Goal: Task Accomplishment & Management: Manage account settings

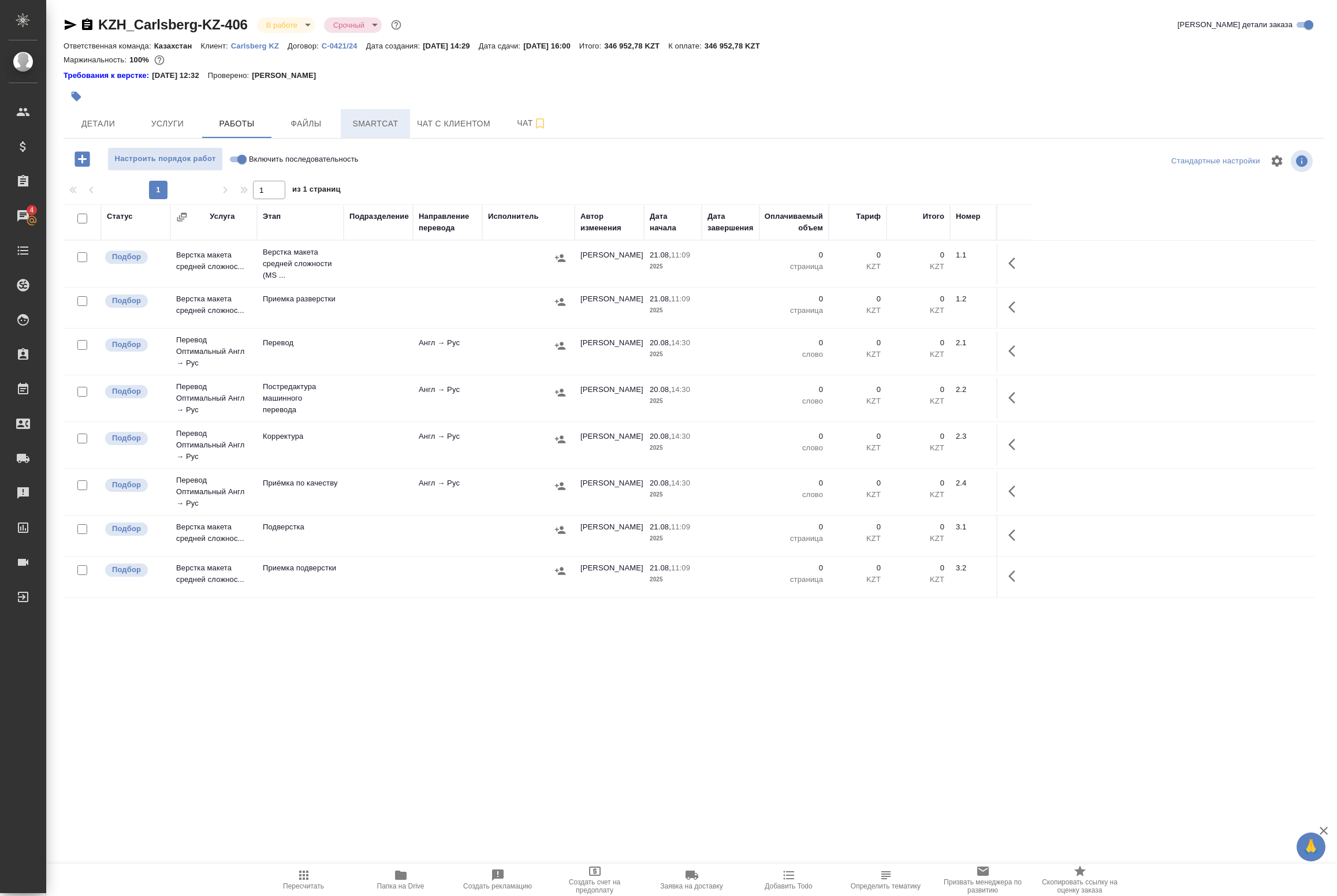
click at [362, 112] on button "Smartcat" at bounding box center [375, 123] width 69 height 29
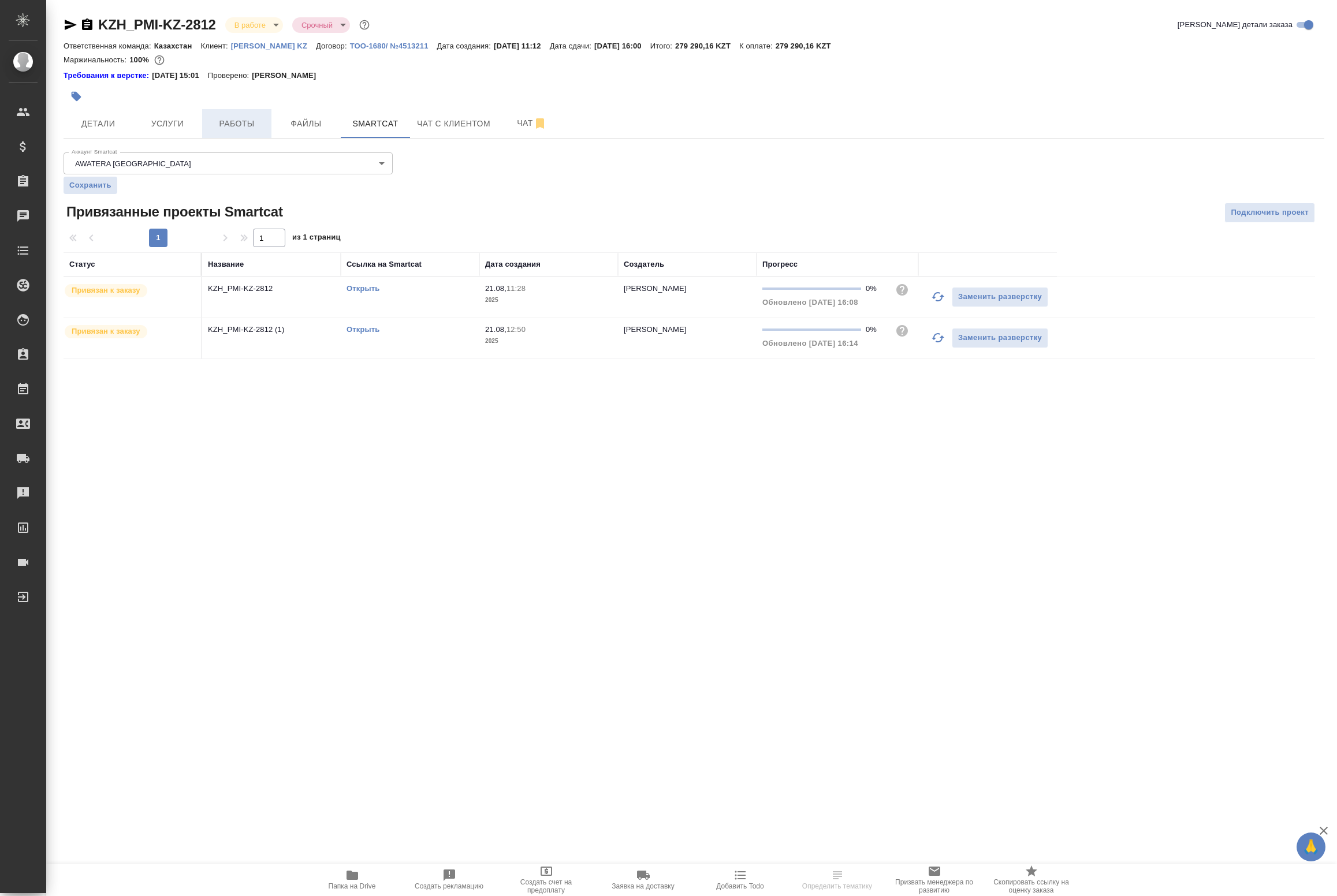
drag, startPoint x: 226, startPoint y: 123, endPoint x: 211, endPoint y: 128, distance: 15.8
click at [226, 123] on span "Работы" at bounding box center [236, 123] width 55 height 14
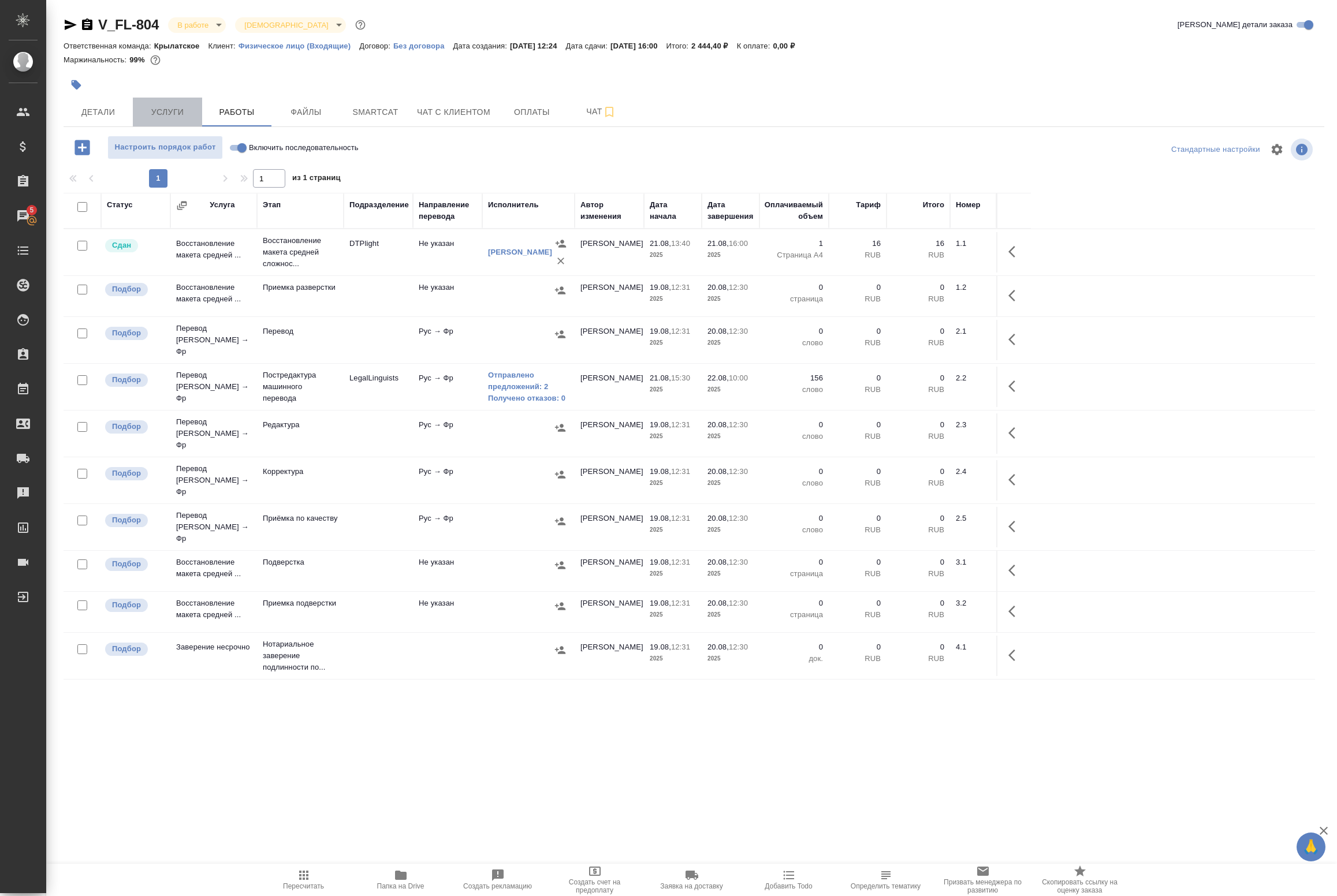
click at [158, 103] on button "Услуги" at bounding box center [168, 112] width 69 height 29
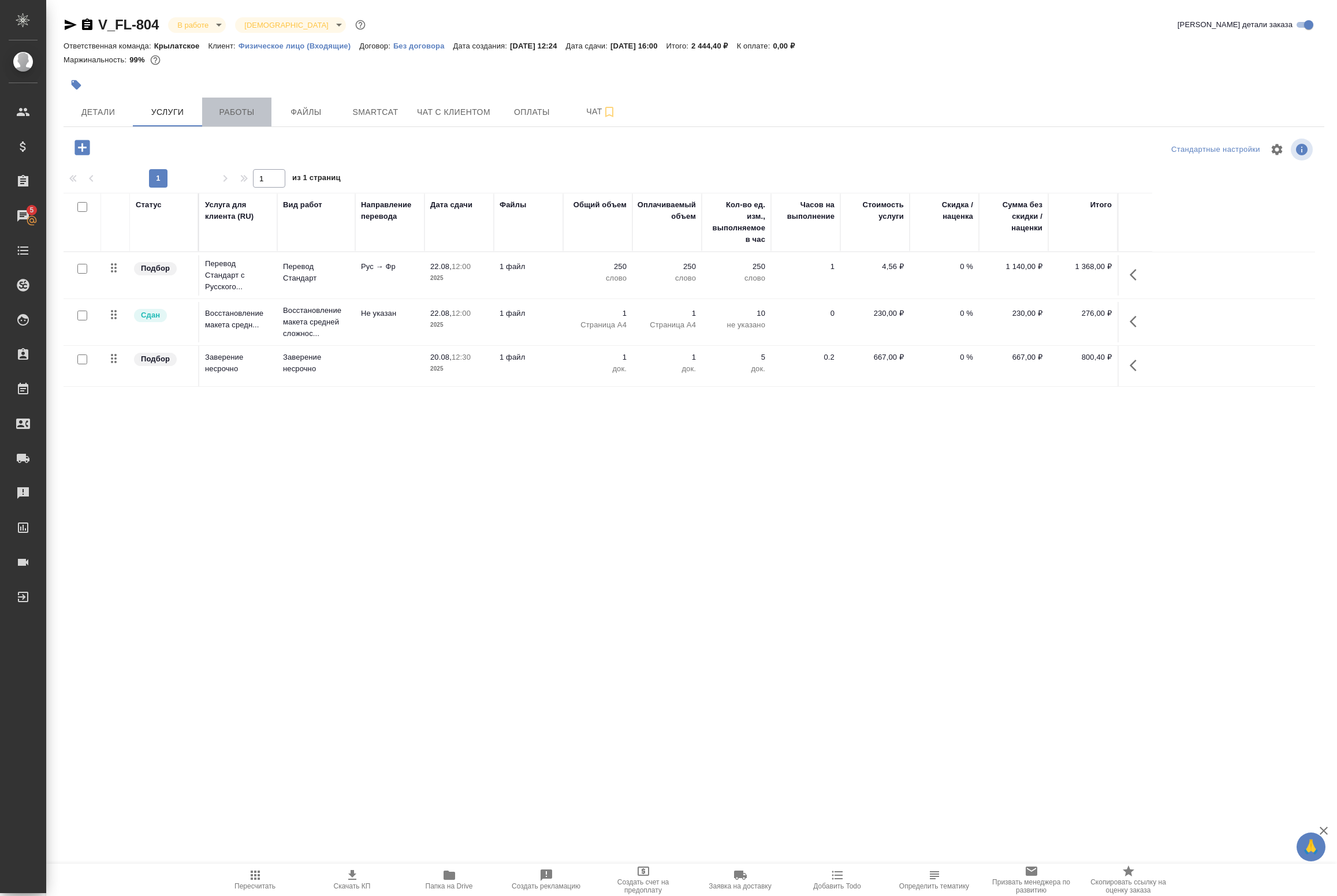
click at [256, 111] on span "Работы" at bounding box center [236, 112] width 55 height 14
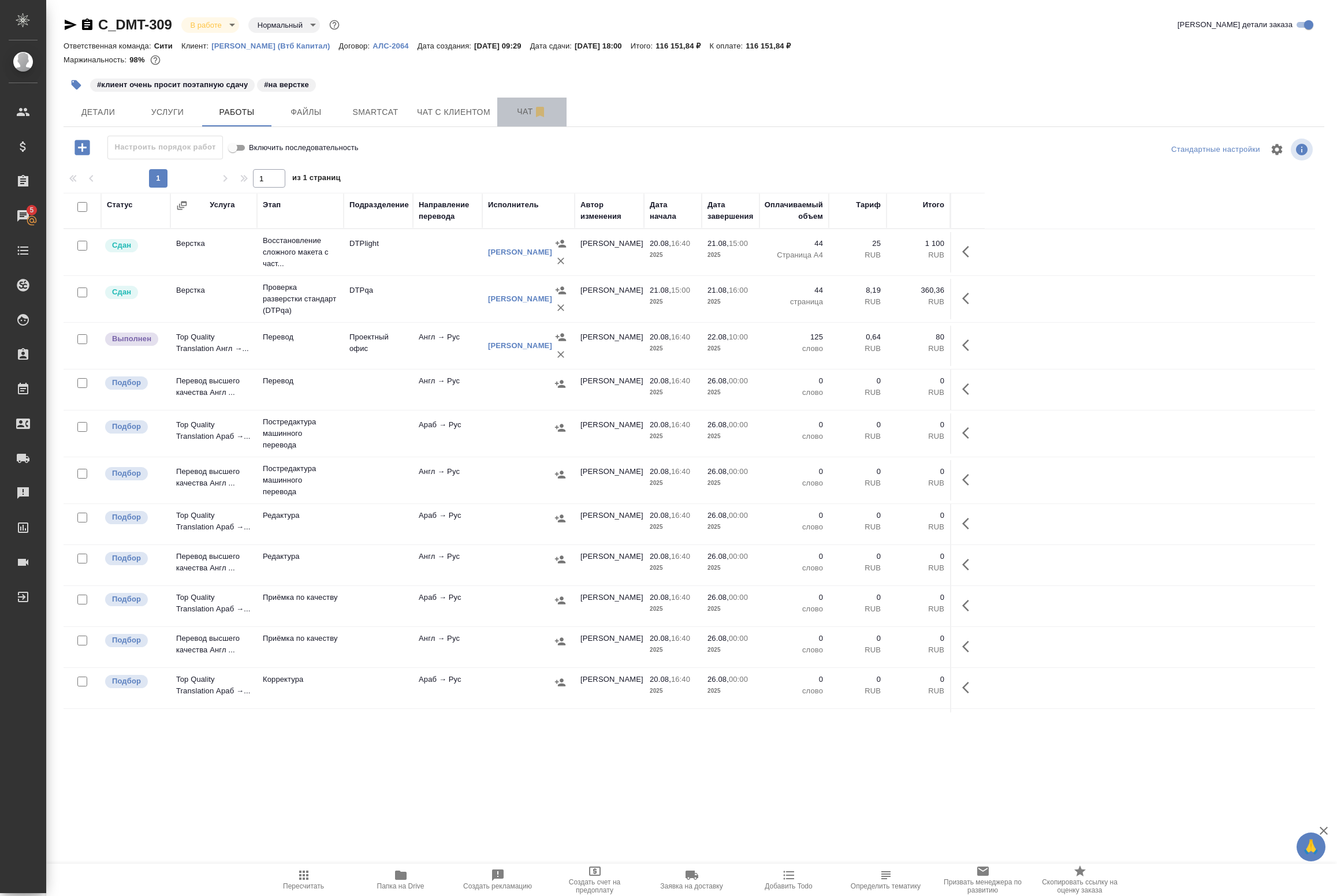
click at [532, 108] on span "Чат" at bounding box center [532, 112] width 55 height 14
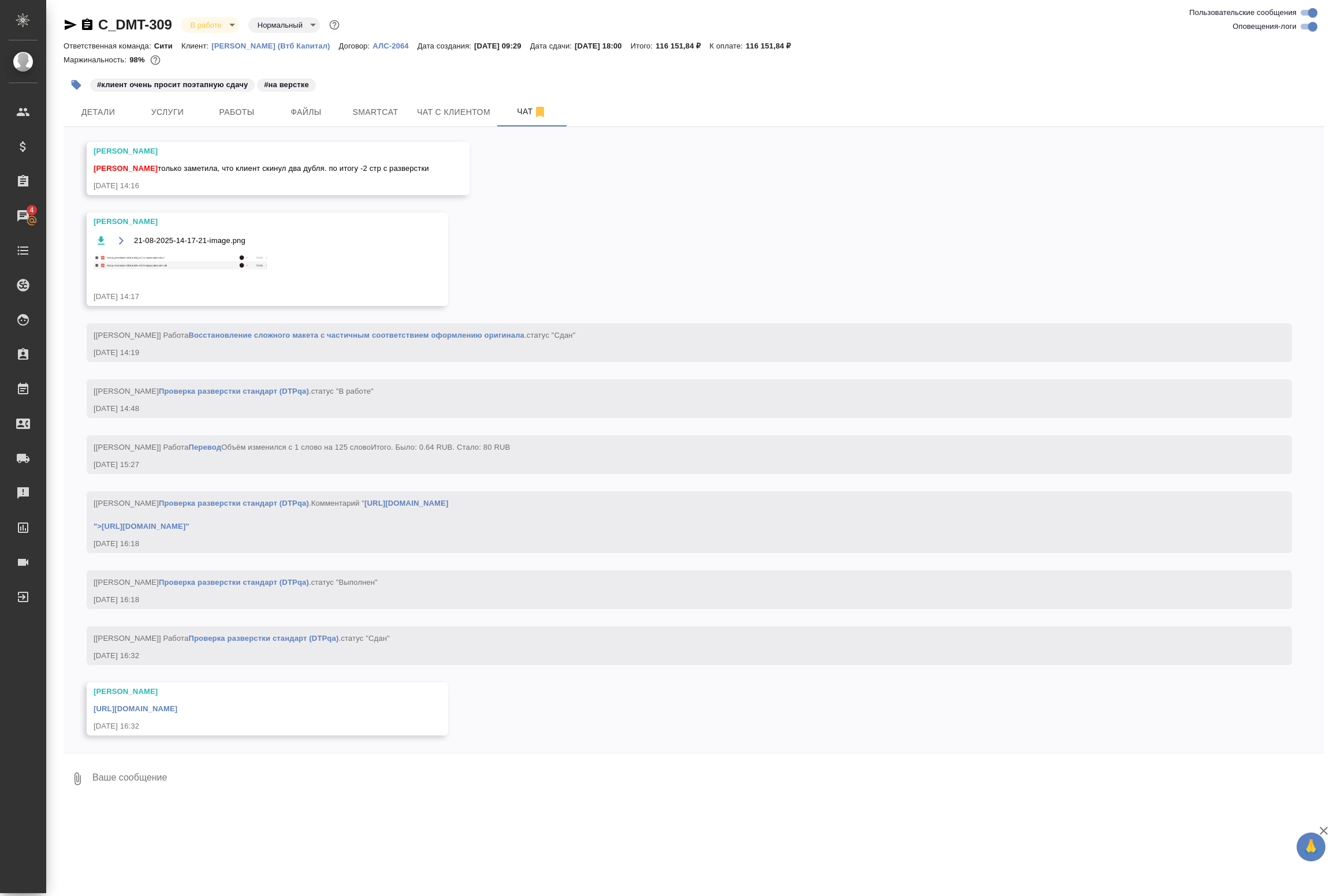
scroll to position [4259, 0]
click at [177, 713] on link "https://drive.awatera.com/apps/files/files/10140828?dir=/Shares/%D0%94%D0%B5%D0…" at bounding box center [135, 709] width 83 height 8
click at [235, 113] on span "Работы" at bounding box center [236, 112] width 55 height 14
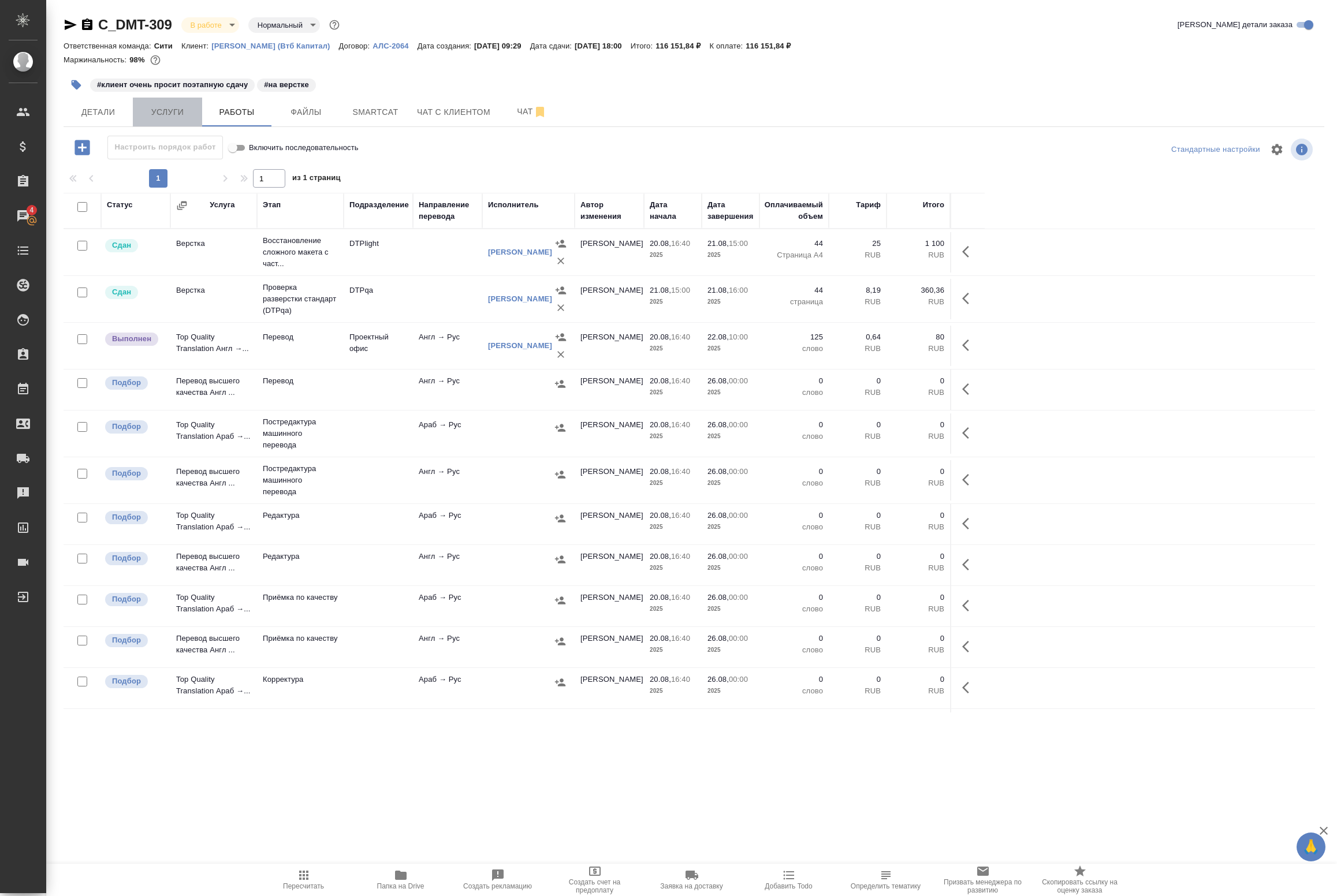
click at [173, 109] on span "Услуги" at bounding box center [167, 112] width 55 height 14
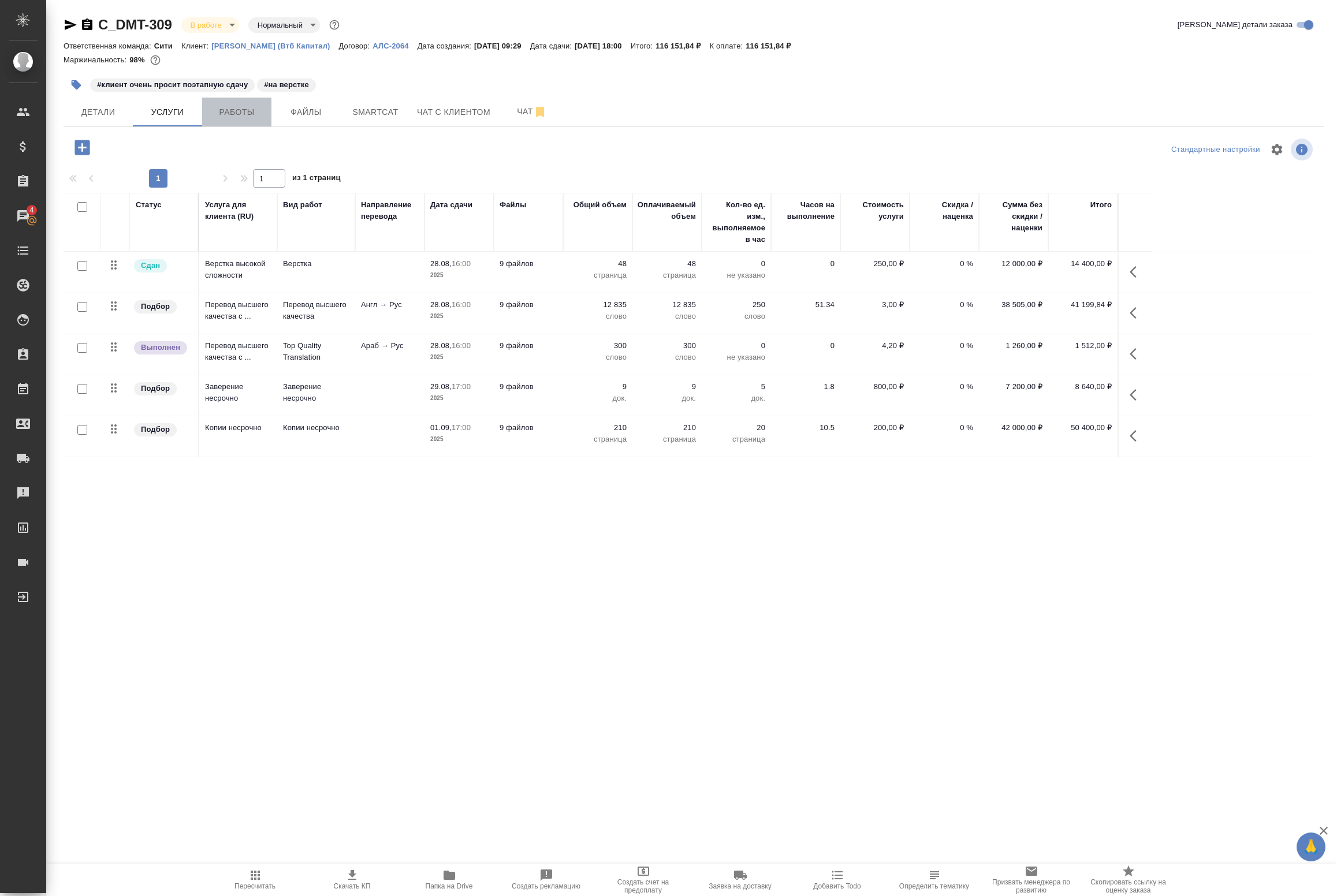
click at [235, 120] on button "Работы" at bounding box center [237, 112] width 69 height 29
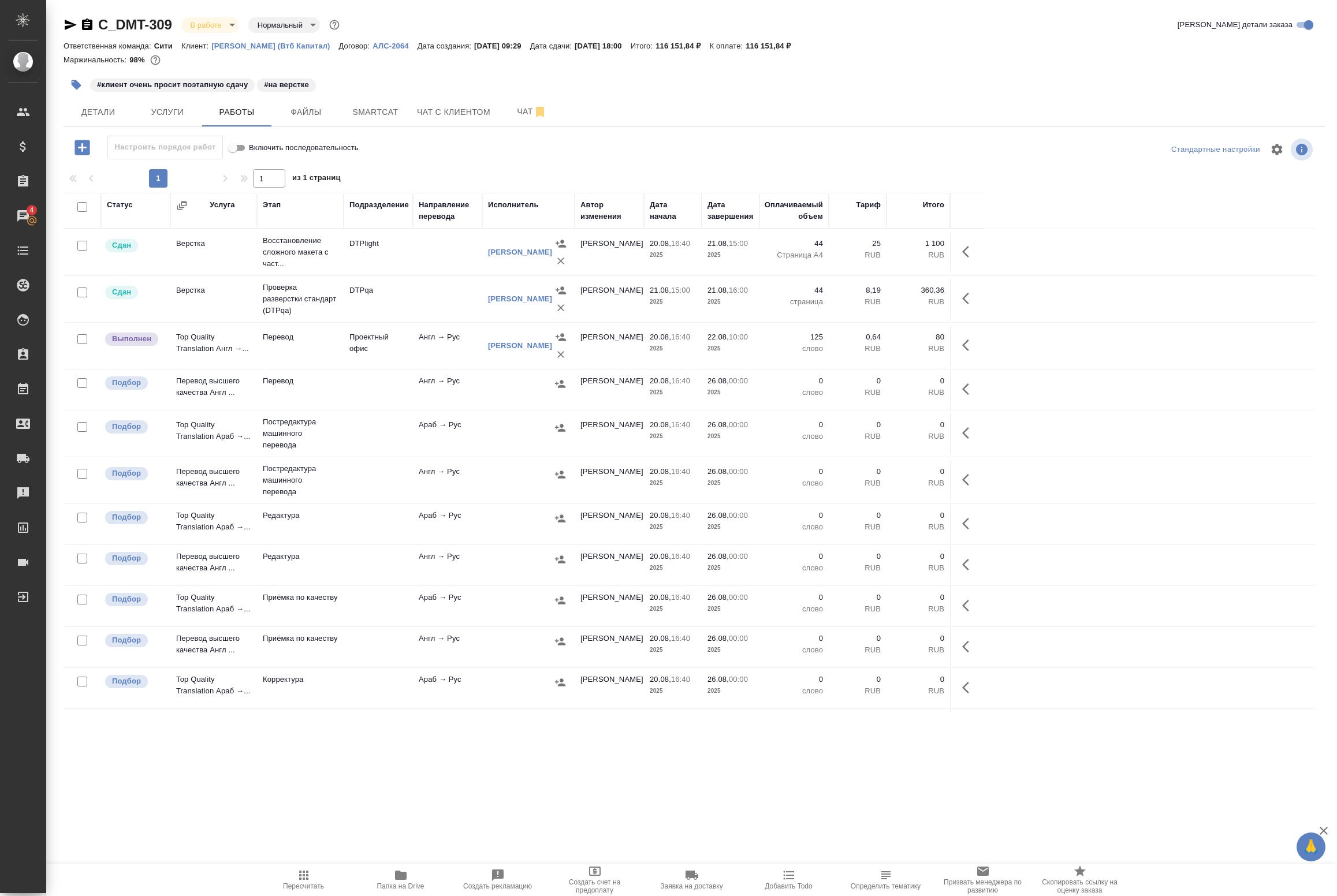
click at [243, 784] on div ".cls-1 fill:#fff; AWATERA Badanyan Artak Клиенты Спецификации Заказы 4 Чаты Tod…" at bounding box center [668, 448] width 1337 height 896
click at [316, 276] on td "Перевод" at bounding box center [300, 252] width 86 height 46
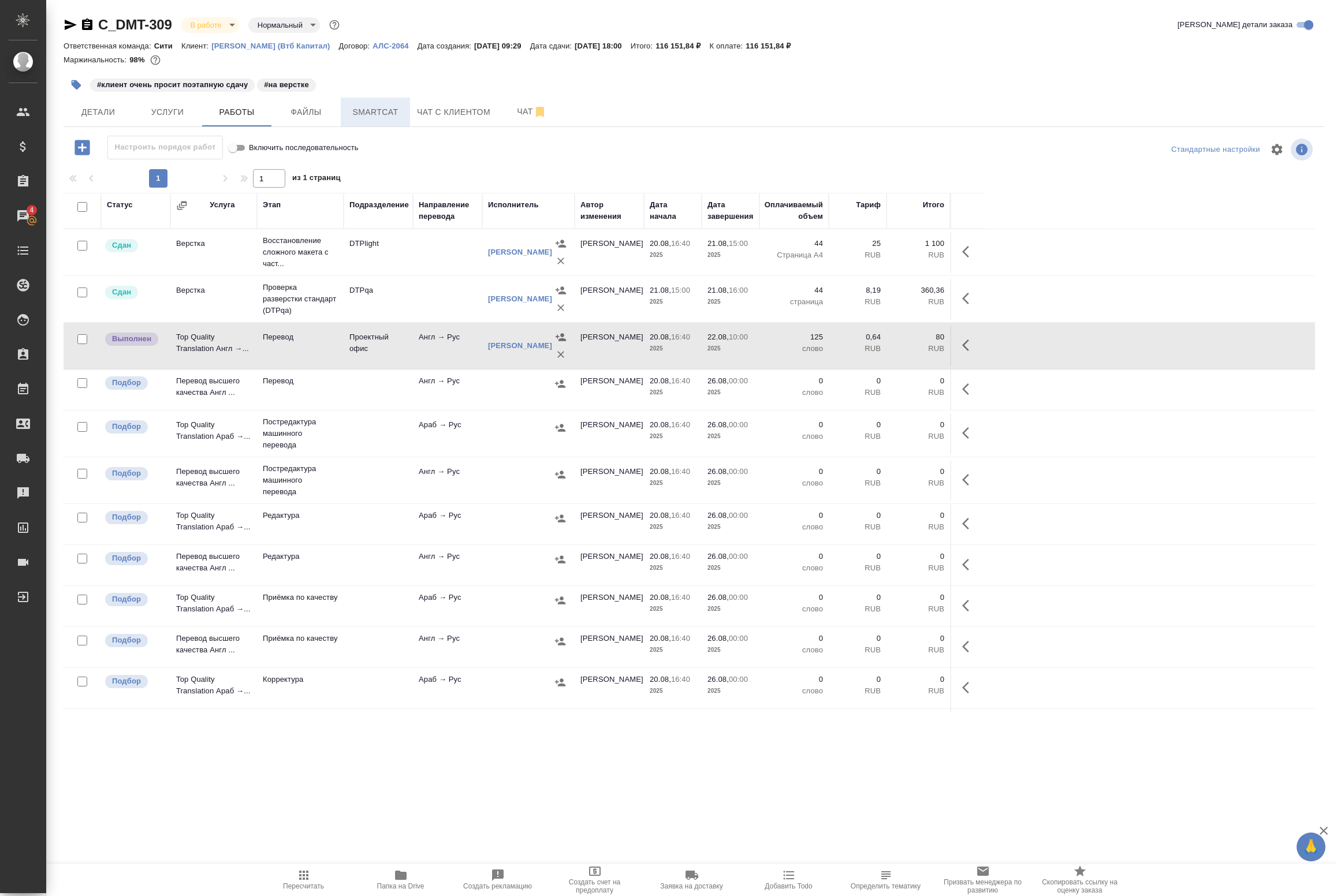
click at [358, 116] on span "Smartcat" at bounding box center [375, 112] width 55 height 14
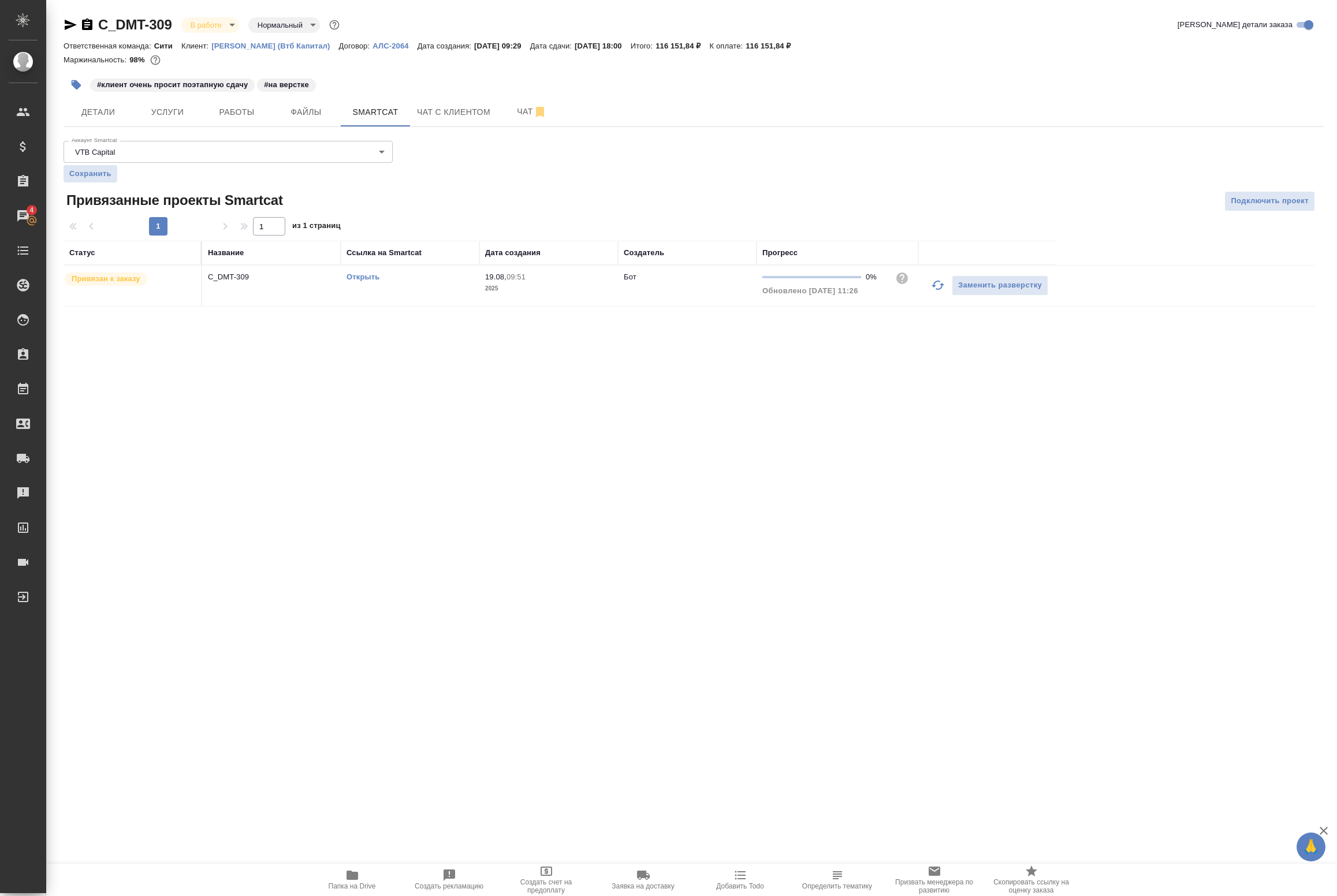
click at [370, 276] on link "Открыть" at bounding box center [363, 276] width 33 height 8
click at [362, 275] on link "Открыть" at bounding box center [363, 276] width 33 height 8
click at [240, 106] on span "Работы" at bounding box center [236, 112] width 55 height 14
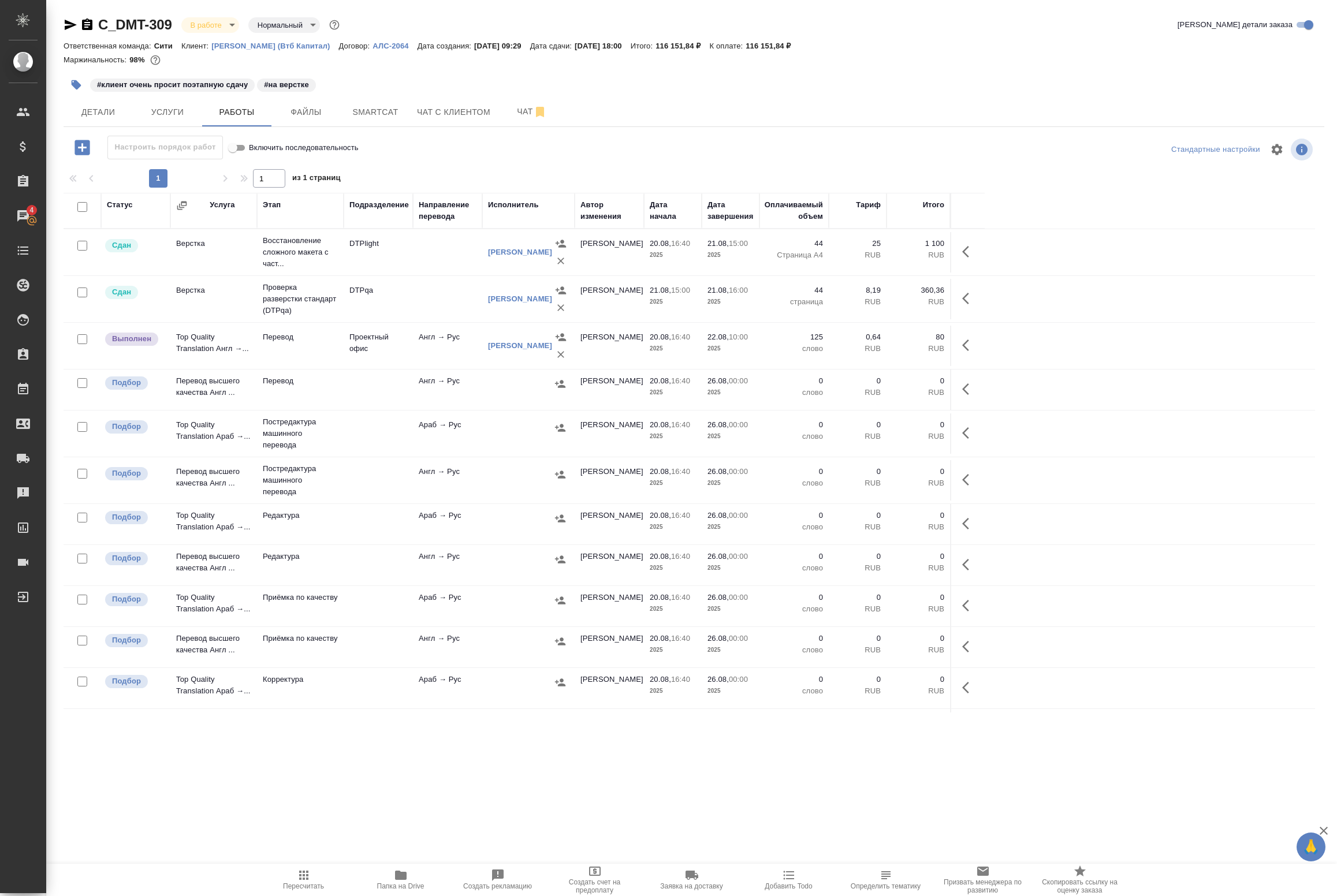
click at [397, 730] on div "C_DMT-309 В работе inProgress Нормальный normal Кратко детали заказа Ответствен…" at bounding box center [694, 371] width 1273 height 742
click at [487, 276] on td at bounding box center [528, 252] width 93 height 46
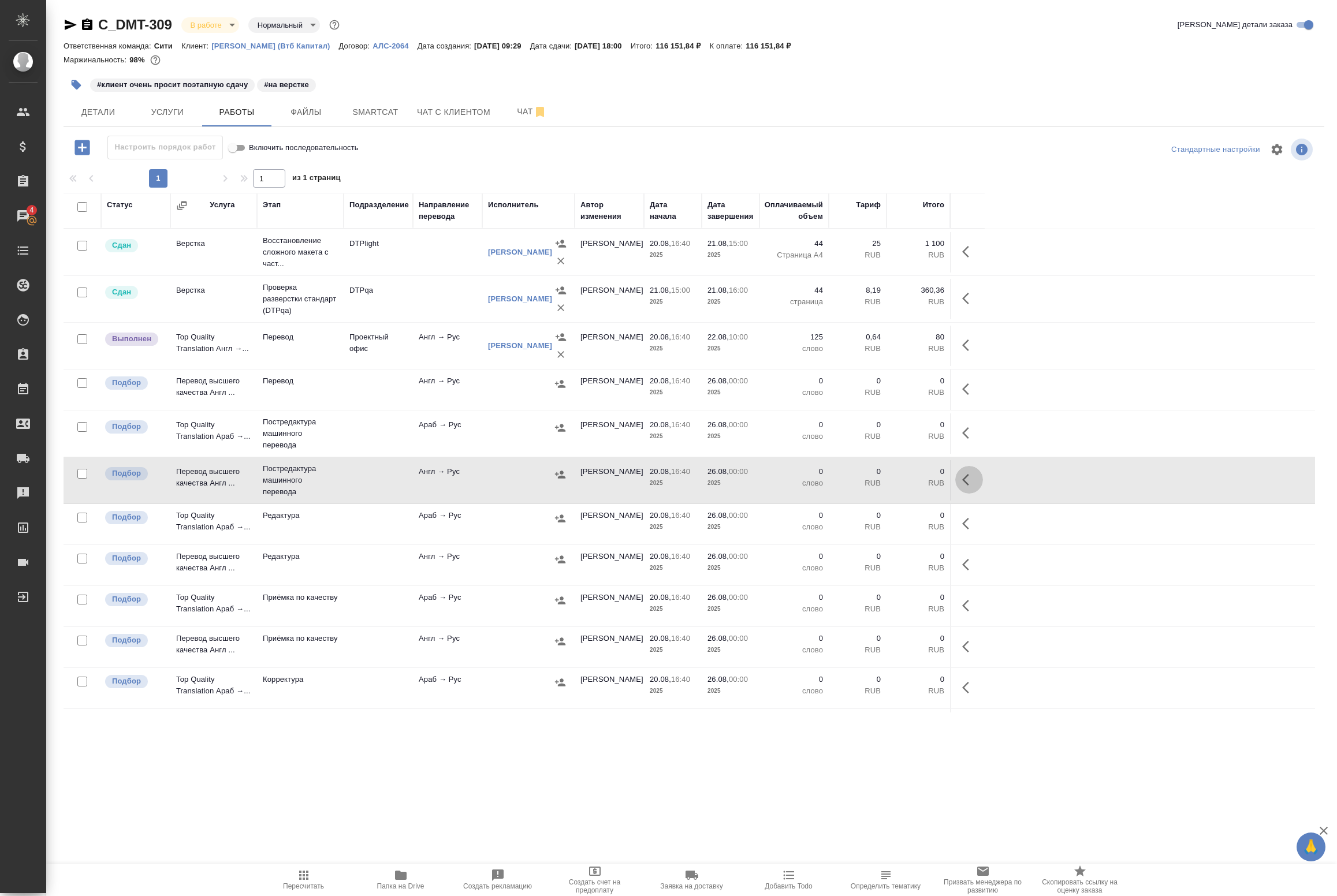
click at [962, 485] on icon "button" at bounding box center [969, 480] width 14 height 14
click at [884, 483] on icon "button" at bounding box center [884, 479] width 10 height 10
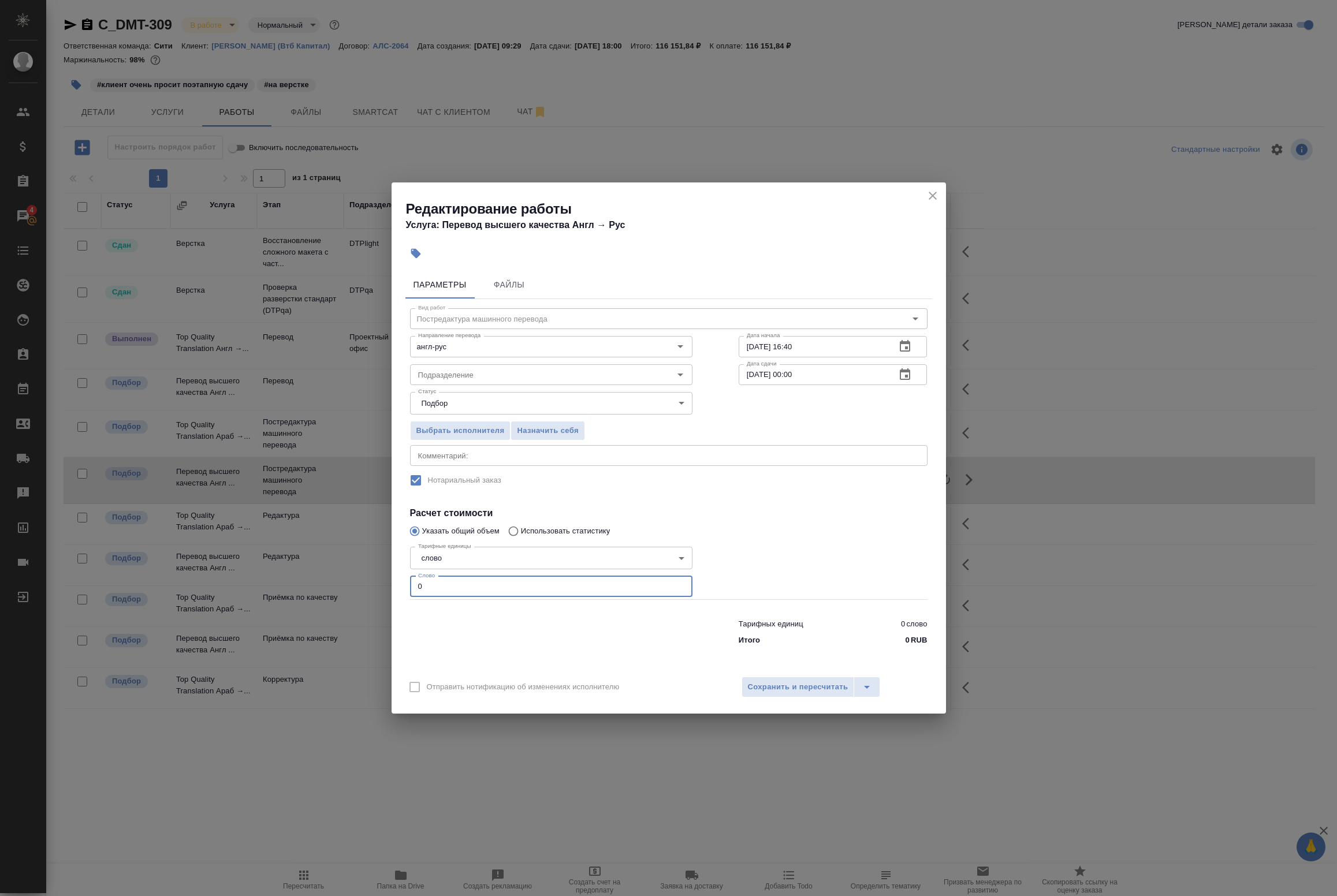
drag, startPoint x: 477, startPoint y: 588, endPoint x: 356, endPoint y: 581, distance: 121.2
click at [365, 581] on div "Редактирование работы Услуга: Перевод высшего качества Англ → Рус Параметры Фай…" at bounding box center [668, 448] width 1337 height 896
paste input "number"
type input "9948"
click at [773, 690] on span "Сохранить и пересчитать" at bounding box center [798, 687] width 100 height 13
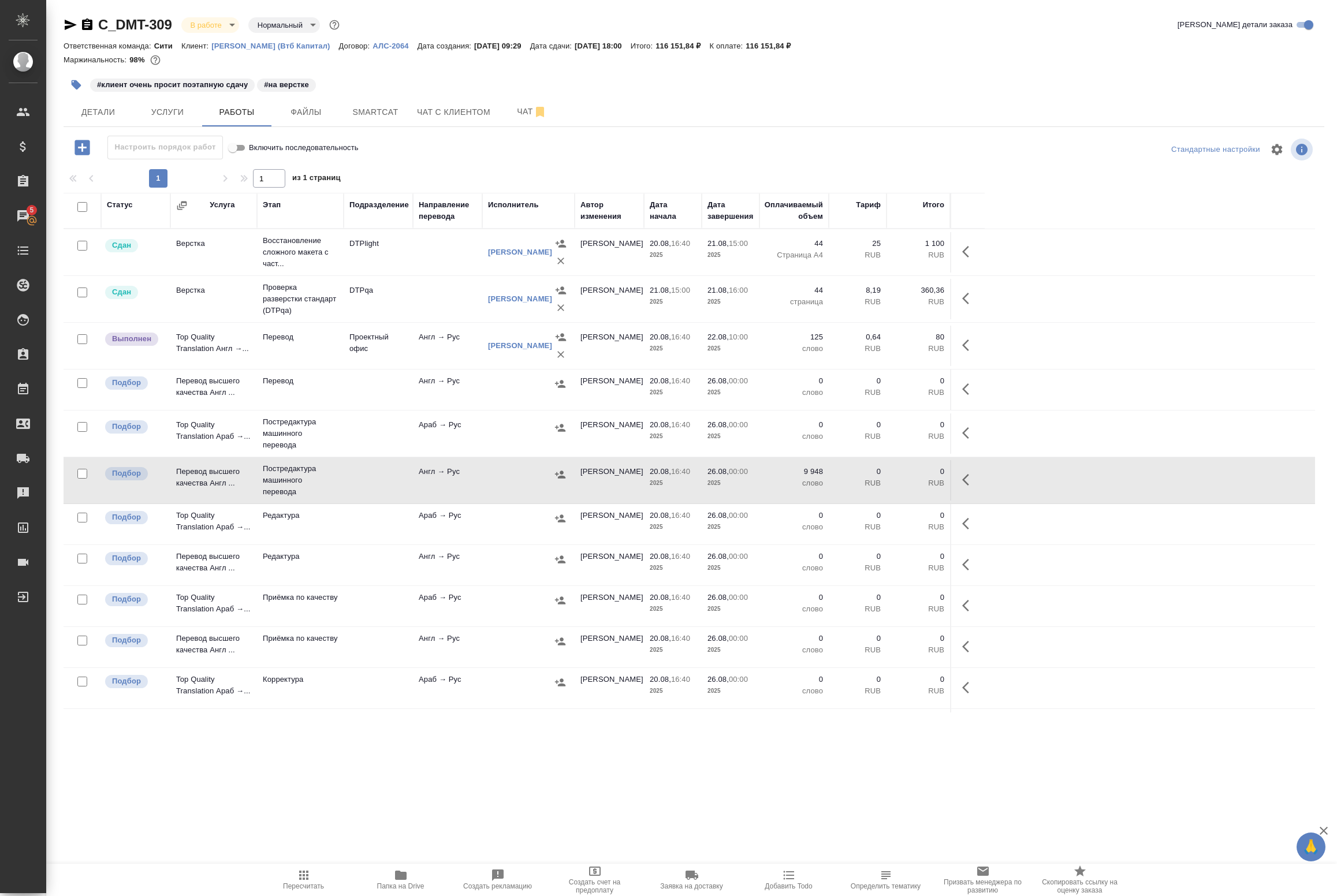
click at [967, 480] on icon "button" at bounding box center [969, 480] width 14 height 14
click at [881, 483] on icon "button" at bounding box center [884, 479] width 10 height 10
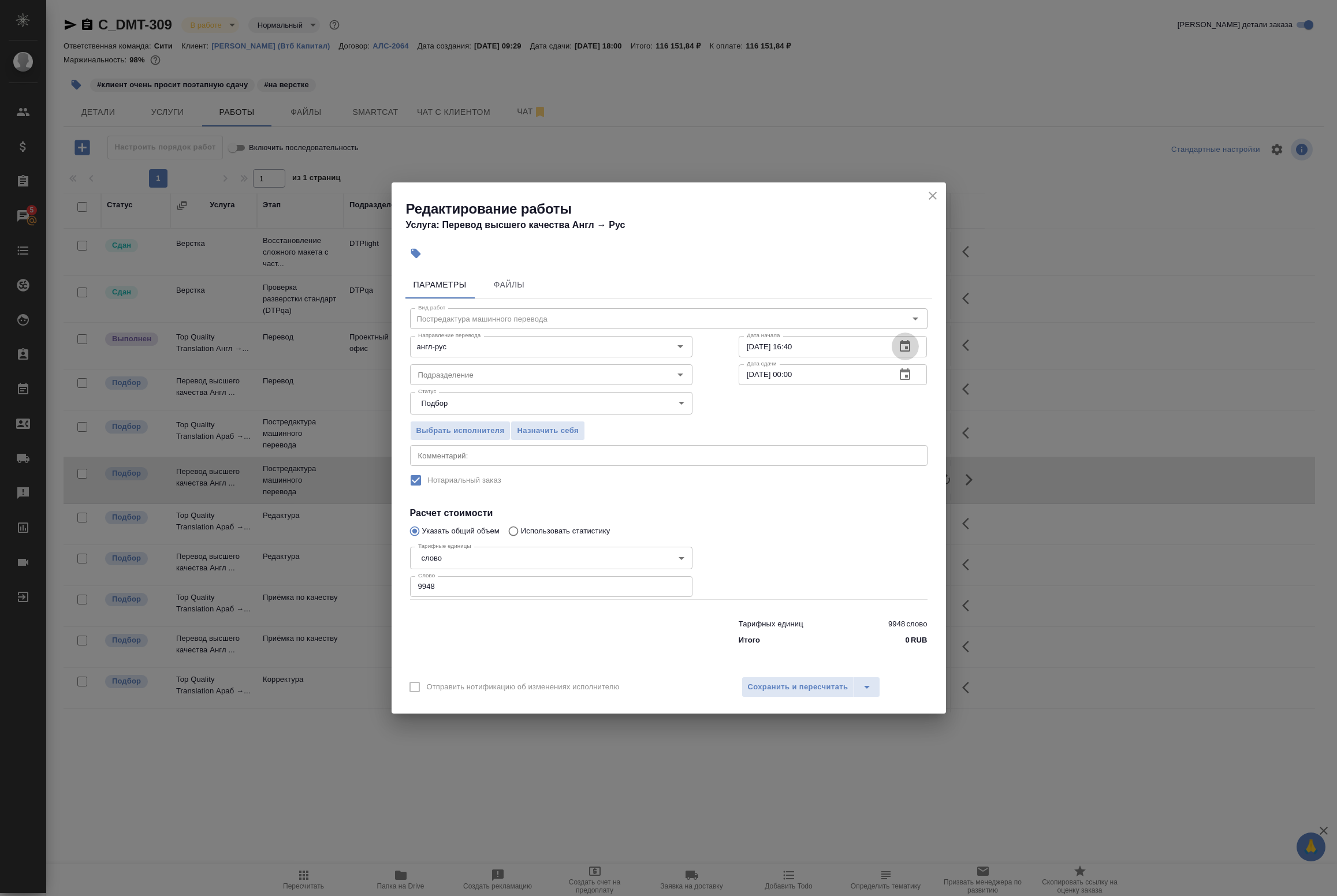
click at [908, 345] on icon "button" at bounding box center [905, 346] width 14 height 14
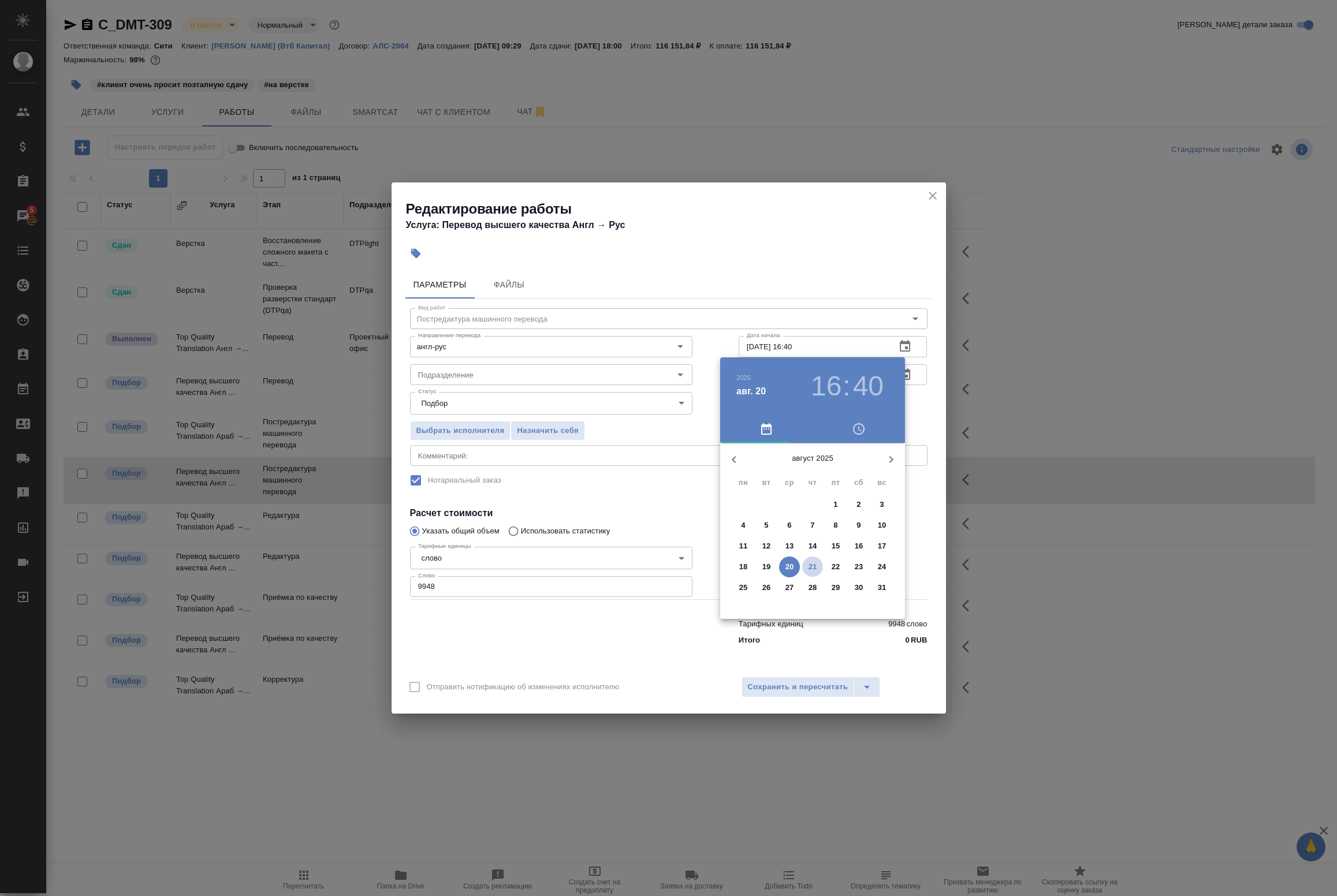
click at [810, 561] on p "21" at bounding box center [813, 567] width 8 height 11
click at [833, 573] on div at bounding box center [813, 533] width 150 height 150
click at [812, 471] on div at bounding box center [813, 533] width 150 height 150
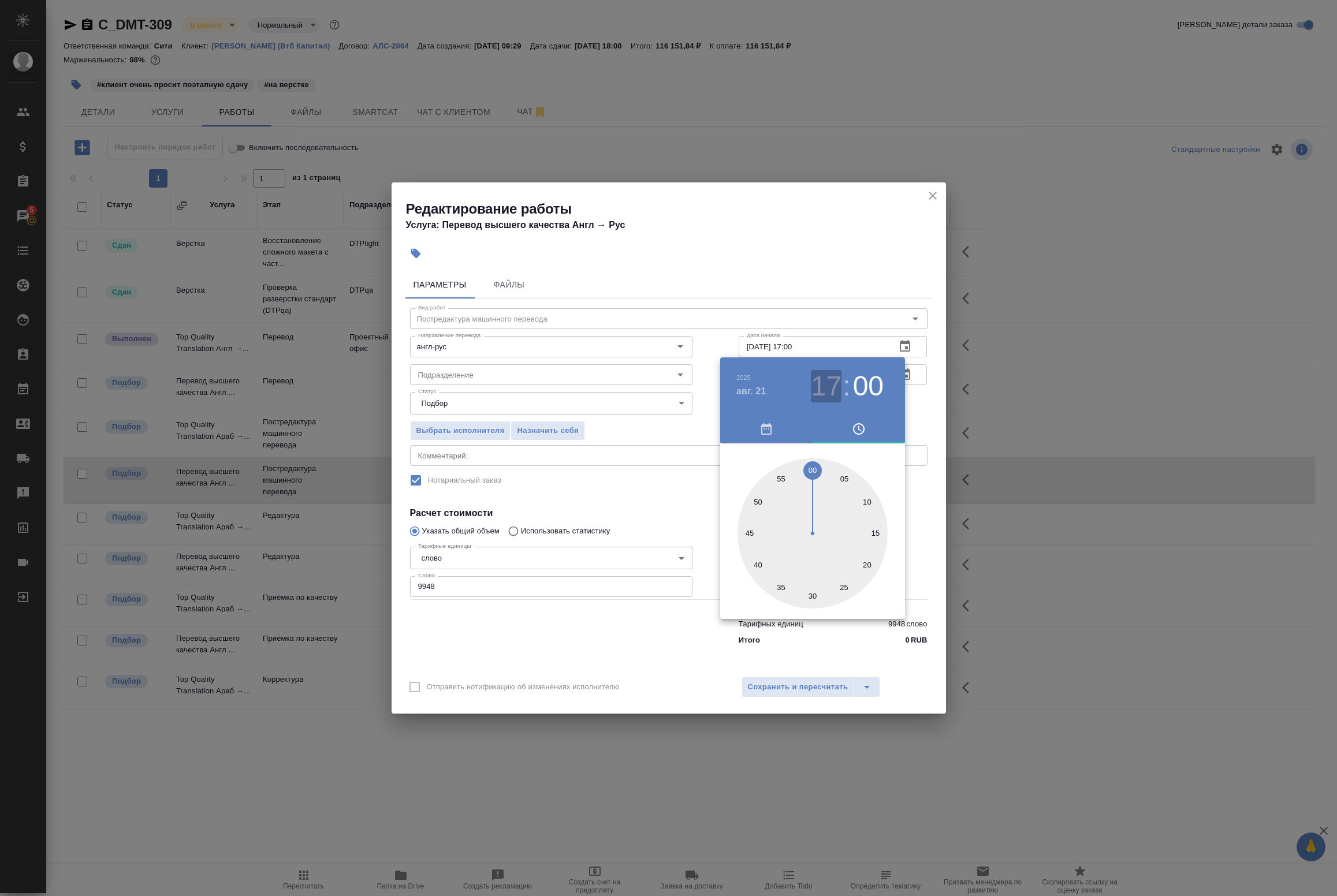
drag, startPoint x: 830, startPoint y: 384, endPoint x: 833, endPoint y: 391, distance: 7.6
click at [830, 385] on h3 "17" at bounding box center [826, 386] width 31 height 33
click at [850, 554] on div at bounding box center [813, 533] width 150 height 150
type input "21.08.2025 16:55"
drag, startPoint x: 755, startPoint y: 500, endPoint x: 780, endPoint y: 474, distance: 36.1
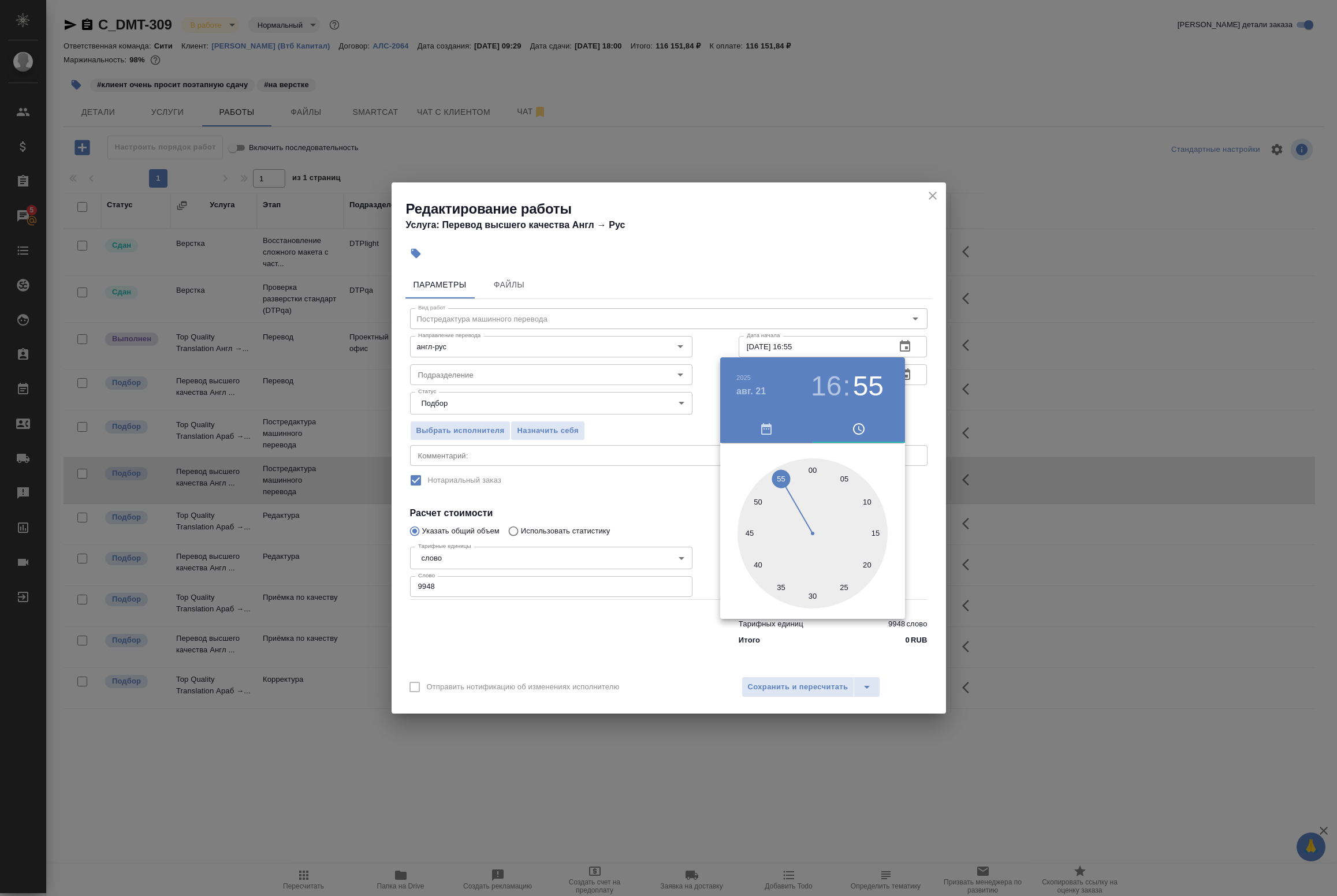
click at [780, 474] on div at bounding box center [813, 533] width 150 height 150
drag, startPoint x: 937, startPoint y: 406, endPoint x: 910, endPoint y: 403, distance: 27.2
click at [936, 406] on div at bounding box center [668, 448] width 1337 height 896
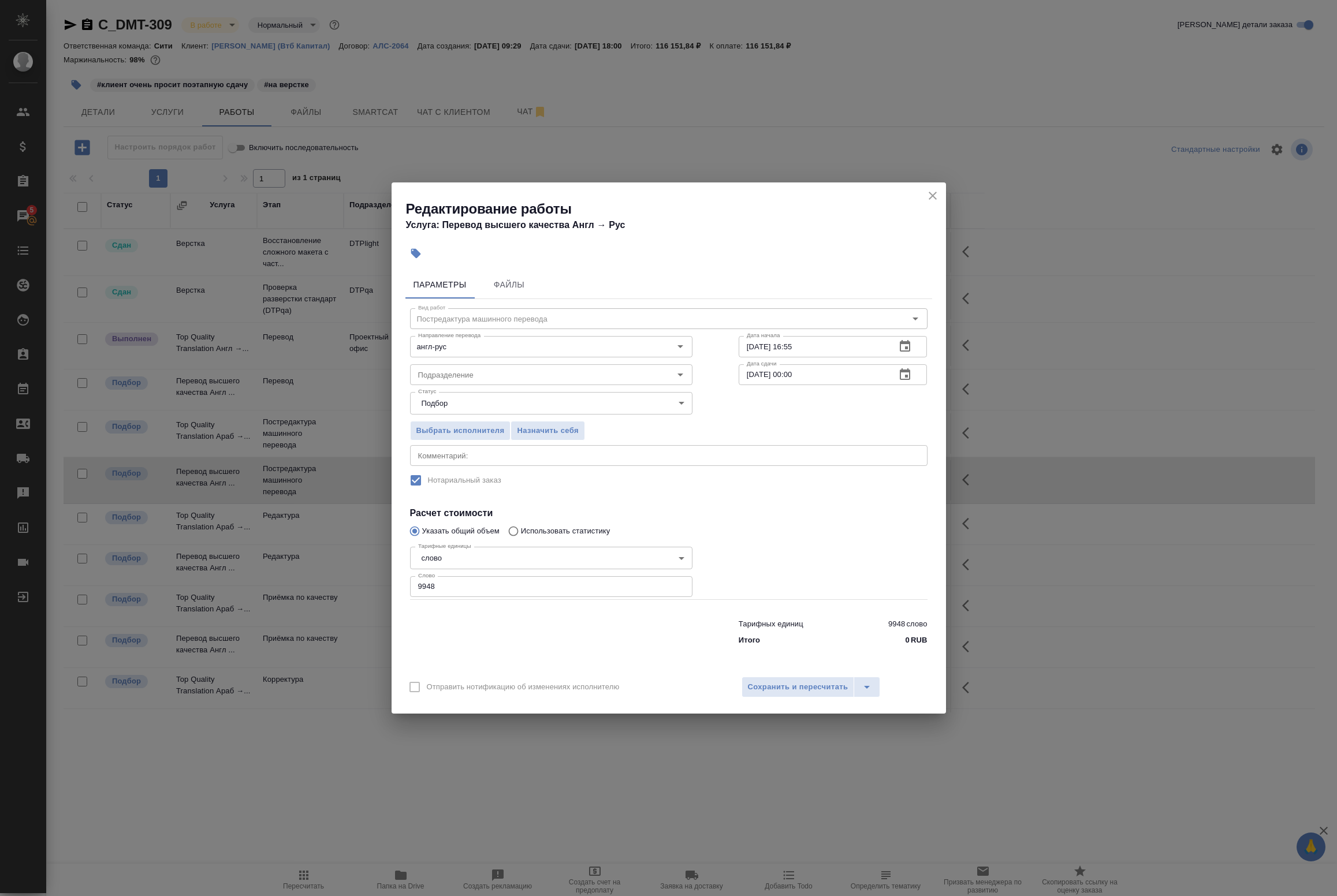
click at [909, 372] on icon "button" at bounding box center [905, 374] width 10 height 11
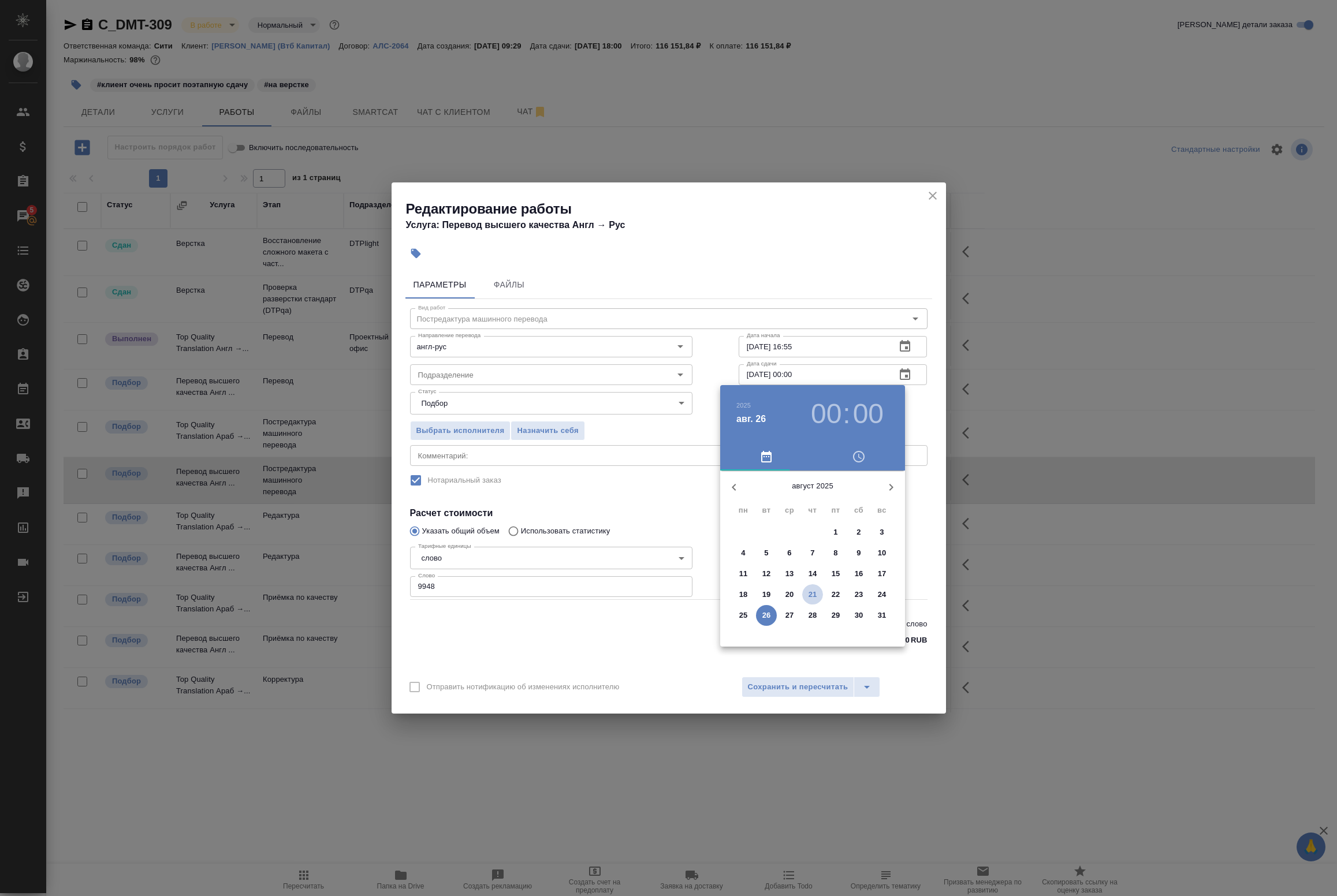
click at [816, 596] on p "21" at bounding box center [813, 594] width 8 height 11
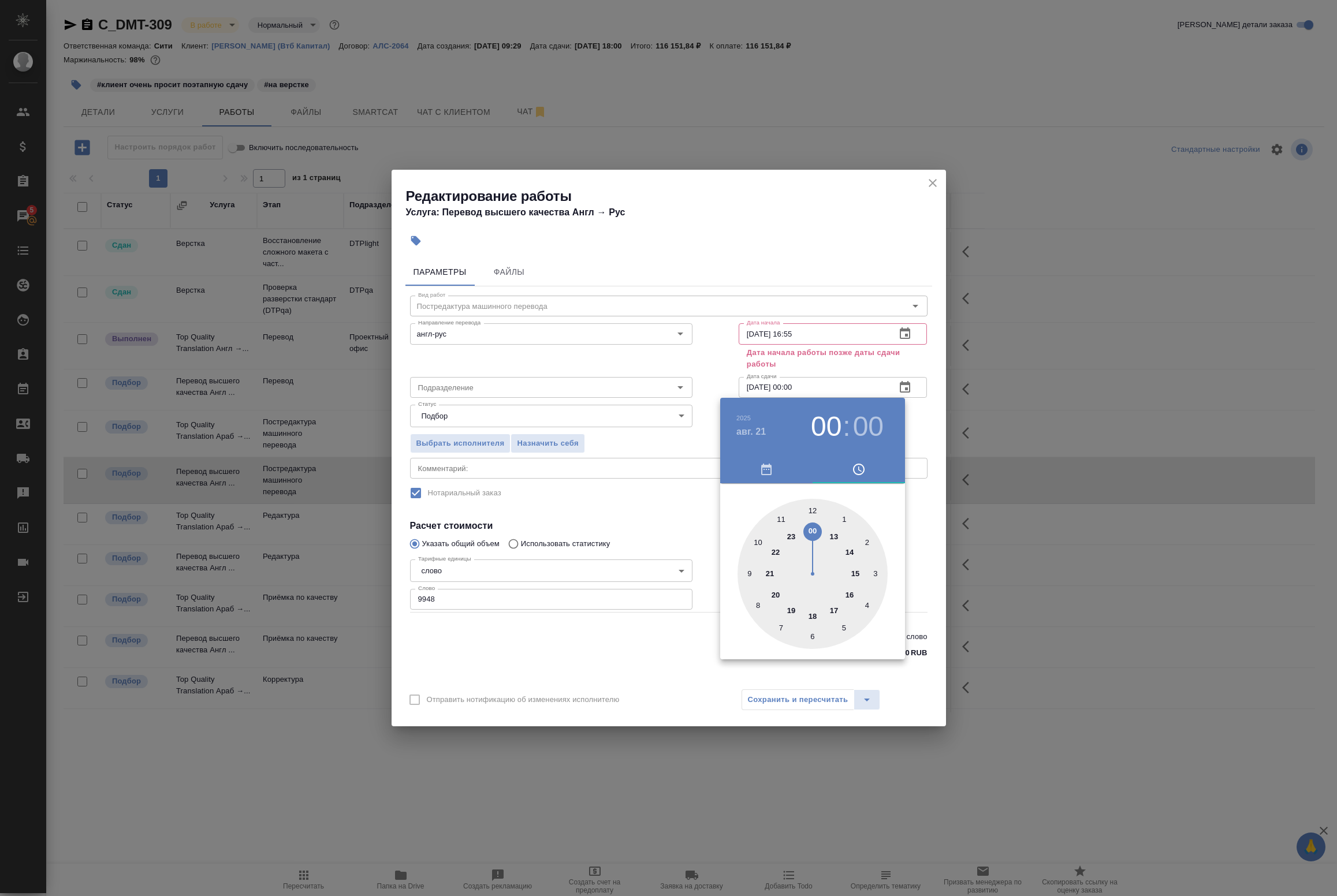
click at [919, 454] on div at bounding box center [668, 448] width 1337 height 896
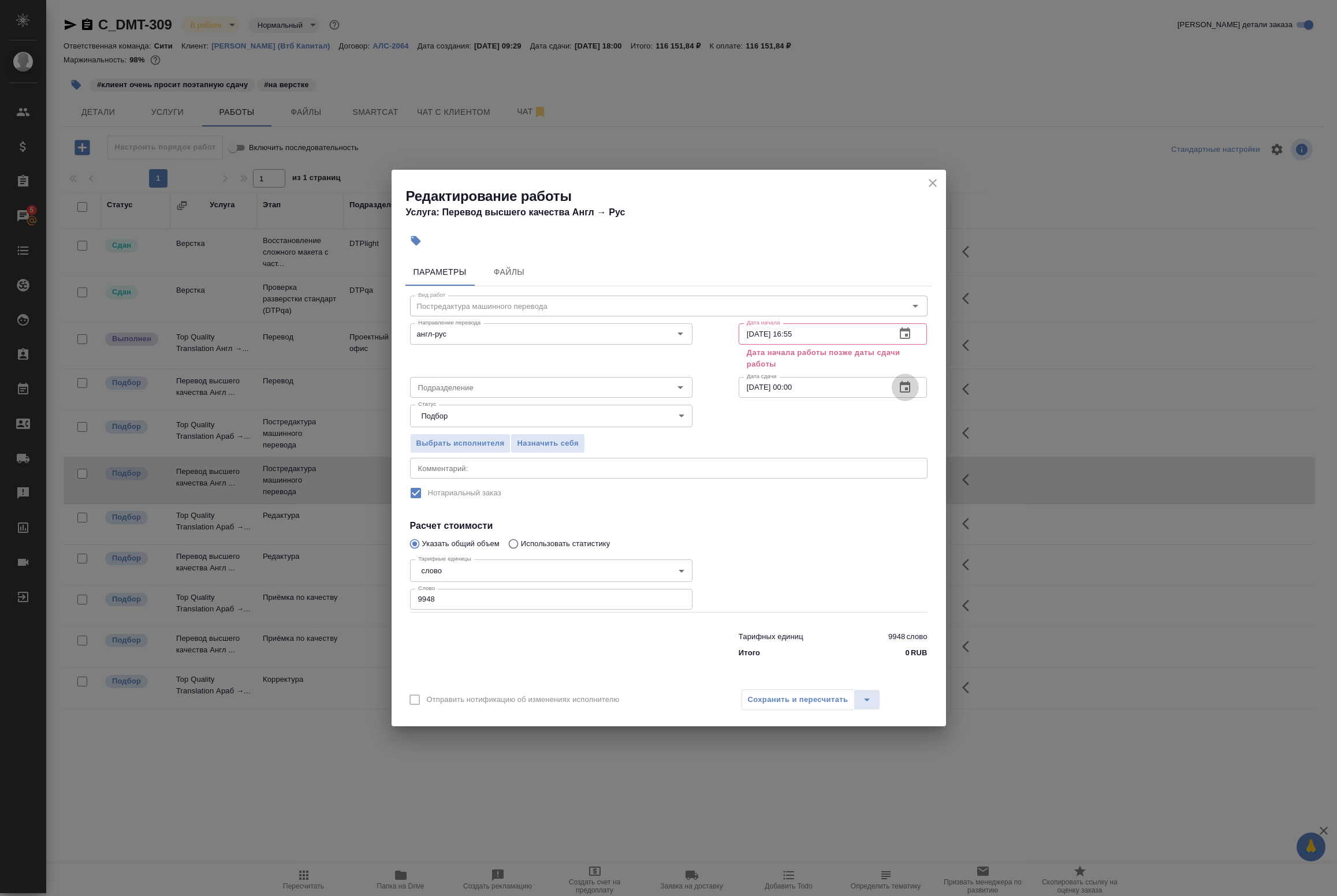
click at [910, 388] on icon "button" at bounding box center [905, 387] width 10 height 11
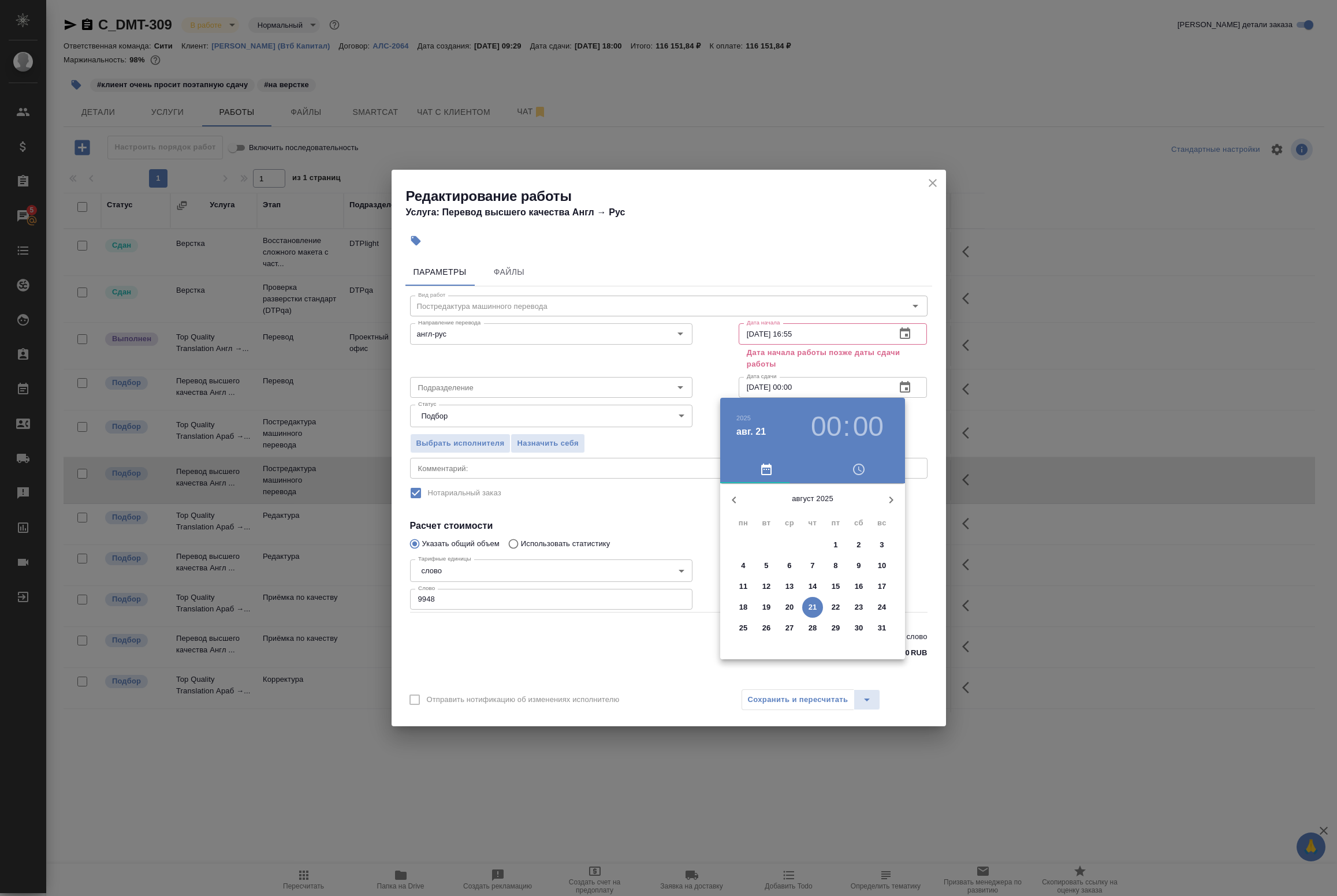
click at [750, 626] on span "25" at bounding box center [744, 628] width 21 height 11
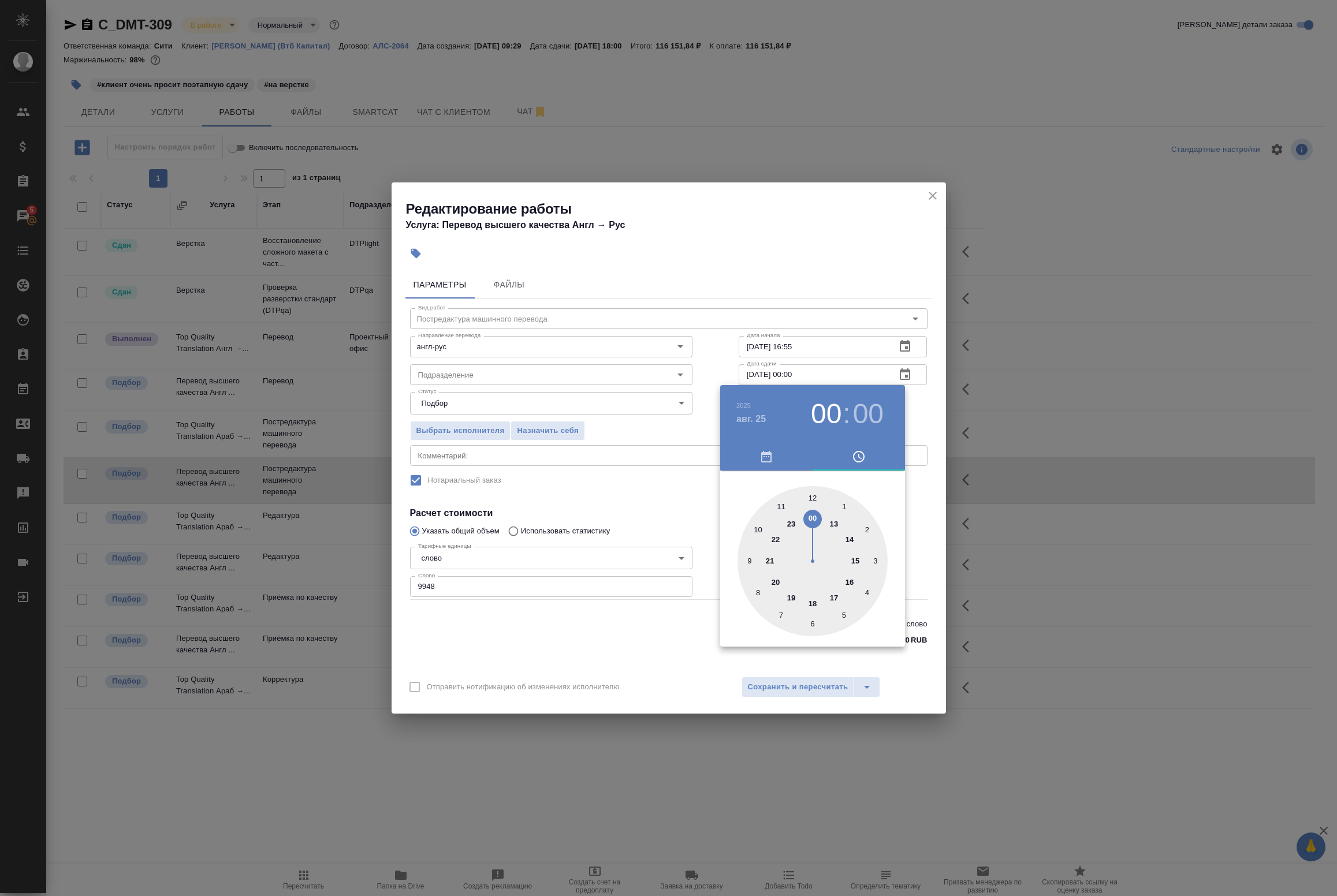
click at [759, 529] on div at bounding box center [813, 561] width 150 height 150
type input "25.08.2025 10:00"
click at [813, 497] on div at bounding box center [813, 561] width 150 height 150
click at [922, 411] on div at bounding box center [668, 448] width 1337 height 896
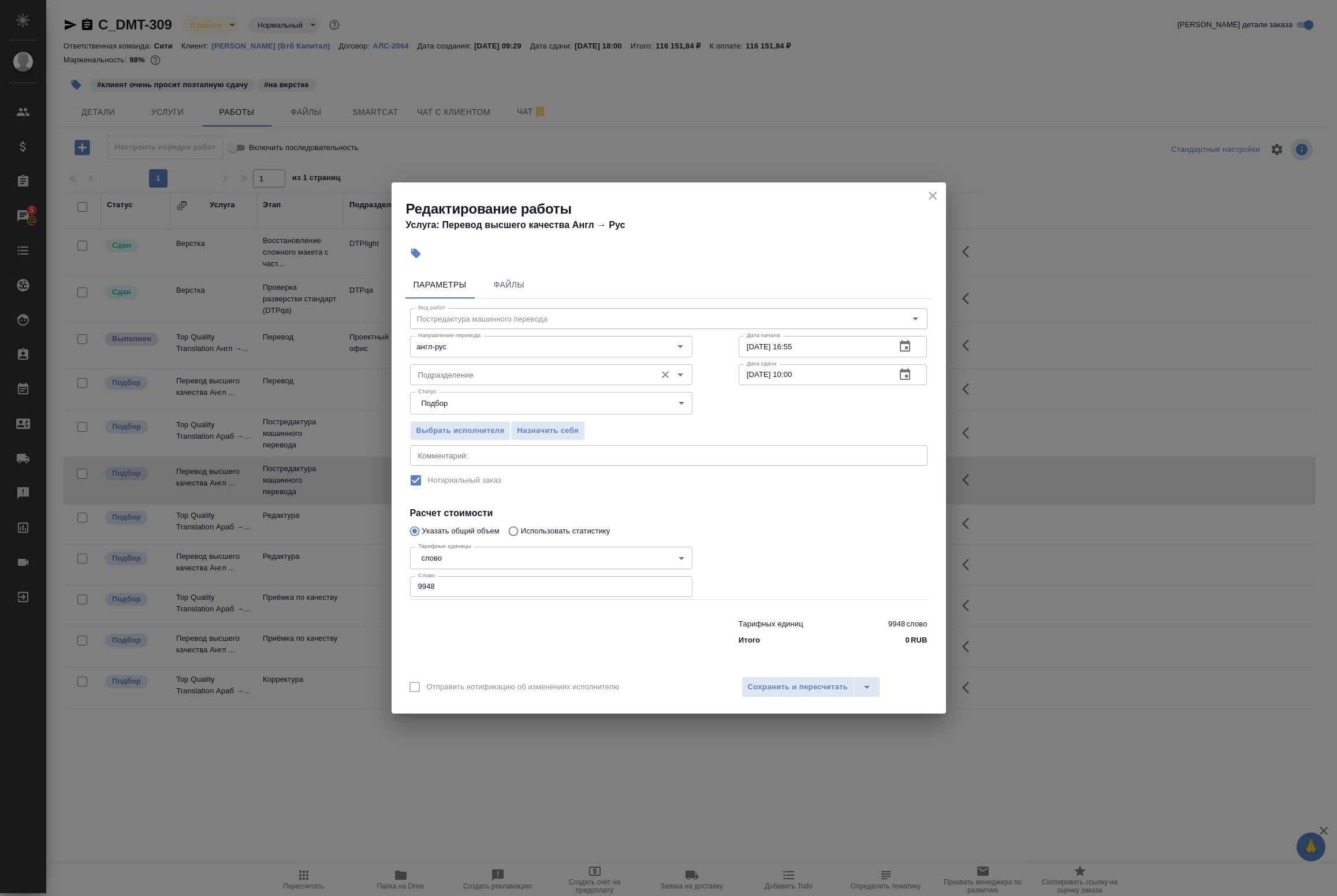
click at [623, 381] on input "Подразделение" at bounding box center [532, 374] width 237 height 14
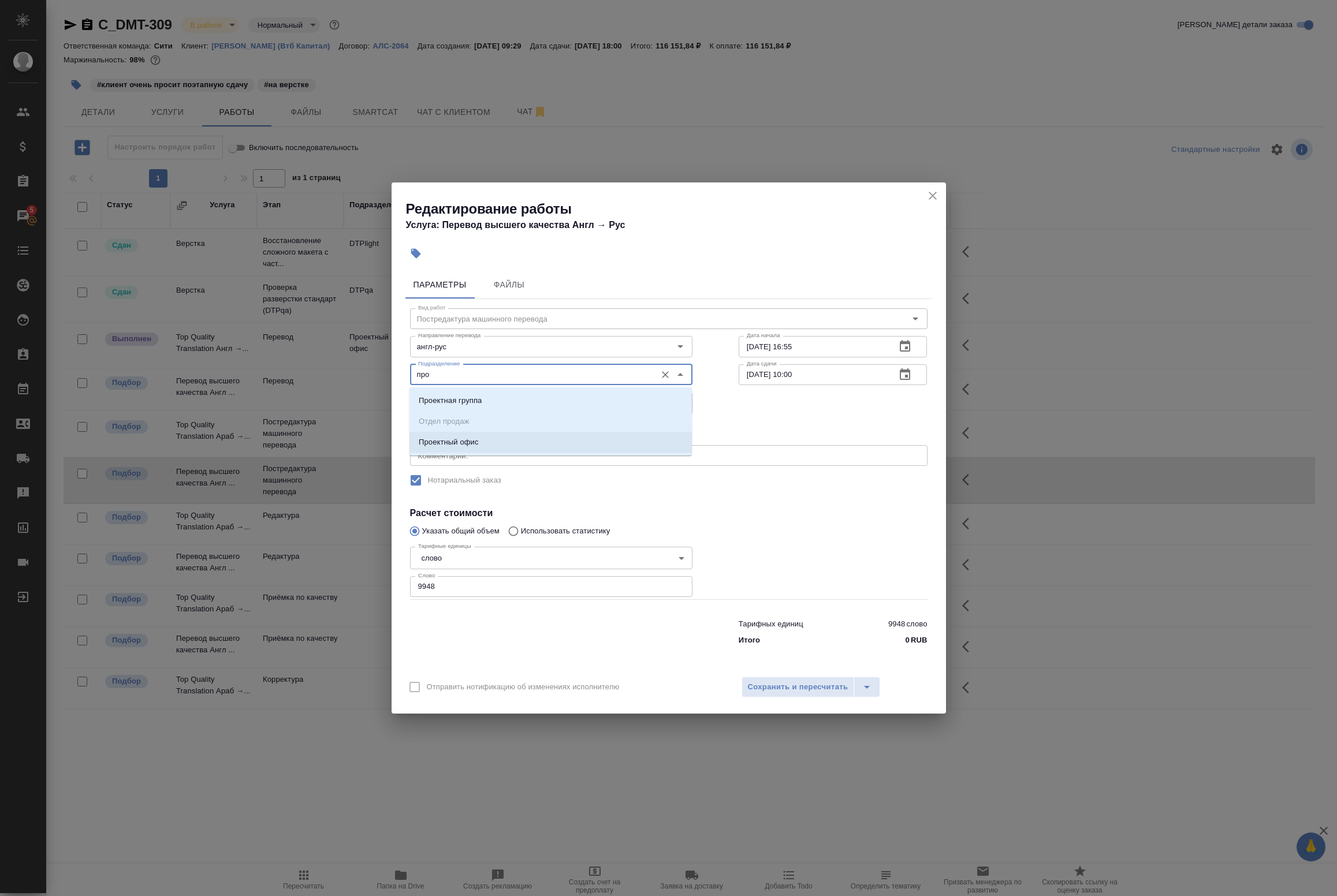
click at [503, 451] on li "Проектный офис" at bounding box center [550, 442] width 282 height 21
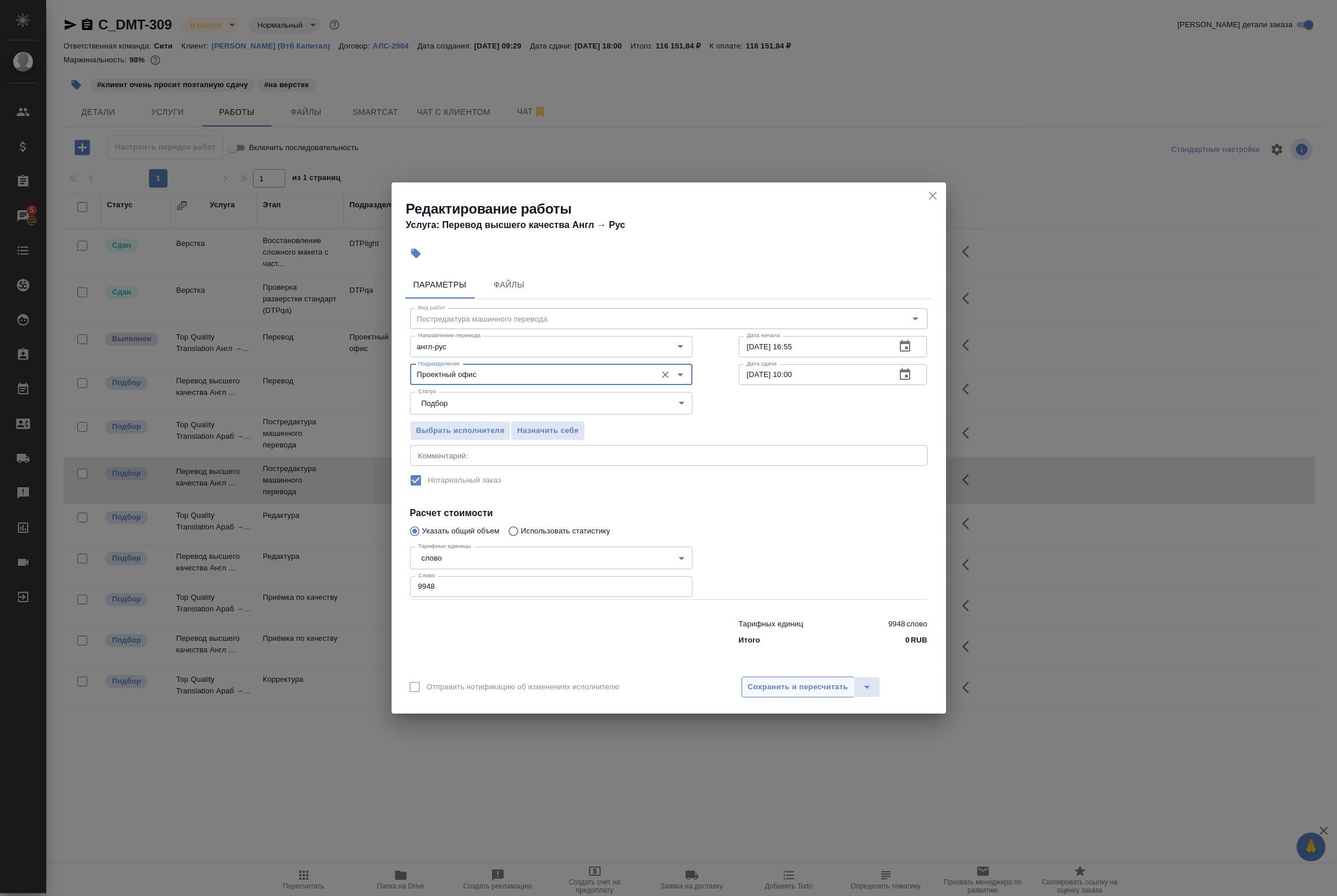
type input "Проектный офис"
click at [765, 685] on span "Сохранить и пересчитать" at bounding box center [798, 687] width 100 height 13
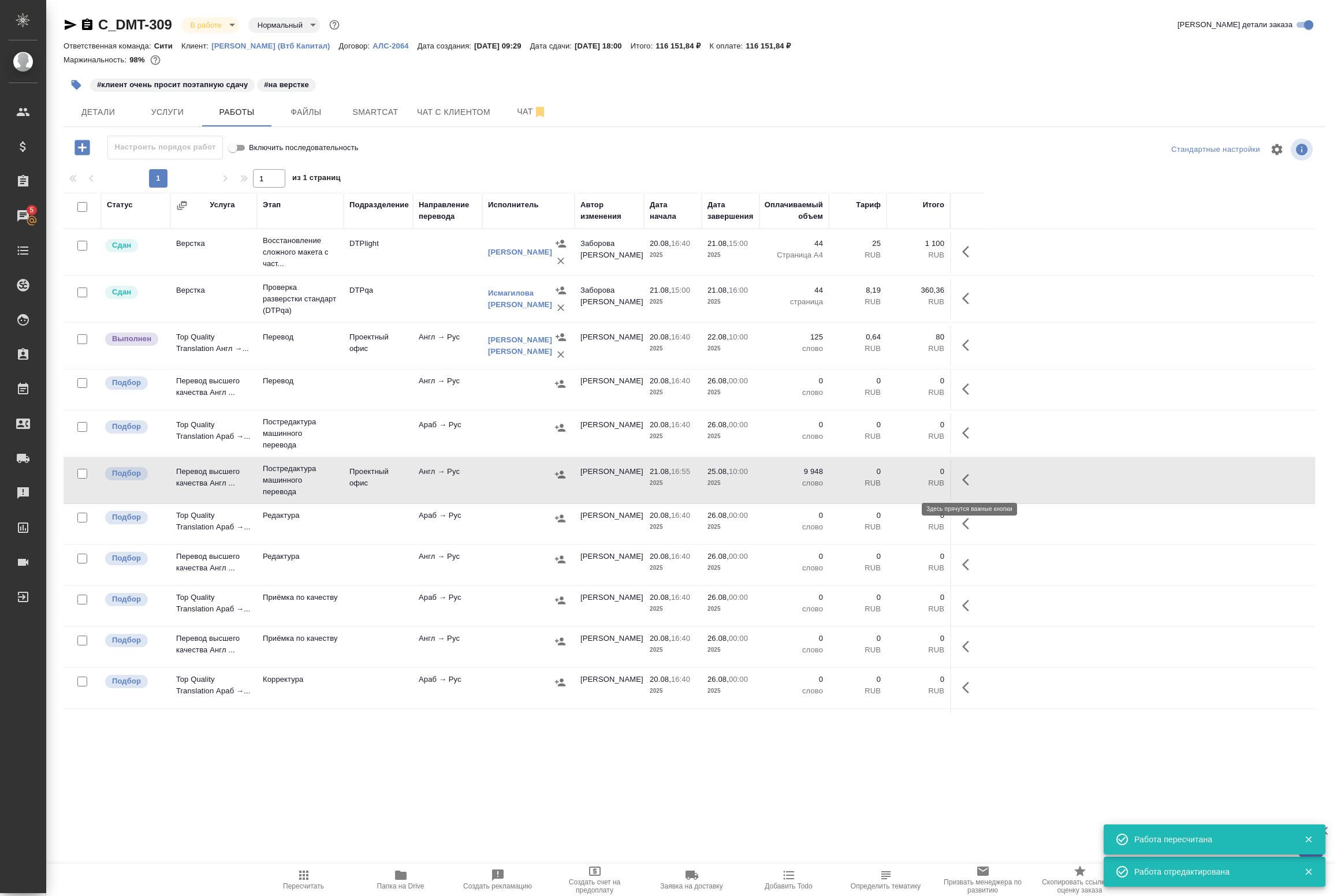
click at [963, 484] on icon "button" at bounding box center [969, 480] width 14 height 14
click at [887, 486] on icon "button" at bounding box center [884, 480] width 14 height 14
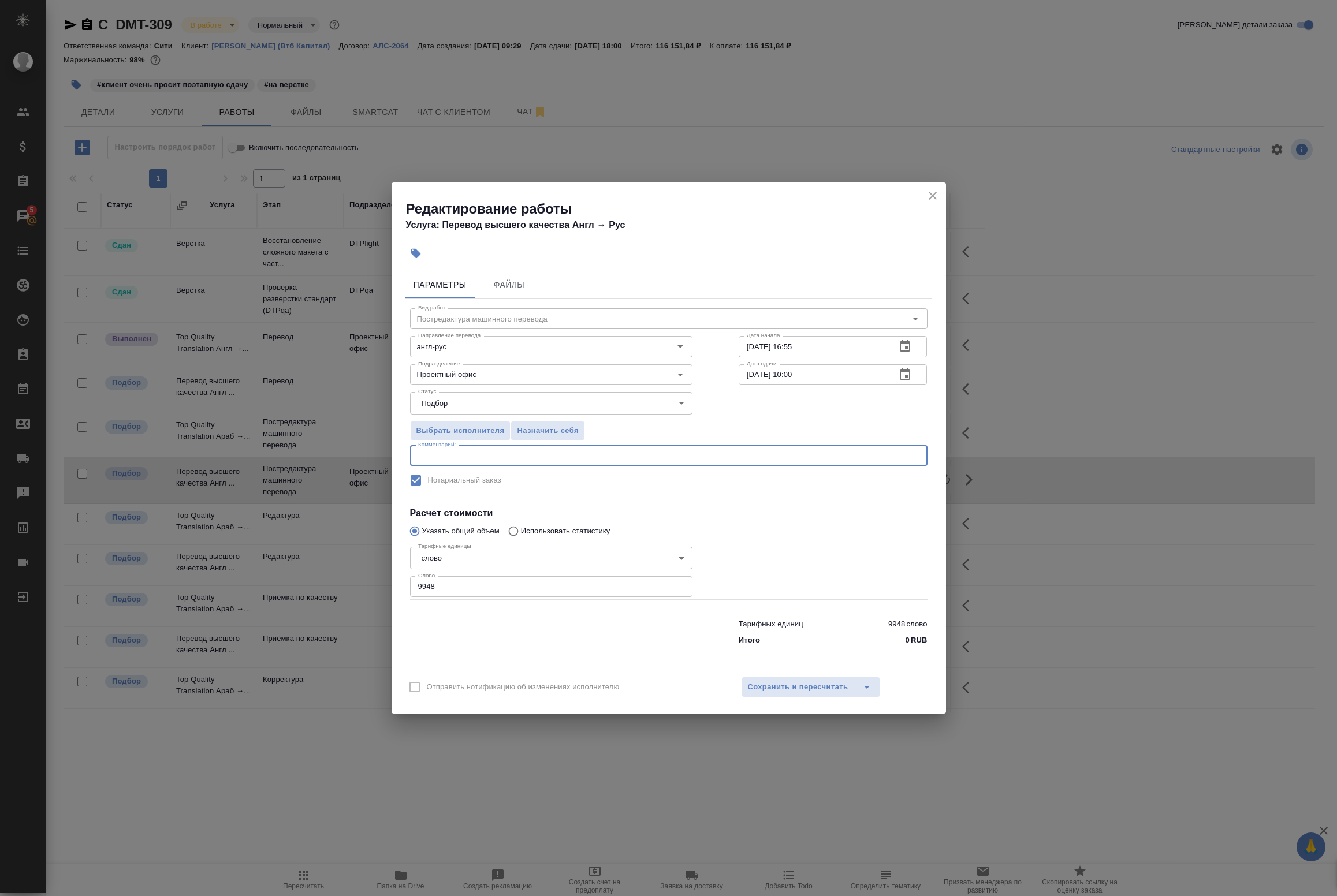
click at [458, 458] on textarea at bounding box center [668, 455] width 502 height 8
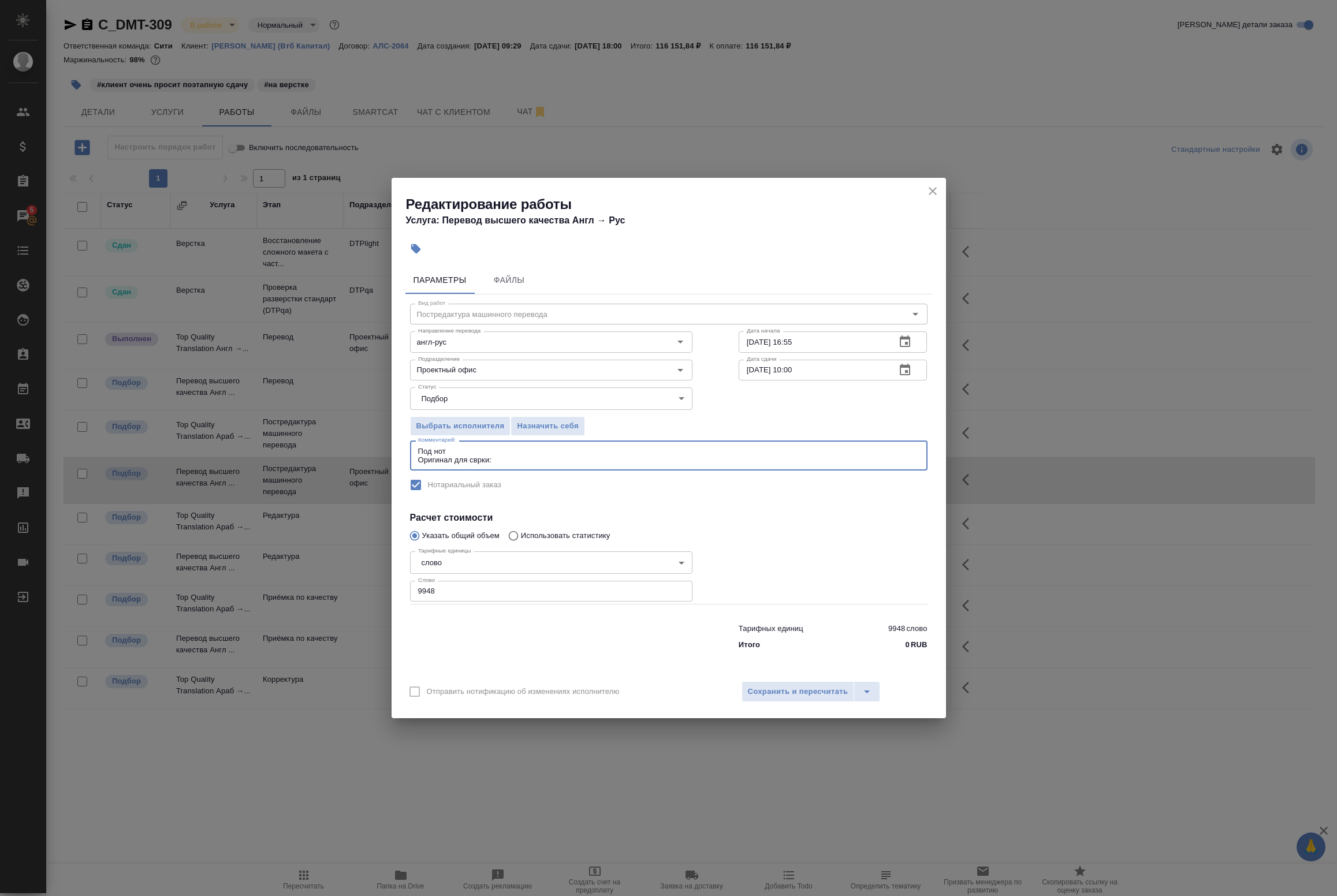
paste textarea "https://drive.awatera.com/s/FT6NmP8jCopAARR"
type textarea "Под нот Оригинал для сверки: https://drive.awatera.com/s/FT6NmP8jCopAARR"
click div "Вид работ Постредактура машинного перевода Вид работ Направление перевода англ-…"
drag, startPoint x: 767, startPoint y: 674, endPoint x: 773, endPoint y: 686, distance: 13.4
click div "Отправить нотификацию об изменениях исполнителю Сохранить и пересчитать"
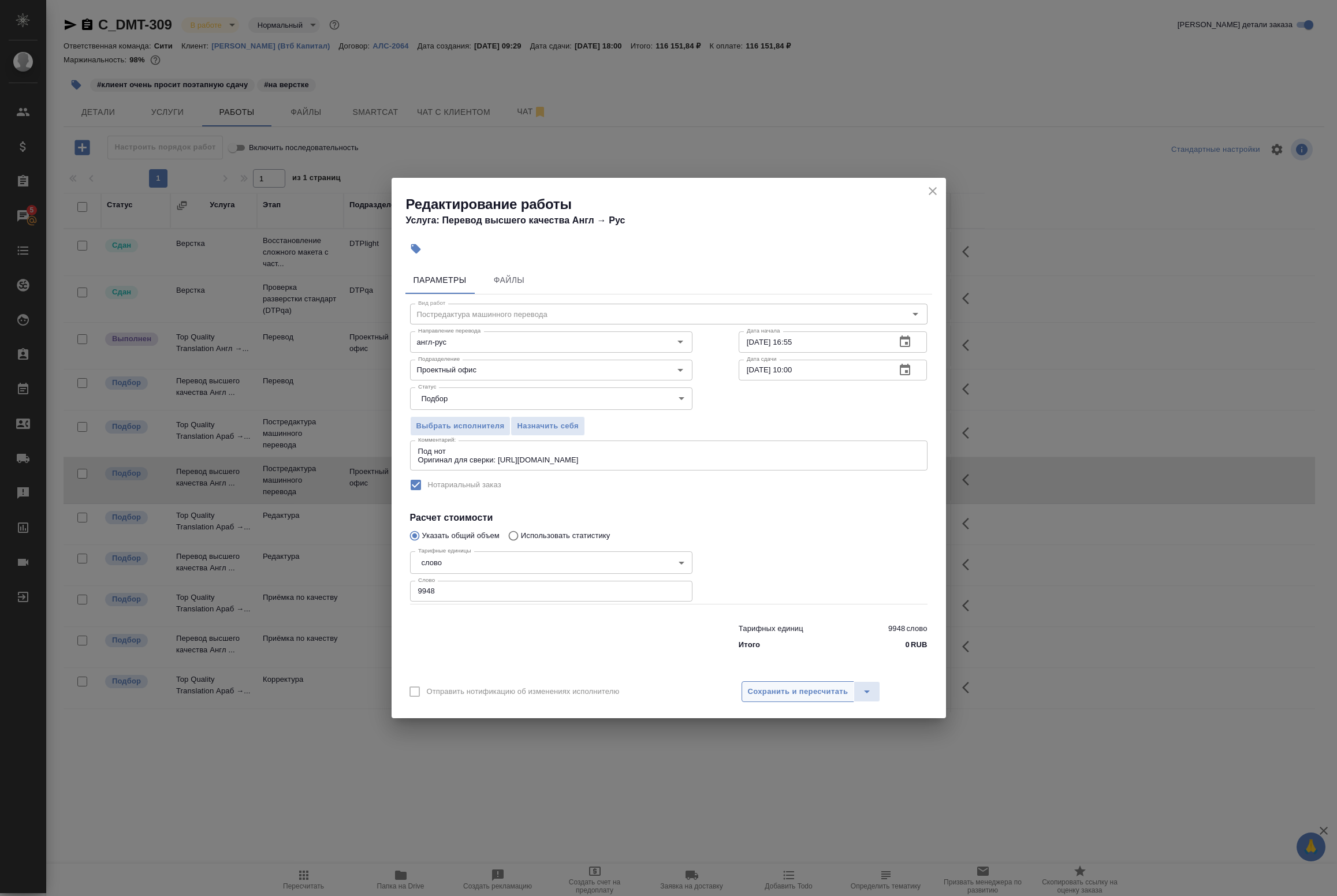
click span "Сохранить и пересчитать"
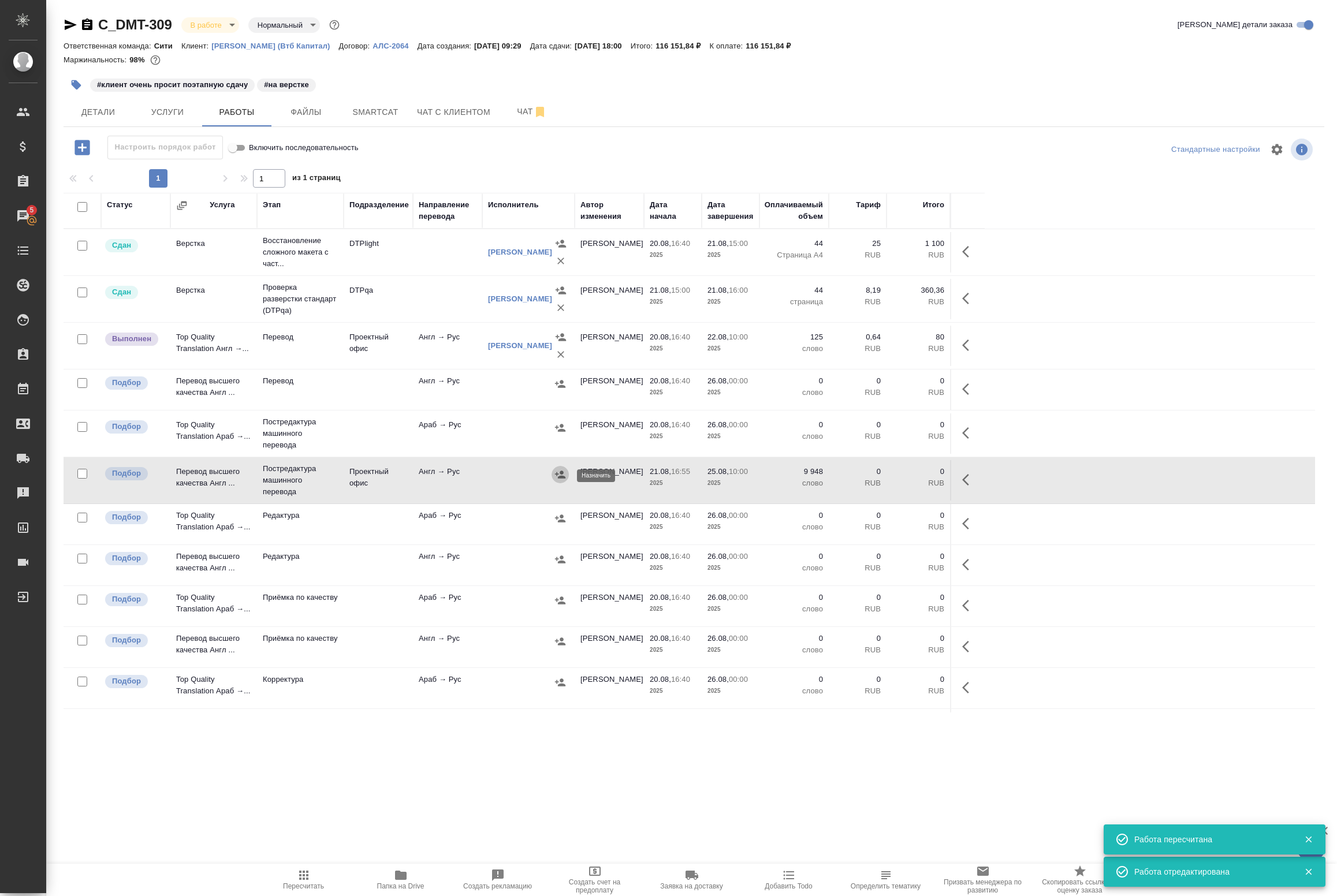
click icon "button"
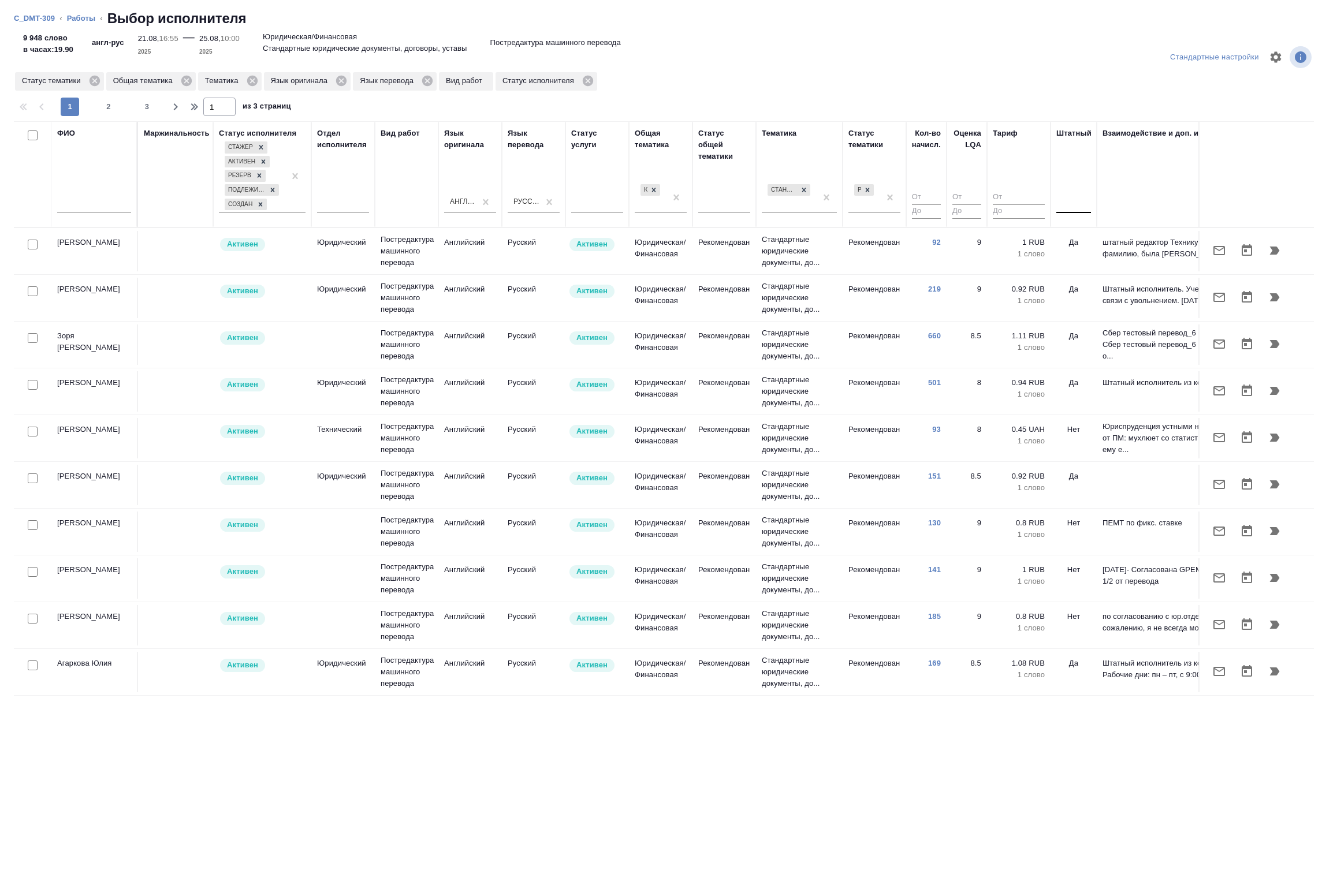
click div
click div "Нет"
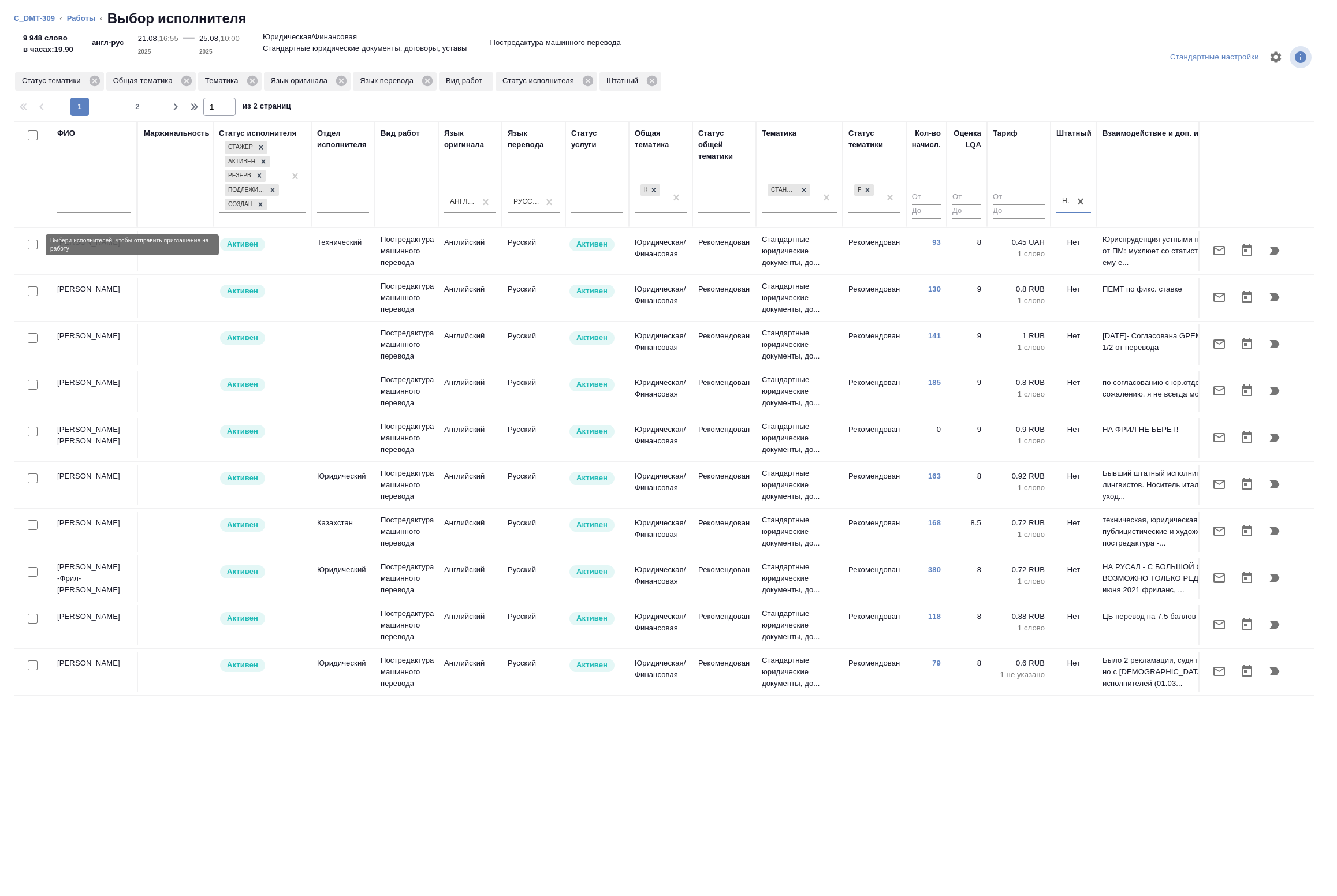
click input "checkbox"
checkbox input "true"
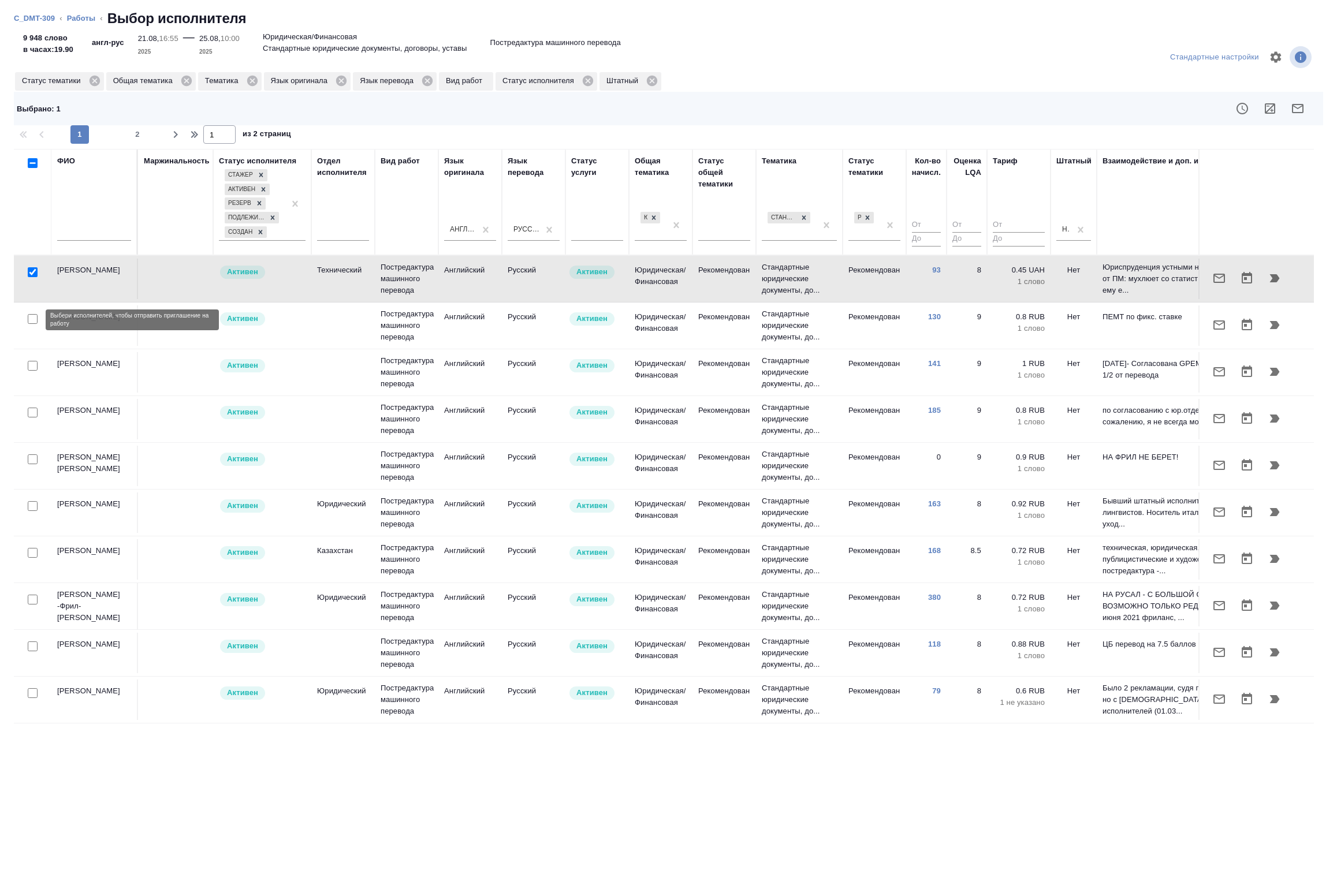
click input "checkbox"
checkbox input "true"
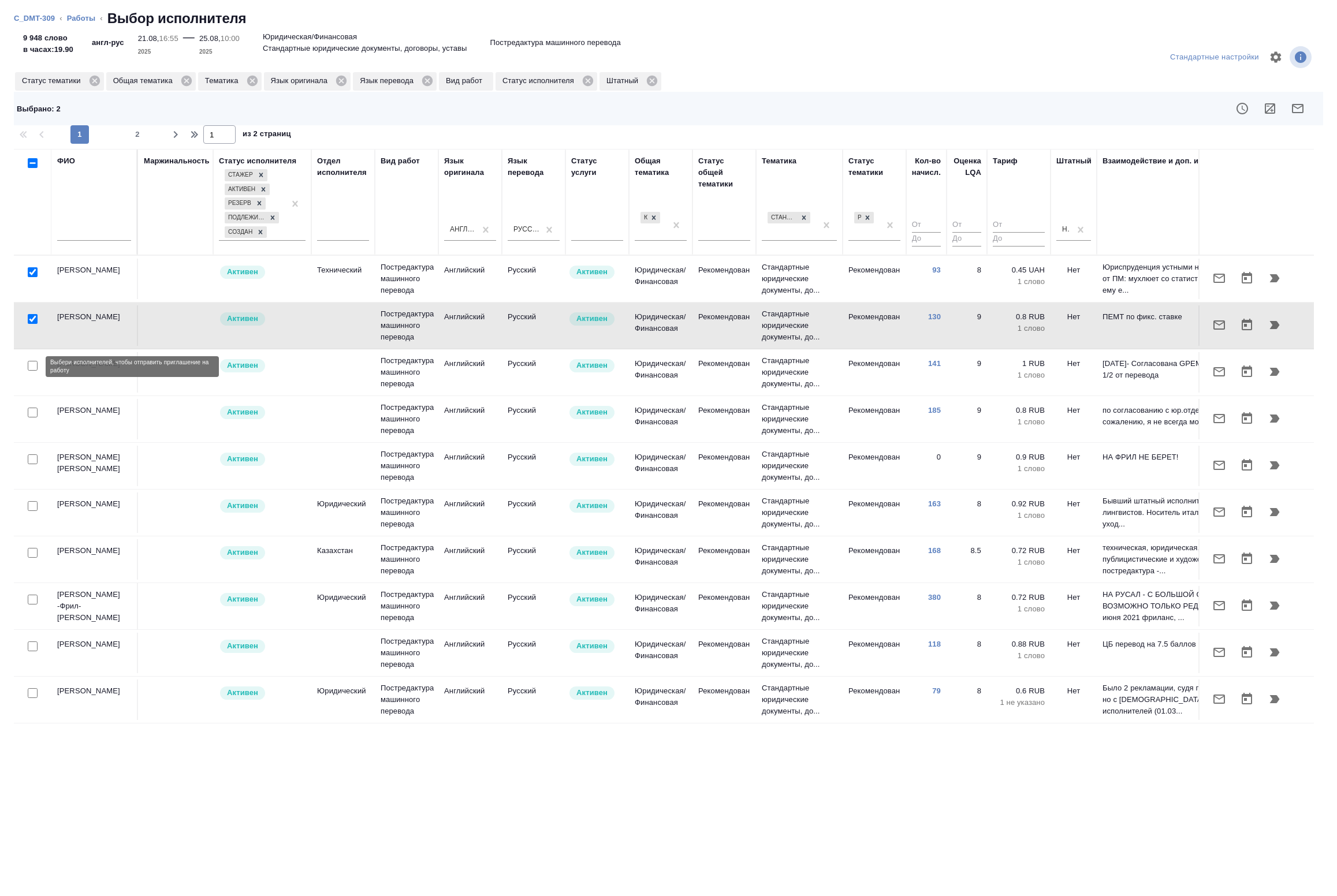
drag, startPoint x: 31, startPoint y: 364, endPoint x: 35, endPoint y: 375, distance: 11.7
click input "checkbox"
checkbox input "true"
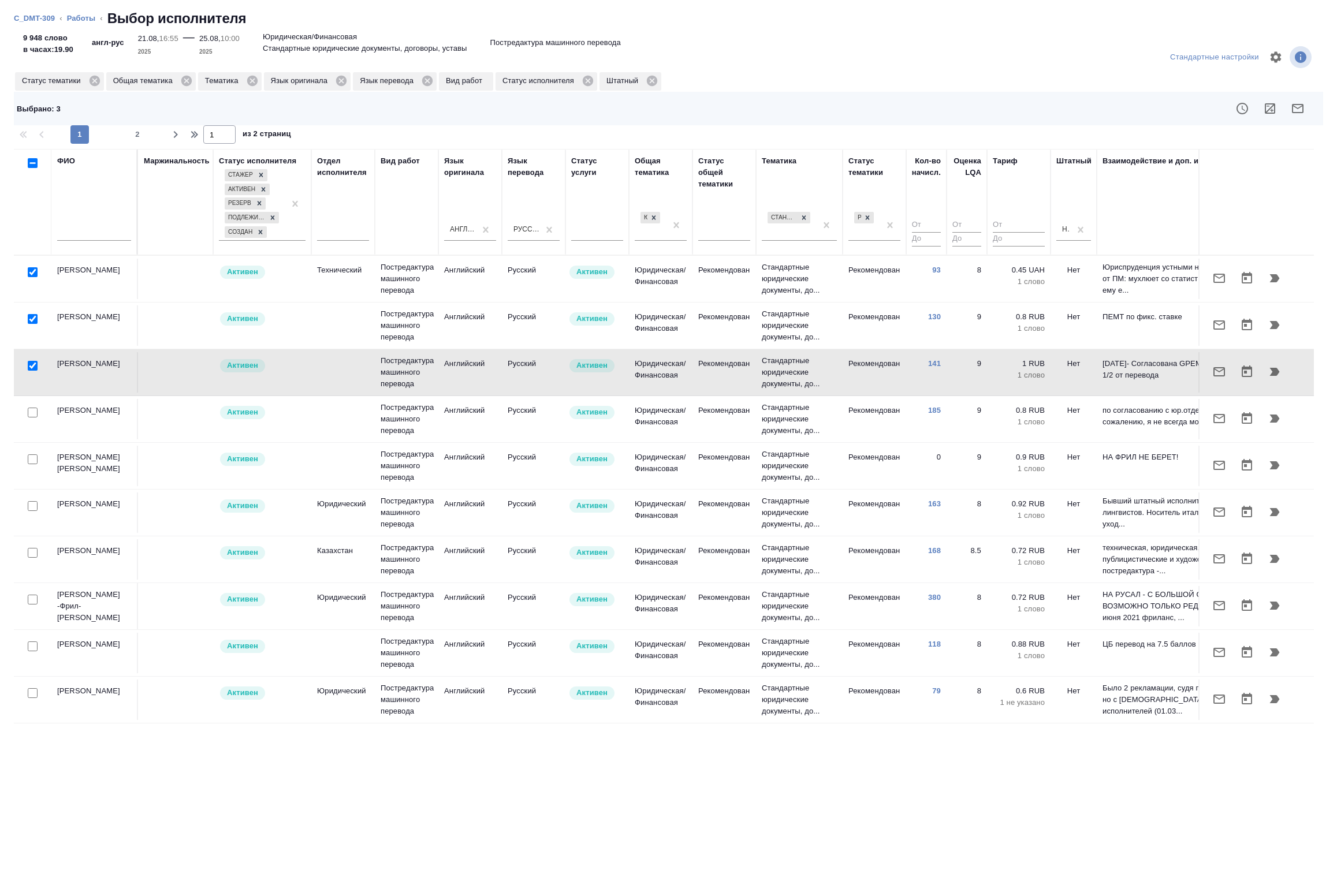
click div
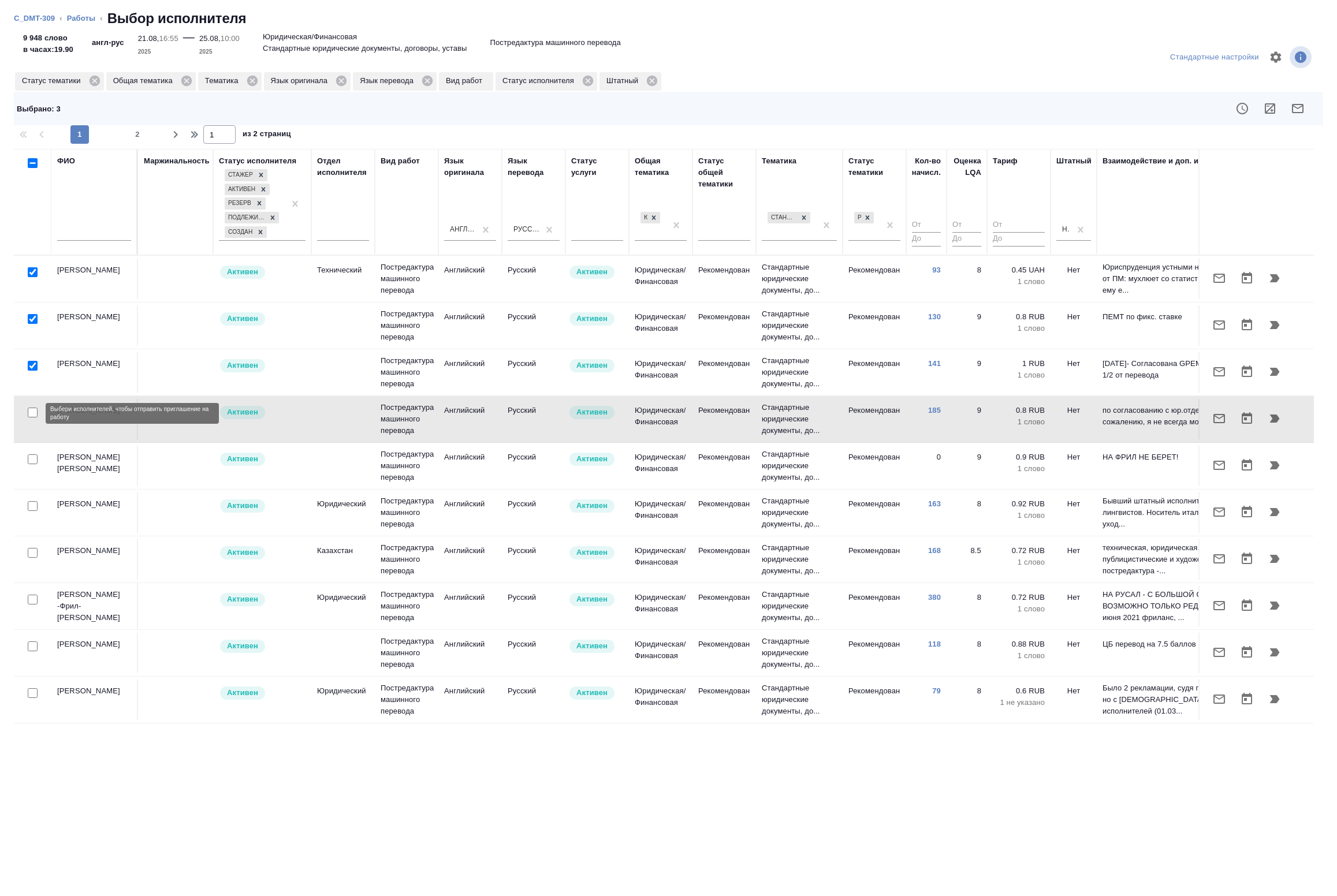
click input "checkbox"
checkbox input "true"
click icon "button"
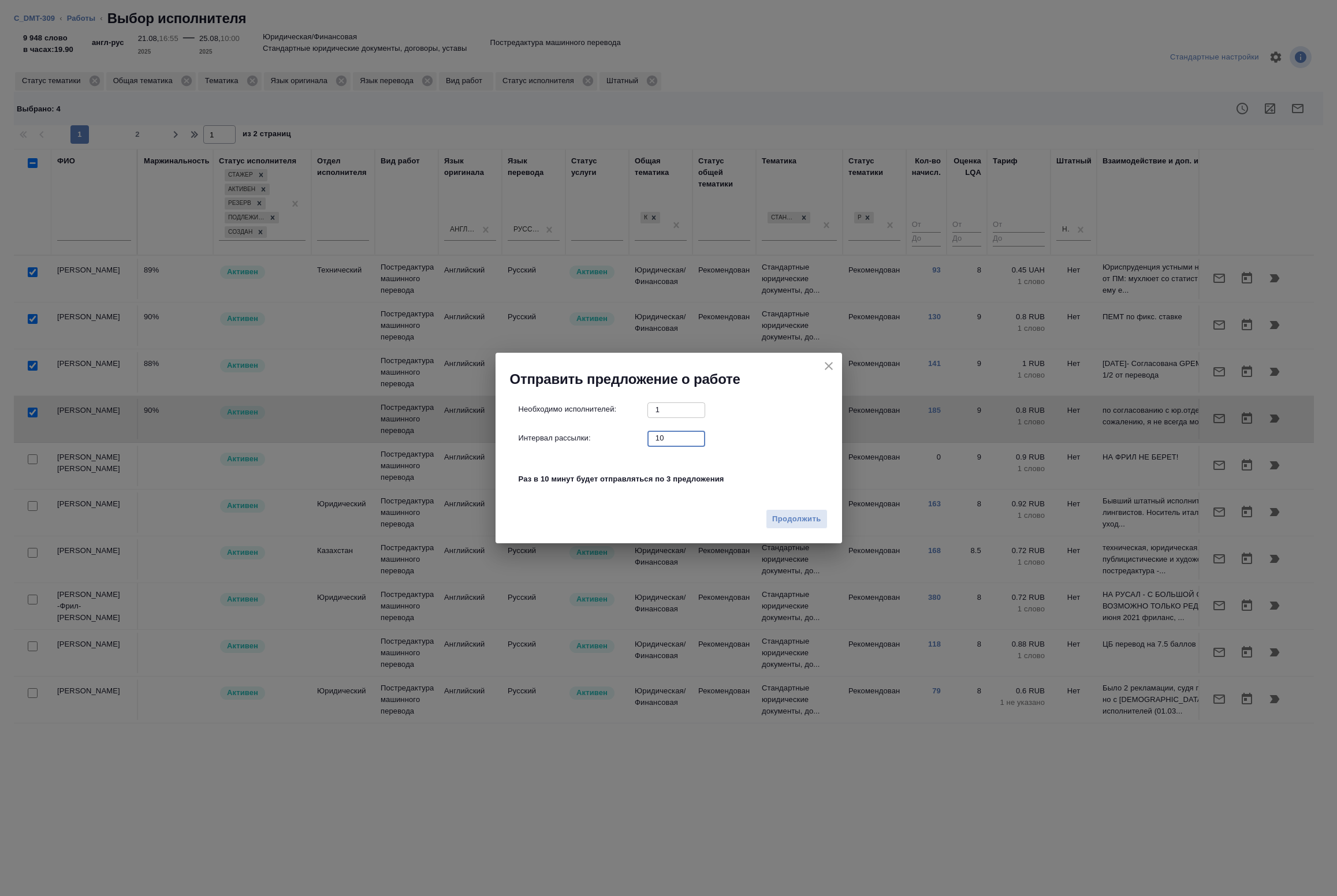
drag, startPoint x: 680, startPoint y: 440, endPoint x: 554, endPoint y: 438, distance: 126.0
click div "Интервал рассылки: 10 ​"
type input "0"
click icon "close"
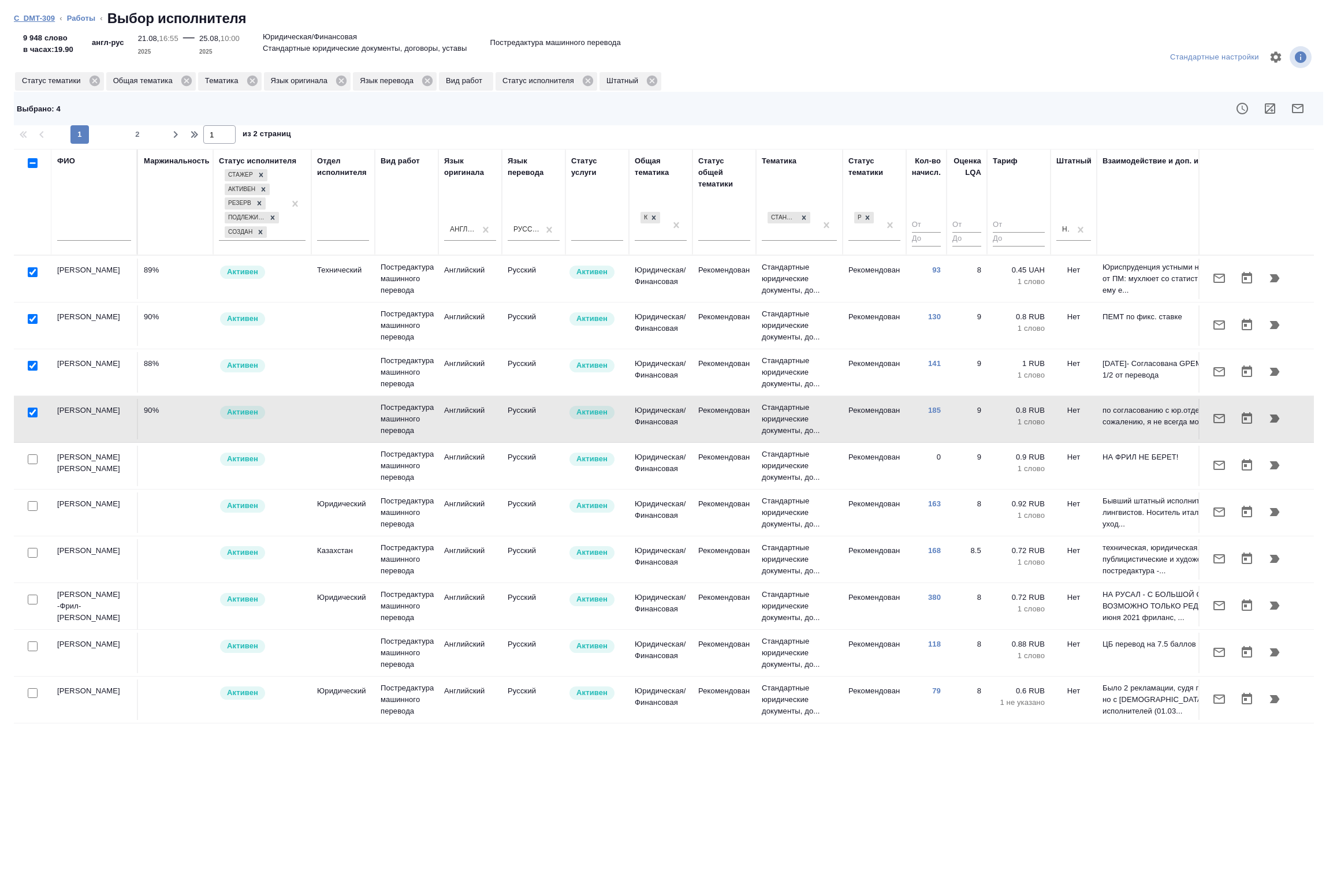
click link "C_DMT-309"
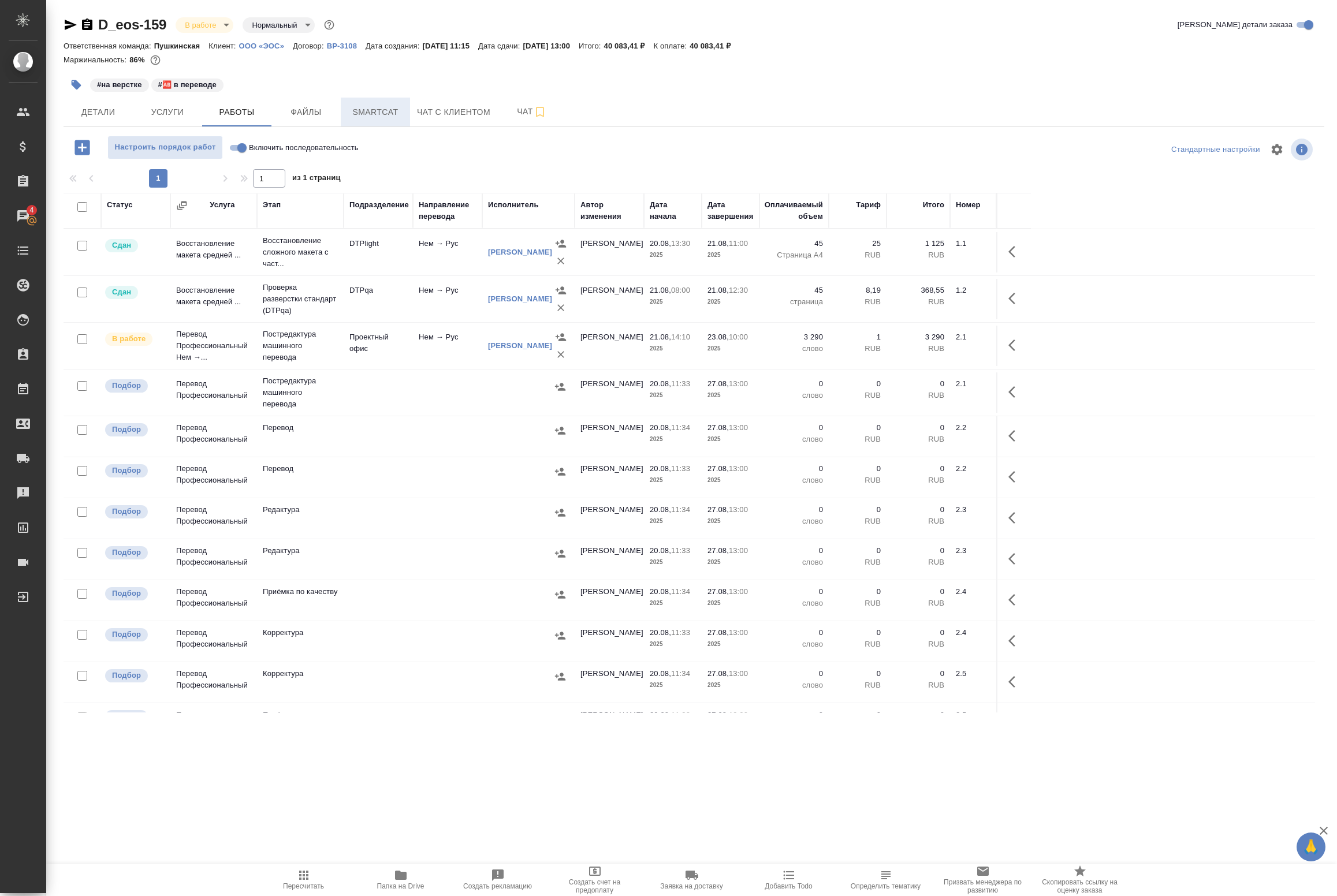
drag, startPoint x: 0, startPoint y: 0, endPoint x: 390, endPoint y: 119, distance: 407.8
click at [390, 119] on span "Smartcat" at bounding box center [375, 112] width 55 height 14
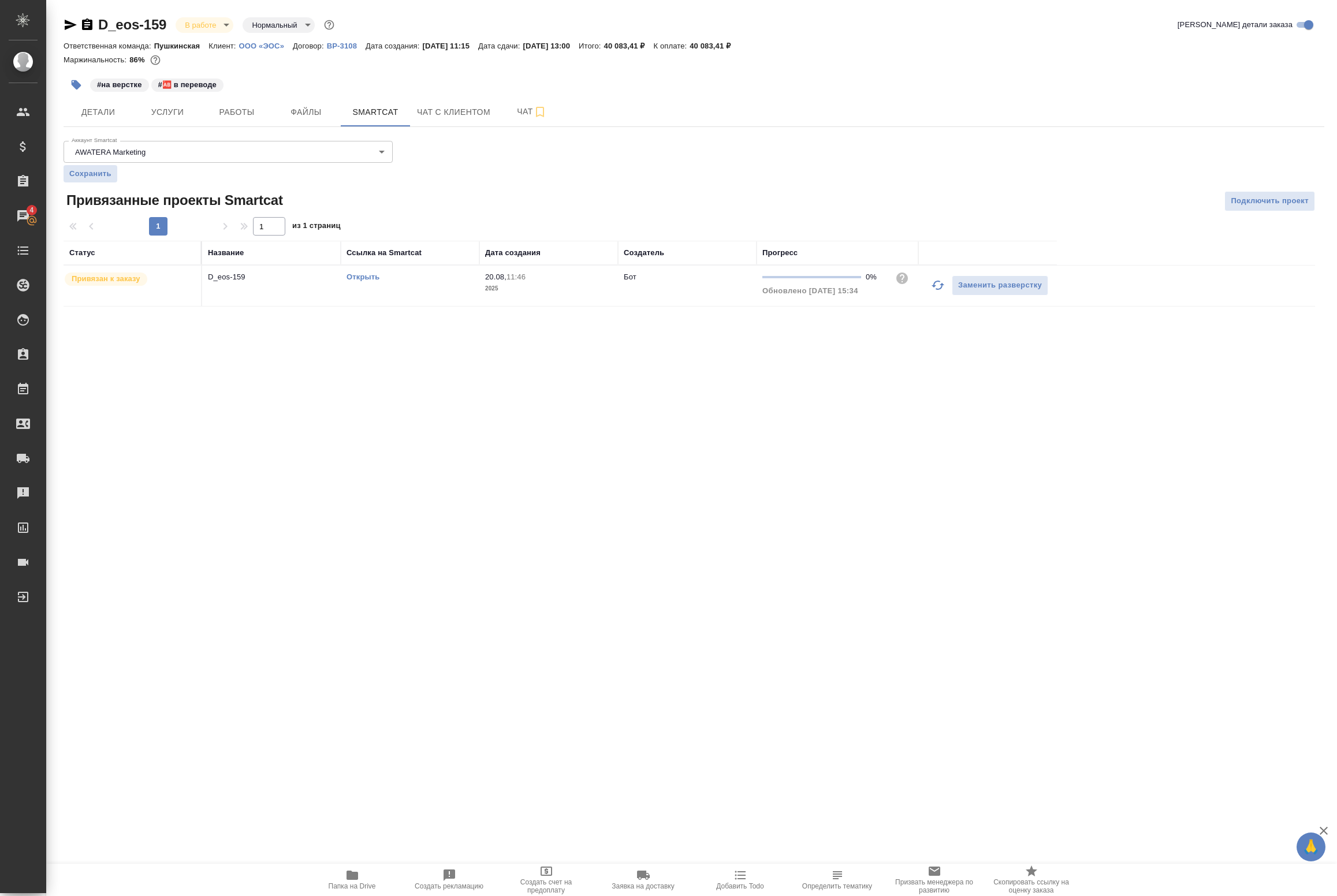
click at [942, 291] on icon "button" at bounding box center [938, 285] width 14 height 14
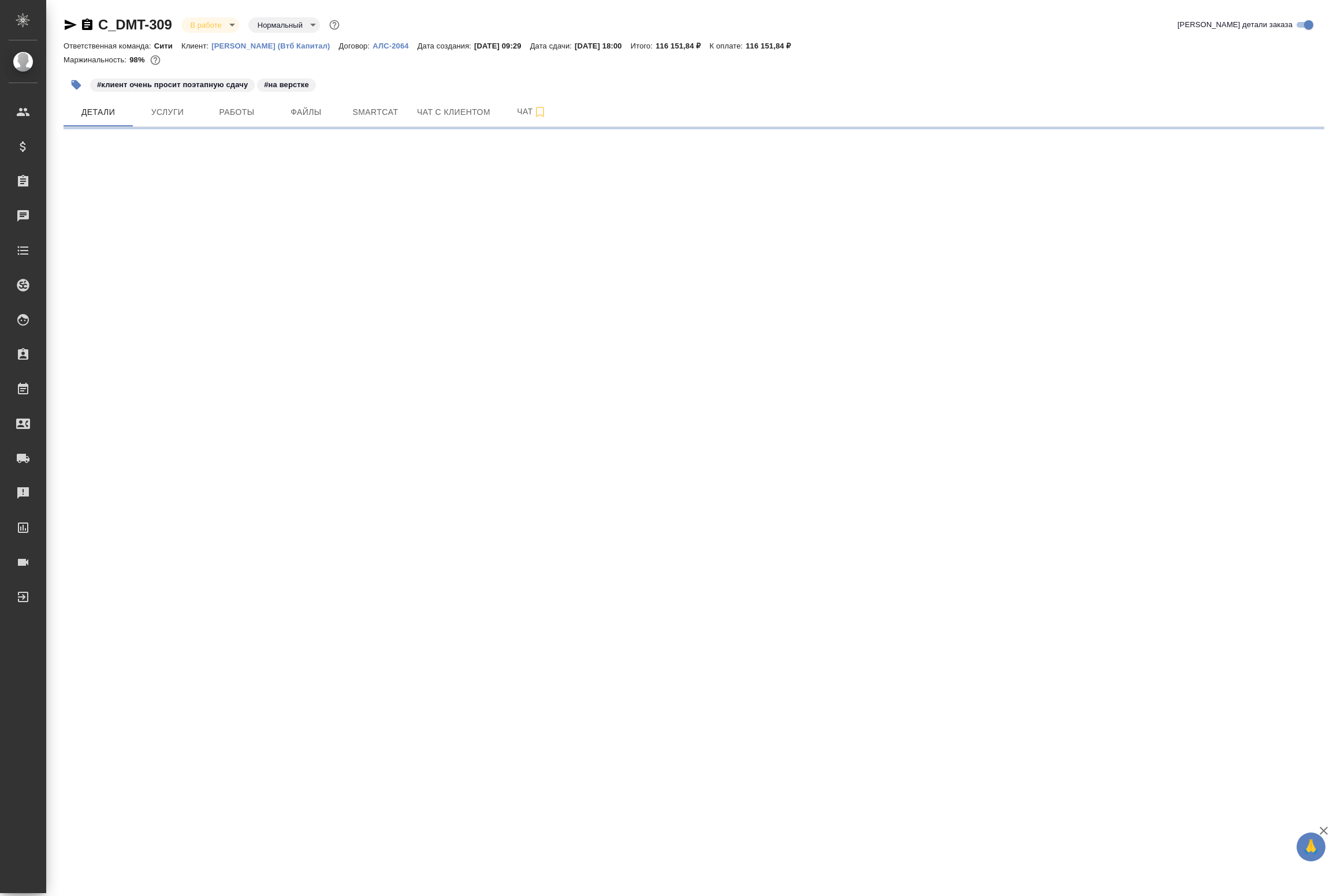
select select "RU"
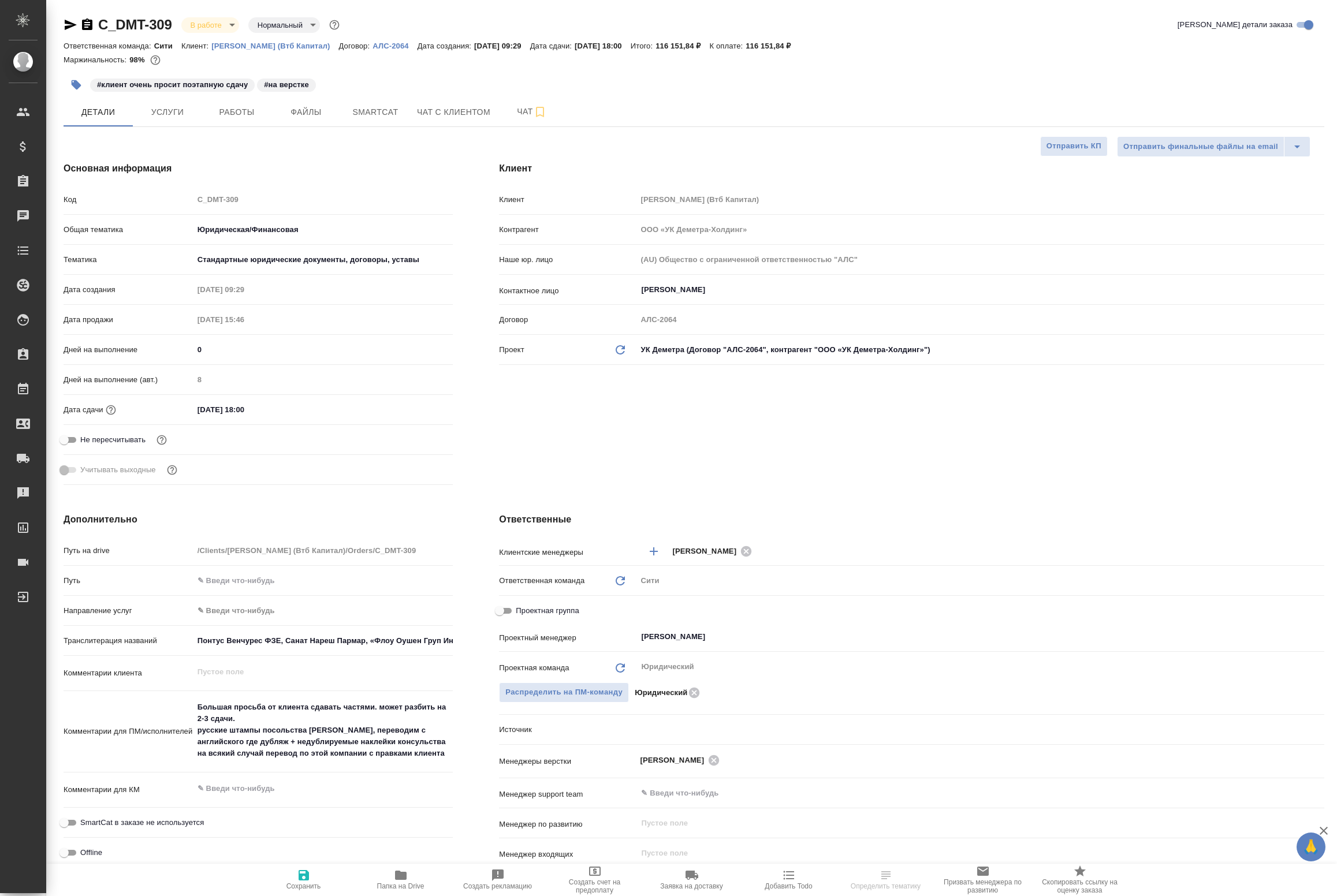
type textarea "x"
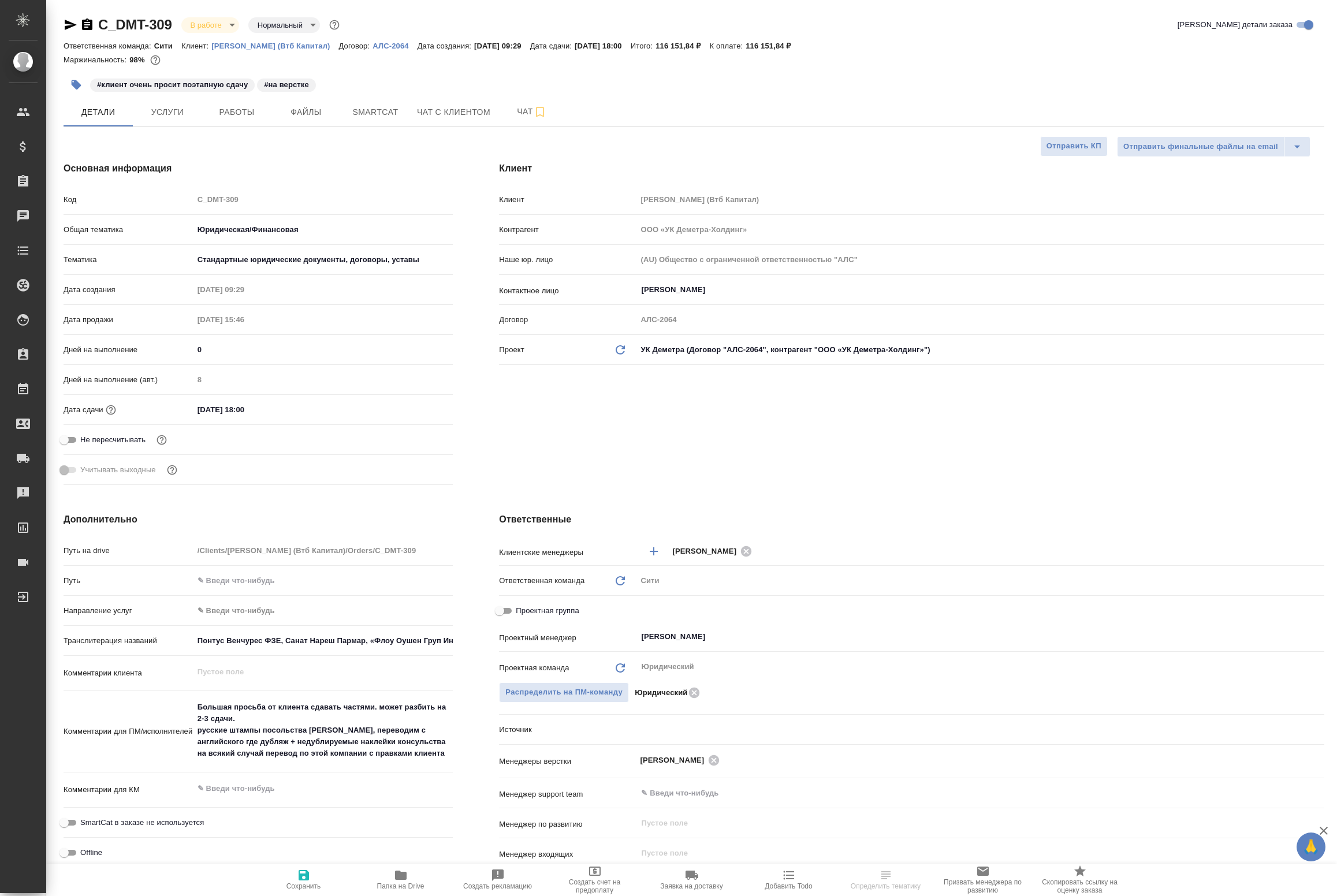
type textarea "x"
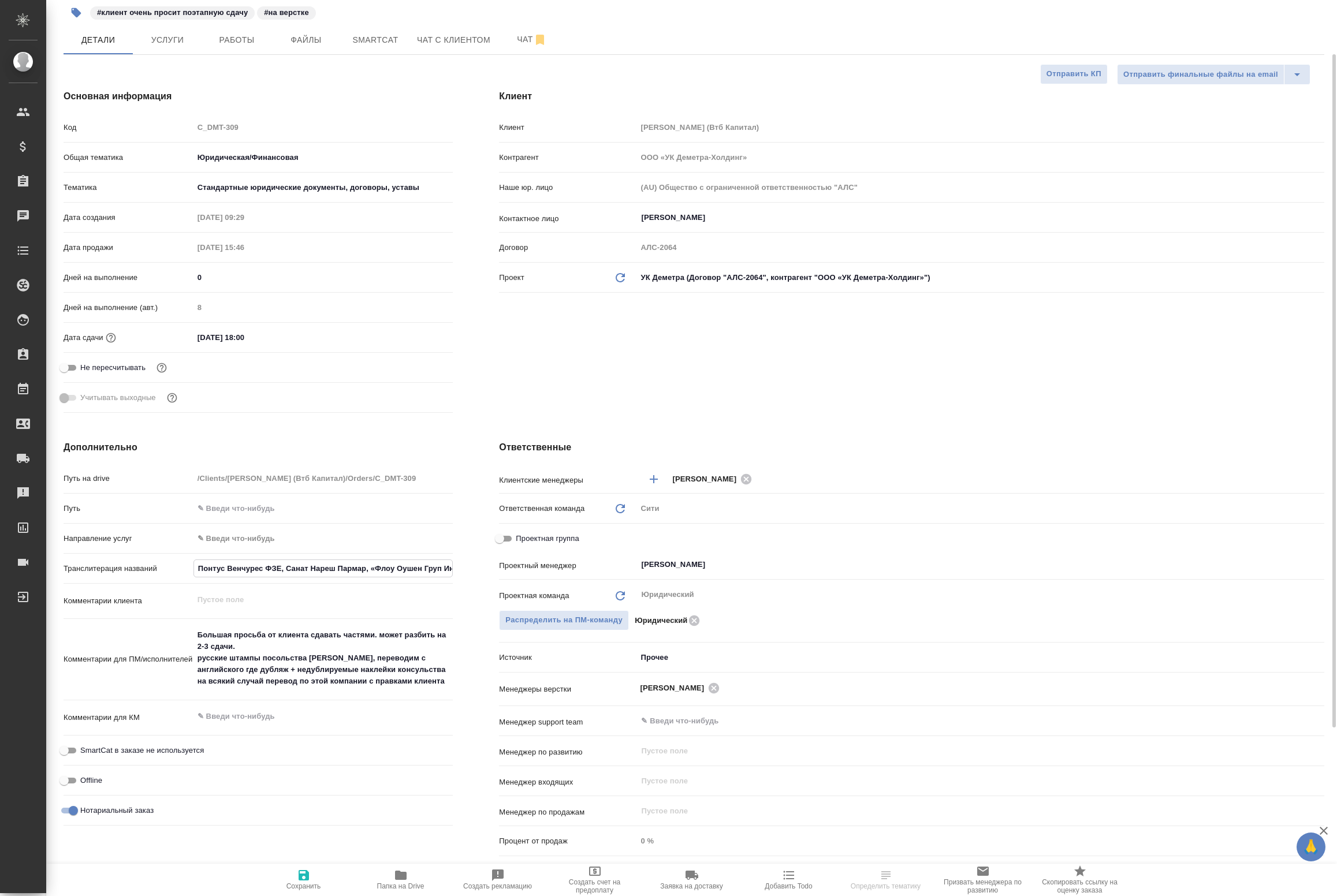
click at [252, 572] on input "Понтус Венчурес ФЗЕ, Санат Нареш Пармар, «Флоу Оушен Груп Инк. Лимитед»" at bounding box center [323, 569] width 259 height 17
click at [260, 51] on button "Работы" at bounding box center [237, 39] width 69 height 29
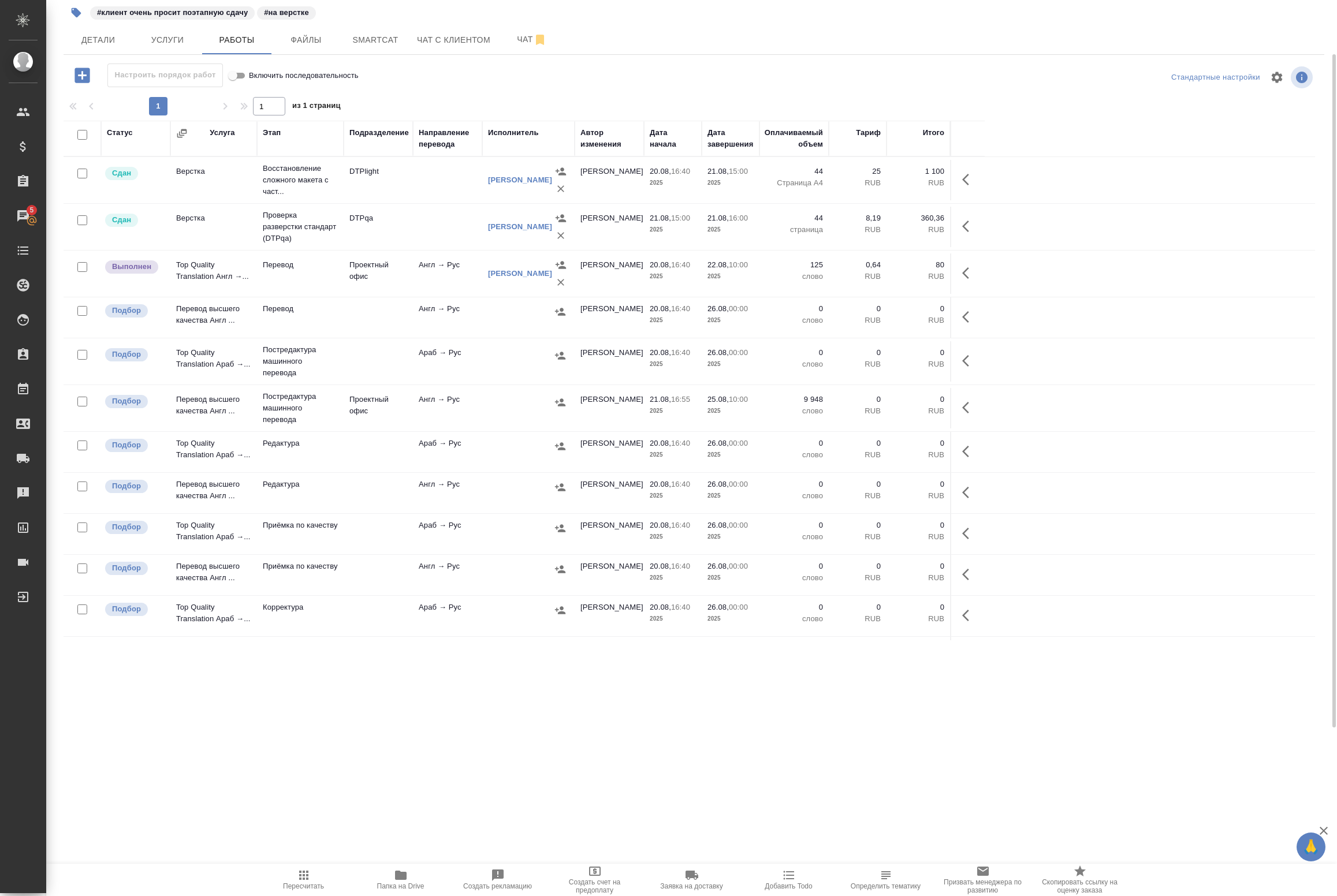
click at [965, 406] on icon "button" at bounding box center [965, 408] width 7 height 11
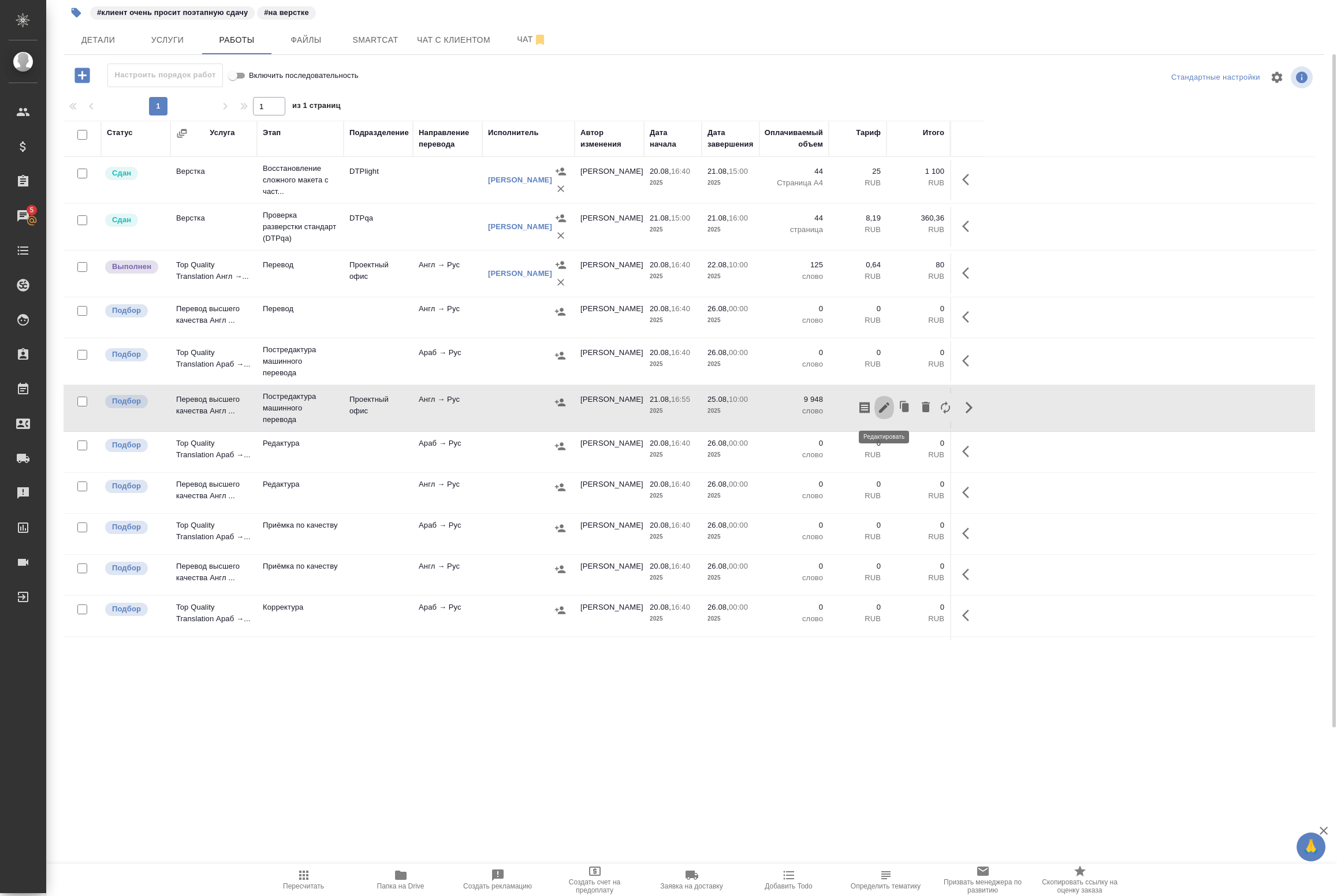
click at [887, 411] on icon "button" at bounding box center [884, 408] width 14 height 14
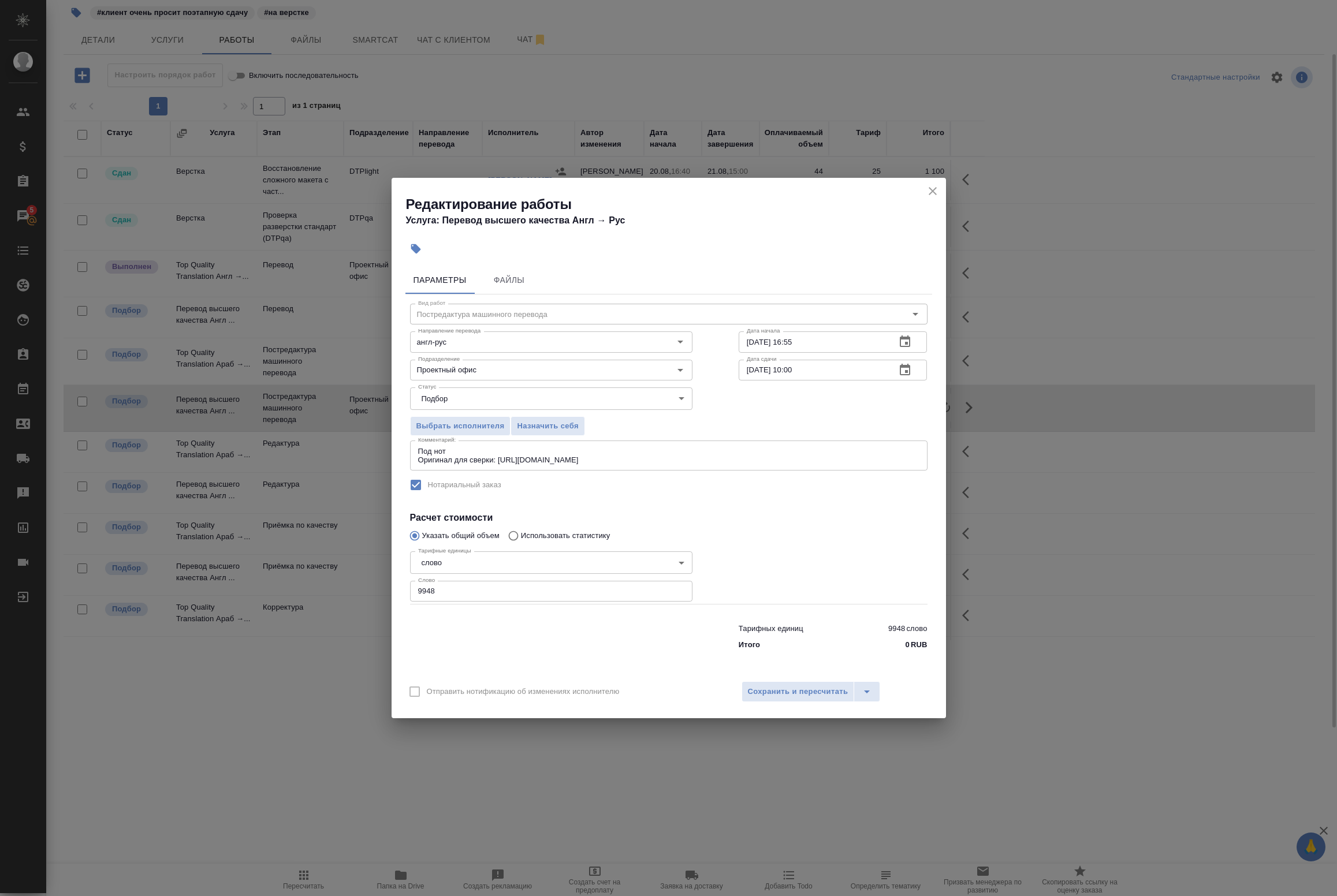
click at [691, 447] on textarea "Под нот Оригинал для сверки: https://drive.awatera.com/s/FT6NmP8jCopAARR" at bounding box center [668, 455] width 502 height 18
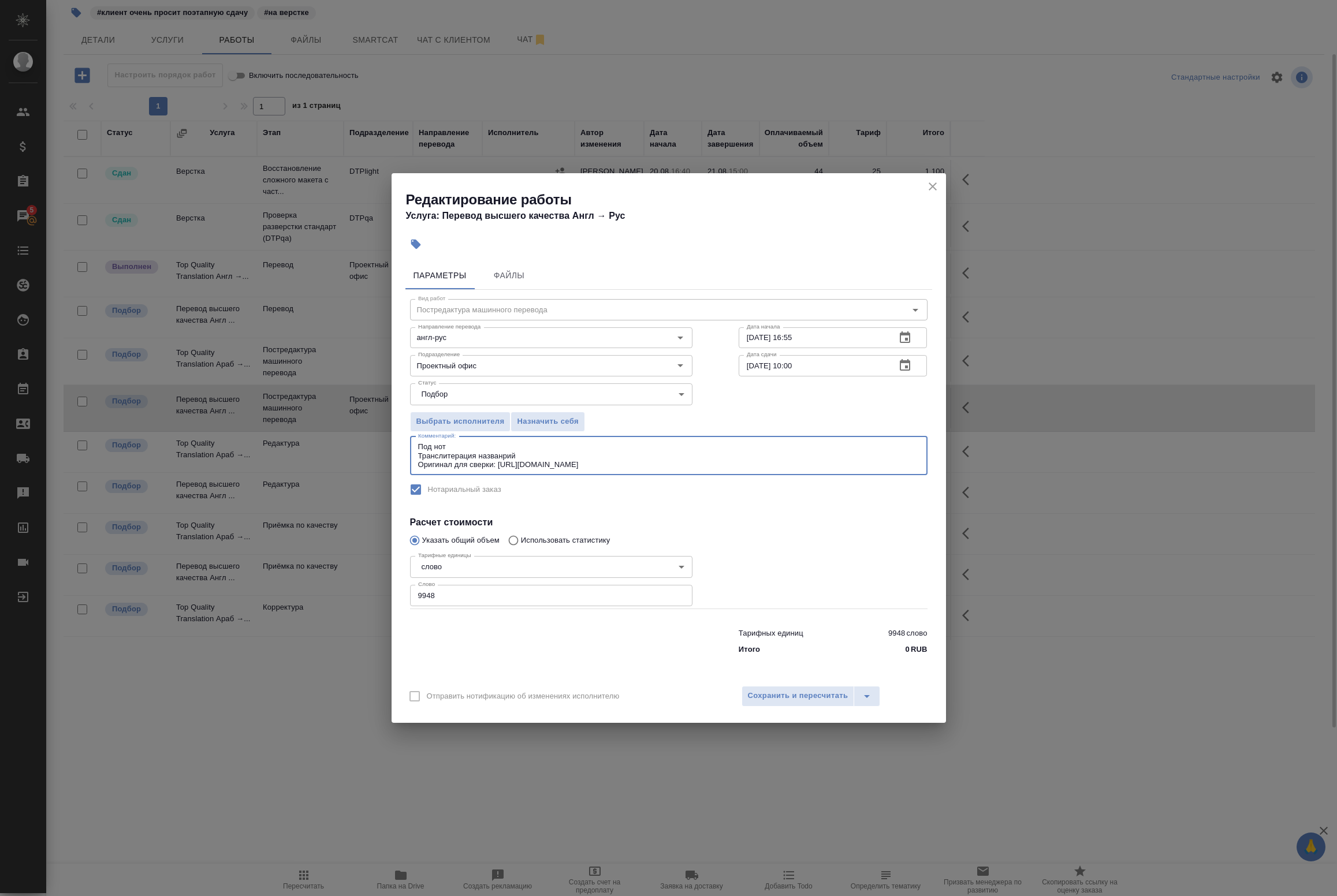
paste textarea "Понтус Венчурес ФЗЕ, Санат Нареш Пармар, «Флоу Оушен Груп Инк. Лимитед»"
type textarea "Под нот Транслитерация названрий Понтус Венчурес ФЗЕ, Санат Нареш Пармар, «Флоу…"
click at [933, 192] on icon "close" at bounding box center [933, 187] width 14 height 14
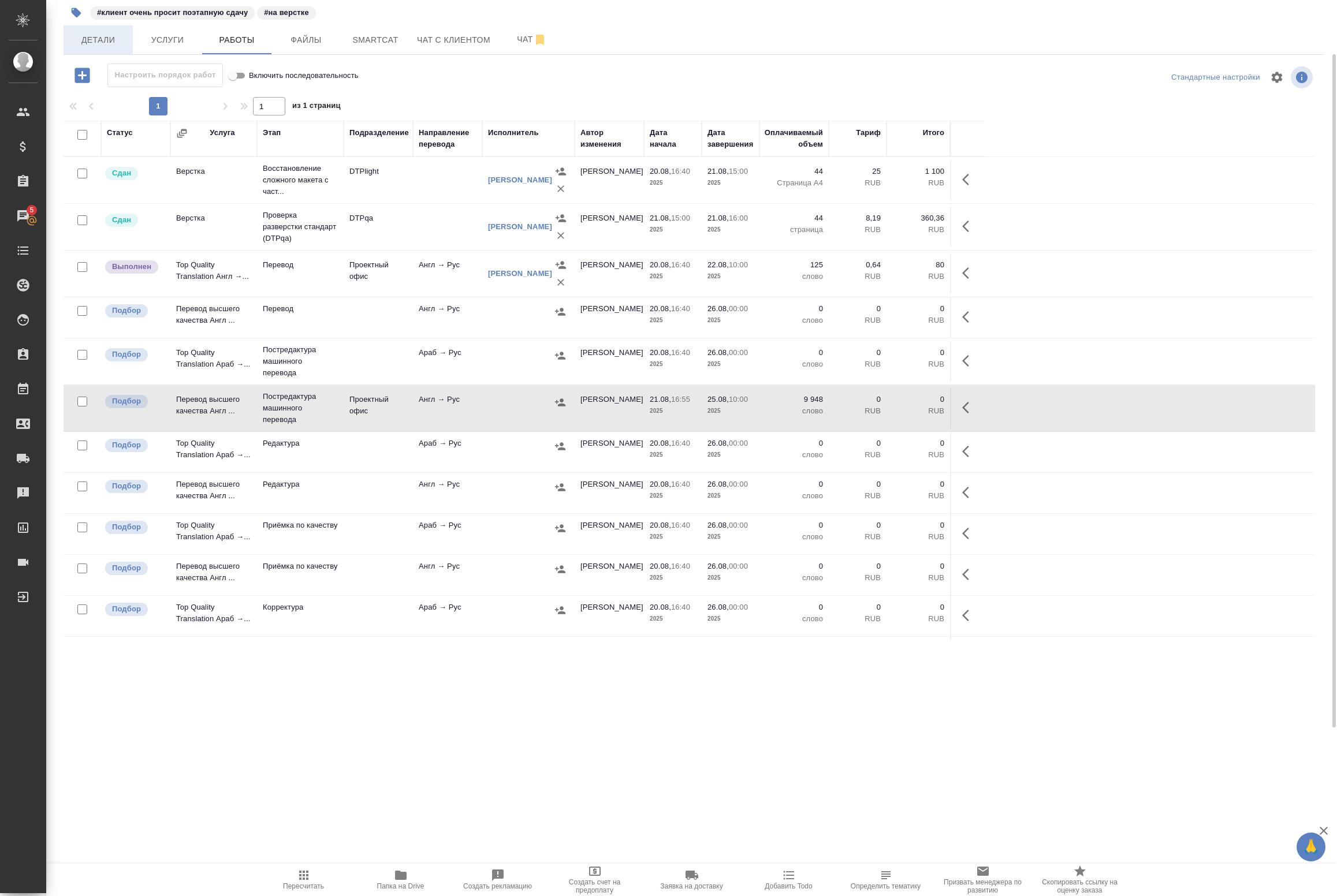
click at [109, 41] on span "Детали" at bounding box center [98, 39] width 55 height 14
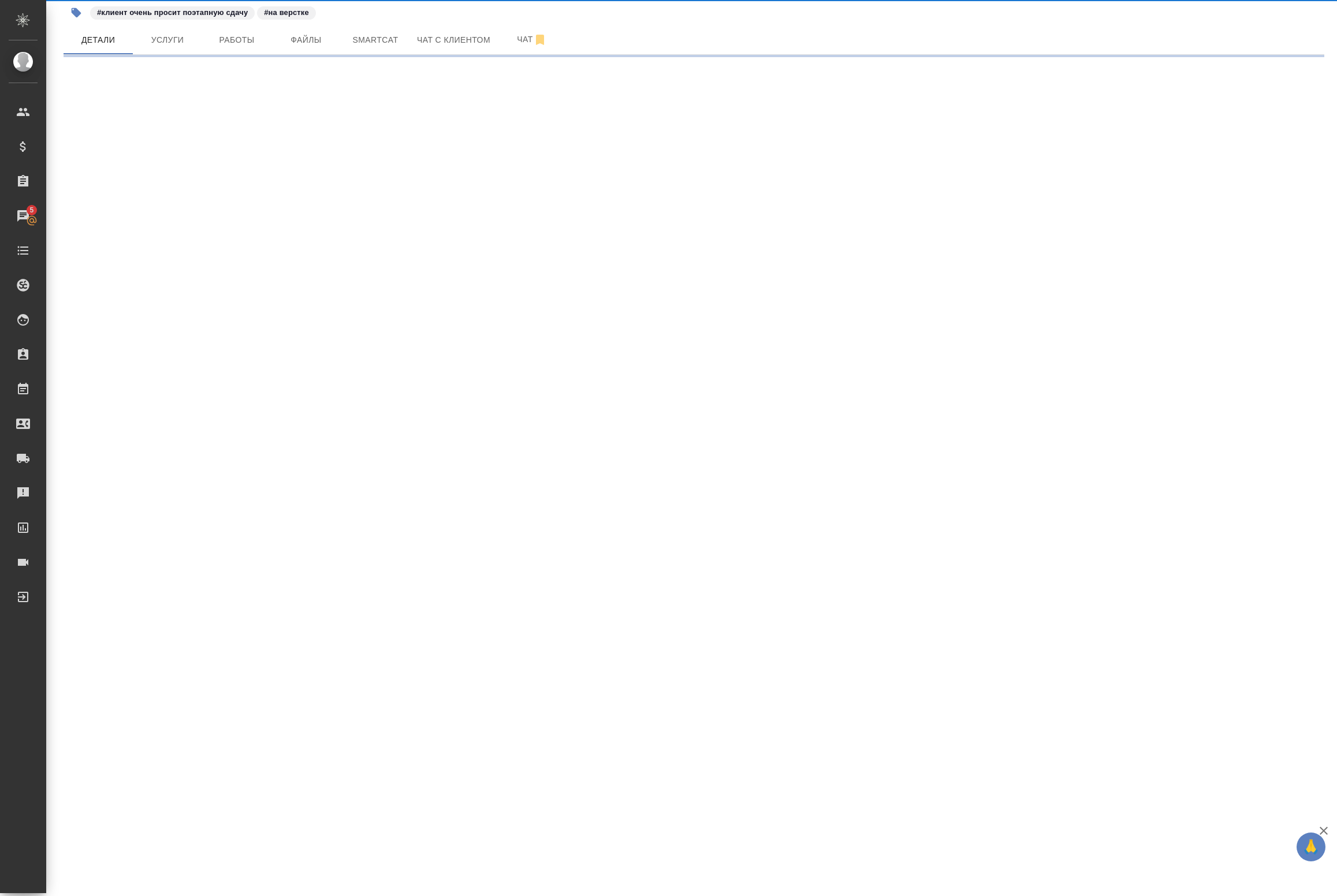
select select "RU"
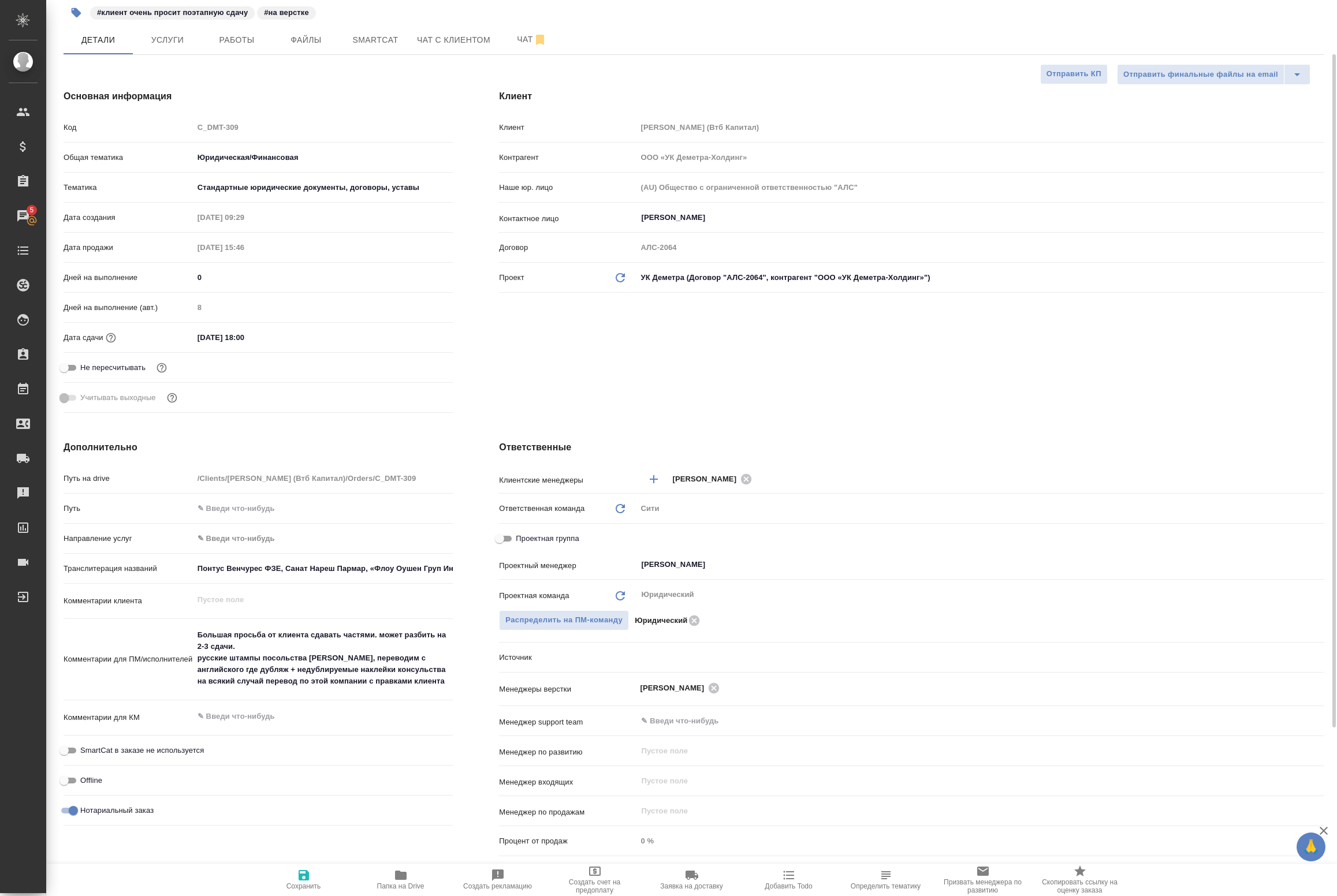
type textarea "x"
drag, startPoint x: 64, startPoint y: 566, endPoint x: 407, endPoint y: 573, distance: 343.1
click at [407, 573] on div "Транслитерация названий Понтус Венчурес ФЗЕ, Санат Нареш Пармар, «Флоу Оушен Гр…" at bounding box center [258, 569] width 389 height 21
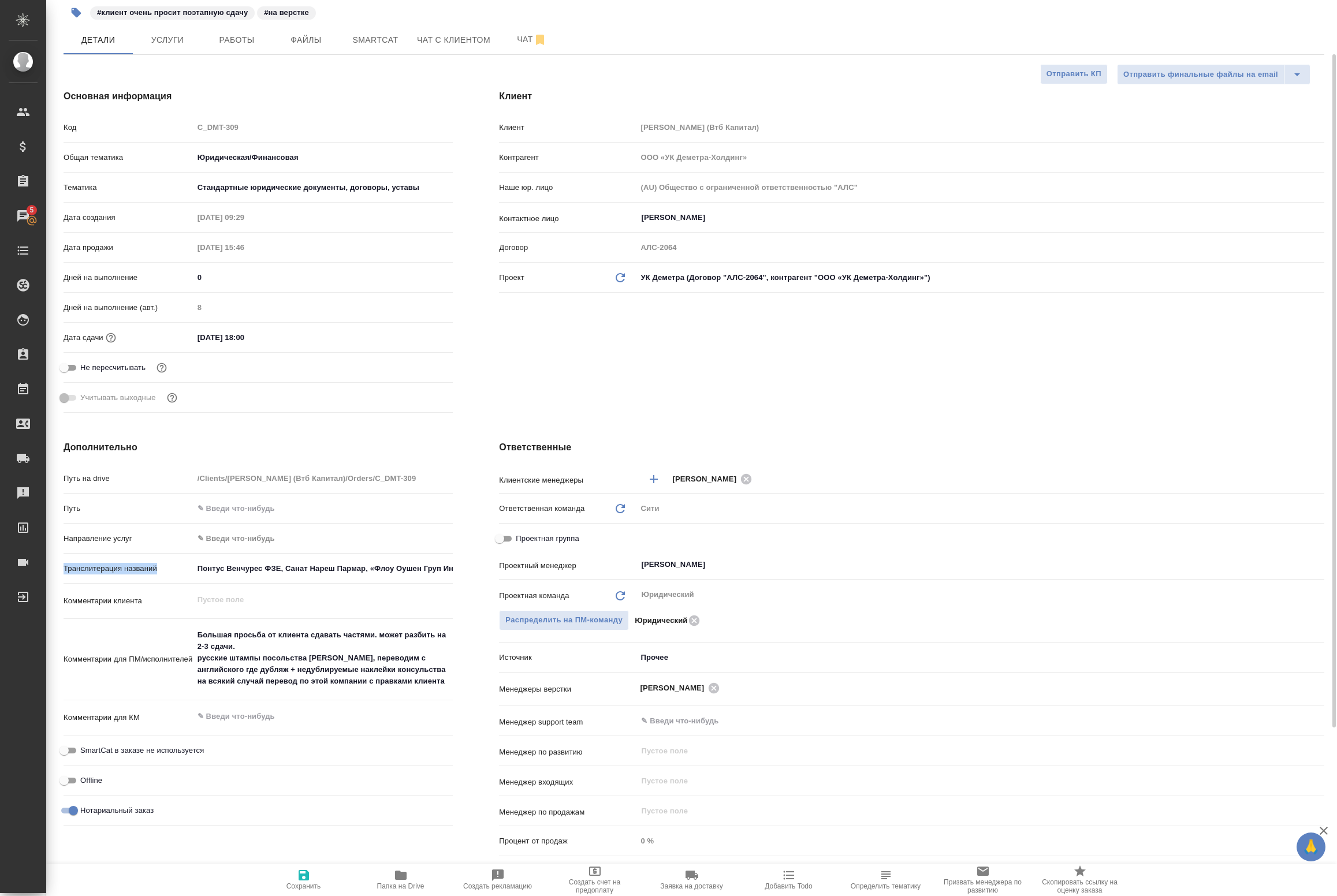
copy p "Транслитерация названий"
click at [226, 568] on input "Понтус Венчурес ФЗЕ, Санат Нареш Пармар, «Флоу Оушен Груп Инк. Лимитед»" at bounding box center [323, 569] width 260 height 17
click at [226, 568] on input "Понтус Венчурес ФЗЕ, Санат Нареш Пармар, «Флоу Оушен Груп Инк. Лимитед»" at bounding box center [323, 569] width 259 height 17
drag, startPoint x: 67, startPoint y: 567, endPoint x: 182, endPoint y: 569, distance: 115.0
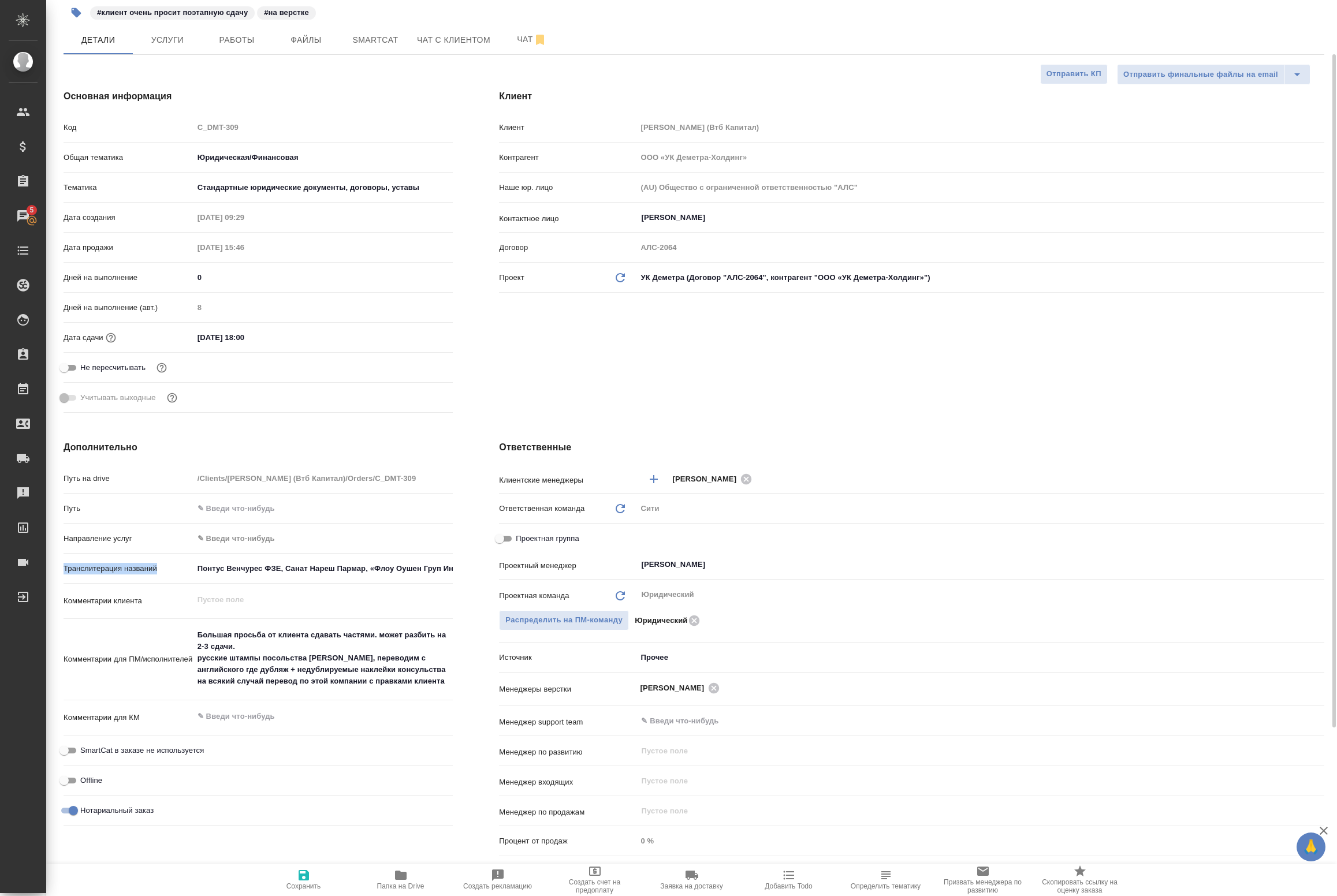
click at [182, 569] on p "Транслитерация названий" at bounding box center [128, 569] width 130 height 11
copy p "Транслитерация названий"
type textarea "x"
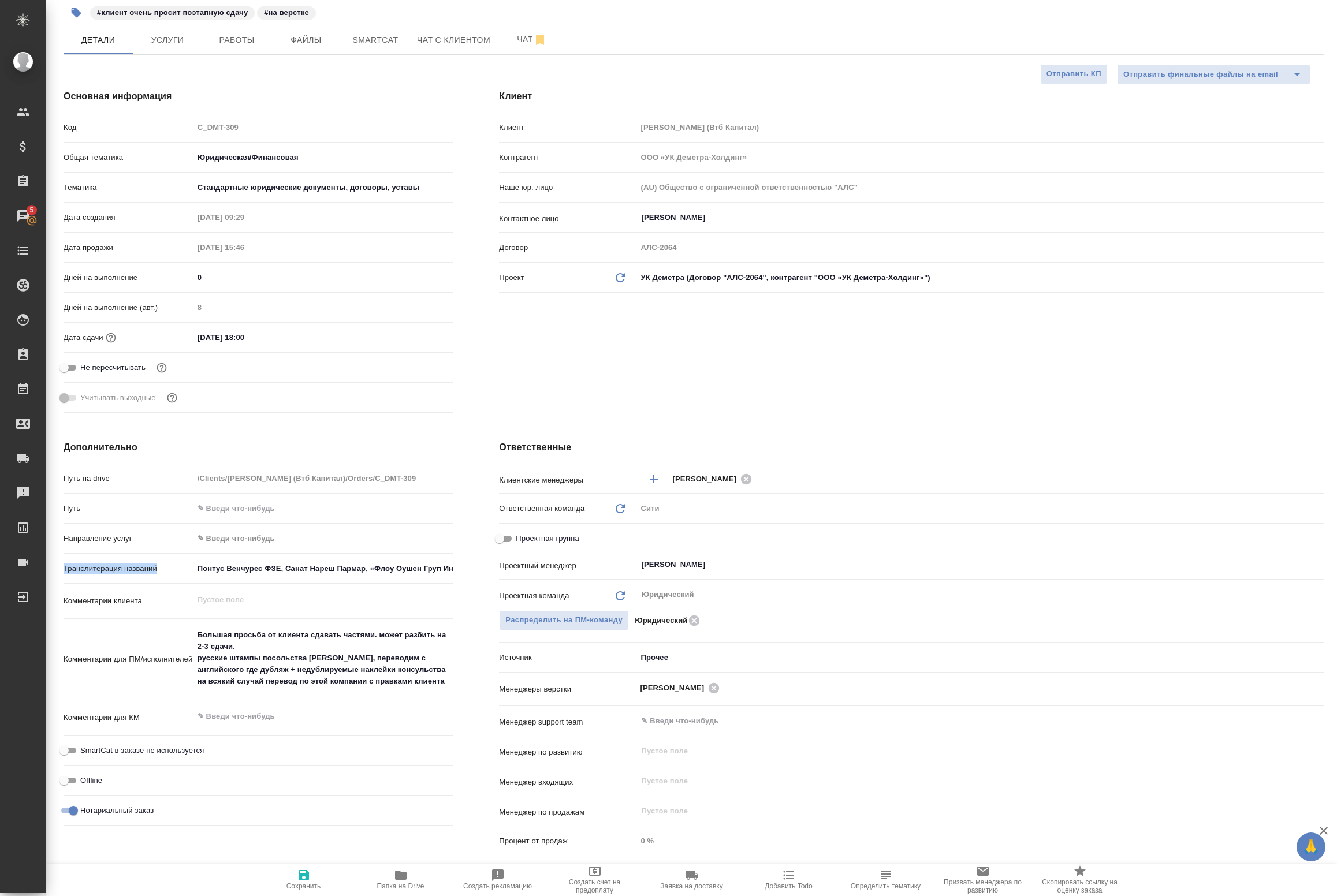
type textarea "x"
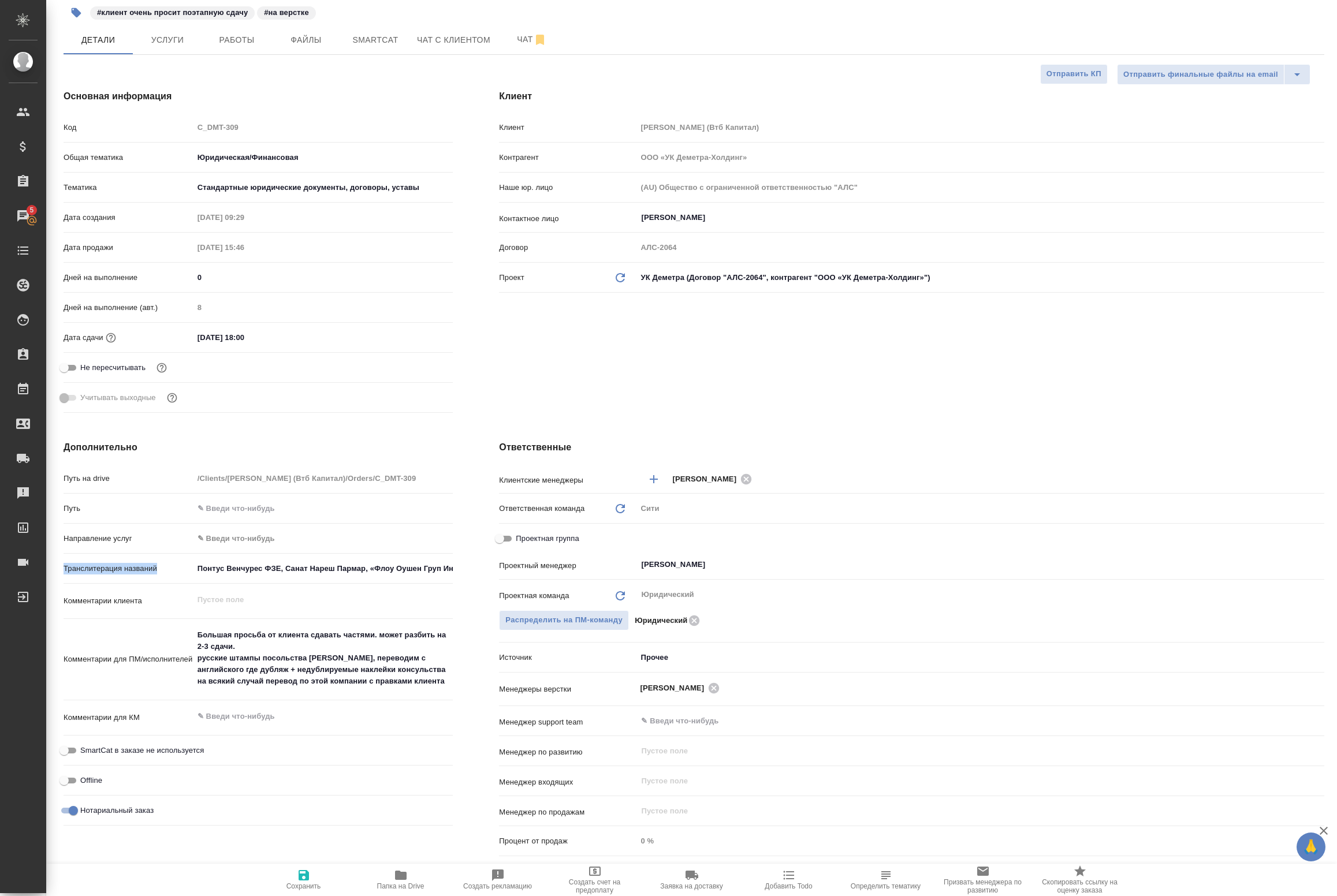
type textarea "x"
click at [253, 39] on span "Работы" at bounding box center [236, 39] width 55 height 14
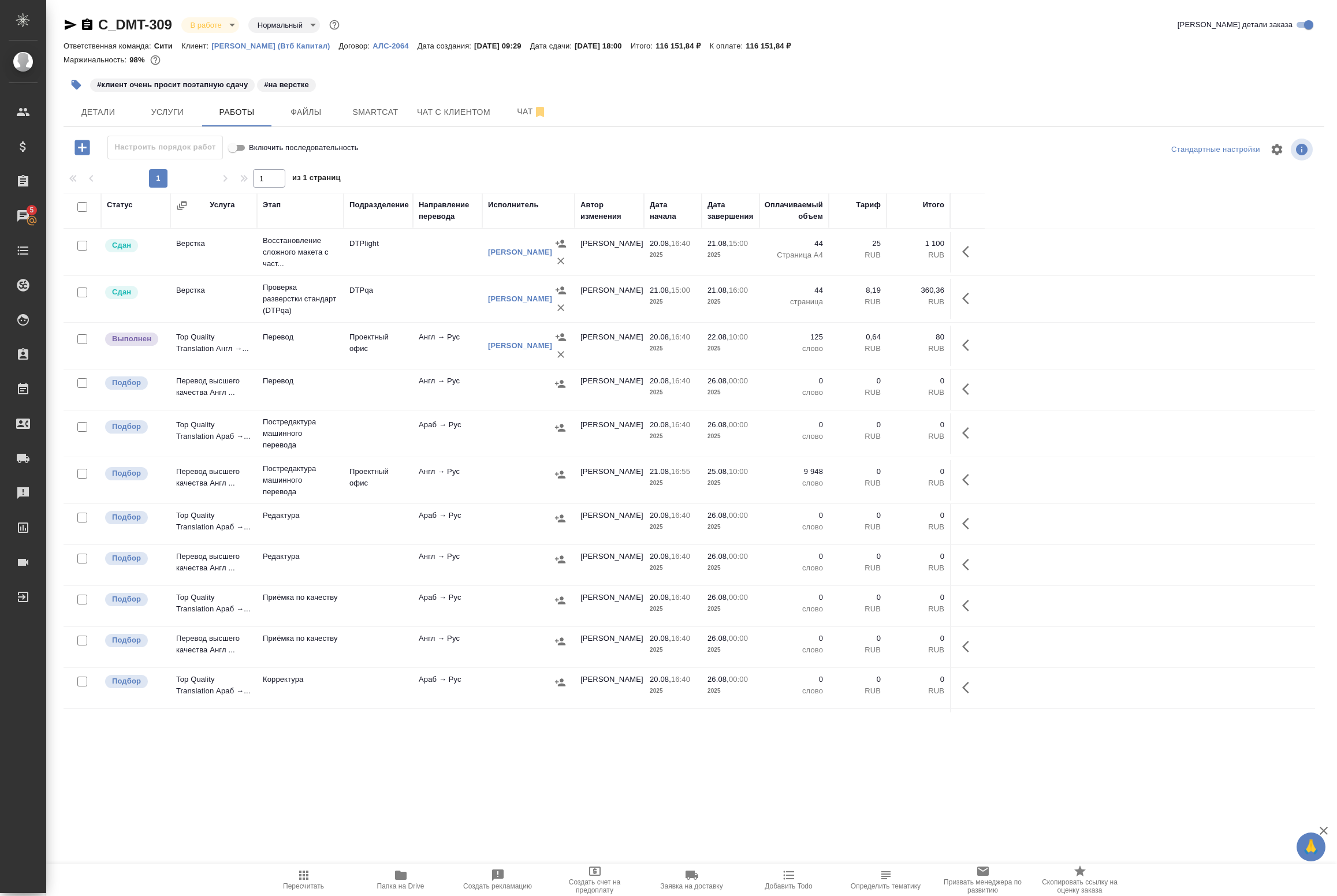
click at [969, 473] on icon "button" at bounding box center [969, 480] width 14 height 14
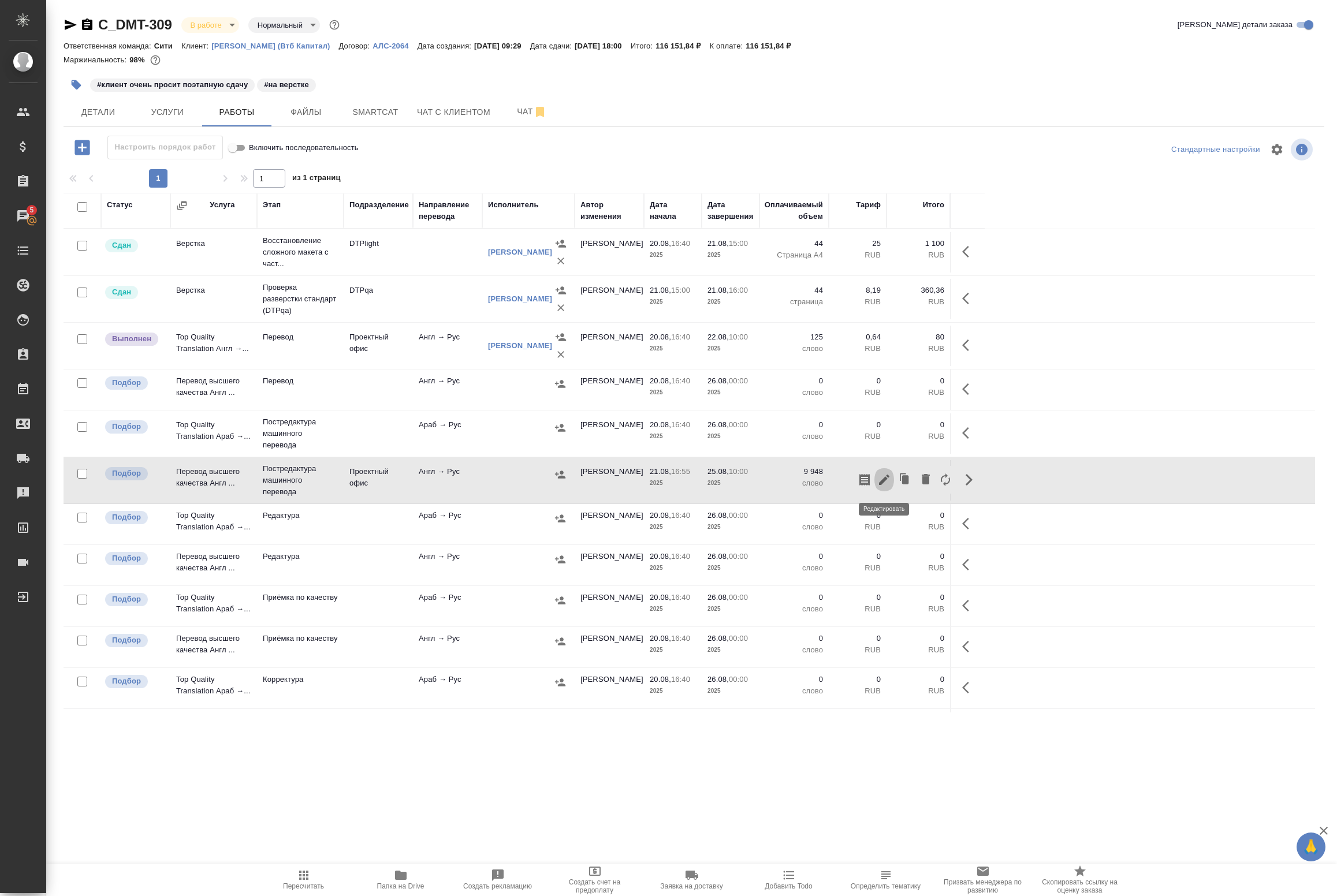
click at [890, 484] on icon "button" at bounding box center [884, 480] width 14 height 14
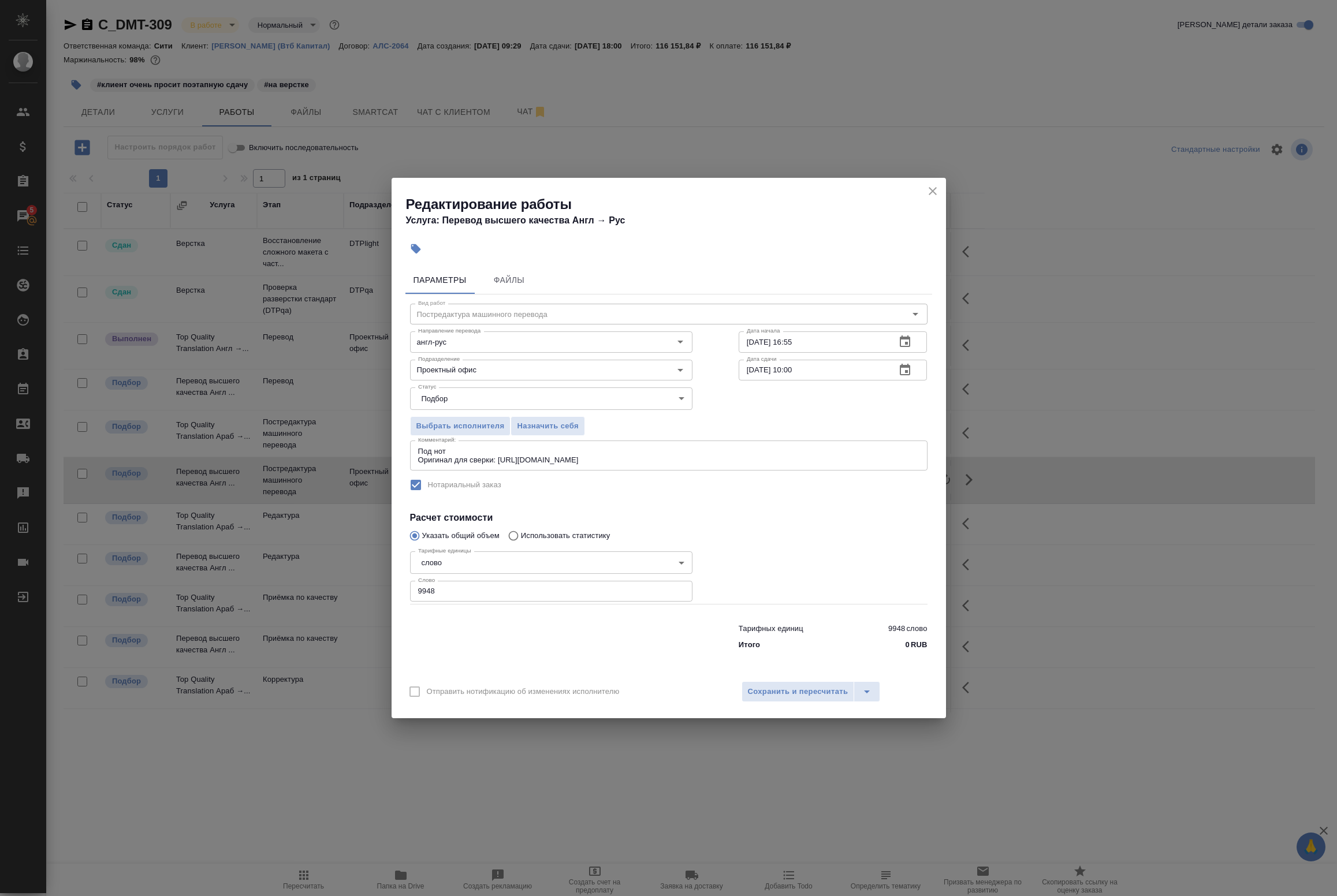
click at [464, 454] on textarea "Под нот Оригинал для сверки: https://drive.awatera.com/s/FT6NmP8jCopAARR" at bounding box center [668, 455] width 502 height 18
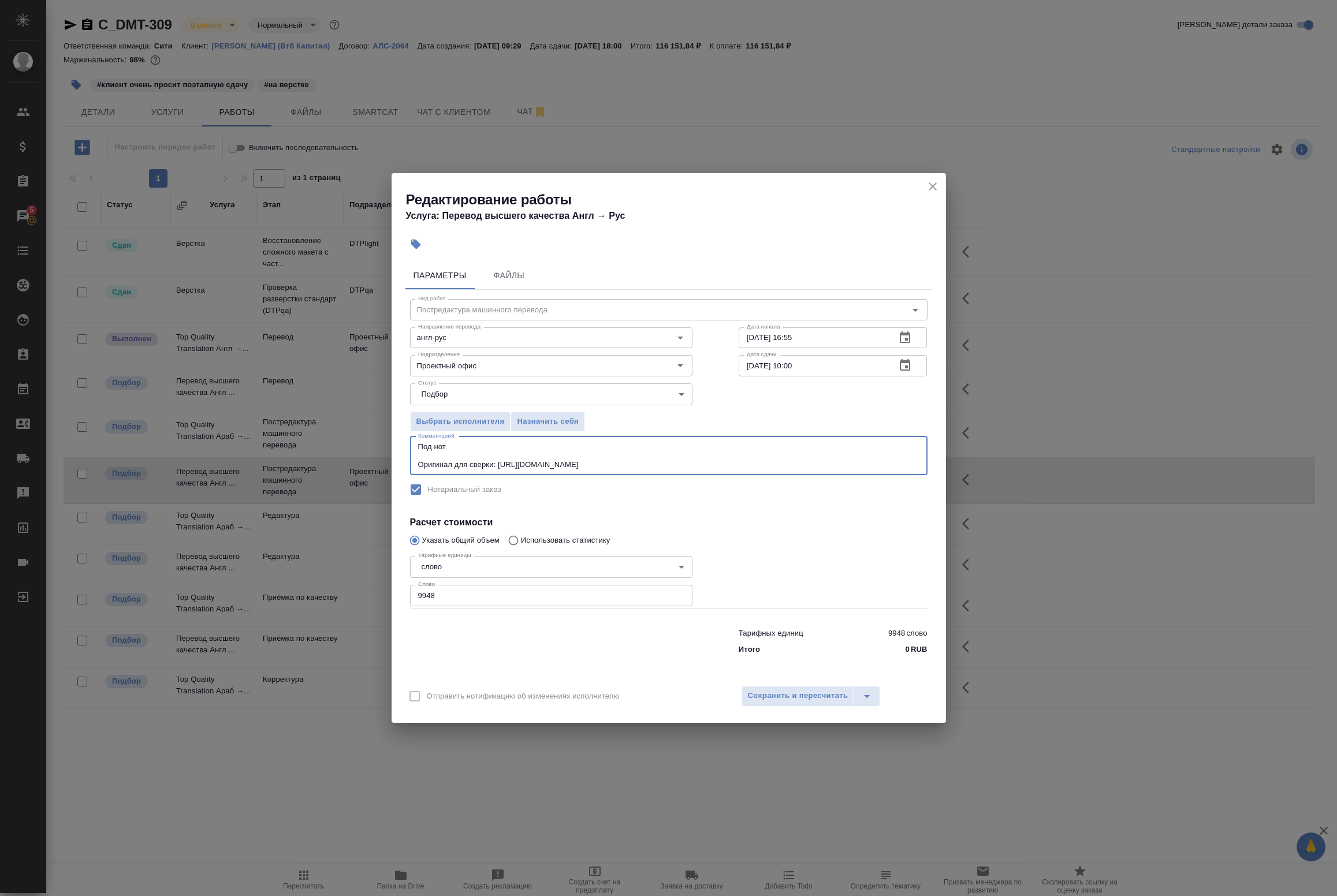
paste textarea "Транслитерация названий"
type textarea "Под нот Транслитерация названий: Оригинал для сверки: https://drive.awatera.com…"
click at [782, 697] on span "Сохранить и пересчитать" at bounding box center [798, 696] width 100 height 13
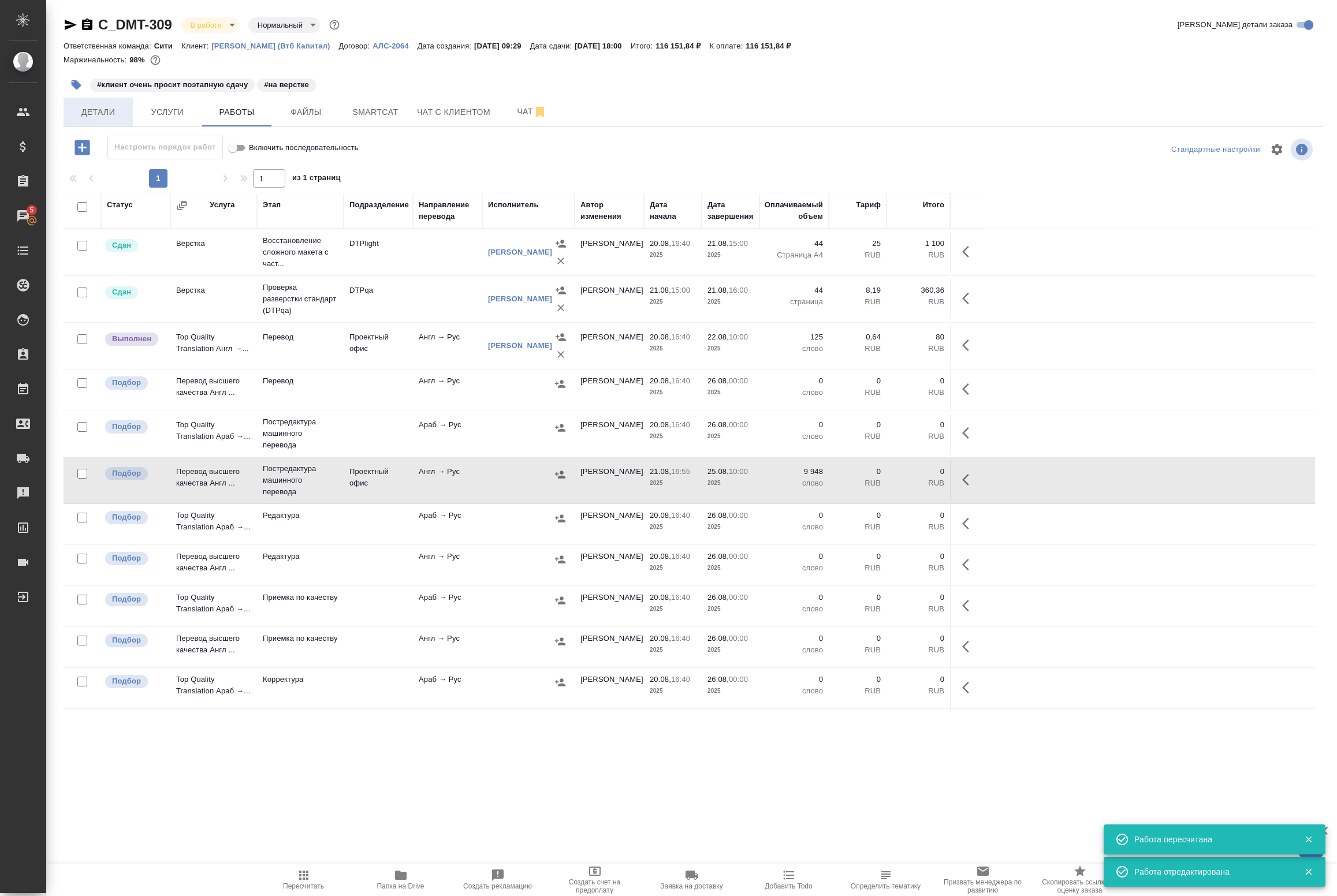
click at [101, 101] on button "Детали" at bounding box center [98, 112] width 69 height 29
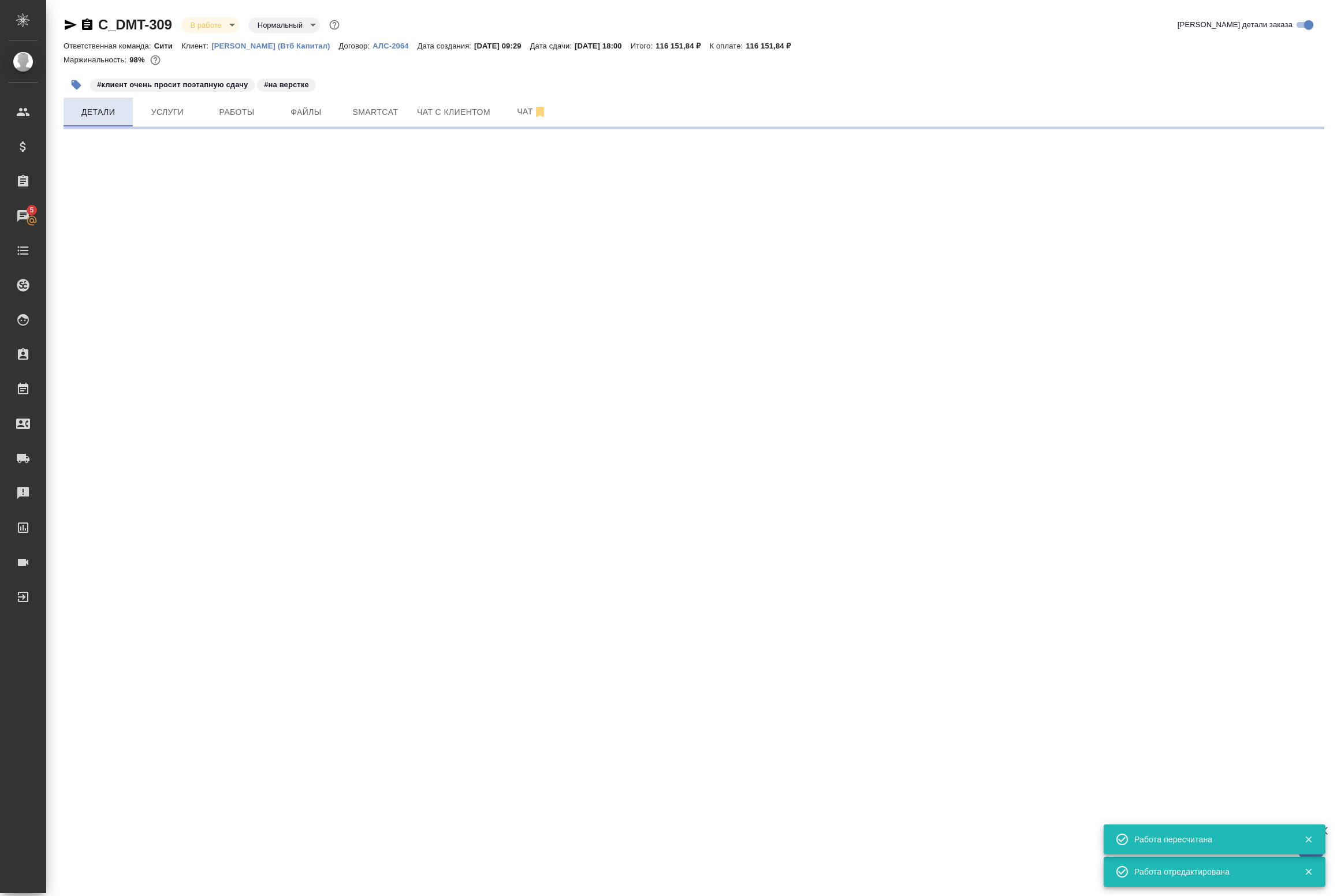
select select "RU"
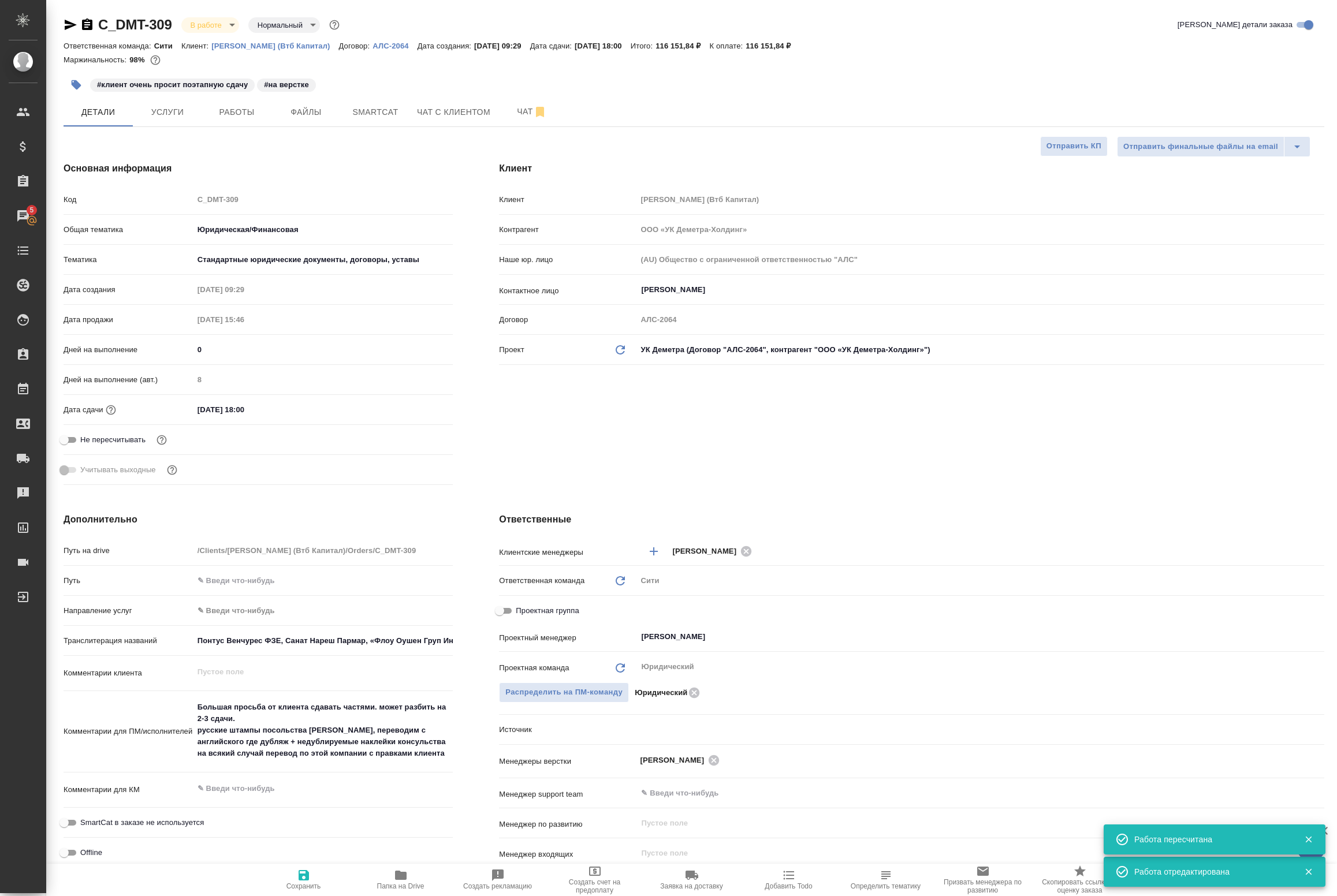
type textarea "x"
click at [230, 638] on input "Понтус Венчурес ФЗЕ, Санат Нареш Пармар, «Флоу Оушен Груп Инк. Лимитед»" at bounding box center [323, 641] width 260 height 17
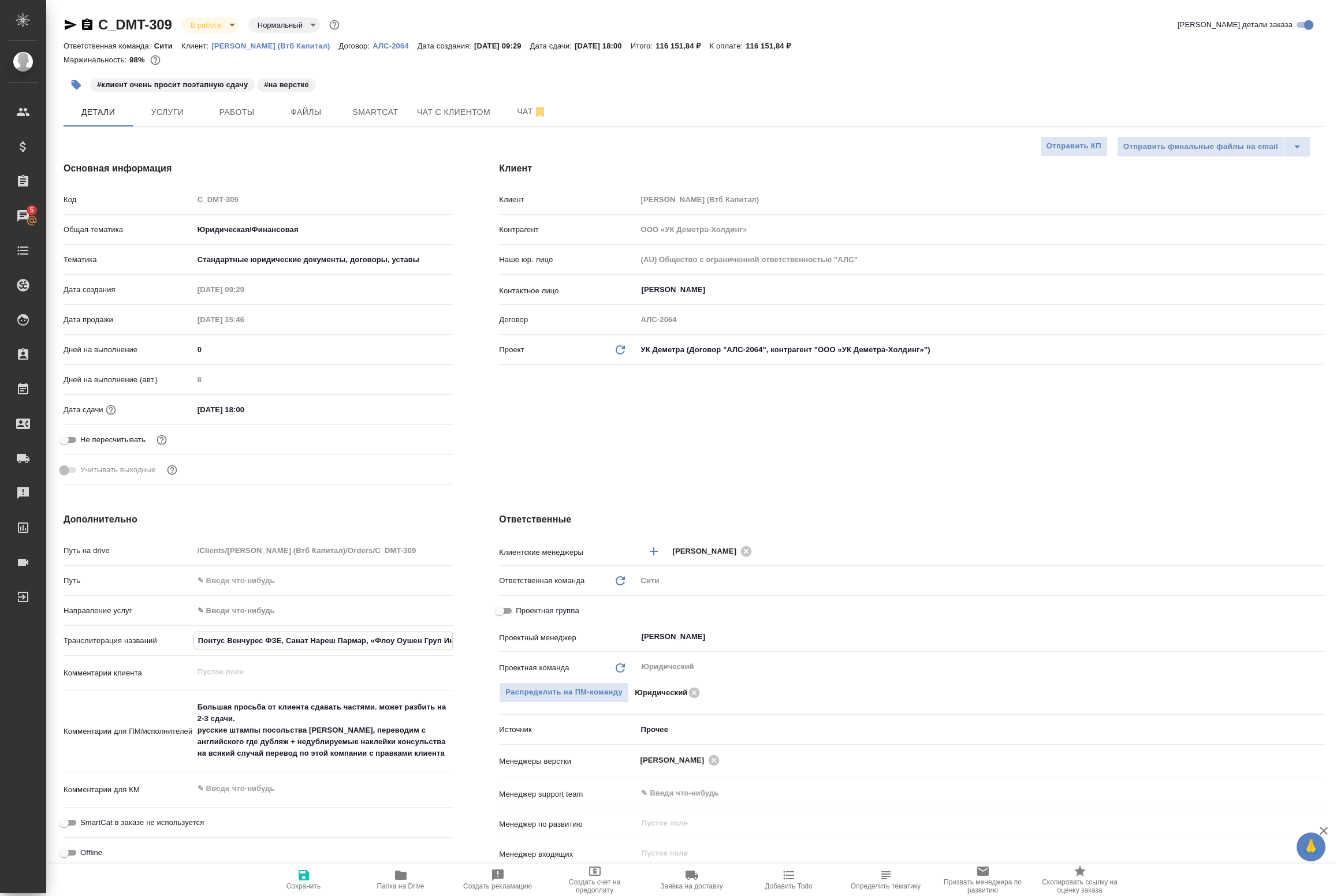
type textarea "x"
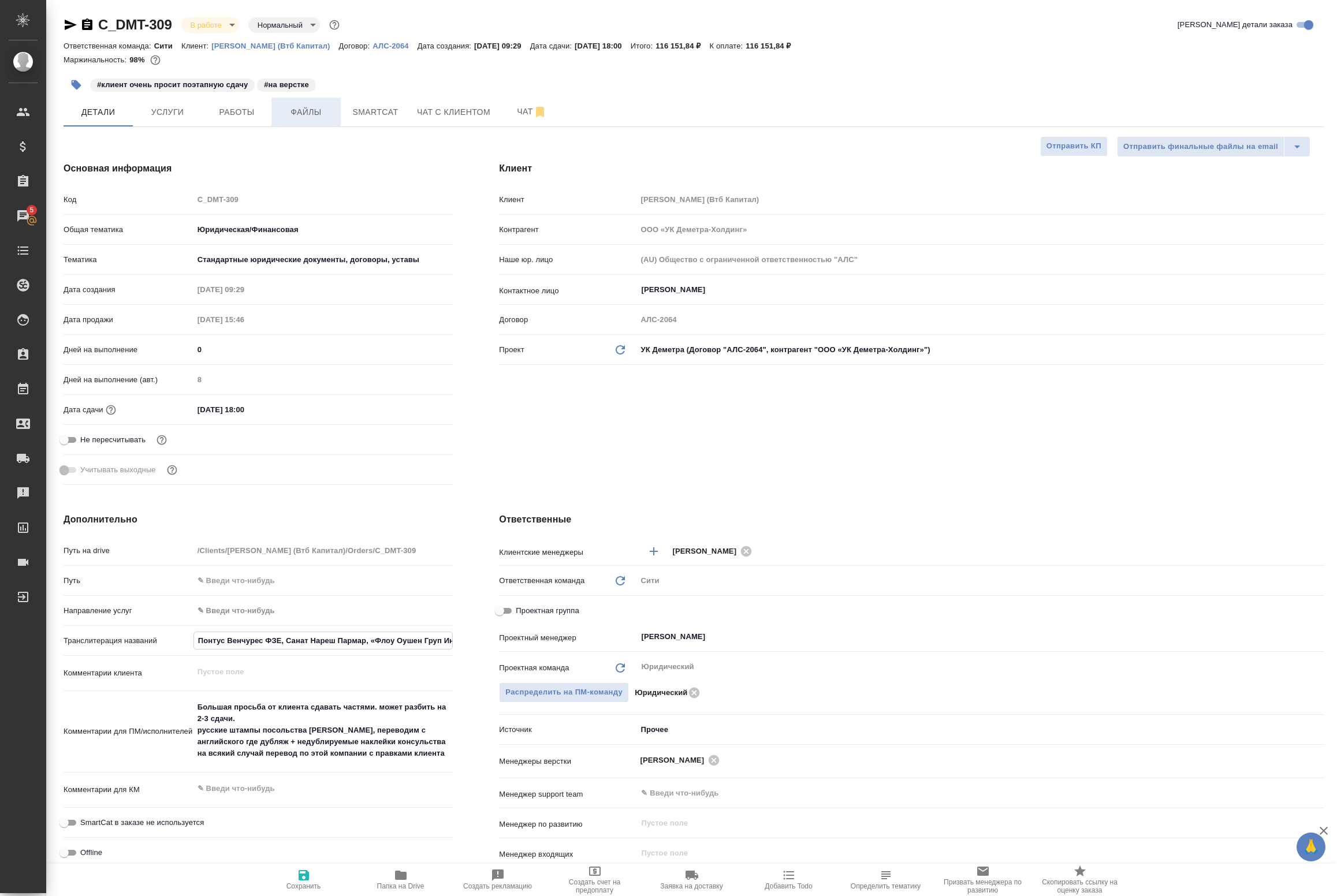
type textarea "x"
click at [307, 114] on span "Файлы" at bounding box center [306, 112] width 55 height 14
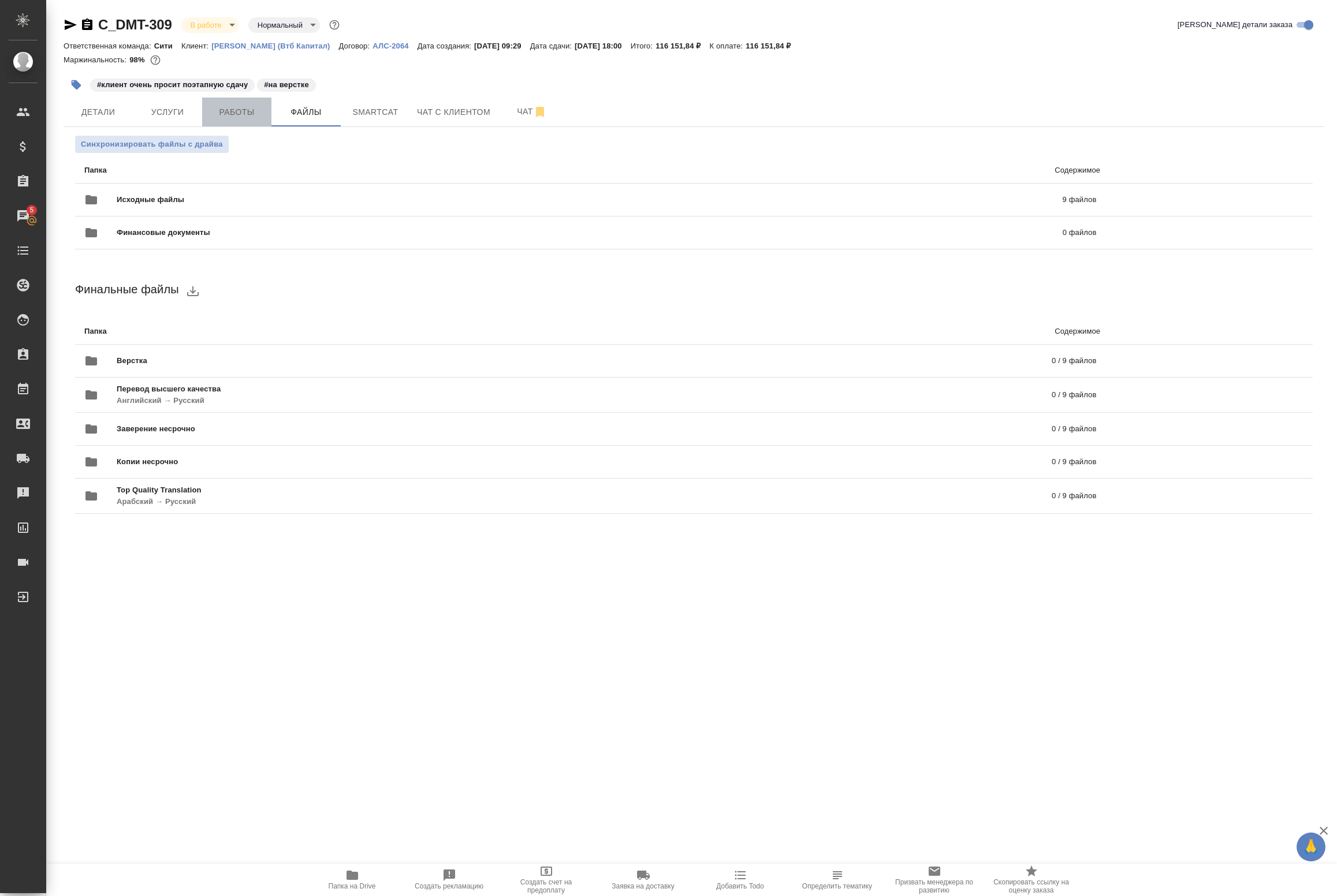
click at [246, 112] on span "Работы" at bounding box center [236, 112] width 55 height 14
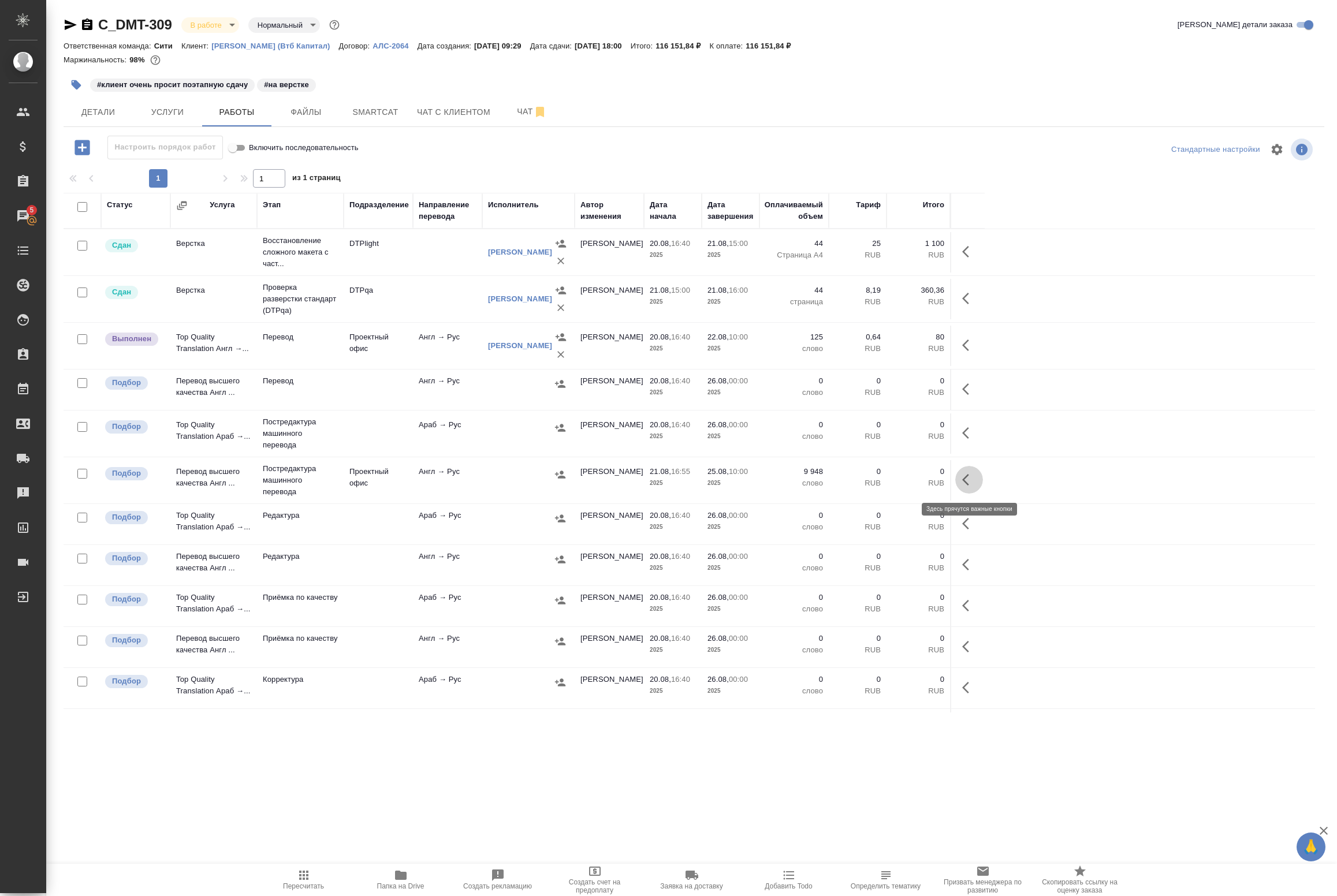
click at [969, 482] on icon "button" at bounding box center [969, 480] width 14 height 14
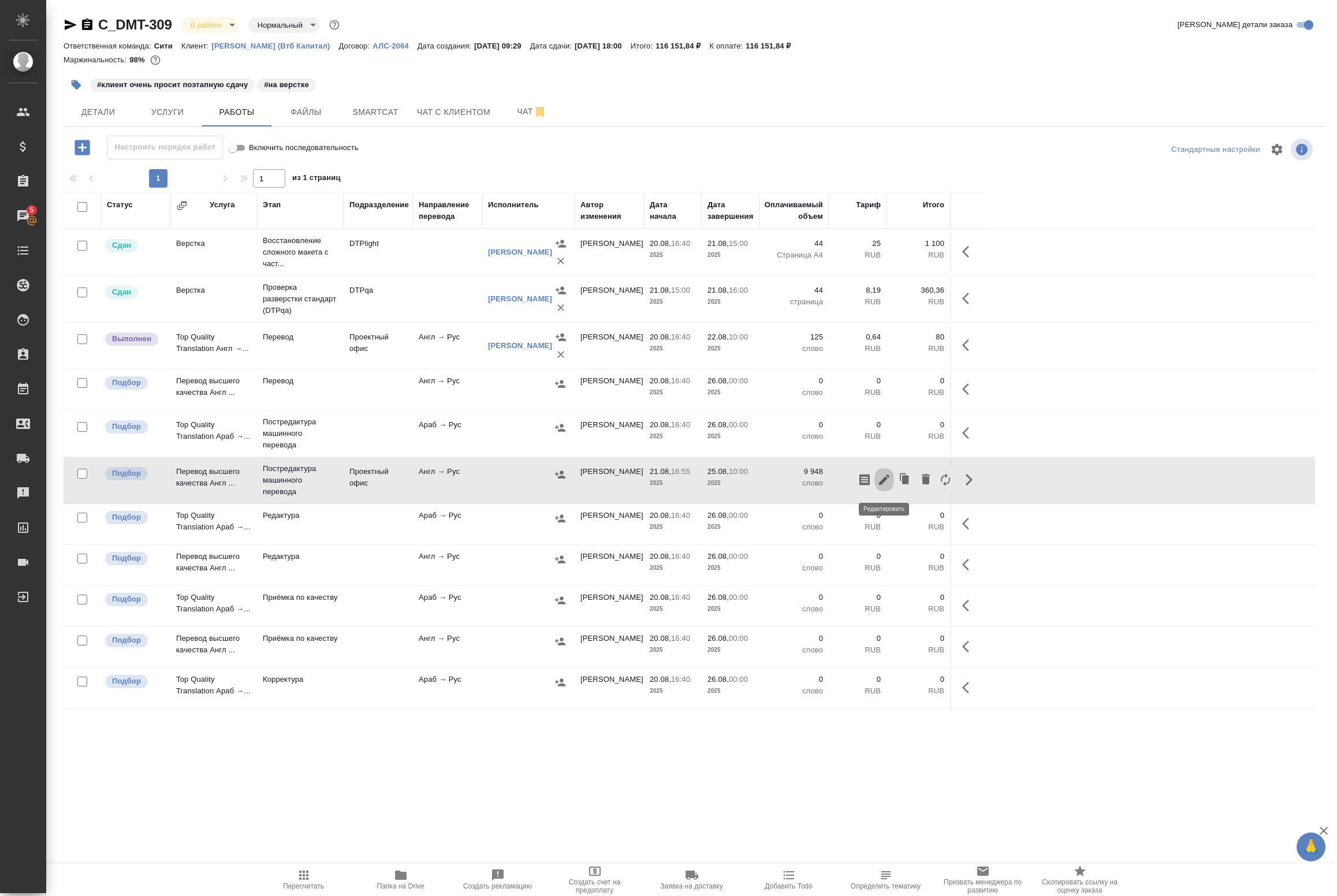
click at [884, 484] on icon "button" at bounding box center [884, 479] width 10 height 10
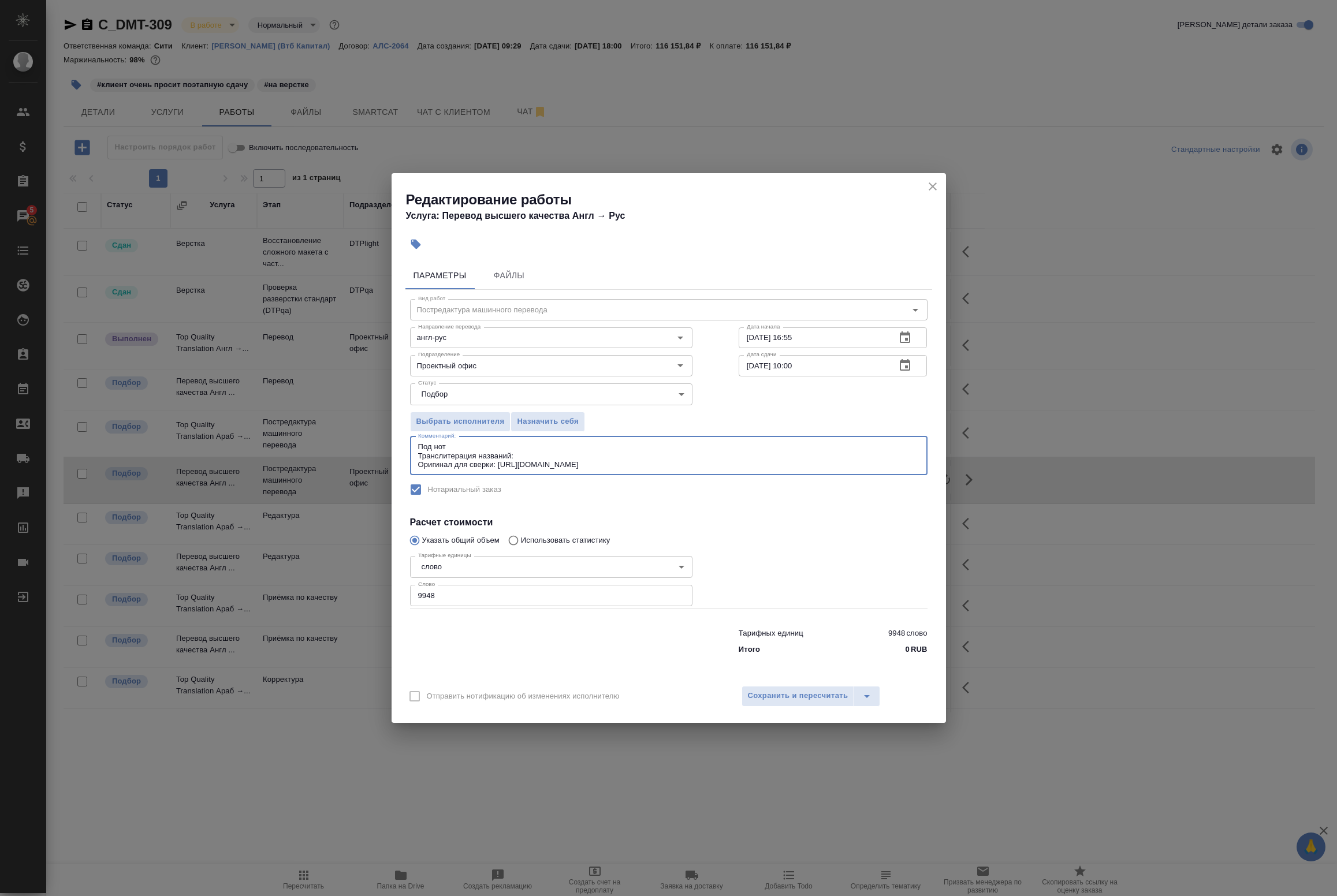
click at [579, 451] on textarea "Под нот Транслитерация названий: Оригинал для сверки: https://drive.awatera.com…" at bounding box center [668, 455] width 502 height 26
click at [567, 458] on textarea "Под нот Транслитерация названий: Оригинал для сверки: https://drive.awatera.com…" at bounding box center [668, 455] width 502 height 26
paste textarea "Понтус Венчурес ФЗЕ, Санат Нареш Пармар, «Флоу Оушен Груп Инк. Лимитед»"
type textarea "Под нот Транслитерация названий:Понтус Венчурес ФЗЕ, Санат Нареш Пармар, «Флоу …"
click at [809, 691] on span "Сохранить и пересчитать" at bounding box center [798, 696] width 100 height 13
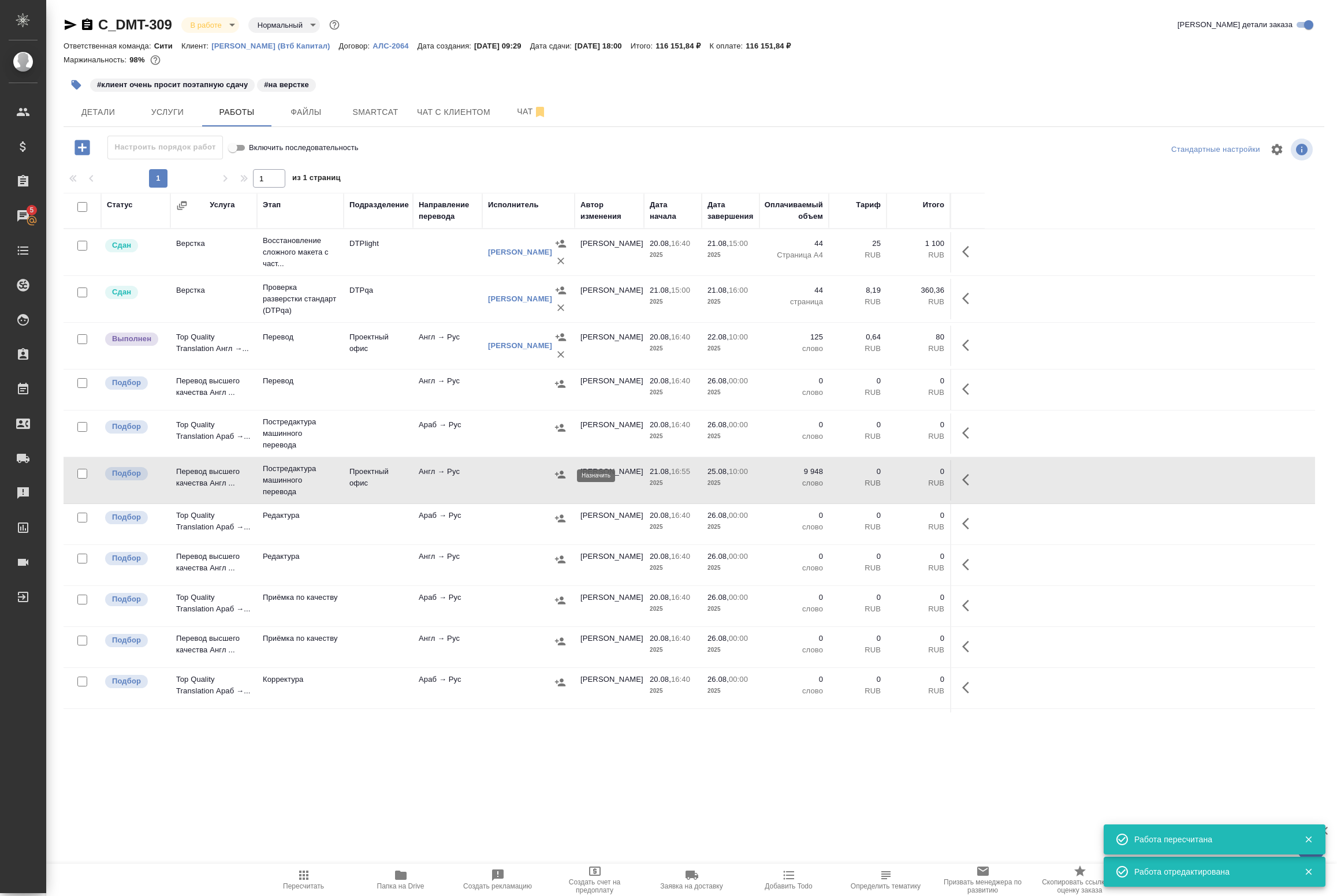
click at [558, 478] on icon "button" at bounding box center [560, 474] width 11 height 11
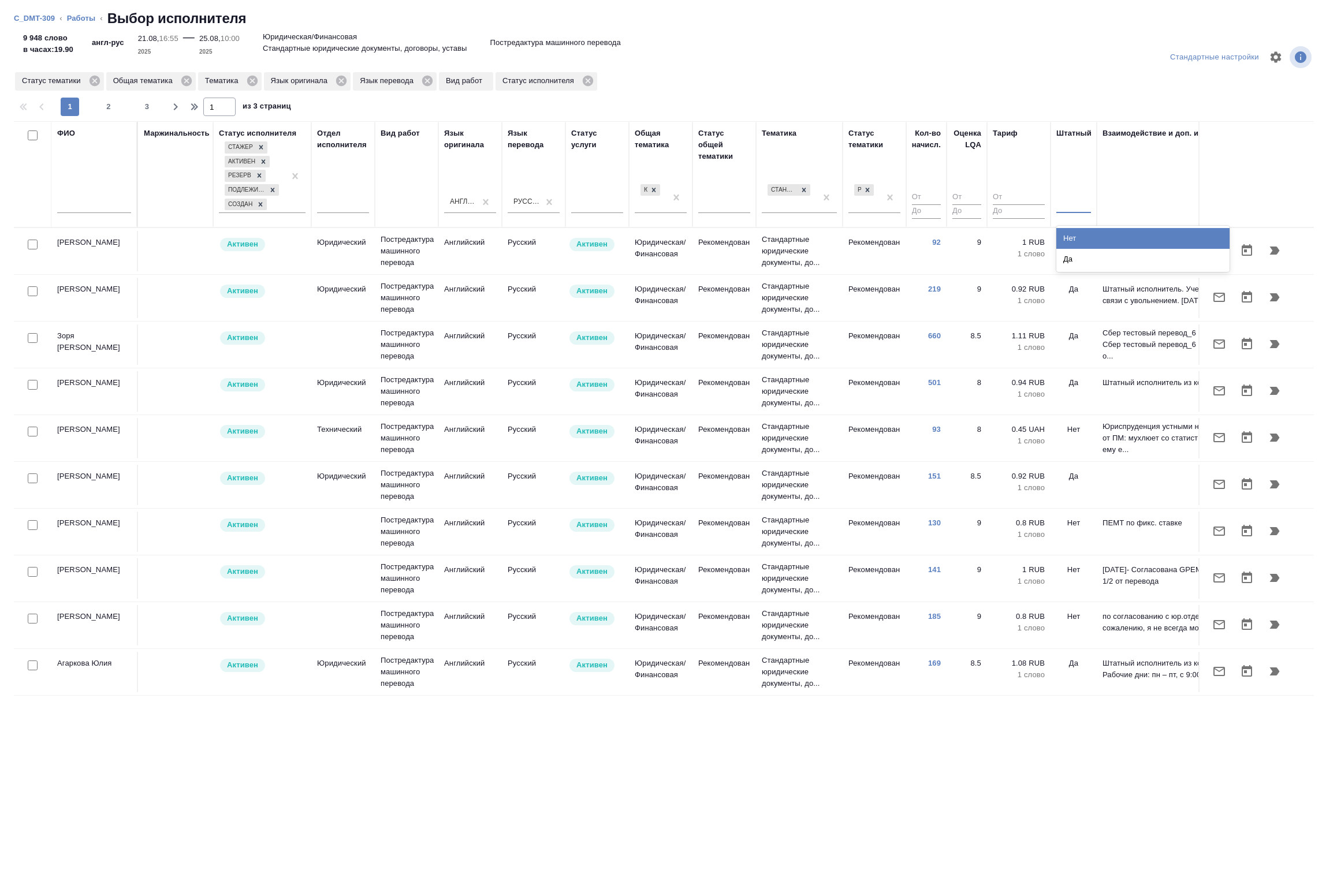
click at [1067, 198] on div at bounding box center [1074, 202] width 35 height 17
click at [1078, 243] on div "Нет" at bounding box center [1143, 238] width 173 height 21
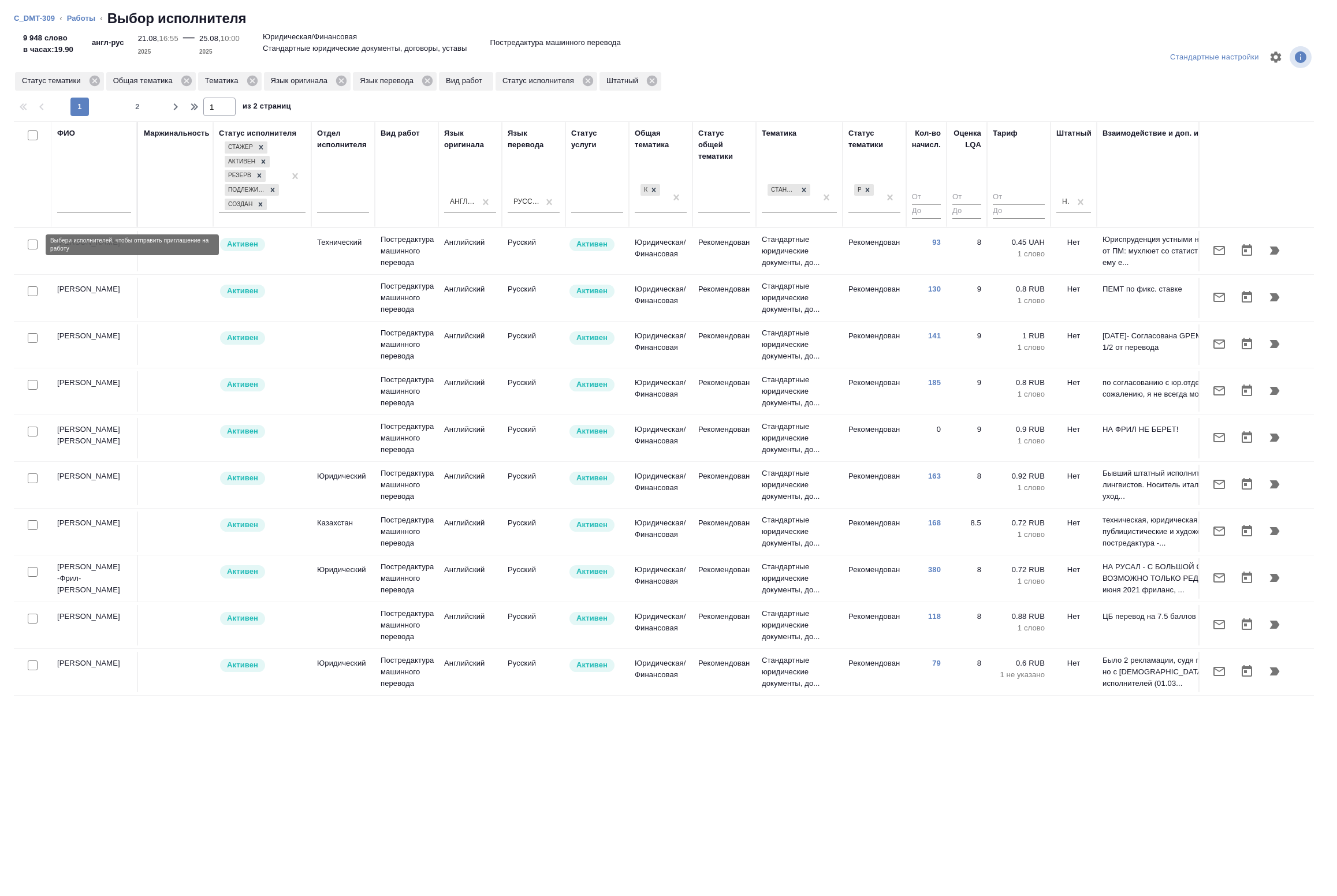
click at [33, 245] on input "checkbox" at bounding box center [33, 245] width 9 height 9
checkbox input "true"
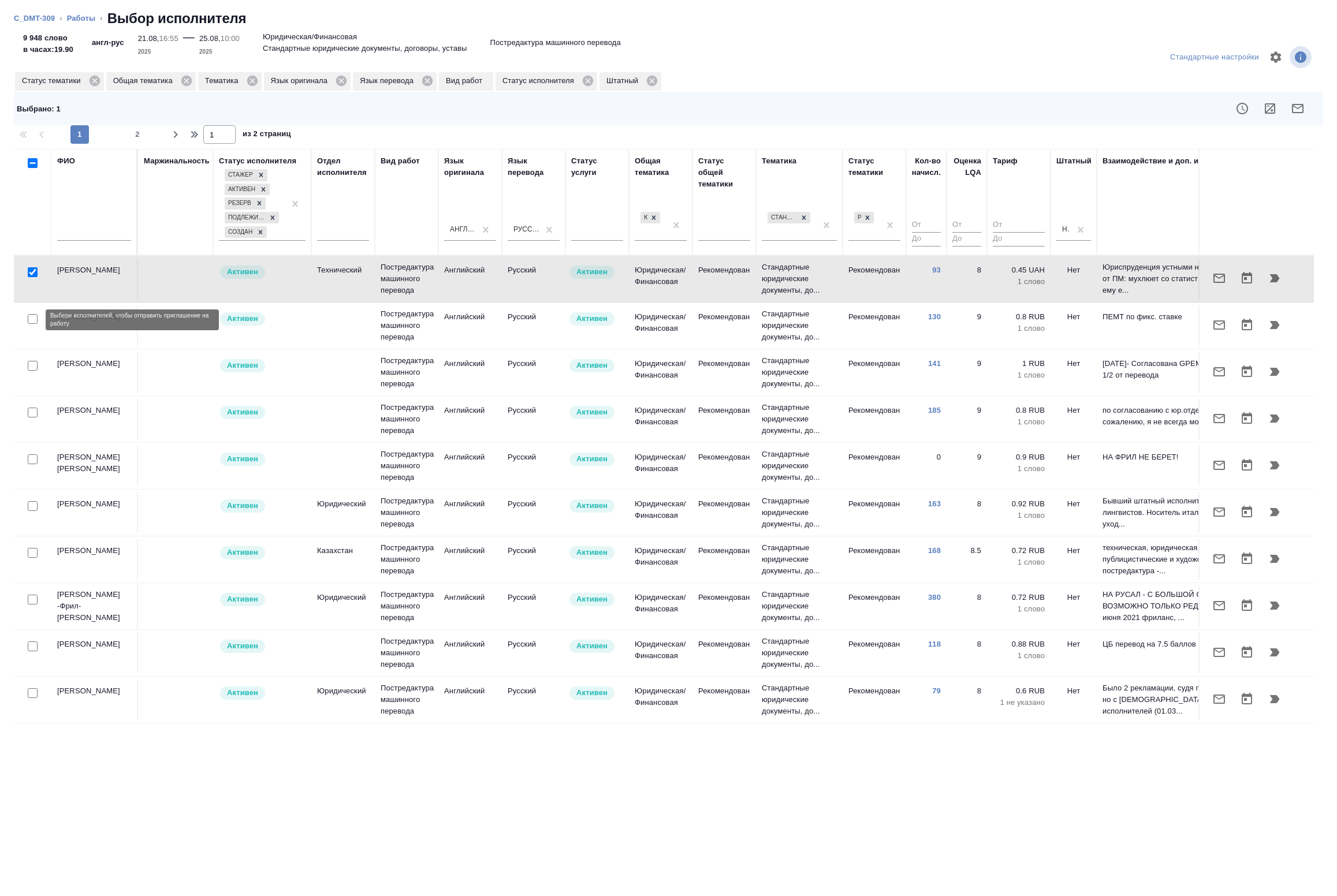
click at [28, 321] on input "checkbox" at bounding box center [33, 319] width 9 height 9
checkbox input "true"
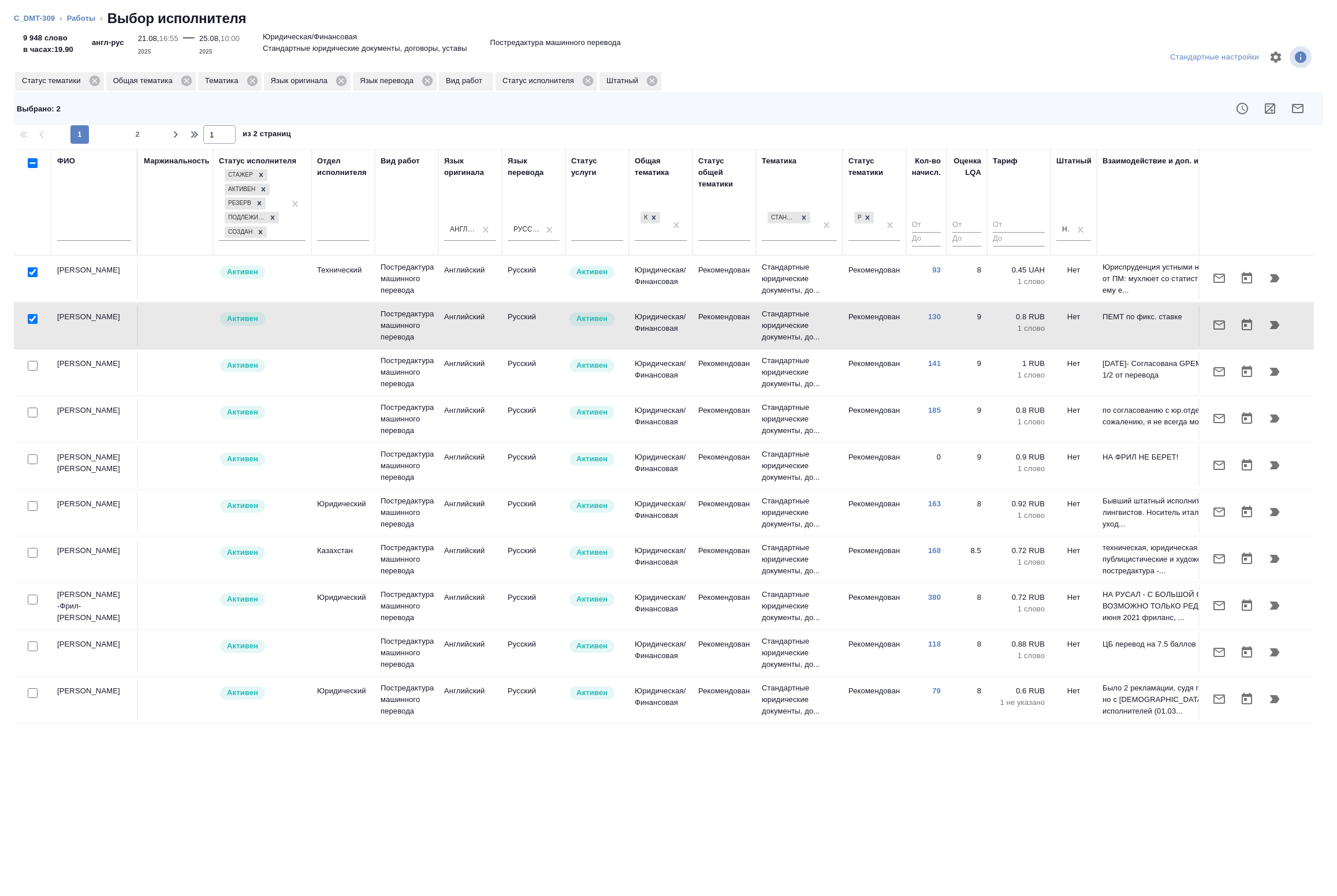
click at [31, 280] on div at bounding box center [33, 272] width 26 height 16
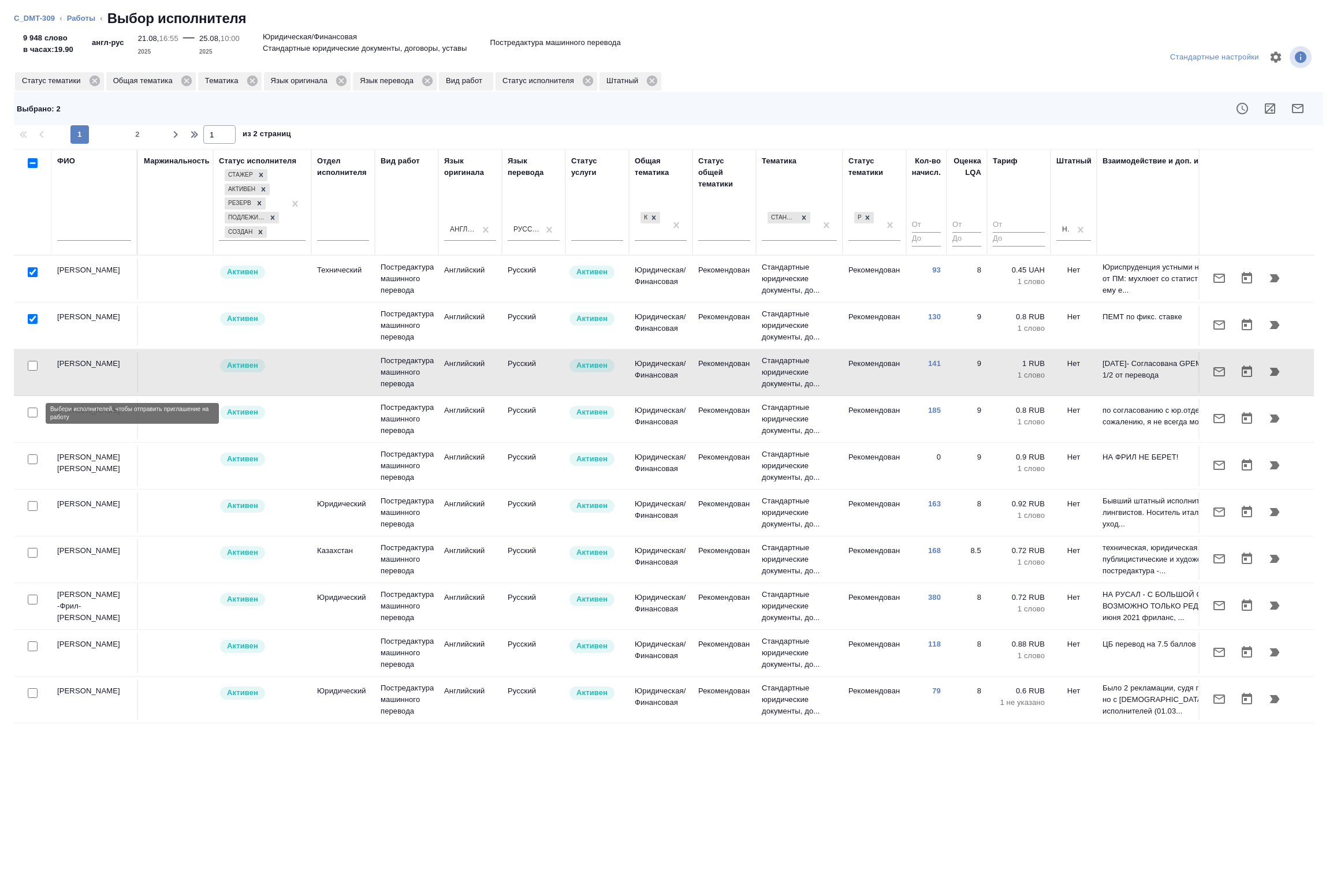
click at [30, 416] on input "checkbox" at bounding box center [33, 412] width 9 height 9
checkbox input "true"
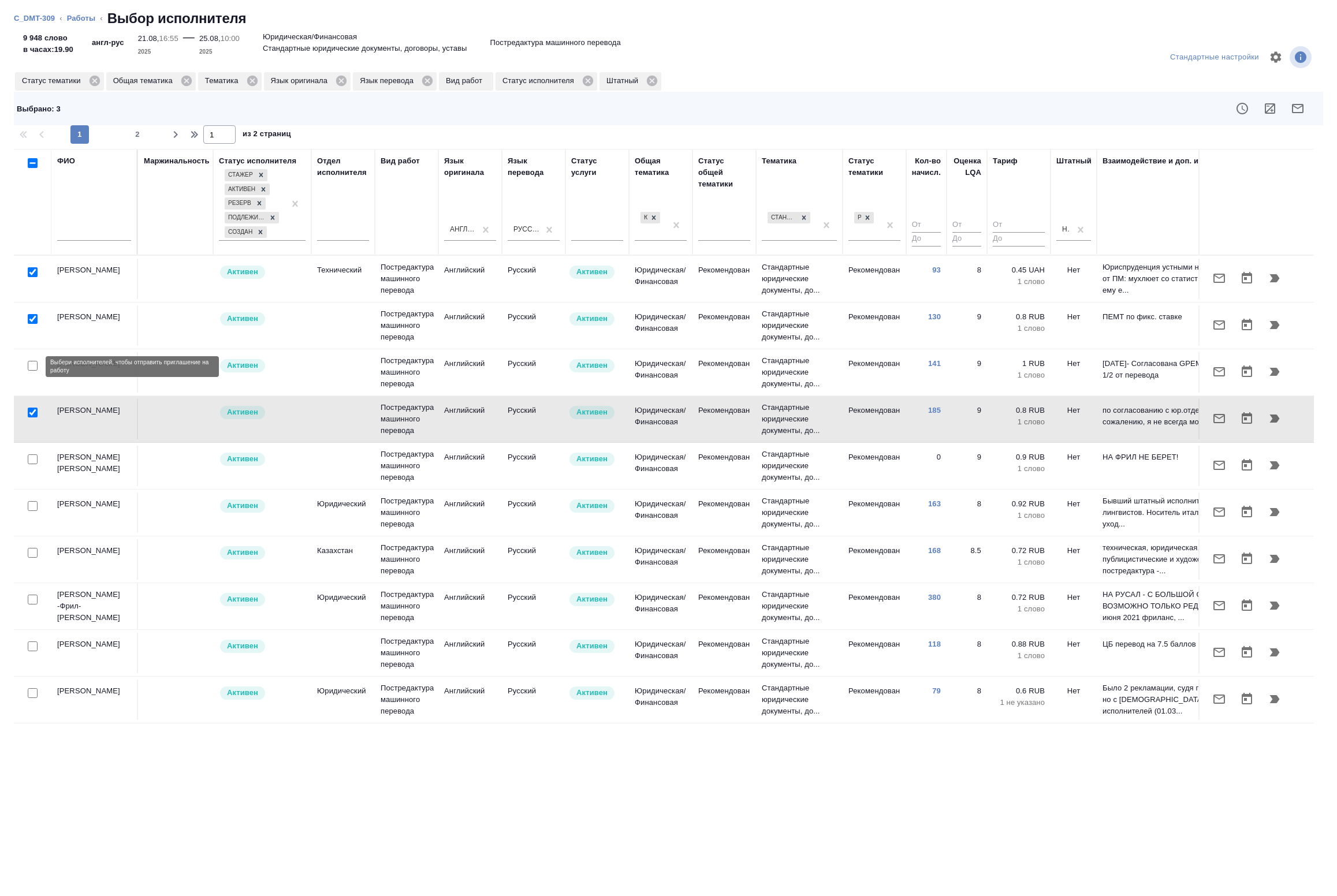
click at [32, 366] on input "checkbox" at bounding box center [33, 366] width 9 height 9
checkbox input "true"
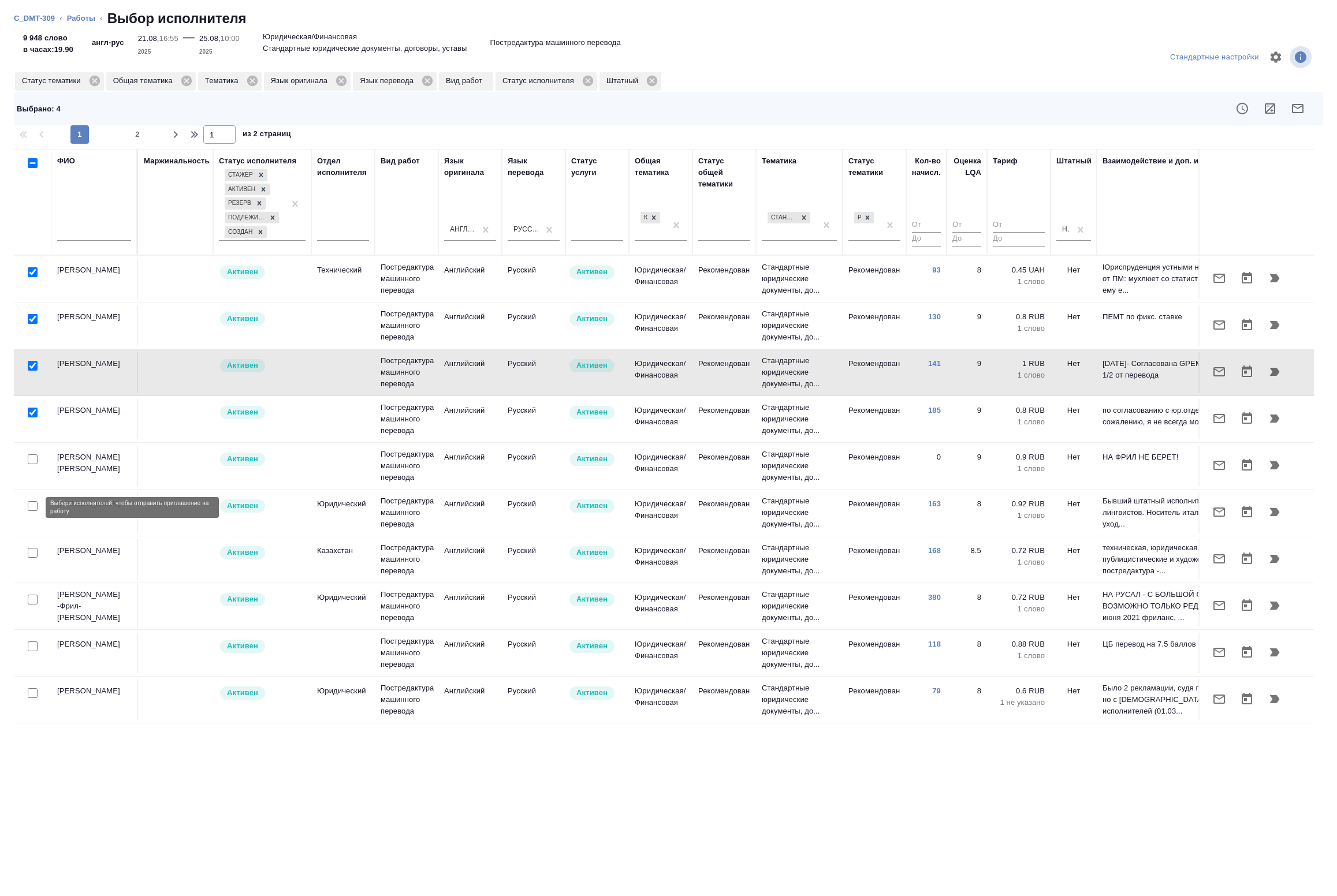
click at [30, 509] on input "checkbox" at bounding box center [33, 506] width 9 height 9
checkbox input "true"
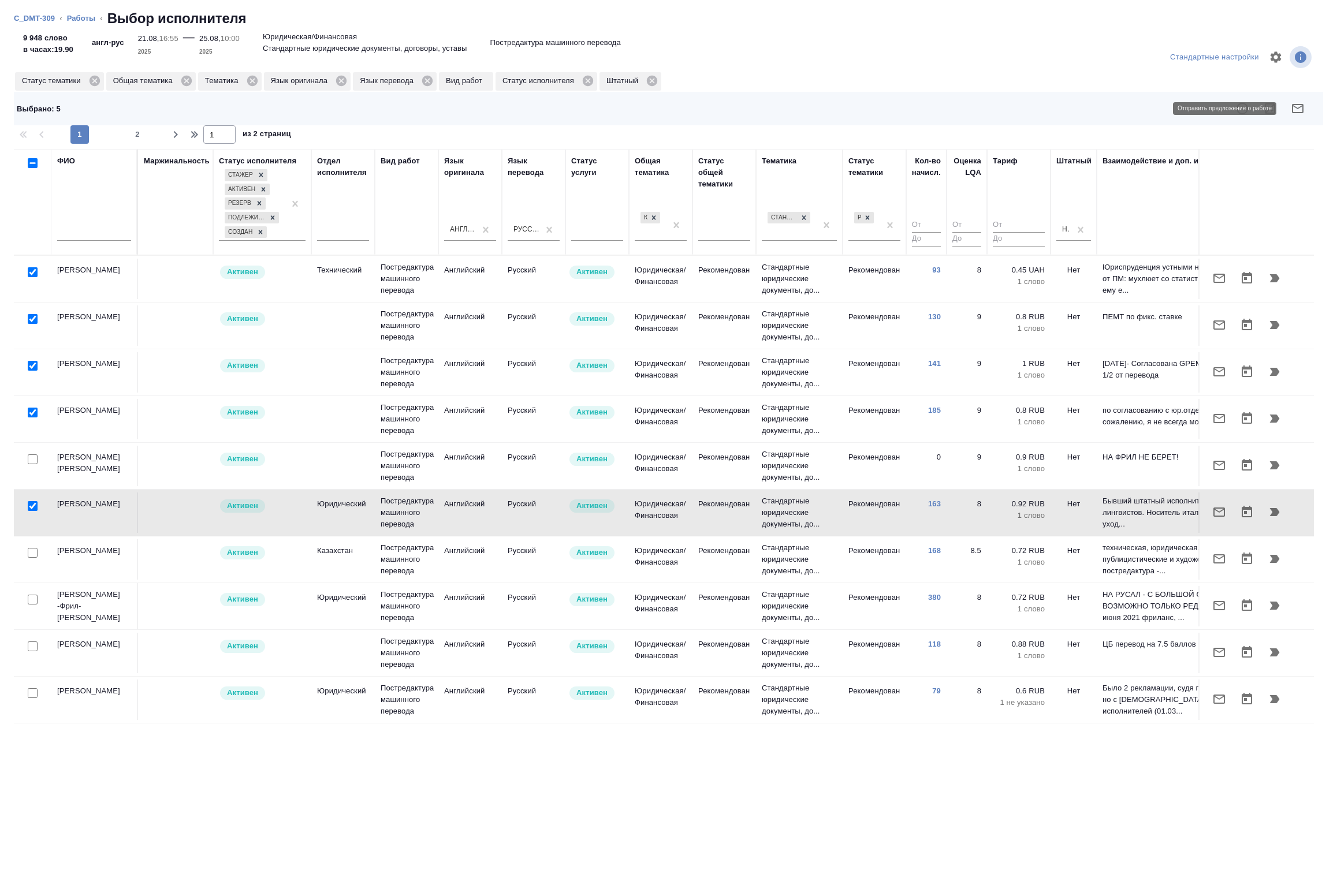
click at [1295, 111] on icon "button" at bounding box center [1298, 108] width 14 height 14
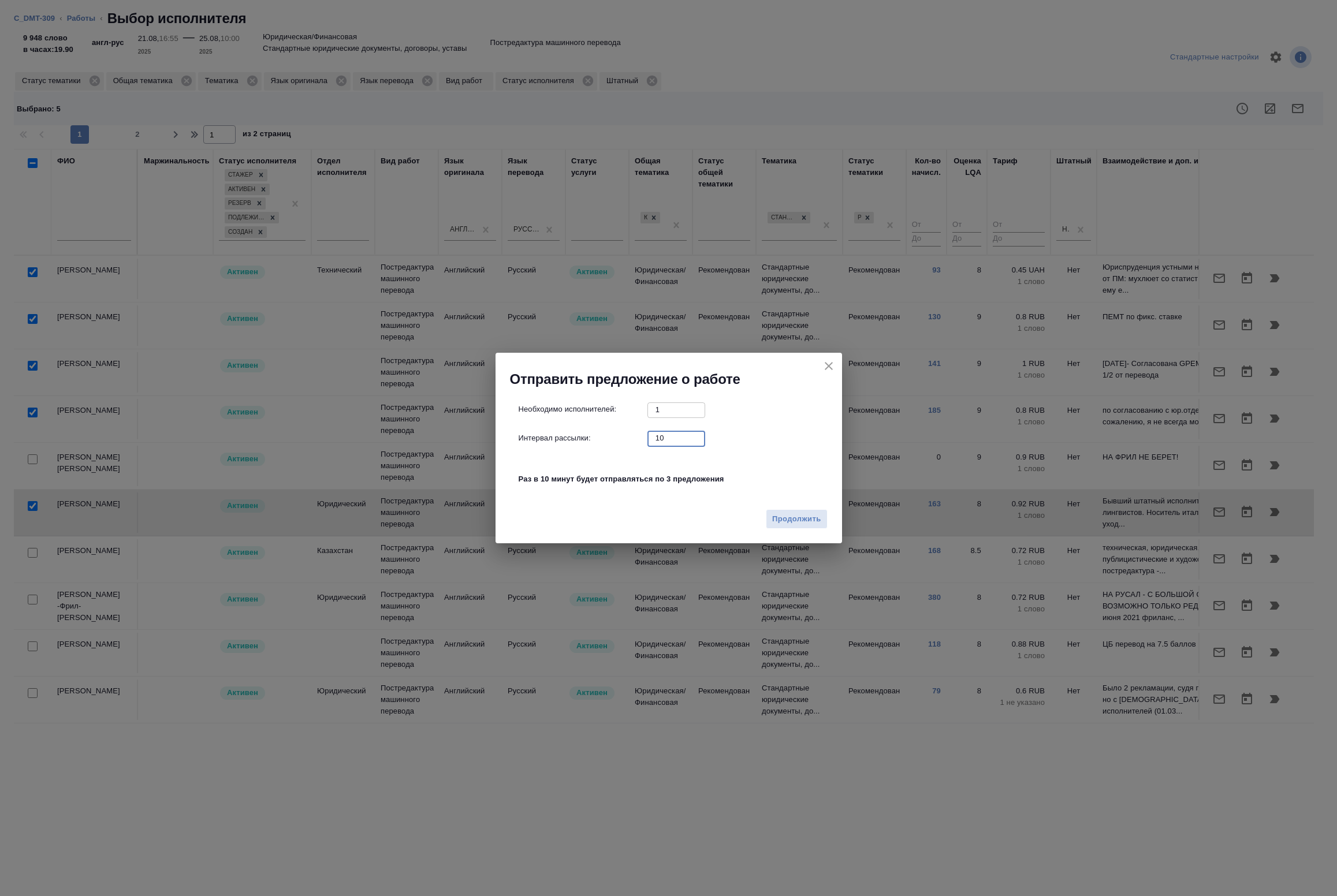
drag, startPoint x: 648, startPoint y: 441, endPoint x: 574, endPoint y: 440, distance: 74.0
click at [583, 440] on div "Интервал рассылки: 10 ​" at bounding box center [673, 438] width 309 height 14
type input "0"
click at [741, 481] on p "Будет отправлено 5 предложения" at bounding box center [673, 479] width 309 height 11
click at [780, 515] on span "Продолжить" at bounding box center [797, 519] width 49 height 13
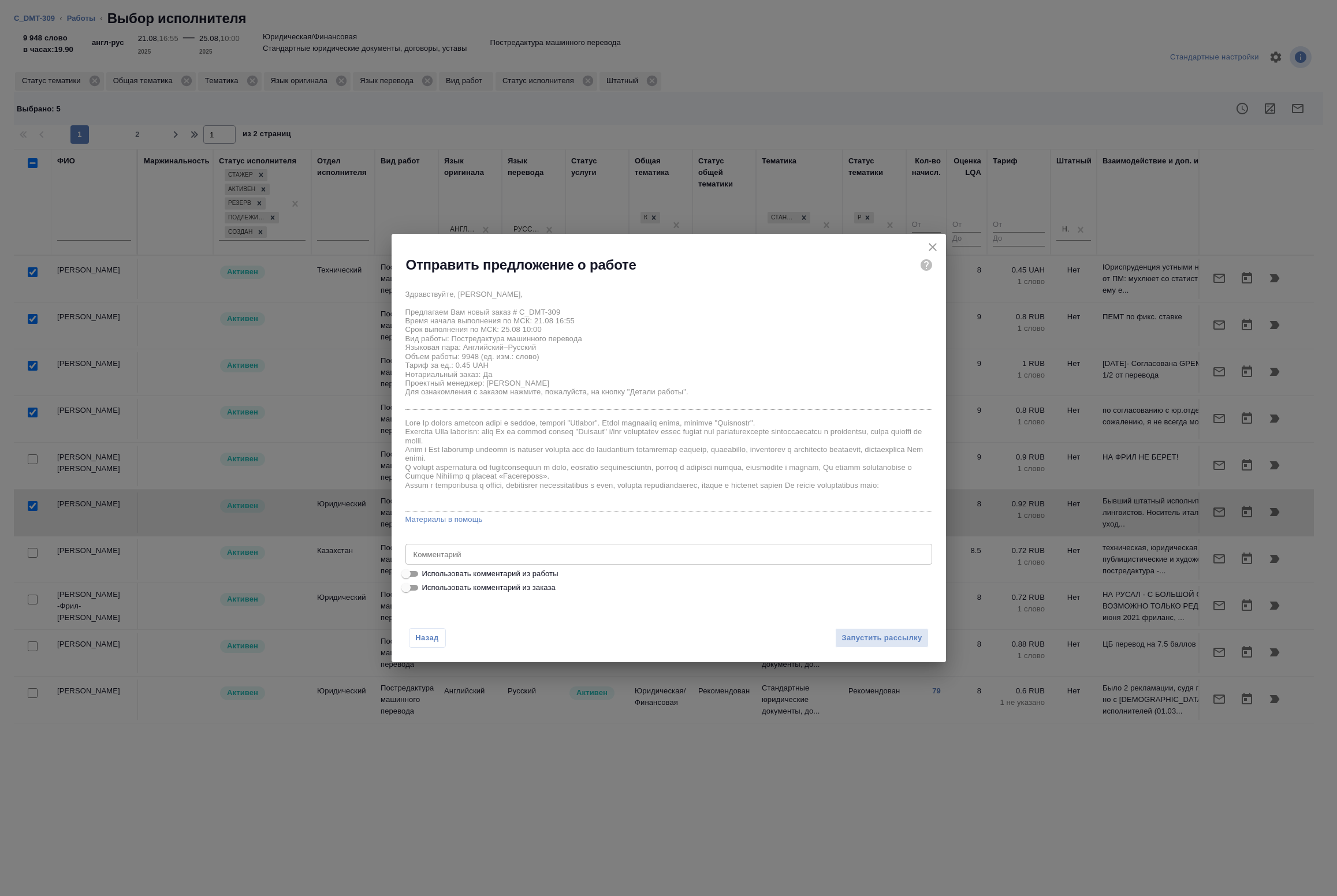
click at [518, 575] on span "Использовать комментарий из работы" at bounding box center [489, 574] width 136 height 11
click at [427, 575] on input "Использовать комментарий из работы" at bounding box center [406, 574] width 41 height 14
checkbox input "true"
type textarea "Под нот Транслитерация названий:Понтус Венчурес ФЗЕ, Санат Нареш Пармар, «Флоу …"
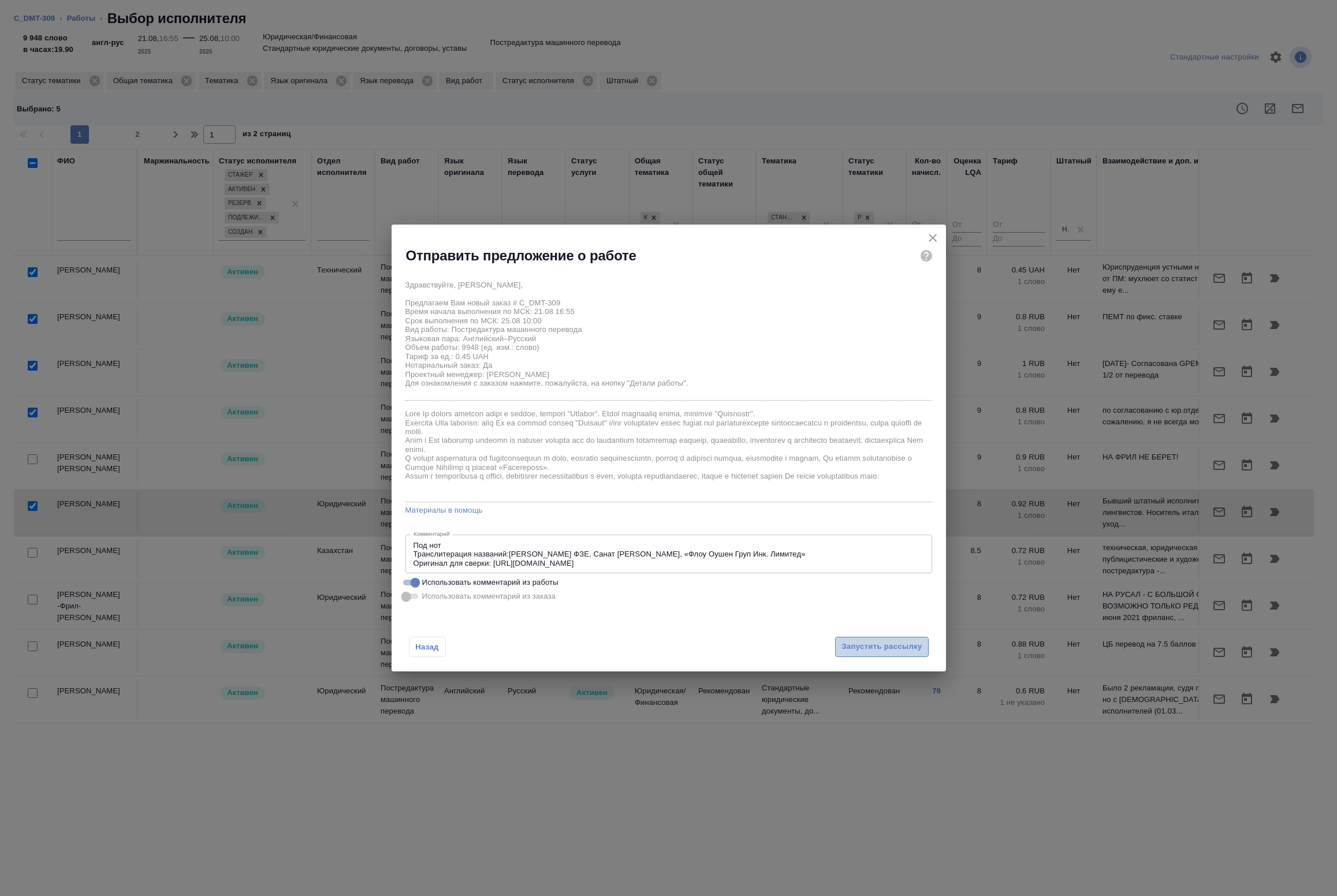
click at [860, 645] on span "Запустить рассылку" at bounding box center [882, 647] width 81 height 13
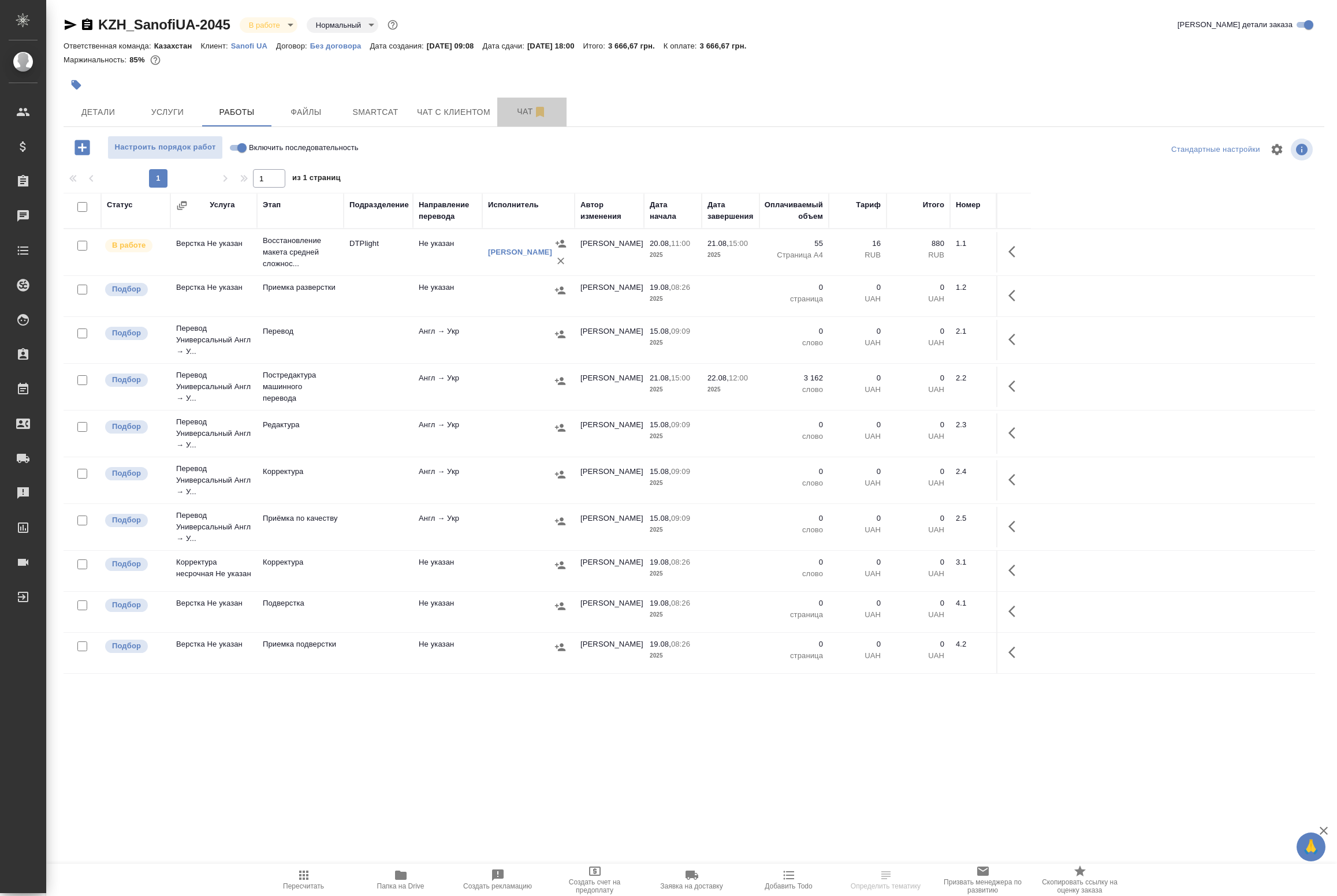
click at [518, 112] on span "Чат" at bounding box center [532, 112] width 55 height 14
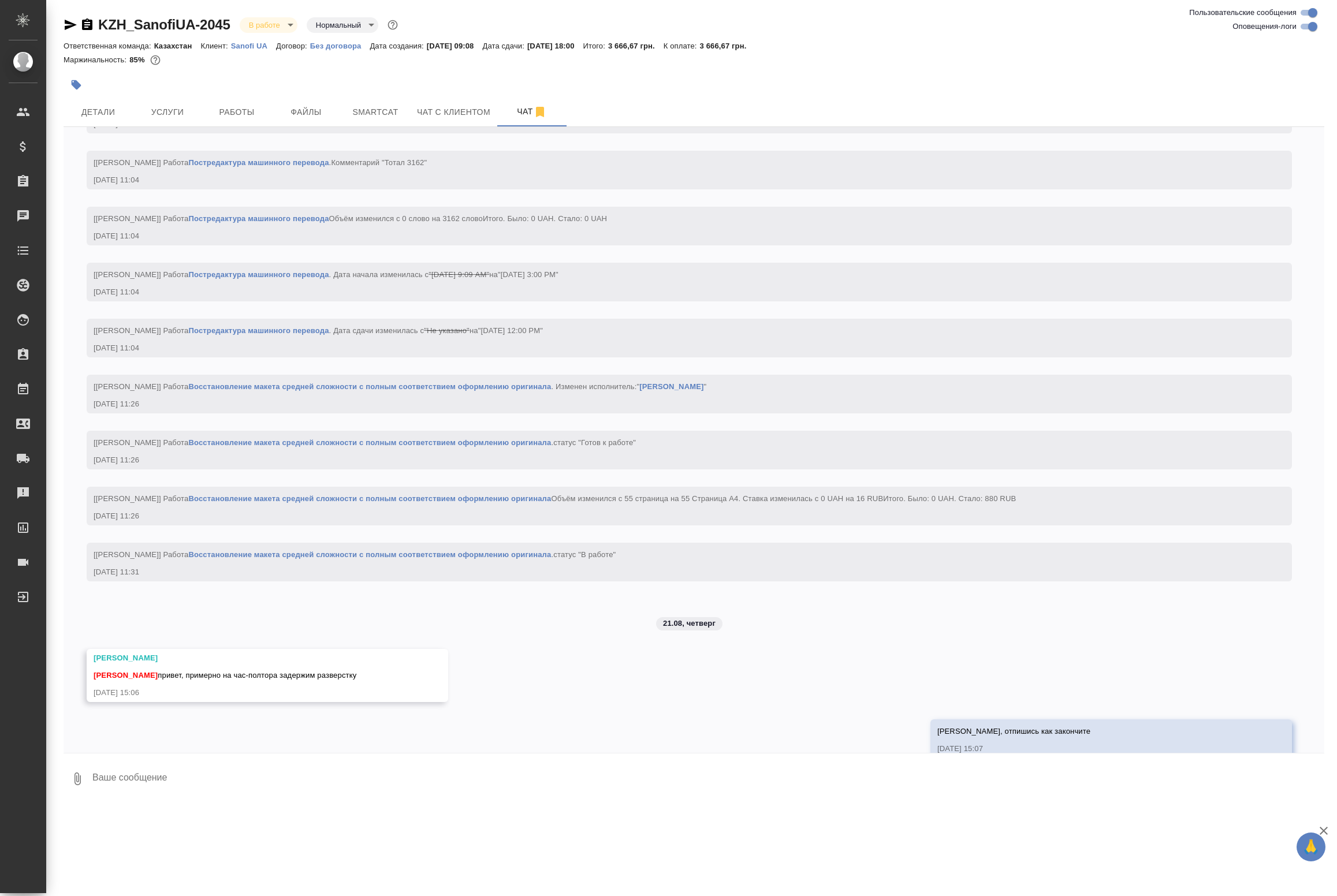
scroll to position [1689, 0]
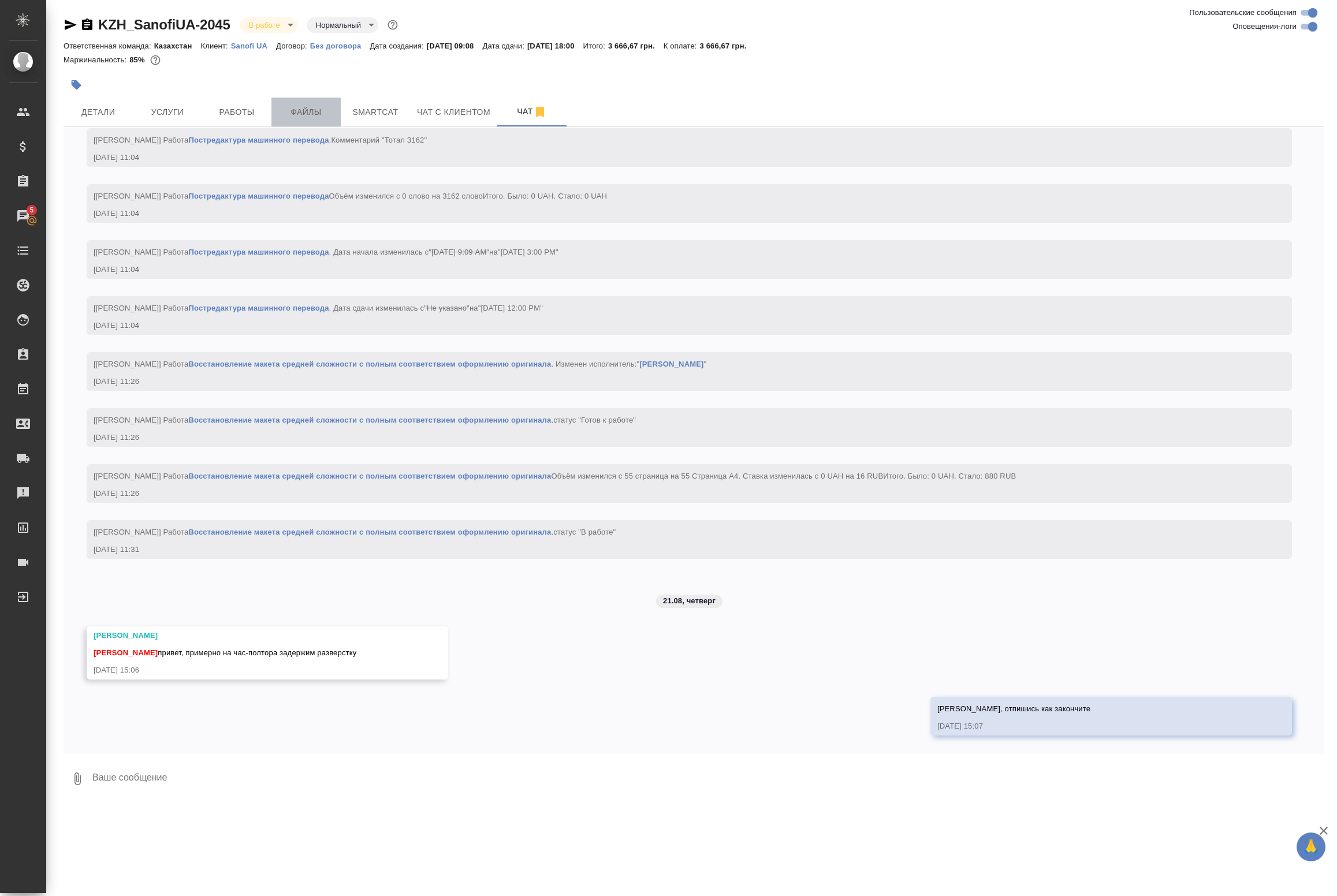
click at [312, 119] on span "Файлы" at bounding box center [306, 112] width 55 height 14
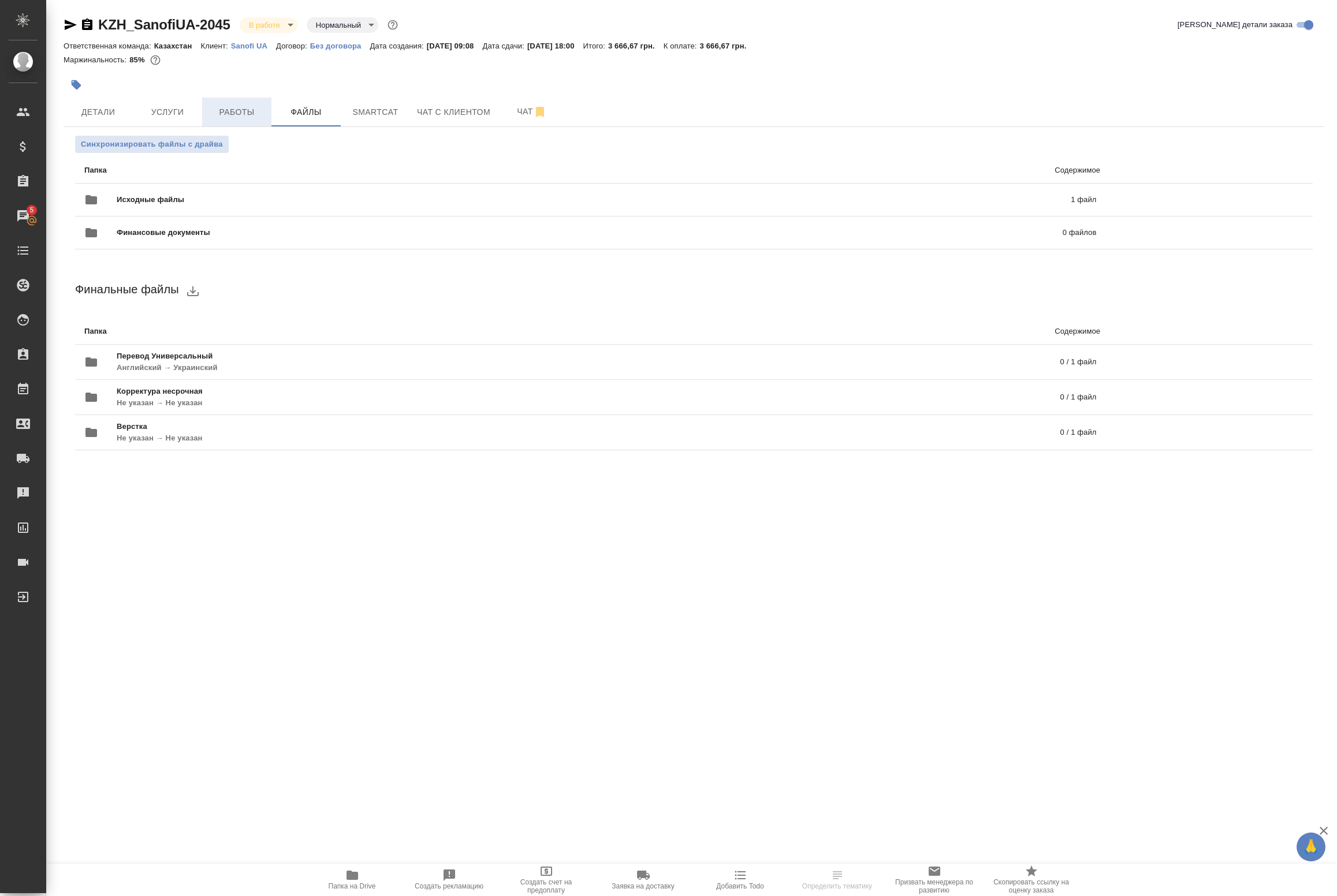
click at [233, 114] on span "Работы" at bounding box center [236, 112] width 55 height 14
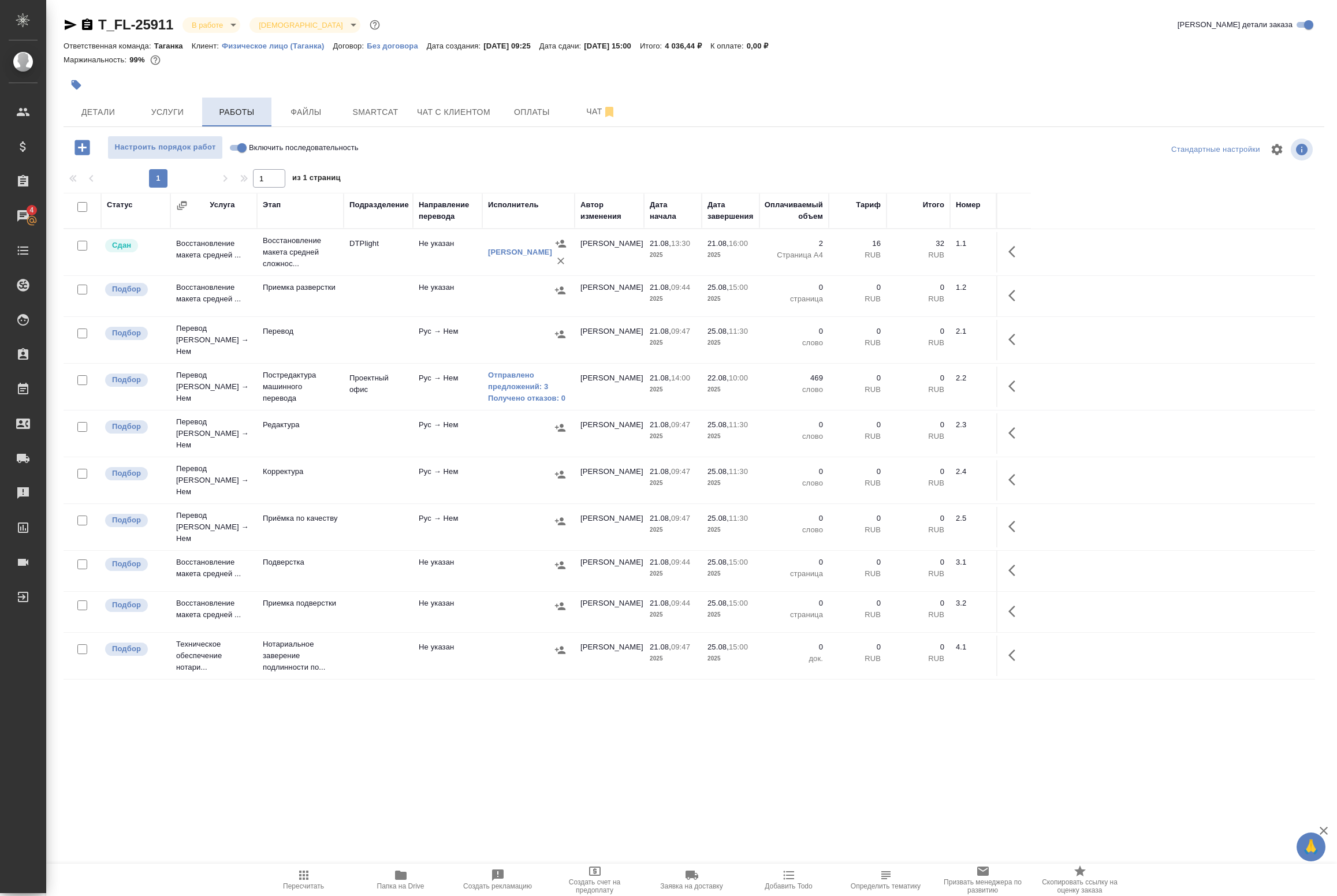
click at [261, 111] on span "Работы" at bounding box center [236, 112] width 55 height 14
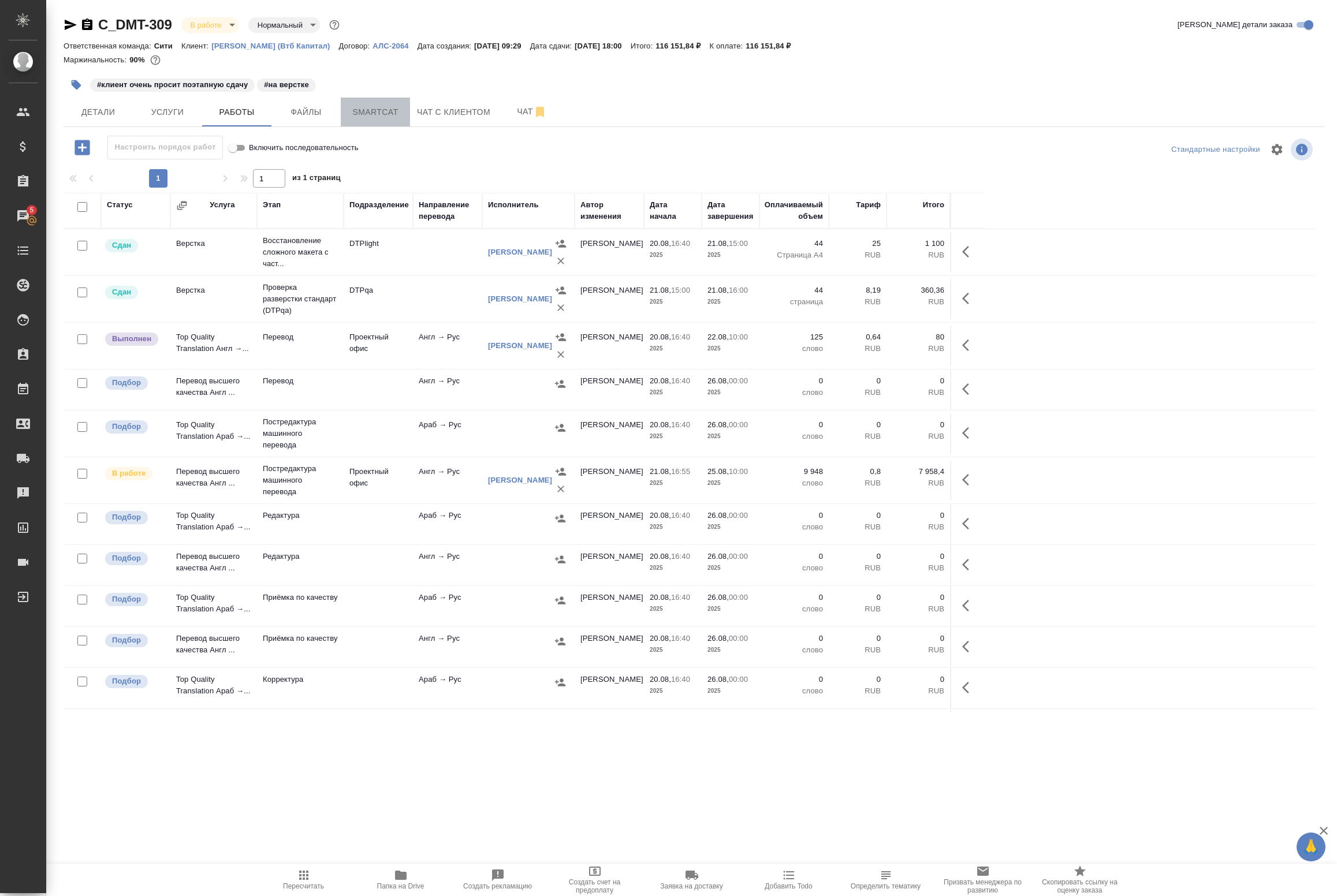
click at [368, 125] on button "Smartcat" at bounding box center [375, 112] width 69 height 29
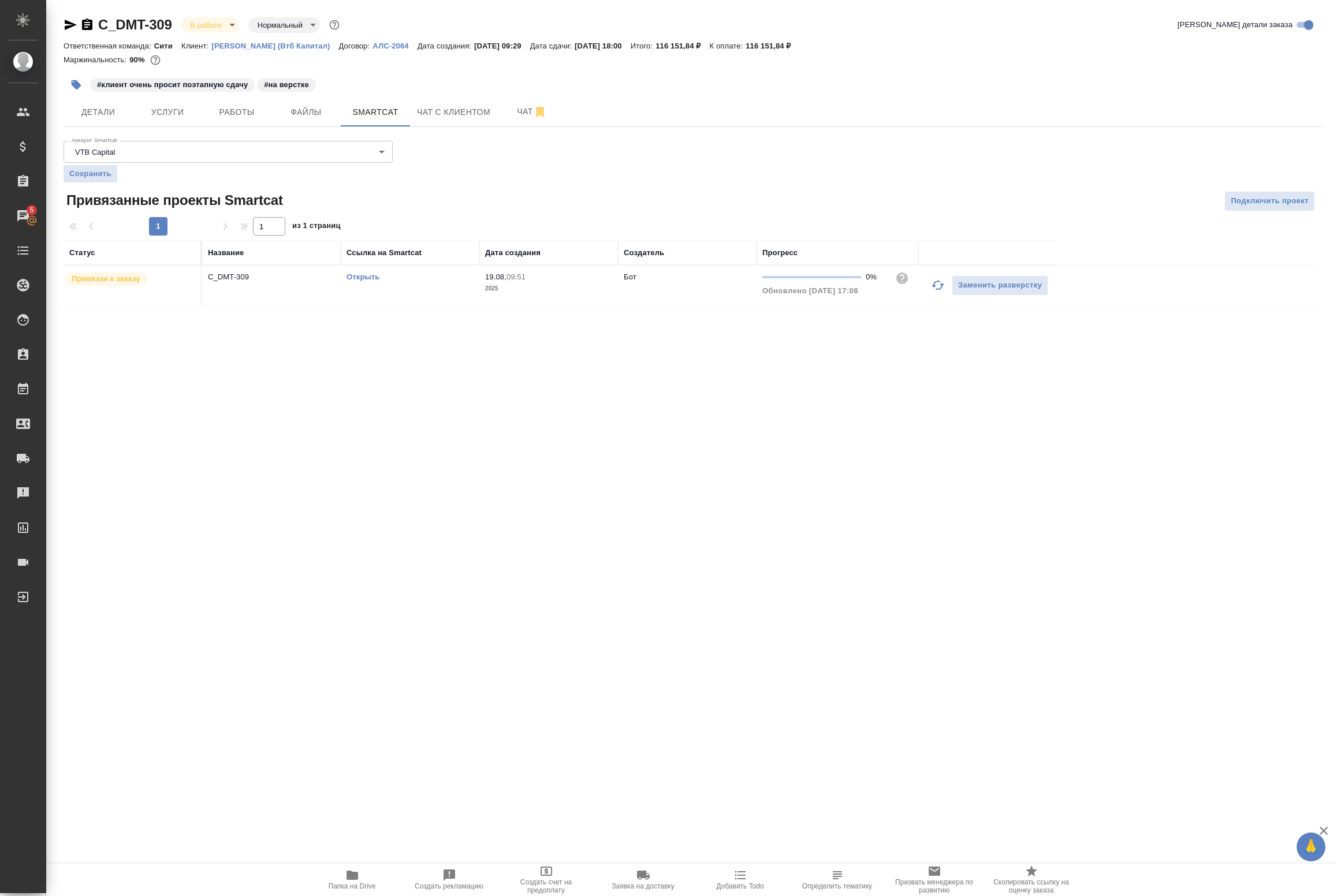
click at [360, 278] on link "Открыть" at bounding box center [363, 276] width 33 height 8
click at [241, 105] on span "Работы" at bounding box center [236, 112] width 55 height 14
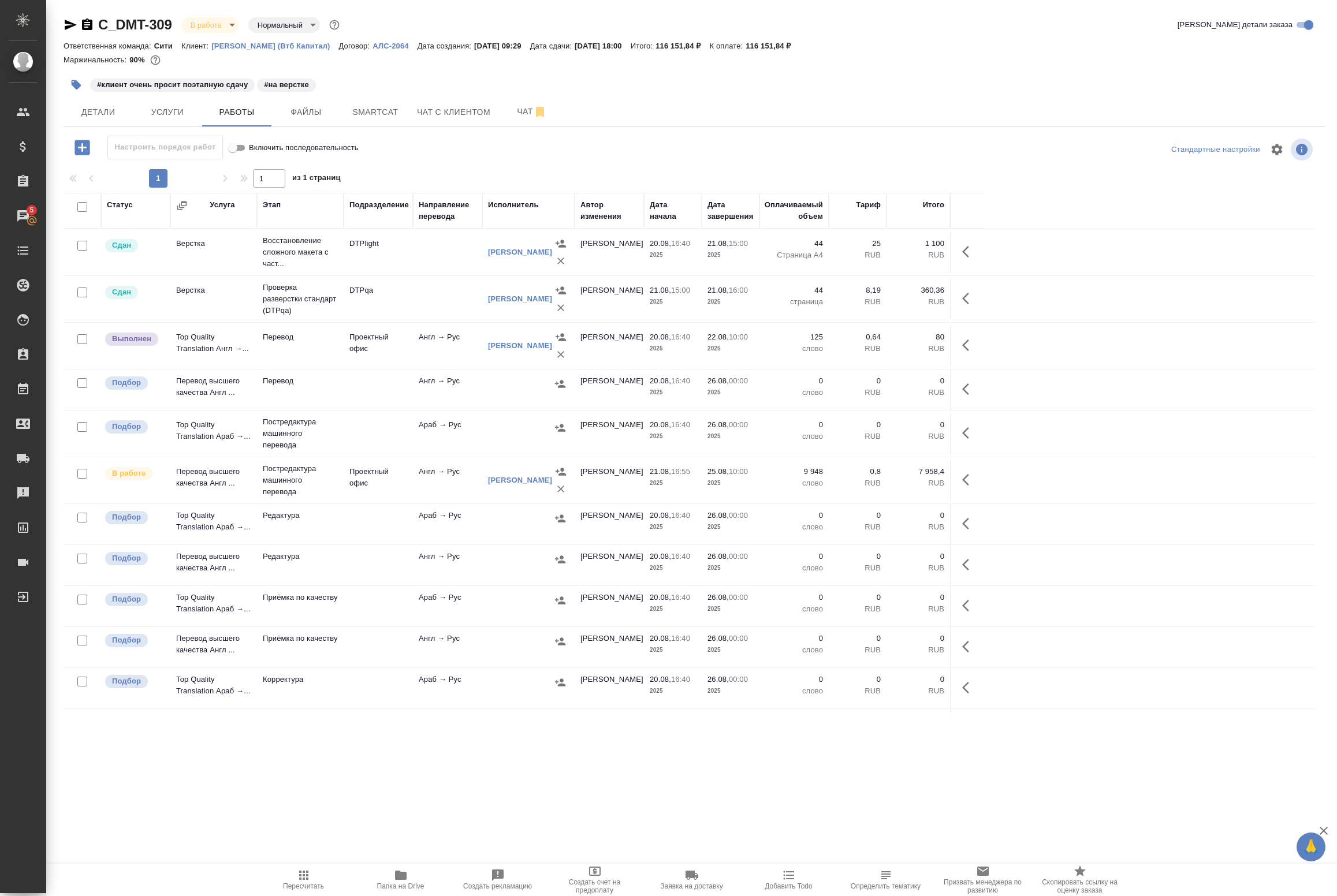
click at [254, 820] on div ".cls-1 fill:#fff; AWATERA Badanyan Artak Клиенты Спецификации Заказы 5 Чаты Tod…" at bounding box center [668, 448] width 1337 height 896
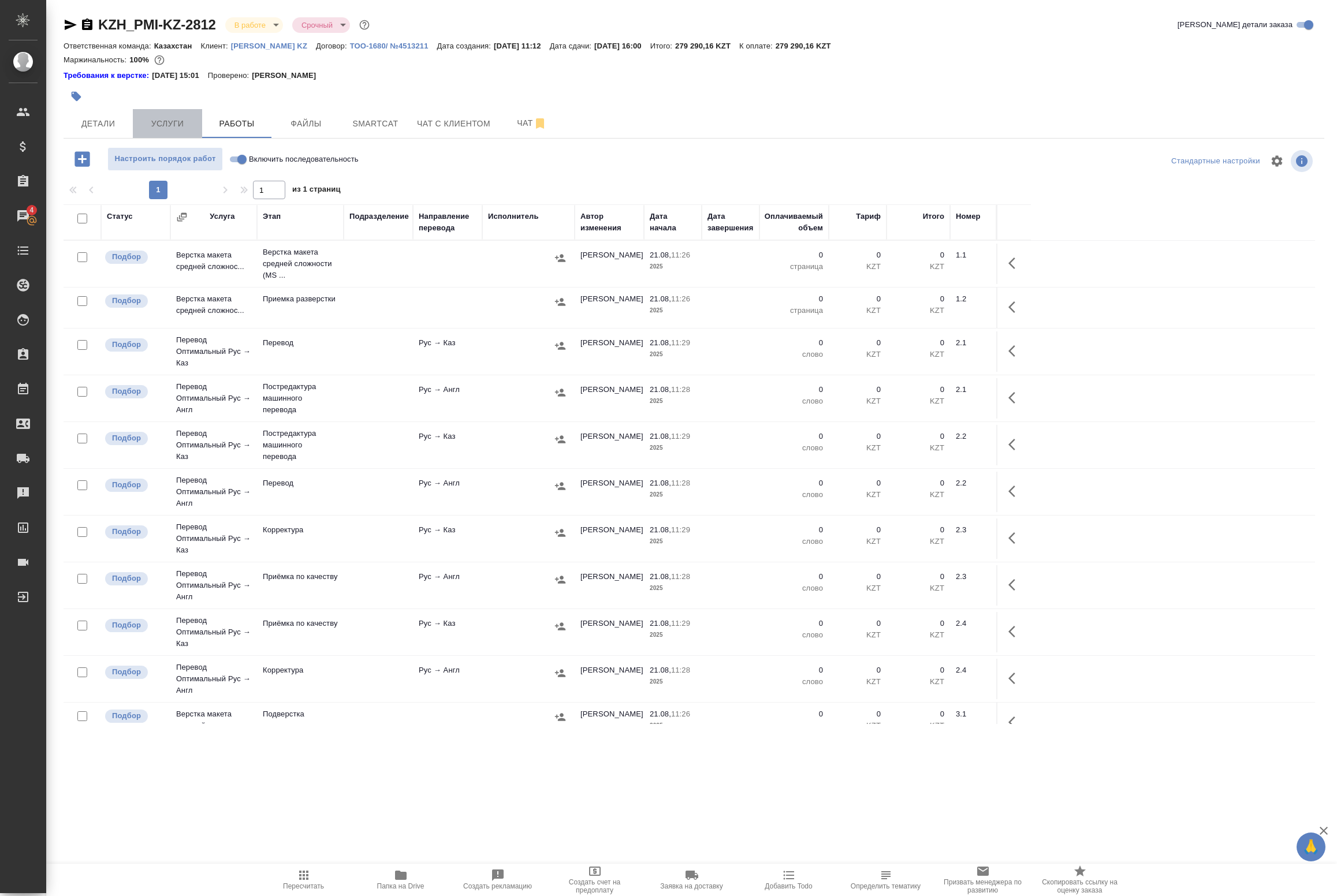
click at [171, 120] on span "Услуги" at bounding box center [167, 123] width 55 height 14
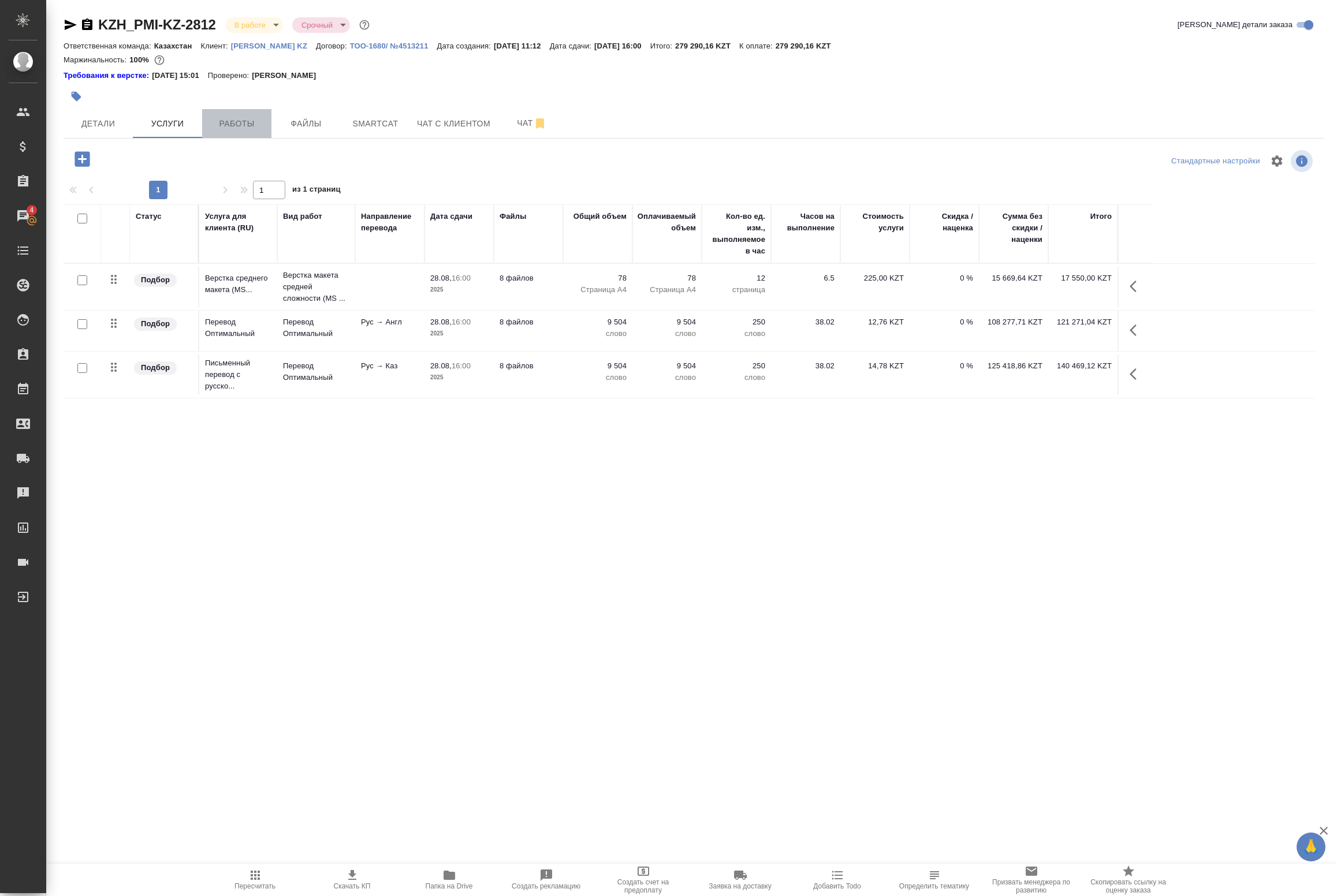
click at [221, 121] on span "Работы" at bounding box center [236, 123] width 55 height 14
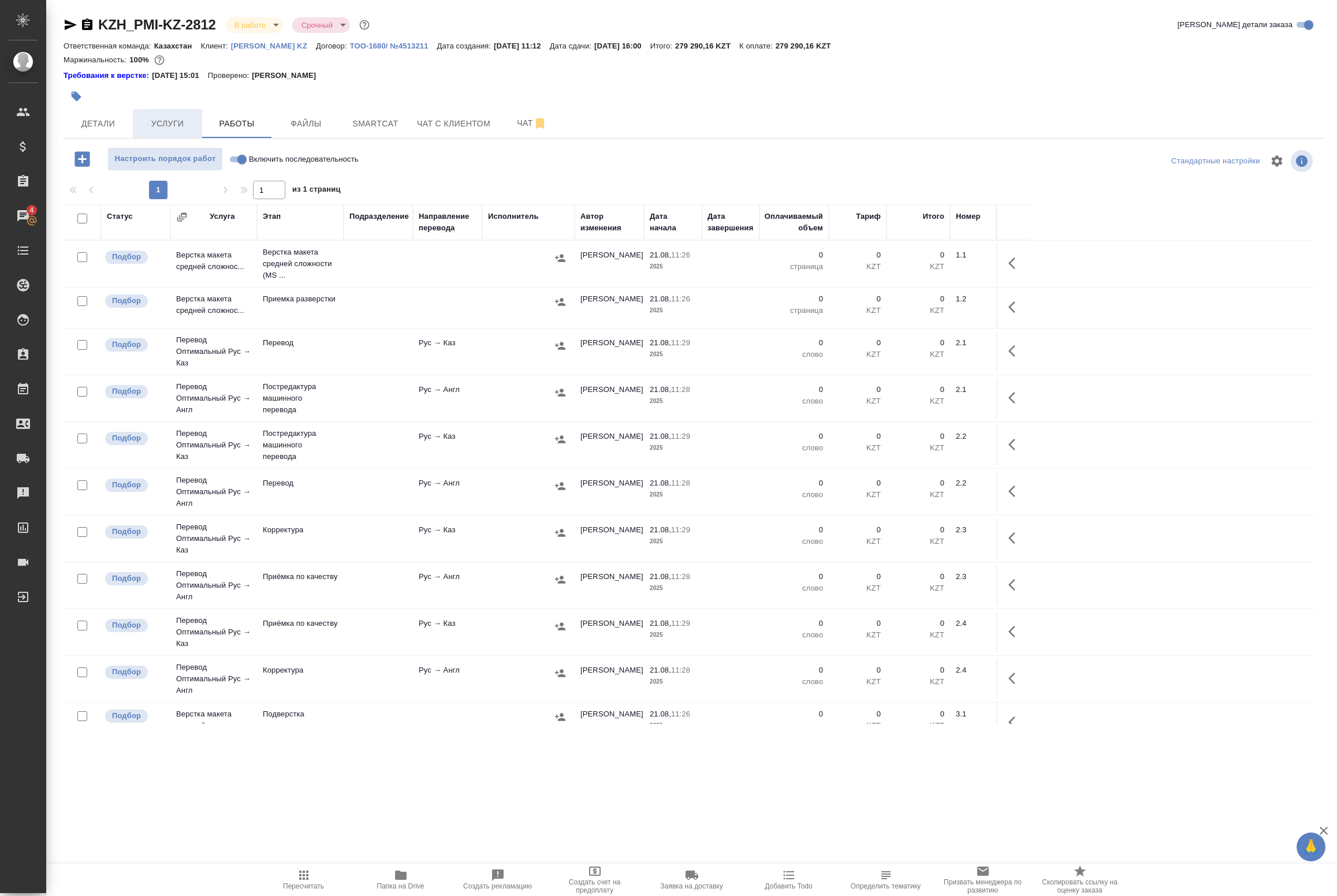
click at [155, 117] on span "Услуги" at bounding box center [167, 123] width 55 height 14
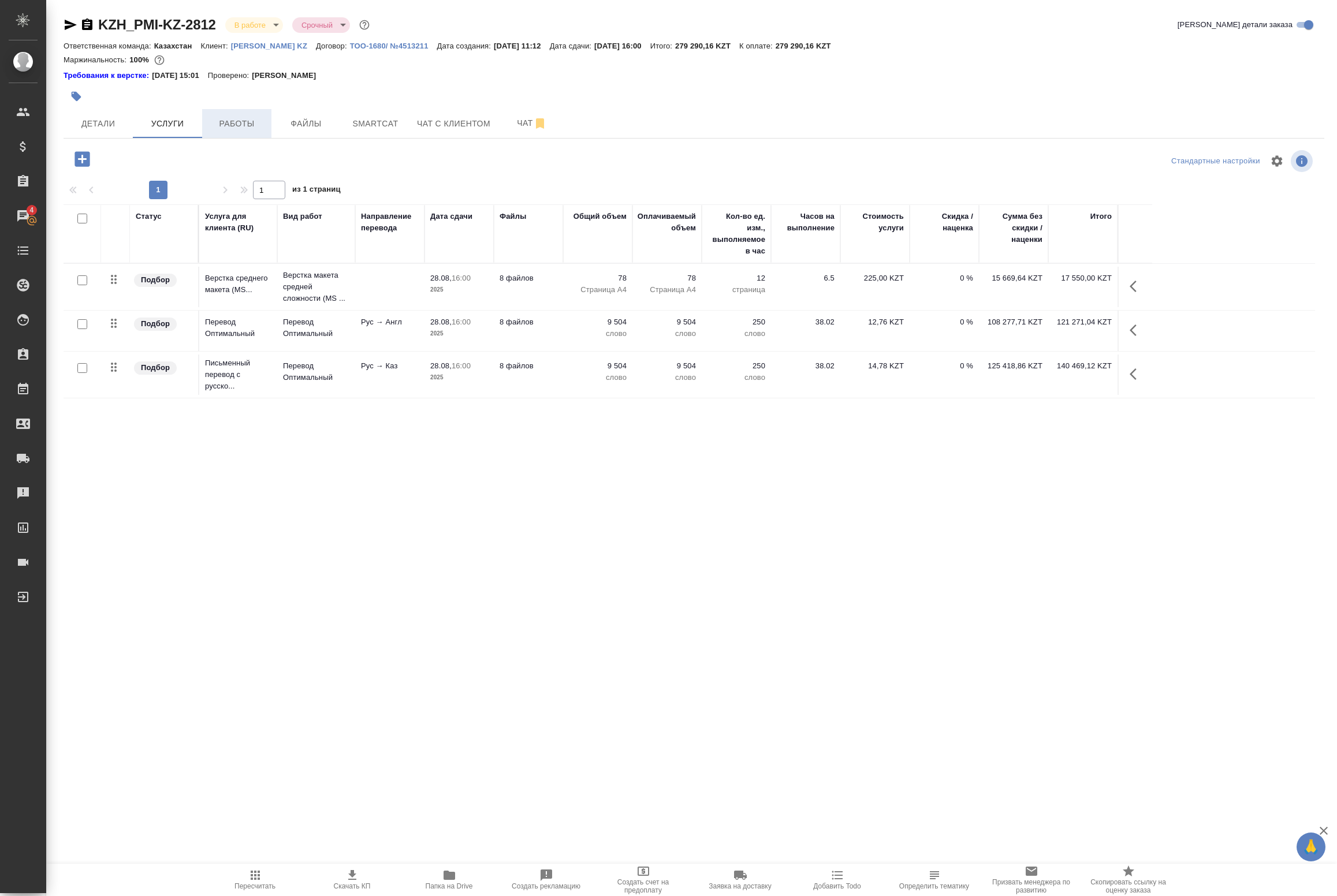
click at [262, 124] on span "Работы" at bounding box center [236, 123] width 55 height 14
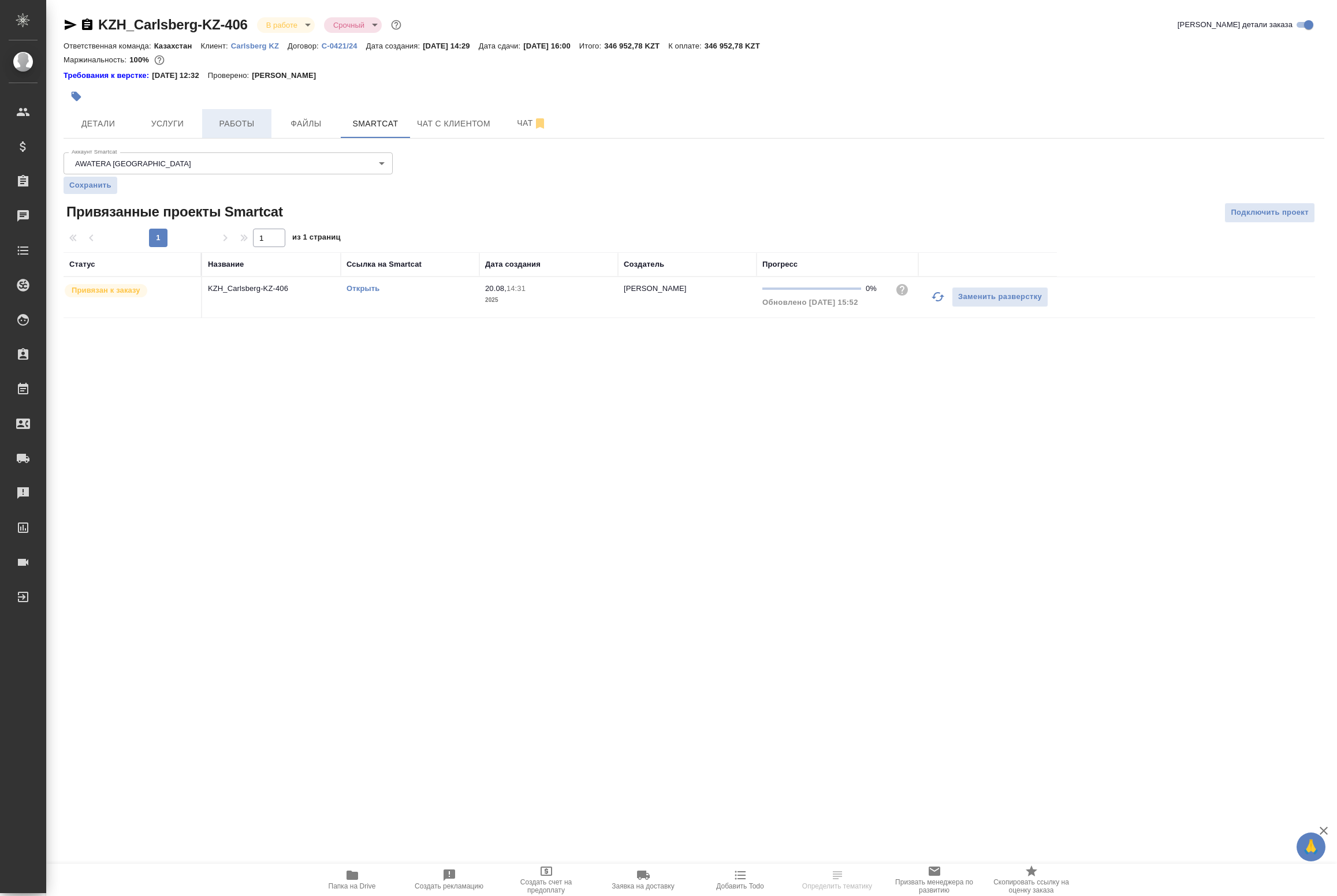
click at [235, 123] on span "Работы" at bounding box center [236, 123] width 55 height 14
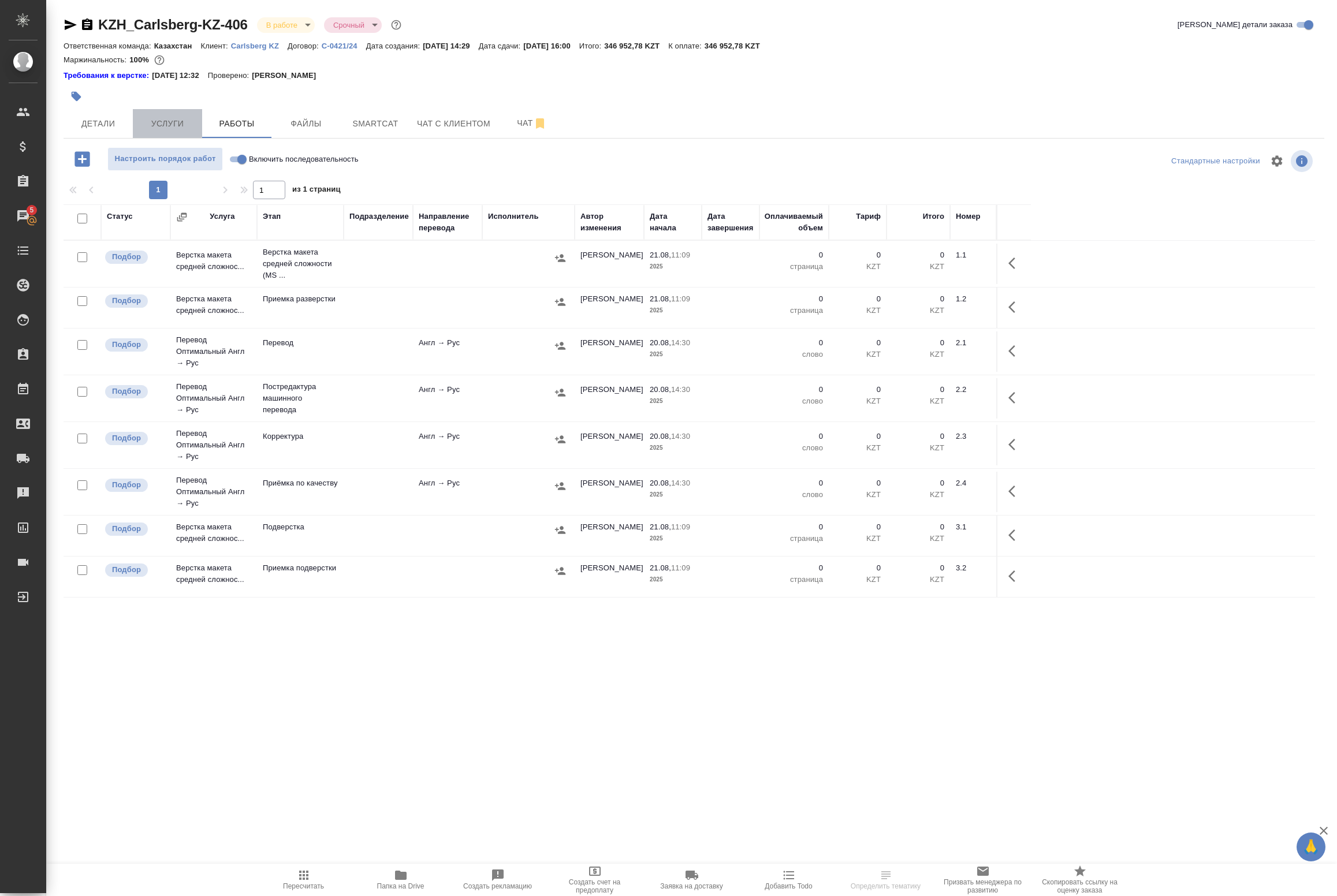
click at [178, 120] on span "Услуги" at bounding box center [167, 123] width 55 height 14
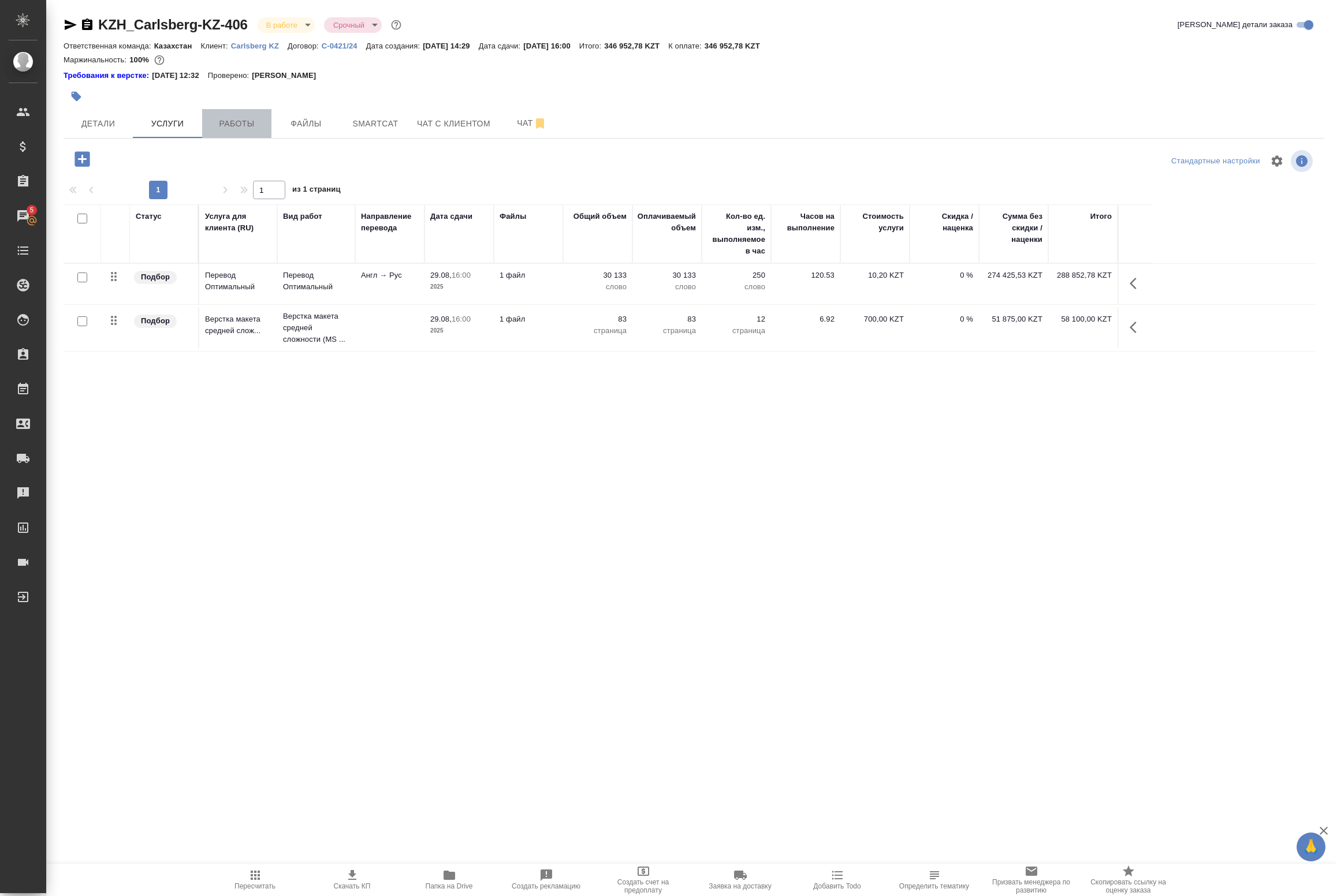
click at [232, 126] on span "Работы" at bounding box center [236, 123] width 55 height 14
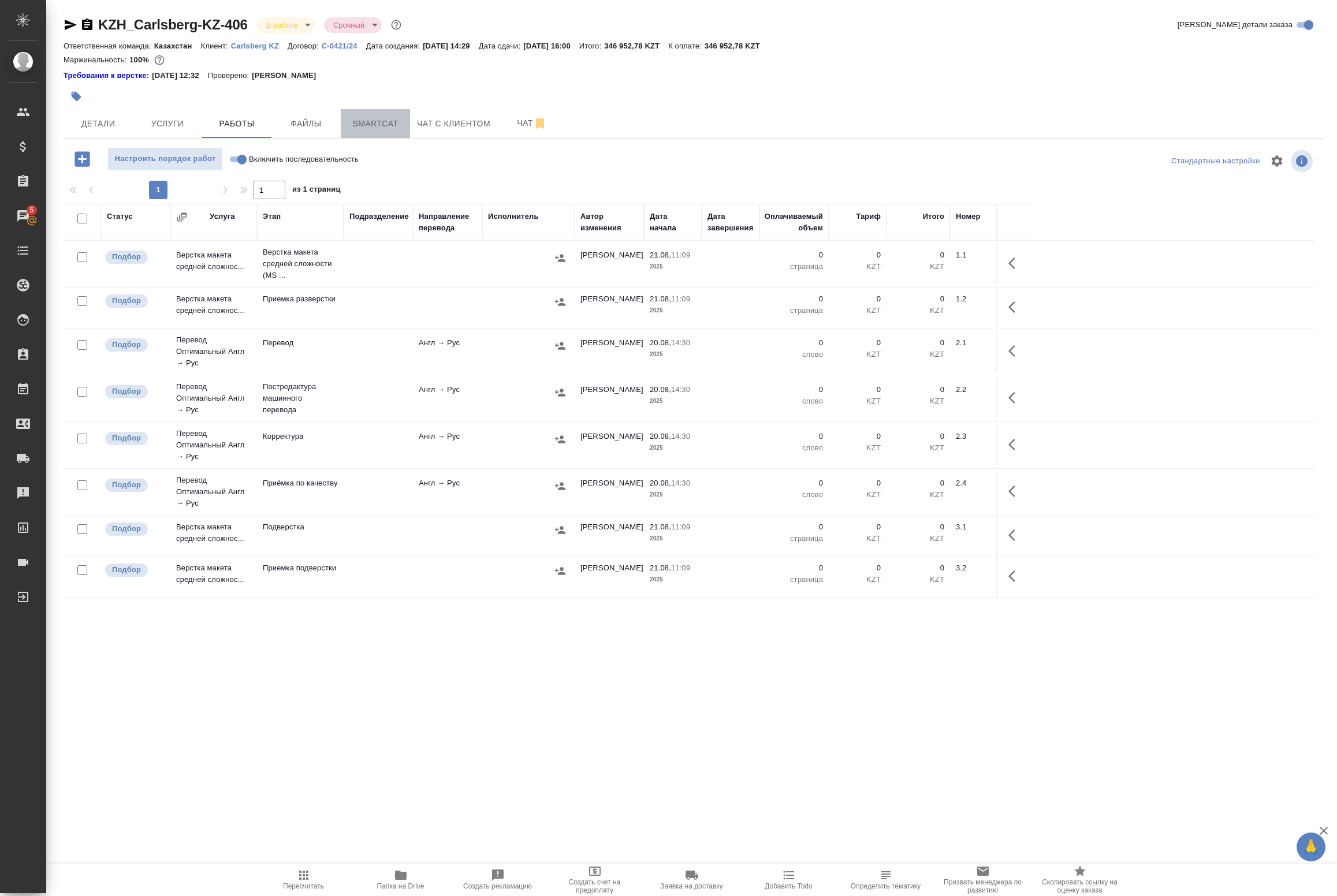
click at [388, 124] on span "Smartcat" at bounding box center [375, 123] width 55 height 14
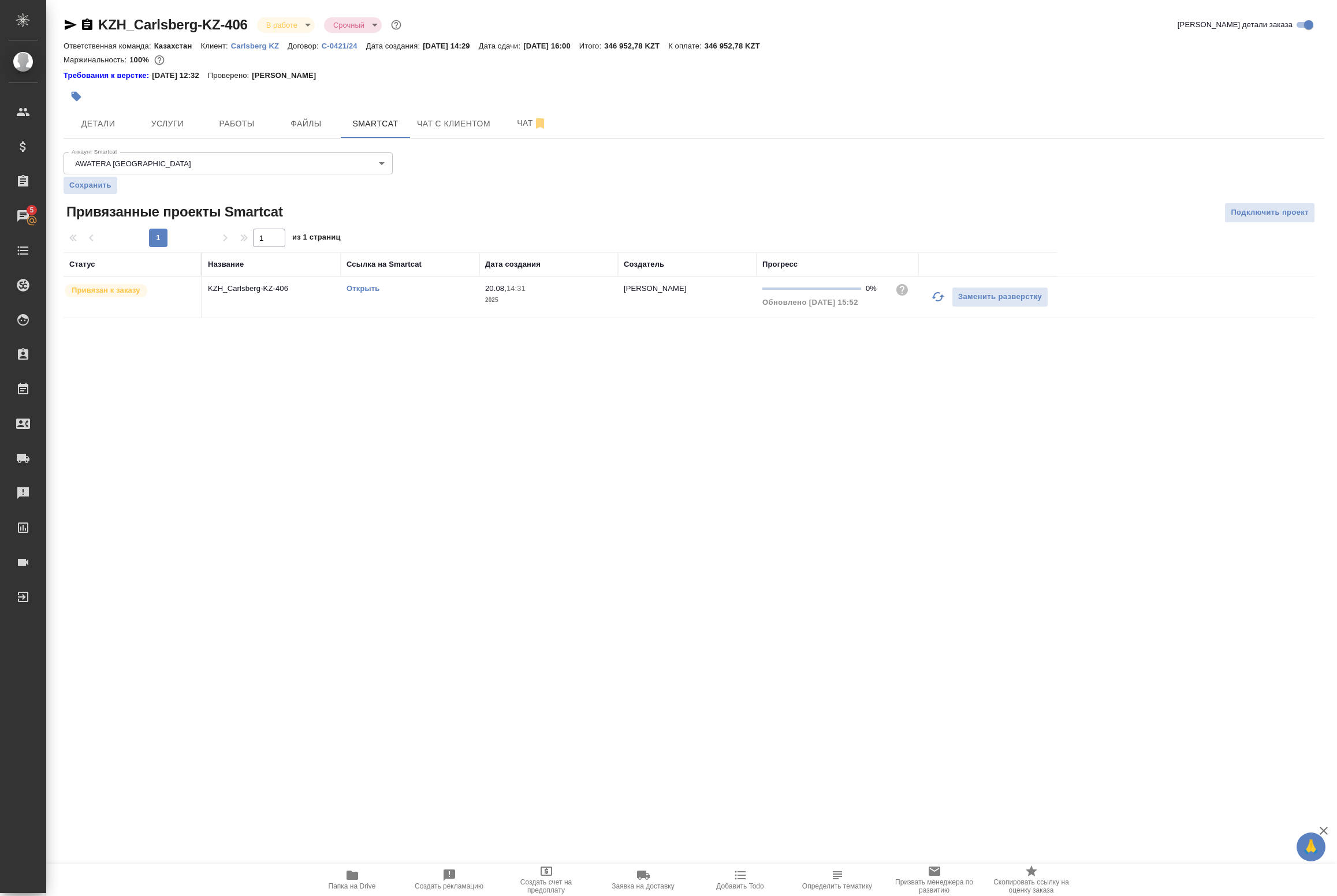
click at [368, 284] on div "Открыть" at bounding box center [411, 289] width 128 height 11
click at [366, 292] on link "Открыть" at bounding box center [363, 288] width 33 height 8
click at [218, 130] on span "Работы" at bounding box center [236, 123] width 55 height 14
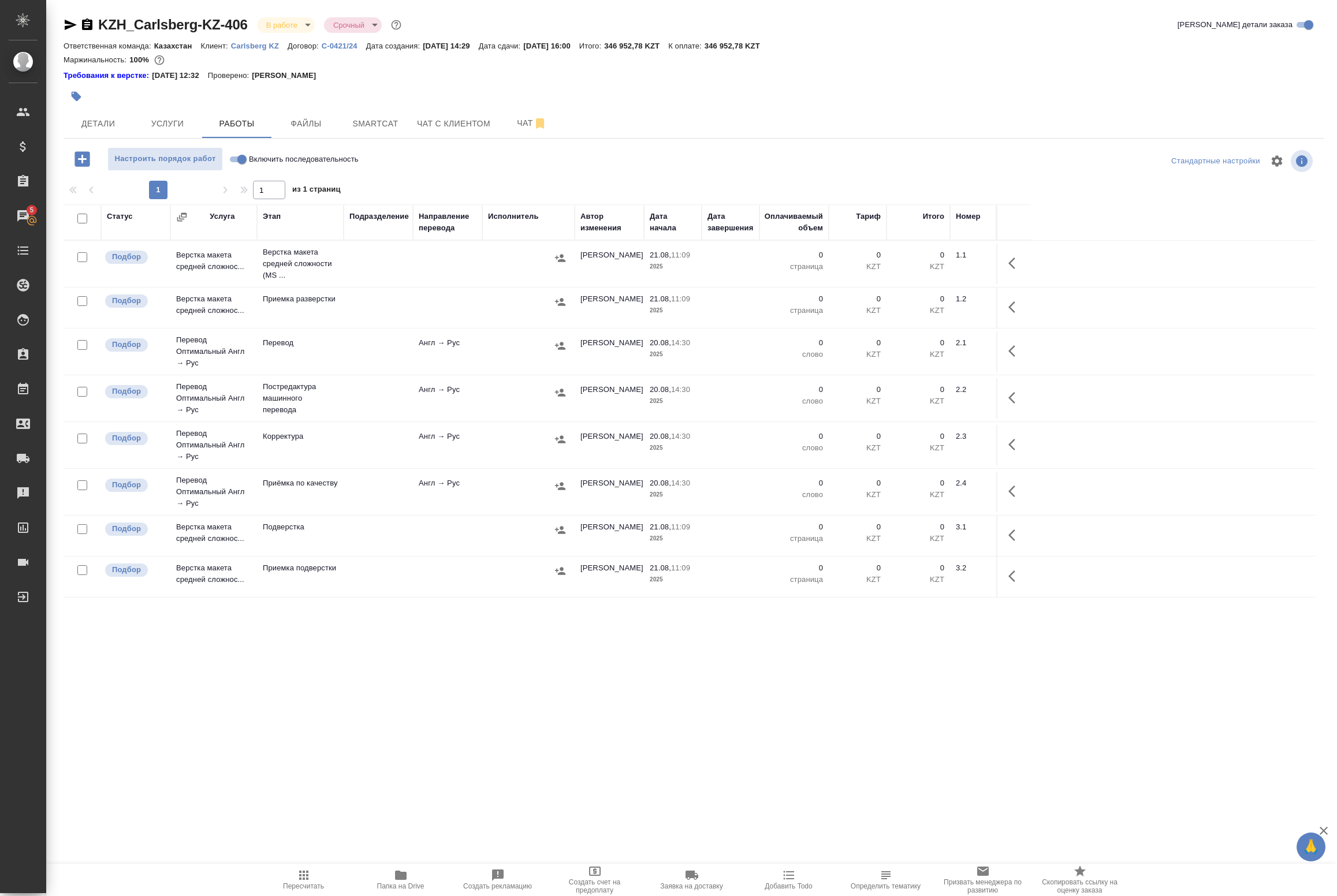
click at [1014, 400] on icon "button" at bounding box center [1015, 397] width 14 height 14
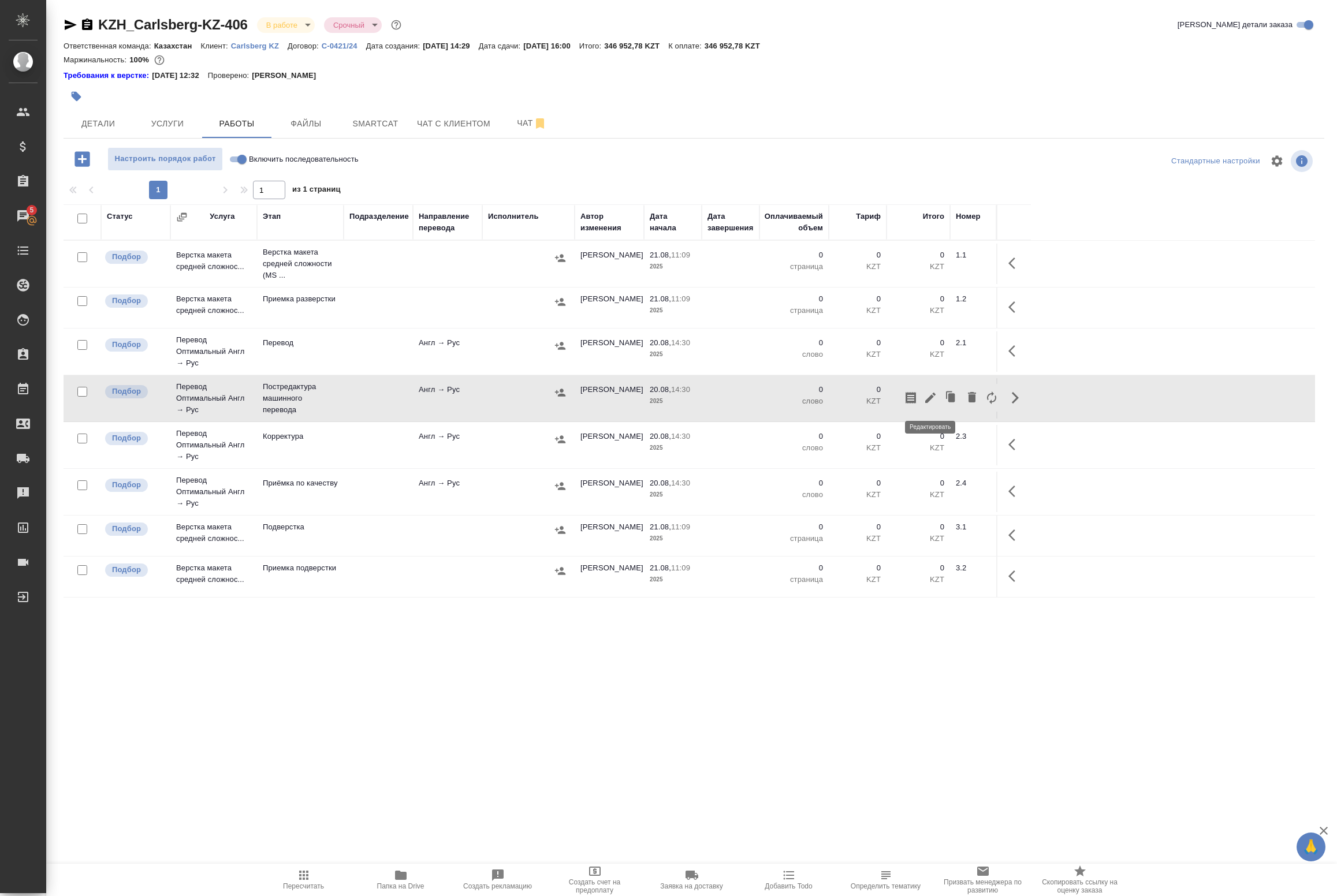
click at [932, 405] on icon "button" at bounding box center [930, 397] width 14 height 14
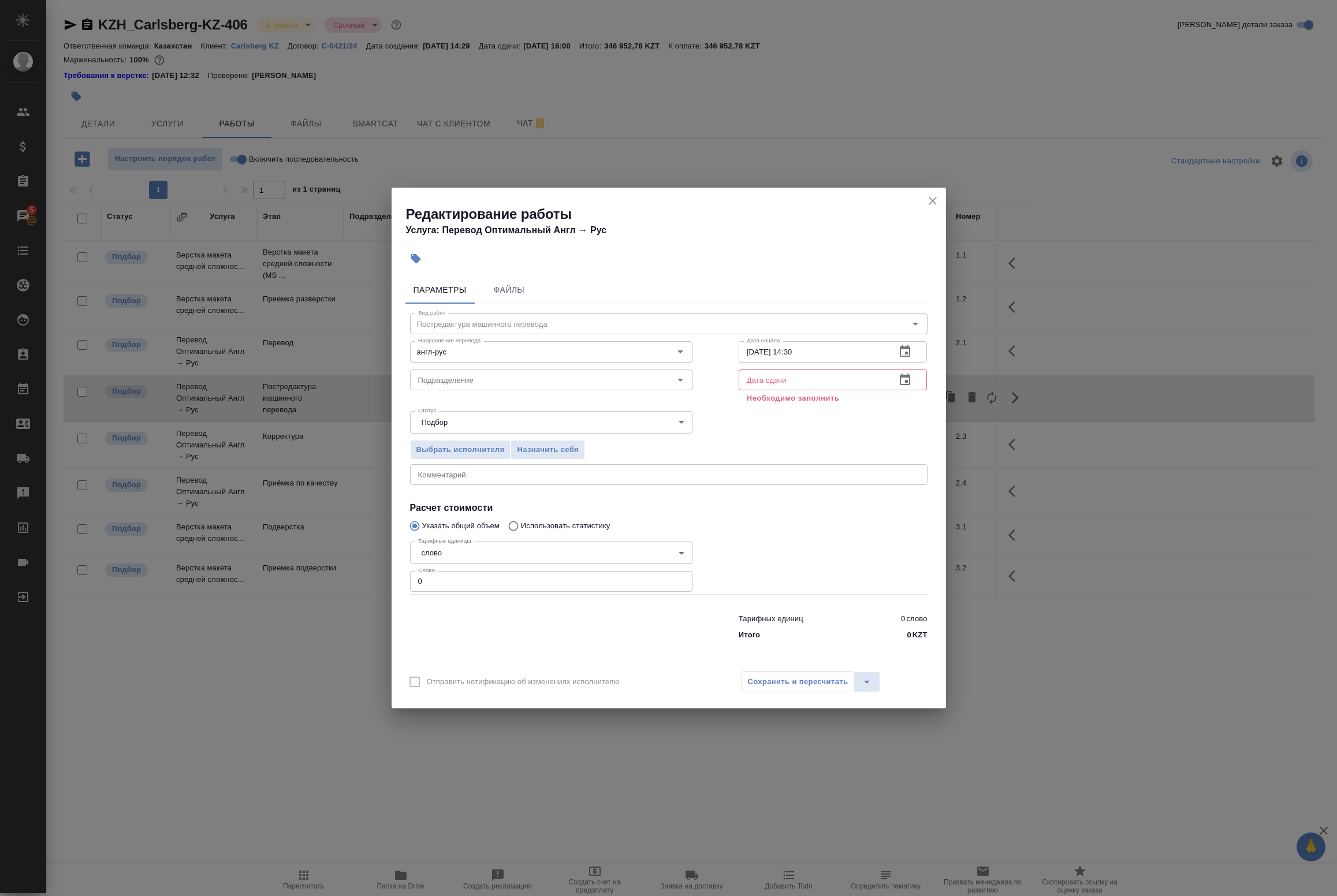
click at [778, 381] on input "text" at bounding box center [813, 380] width 148 height 21
click at [538, 481] on div "x Комментарий:" at bounding box center [668, 474] width 518 height 21
click at [472, 575] on input "0" at bounding box center [550, 581] width 282 height 21
drag, startPoint x: 441, startPoint y: 578, endPoint x: 379, endPoint y: 575, distance: 62.1
click at [379, 575] on div "Редактирование работы Услуга: Перевод Оптимальный Англ → Рус Параметры Файлы Ви…" at bounding box center [668, 448] width 1337 height 896
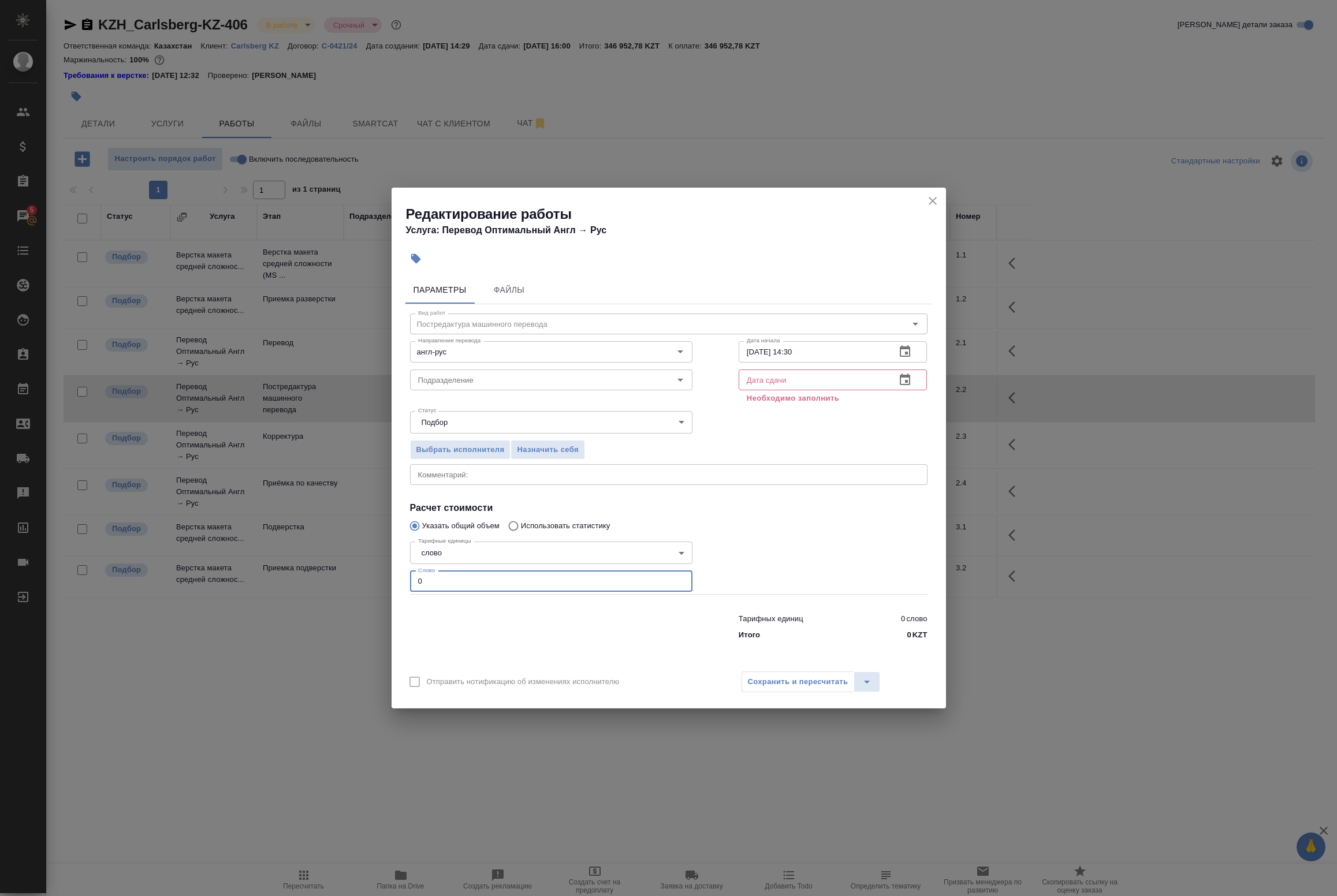
paste input "27207"
drag, startPoint x: 473, startPoint y: 580, endPoint x: 365, endPoint y: 563, distance: 109.3
click at [365, 563] on div "Редактирование работы Услуга: Перевод Оптимальный Англ → Рус Параметры Файлы Ви…" at bounding box center [668, 448] width 1337 height 896
type input "27207"
click at [905, 386] on icon "button" at bounding box center [905, 380] width 14 height 14
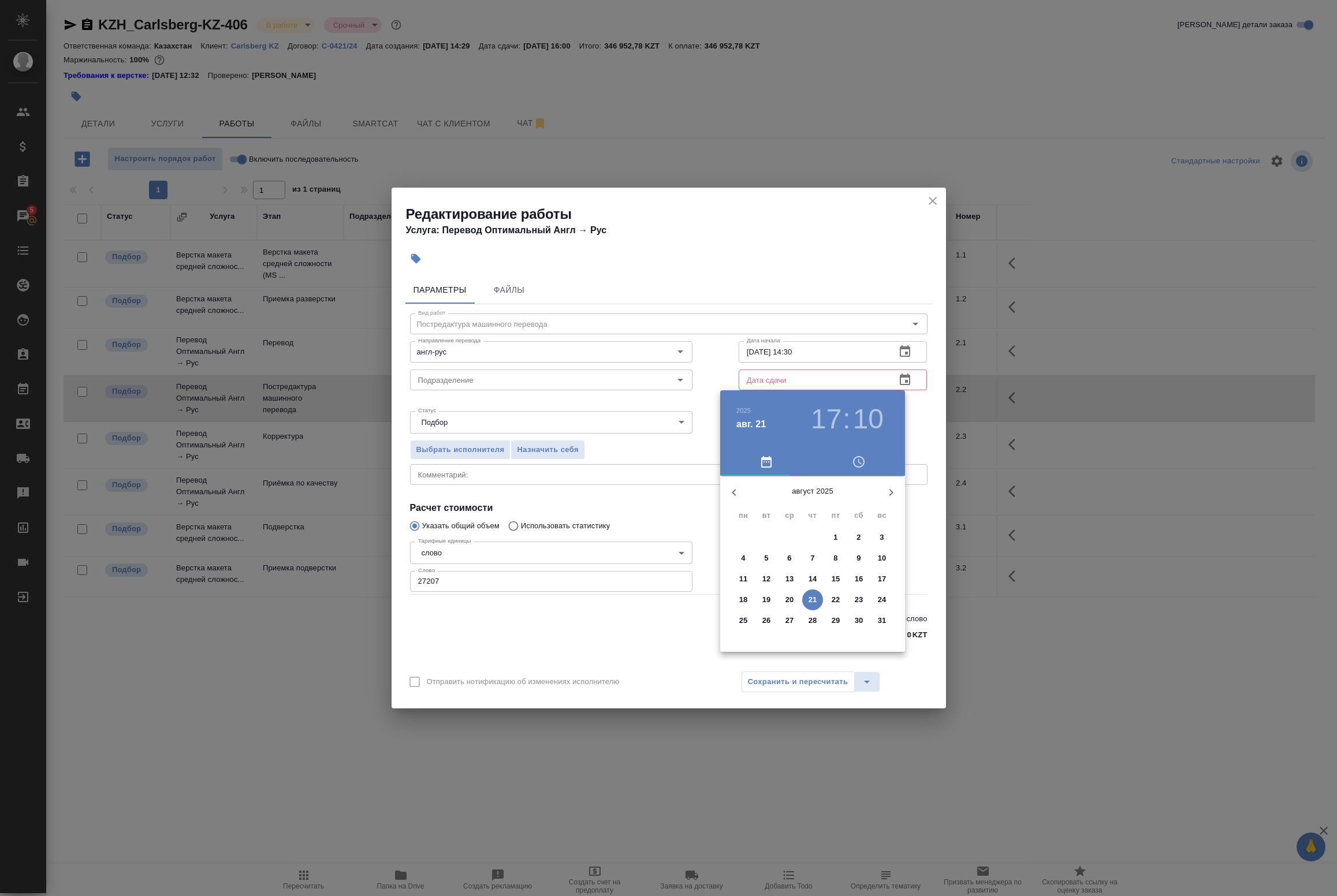
click at [902, 356] on div at bounding box center [668, 448] width 1337 height 896
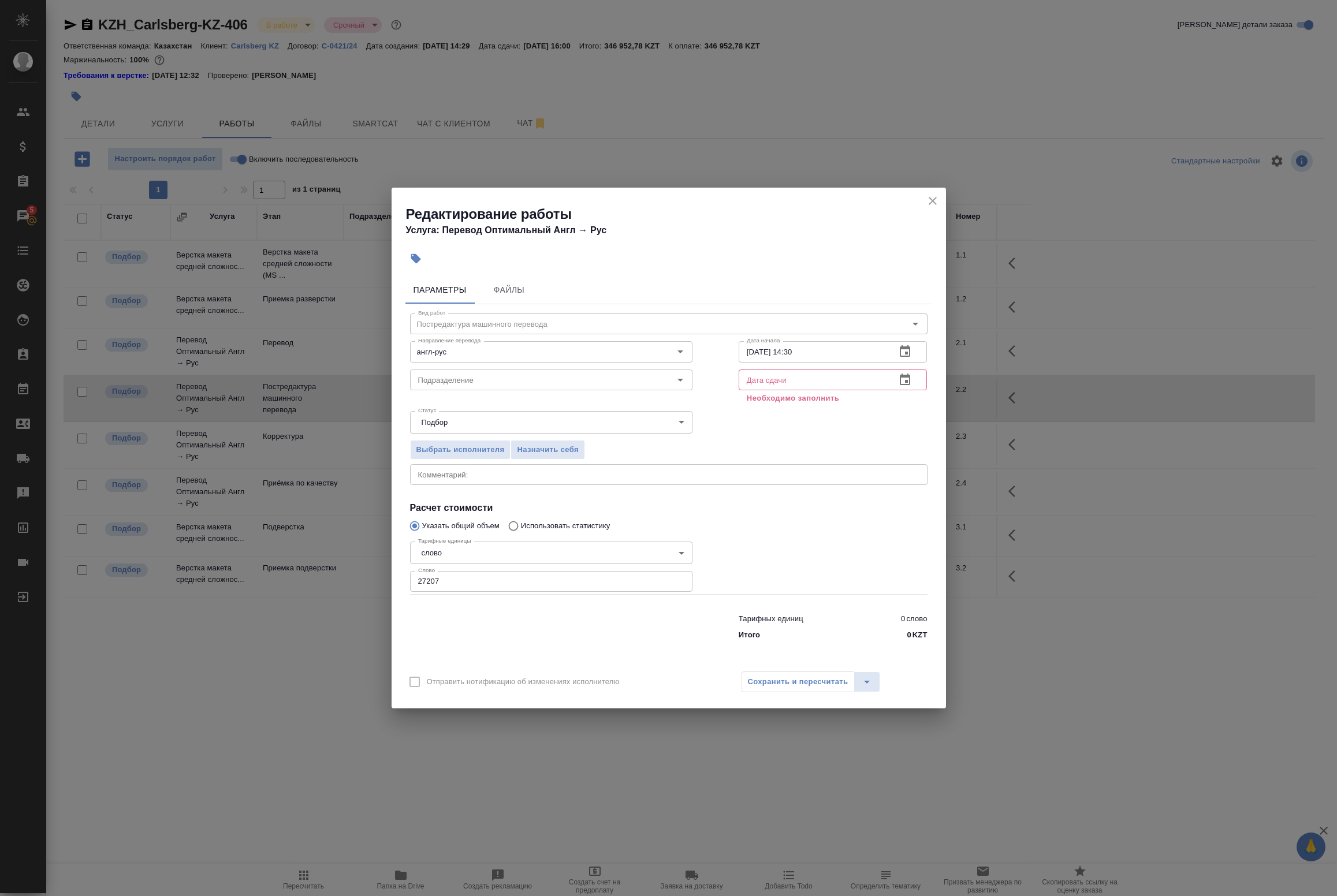
click at [915, 352] on div "2025 авг. 21 17 : 10 август 2025 пн вт ср чт пт сб вс 28 29 30 31 1 2 3 4 5 6 7…" at bounding box center [668, 448] width 1337 height 896
click at [907, 353] on icon "button" at bounding box center [905, 351] width 10 height 11
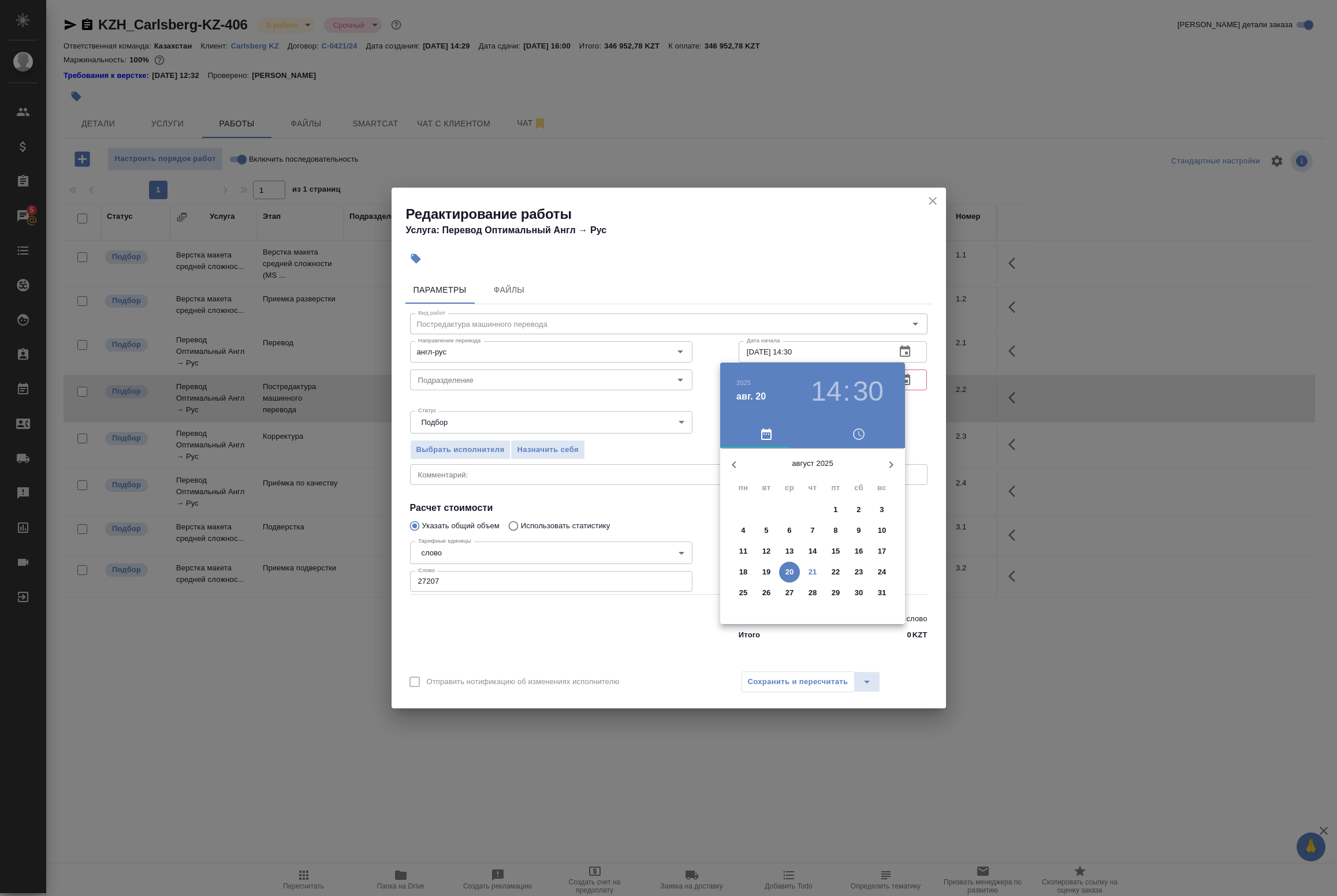
click at [818, 570] on span "21" at bounding box center [813, 572] width 21 height 11
click at [816, 581] on div at bounding box center [813, 539] width 150 height 150
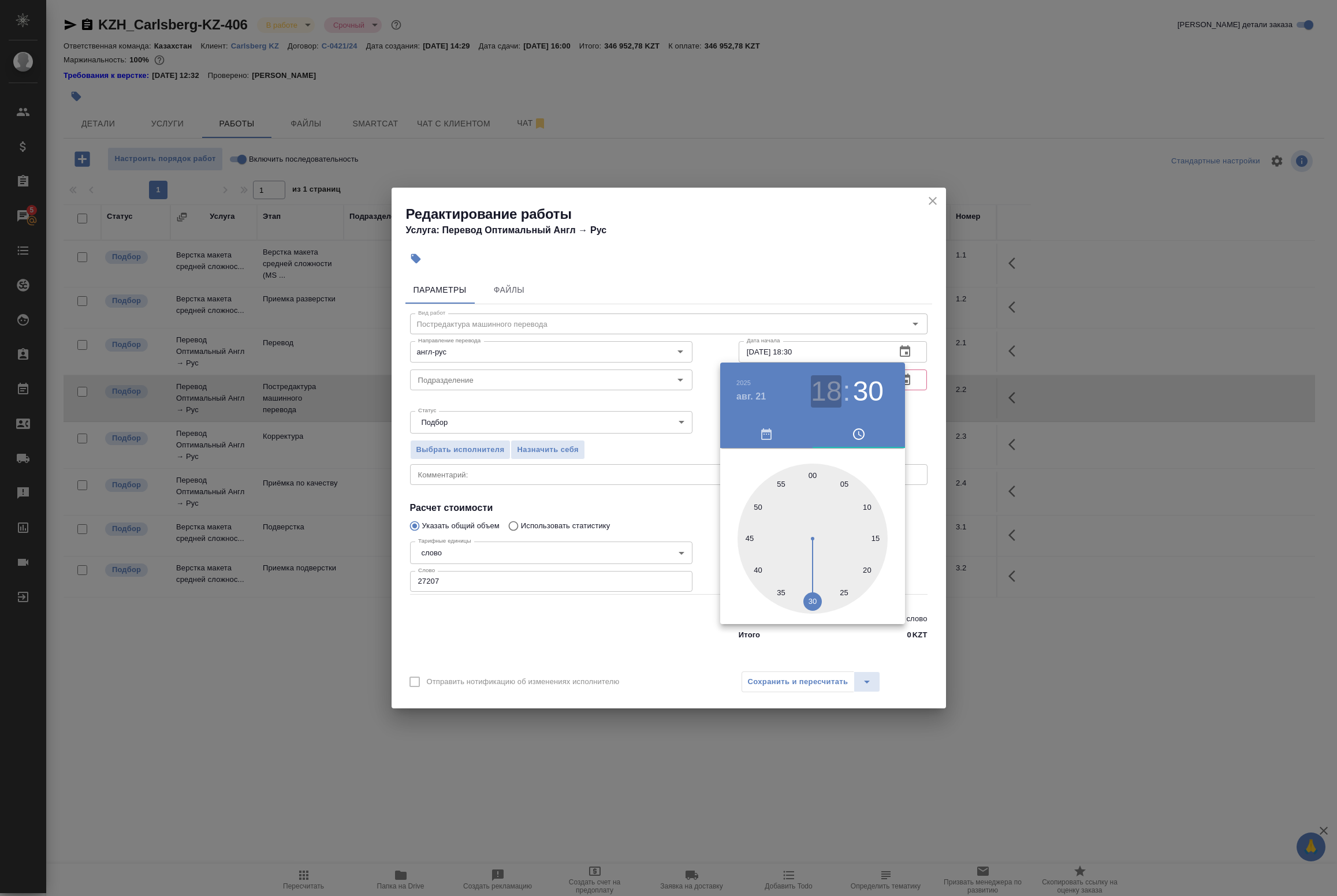
click at [841, 400] on h3 "18" at bounding box center [826, 391] width 31 height 33
click at [834, 577] on div at bounding box center [813, 539] width 150 height 150
type input "21.08.2025 17:30"
click at [812, 601] on div at bounding box center [813, 539] width 150 height 150
click at [914, 437] on div at bounding box center [668, 448] width 1337 height 896
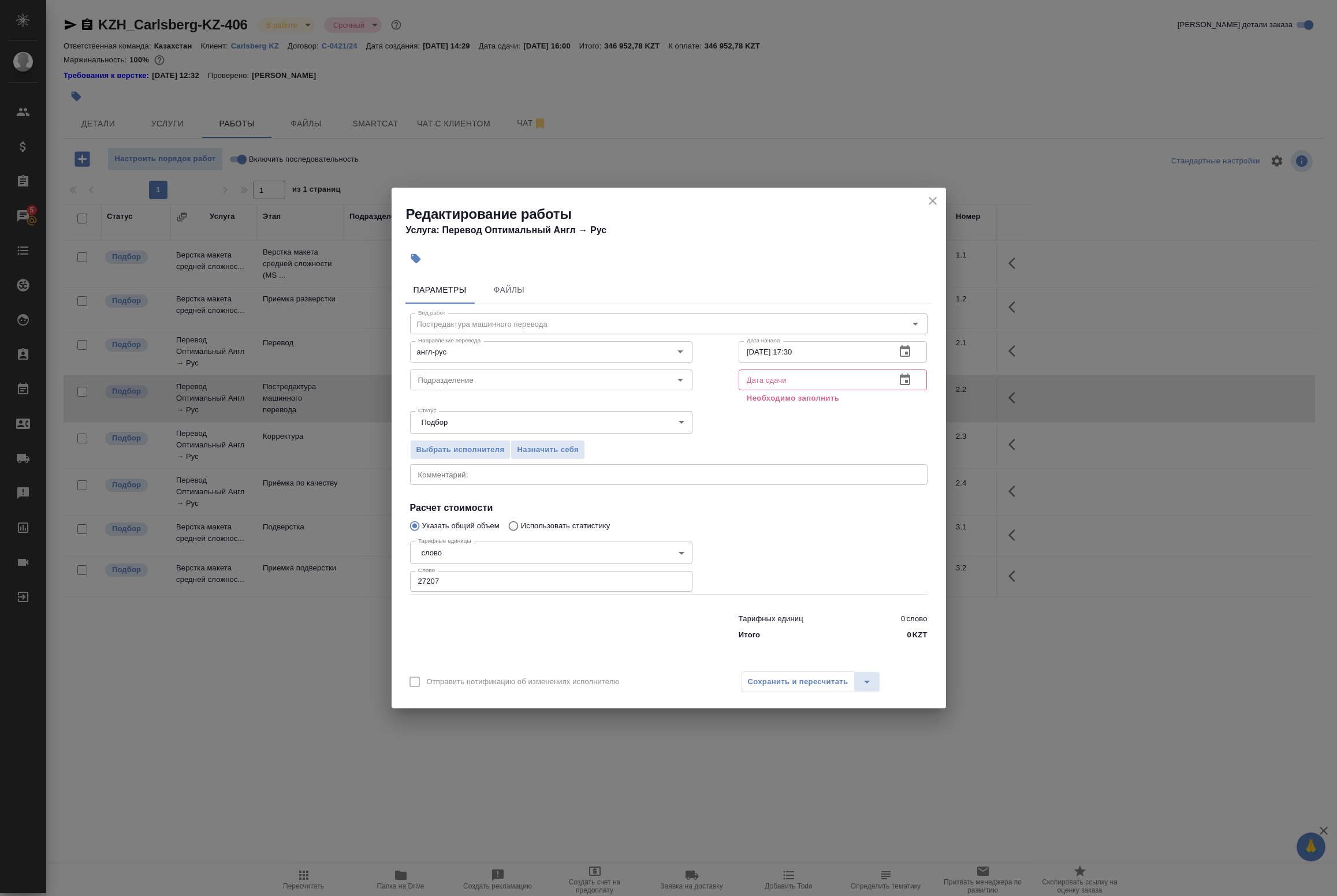
click at [905, 382] on icon "button" at bounding box center [905, 380] width 14 height 14
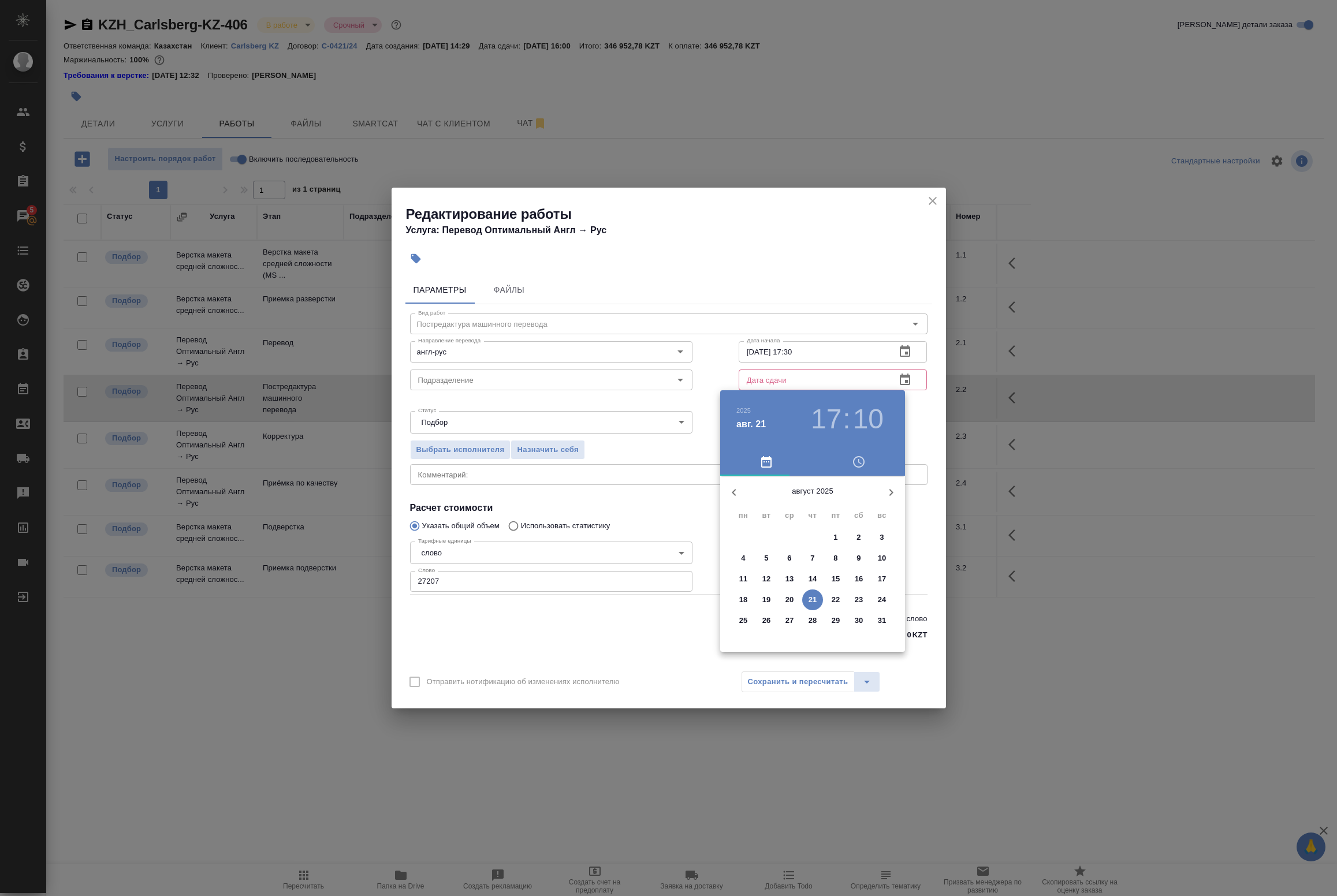
click at [769, 620] on p "26" at bounding box center [766, 620] width 8 height 11
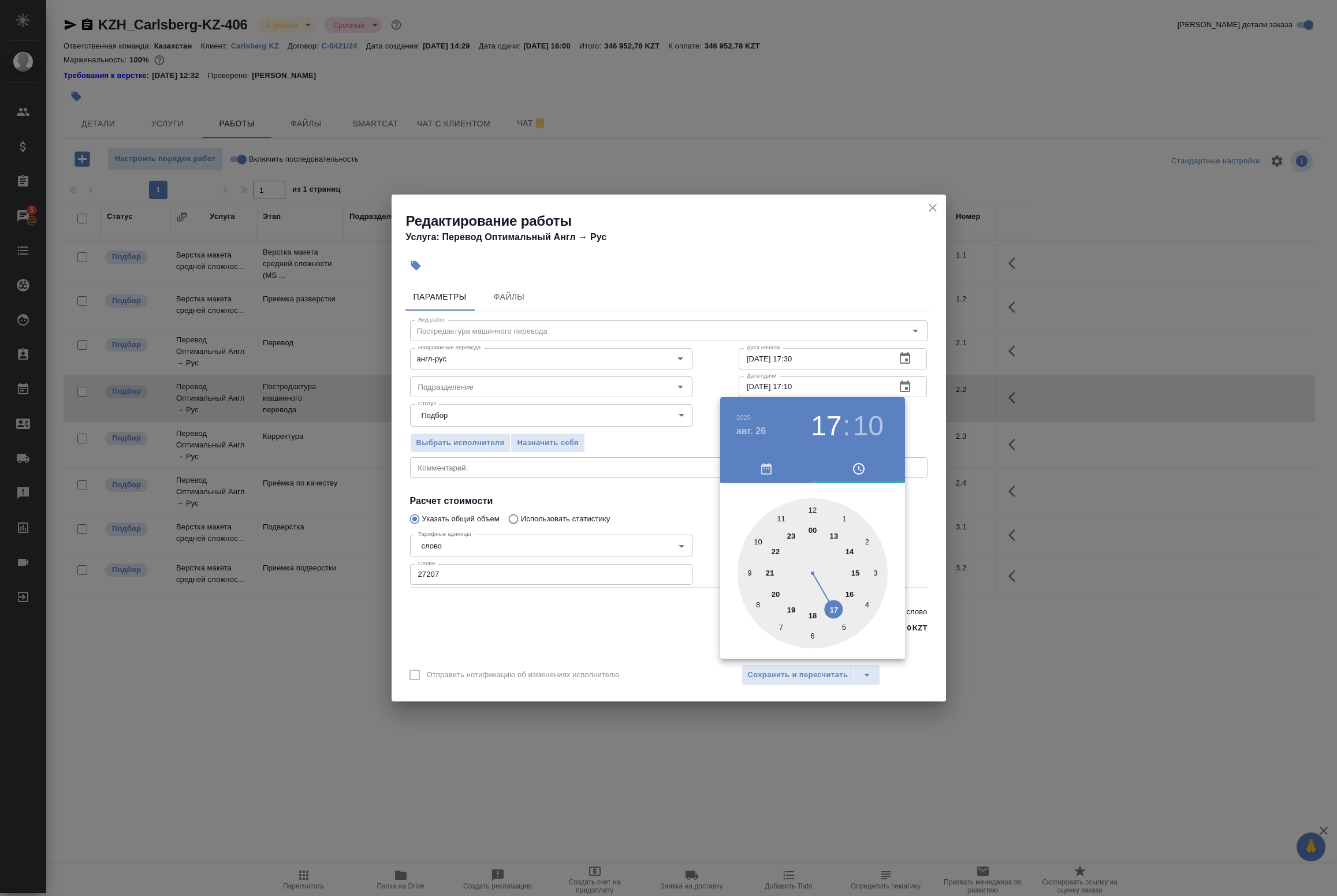
click at [758, 545] on div at bounding box center [813, 574] width 150 height 150
type input "26.08.2025 10:00"
click at [812, 506] on div at bounding box center [813, 574] width 150 height 150
click at [902, 533] on div "00 05 10 15 20 25 30 35 40 45 50 55" at bounding box center [812, 574] width 185 height 150
click at [909, 543] on div at bounding box center [668, 448] width 1337 height 896
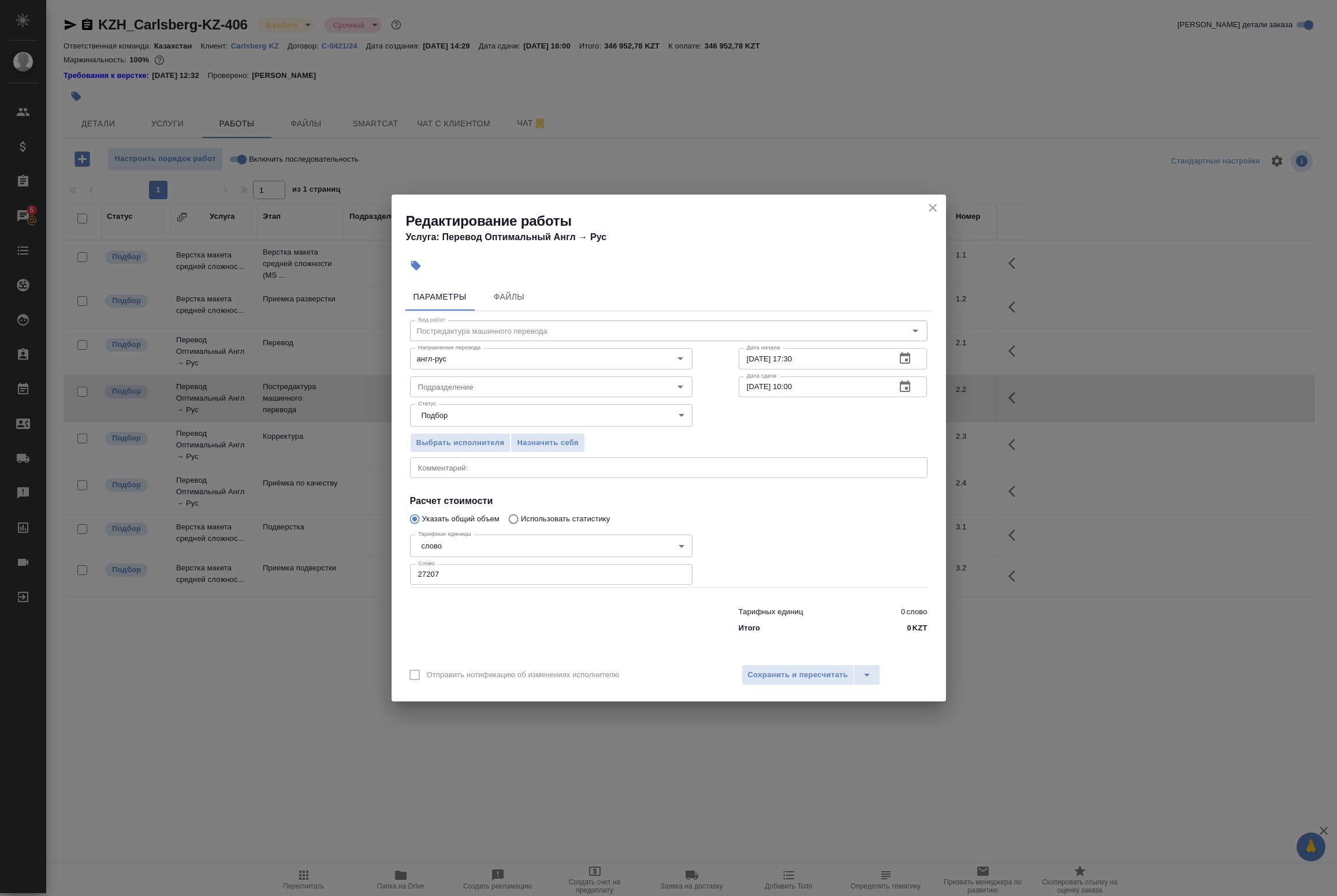
click at [507, 471] on textarea at bounding box center [668, 468] width 502 height 8
click at [777, 673] on span "Сохранить и пересчитать" at bounding box center [798, 675] width 100 height 13
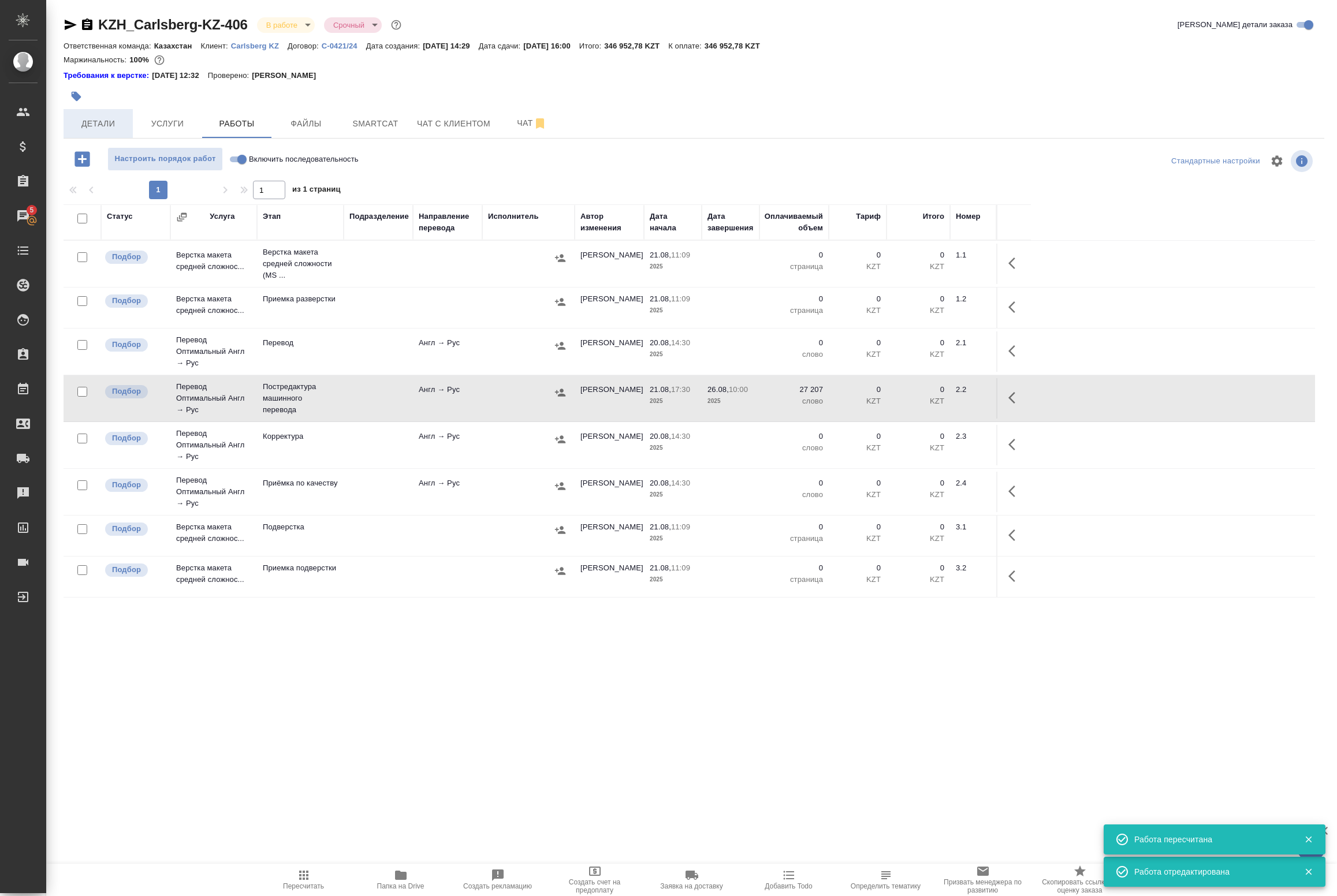
click at [128, 119] on button "Детали" at bounding box center [98, 123] width 69 height 29
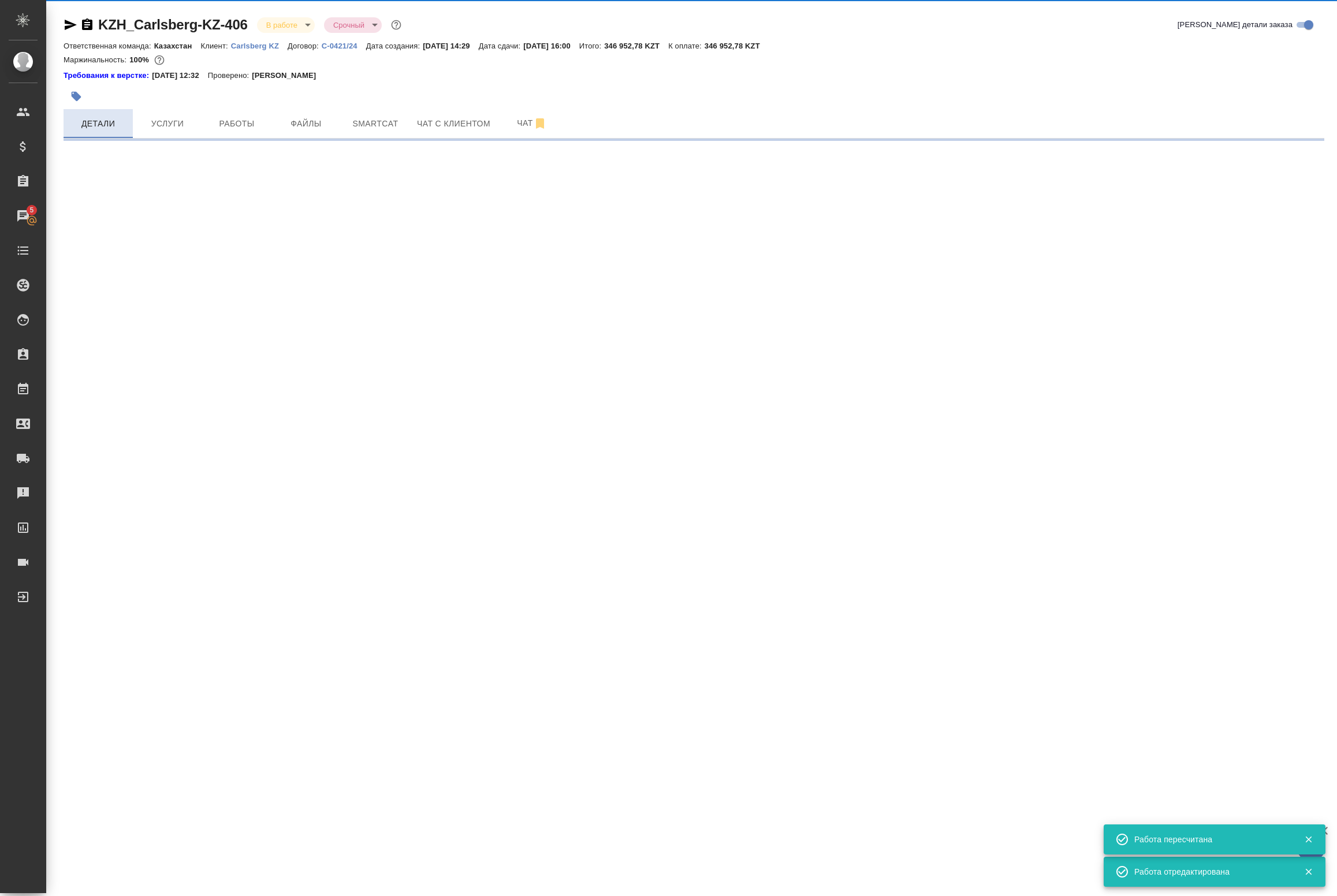
select select "RU"
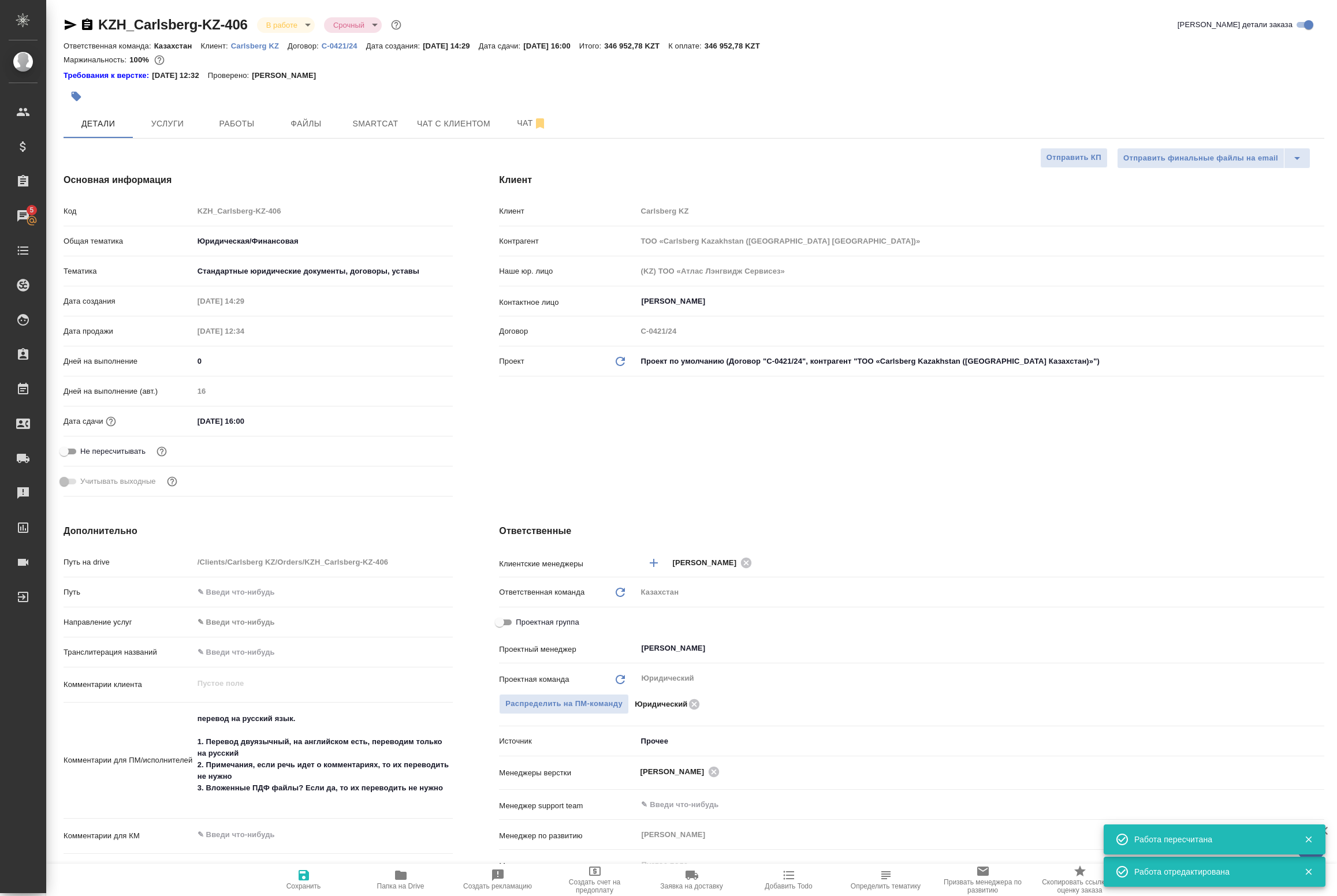
type textarea "x"
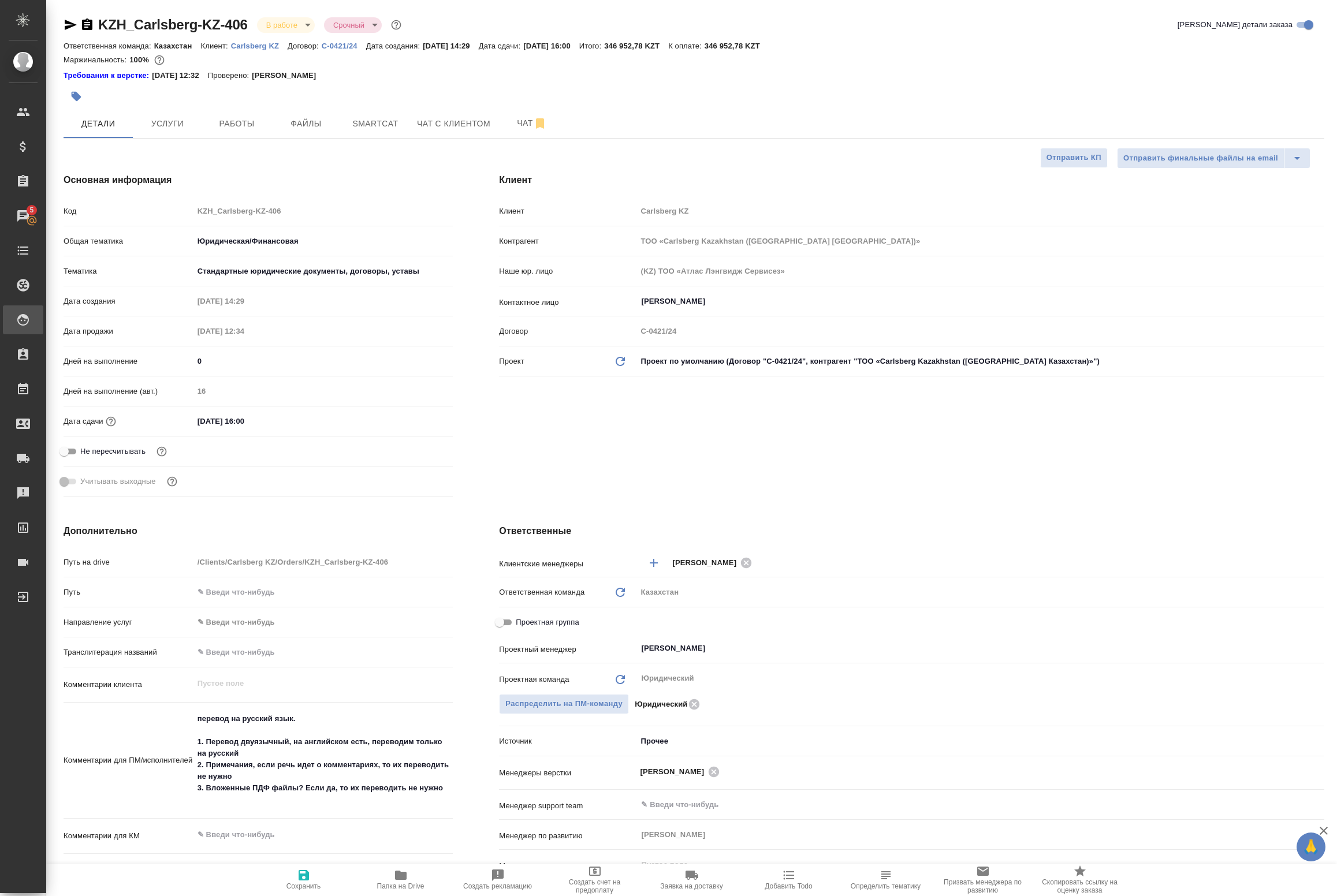
type textarea "x"
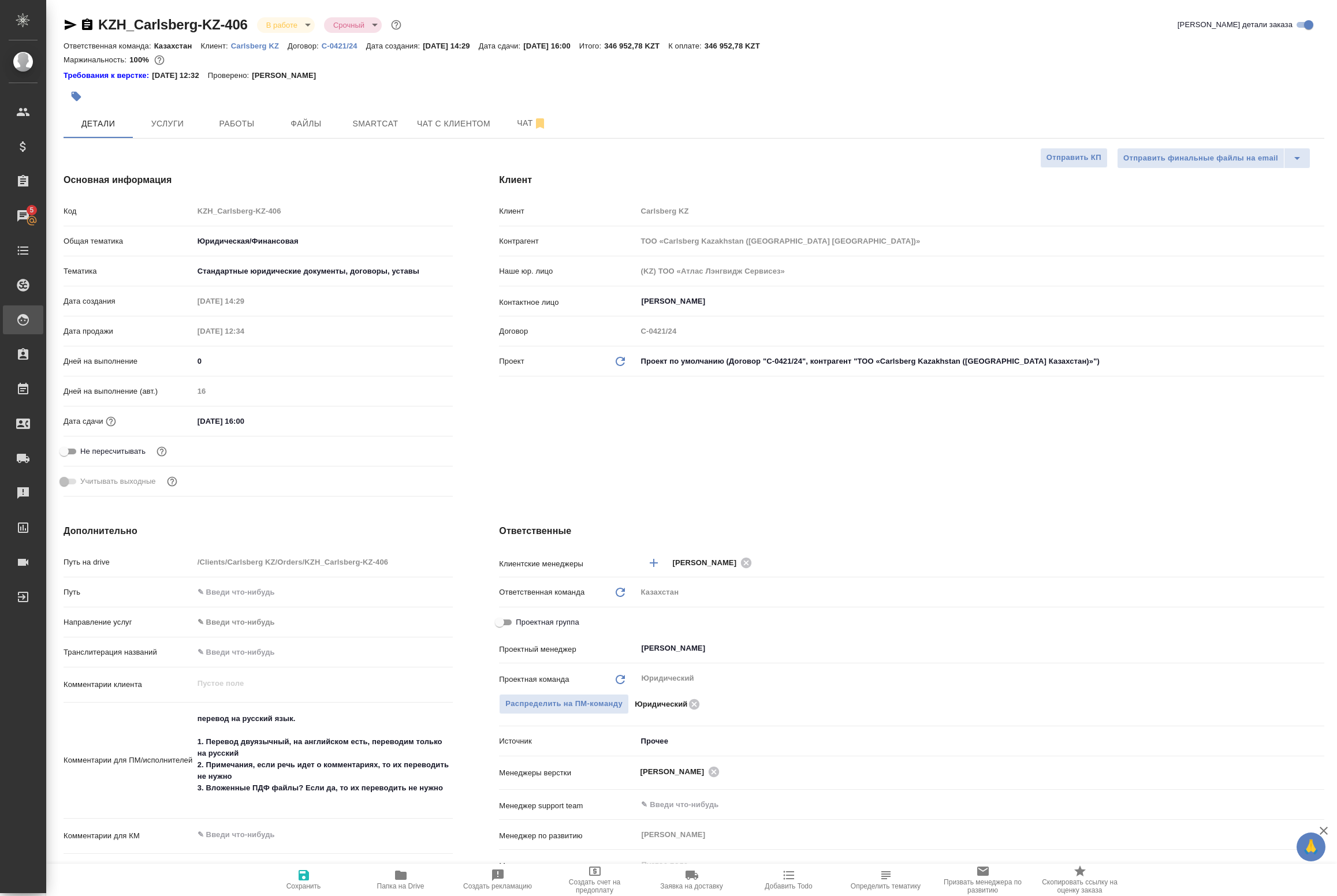
type textarea "x"
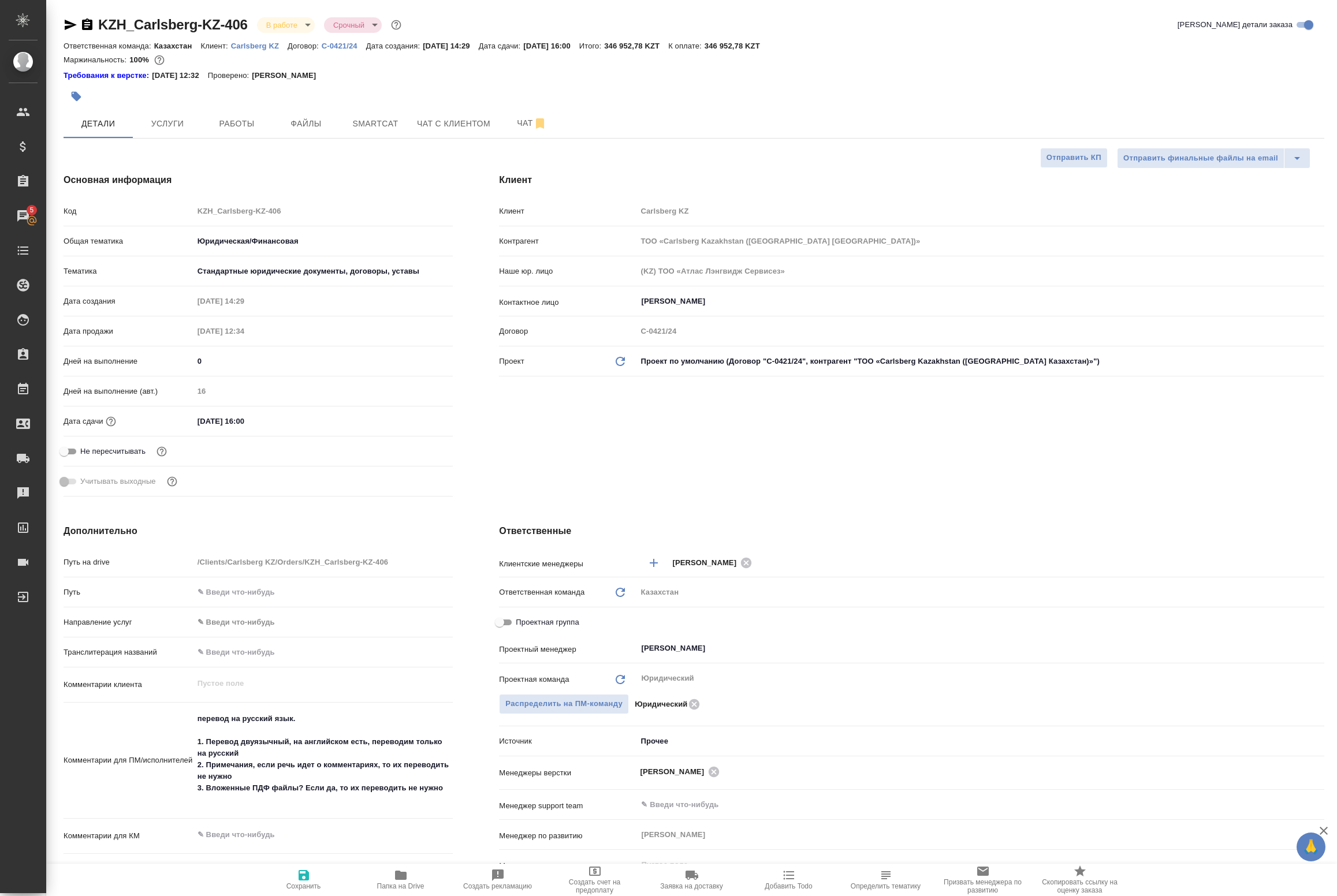
type textarea "x"
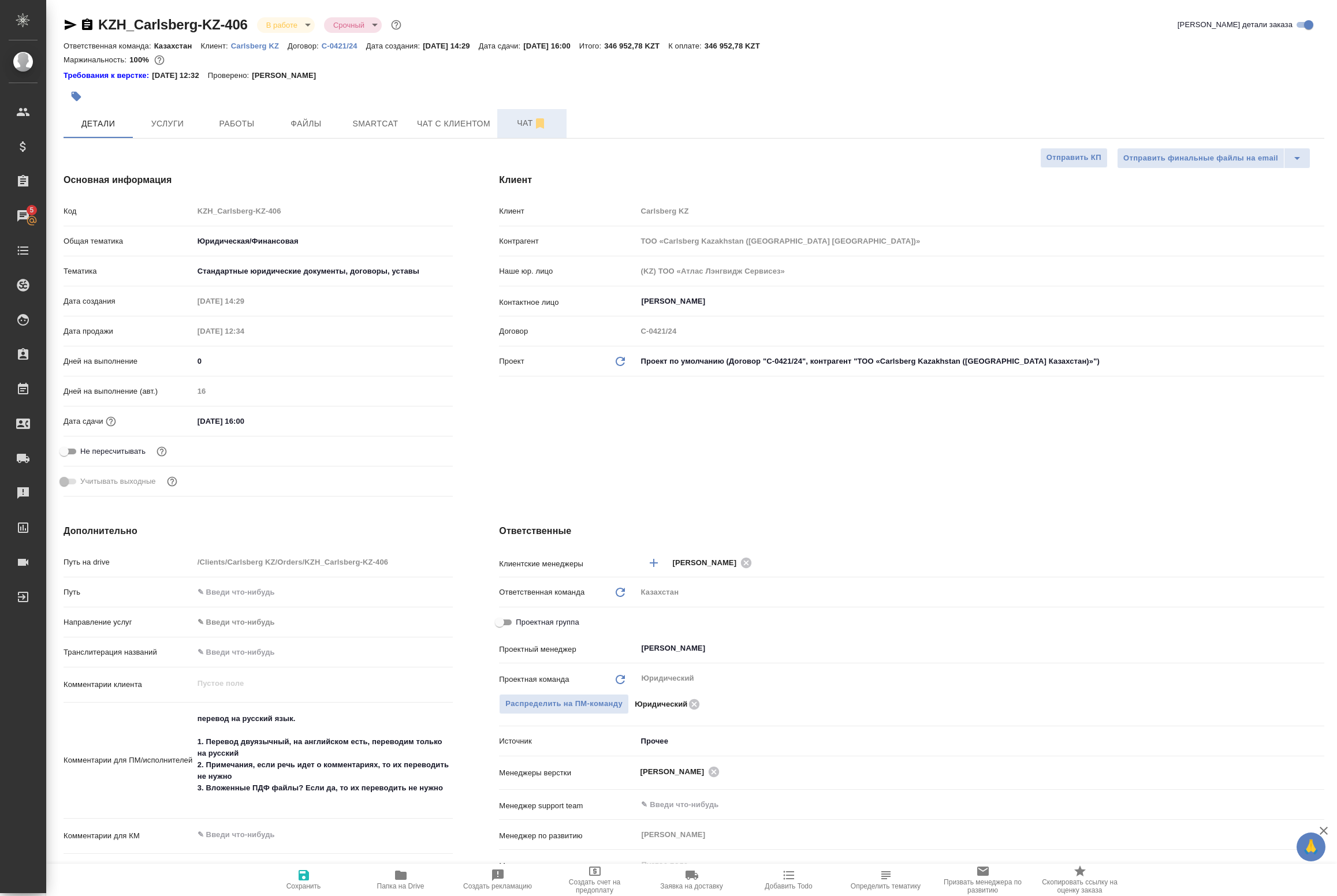
click at [533, 120] on icon "button" at bounding box center [540, 123] width 14 height 14
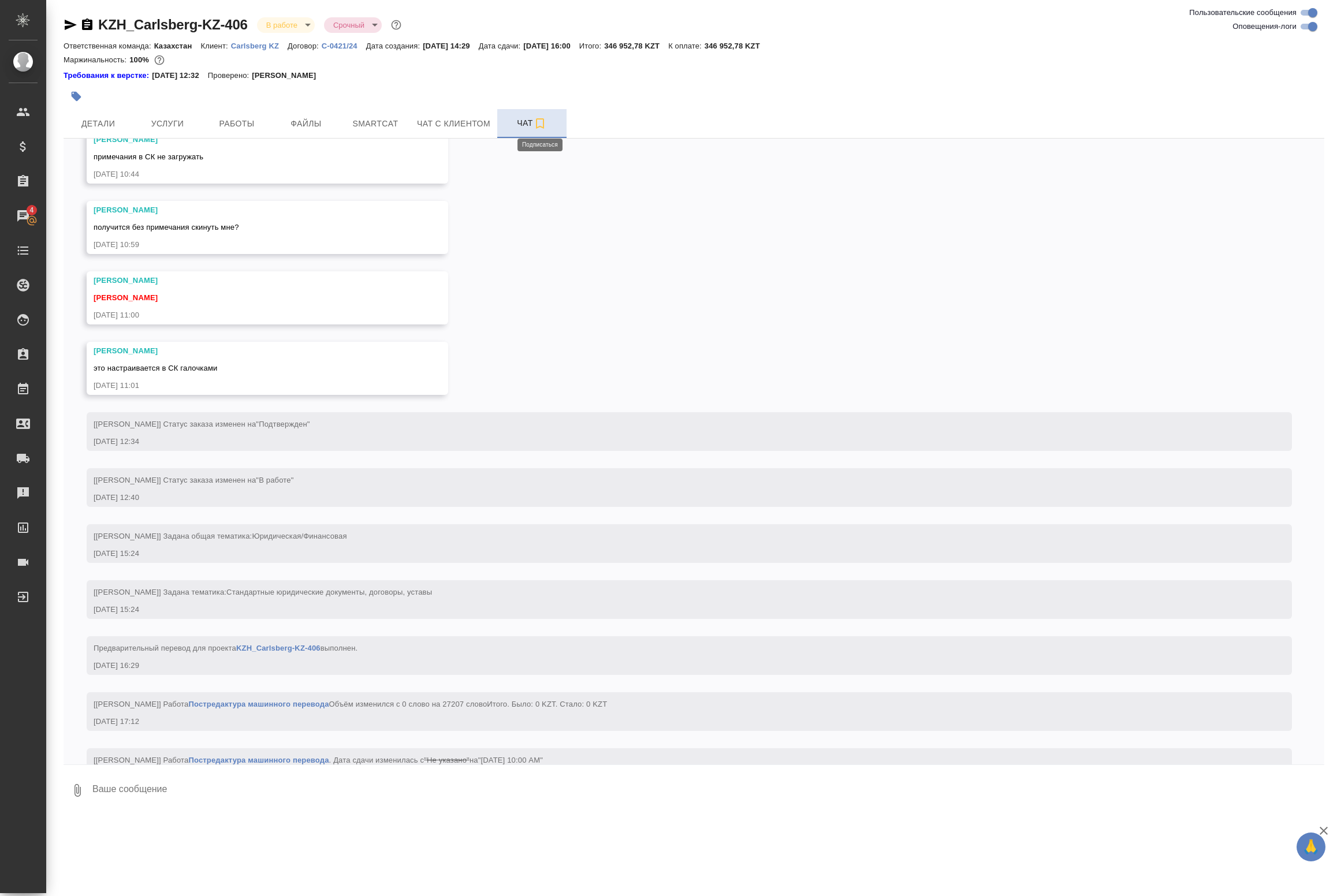
scroll to position [1652, 0]
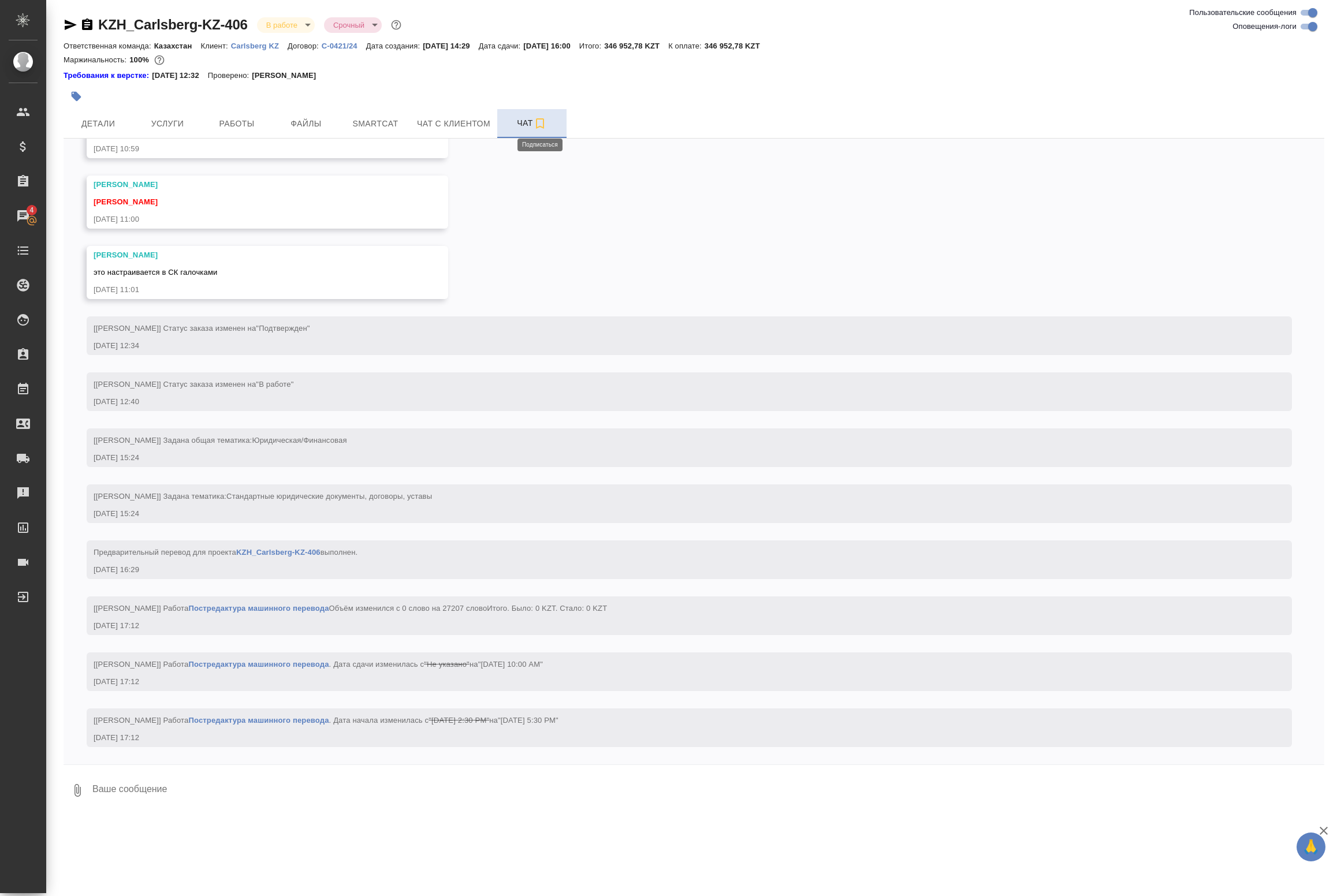
click at [544, 122] on icon "button" at bounding box center [540, 123] width 8 height 10
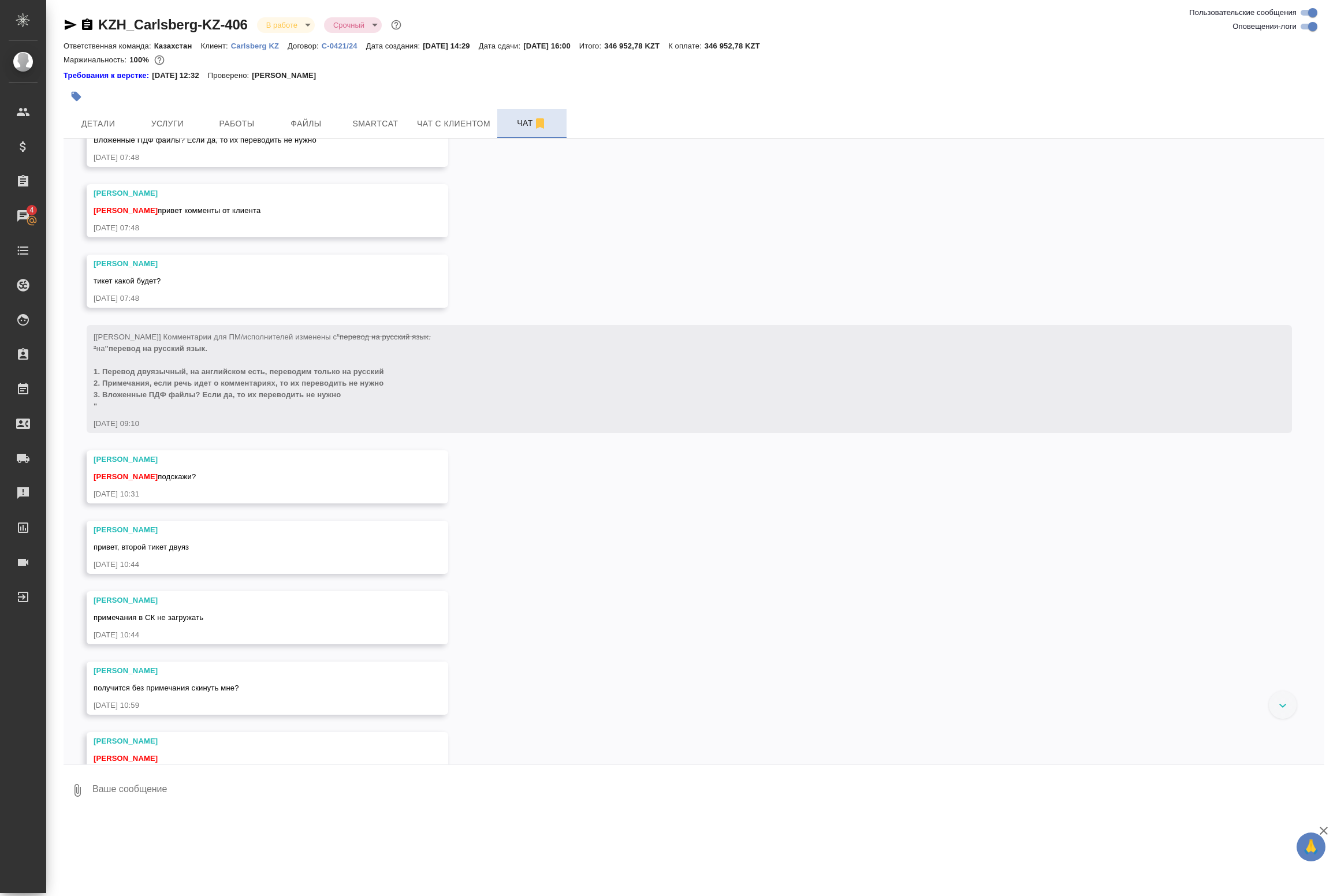
scroll to position [1003, 0]
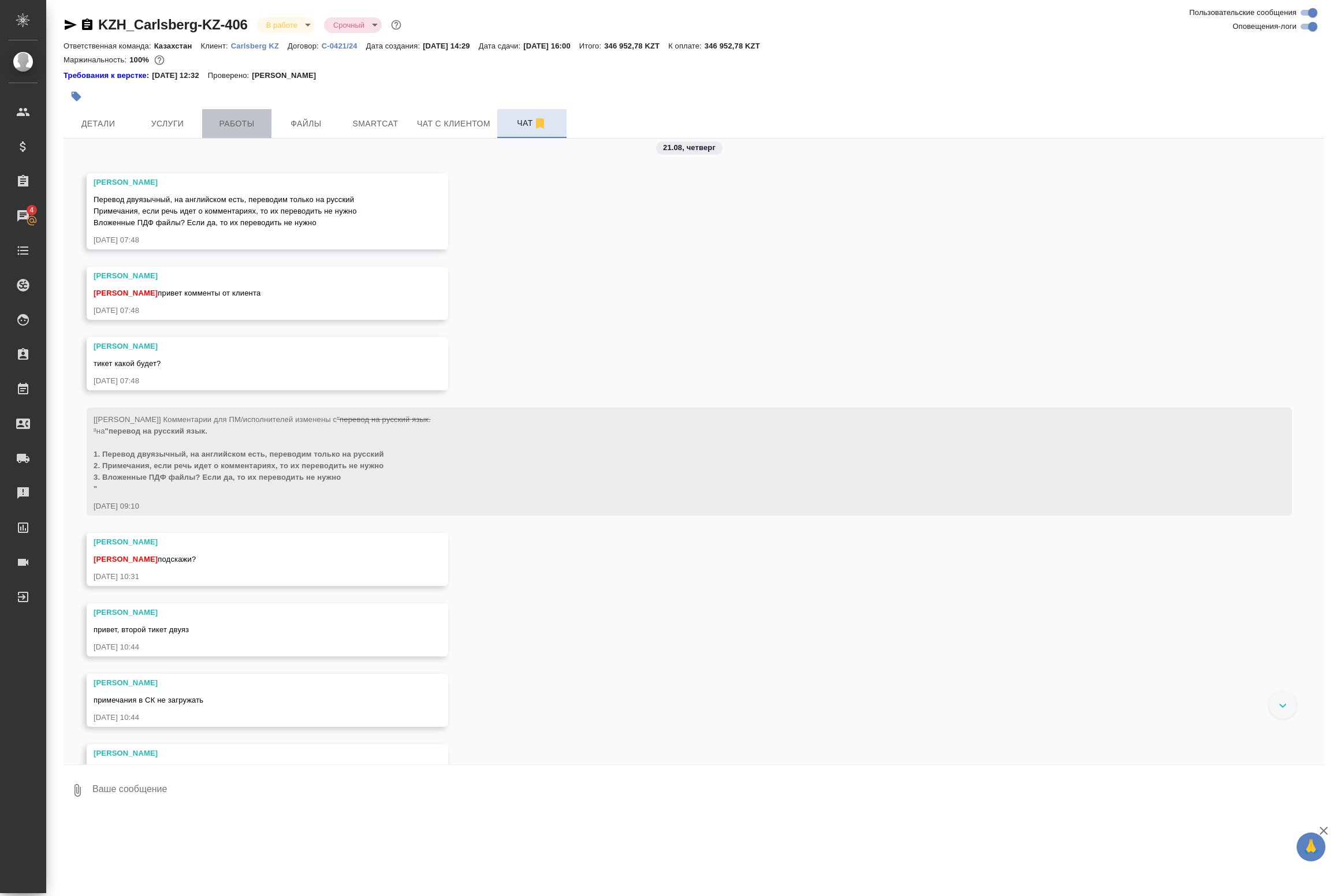
click at [248, 126] on span "Работы" at bounding box center [236, 123] width 55 height 14
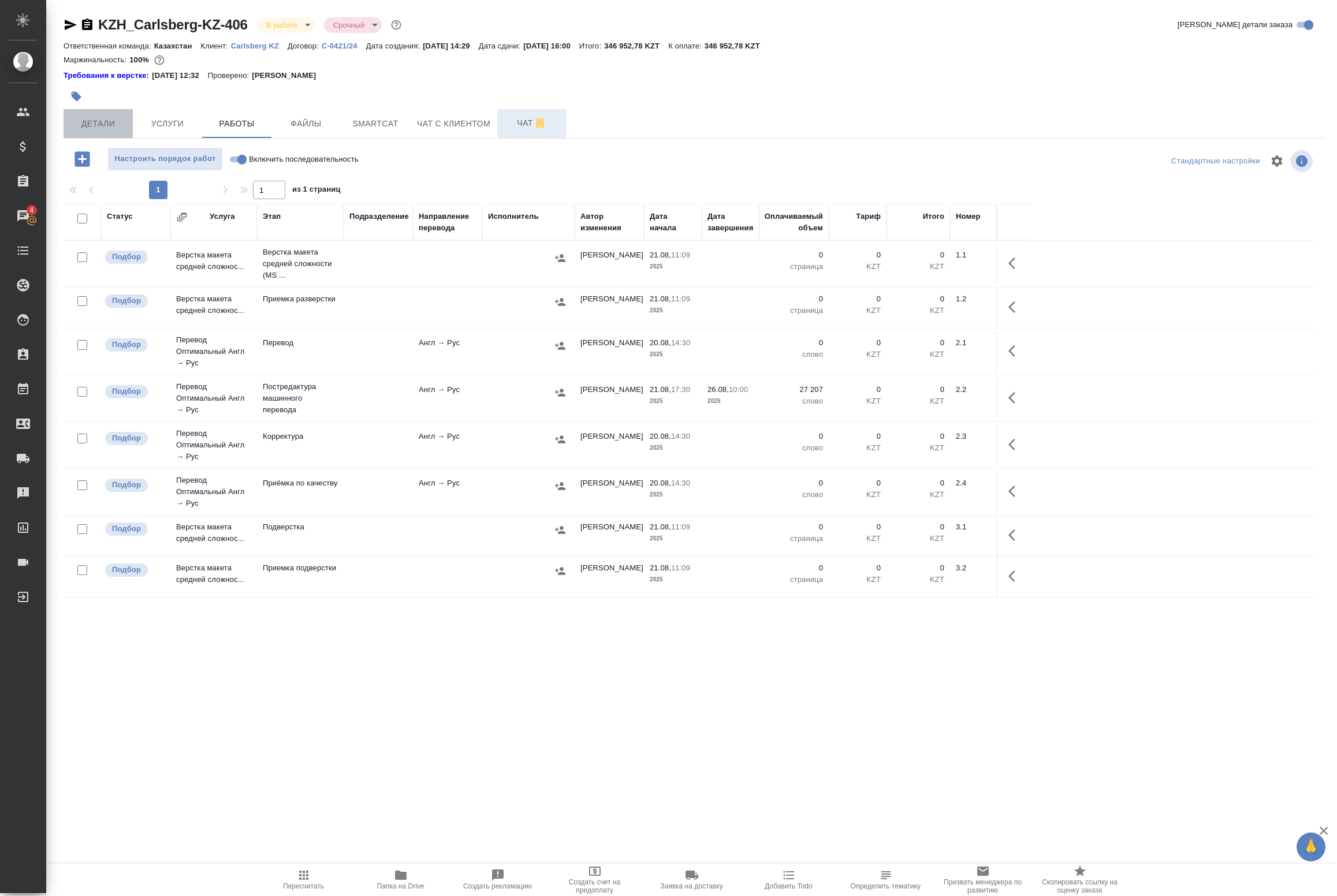
click at [120, 125] on span "Детали" at bounding box center [98, 123] width 55 height 14
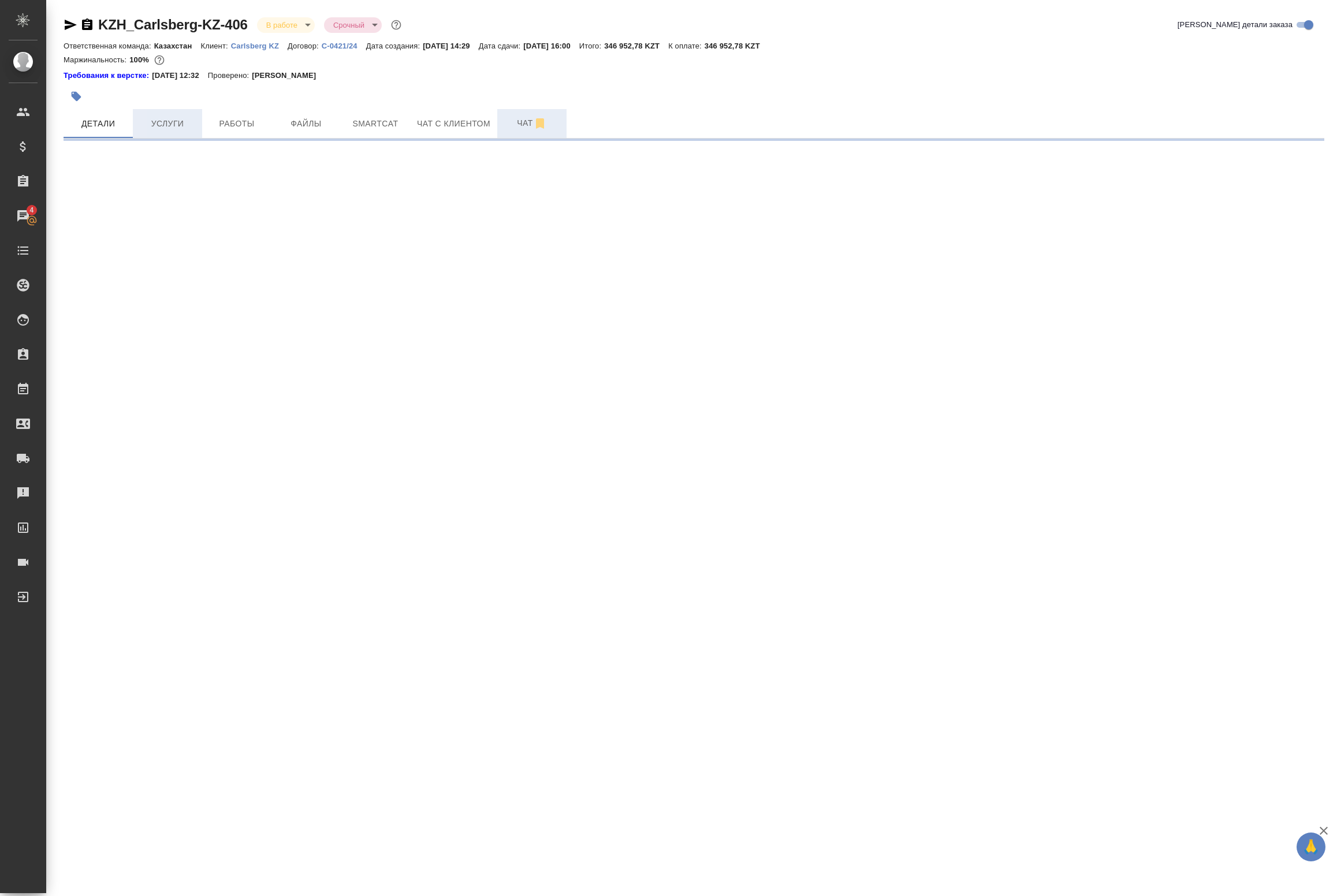
select select "RU"
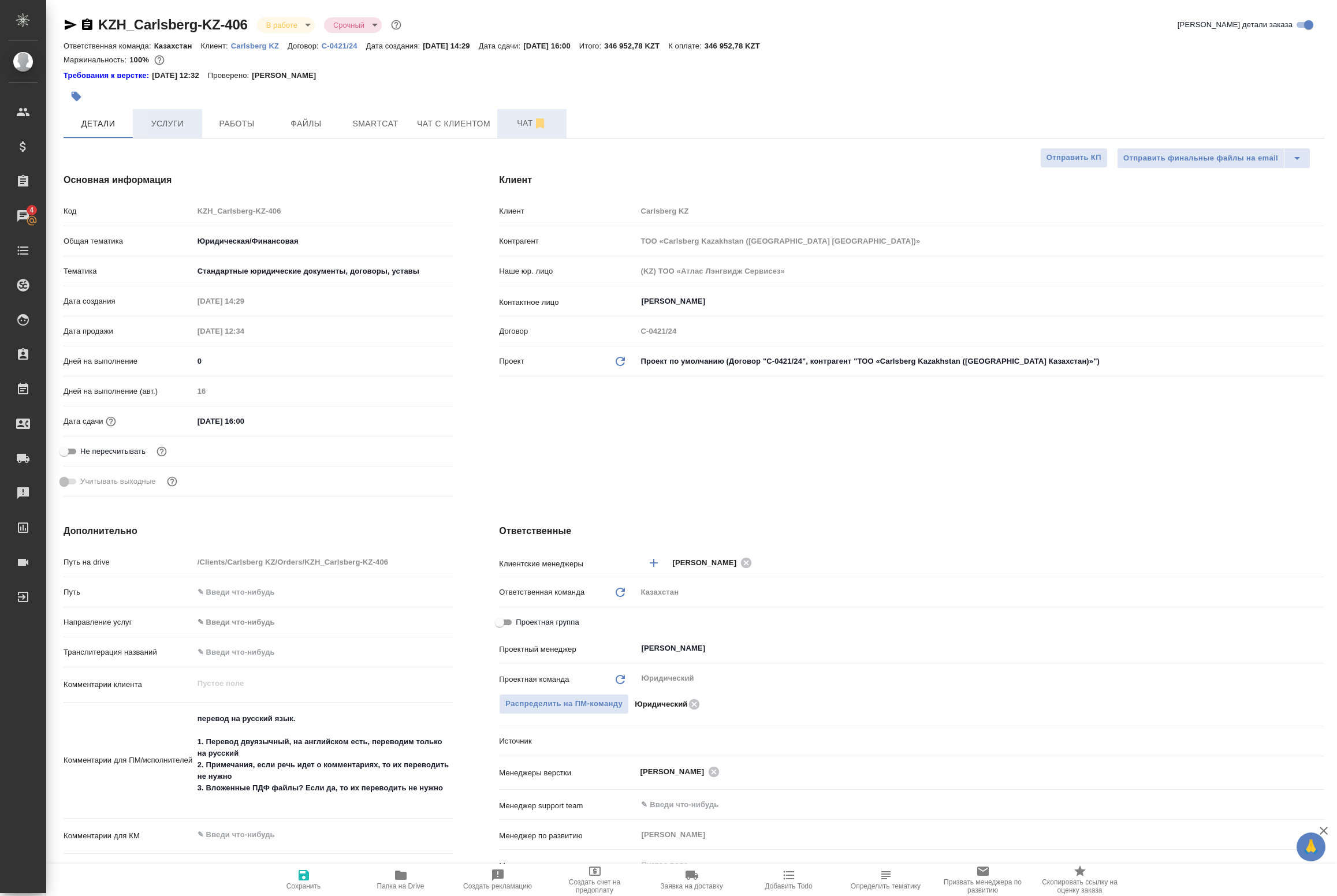
type textarea "x"
click at [176, 767] on p "Комментарии для ПМ/исполнителей" at bounding box center [128, 760] width 130 height 11
type textarea "x"
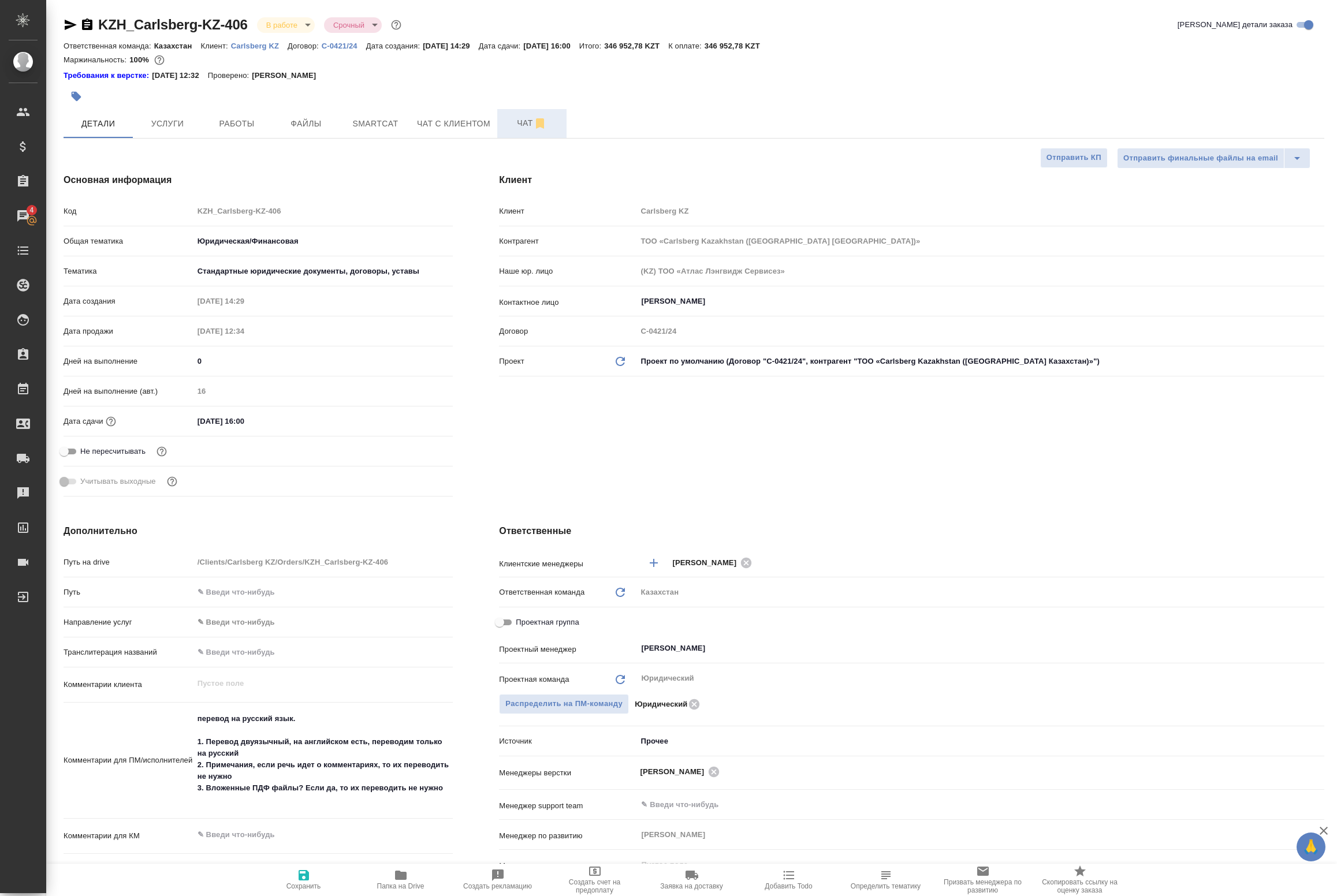
type textarea "x"
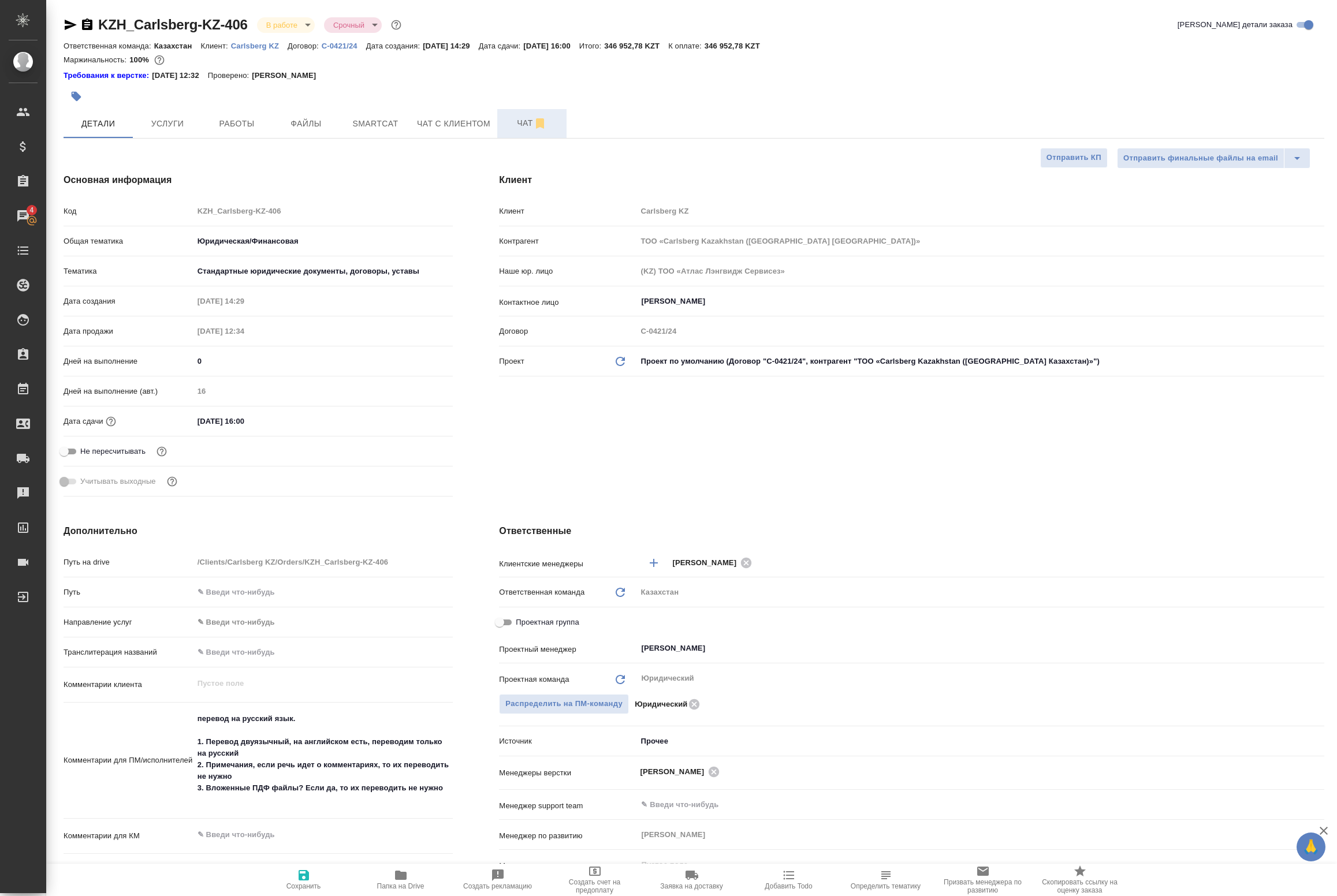
type textarea "x"
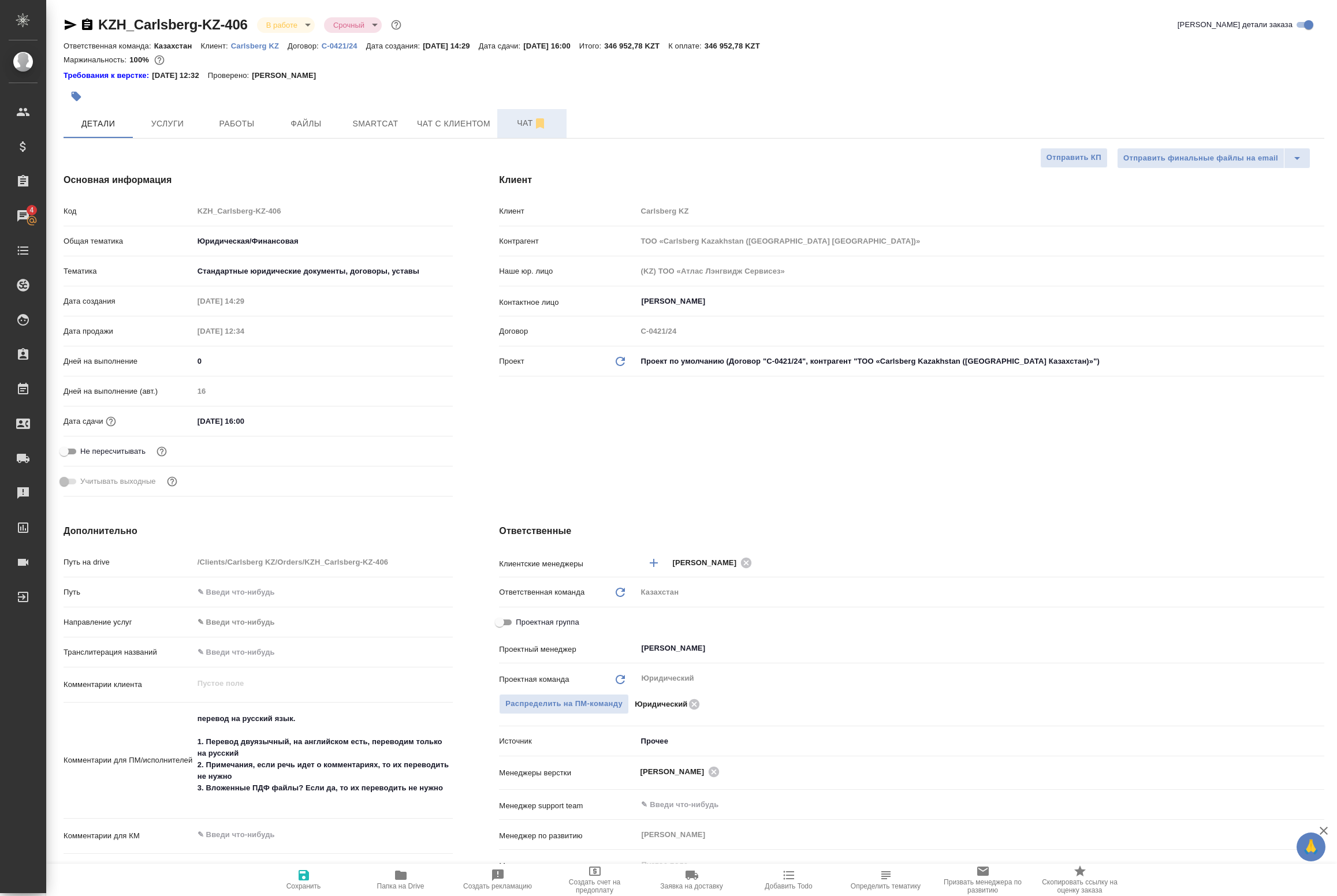
type textarea "x"
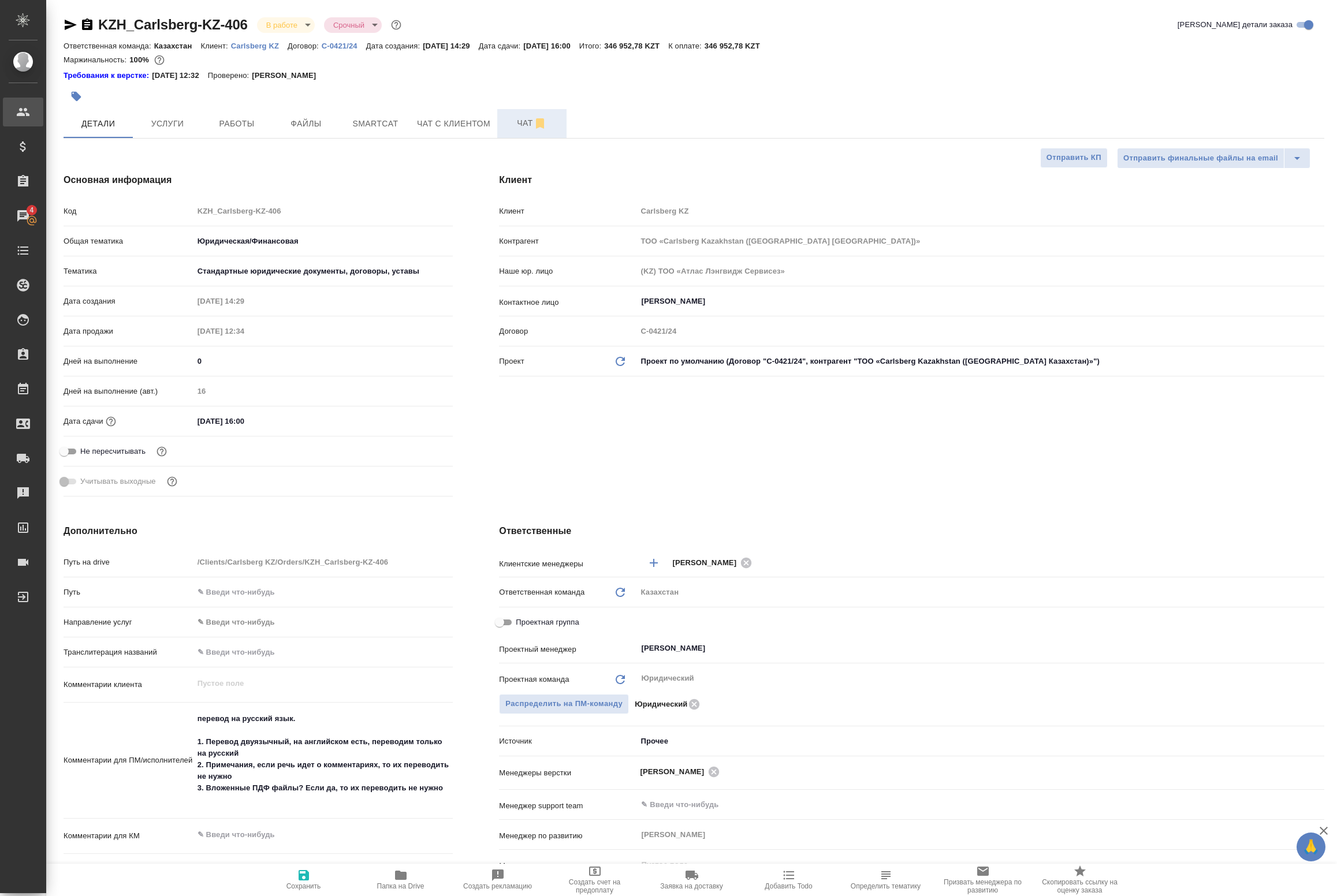
type textarea "x"
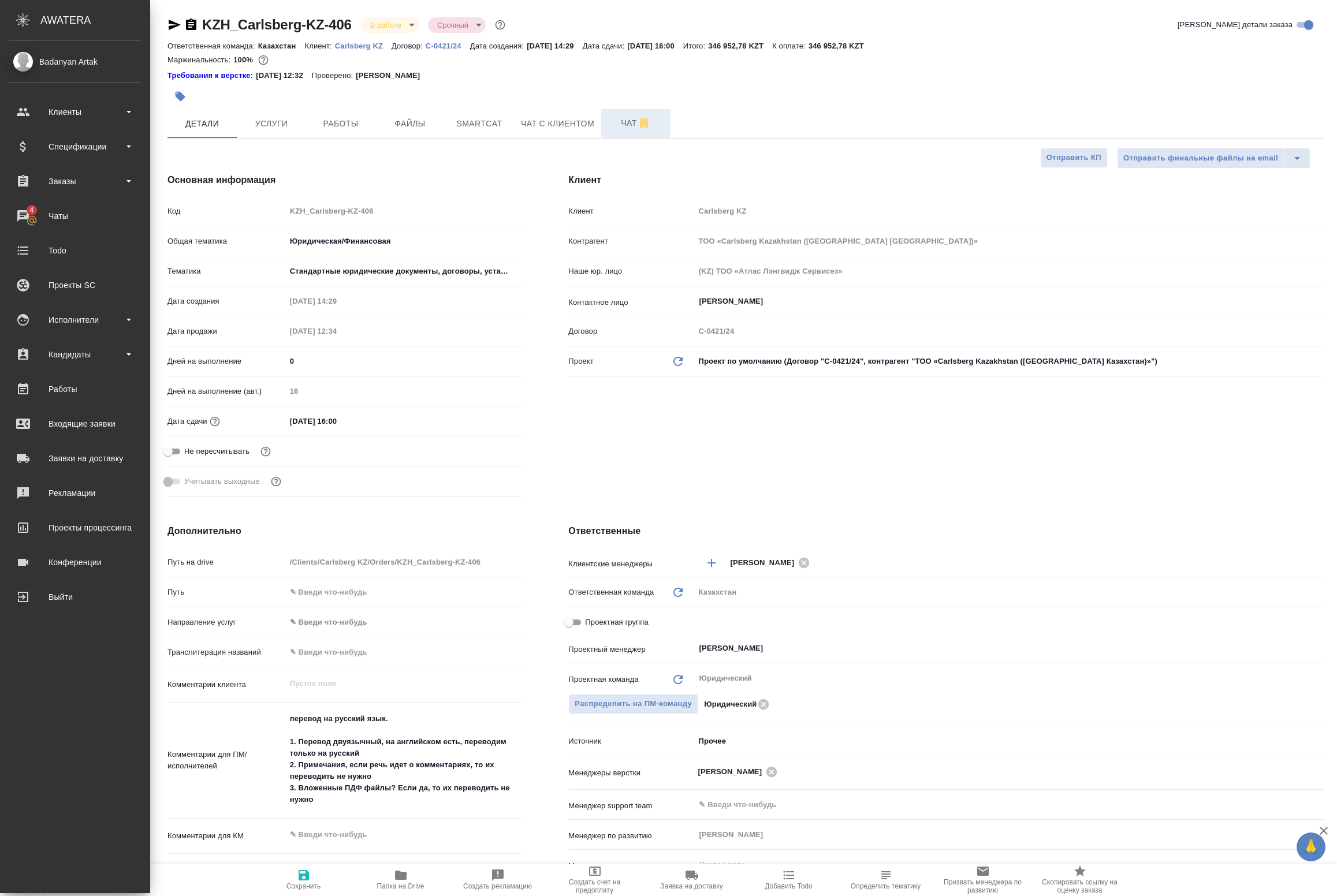
type textarea "x"
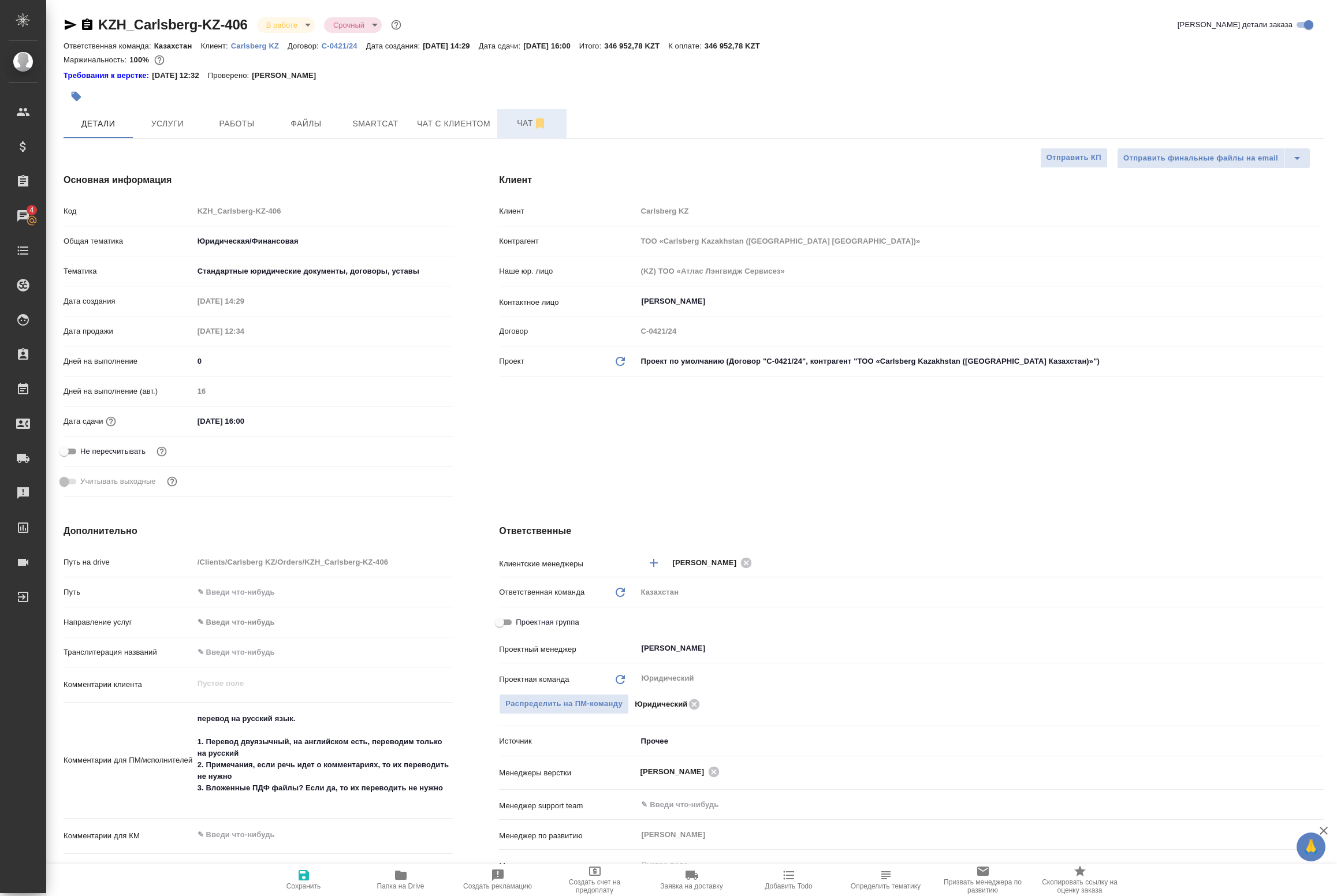
click at [158, 706] on div "Комментарии клиента x" at bounding box center [258, 690] width 389 height 36
click at [521, 118] on span "Чат" at bounding box center [532, 123] width 55 height 14
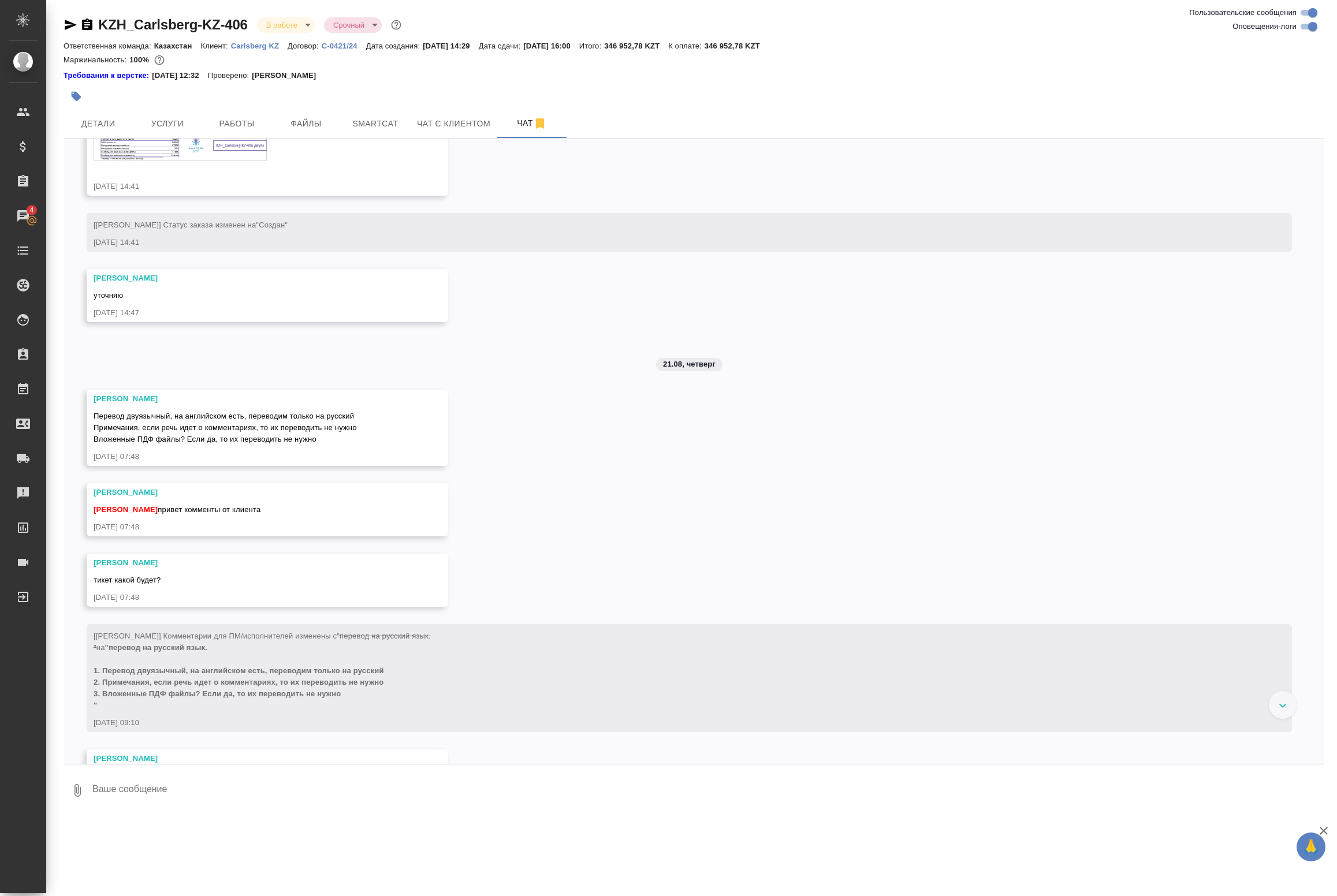
scroll to position [426, 0]
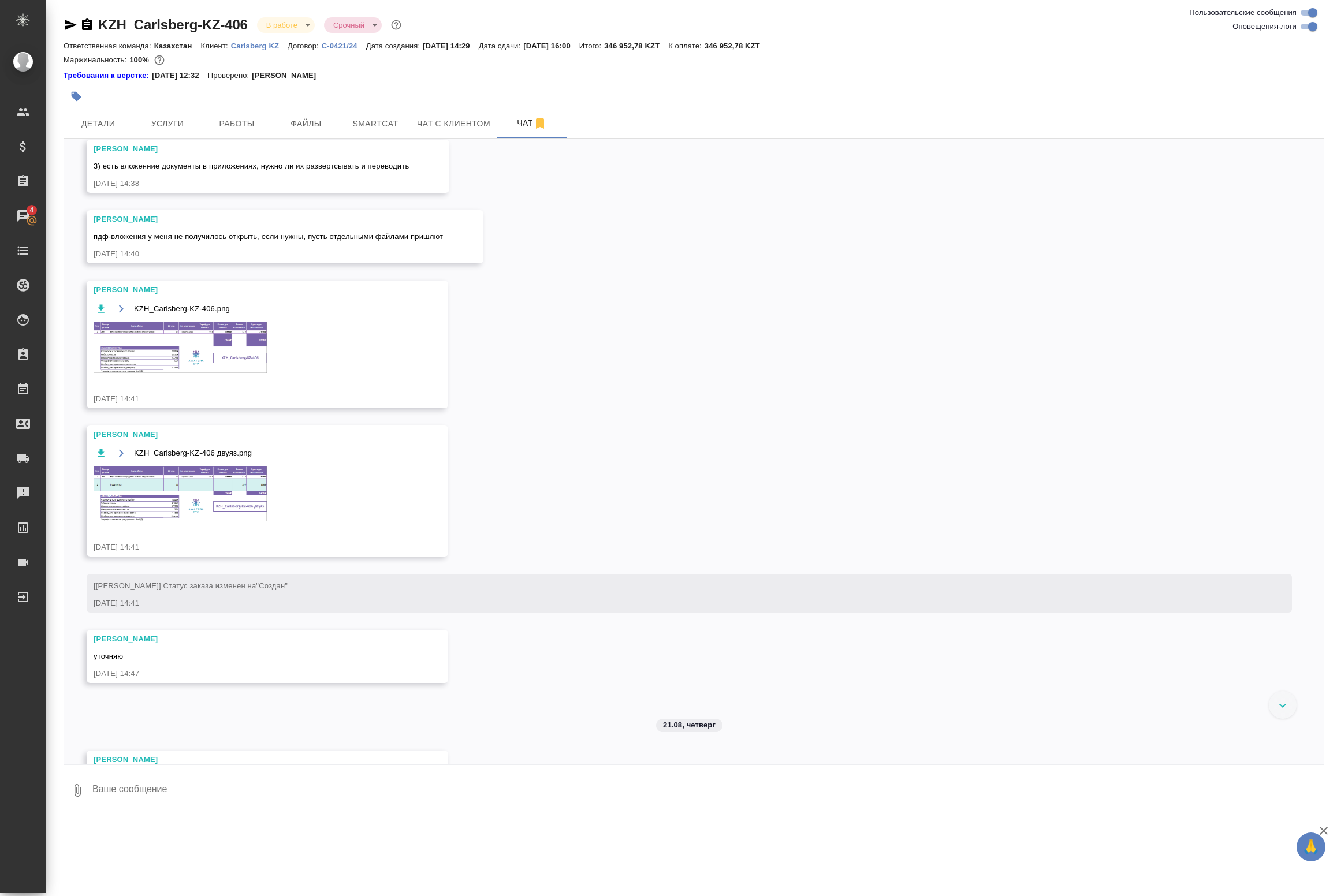
click at [258, 481] on img at bounding box center [180, 494] width 173 height 55
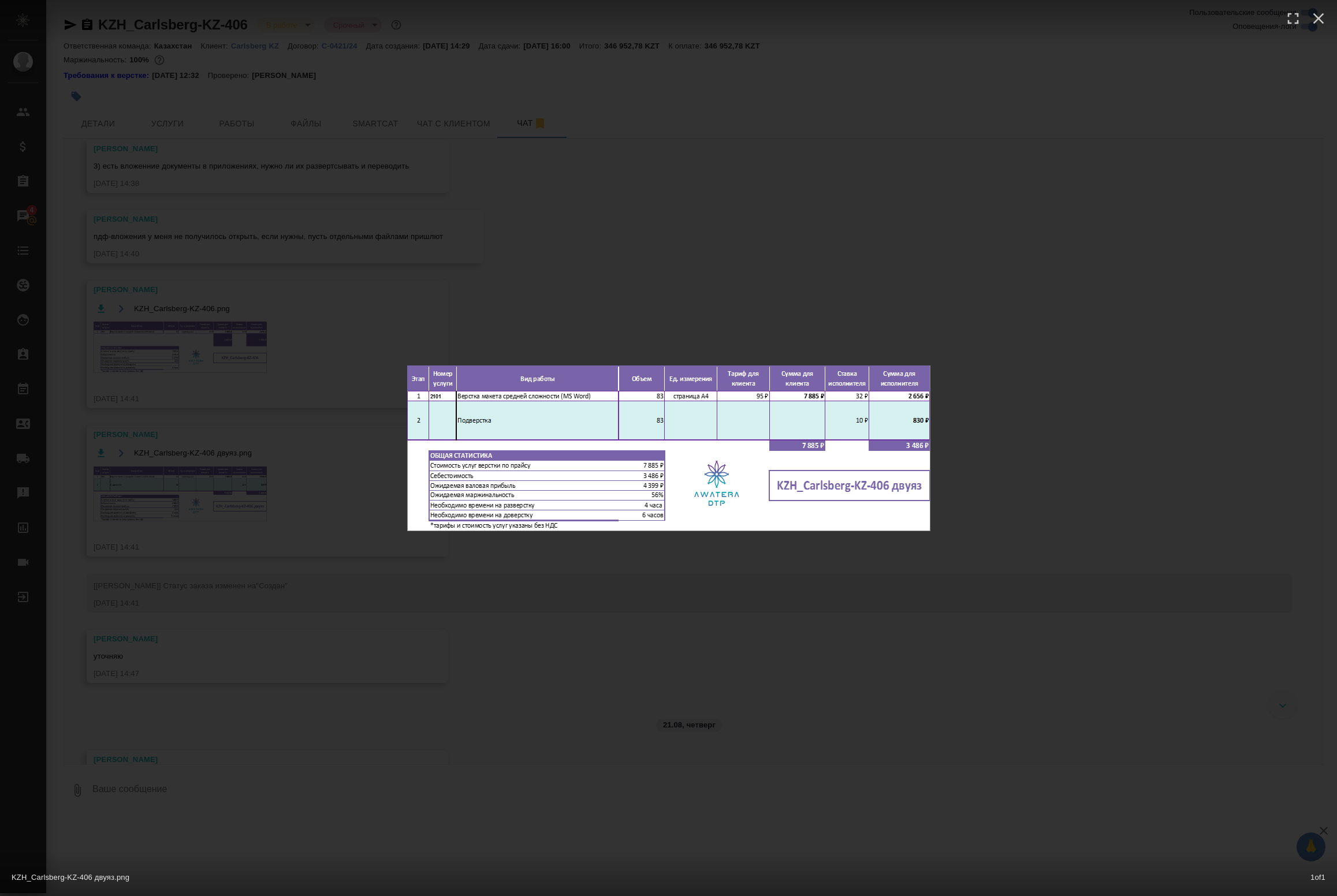
click at [312, 503] on div "KZH_Carlsberg-KZ-406 двуяз.png 1 of 1" at bounding box center [668, 448] width 1337 height 896
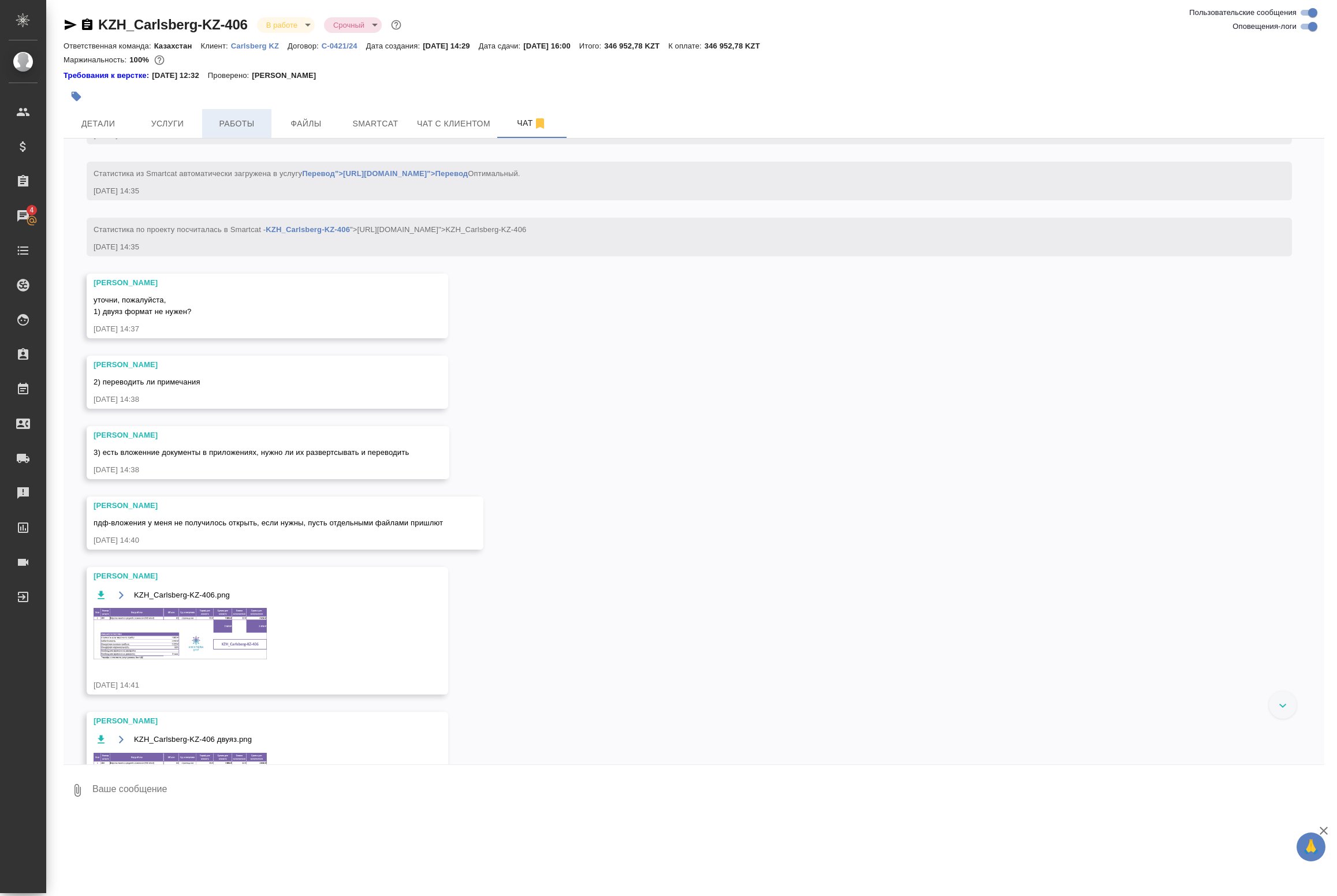
scroll to position [137, 0]
click at [220, 119] on span "Работы" at bounding box center [236, 123] width 55 height 14
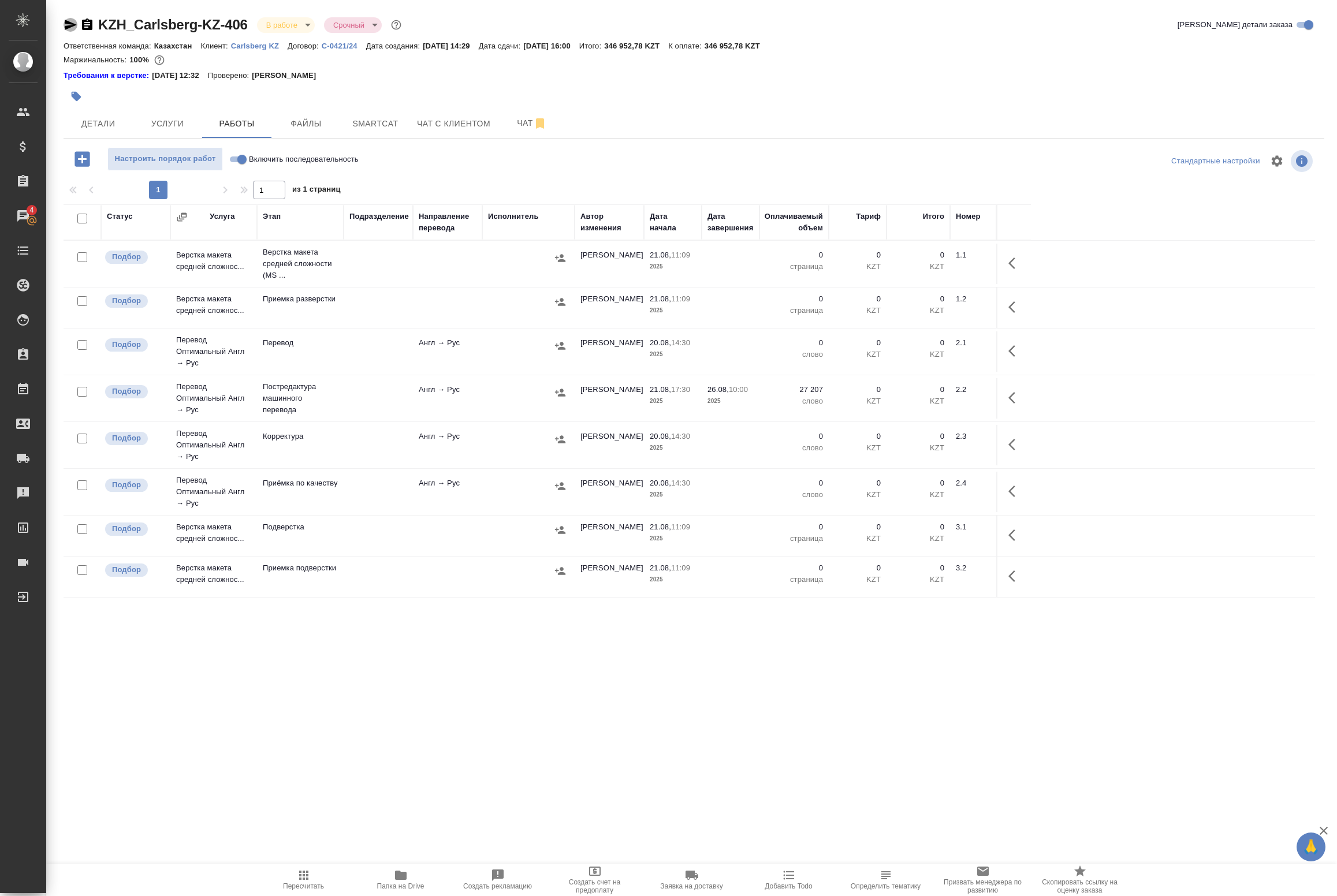
click at [70, 27] on icon "button" at bounding box center [70, 24] width 12 height 10
click at [130, 720] on div "Статус Услуга Этап Подразделение Направление перевода Исполнитель Автор изменен…" at bounding box center [689, 464] width 1252 height 519
click at [402, 261] on td at bounding box center [379, 263] width 69 height 40
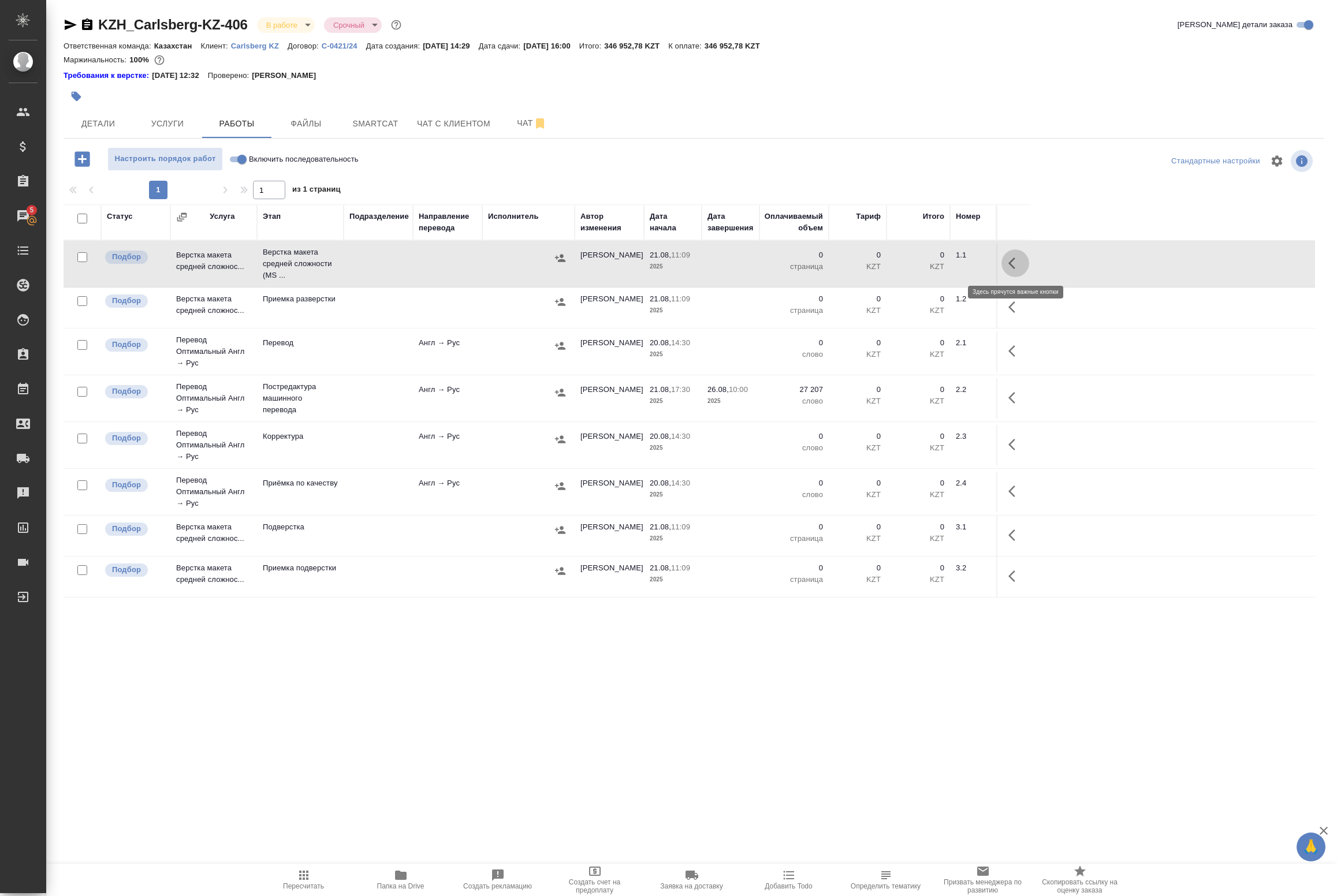
click at [1014, 260] on icon "button" at bounding box center [1012, 263] width 7 height 11
click at [931, 261] on icon "button" at bounding box center [930, 262] width 10 height 10
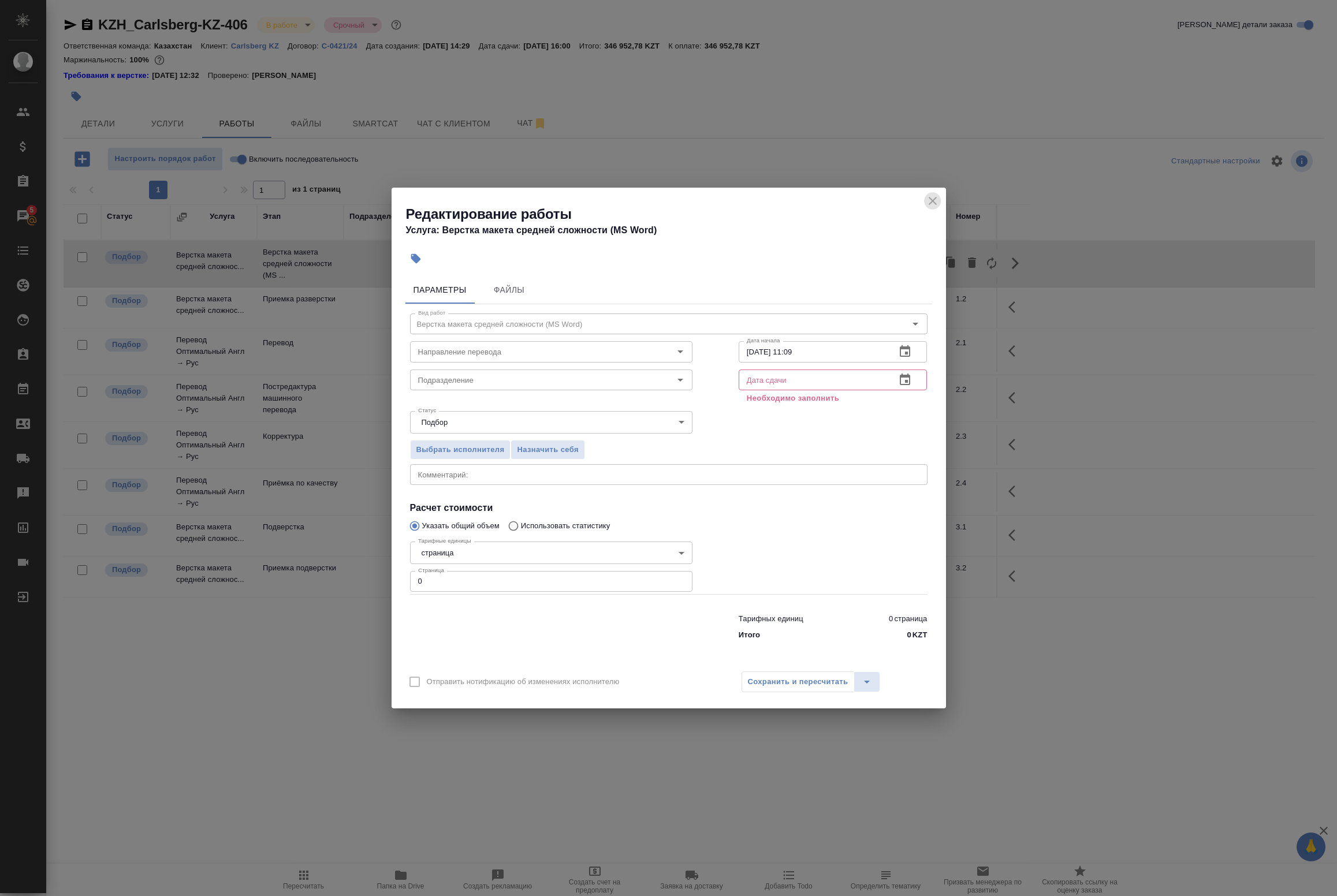
drag, startPoint x: 937, startPoint y: 201, endPoint x: 847, endPoint y: 208, distance: 90.3
click at [937, 202] on icon "close" at bounding box center [933, 201] width 14 height 14
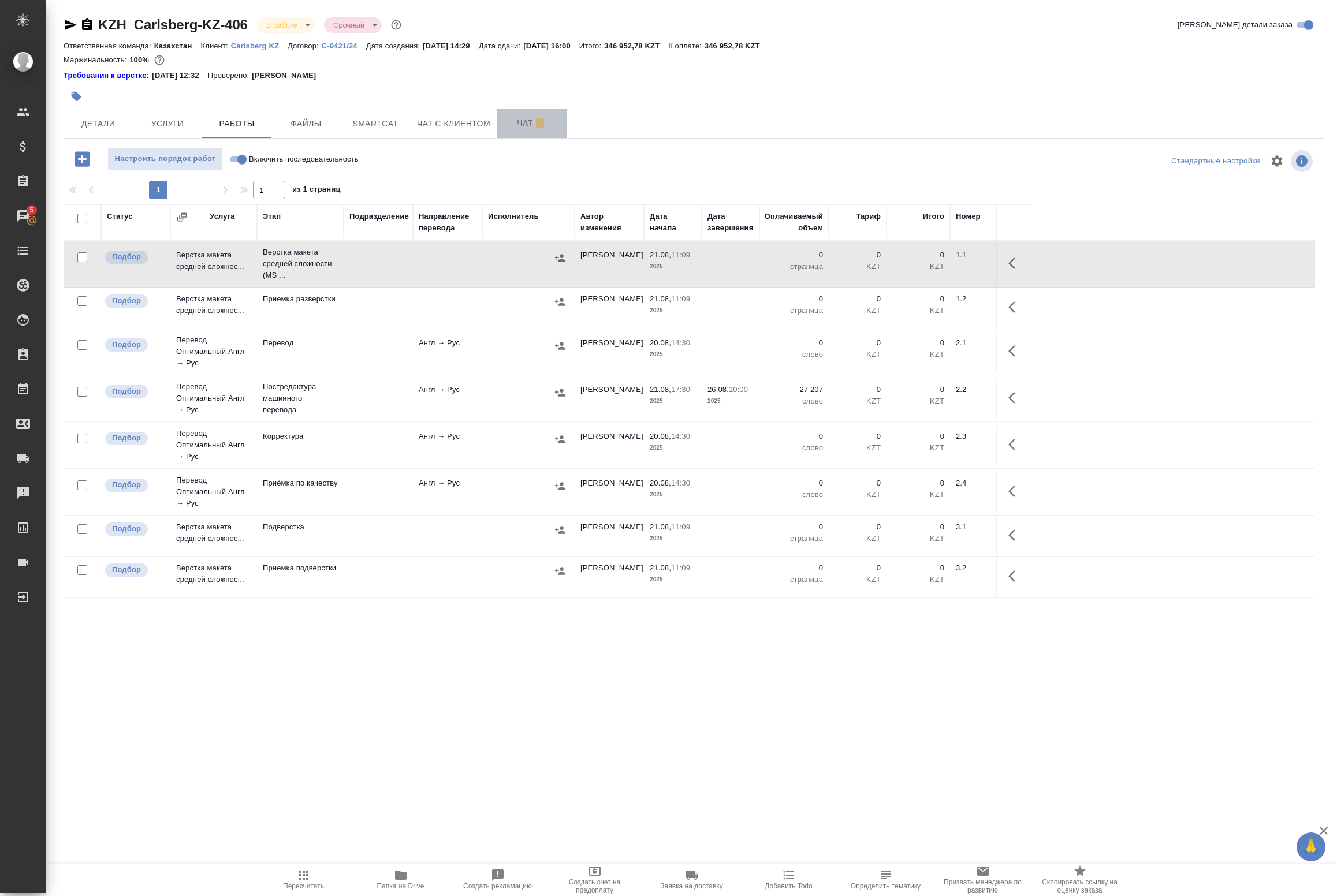
click at [531, 112] on button "Чат" at bounding box center [532, 123] width 69 height 29
click at [527, 126] on span "Чат" at bounding box center [532, 123] width 55 height 14
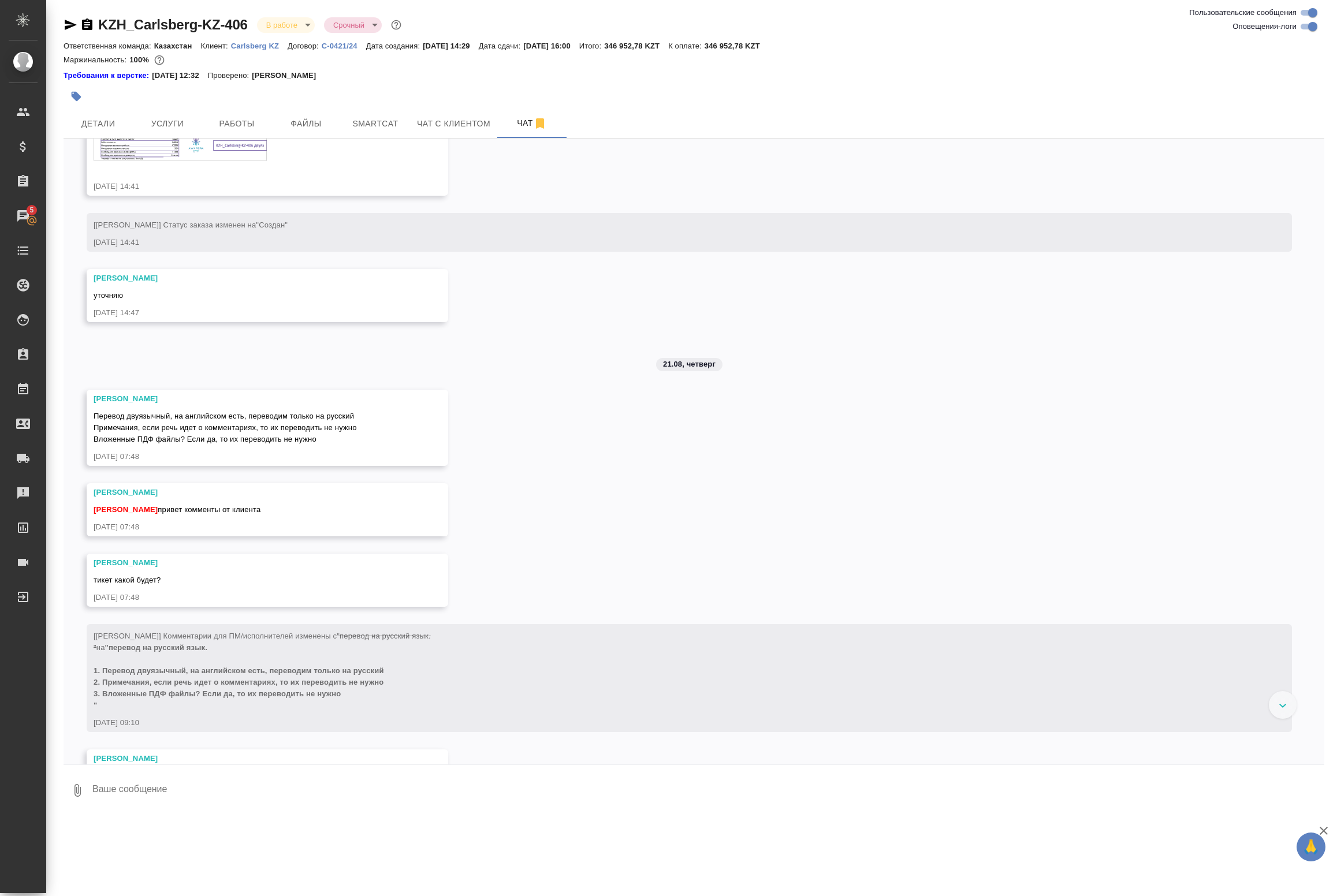
scroll to position [498, 0]
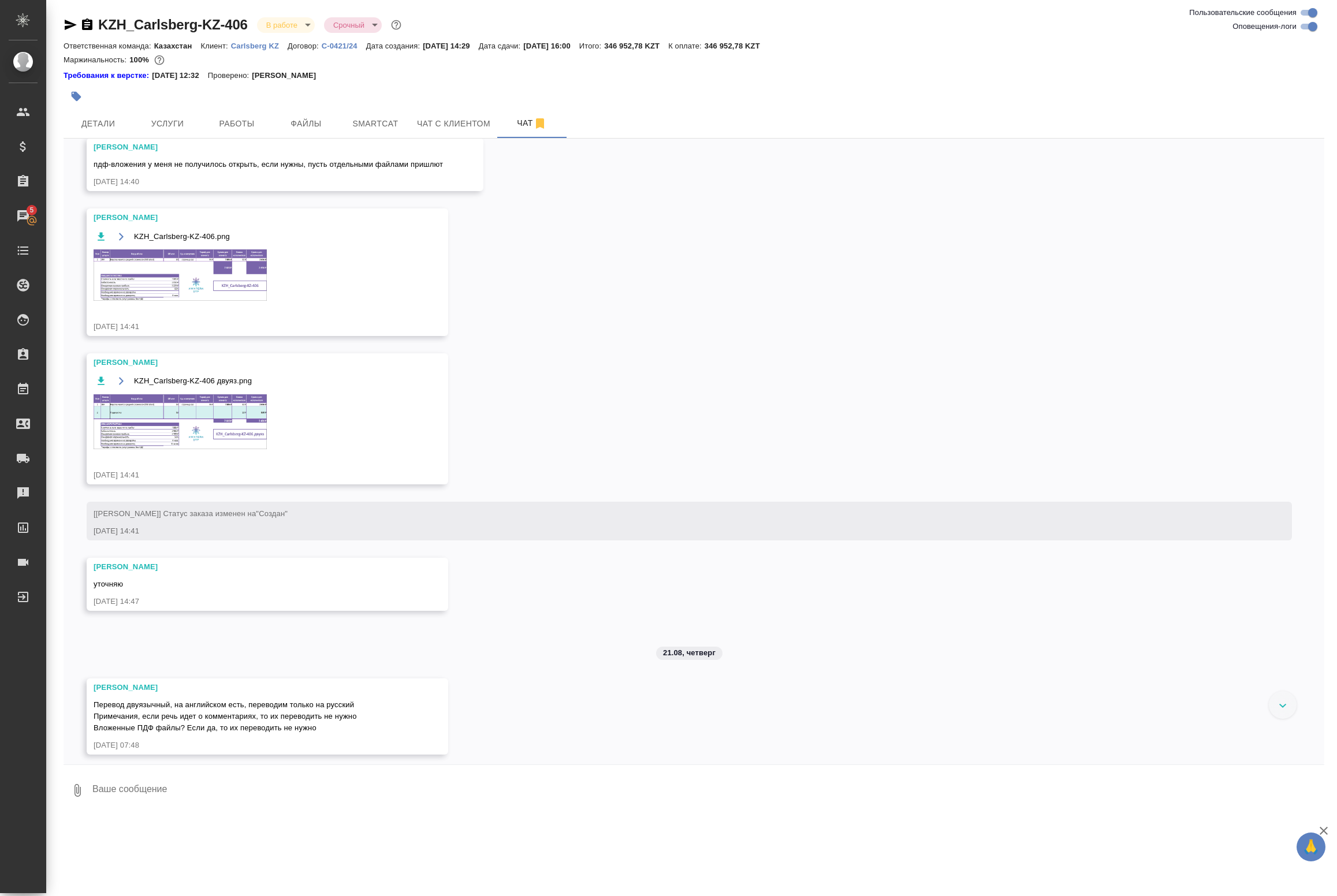
click at [179, 425] on img at bounding box center [180, 422] width 173 height 55
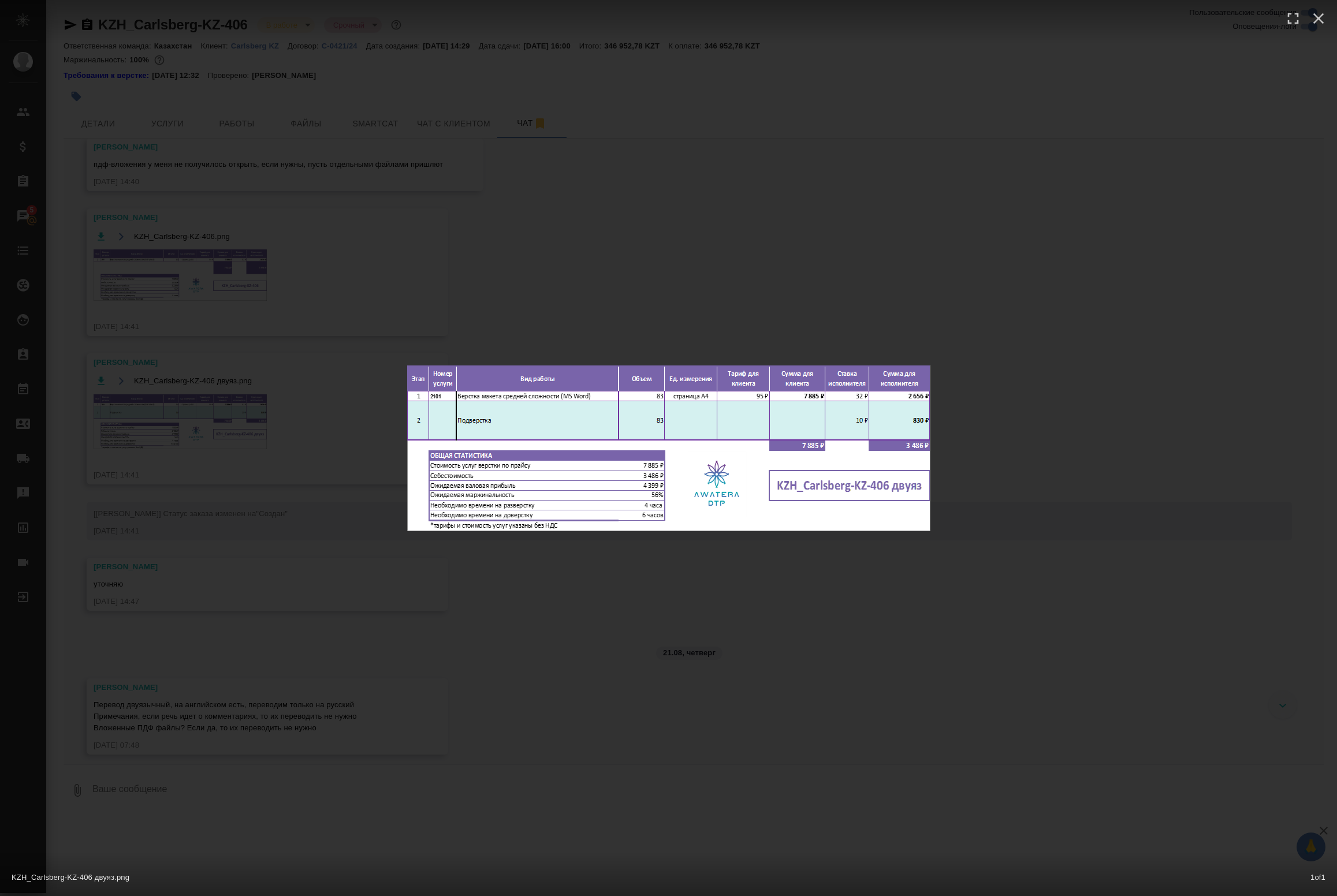
click at [267, 409] on div "KZH_Carlsberg-KZ-406 двуяз.png 1 of 1" at bounding box center [668, 448] width 1337 height 896
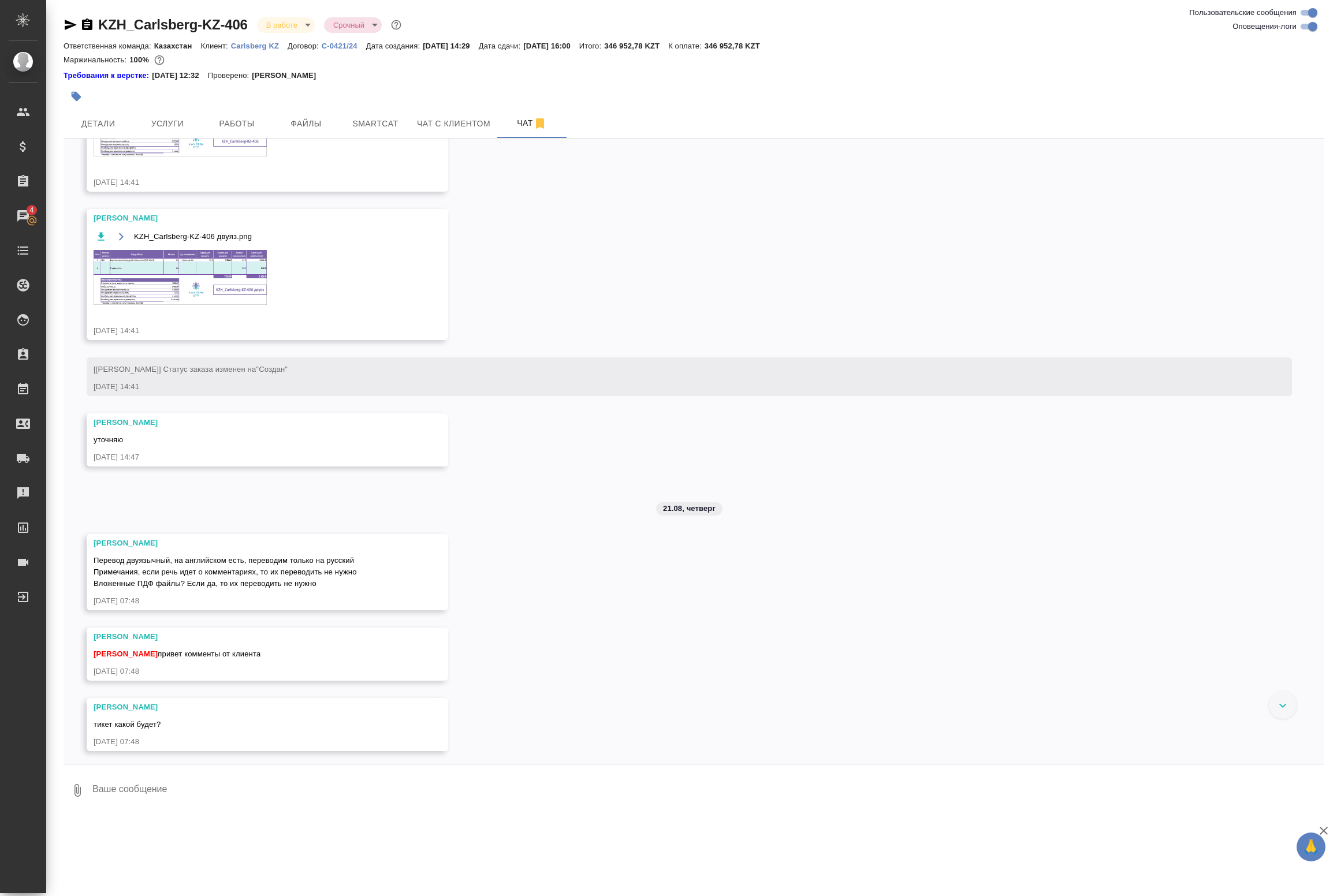
scroll to position [281, 0]
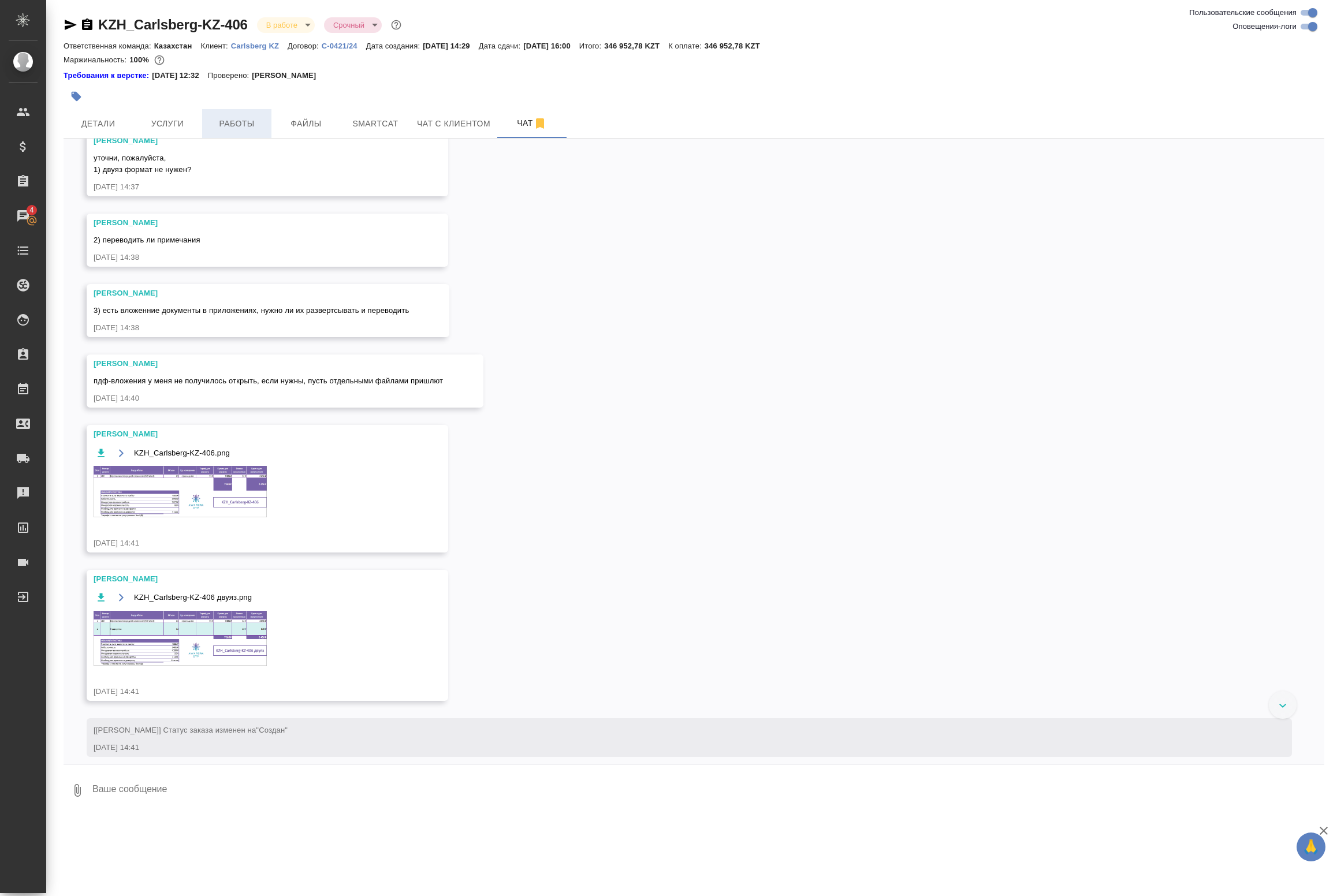
click at [243, 134] on button "Работы" at bounding box center [237, 123] width 69 height 29
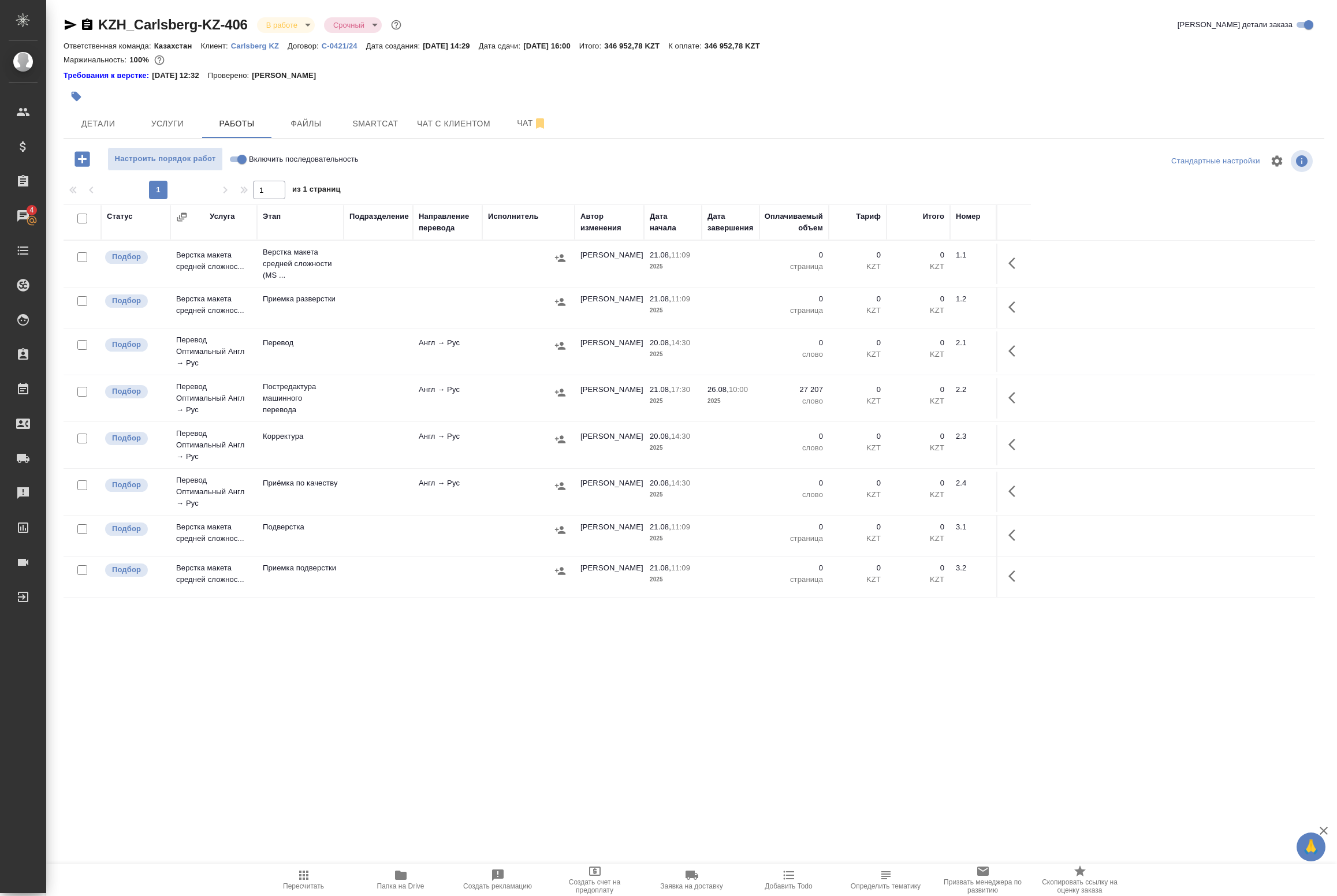
click at [502, 396] on div at bounding box center [529, 393] width 81 height 17
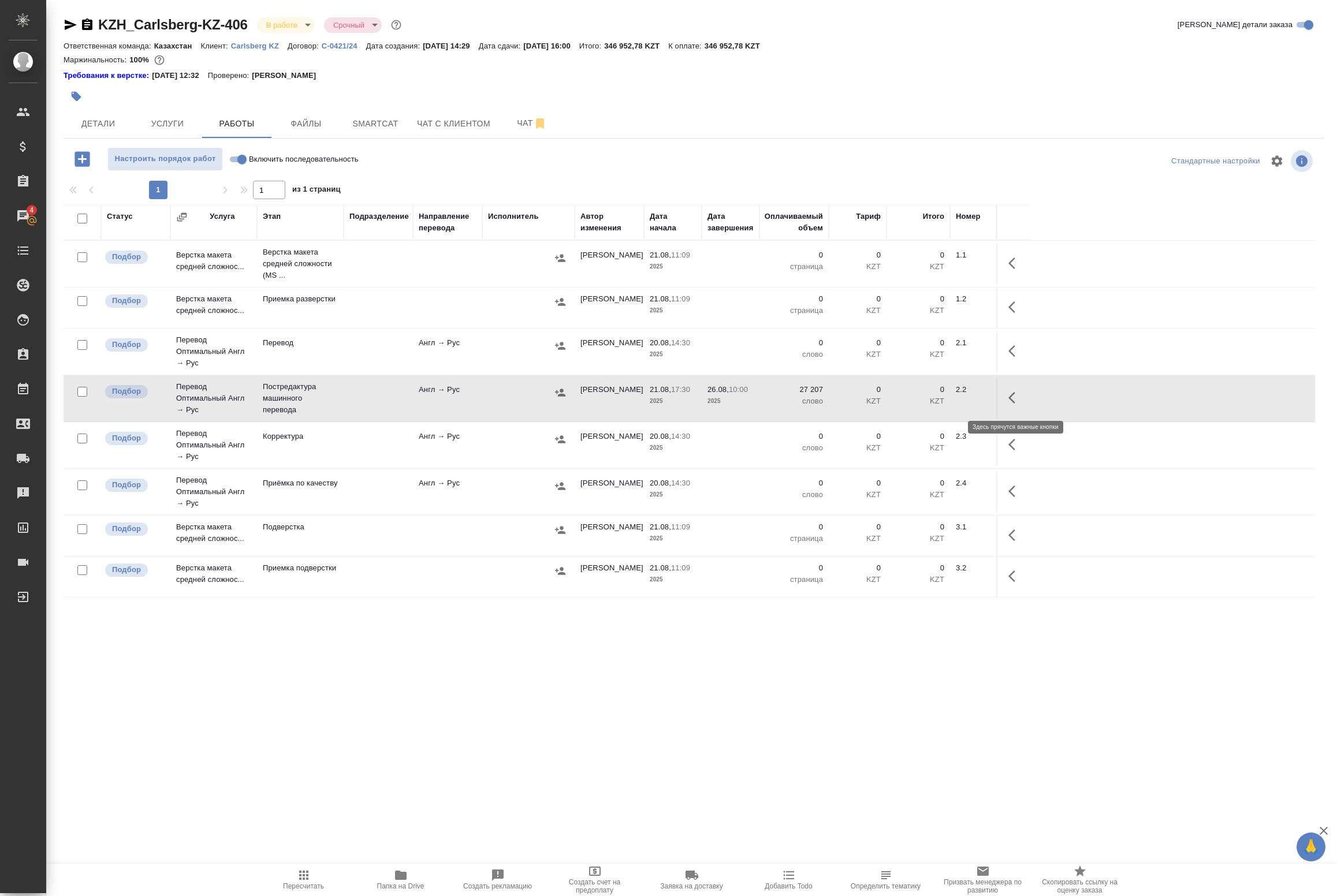
drag, startPoint x: 1021, startPoint y: 394, endPoint x: 1006, endPoint y: 399, distance: 15.8
click at [1020, 395] on icon "button" at bounding box center [1015, 397] width 14 height 14
click at [934, 402] on icon "button" at bounding box center [930, 397] width 14 height 14
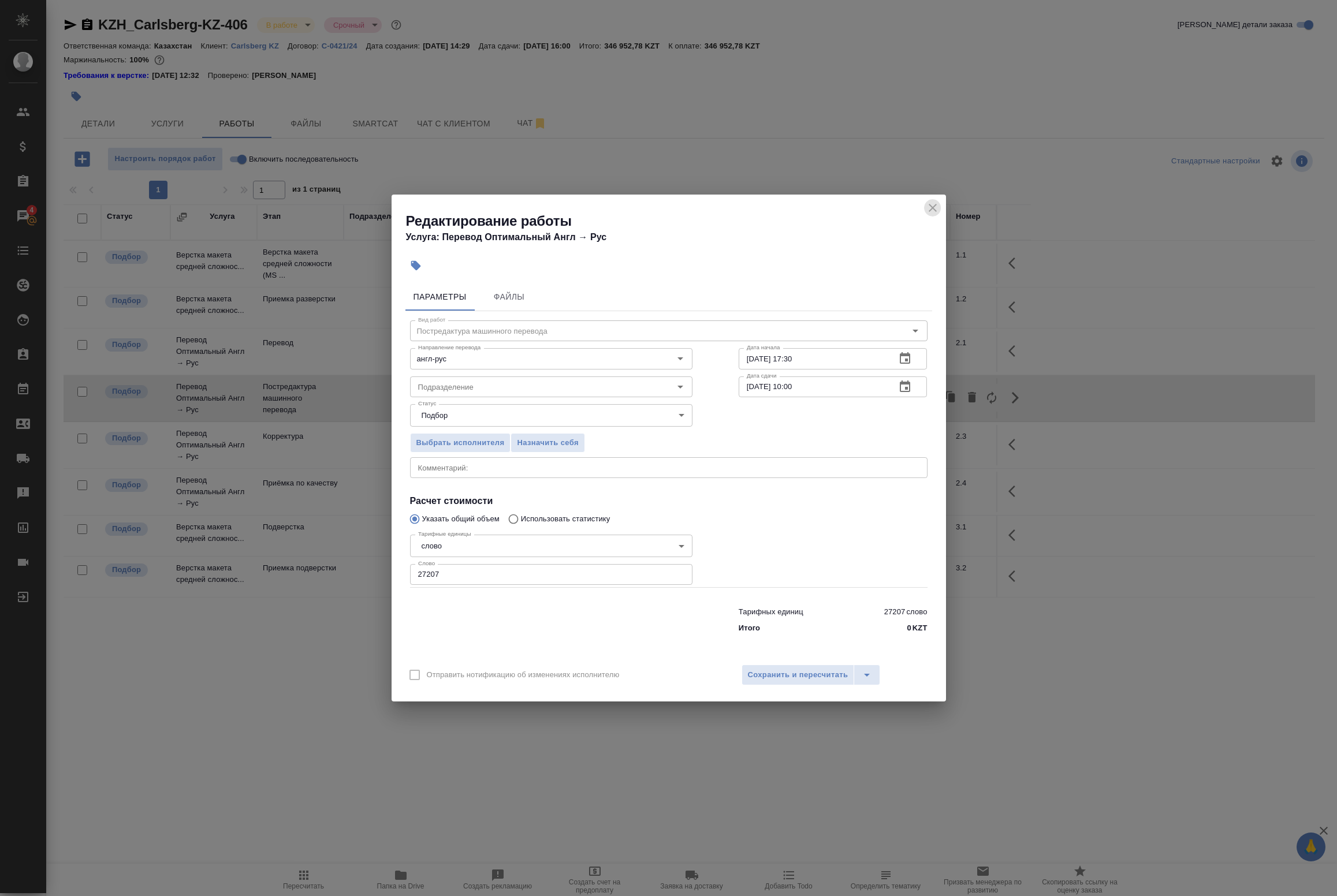
click at [937, 205] on icon "close" at bounding box center [933, 207] width 14 height 14
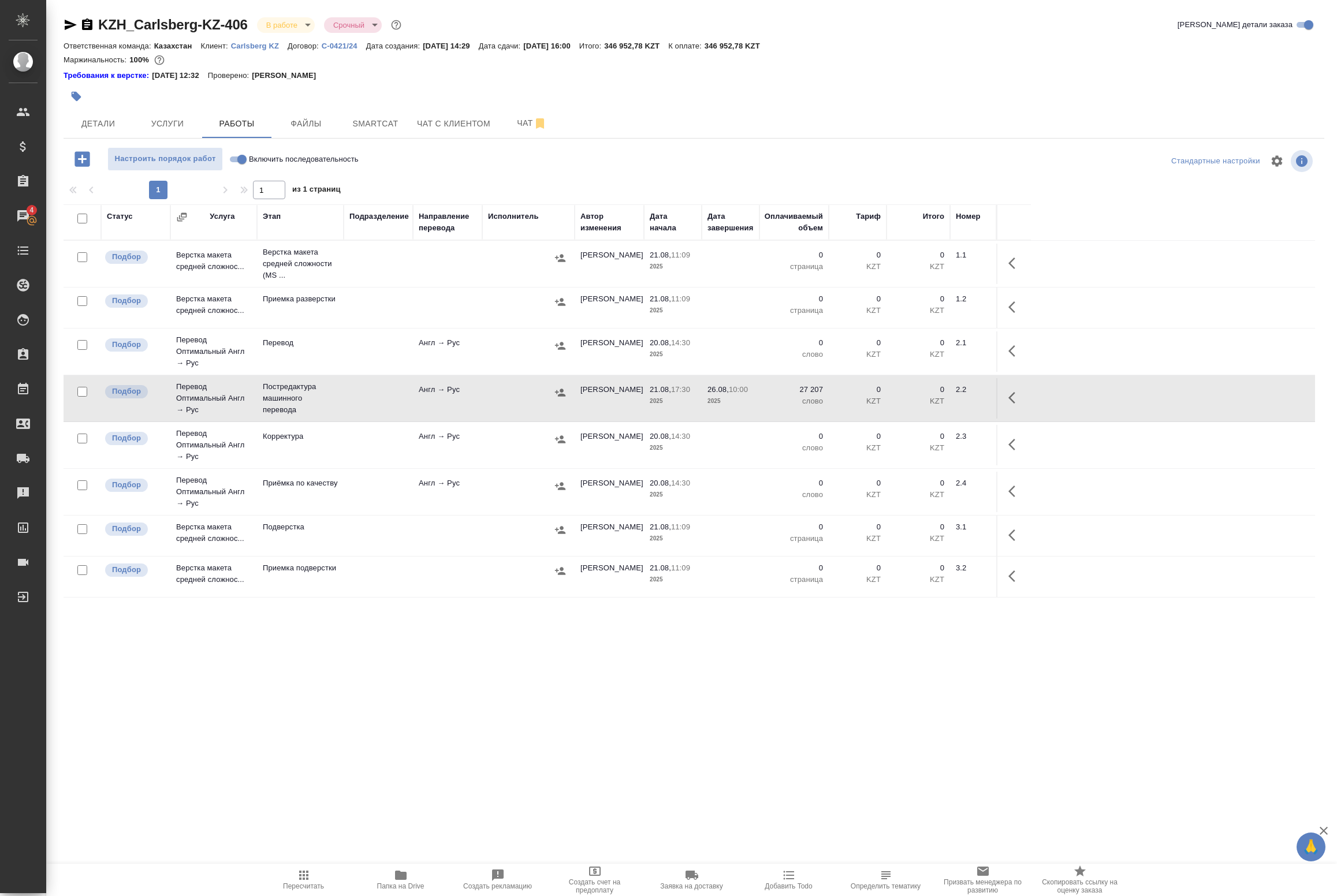
click at [1011, 263] on icon "button" at bounding box center [1012, 263] width 7 height 11
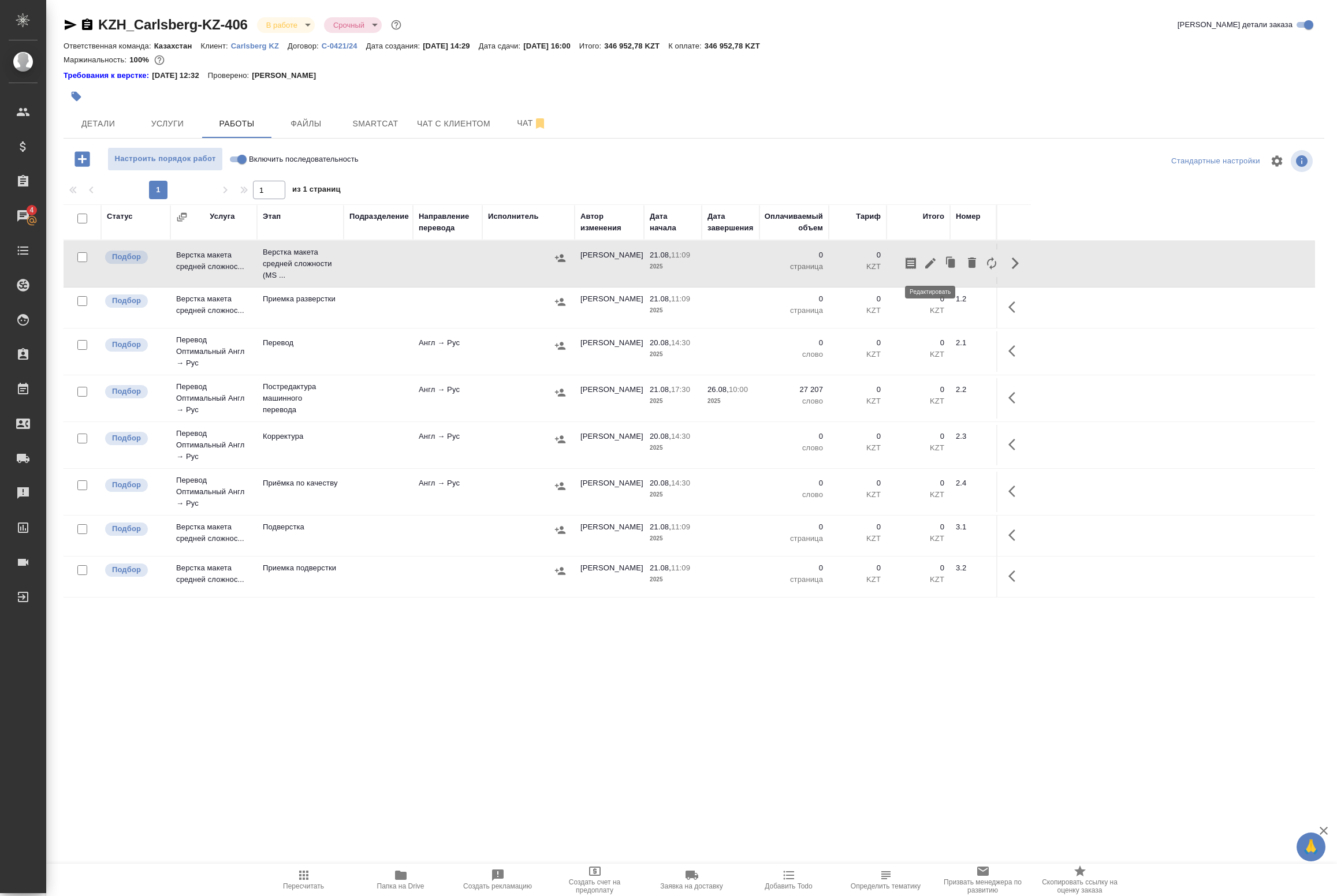
click at [932, 262] on icon "button" at bounding box center [930, 262] width 10 height 10
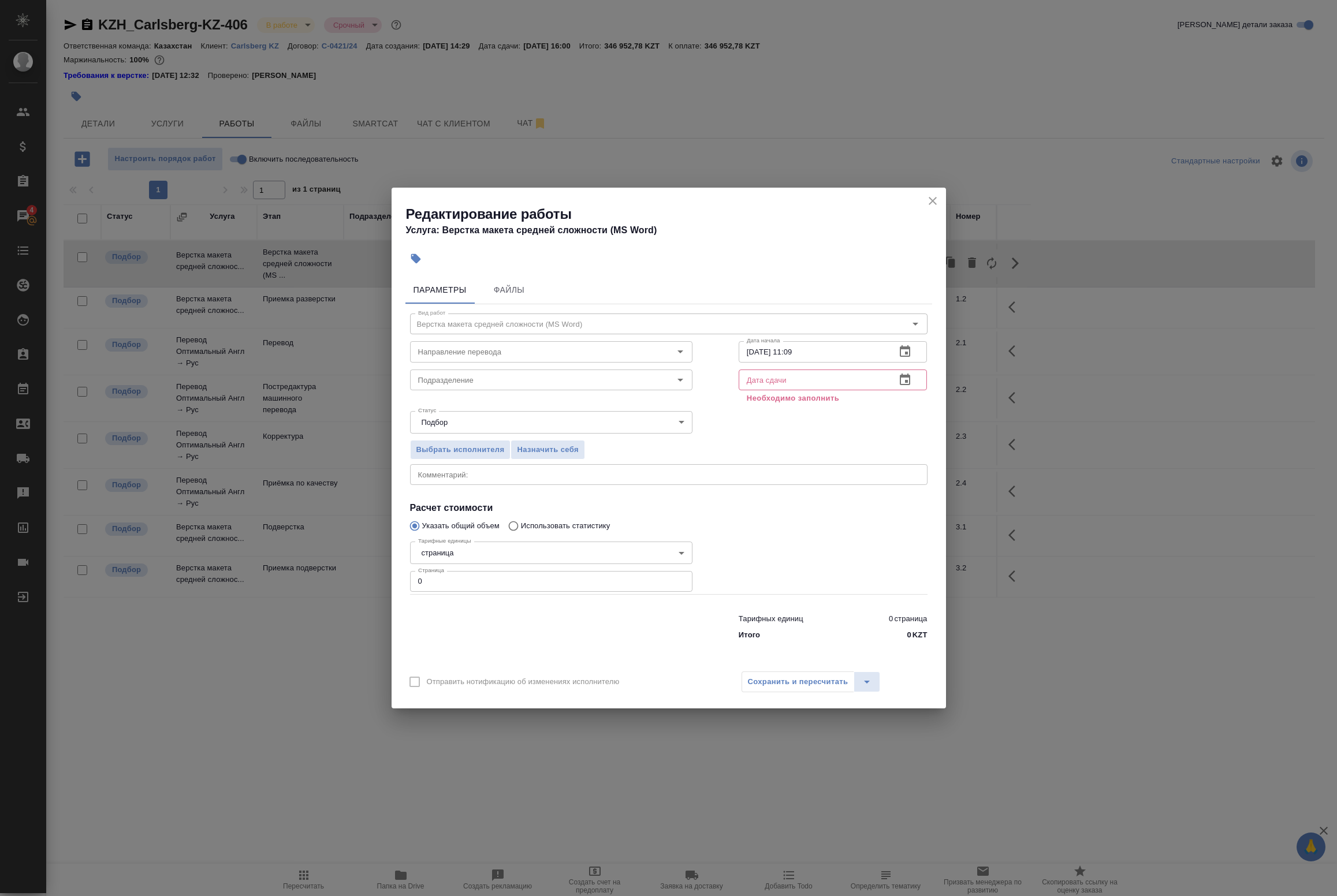
click at [907, 345] on icon "button" at bounding box center [905, 351] width 14 height 14
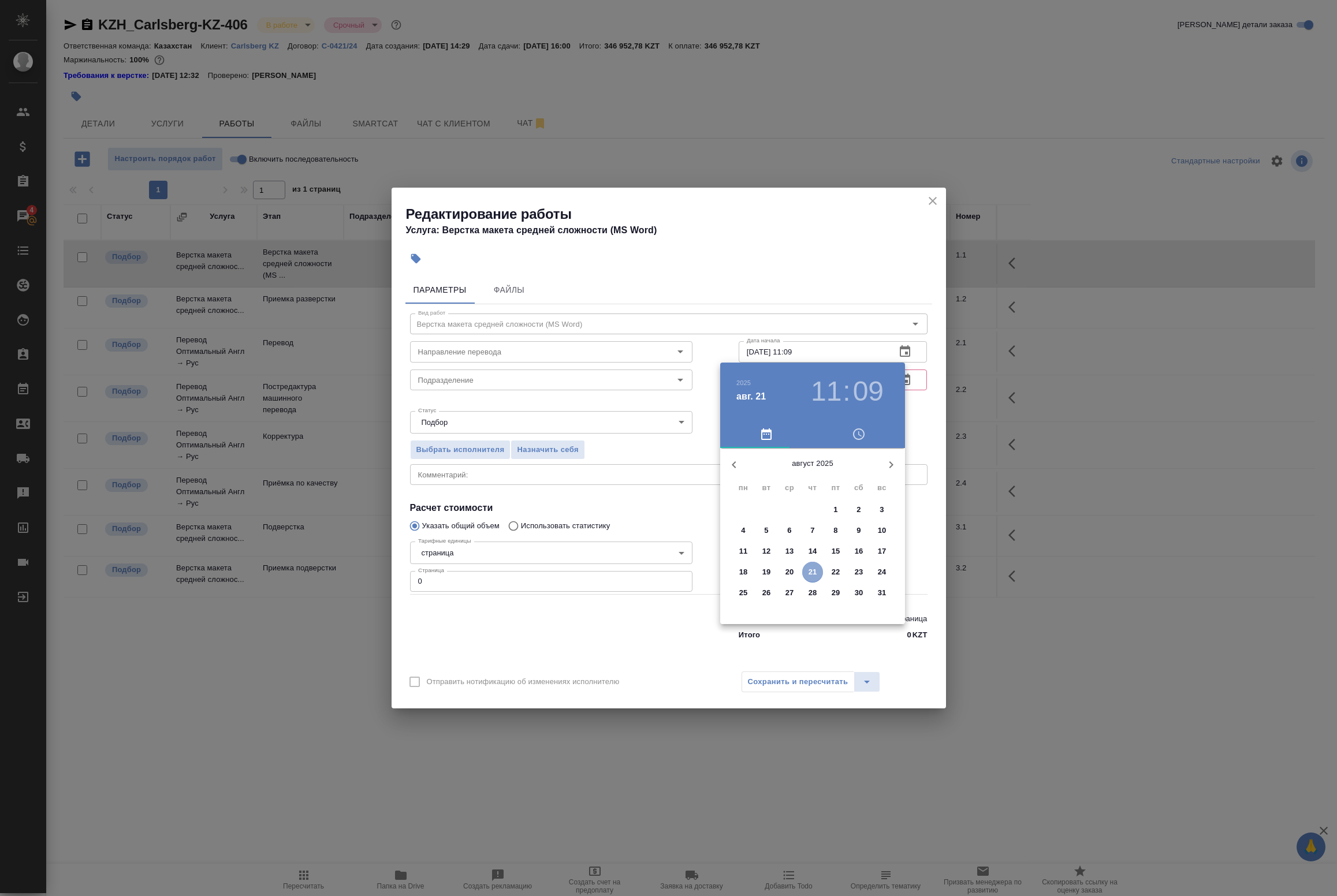
click at [815, 573] on p "21" at bounding box center [813, 572] width 8 height 11
click at [810, 579] on div at bounding box center [813, 539] width 150 height 150
click at [812, 472] on div at bounding box center [813, 539] width 150 height 150
type input "21.08.2025 18:00"
click at [900, 411] on div "2025 авг. 21 18 : 00" at bounding box center [812, 392] width 185 height 58
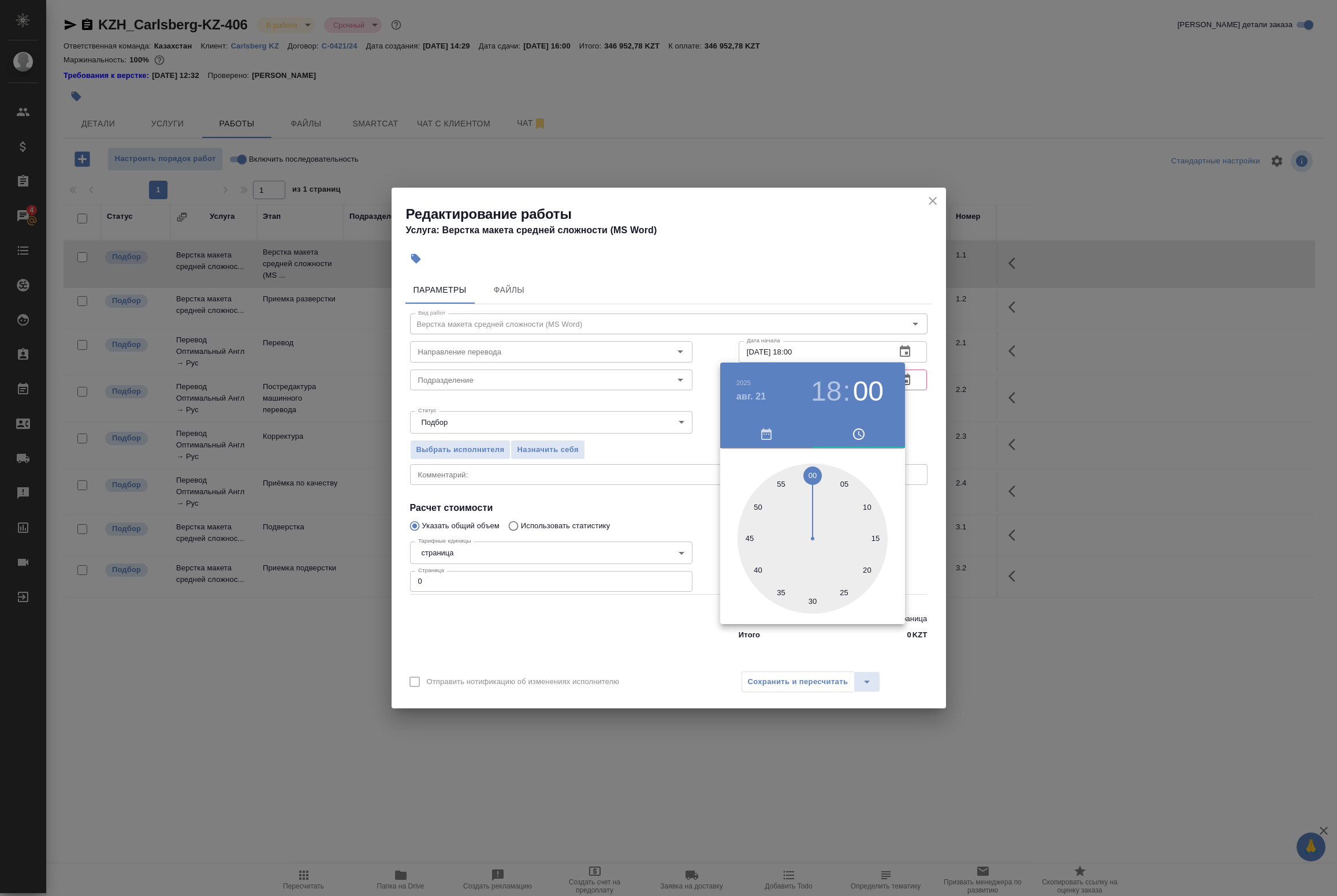
click at [916, 394] on div at bounding box center [668, 448] width 1337 height 896
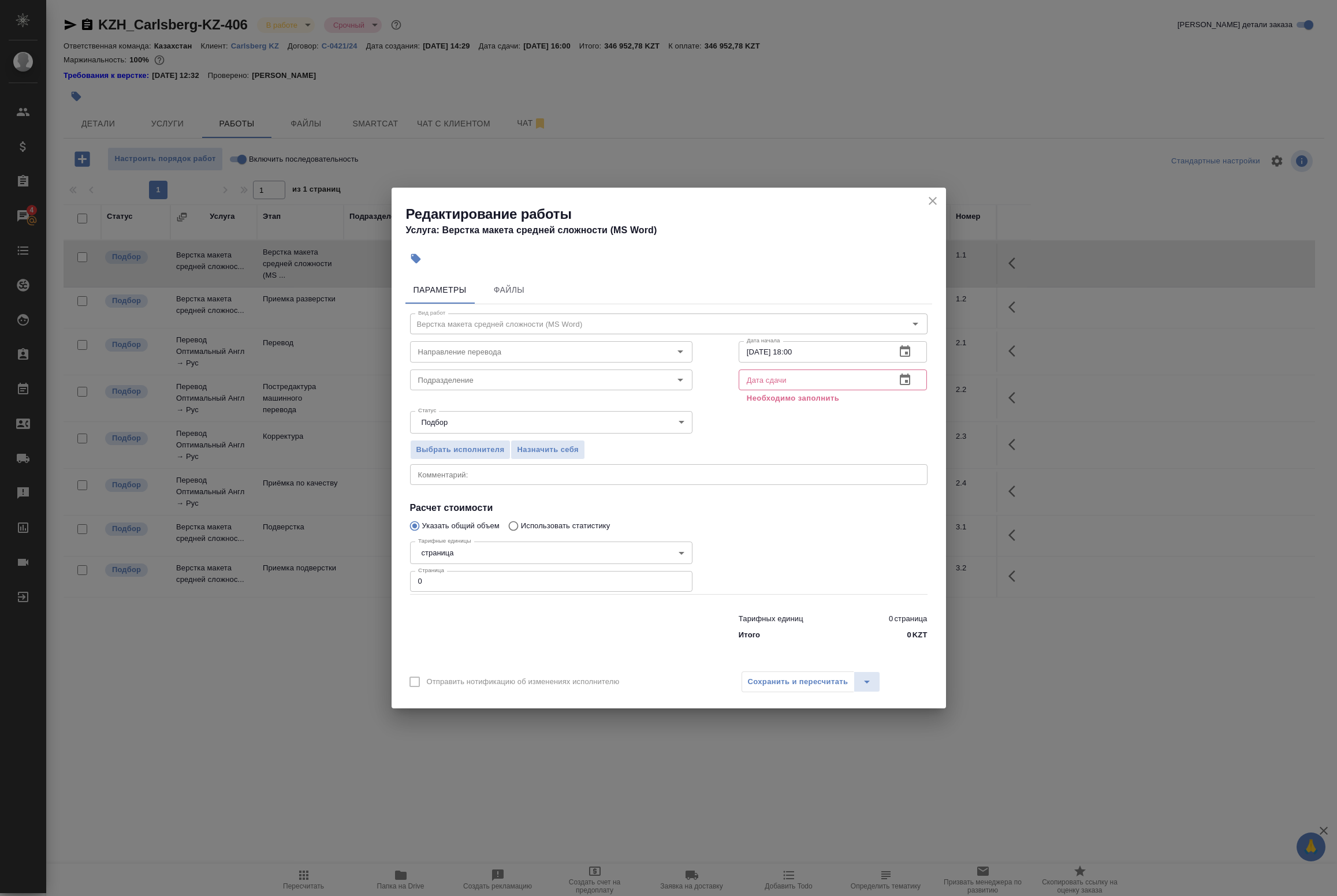
click at [903, 380] on div "[DATE] 18 : 00 00 05 10 15 20 25 30 35 40 45 50 55" at bounding box center [668, 448] width 1337 height 896
click at [915, 379] on button "button" at bounding box center [906, 381] width 28 height 28
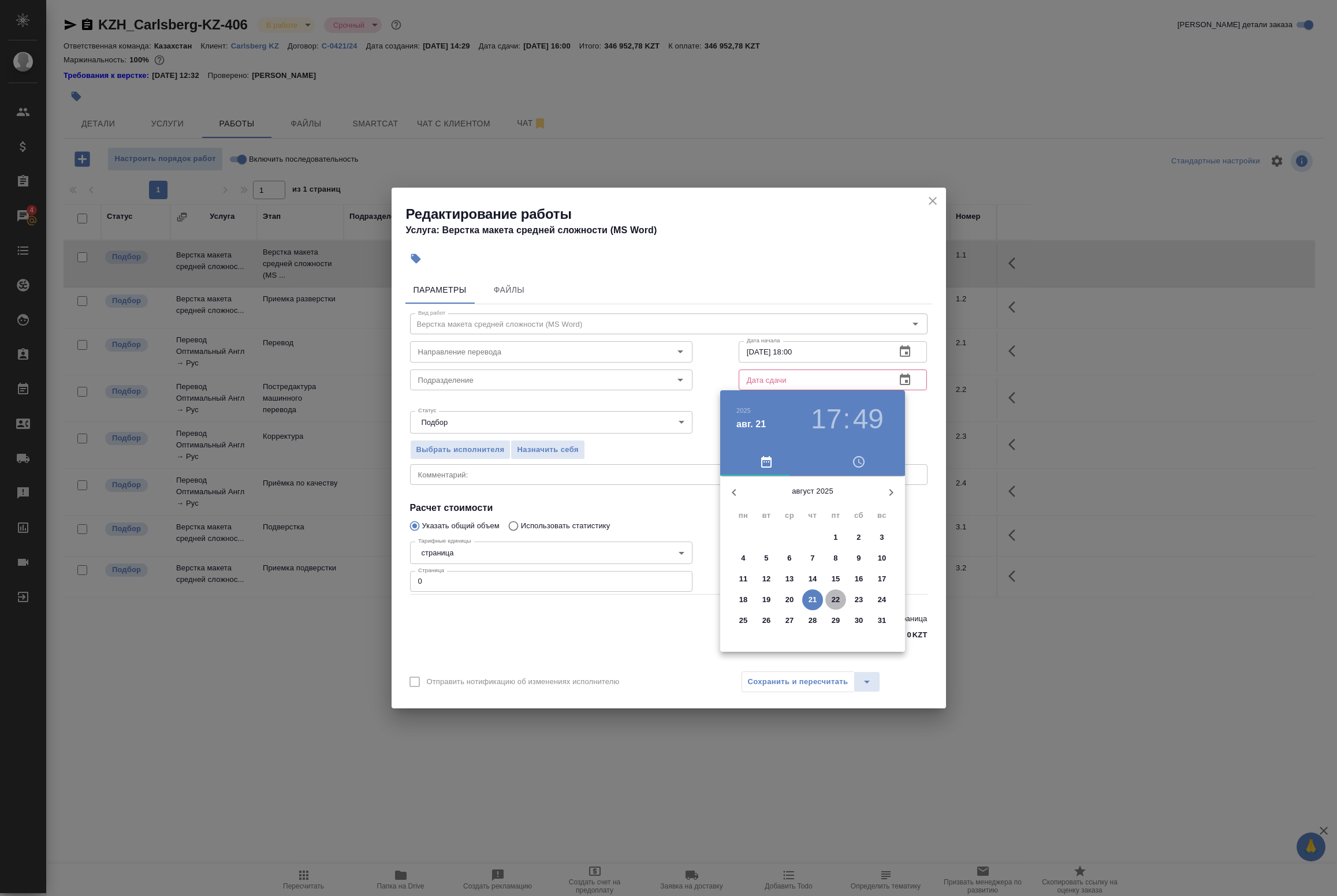
click at [833, 599] on p "22" at bounding box center [835, 600] width 8 height 11
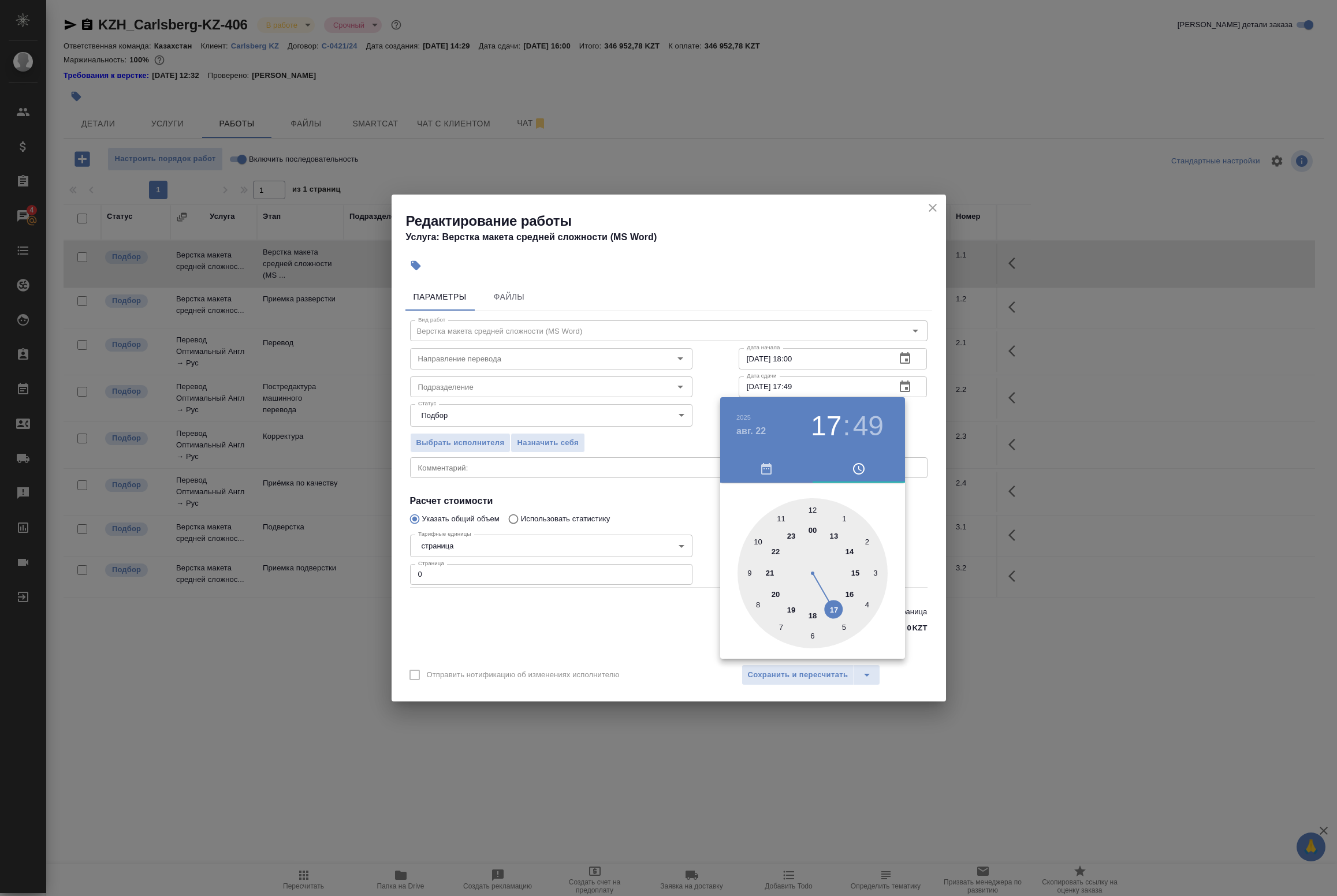
click at [834, 535] on div at bounding box center [813, 574] width 150 height 150
click at [812, 511] on div at bounding box center [813, 574] width 150 height 150
type input "22.08.2025 13:00"
click at [909, 421] on div at bounding box center [668, 448] width 1337 height 896
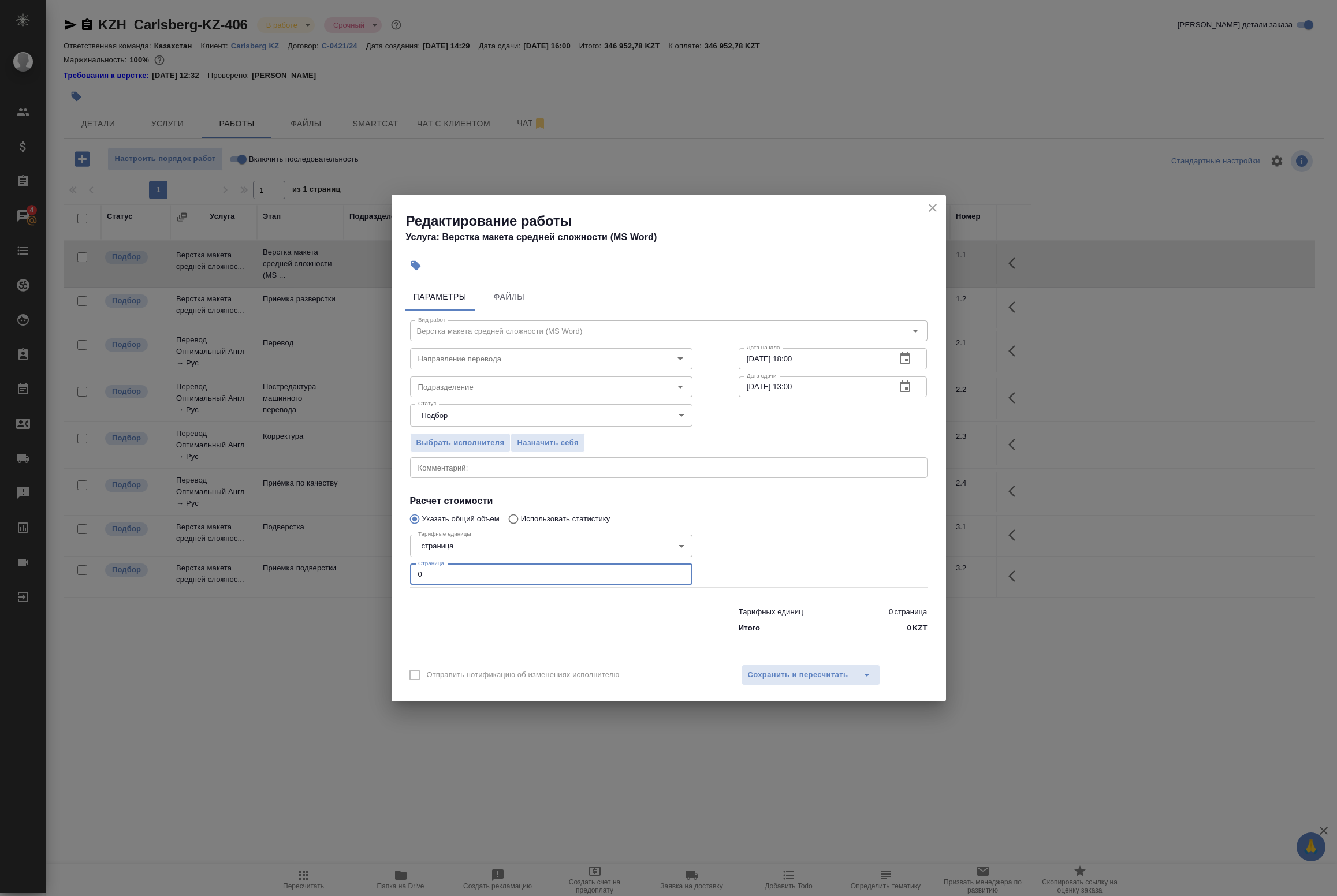
drag, startPoint x: 486, startPoint y: 573, endPoint x: 331, endPoint y: 565, distance: 155.2
click at [333, 566] on div "Редактирование работы Услуга: Верстка макета средней сложности (MS Word) Параме…" at bounding box center [668, 448] width 1337 height 896
type input "78"
click at [470, 386] on input "Подразделение" at bounding box center [532, 386] width 237 height 14
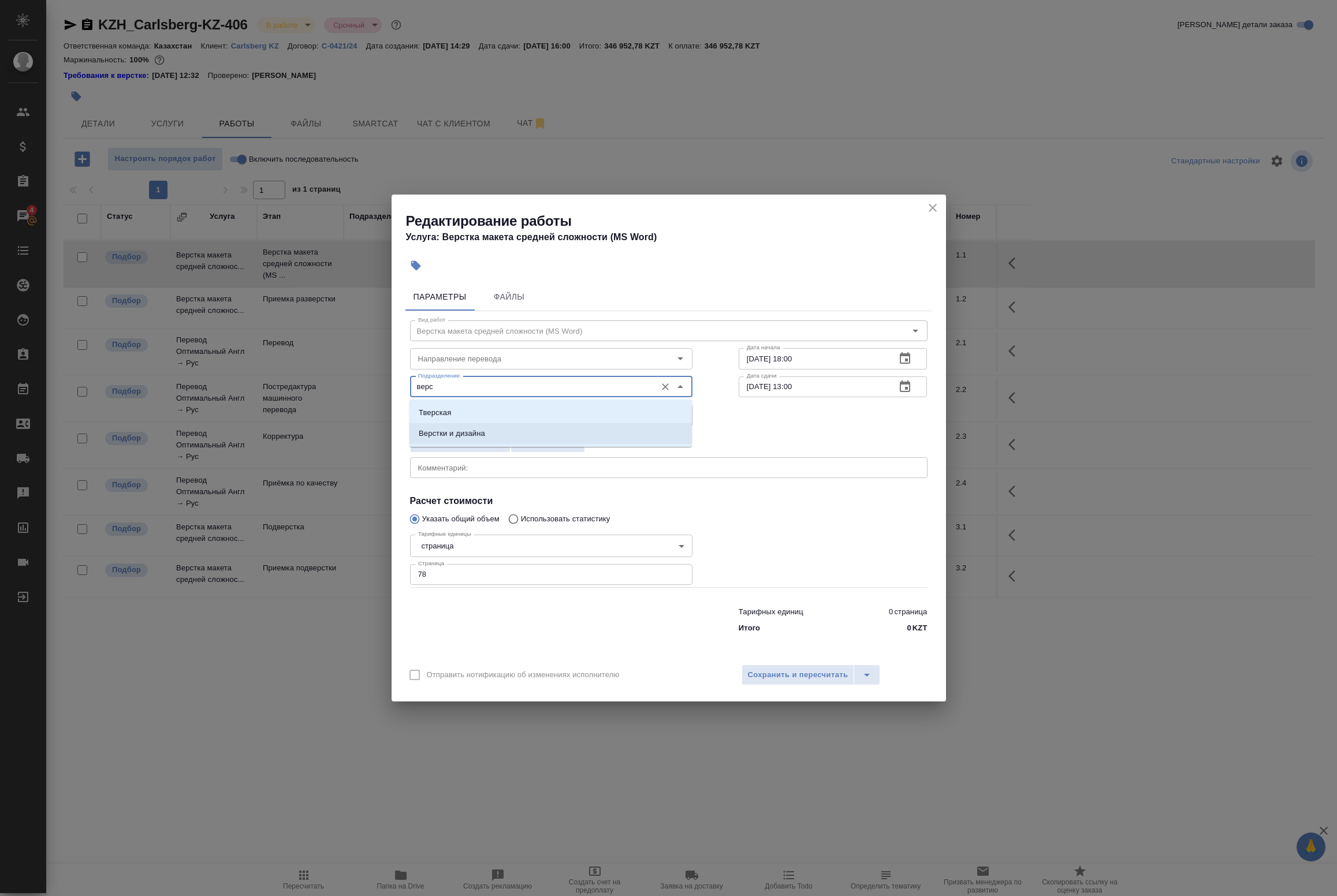
click at [481, 439] on p "Верстки и дизайна" at bounding box center [452, 434] width 67 height 11
type input "Верстки и дизайна"
drag, startPoint x: 762, startPoint y: 550, endPoint x: 767, endPoint y: 588, distance: 38.3
click at [762, 551] on div at bounding box center [833, 559] width 235 height 103
click at [783, 671] on span "Сохранить и пересчитать" at bounding box center [798, 675] width 100 height 13
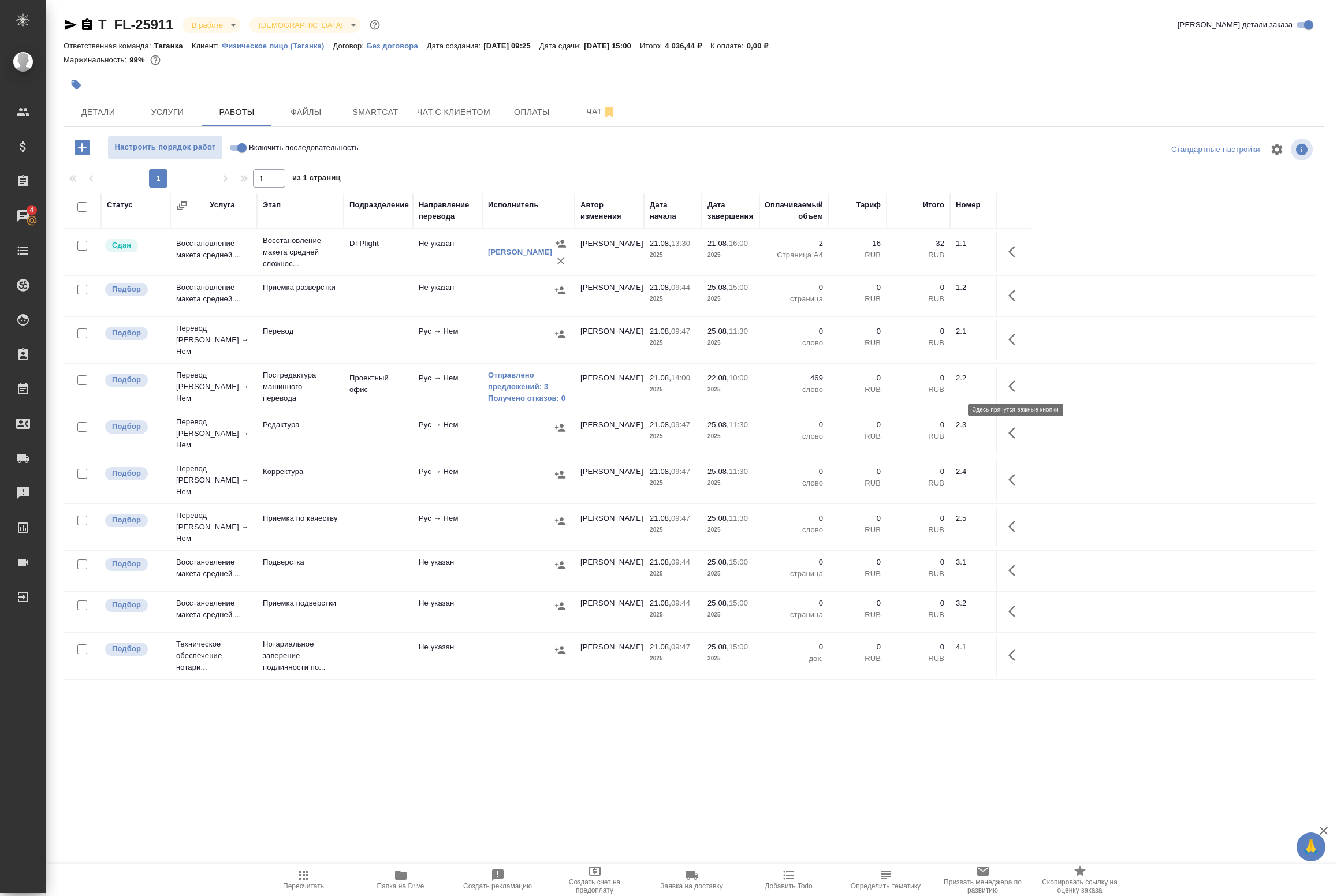
click at [1018, 380] on icon "button" at bounding box center [1015, 386] width 14 height 14
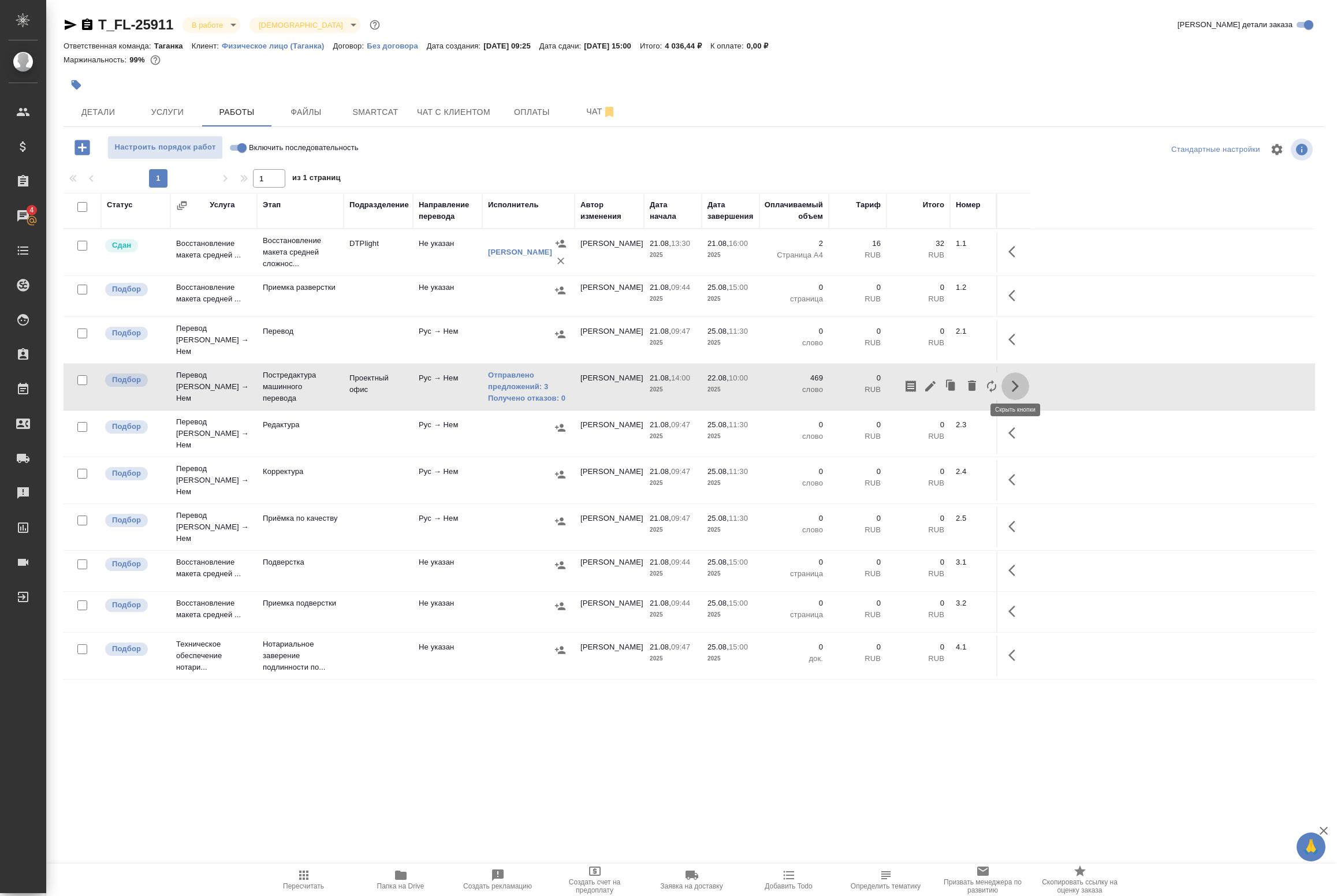
click at [1015, 384] on icon "button" at bounding box center [1015, 386] width 14 height 14
click at [1014, 386] on icon "button" at bounding box center [1012, 386] width 7 height 11
click at [927, 386] on icon "button" at bounding box center [930, 386] width 10 height 10
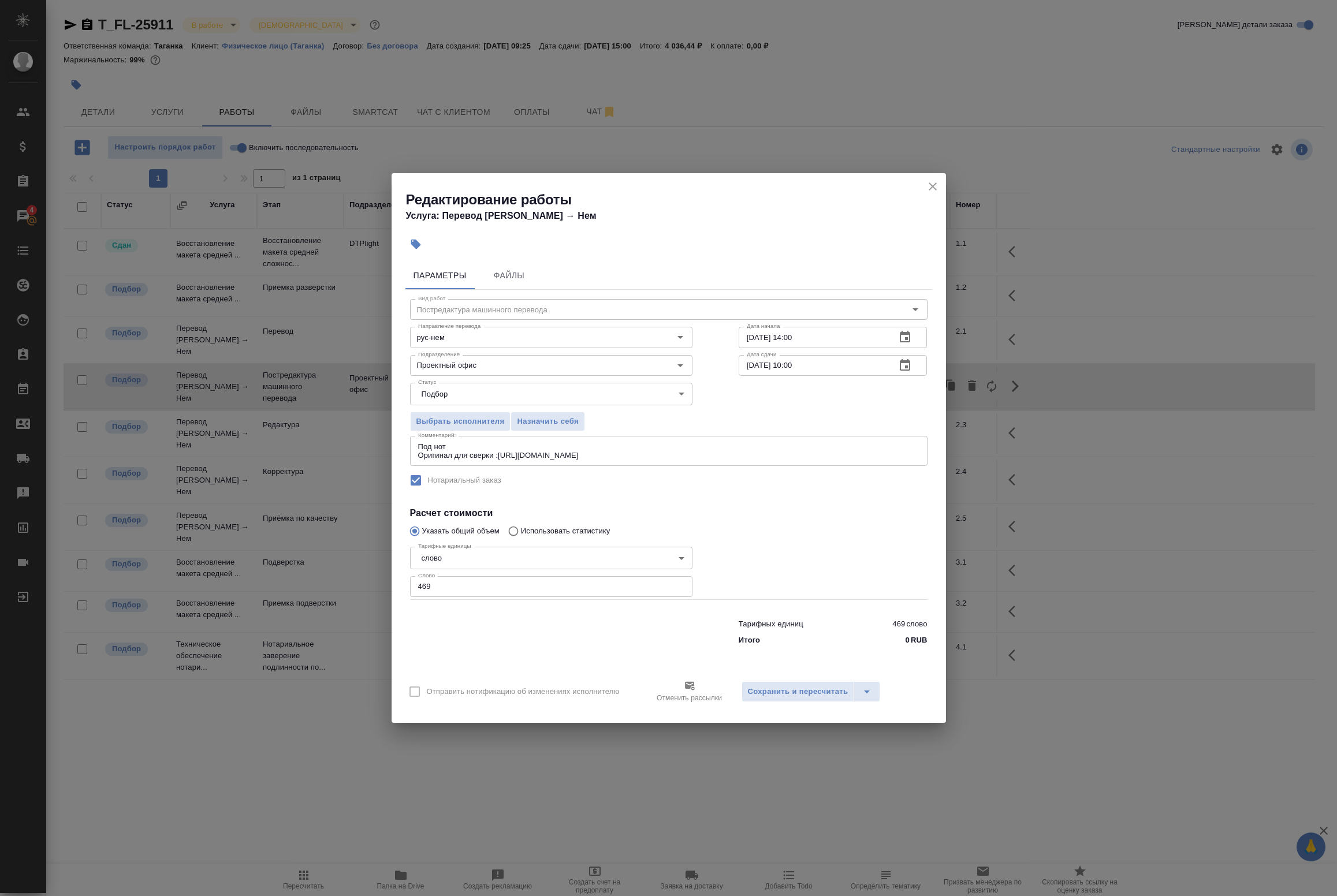
click at [908, 364] on icon "button" at bounding box center [905, 366] width 14 height 14
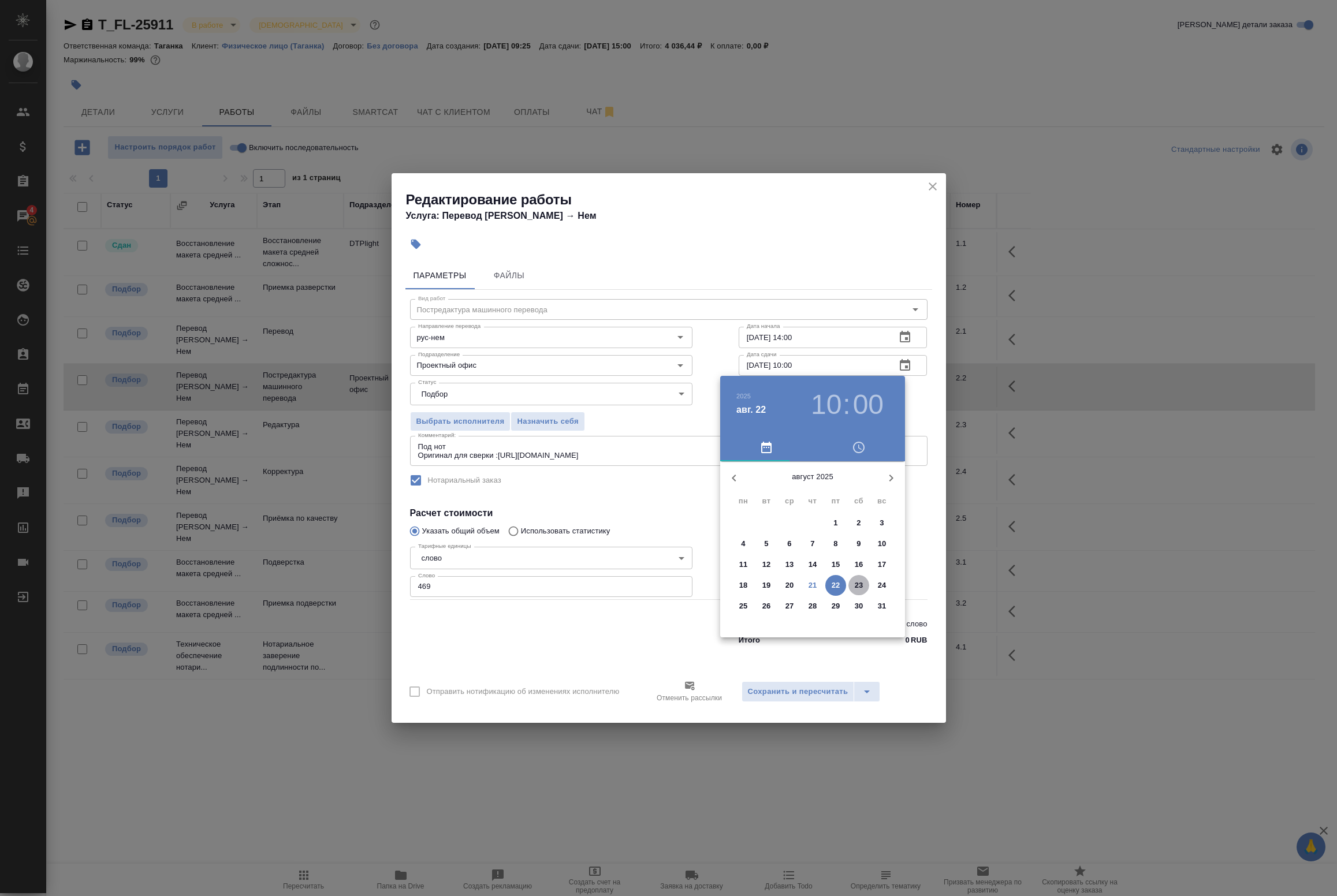
click at [855, 587] on p "23" at bounding box center [859, 586] width 8 height 11
click at [917, 410] on div at bounding box center [668, 448] width 1337 height 896
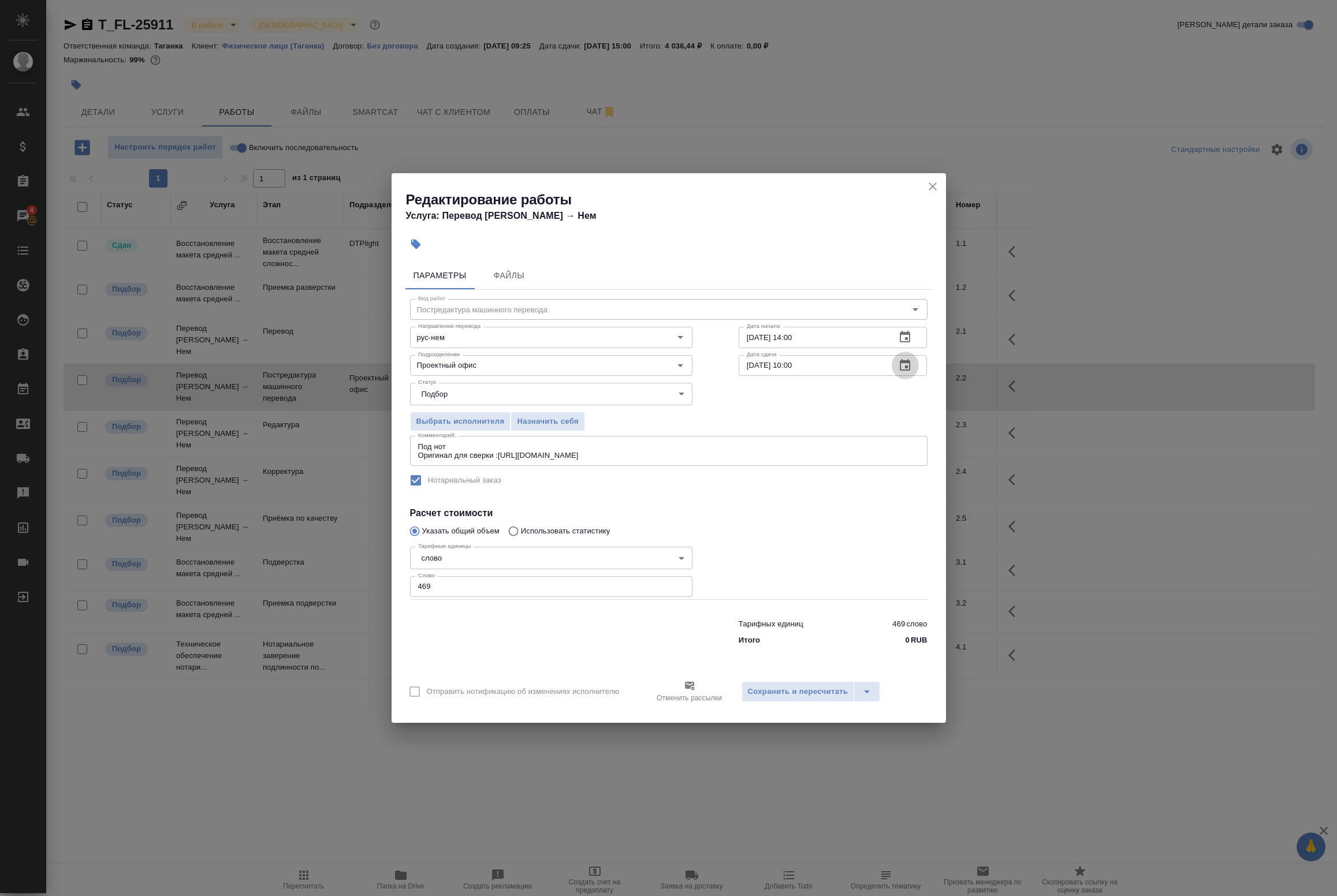
click at [906, 366] on icon "button" at bounding box center [905, 365] width 10 height 11
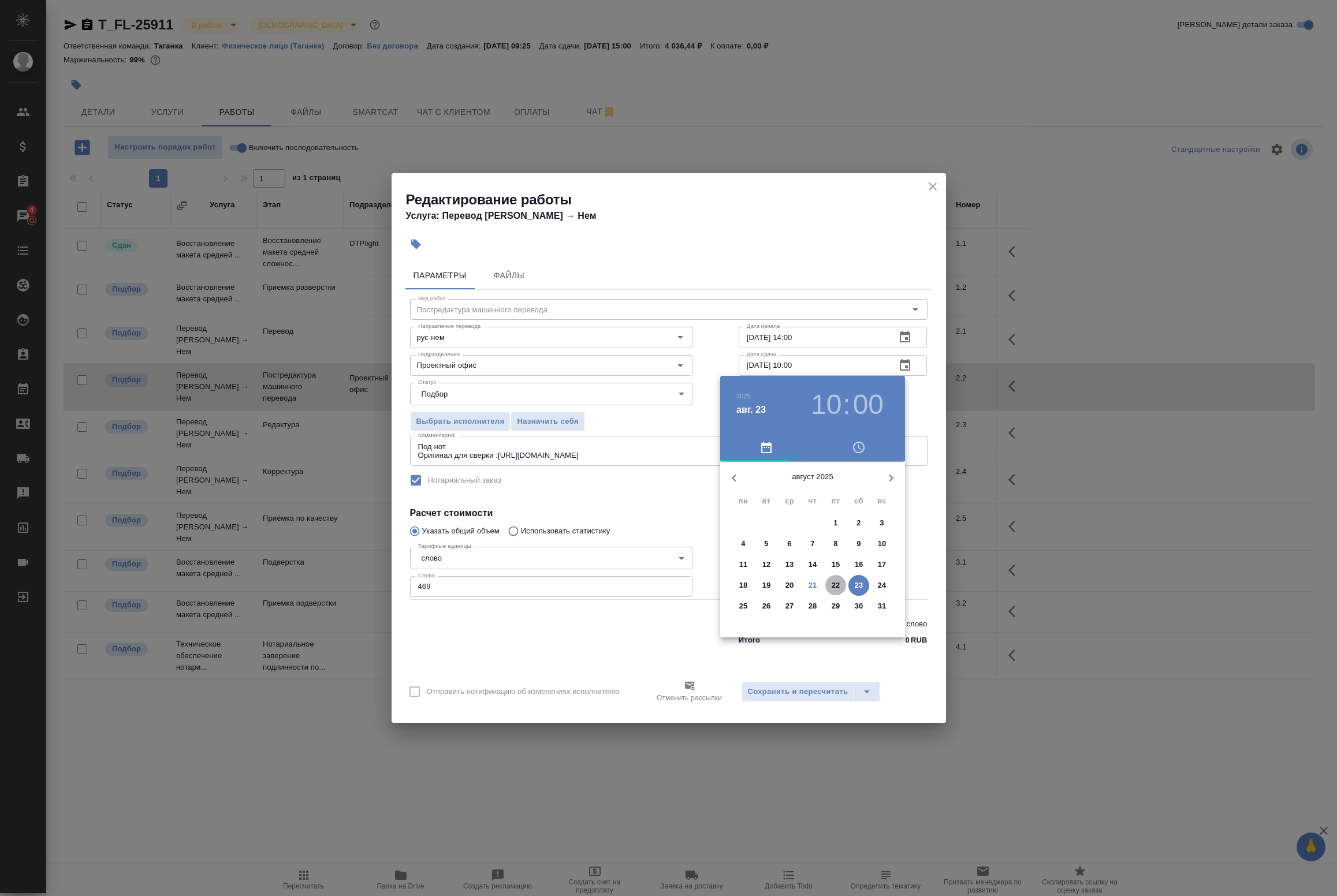
click at [834, 589] on p "22" at bounding box center [835, 586] width 8 height 11
click at [850, 572] on div at bounding box center [813, 552] width 150 height 150
type input "[DATE] 16:00"
click at [815, 484] on div at bounding box center [813, 552] width 150 height 150
click at [920, 416] on div at bounding box center [668, 448] width 1337 height 896
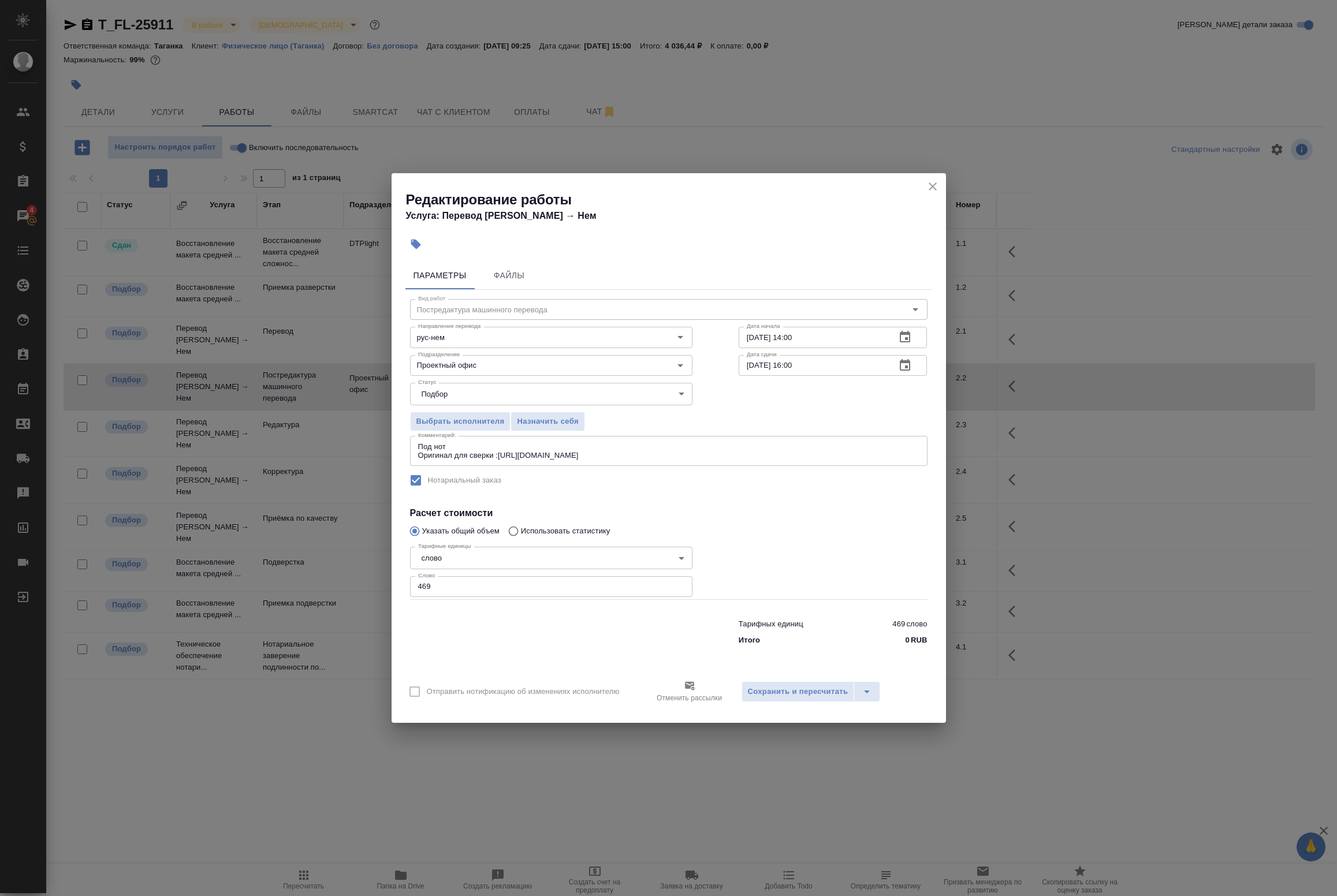
click at [910, 336] on icon "button" at bounding box center [905, 336] width 10 height 11
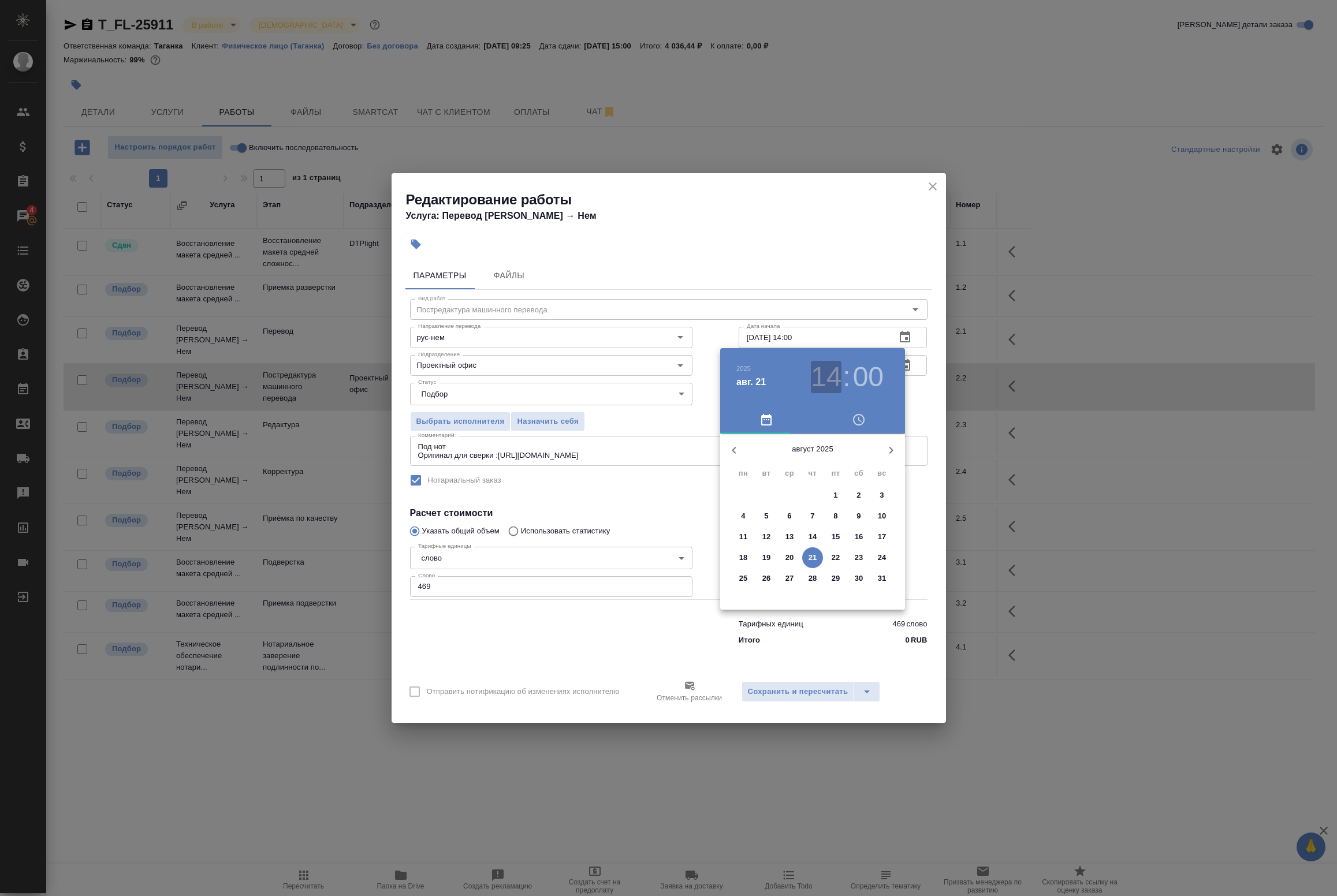
click at [833, 377] on h3 "14" at bounding box center [826, 377] width 31 height 33
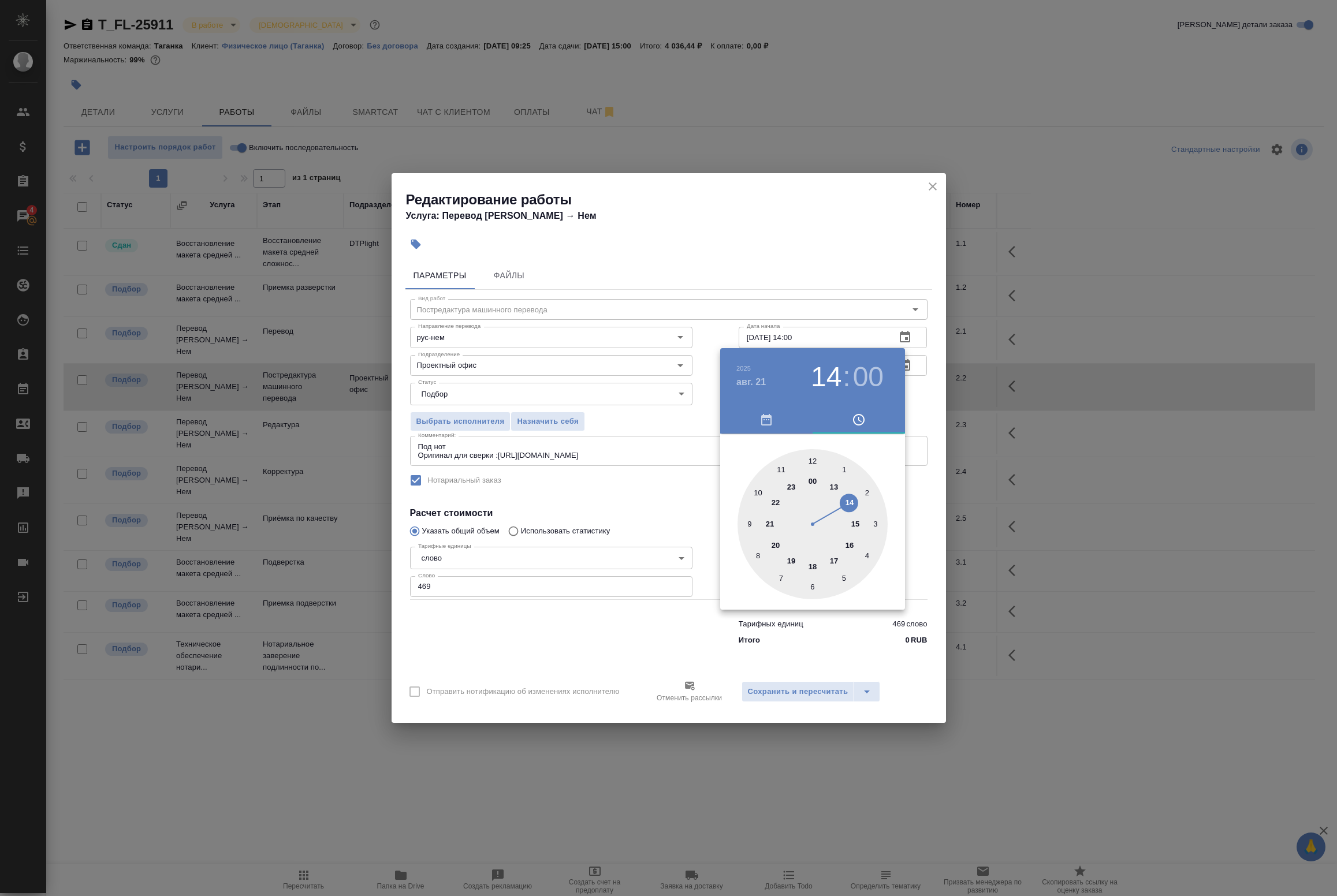
click at [834, 561] on div at bounding box center [813, 524] width 150 height 150
type input "[DATE] 17:00"
click at [904, 409] on button "button" at bounding box center [859, 420] width 93 height 28
click at [919, 411] on div at bounding box center [668, 448] width 1337 height 896
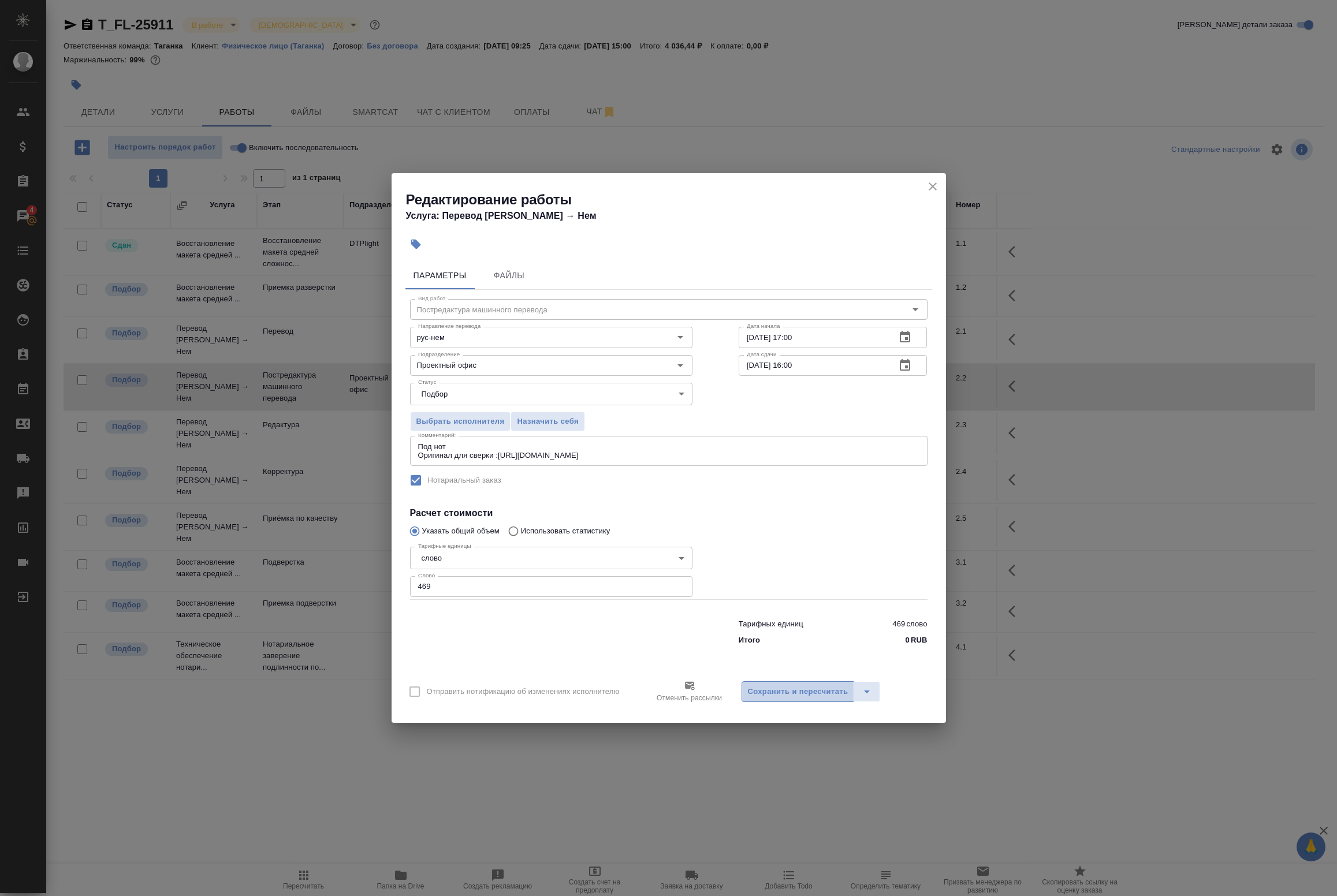
click at [792, 690] on span "Сохранить и пересчитать" at bounding box center [798, 692] width 100 height 13
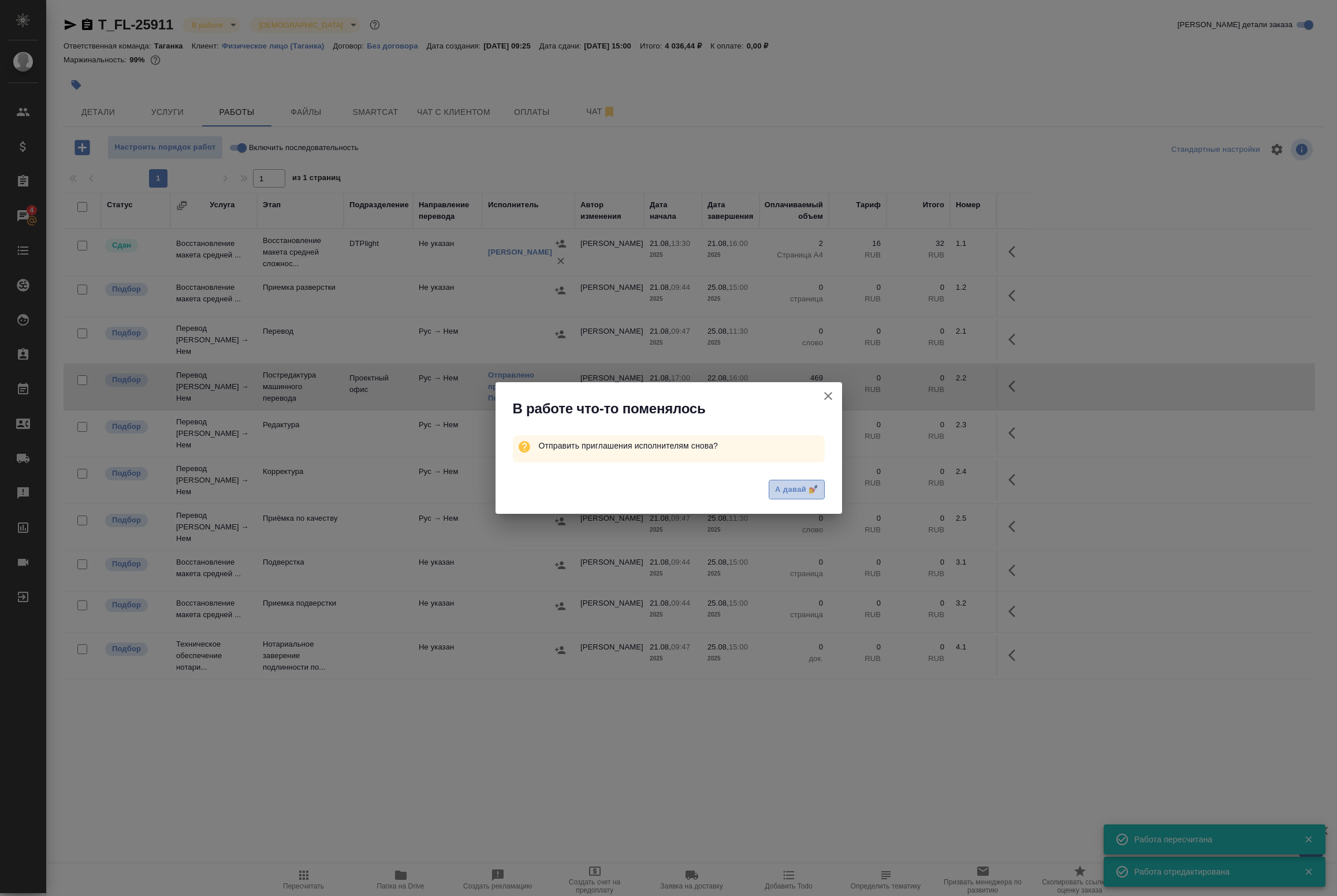
click at [799, 491] on span "А давай 💅" at bounding box center [797, 490] width 43 height 13
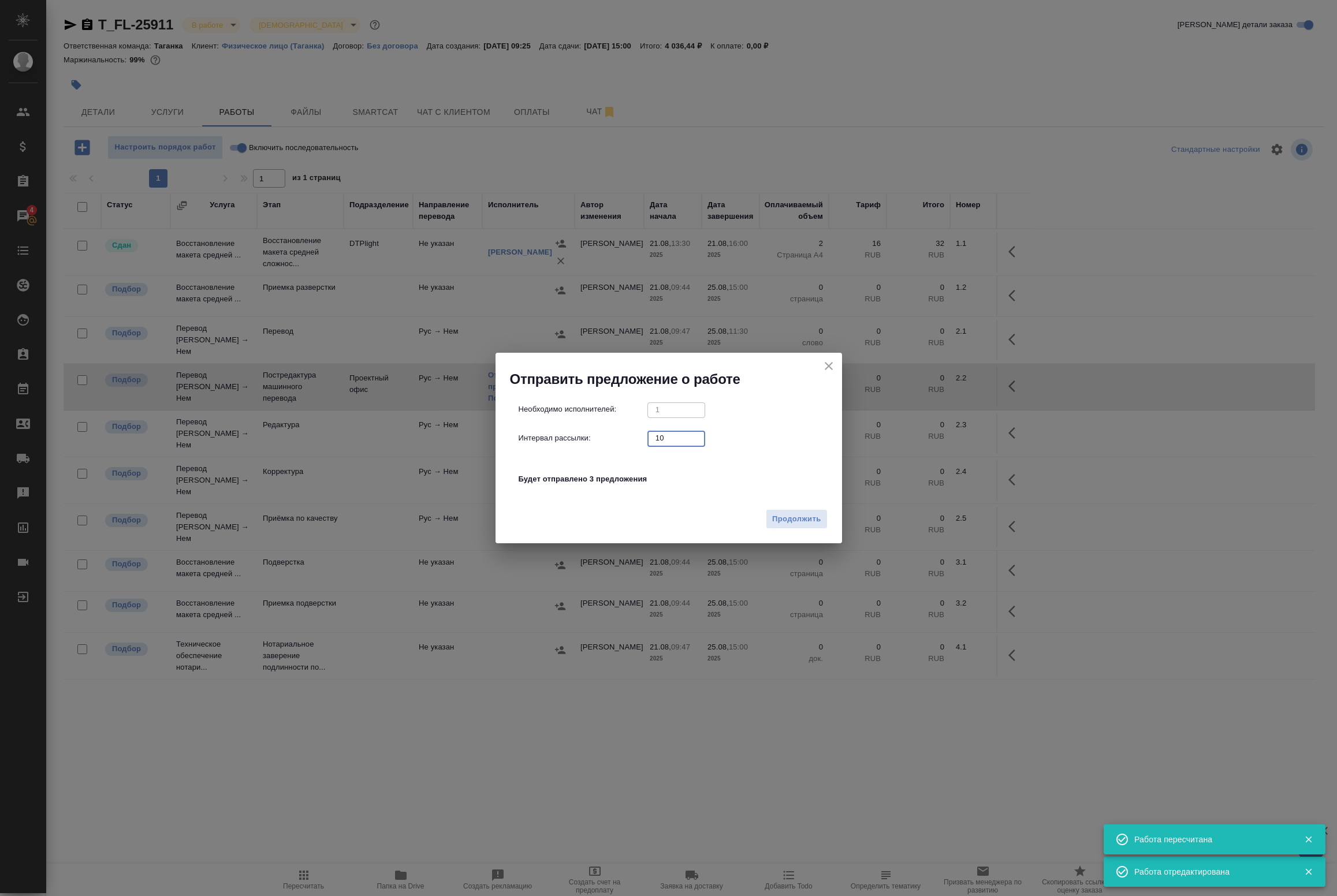
drag, startPoint x: 680, startPoint y: 439, endPoint x: 601, endPoint y: 430, distance: 79.5
click at [602, 431] on div "Интервал рассылки: 10 ​" at bounding box center [673, 438] width 309 height 14
type input "0"
click at [786, 521] on span "Продолжить" at bounding box center [797, 519] width 49 height 13
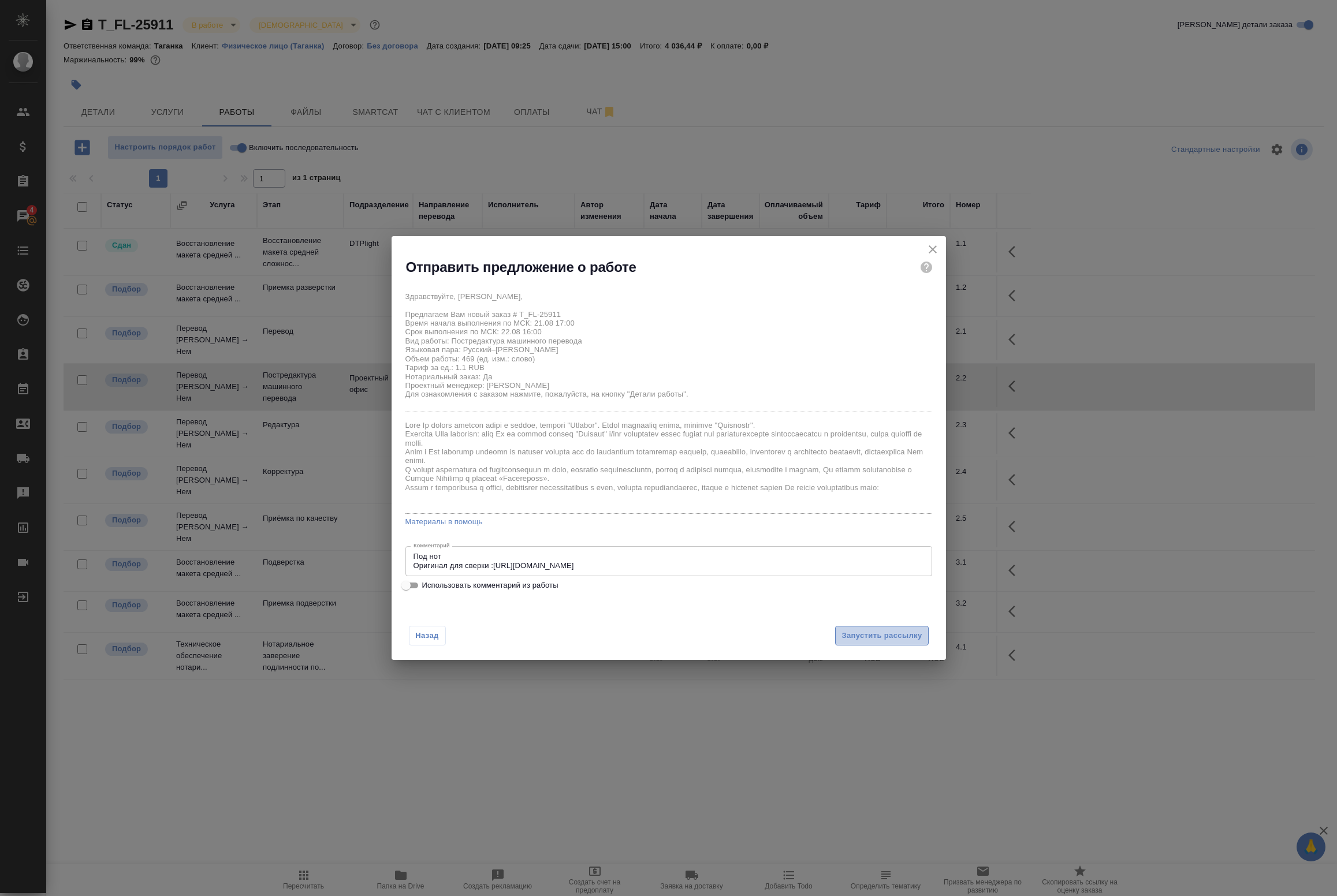
click at [866, 630] on span "Запустить рассылку" at bounding box center [882, 636] width 81 height 13
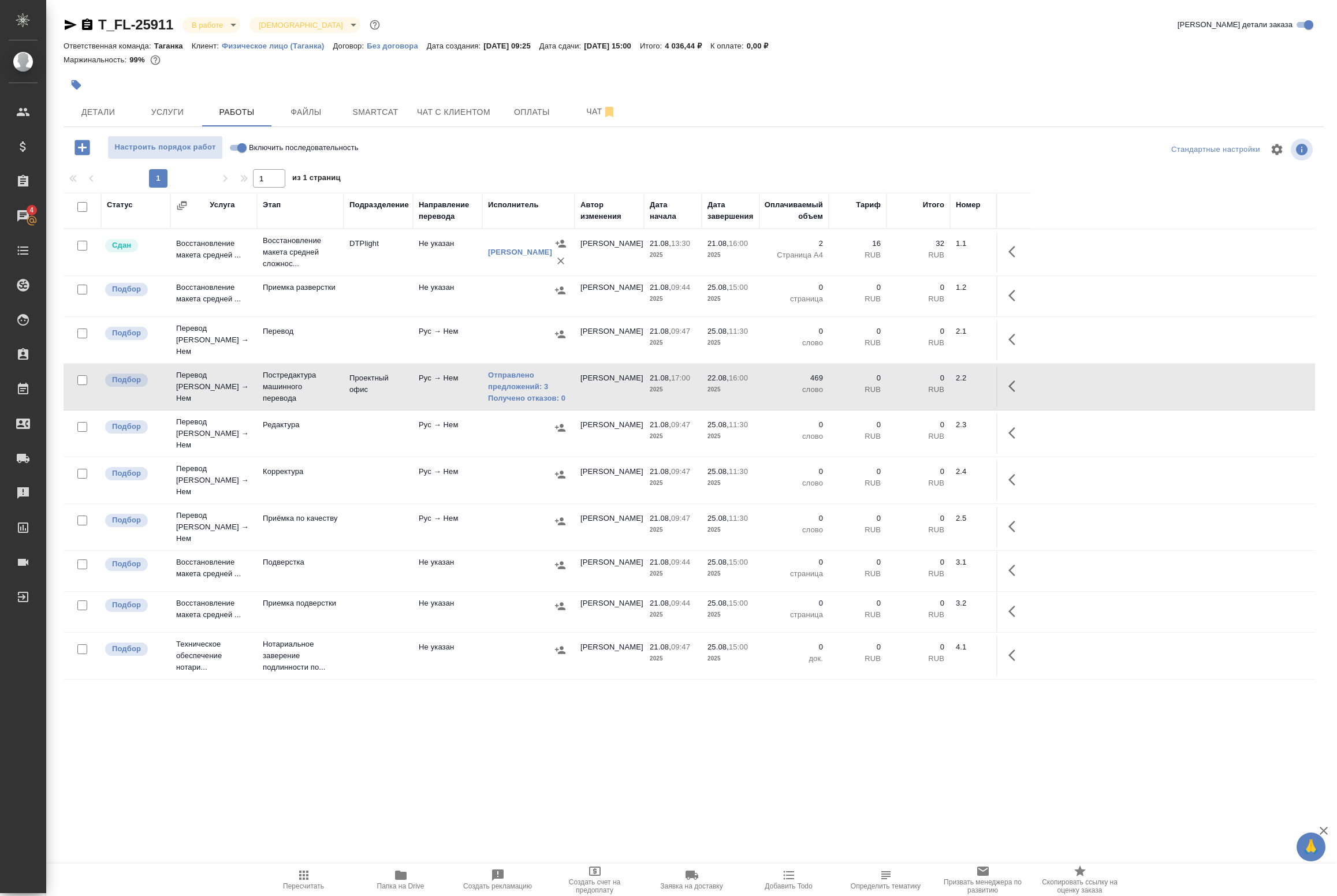
click at [442, 721] on div "T_FL-25911 В работе inProgress Святая троица holyTrinity Кратко детали заказа О…" at bounding box center [694, 371] width 1273 height 742
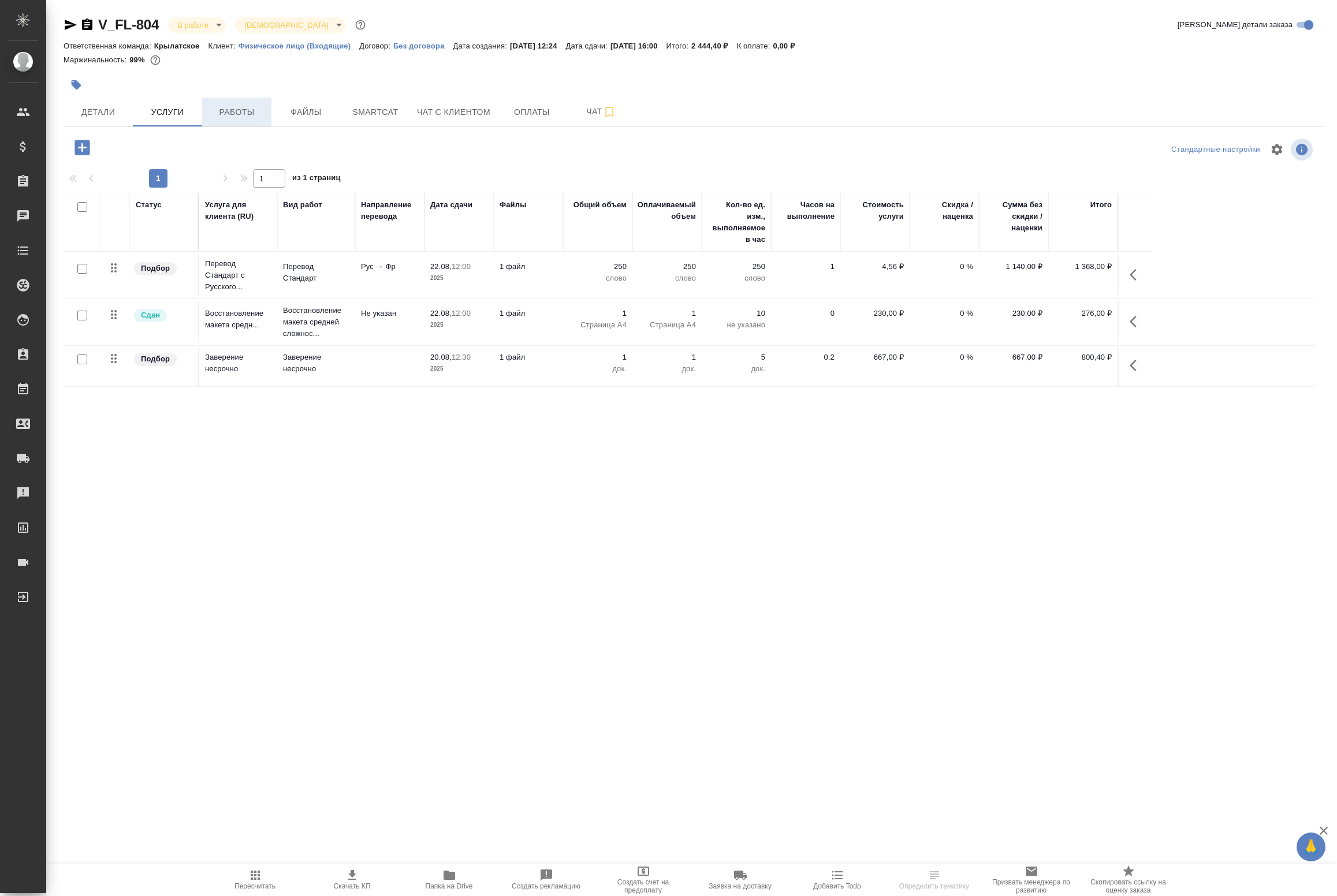
click at [234, 113] on span "Работы" at bounding box center [236, 112] width 55 height 14
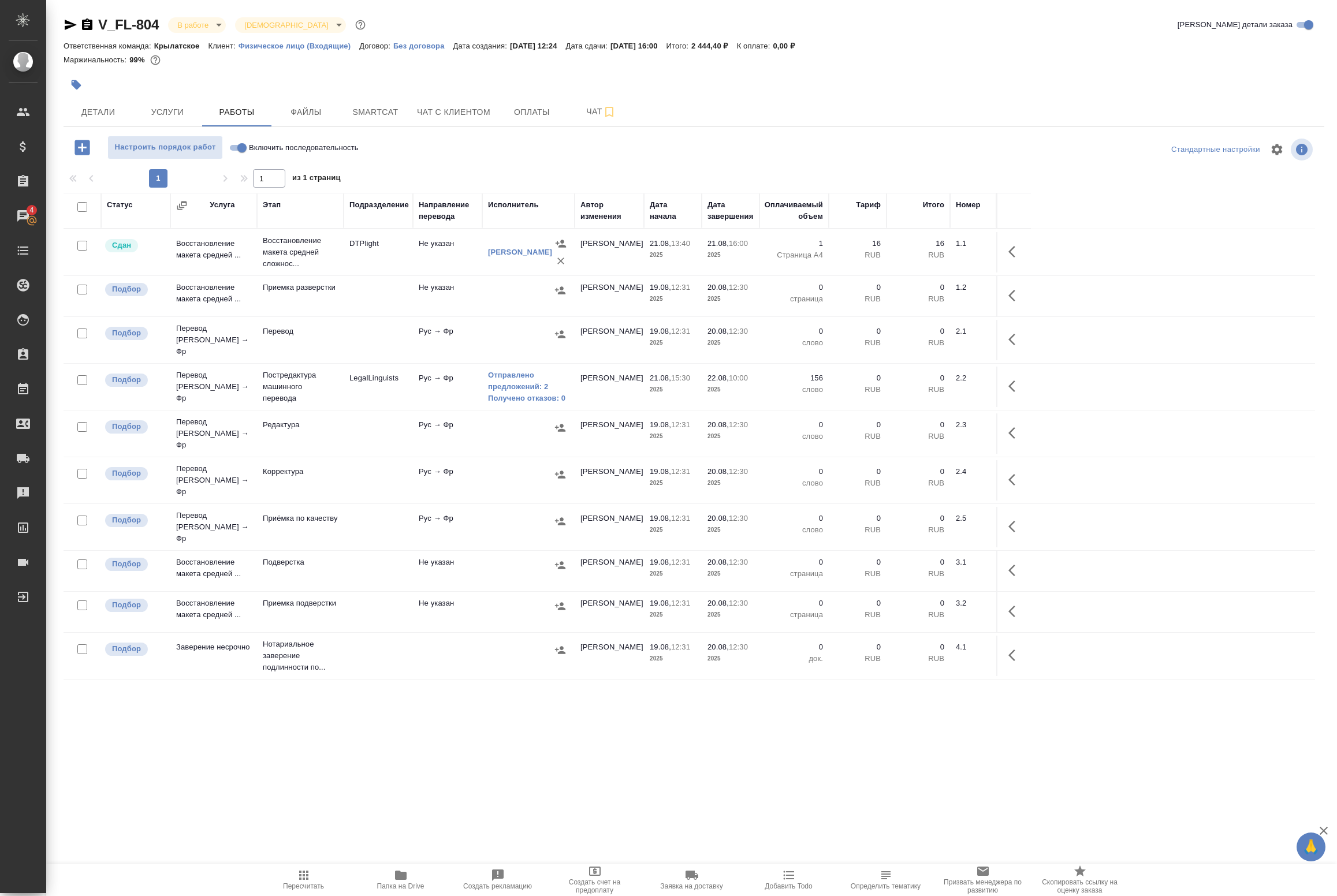
click at [88, 733] on div "V_FL-804 В работе inProgress Святая троица holyTrinity Кратко детали заказа Отв…" at bounding box center [694, 371] width 1273 height 742
drag, startPoint x: 296, startPoint y: 739, endPoint x: 281, endPoint y: 729, distance: 18.0
click at [296, 739] on div "V_FL-804 В работе inProgress Святая троица holyTrinity Кратко детали заказа Отв…" at bounding box center [694, 371] width 1273 height 742
click at [613, 745] on div ".cls-1 fill:#fff; AWATERA Badanyan Artak Клиенты Спецификации Заказы 4 Чаты Tod…" at bounding box center [668, 448] width 1337 height 896
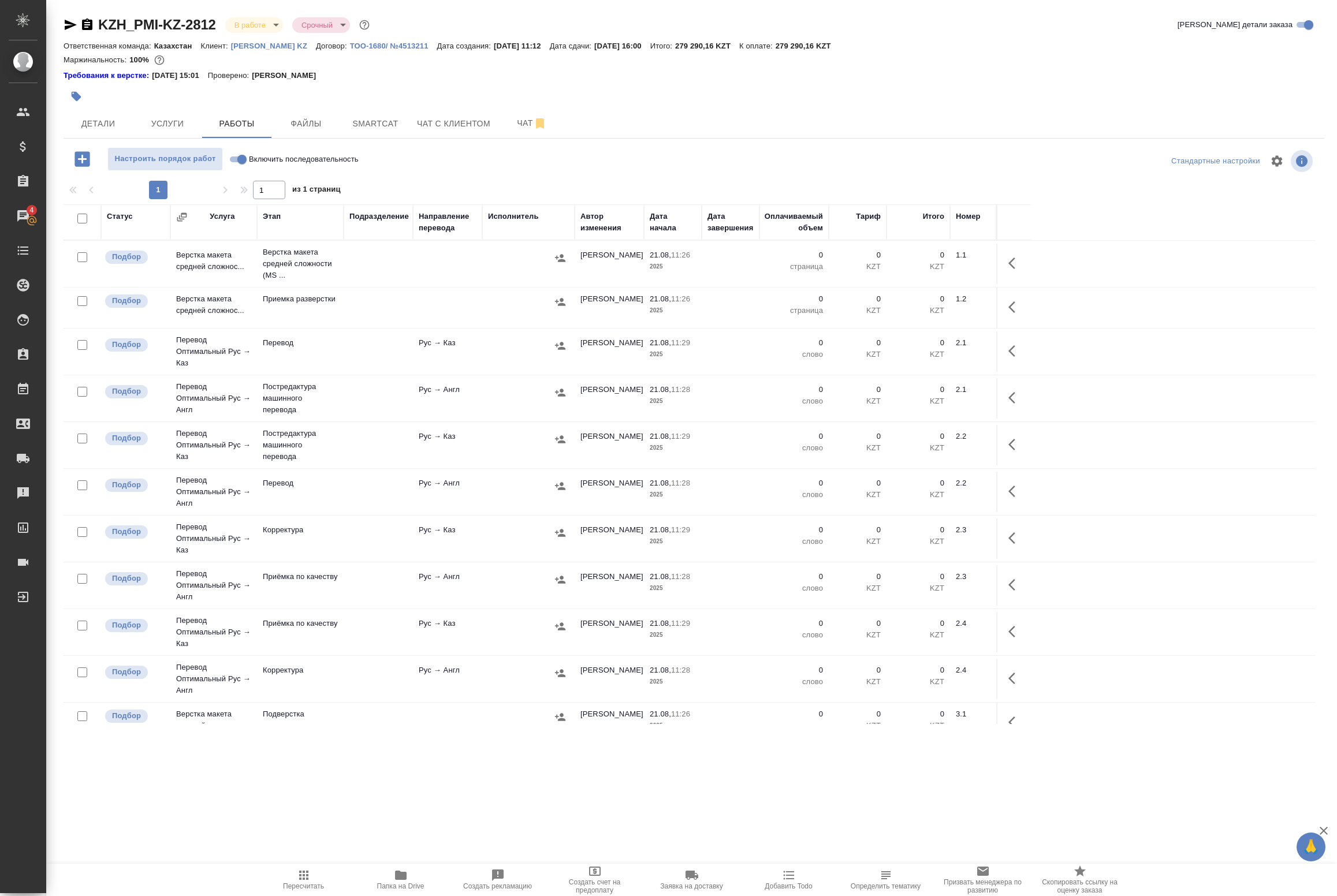
click at [115, 807] on div ".cls-1 fill:#fff; AWATERA Badanyan Artak Клиенты Спецификации Заказы 4 Чаты Tod…" at bounding box center [668, 448] width 1337 height 896
click at [1018, 306] on icon "button" at bounding box center [1015, 306] width 14 height 14
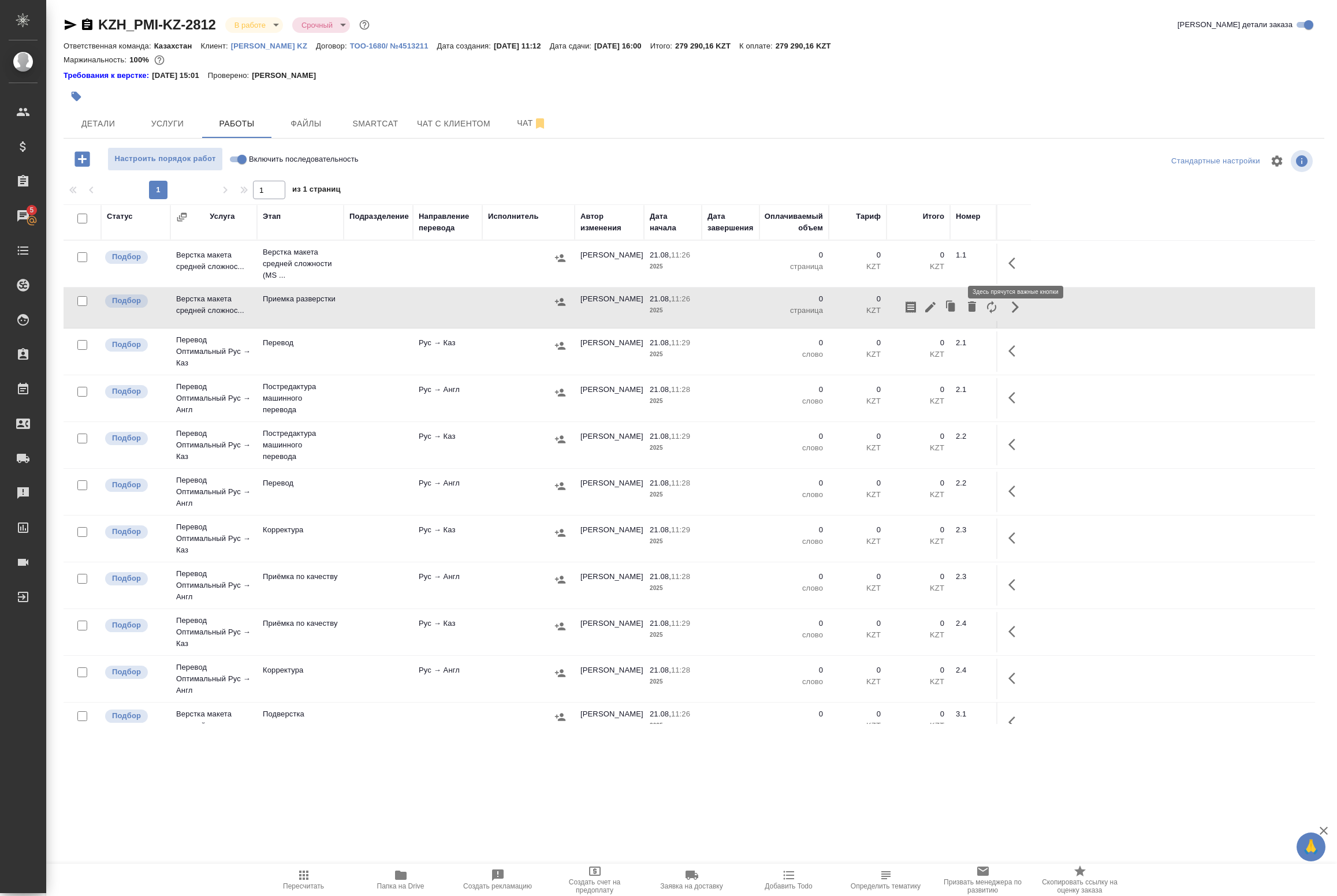
click at [1015, 261] on icon "button" at bounding box center [1015, 263] width 14 height 14
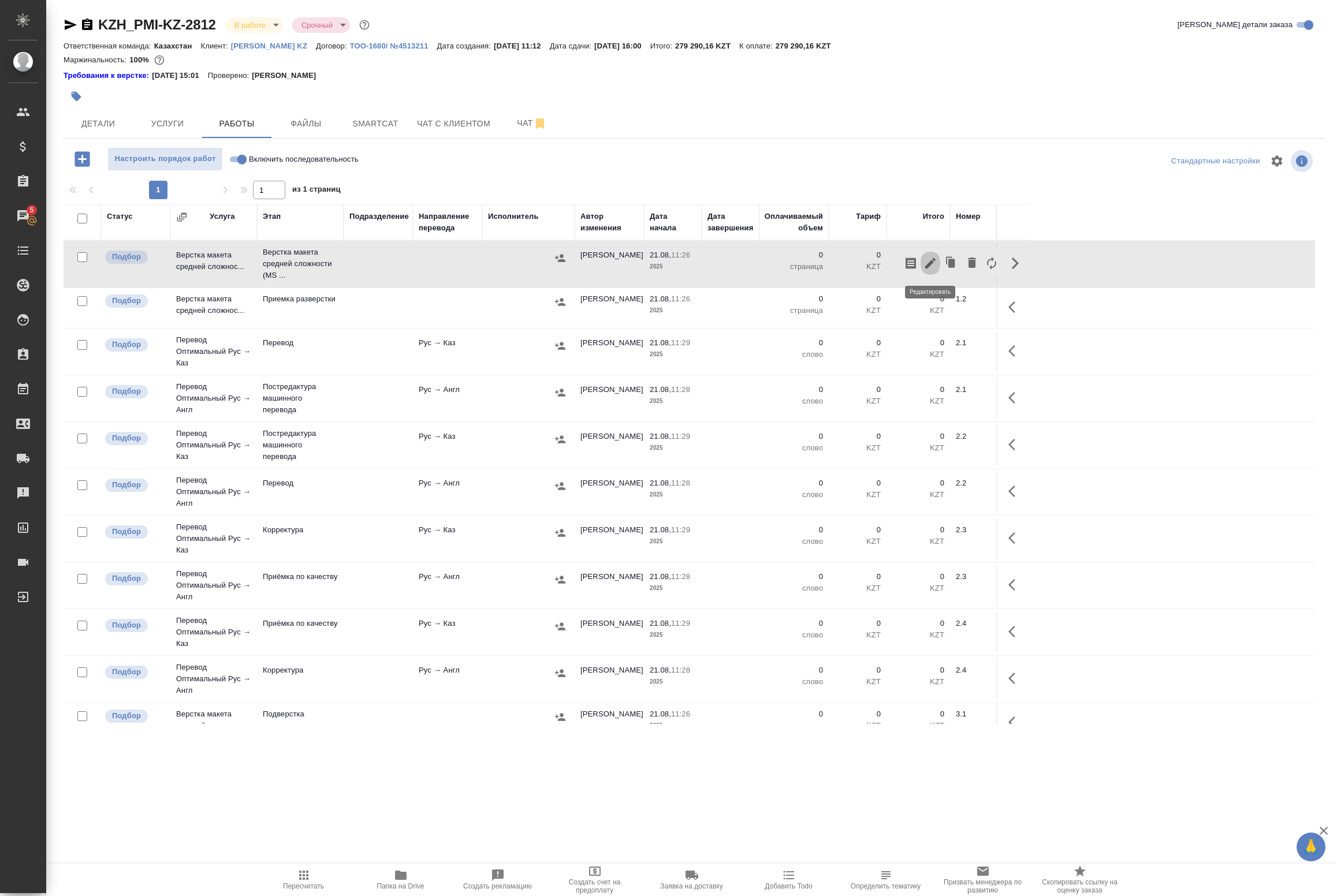
click at [936, 264] on icon "button" at bounding box center [930, 263] width 14 height 14
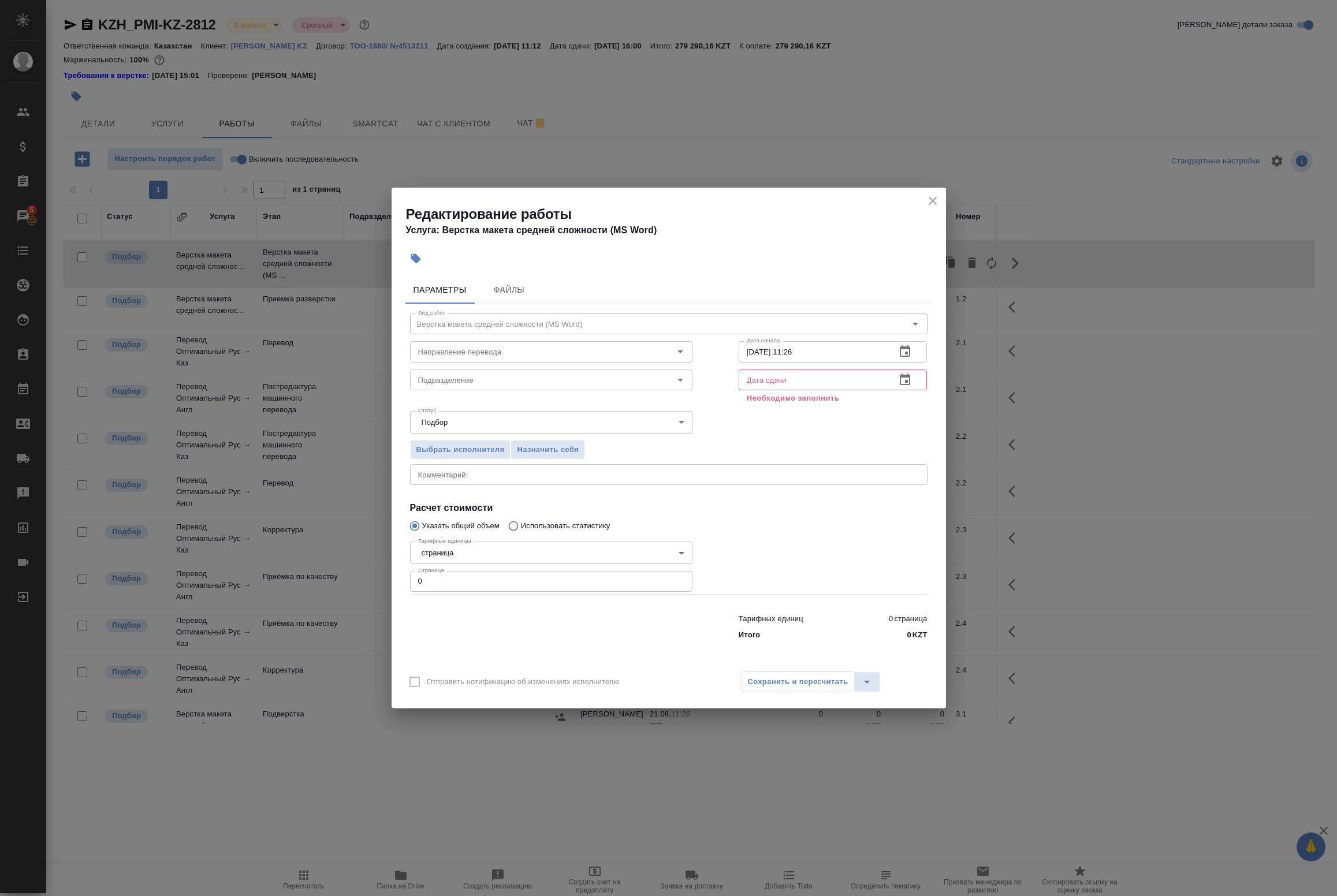
click at [909, 348] on icon "button" at bounding box center [905, 351] width 10 height 11
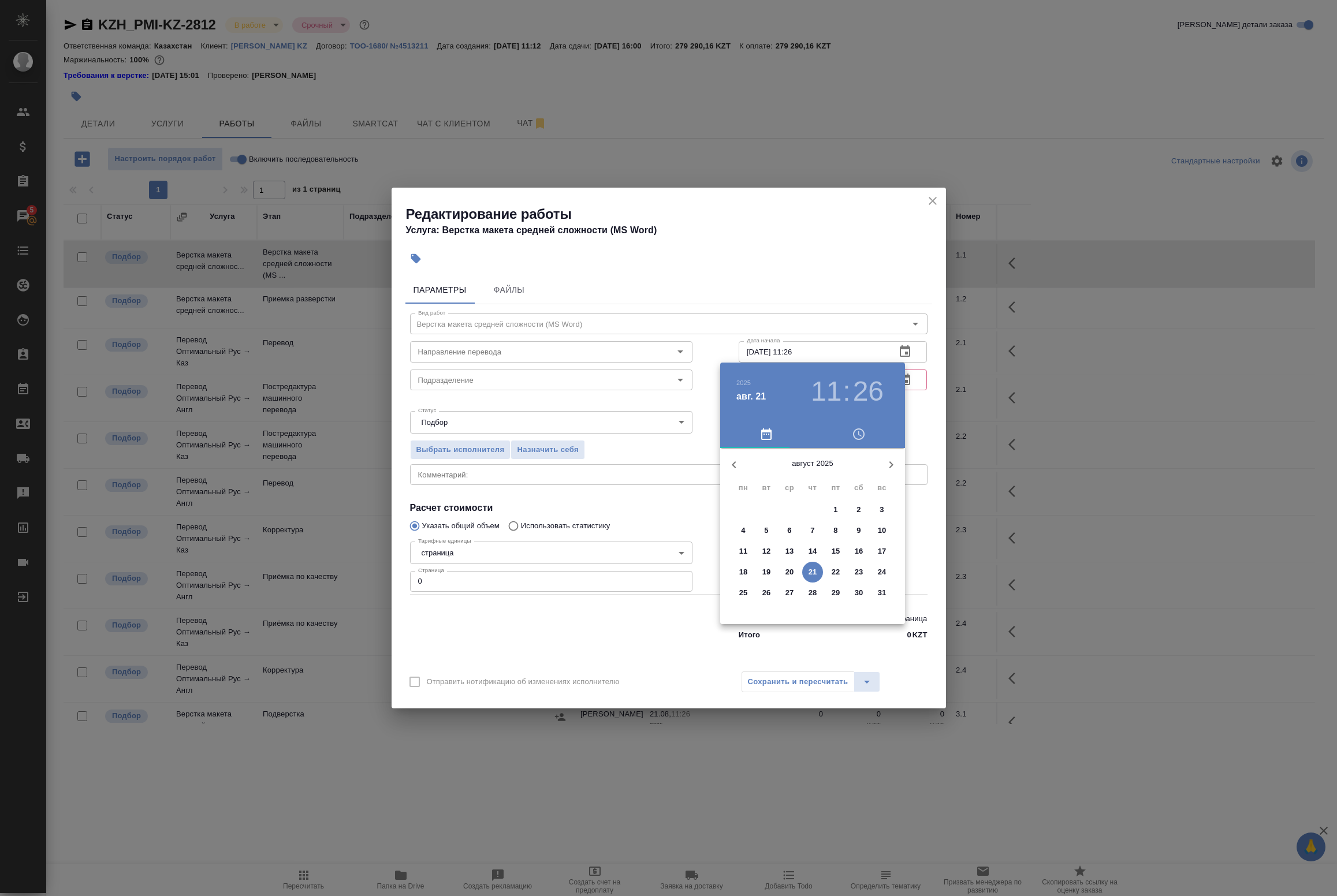
click at [809, 568] on p "21" at bounding box center [813, 572] width 8 height 11
click at [812, 582] on div at bounding box center [813, 539] width 150 height 150
click at [805, 472] on div at bounding box center [813, 539] width 150 height 150
click at [807, 476] on div at bounding box center [813, 539] width 150 height 150
click at [813, 476] on div at bounding box center [813, 539] width 150 height 150
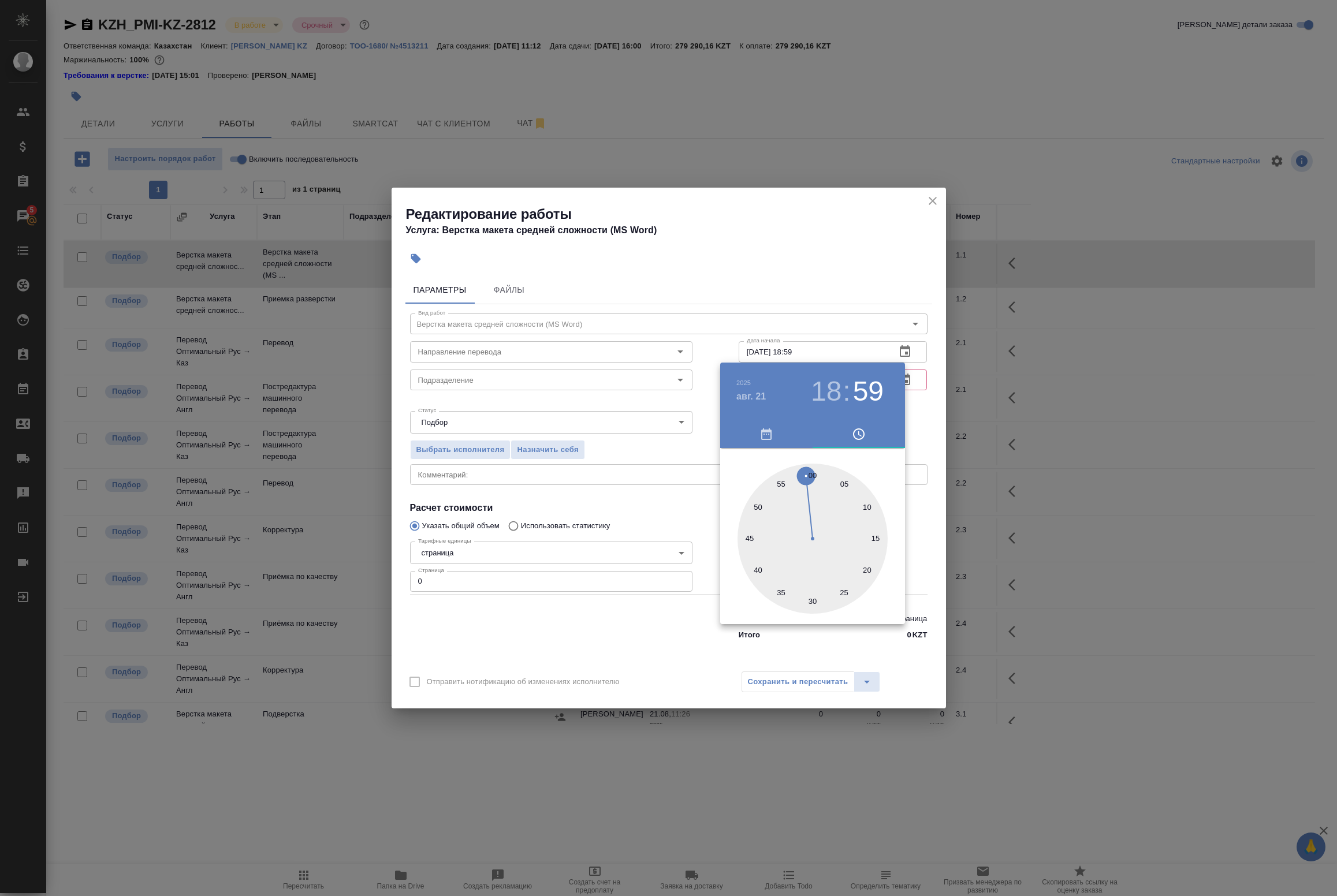
type input "[DATE] 18:00"
click at [932, 426] on div at bounding box center [668, 448] width 1337 height 896
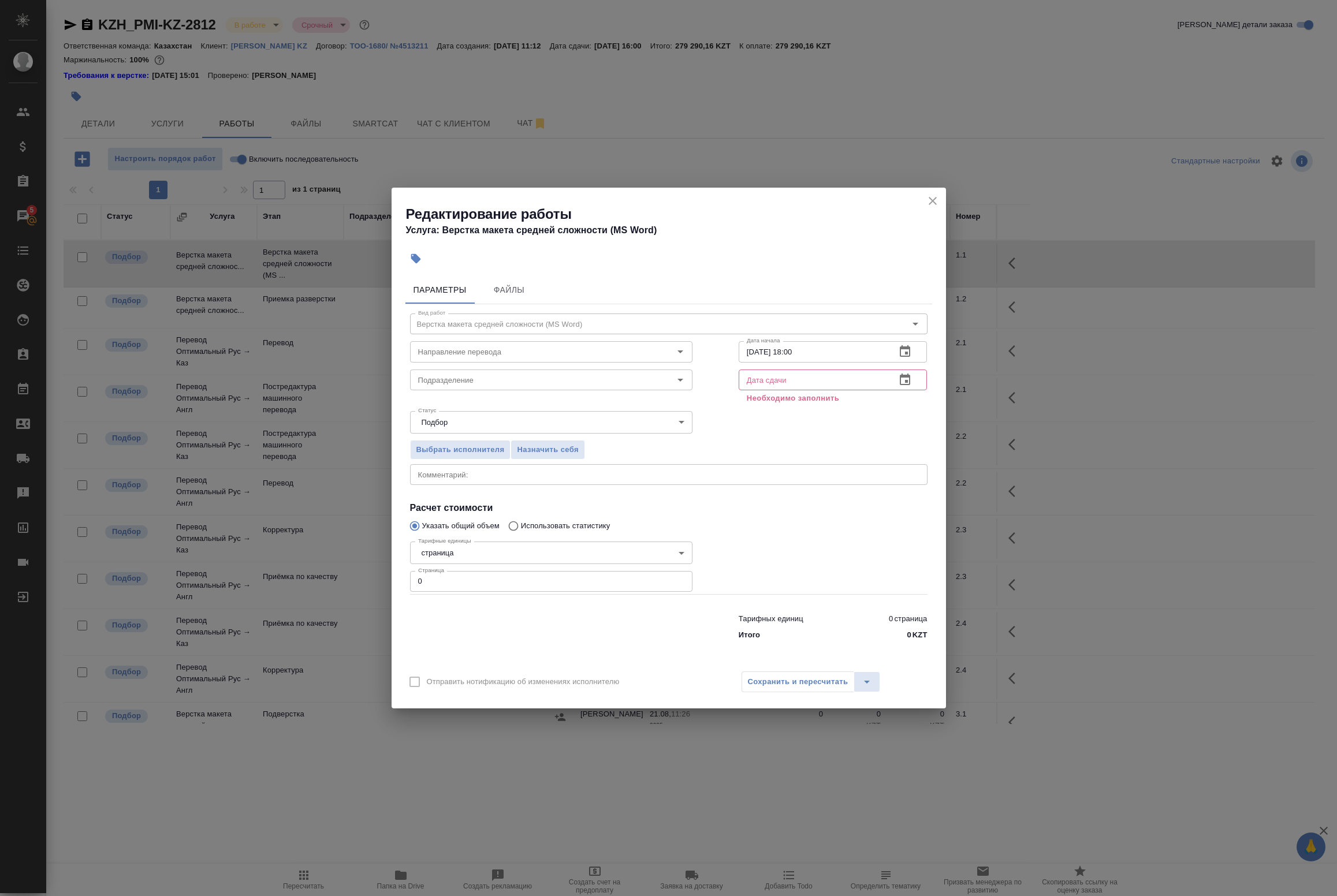
click at [907, 380] on icon "button" at bounding box center [905, 380] width 10 height 11
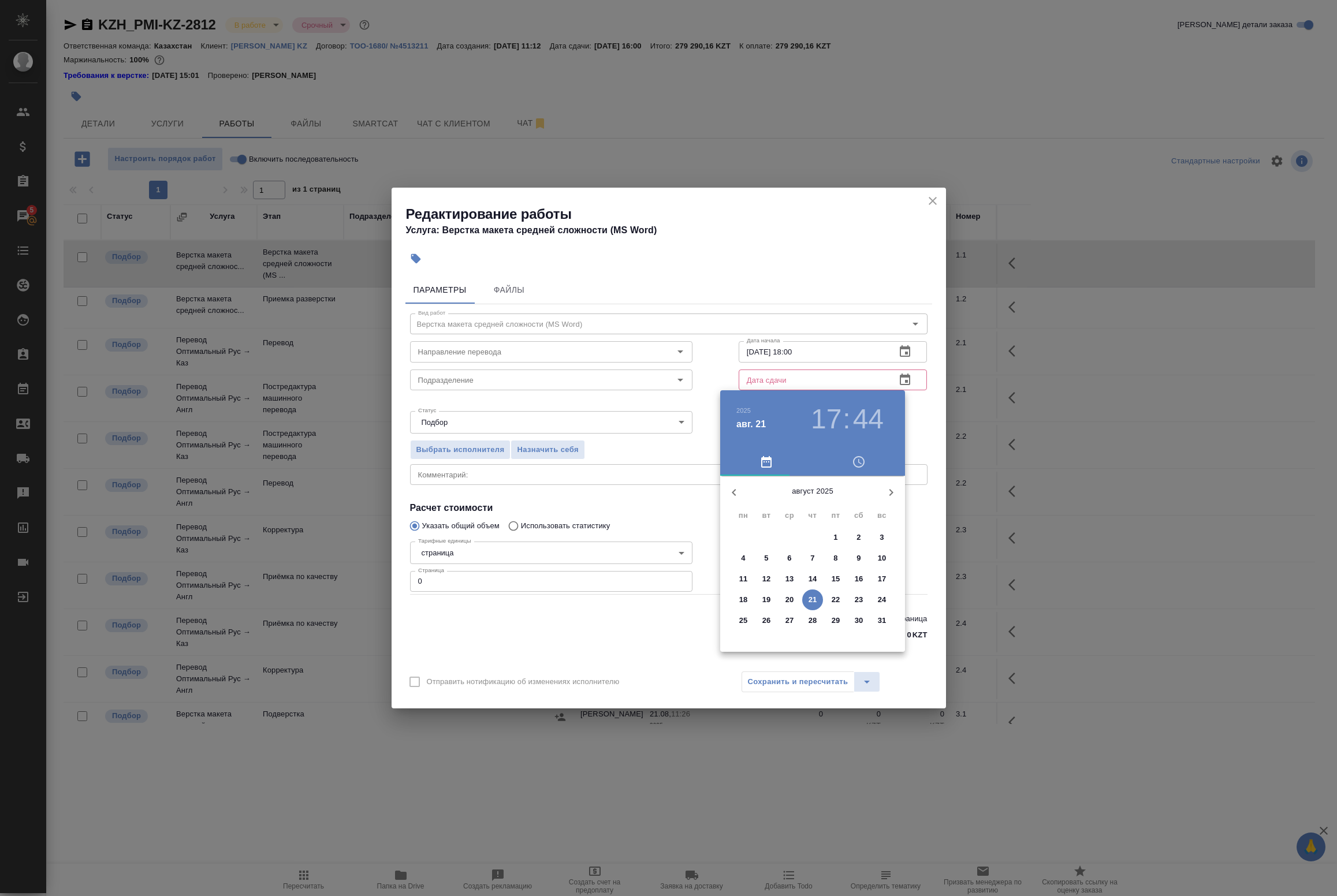
click at [841, 596] on span "22" at bounding box center [835, 600] width 21 height 11
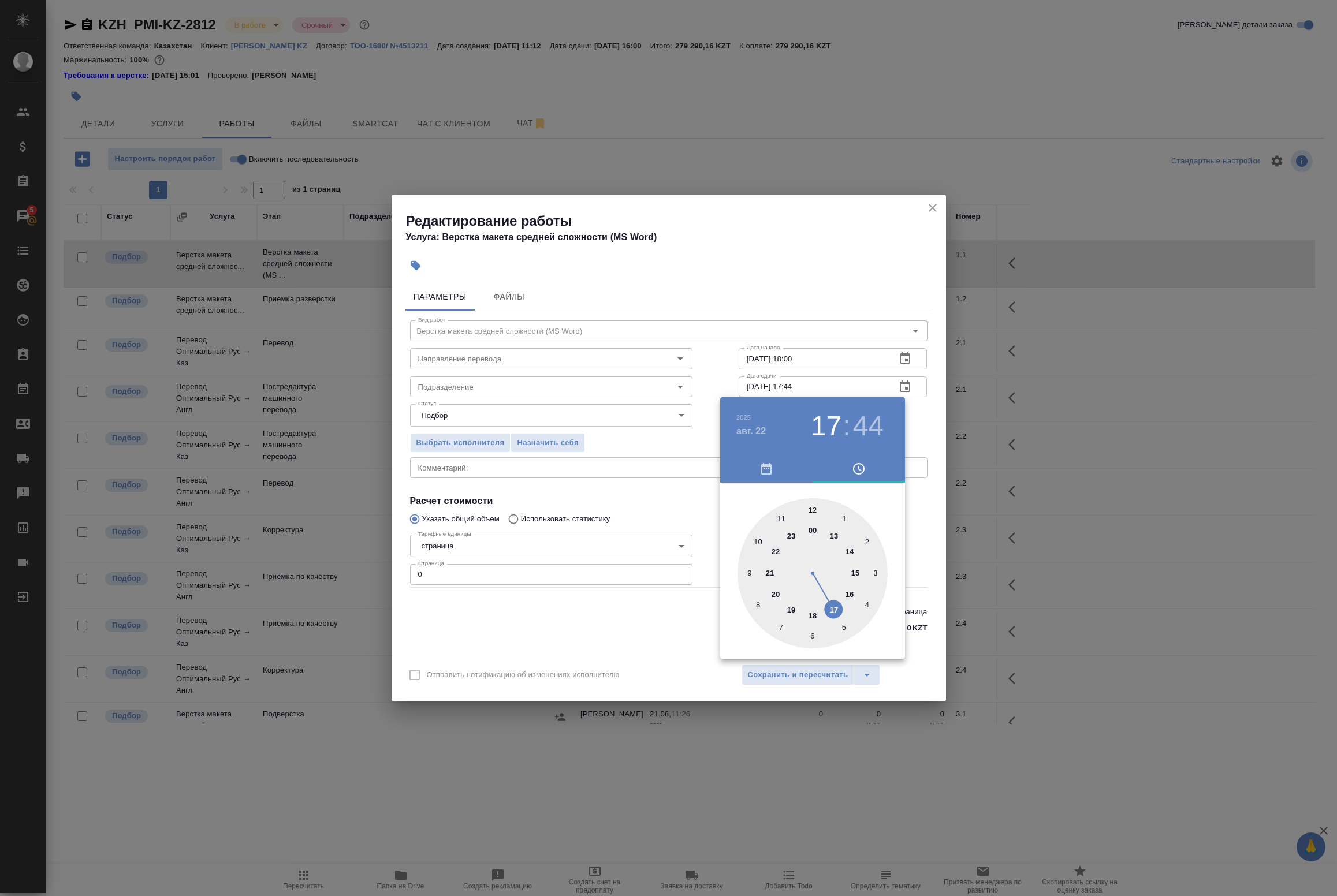
click at [815, 512] on div at bounding box center [813, 574] width 150 height 150
click at [816, 509] on div at bounding box center [813, 574] width 150 height 150
click at [840, 431] on h3 "12" at bounding box center [826, 426] width 31 height 33
click at [833, 536] on div at bounding box center [813, 574] width 150 height 150
click at [816, 509] on div at bounding box center [813, 574] width 150 height 150
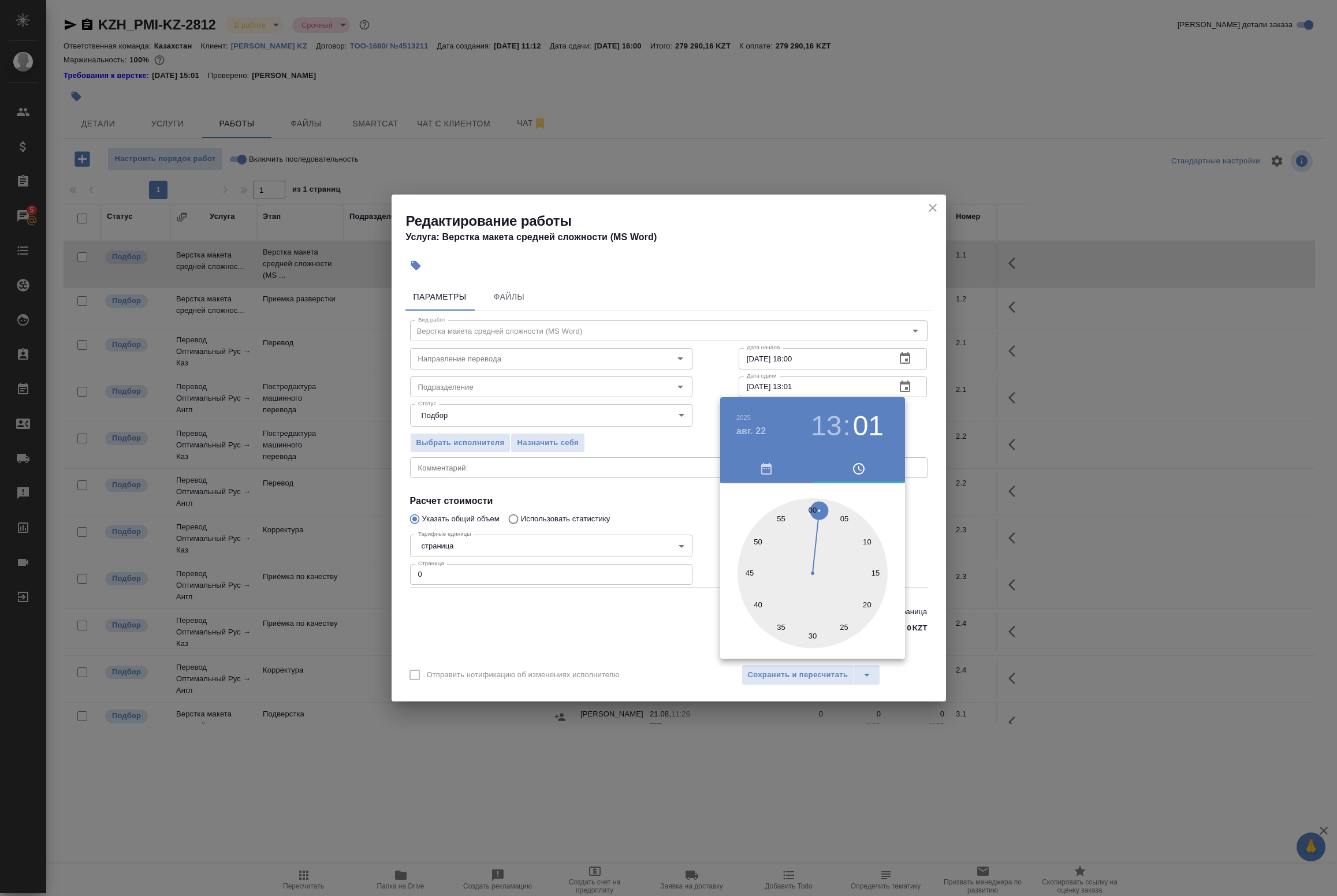
click at [813, 506] on div at bounding box center [813, 574] width 150 height 150
type input "22.08.2025 13:00"
drag, startPoint x: 923, startPoint y: 414, endPoint x: 887, endPoint y: 440, distance: 44.4
click at [923, 416] on div at bounding box center [668, 448] width 1337 height 896
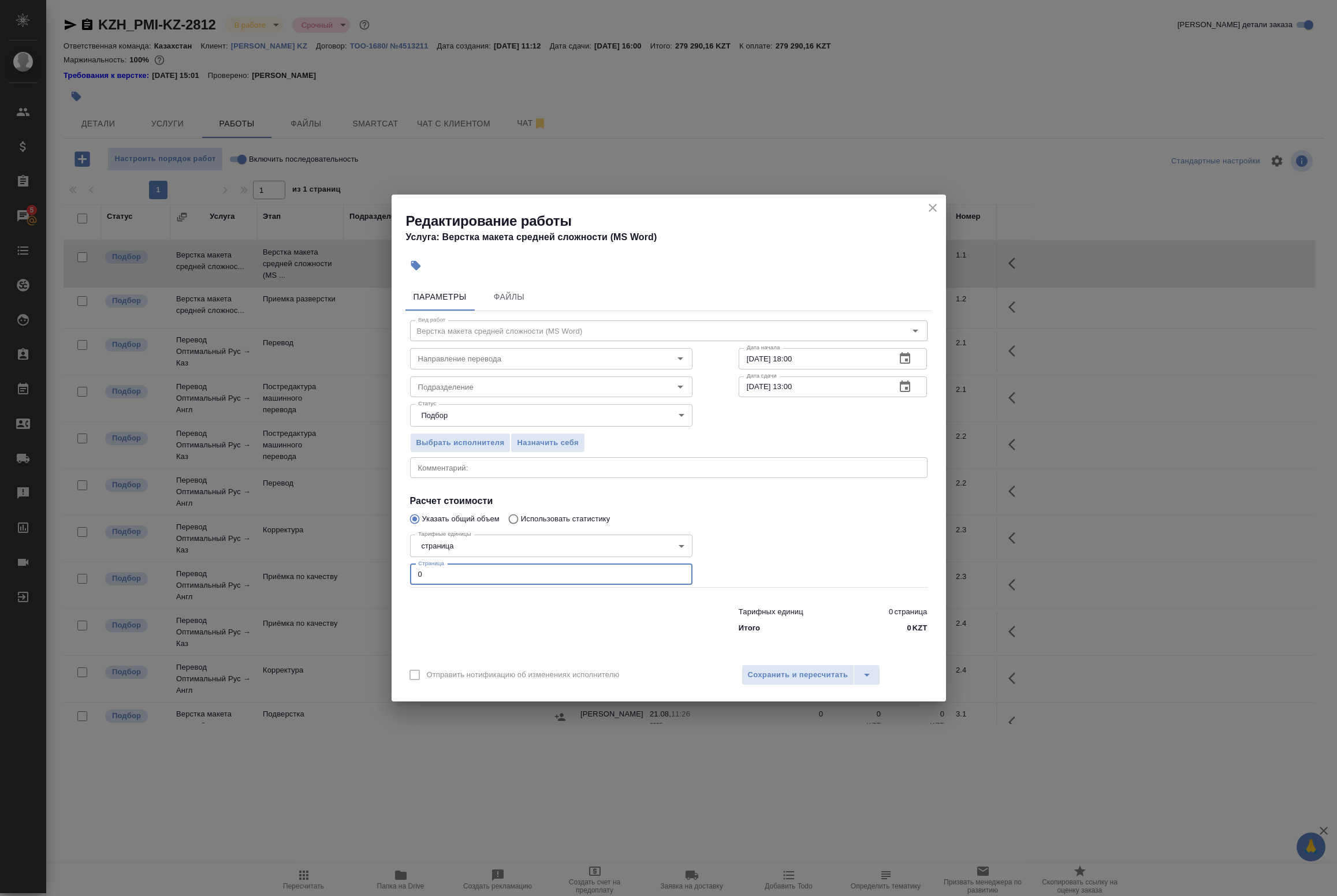
drag, startPoint x: 523, startPoint y: 575, endPoint x: 270, endPoint y: 563, distance: 253.3
click at [272, 563] on div "Редактирование работы Услуга: Верстка макета средней сложности (MS Word) Параме…" at bounding box center [668, 448] width 1337 height 896
click at [933, 203] on icon "close" at bounding box center [933, 207] width 14 height 14
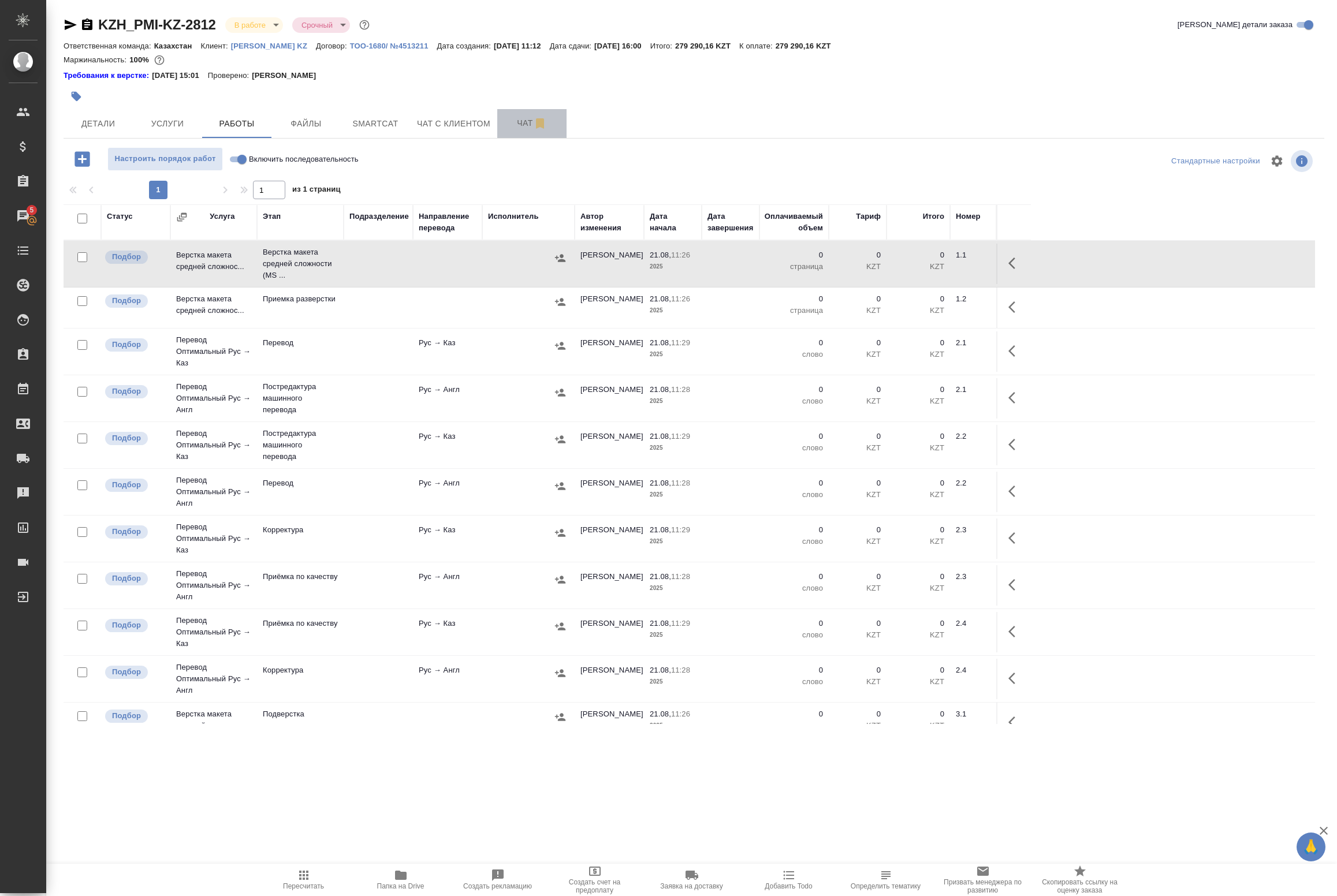
click at [524, 123] on span "Чат" at bounding box center [532, 123] width 55 height 14
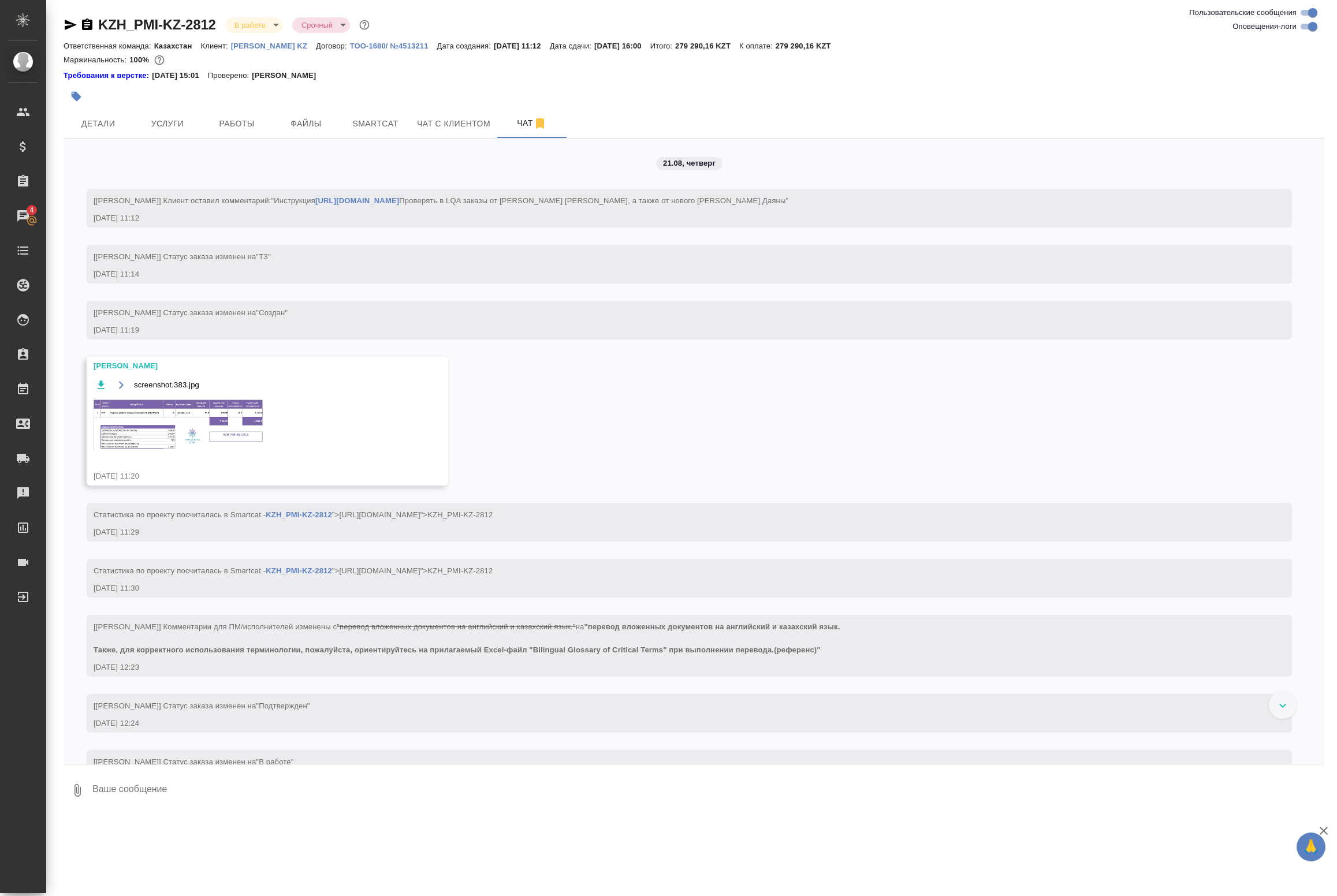
click at [158, 399] on img at bounding box center [180, 424] width 173 height 52
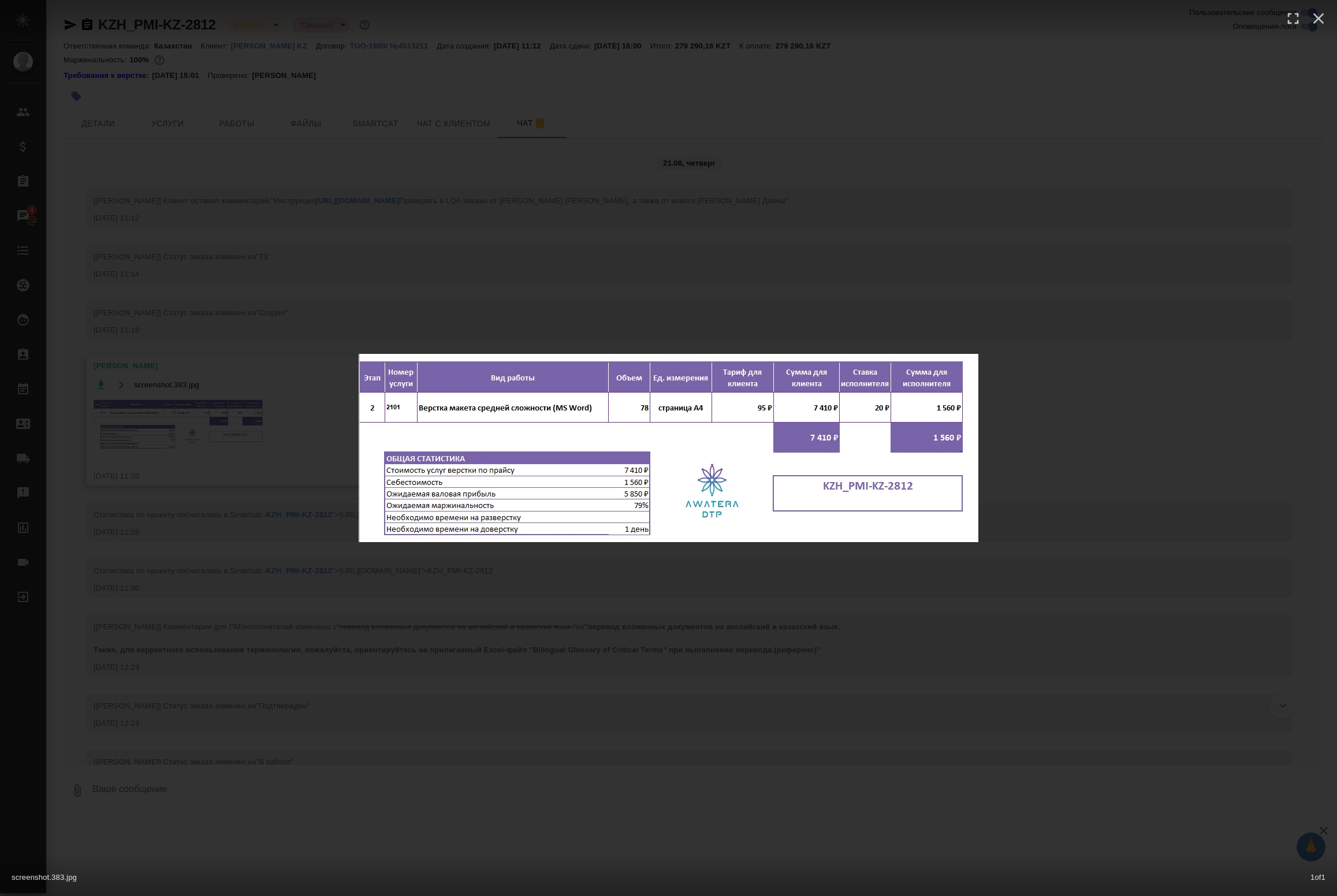
click at [230, 118] on div "screenshot.383.jpg 1 of 1" at bounding box center [668, 448] width 1337 height 896
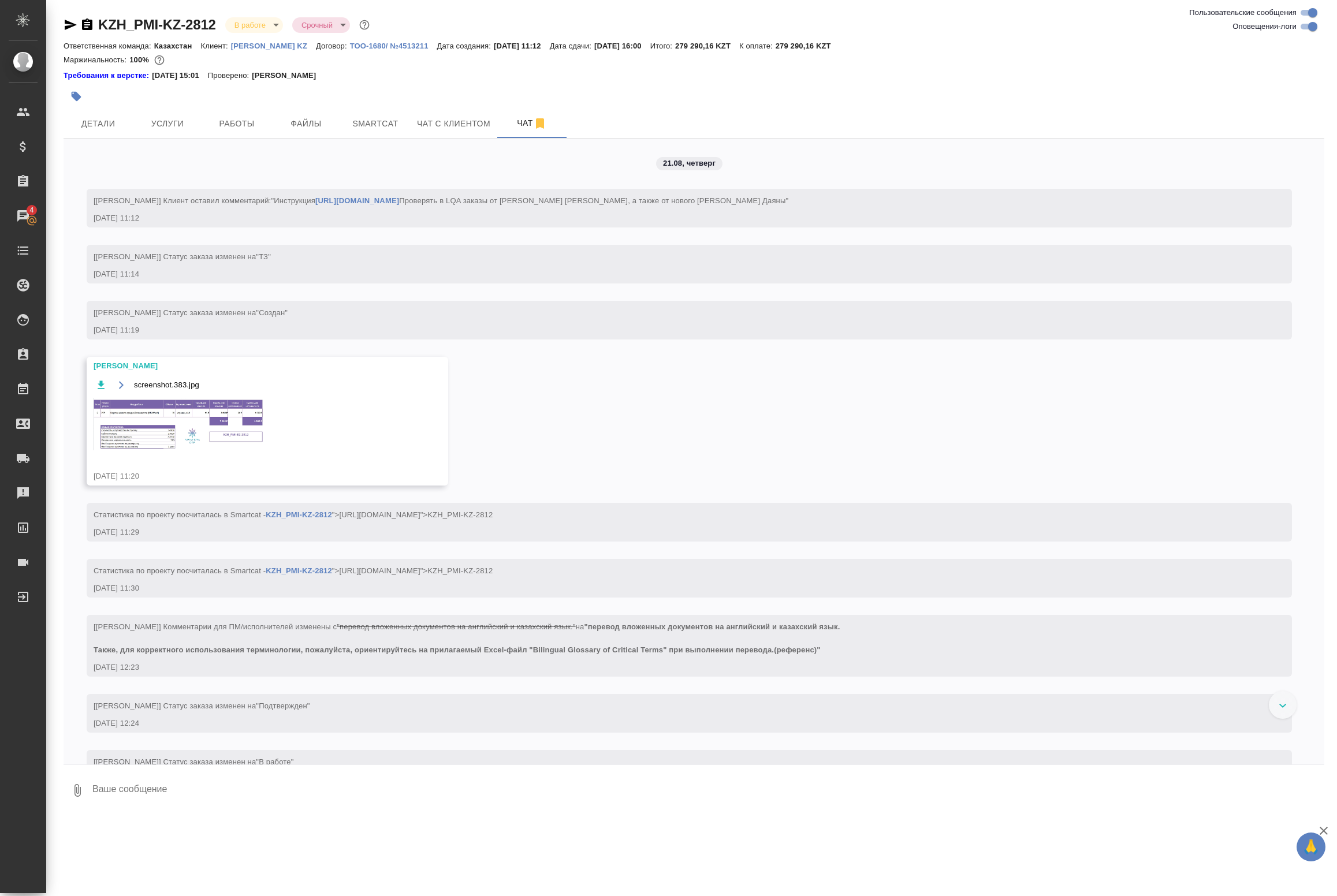
click at [162, 444] on img at bounding box center [180, 424] width 173 height 52
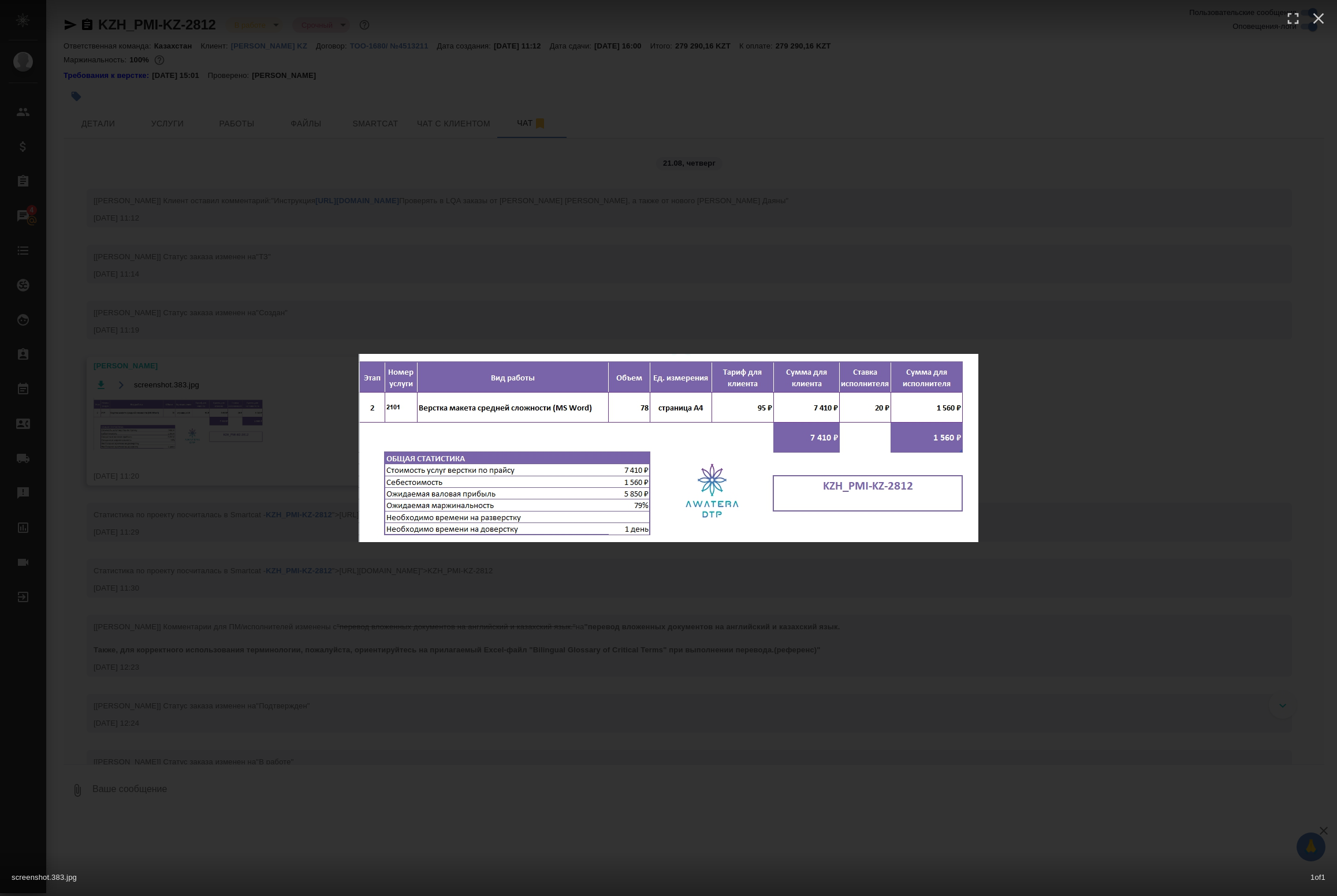
click at [162, 429] on div "screenshot.383.jpg 1 of 1" at bounding box center [668, 448] width 1337 height 896
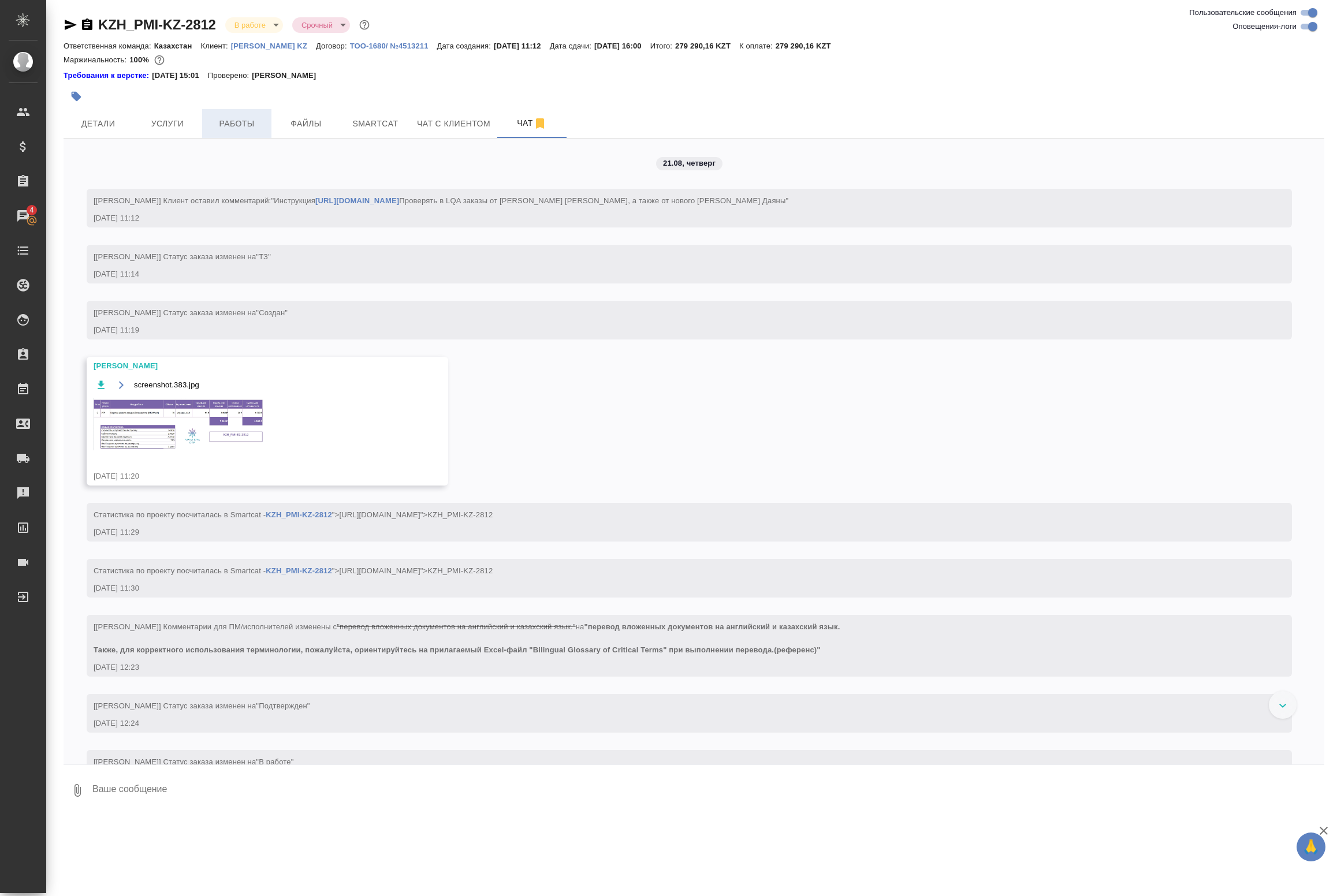
click at [213, 127] on span "Работы" at bounding box center [236, 123] width 55 height 14
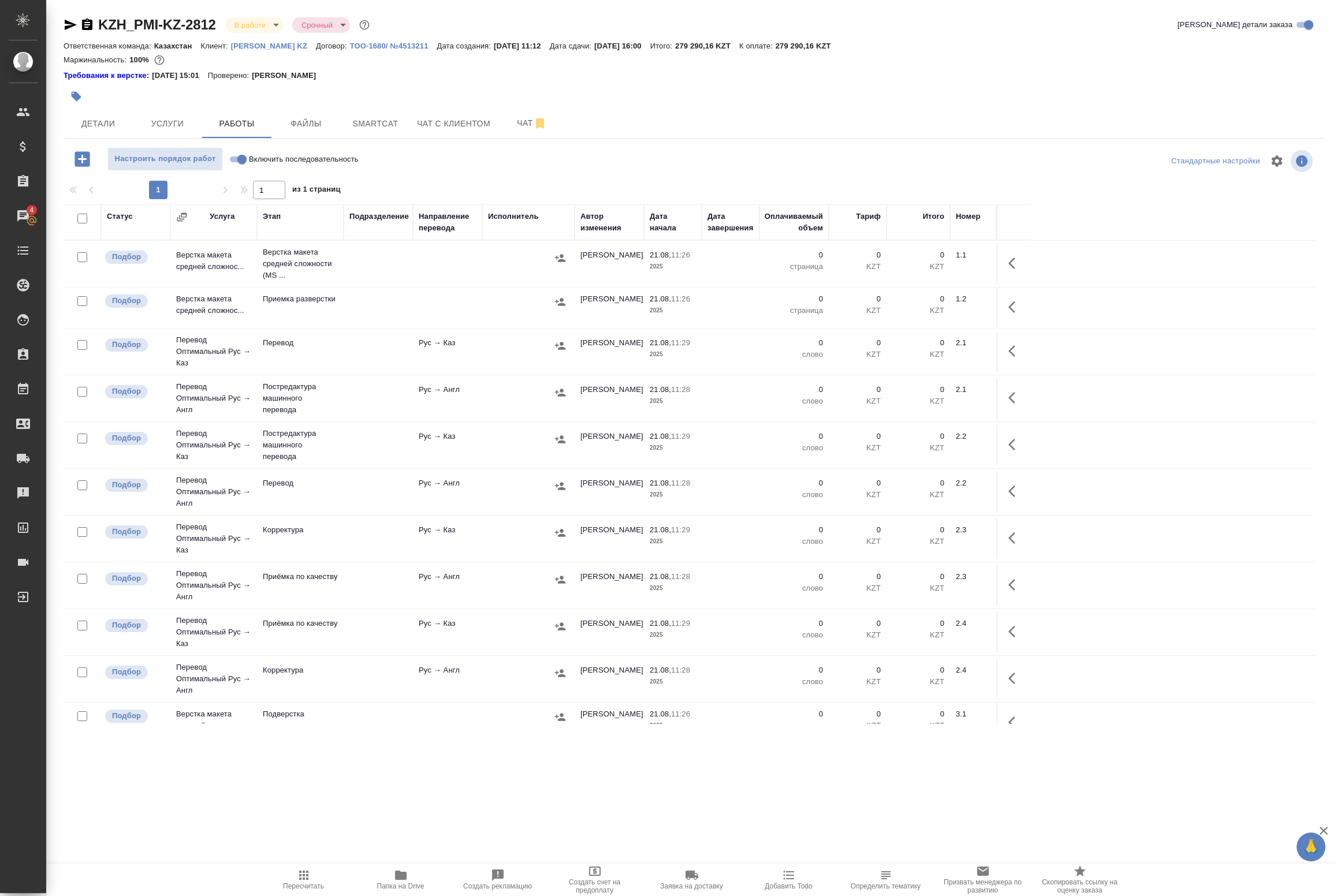
click at [518, 260] on div at bounding box center [529, 258] width 81 height 17
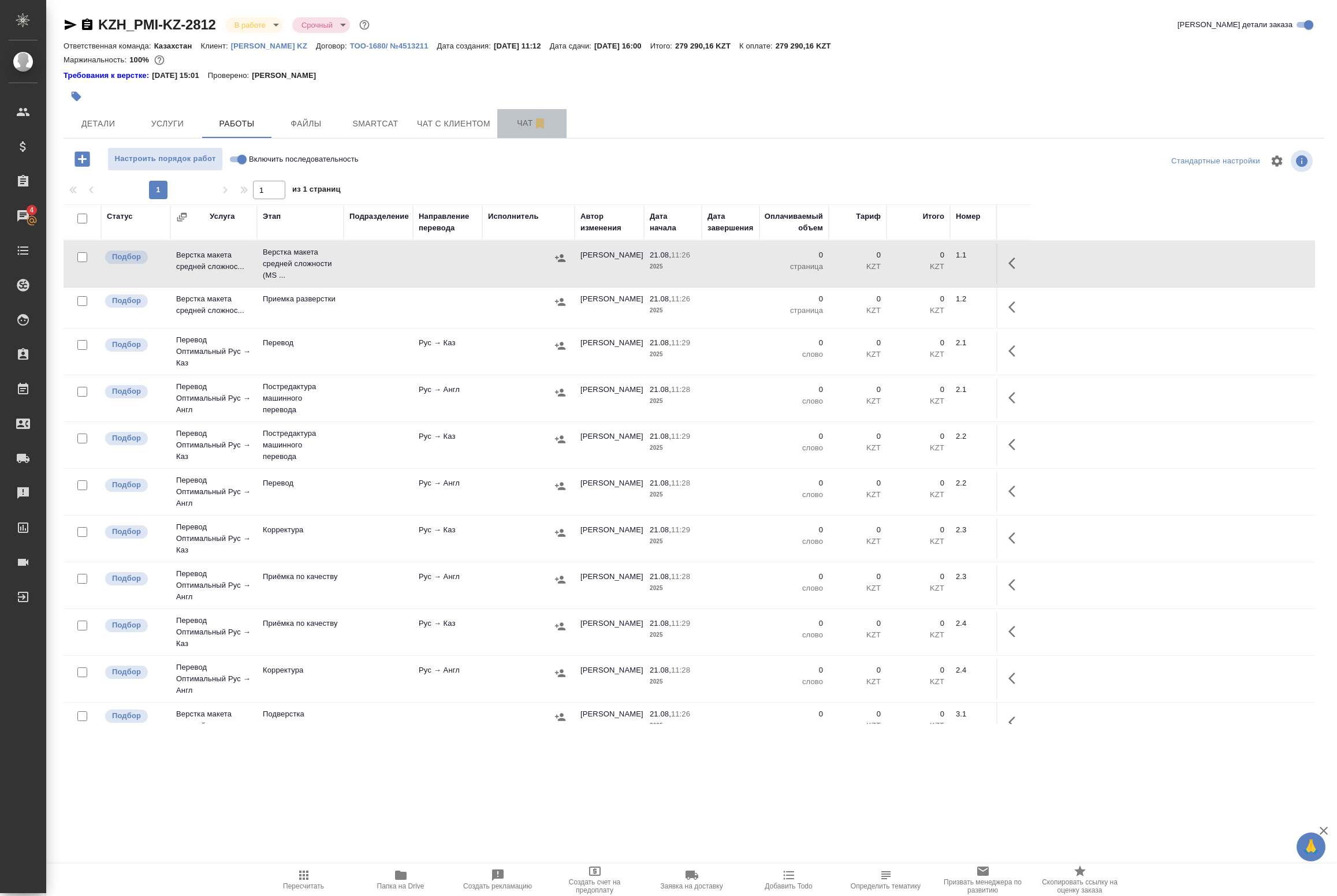
click at [516, 124] on span "Чат" at bounding box center [532, 123] width 55 height 14
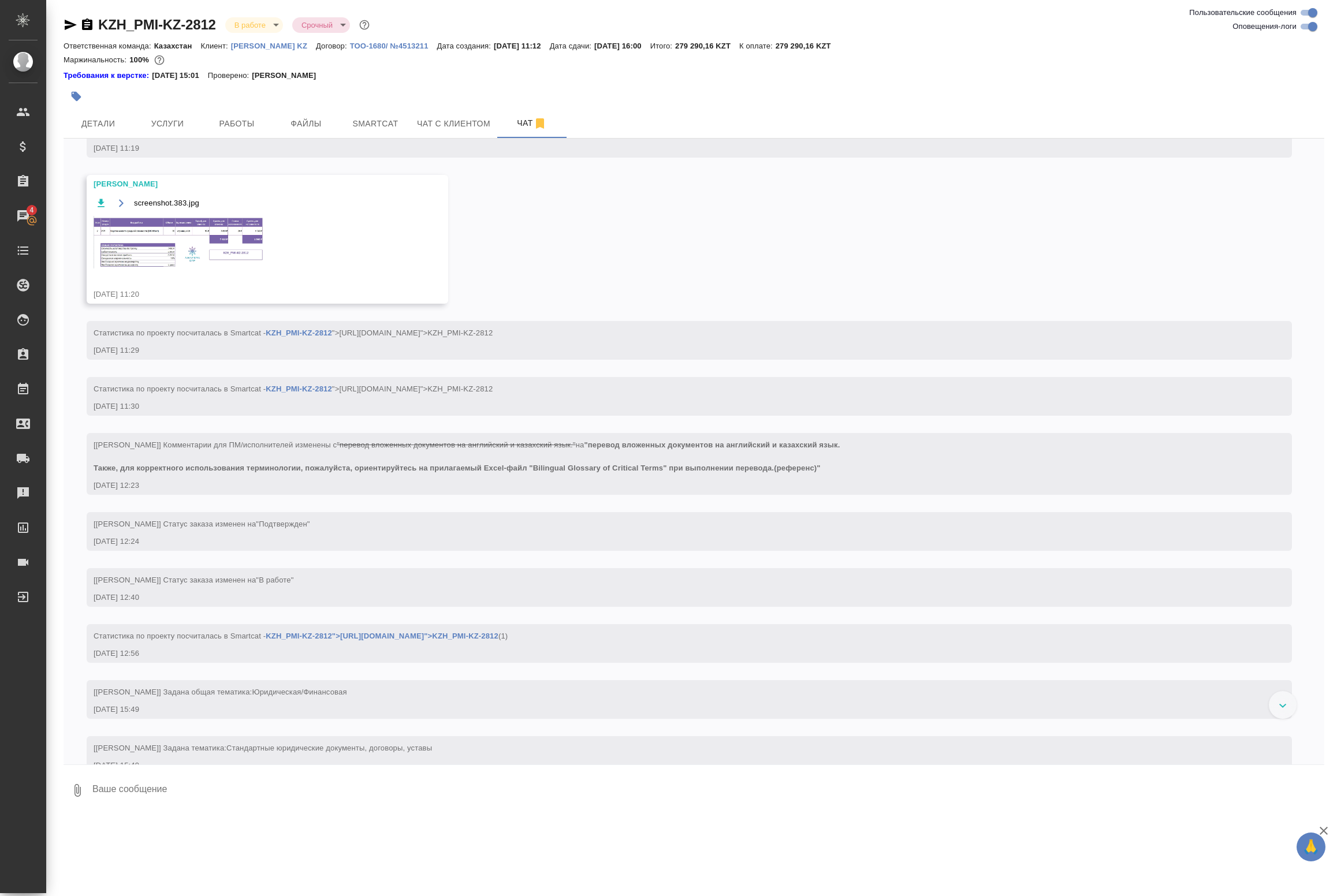
scroll to position [177, 0]
click at [163, 249] on img at bounding box center [180, 247] width 173 height 52
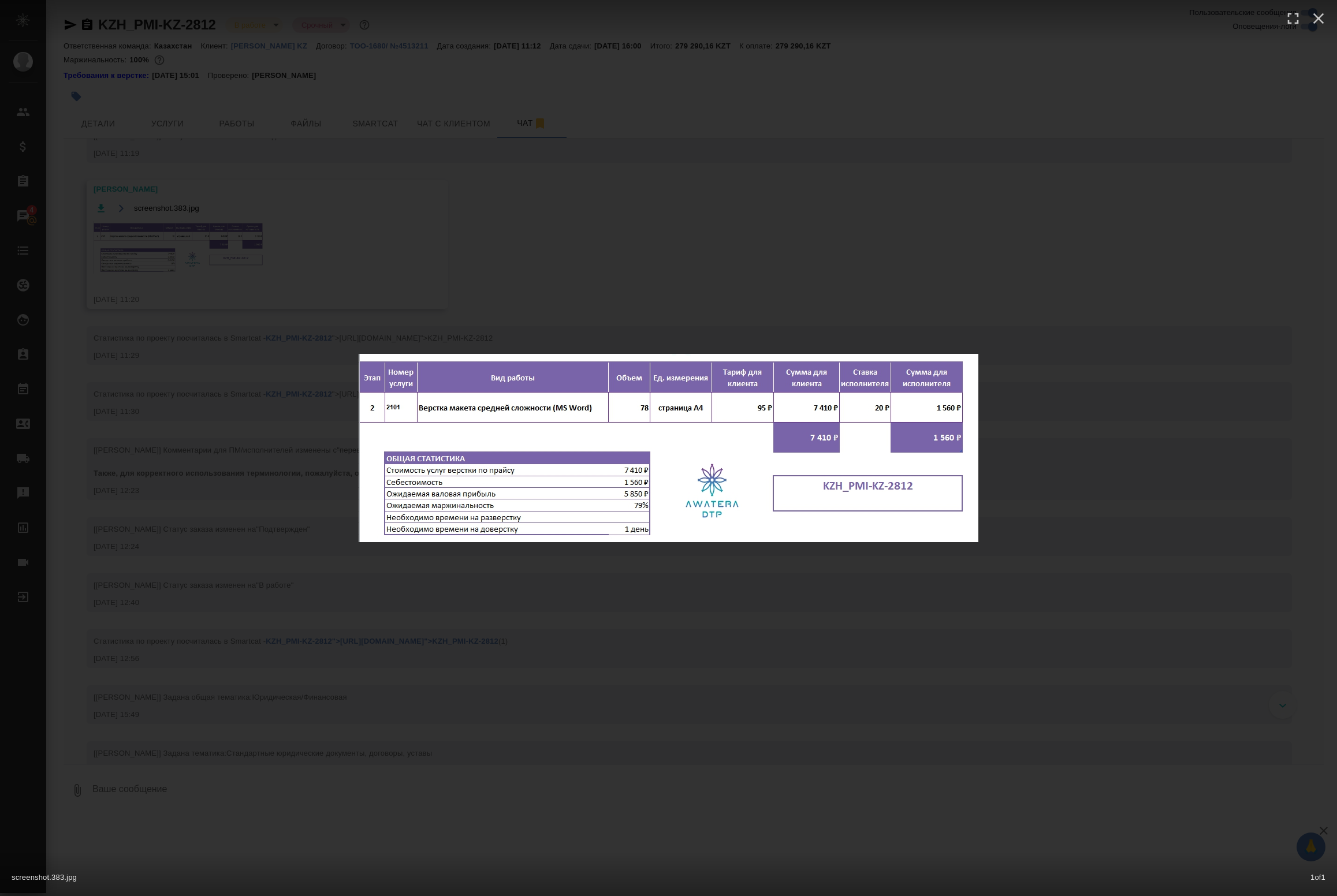
click at [163, 259] on div "screenshot.383.jpg 1 of 1" at bounding box center [668, 448] width 1337 height 896
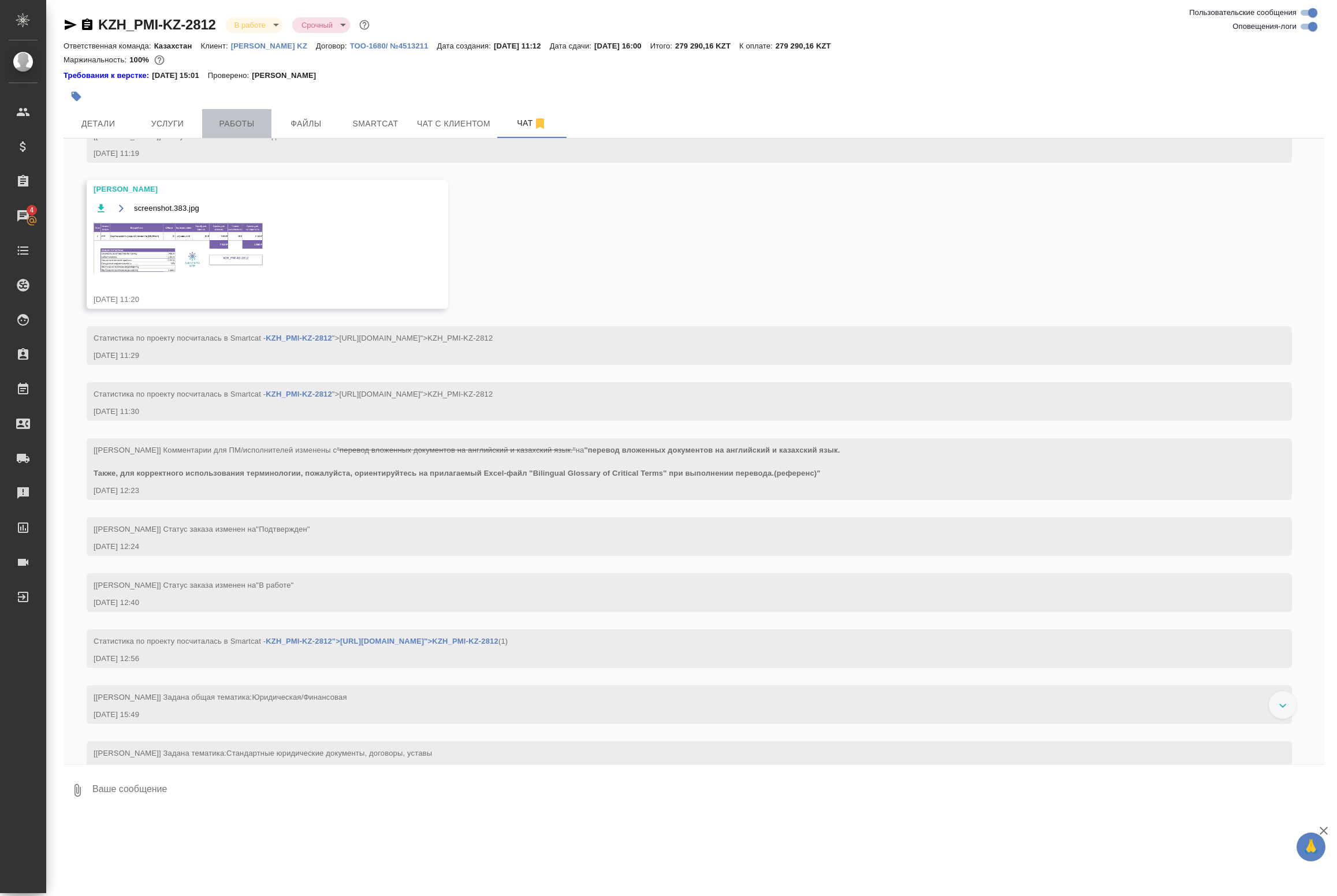
click at [218, 126] on span "Работы" at bounding box center [236, 123] width 55 height 14
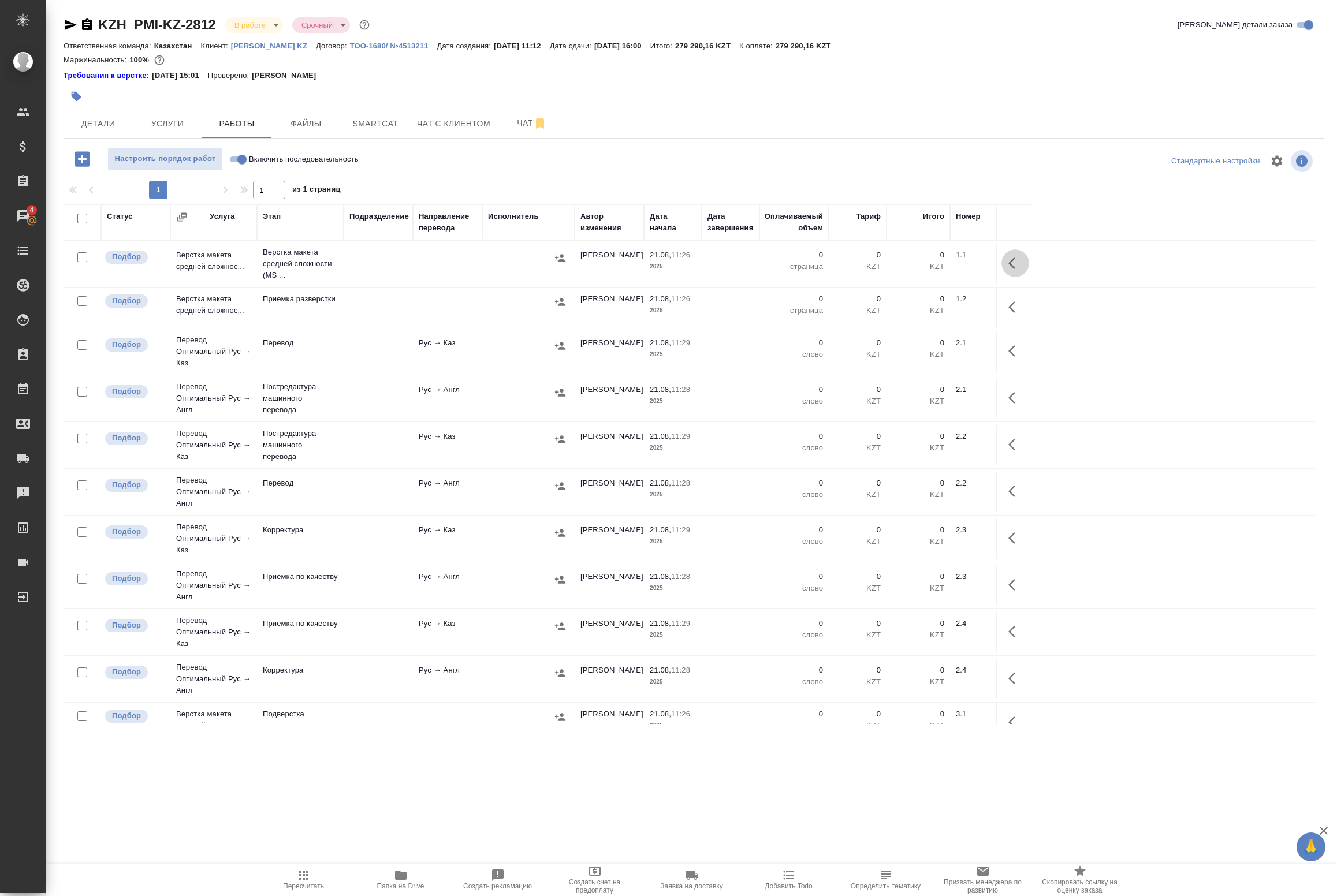
click at [1015, 267] on icon "button" at bounding box center [1015, 263] width 14 height 14
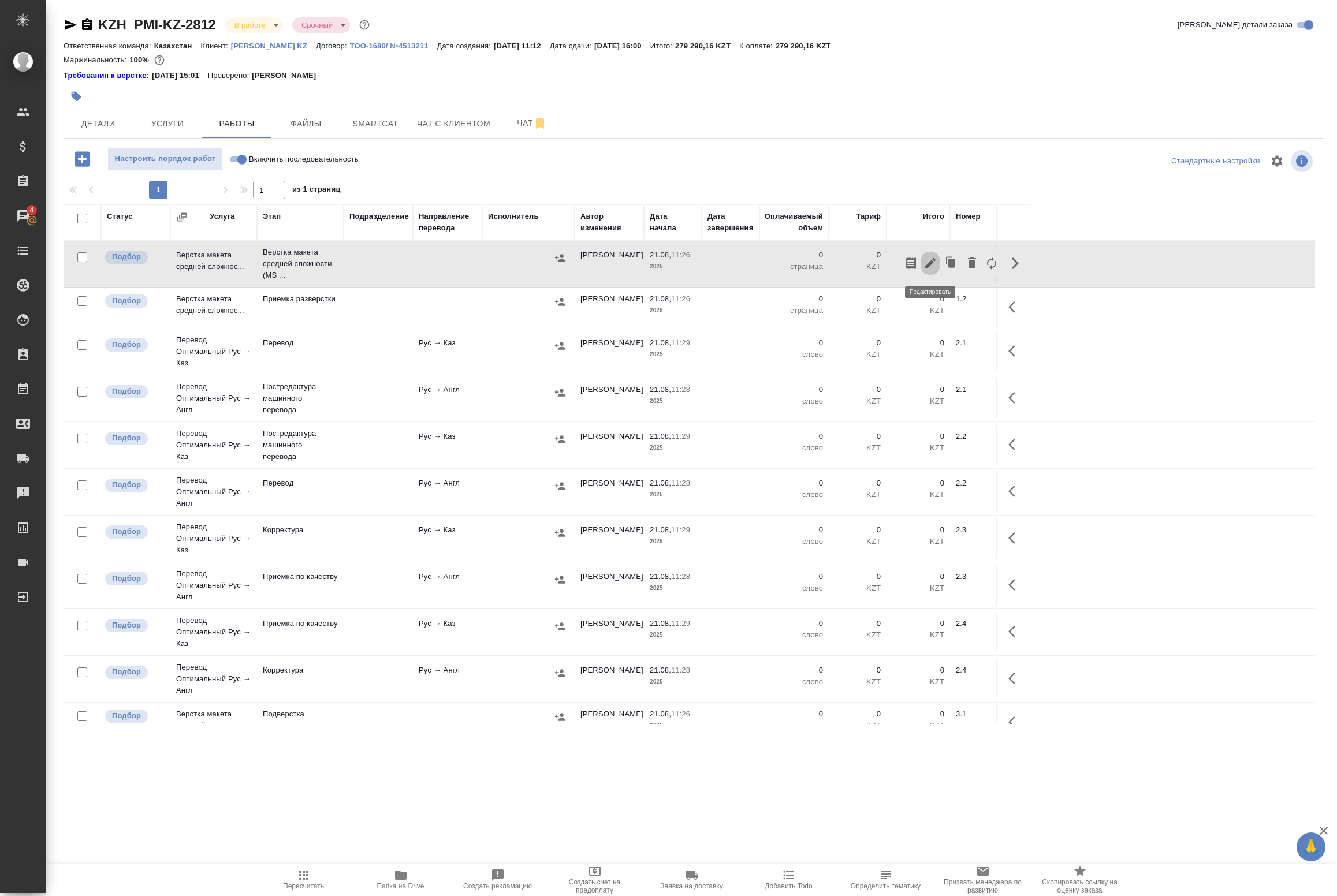
click at [933, 266] on icon "button" at bounding box center [930, 263] width 14 height 14
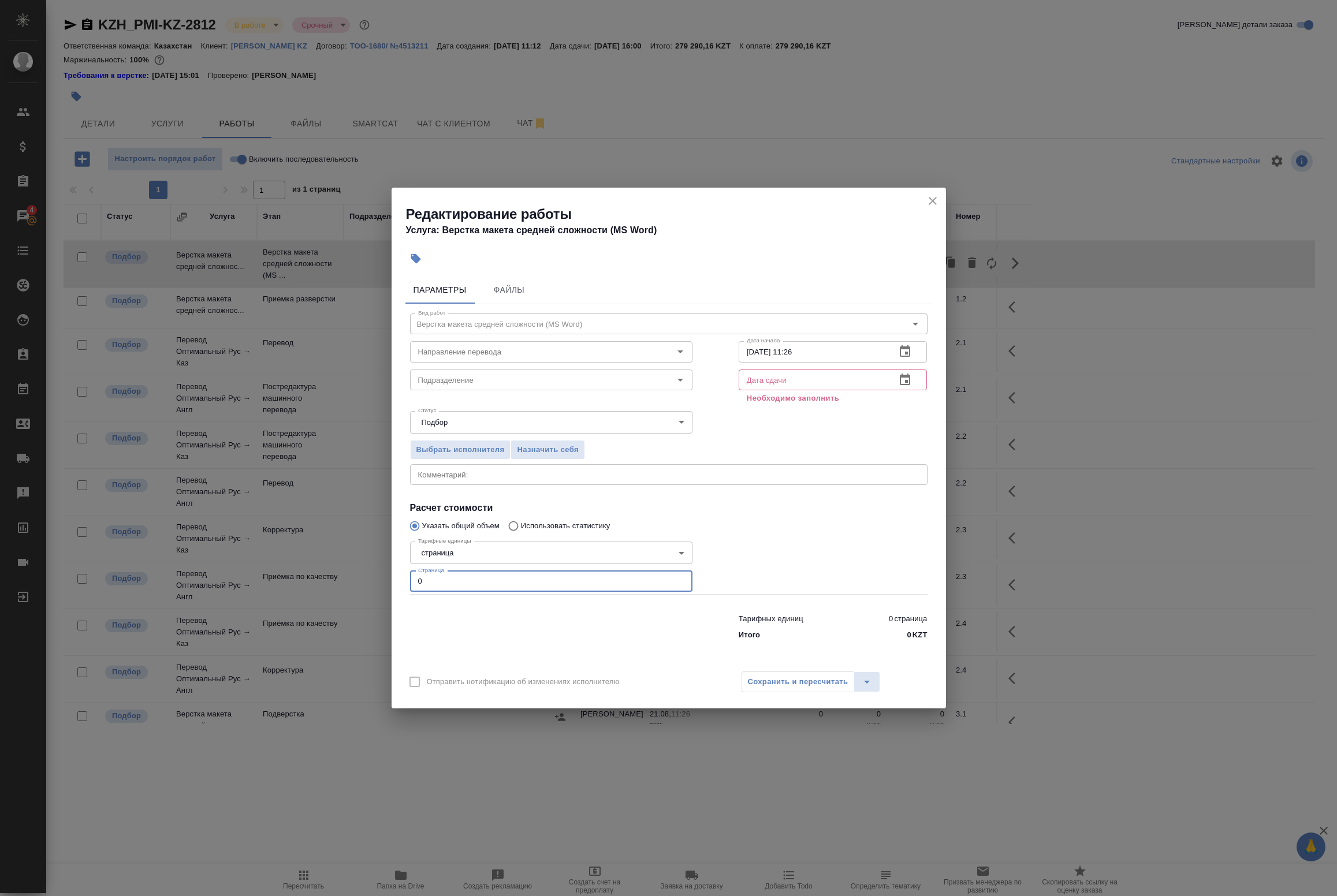
drag, startPoint x: 500, startPoint y: 576, endPoint x: 310, endPoint y: 565, distance: 190.3
click at [312, 565] on div "Редактирование работы Услуга: Верстка макета средней сложности (MS Word) Параме…" at bounding box center [668, 448] width 1337 height 896
type input "78"
click at [905, 371] on button "button" at bounding box center [906, 381] width 28 height 28
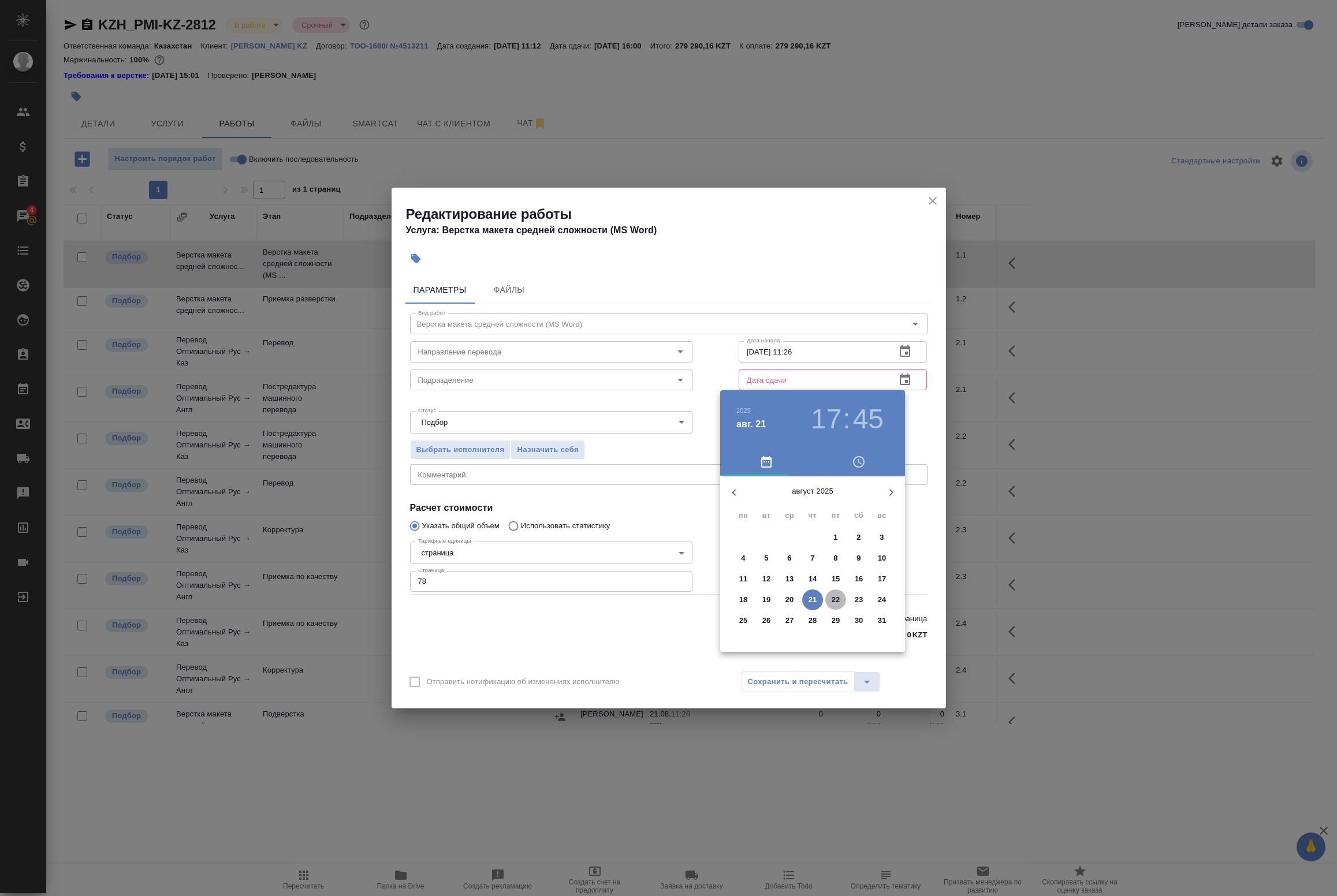
click at [833, 599] on p "22" at bounding box center [835, 600] width 8 height 11
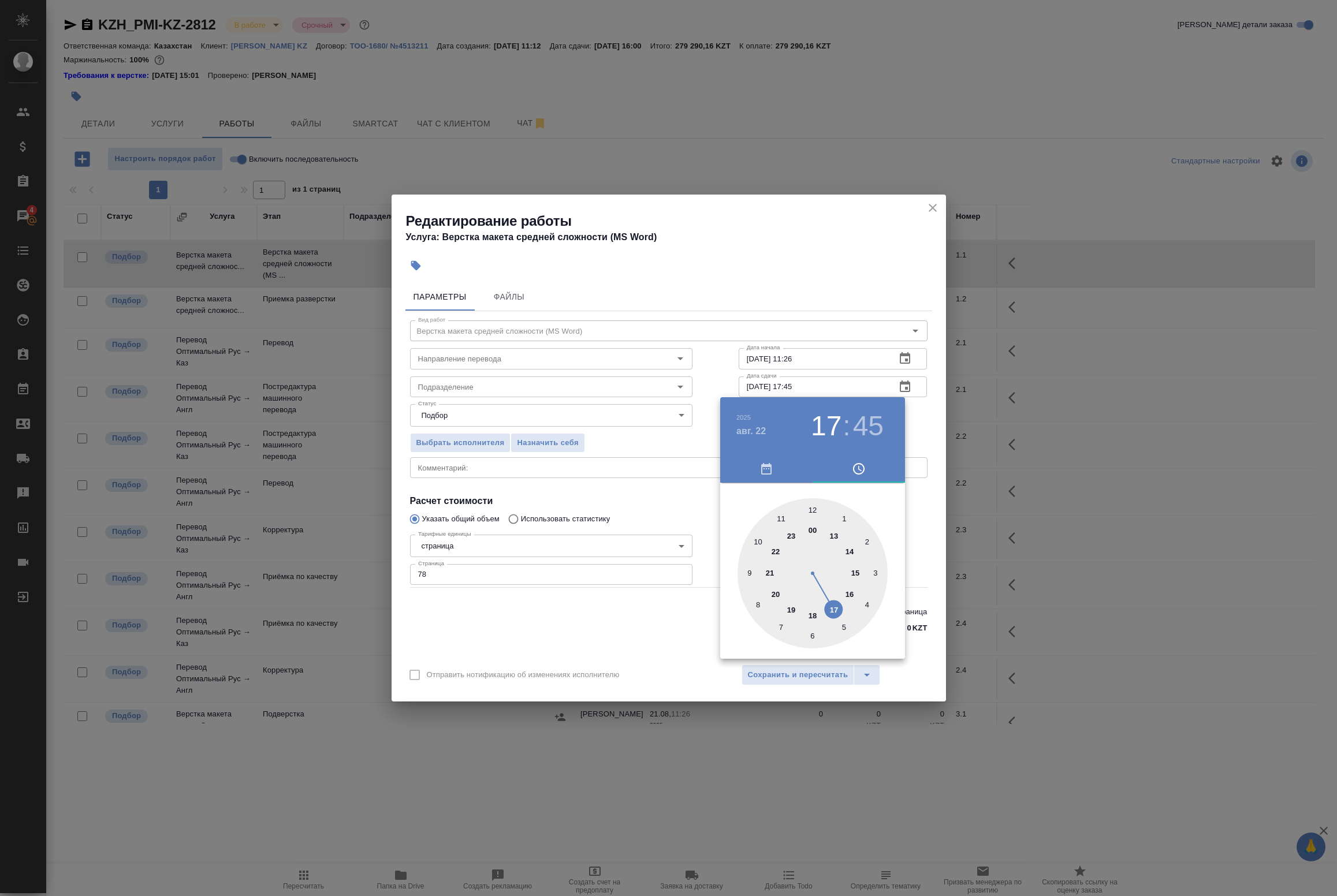
click at [813, 505] on div at bounding box center [813, 574] width 150 height 150
click at [830, 443] on div "2025 авг. 22 12 : 45" at bounding box center [812, 426] width 185 height 58
drag, startPoint x: 830, startPoint y: 430, endPoint x: 830, endPoint y: 440, distance: 10.0
click at [830, 431] on h3 "12" at bounding box center [826, 426] width 31 height 33
click at [835, 538] on div at bounding box center [813, 574] width 150 height 150
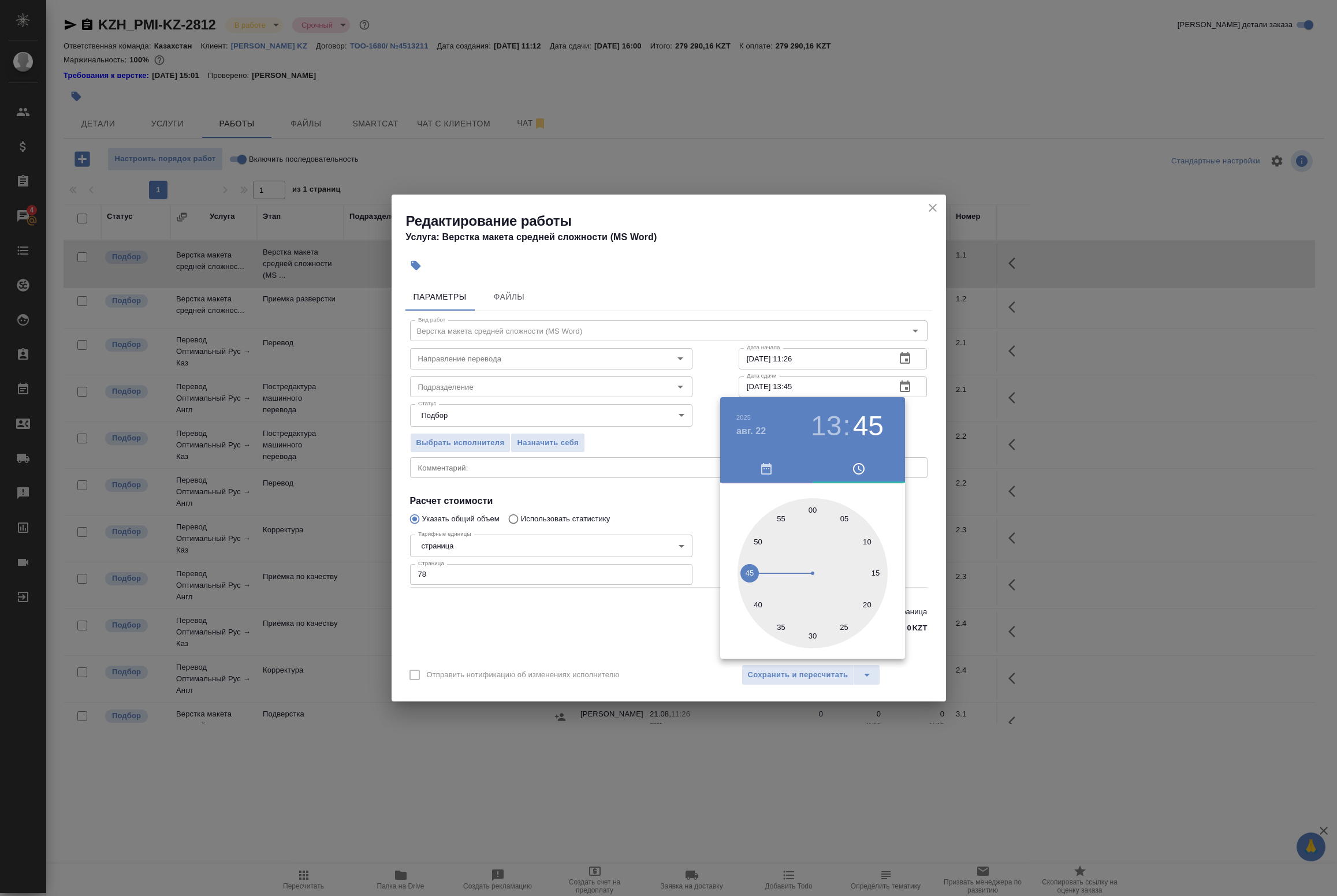
click at [813, 507] on div at bounding box center [813, 574] width 150 height 150
type input "22.08.2025 13:00"
click at [929, 435] on div at bounding box center [668, 448] width 1337 height 896
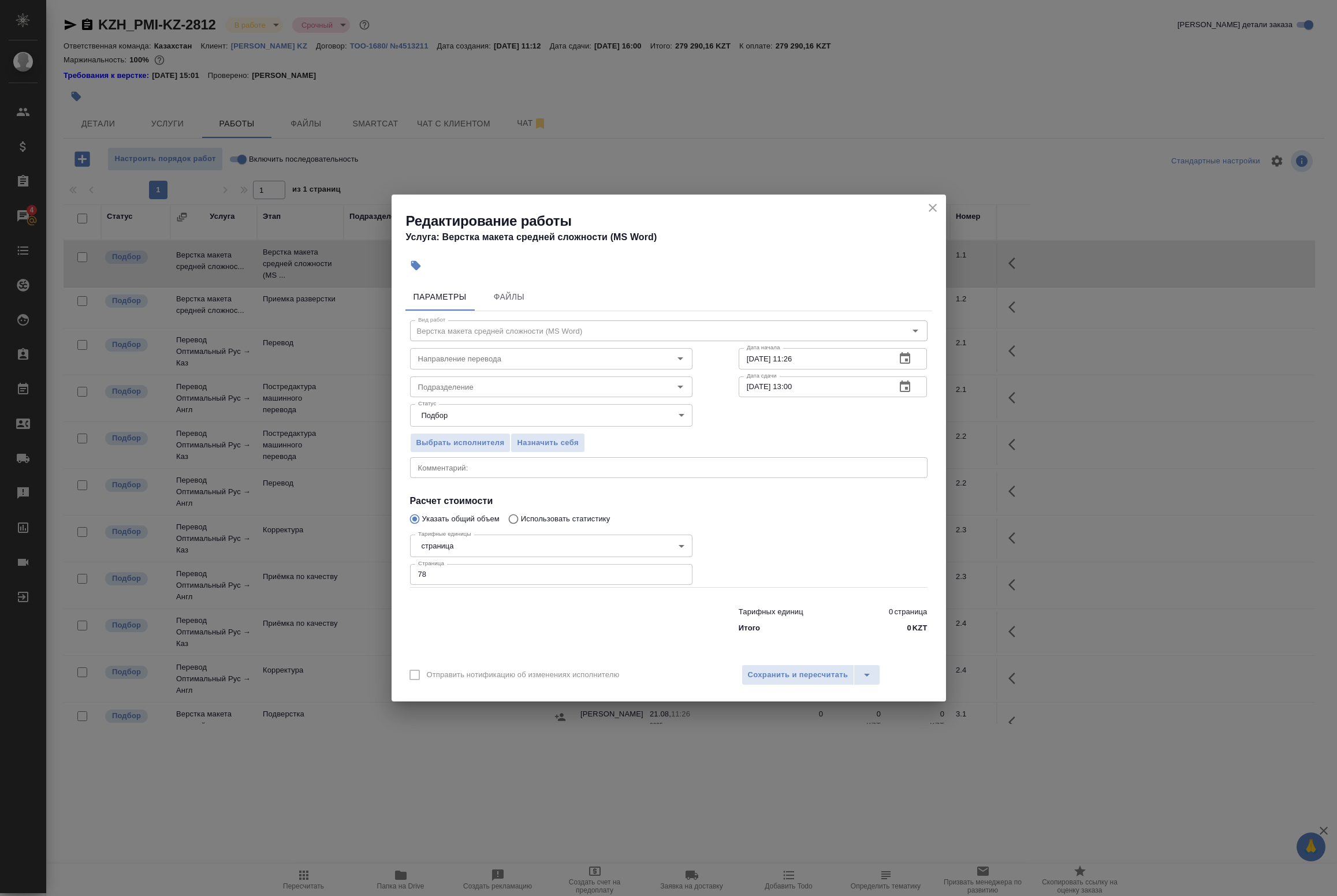
click at [912, 352] on button "button" at bounding box center [906, 359] width 28 height 28
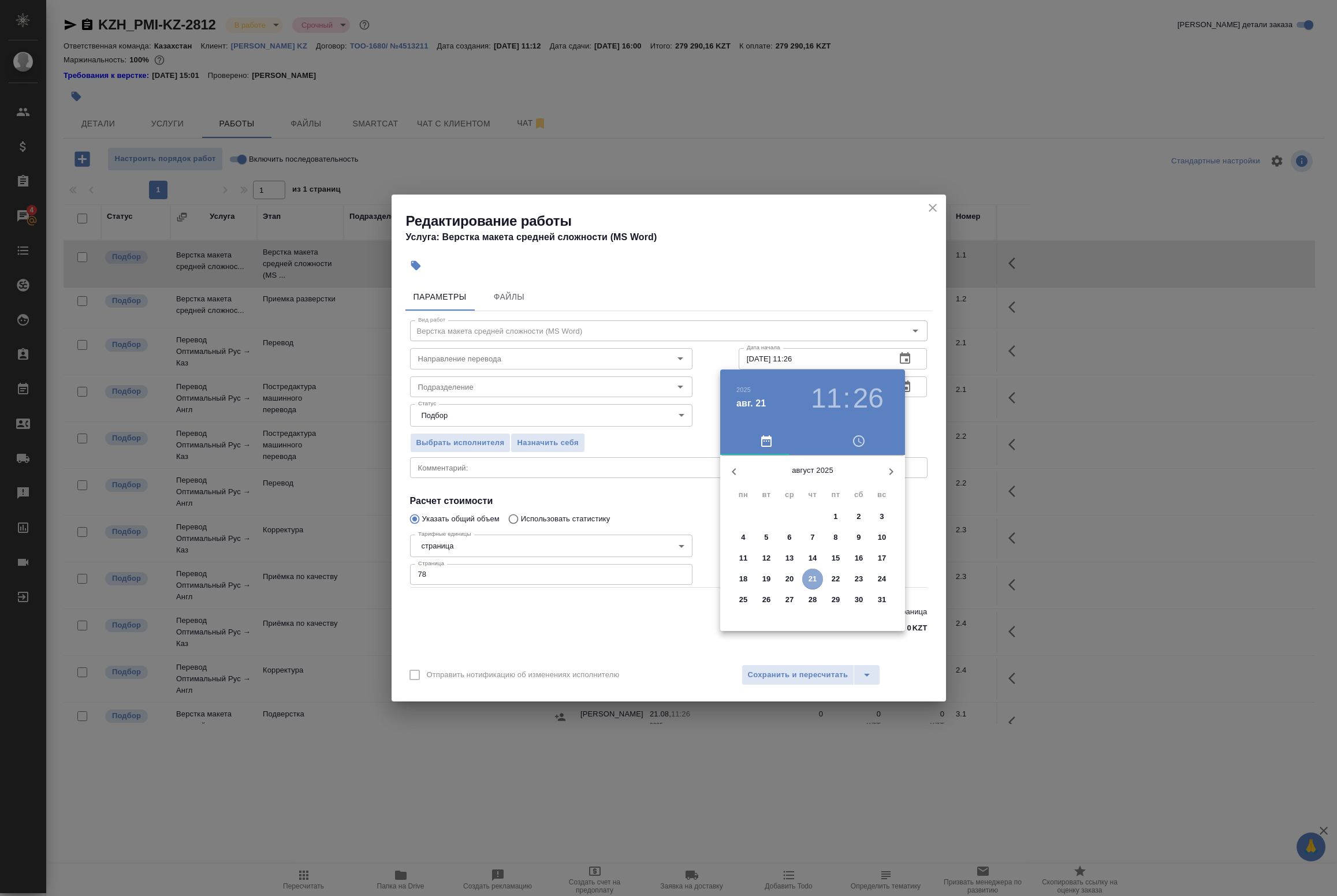
click at [816, 577] on p "21" at bounding box center [813, 579] width 8 height 11
click at [815, 588] on div at bounding box center [813, 545] width 150 height 150
click at [816, 483] on div at bounding box center [813, 545] width 150 height 150
click at [810, 481] on div at bounding box center [813, 545] width 150 height 150
type input "21.08.2025 18:00"
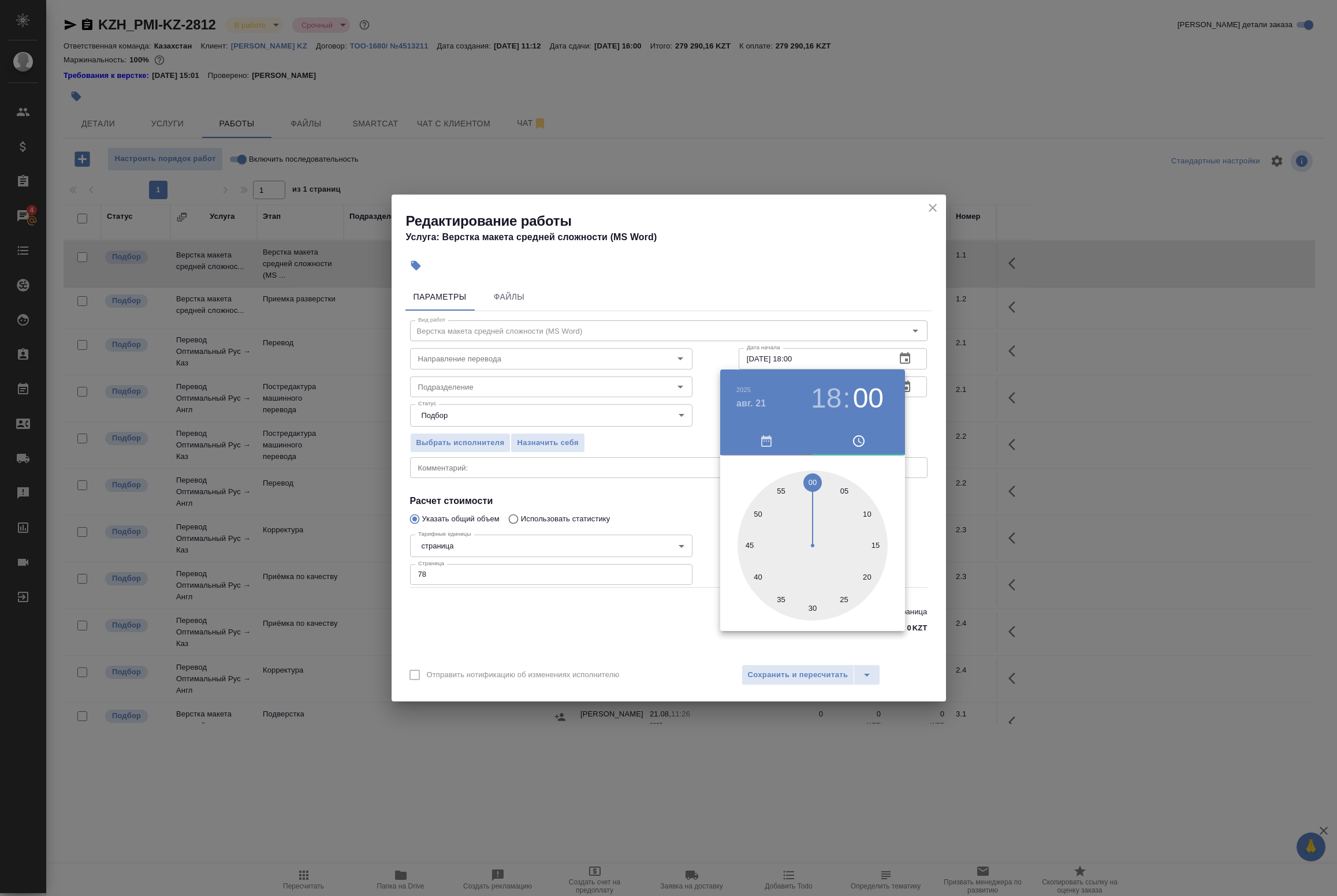
click at [922, 425] on div at bounding box center [668, 448] width 1337 height 896
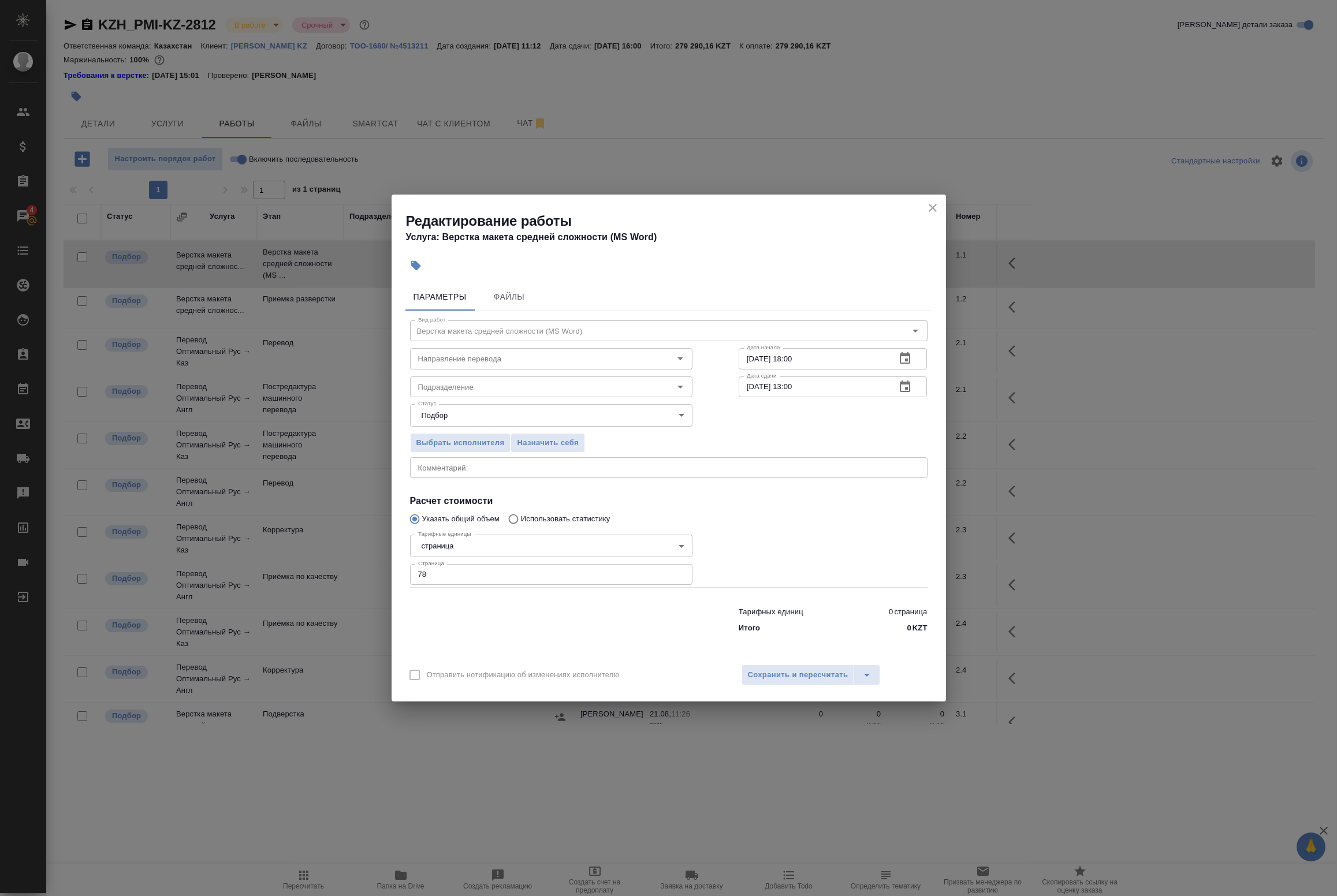
drag, startPoint x: 780, startPoint y: 676, endPoint x: 521, endPoint y: 426, distance: 360.0
click at [548, 444] on div "Редактирование работы Услуга: Верстка макета средней сложности (MS Word) Параме…" at bounding box center [668, 448] width 554 height 507
click at [488, 387] on input "Подразделение" at bounding box center [532, 386] width 237 height 14
click at [482, 438] on p "Верстки и дизайна" at bounding box center [452, 434] width 67 height 11
type input "Верстки и дизайна"
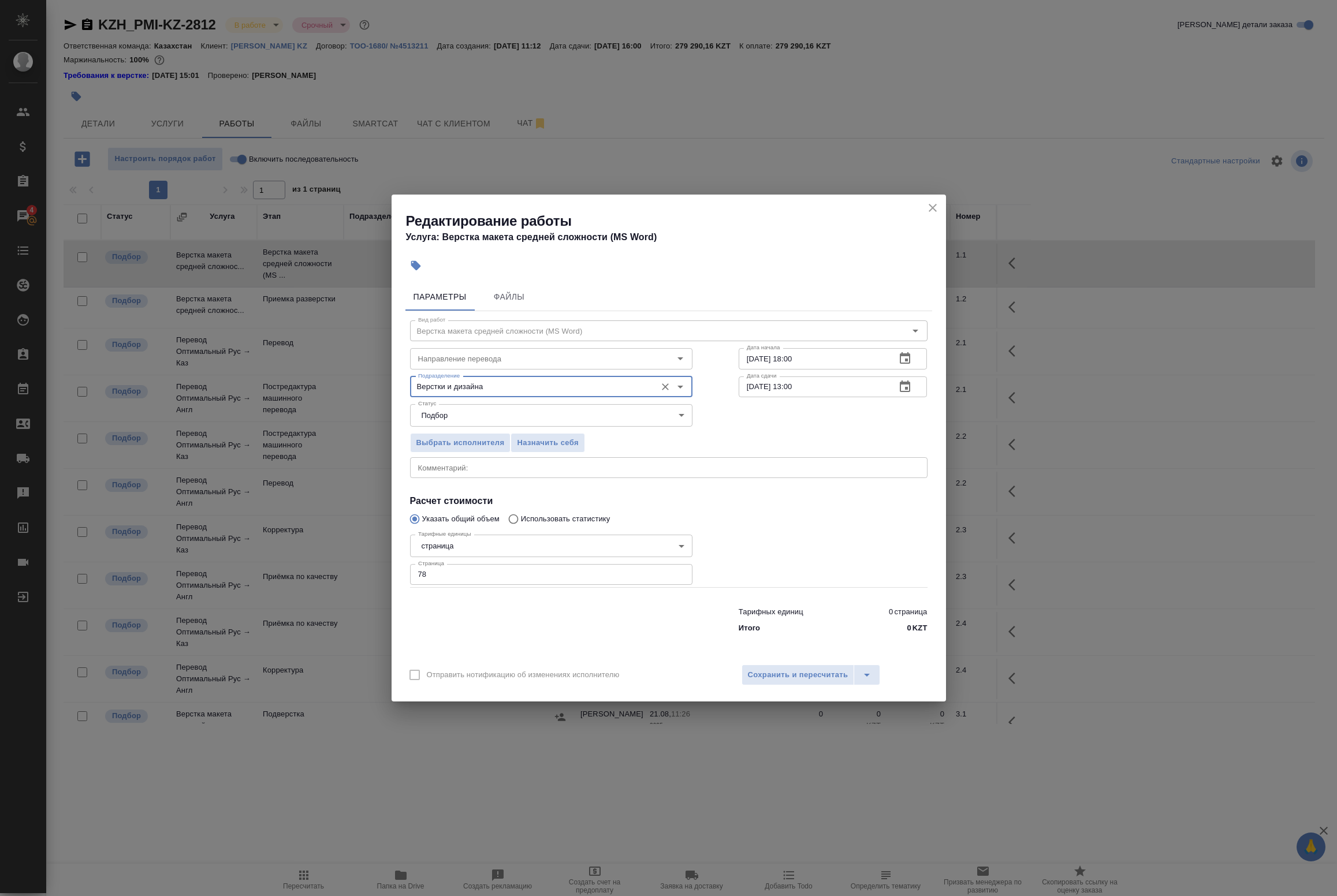
click at [834, 442] on div "Выбрать исполнителя Назначить себя" at bounding box center [668, 441] width 563 height 70
click at [782, 673] on span "Сохранить и пересчитать" at bounding box center [798, 675] width 100 height 13
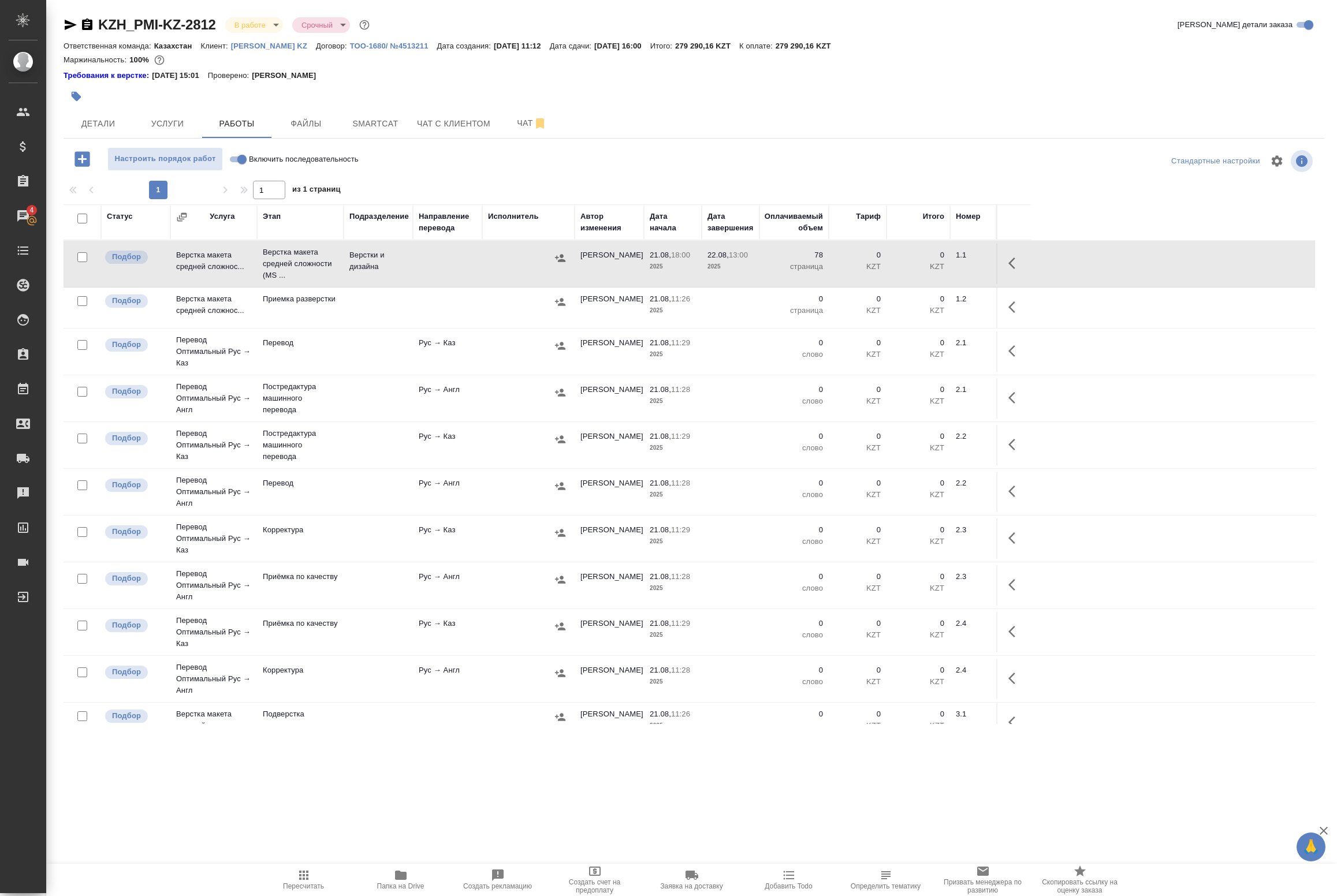
click at [96, 803] on div ".cls-1 fill:#fff; AWATERA Badanyan Artak Клиенты Спецификации Заказы 4 Чаты Tod…" at bounding box center [668, 448] width 1337 height 896
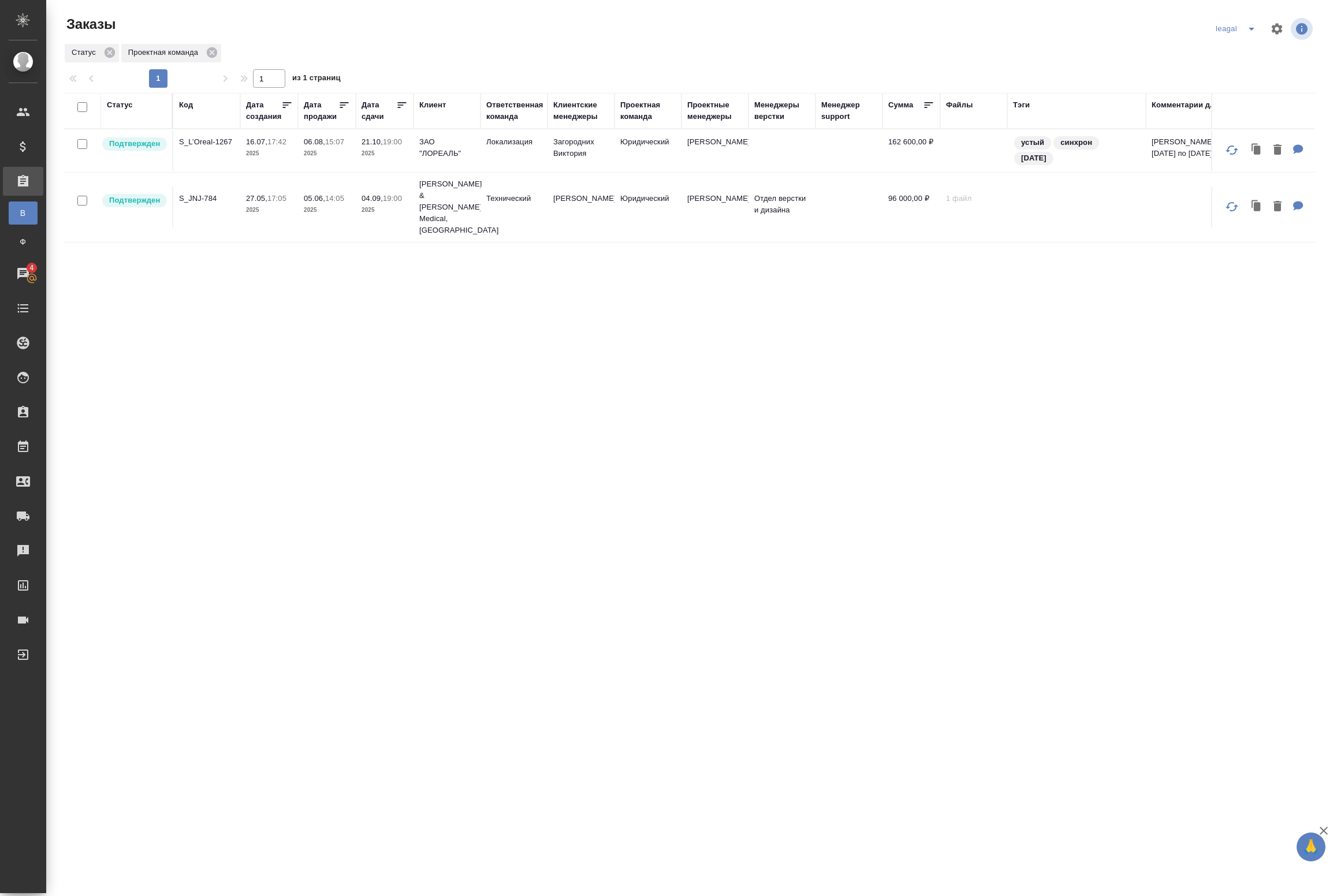
click at [1254, 30] on icon "split button" at bounding box center [1252, 28] width 14 height 14
click at [1224, 52] on li "Артак" at bounding box center [1238, 52] width 51 height 19
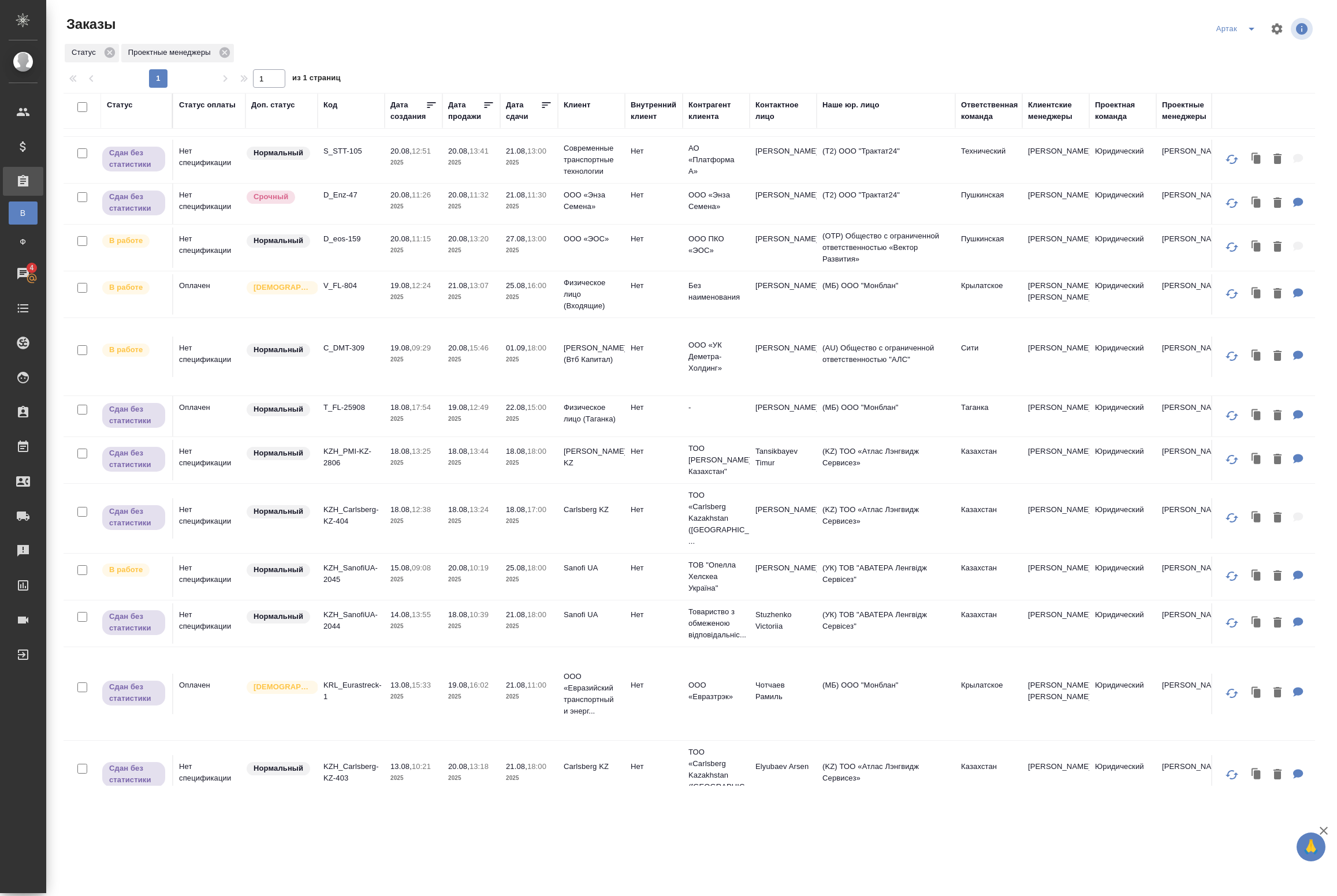
scroll to position [154, 0]
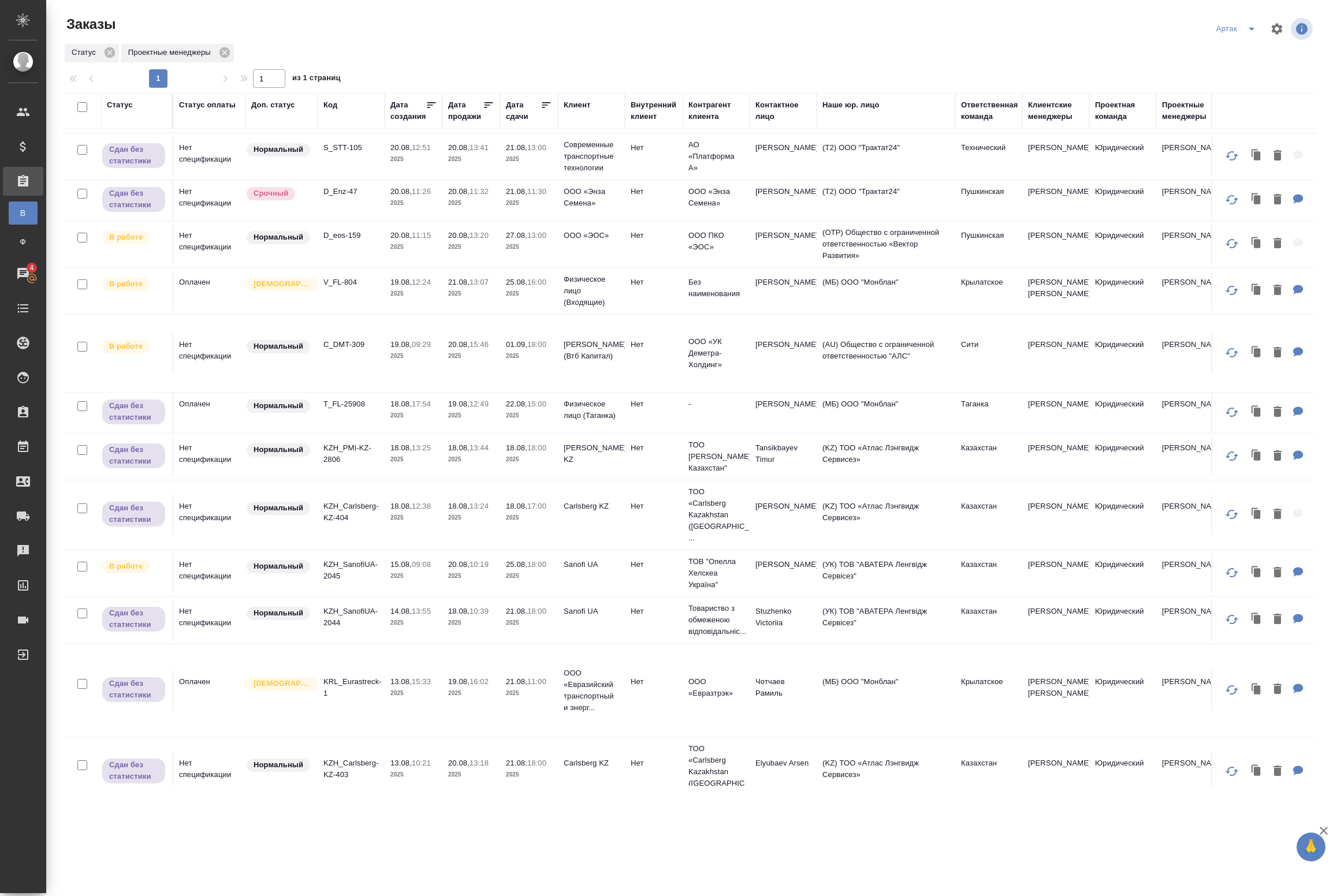
click at [463, 809] on div ".cls-1 fill:#fff; AWATERA Badanyan Artak Клиенты Спецификации Заказы В Все зака…" at bounding box center [668, 448] width 1337 height 896
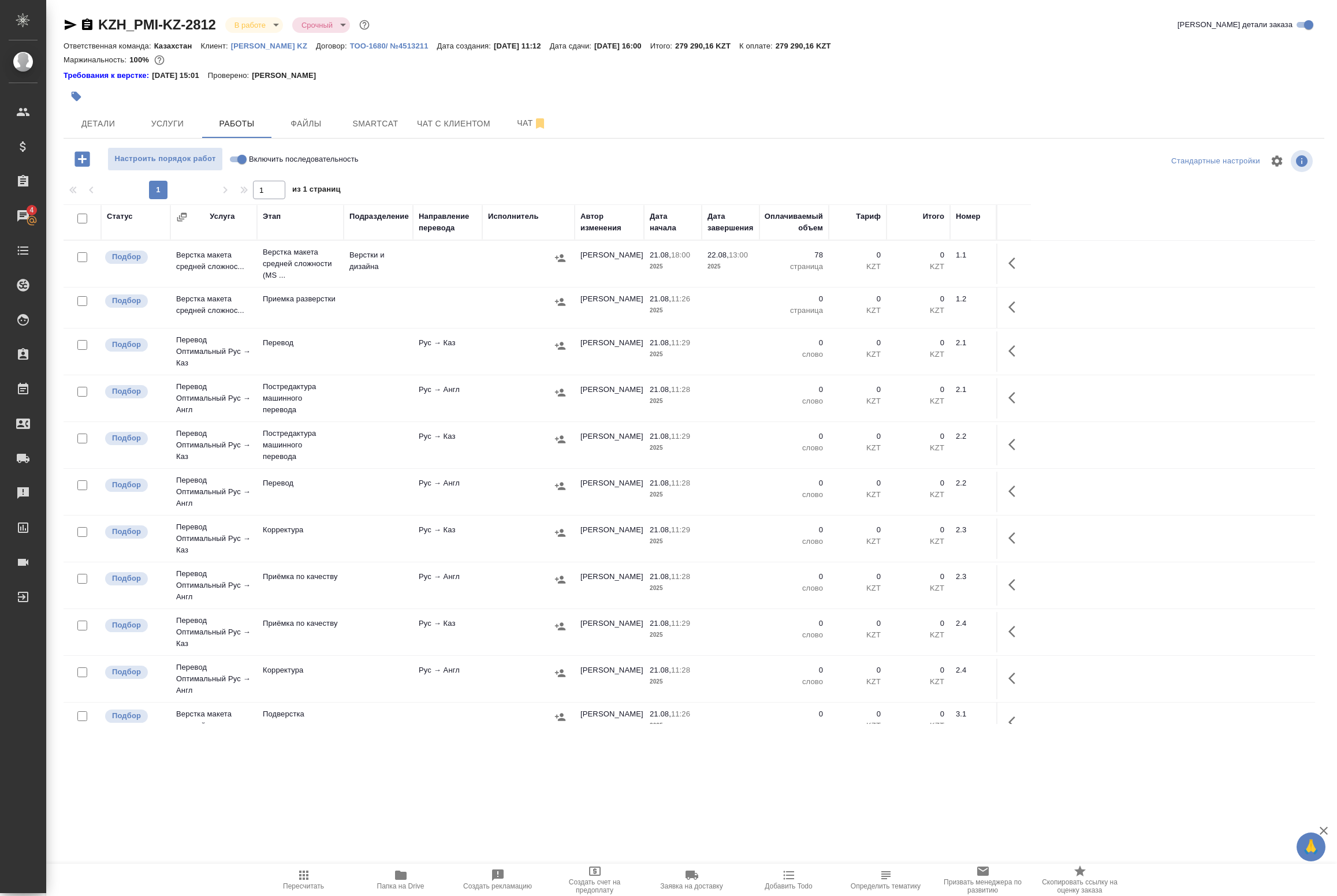
click at [108, 816] on div ".cls-1 fill:#fff; AWATERA Badanyan Artak Клиенты Спецификации Заказы 4 Чаты Tod…" at bounding box center [668, 448] width 1337 height 896
click at [1014, 261] on icon "button" at bounding box center [1015, 263] width 14 height 14
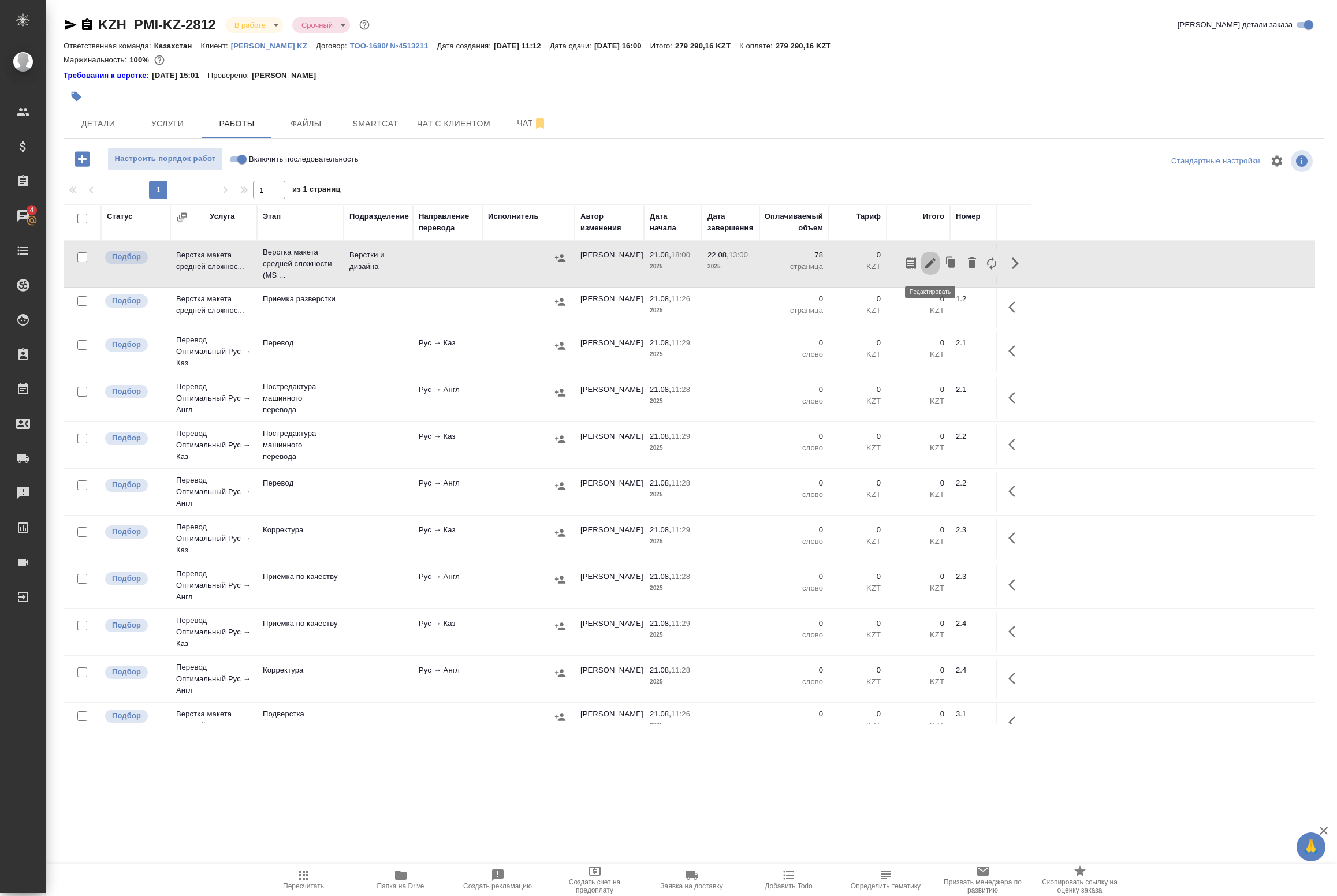
click at [926, 261] on icon "button" at bounding box center [930, 263] width 14 height 14
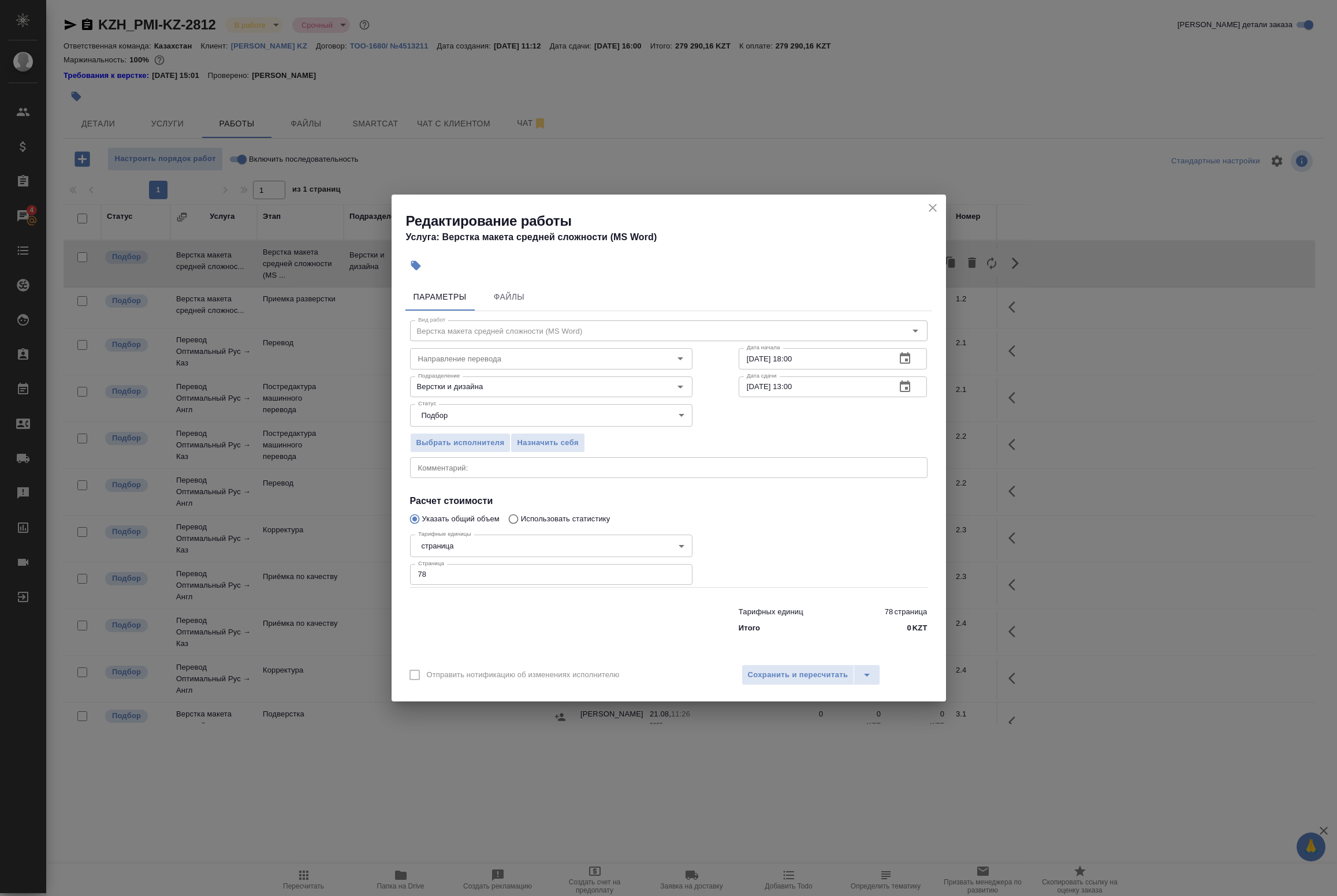
drag, startPoint x: 486, startPoint y: 384, endPoint x: 356, endPoint y: 371, distance: 130.6
click at [356, 371] on div "Редактирование работы Услуга: Верстка макета средней сложности (MS Word) Параме…" at bounding box center [668, 448] width 1337 height 896
click at [762, 581] on div "Тарифных единиц 78 страница Итого 0 KZT" at bounding box center [833, 618] width 235 height 79
click at [795, 671] on span "Сохранить и пересчитать" at bounding box center [798, 675] width 100 height 13
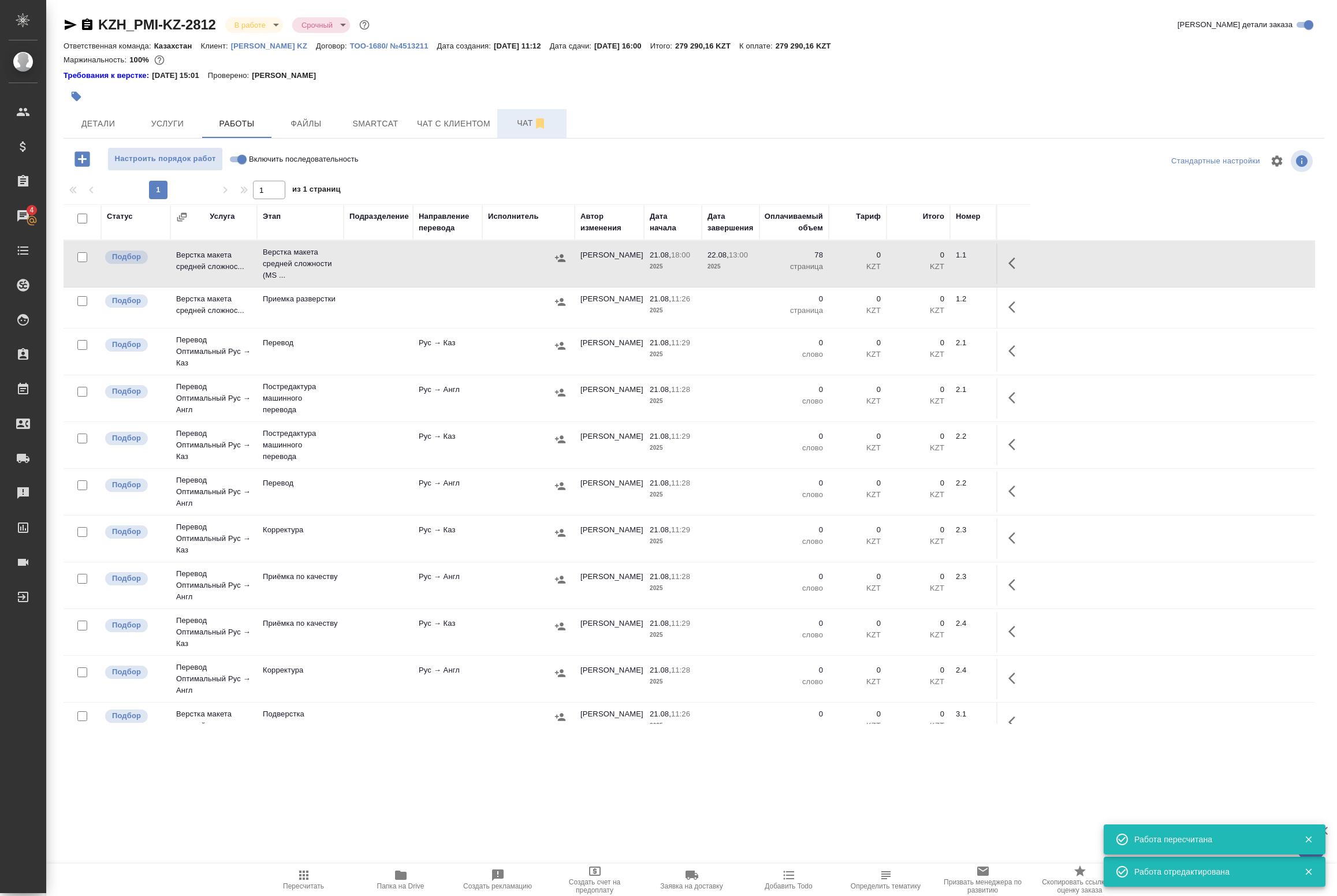
click at [521, 120] on span "Чат" at bounding box center [532, 123] width 55 height 14
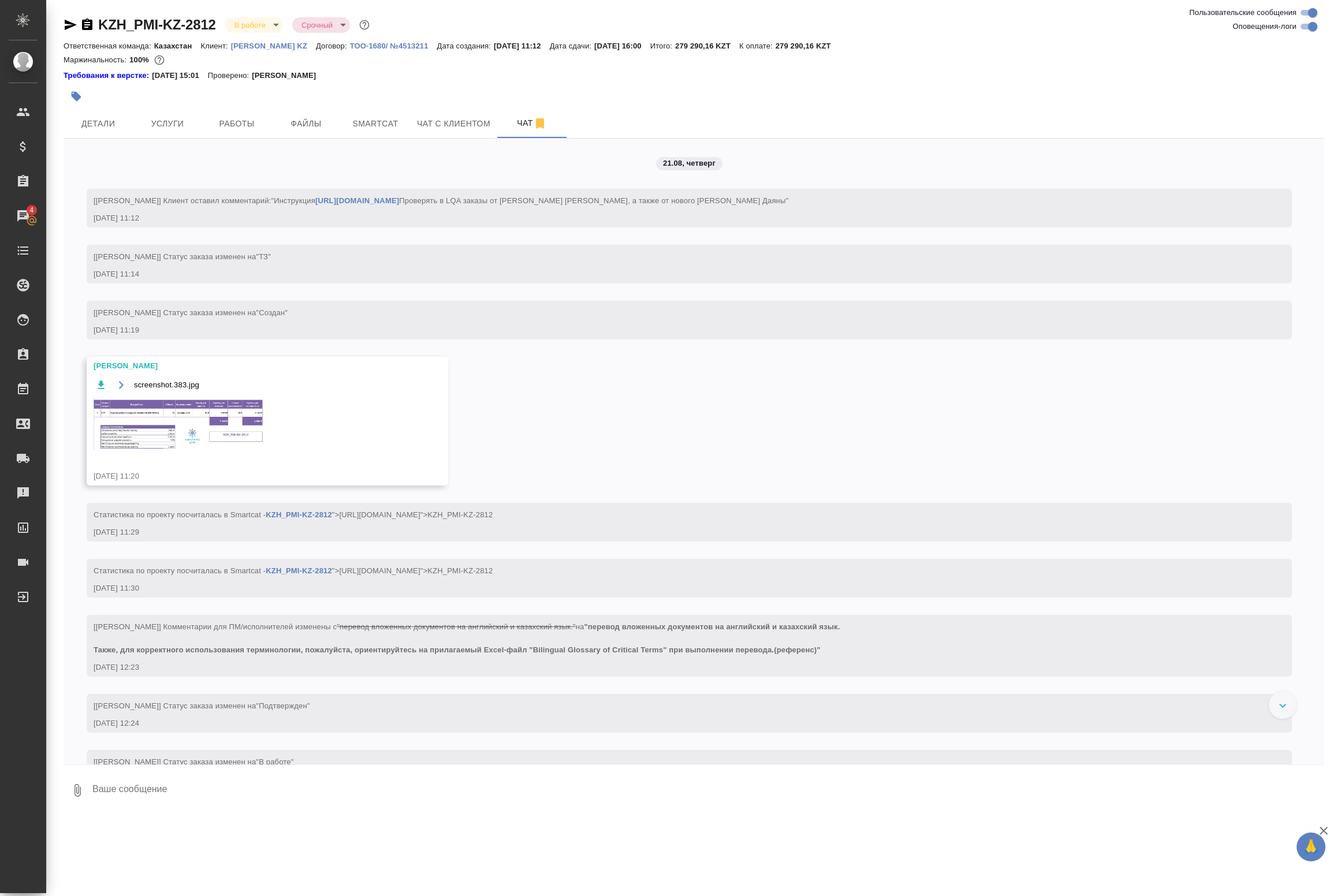
click at [206, 417] on img at bounding box center [180, 424] width 173 height 52
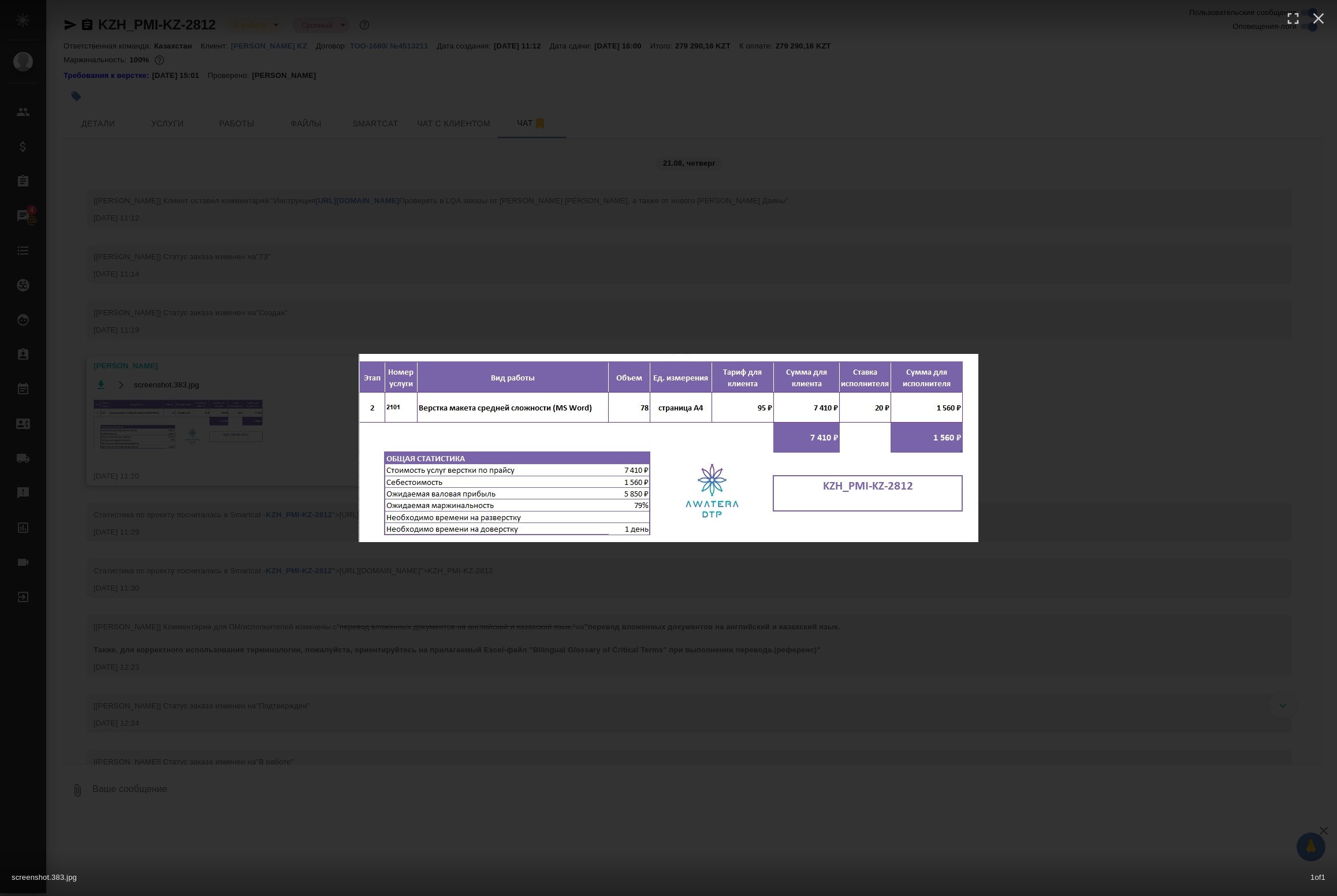
click at [297, 401] on div "screenshot.383.jpg 1 of 1" at bounding box center [668, 448] width 1337 height 896
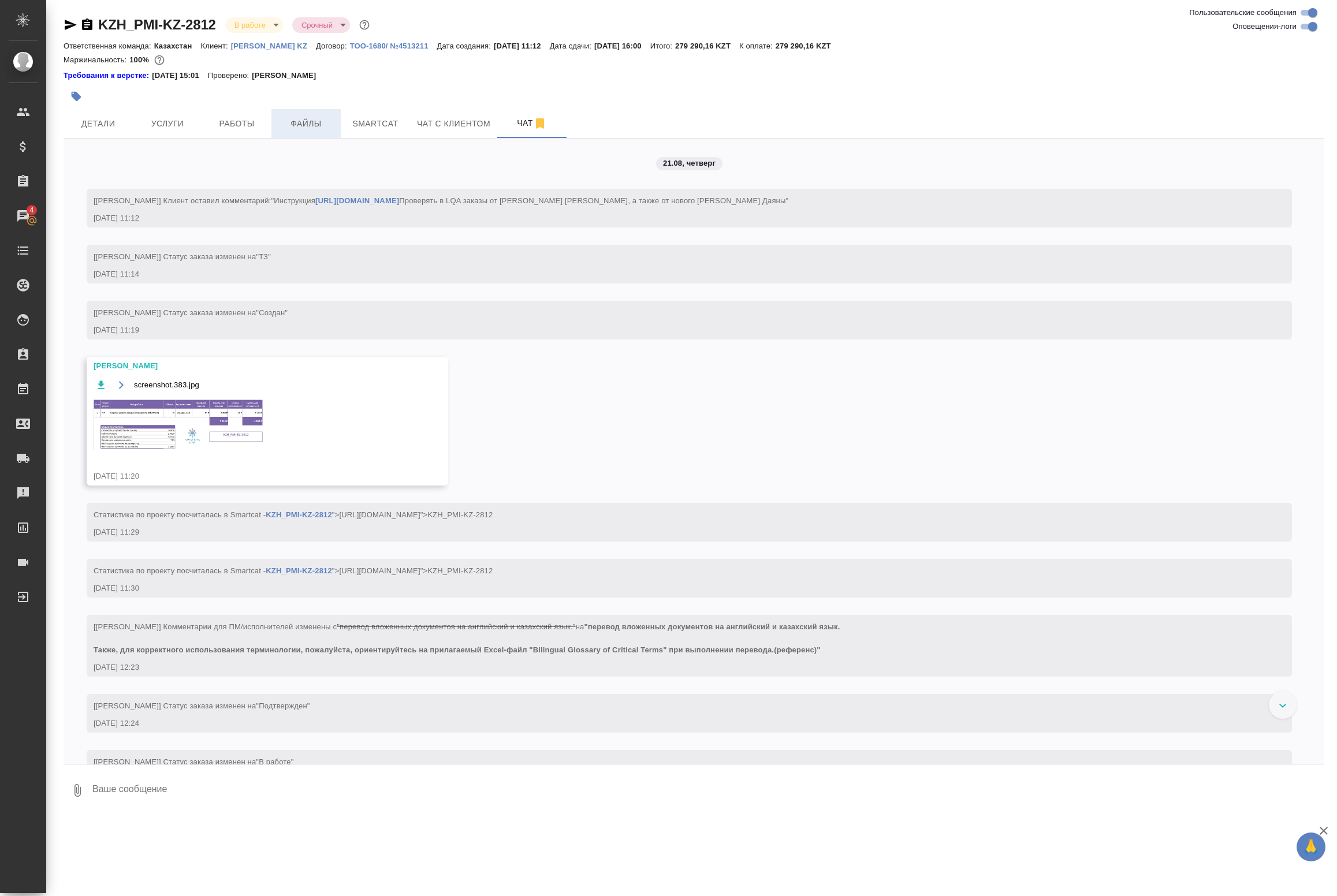
click at [303, 126] on span "Файлы" at bounding box center [306, 123] width 55 height 14
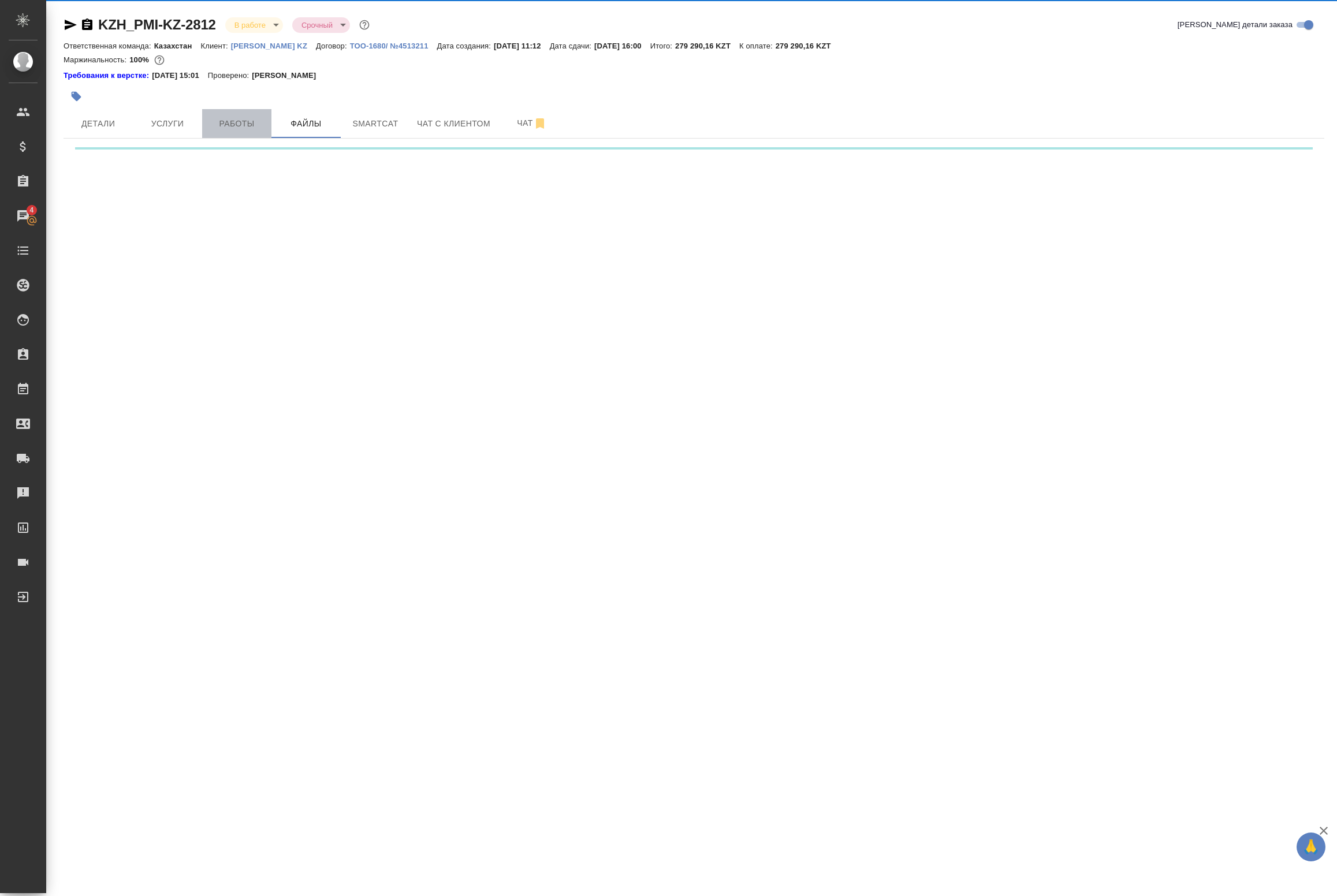
click at [257, 123] on span "Работы" at bounding box center [236, 123] width 55 height 14
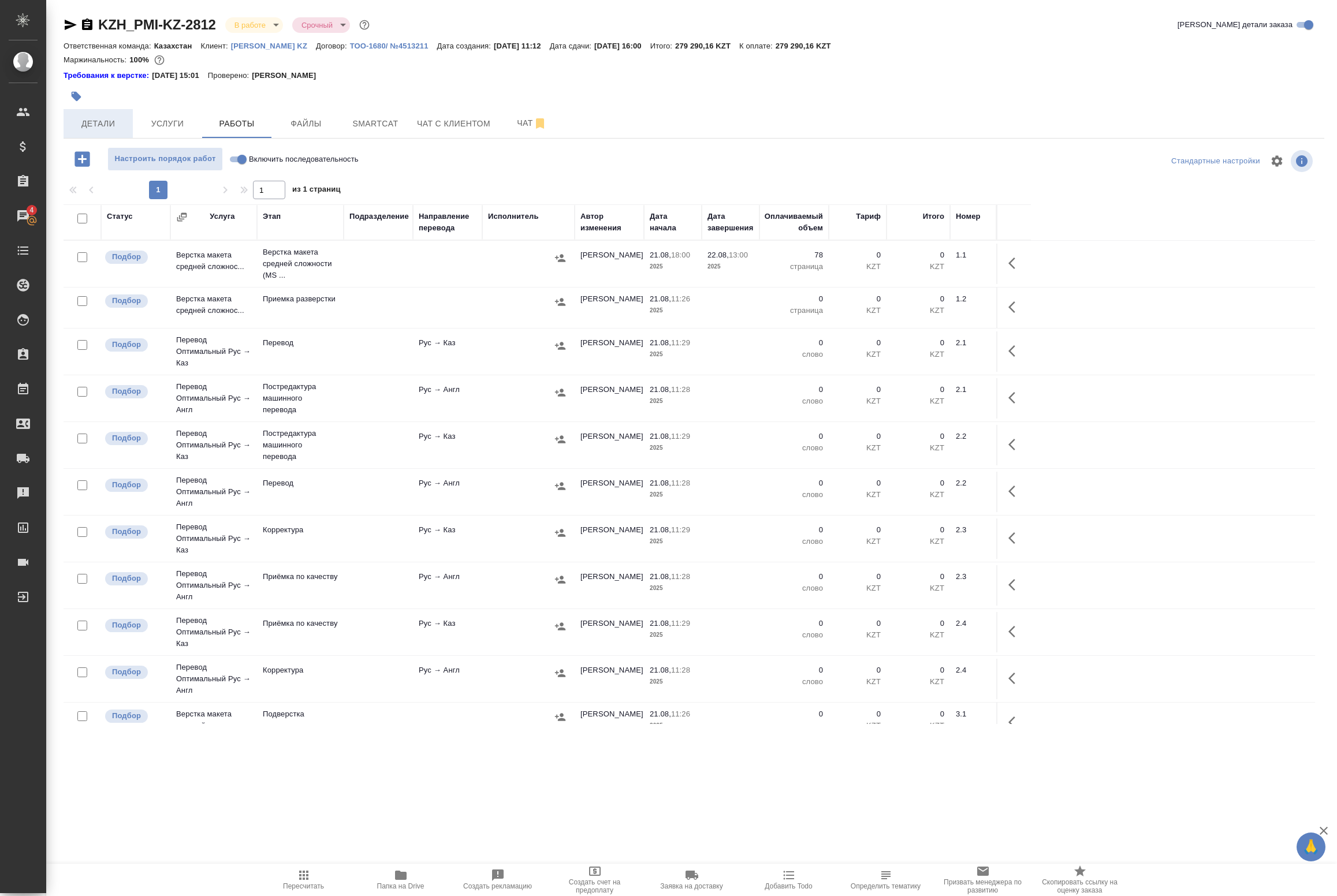
click at [120, 122] on span "Детали" at bounding box center [98, 123] width 55 height 14
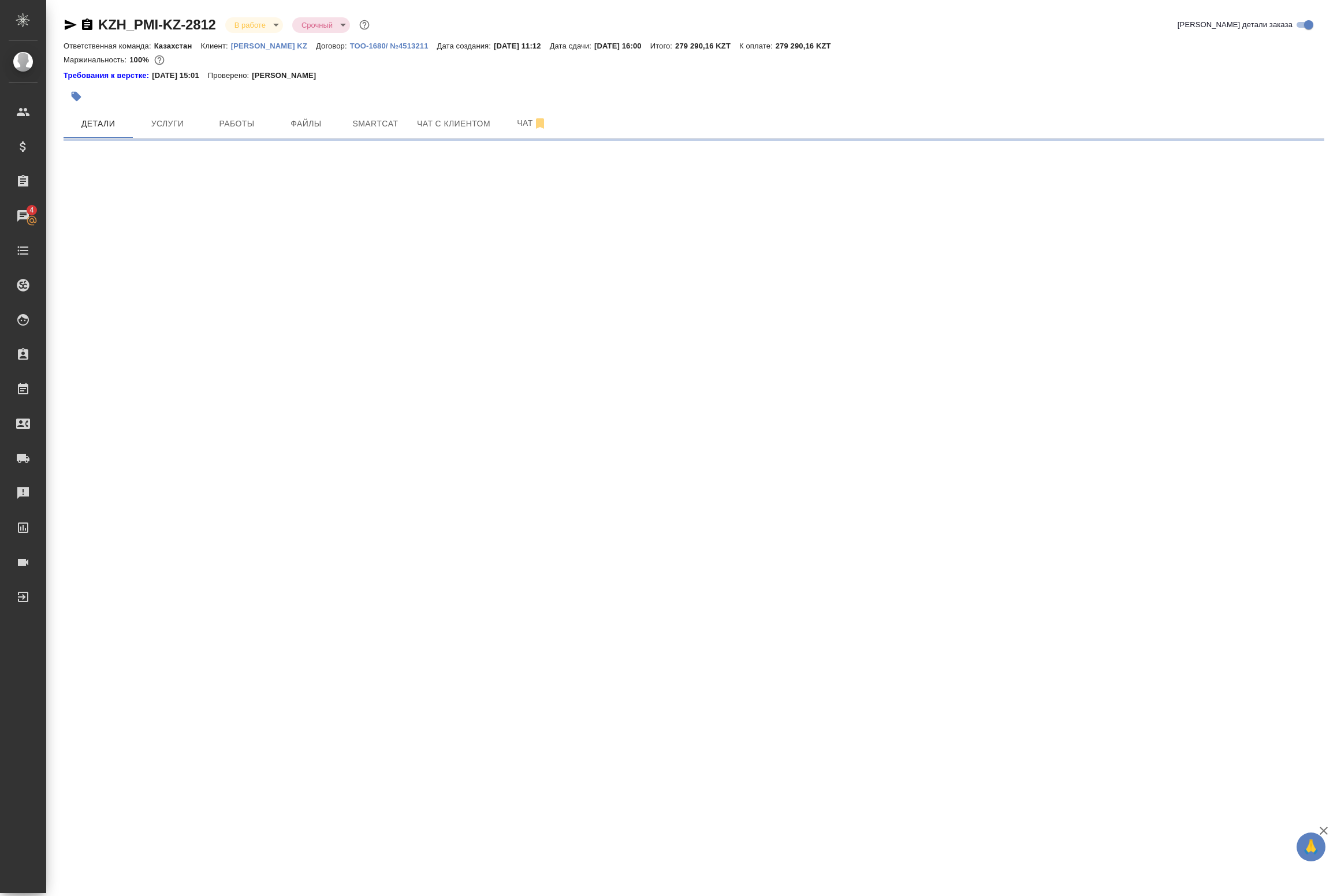
select select "RU"
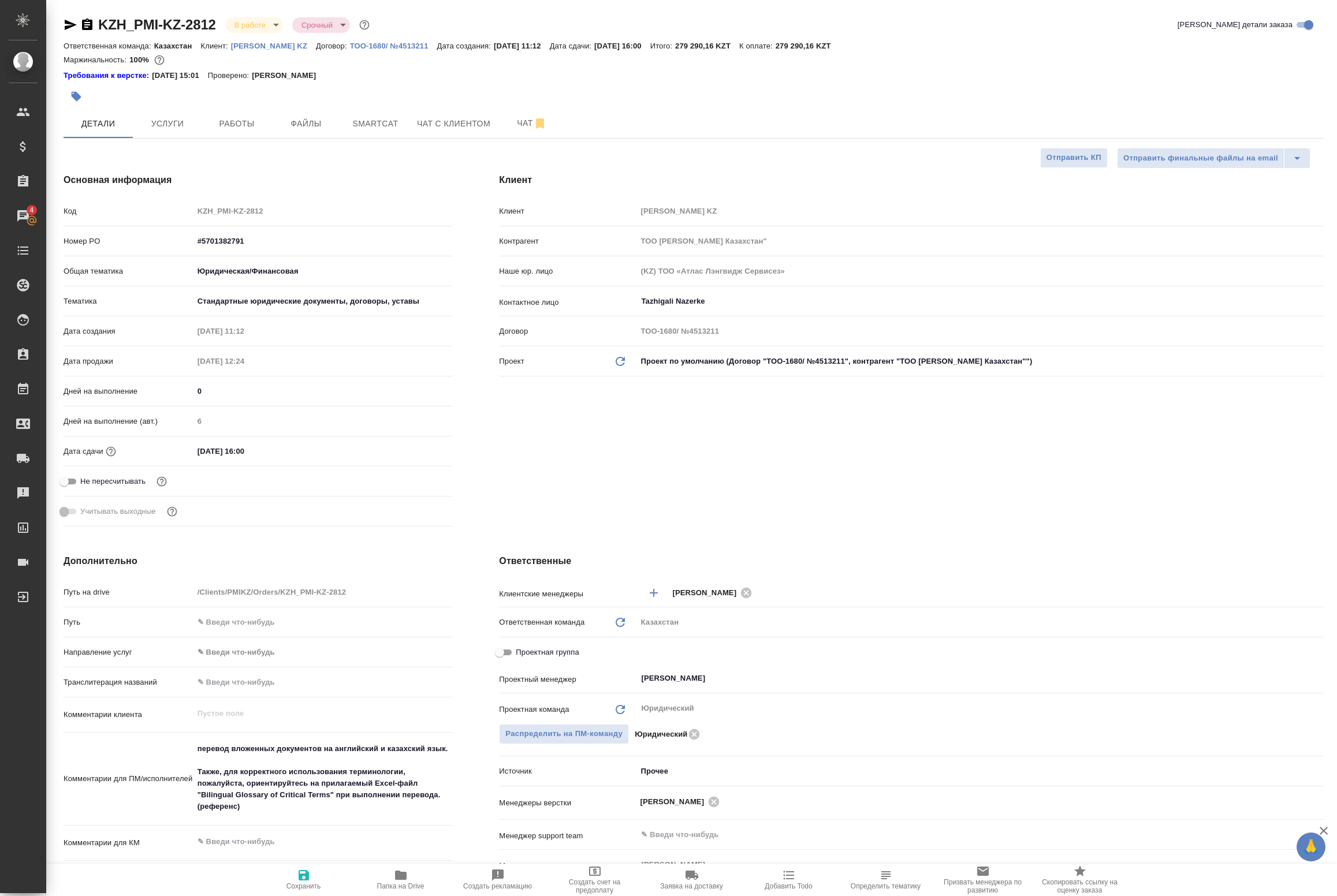
type textarea "x"
click at [257, 117] on span "Работы" at bounding box center [236, 123] width 55 height 14
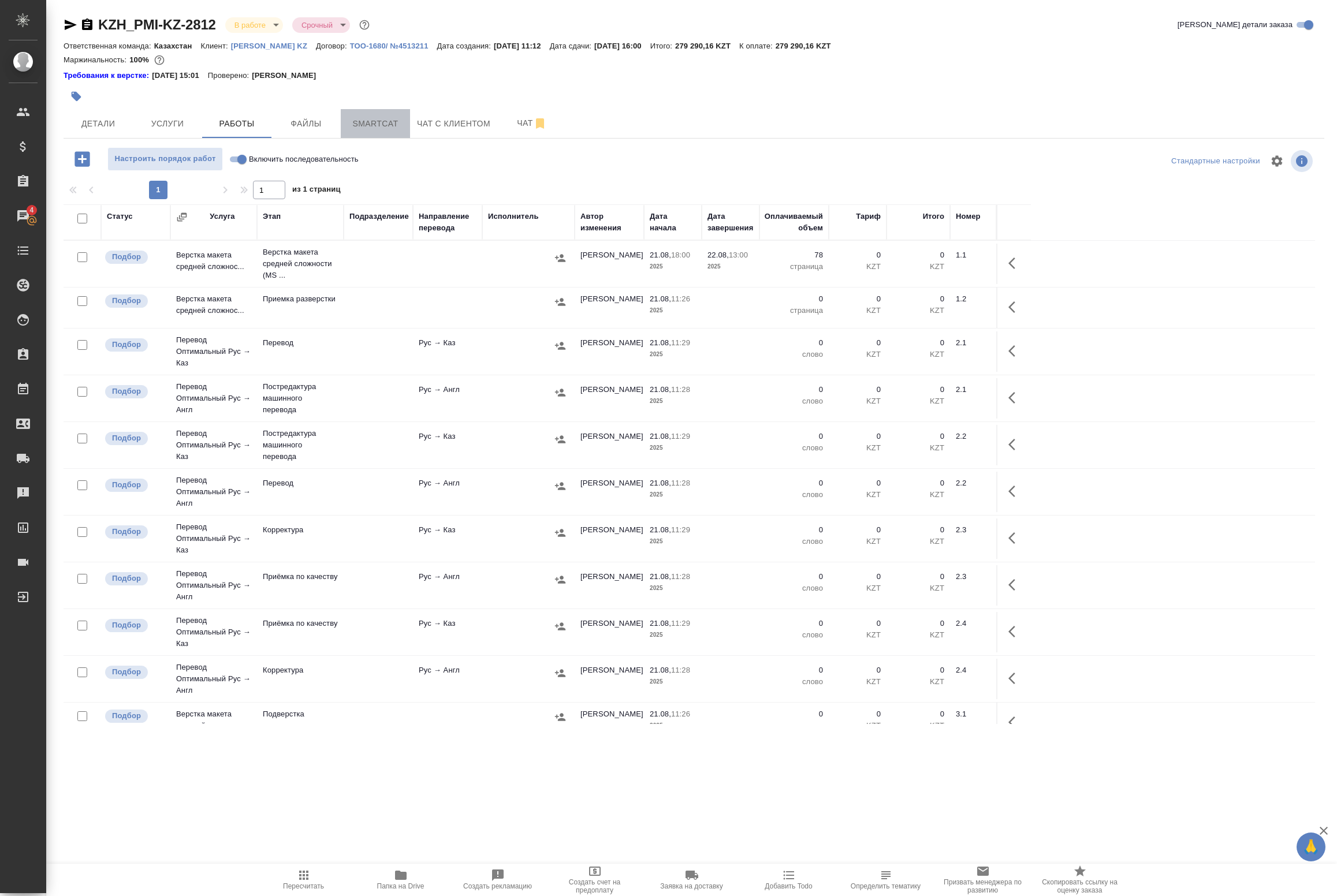
click at [368, 119] on span "Smartcat" at bounding box center [375, 123] width 55 height 14
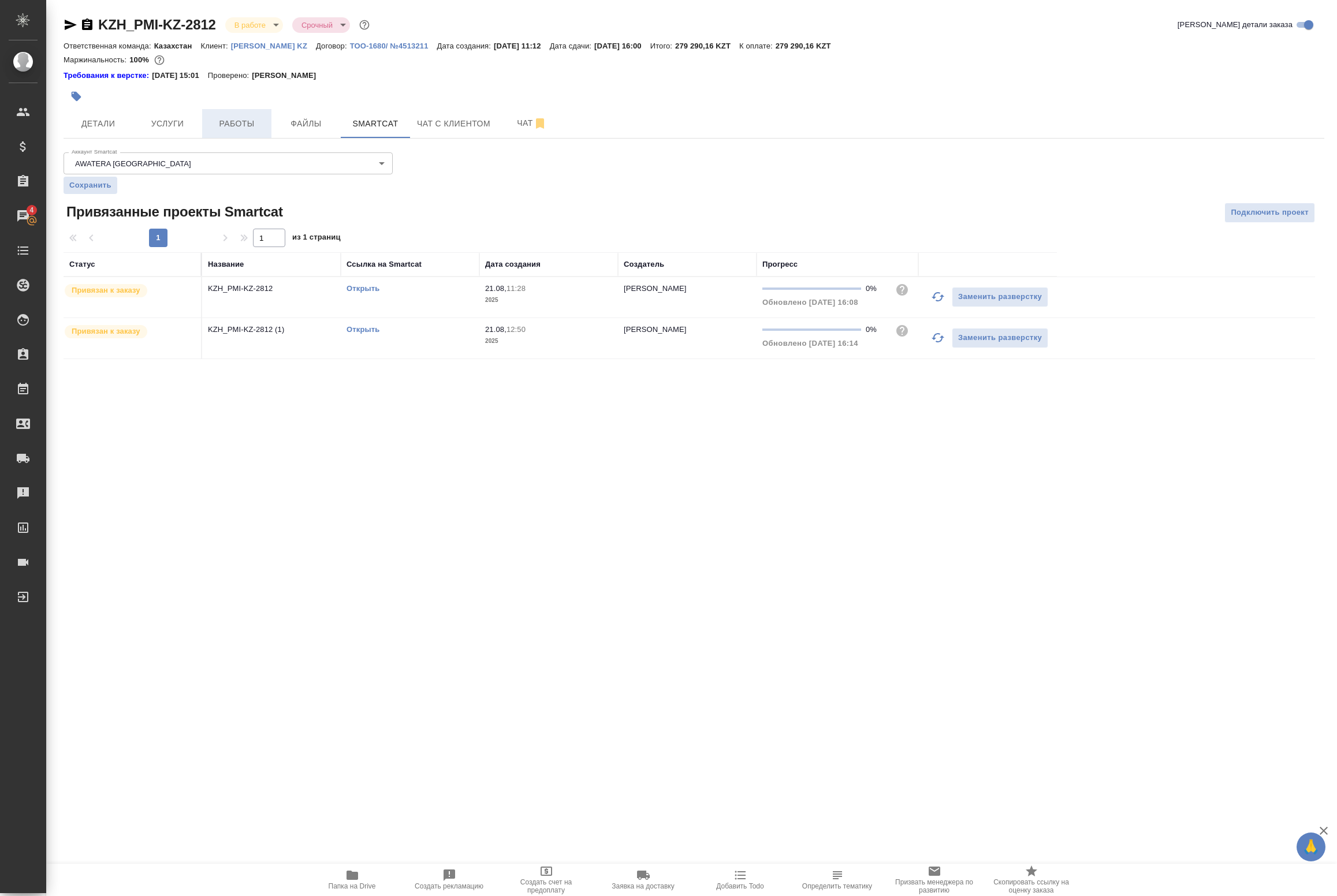
click at [243, 125] on span "Работы" at bounding box center [236, 123] width 55 height 14
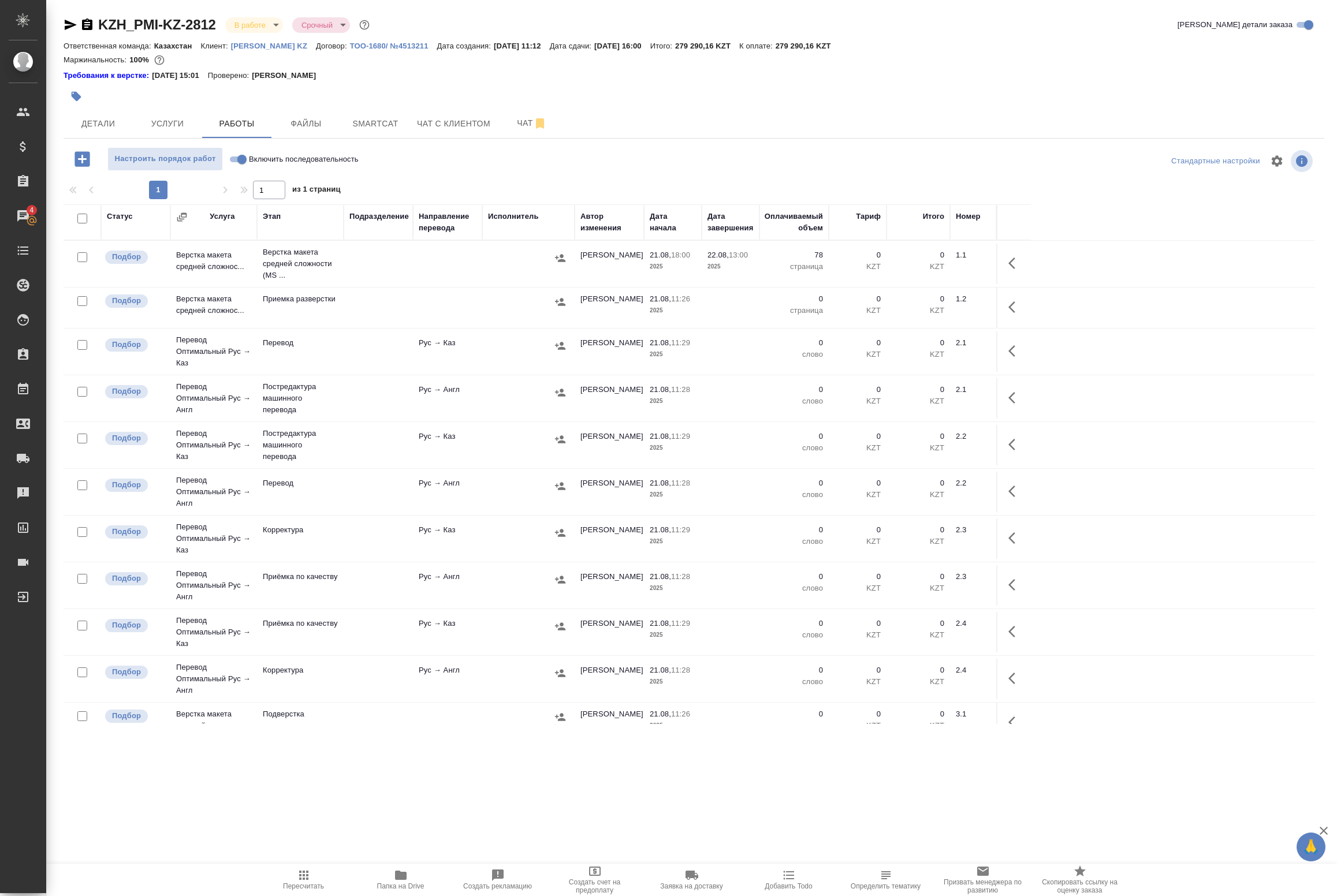
click at [443, 284] on td "Рус → Англ" at bounding box center [447, 263] width 69 height 40
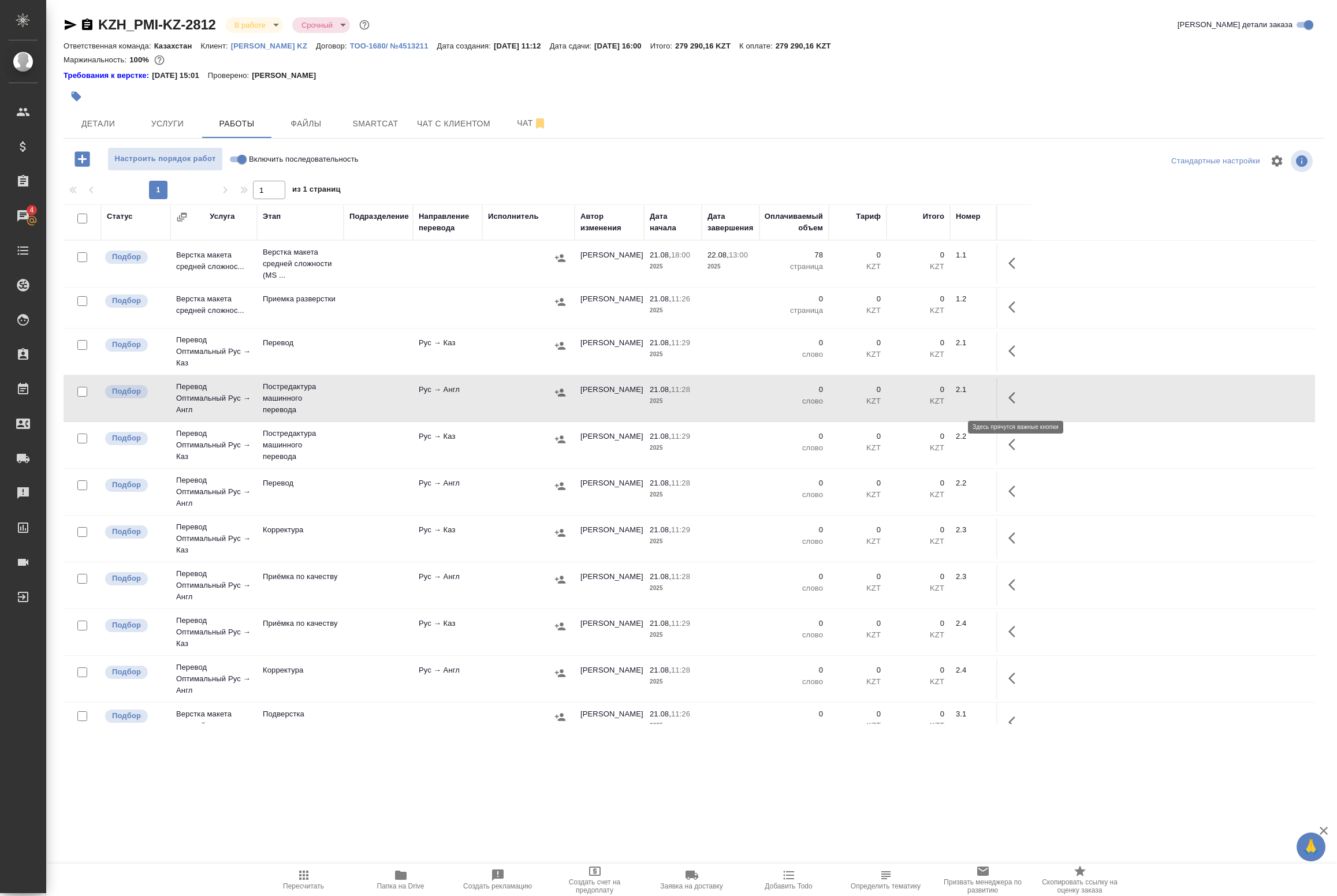
click at [1019, 396] on icon "button" at bounding box center [1015, 397] width 14 height 14
click at [937, 399] on icon "button" at bounding box center [930, 397] width 14 height 14
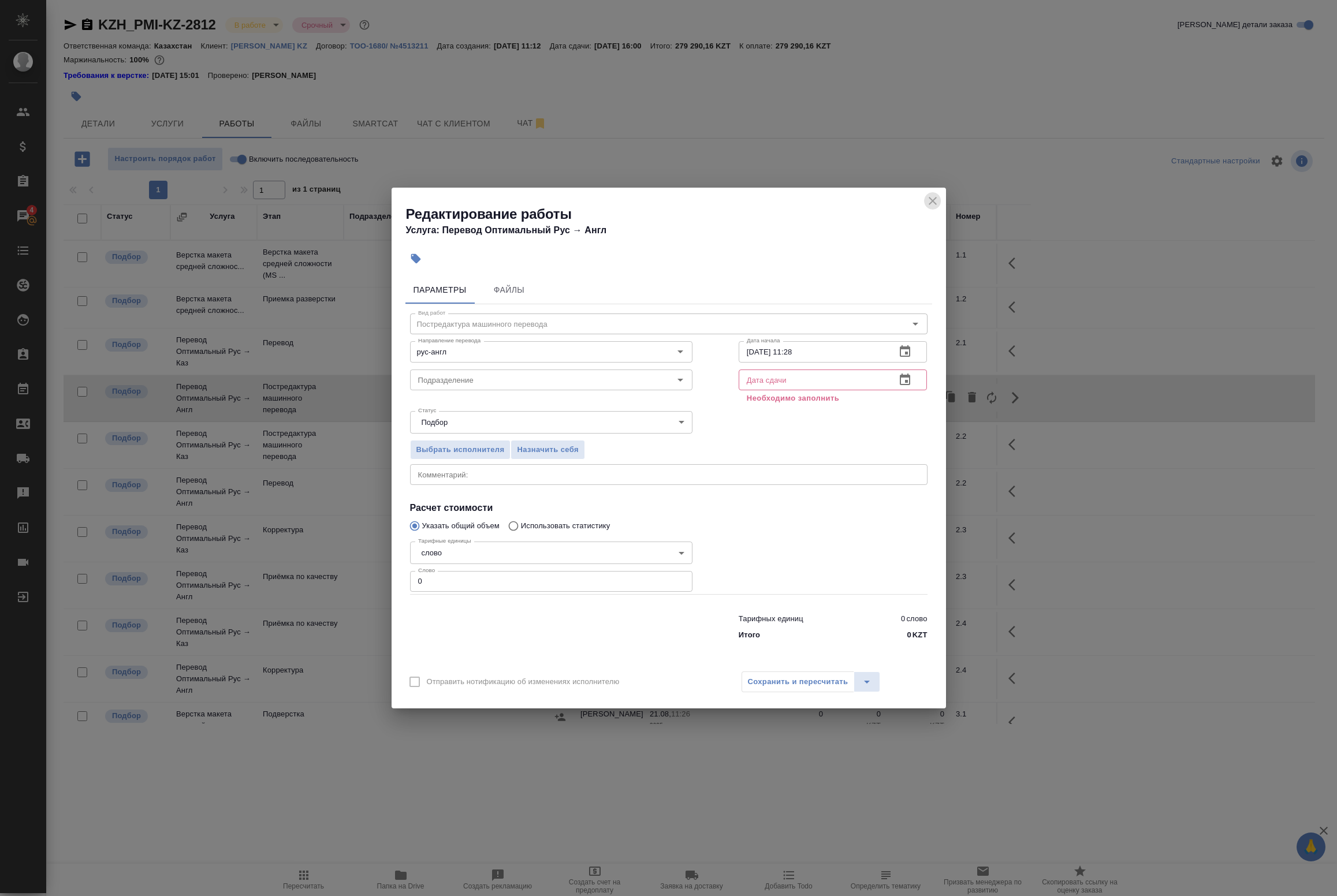
click at [928, 205] on icon "close" at bounding box center [933, 201] width 14 height 14
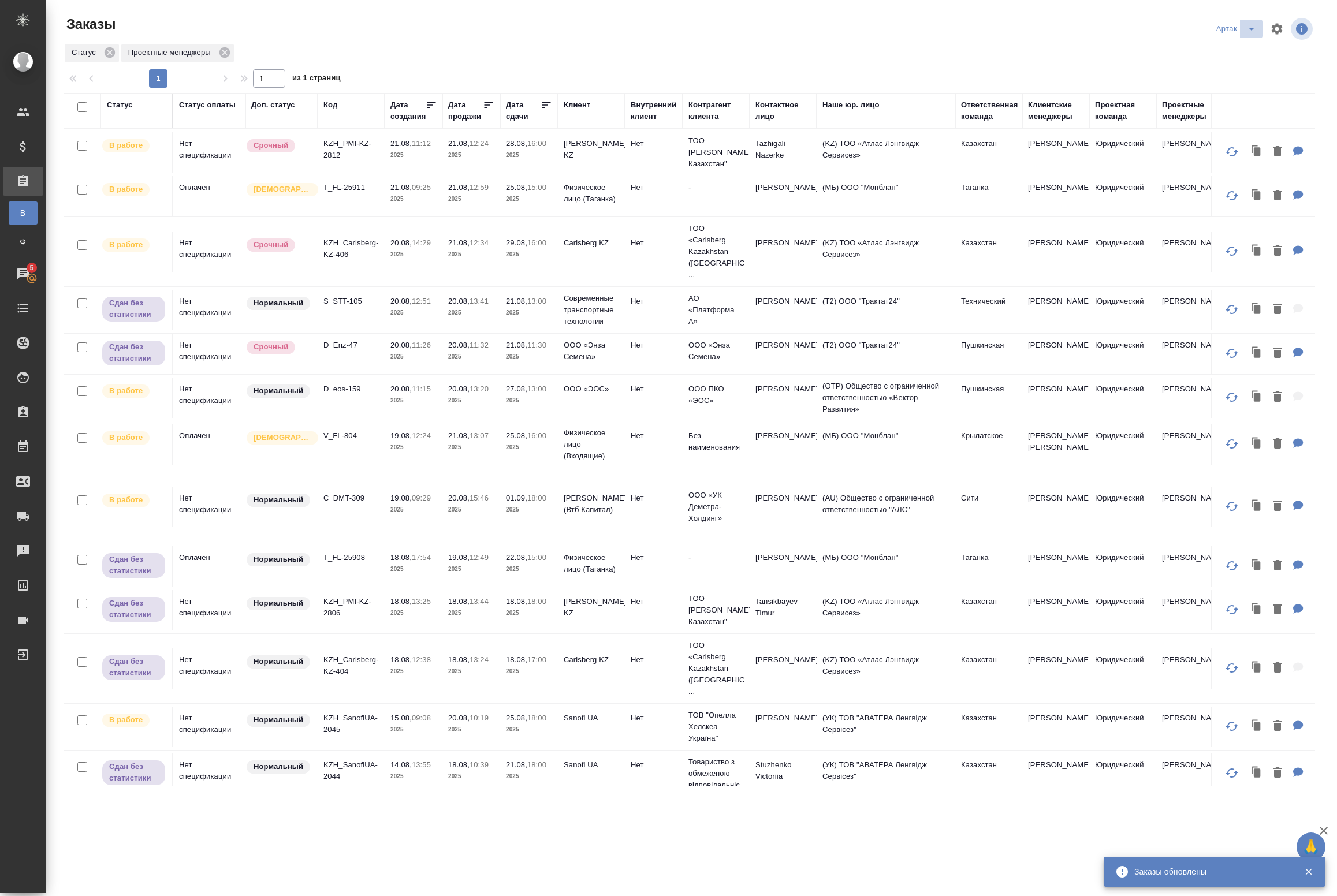
click at [1257, 32] on icon "split button" at bounding box center [1252, 28] width 14 height 14
click at [1240, 55] on li "leagal" at bounding box center [1238, 52] width 50 height 19
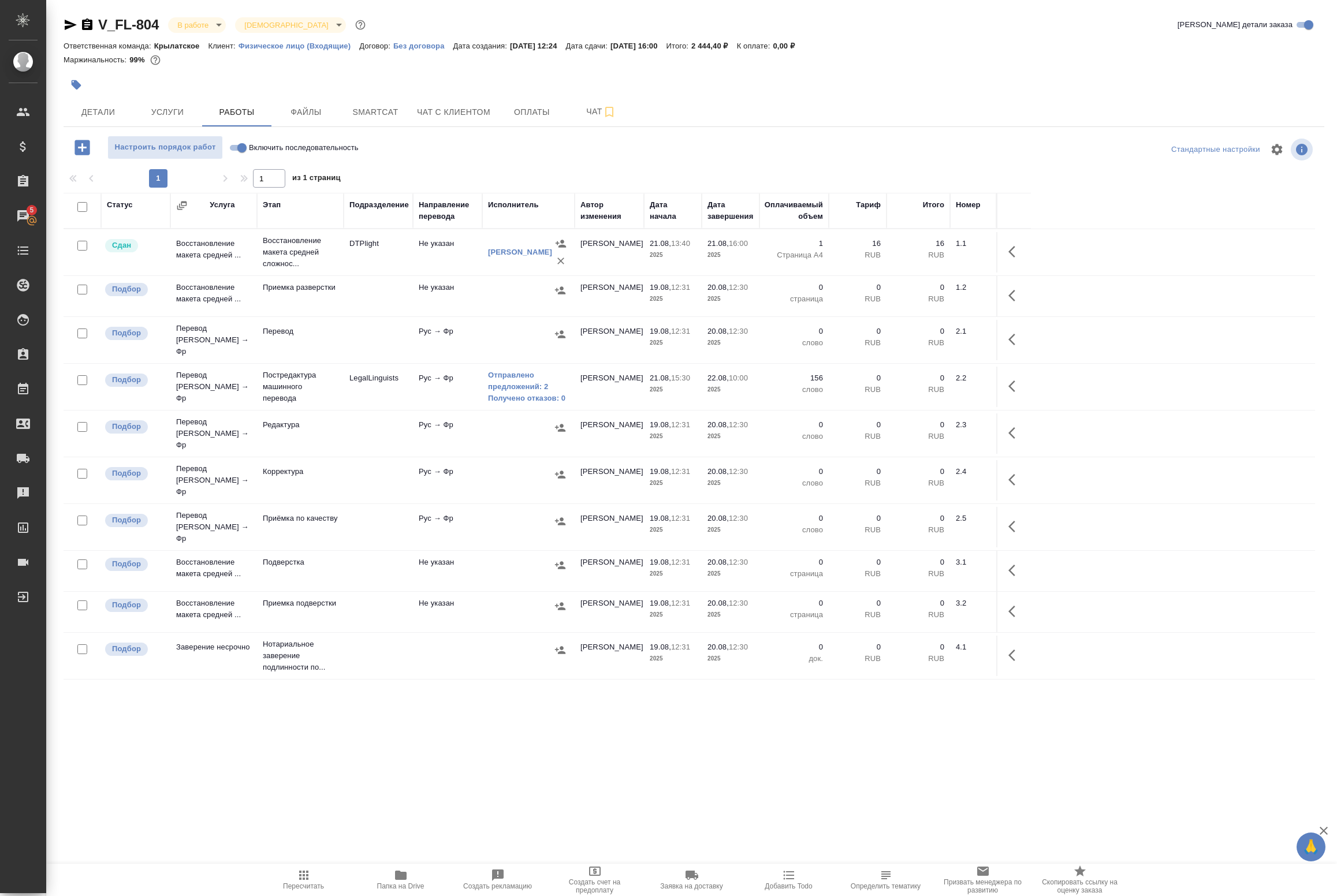
click at [412, 261] on td "DTPlight" at bounding box center [379, 252] width 69 height 40
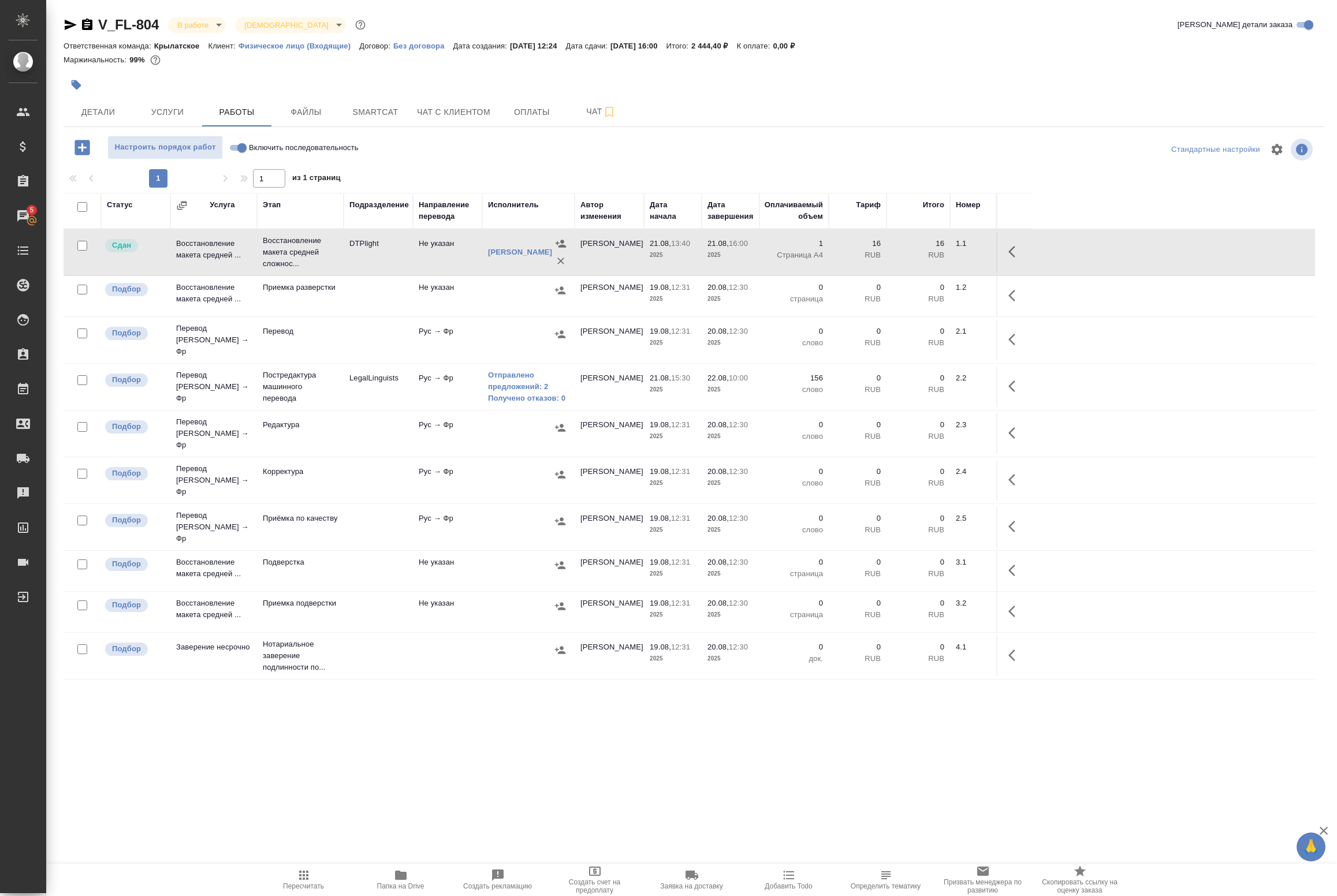
click at [417, 261] on td "Не указан" at bounding box center [447, 252] width 69 height 40
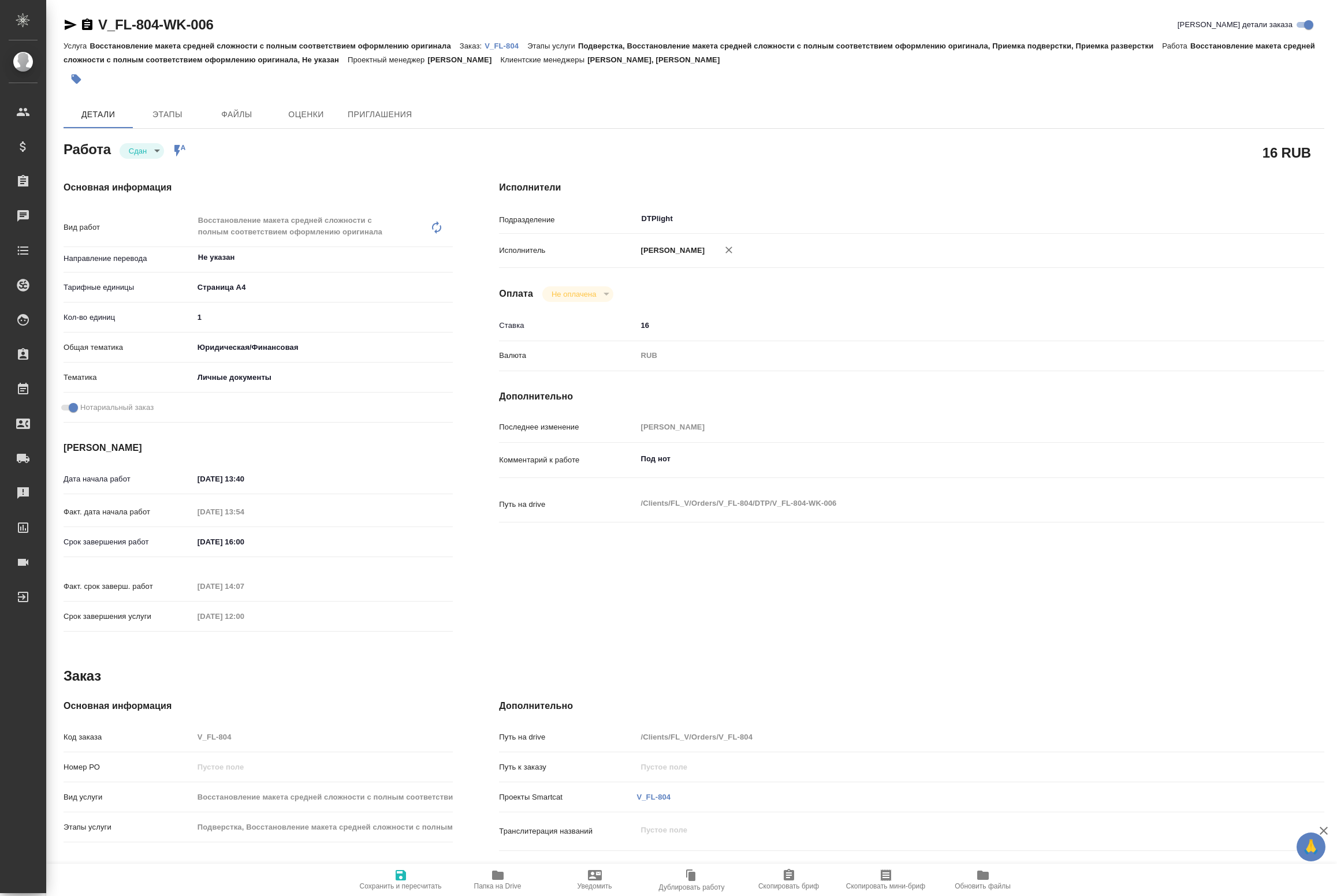
type textarea "x"
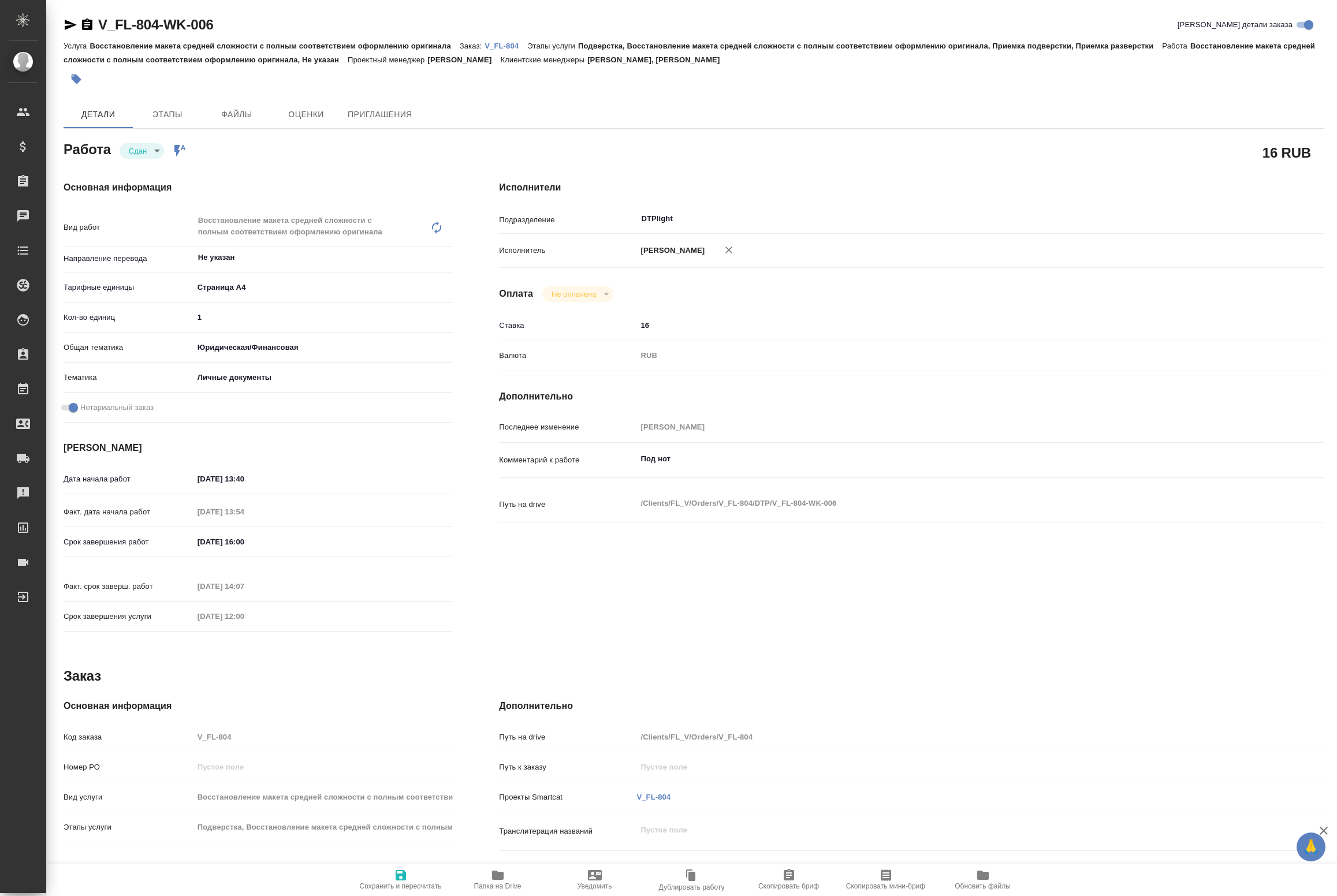
type textarea "x"
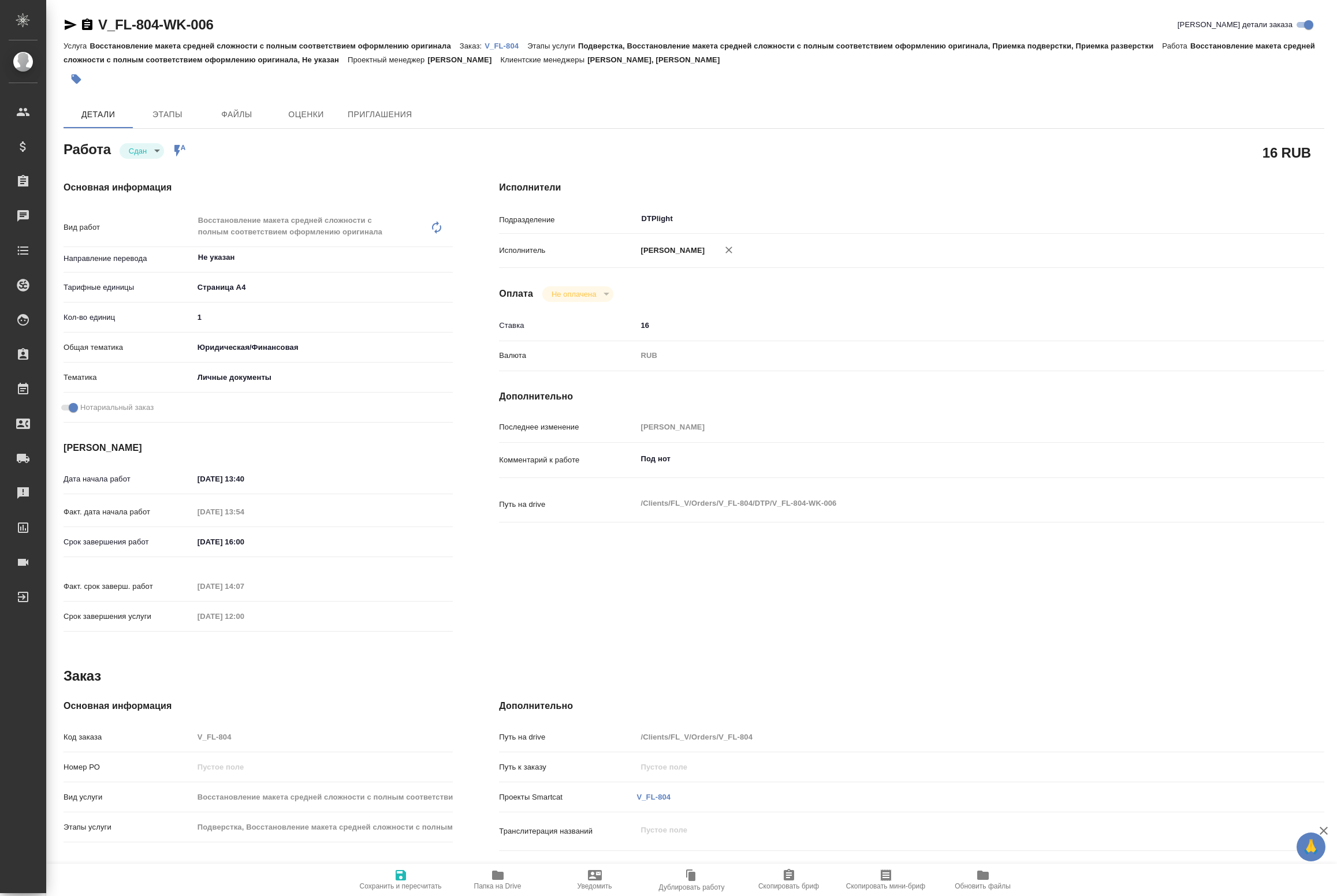
type textarea "x"
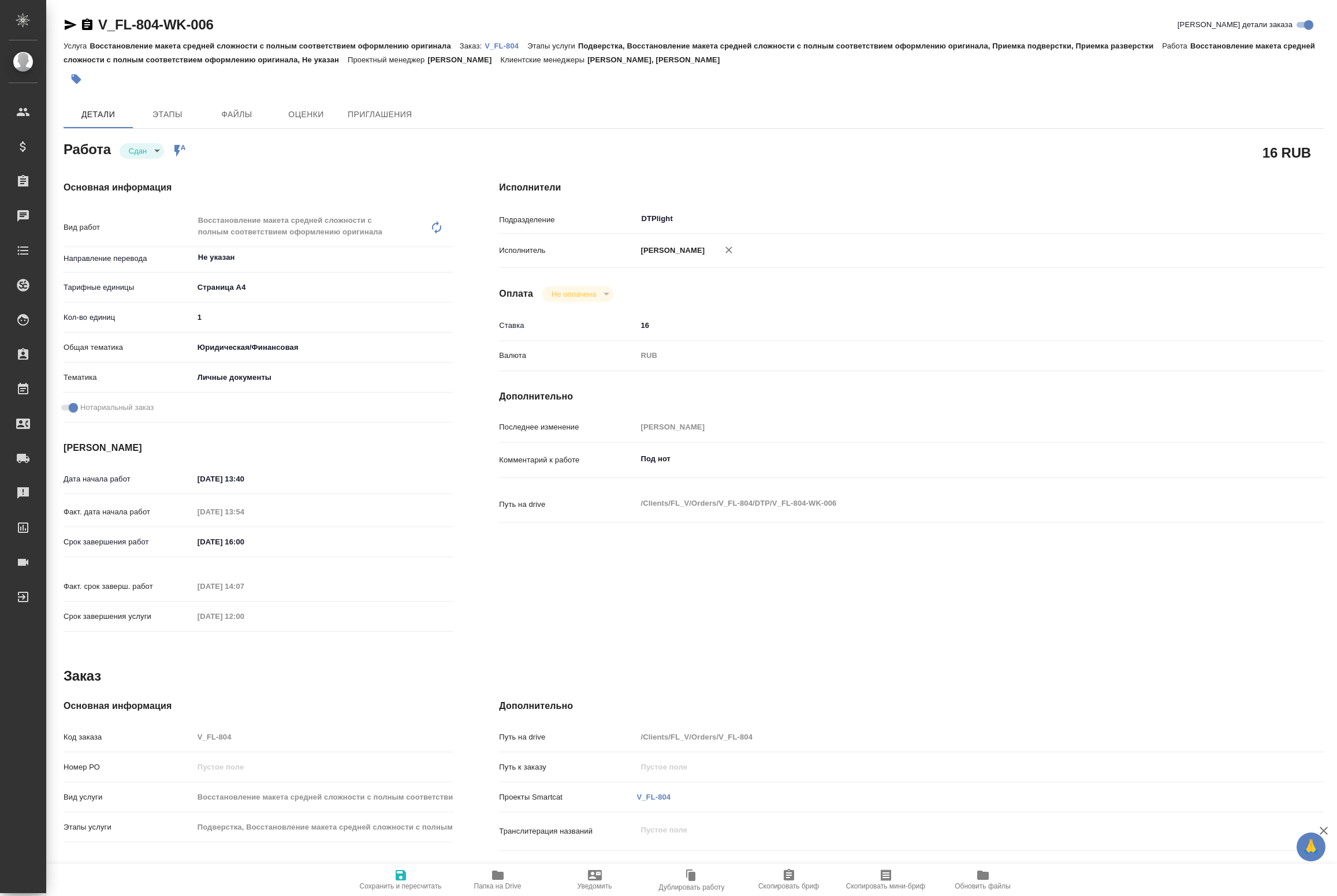
type textarea "x"
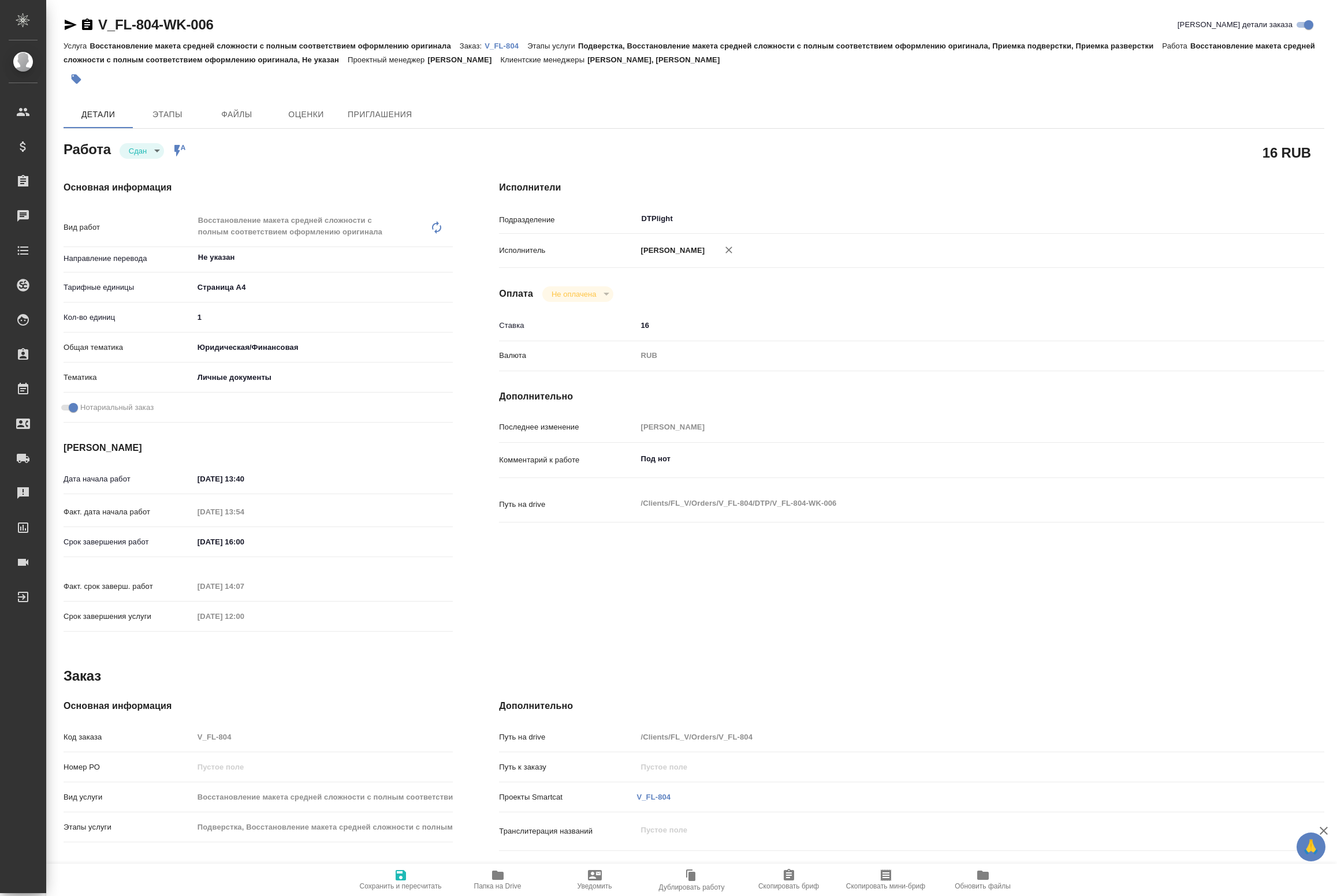
type textarea "x"
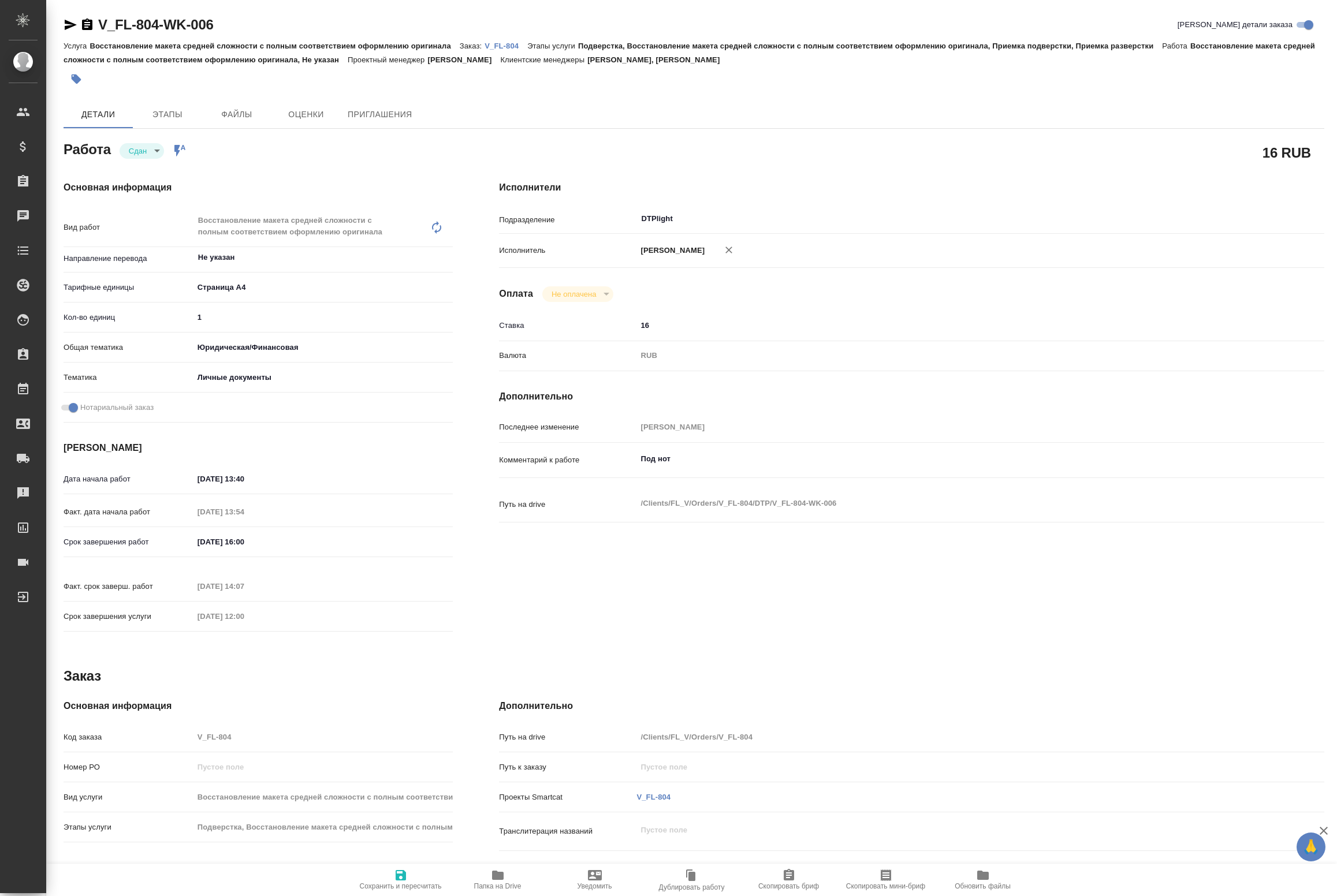
type textarea "x"
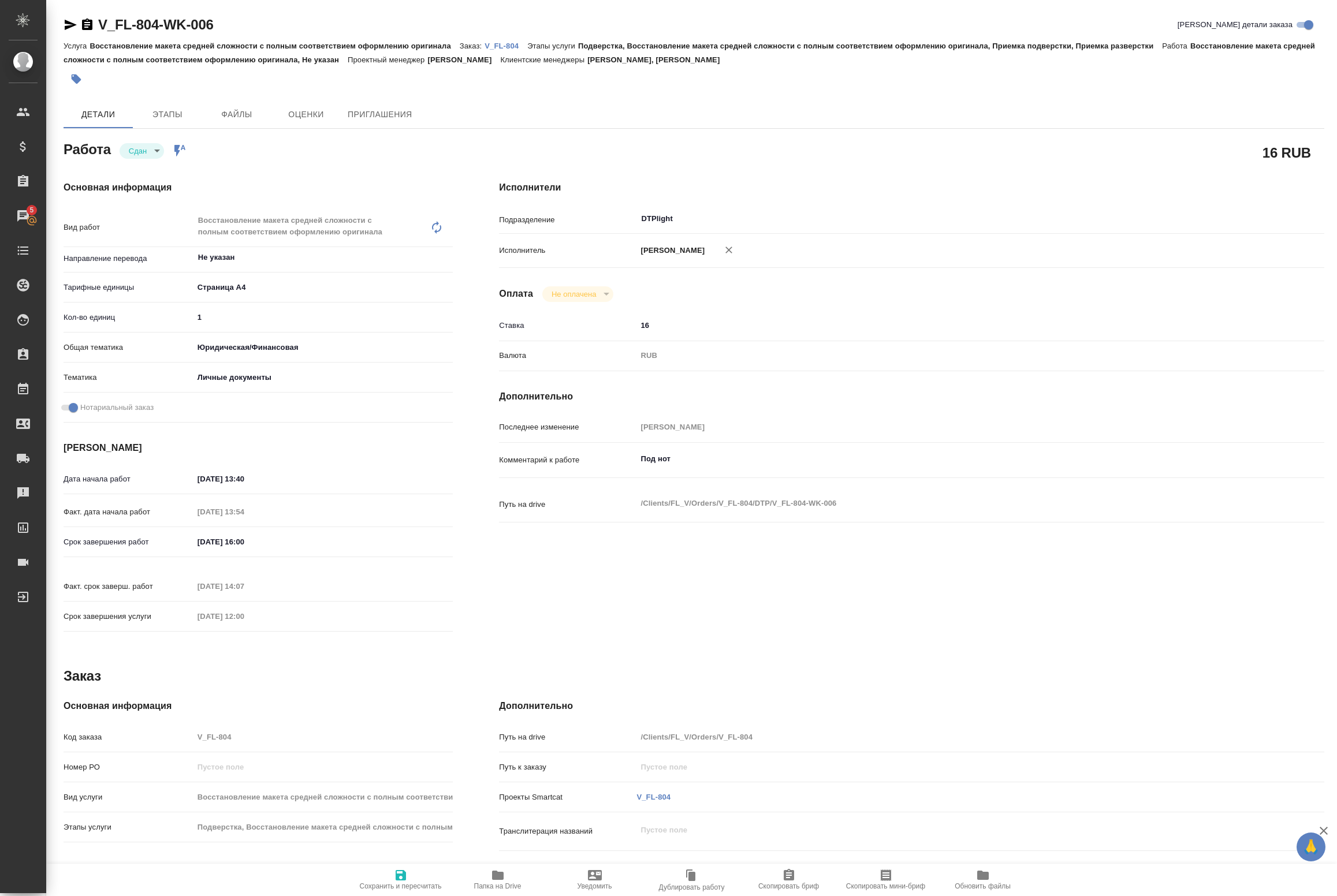
type textarea "x"
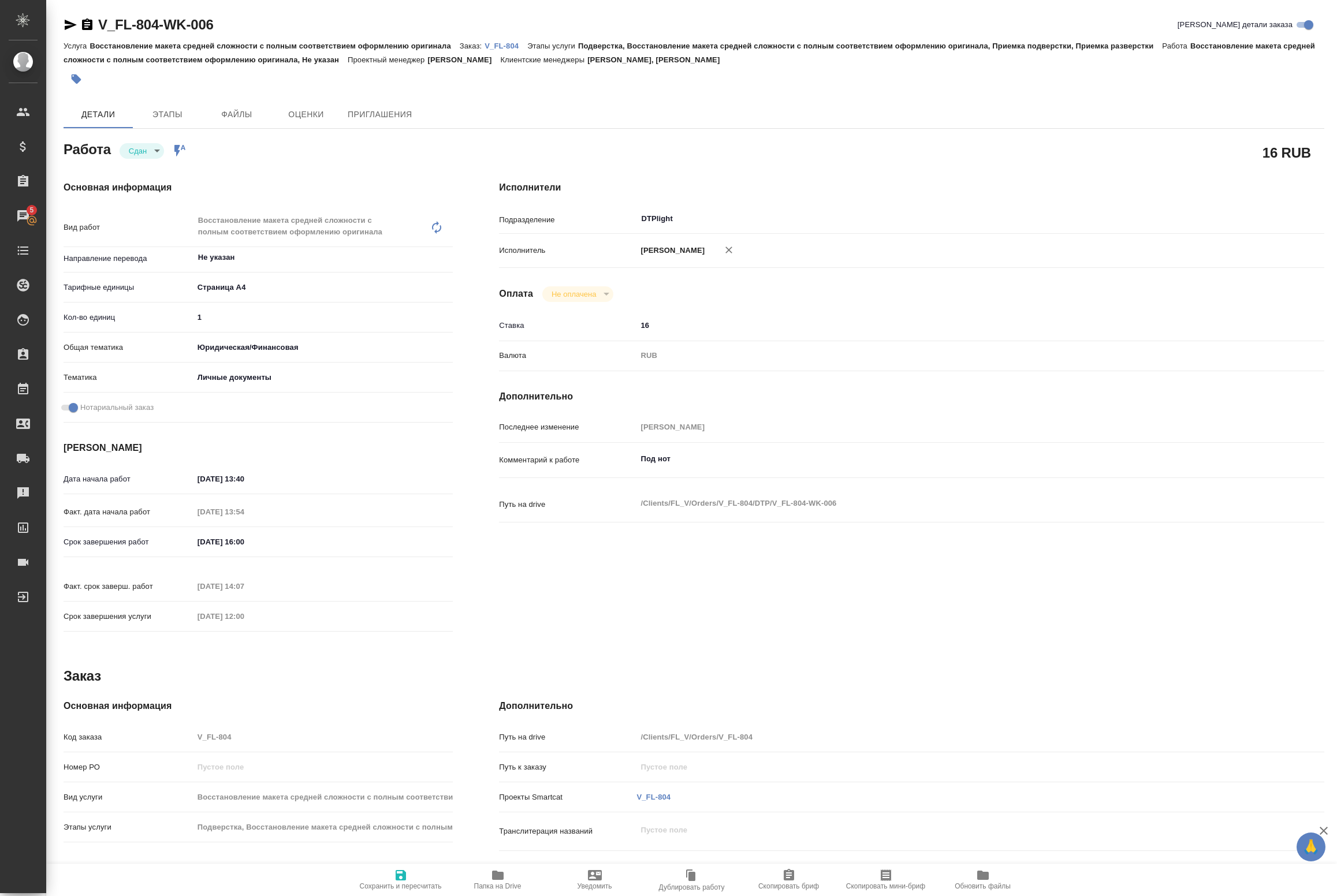
type textarea "x"
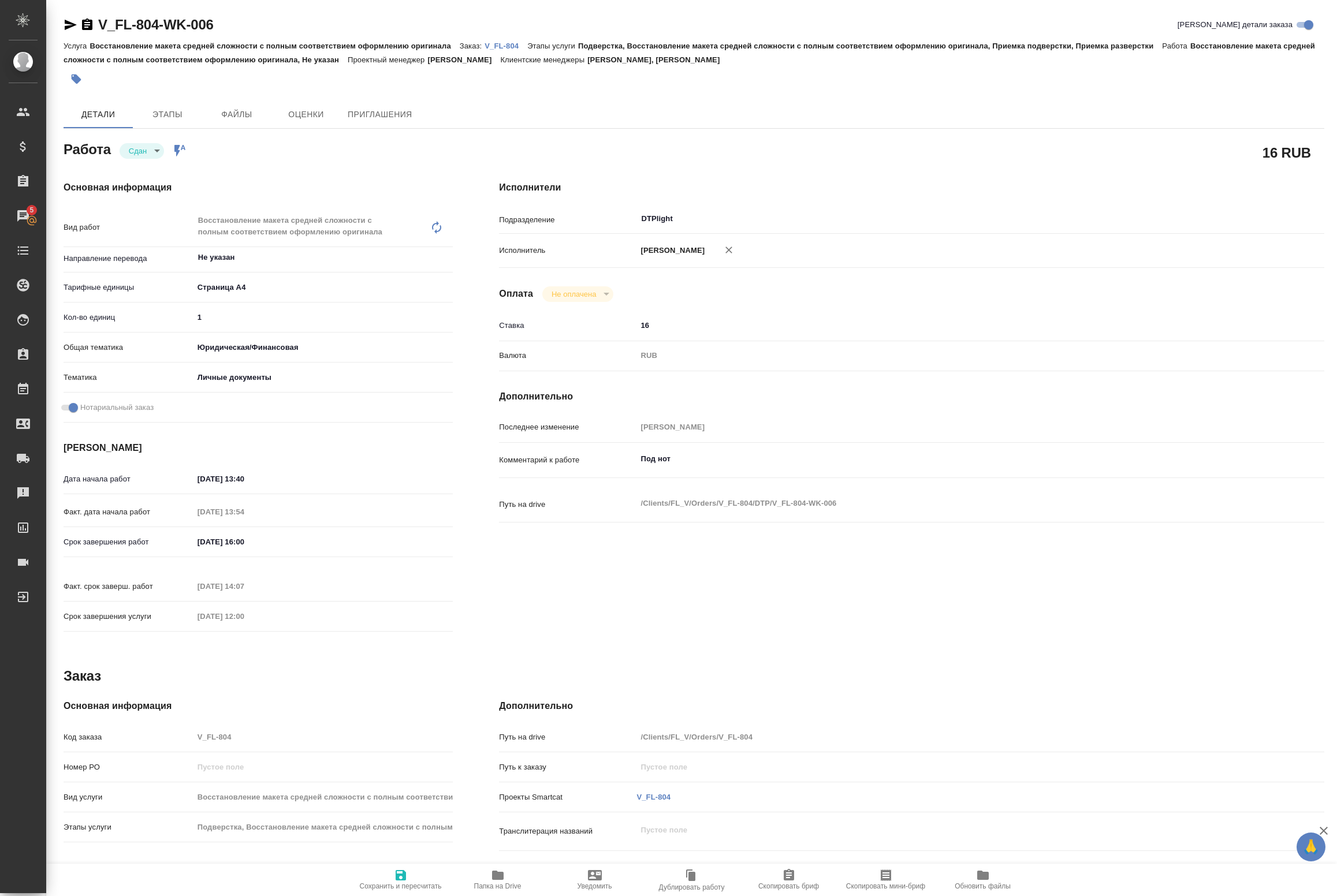
click at [483, 878] on span "Папка на Drive" at bounding box center [498, 879] width 83 height 22
type textarea "x"
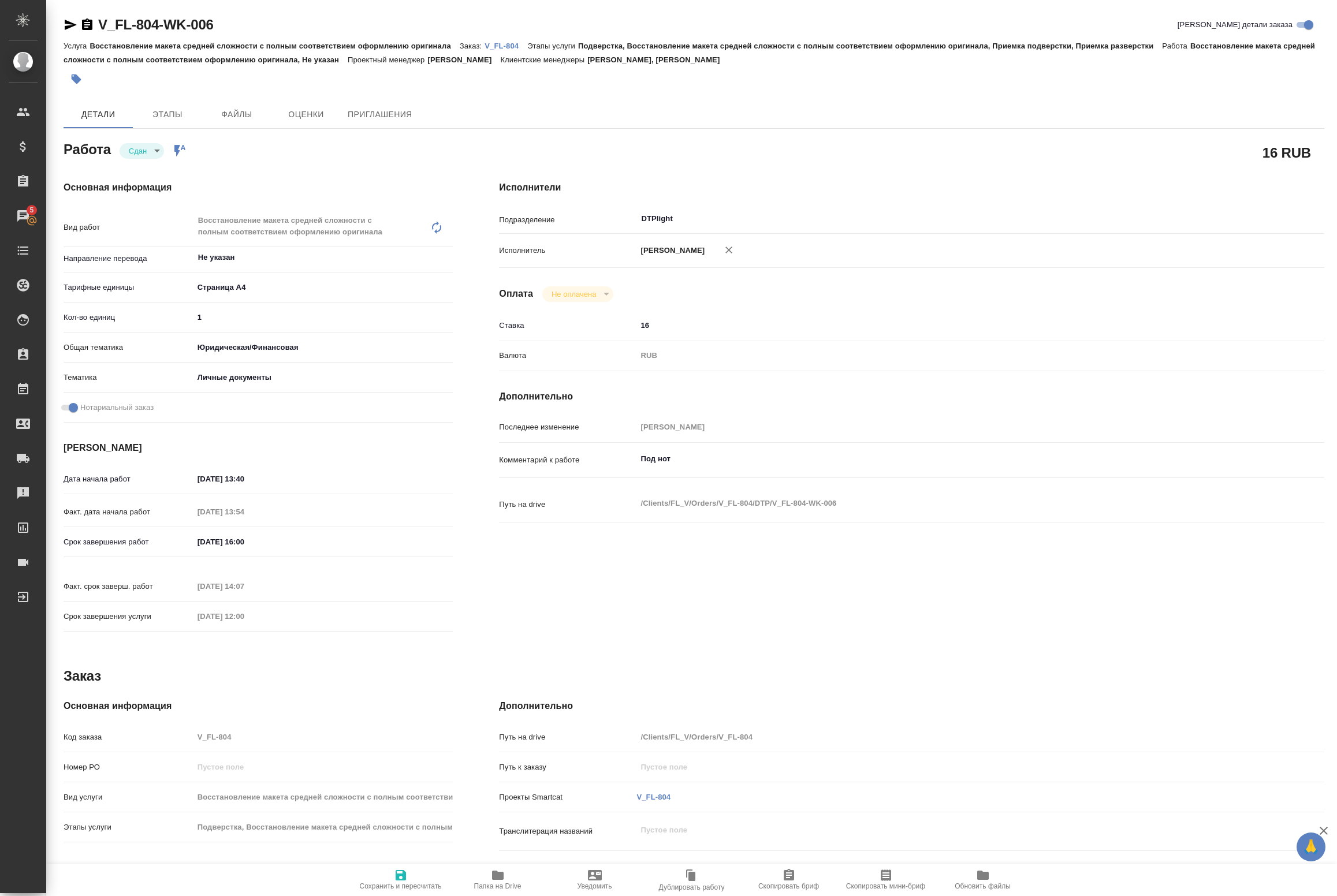
type textarea "x"
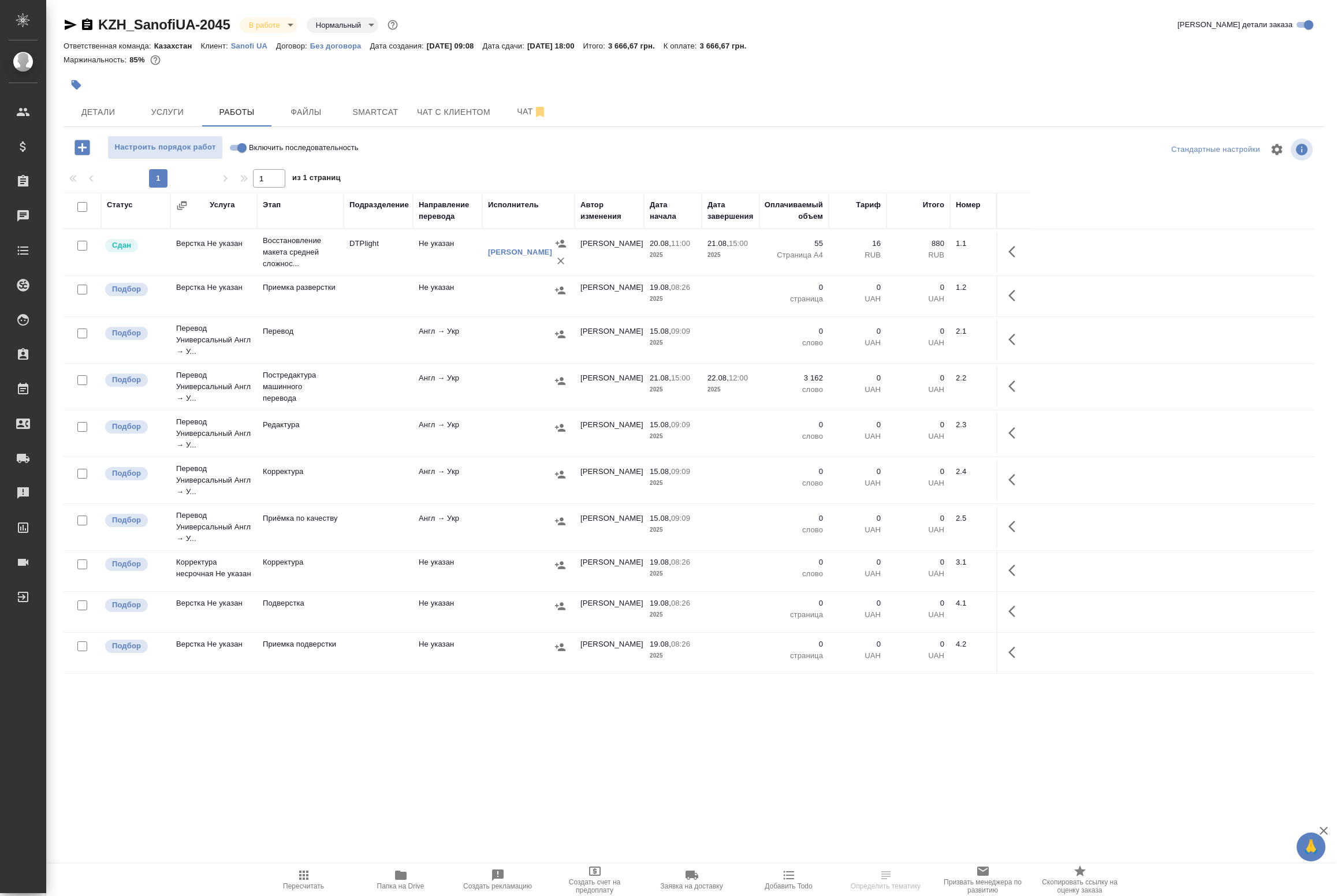
click at [422, 255] on td "Не указан" at bounding box center [447, 252] width 69 height 40
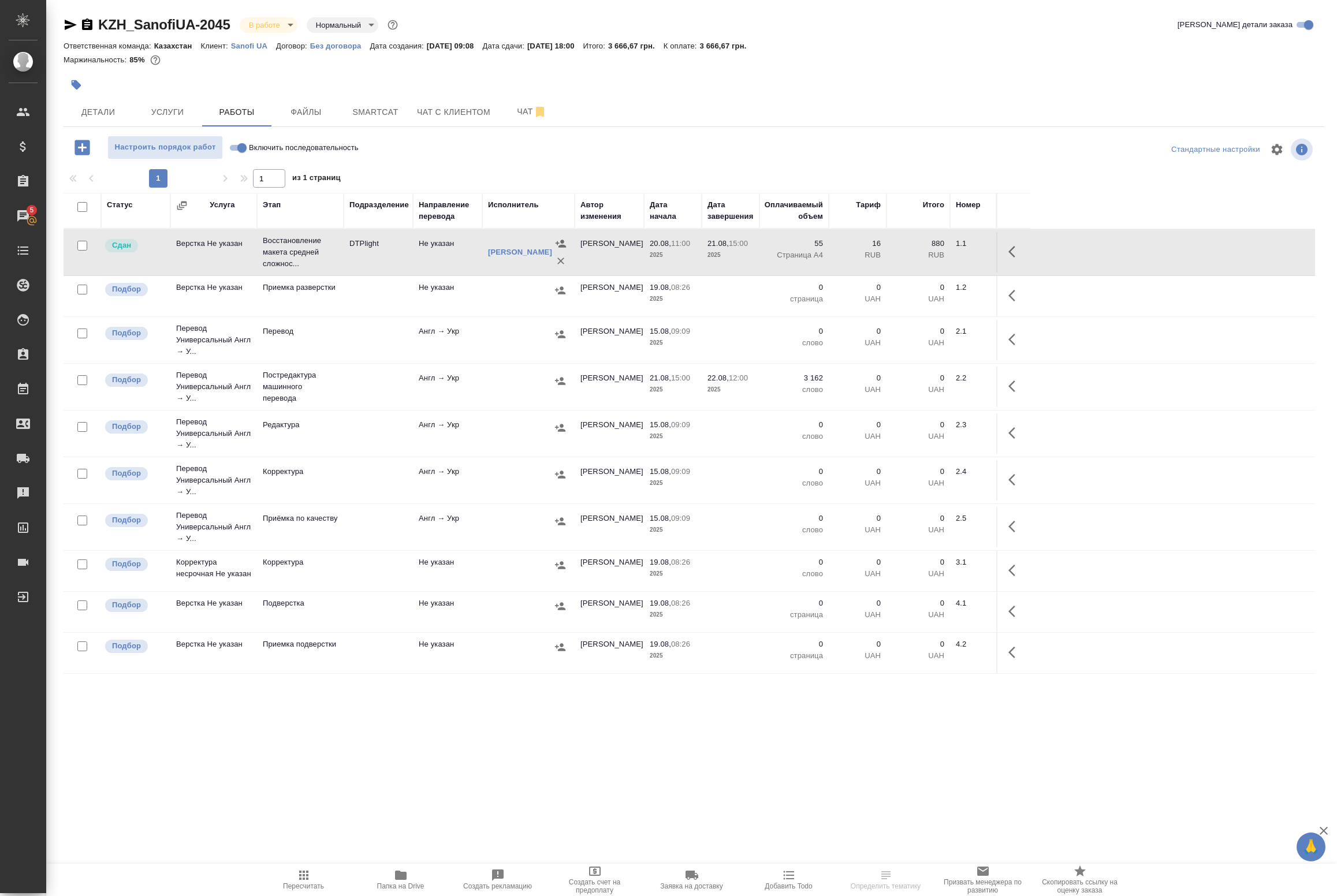
click at [369, 248] on td "DTPlight" at bounding box center [379, 252] width 69 height 40
click at [379, 105] on span "Smartcat" at bounding box center [375, 112] width 55 height 14
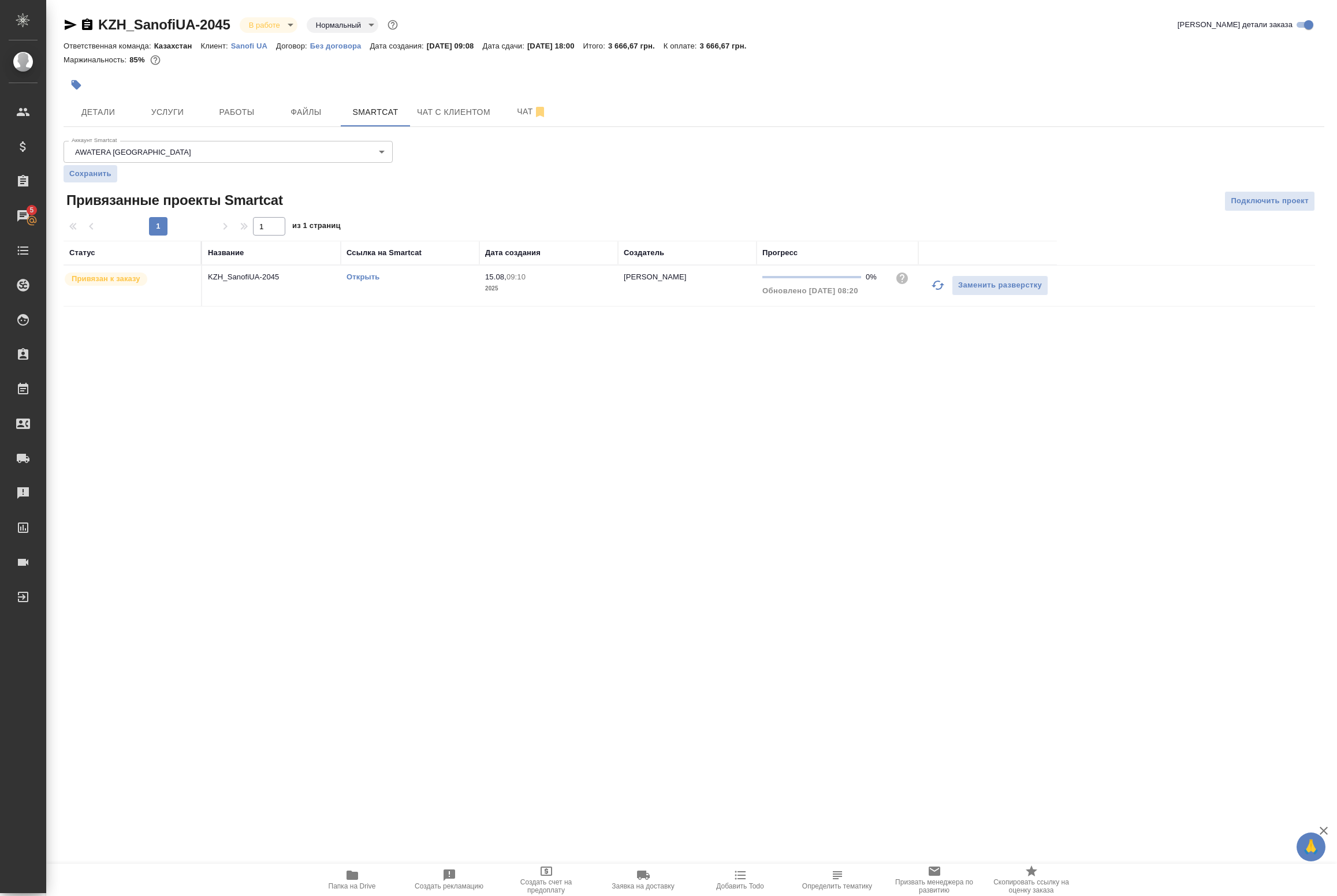
click at [356, 281] on link "Открыть" at bounding box center [363, 276] width 33 height 8
click at [368, 276] on link "Открыть" at bounding box center [363, 276] width 33 height 8
click at [234, 123] on button "Работы" at bounding box center [237, 112] width 69 height 29
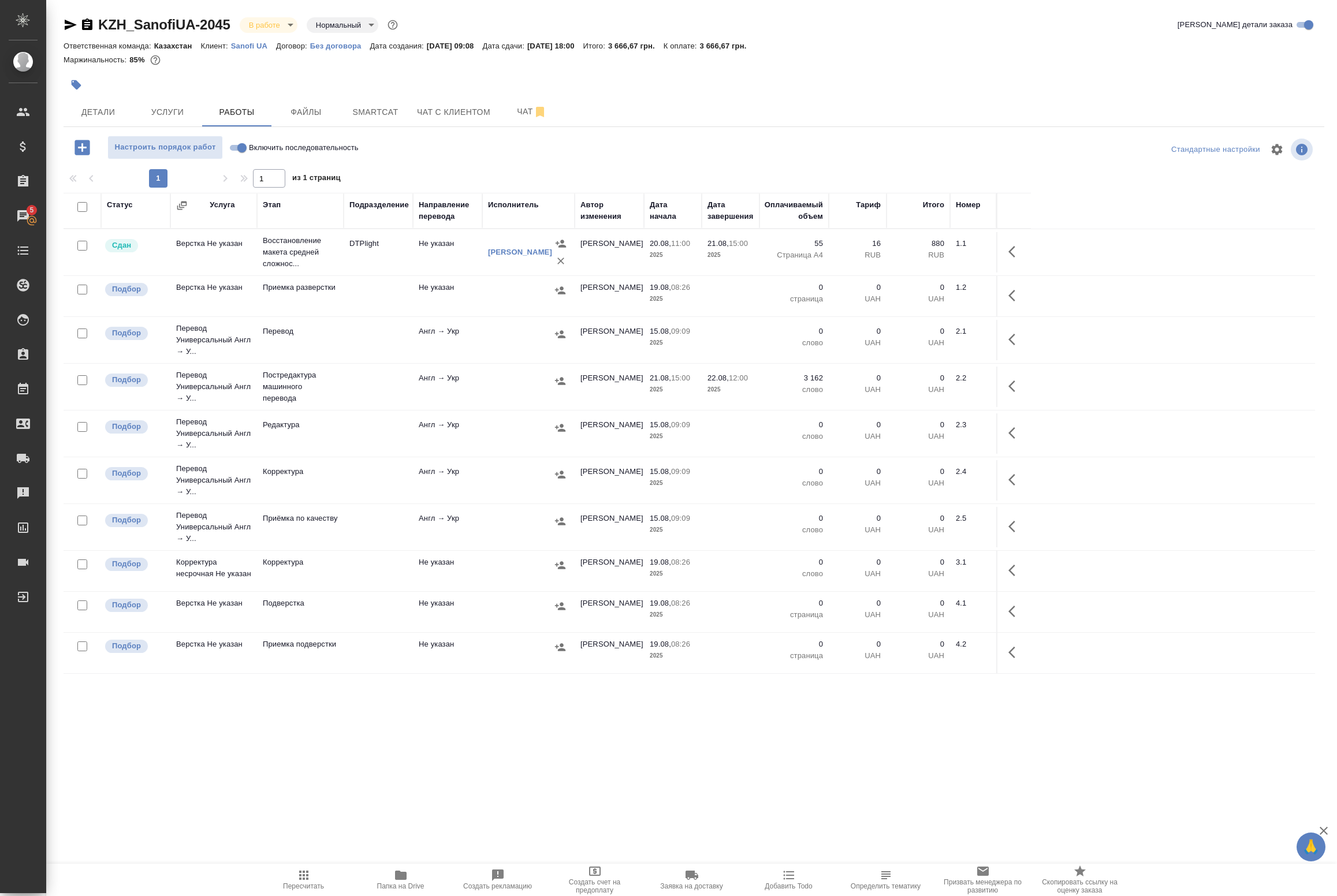
click at [371, 273] on td at bounding box center [379, 252] width 69 height 40
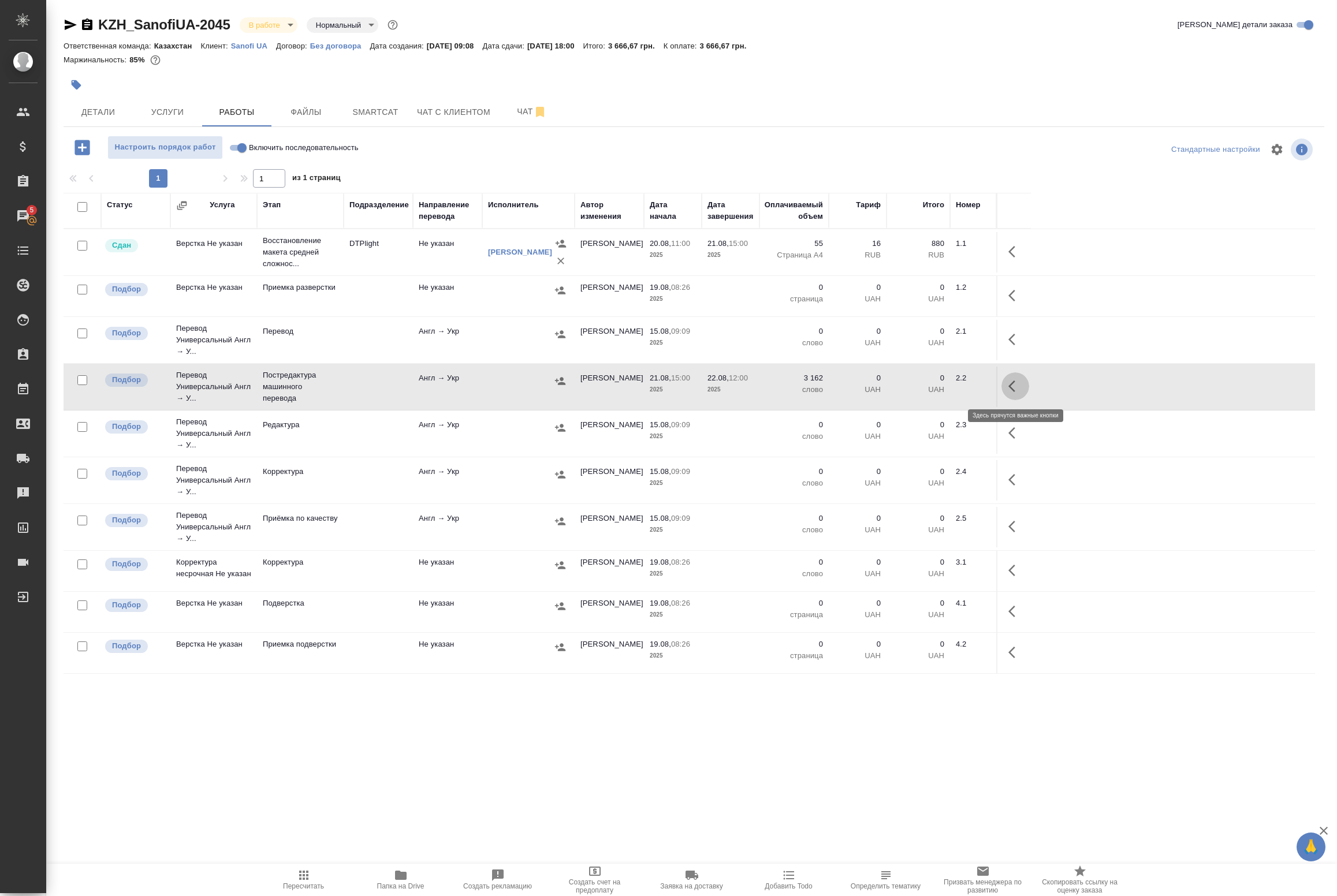
click at [1018, 388] on icon "button" at bounding box center [1015, 386] width 14 height 14
click at [931, 389] on icon "button" at bounding box center [930, 386] width 14 height 14
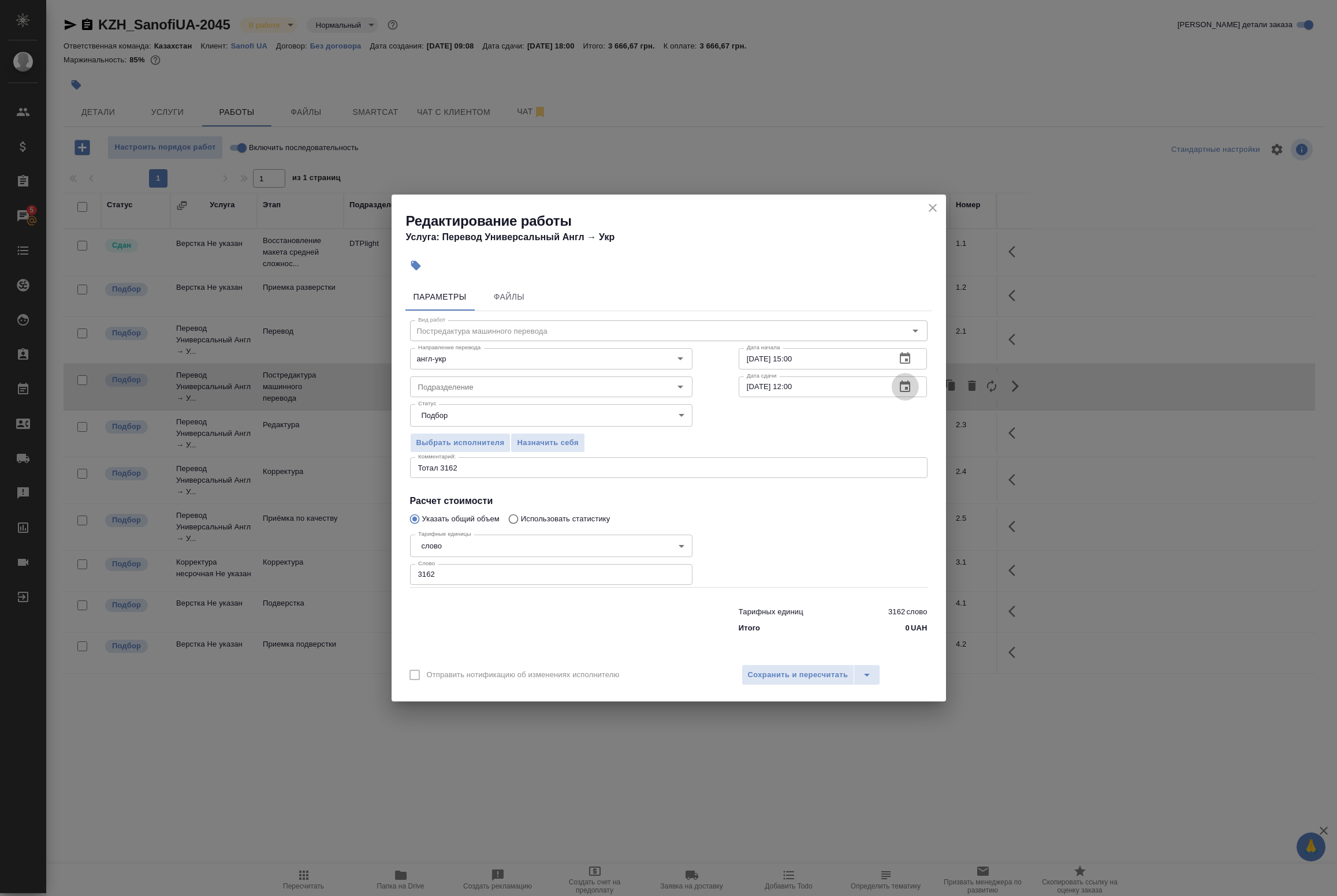
click at [907, 388] on icon "button" at bounding box center [905, 386] width 10 height 11
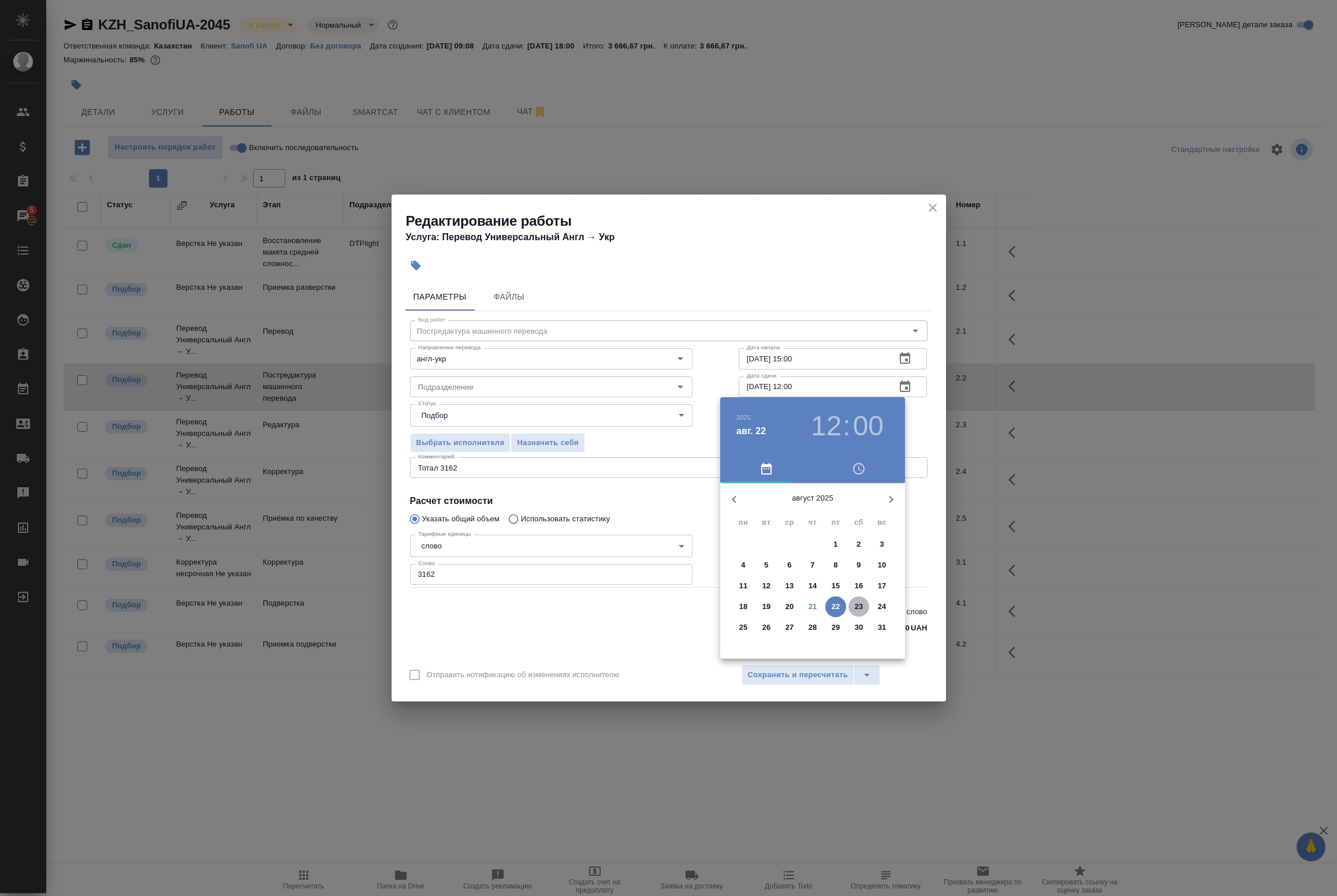
click at [862, 607] on p "23" at bounding box center [859, 606] width 8 height 11
click at [760, 545] on div at bounding box center [813, 574] width 150 height 150
type input "23.08.2025 10:00"
click at [922, 421] on div at bounding box center [668, 448] width 1337 height 896
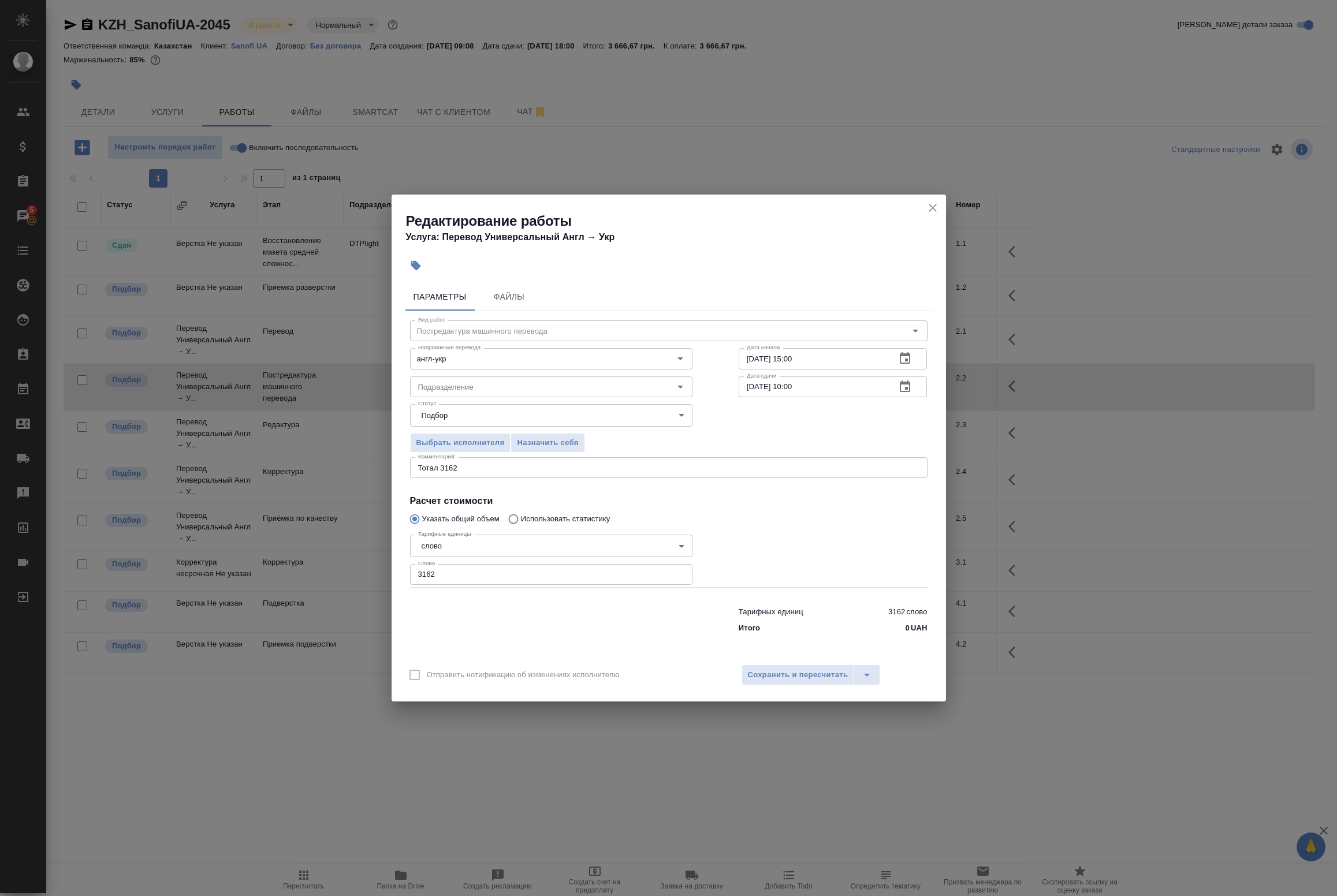
click at [902, 356] on icon "button" at bounding box center [905, 358] width 10 height 11
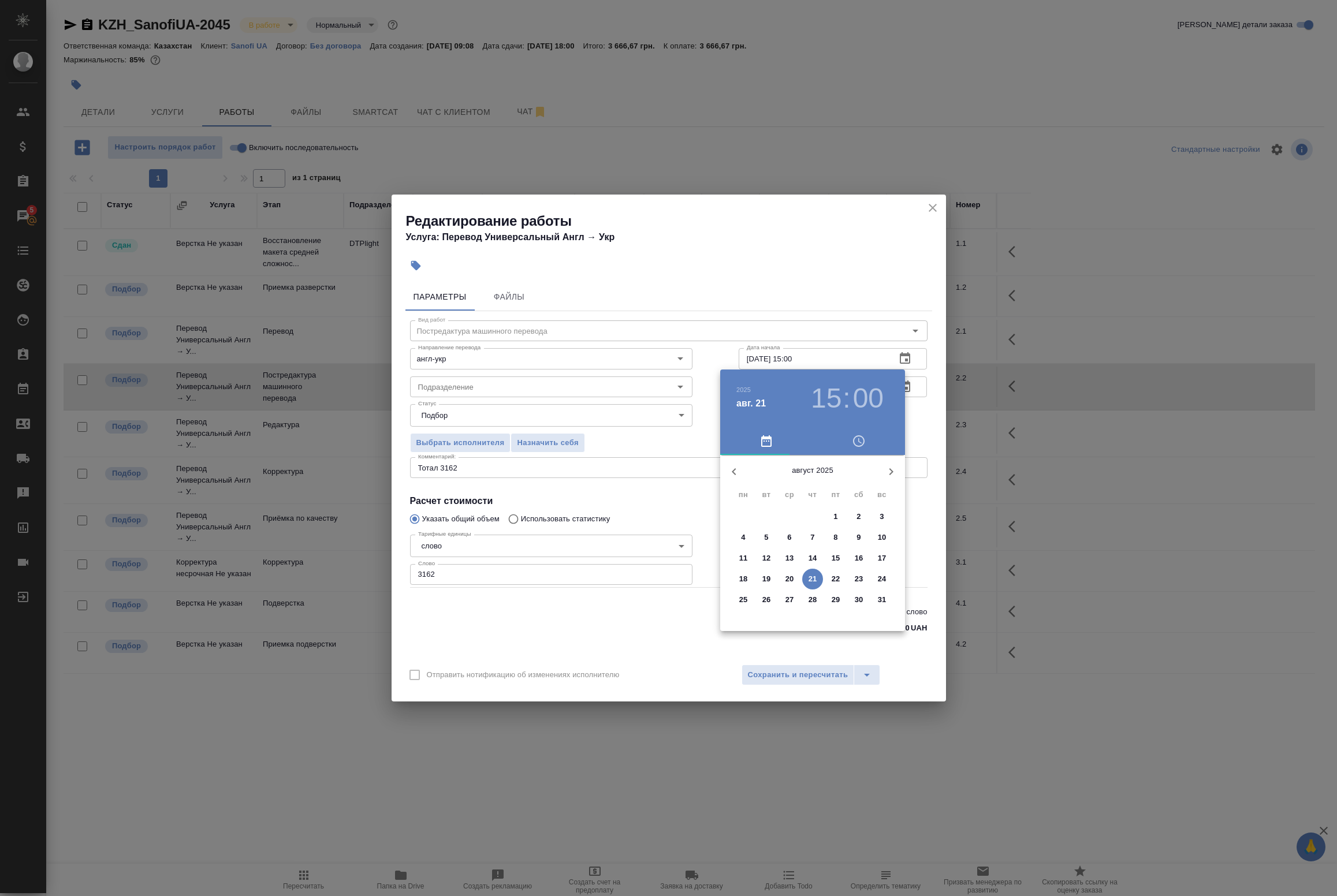
click at [834, 402] on h3 "15" at bounding box center [826, 398] width 31 height 33
click at [809, 586] on div at bounding box center [813, 545] width 150 height 150
type input "[DATE] 18:00"
click at [922, 409] on div at bounding box center [668, 448] width 1337 height 896
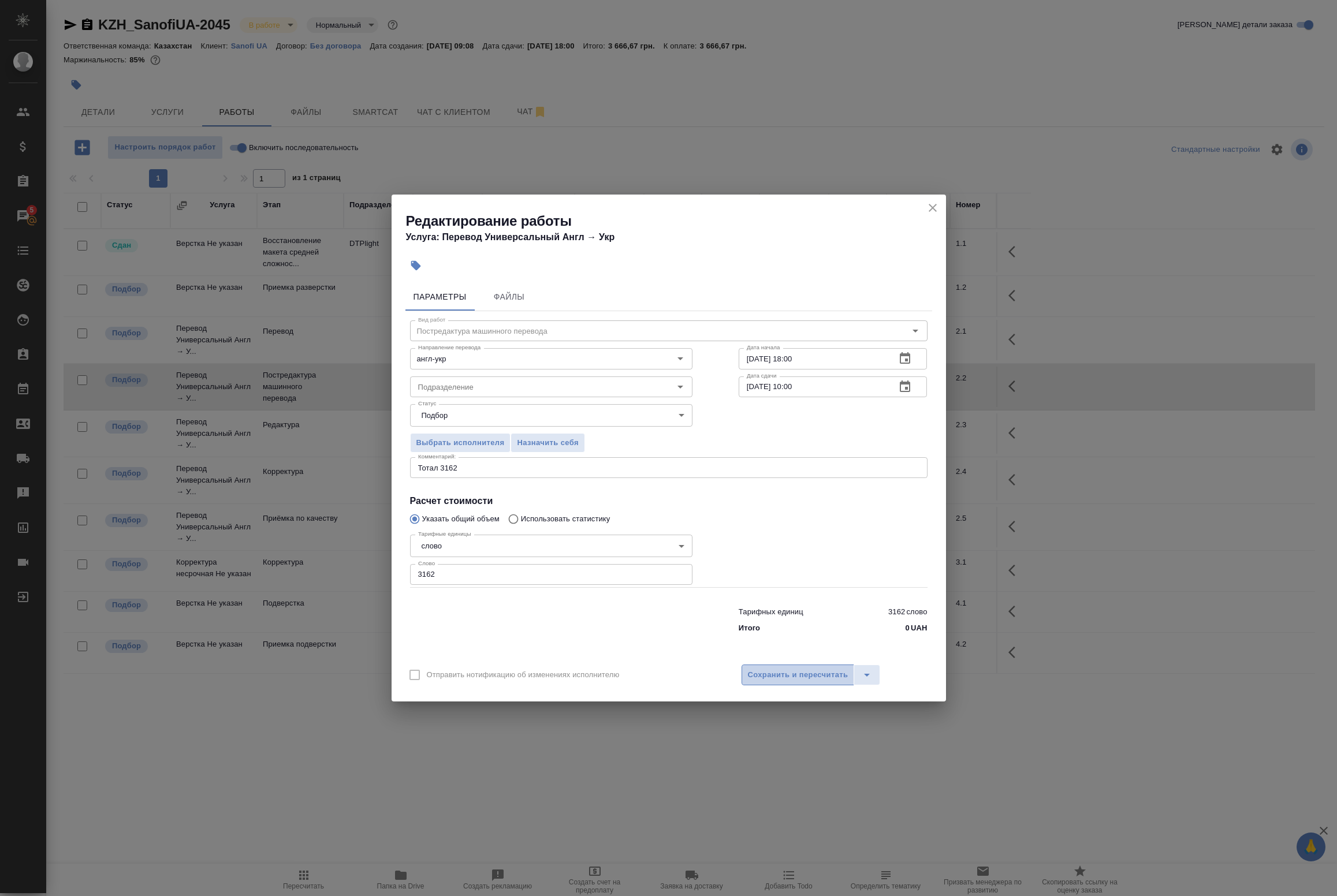
drag, startPoint x: 774, startPoint y: 679, endPoint x: 762, endPoint y: 674, distance: 13.0
click at [767, 676] on span "Сохранить и пересчитать" at bounding box center [798, 675] width 100 height 13
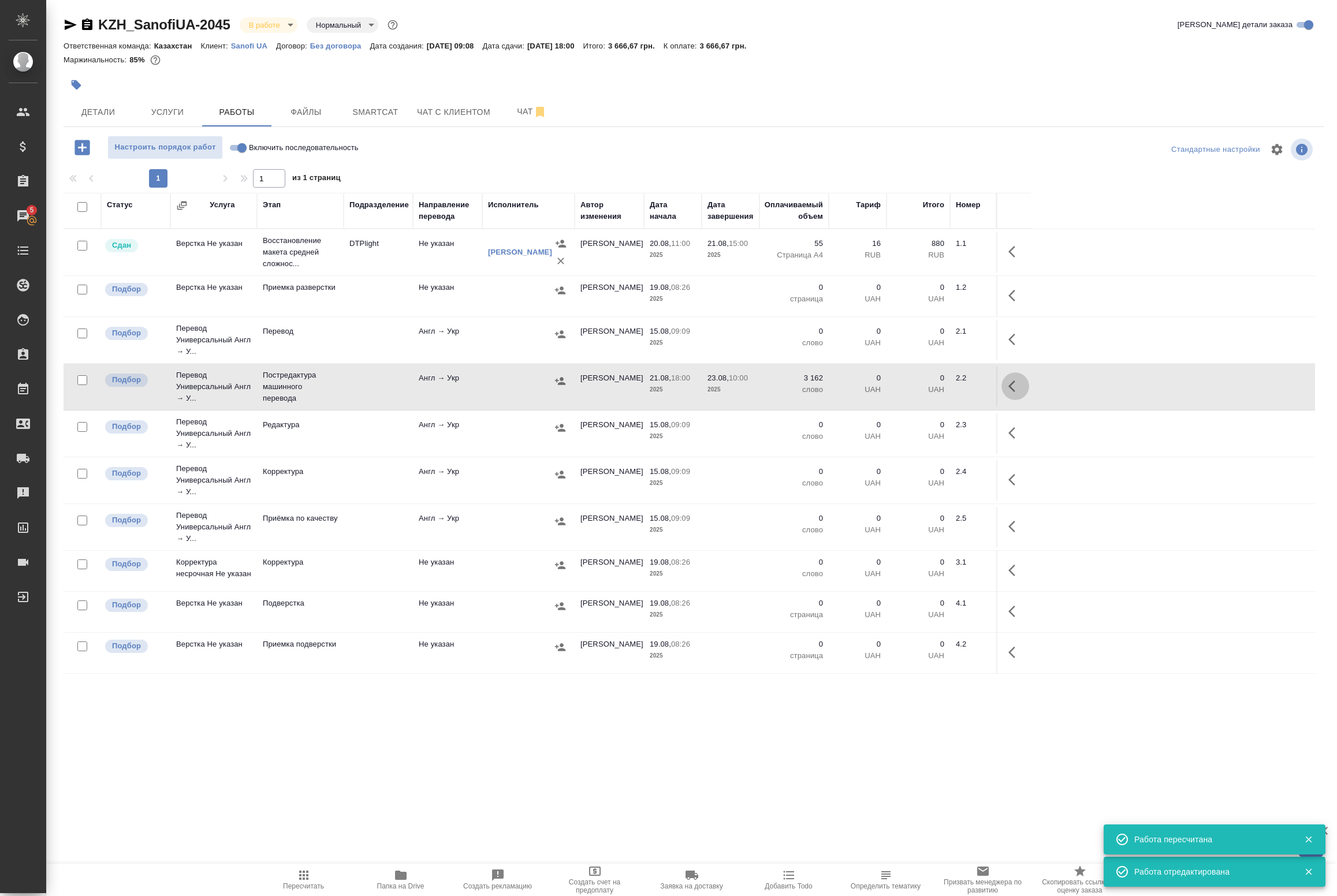
click at [1006, 395] on button "button" at bounding box center [1015, 386] width 28 height 28
click at [929, 387] on icon "button" at bounding box center [930, 386] width 10 height 10
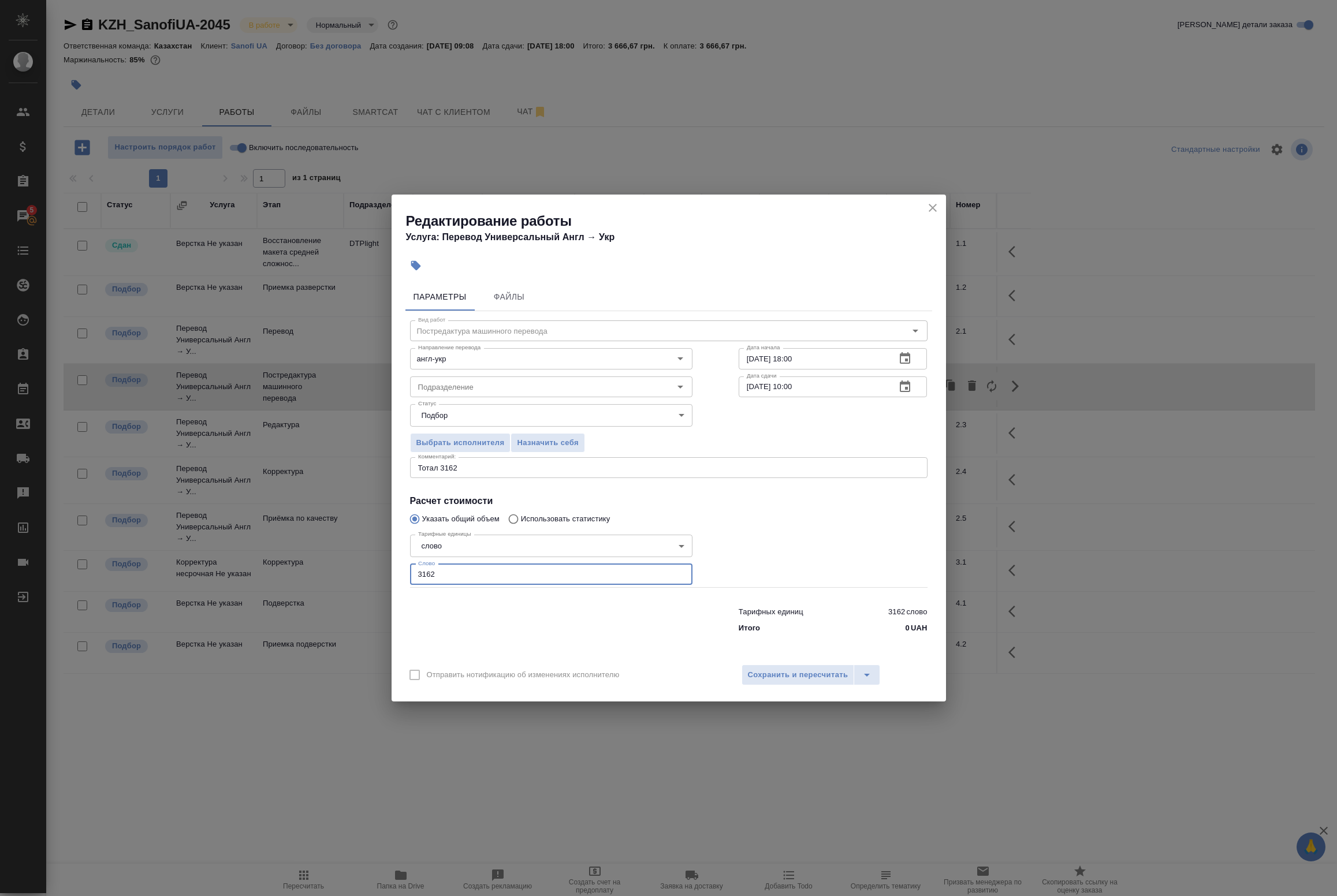
drag, startPoint x: 452, startPoint y: 573, endPoint x: 391, endPoint y: 571, distance: 61.0
click at [392, 571] on div "Параметры Файлы Вид работ Постредактура машинного перевода Вид работ Направлени…" at bounding box center [668, 468] width 554 height 379
paste input "978"
type input "3978"
click at [804, 683] on button "Сохранить и пересчитать" at bounding box center [798, 675] width 113 height 21
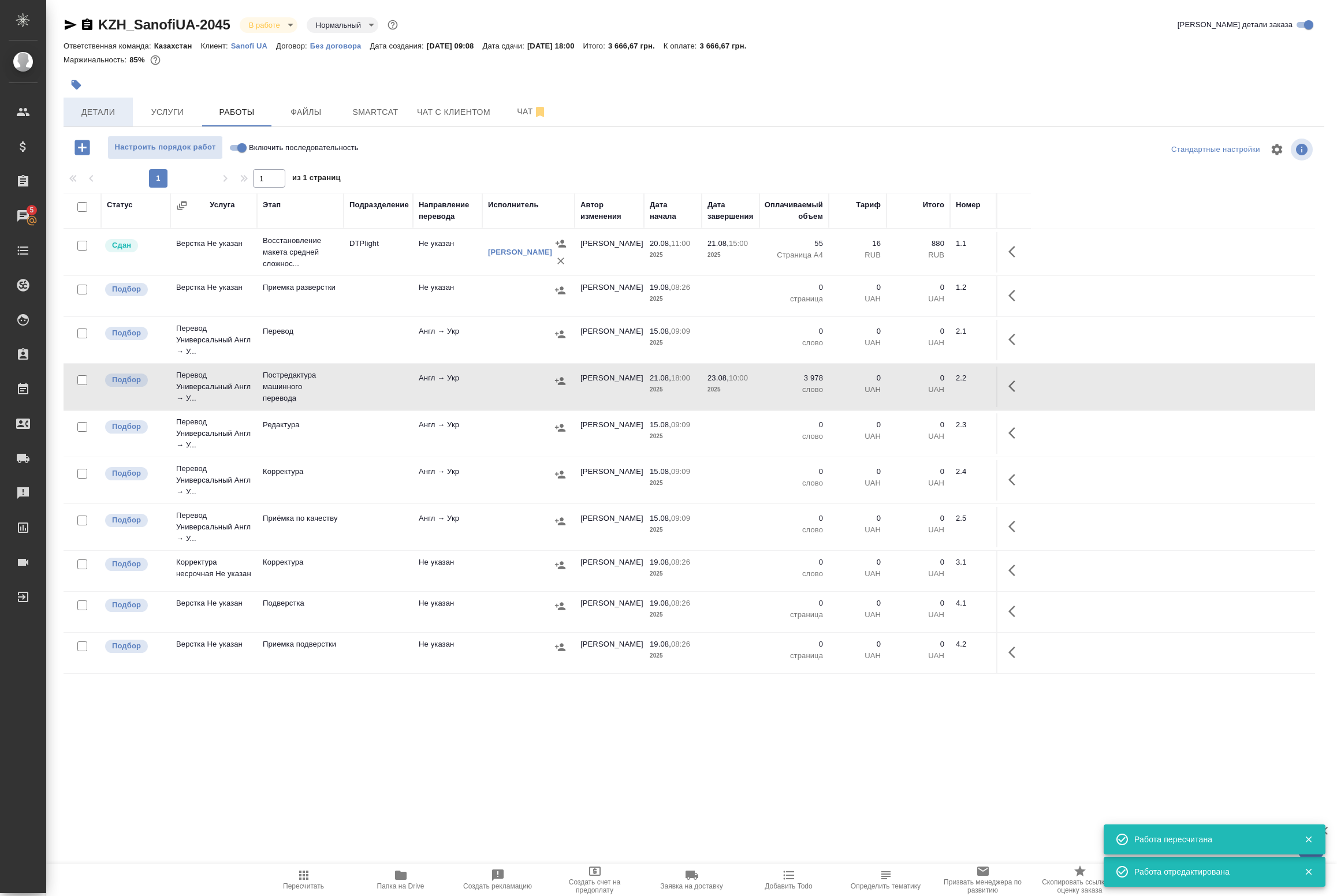
click at [123, 110] on span "Детали" at bounding box center [98, 112] width 55 height 14
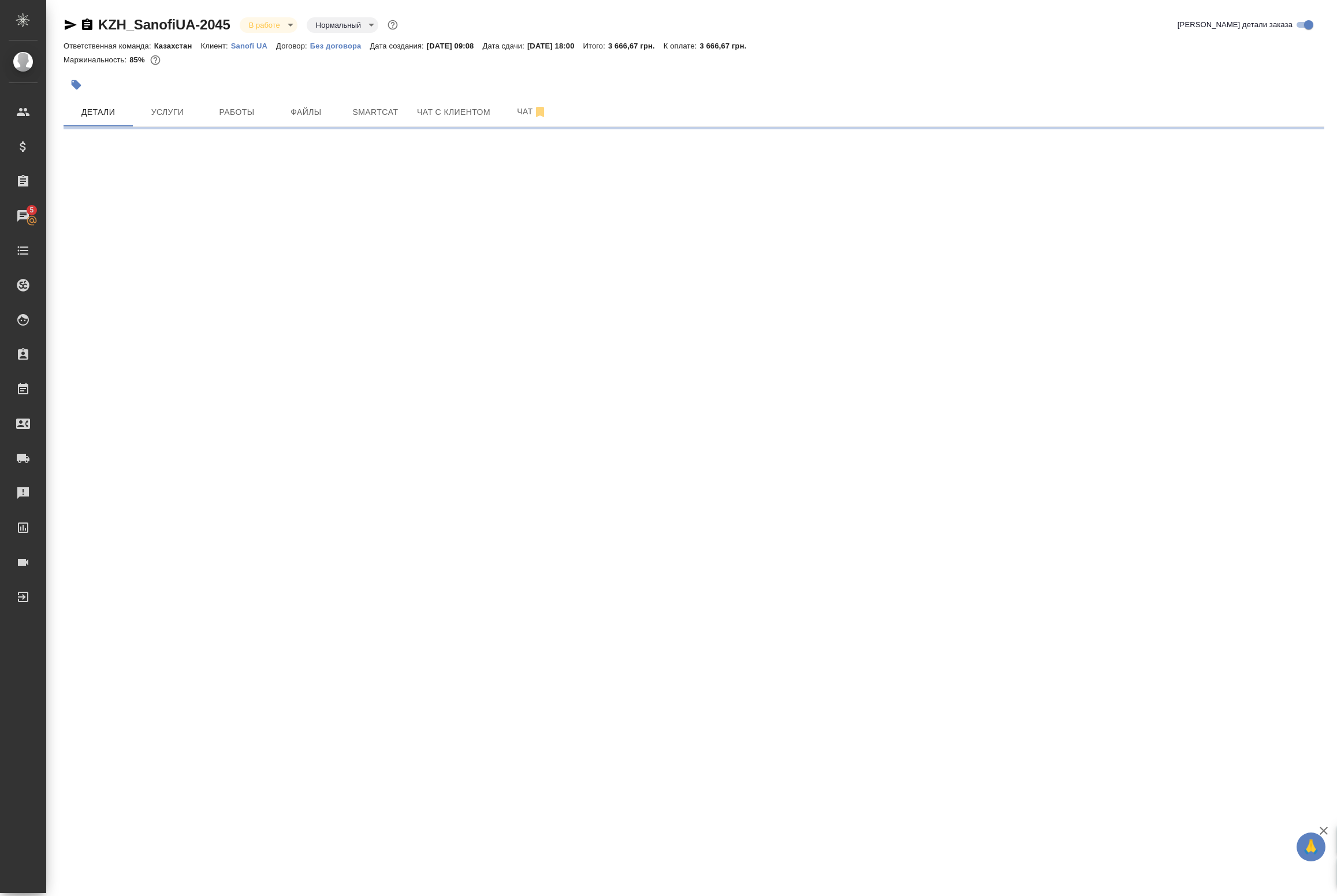
select select "RU"
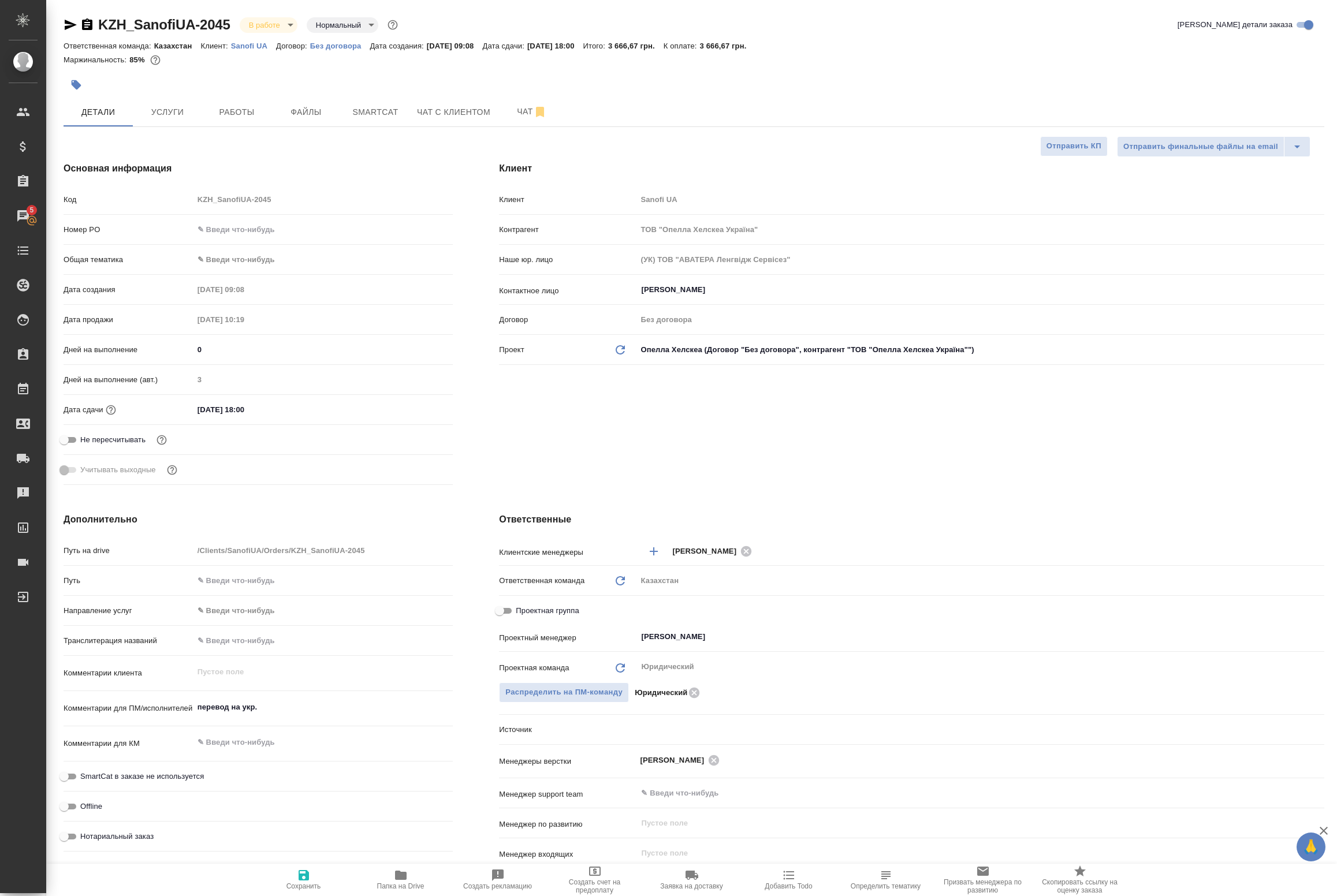
type textarea "x"
click at [246, 114] on span "Работы" at bounding box center [236, 112] width 55 height 14
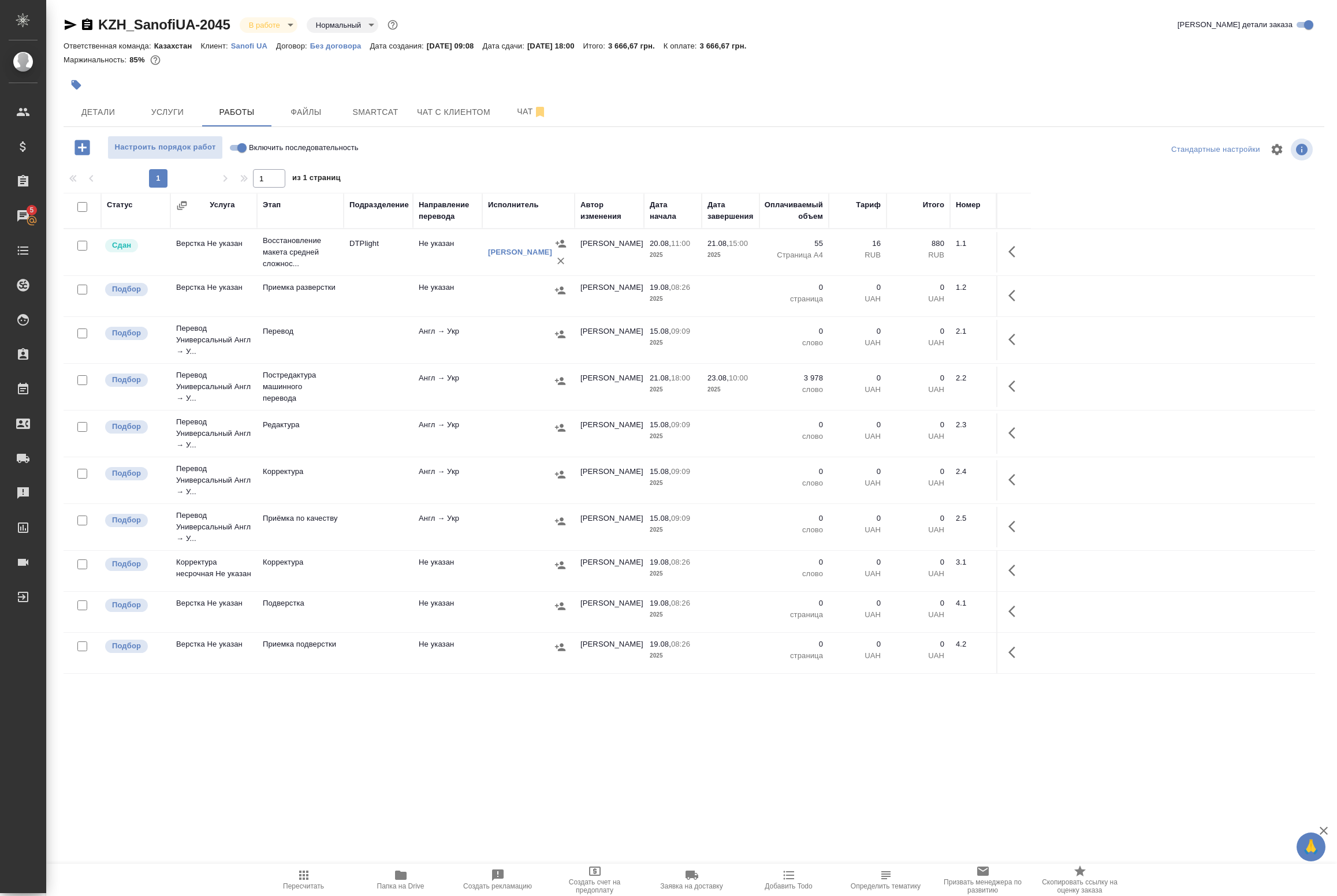
click at [391, 273] on td at bounding box center [379, 252] width 69 height 40
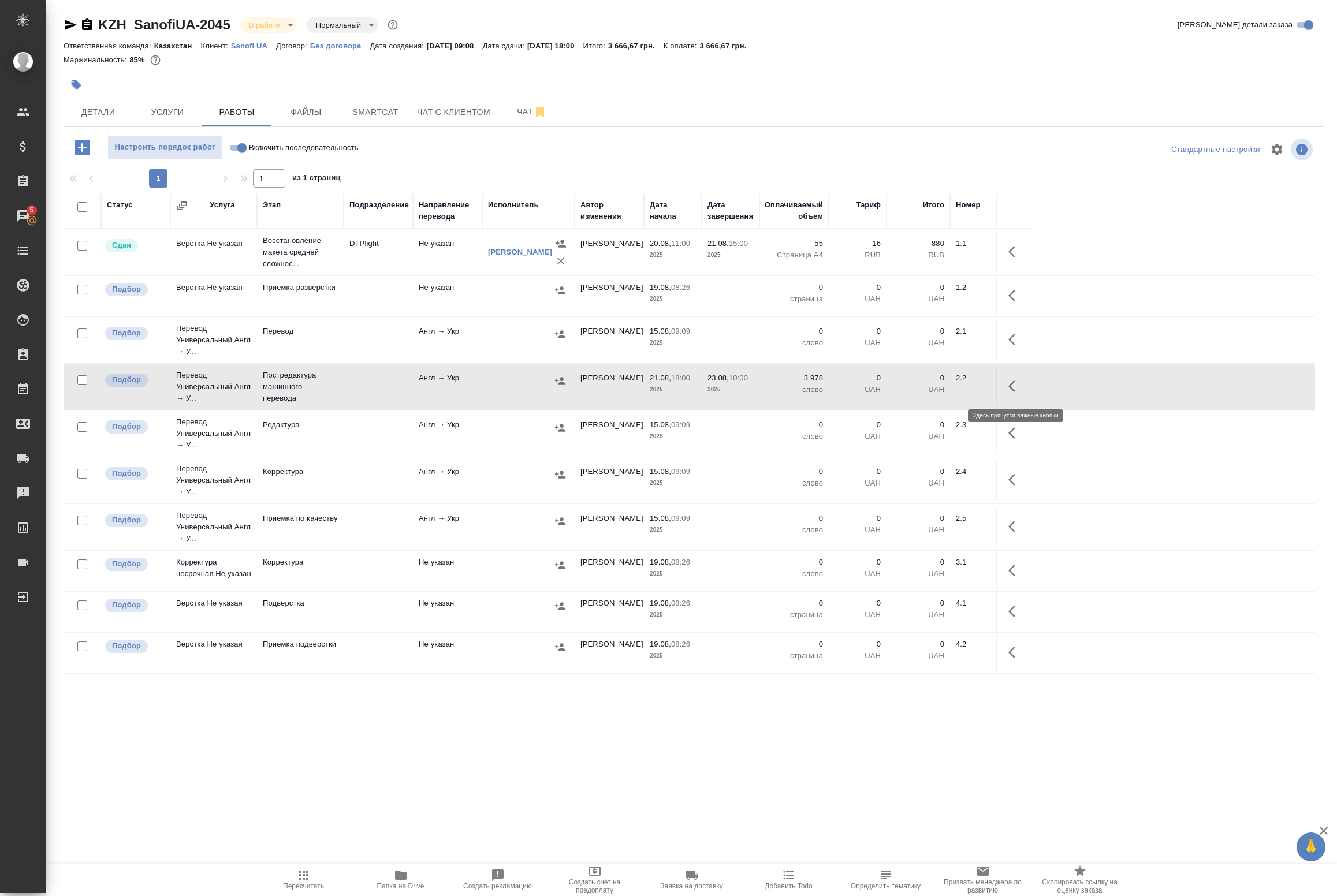
click at [1016, 384] on icon "button" at bounding box center [1015, 386] width 14 height 14
click at [927, 387] on icon "button" at bounding box center [930, 386] width 14 height 14
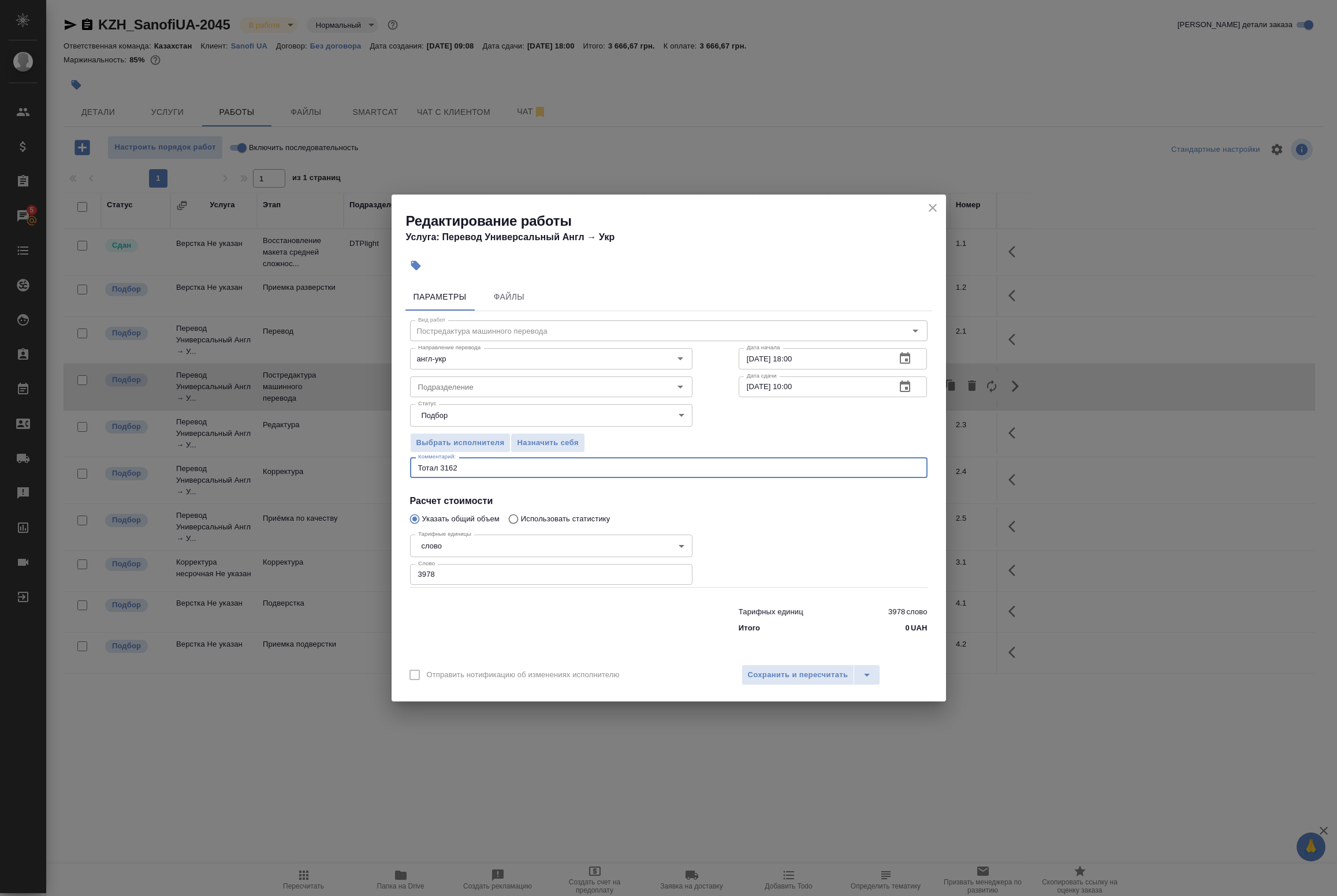
drag, startPoint x: 538, startPoint y: 469, endPoint x: 380, endPoint y: 470, distance: 158.0
click at [380, 470] on div "Редактирование работы Услуга: Перевод Универсальный Англ → Укр Параметры Файлы …" at bounding box center [668, 448] width 1337 height 896
paste textarea "бщий комментарий для заказов SanofiUA CCDS - Перечень основных данных заявителя…"
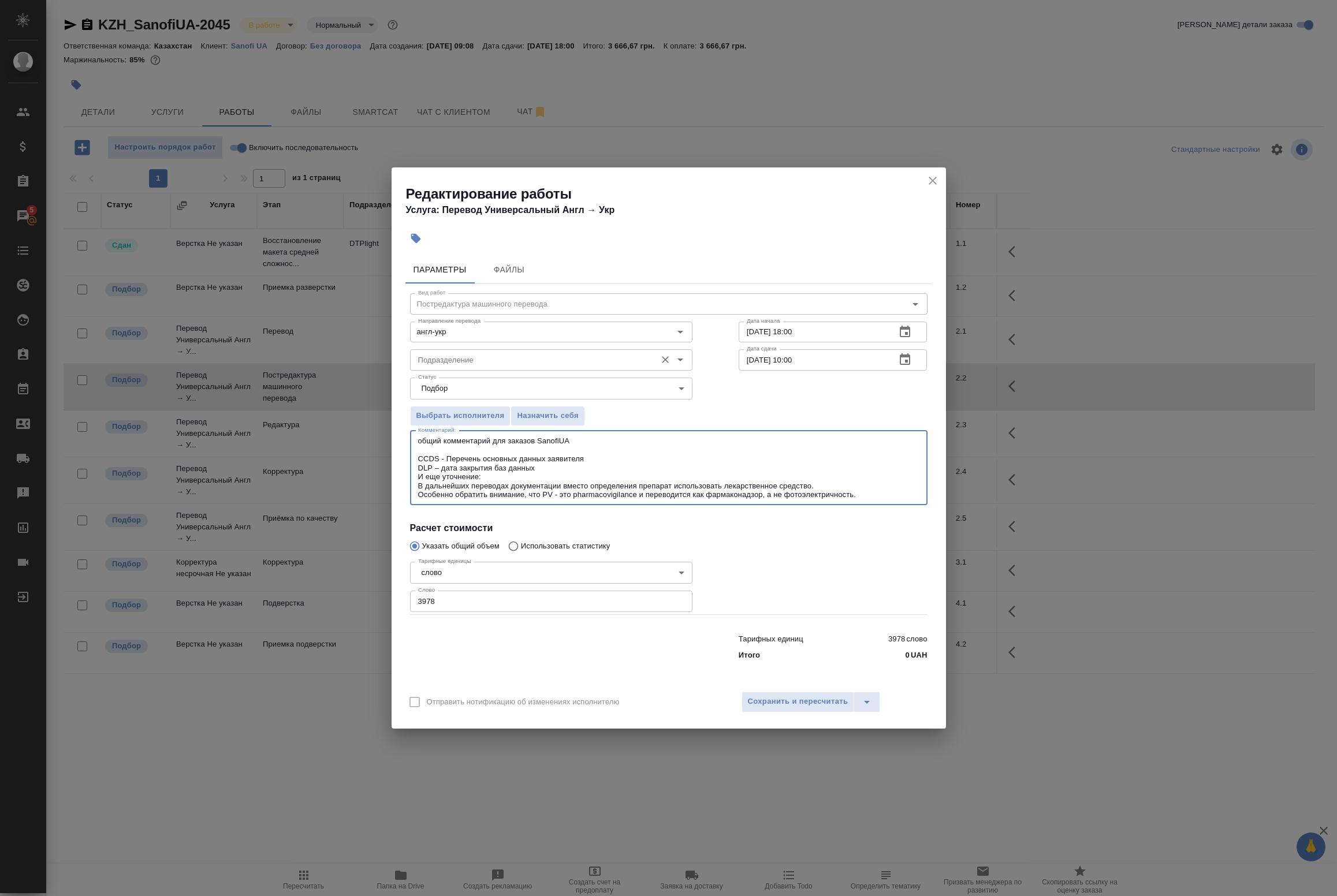
type textarea "общий комментарий для заказов SanofiUA CCDS - Перечень основных данных заявител…"
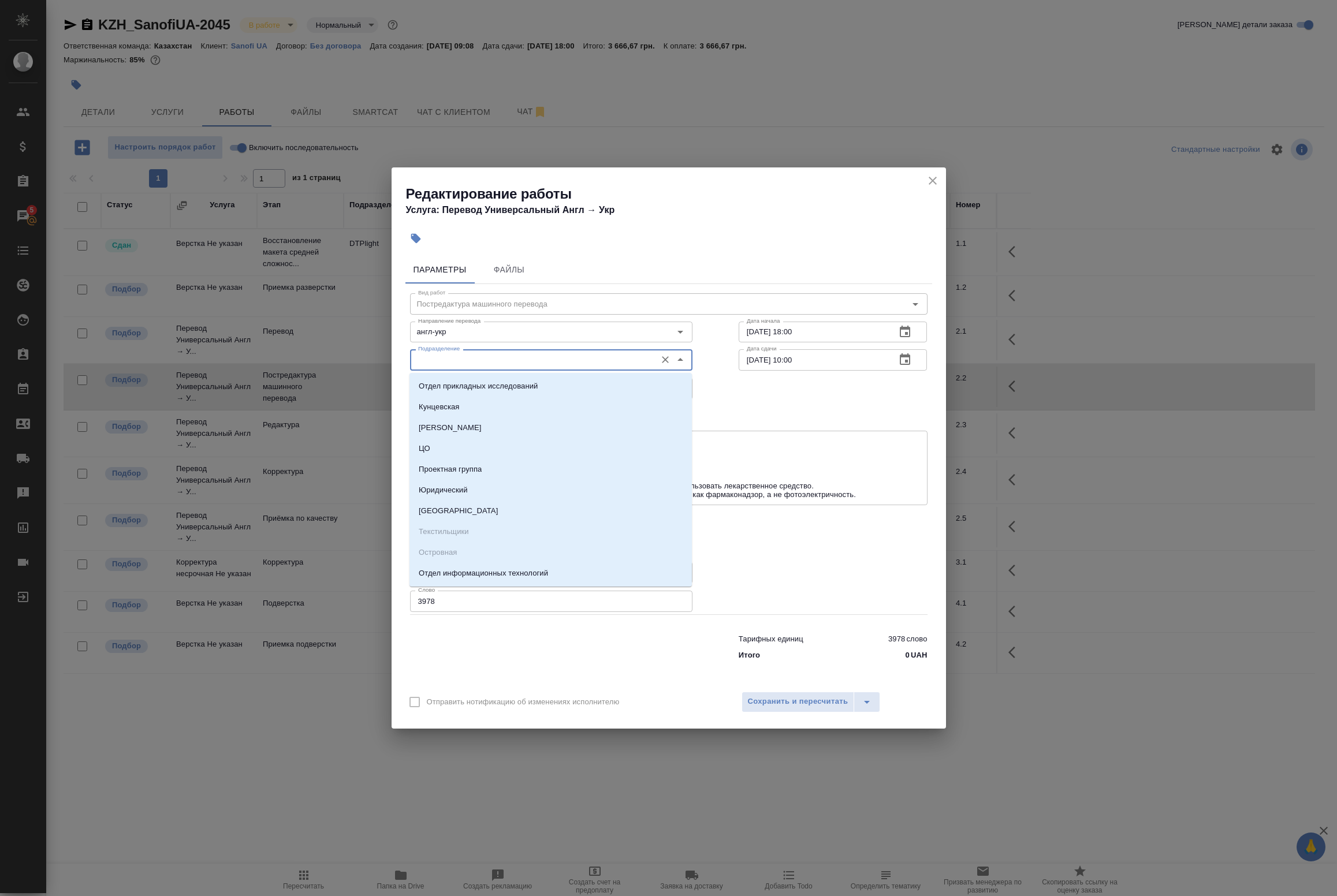
click at [488, 357] on input "Подразделение" at bounding box center [532, 359] width 237 height 14
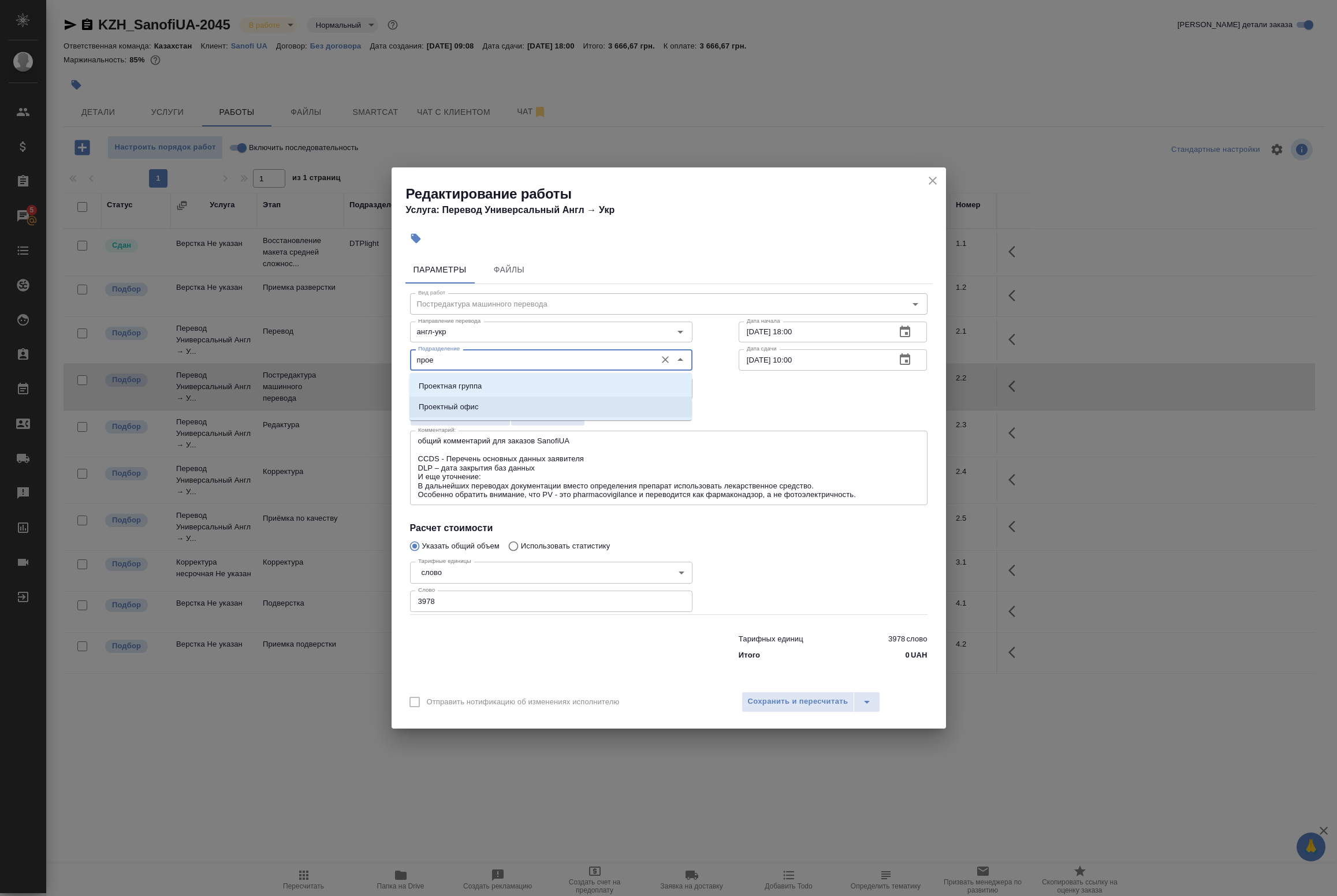
click at [502, 405] on li "Проектный офис" at bounding box center [550, 407] width 282 height 21
type input "Проектный офис"
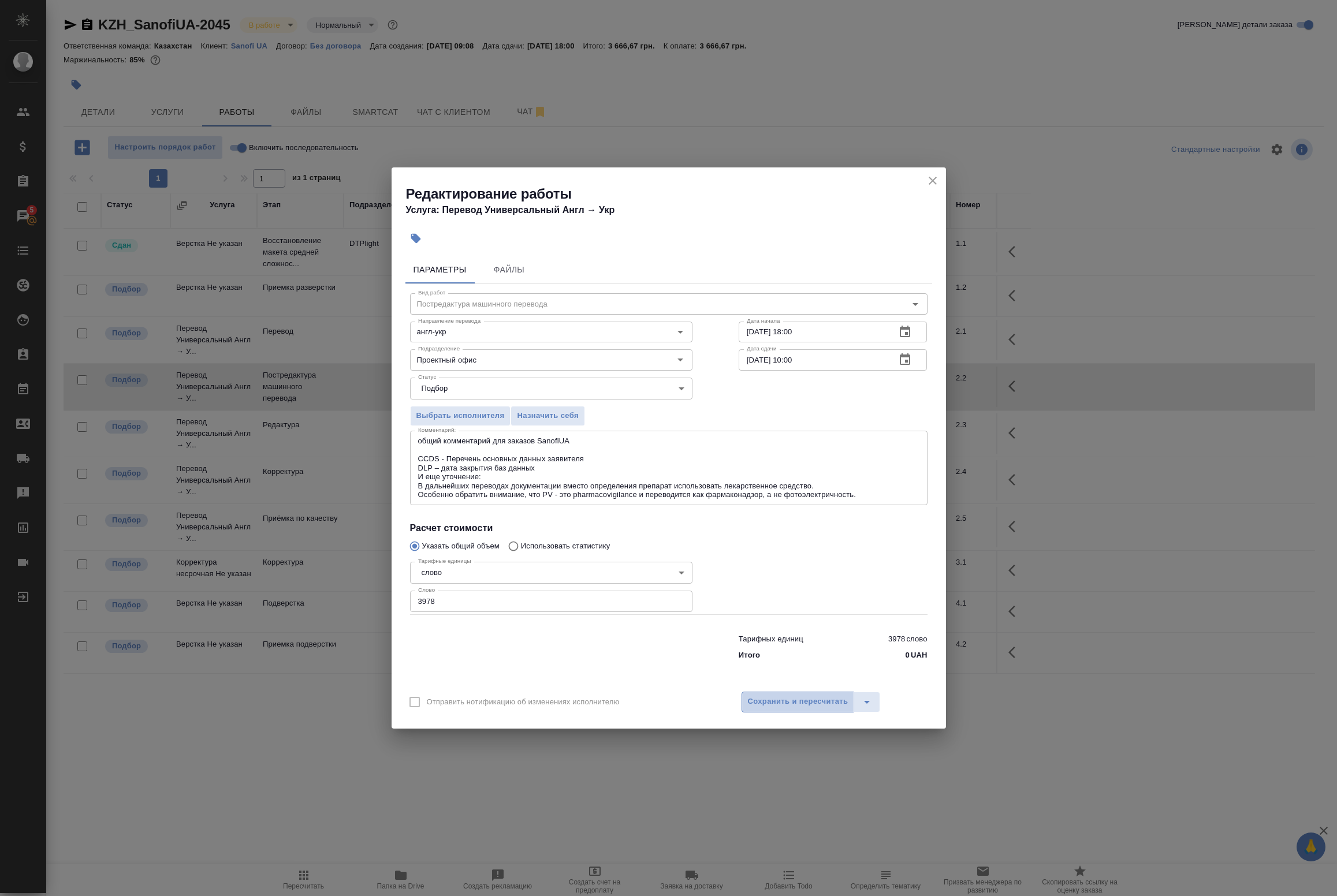
click at [802, 697] on span "Сохранить и пересчитать" at bounding box center [798, 702] width 100 height 13
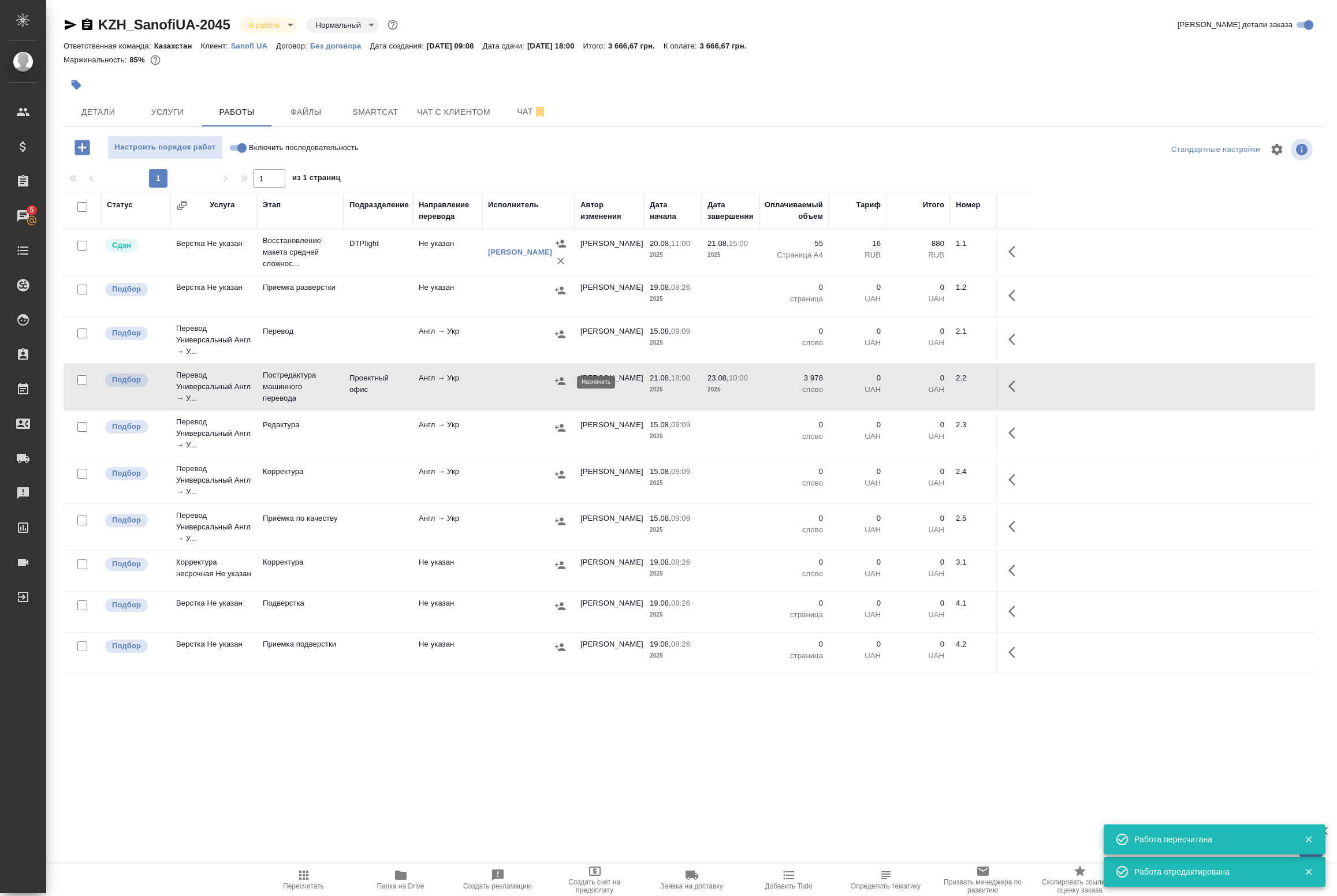
click at [559, 384] on icon "button" at bounding box center [560, 381] width 10 height 7
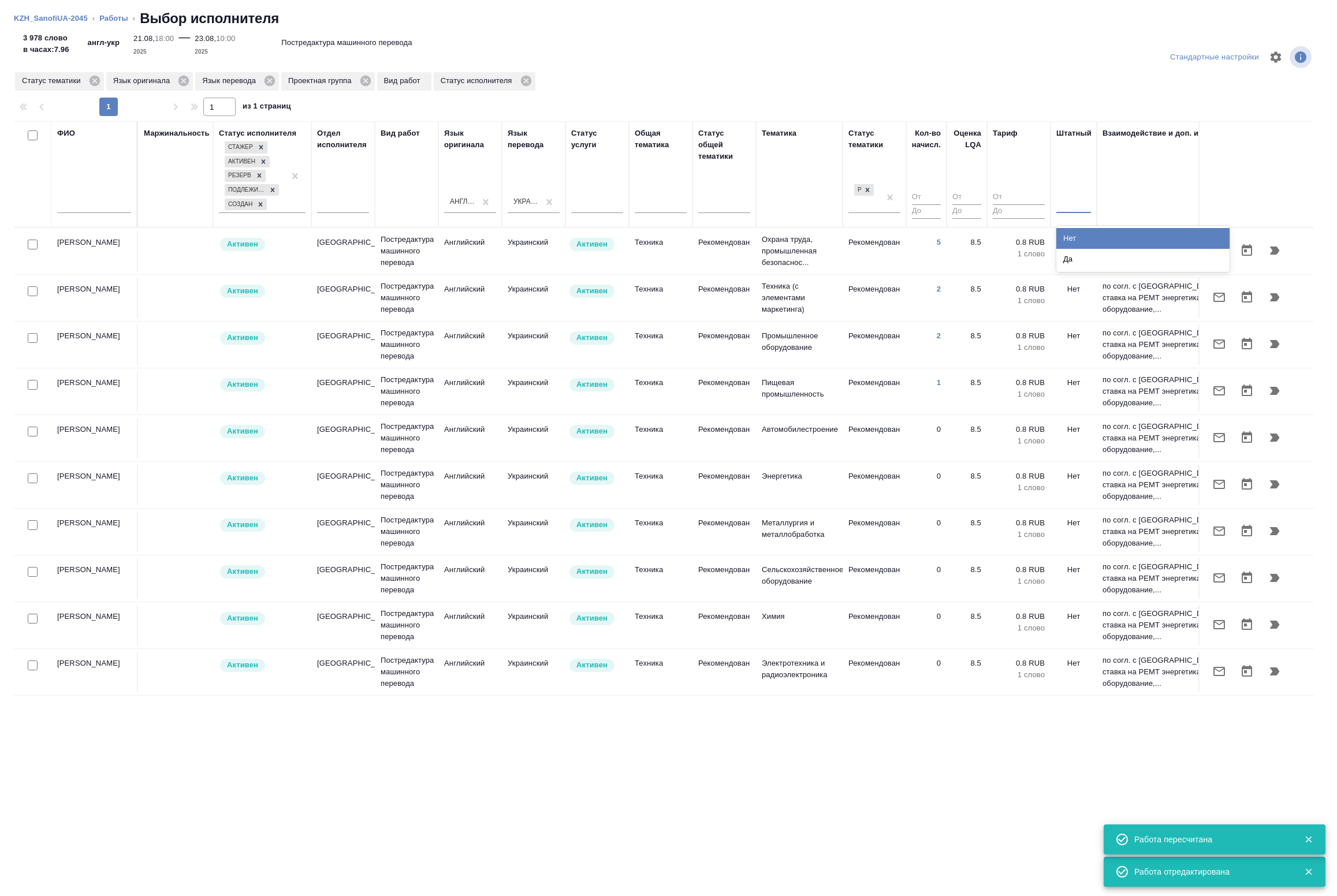
click at [1069, 208] on div at bounding box center [1074, 202] width 35 height 17
click at [1072, 237] on div "Нет" at bounding box center [1143, 238] width 173 height 21
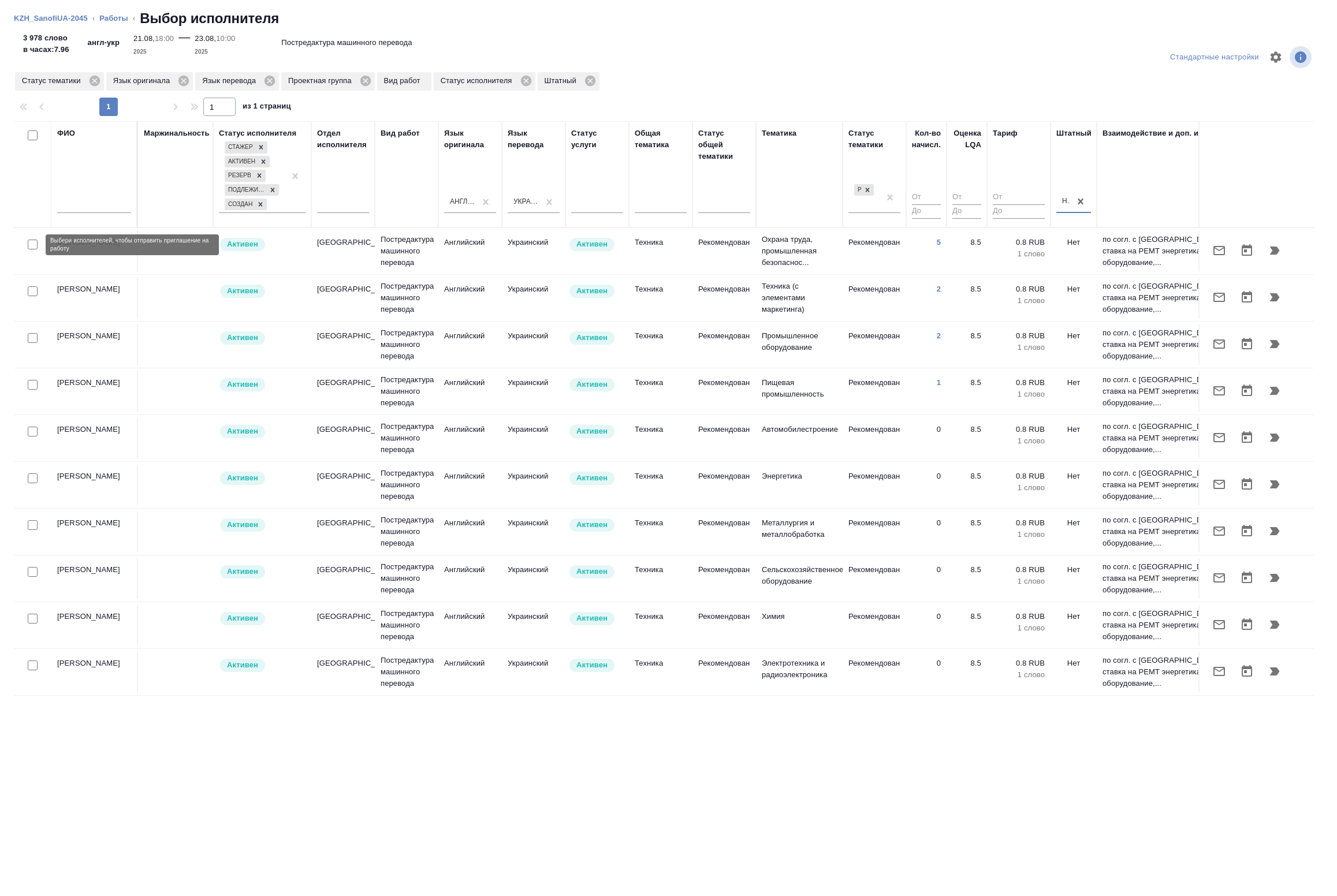
click at [33, 246] on input "checkbox" at bounding box center [33, 245] width 9 height 9
checkbox input "true"
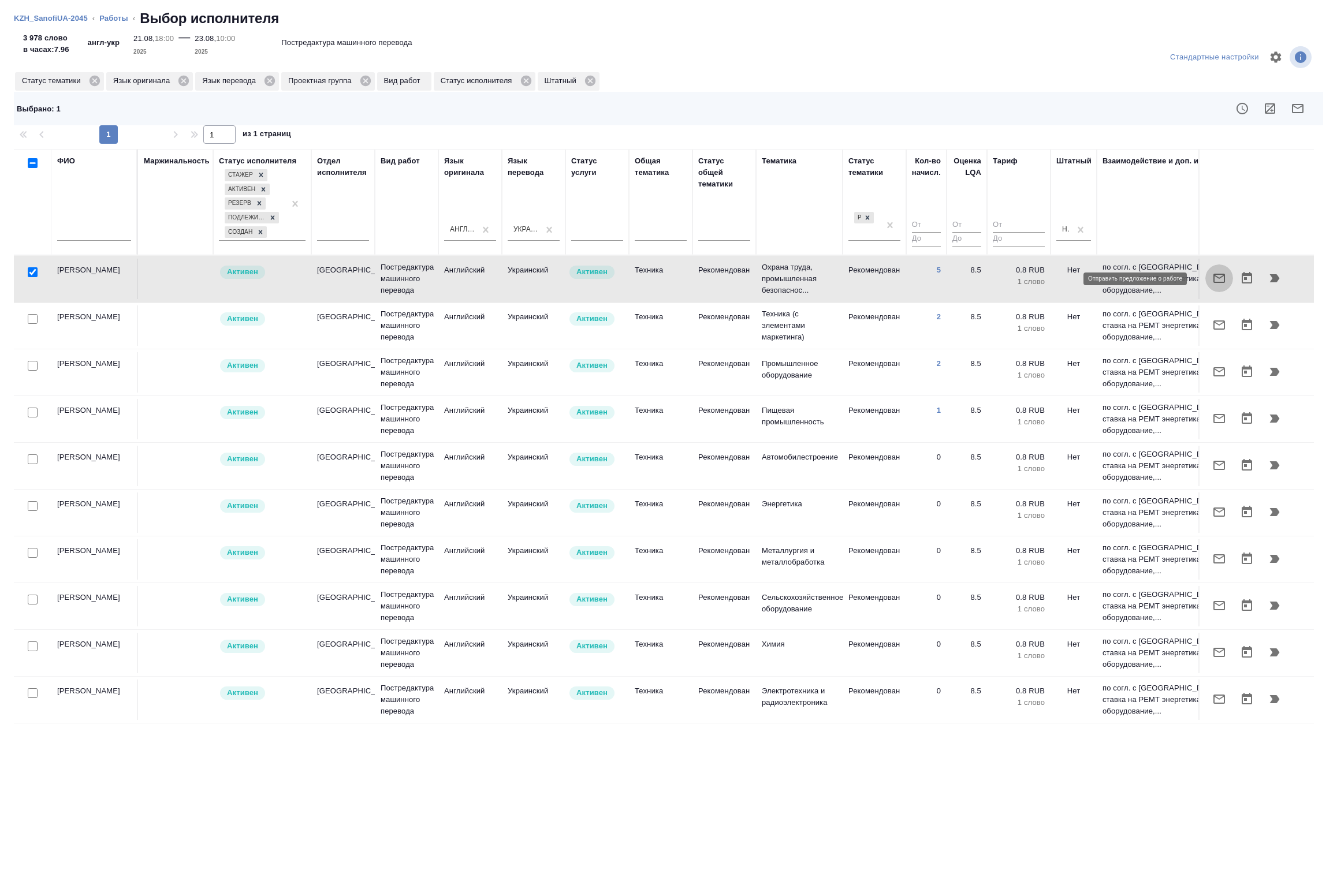
click at [1212, 280] on icon "button" at bounding box center [1219, 278] width 14 height 14
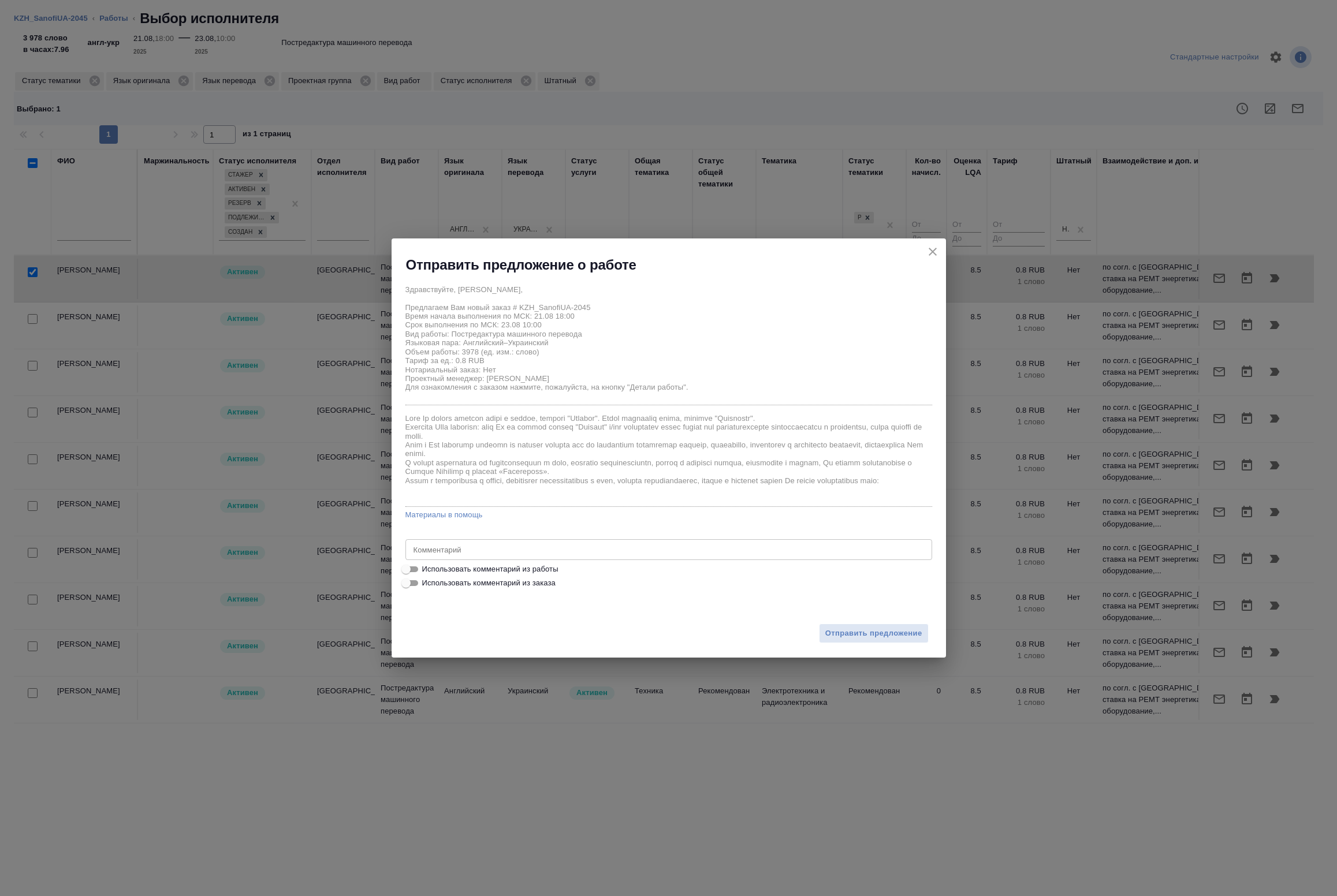
click at [469, 576] on label "Использовать комментарий из работы" at bounding box center [661, 583] width 524 height 14
click at [427, 575] on input "Использовать комментарий из работы" at bounding box center [406, 569] width 41 height 14
checkbox input "true"
type textarea "общий комментарий для заказов SanofiUA CCDS - Перечень основных данных заявител…"
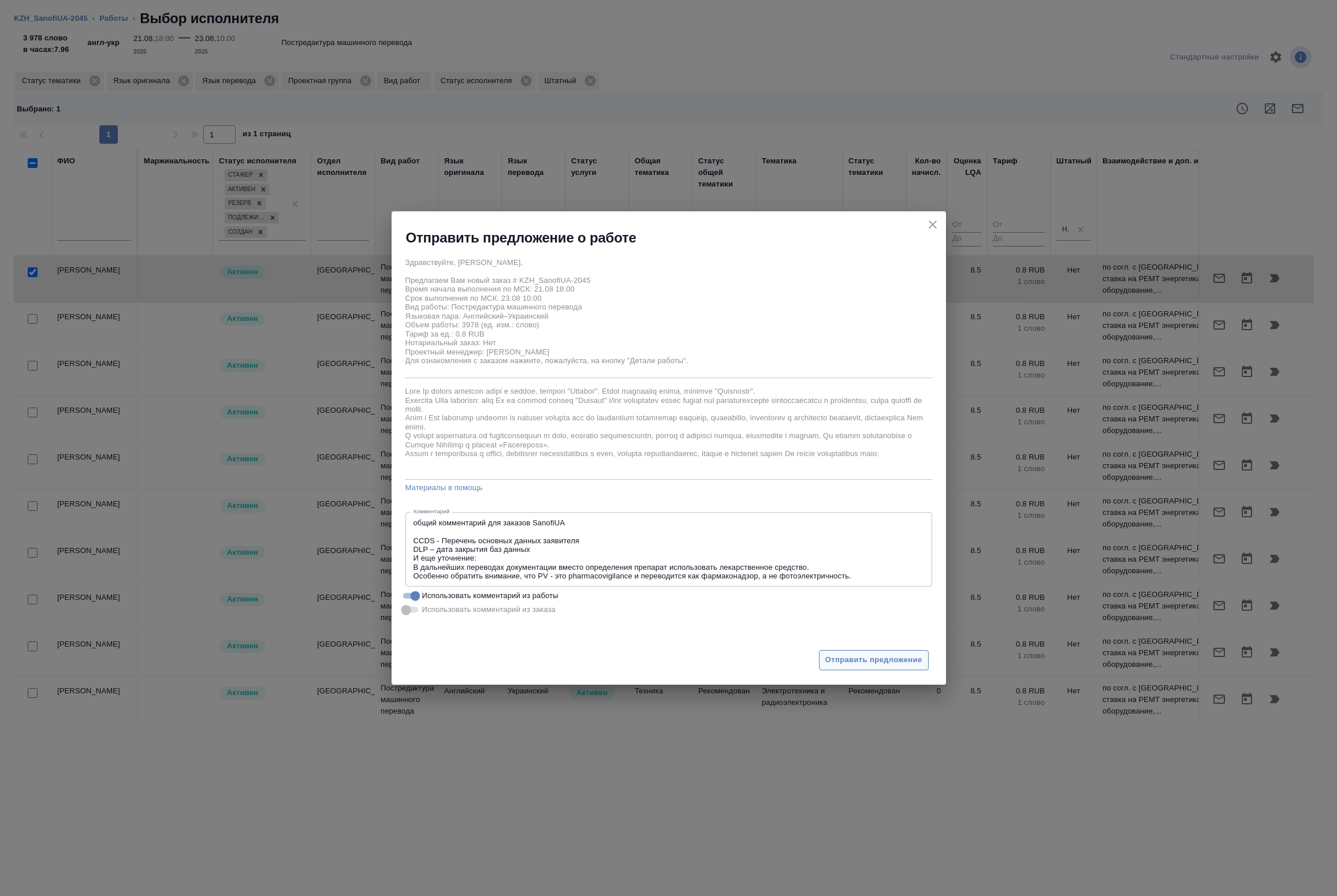
click at [896, 667] on button "Отправить предложение" at bounding box center [874, 661] width 110 height 21
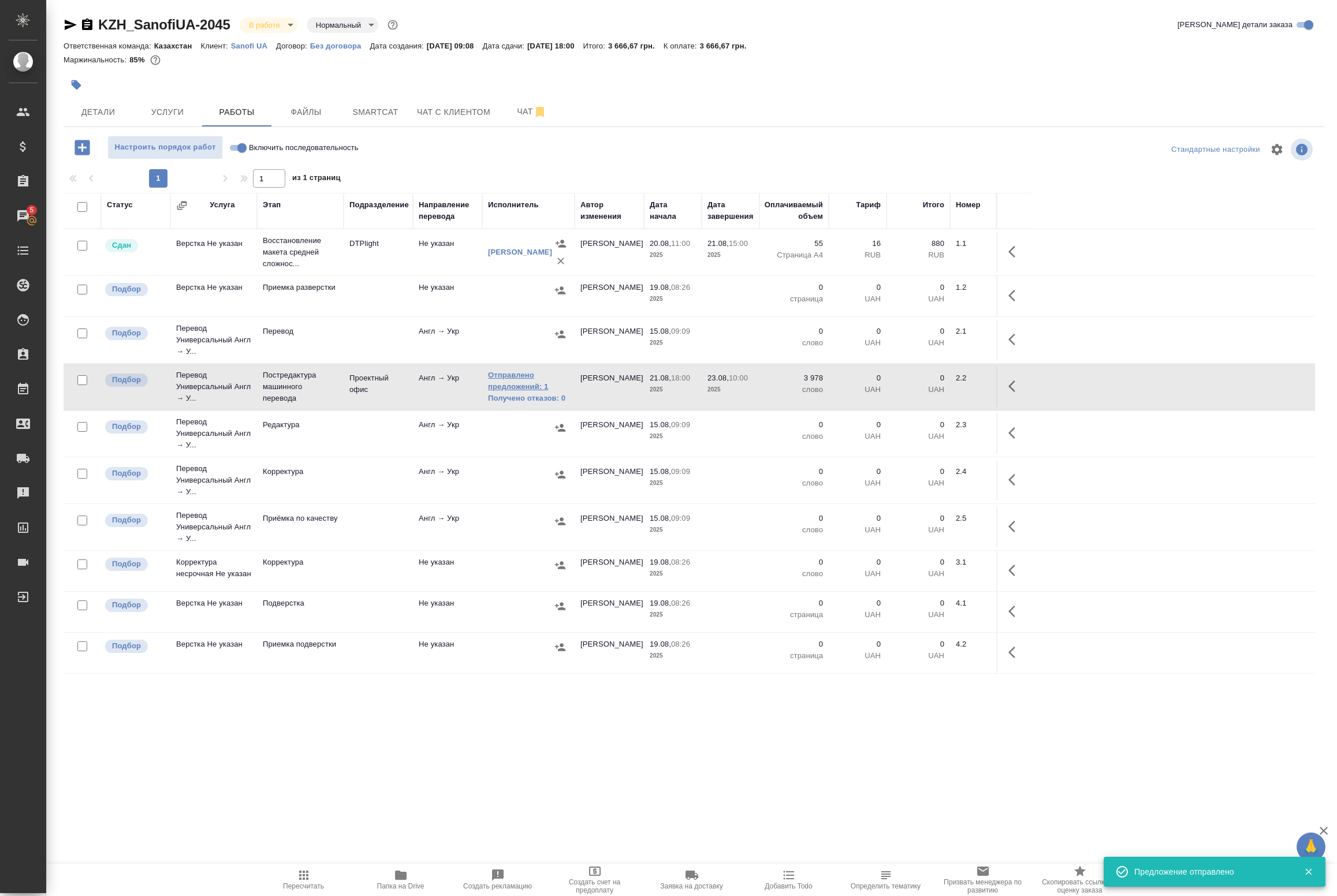
click at [521, 387] on link "Отправлено предложений: 1" at bounding box center [529, 381] width 81 height 23
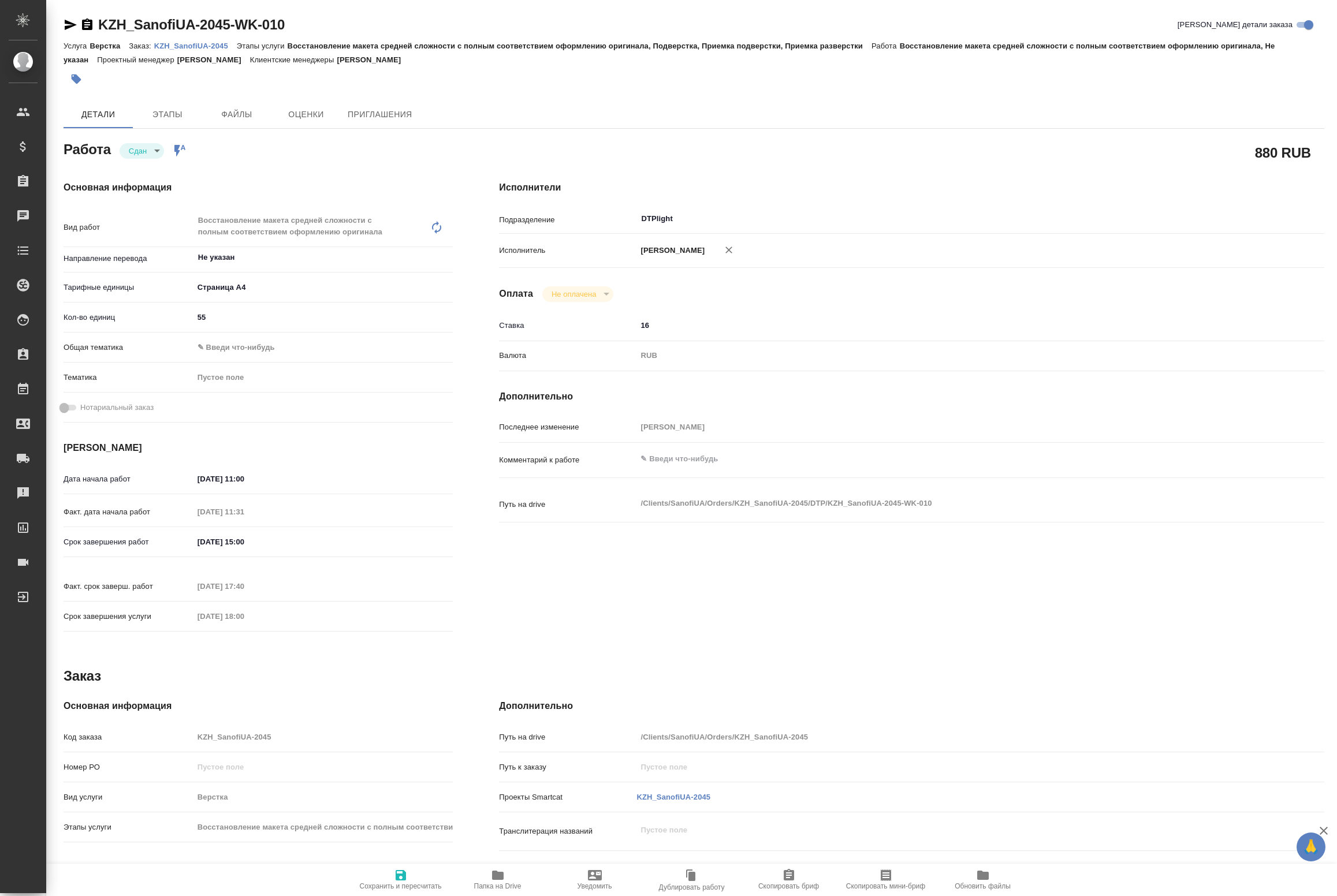
type textarea "x"
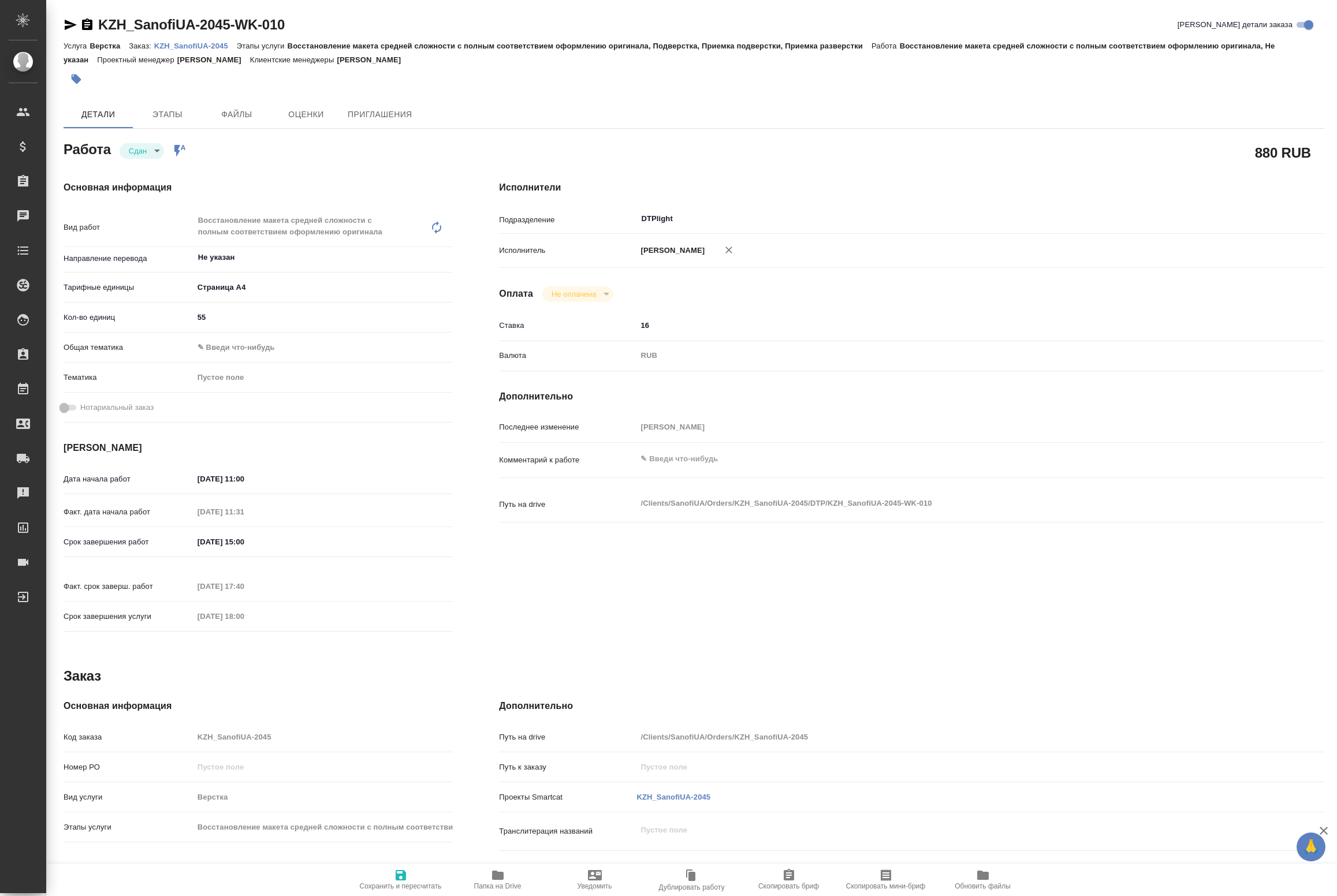
type textarea "x"
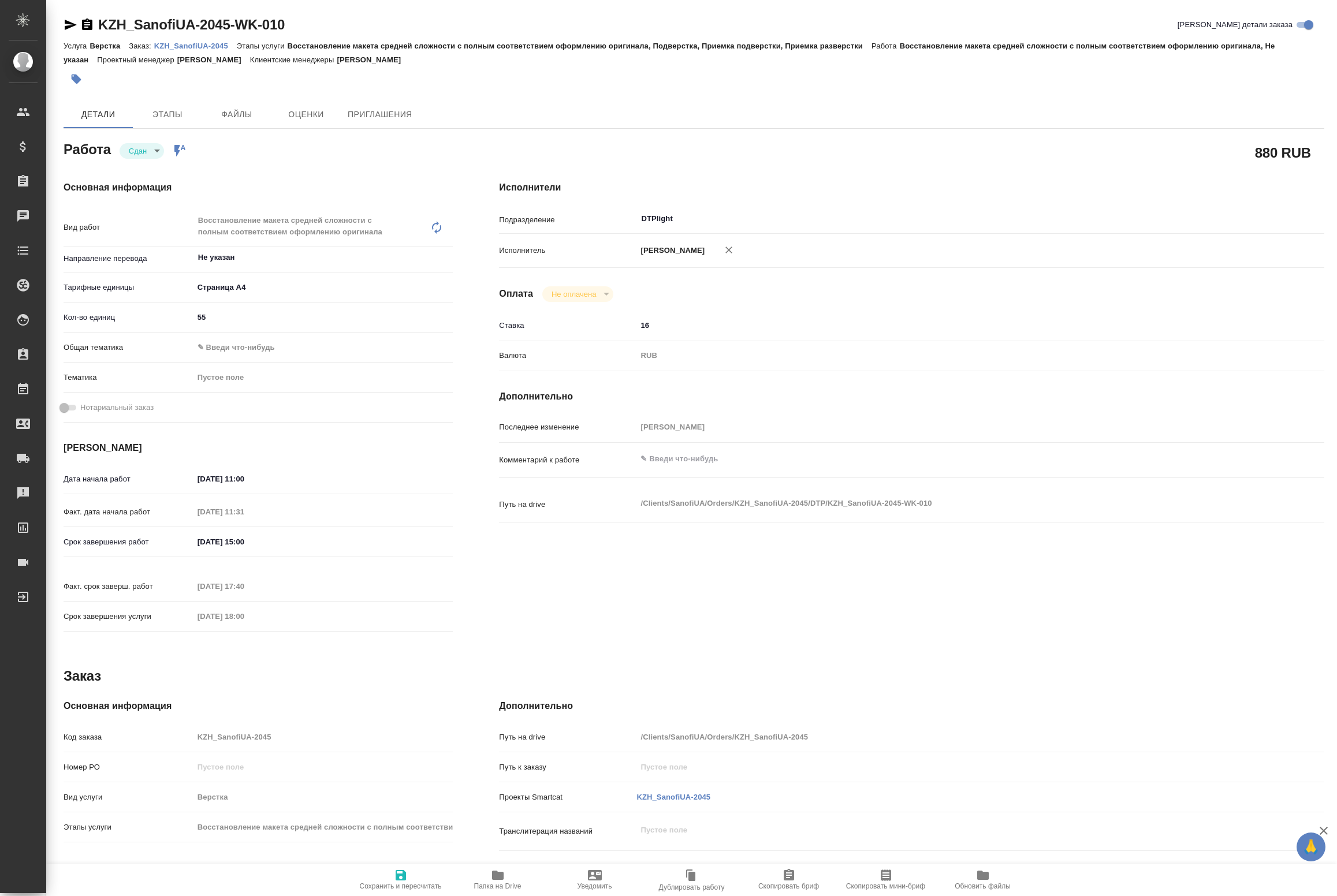
type textarea "x"
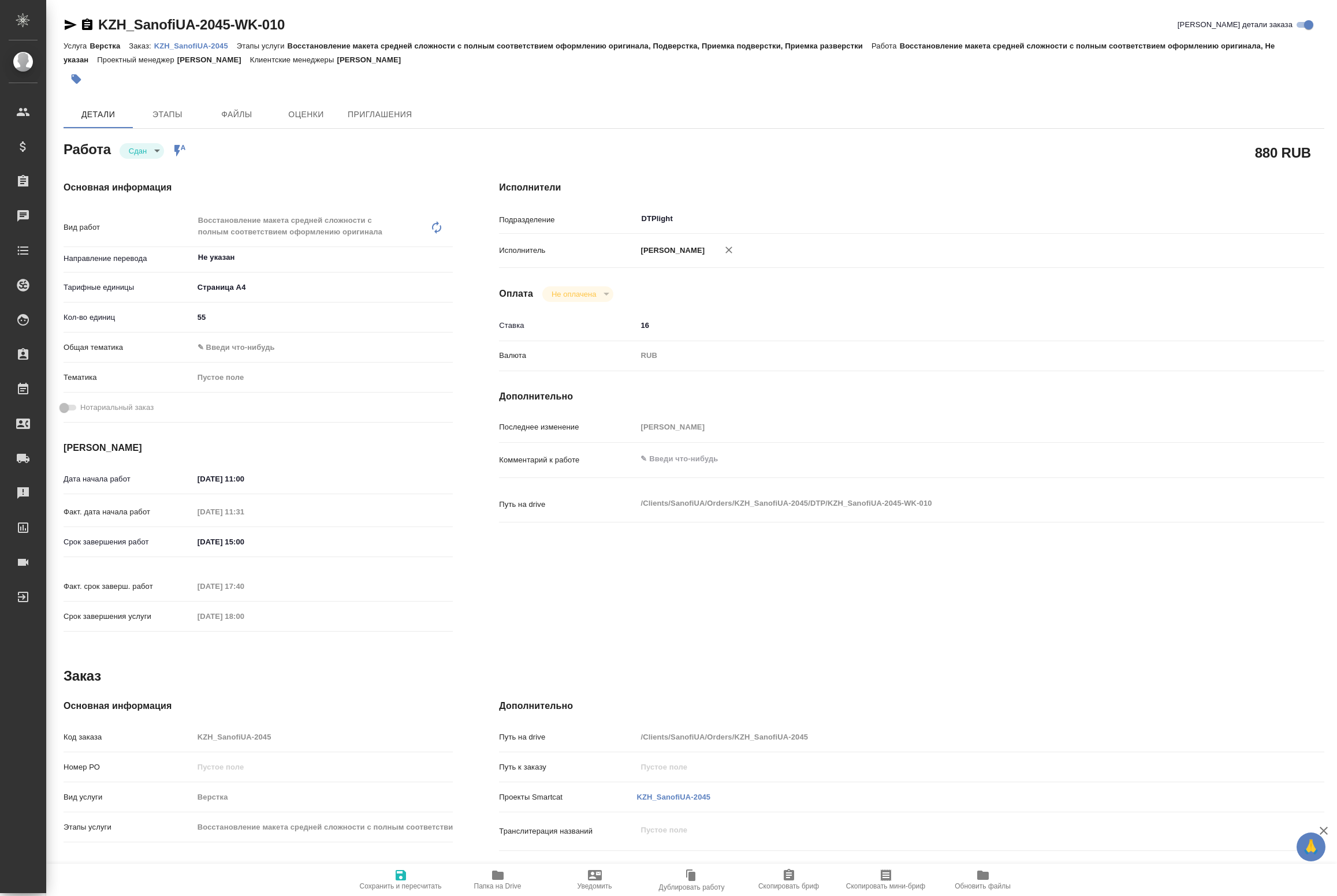
type textarea "x"
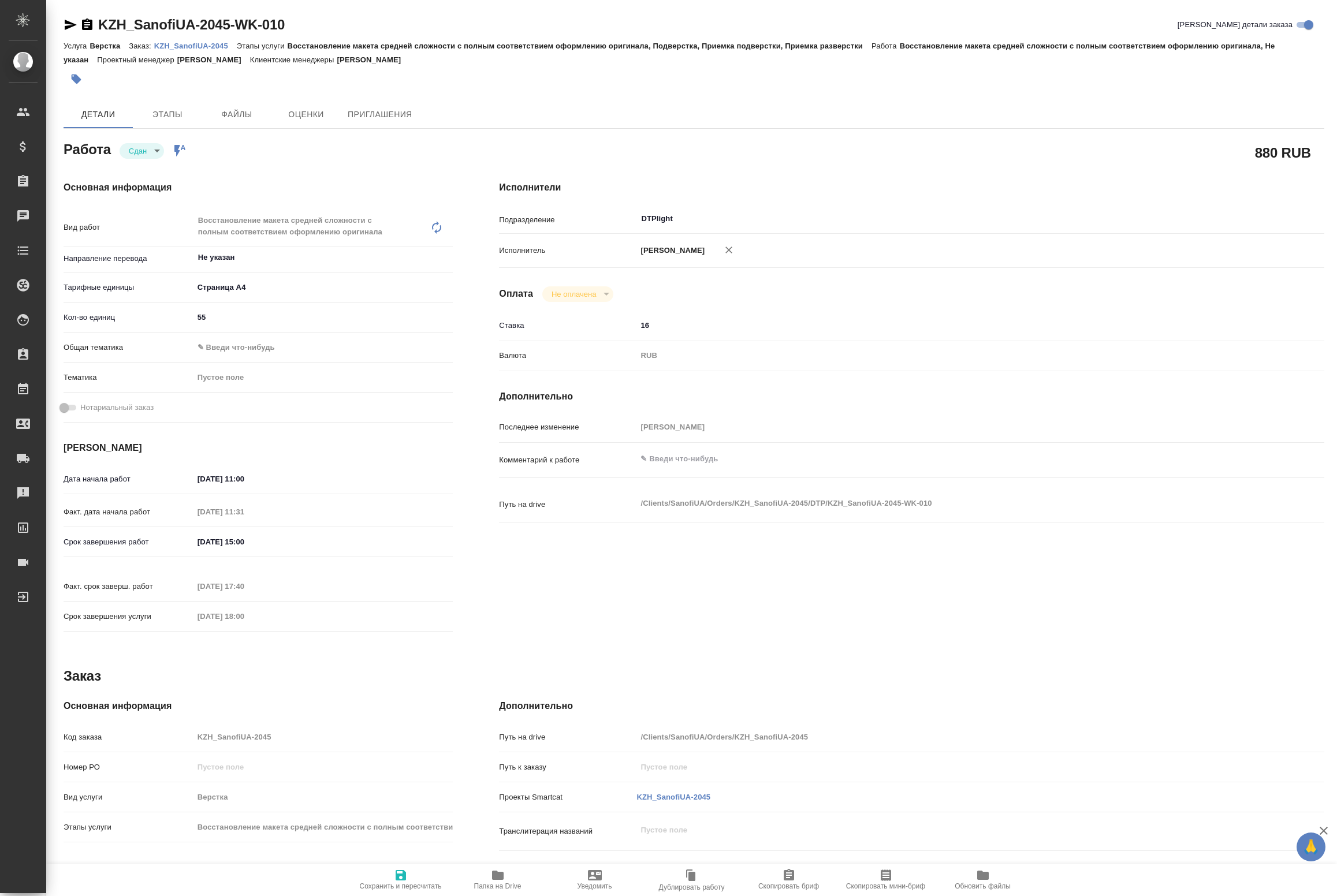
type textarea "x"
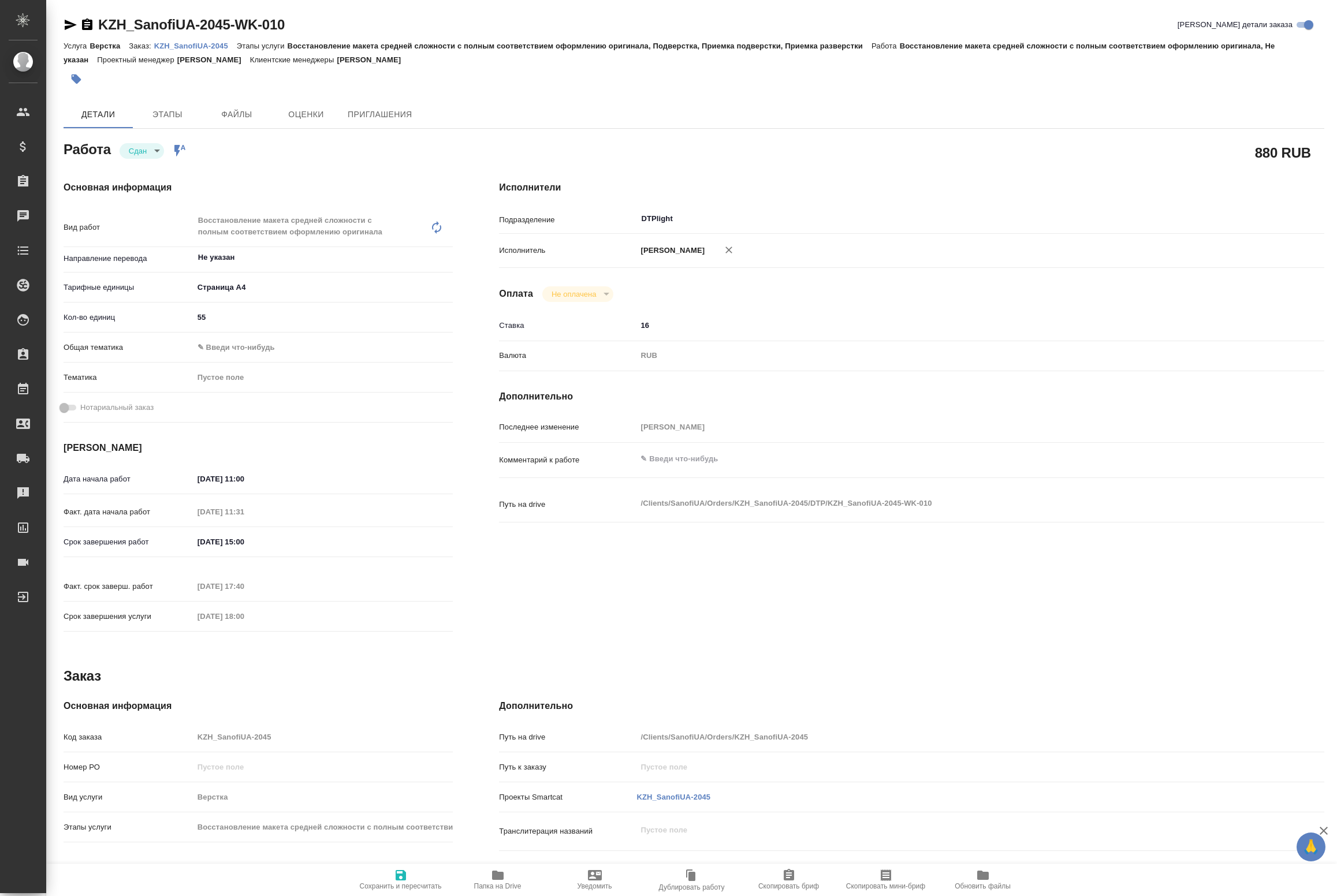
type textarea "x"
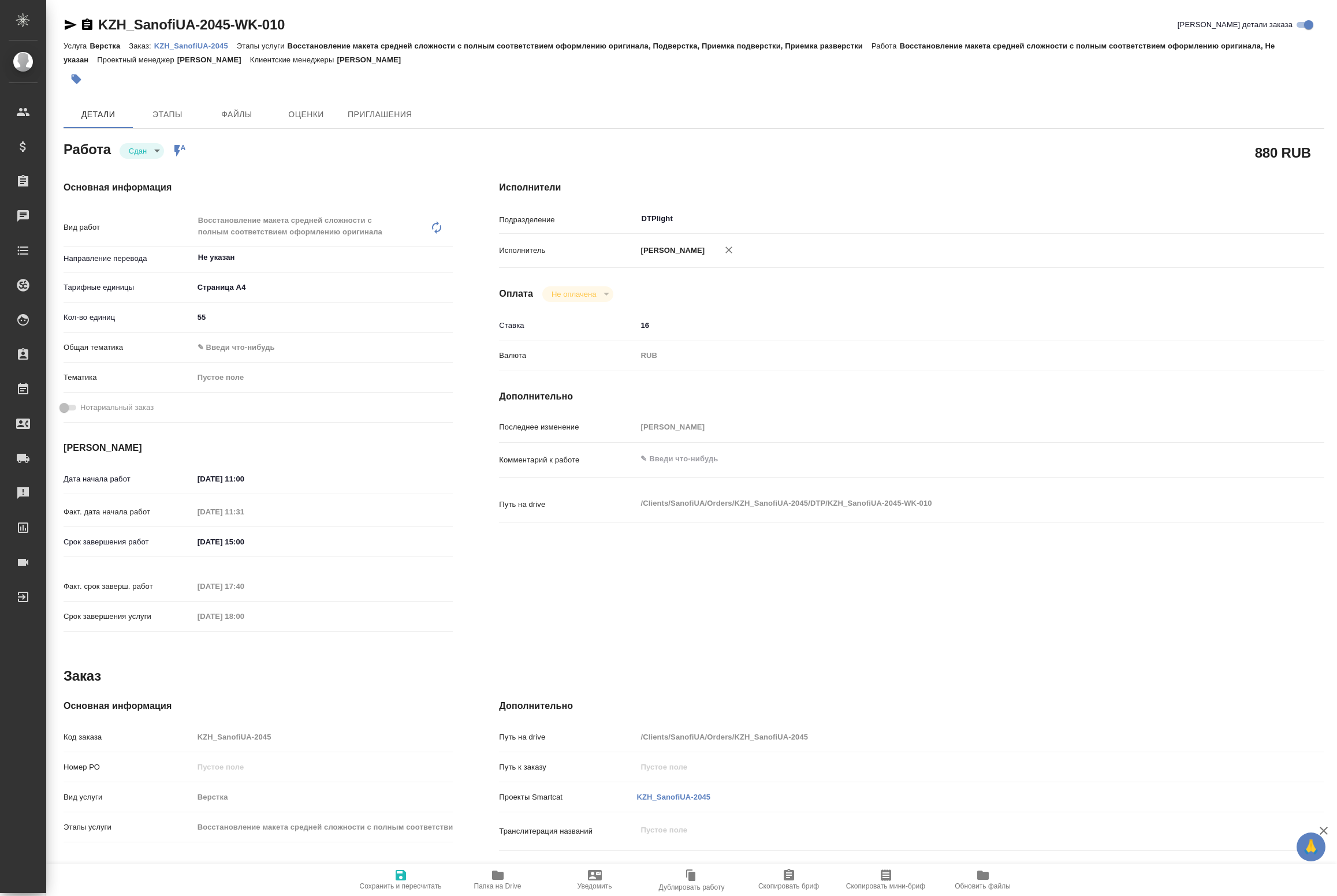
type textarea "x"
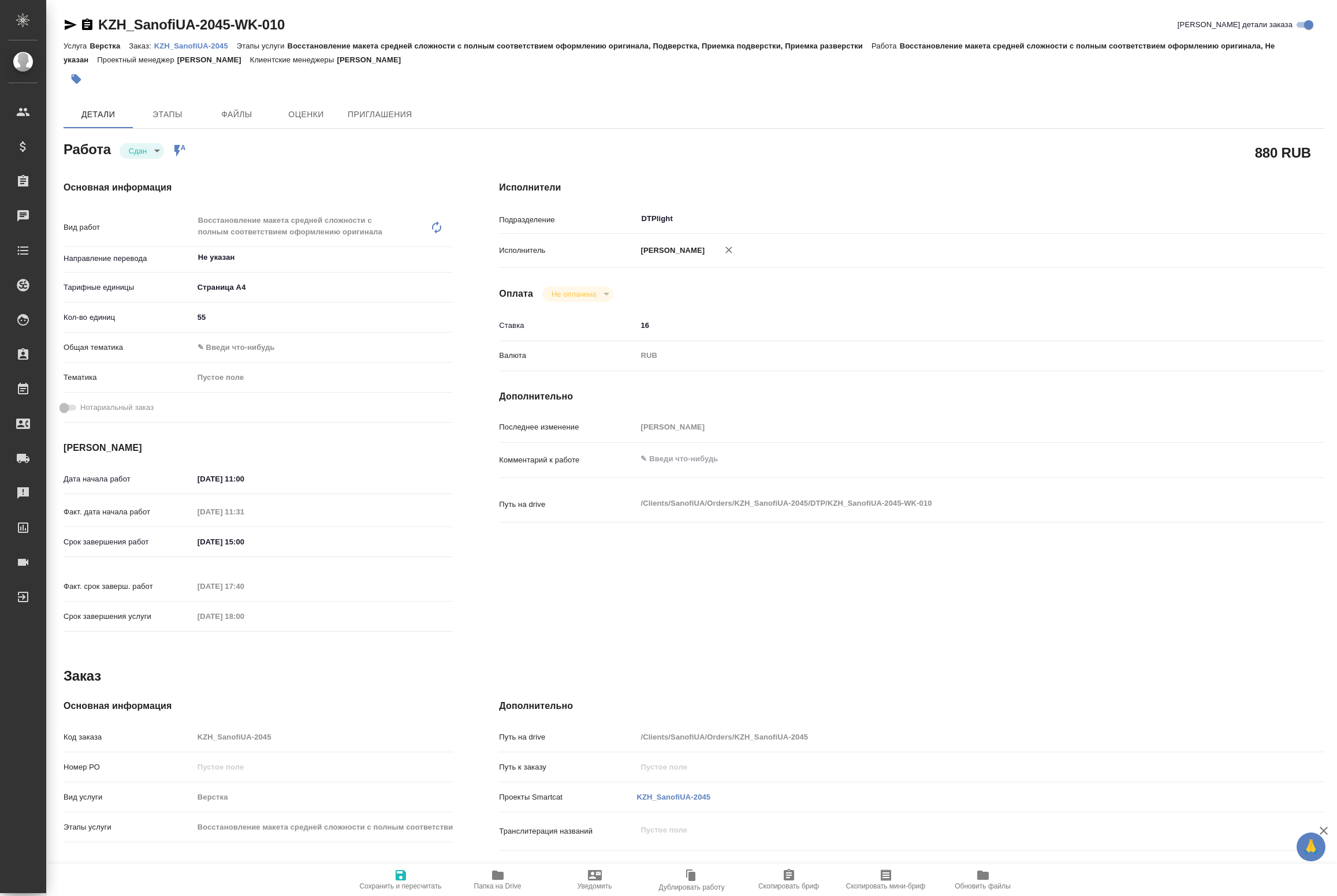
type textarea "x"
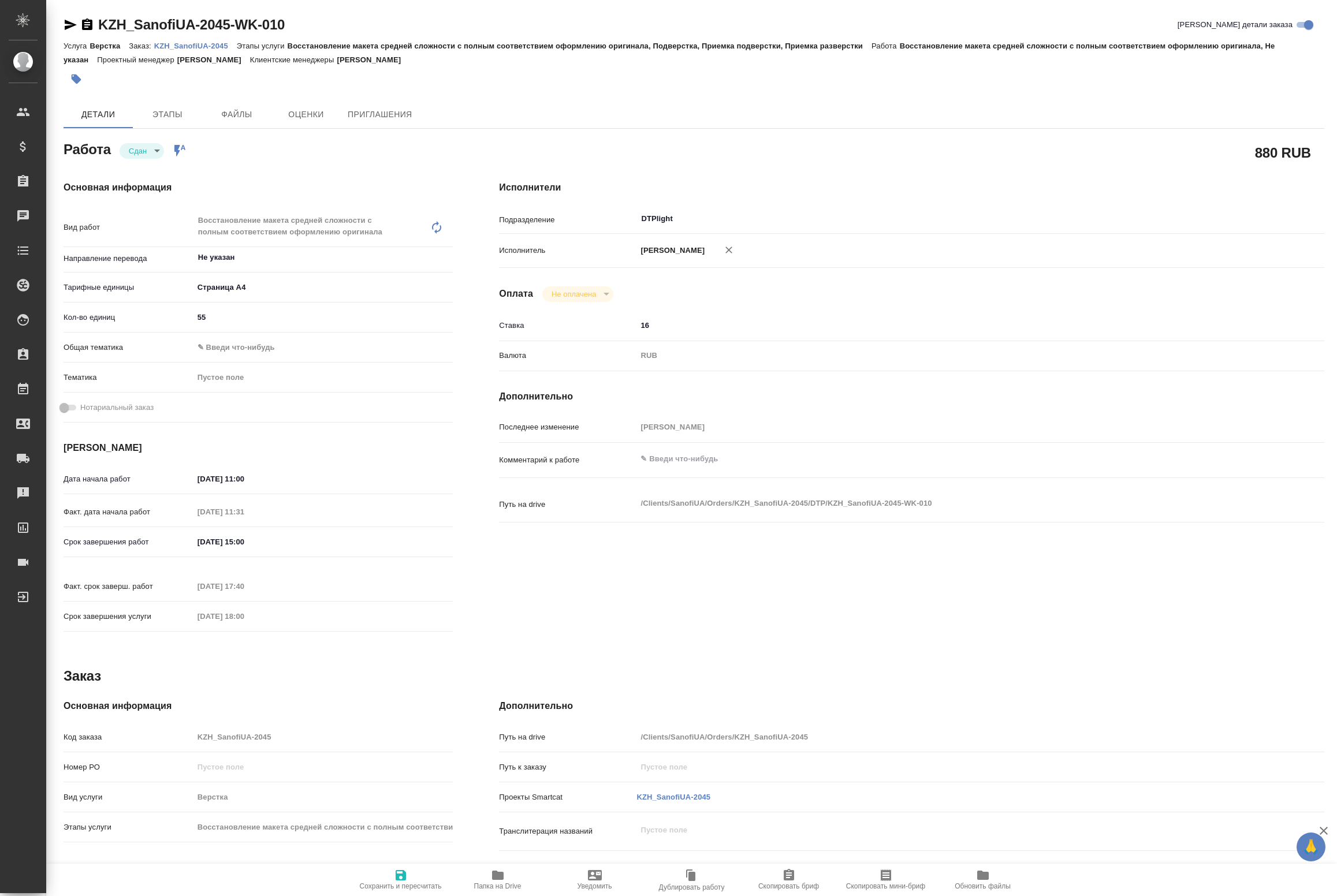
type textarea "x"
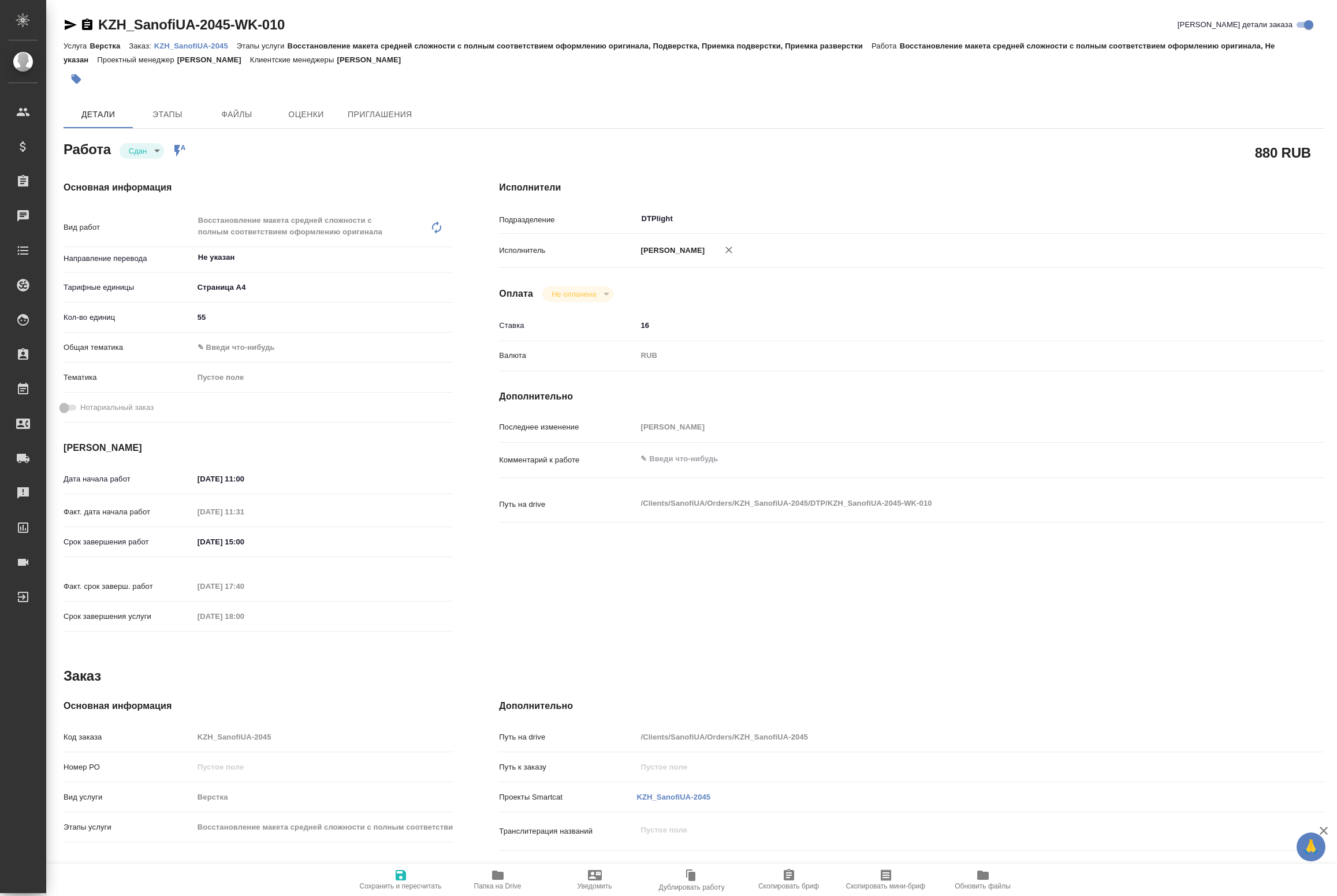
click at [508, 879] on span "Папка на Drive" at bounding box center [498, 879] width 83 height 22
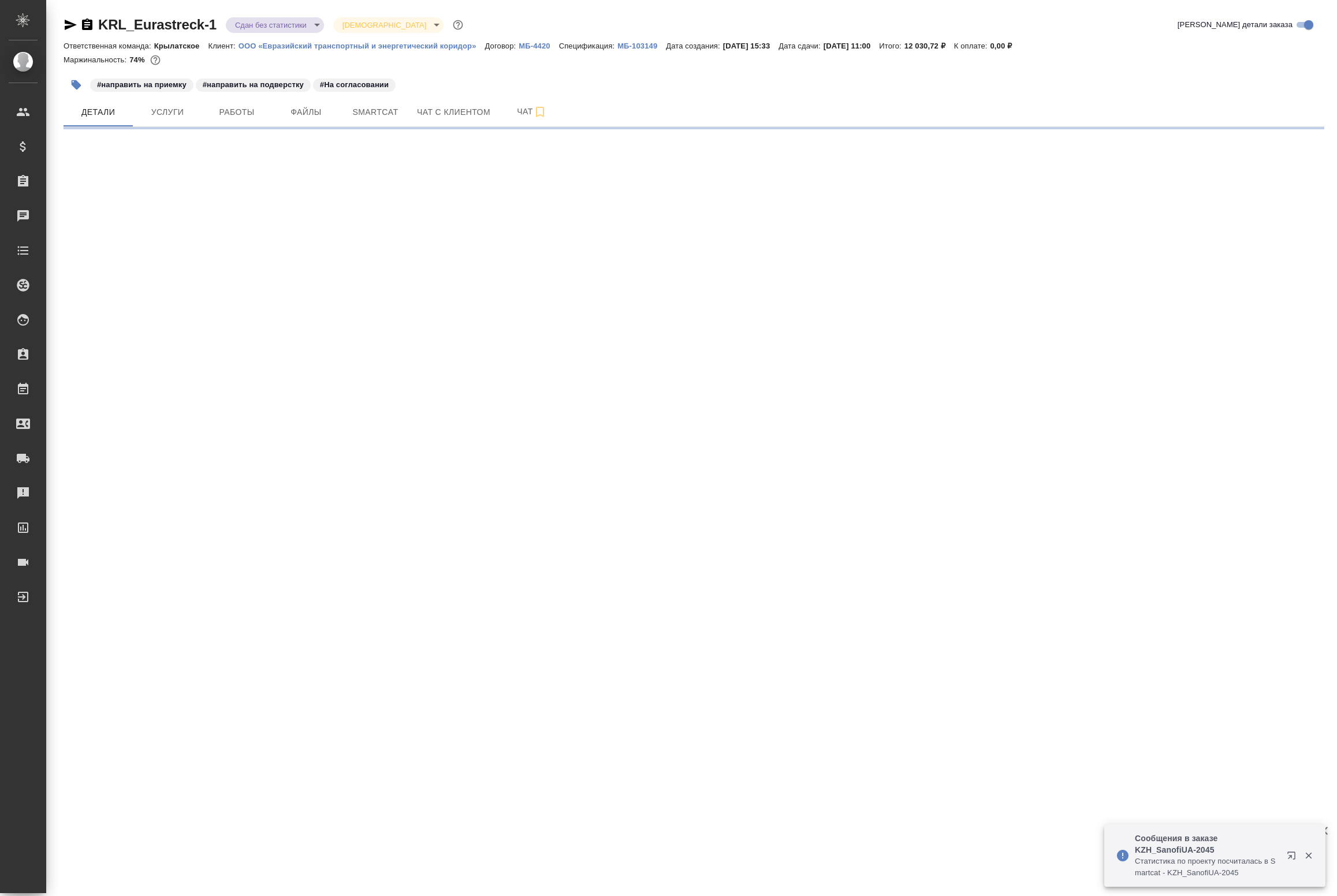
select select "RU"
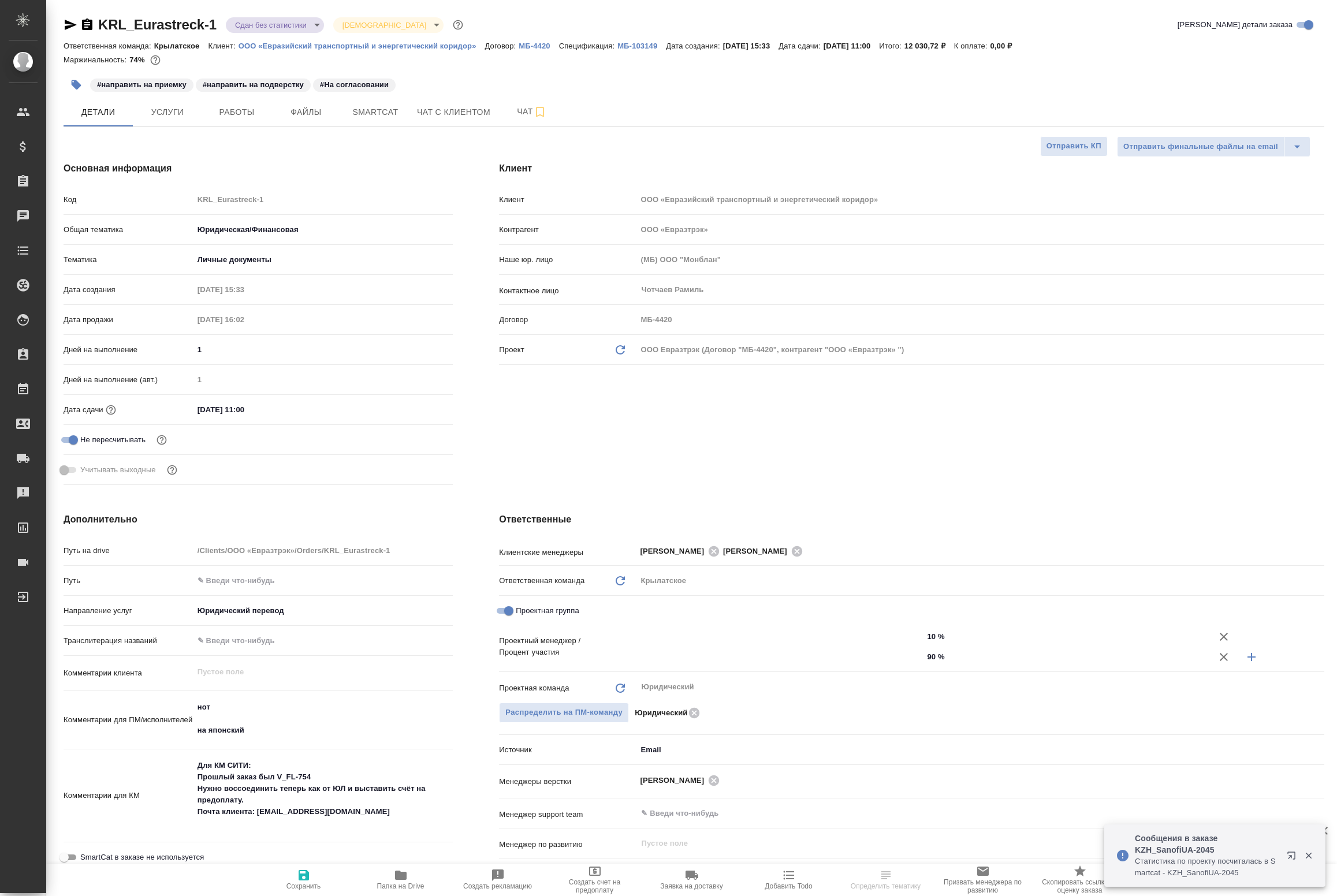
type textarea "x"
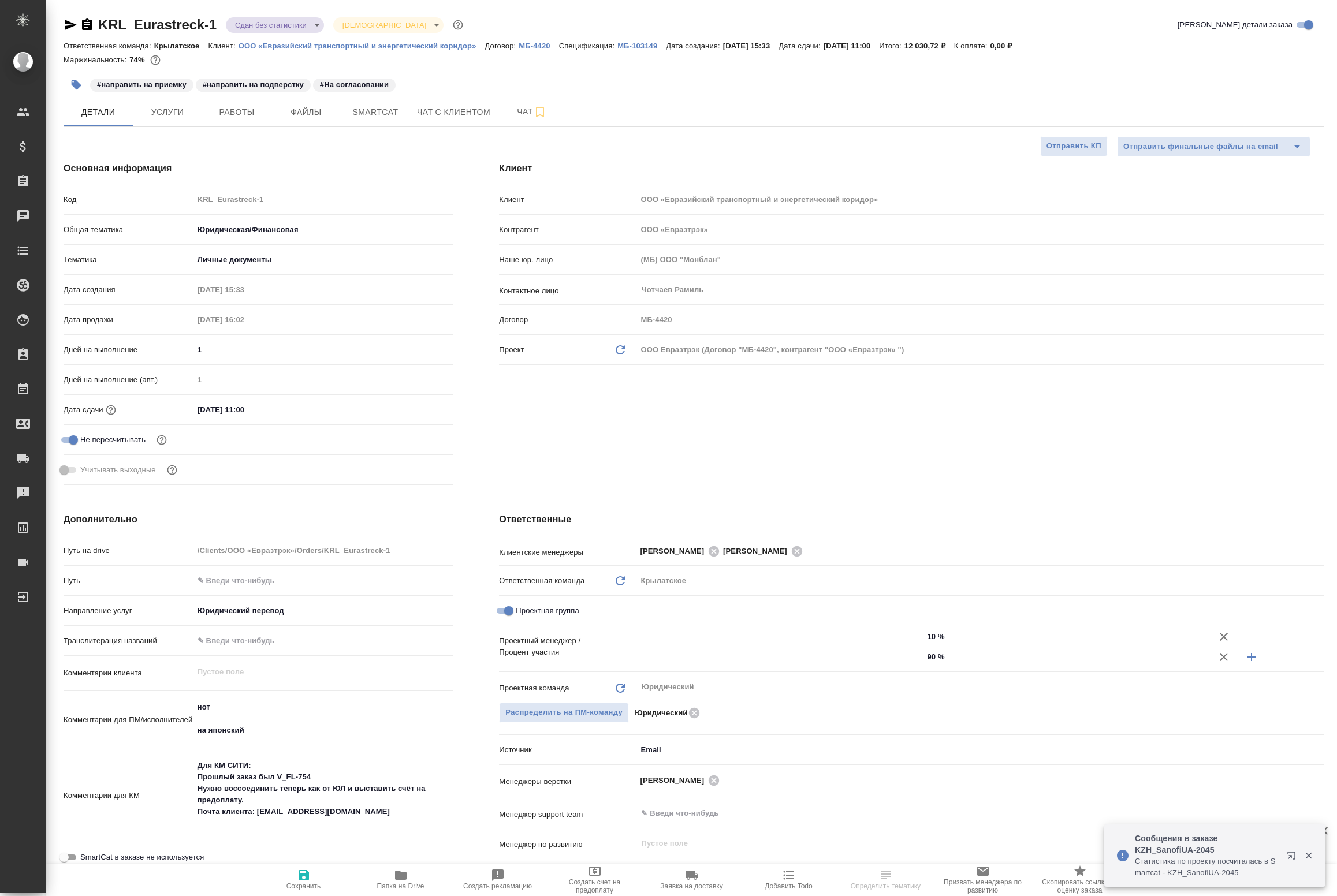
type textarea "x"
type input "[PERSON_NAME]"
type input "Matveeva Anastasia"
click at [235, 118] on span "Работы" at bounding box center [236, 112] width 55 height 14
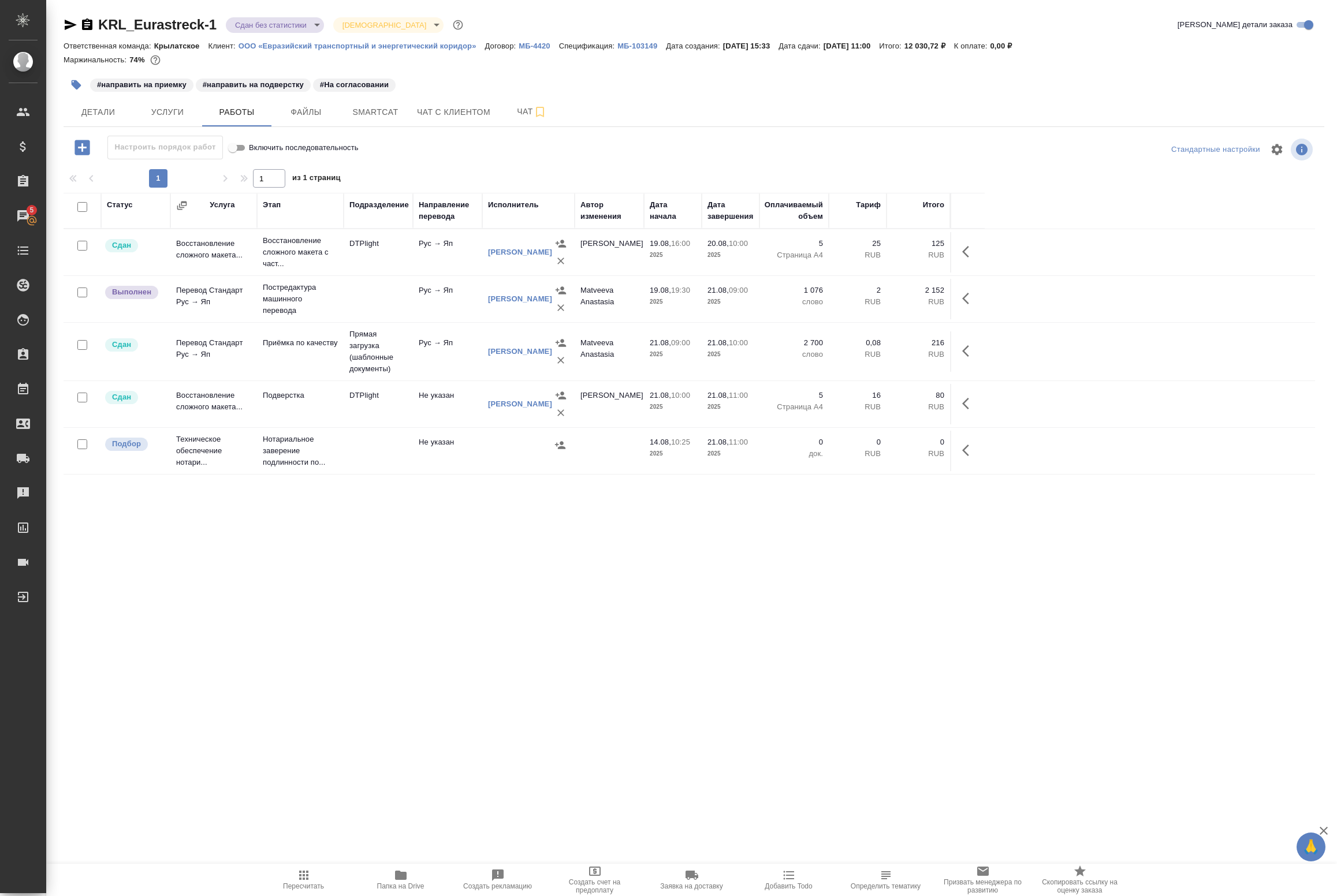
click at [108, 570] on div "Статус Услуга Этап Подразделение Направление перевода Исполнитель Автор изменен…" at bounding box center [689, 453] width 1252 height 519
click at [163, 551] on div "Статус Услуга Этап Подразделение Направление перевода Исполнитель Автор изменен…" at bounding box center [689, 453] width 1252 height 519
click at [509, 301] on link "[PERSON_NAME]" at bounding box center [520, 298] width 64 height 8
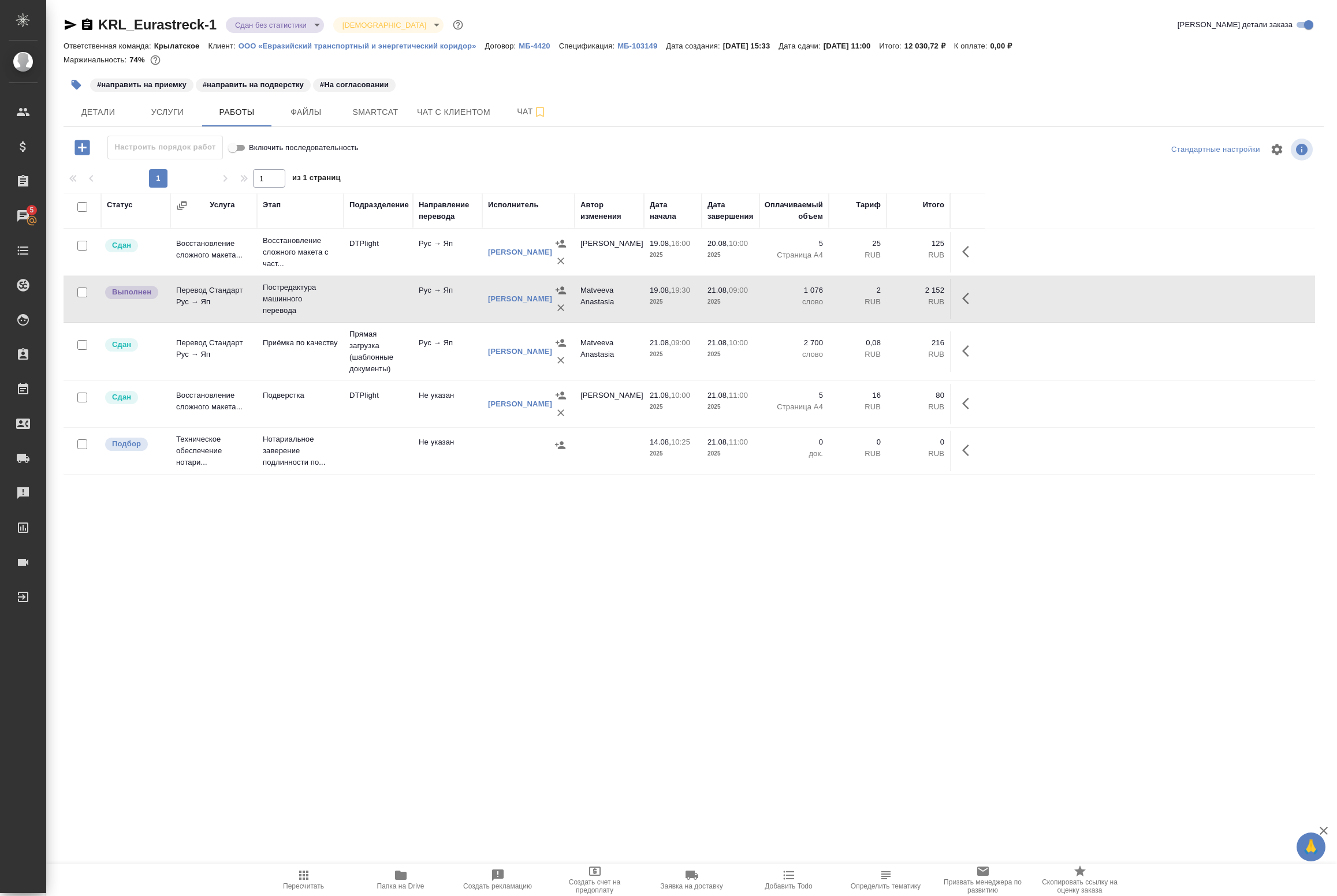
drag, startPoint x: 82, startPoint y: 26, endPoint x: 377, endPoint y: 300, distance: 402.6
click at [377, 300] on div "KRL_Eurastreck-1 Сдан без статистики distributed Святая троица holyTrinity Крат…" at bounding box center [694, 371] width 1273 height 742
click at [376, 273] on td at bounding box center [379, 252] width 69 height 40
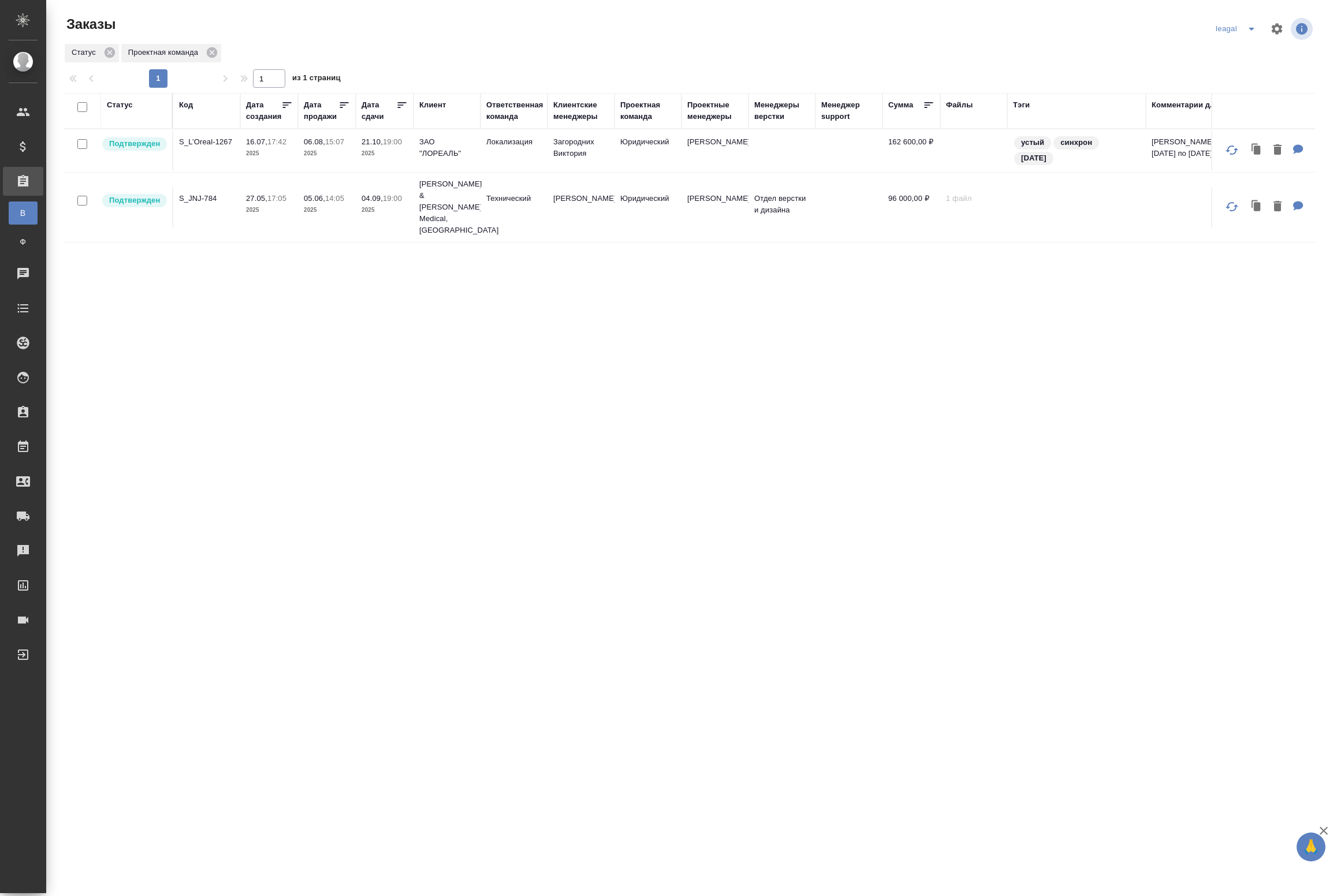
click at [1252, 35] on icon "split button" at bounding box center [1252, 28] width 14 height 14
click at [1242, 56] on li "Артак" at bounding box center [1238, 52] width 51 height 19
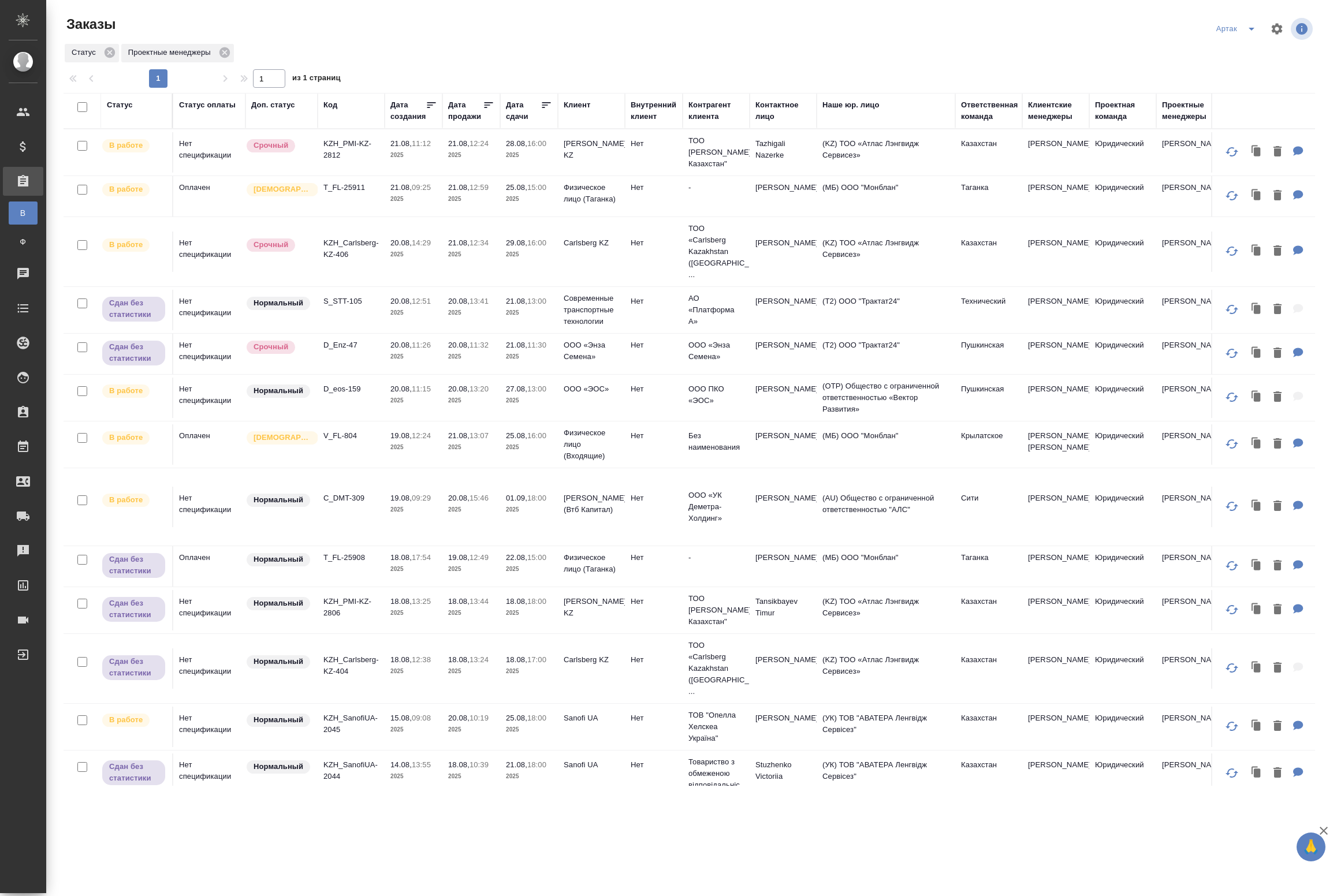
scroll to position [154, 0]
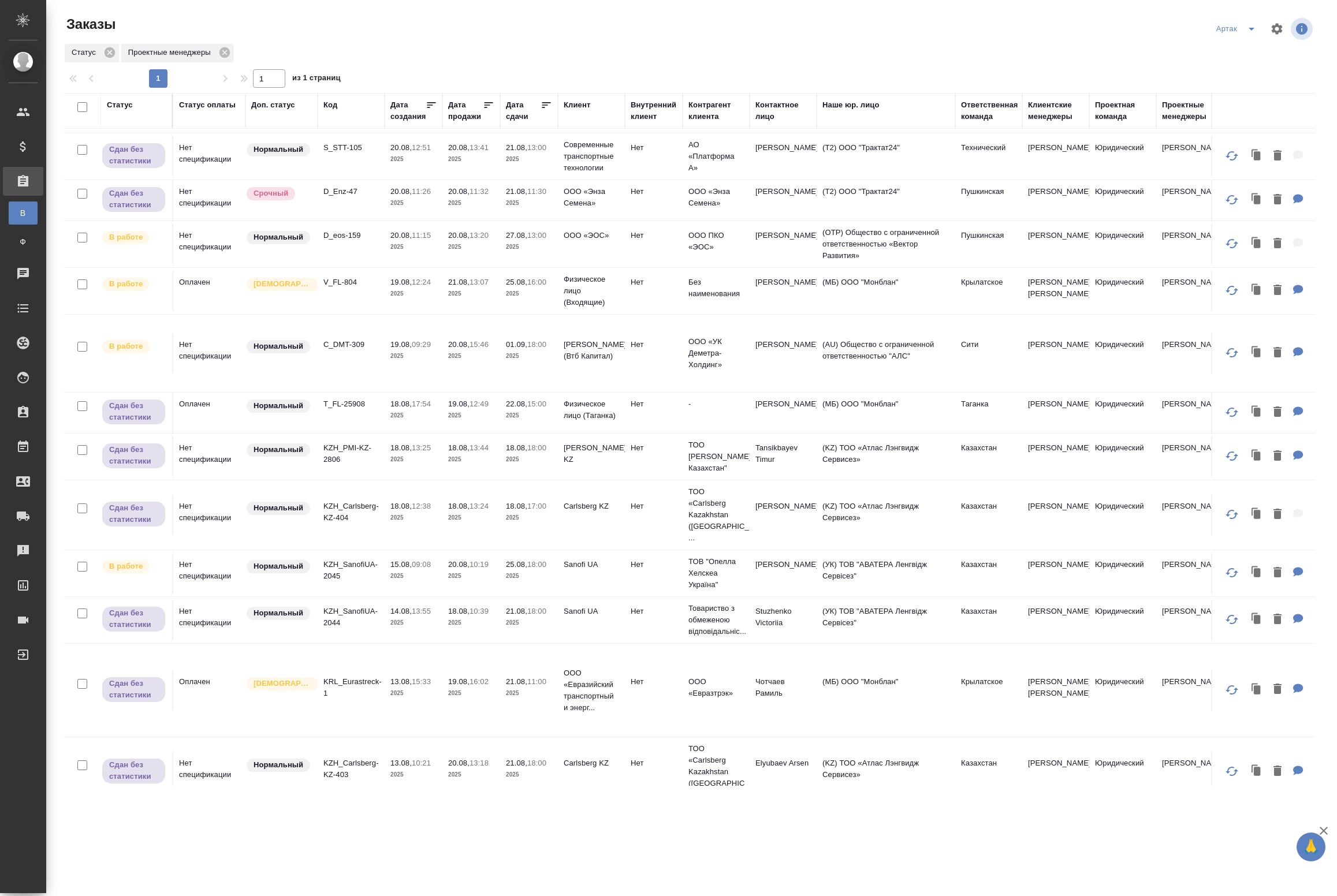
click at [393, 618] on p "2025" at bounding box center [413, 623] width 46 height 11
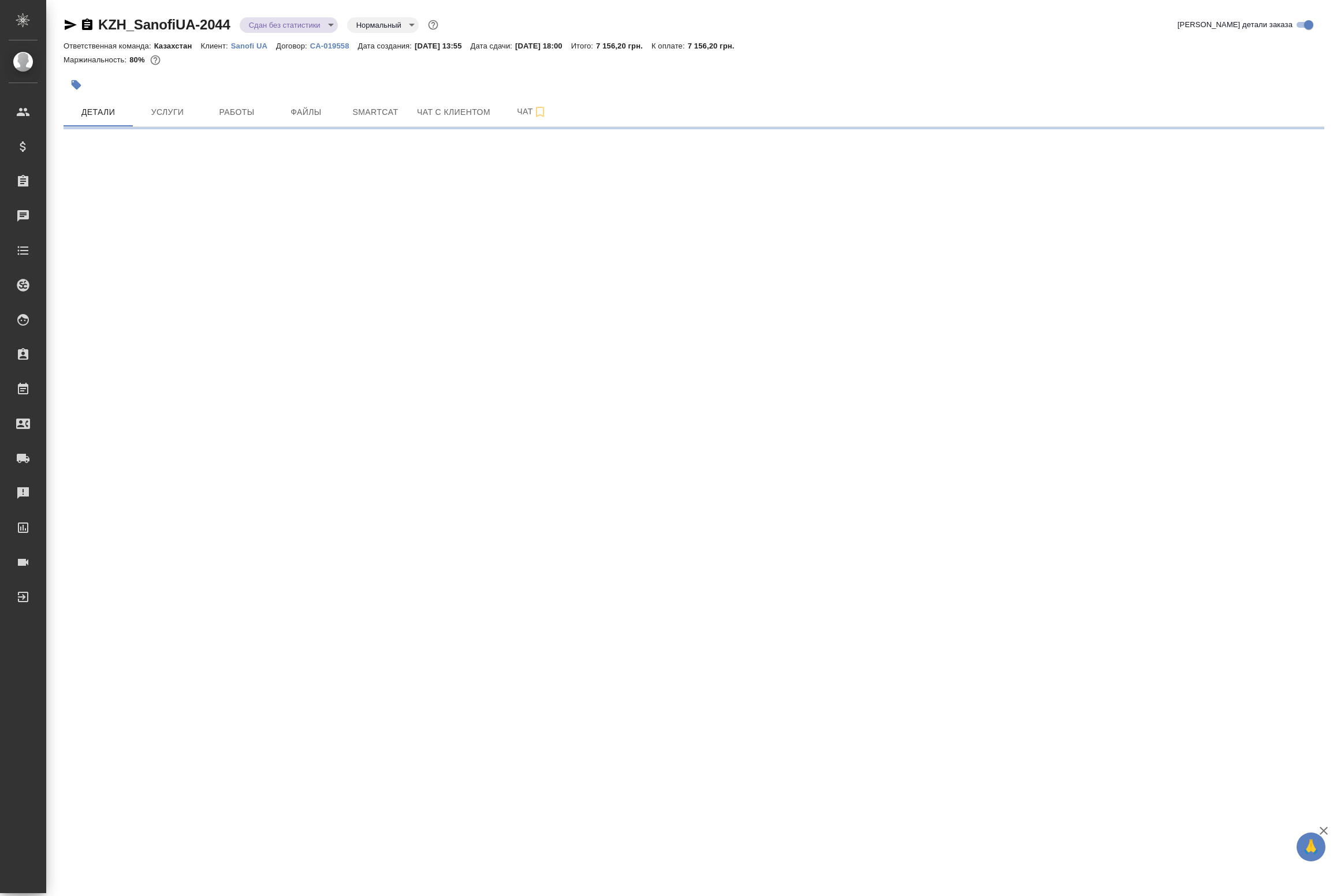
select select "RU"
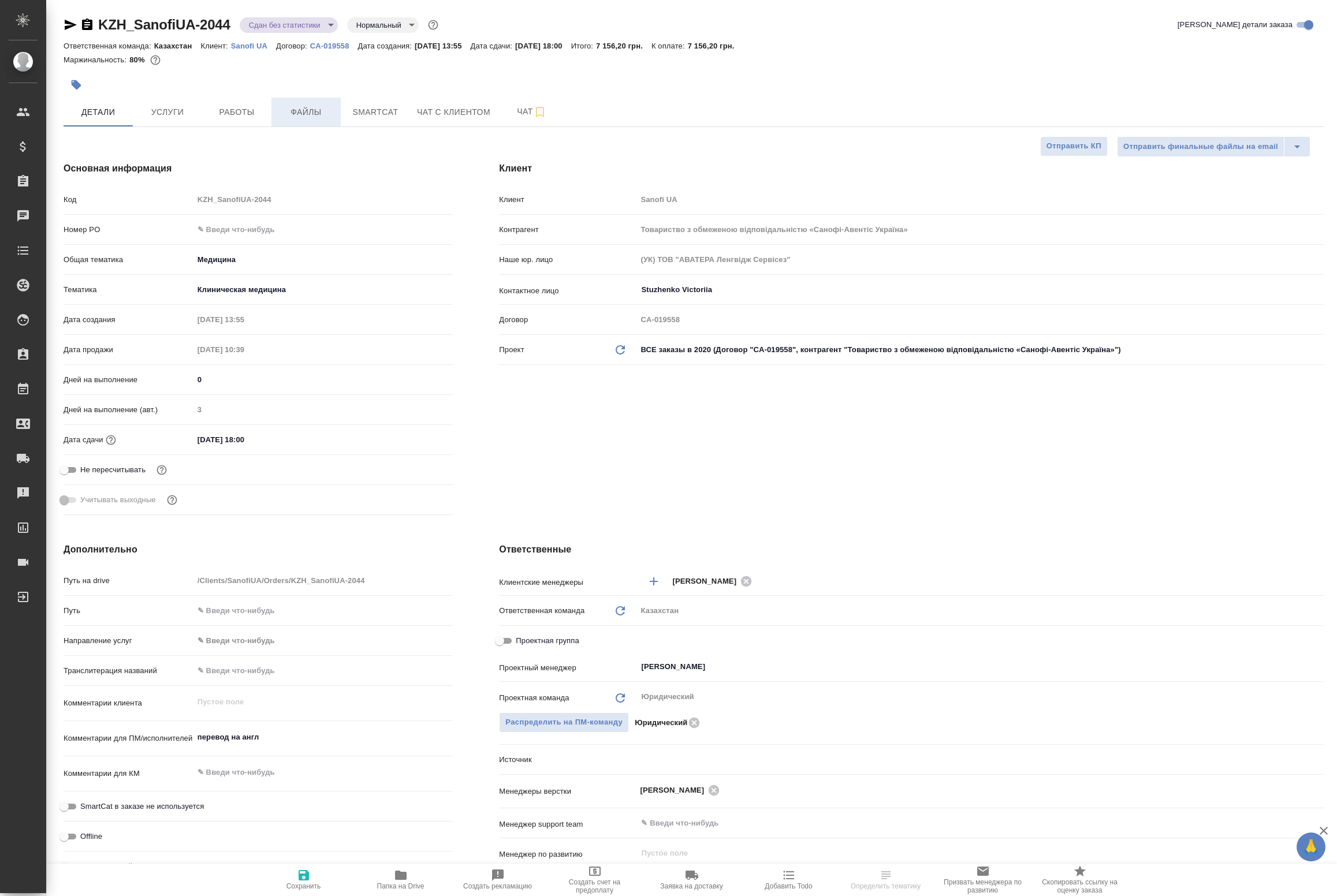
type textarea "x"
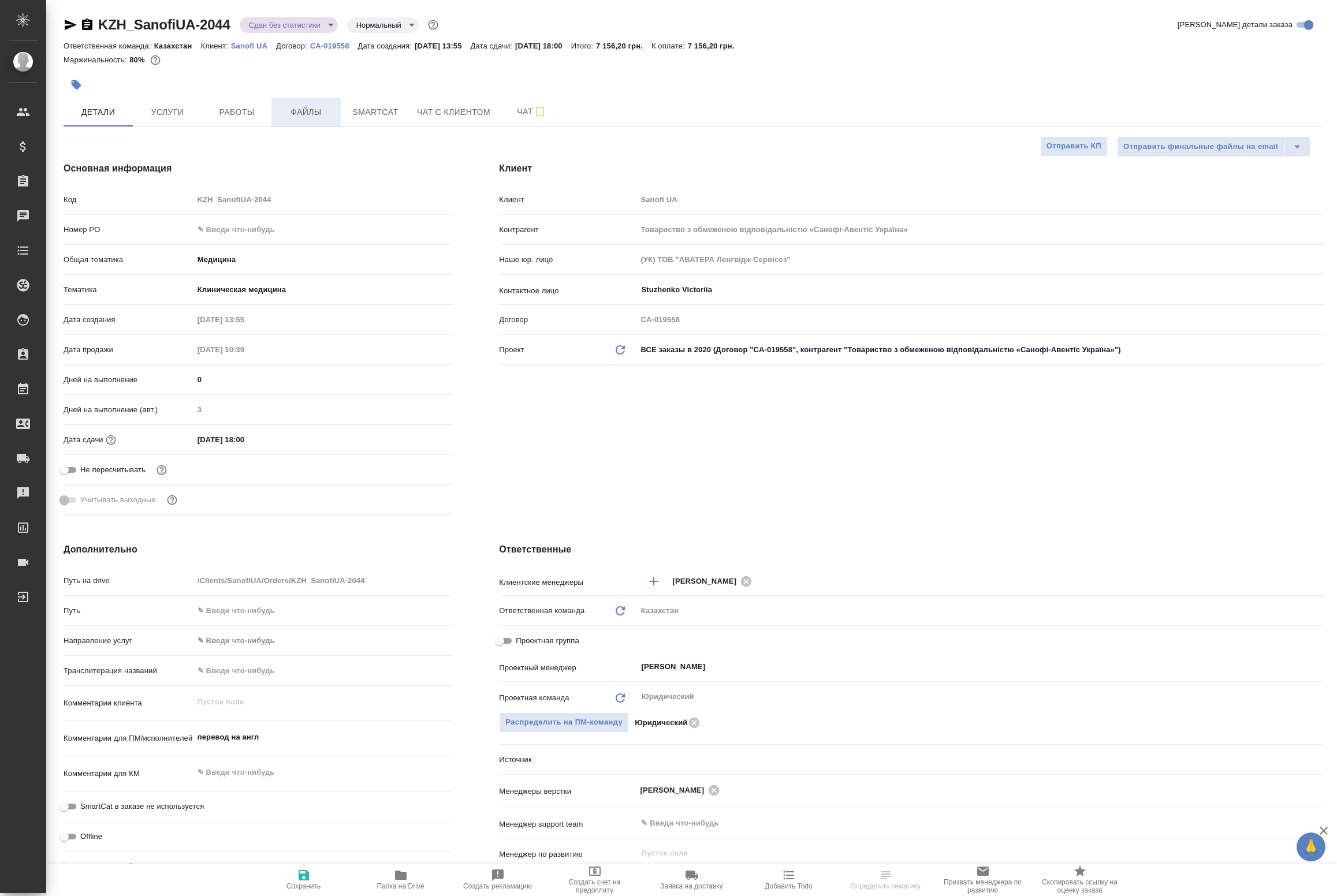
type textarea "x"
click at [265, 115] on button "Работы" at bounding box center [237, 112] width 69 height 29
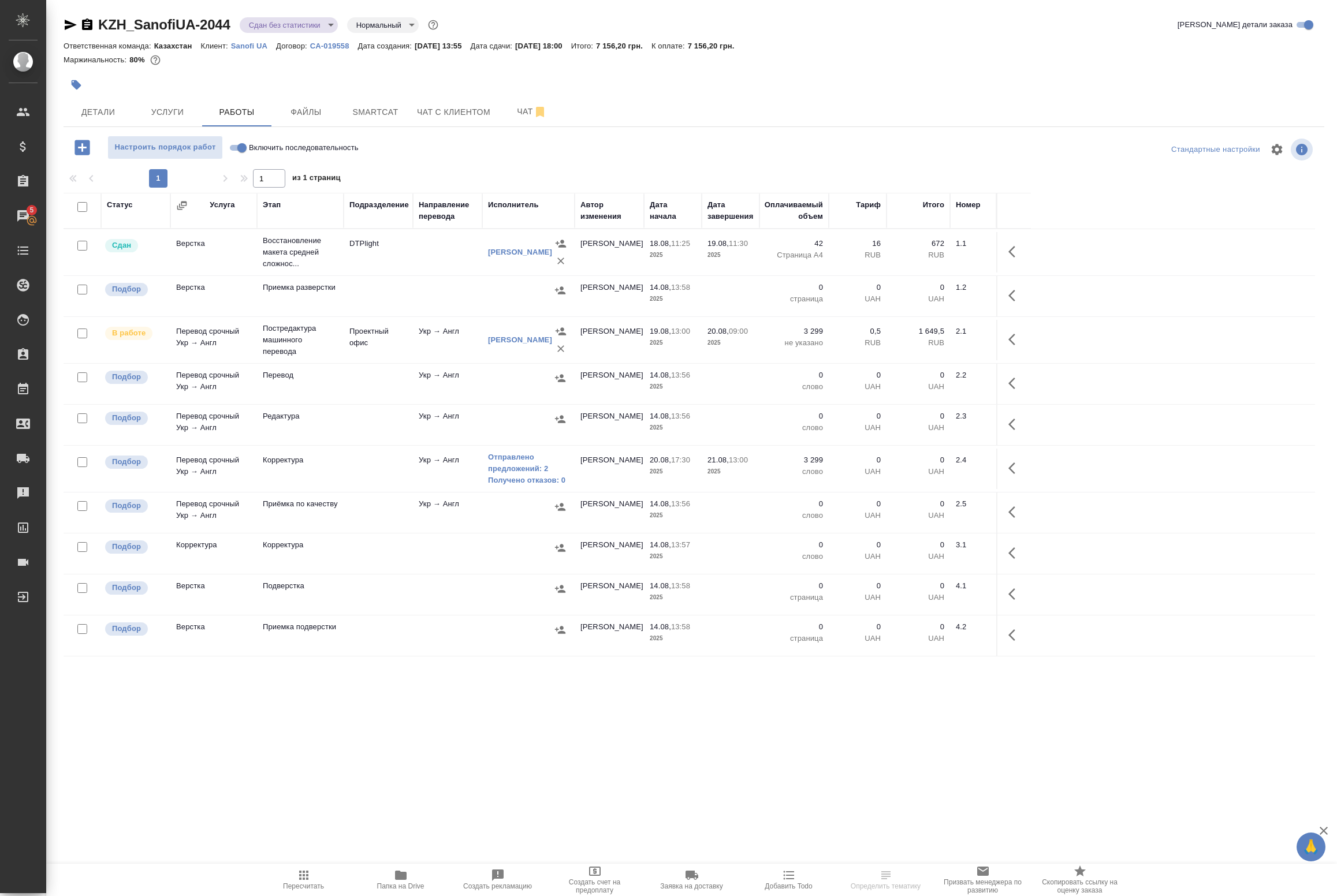
click at [1009, 335] on icon "button" at bounding box center [1015, 339] width 14 height 14
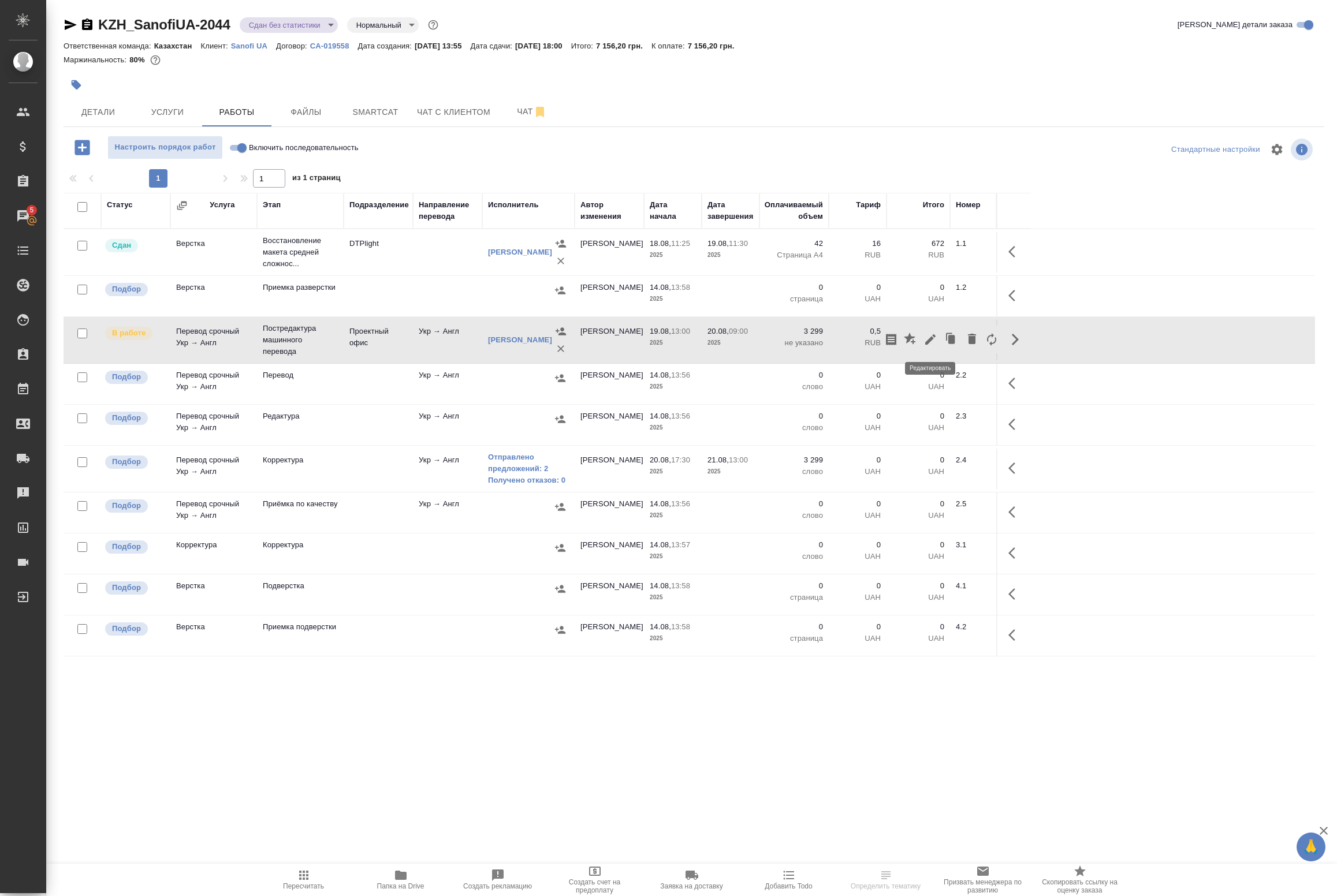
click at [932, 339] on icon "button" at bounding box center [930, 339] width 10 height 10
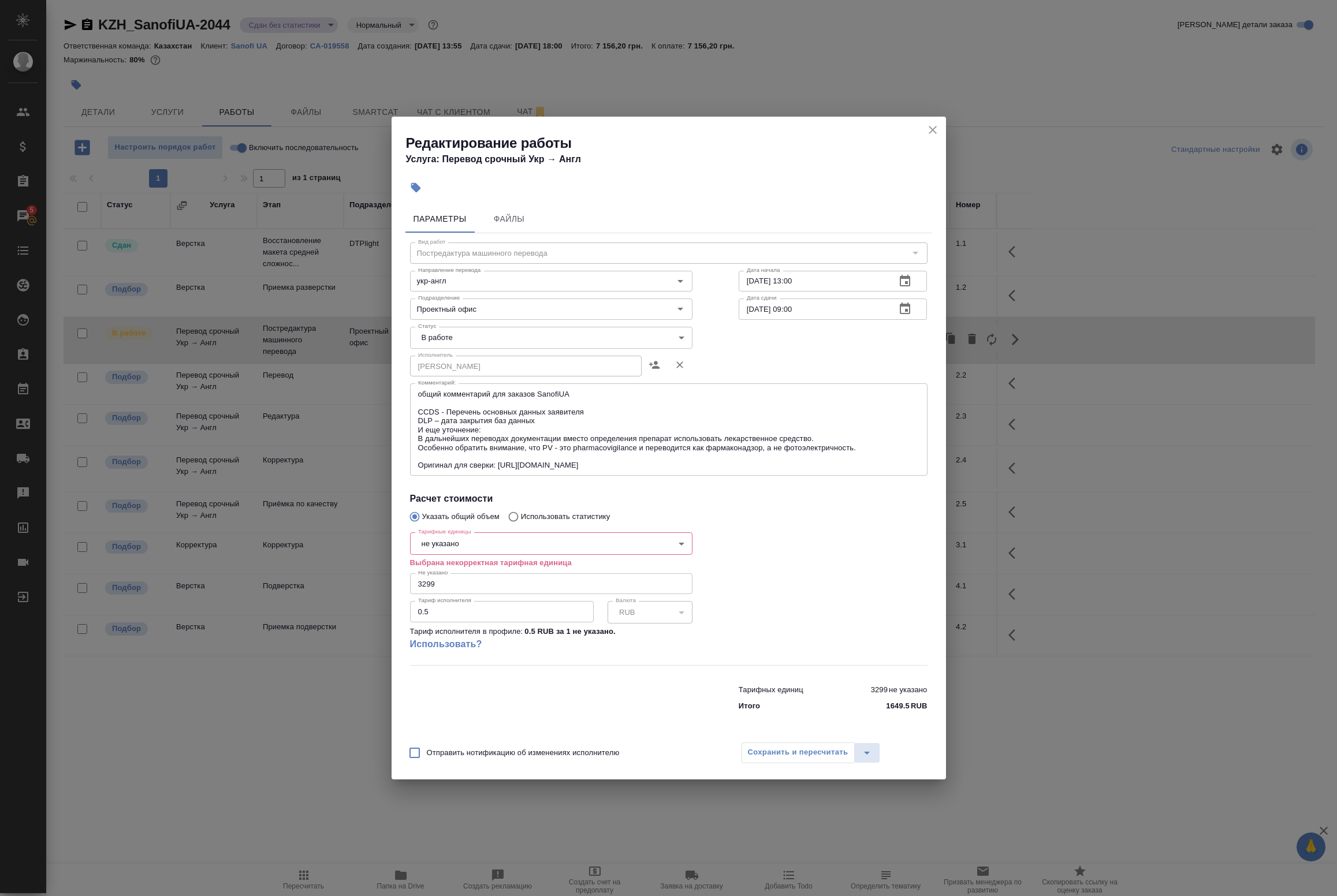
click at [472, 335] on body "🙏 .cls-1 fill:#fff; AWATERA Badanyan Artak Клиенты Спецификации Заказы 5 Чаты T…" at bounding box center [668, 448] width 1337 height 896
click at [487, 543] on div at bounding box center [668, 448] width 1337 height 896
click at [576, 544] on body "🙏 .cls-1 fill:#fff; AWATERA Badanyan Artak Клиенты Спецификации Заказы 5 Чаты T…" at bounding box center [668, 448] width 1337 height 896
click at [526, 578] on li "слово" at bounding box center [550, 583] width 282 height 20
type input "5a8b1489cc6b4906c91bfd90"
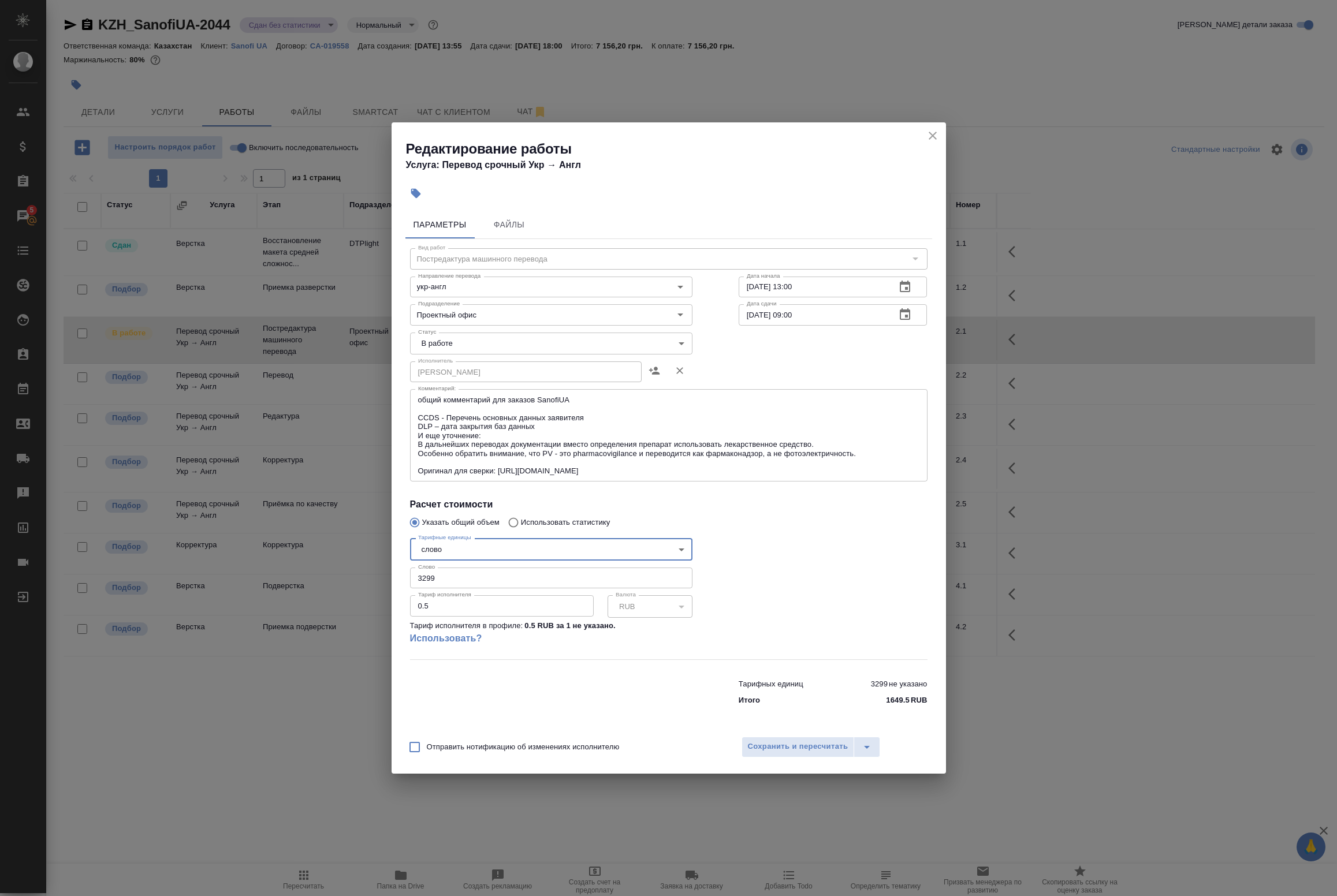
click at [468, 340] on body "🙏 .cls-1 fill:#fff; AWATERA Badanyan Artak Клиенты Спецификации Заказы 5 Чаты T…" at bounding box center [668, 448] width 1337 height 896
click at [465, 362] on li "Выполнен" at bounding box center [550, 363] width 282 height 20
type input "completed"
click at [764, 749] on span "Сохранить и пересчитать" at bounding box center [798, 747] width 100 height 13
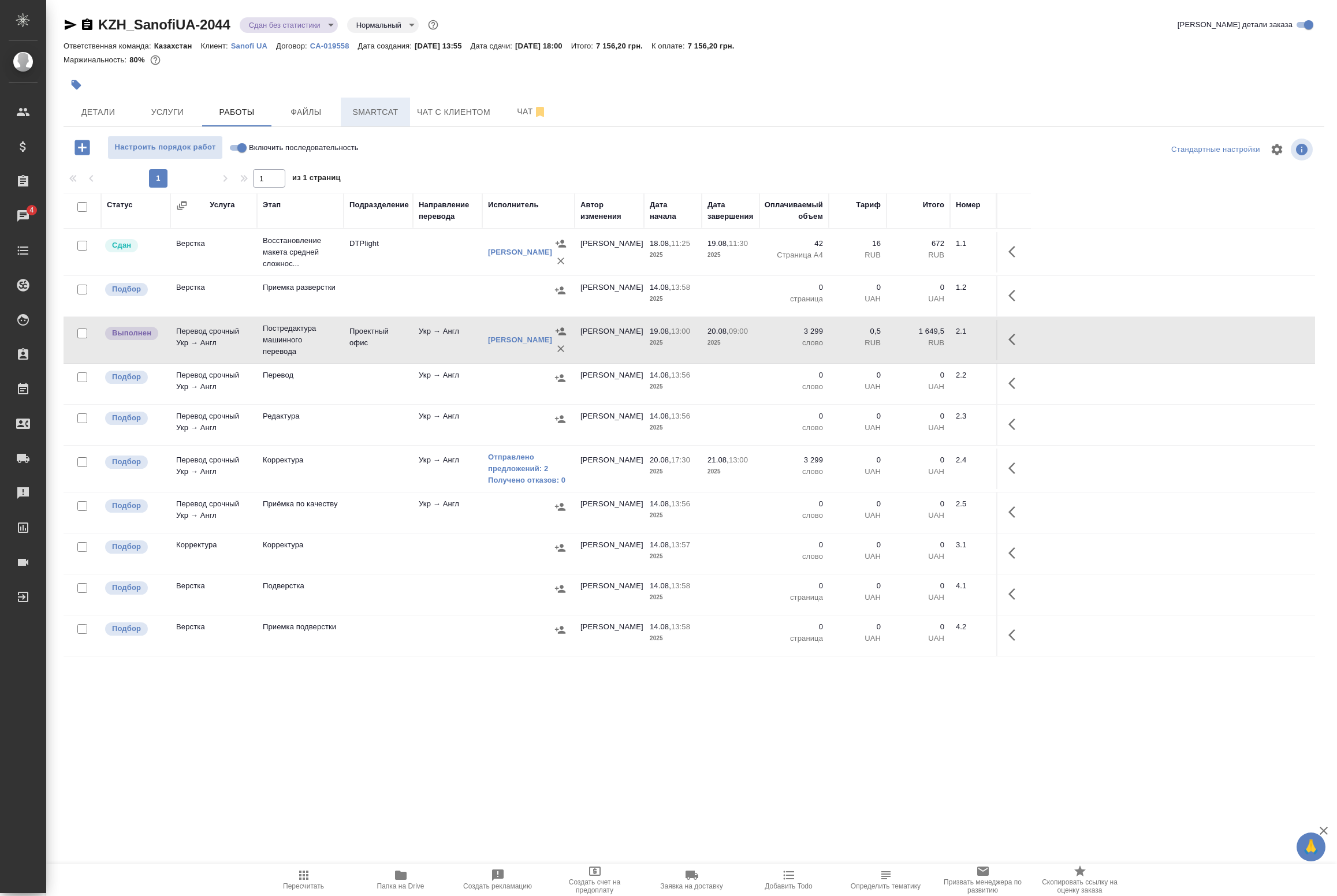
click at [370, 116] on span "Smartcat" at bounding box center [375, 112] width 55 height 14
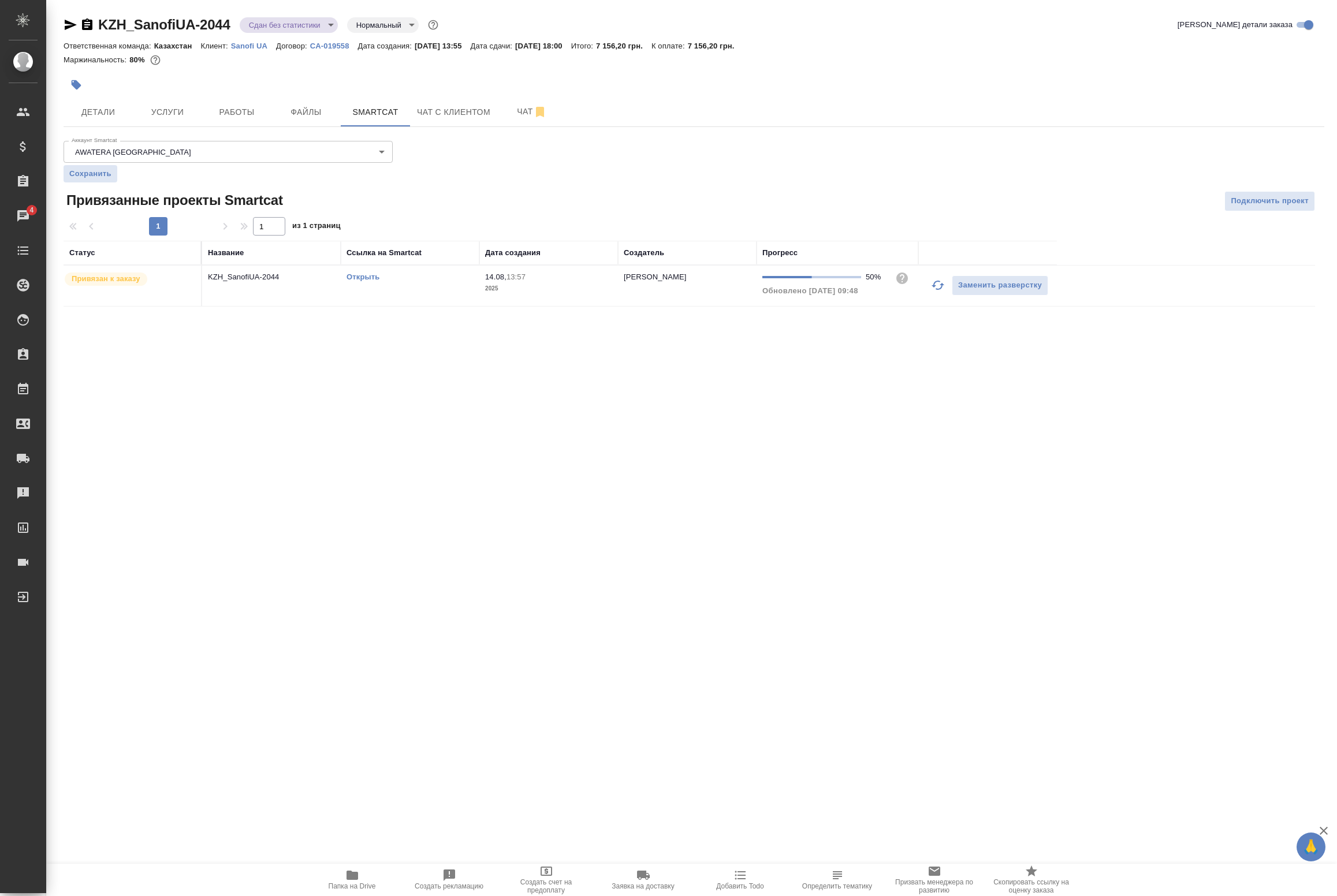
click at [312, 298] on td "KZH_SanofiUA-2044" at bounding box center [272, 285] width 139 height 40
click at [312, 297] on td "KZH_SanofiUA-2044" at bounding box center [272, 285] width 139 height 40
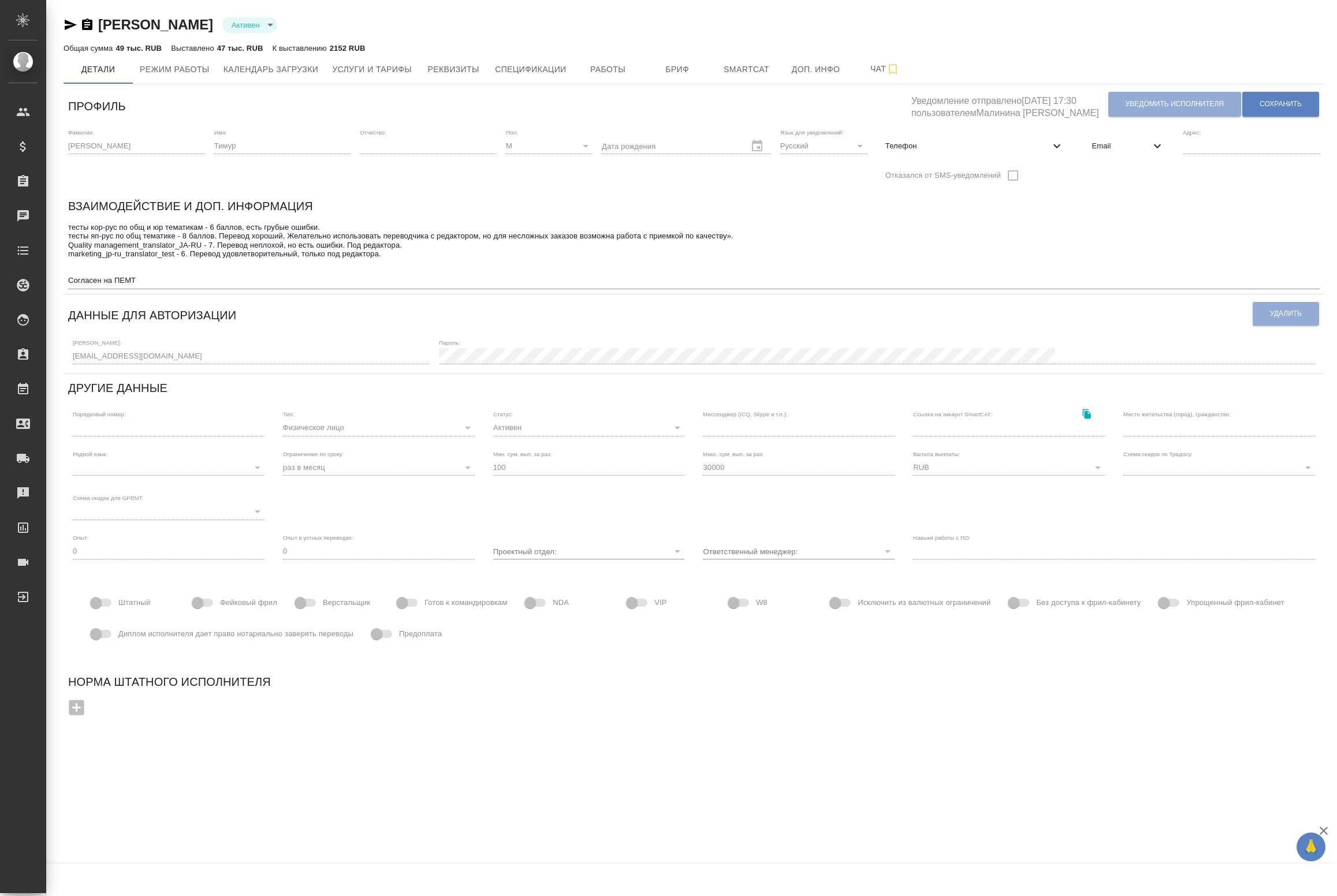
click at [1054, 144] on icon at bounding box center [1057, 145] width 14 height 14
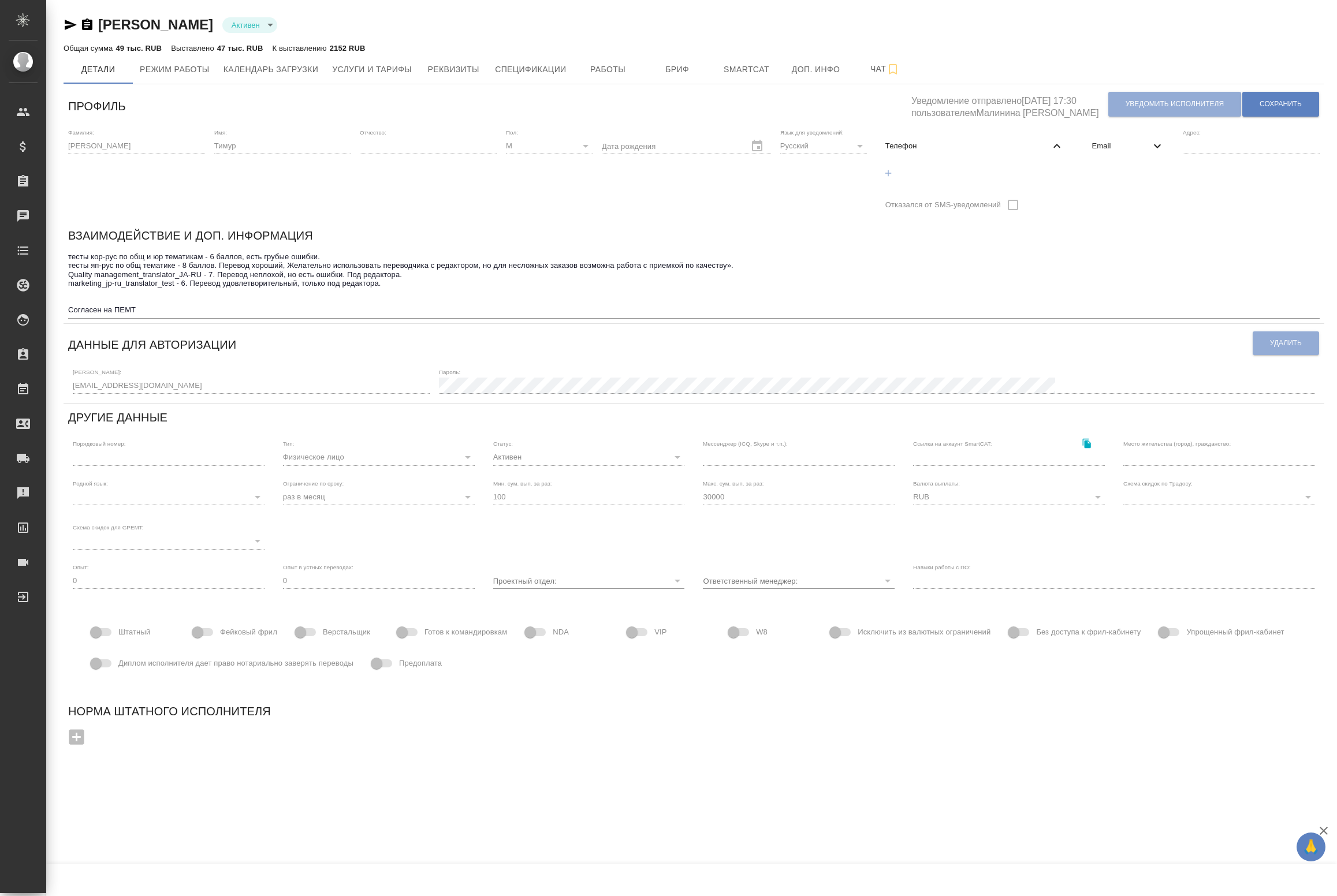
click at [1051, 147] on icon at bounding box center [1057, 145] width 14 height 14
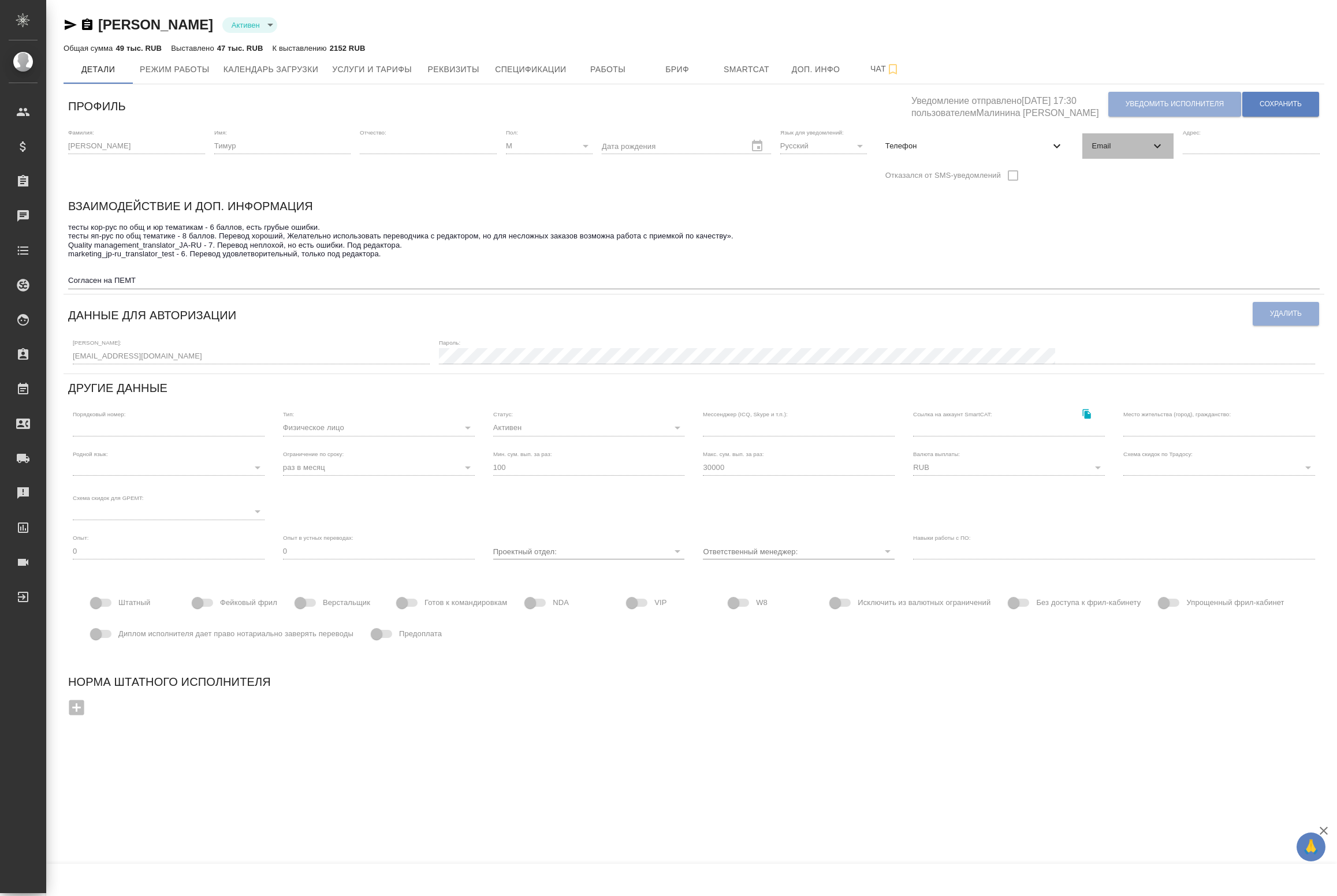
click at [1116, 145] on span "Email" at bounding box center [1120, 146] width 59 height 11
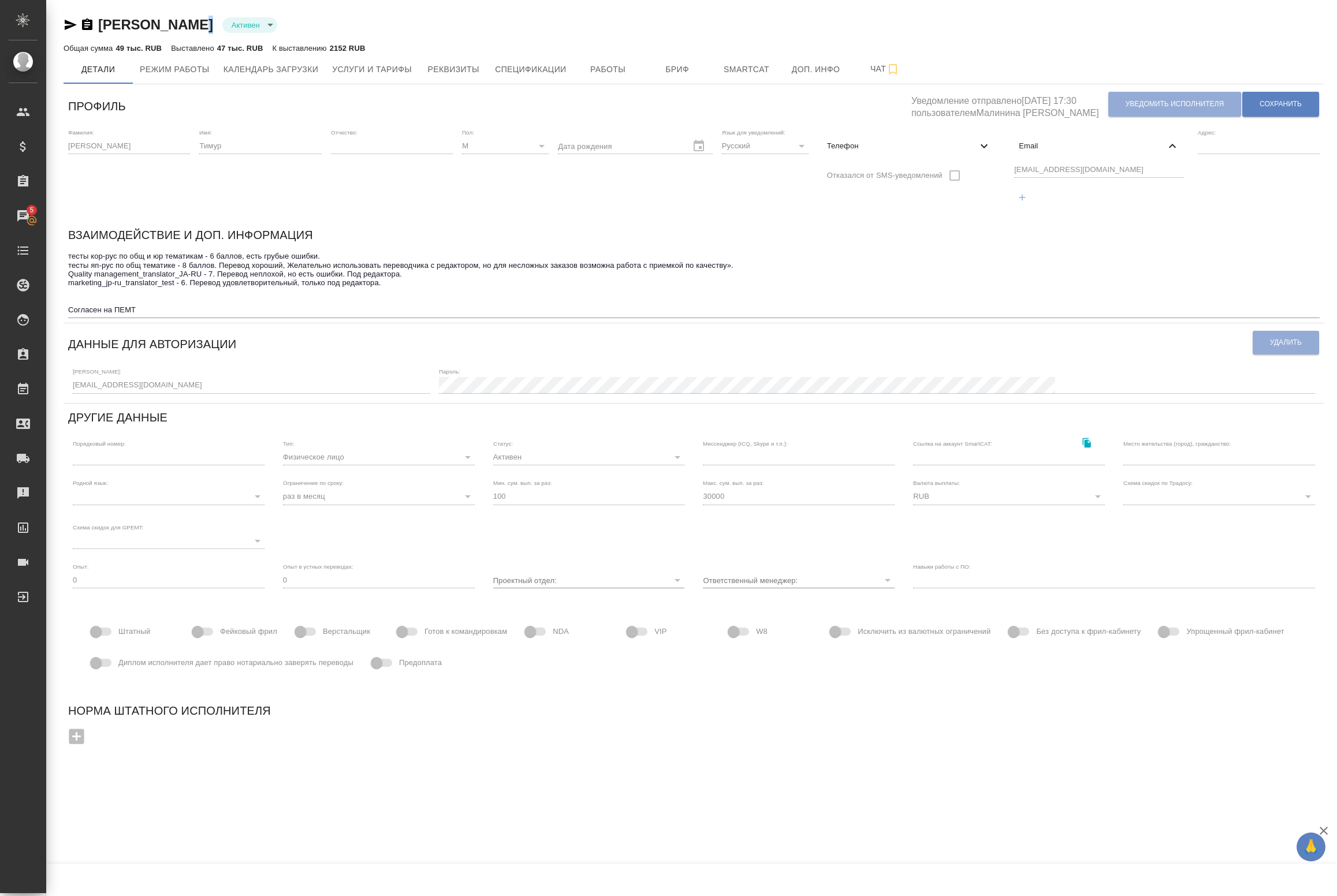
drag, startPoint x: 233, startPoint y: 23, endPoint x: 186, endPoint y: 22, distance: 47.0
click at [186, 22] on div "[PERSON_NAME] [PERSON_NAME] active" at bounding box center [694, 25] width 1261 height 19
copy link "Тимур"
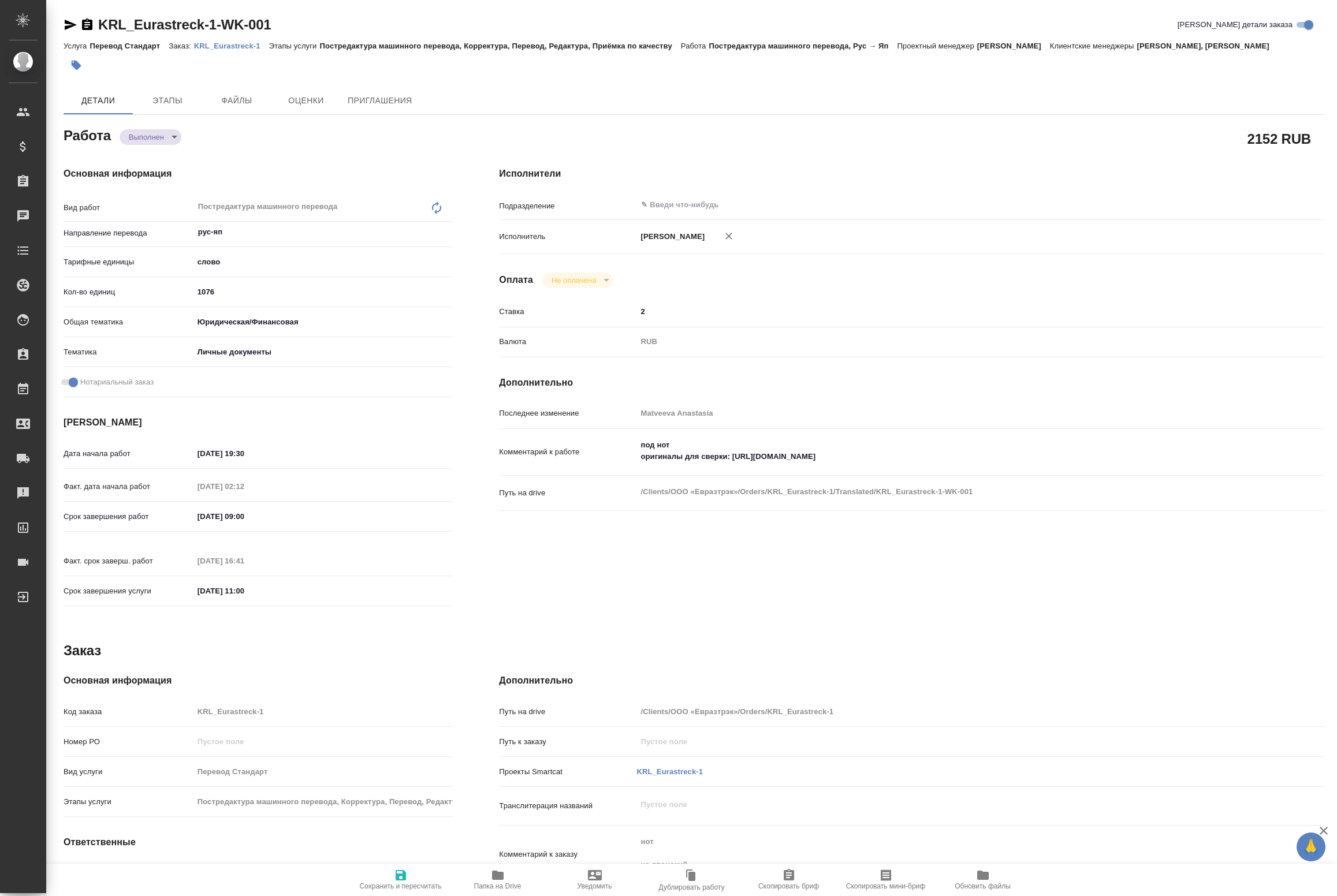
type textarea "x"
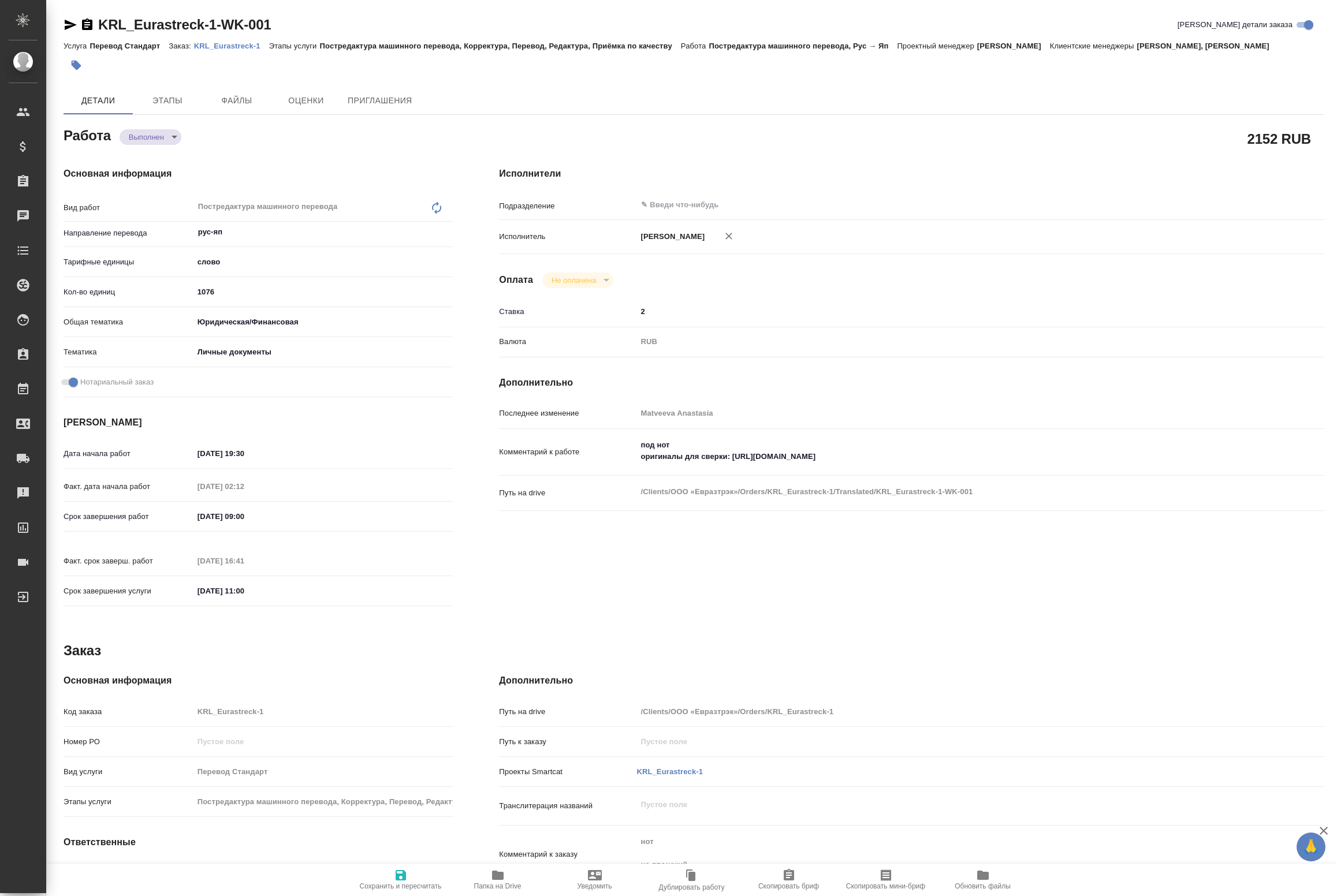
type textarea "x"
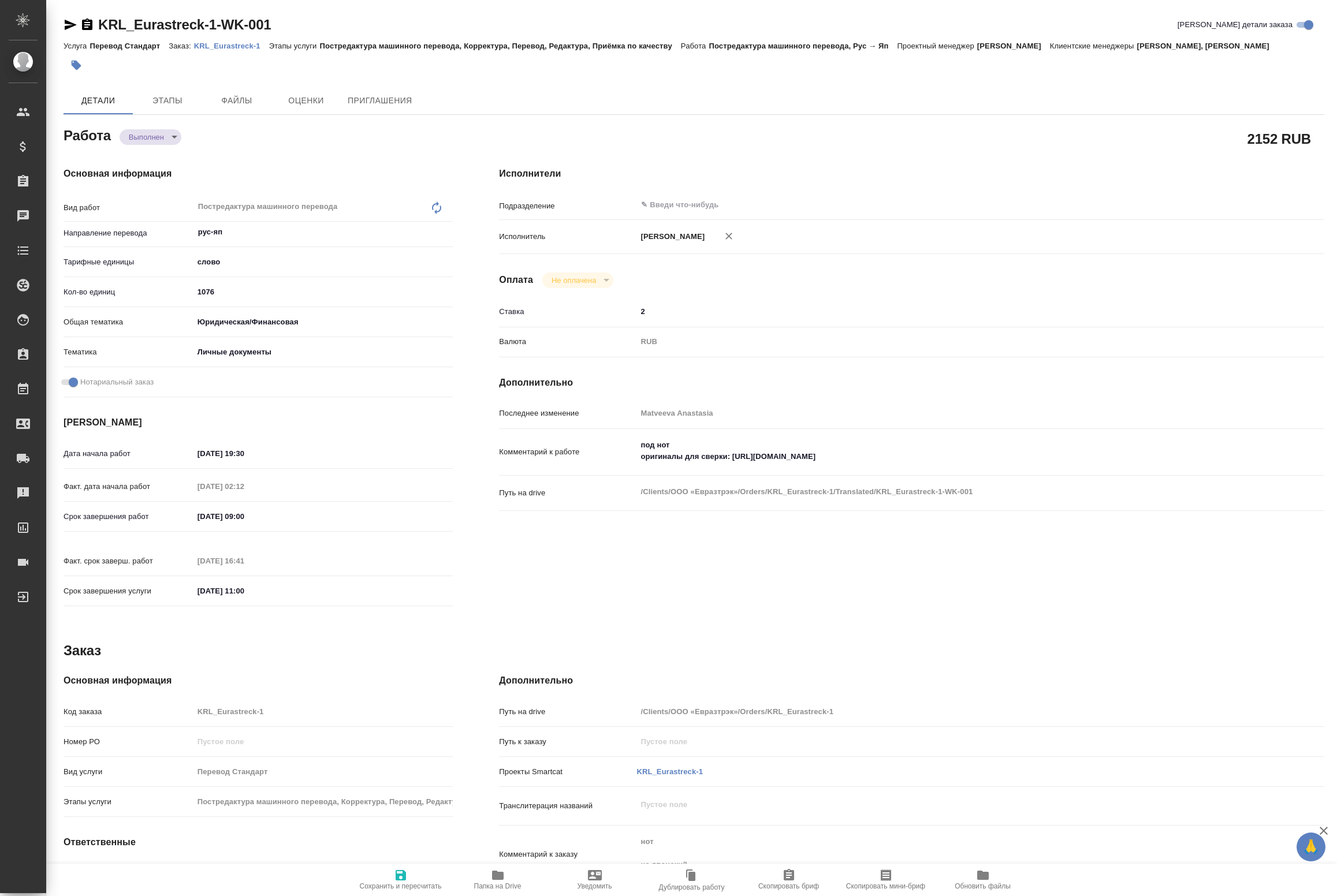
type textarea "x"
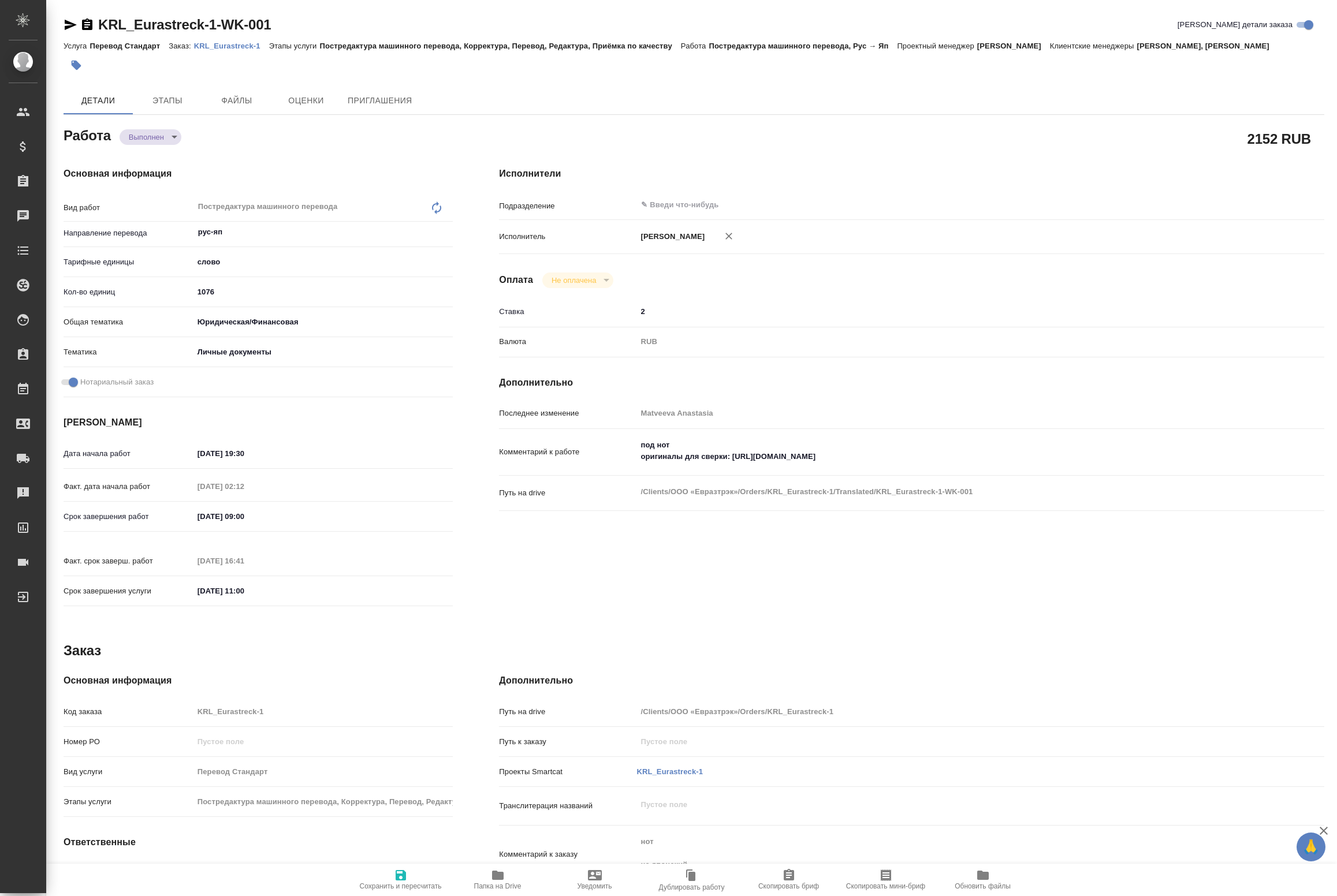
type textarea "x"
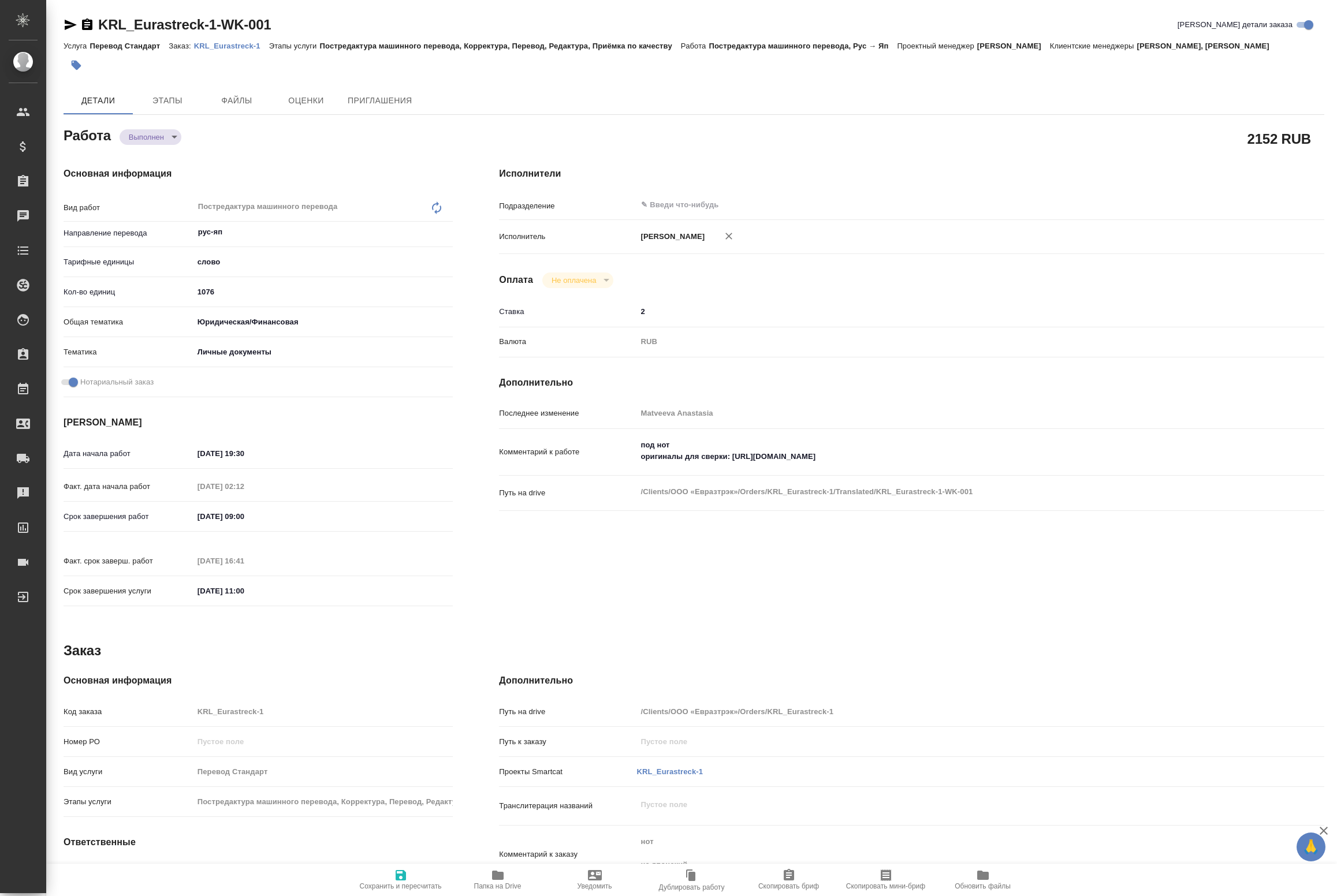
click at [70, 26] on icon "button" at bounding box center [70, 24] width 12 height 10
type textarea "x"
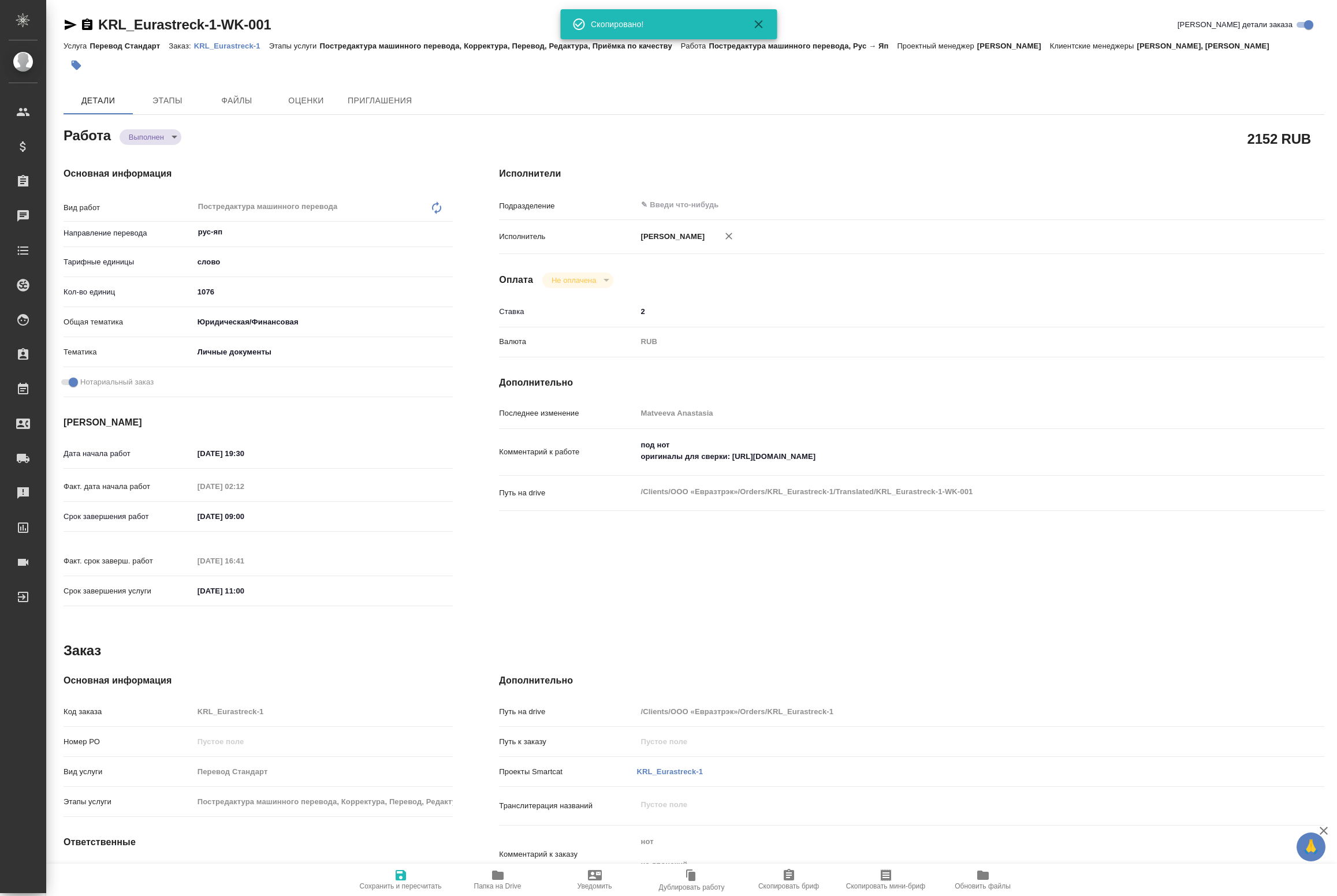
type textarea "x"
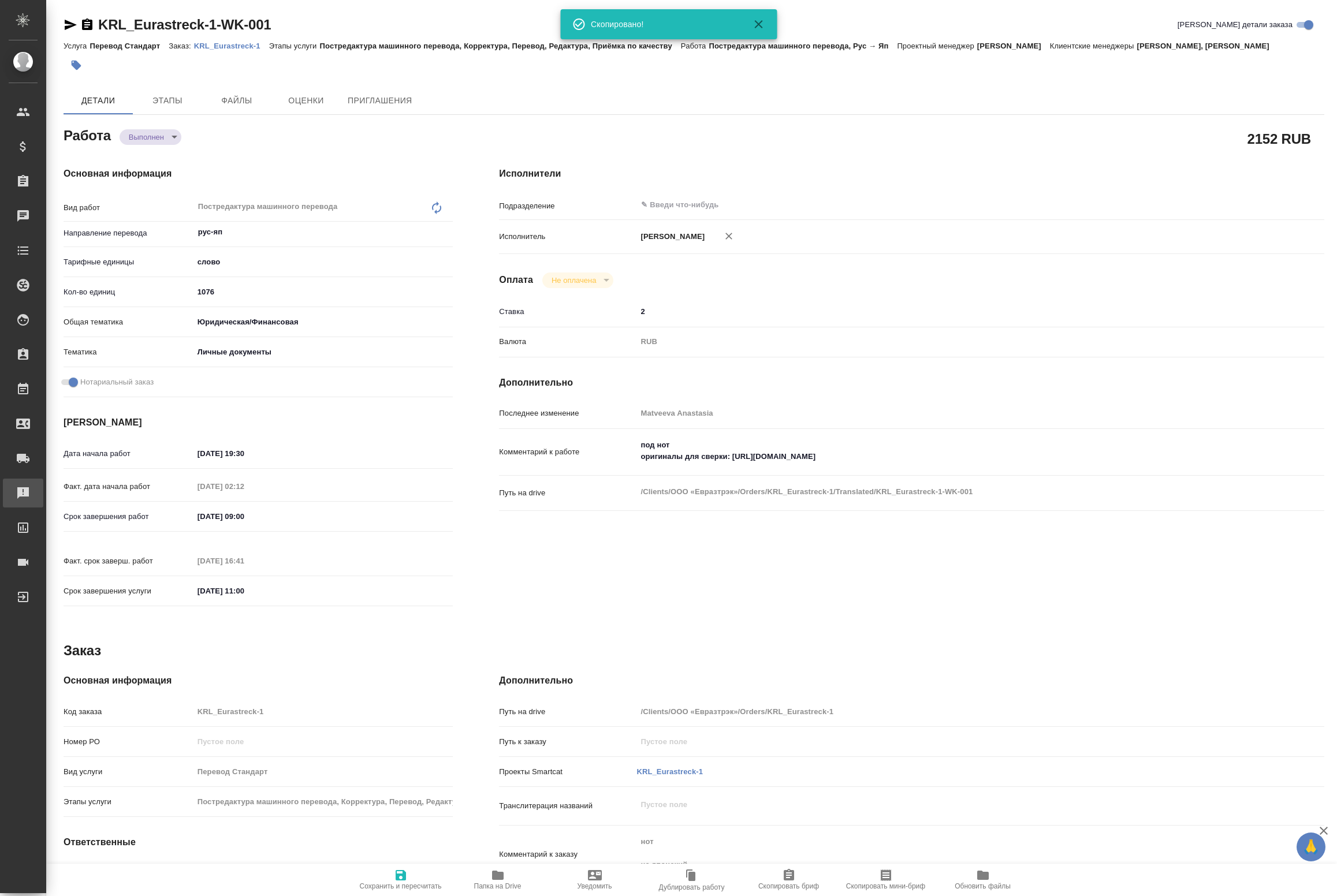
type textarea "x"
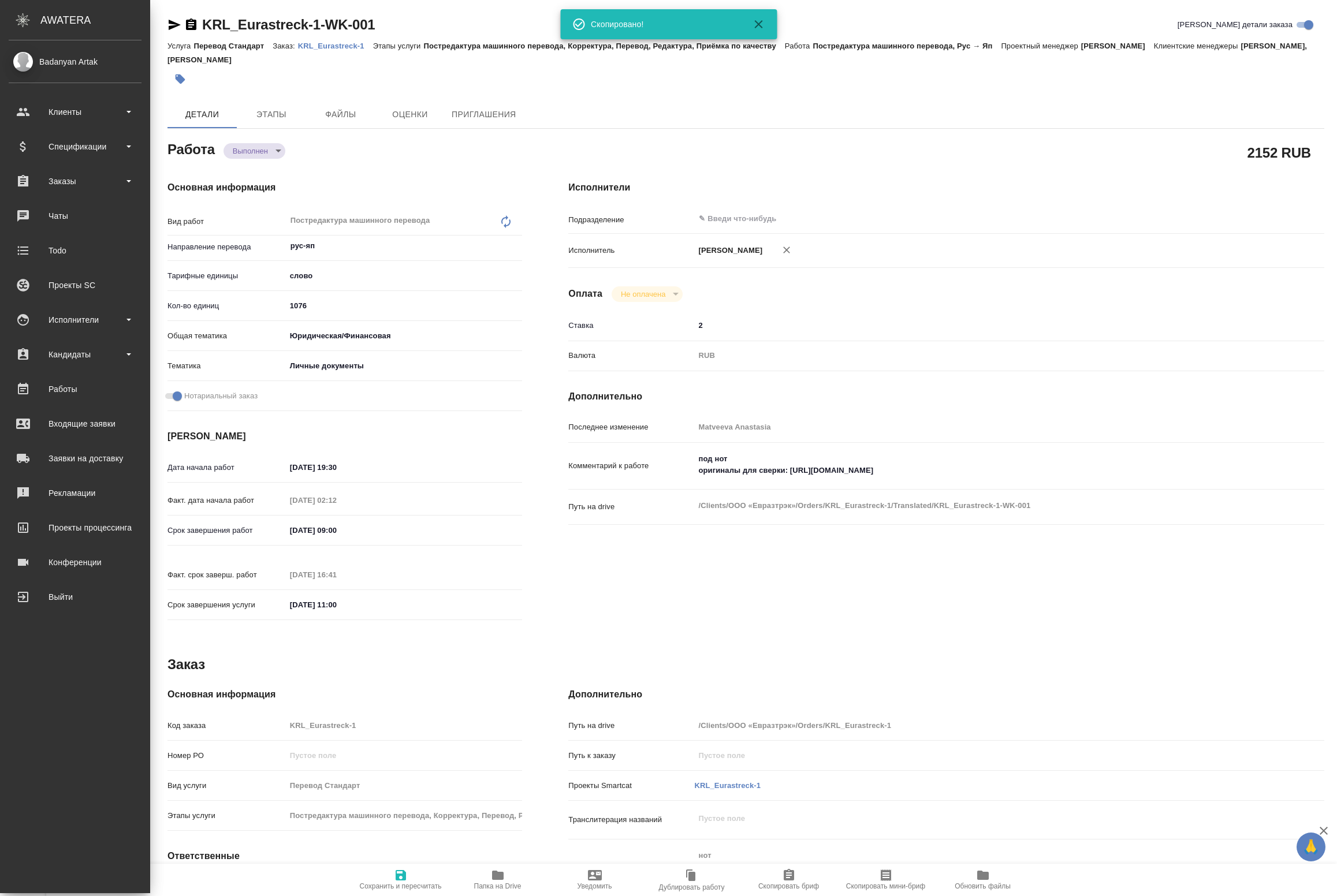
type textarea "x"
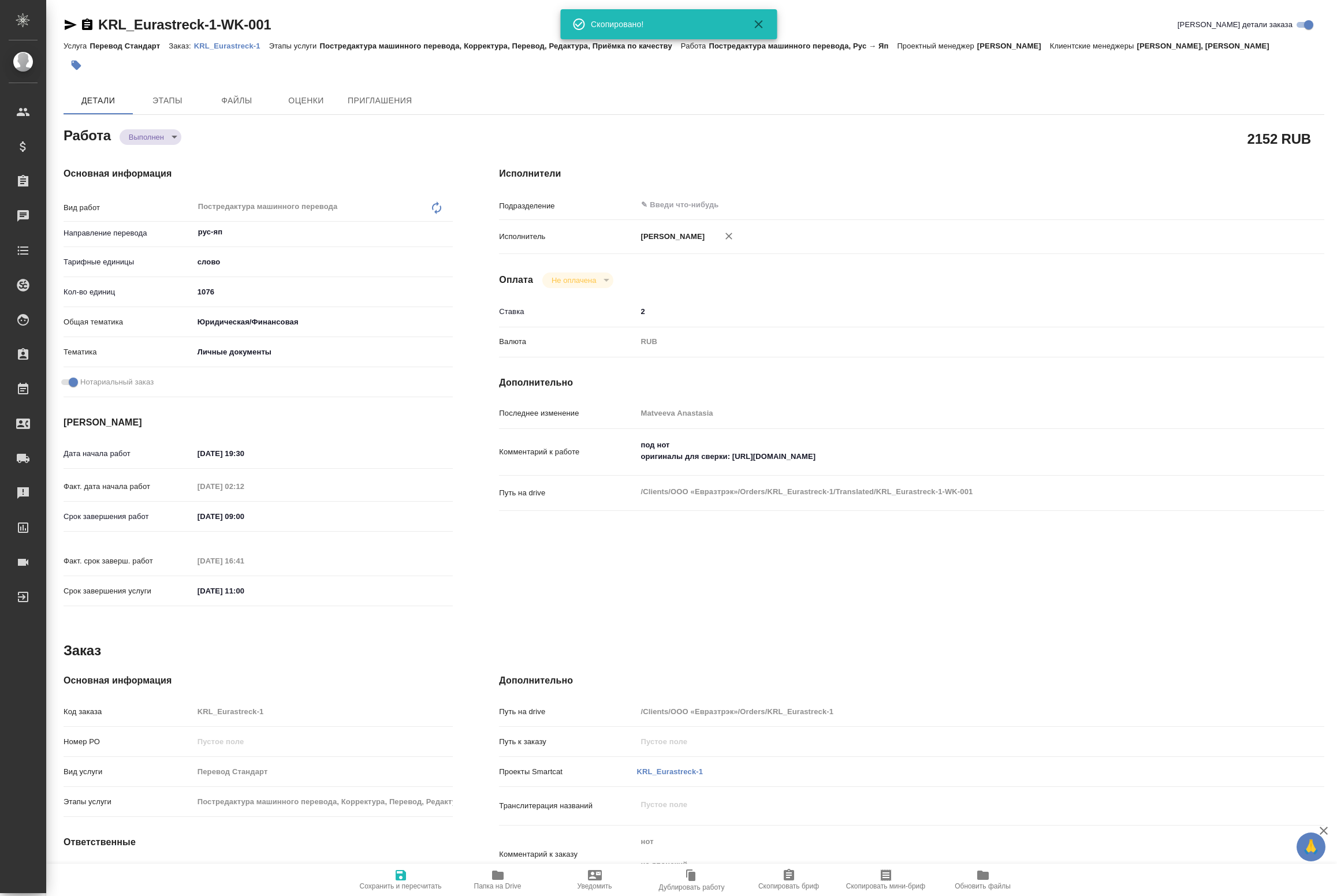
type textarea "x"
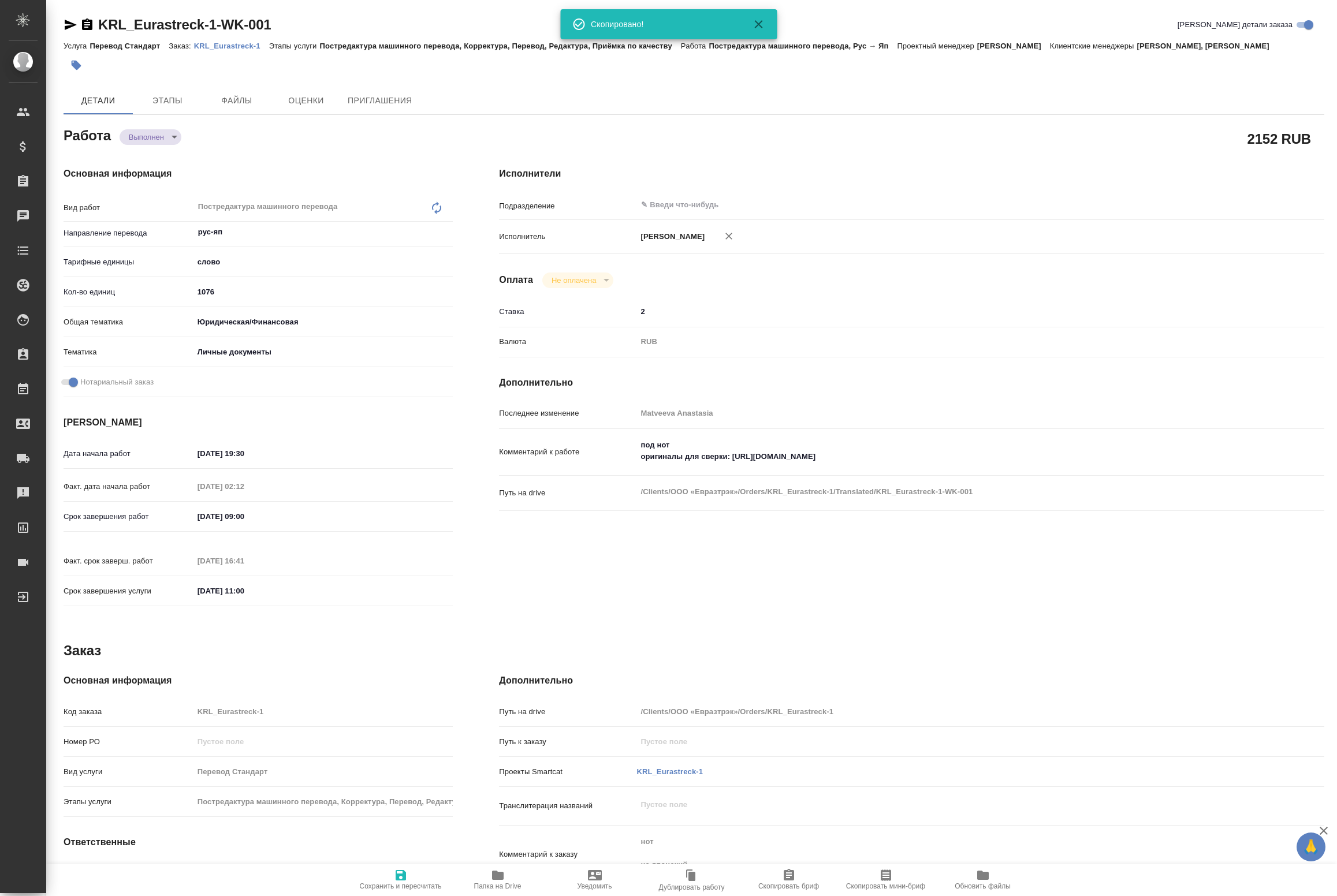
type textarea "x"
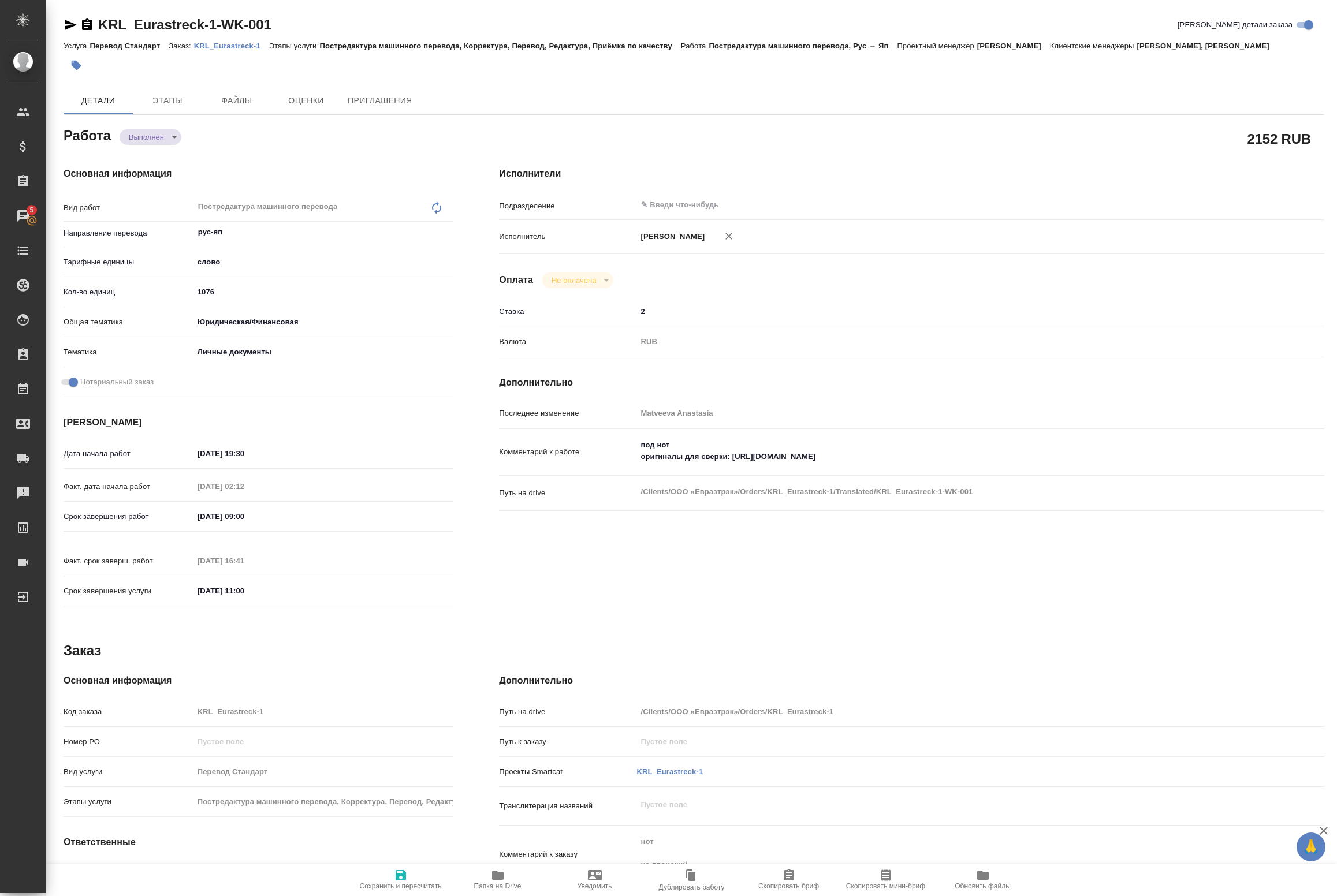
type textarea "x"
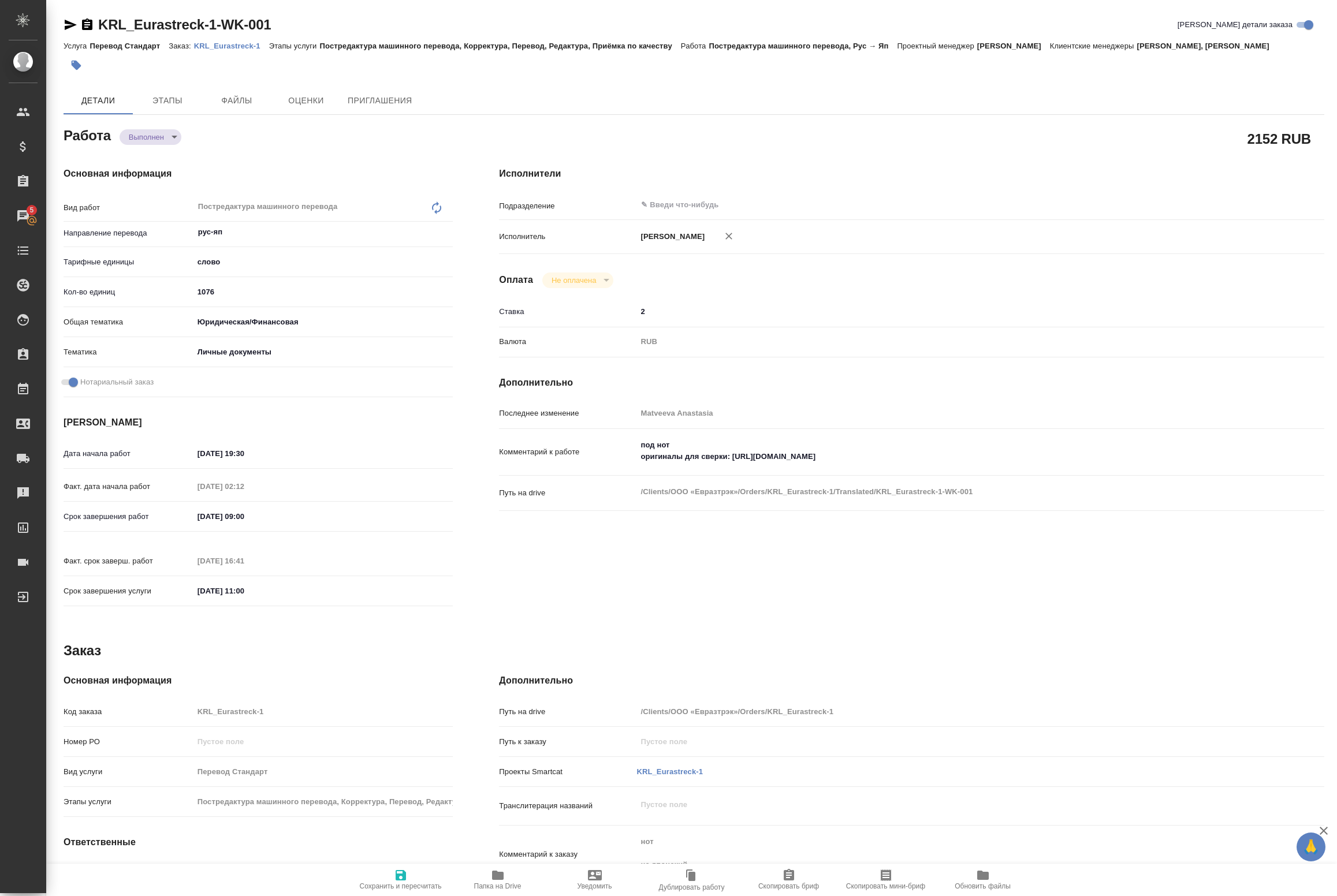
type textarea "x"
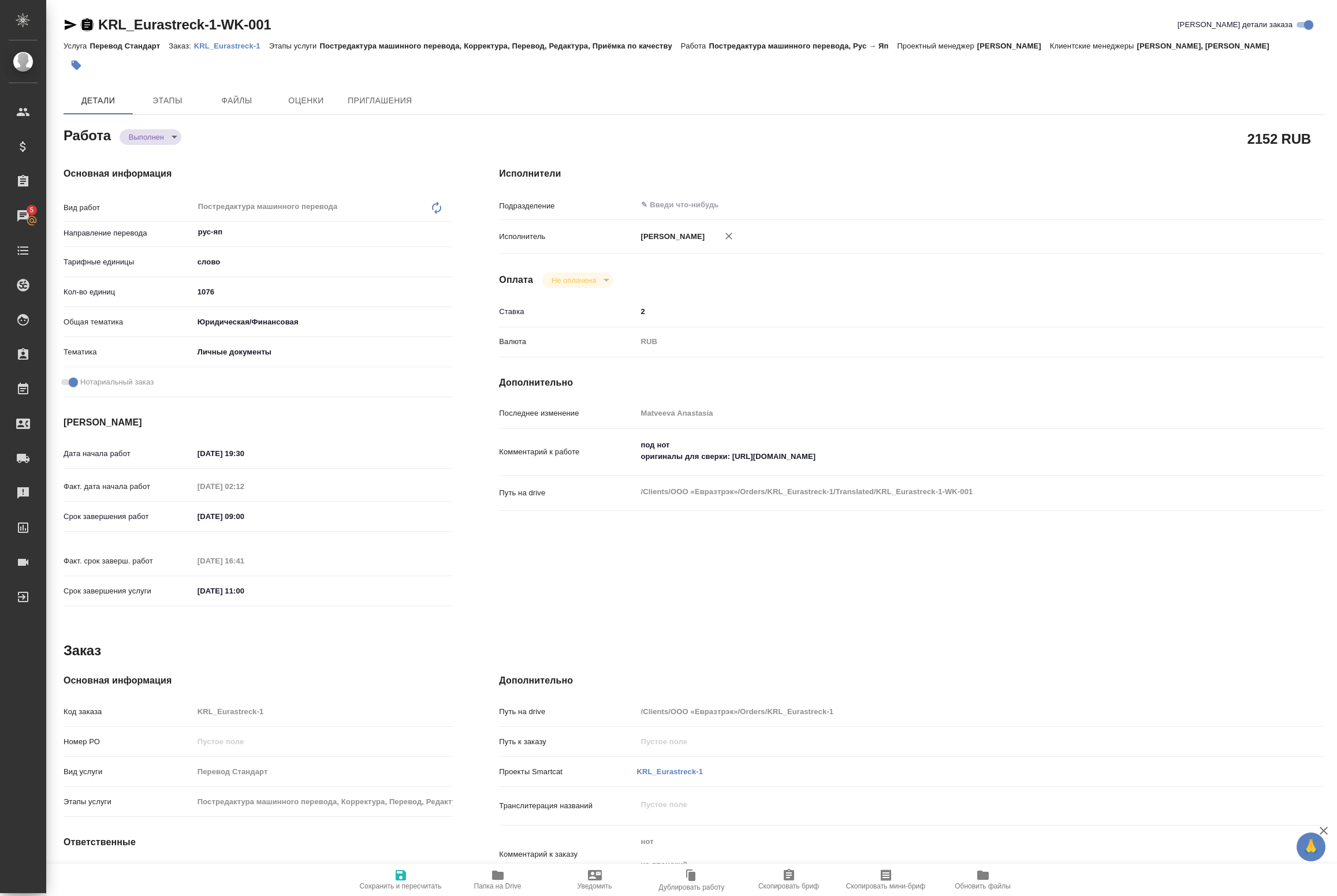
click at [90, 24] on icon "button" at bounding box center [86, 24] width 10 height 11
type textarea "x"
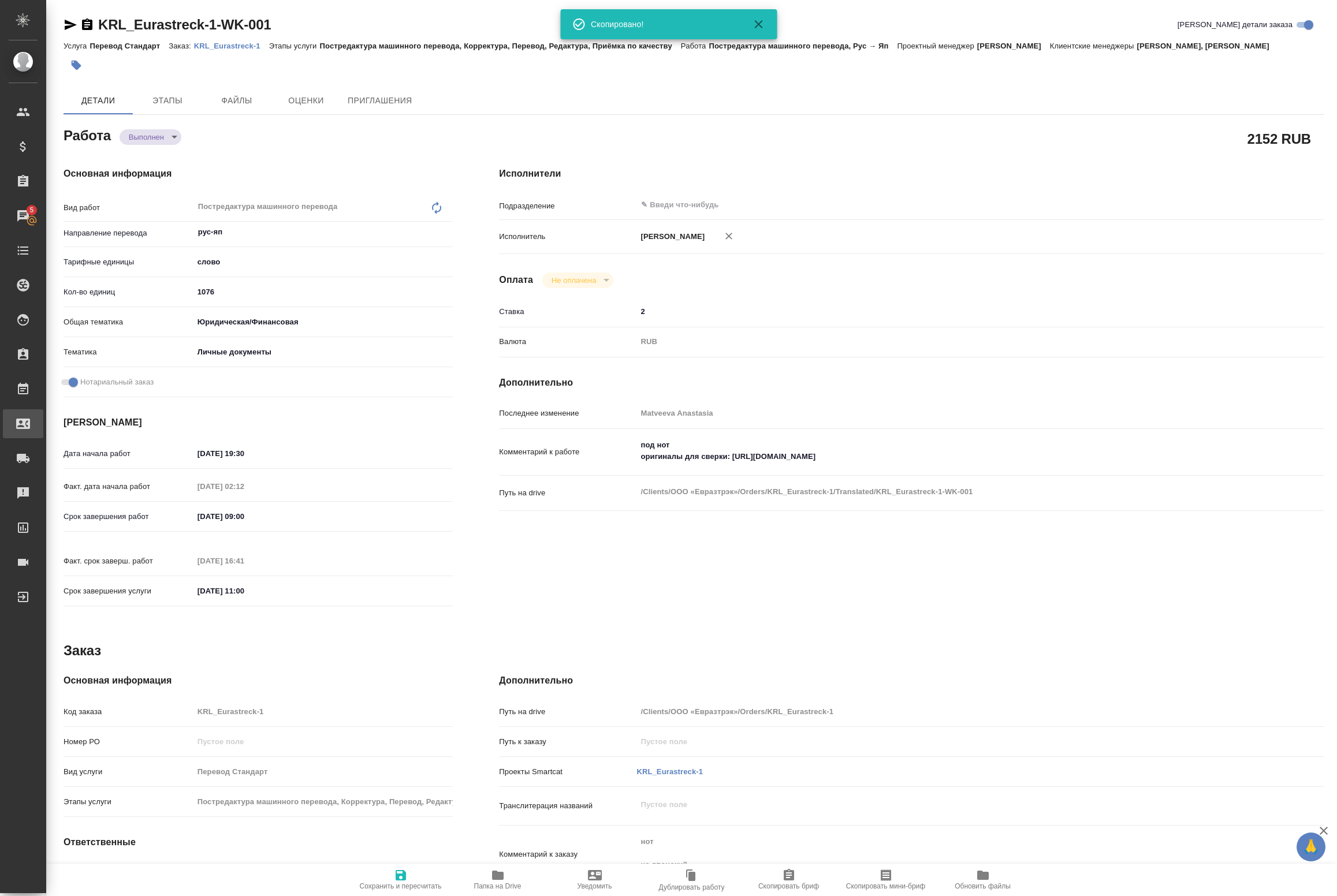
type textarea "x"
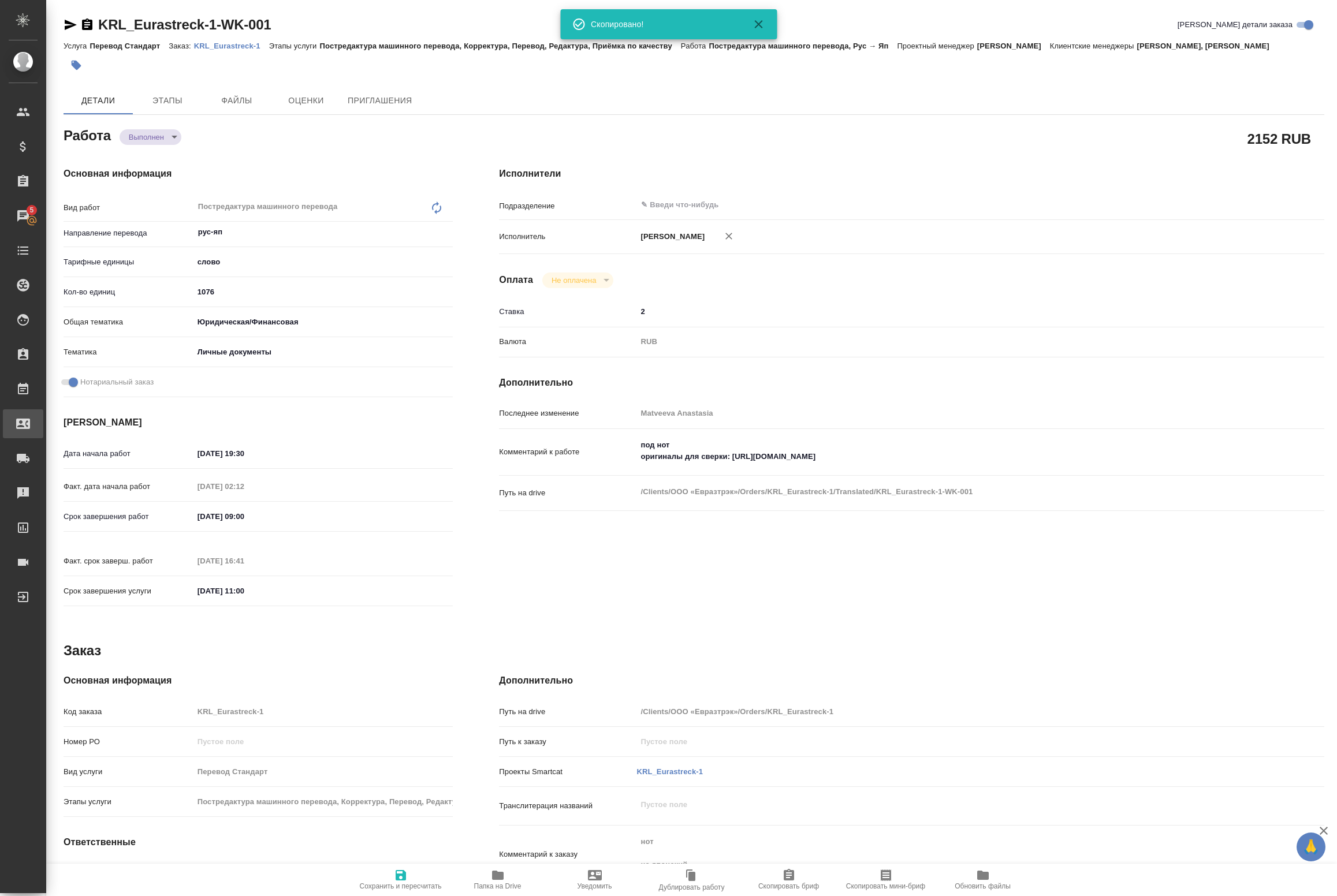
type textarea "x"
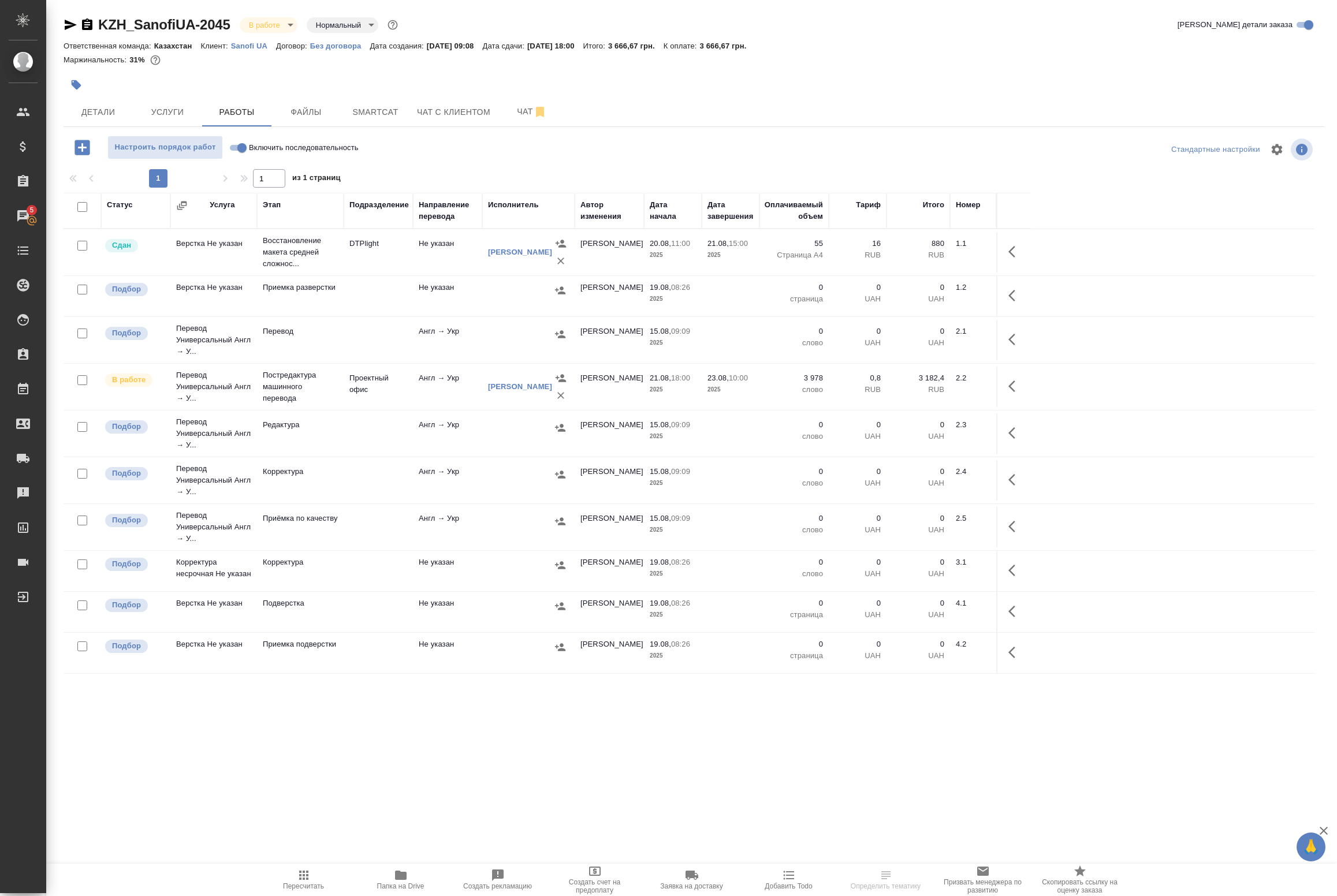
click at [360, 273] on td "Проектный офис" at bounding box center [379, 252] width 69 height 40
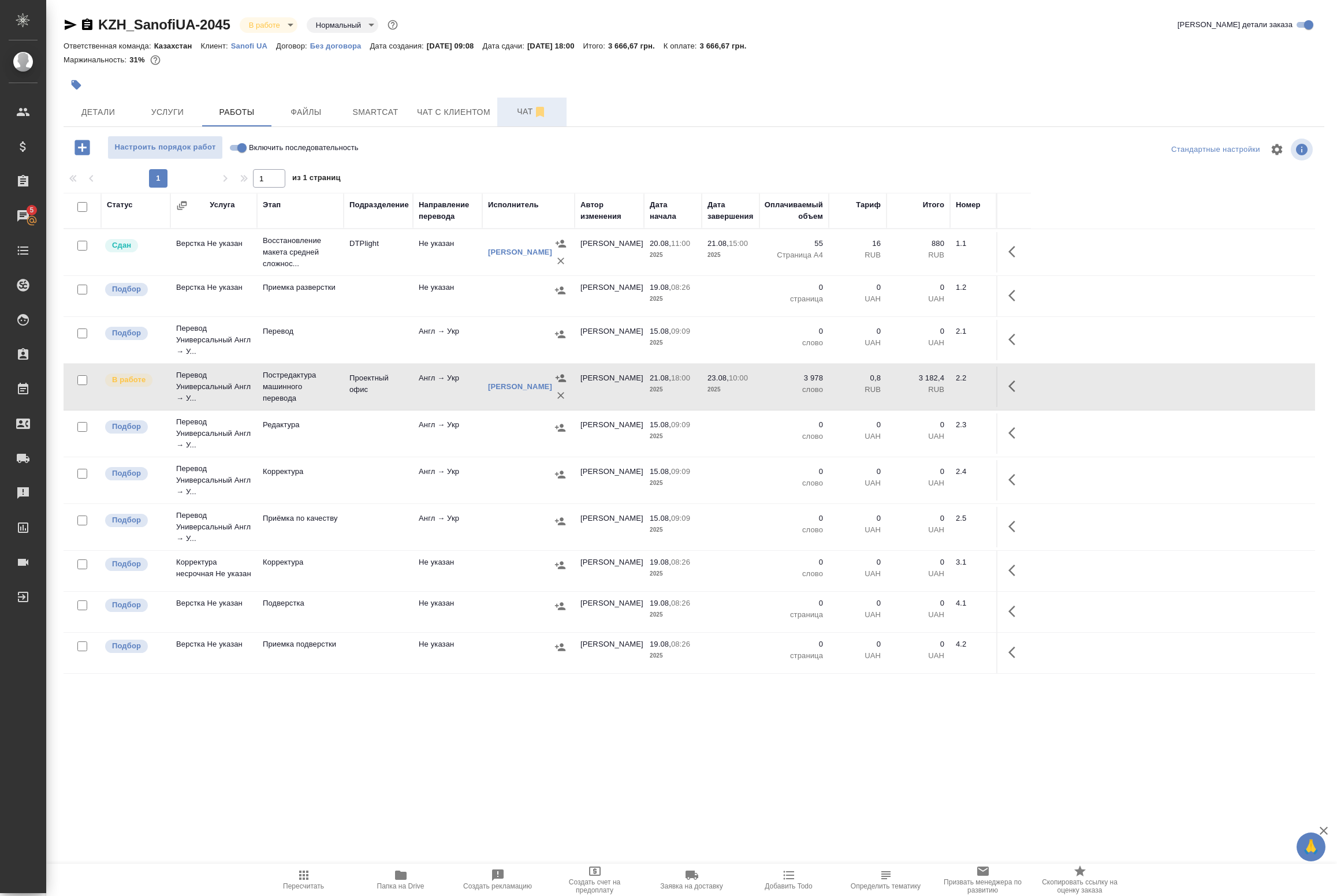
click at [520, 115] on span "Чат" at bounding box center [532, 112] width 55 height 14
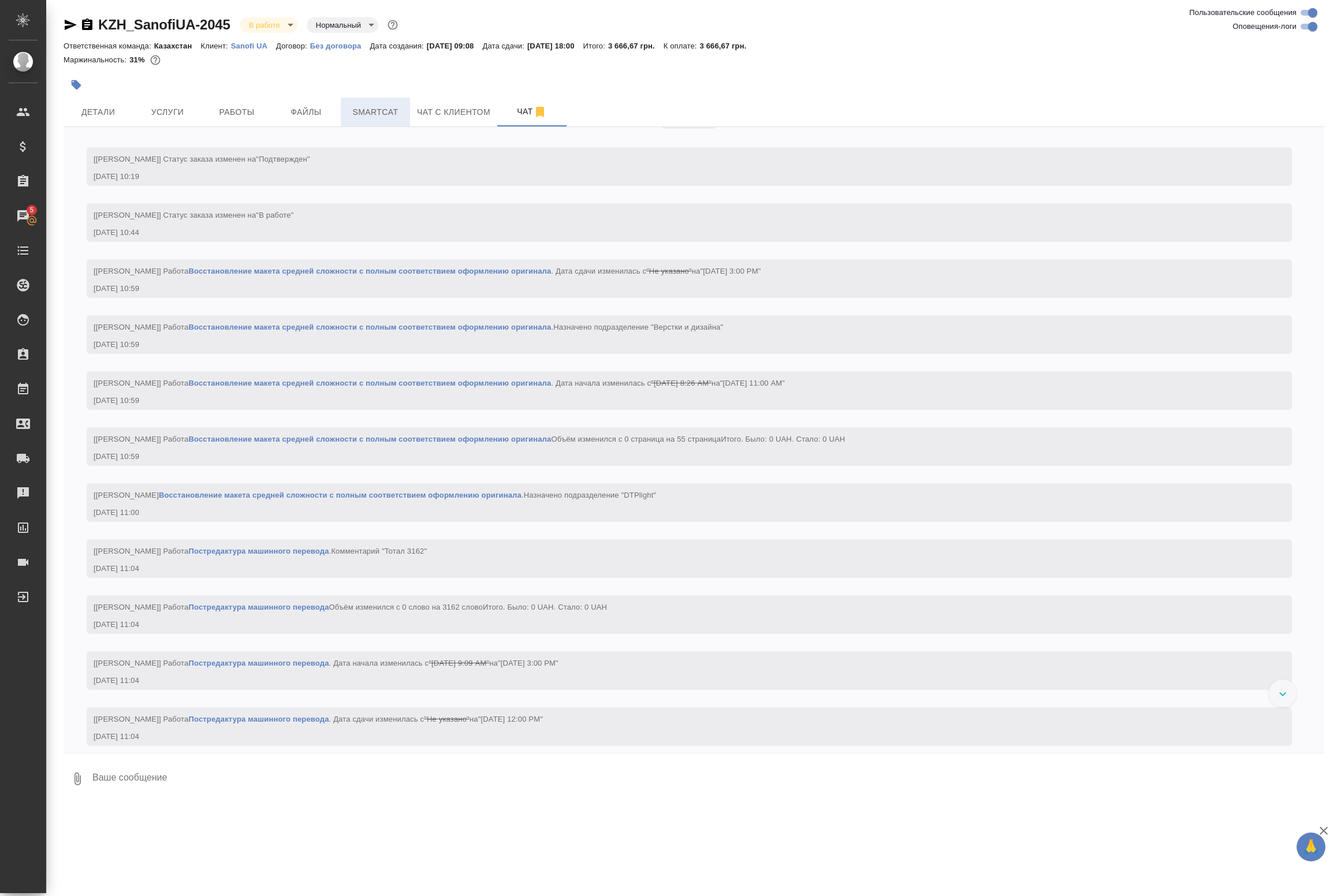
scroll to position [2131, 0]
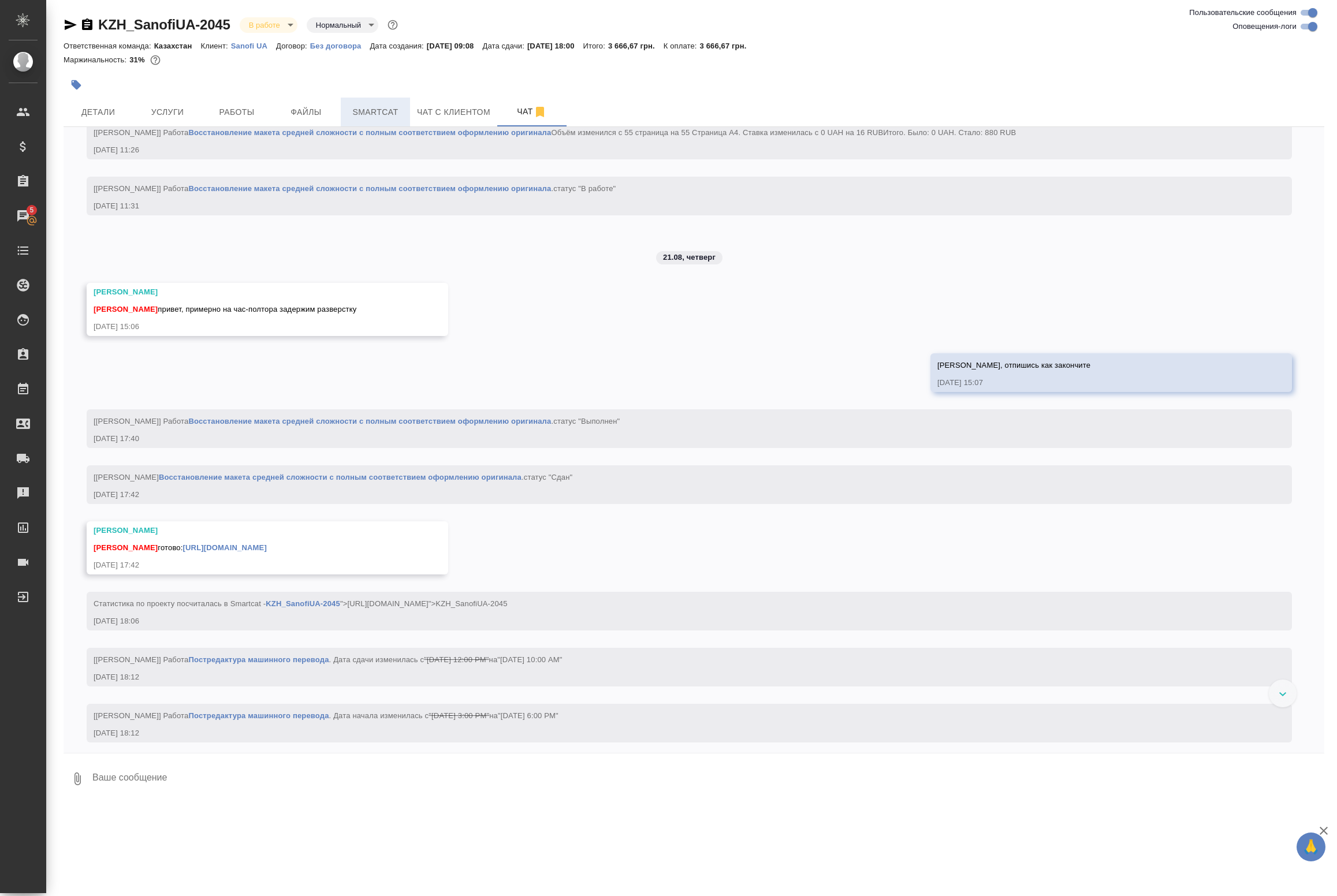
click at [356, 116] on span "Smartcat" at bounding box center [375, 112] width 55 height 14
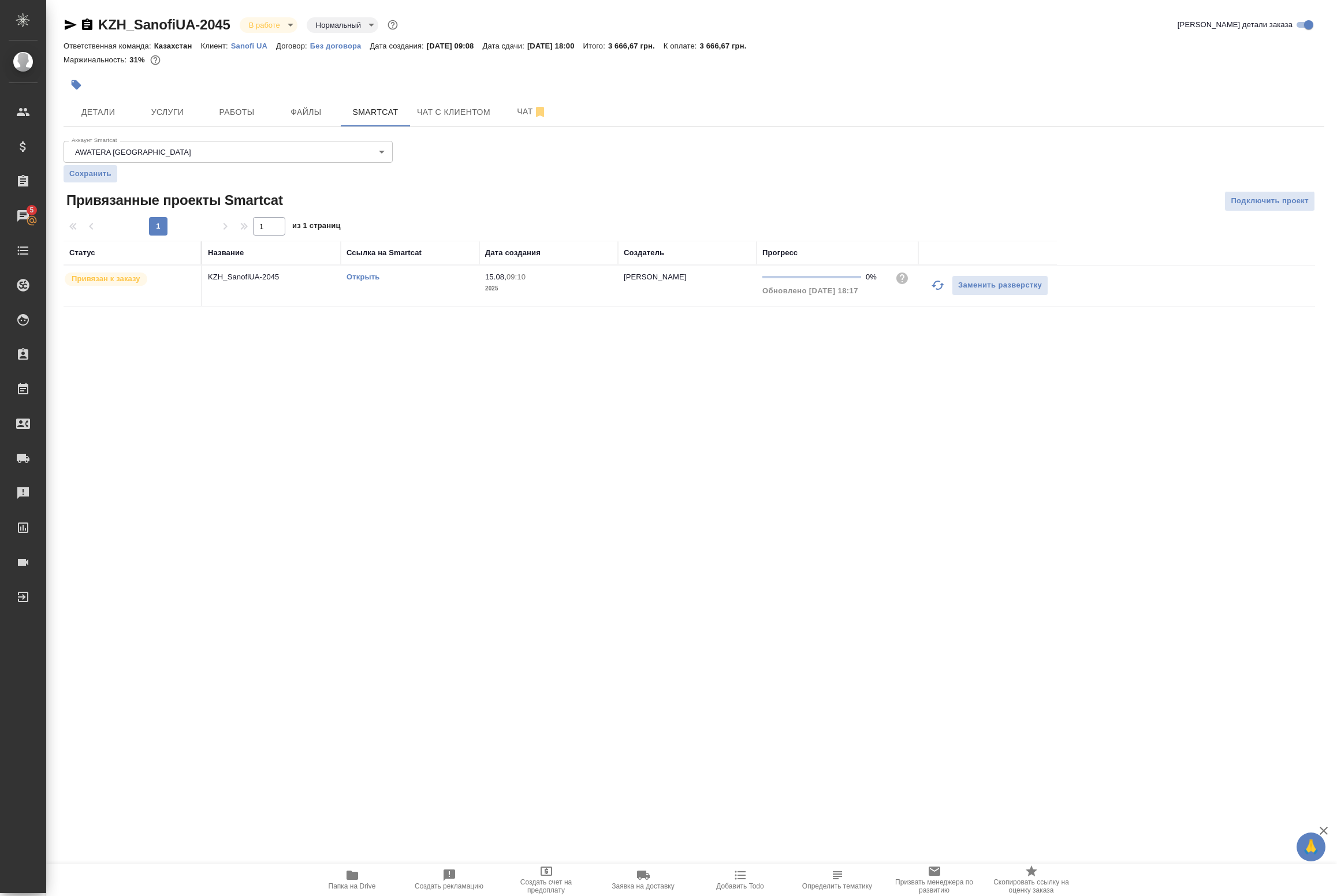
click at [359, 277] on link "Открыть" at bounding box center [363, 276] width 33 height 8
click at [326, 283] on p "KZH_SanofiUA-2045" at bounding box center [272, 277] width 128 height 11
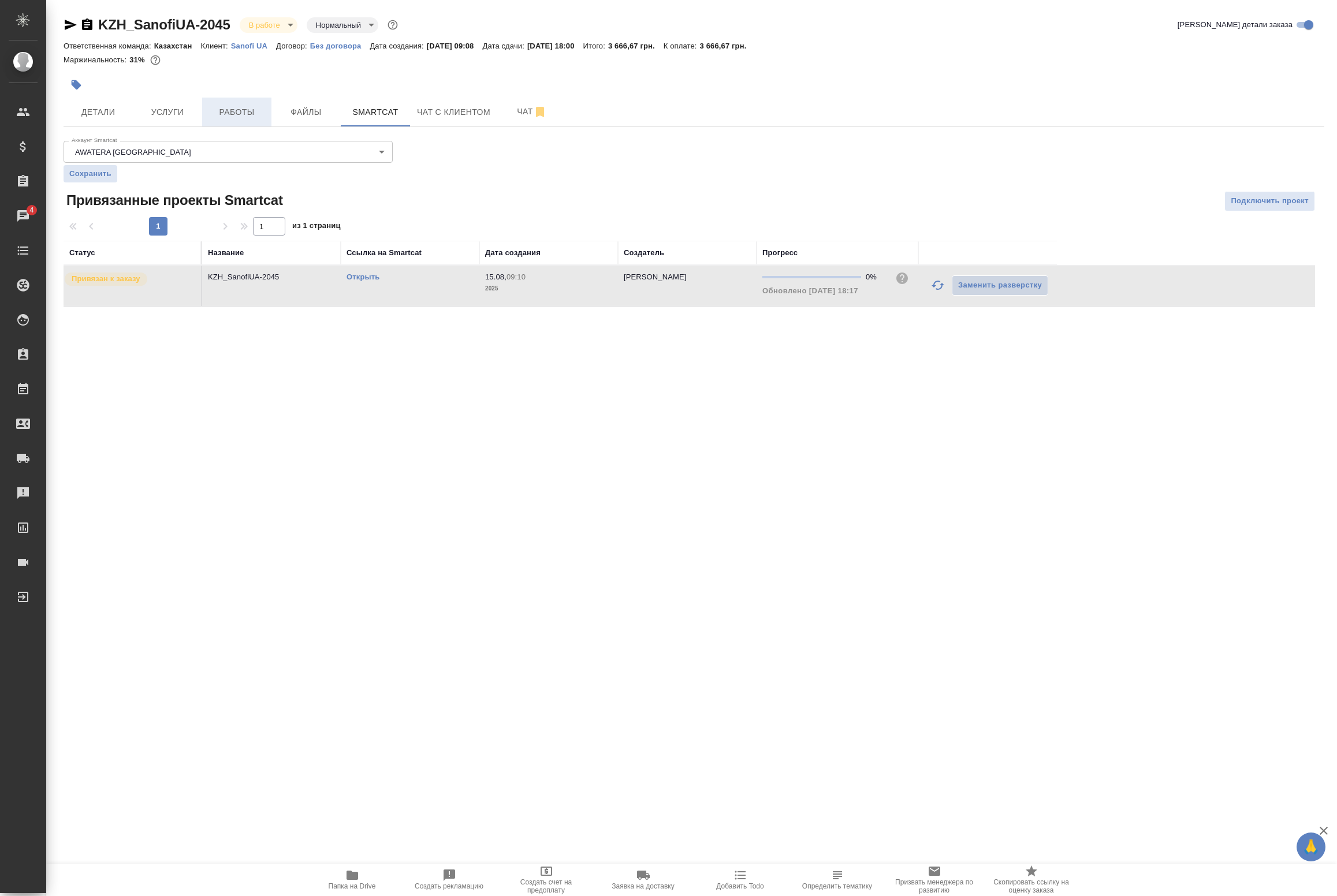
click at [227, 101] on button "Работы" at bounding box center [237, 112] width 69 height 29
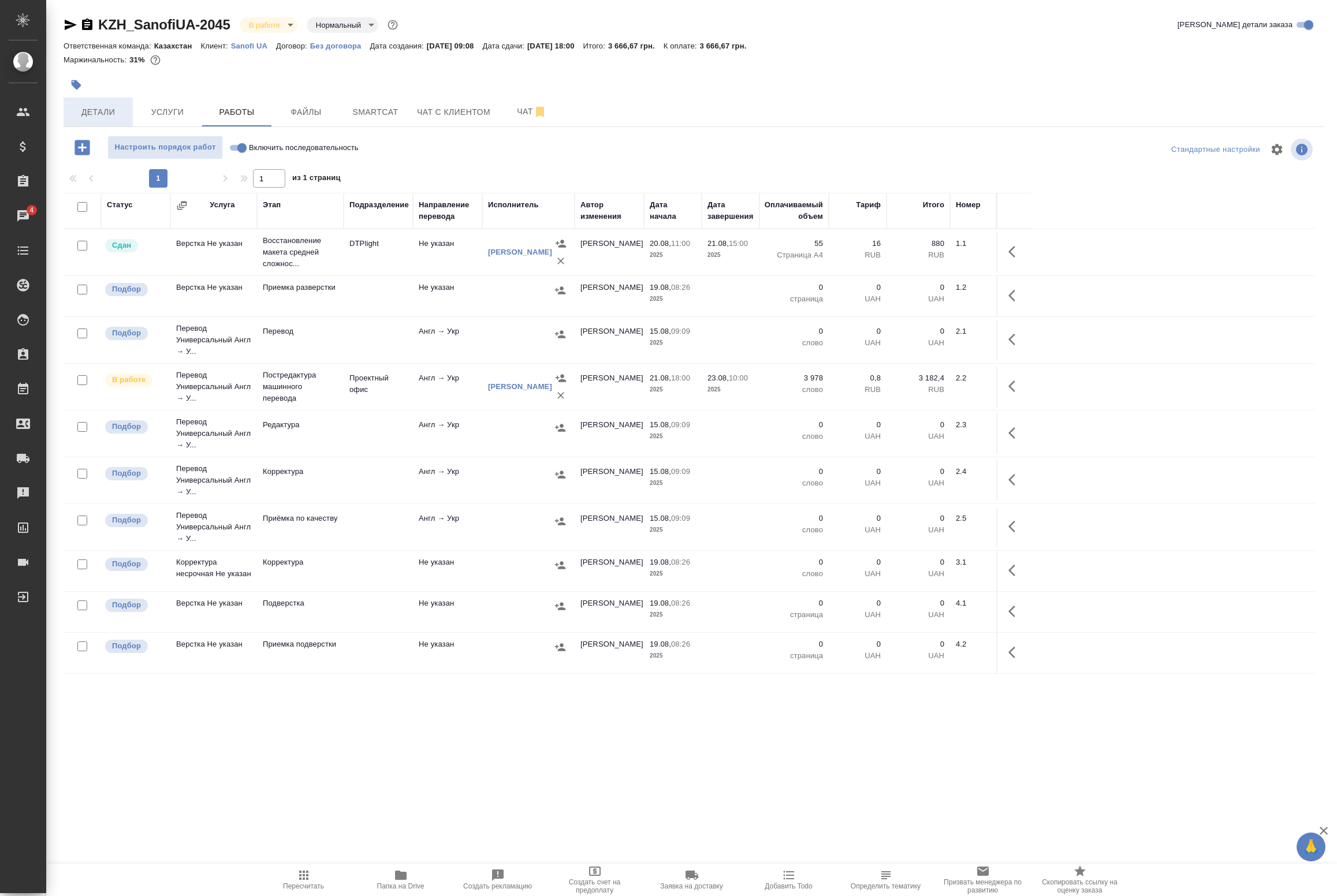
click at [107, 113] on span "Детали" at bounding box center [98, 112] width 55 height 14
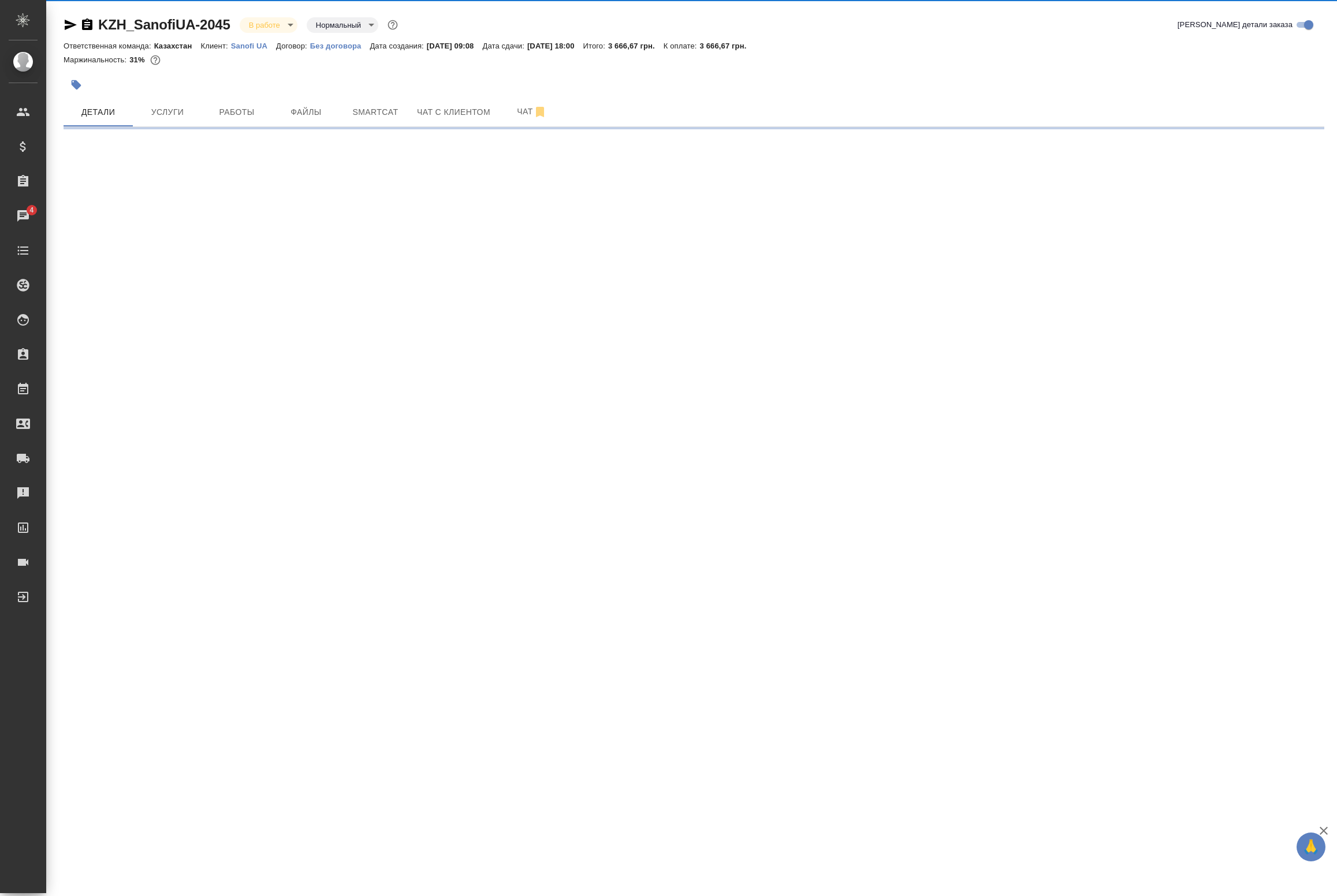
select select "RU"
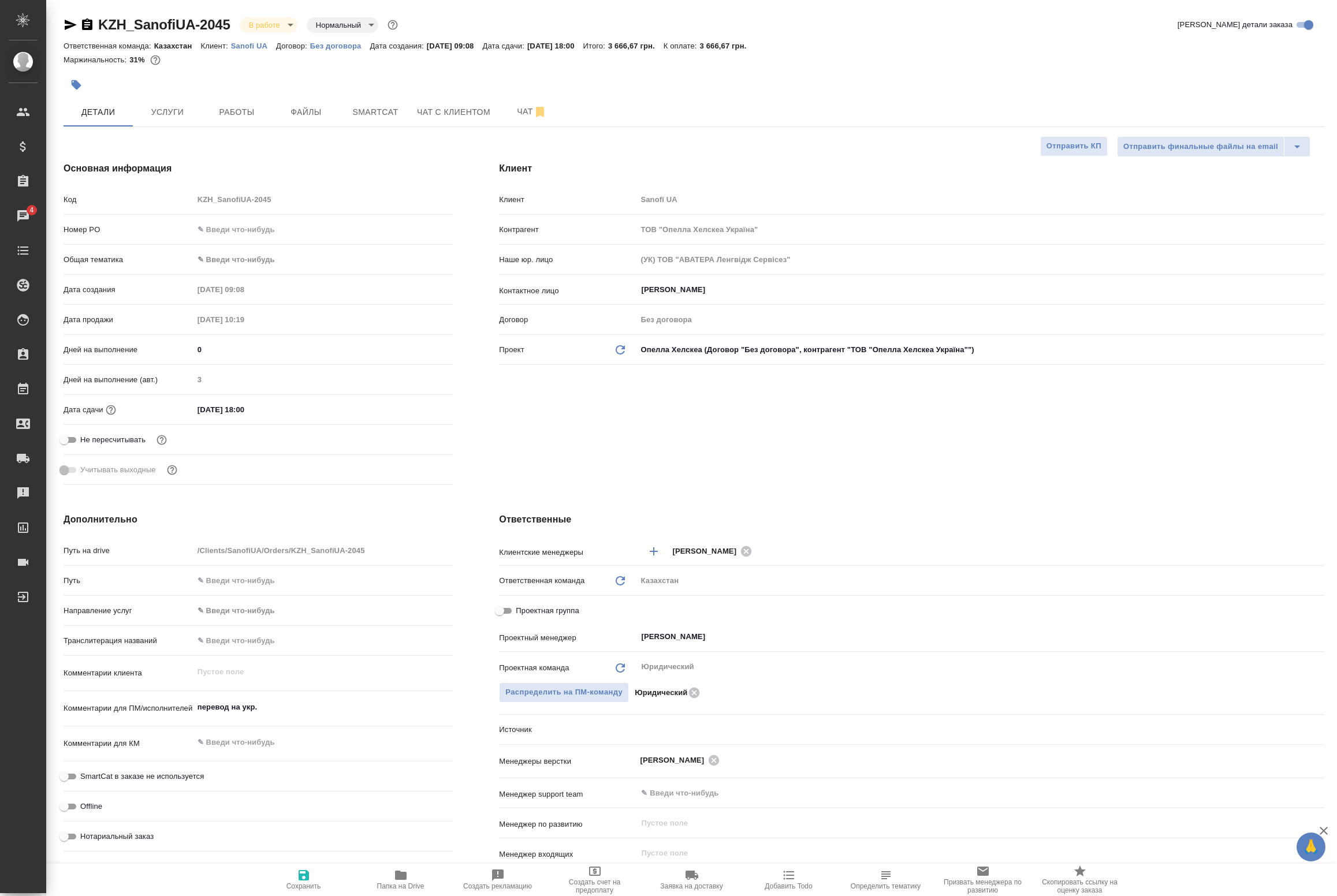
type textarea "x"
click at [244, 229] on input "text" at bounding box center [323, 230] width 260 height 17
click at [235, 268] on body "🙏 .cls-1 fill:#fff; AWATERA Badanyan Artak Клиенты Спецификации Заказы 4 Чаты T…" at bounding box center [668, 448] width 1337 height 896
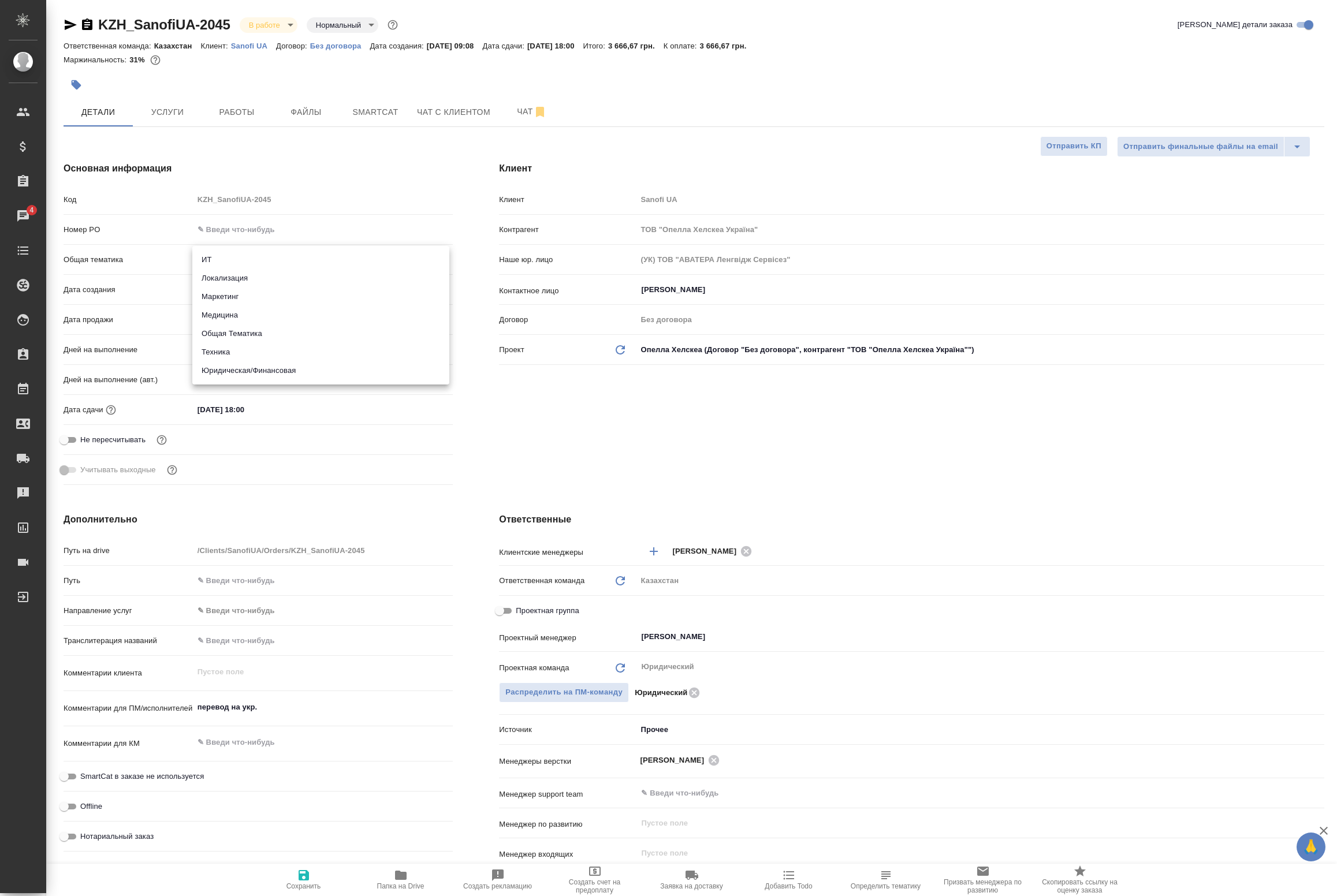
click at [258, 316] on li "Медицина" at bounding box center [321, 316] width 257 height 19
type input "med"
type textarea "x"
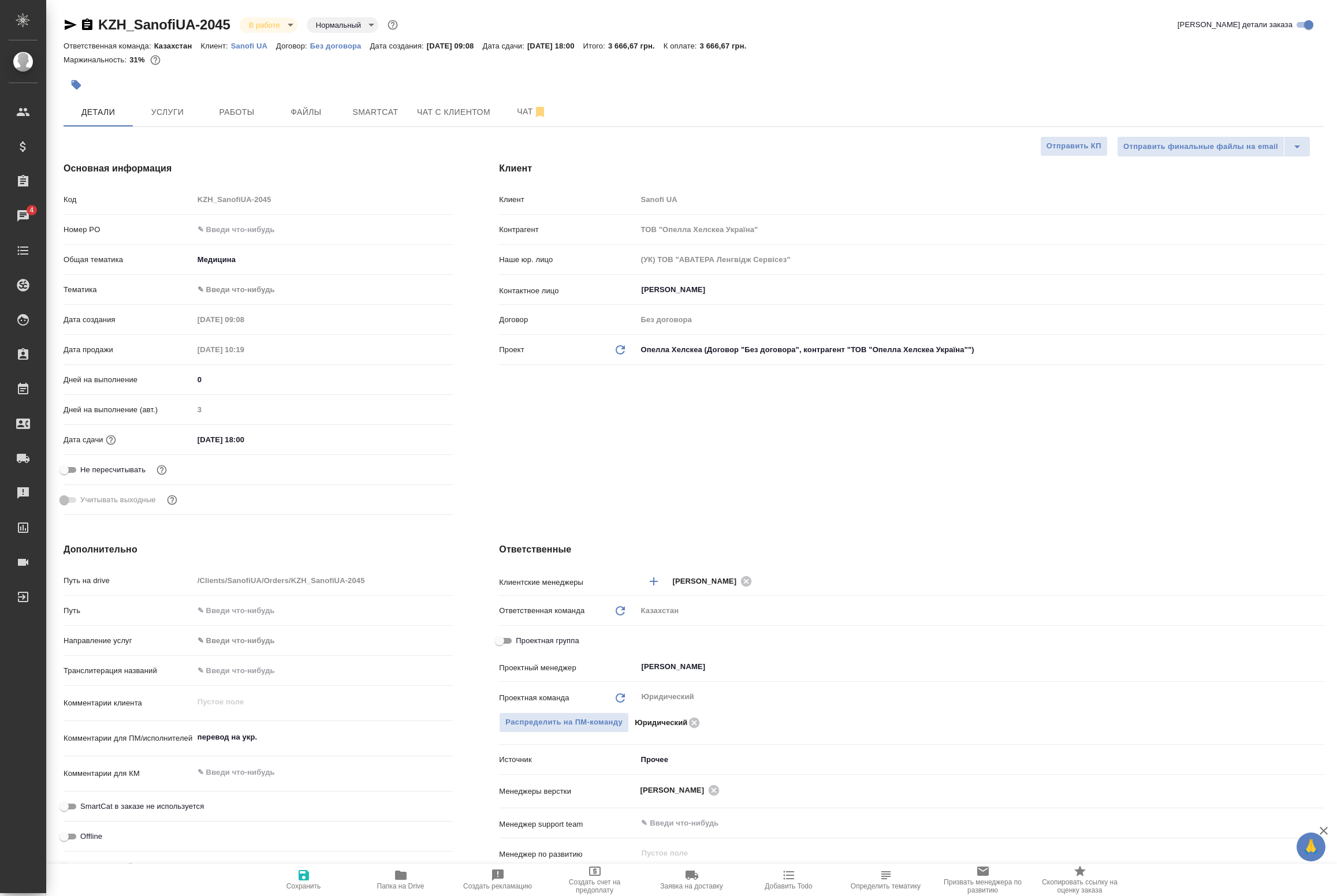
click at [249, 259] on body "🙏 .cls-1 fill:#fff; AWATERA Badanyan Artak Клиенты Спецификации Заказы 4 Чаты T…" at bounding box center [668, 448] width 1337 height 896
click at [261, 243] on li "Маркетинг" at bounding box center [321, 242] width 257 height 19
type input "marketing"
type textarea "x"
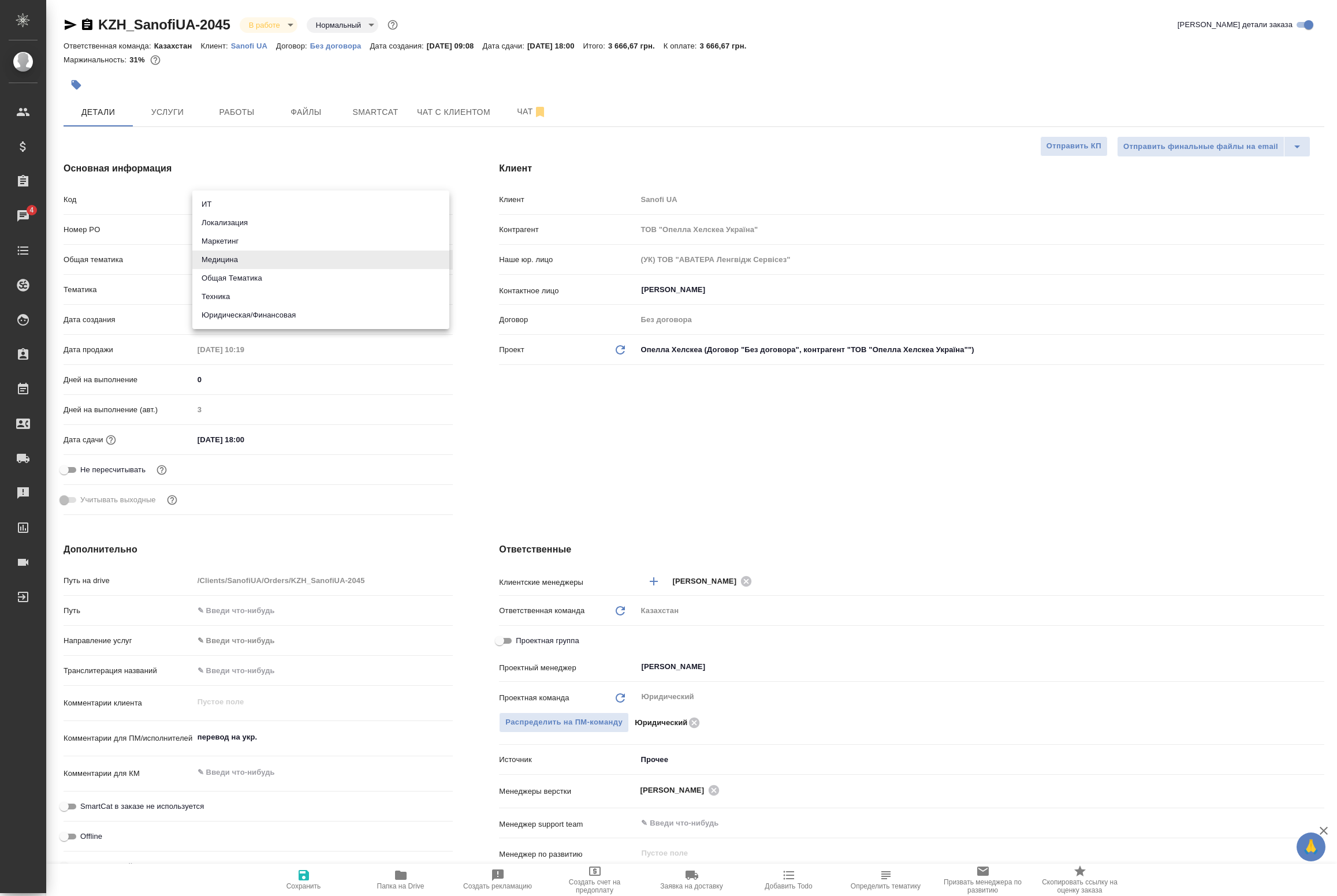
type textarea "x"
click at [243, 283] on body "🙏 .cls-1 fill:#fff; AWATERA Badanyan Artak Клиенты Спецификации Заказы 4 Чаты T…" at bounding box center [668, 448] width 1337 height 896
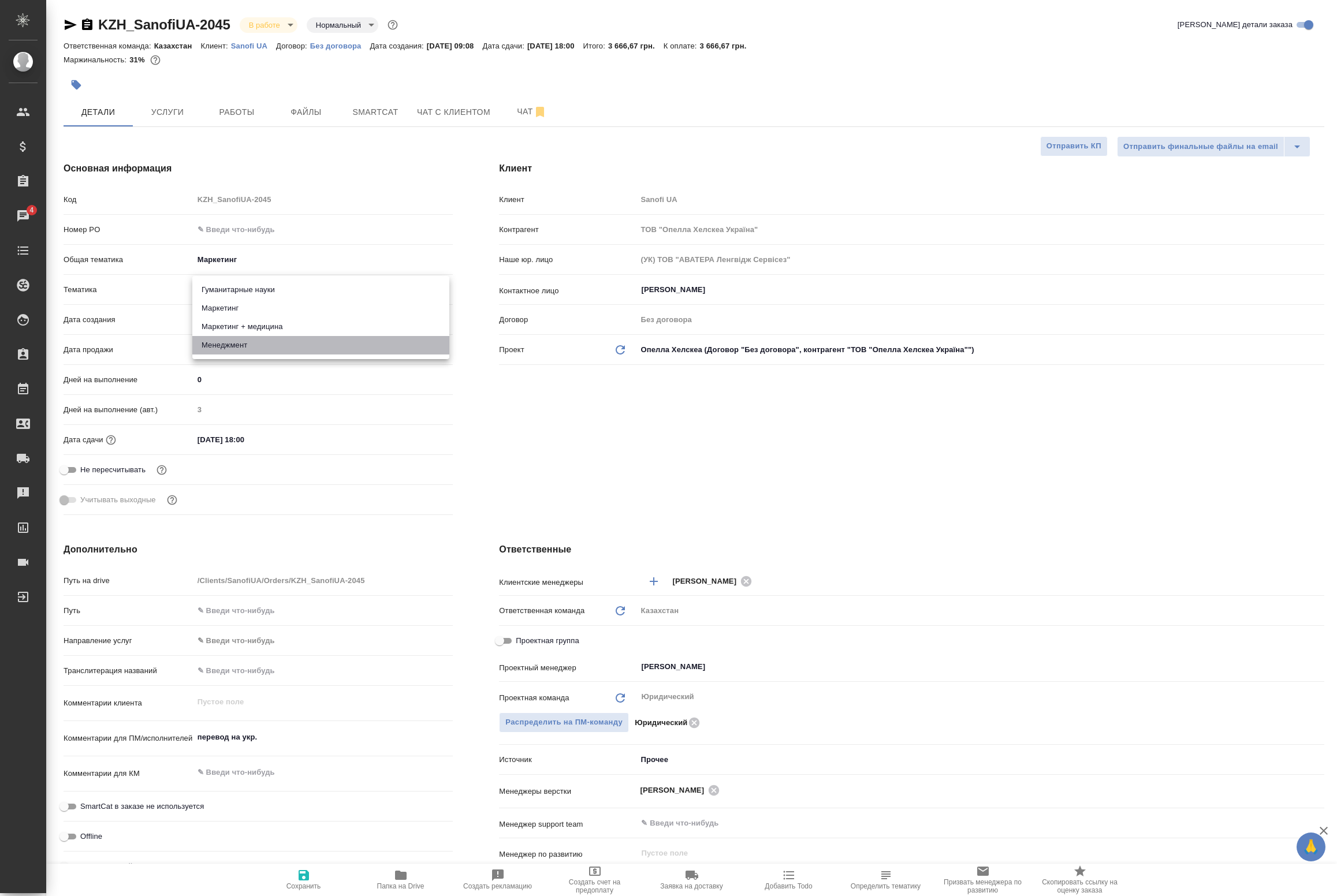
click at [275, 345] on li "Менеджмент" at bounding box center [321, 346] width 257 height 19
type textarea "x"
type input "5a8b8b956a9677013d343d4c"
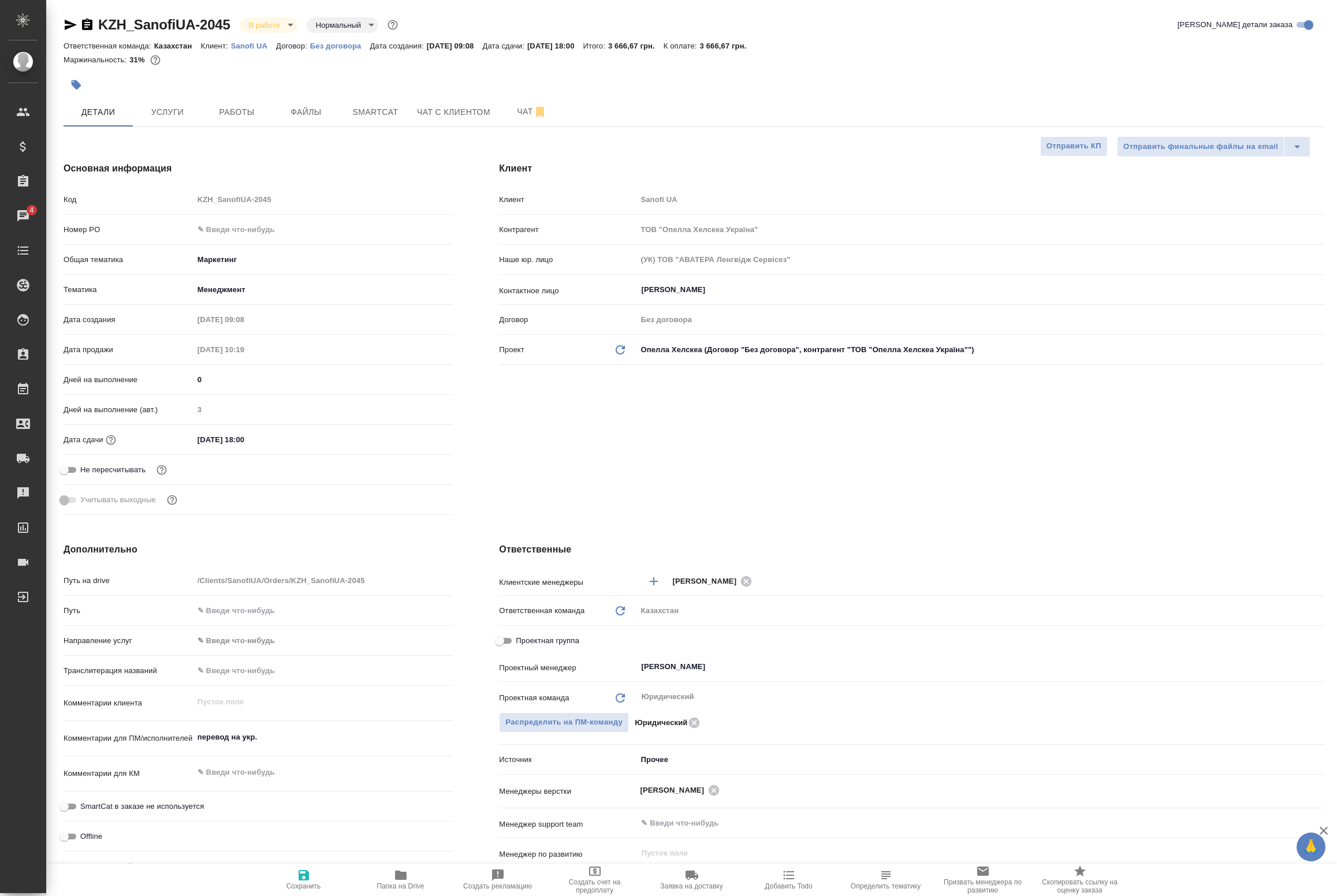
type textarea "x"
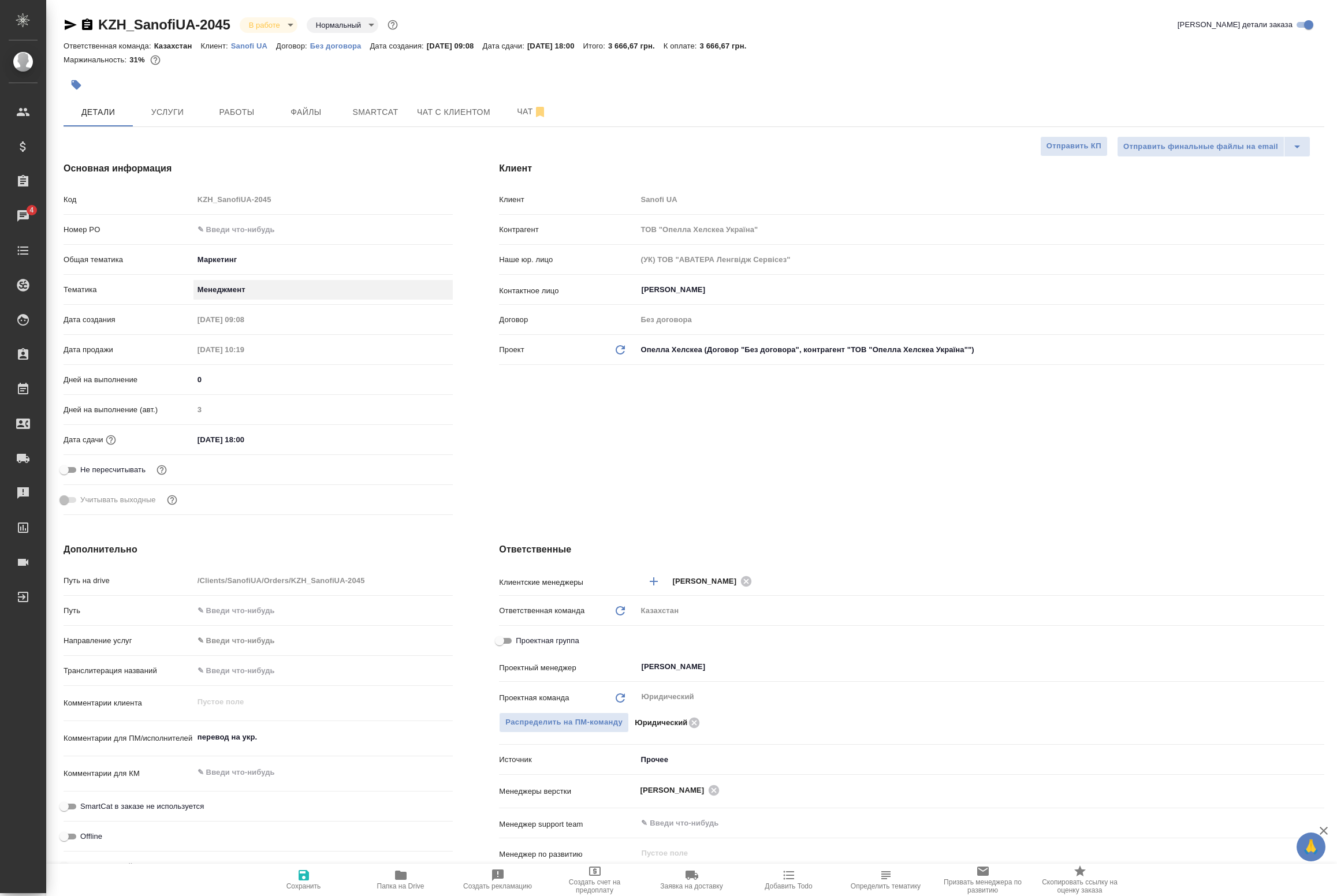
type textarea "x"
click at [214, 258] on body "🙏 .cls-1 fill:#fff; AWATERA Badanyan Artak Клиенты Спецификации Заказы 4 Чаты T…" at bounding box center [668, 448] width 1337 height 896
click at [237, 285] on li "Медицина" at bounding box center [321, 278] width 257 height 19
type input "med"
type textarea "x"
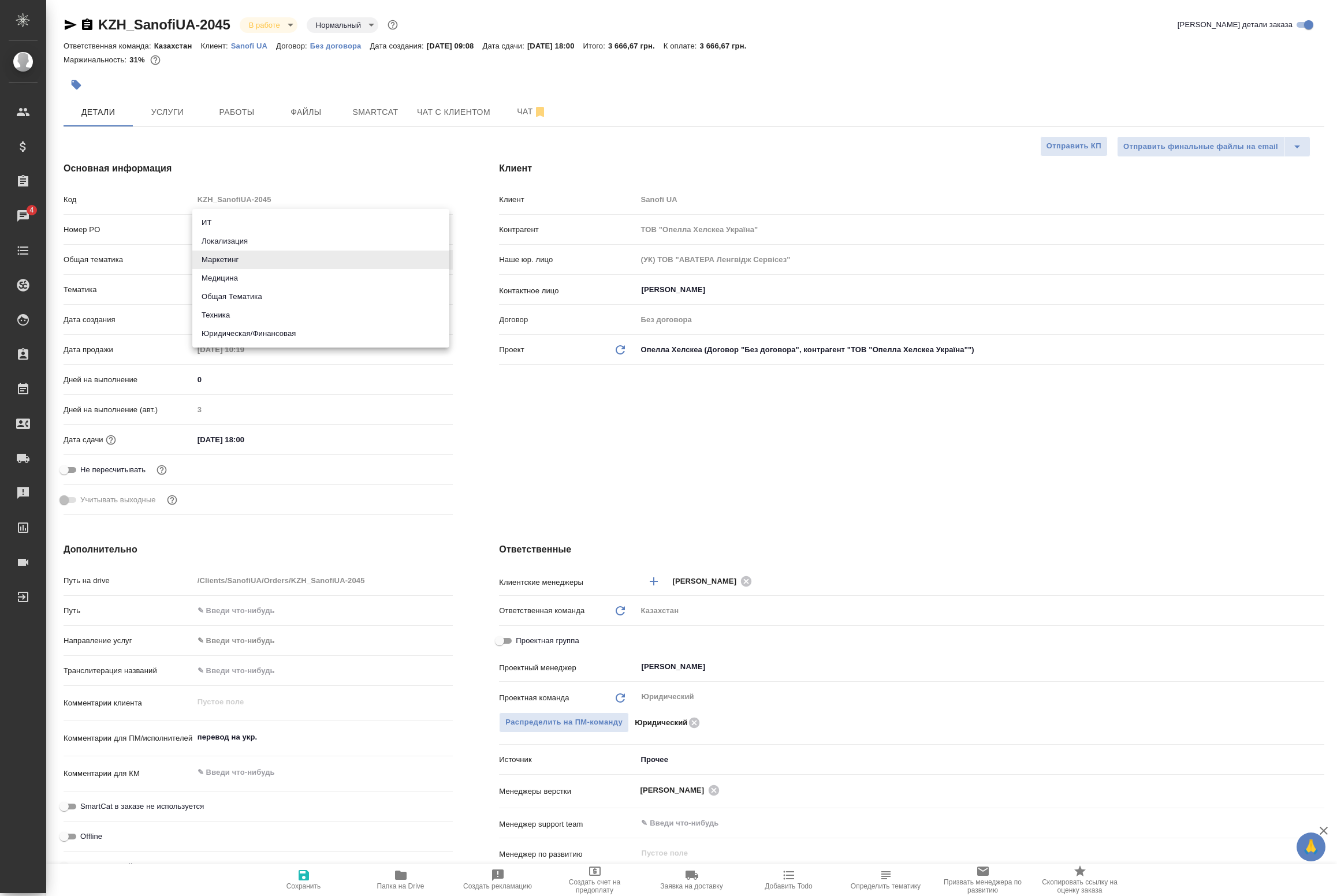
type textarea "x"
click at [241, 282] on body "🙏 .cls-1 fill:#fff; AWATERA Badanyan Artak Клиенты Спецификации Заказы 4 Чаты T…" at bounding box center [668, 448] width 1337 height 896
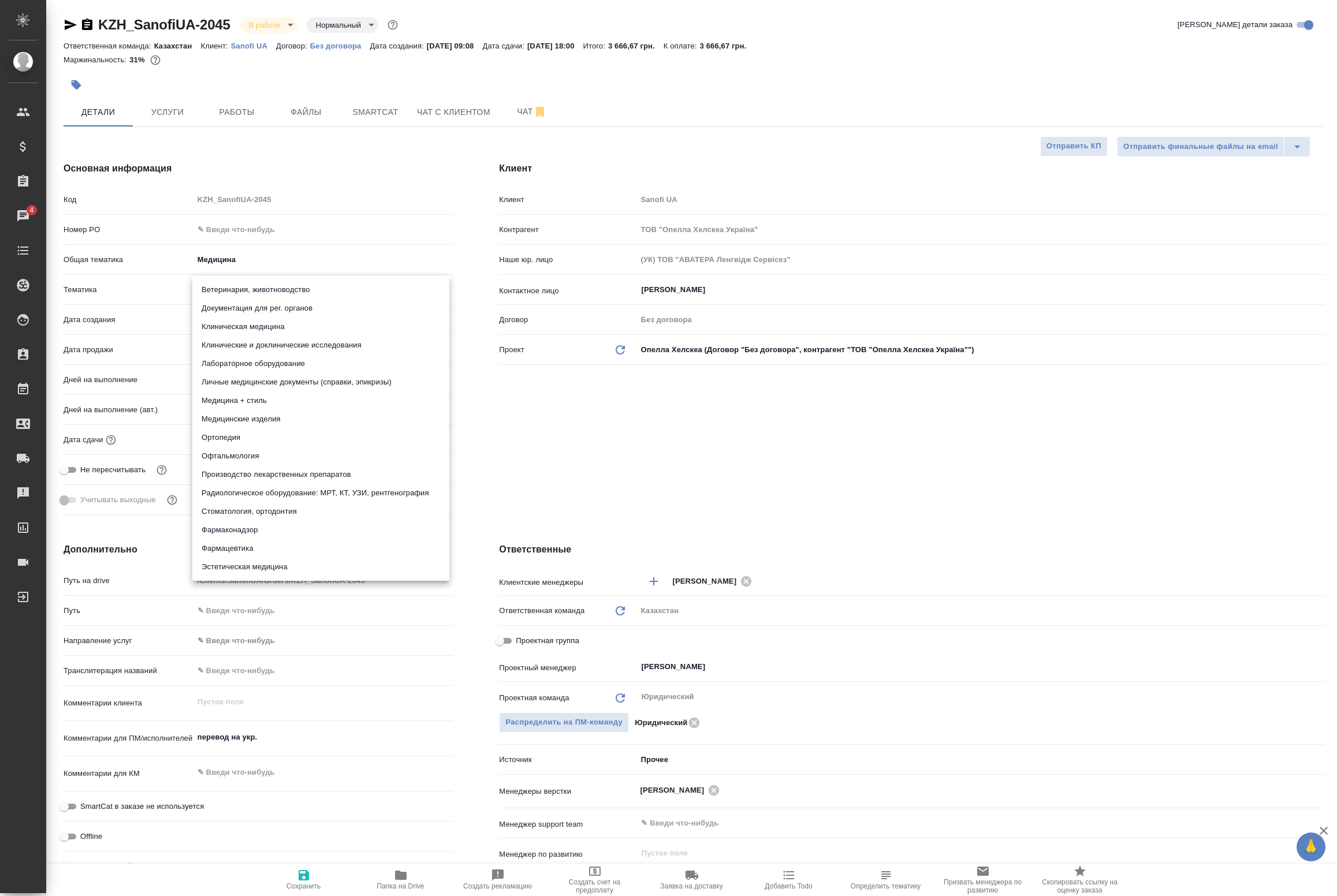
click at [259, 392] on li "Медицина + стиль" at bounding box center [321, 401] width 257 height 19
type textarea "x"
type input "614982e3093d9b491e1077bc"
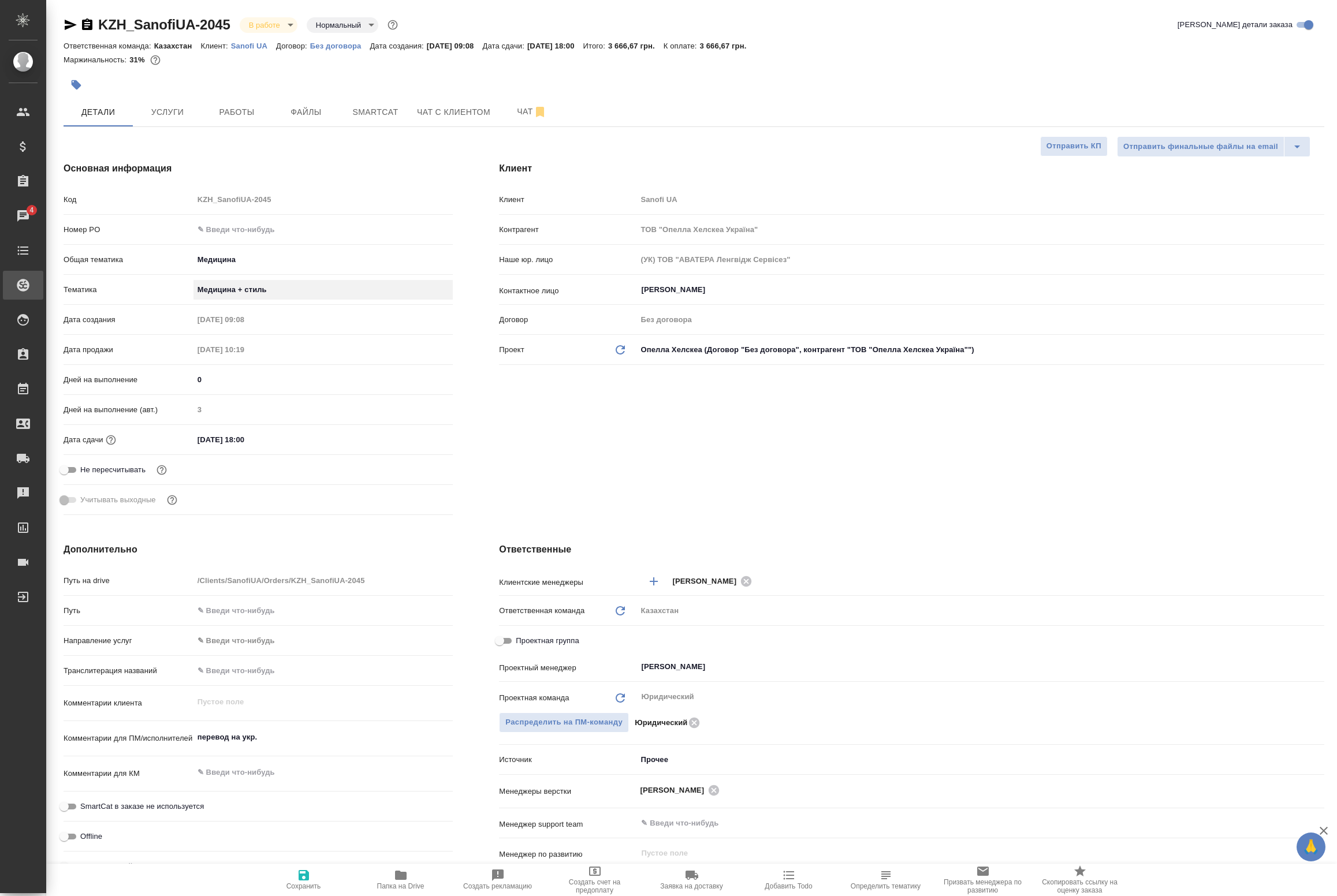
type textarea "x"
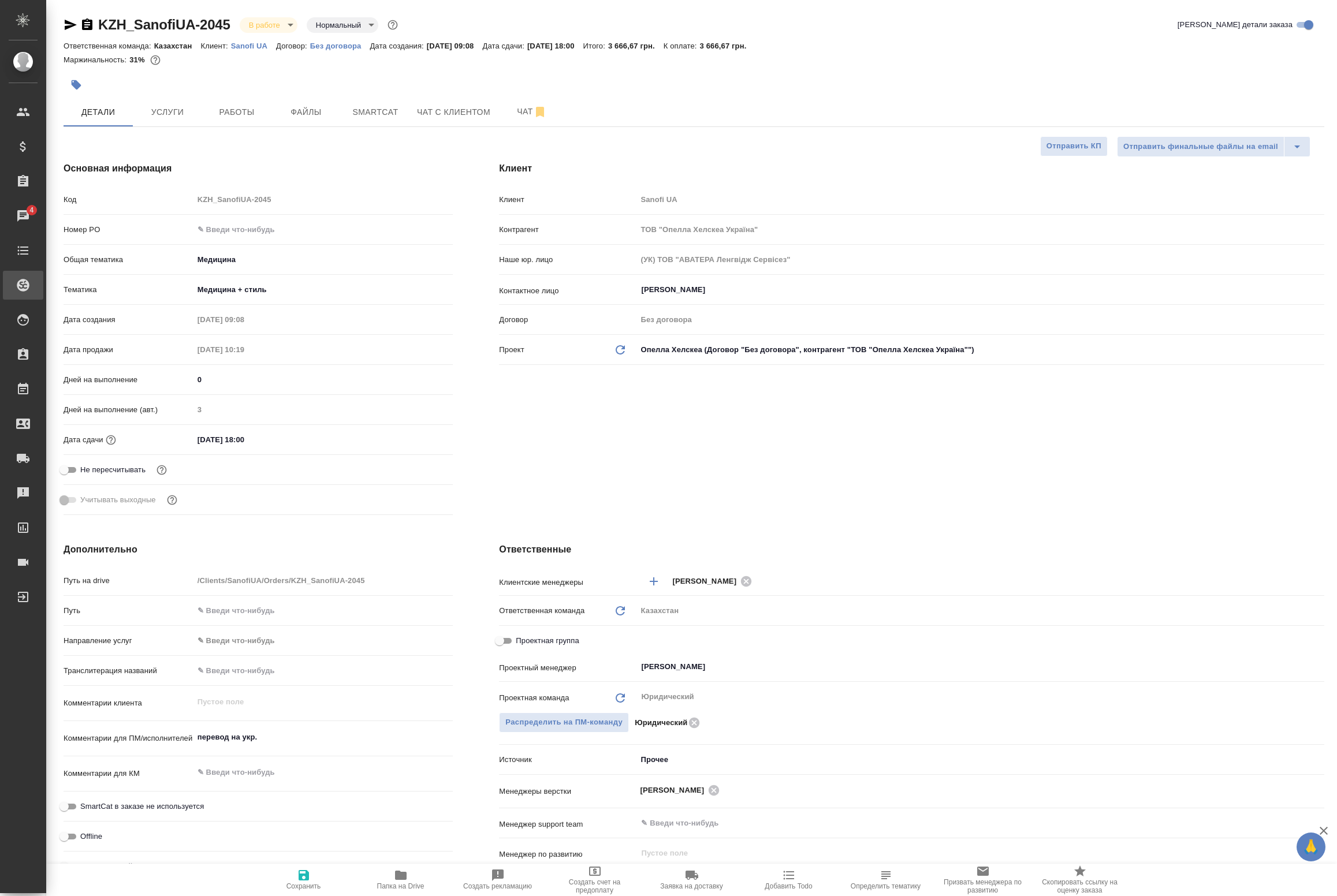
type textarea "x"
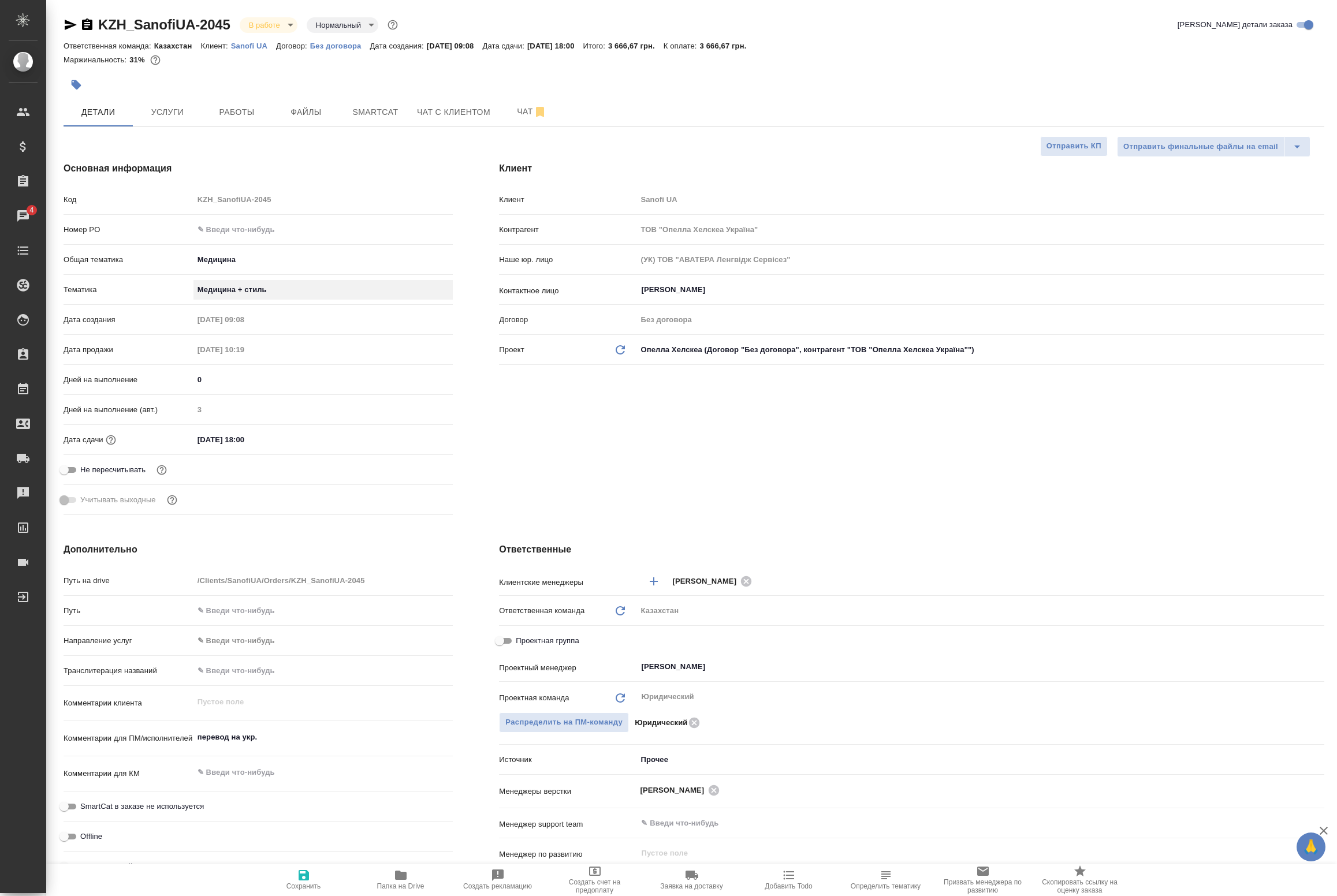
type textarea "x"
click at [230, 258] on body "🙏 .cls-1 fill:#fff; AWATERA Badanyan Artak Клиенты Спецификации Заказы 4 Чаты T…" at bounding box center [668, 448] width 1337 height 896
drag, startPoint x: 237, startPoint y: 243, endPoint x: 238, endPoint y: 250, distance: 7.1
click at [237, 243] on li "Маркетинг" at bounding box center [321, 242] width 257 height 19
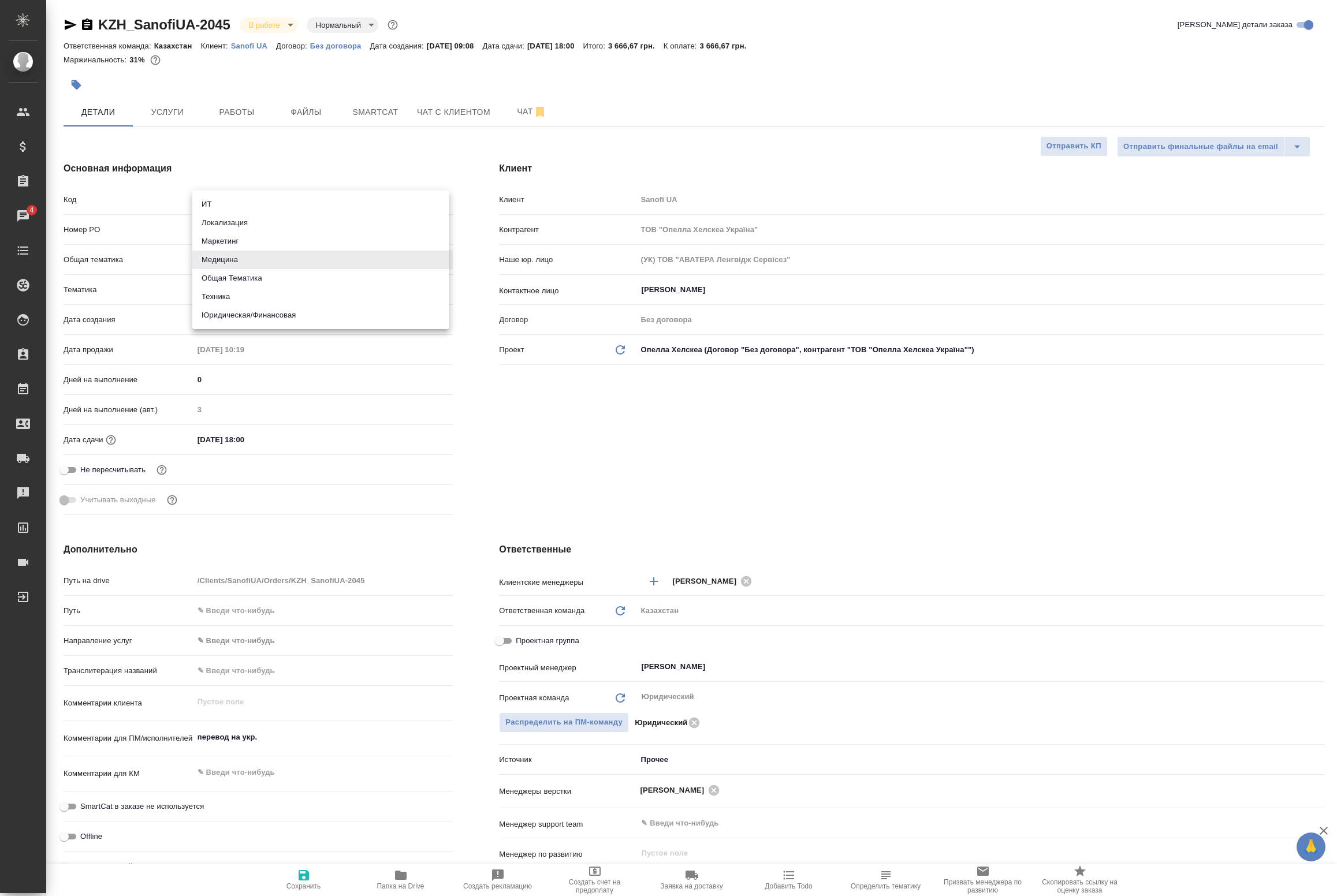
type input "marketing"
type textarea "x"
click at [232, 283] on body "🙏 .cls-1 fill:#fff; AWATERA Badanyan Artak Клиенты Спецификации Заказы 4 Чаты T…" at bounding box center [668, 448] width 1337 height 896
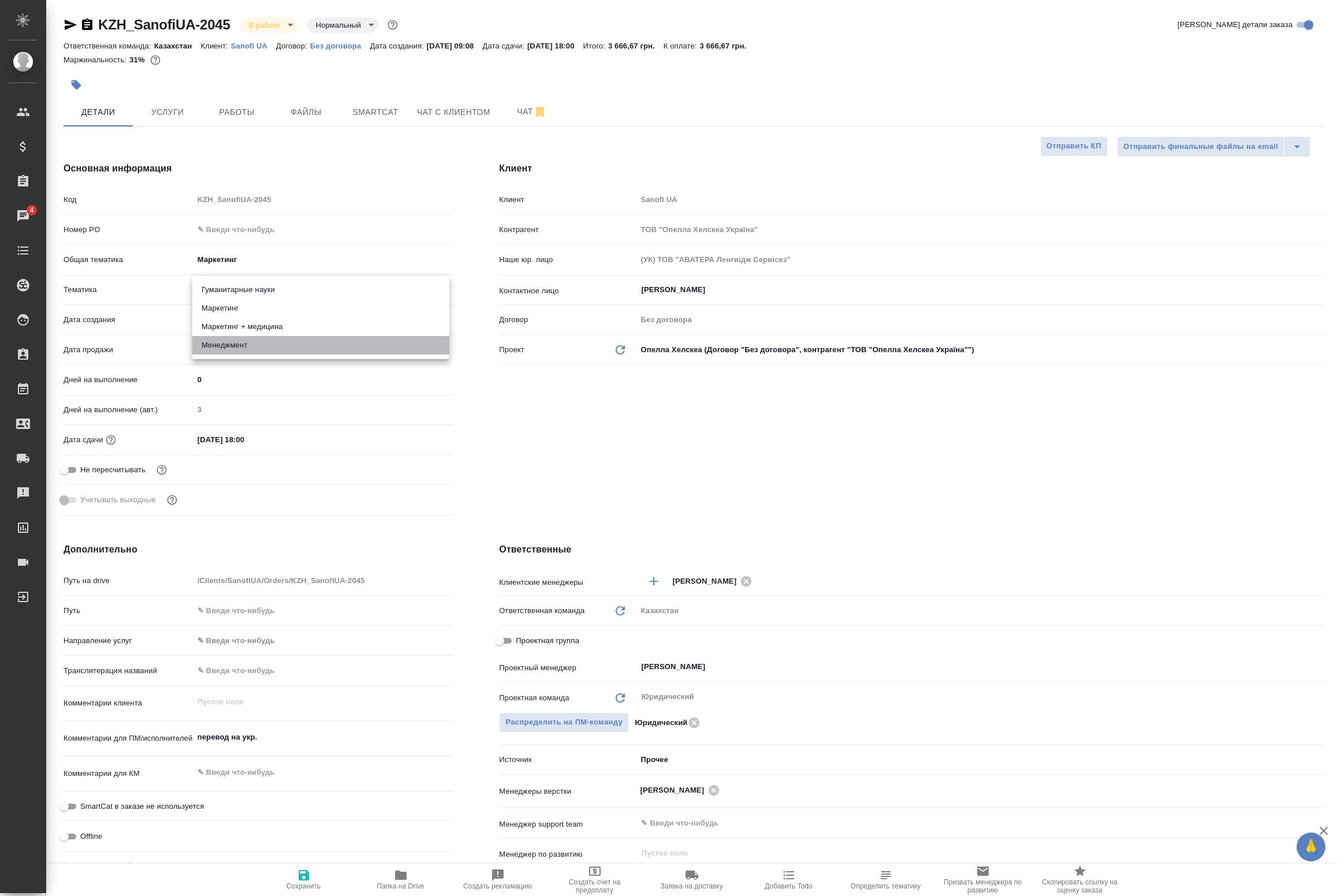
click at [285, 344] on li "Менеджмент" at bounding box center [321, 346] width 257 height 19
type textarea "x"
type input "5a8b8b956a9677013d343d4c"
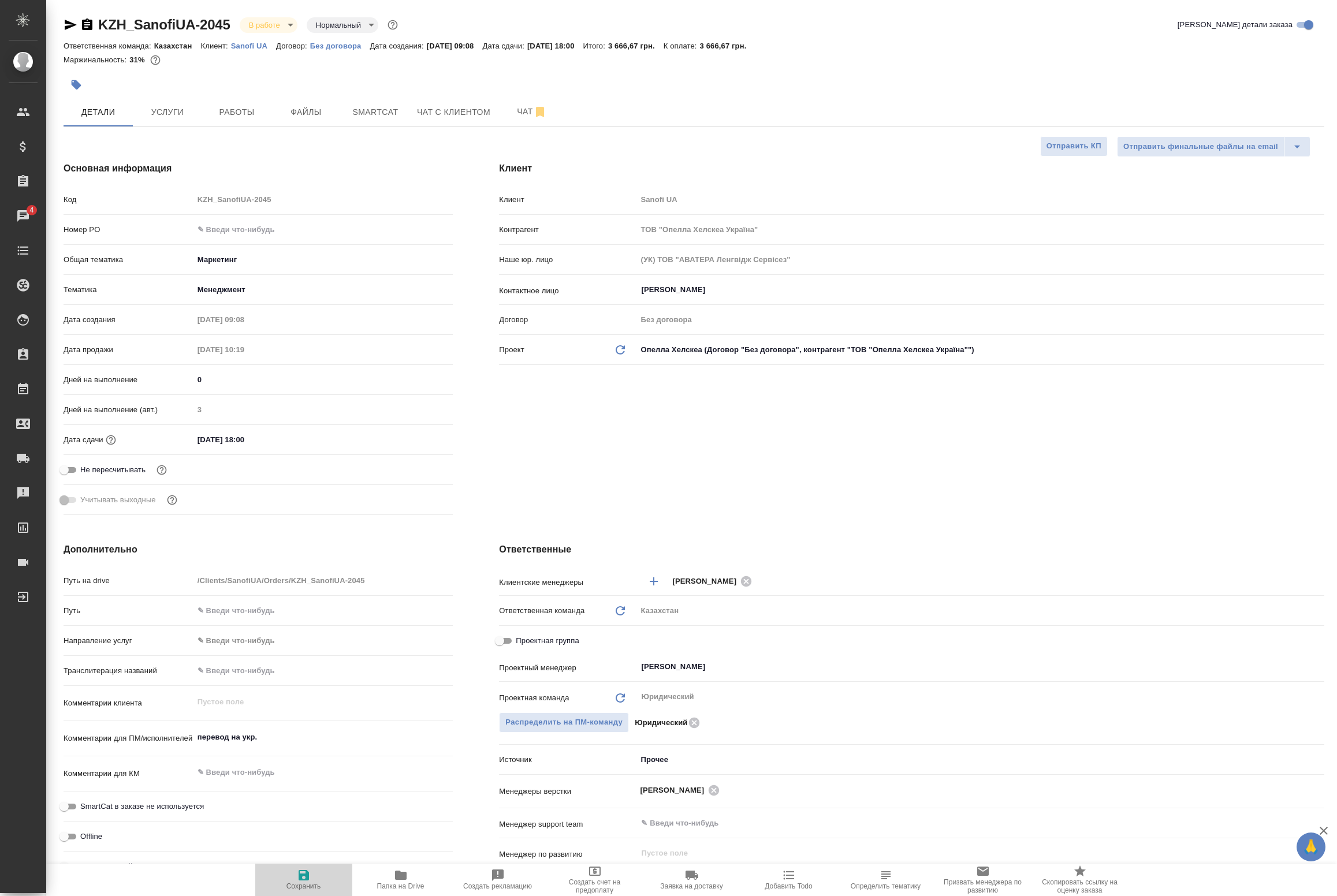
click at [313, 877] on span "Сохранить" at bounding box center [304, 879] width 83 height 22
type textarea "x"
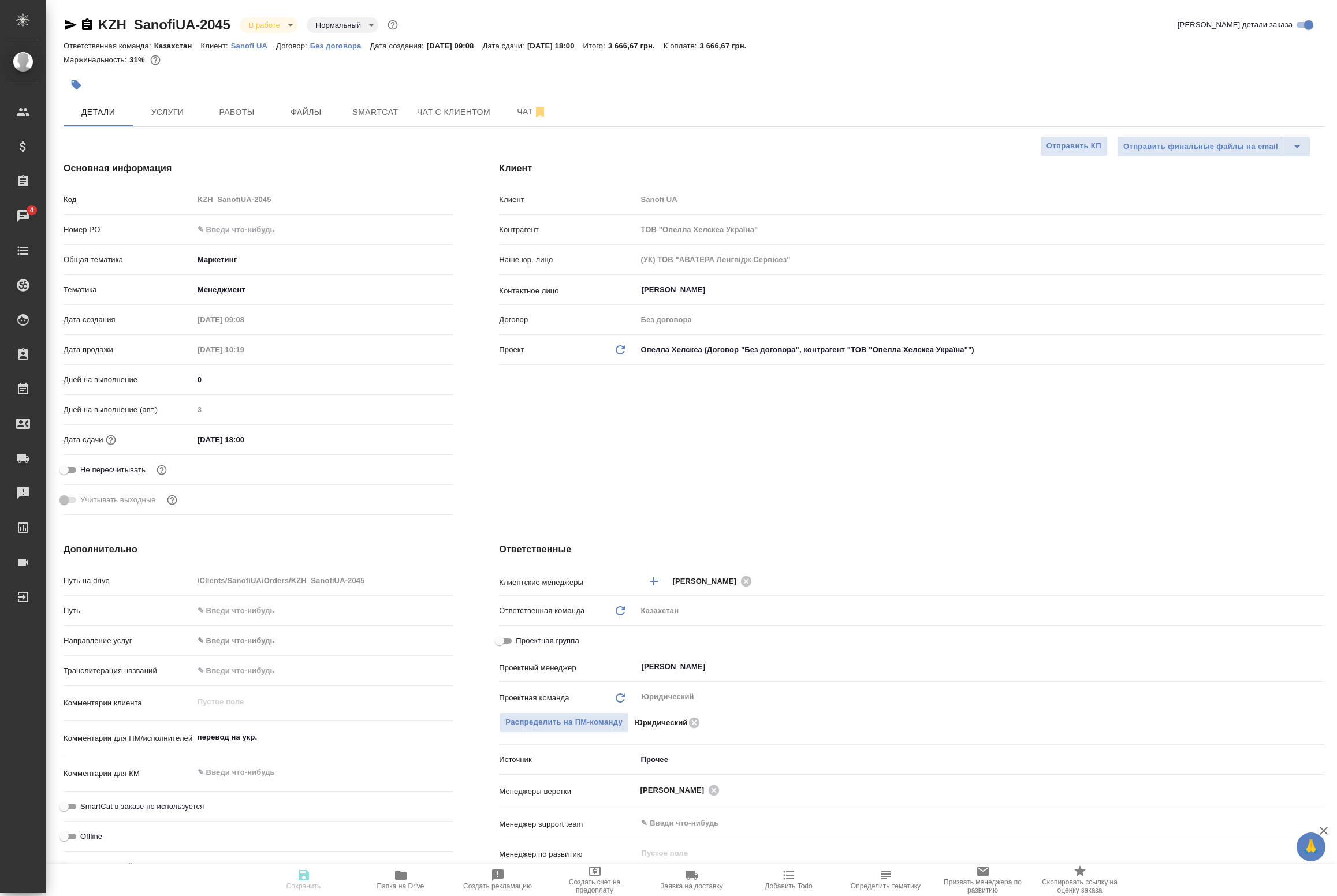
type textarea "x"
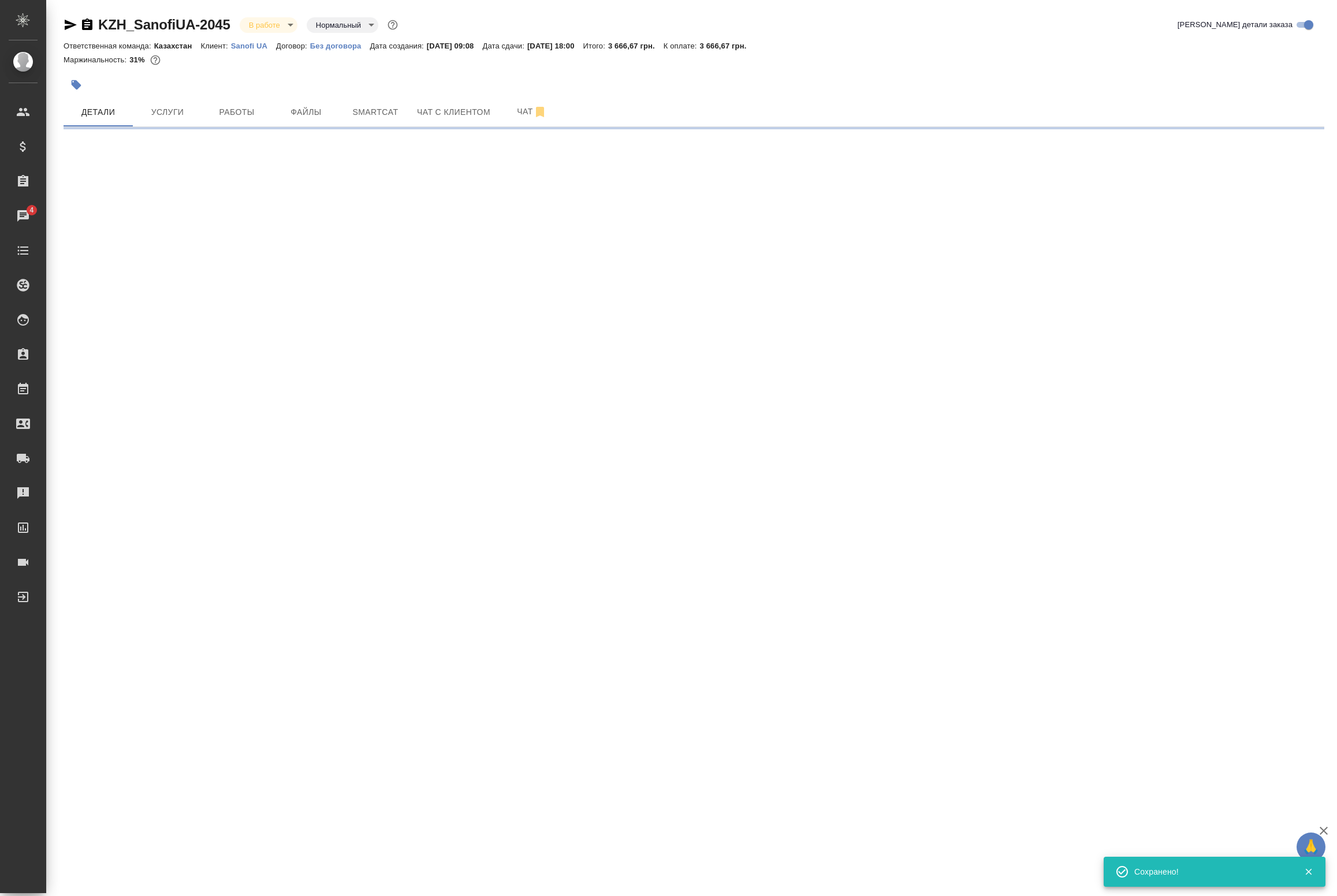
select select "RU"
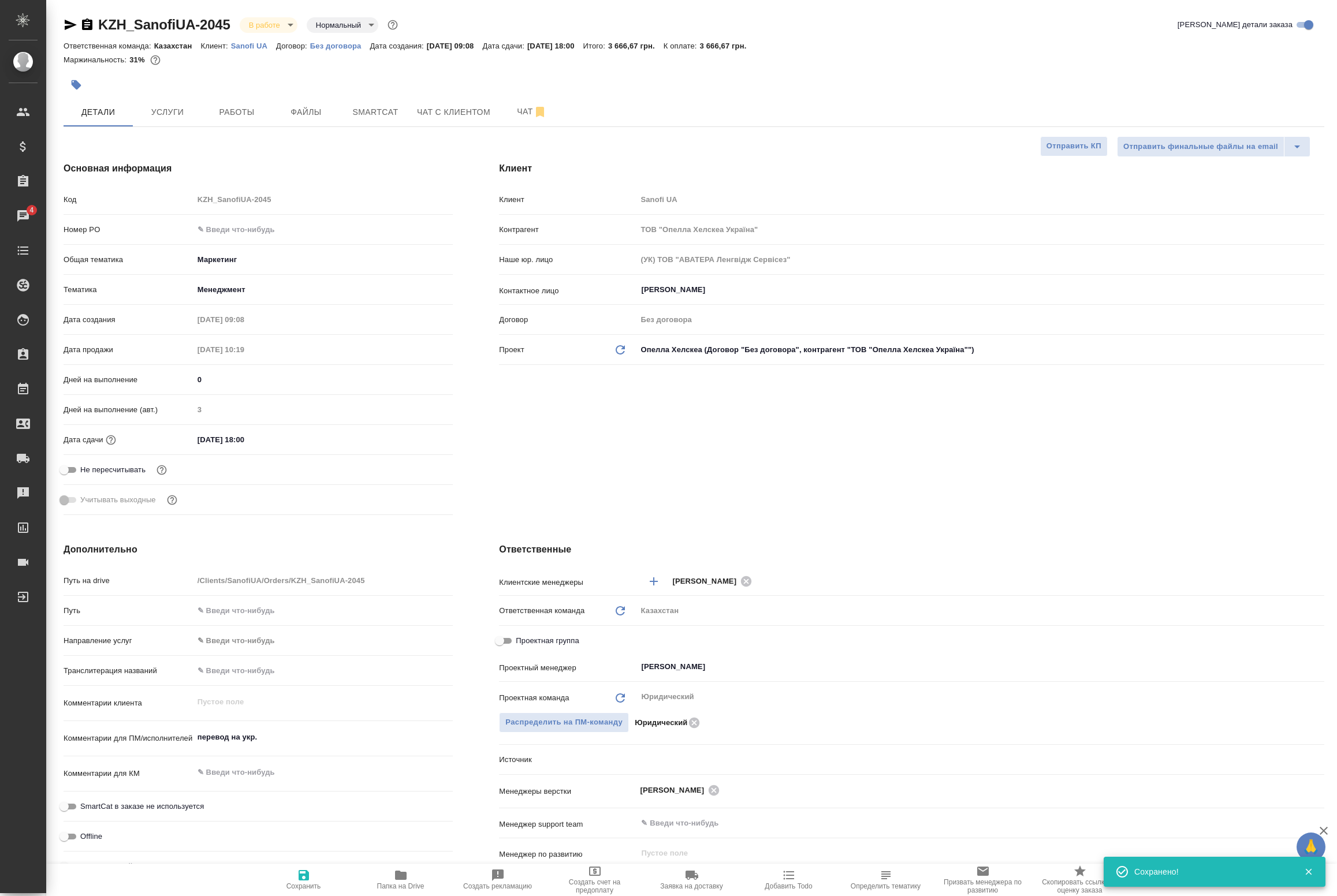
type textarea "x"
click at [238, 121] on button "Работы" at bounding box center [237, 112] width 69 height 29
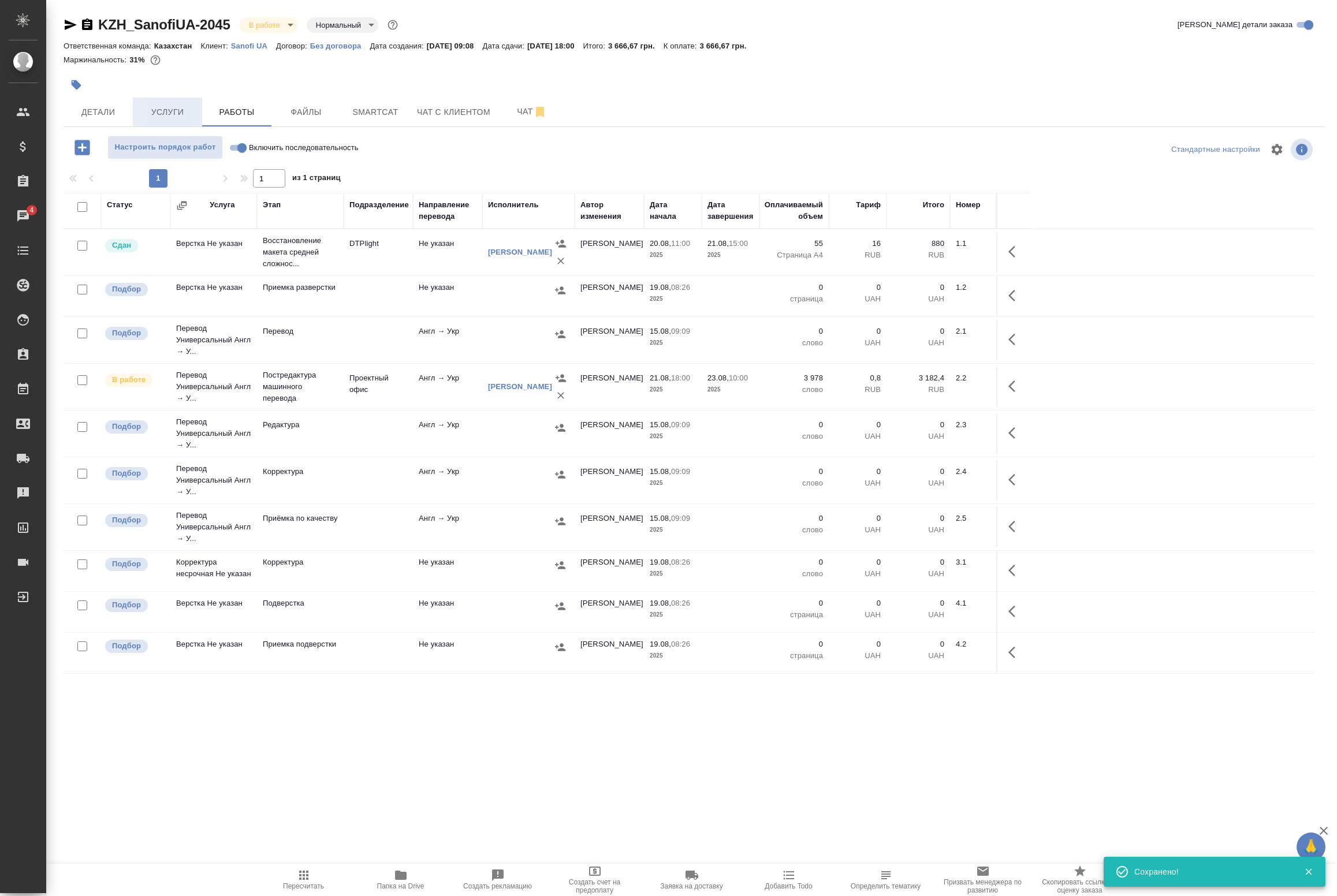
click at [177, 116] on span "Услуги" at bounding box center [167, 112] width 55 height 14
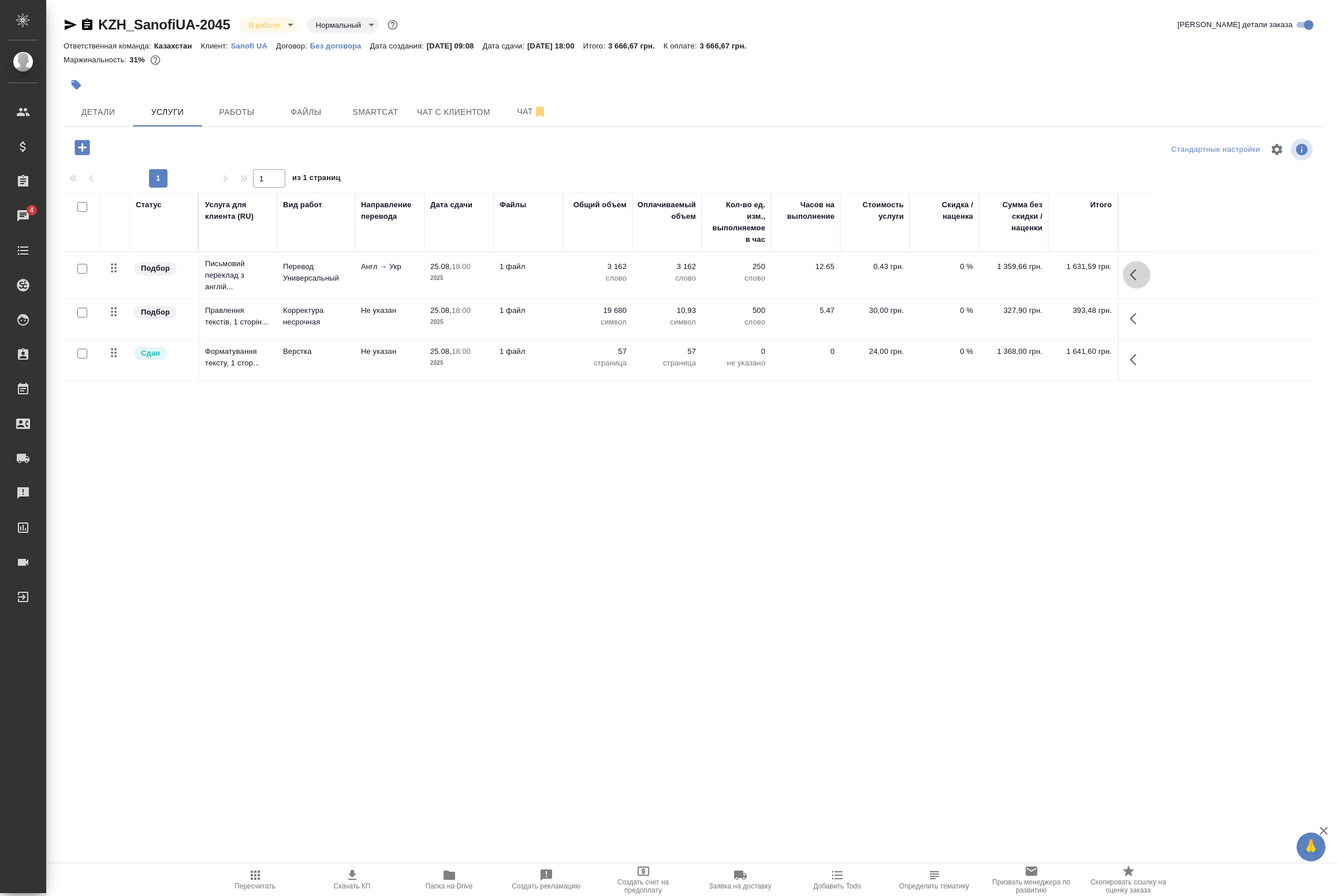
click at [1133, 270] on icon "button" at bounding box center [1136, 275] width 14 height 14
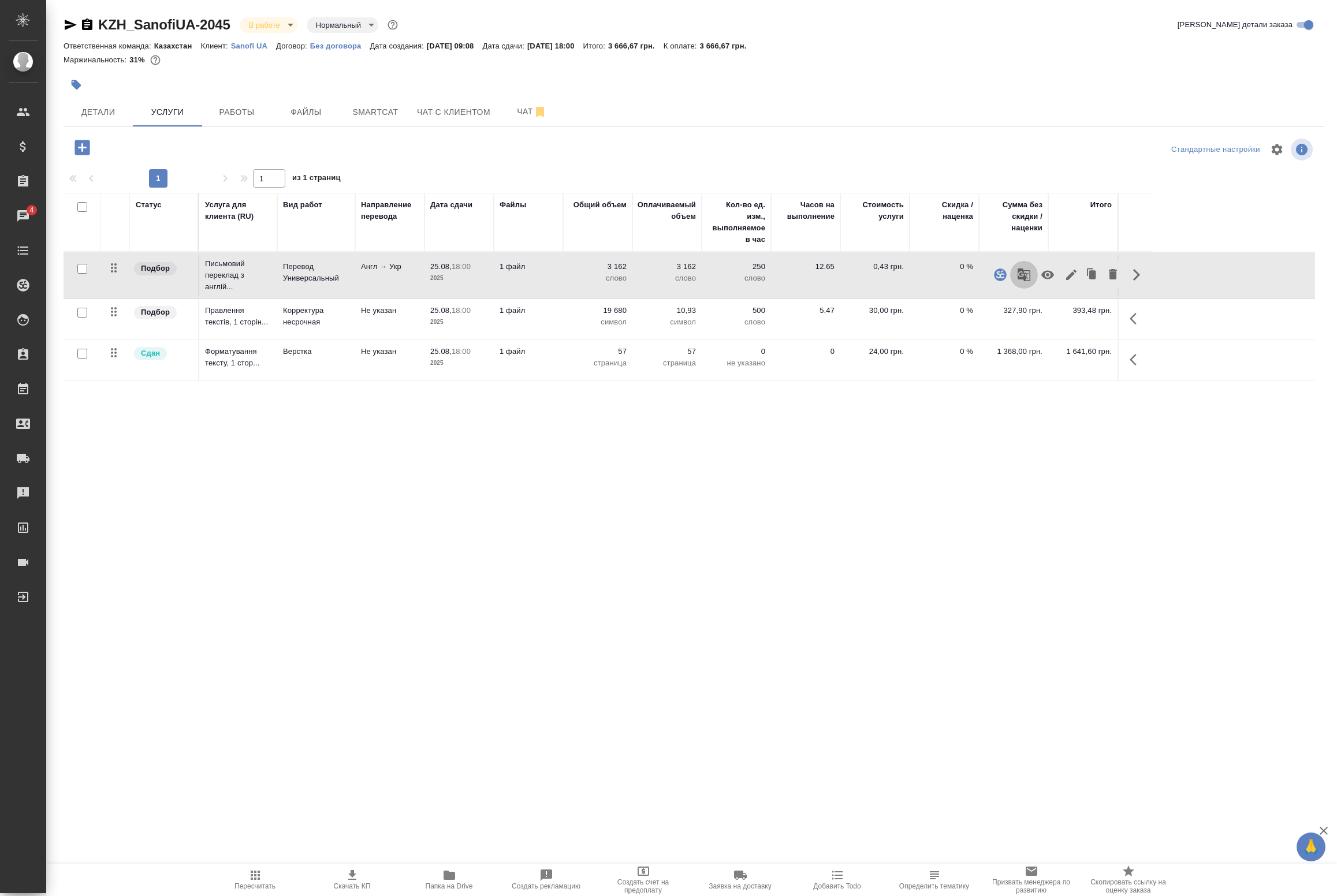
click at [1021, 277] on icon "button" at bounding box center [1024, 275] width 14 height 14
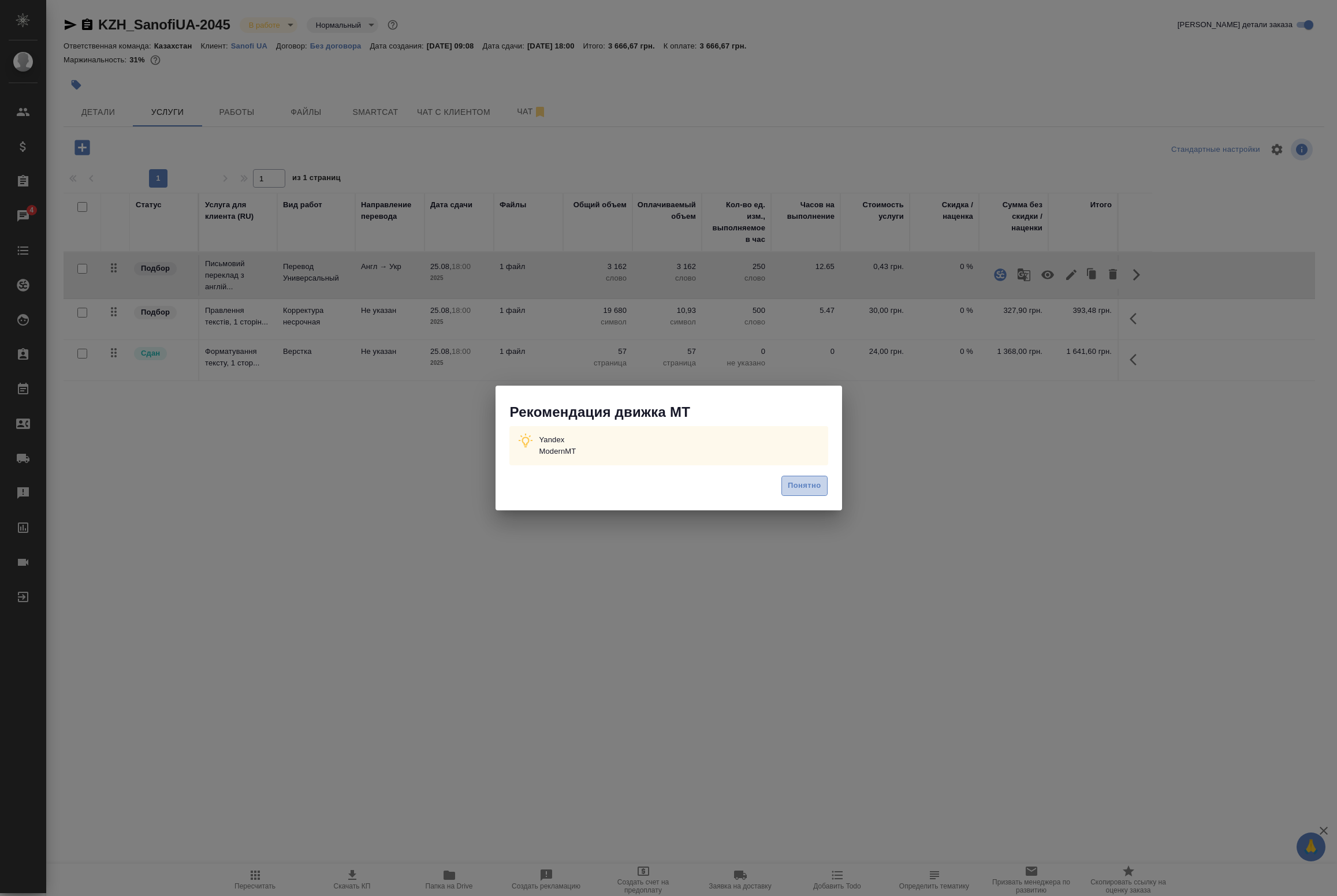
click at [812, 488] on span "Понятно" at bounding box center [804, 485] width 33 height 13
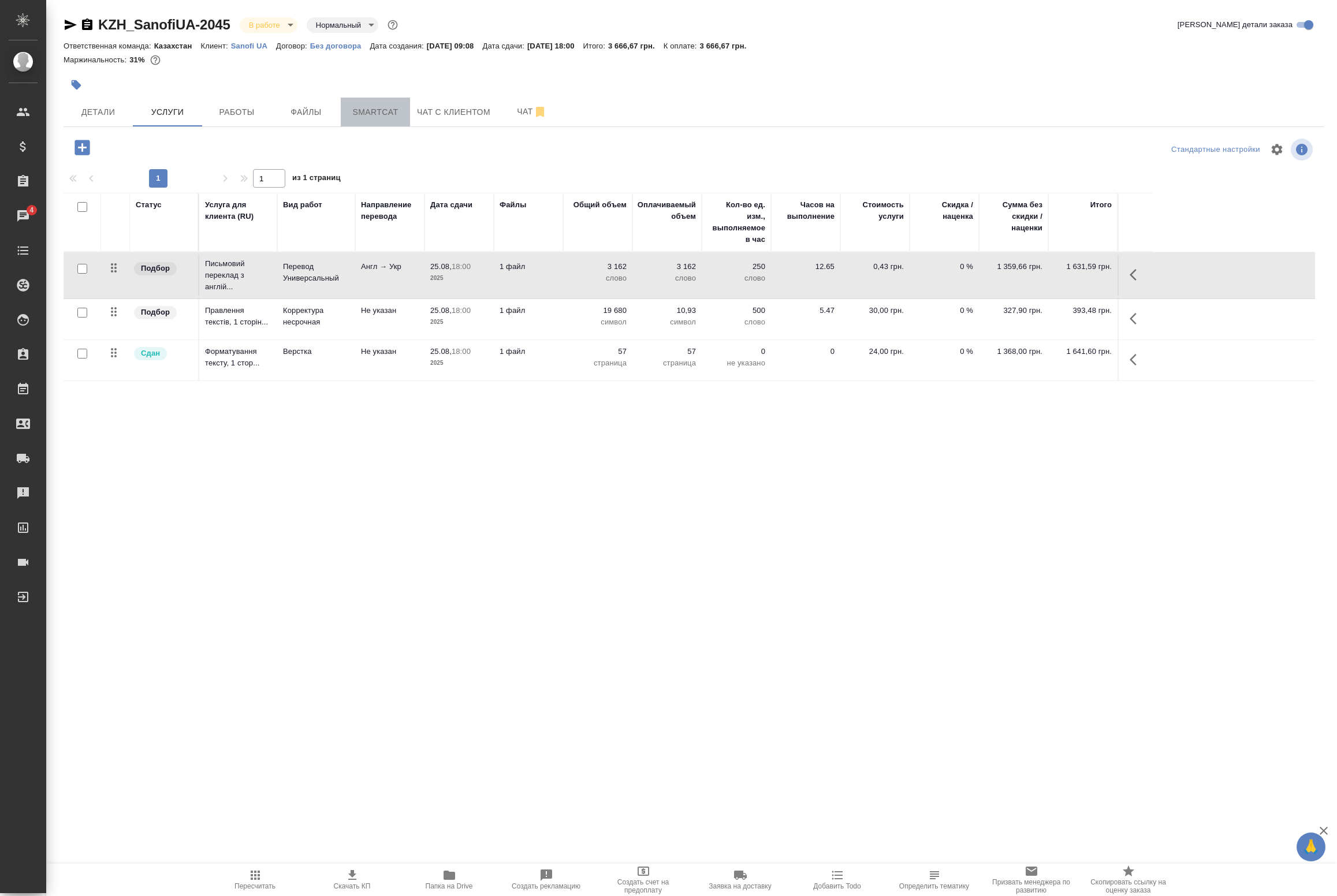
click at [365, 114] on span "Smartcat" at bounding box center [375, 112] width 55 height 14
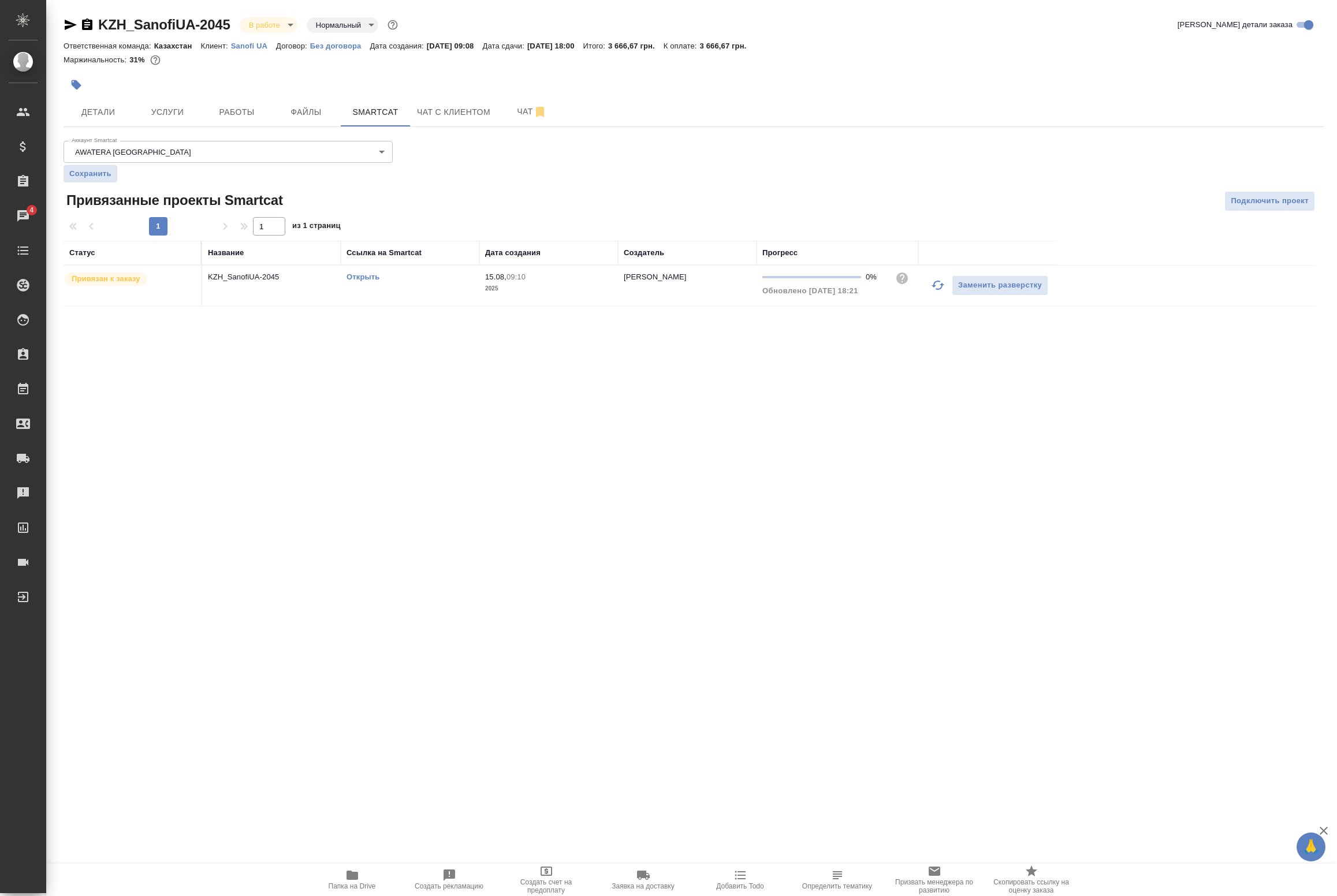
click at [256, 290] on td "KZH_SanofiUA-2045" at bounding box center [272, 285] width 139 height 40
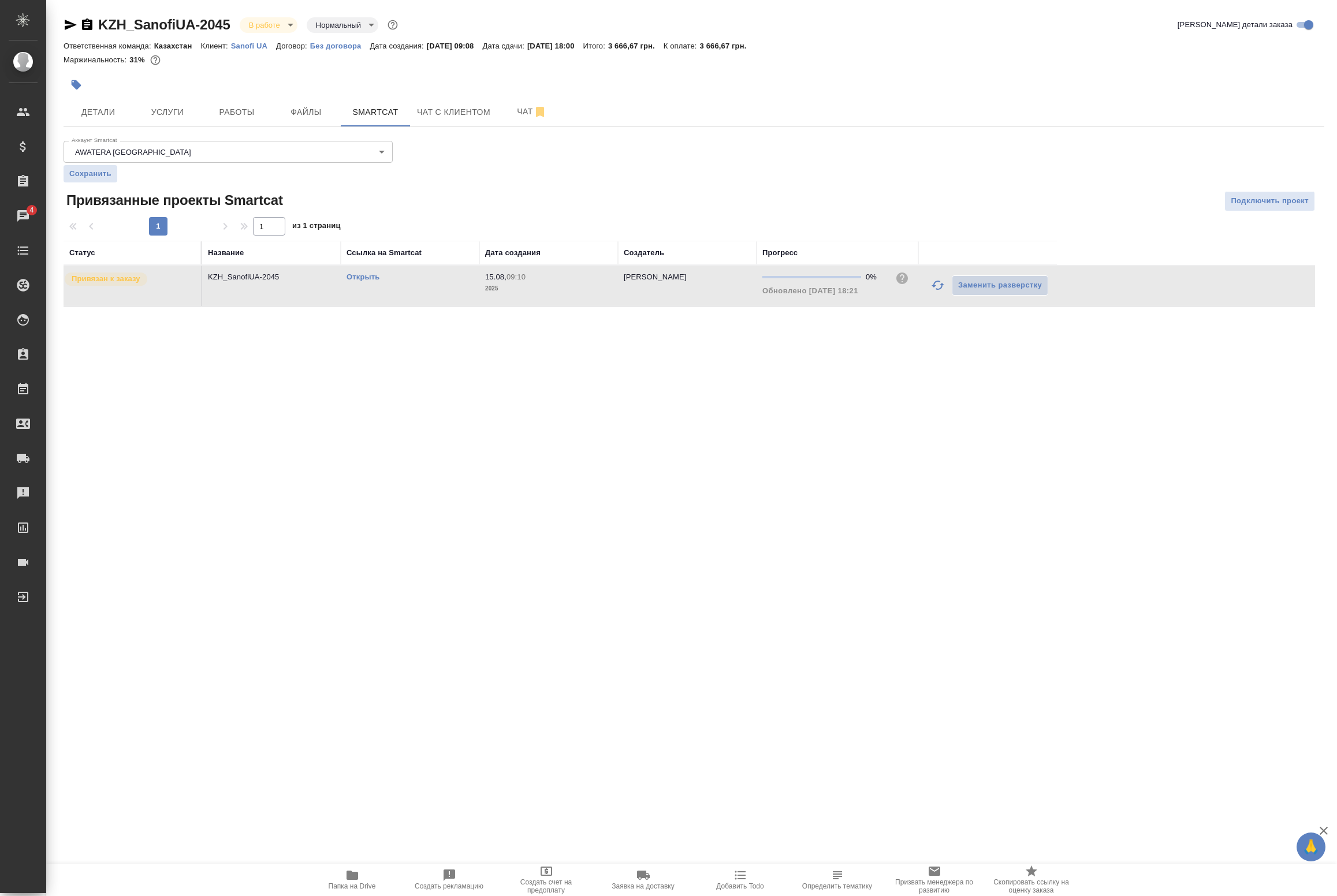
click at [256, 290] on td "KZH_SanofiUA-2045" at bounding box center [272, 285] width 139 height 40
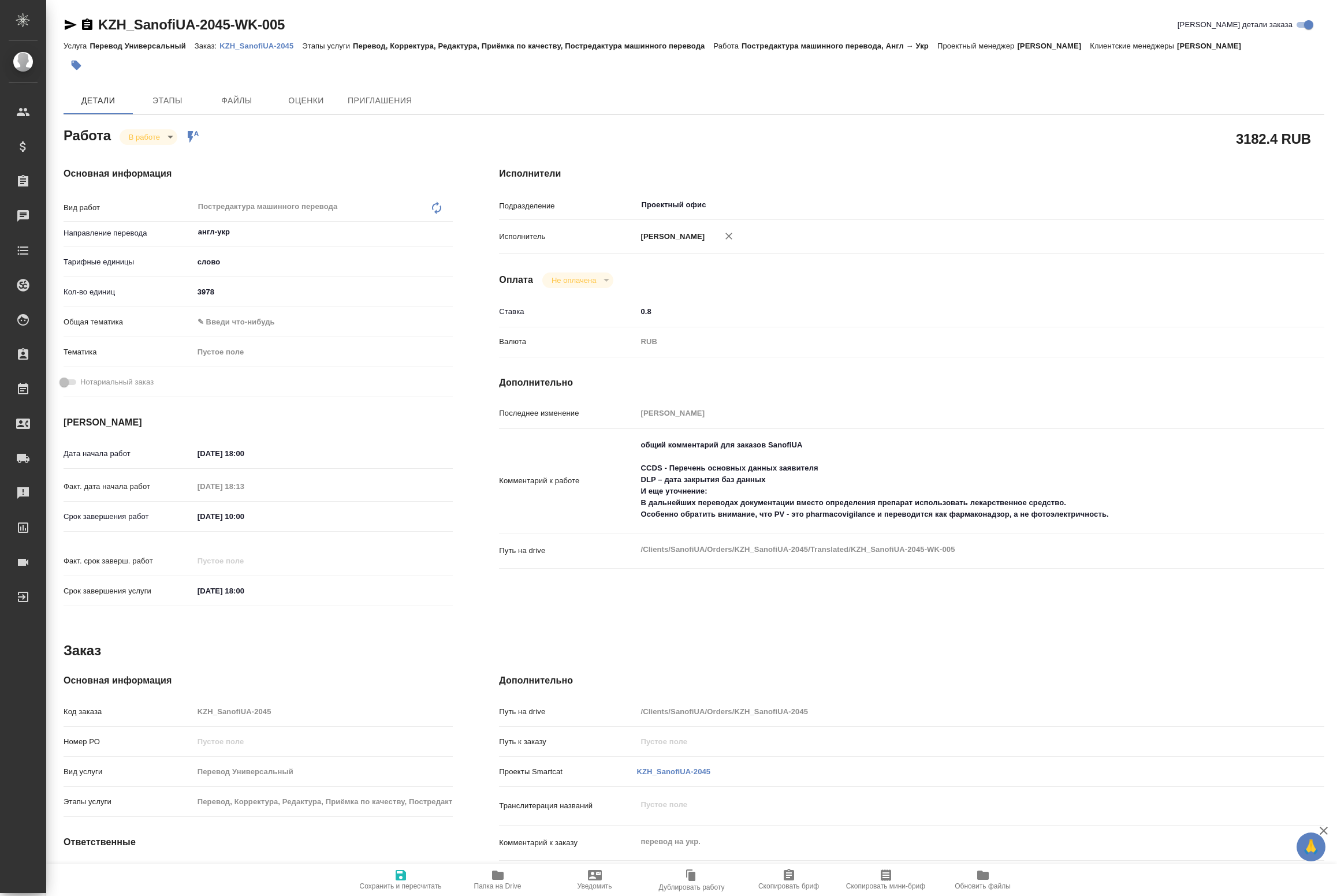
type textarea "x"
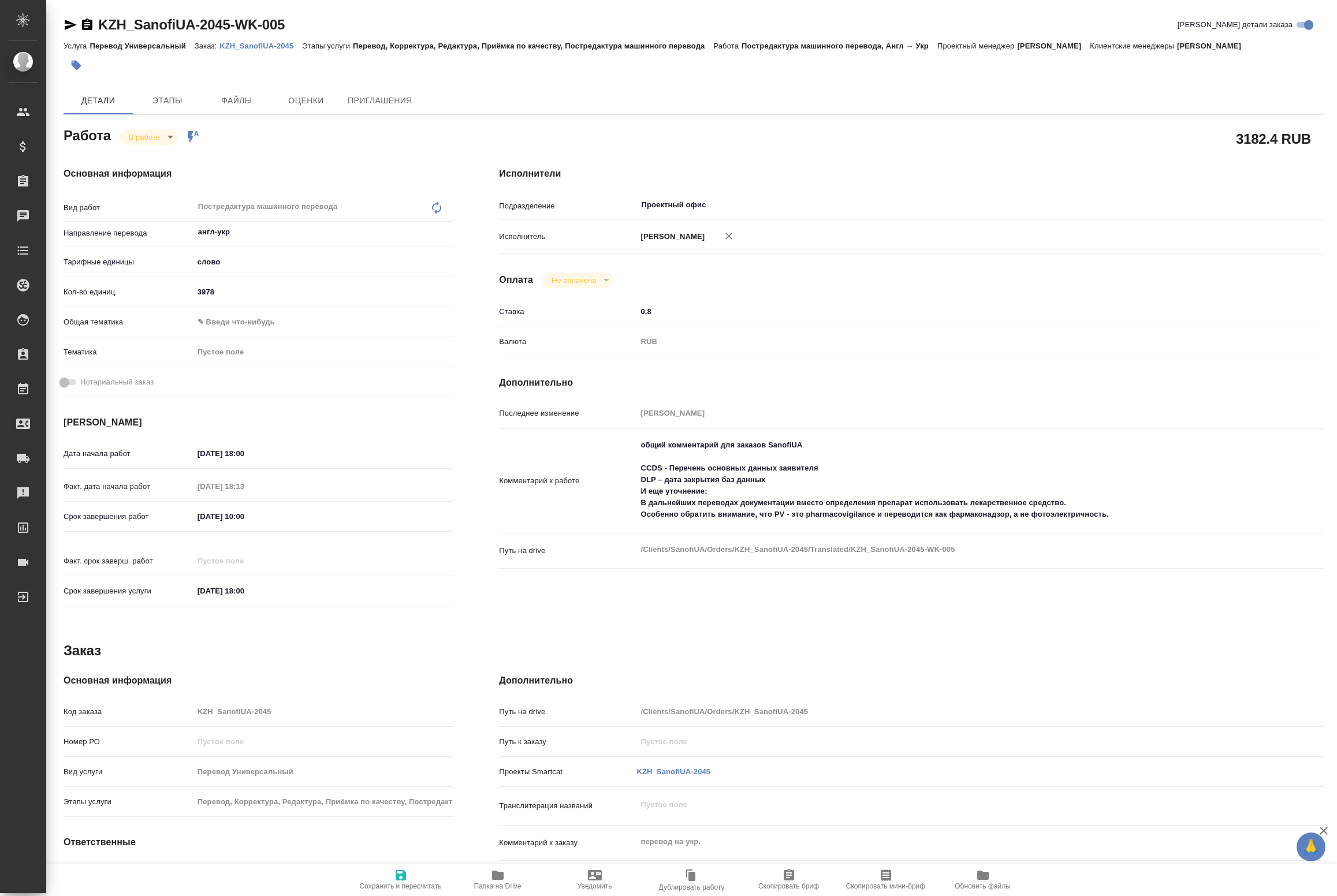
type textarea "x"
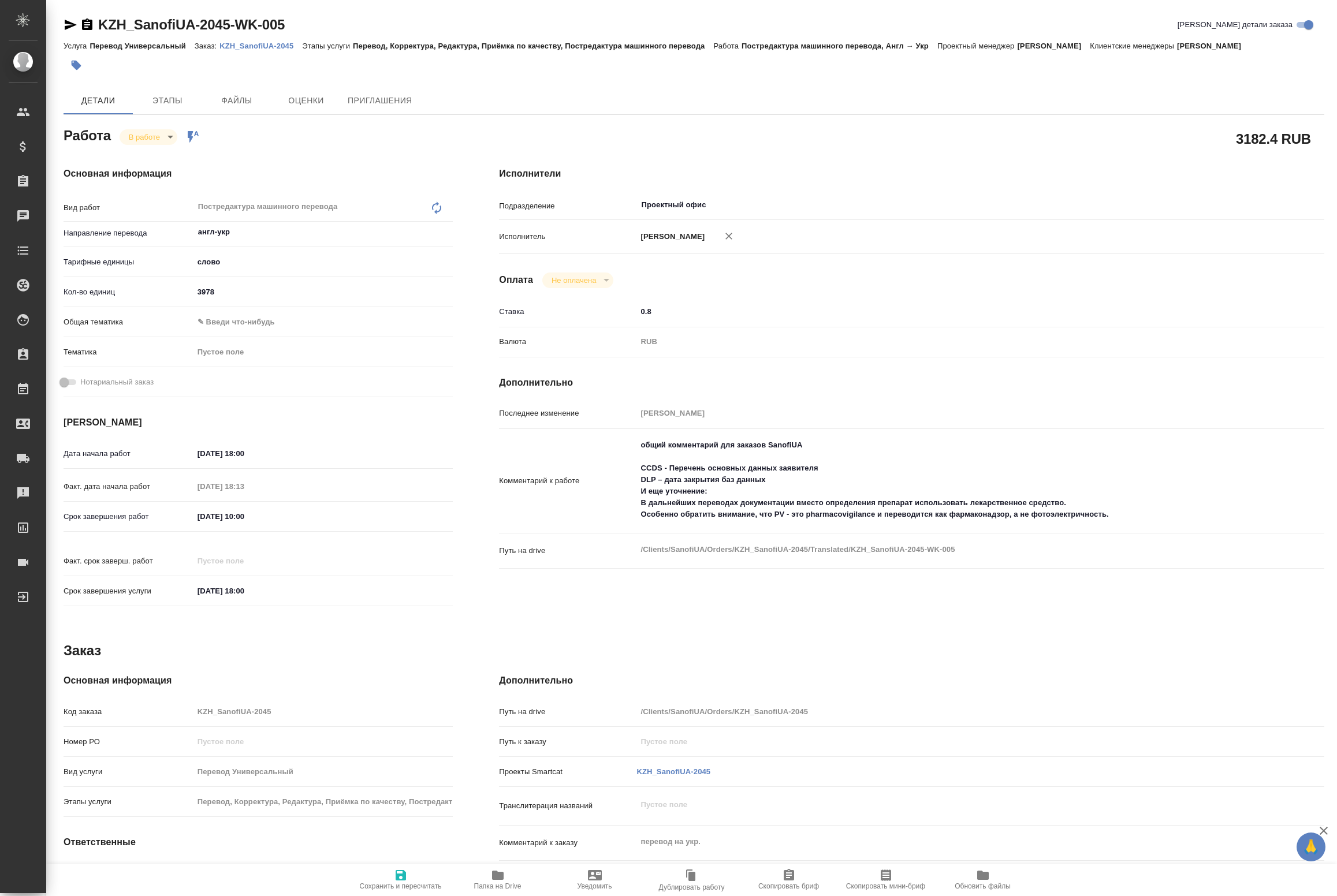
type textarea "x"
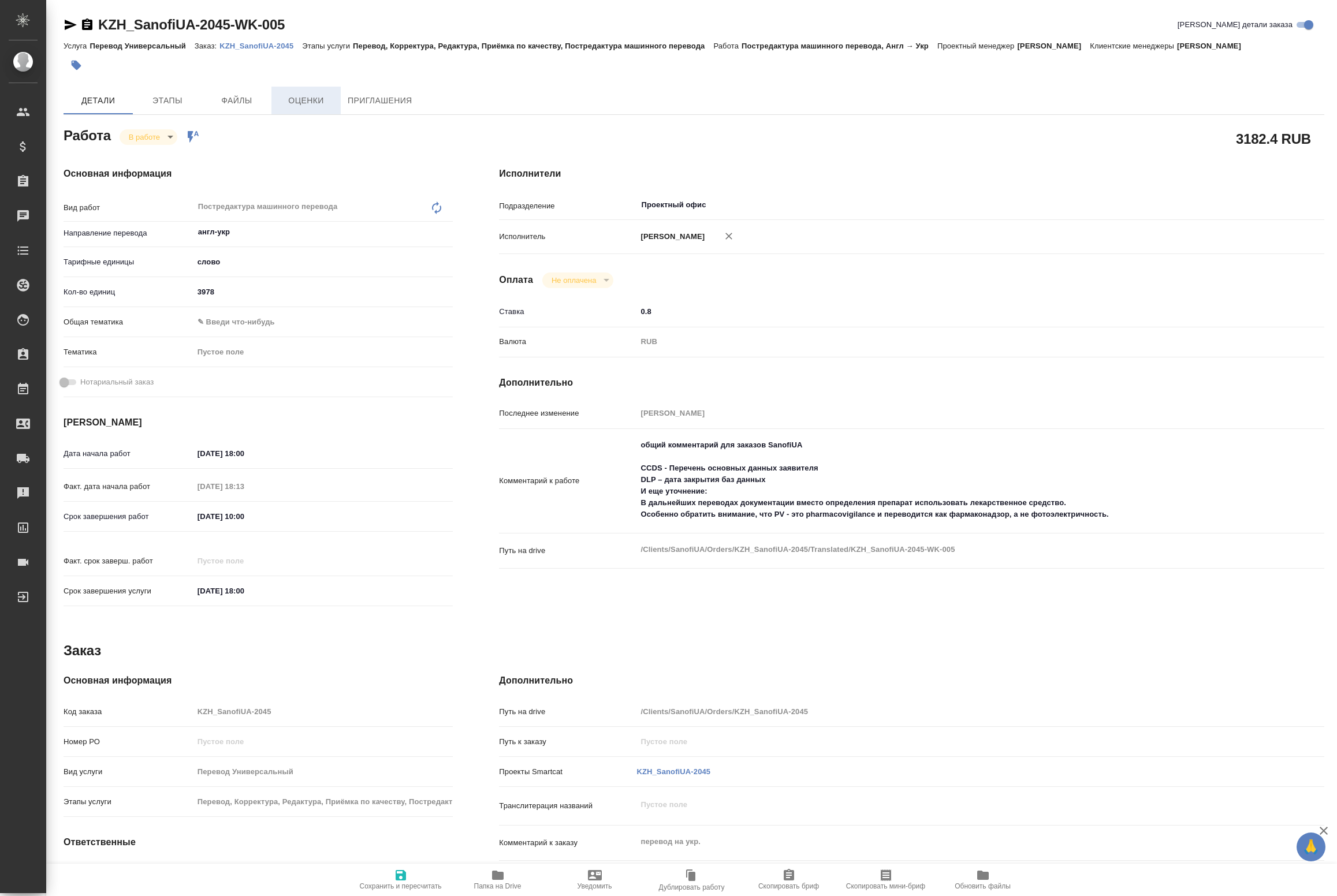
type textarea "x"
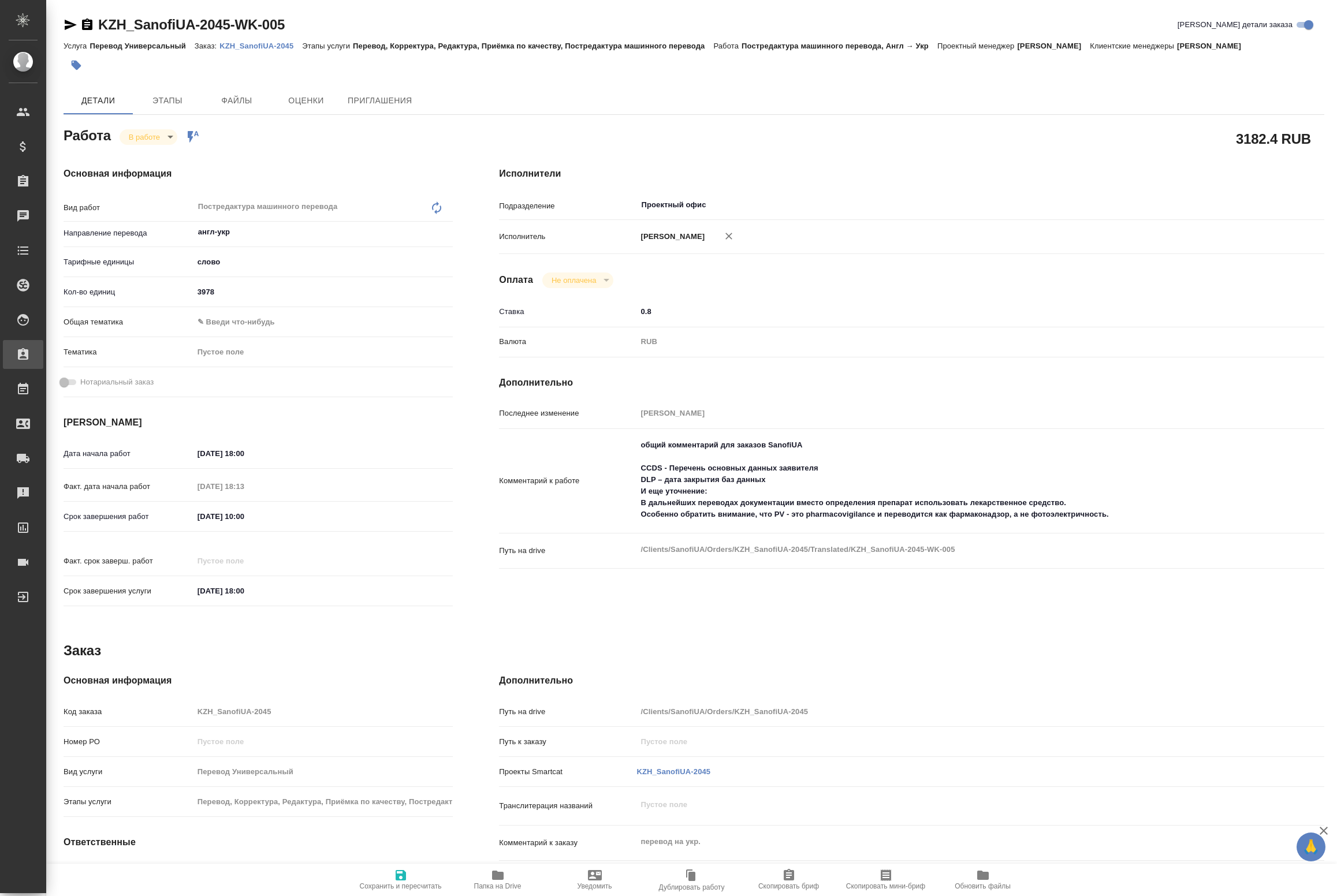
type textarea "x"
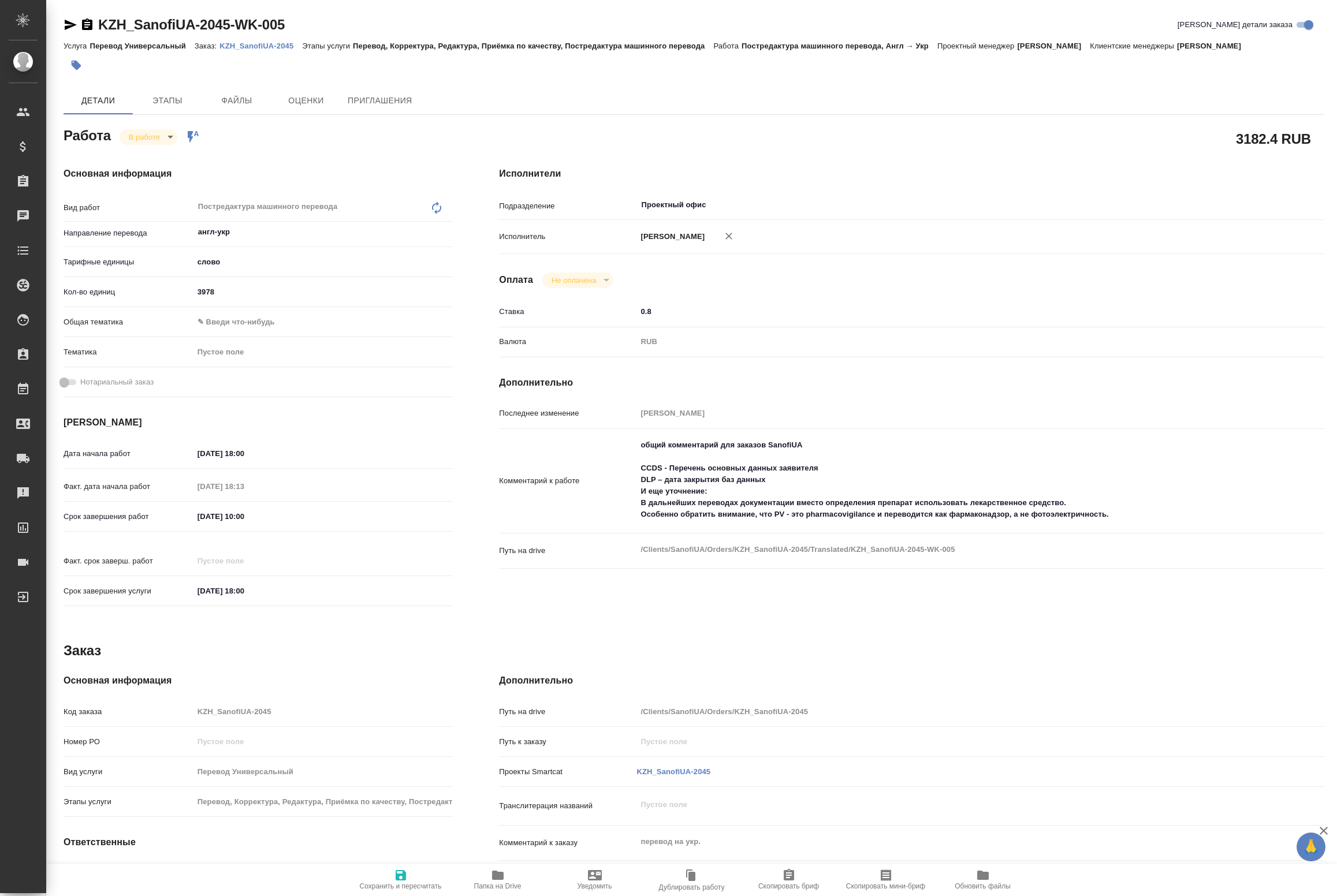
type textarea "x"
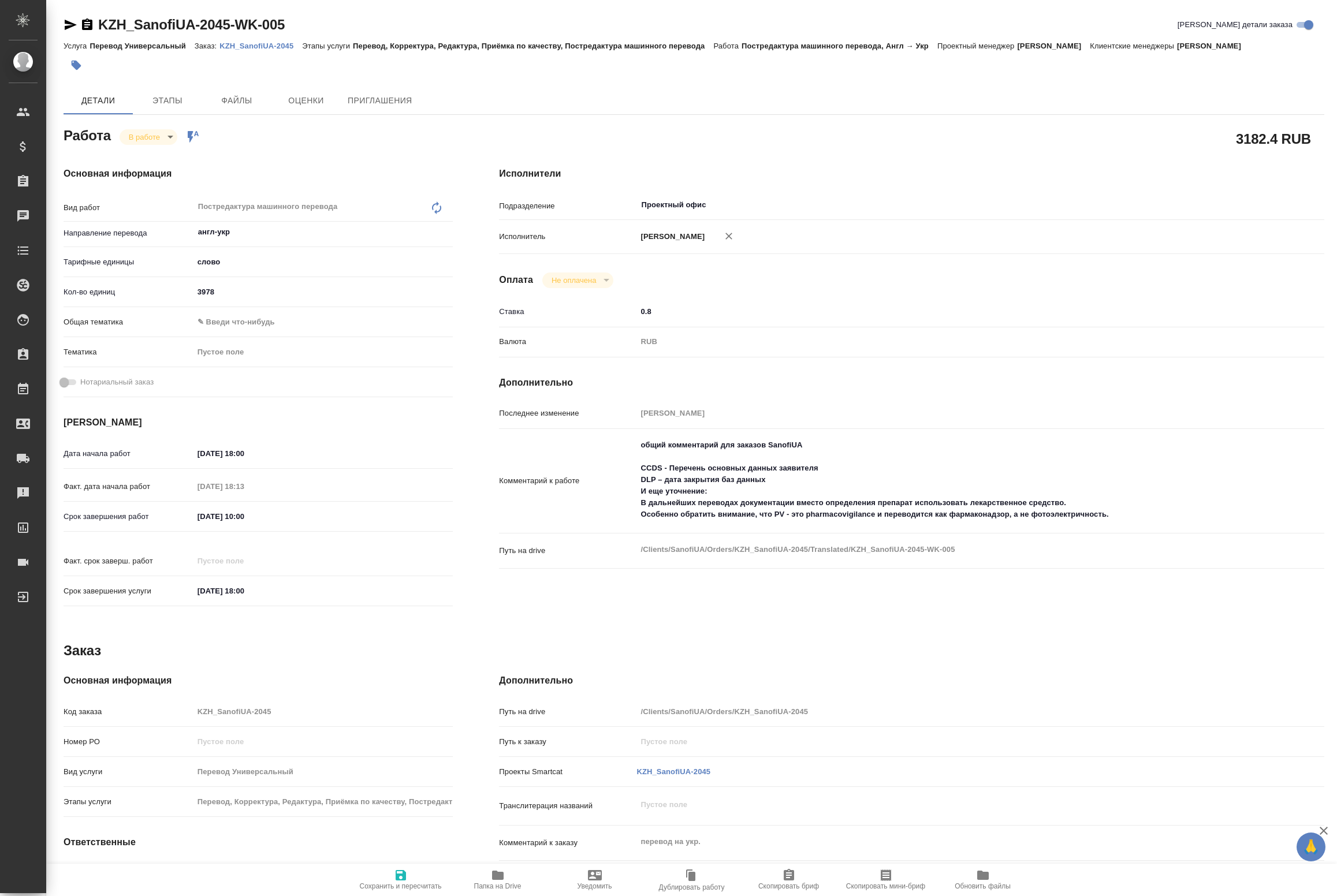
type textarea "x"
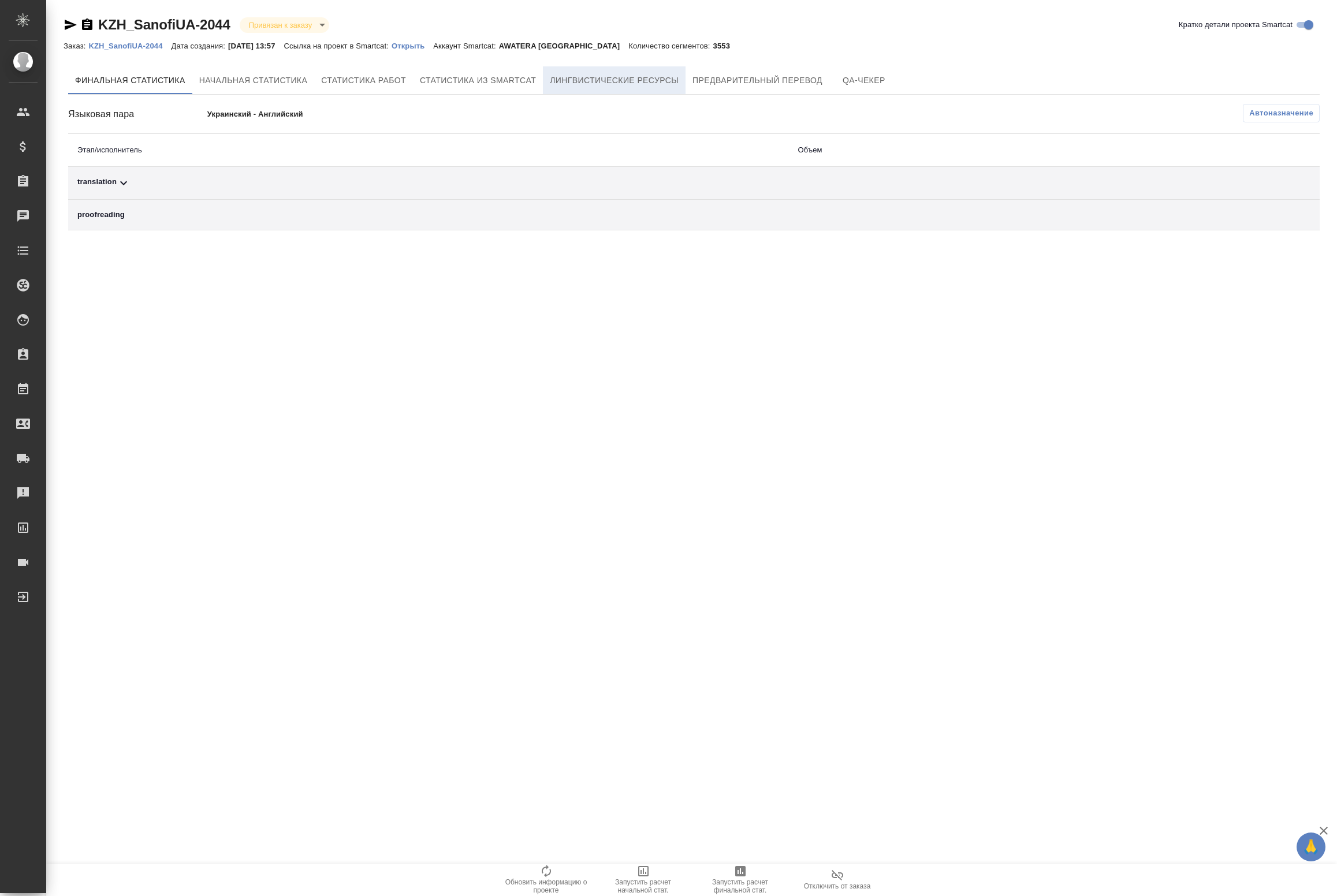
click at [631, 79] on span "Лингвистические ресурсы" at bounding box center [614, 80] width 128 height 14
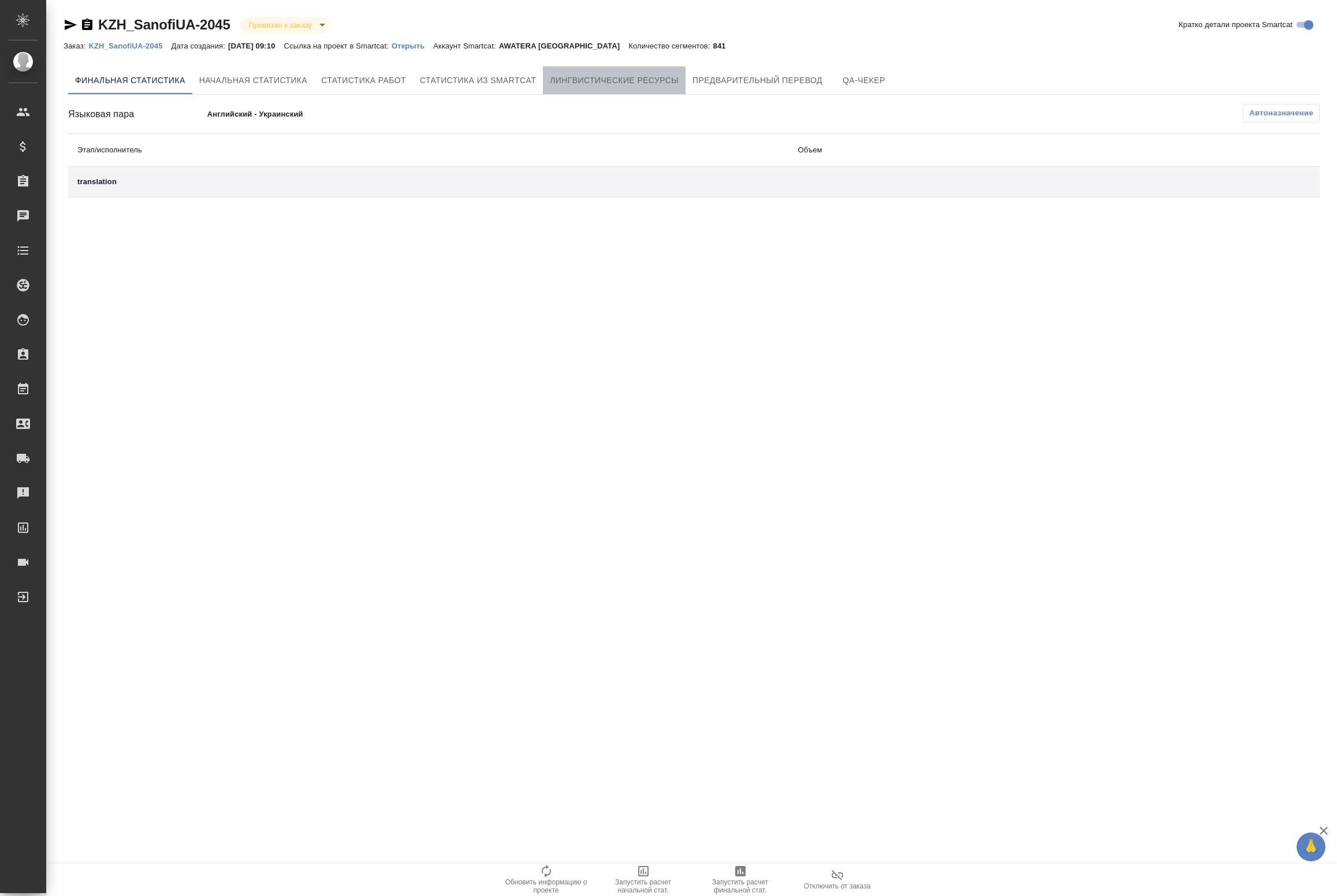
click at [576, 82] on span "Лингвистические ресурсы" at bounding box center [614, 80] width 128 height 14
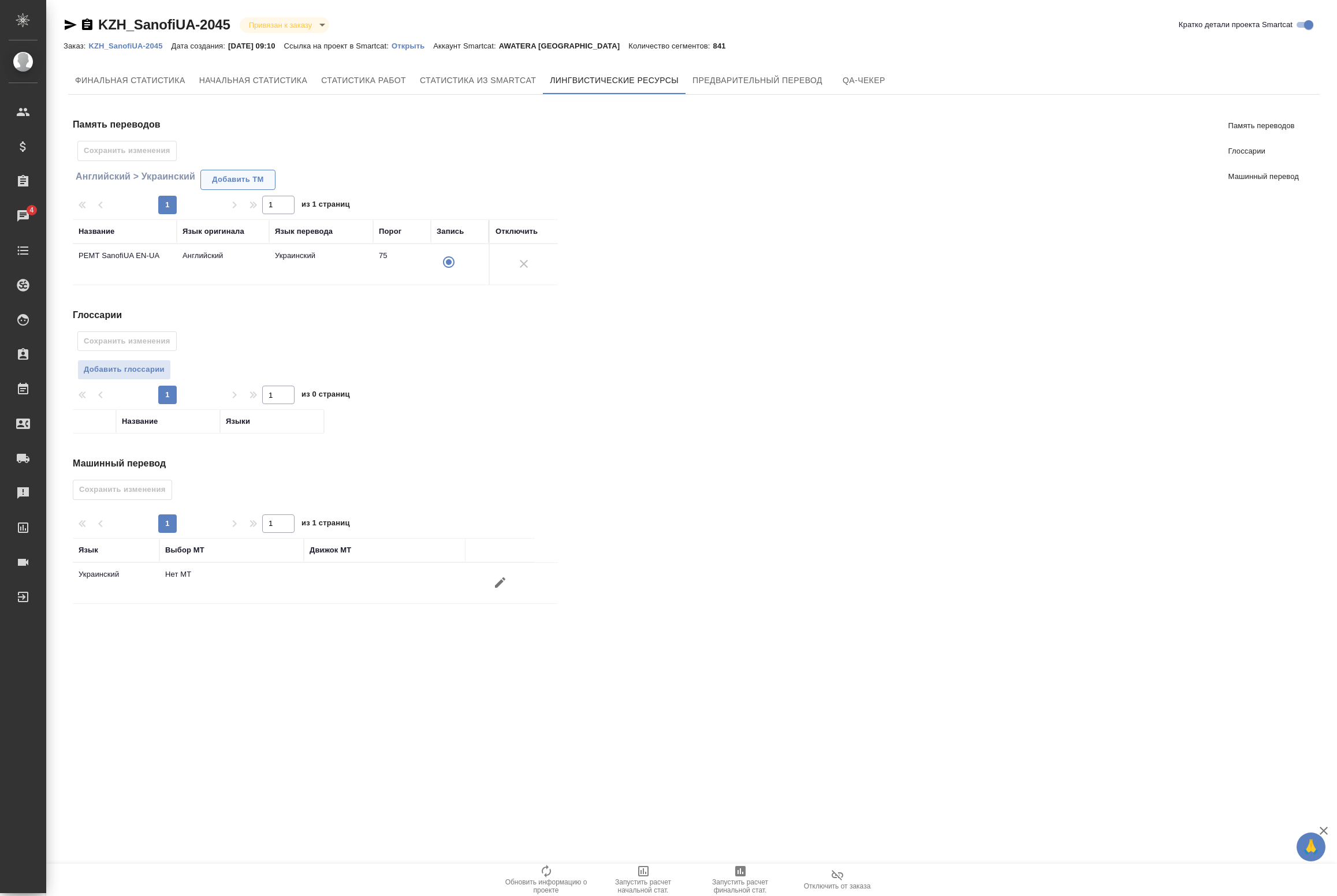
click at [218, 178] on span "Добавить TM" at bounding box center [238, 180] width 63 height 13
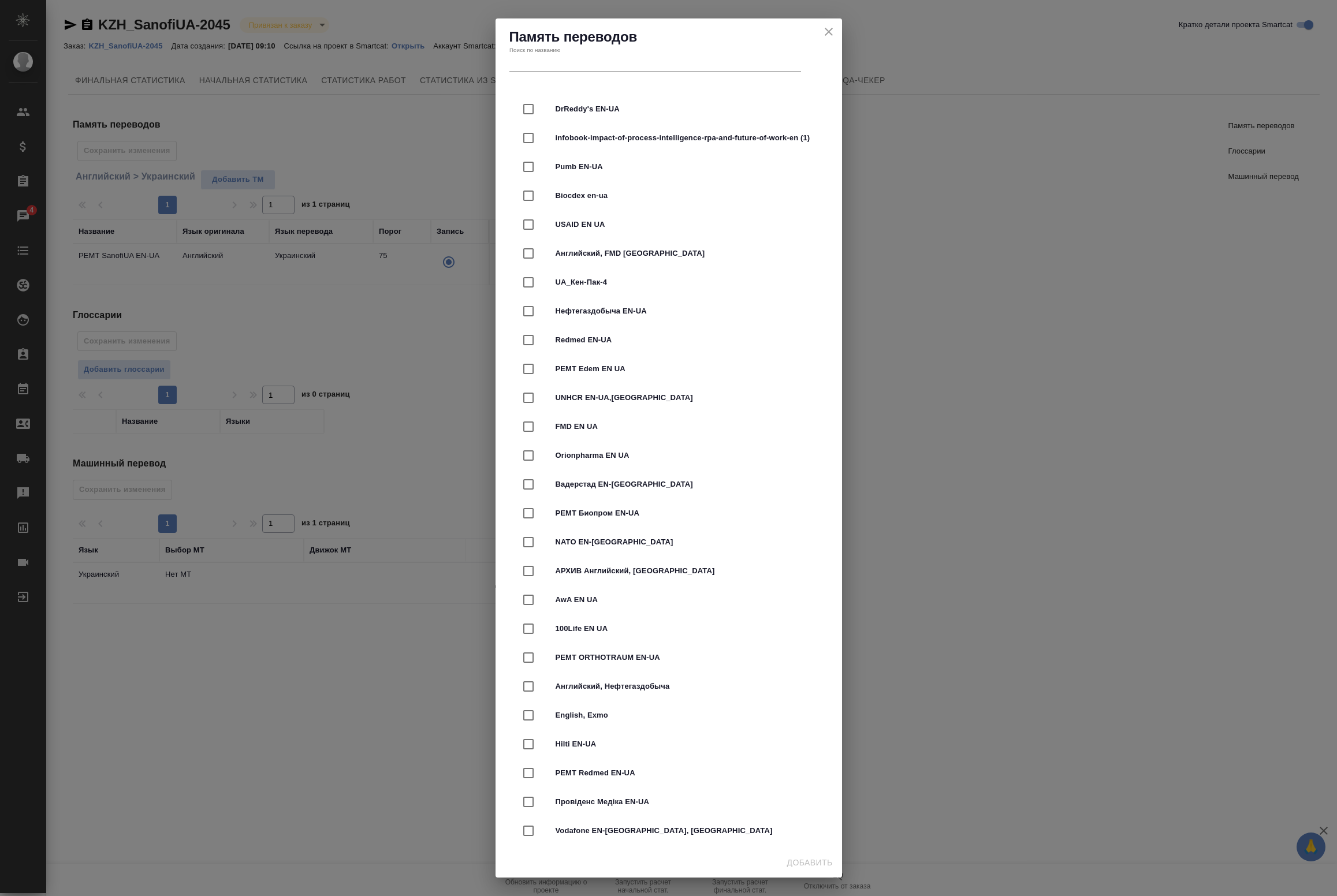
click at [573, 62] on input "text" at bounding box center [654, 63] width 292 height 16
type input "ы"
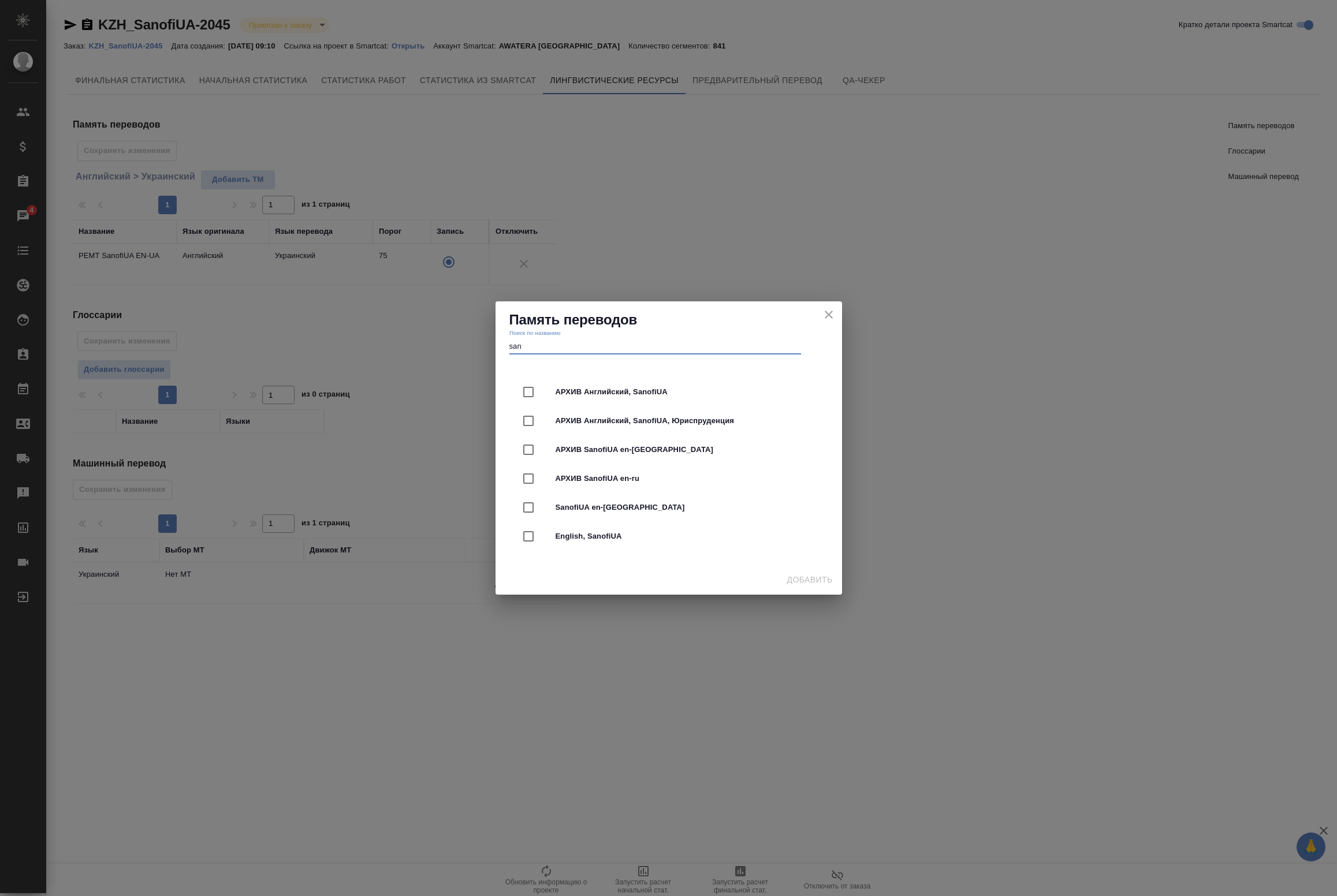
type input "san"
click at [532, 534] on input "checkbox" at bounding box center [529, 536] width 24 height 24
checkbox input "true"
click at [521, 505] on input "checkbox" at bounding box center [529, 508] width 24 height 24
checkbox input "true"
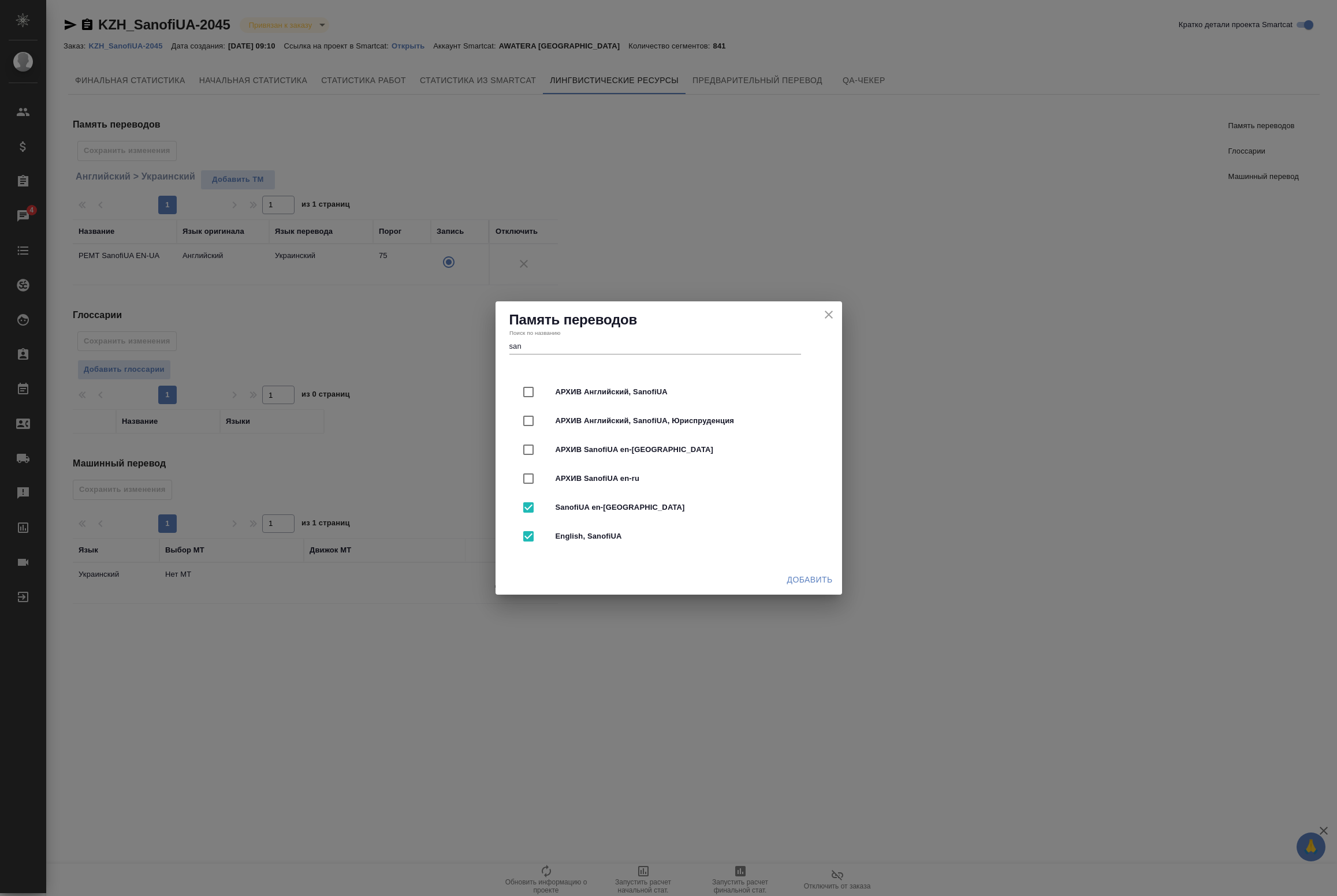
click at [807, 575] on span "Добавить" at bounding box center [810, 579] width 46 height 14
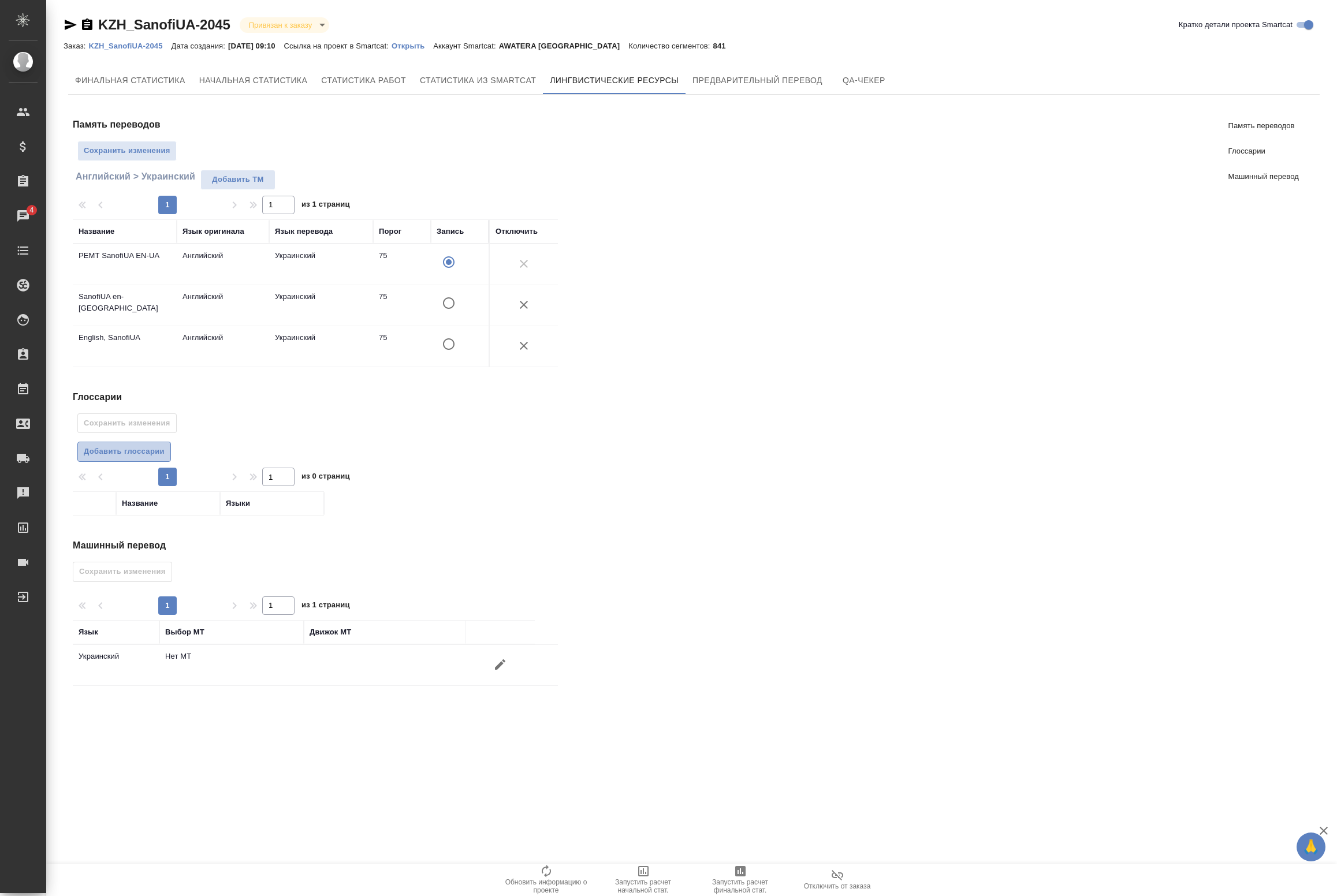
click at [123, 449] on span "Добавить глоссарии" at bounding box center [124, 452] width 81 height 13
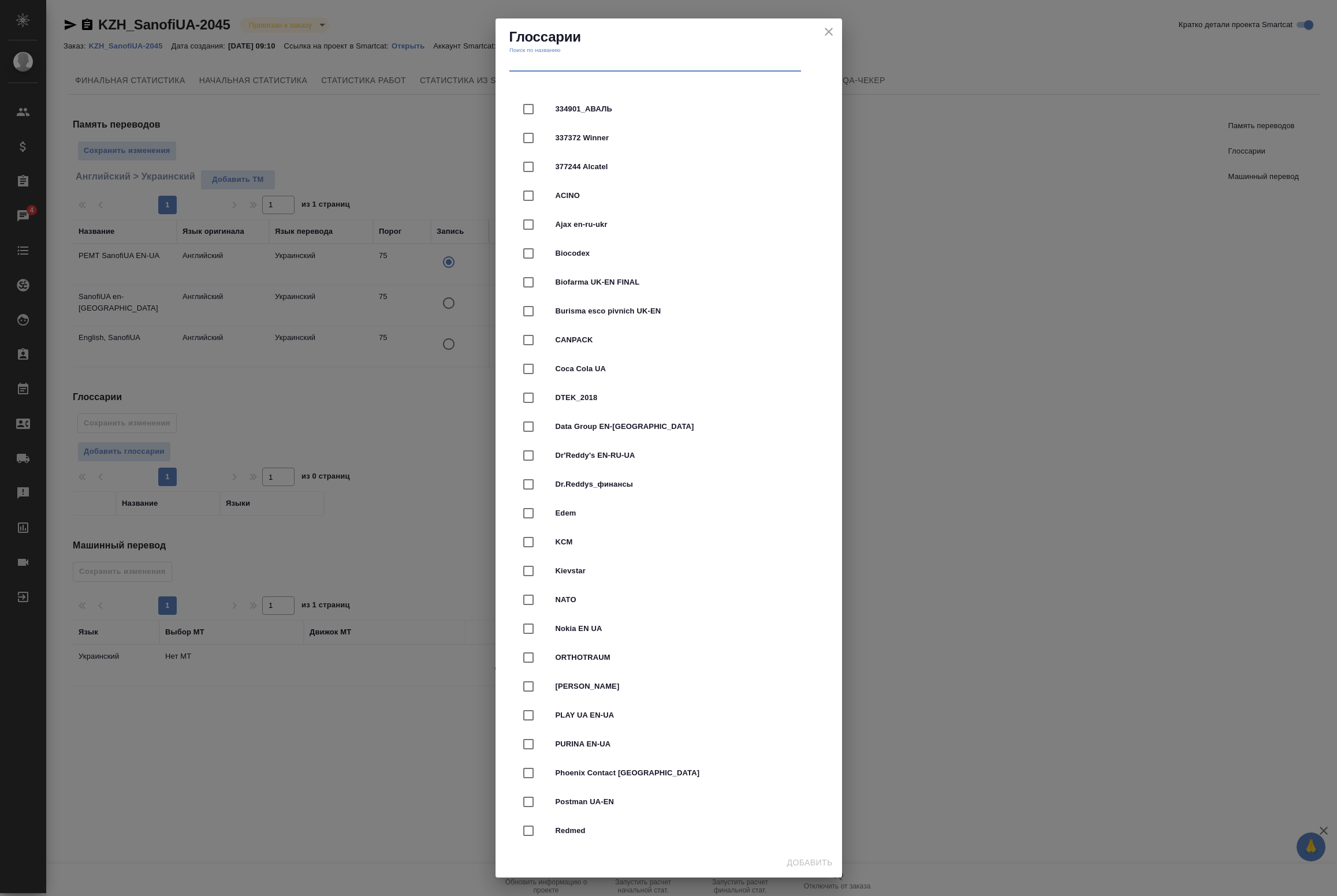
click at [585, 61] on input "text" at bounding box center [654, 63] width 292 height 16
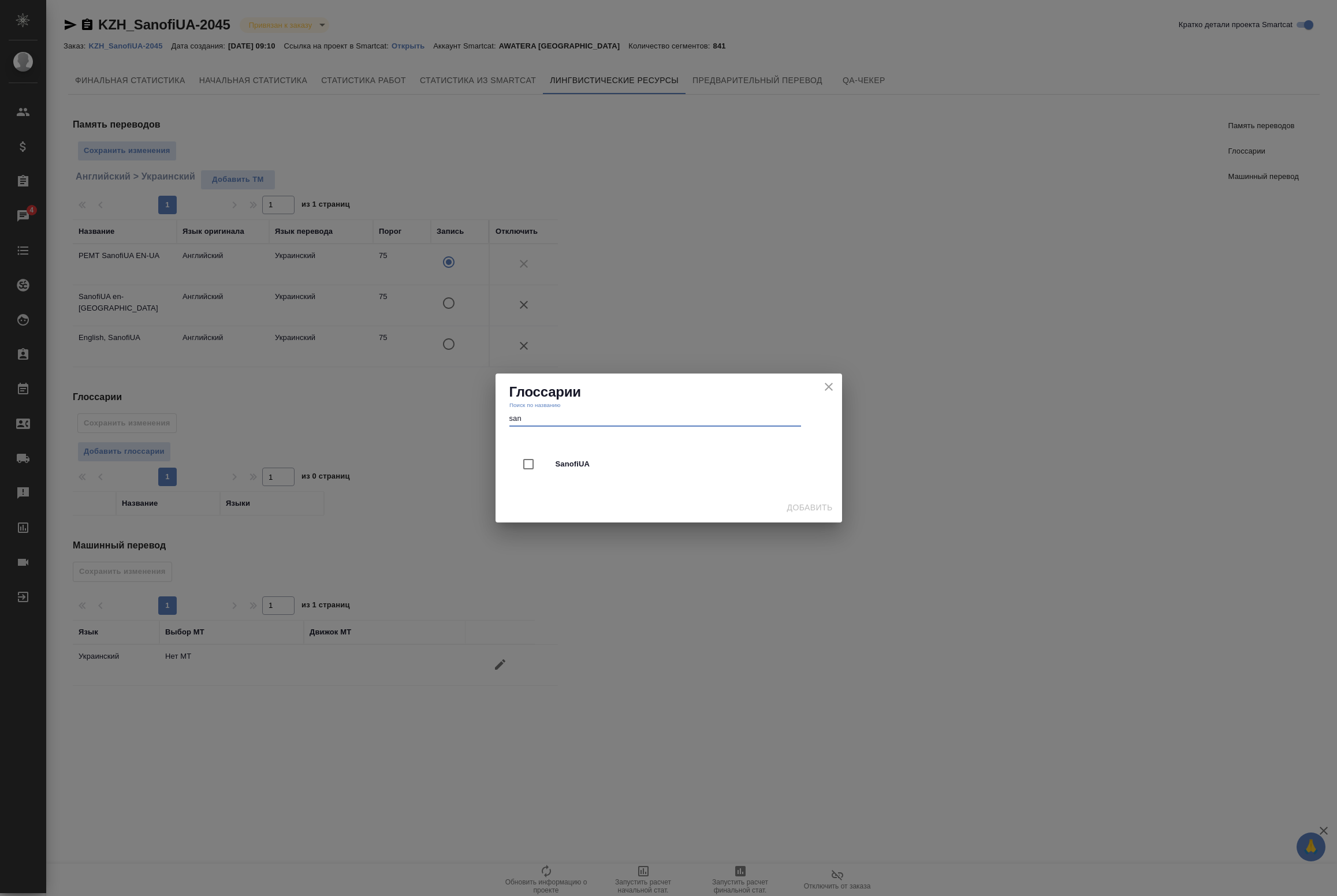
type input "san"
click at [524, 466] on input "checkbox" at bounding box center [529, 464] width 24 height 24
checkbox input "true"
click at [820, 510] on span "Добавить" at bounding box center [810, 507] width 46 height 14
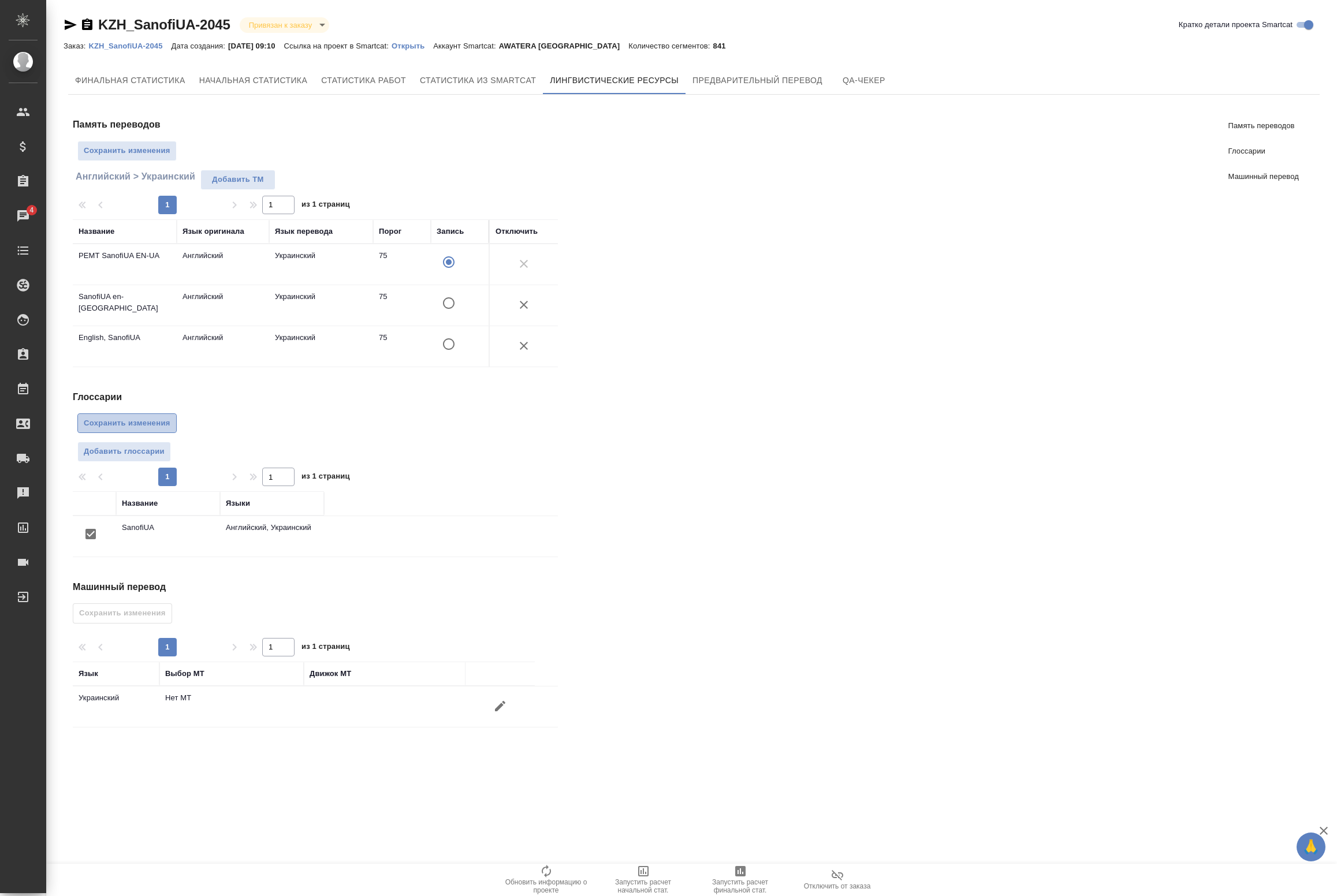
click at [119, 421] on span "Сохранить изменения" at bounding box center [127, 424] width 86 height 13
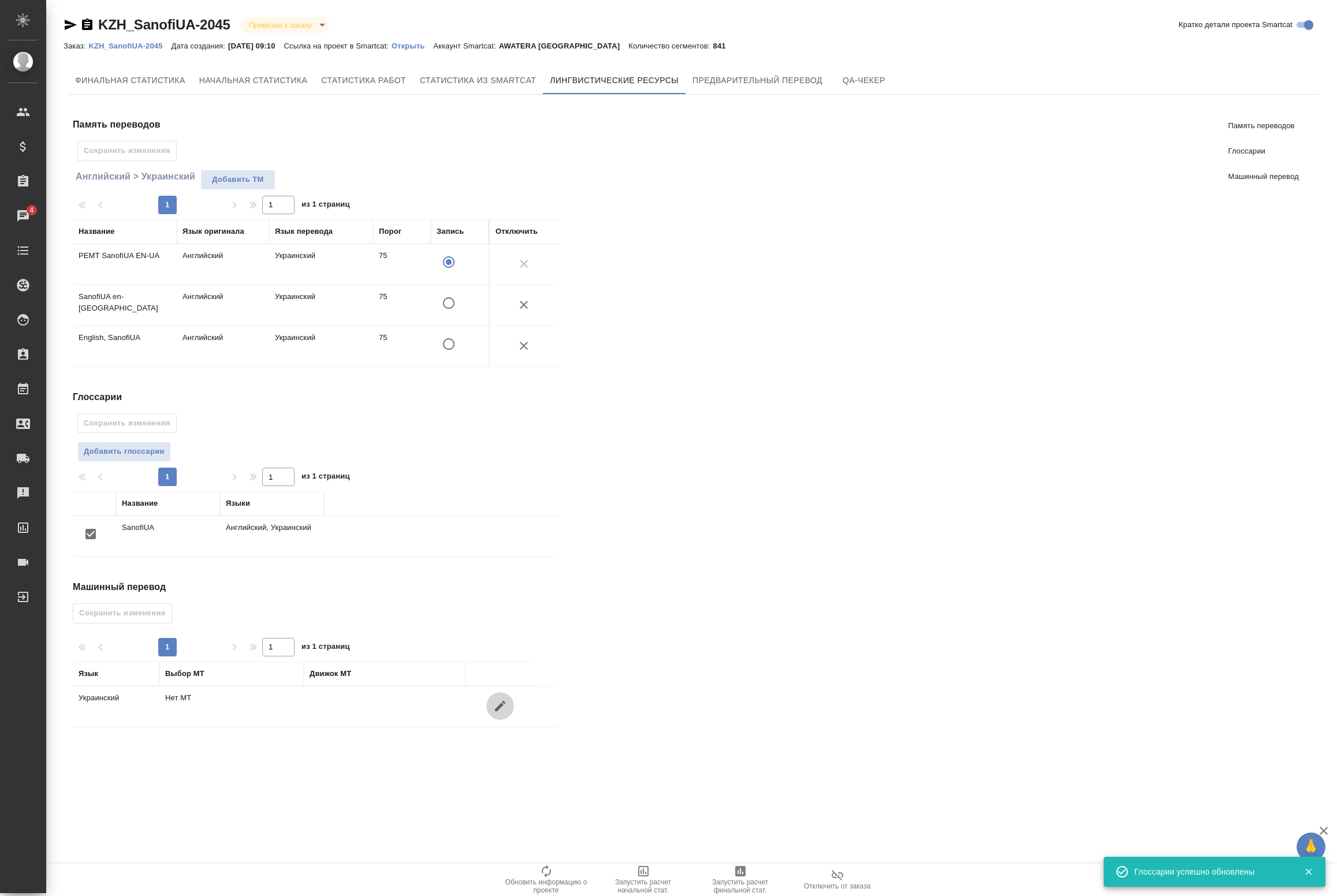
click at [506, 708] on icon "button" at bounding box center [500, 706] width 14 height 14
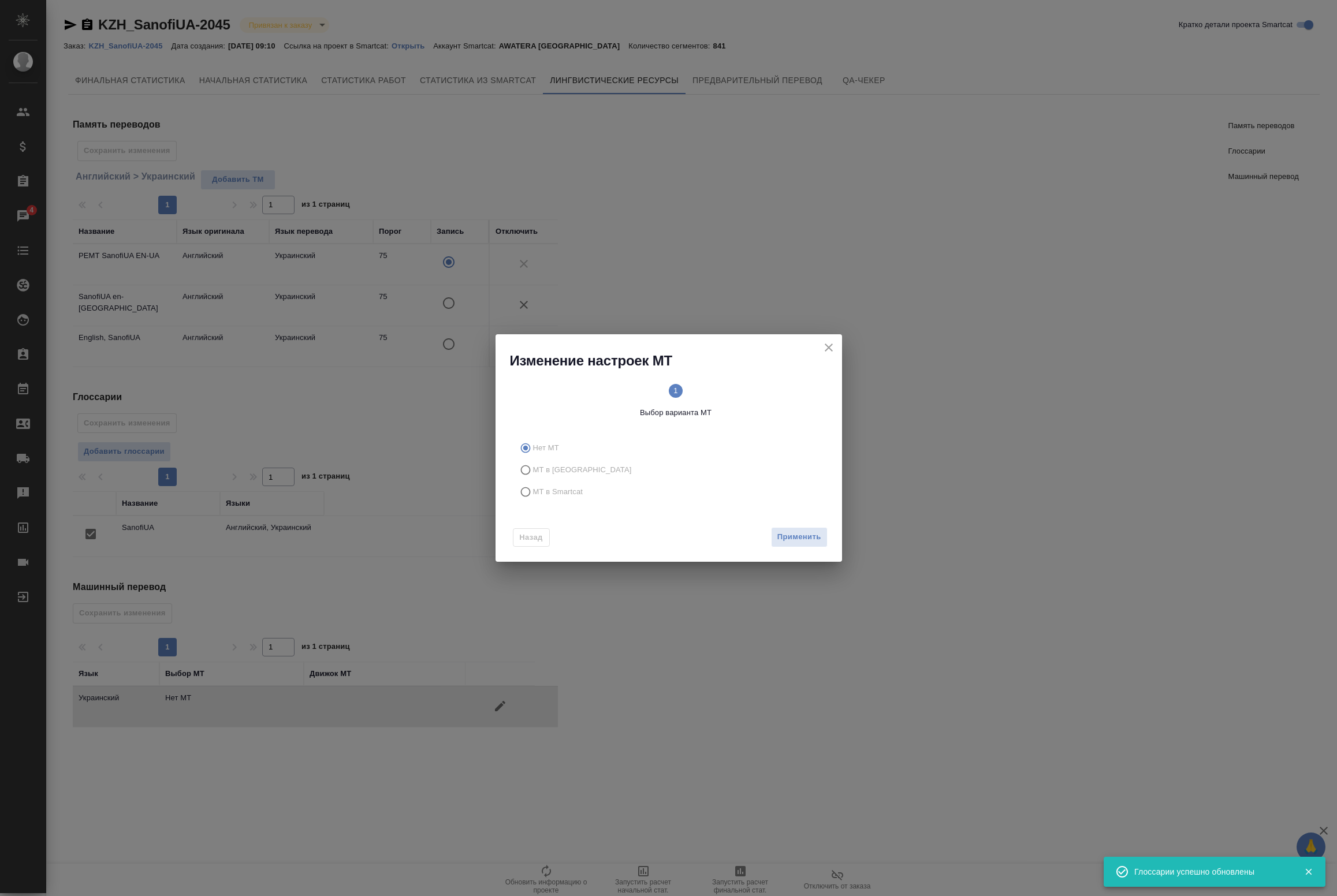
click at [562, 486] on span "МТ в Smartcat" at bounding box center [559, 492] width 51 height 11
click at [533, 486] on input "МТ в Smartcat" at bounding box center [524, 491] width 19 height 22
radio input "true"
click at [798, 529] on button "Вперед" at bounding box center [806, 537] width 41 height 21
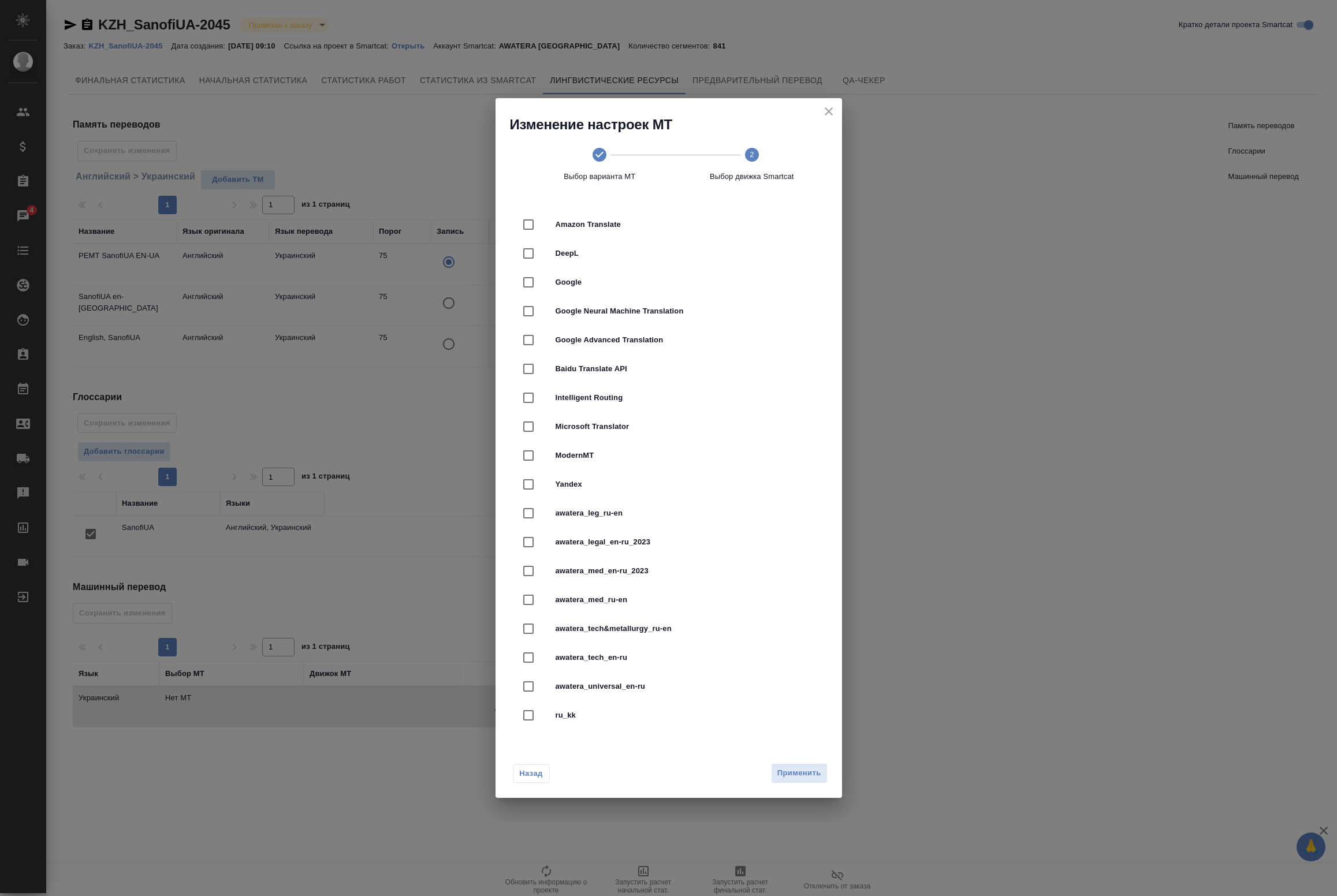
click at [581, 491] on div "Yandex" at bounding box center [668, 484] width 309 height 29
checkbox input "true"
click at [792, 774] on span "Применить" at bounding box center [799, 773] width 44 height 13
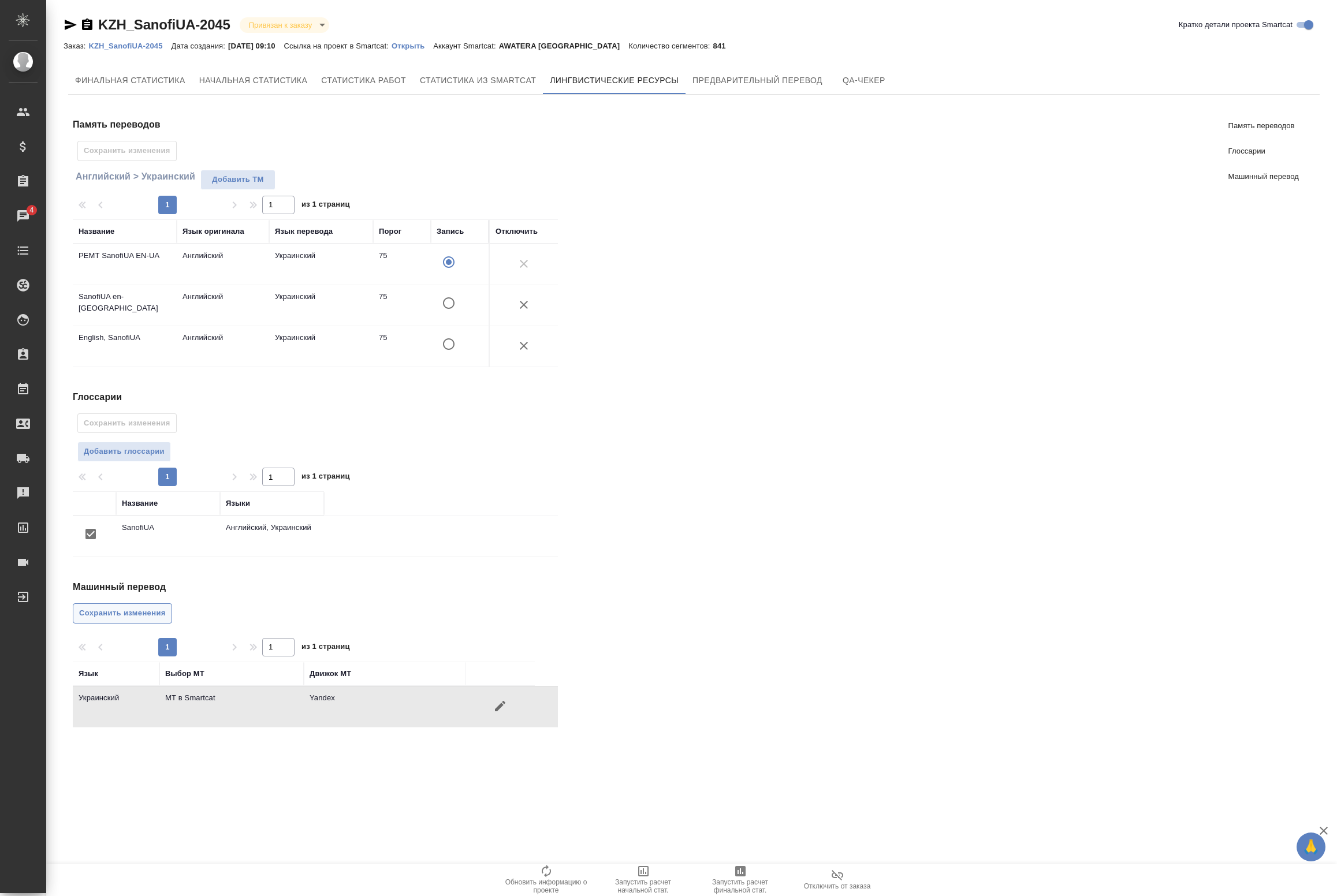
click at [125, 613] on span "Сохранить изменения" at bounding box center [122, 613] width 86 height 13
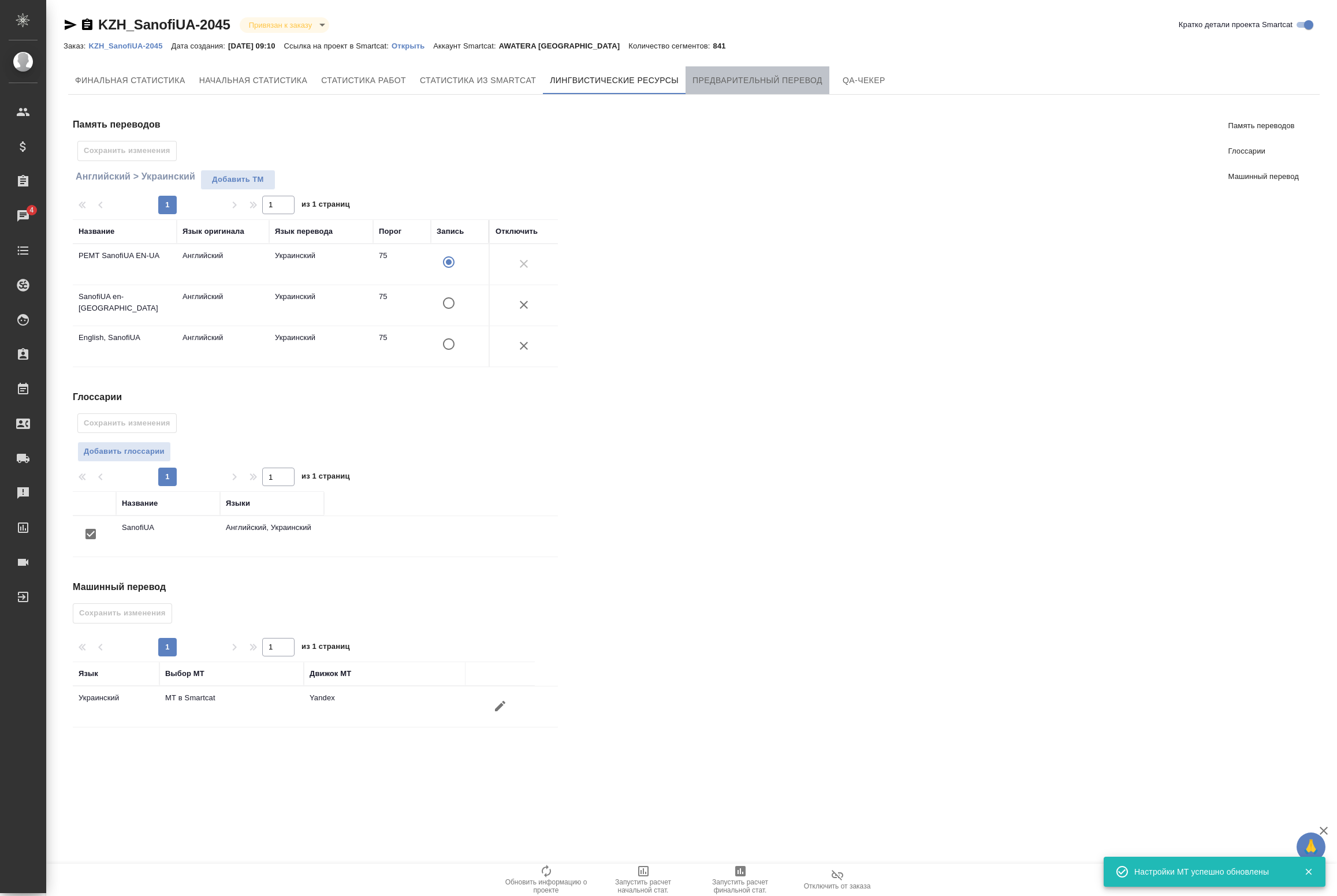
click at [804, 71] on button "Предварительный перевод" at bounding box center [757, 81] width 143 height 28
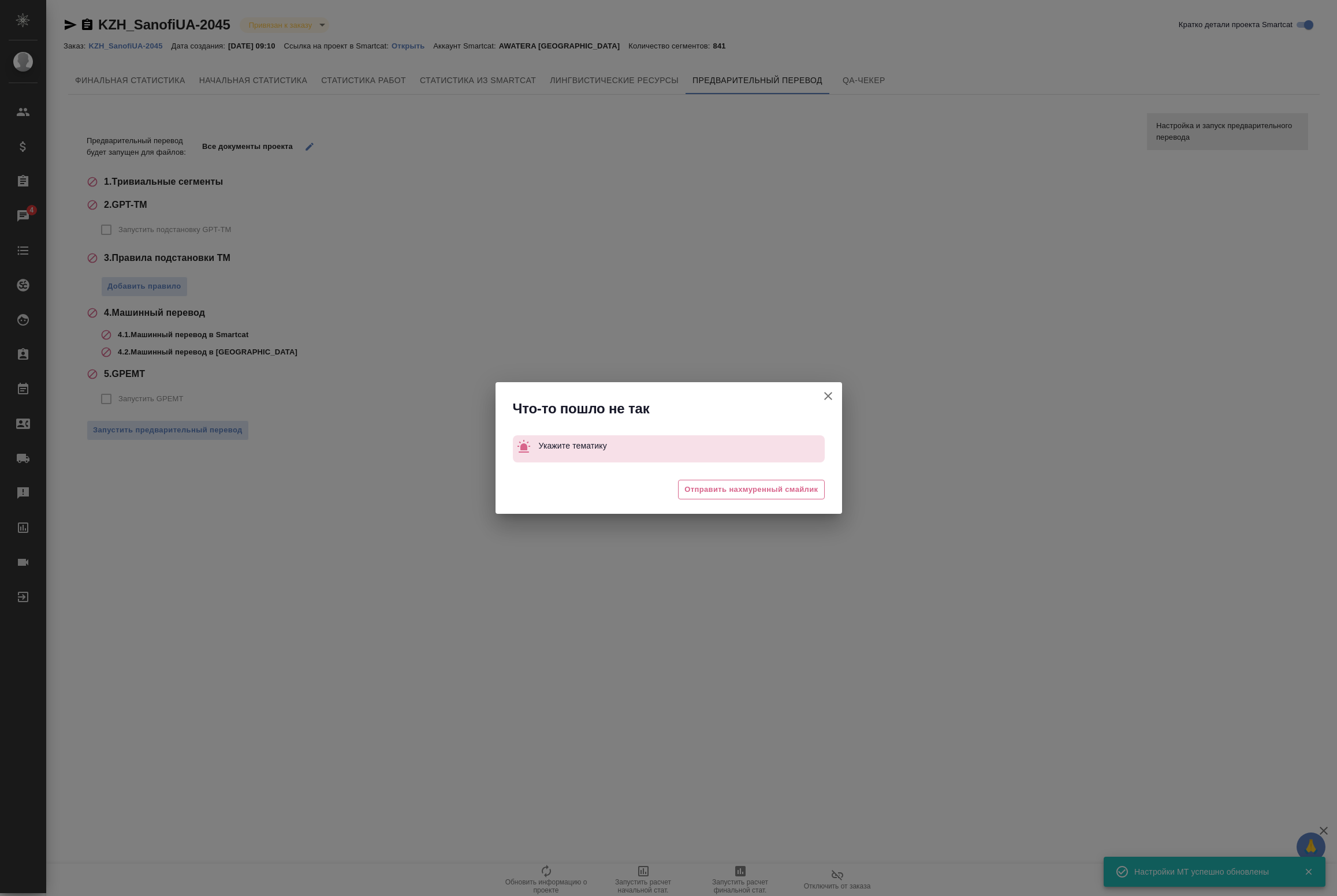
click at [831, 393] on icon "button" at bounding box center [828, 396] width 8 height 8
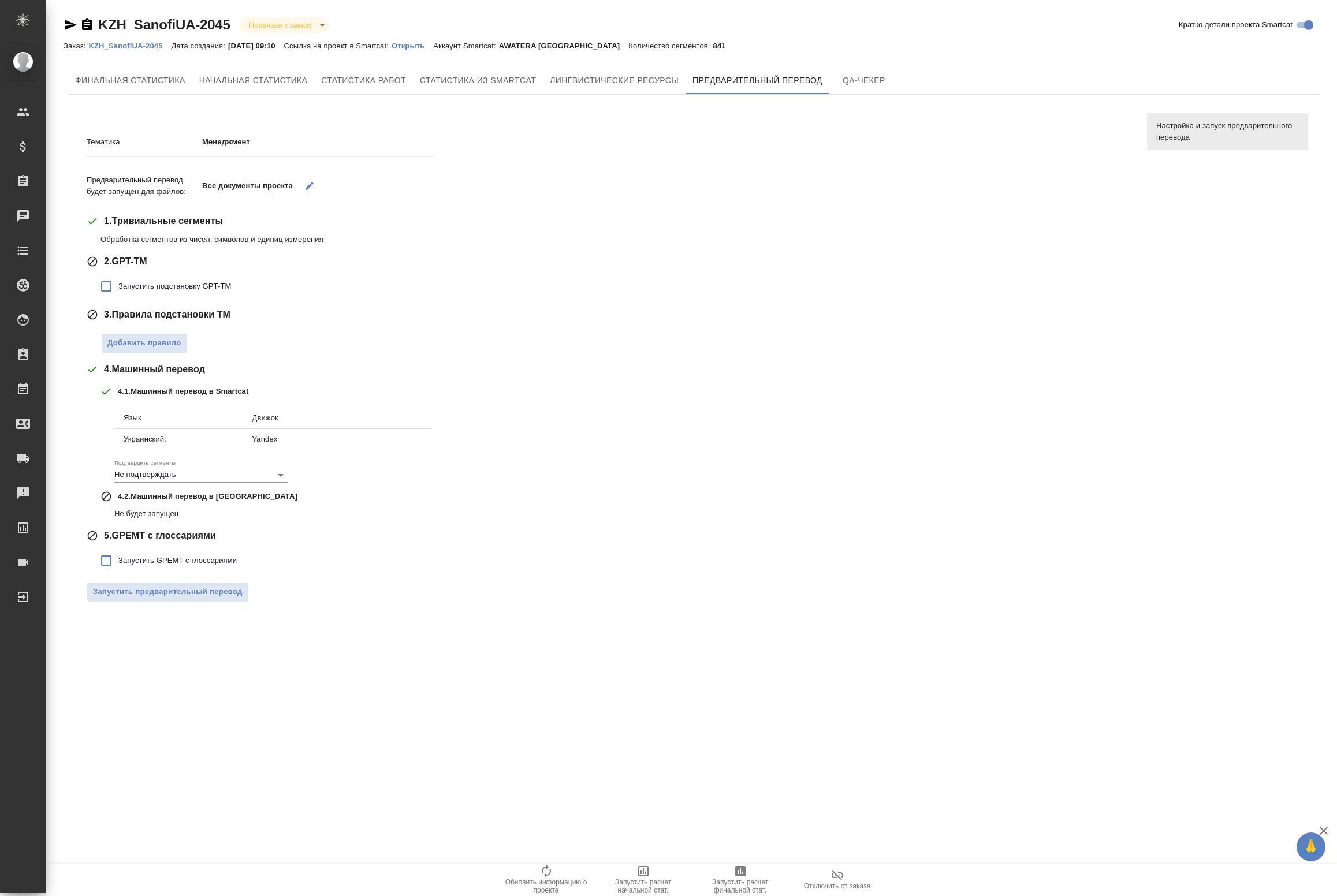
click at [123, 286] on span "Запустить подстановку GPT-TM" at bounding box center [174, 286] width 113 height 11
click at [118, 286] on input "Запустить подстановку GPT-TM" at bounding box center [106, 287] width 24 height 24
checkbox input "true"
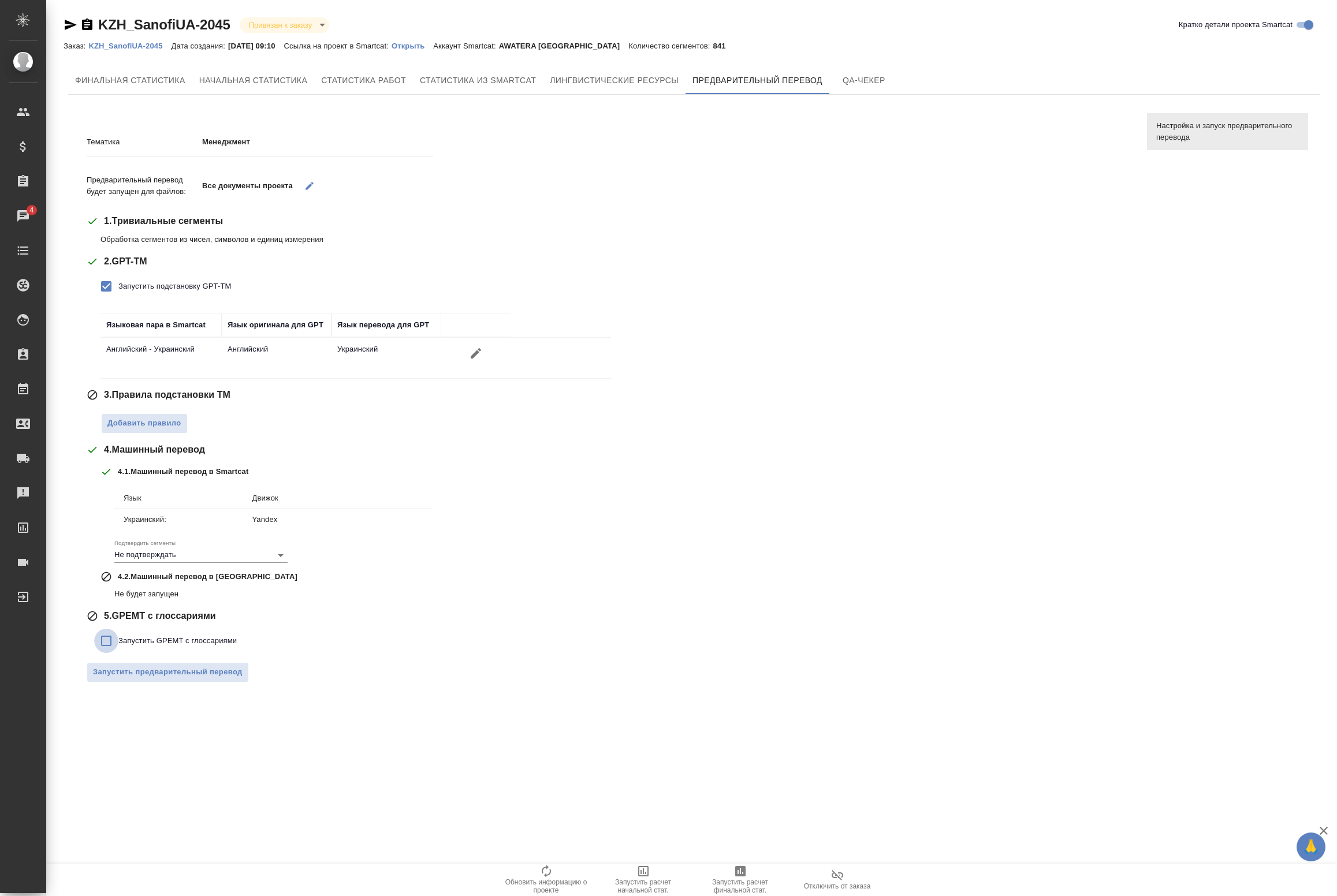
click at [111, 643] on input "Запустить GPEMT с глоссариями" at bounding box center [106, 641] width 24 height 24
checkbox input "true"
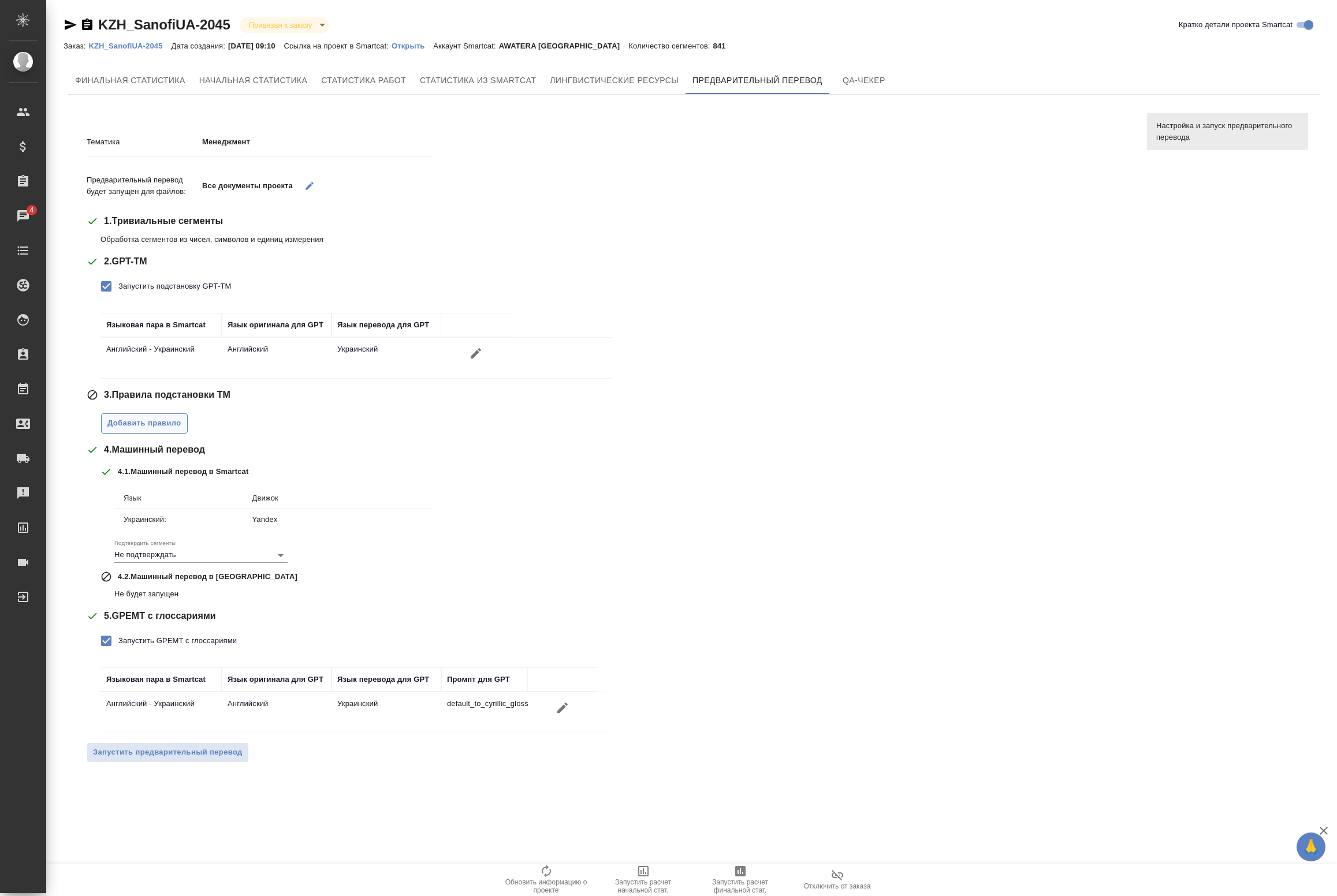
click at [165, 414] on button "Добавить правило" at bounding box center [144, 424] width 86 height 21
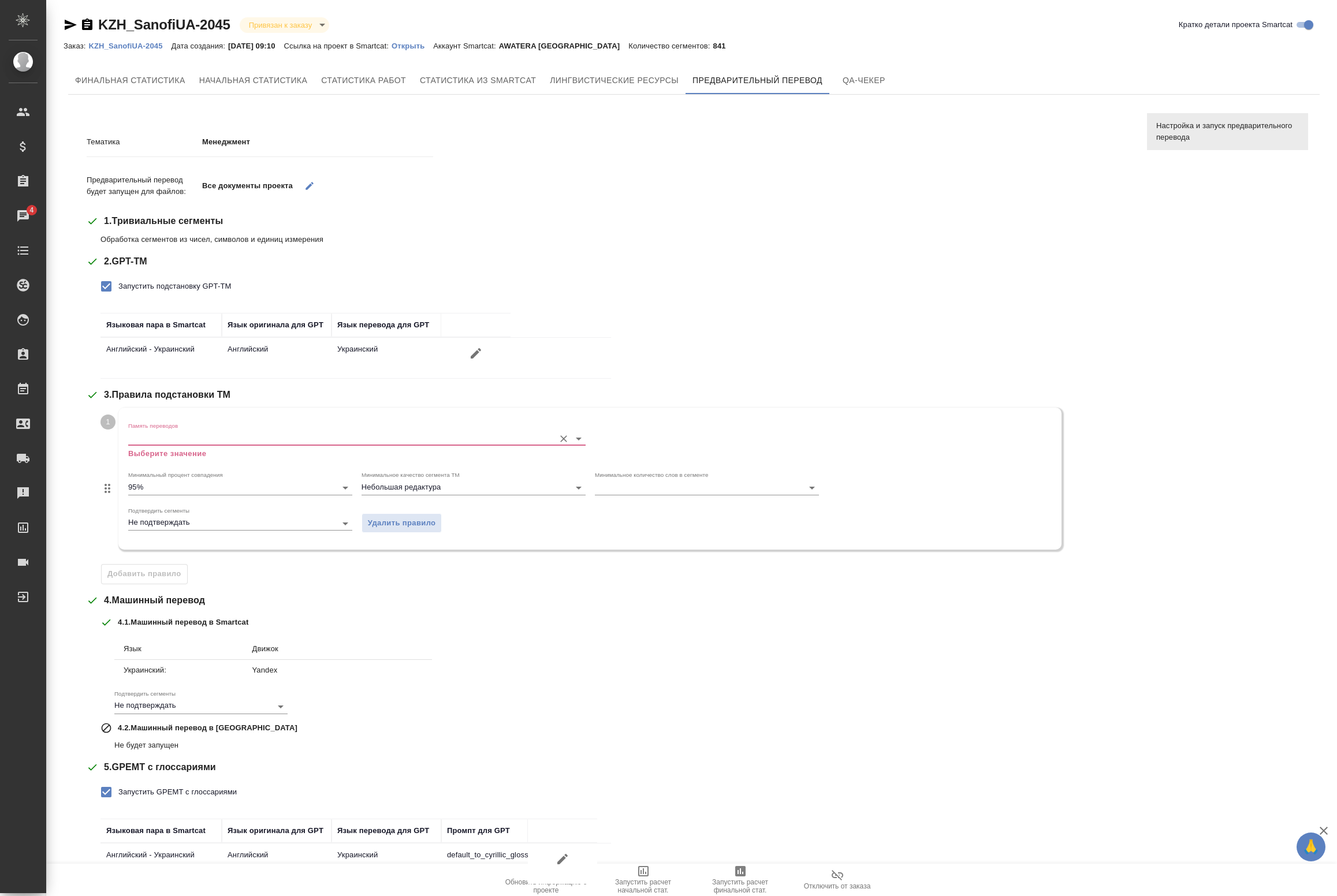
click at [230, 442] on input "Память переводов" at bounding box center [338, 438] width 421 height 14
drag, startPoint x: 195, startPoint y: 478, endPoint x: 195, endPoint y: 466, distance: 12.0
click at [194, 478] on label "Минимальный процент совпадения" at bounding box center [175, 475] width 95 height 6
click at [195, 466] on div "Минимальный процент совпадения 95%" at bounding box center [240, 482] width 233 height 40
click at [200, 434] on input "Память переводов" at bounding box center [338, 438] width 421 height 14
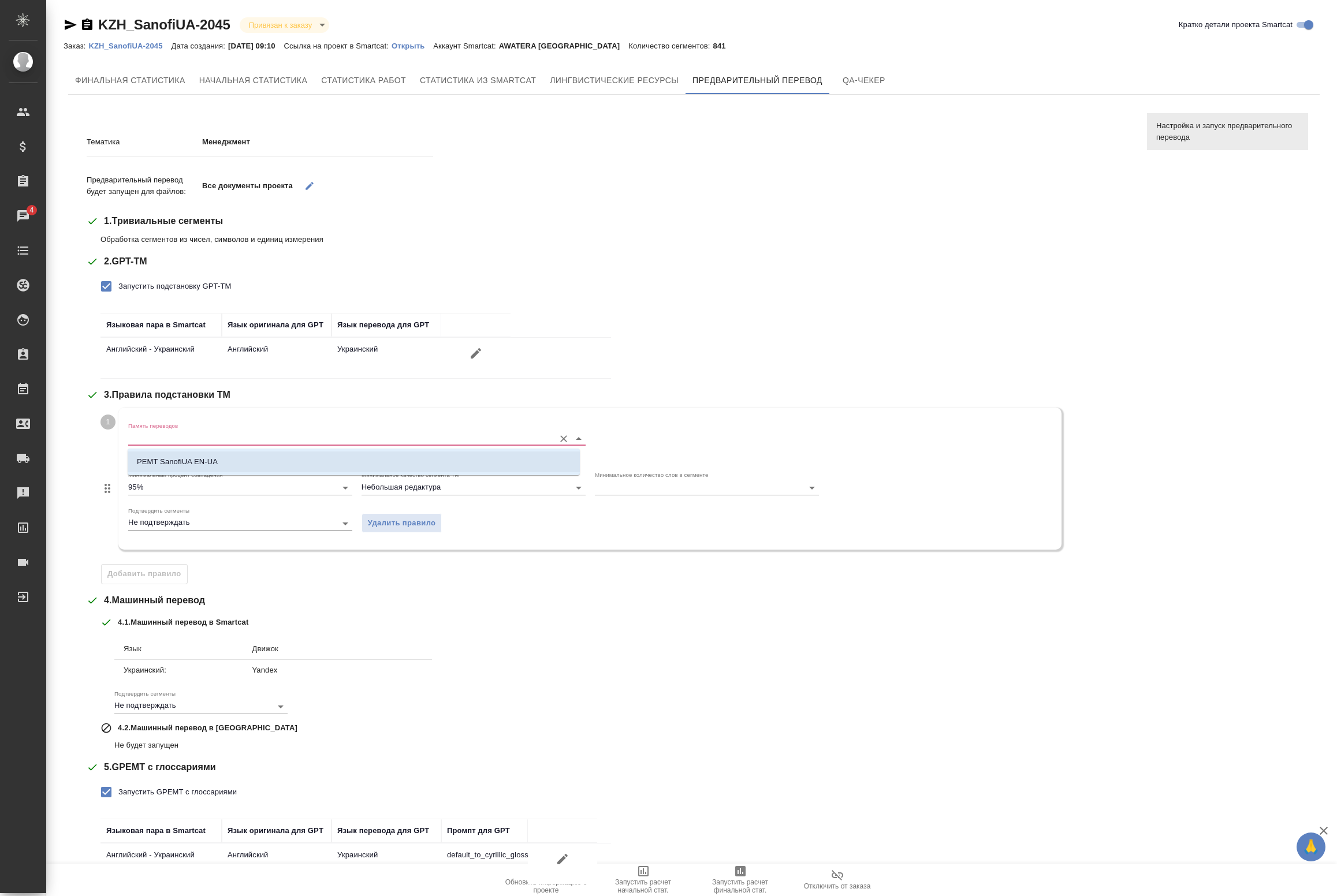
click at [183, 462] on p "PEMT SanofiUA EN-UA" at bounding box center [177, 462] width 81 height 11
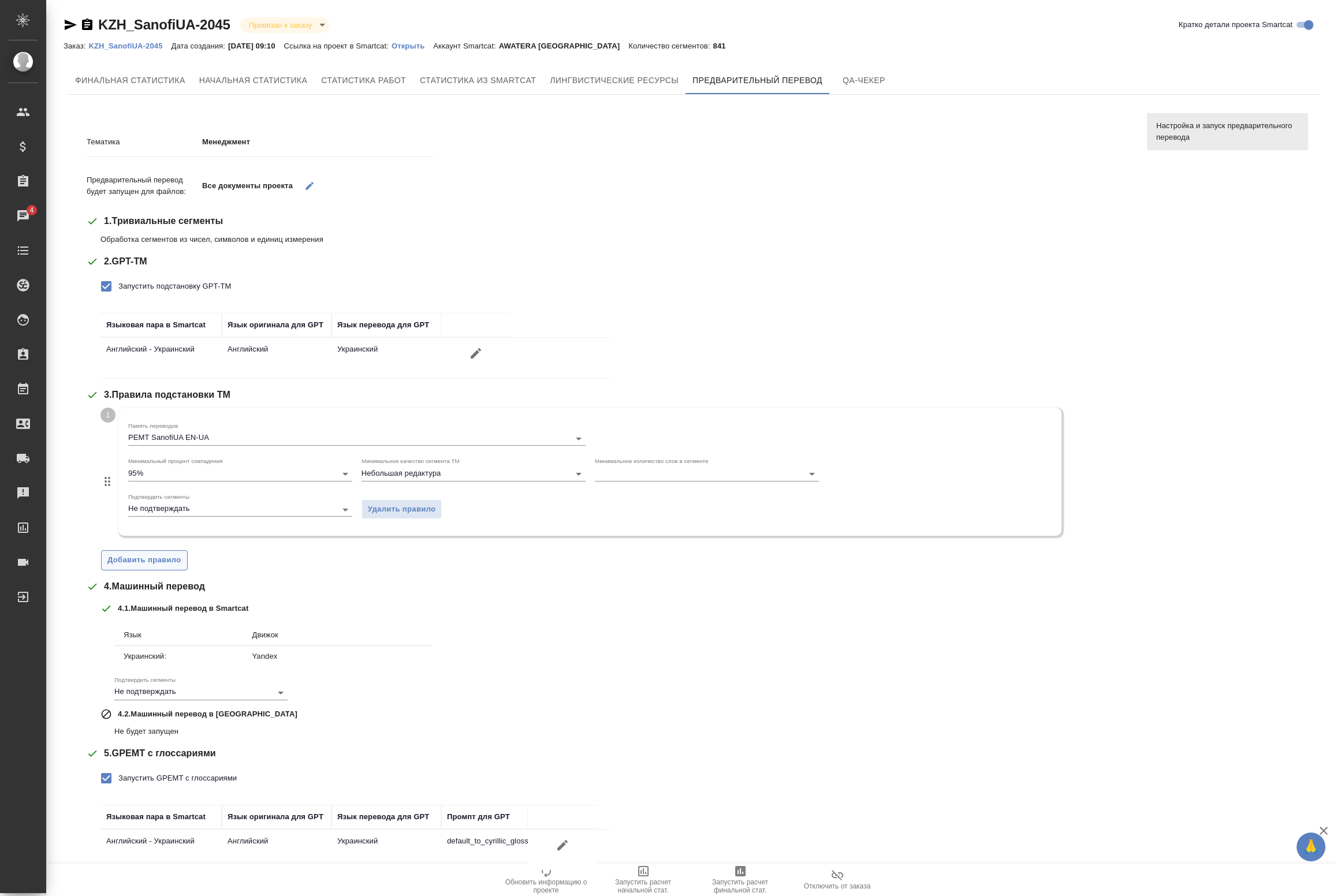
click at [143, 563] on span "Добавить правило" at bounding box center [144, 560] width 74 height 13
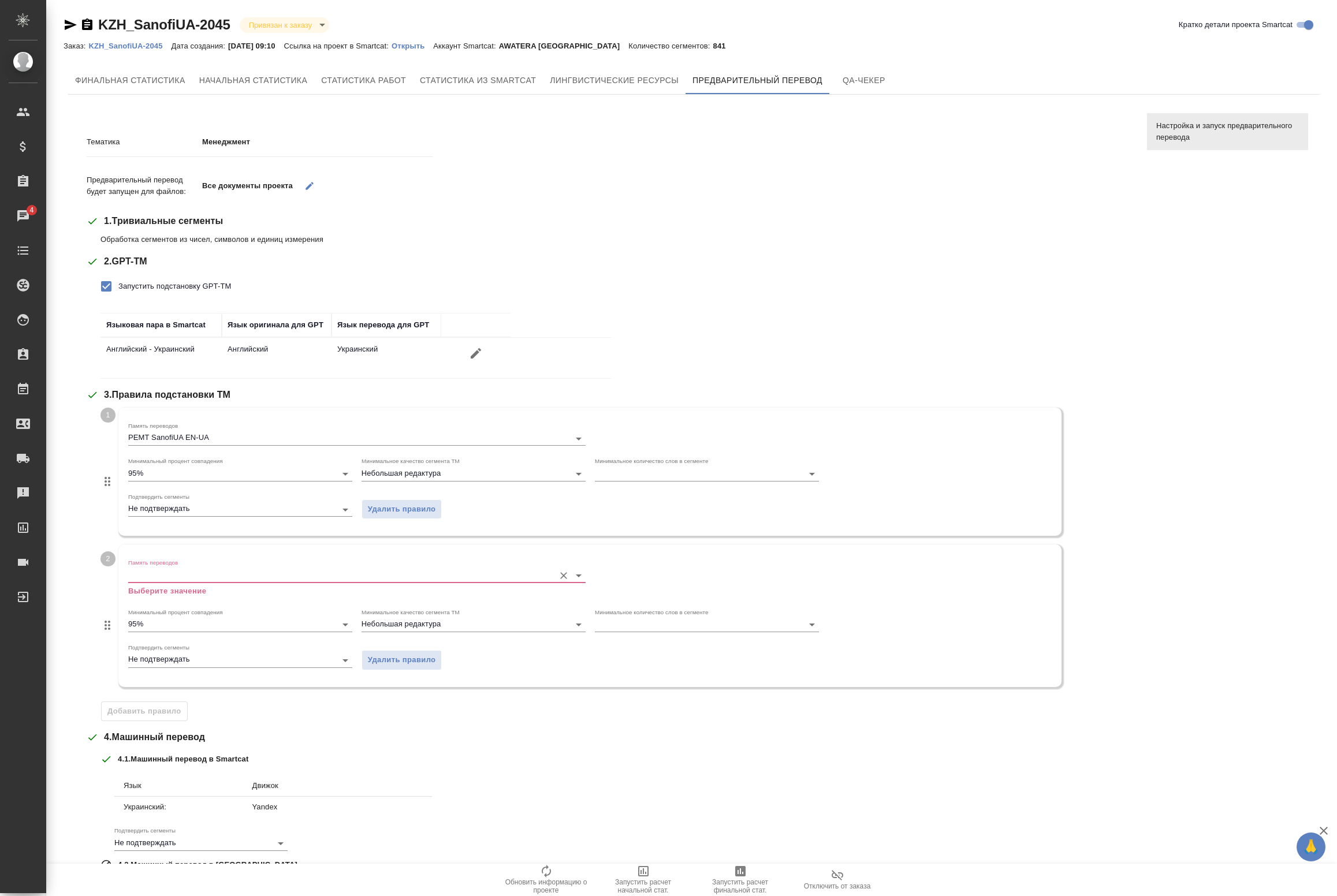
click at [180, 563] on div "Память переводов Выберите значение" at bounding box center [357, 577] width 458 height 37
click at [176, 575] on input "Память переводов" at bounding box center [338, 575] width 421 height 14
click at [163, 595] on div "PEMT SanofiUA EN-UA" at bounding box center [353, 599] width 452 height 26
click at [181, 564] on div "Память переводов Выберите значение" at bounding box center [357, 577] width 458 height 37
click at [671, 74] on span "Лингвистические ресурсы" at bounding box center [614, 80] width 128 height 14
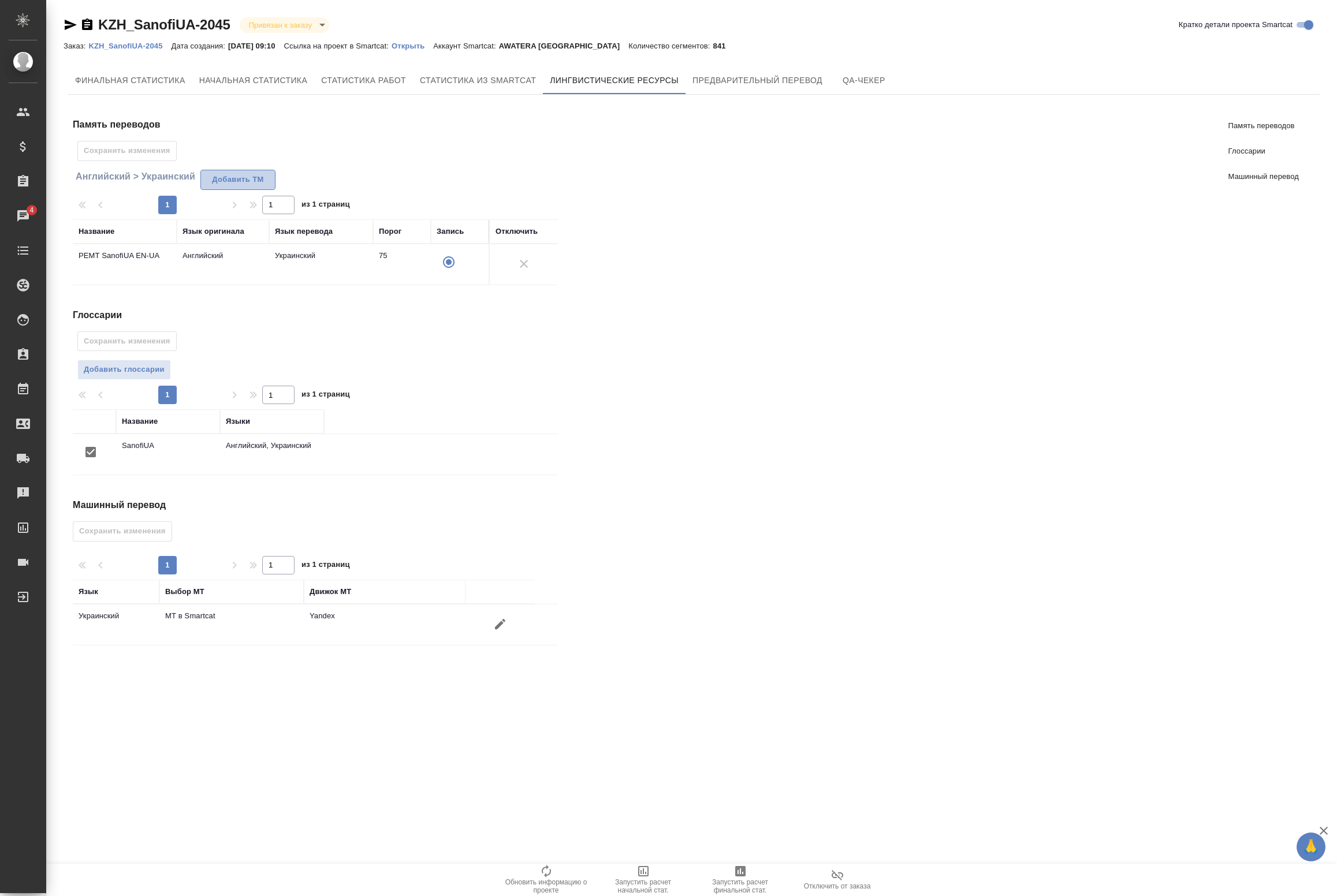
click at [226, 183] on span "Добавить TM" at bounding box center [238, 180] width 63 height 13
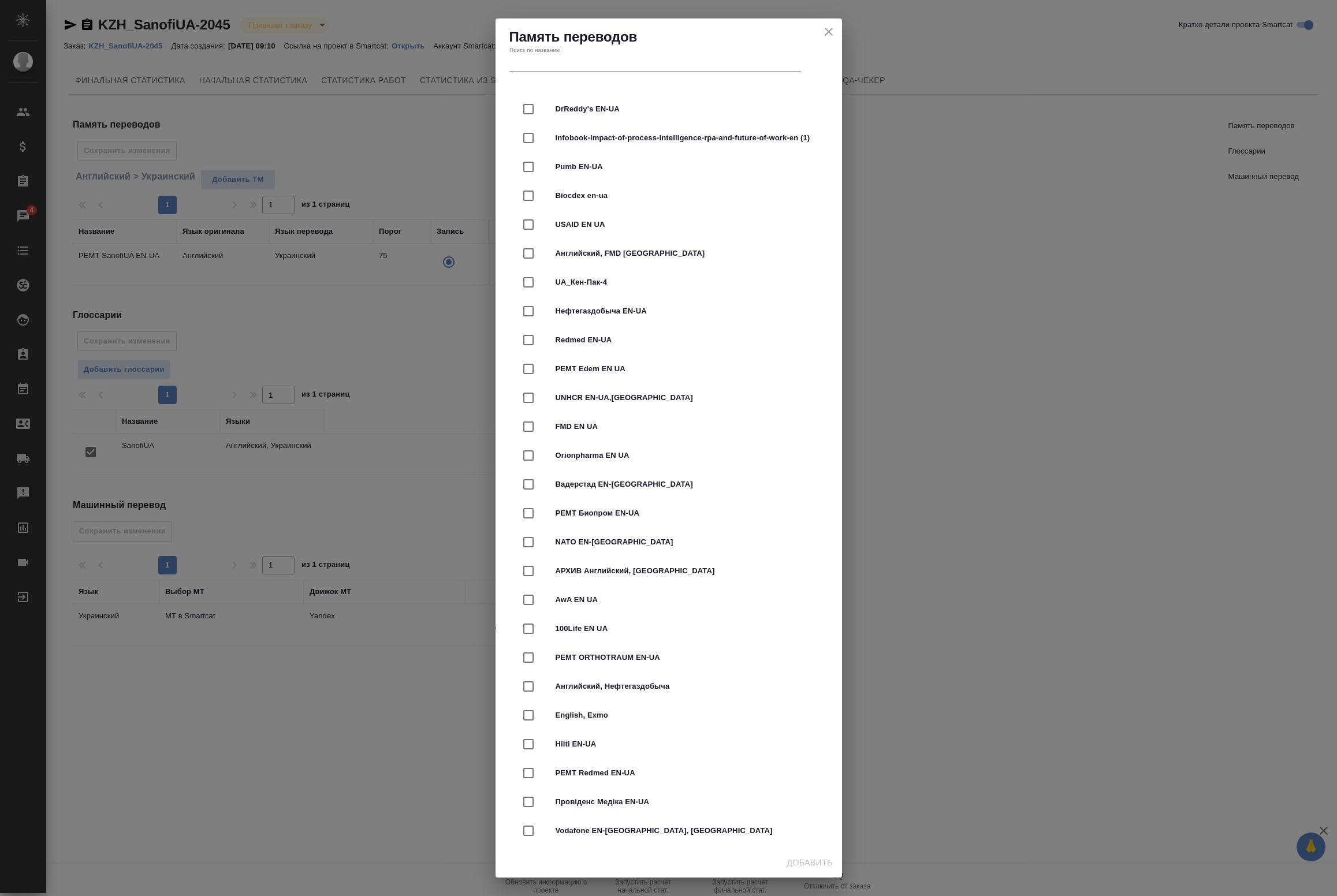
click at [570, 414] on div "Поиск по названию" at bounding box center [654, 426] width 292 height 25
click at [569, 424] on input "text" at bounding box center [654, 431] width 292 height 16
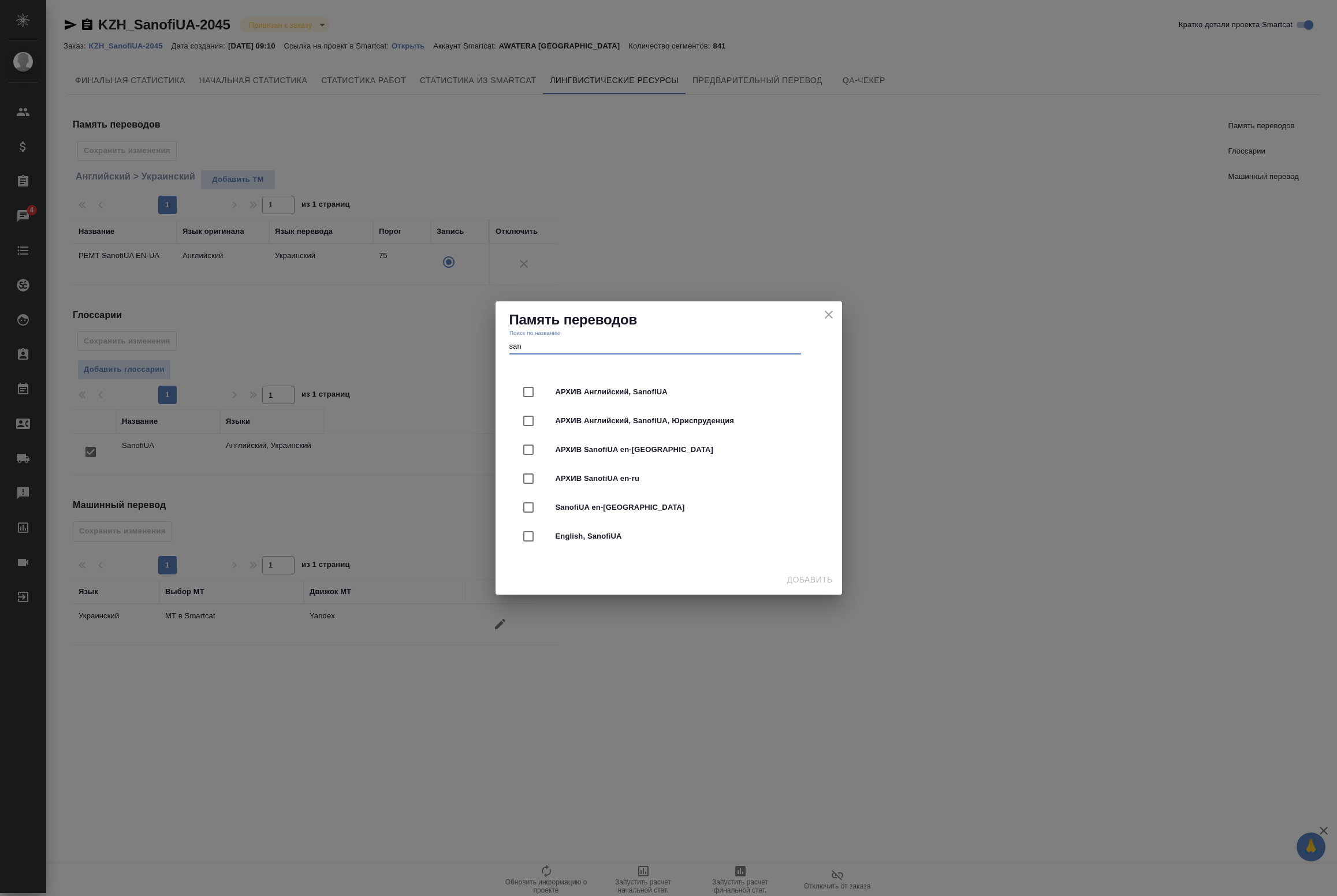
type input "san"
click at [530, 509] on input "checkbox" at bounding box center [529, 508] width 24 height 24
checkbox input "true"
click at [524, 540] on input "checkbox" at bounding box center [529, 536] width 24 height 24
checkbox input "true"
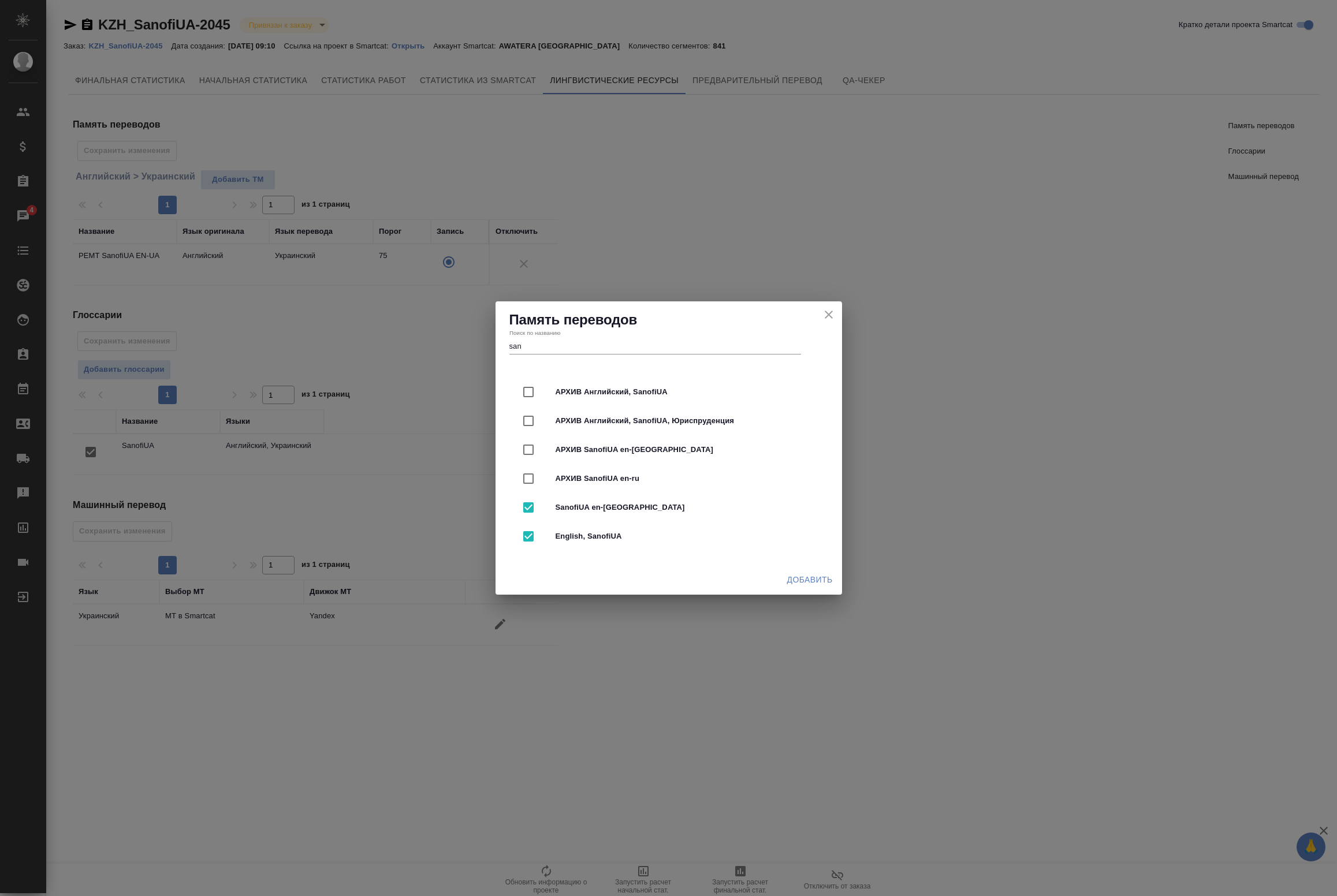
click at [786, 581] on button "Добавить" at bounding box center [810, 579] width 55 height 22
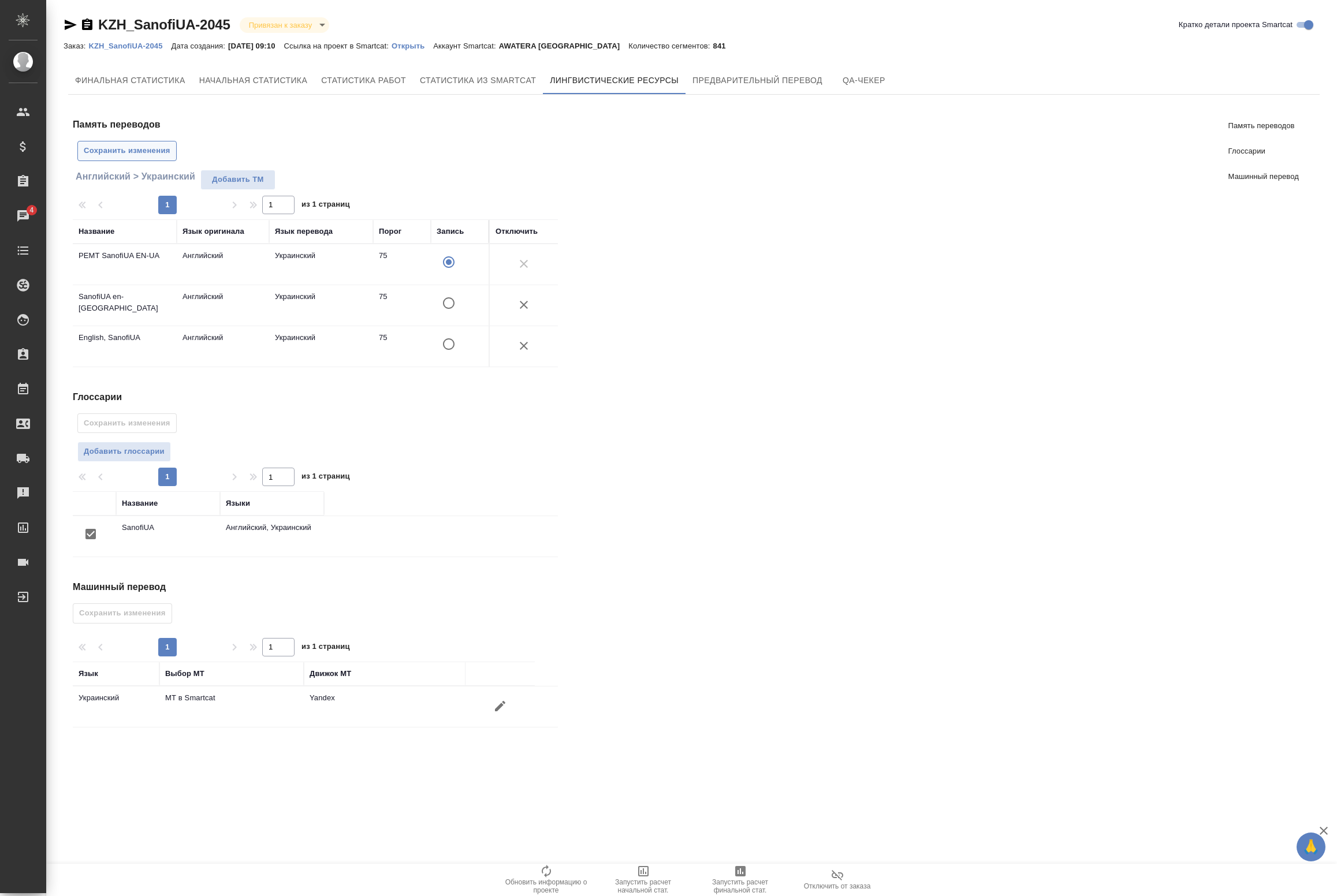
click at [145, 151] on span "Сохранить изменения" at bounding box center [127, 151] width 86 height 13
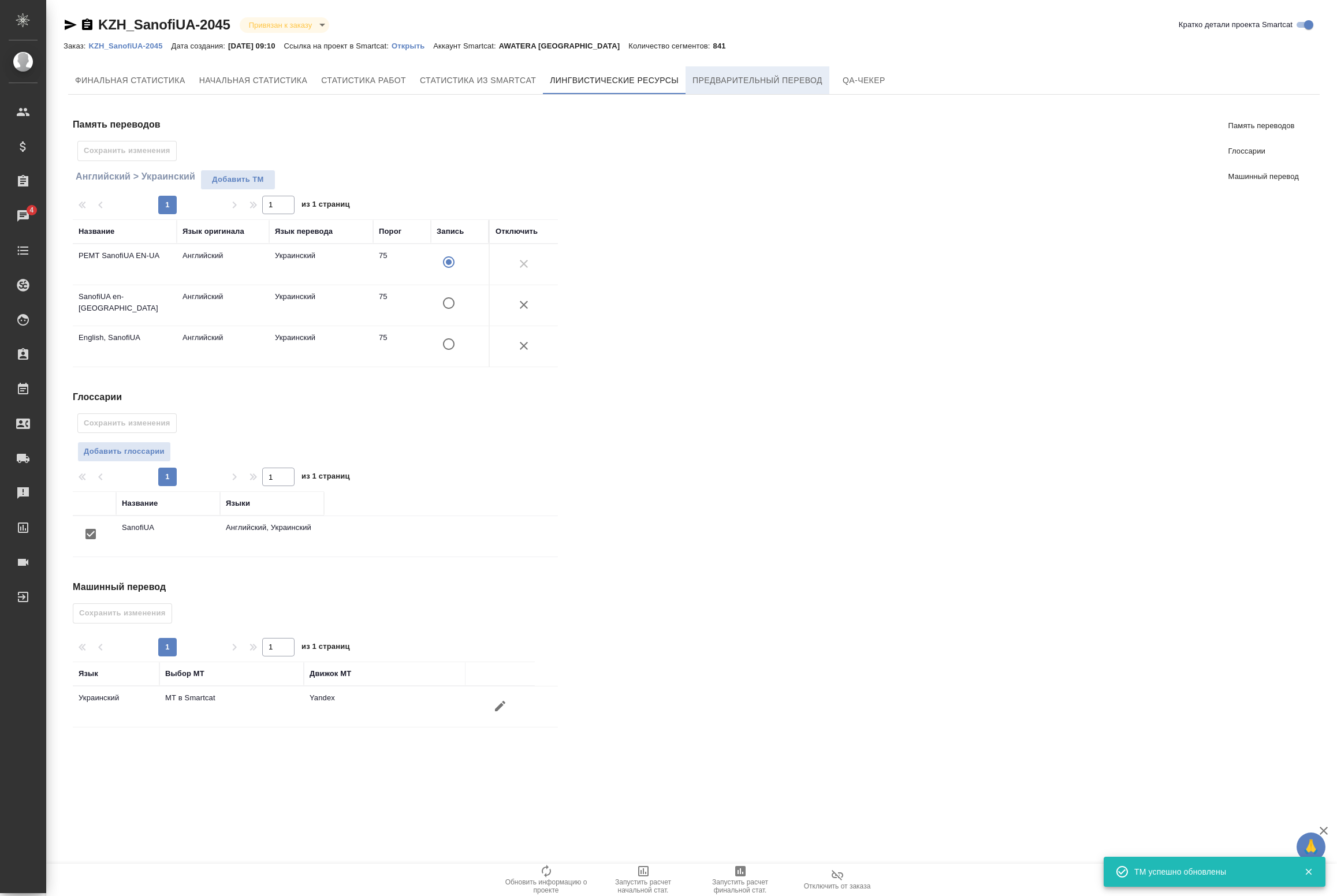
click at [787, 77] on span "Предварительный перевод" at bounding box center [758, 80] width 130 height 14
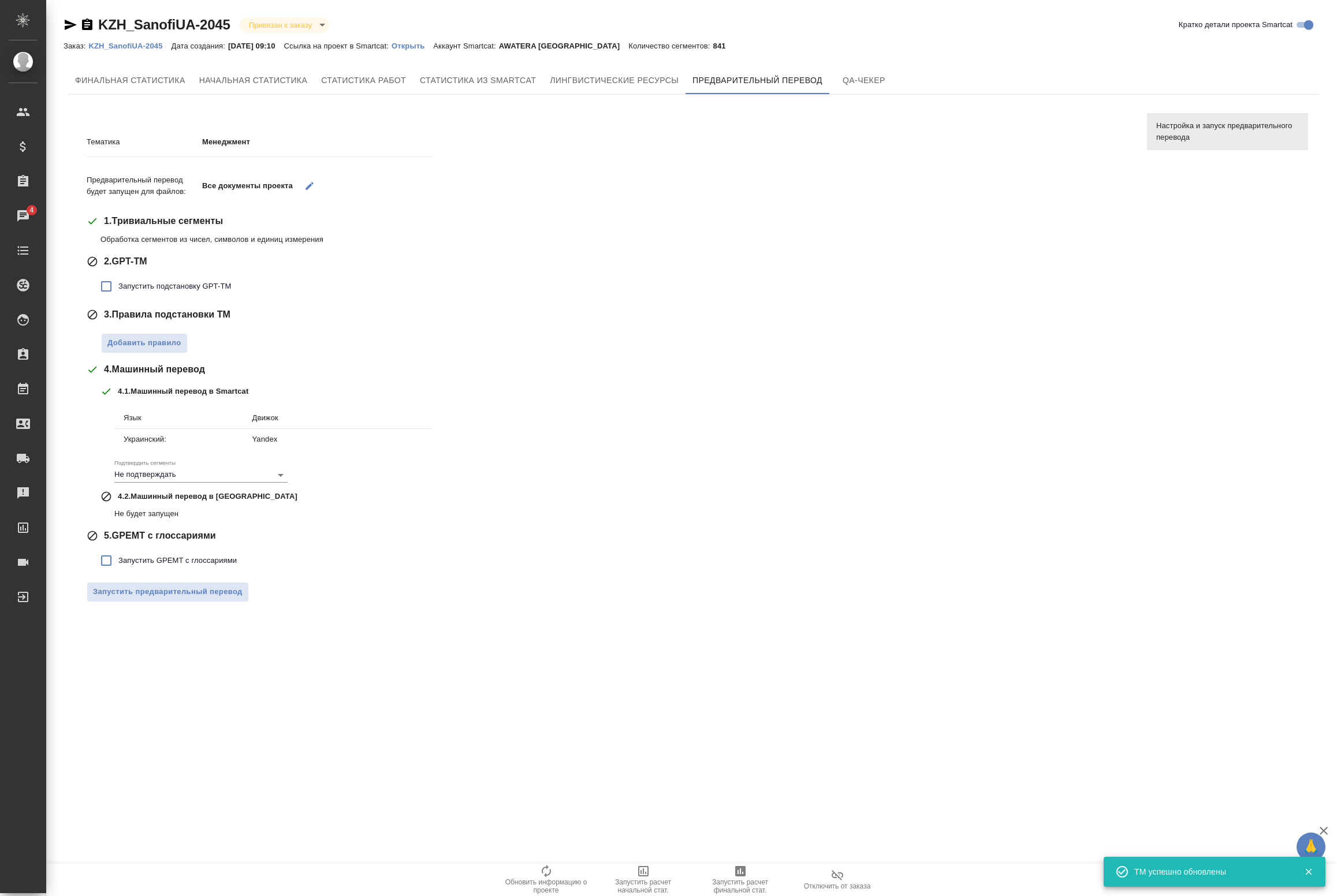
click at [119, 283] on span "Запустить подстановку GPT-TM" at bounding box center [174, 286] width 113 height 11
click at [118, 283] on input "Запустить подстановку GPT-TM" at bounding box center [106, 287] width 24 height 24
checkbox input "true"
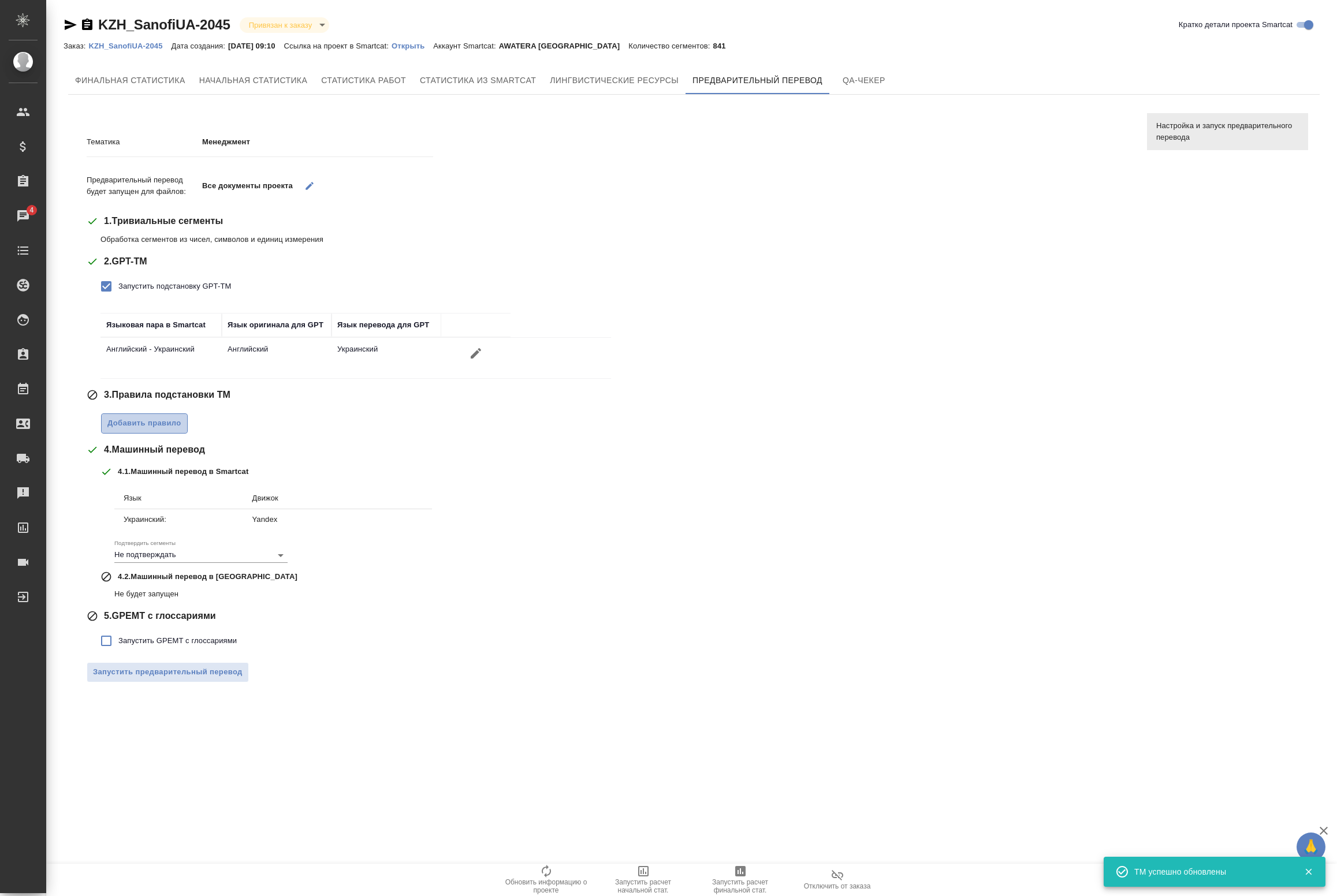
click at [143, 428] on span "Добавить правило" at bounding box center [144, 424] width 74 height 13
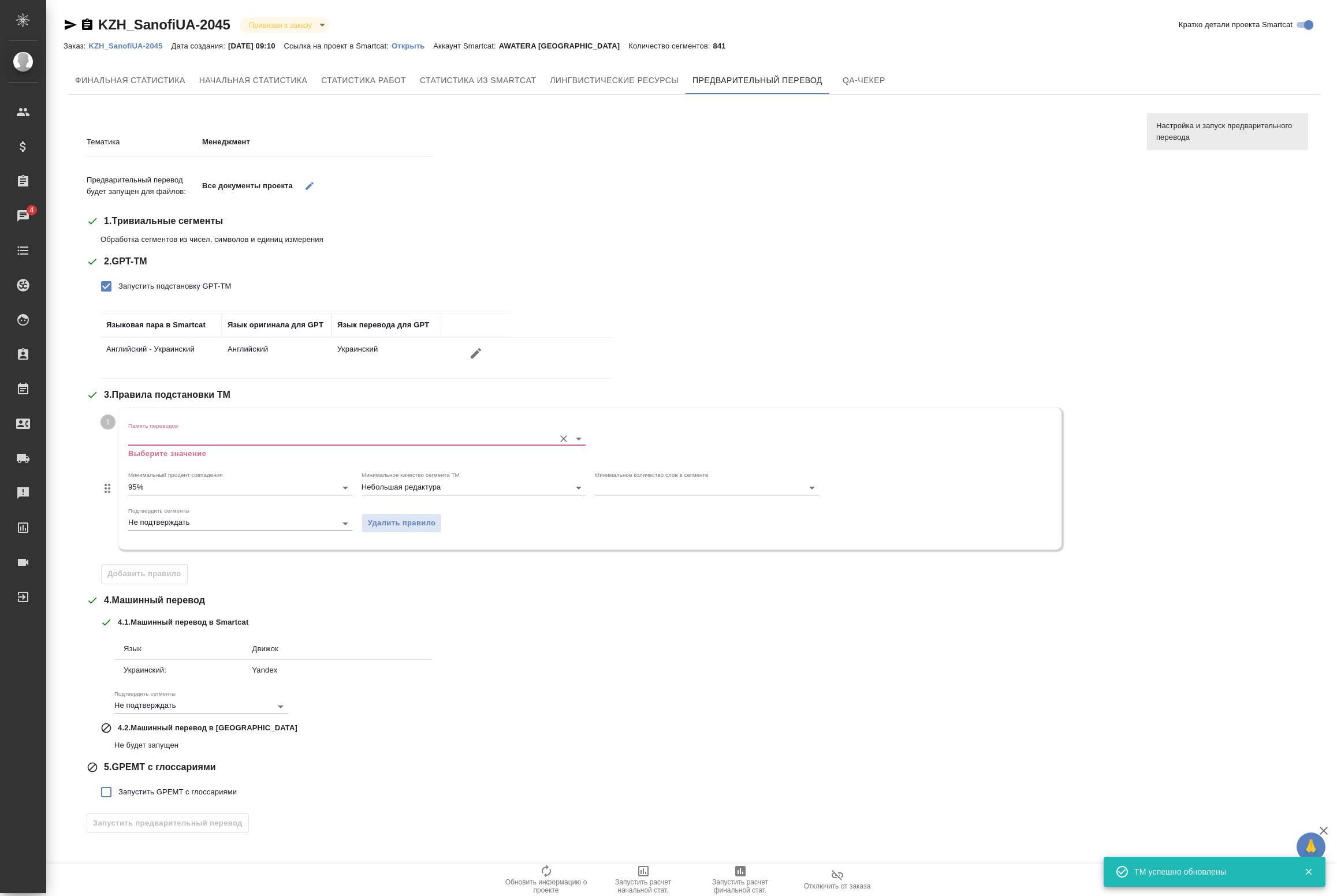
click at [235, 438] on input "Память переводов" at bounding box center [338, 438] width 421 height 14
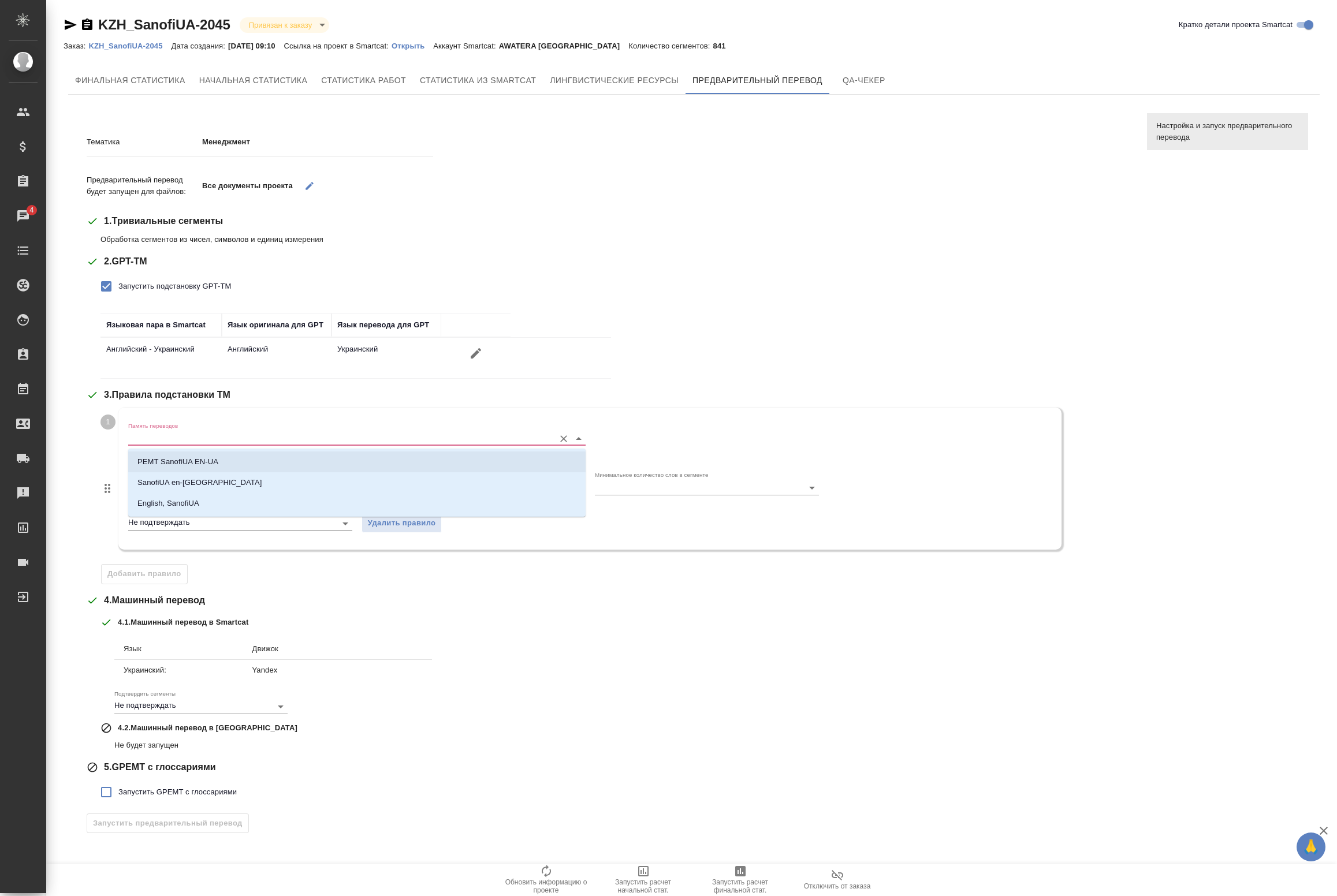
click at [207, 466] on p "PEMT SanofiUA EN-UA" at bounding box center [178, 462] width 81 height 11
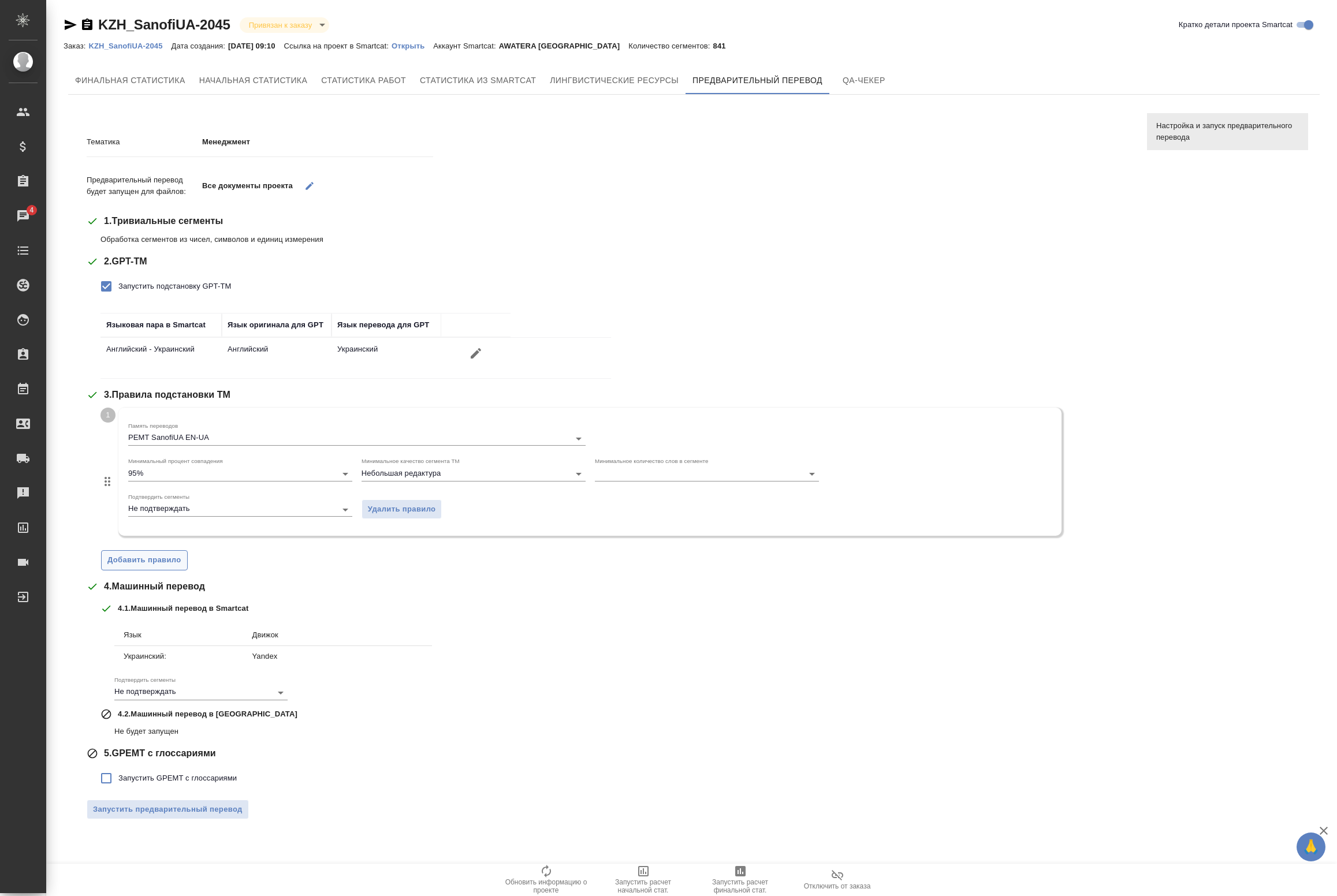
click at [147, 565] on span "Добавить правило" at bounding box center [144, 560] width 74 height 13
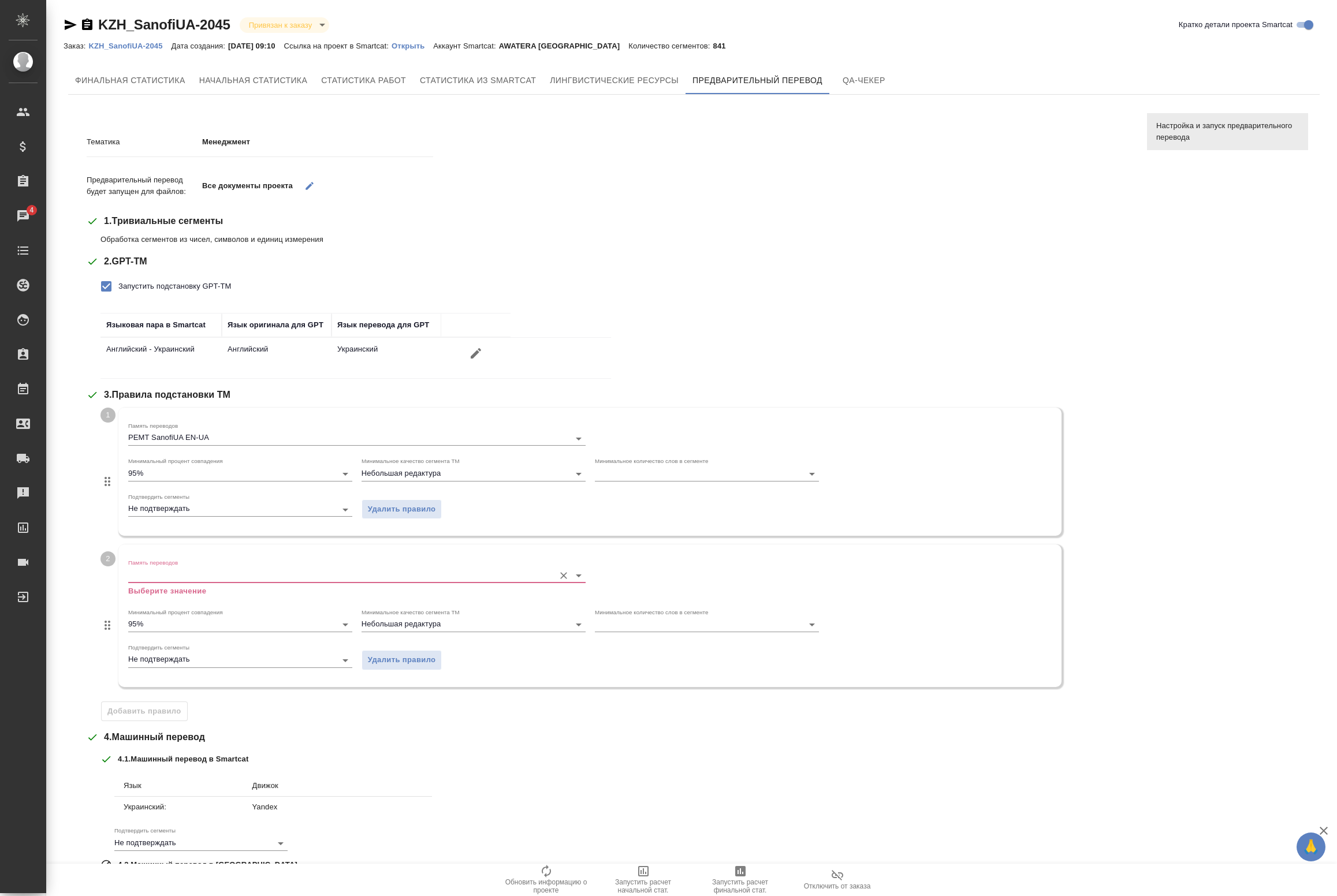
drag, startPoint x: 207, startPoint y: 575, endPoint x: 201, endPoint y: 579, distance: 7.2
click at [206, 575] on input "Память переводов" at bounding box center [338, 575] width 421 height 14
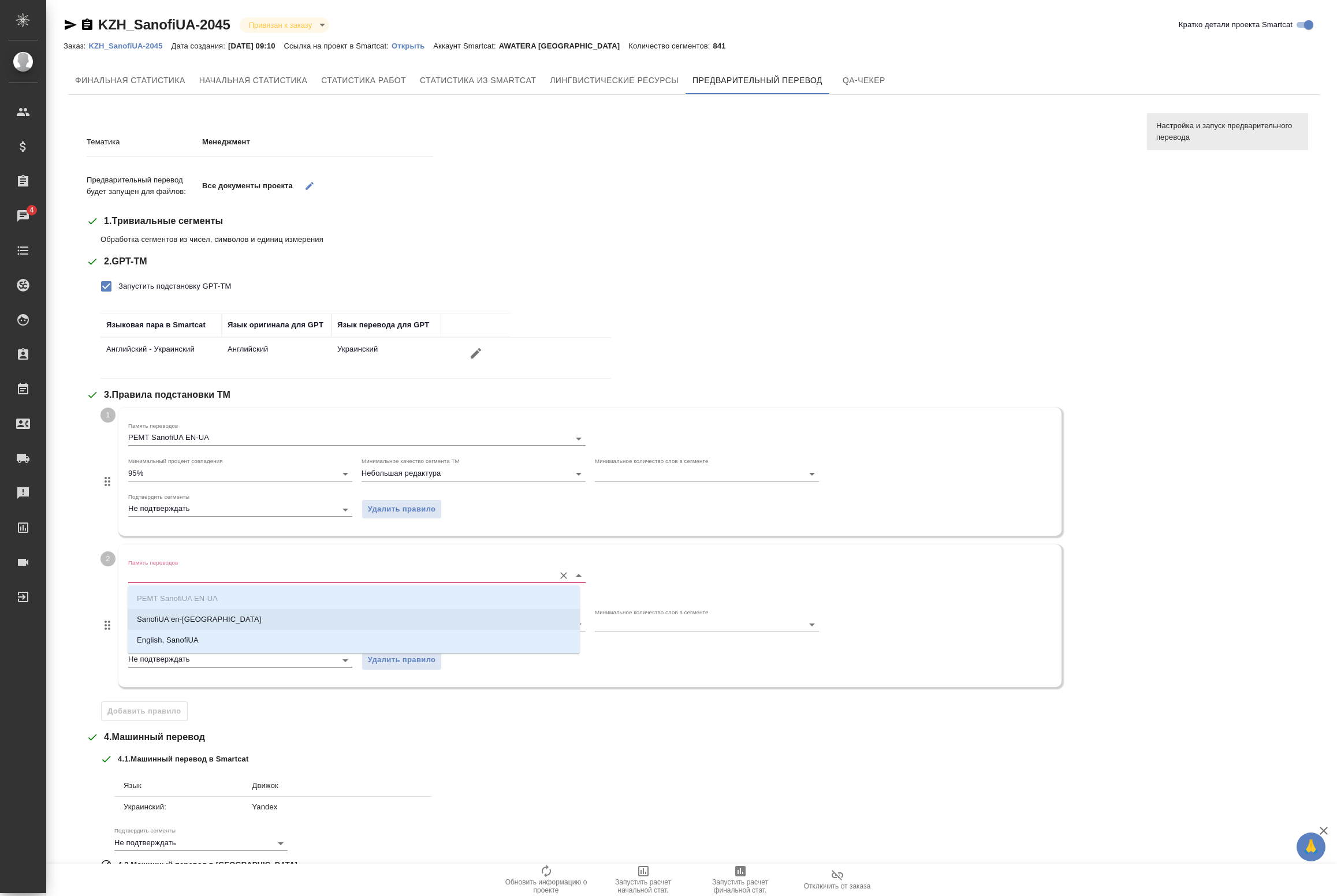
click at [180, 614] on p "SanofiUA en-uk" at bounding box center [199, 620] width 124 height 11
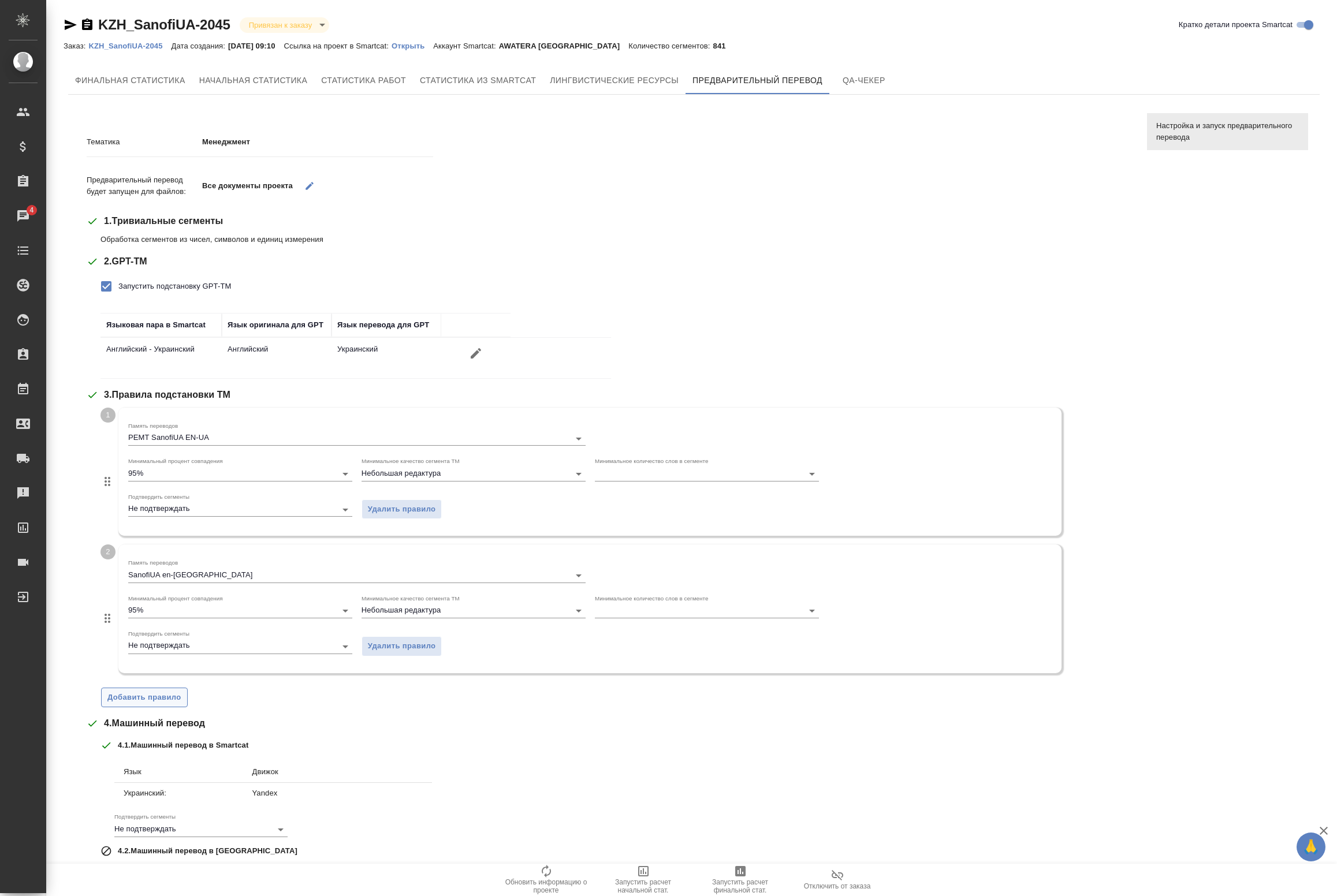
click at [156, 695] on span "Добавить правило" at bounding box center [144, 697] width 74 height 13
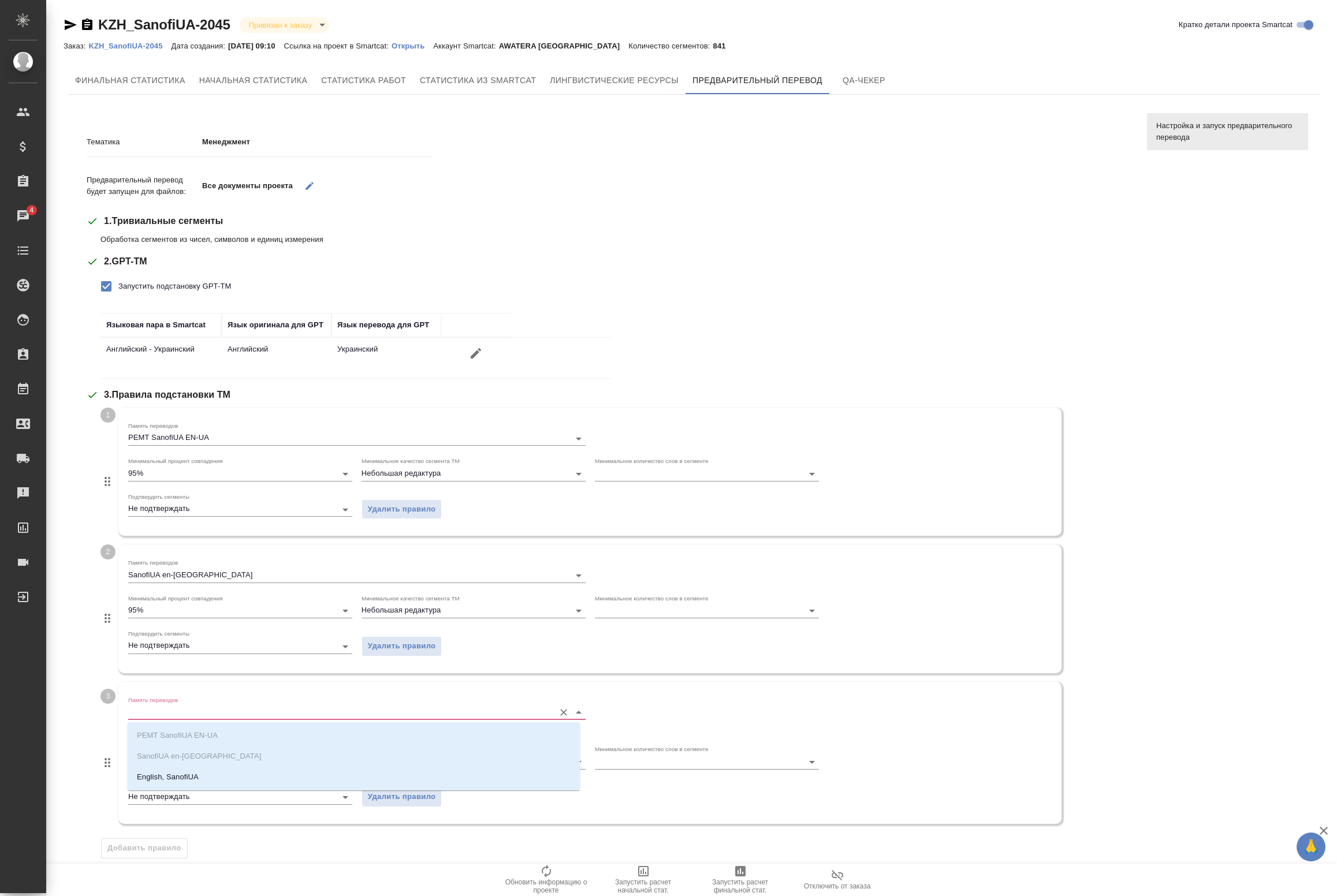
click at [186, 713] on input "Память переводов" at bounding box center [338, 712] width 421 height 14
click at [156, 774] on p "English, SanofiUA" at bounding box center [168, 777] width 62 height 11
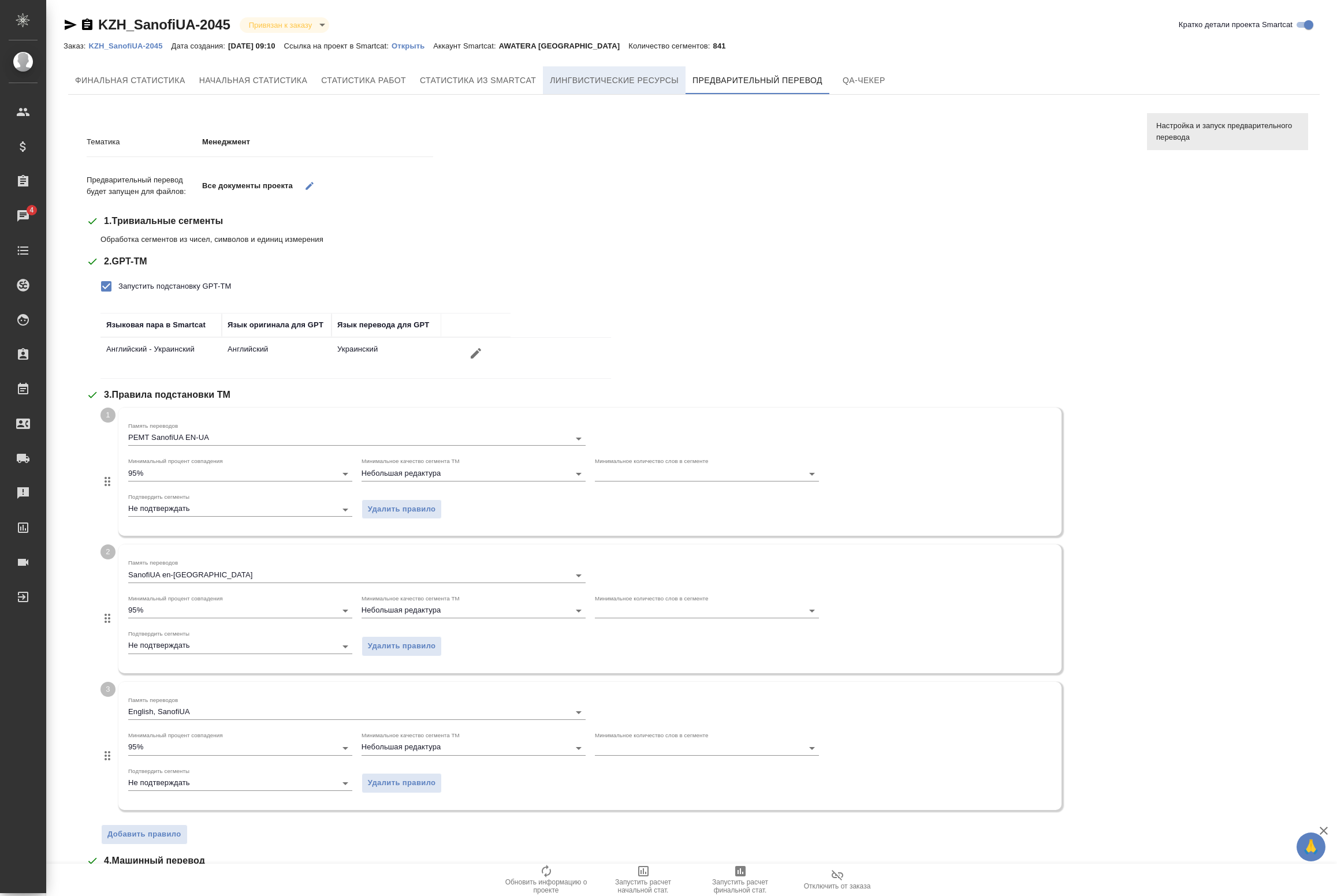
click at [637, 87] on button "Лингвистические ресурсы" at bounding box center [614, 81] width 143 height 28
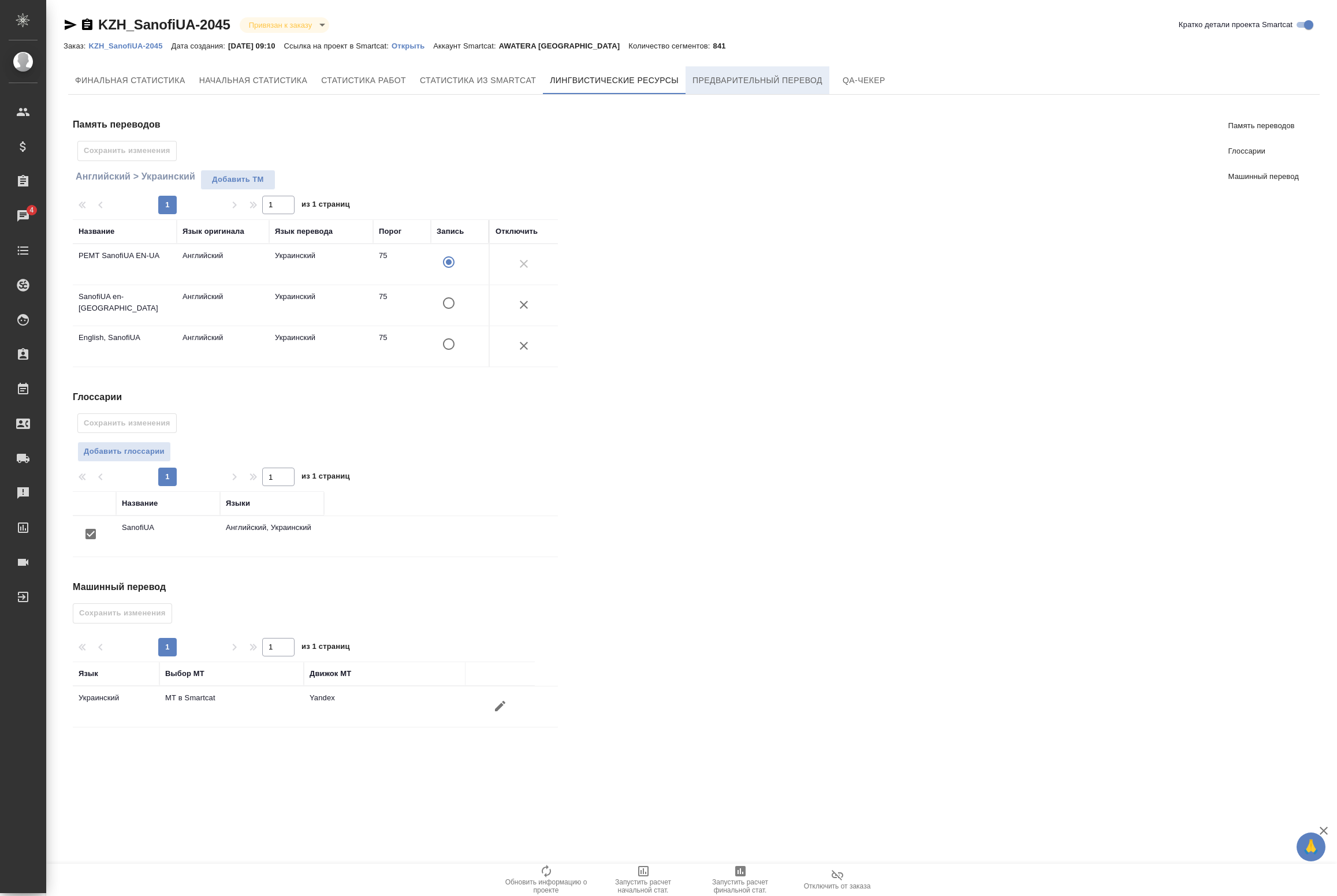
click at [741, 73] on span "Предварительный перевод" at bounding box center [758, 80] width 130 height 14
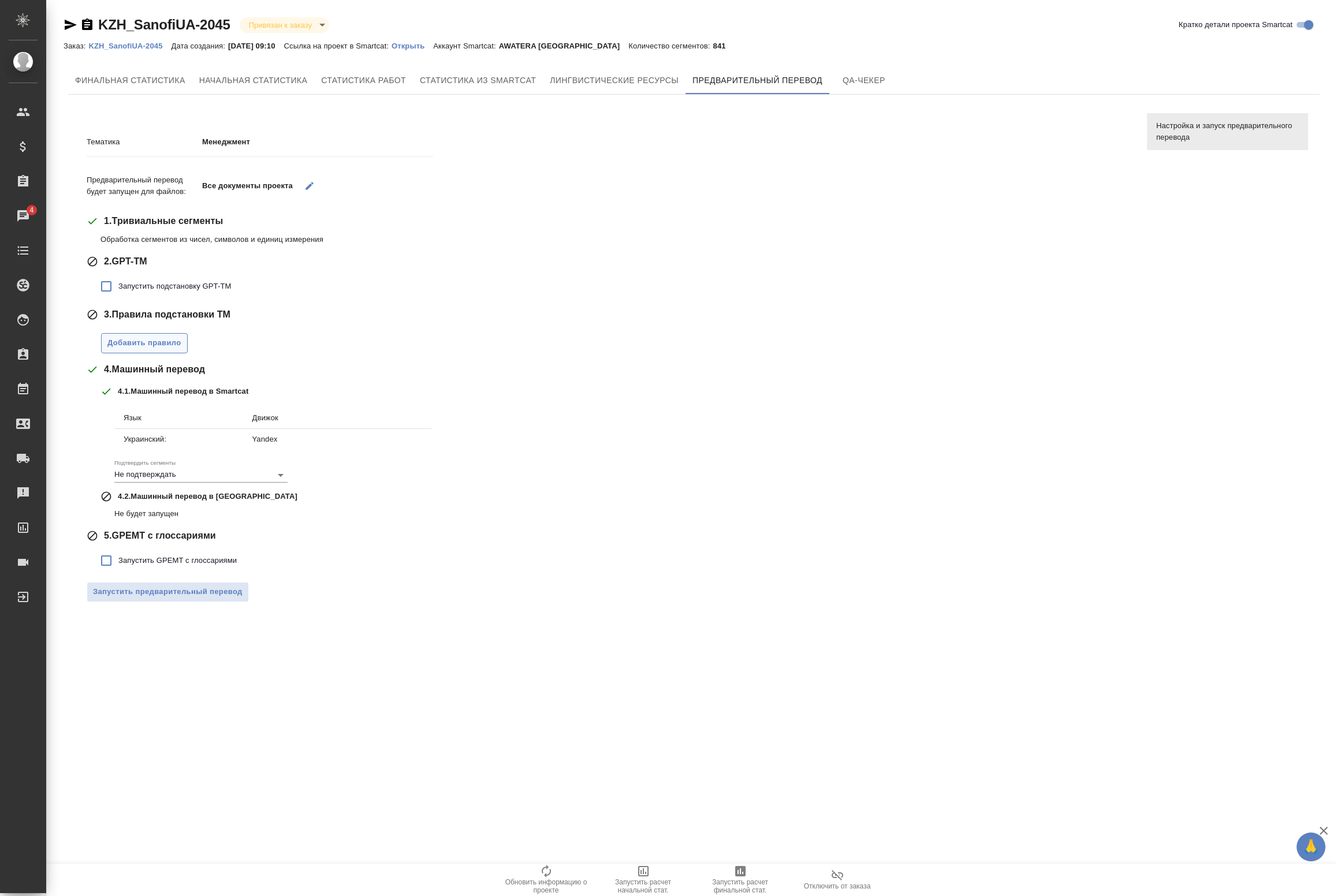
click at [173, 342] on span "Добавить правило" at bounding box center [144, 343] width 74 height 13
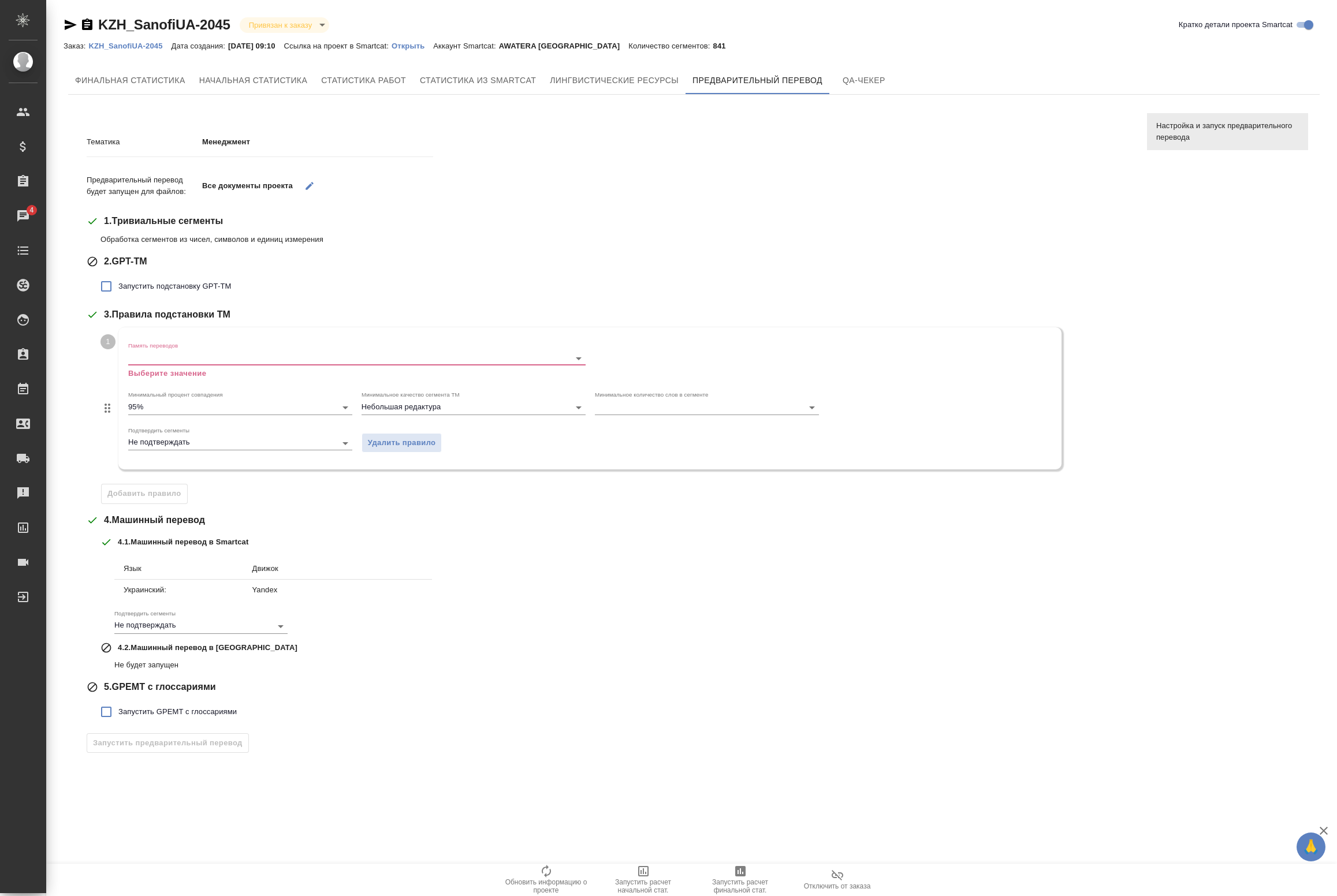
click at [168, 280] on span "Запустить подстановку GPT-TM" at bounding box center [174, 286] width 113 height 11
click at [118, 280] on input "Запустить подстановку GPT-TM" at bounding box center [106, 287] width 24 height 24
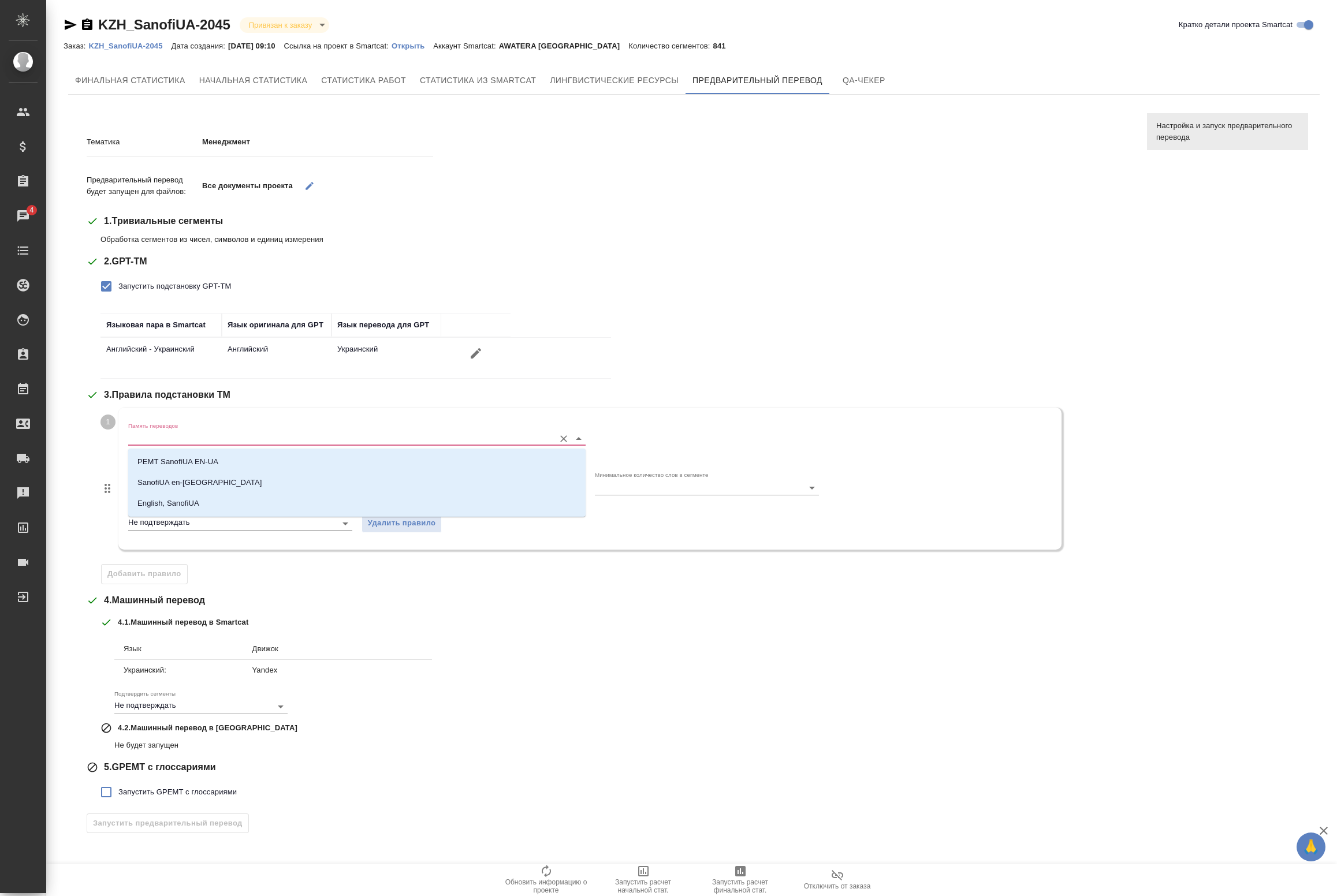
click at [208, 440] on input "Память переводов" at bounding box center [338, 438] width 421 height 14
click at [188, 461] on p "PEMT SanofiUA EN-UA" at bounding box center [178, 462] width 81 height 11
checkbox input "false"
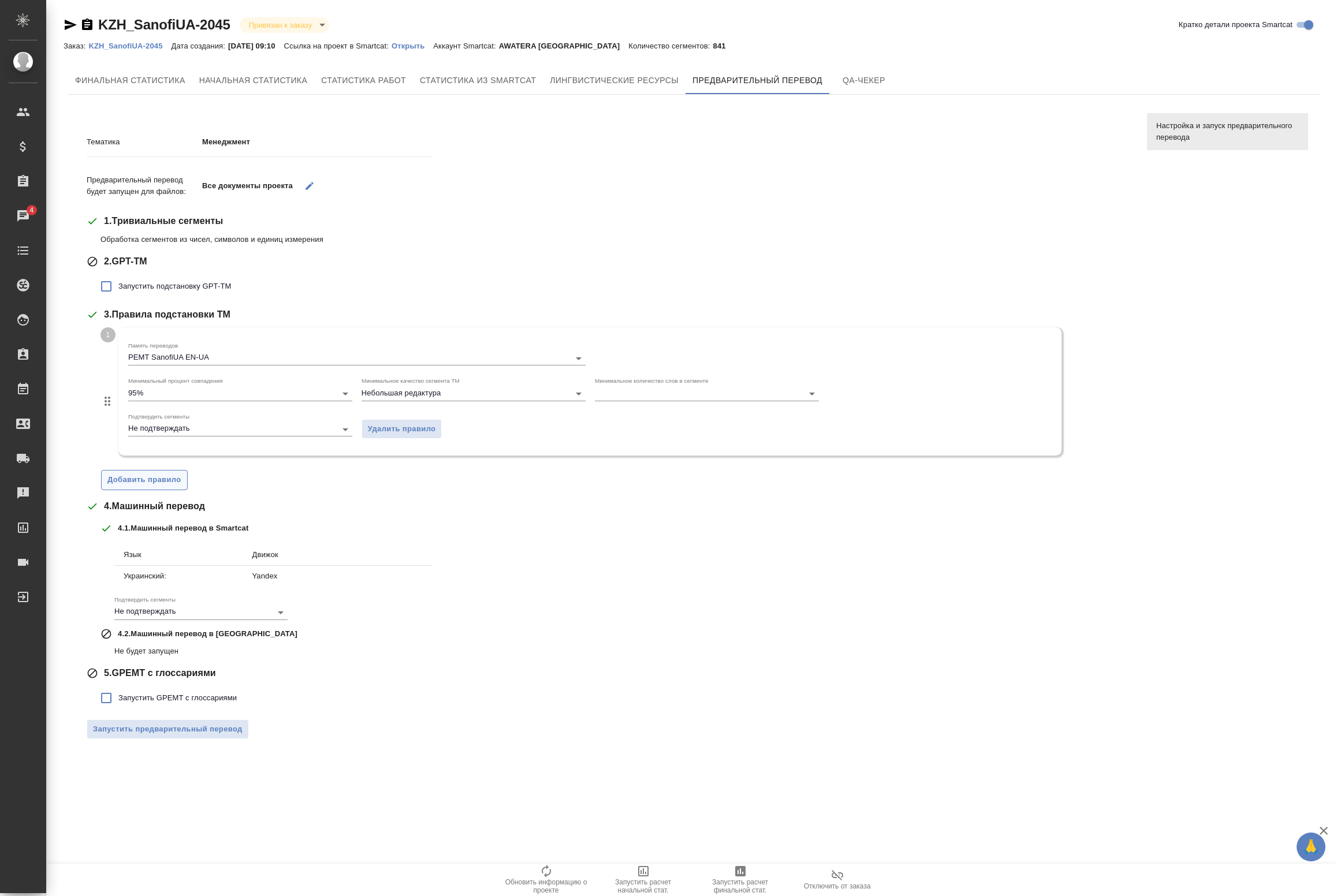
click at [156, 482] on span "Добавить правило" at bounding box center [144, 480] width 74 height 13
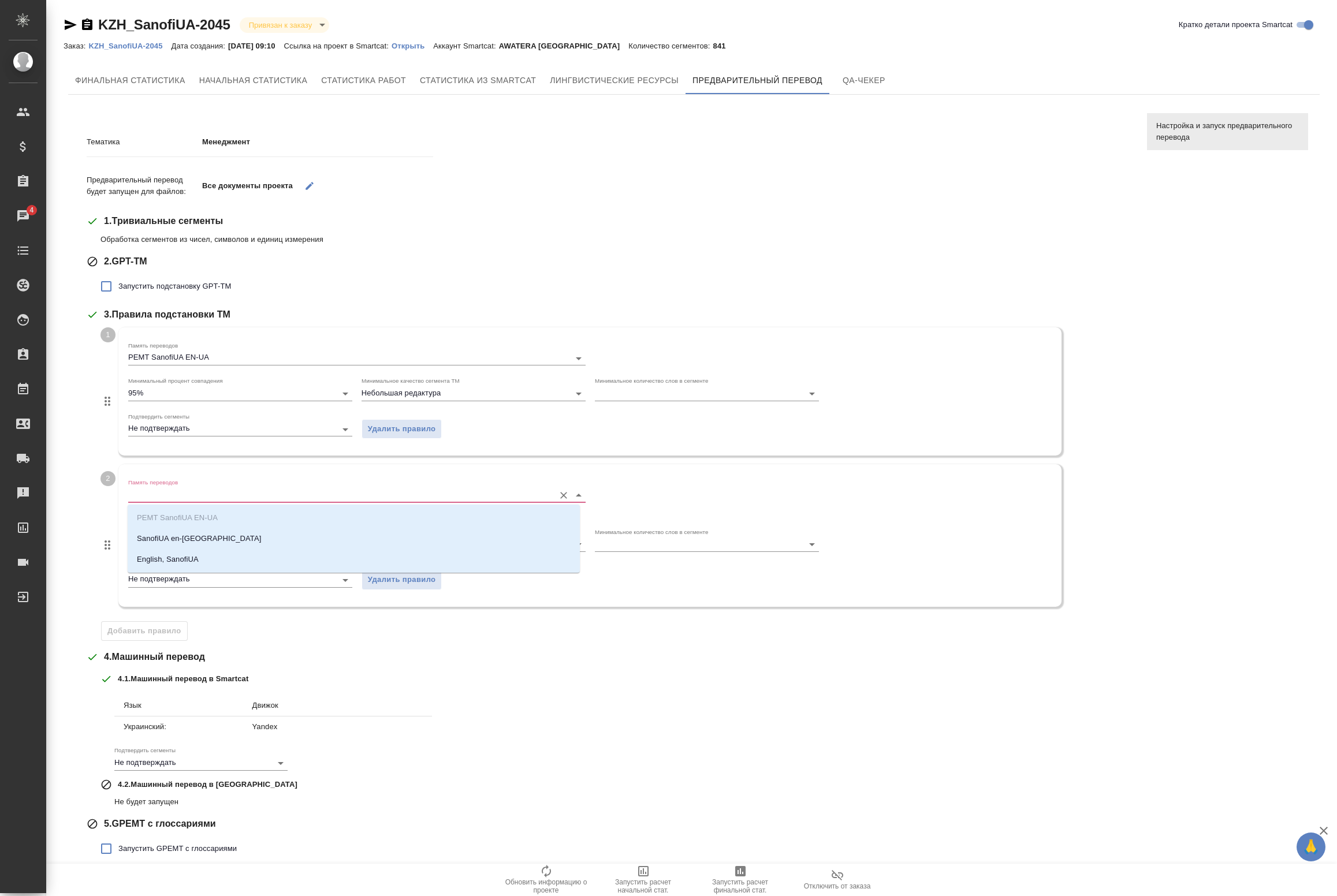
drag, startPoint x: 186, startPoint y: 500, endPoint x: 180, endPoint y: 534, distance: 34.5
click at [186, 501] on input "Память переводов" at bounding box center [338, 495] width 421 height 14
click at [179, 541] on p "SanofiUA en-uk" at bounding box center [199, 539] width 124 height 11
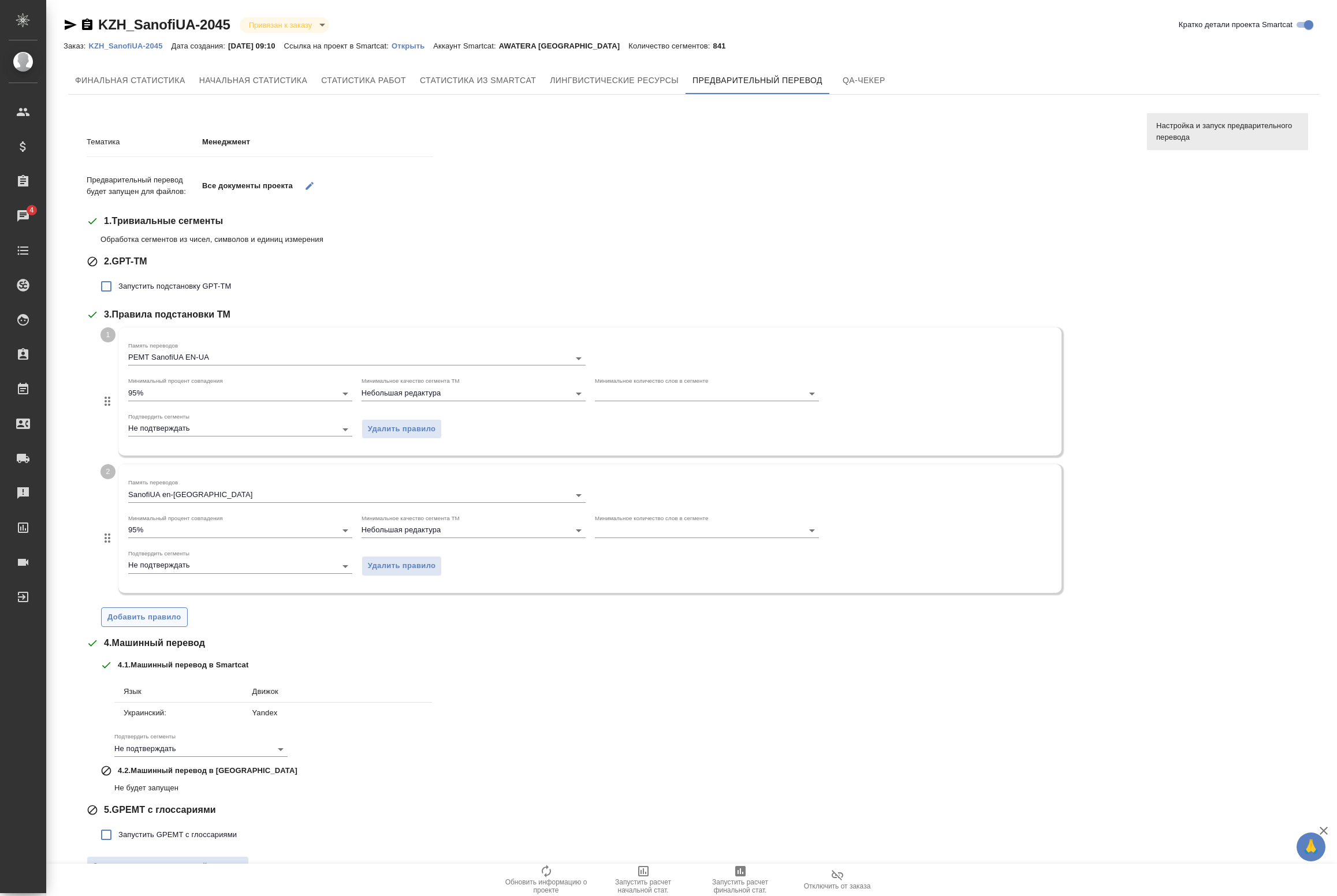
click at [138, 622] on span "Добавить правило" at bounding box center [144, 618] width 74 height 13
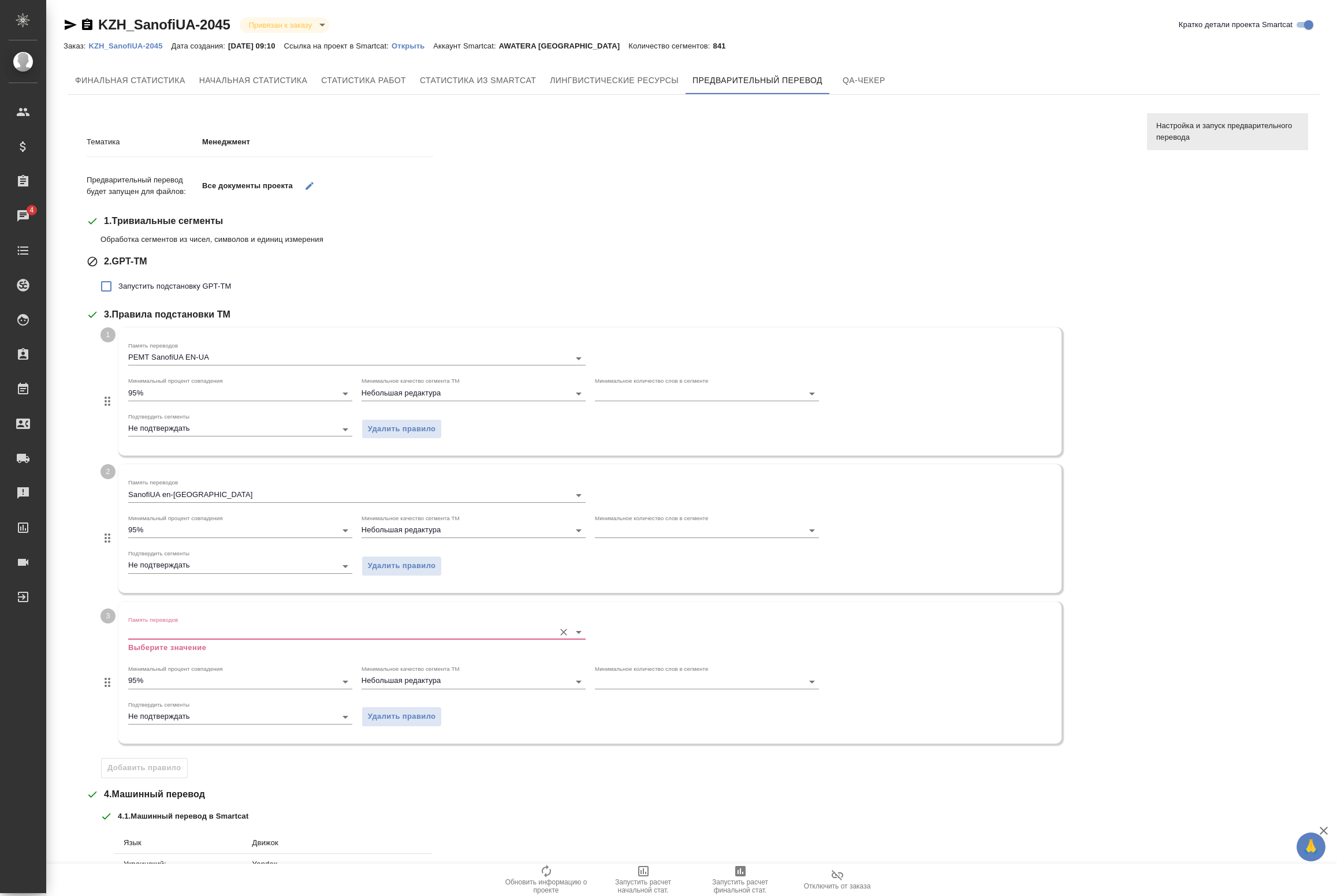
click at [190, 639] on div "Память переводов Выберите значение" at bounding box center [357, 635] width 458 height 37
click at [171, 636] on input "Память переводов" at bounding box center [338, 632] width 421 height 14
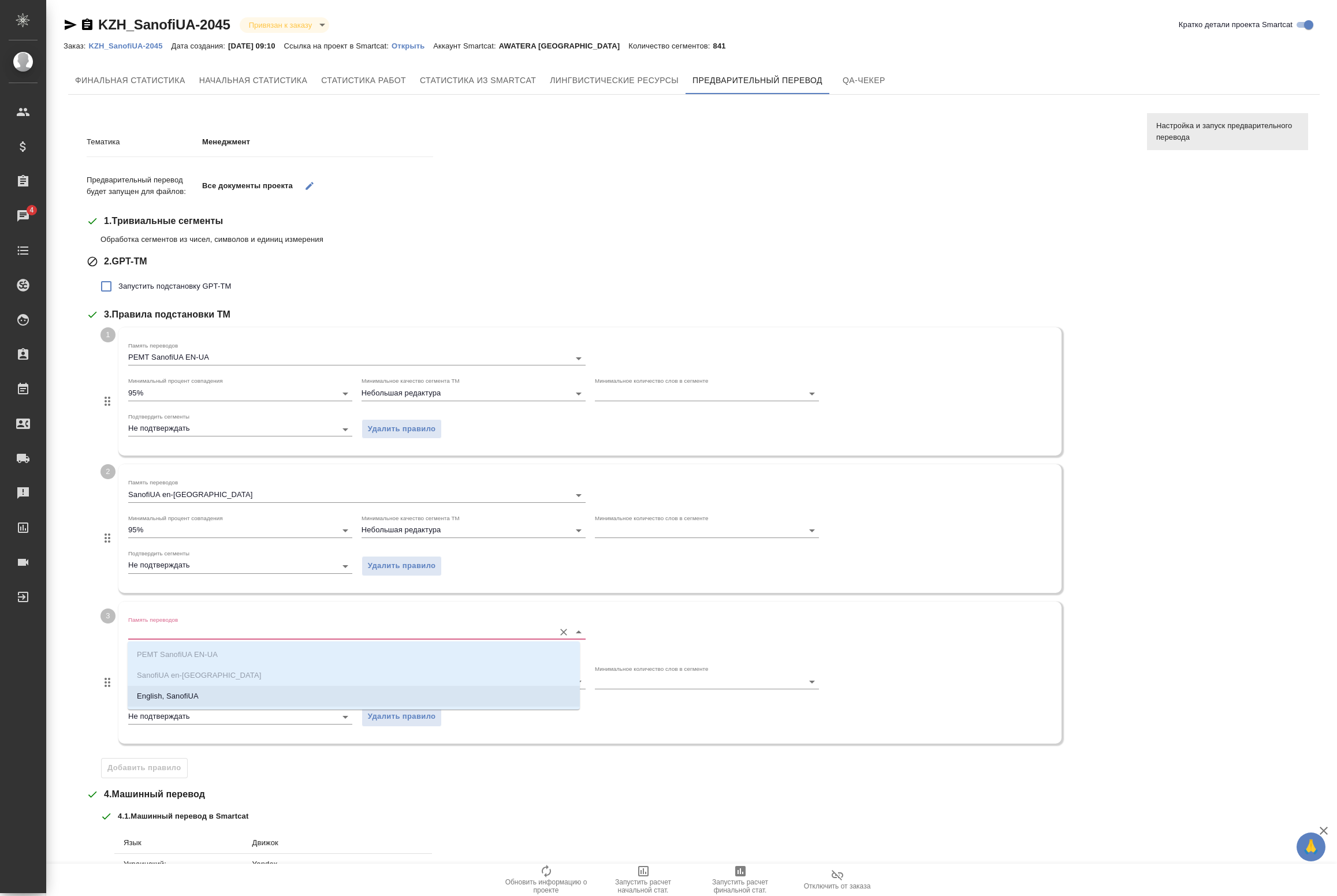
click at [162, 693] on p "English, SanofiUA" at bounding box center [168, 696] width 62 height 11
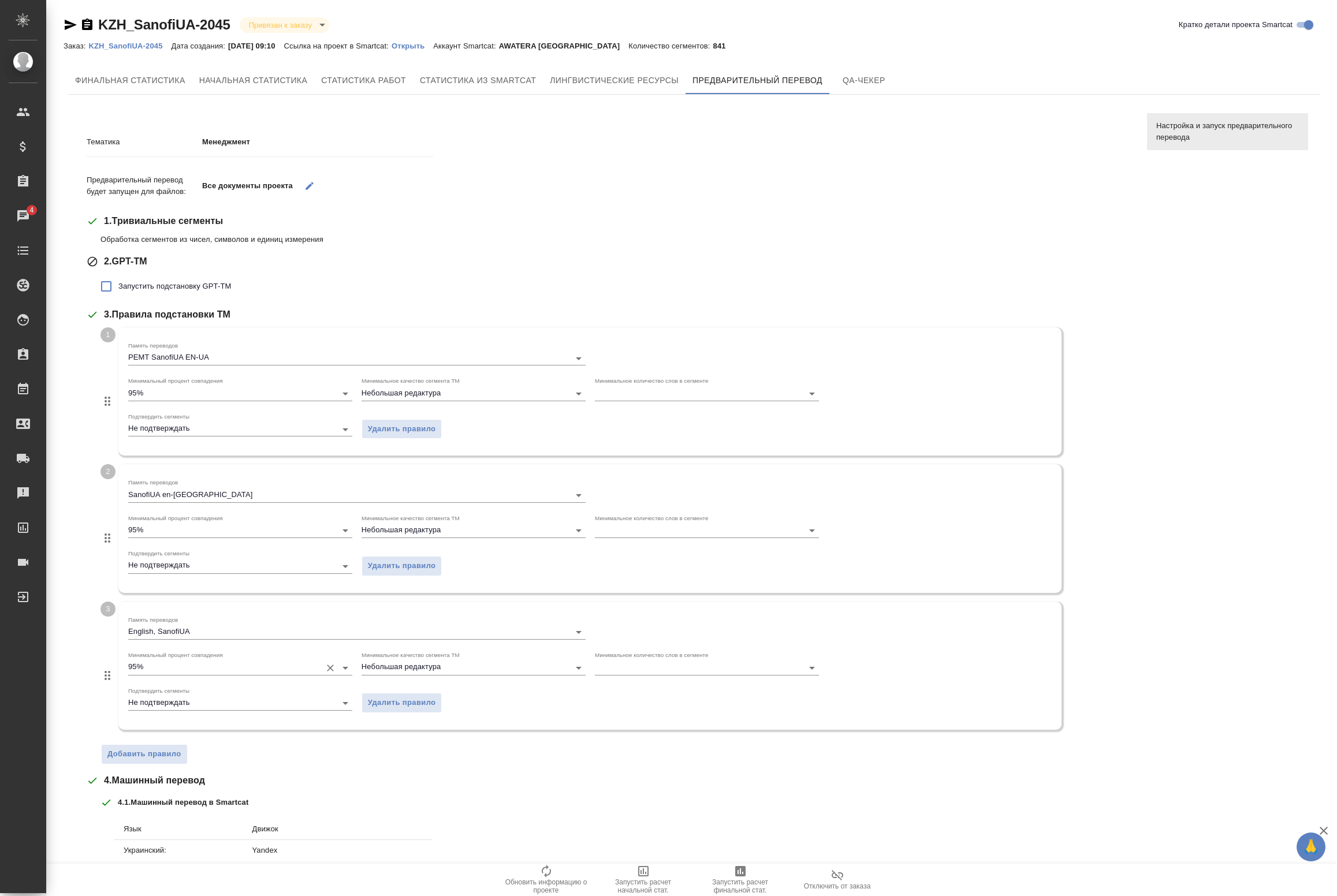
scroll to position [165, 0]
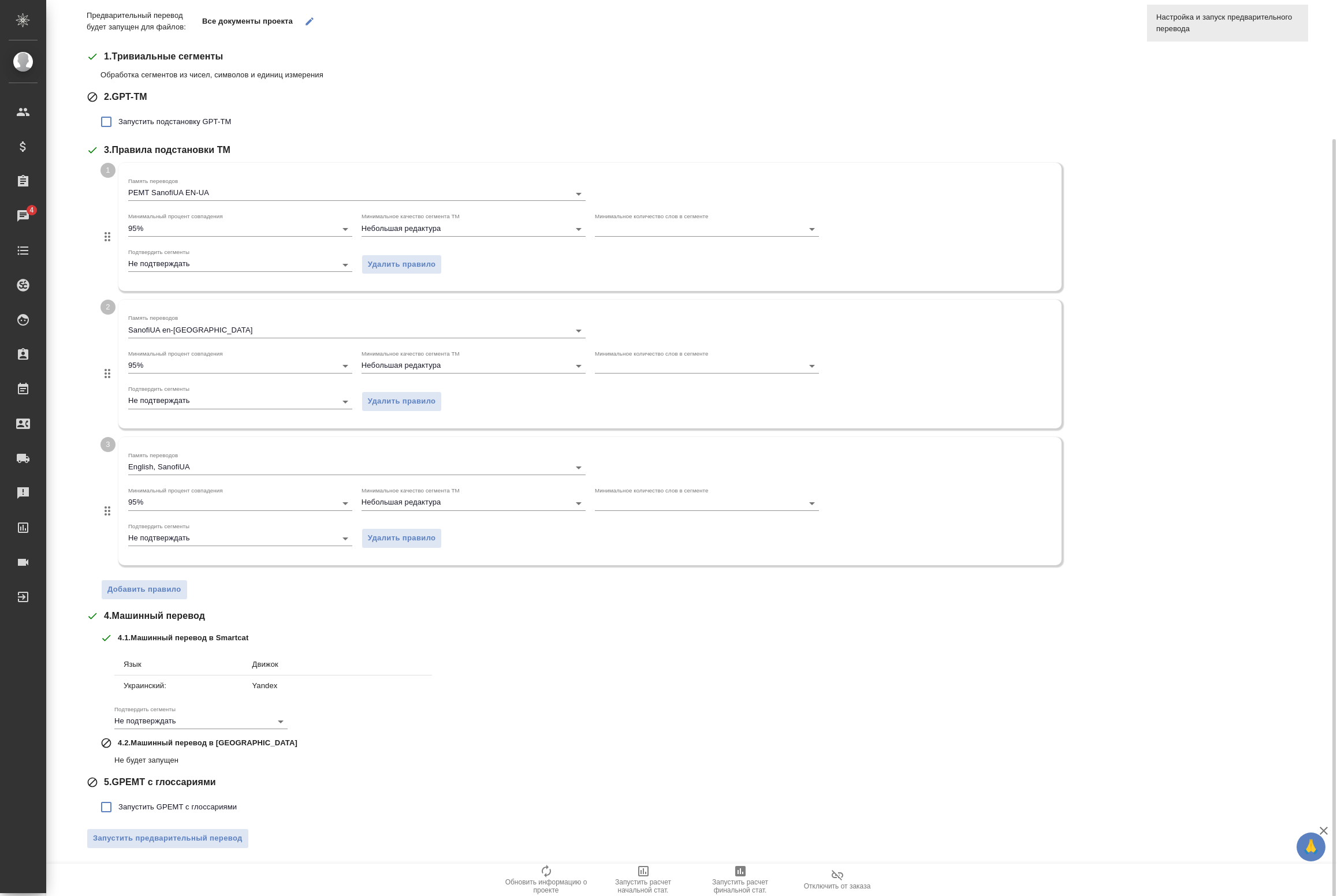
click at [142, 806] on span "Запустить GPEMT с глоссариями" at bounding box center [177, 807] width 118 height 11
click at [118, 806] on input "Запустить GPEMT с глоссариями" at bounding box center [106, 807] width 24 height 24
checkbox input "true"
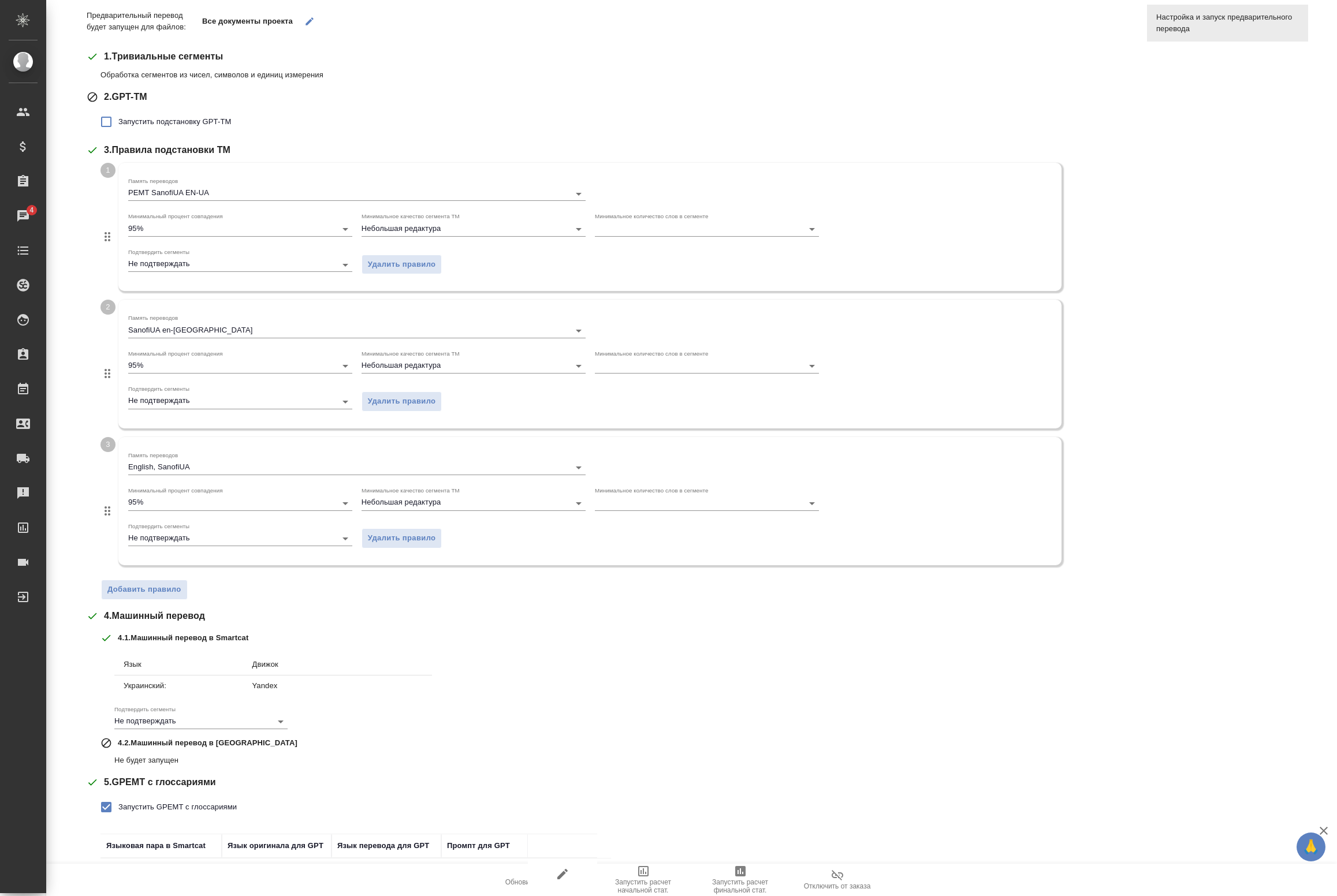
scroll to position [246, 0]
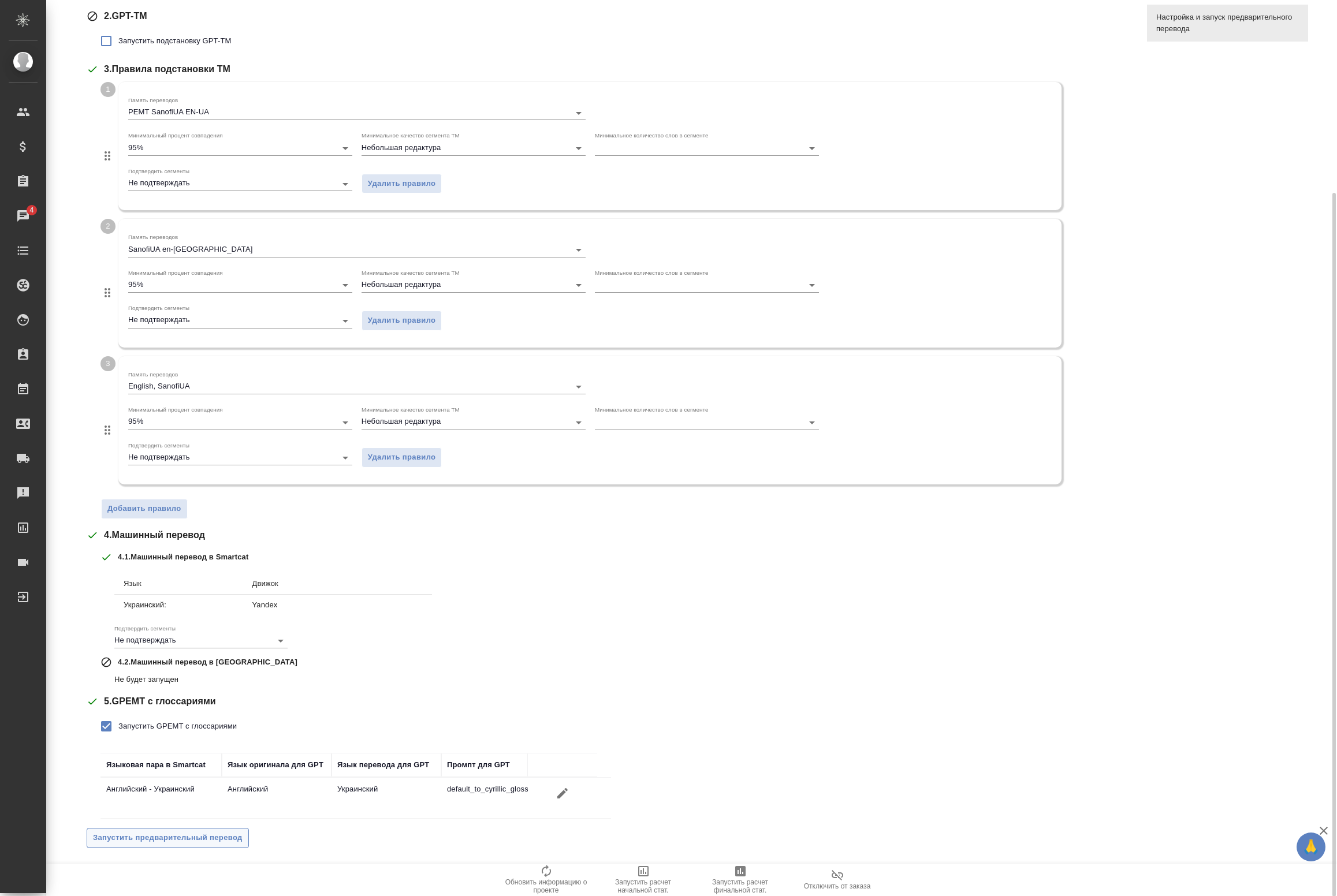
click at [182, 838] on span "Запустить предварительный перевод" at bounding box center [168, 838] width 150 height 13
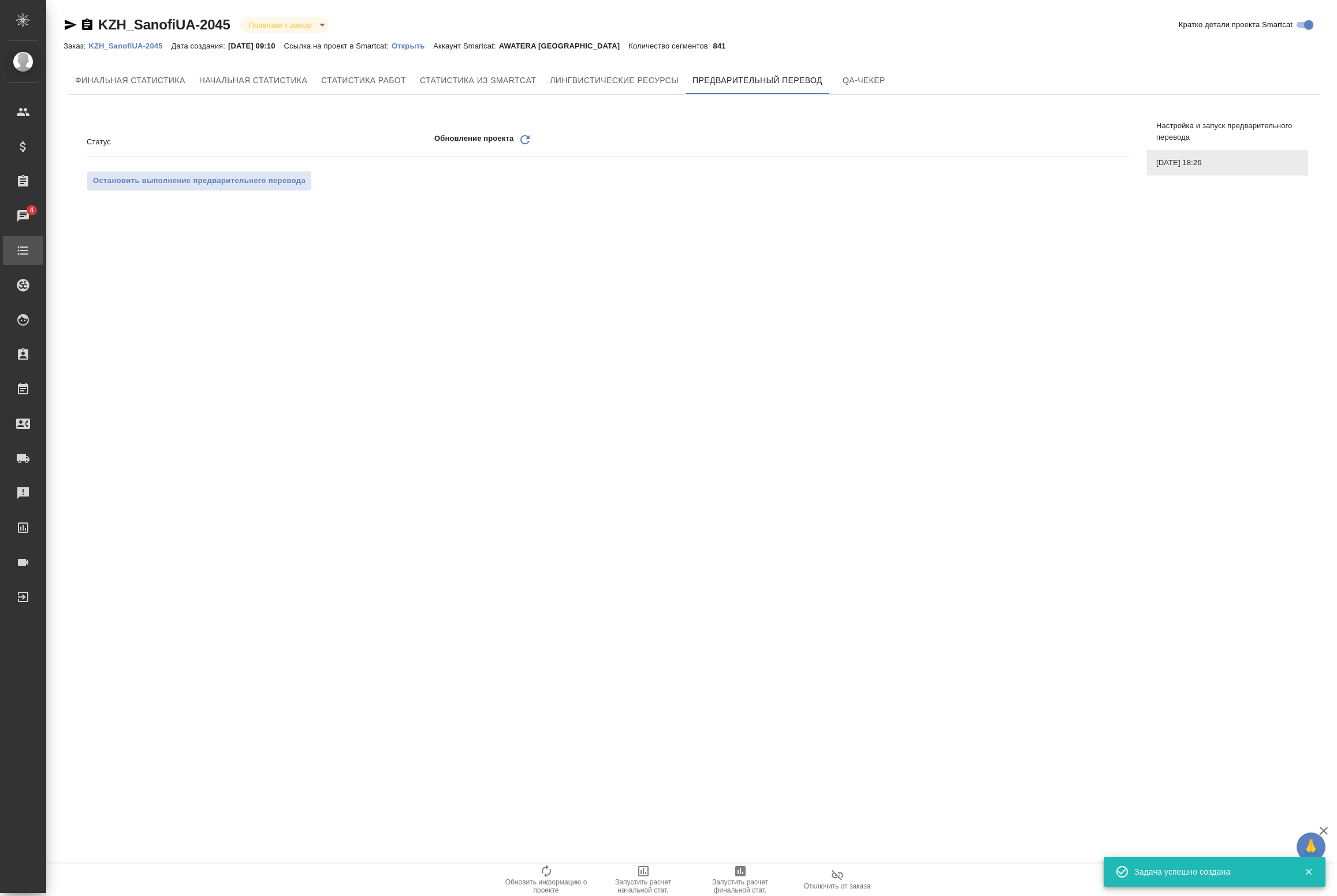
scroll to position [0, 0]
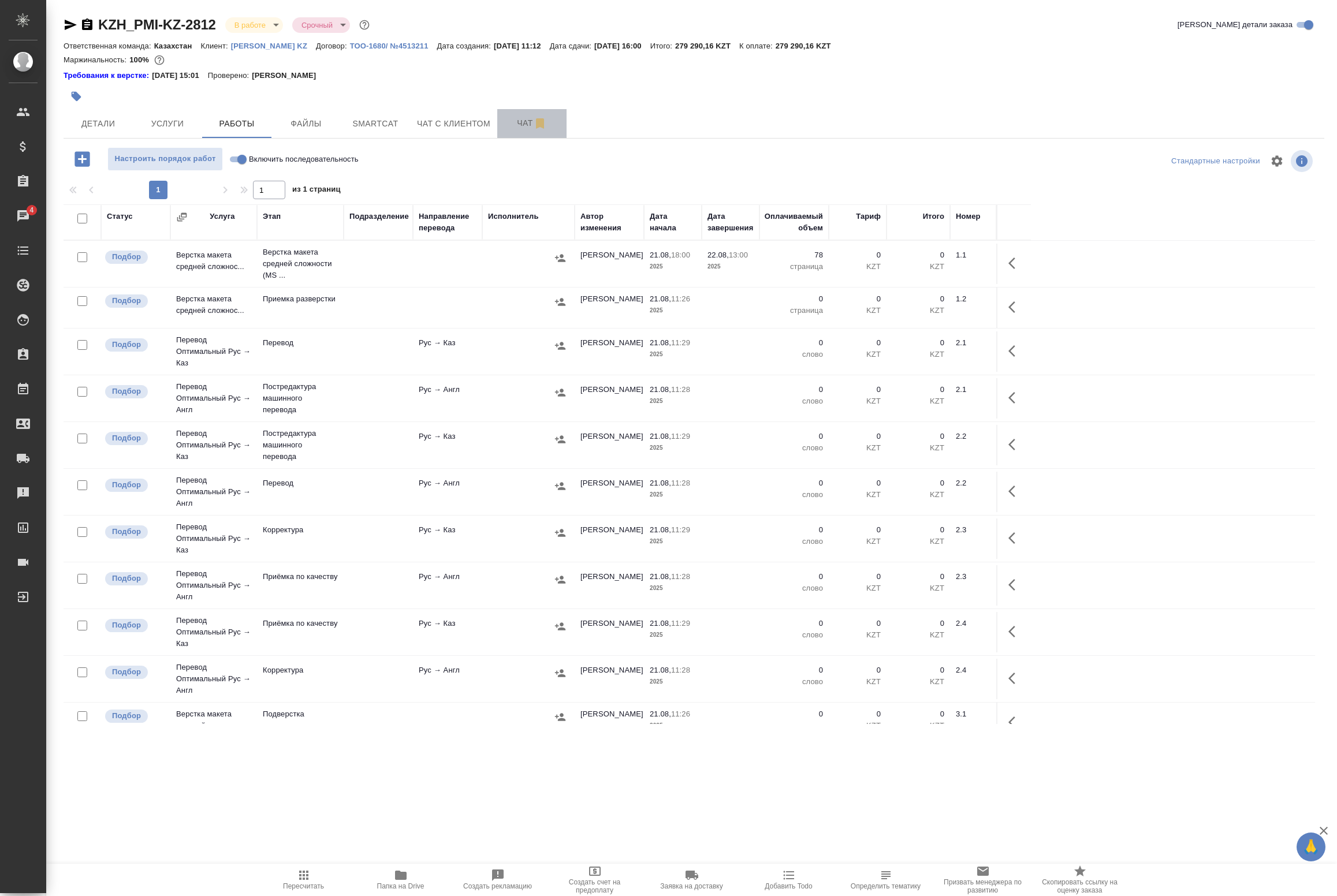
click at [529, 123] on span "Чат" at bounding box center [532, 123] width 55 height 14
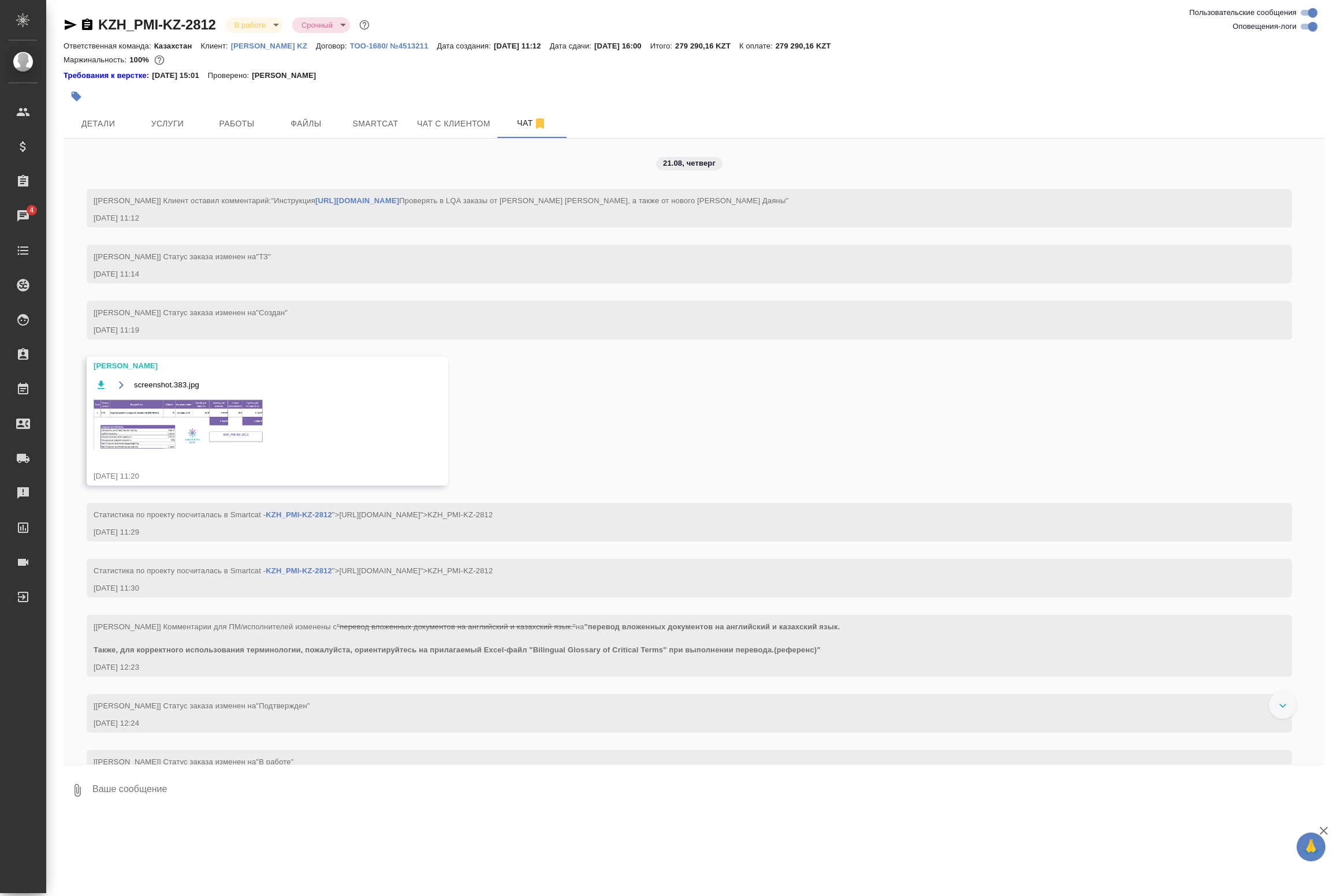
click at [173, 425] on img at bounding box center [180, 424] width 173 height 52
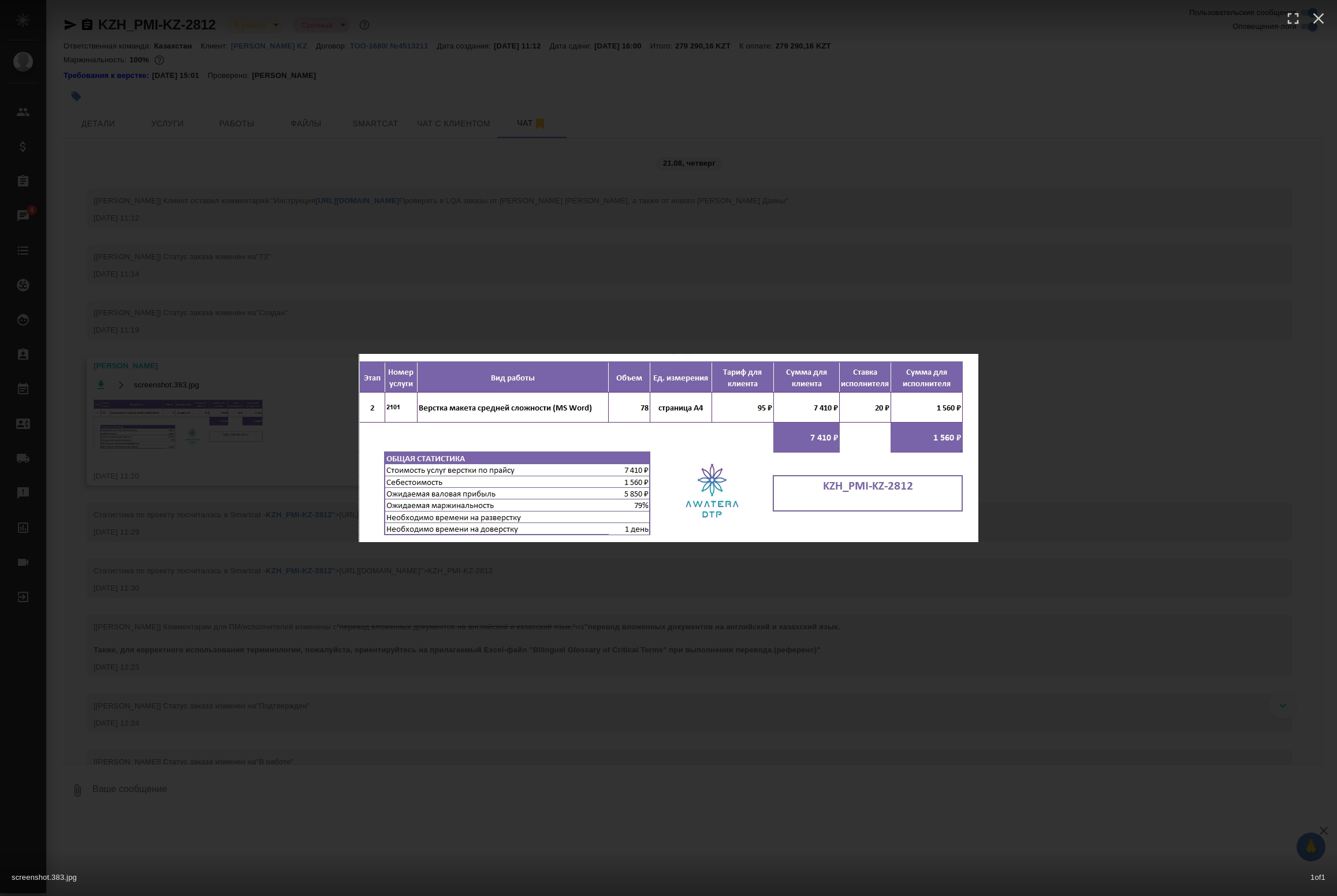
click at [246, 350] on div "screenshot.383.jpg 1 of 1" at bounding box center [668, 448] width 1337 height 896
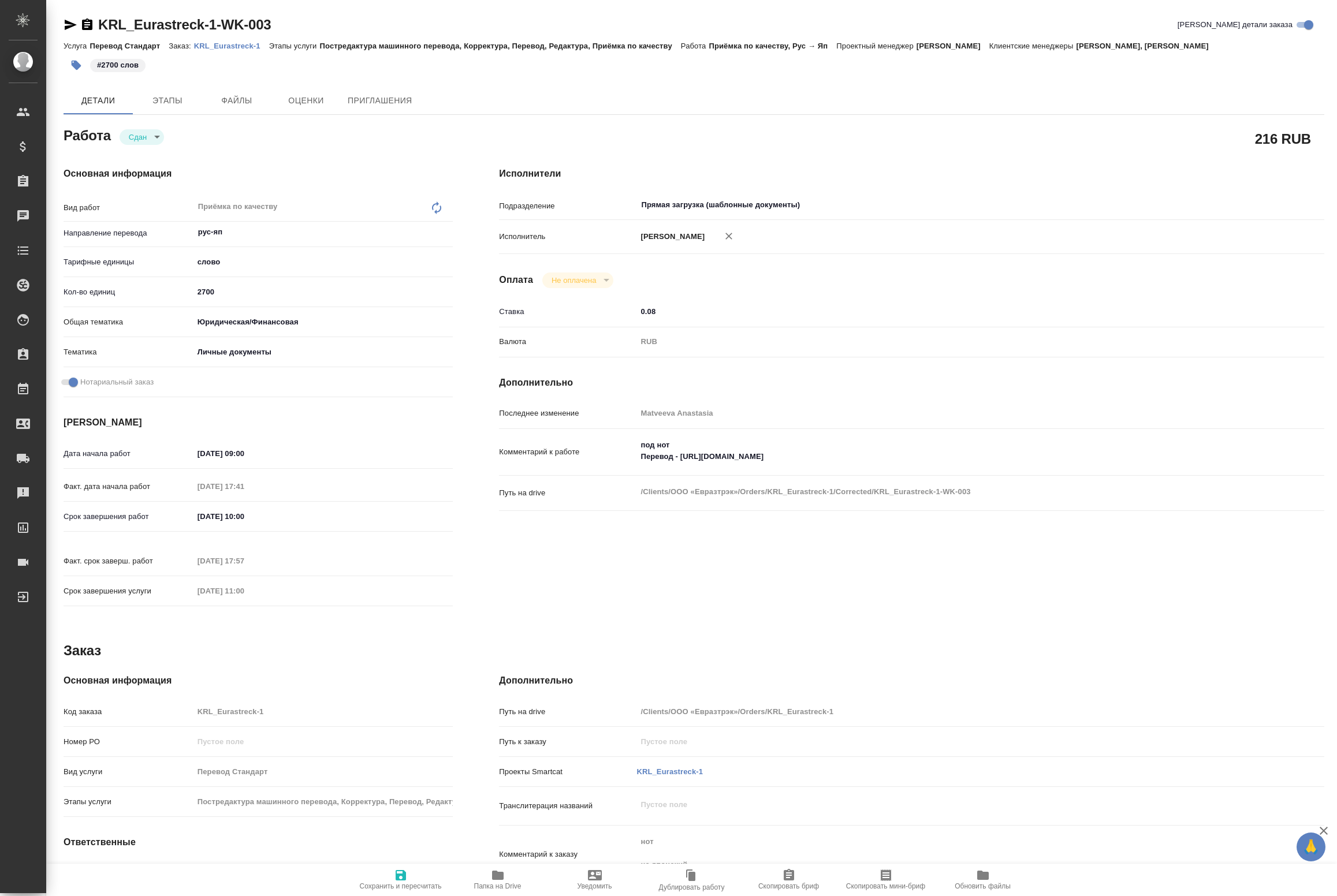
type textarea "x"
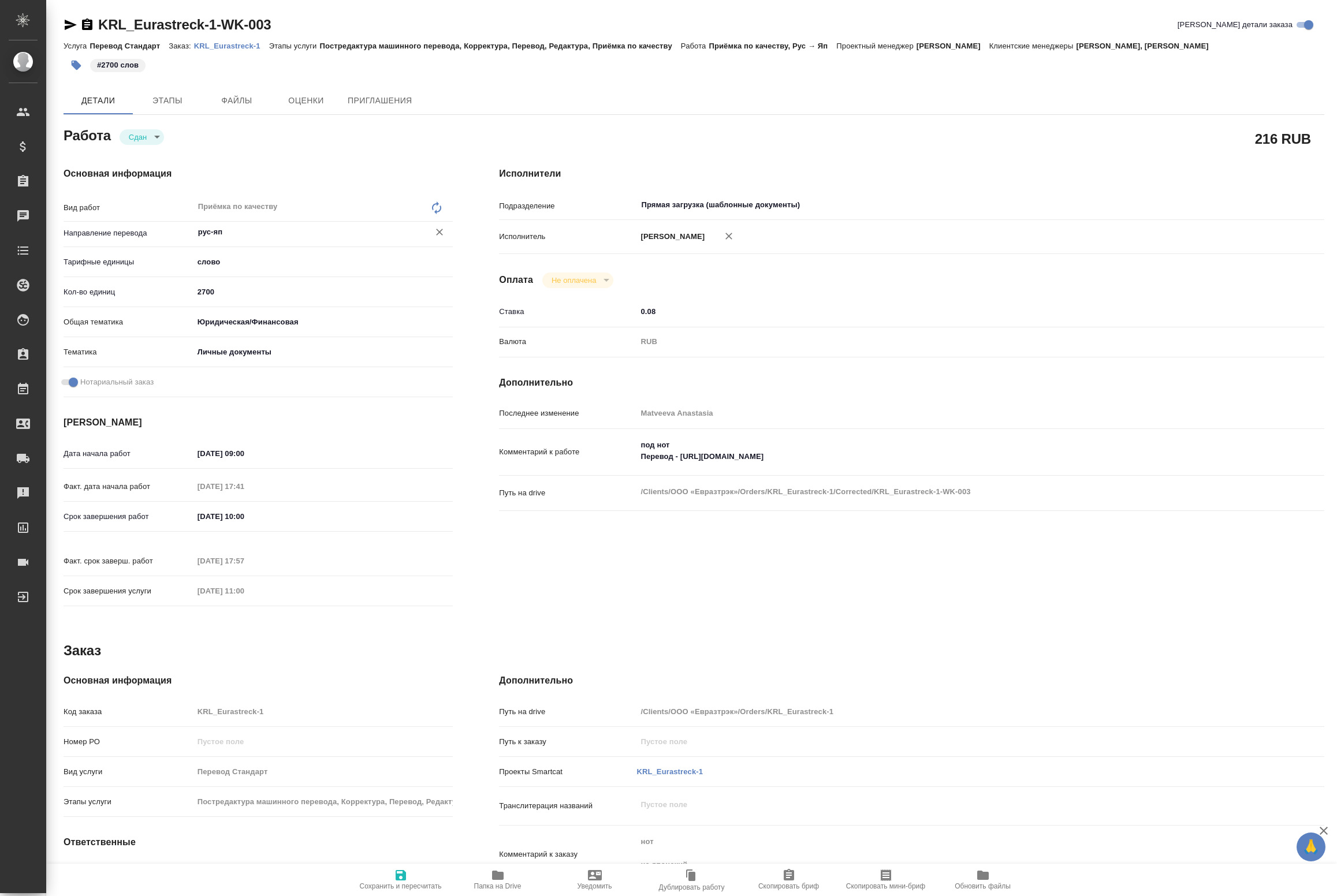
type textarea "x"
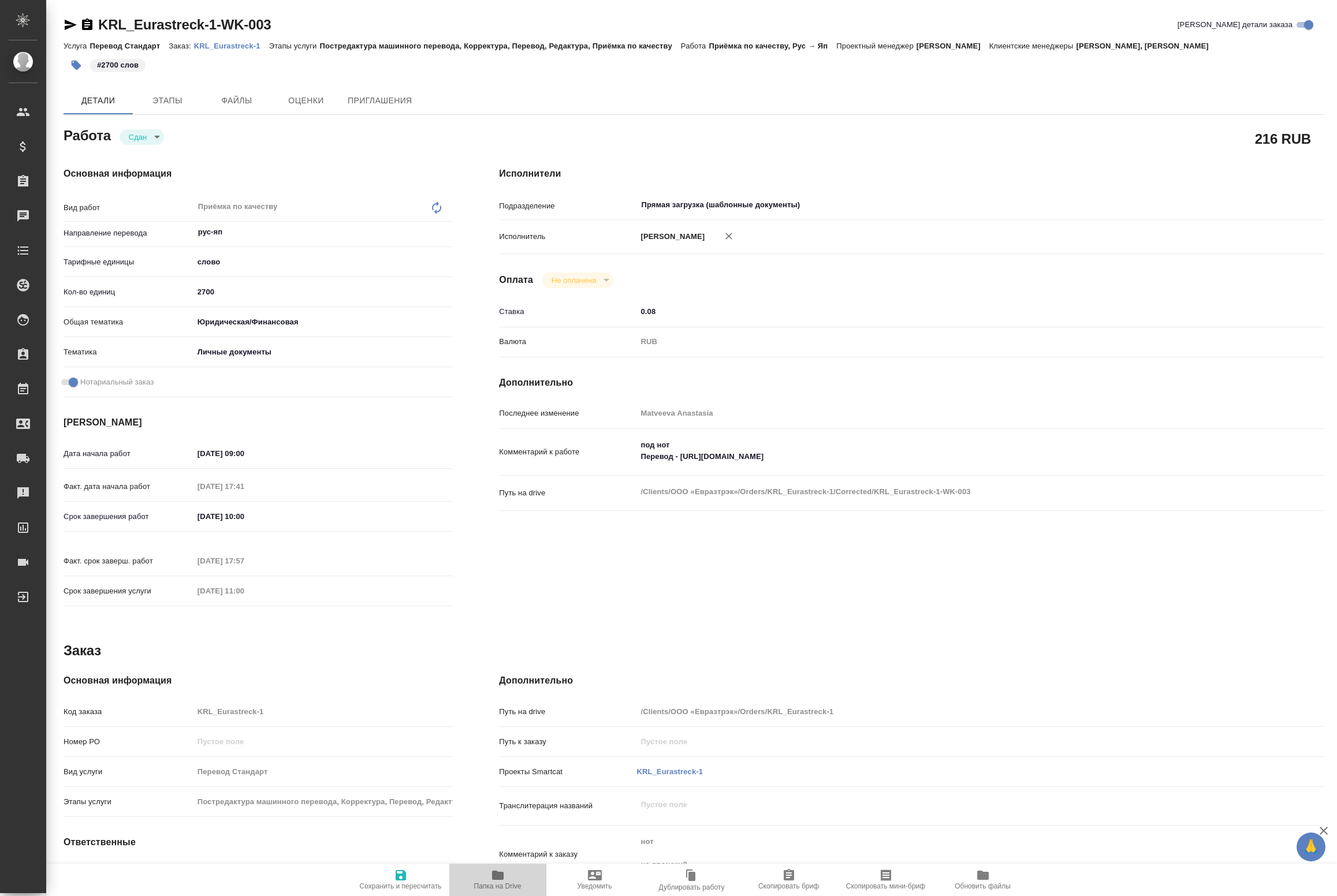
click at [503, 882] on span "Папка на Drive" at bounding box center [498, 886] width 48 height 8
type textarea "x"
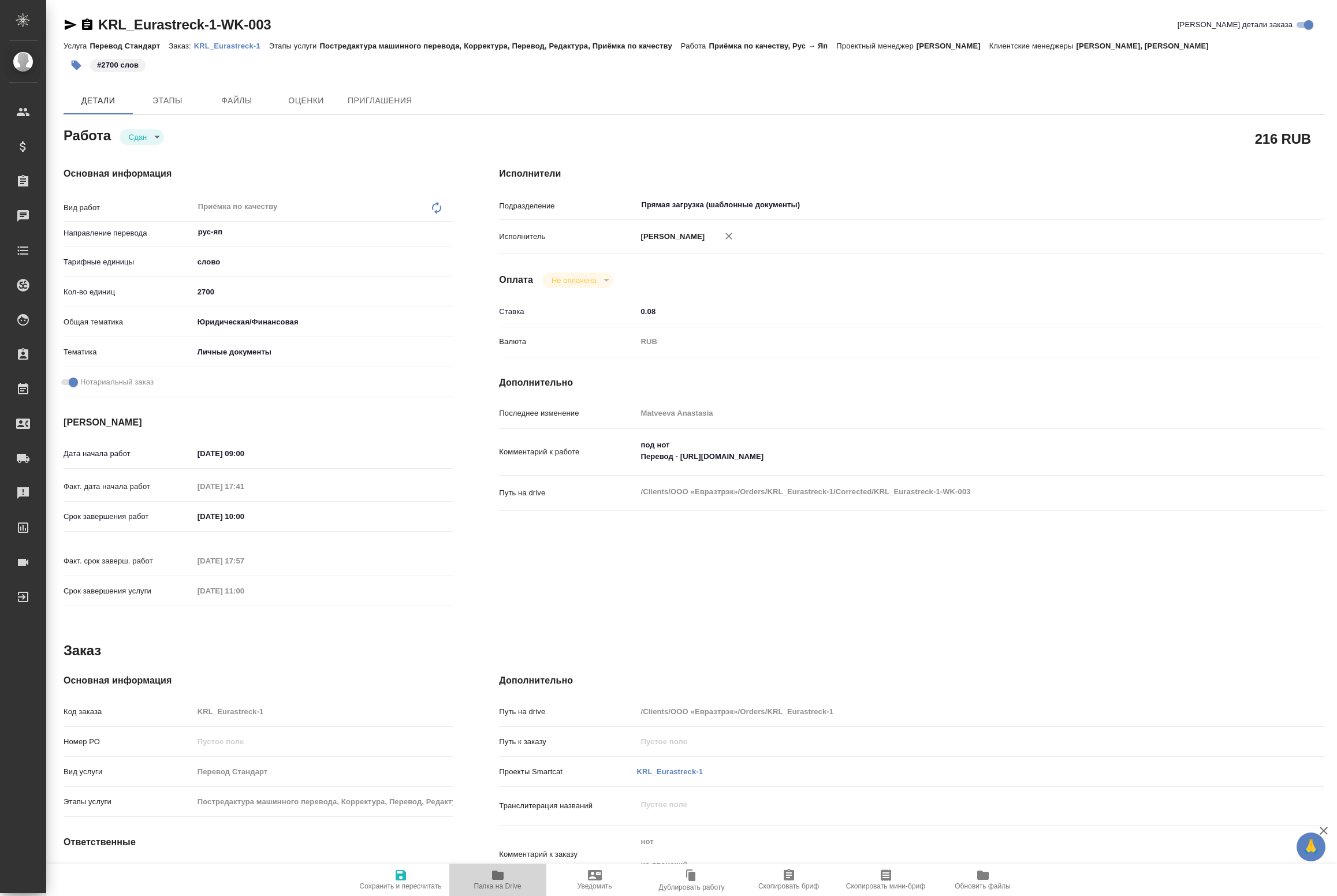
type textarea "x"
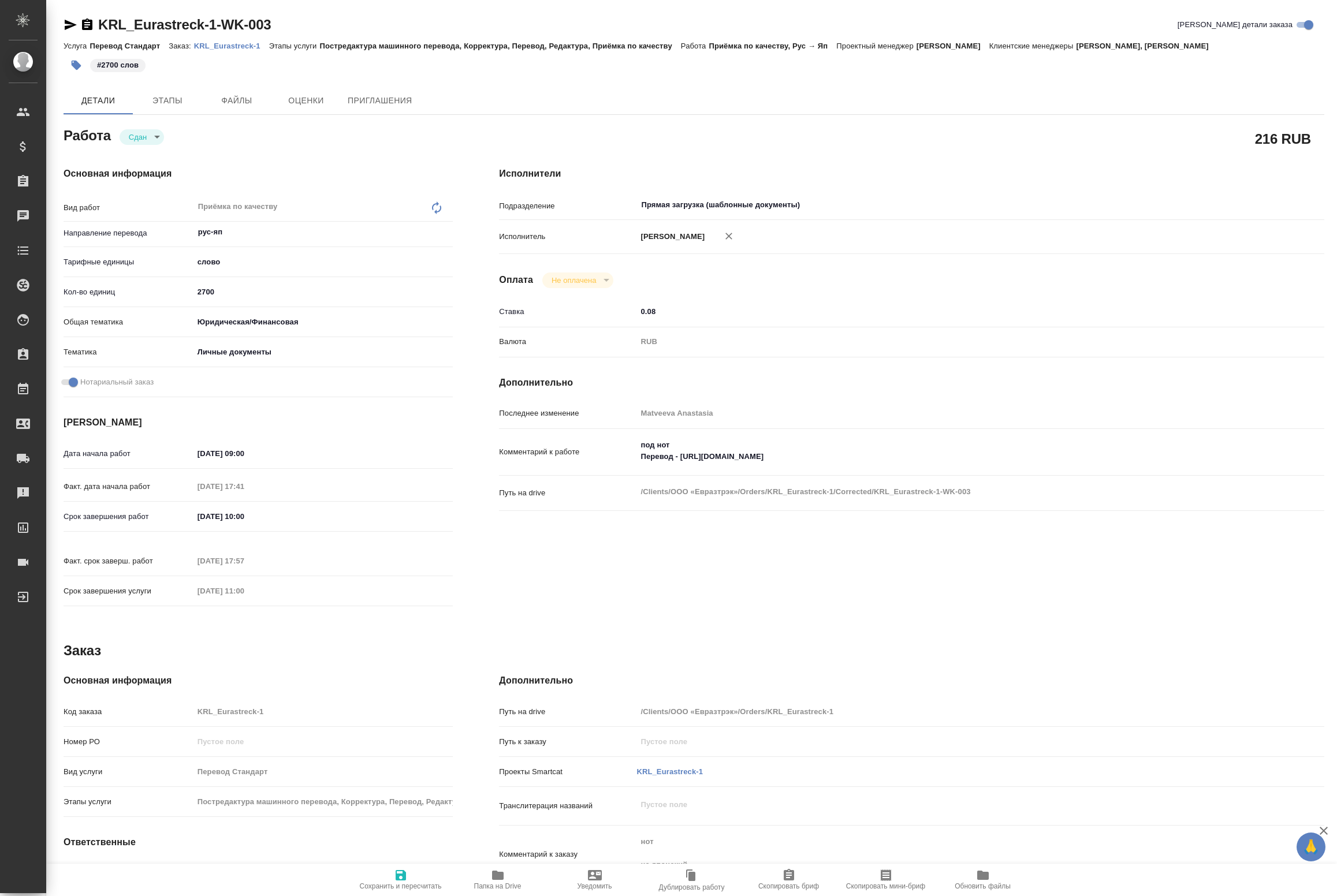
type textarea "x"
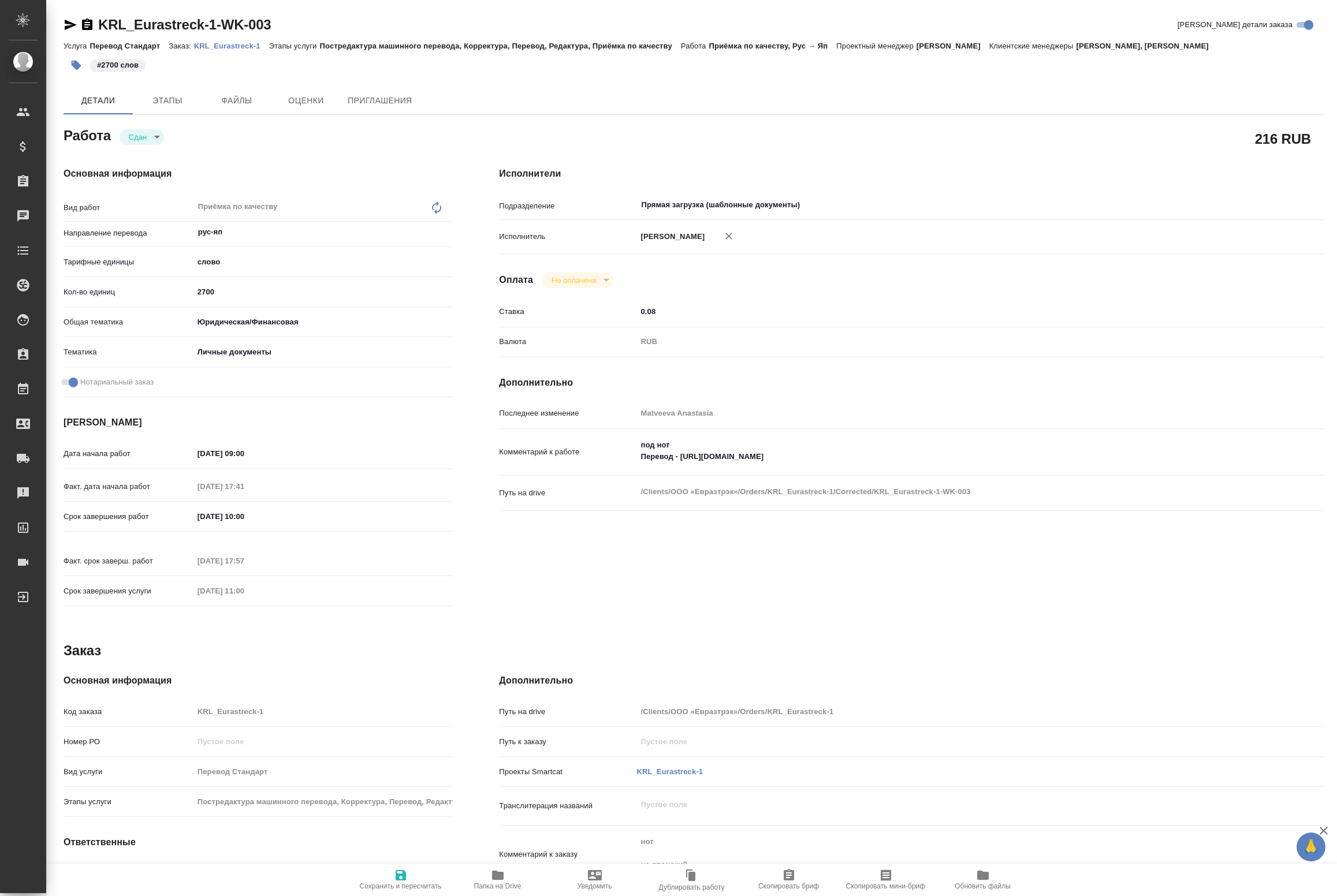
type textarea "x"
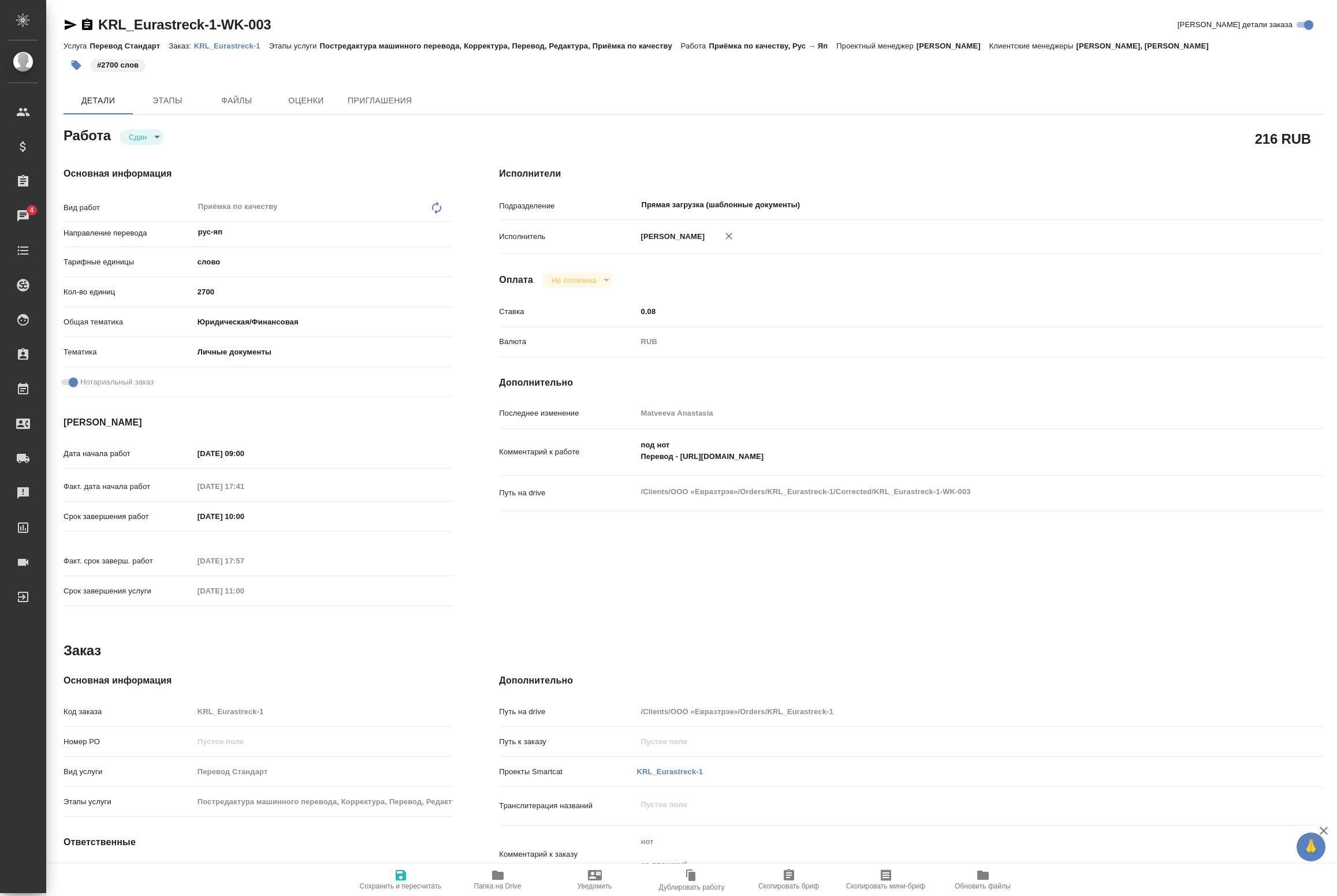
type textarea "x"
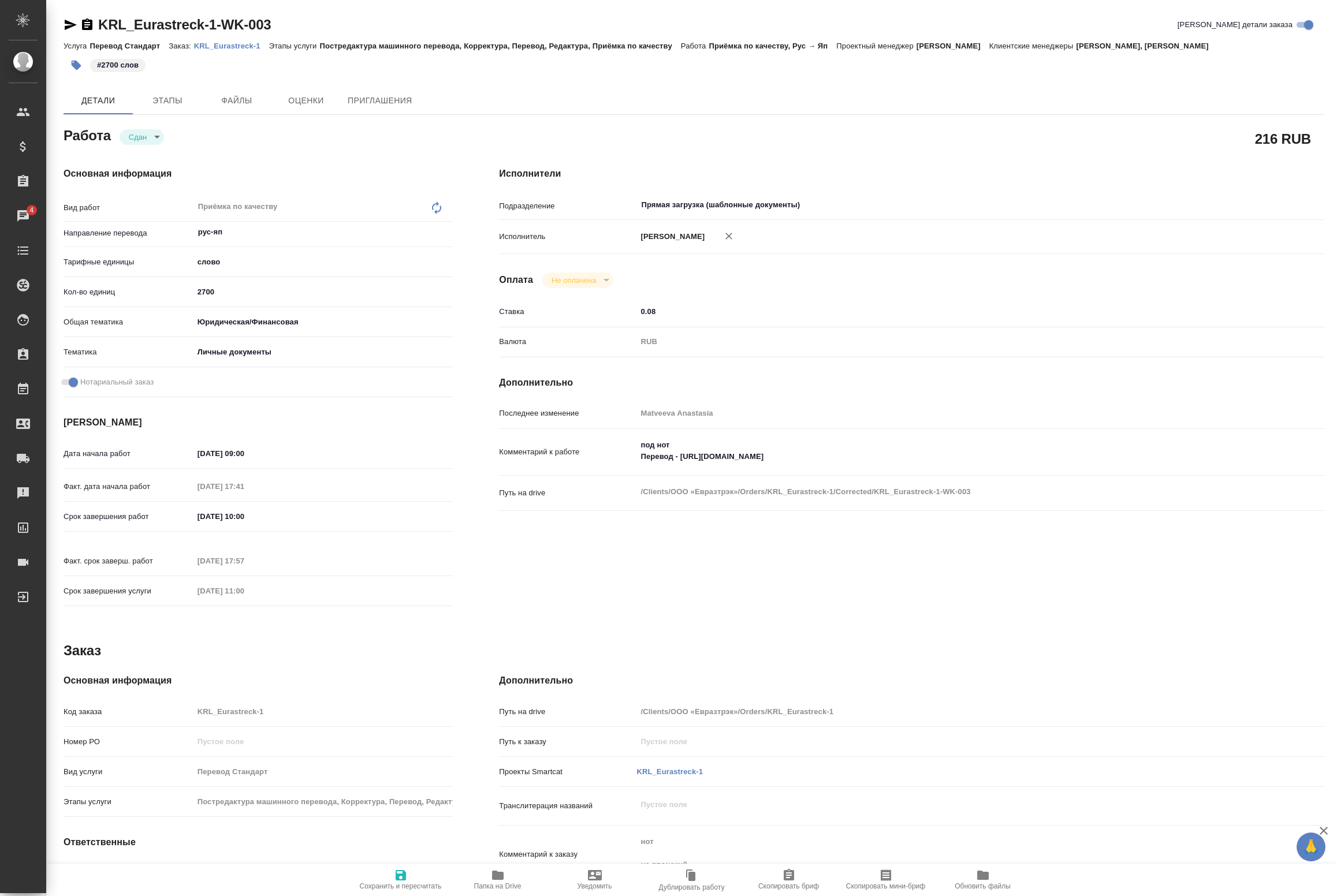
type textarea "x"
click at [212, 41] on link "KRL_Eurastreck-1" at bounding box center [232, 45] width 75 height 9
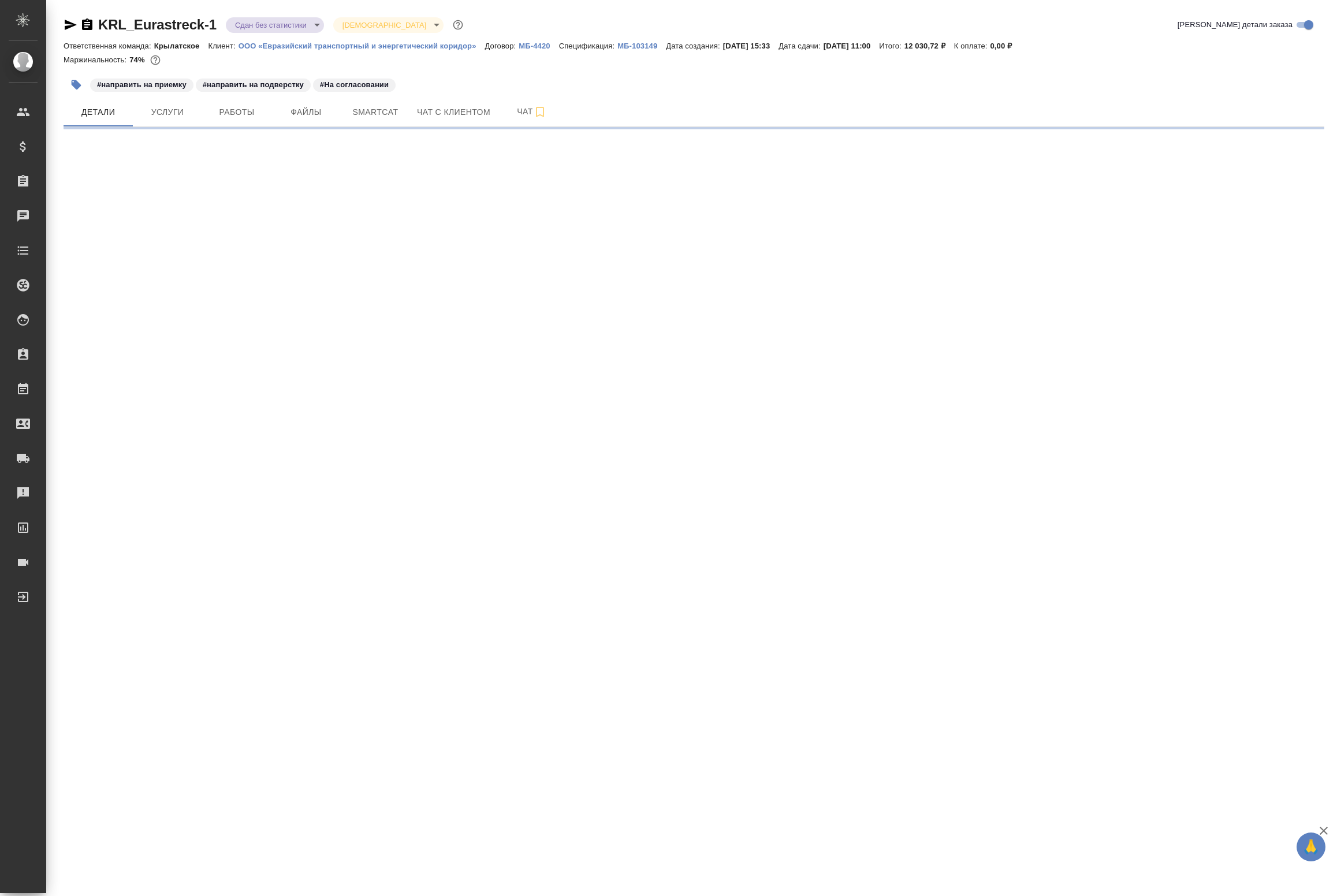
select select "RU"
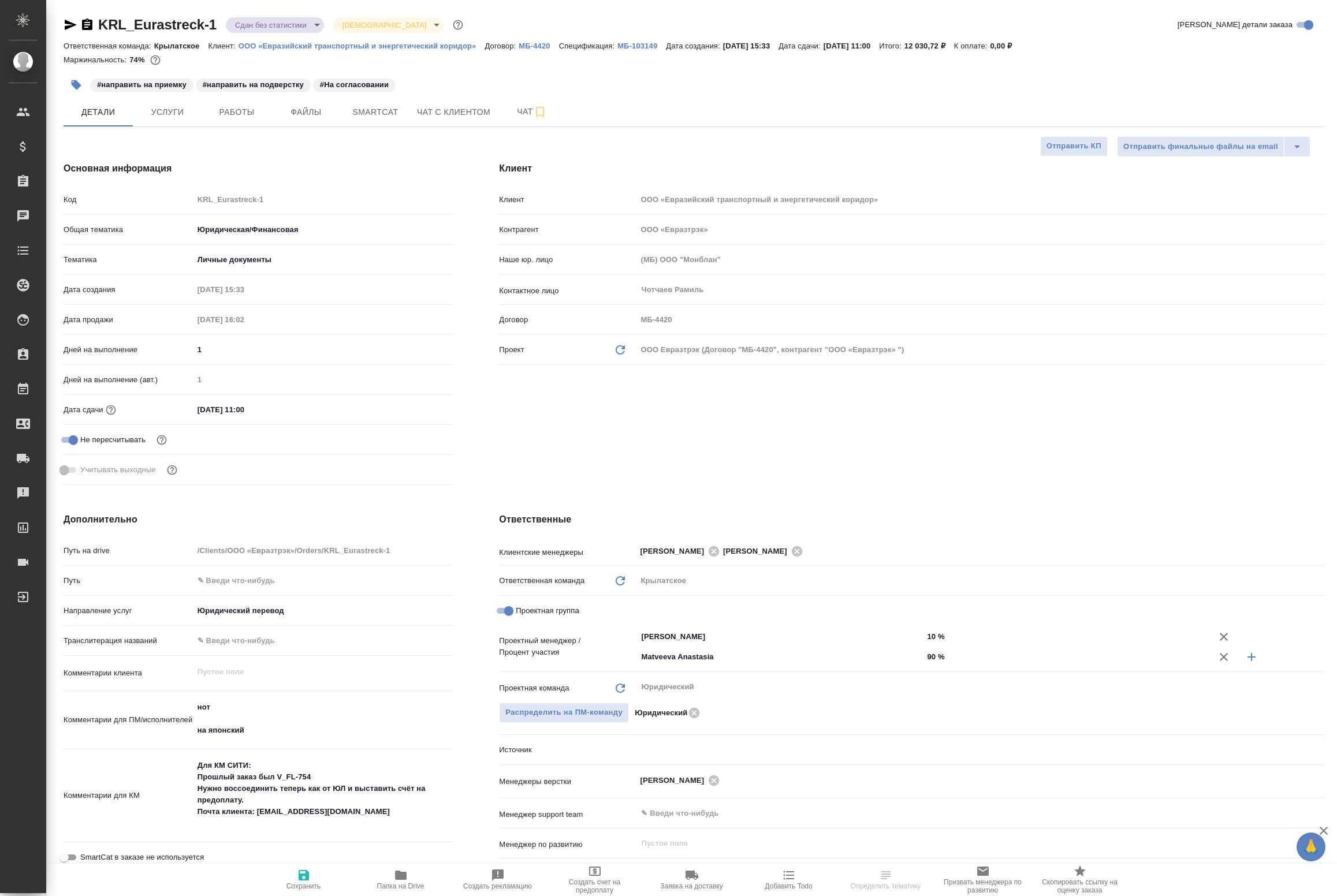
type textarea "x"
click at [220, 113] on span "Работы" at bounding box center [236, 112] width 55 height 14
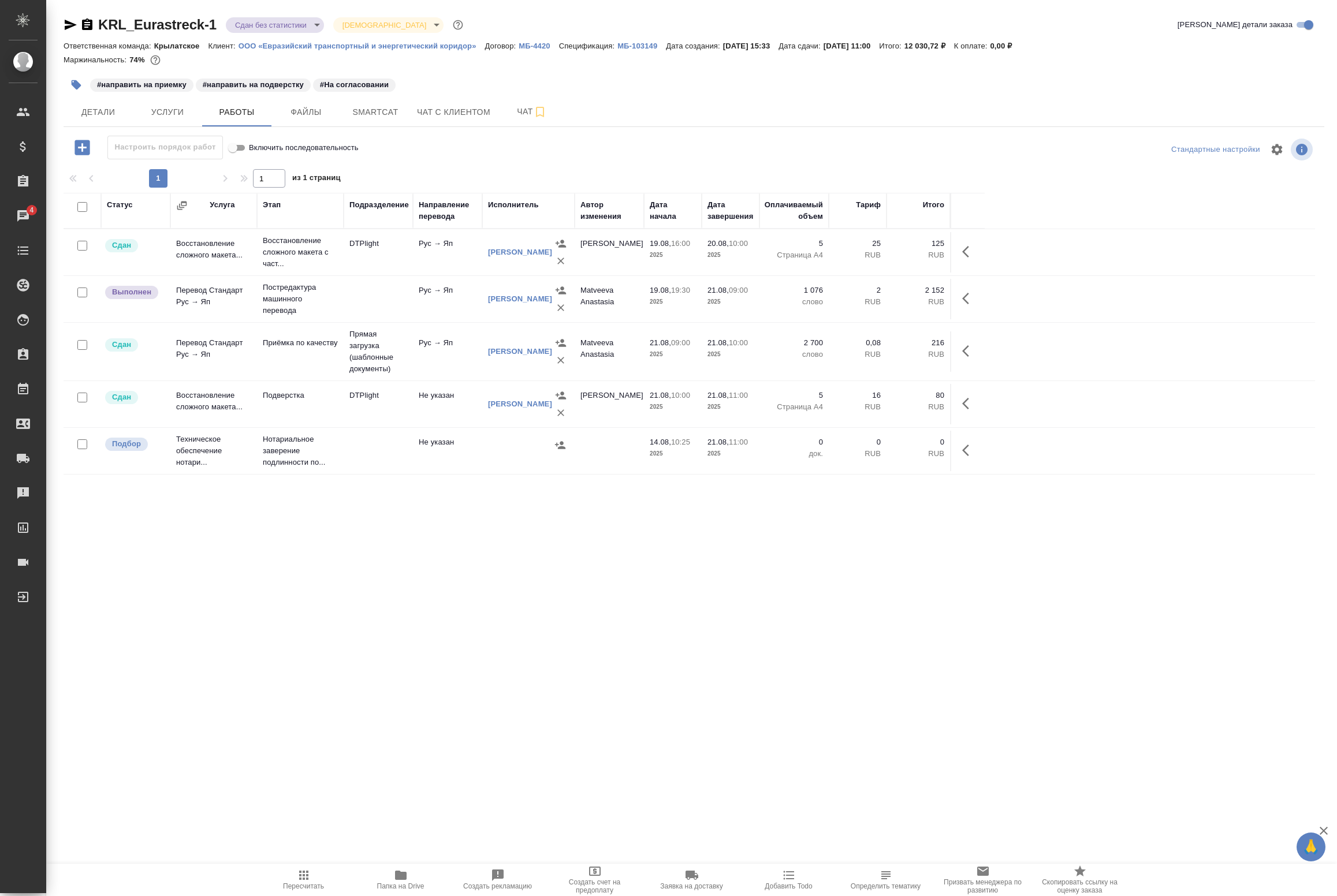
drag, startPoint x: 128, startPoint y: 561, endPoint x: 168, endPoint y: 531, distance: 50.0
click at [128, 561] on div "Статус Услуга Этап Подразделение Направление перевода Исполнитель Автор изменен…" at bounding box center [689, 453] width 1252 height 519
click at [497, 347] on link "[PERSON_NAME]" at bounding box center [520, 351] width 64 height 8
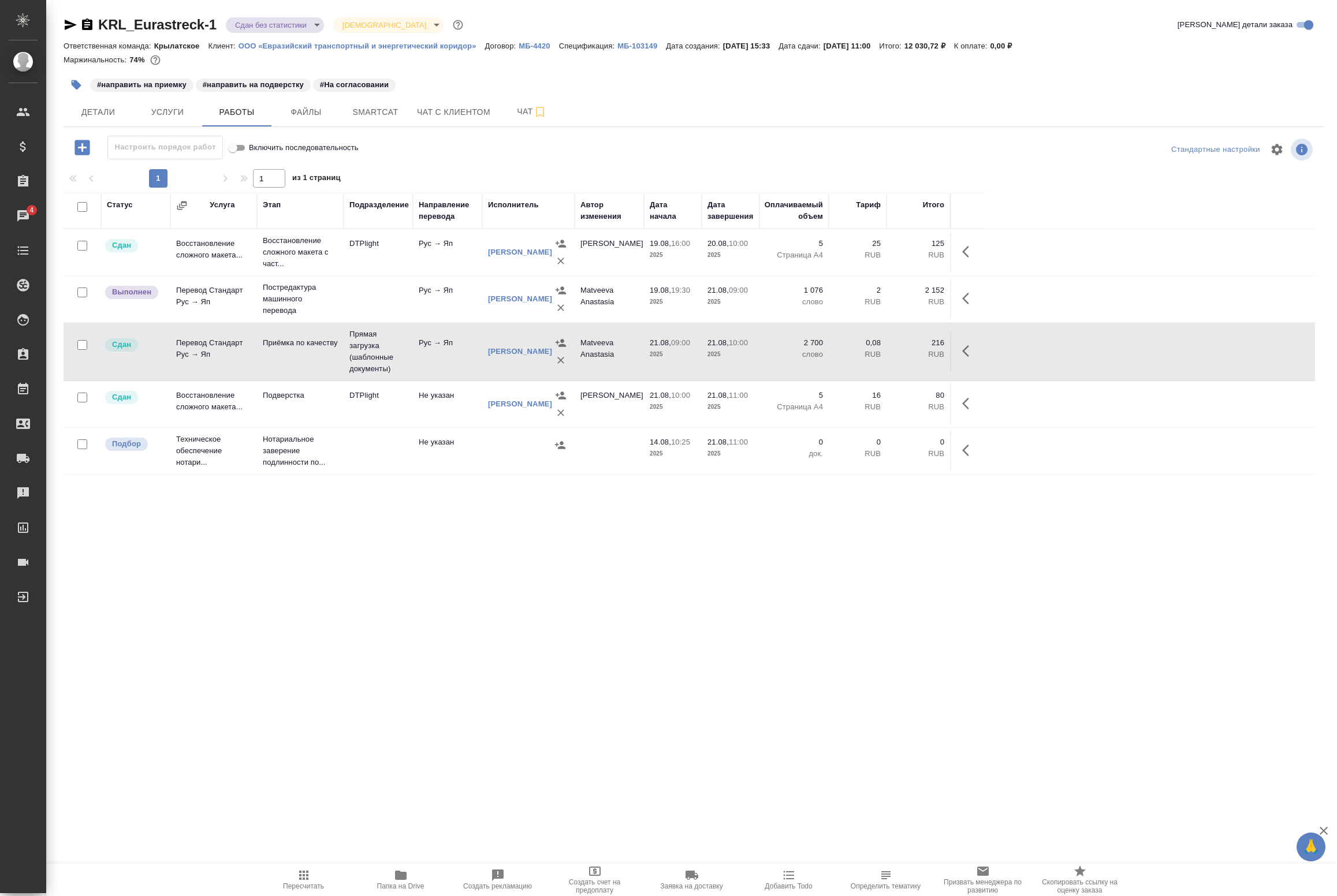
click at [509, 351] on div "Кобзева Елизавета" at bounding box center [520, 351] width 64 height 11
click at [509, 356] on link "Кобзева Елизавета" at bounding box center [520, 351] width 64 height 8
click at [966, 350] on icon "button" at bounding box center [965, 351] width 7 height 11
click at [563, 344] on icon "button" at bounding box center [561, 343] width 11 height 11
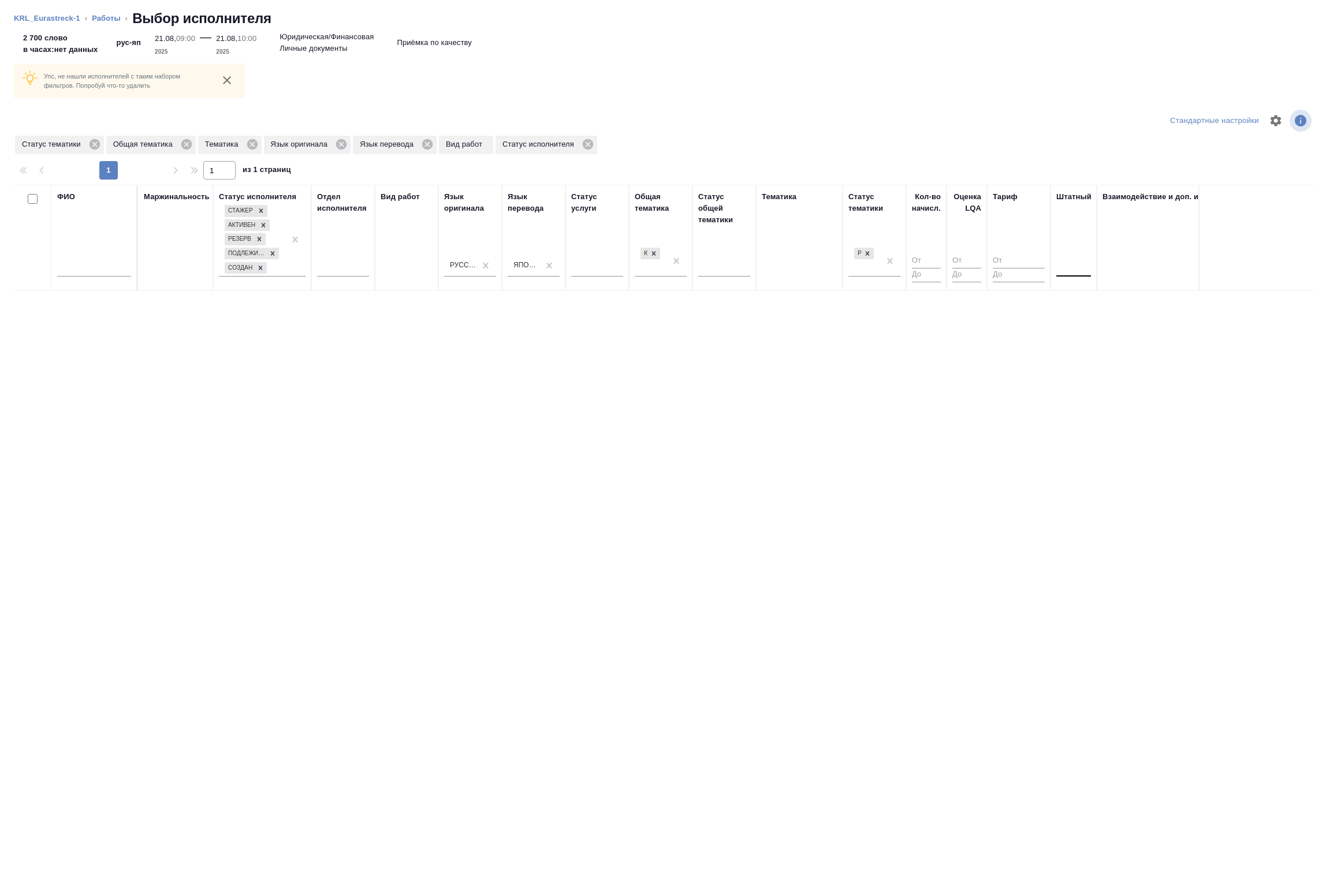
click at [1072, 268] on div at bounding box center [1074, 265] width 35 height 17
click at [1081, 295] on div "Нет" at bounding box center [1143, 302] width 173 height 21
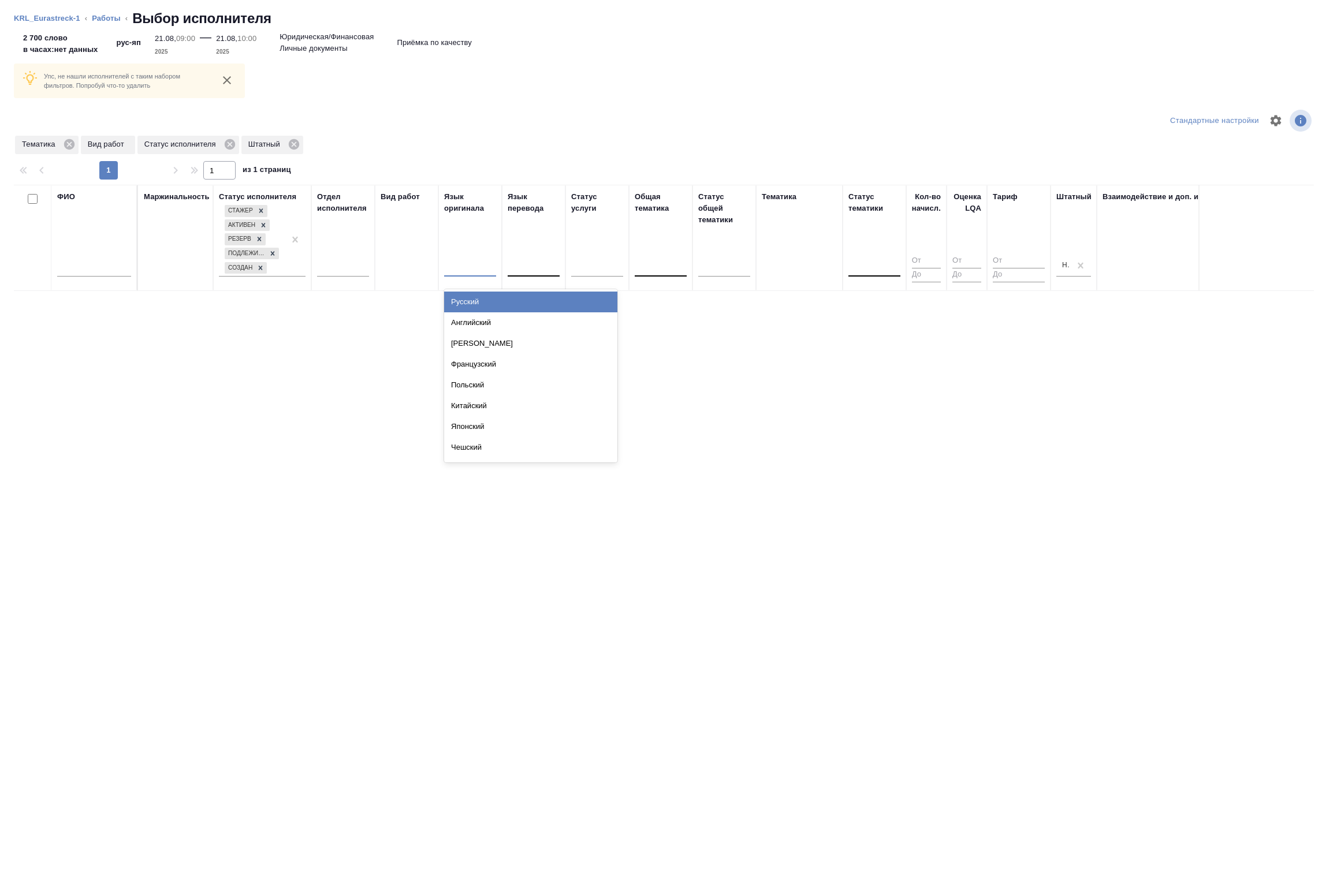
click at [484, 265] on div at bounding box center [470, 265] width 52 height 17
type input "япон"
click at [489, 302] on div "Японский" at bounding box center [531, 302] width 173 height 21
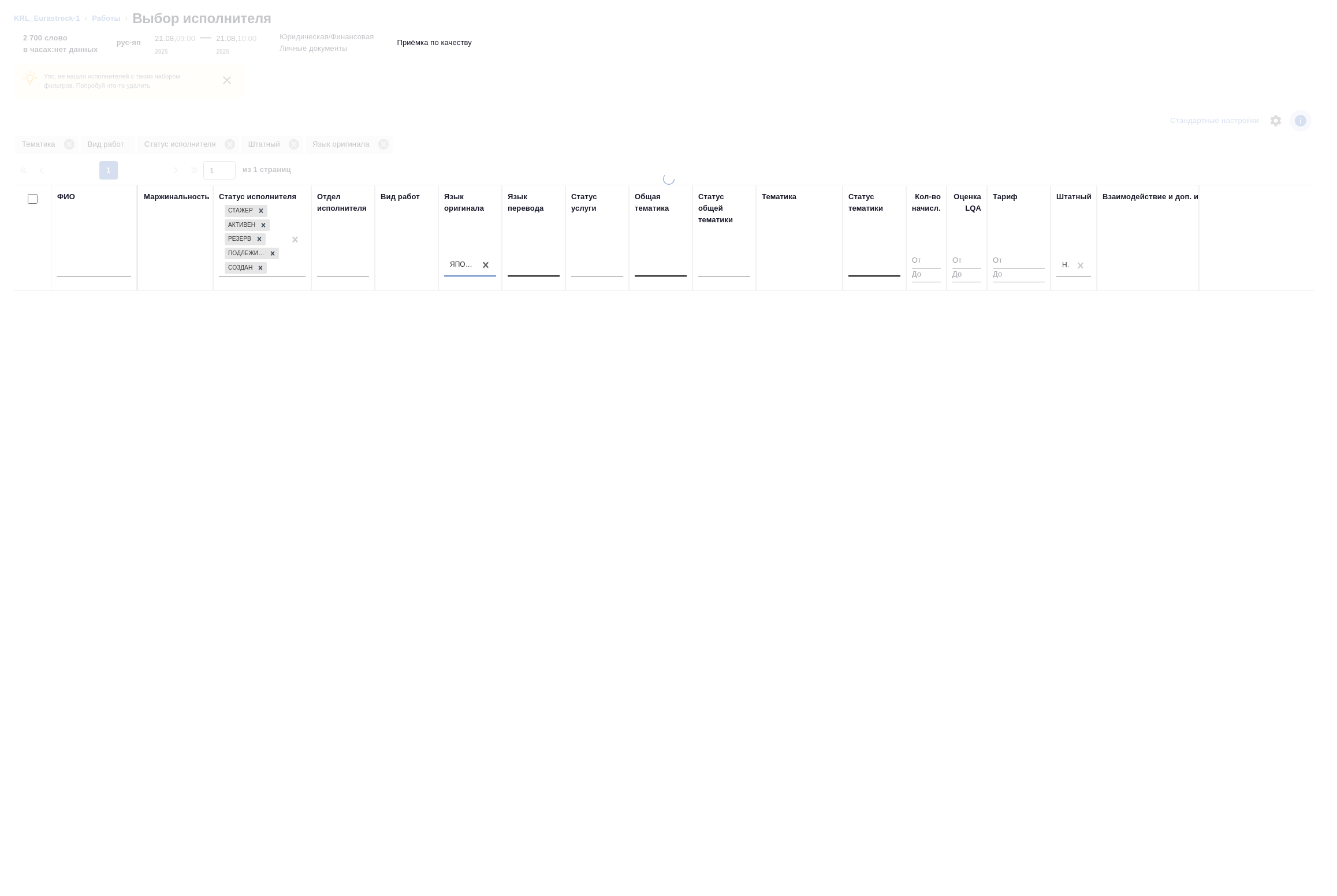
click at [529, 264] on div at bounding box center [533, 265] width 52 height 17
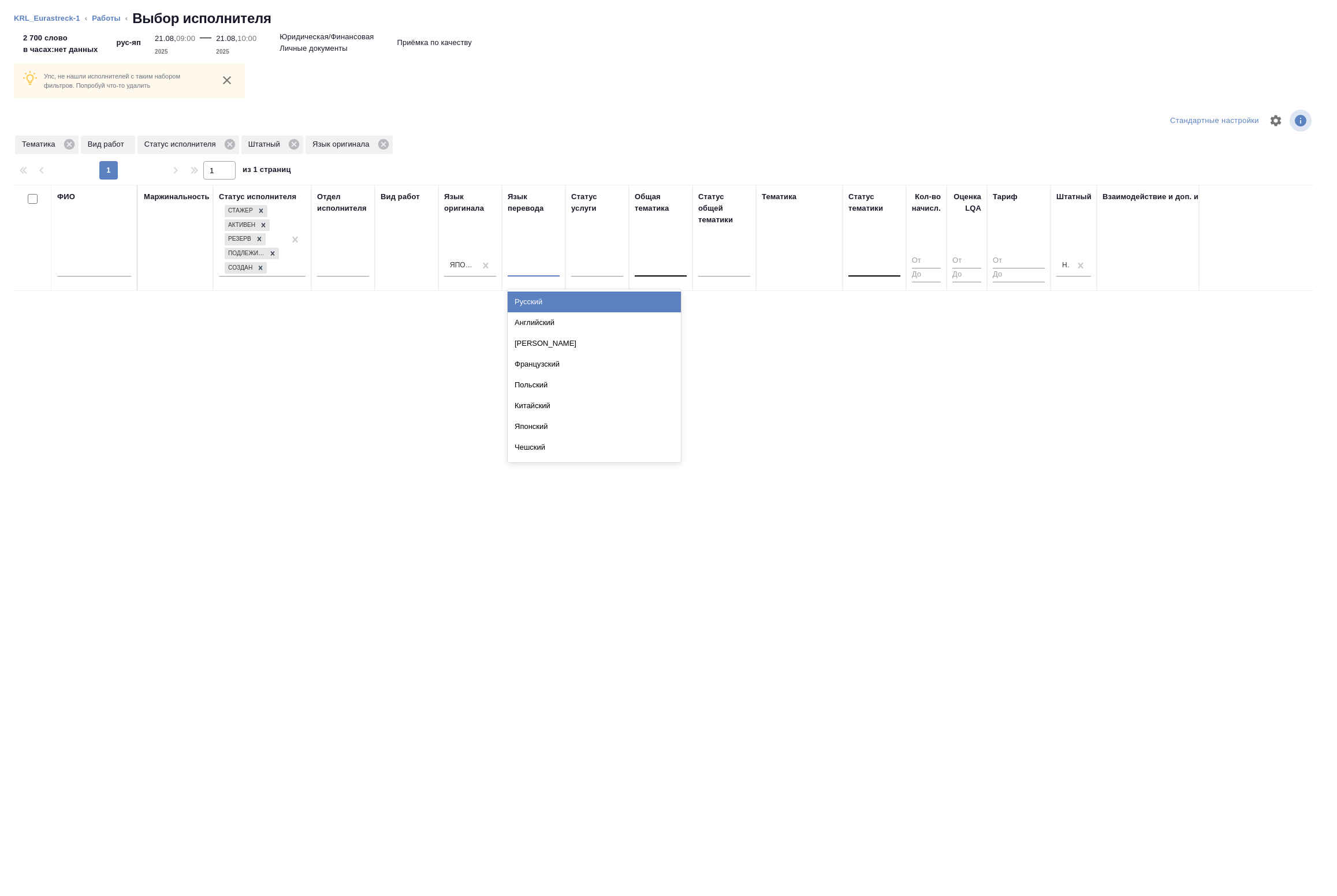
type input "р"
click at [538, 298] on div "Русский" at bounding box center [594, 302] width 173 height 21
click at [293, 147] on icon at bounding box center [293, 143] width 10 height 10
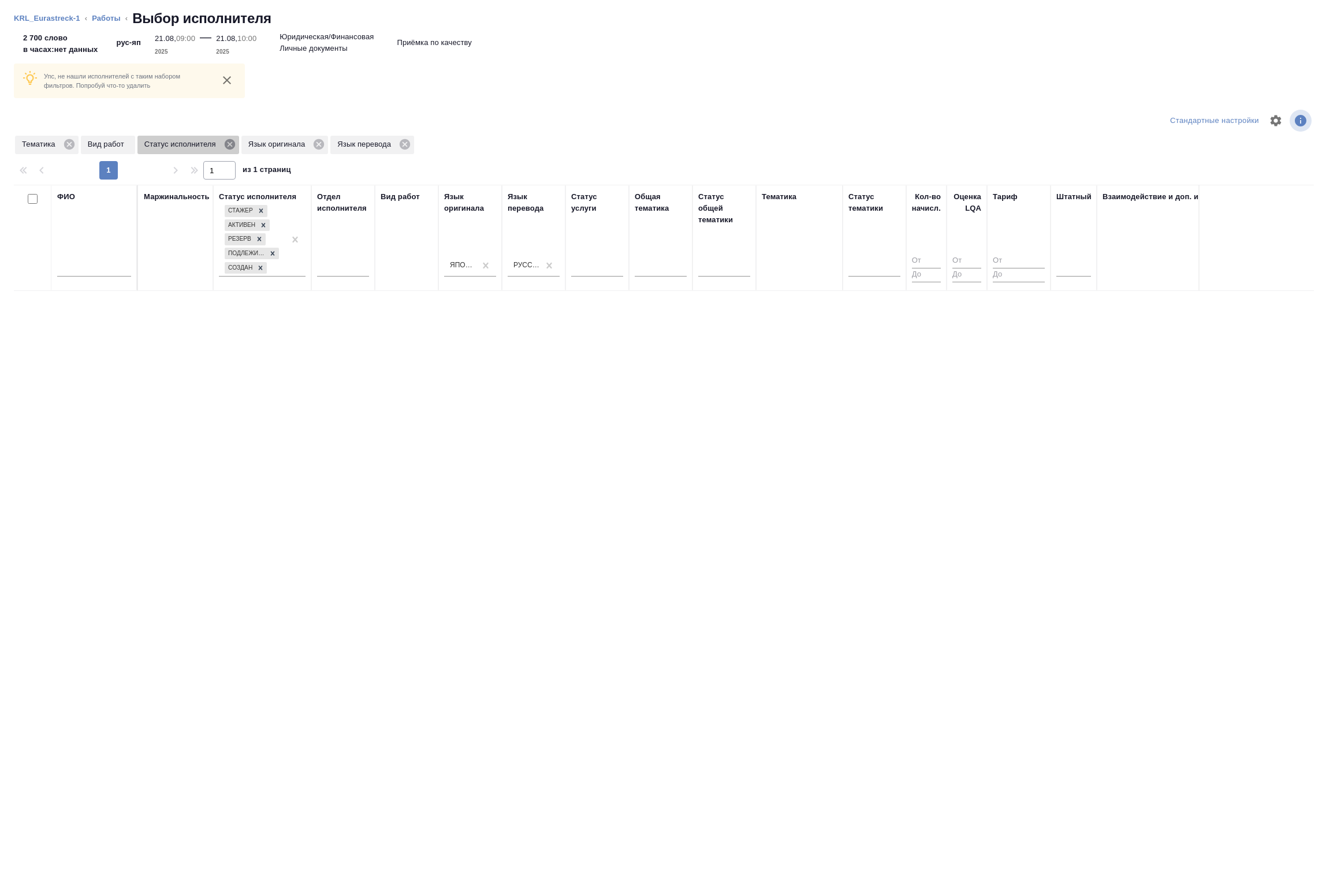
click at [233, 142] on icon at bounding box center [230, 143] width 10 height 10
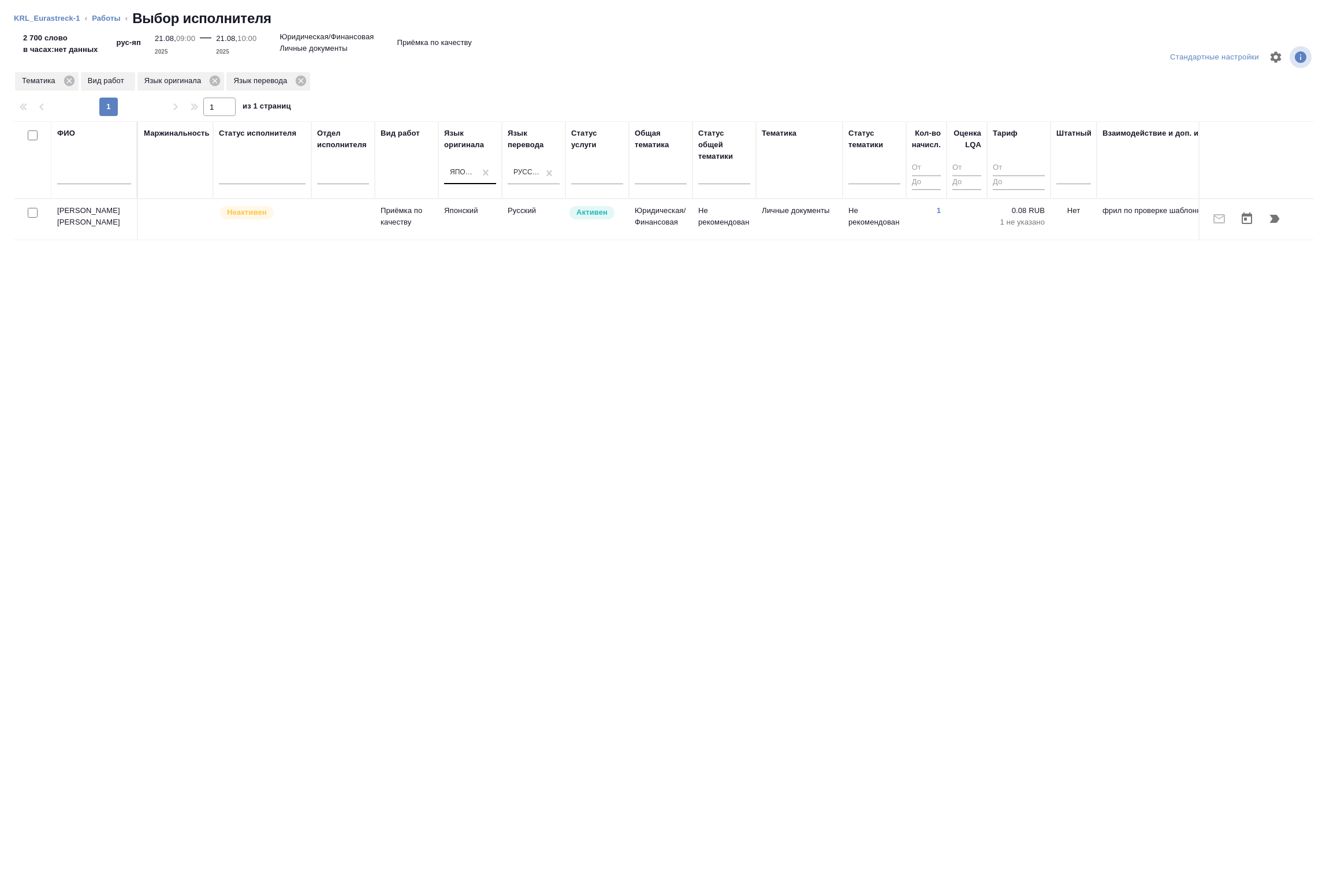
click at [463, 175] on div "Японский" at bounding box center [463, 172] width 26 height 9
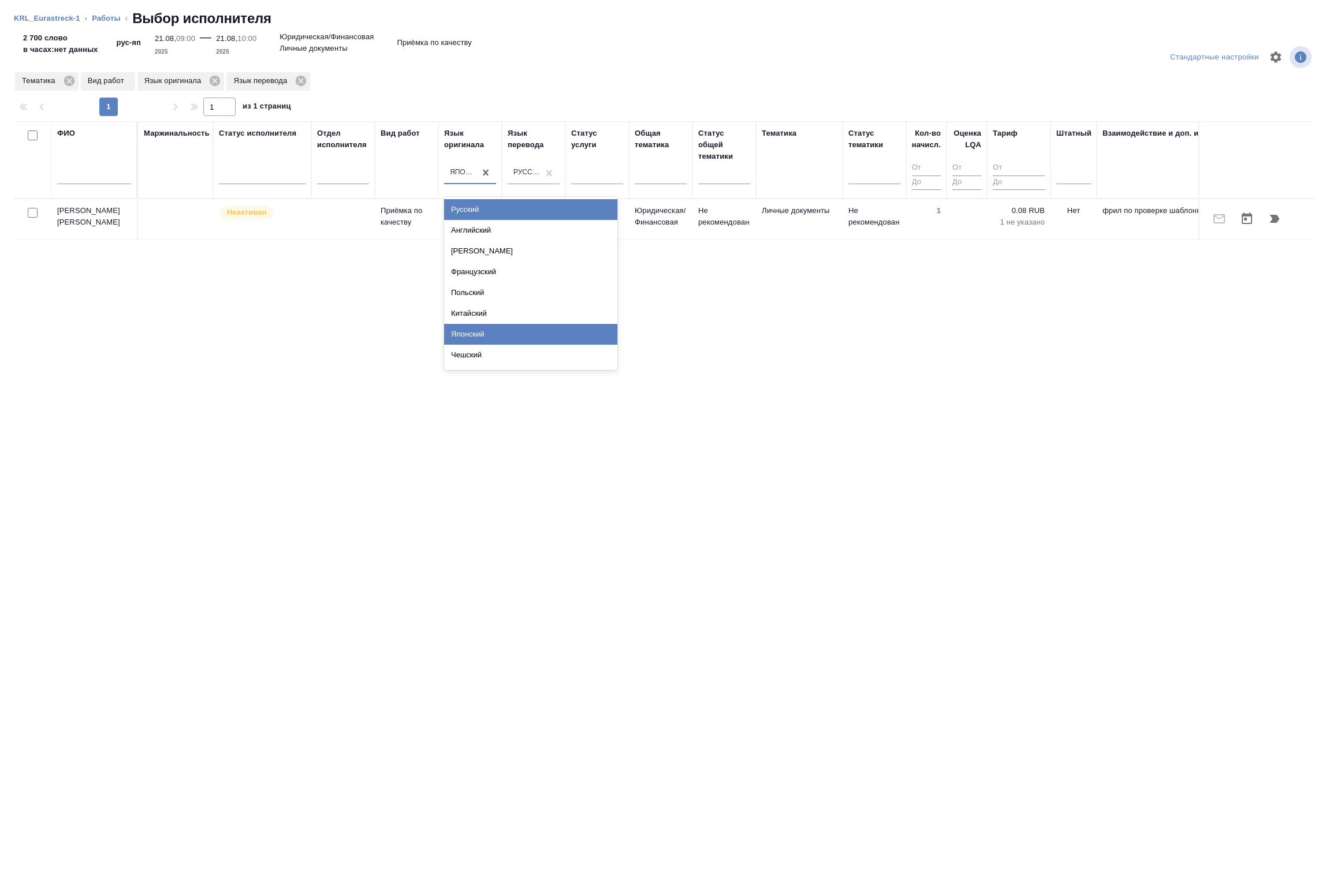
click at [466, 210] on div "Русский" at bounding box center [531, 210] width 173 height 21
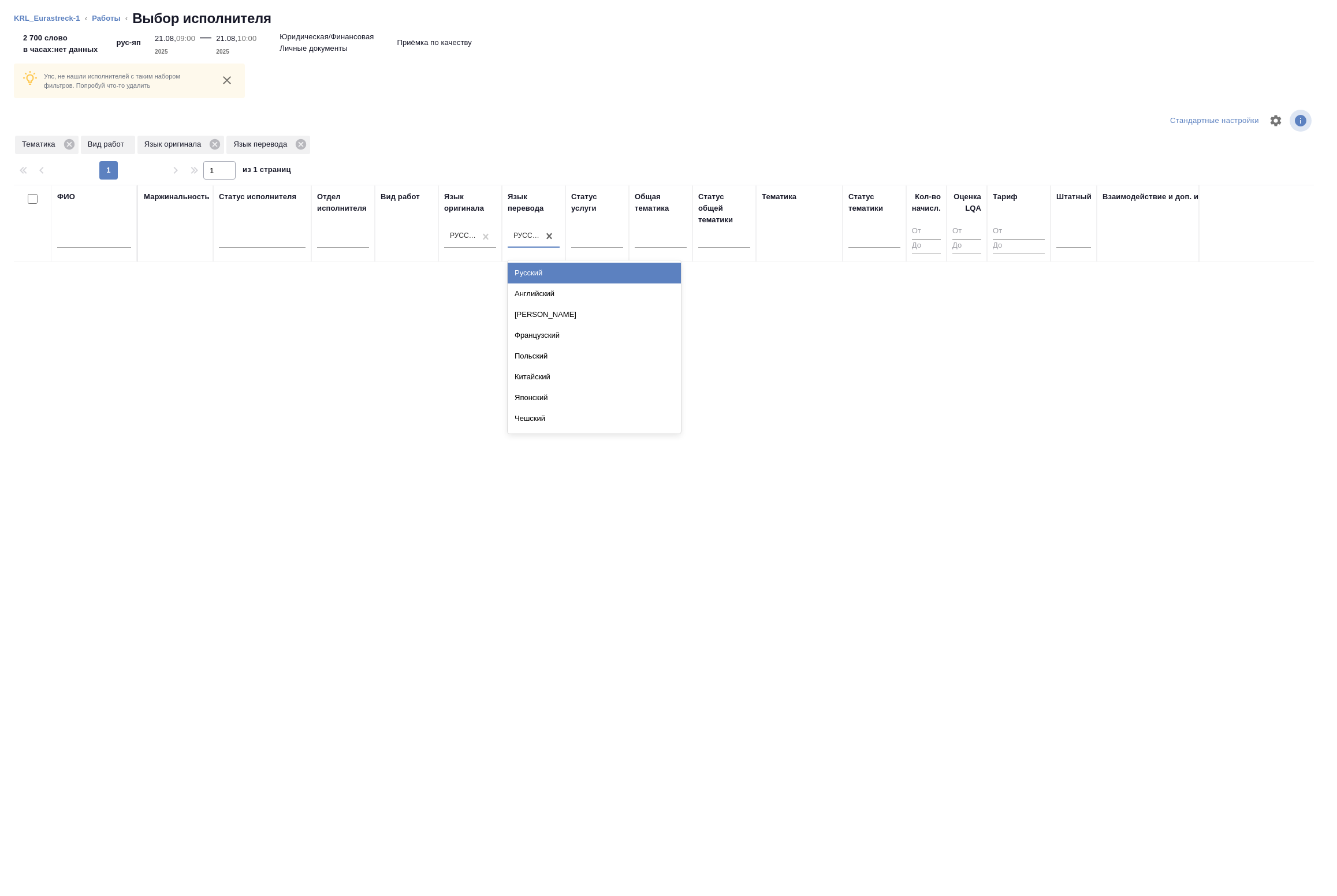
click at [516, 234] on div "Русский" at bounding box center [527, 235] width 26 height 9
click at [544, 390] on div "Японский" at bounding box center [594, 397] width 173 height 21
click at [469, 234] on div at bounding box center [470, 236] width 52 height 17
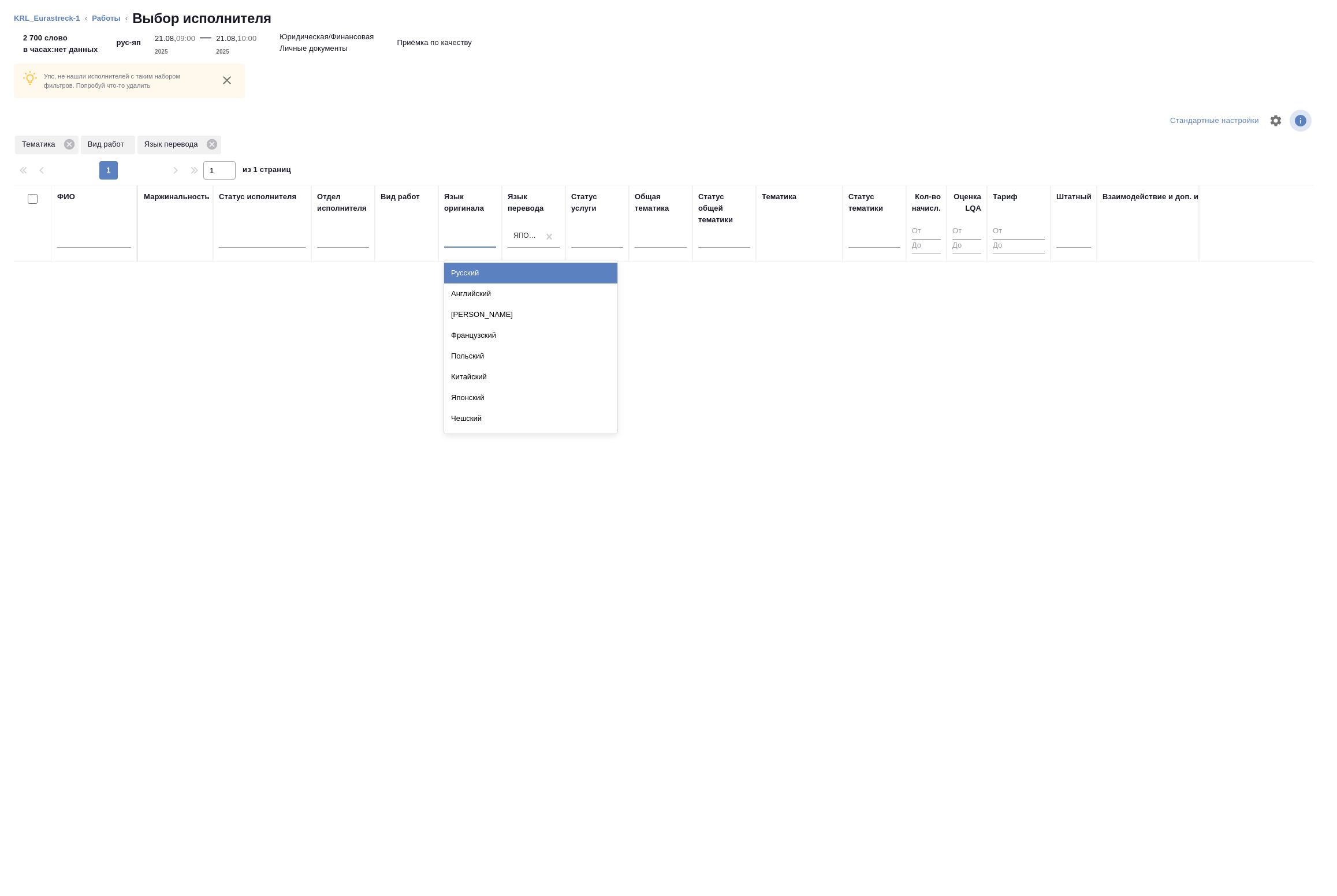
type input "я"
click at [476, 277] on div "Японский" at bounding box center [531, 273] width 173 height 21
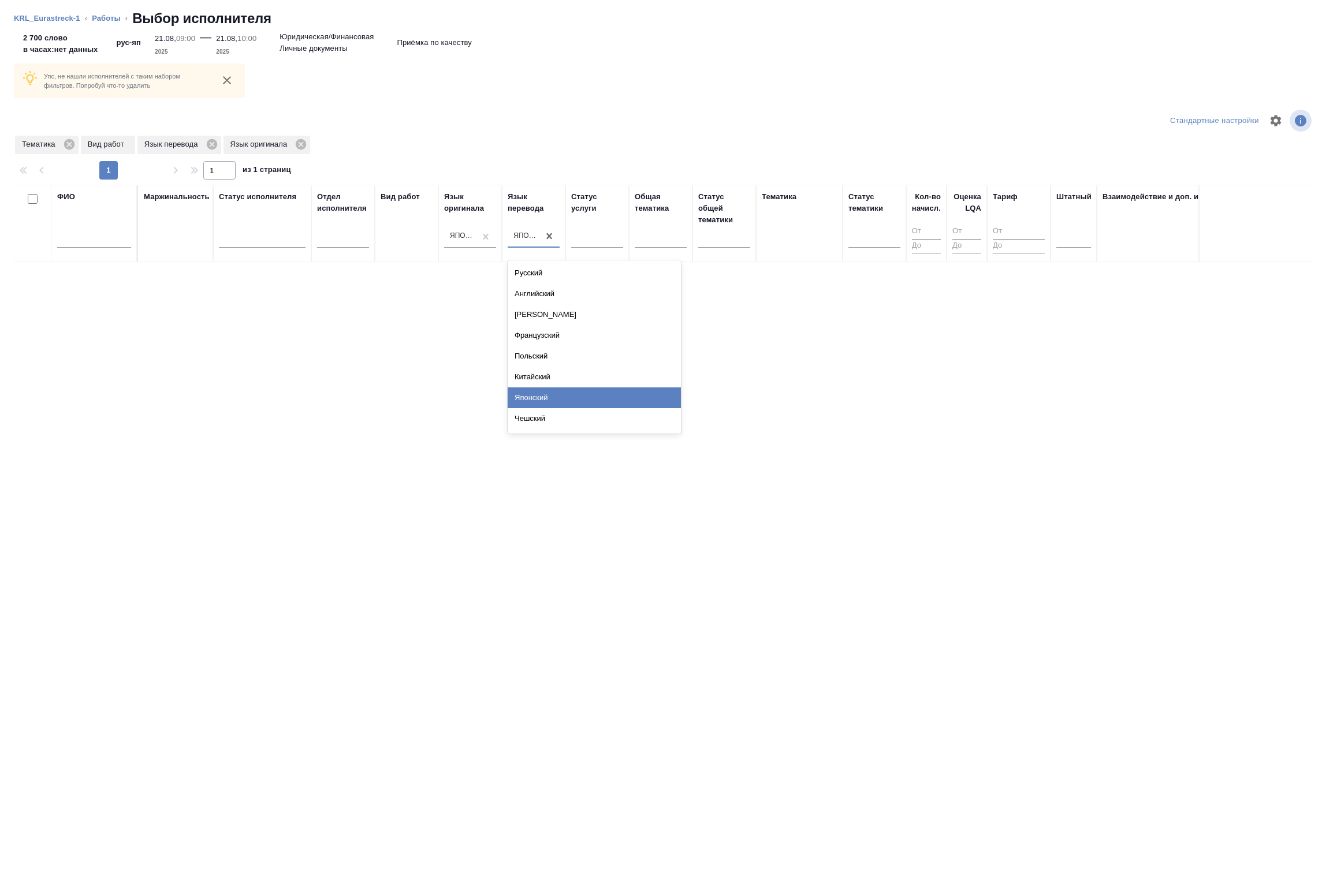
click at [527, 237] on div "Японский" at bounding box center [527, 235] width 26 height 9
type input "р"
click at [532, 272] on div "Русский" at bounding box center [594, 273] width 173 height 21
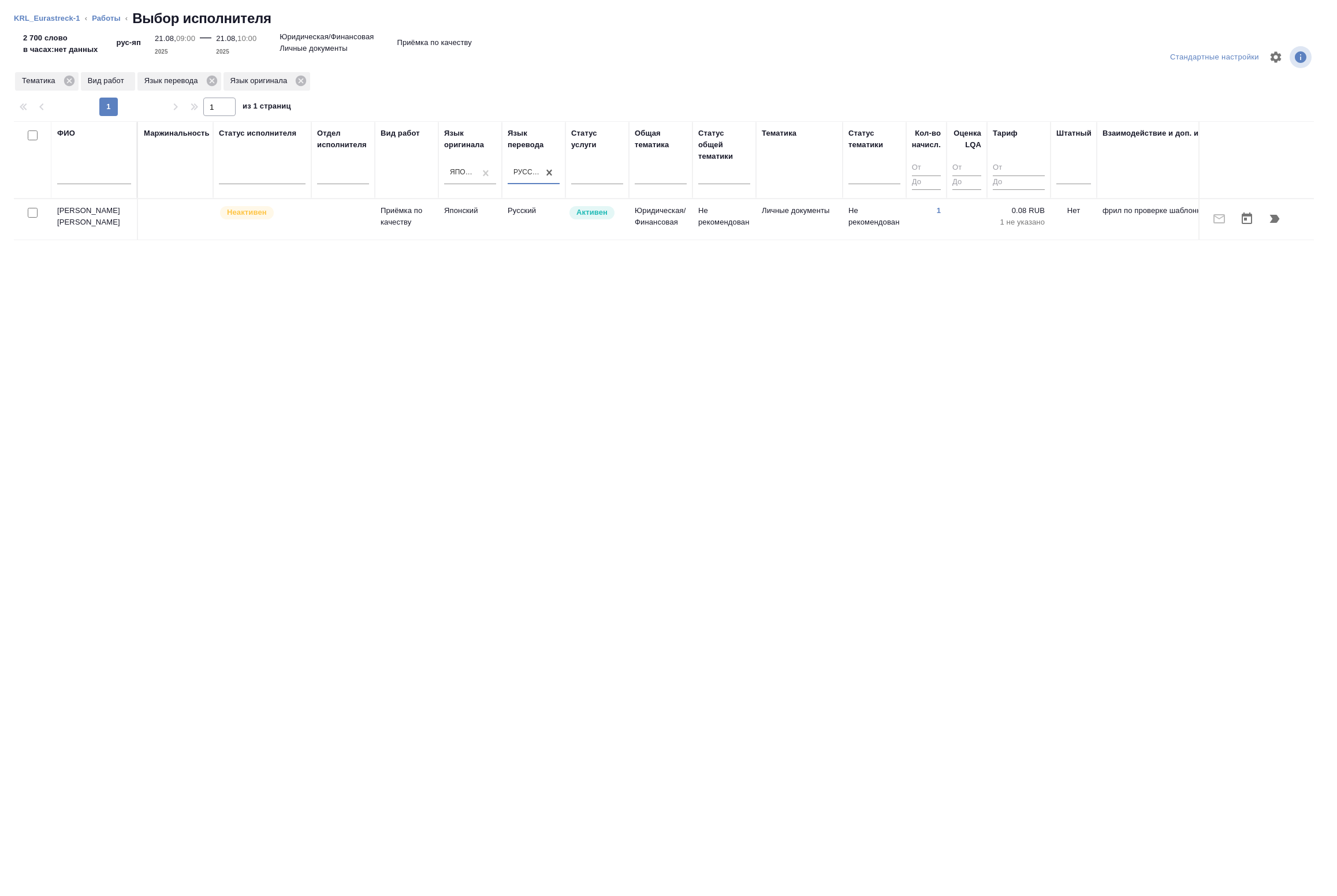
click at [176, 223] on td at bounding box center [175, 219] width 75 height 40
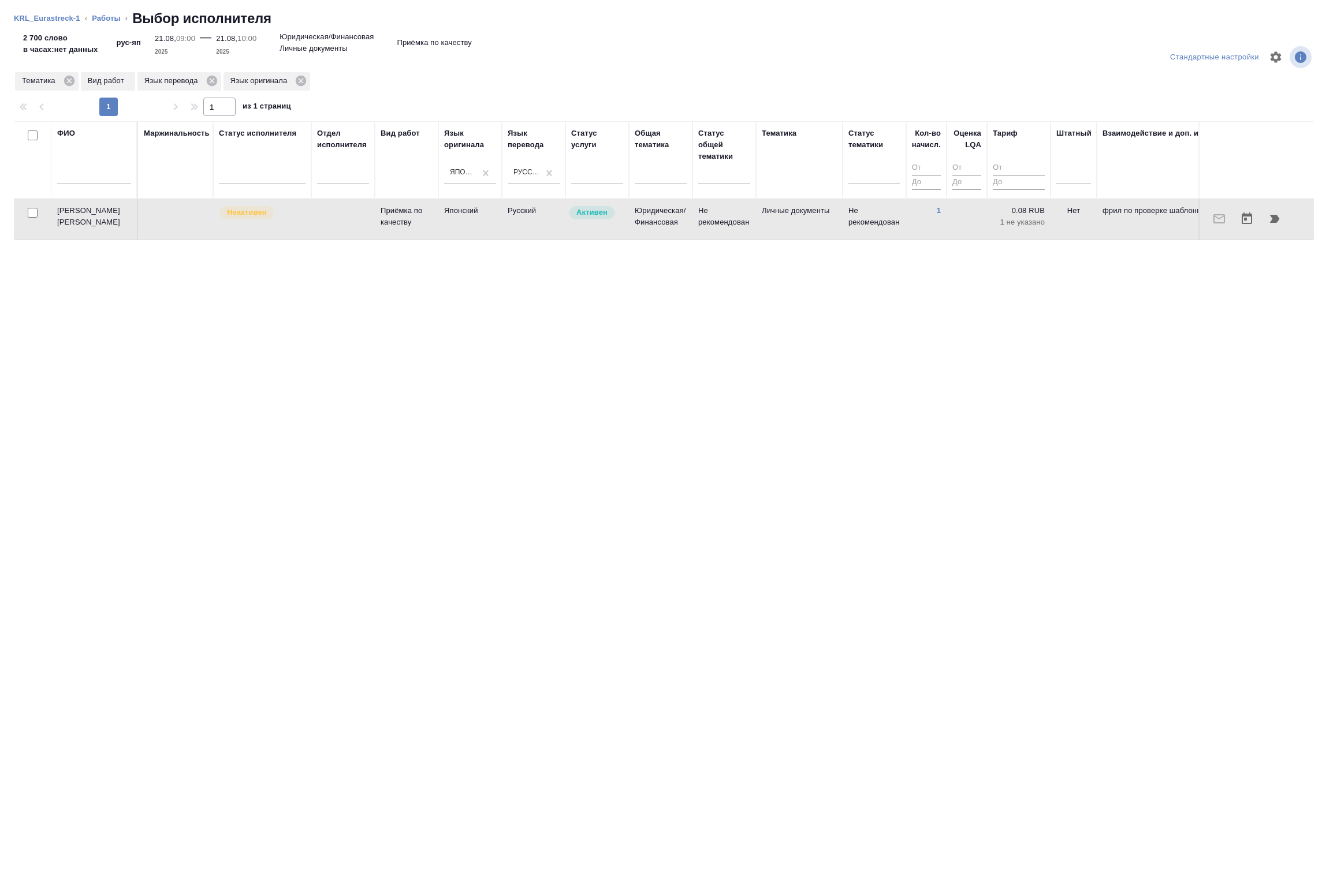
click at [91, 215] on td "Гамарина Валентина" at bounding box center [95, 219] width 86 height 40
click at [58, 18] on link "KRL_Eurastreck-1" at bounding box center [47, 18] width 67 height 8
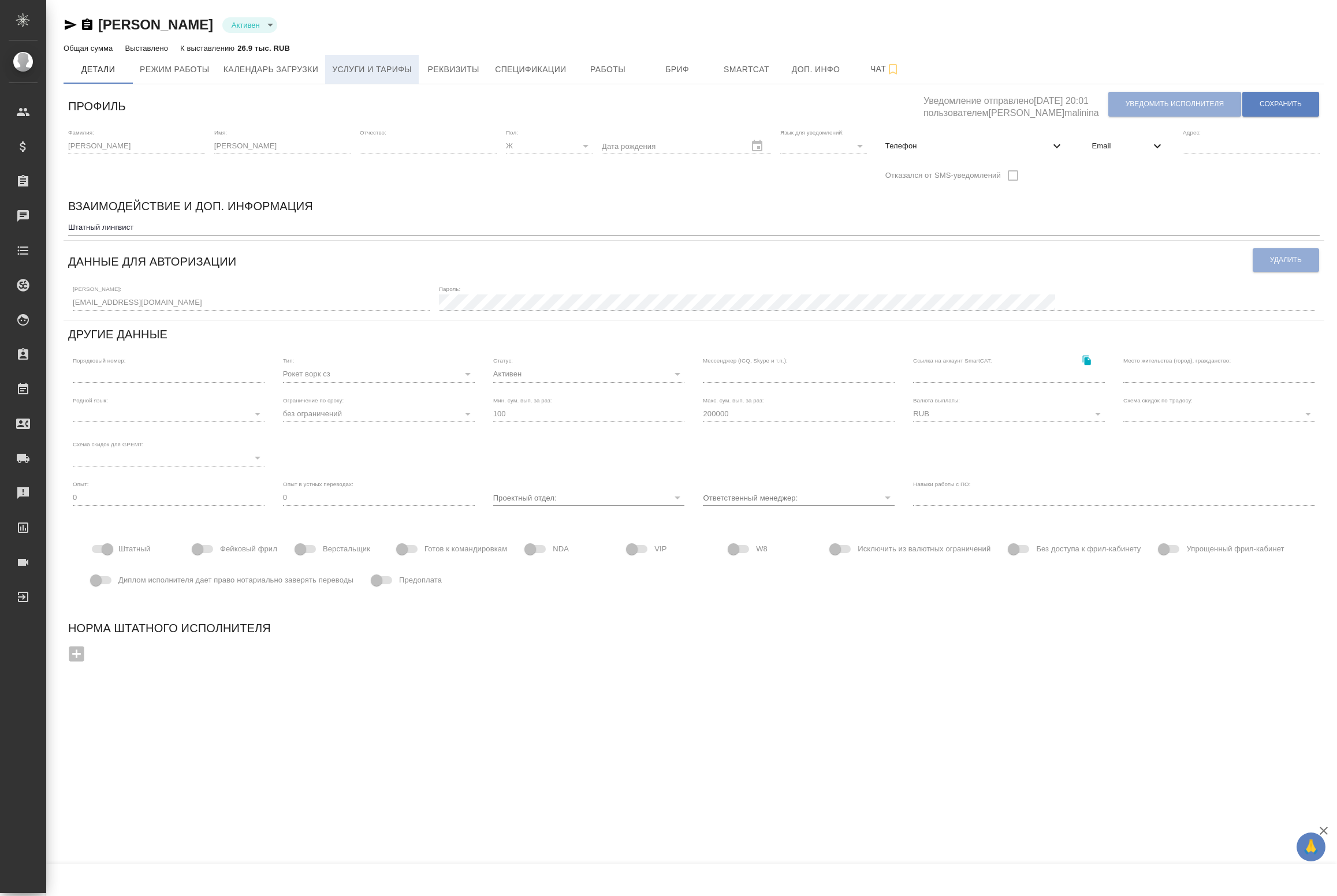
click at [380, 75] on span "Услуги и тарифы" at bounding box center [371, 69] width 80 height 14
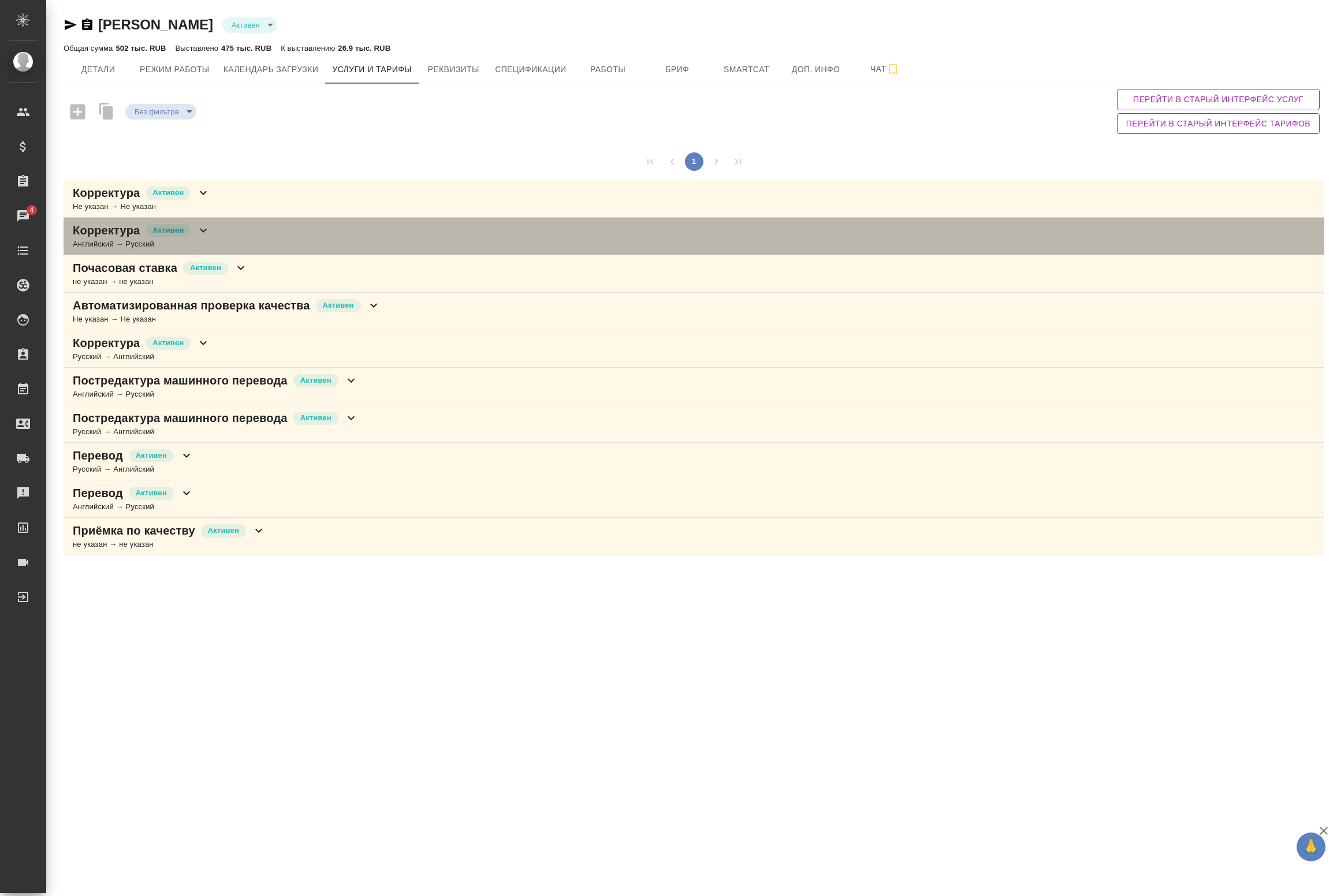
click at [200, 228] on icon at bounding box center [203, 230] width 14 height 14
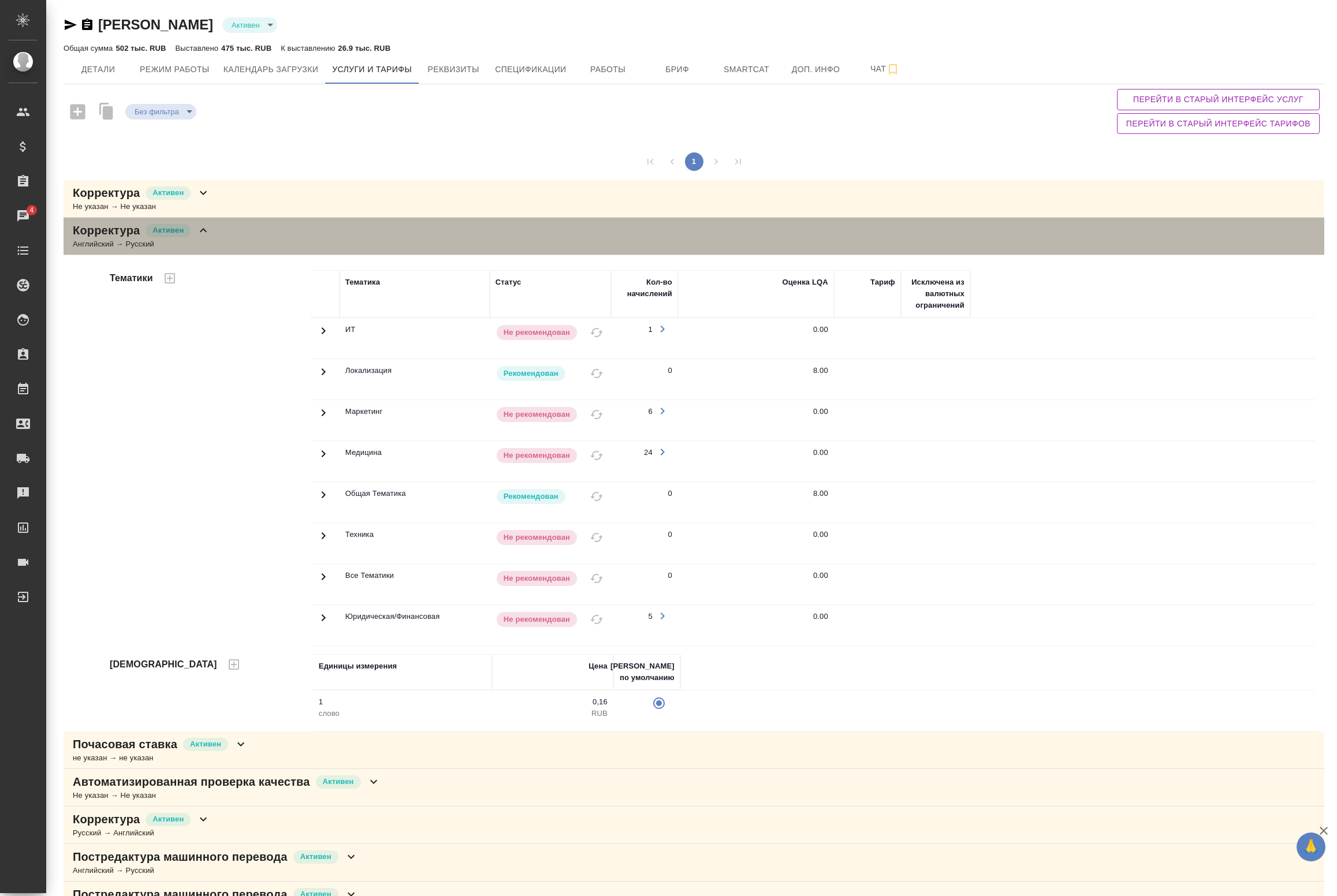
click at [200, 228] on icon at bounding box center [203, 230] width 14 height 14
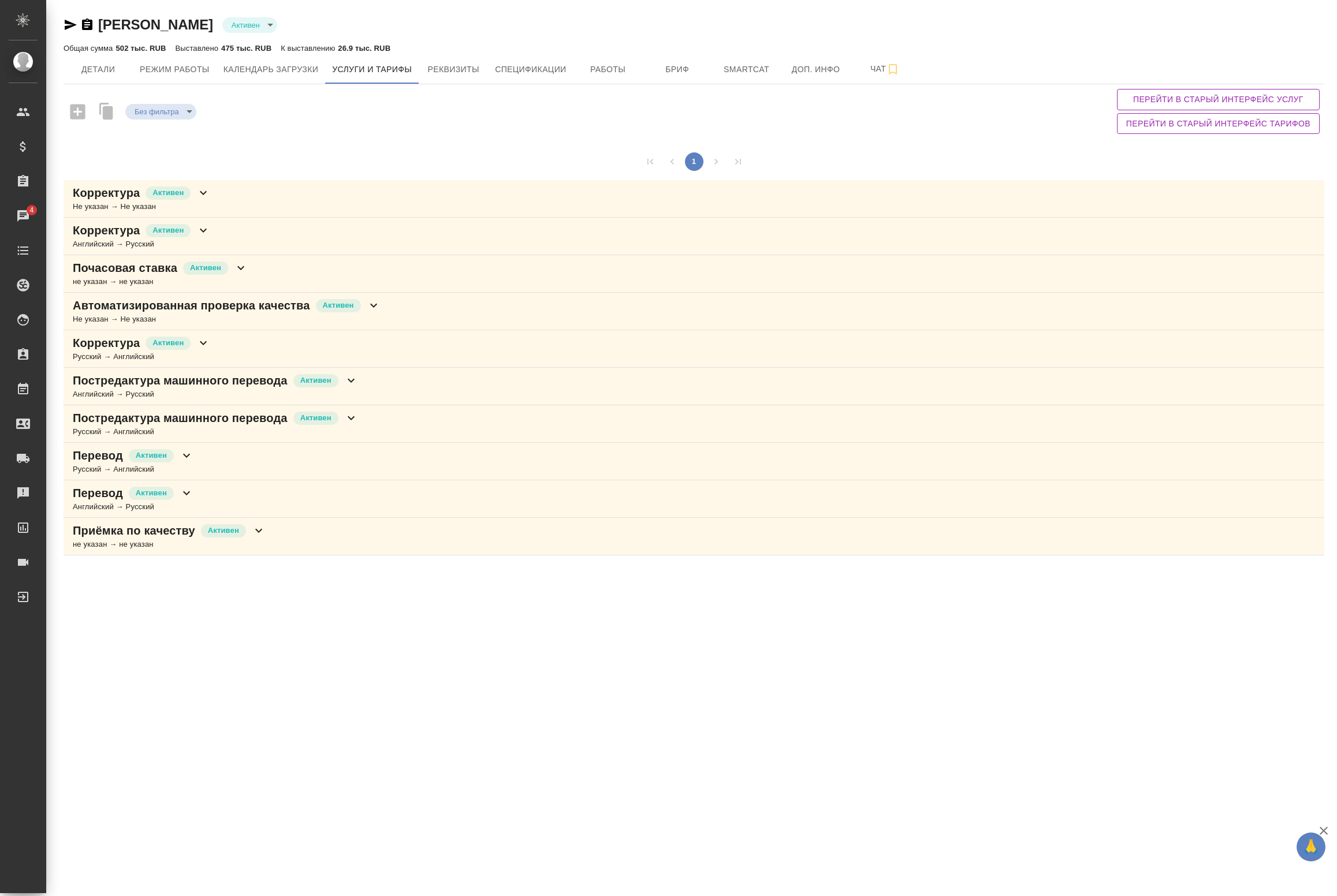
click at [244, 267] on icon at bounding box center [241, 267] width 14 height 14
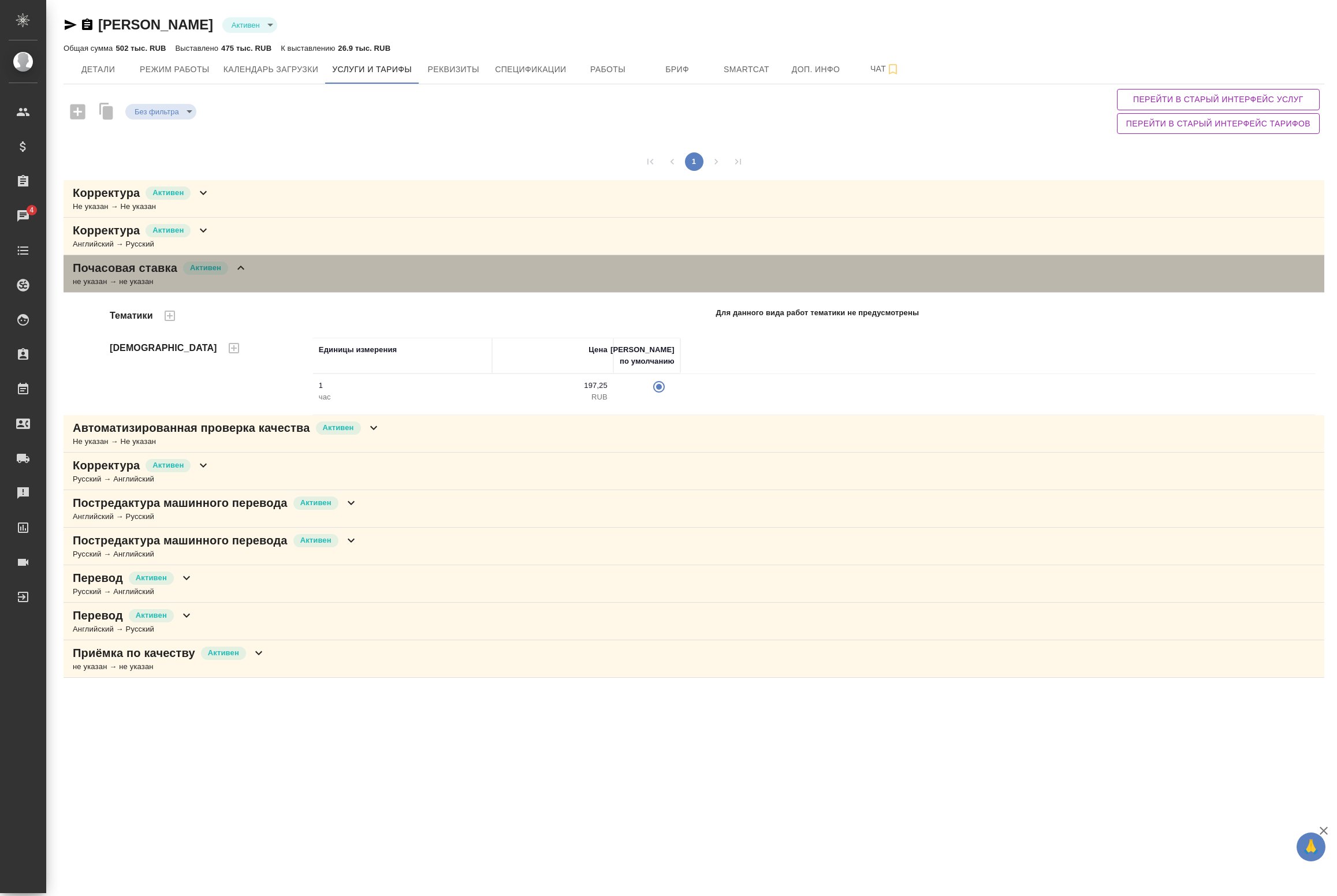
click at [244, 267] on icon at bounding box center [241, 267] width 14 height 14
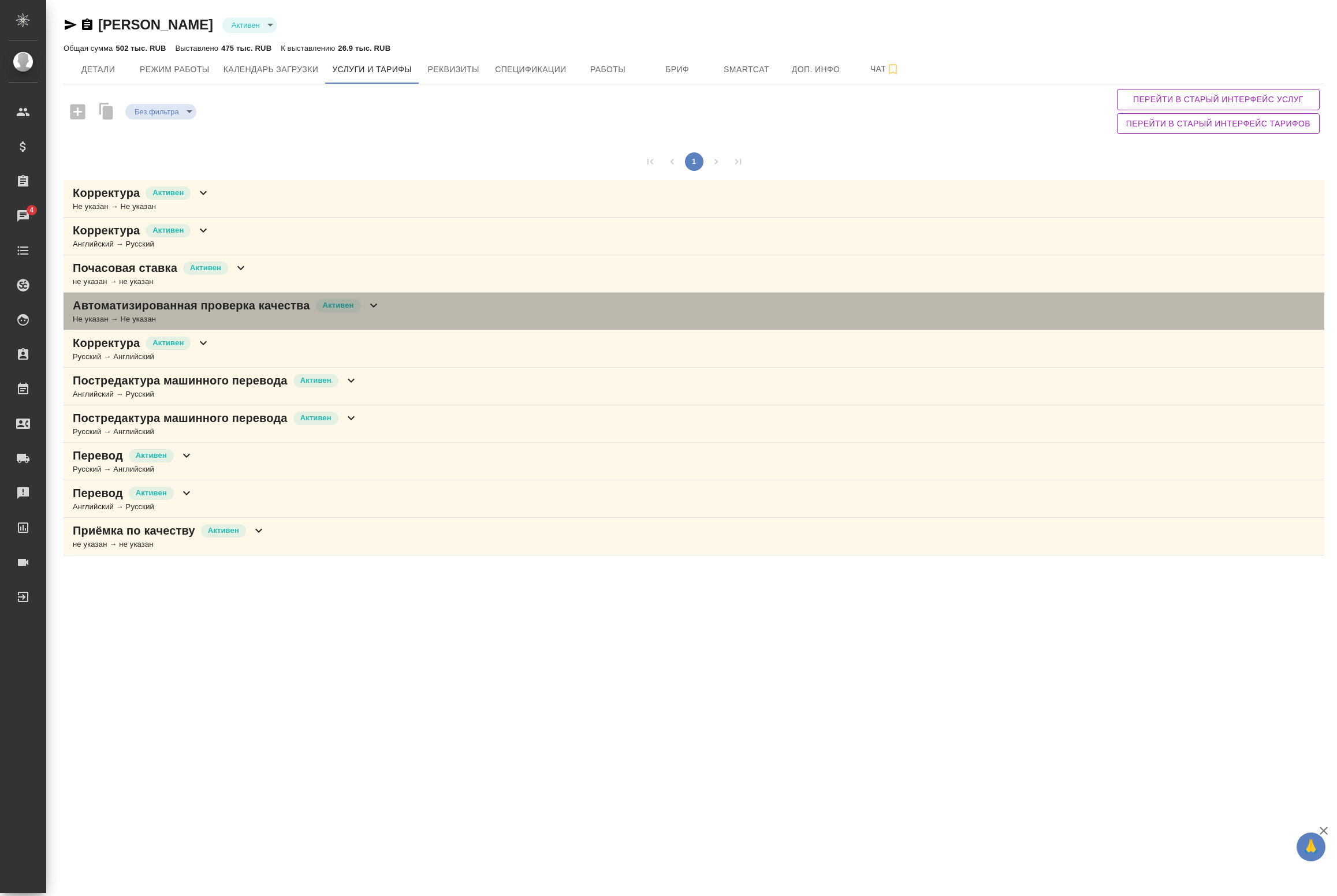
click at [365, 305] on div "Автоматизированная проверка качества Активен" at bounding box center [227, 305] width 308 height 16
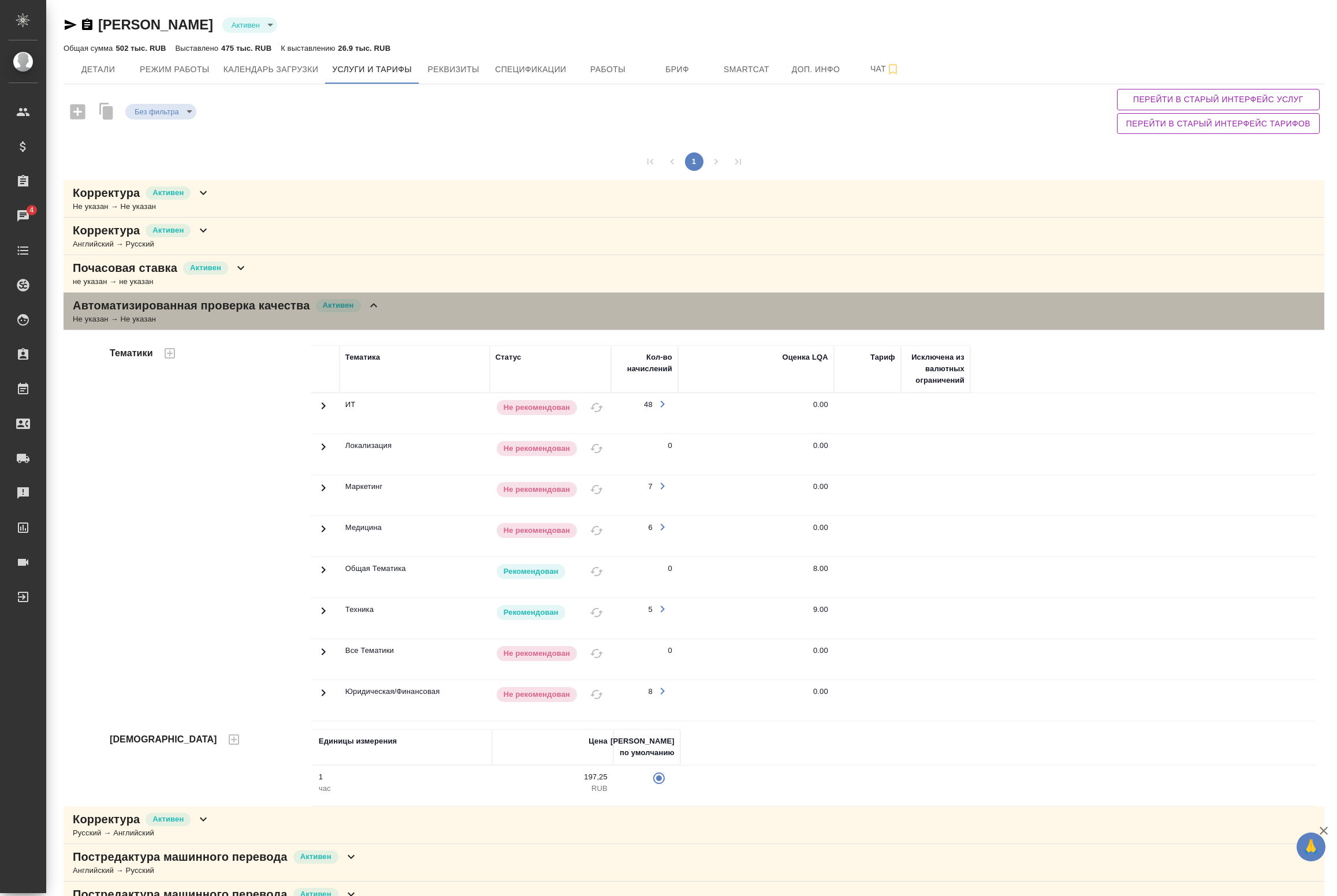
click at [367, 305] on icon at bounding box center [373, 306] width 14 height 14
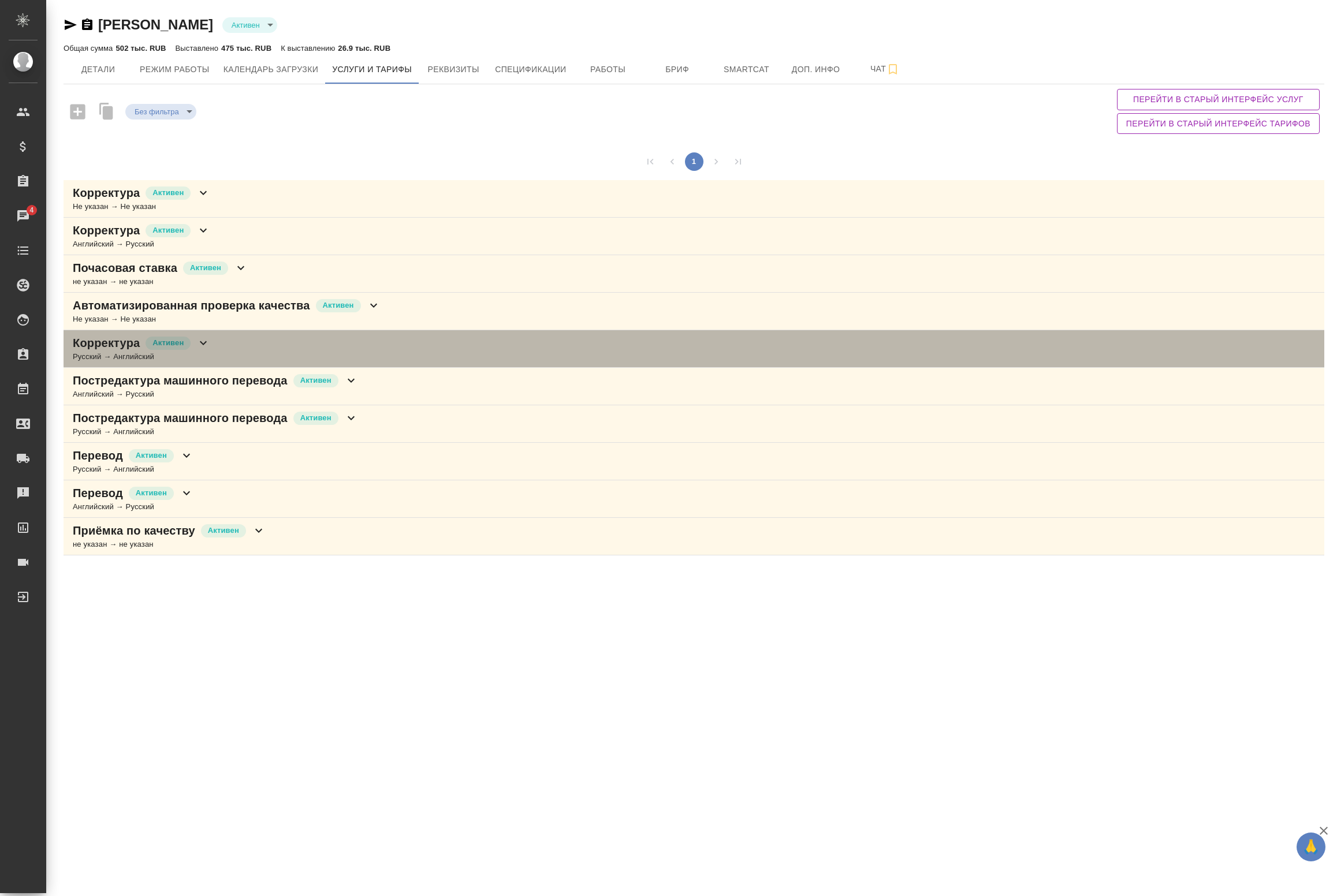
click at [224, 351] on div "Корректура Активен Русский → Английский" at bounding box center [694, 349] width 1261 height 37
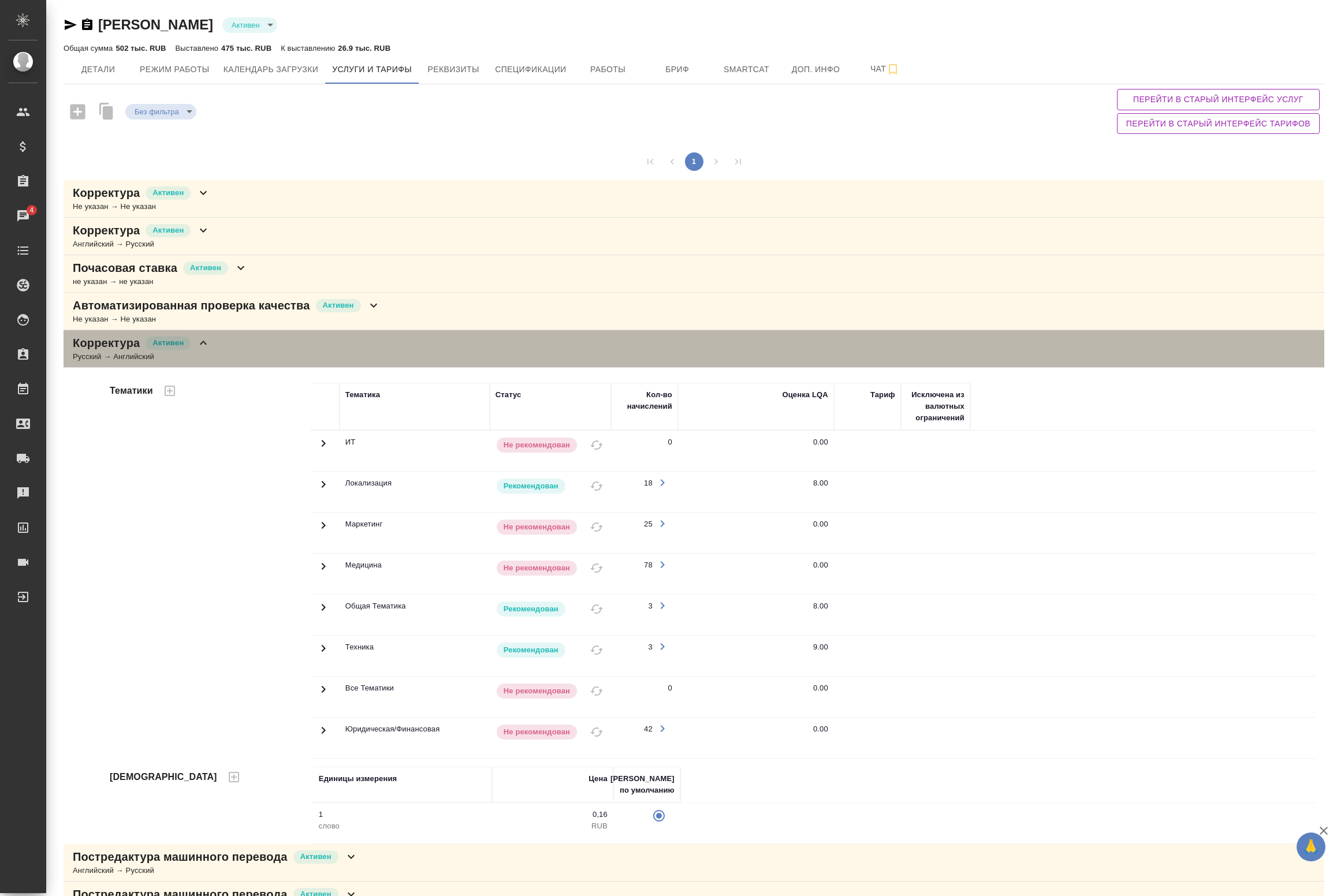
click at [223, 351] on div "Корректура Активен Русский → Английский" at bounding box center [694, 349] width 1261 height 37
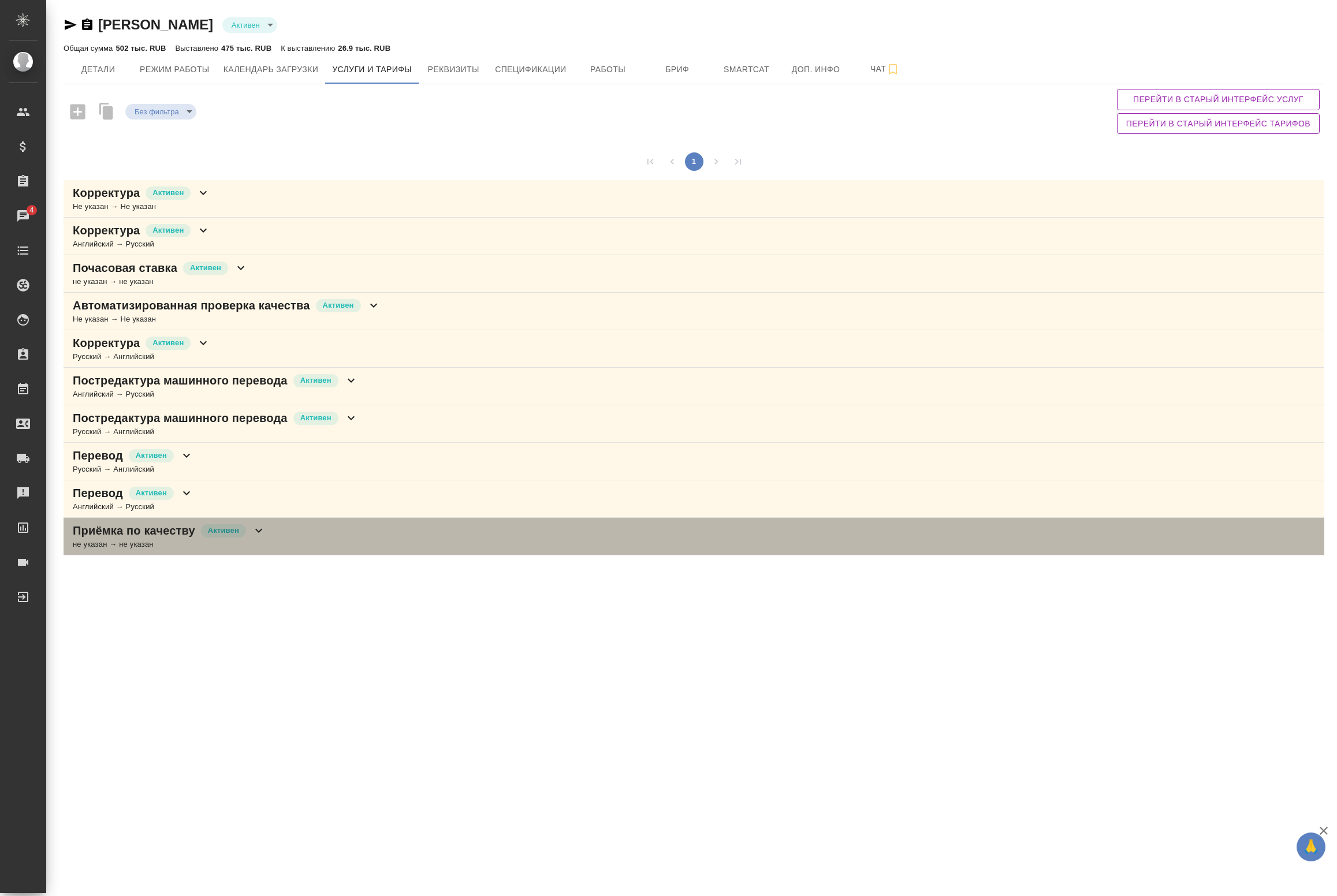
click at [256, 536] on icon at bounding box center [259, 530] width 14 height 14
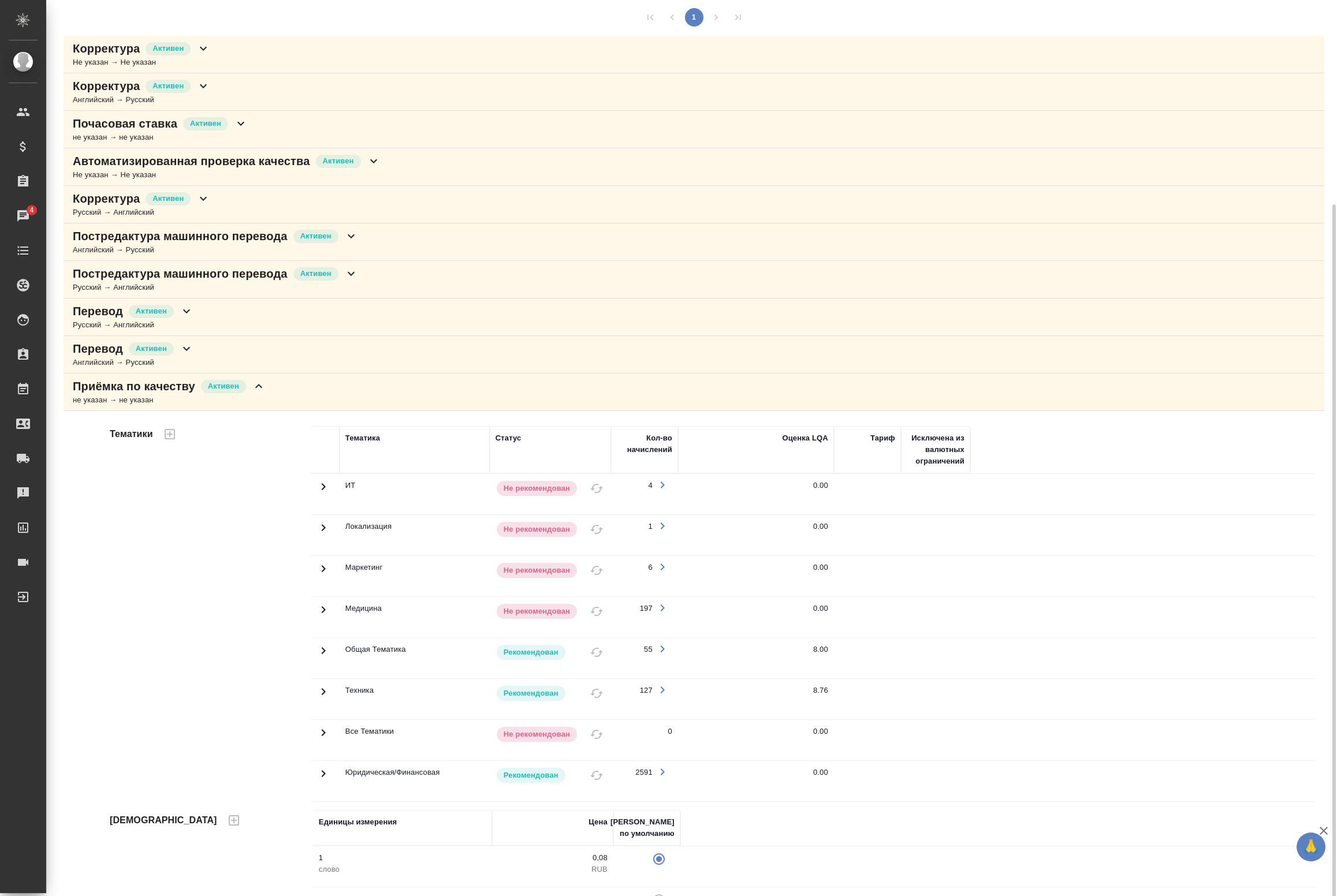
scroll to position [191, 0]
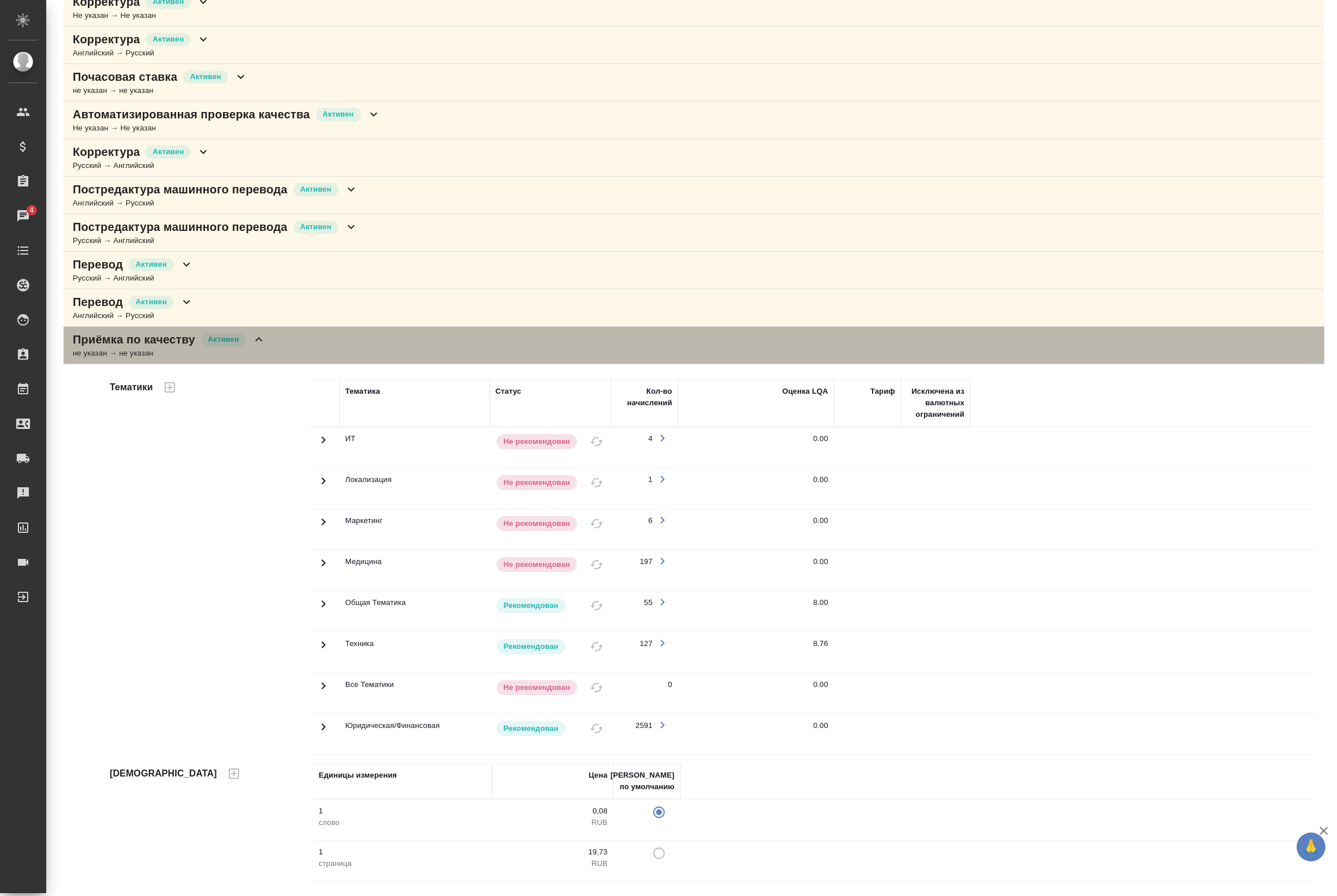
click at [272, 341] on div "Приёмка по качеству Активен не указан → не указан" at bounding box center [694, 346] width 1261 height 37
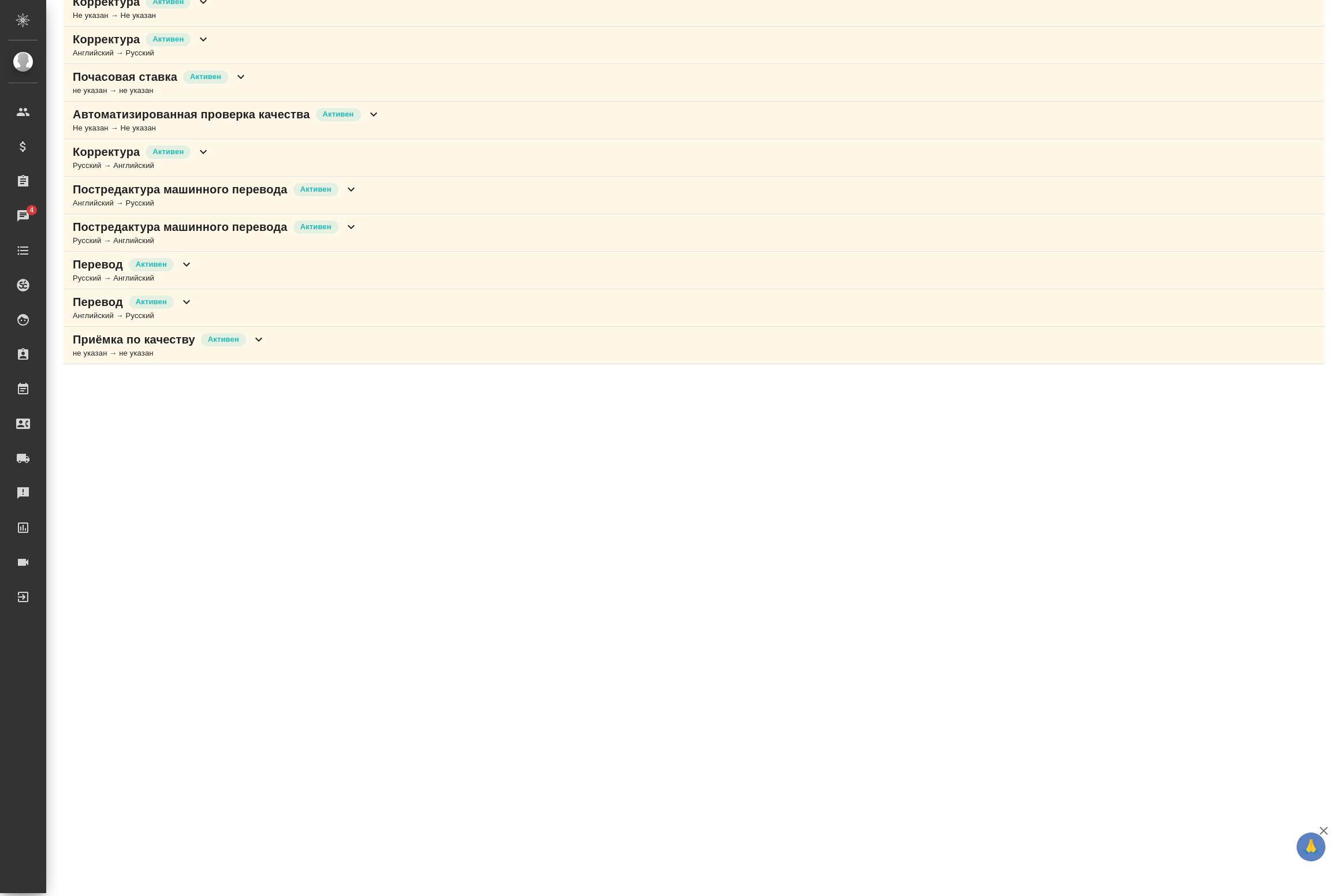
click at [272, 341] on div "Приёмка по качеству Активен не указан → не указан" at bounding box center [694, 346] width 1261 height 37
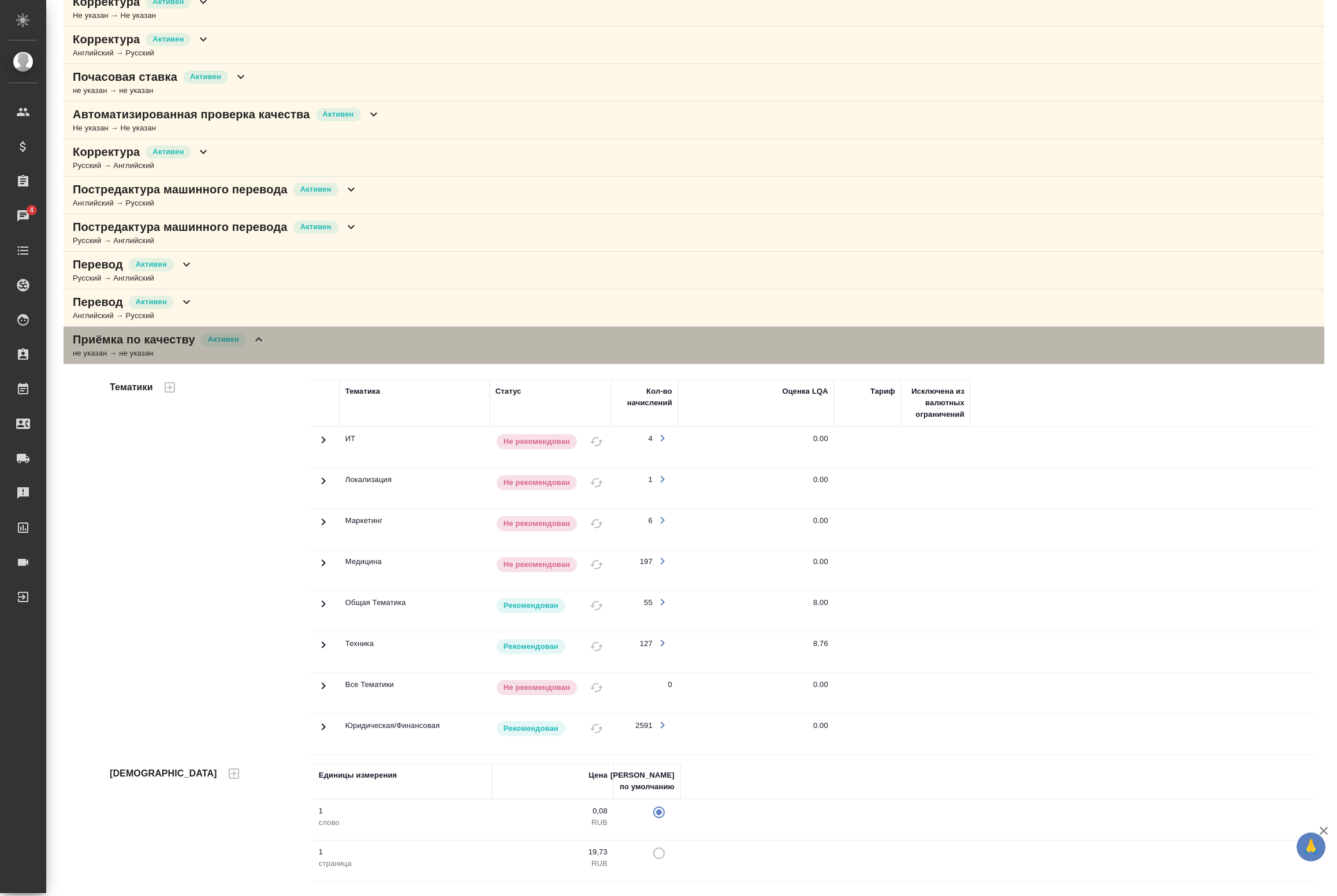
click at [265, 340] on div "Приёмка по качеству Активен не указан → не указан" at bounding box center [694, 346] width 1261 height 37
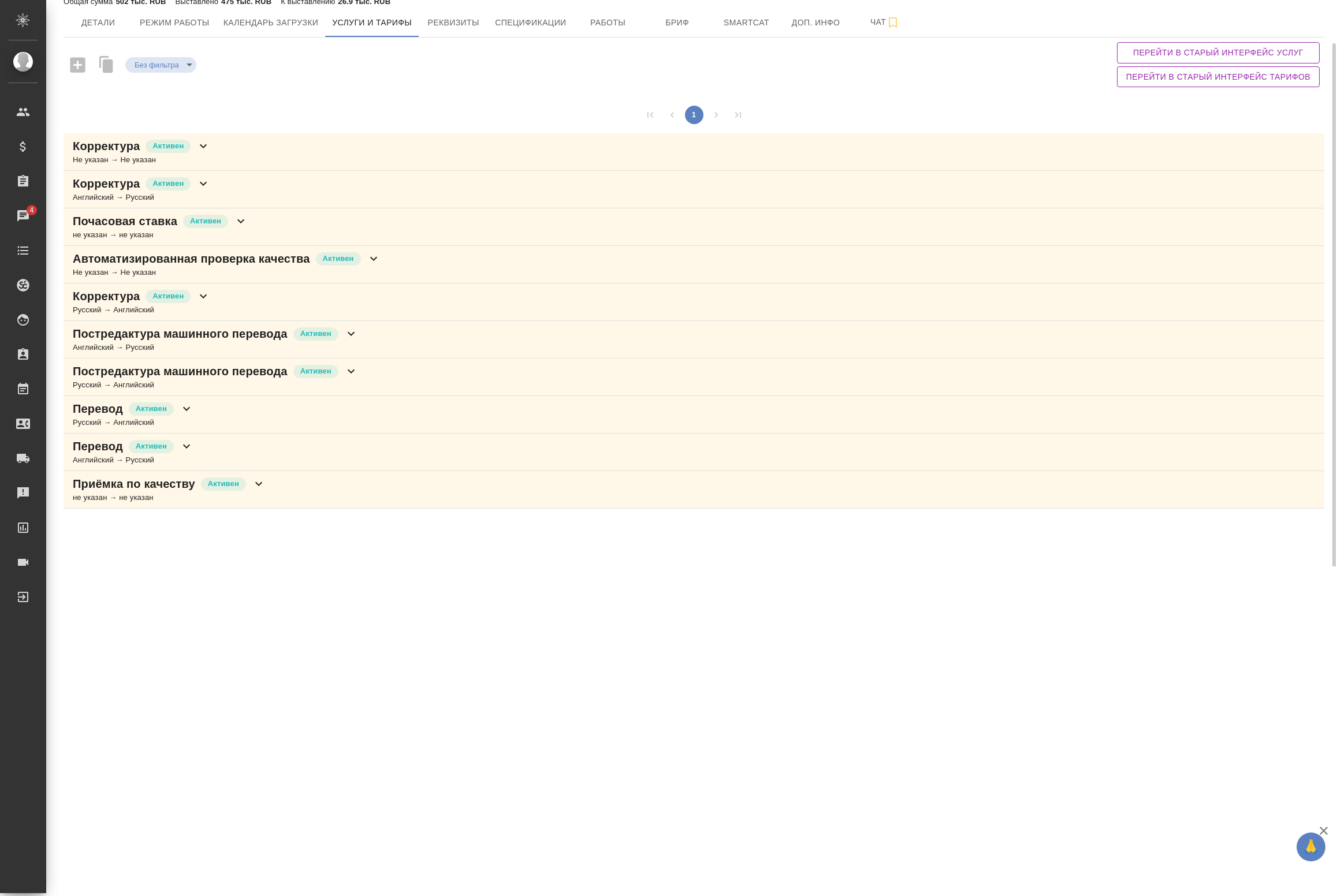
scroll to position [0, 0]
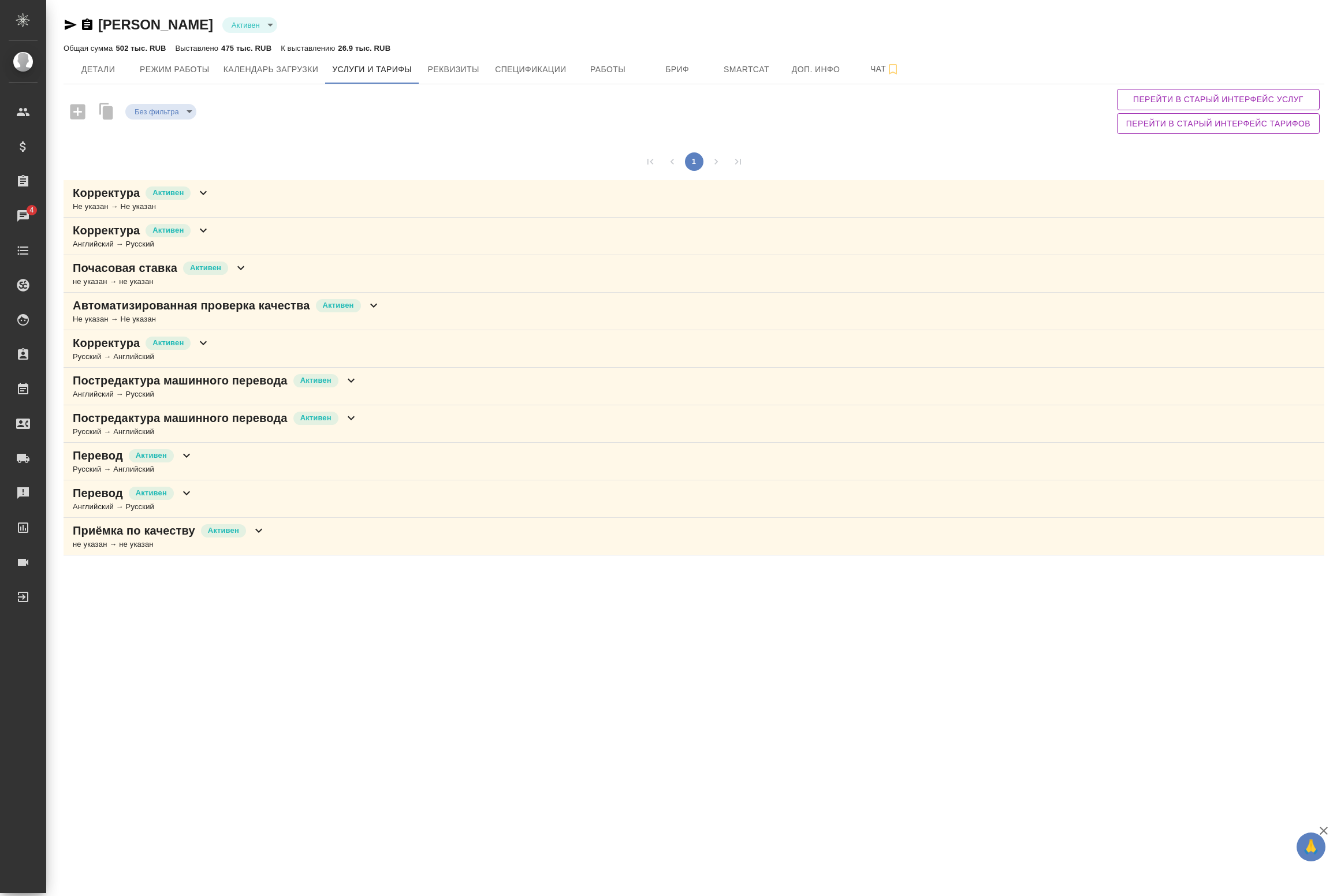
click at [212, 194] on div "Корректура Активен Не указан → Не указан" at bounding box center [694, 199] width 1261 height 37
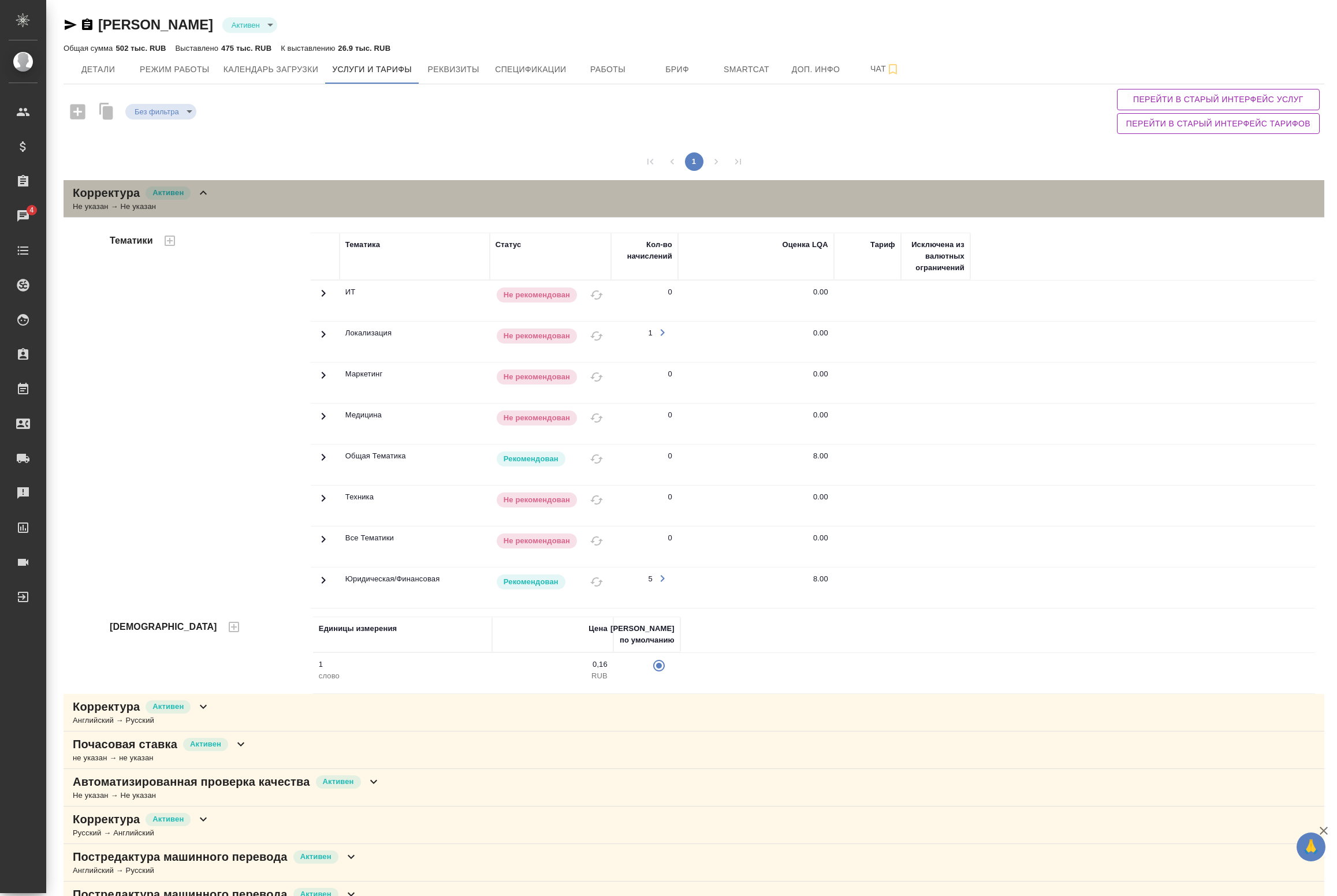
click at [212, 194] on div "Корректура Активен Не указан → Не указан" at bounding box center [694, 199] width 1261 height 37
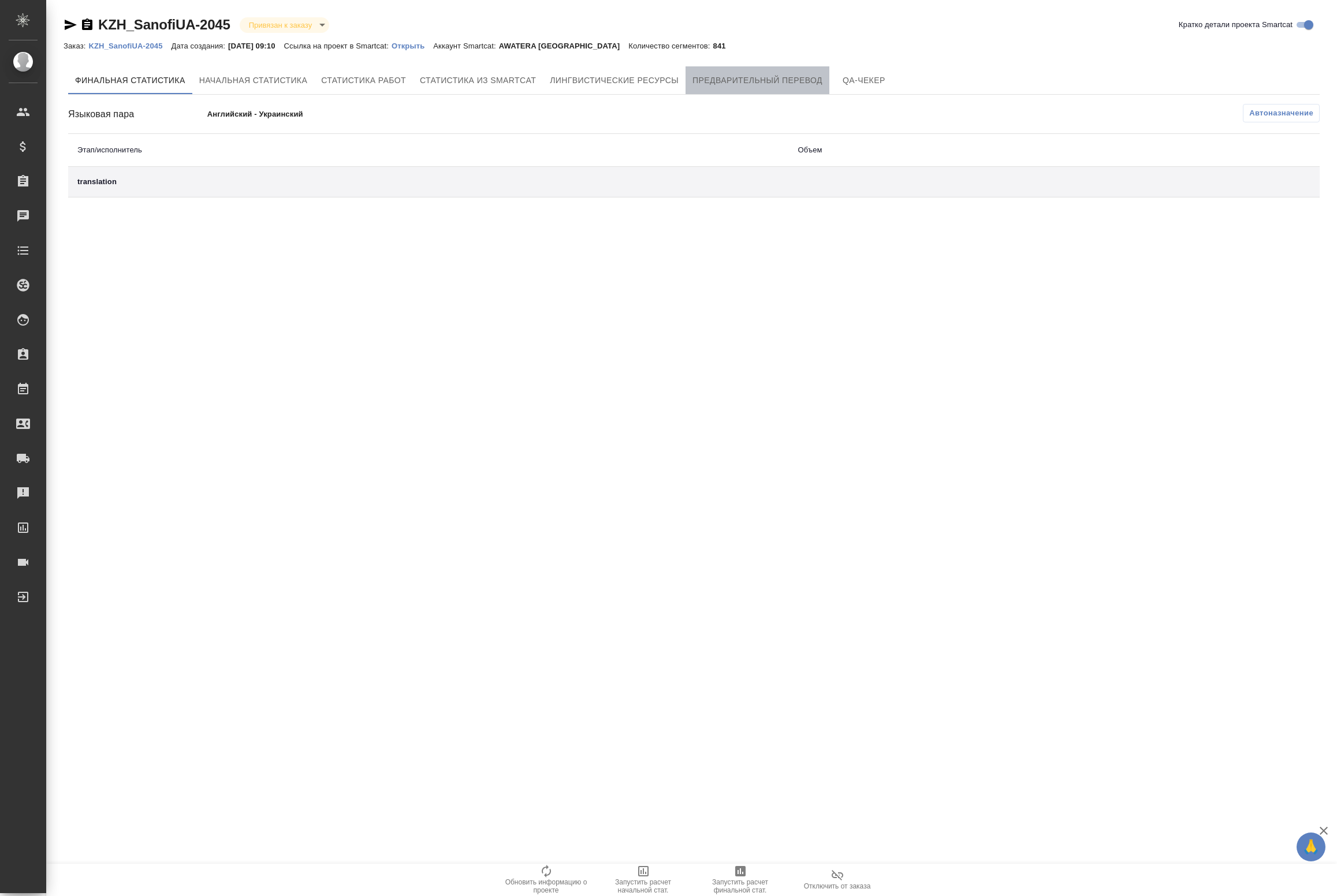
click at [763, 82] on span "Предварительный перевод" at bounding box center [758, 80] width 130 height 14
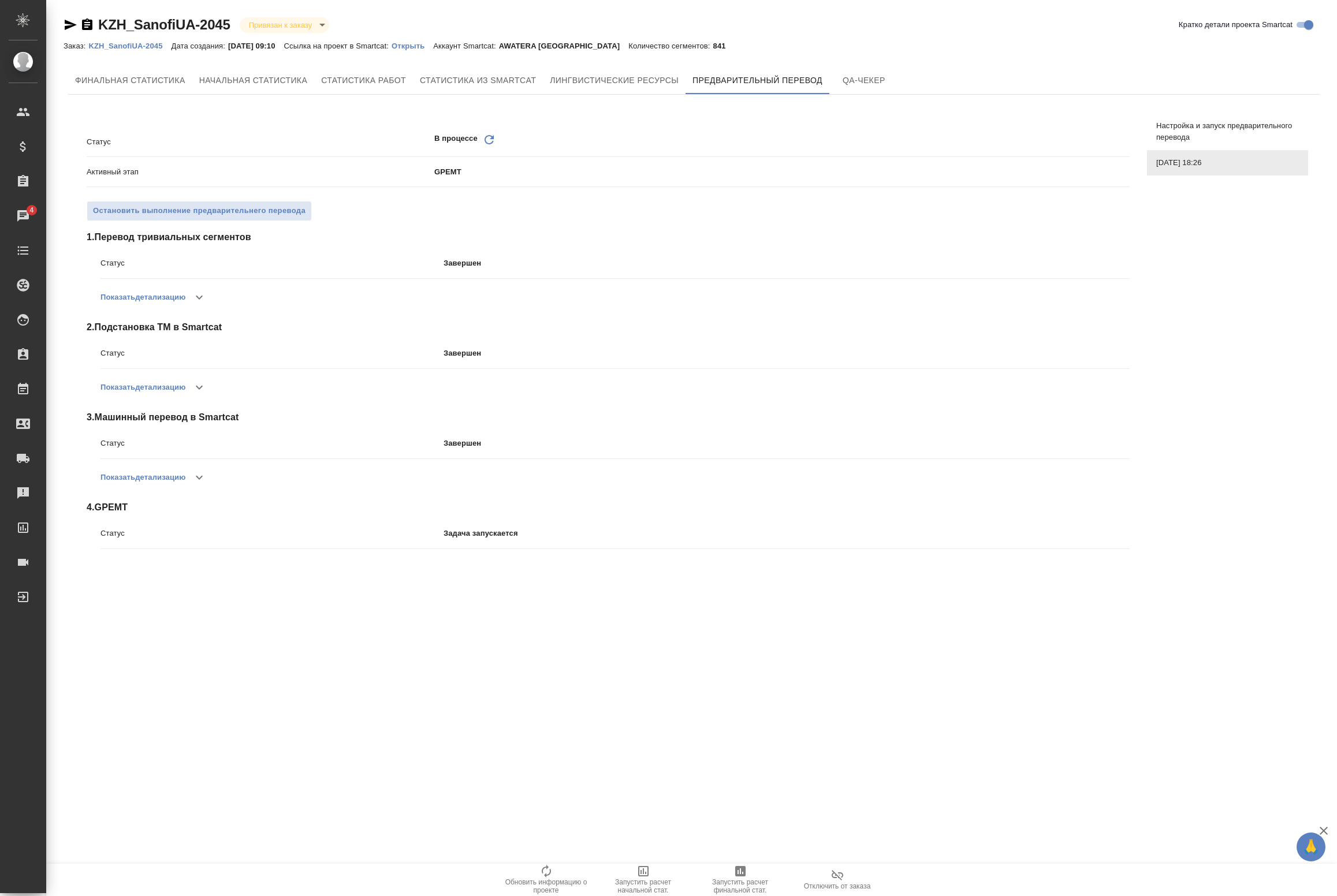
click at [494, 143] on icon "Обновить" at bounding box center [488, 140] width 14 height 14
click at [116, 708] on div ".cls-1 fill:#fff; AWATERA Badanyan Artak Клиенты Спецификации Заказы 4 Чаты Tod…" at bounding box center [668, 448] width 1337 height 896
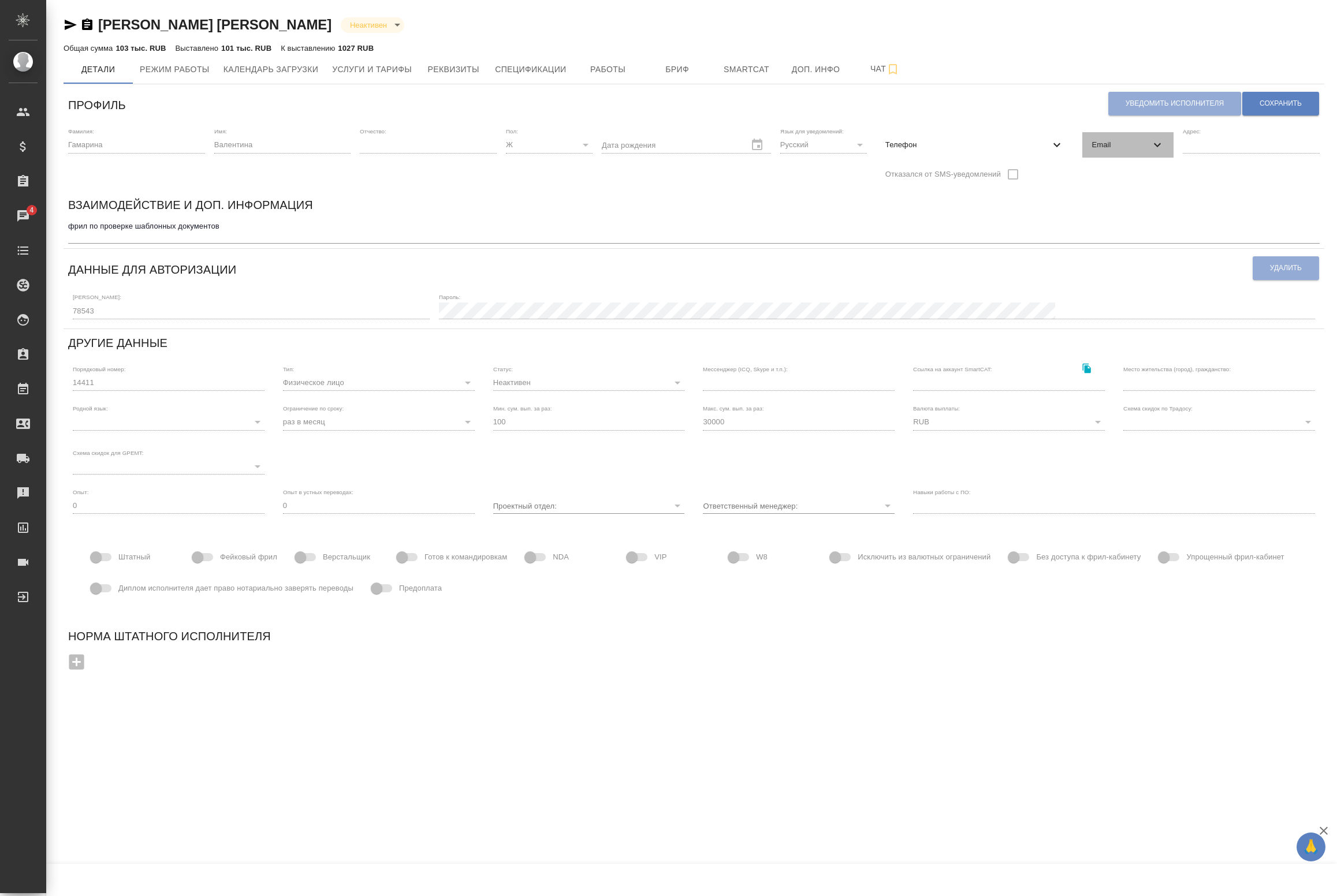
click at [1157, 148] on icon at bounding box center [1157, 144] width 14 height 14
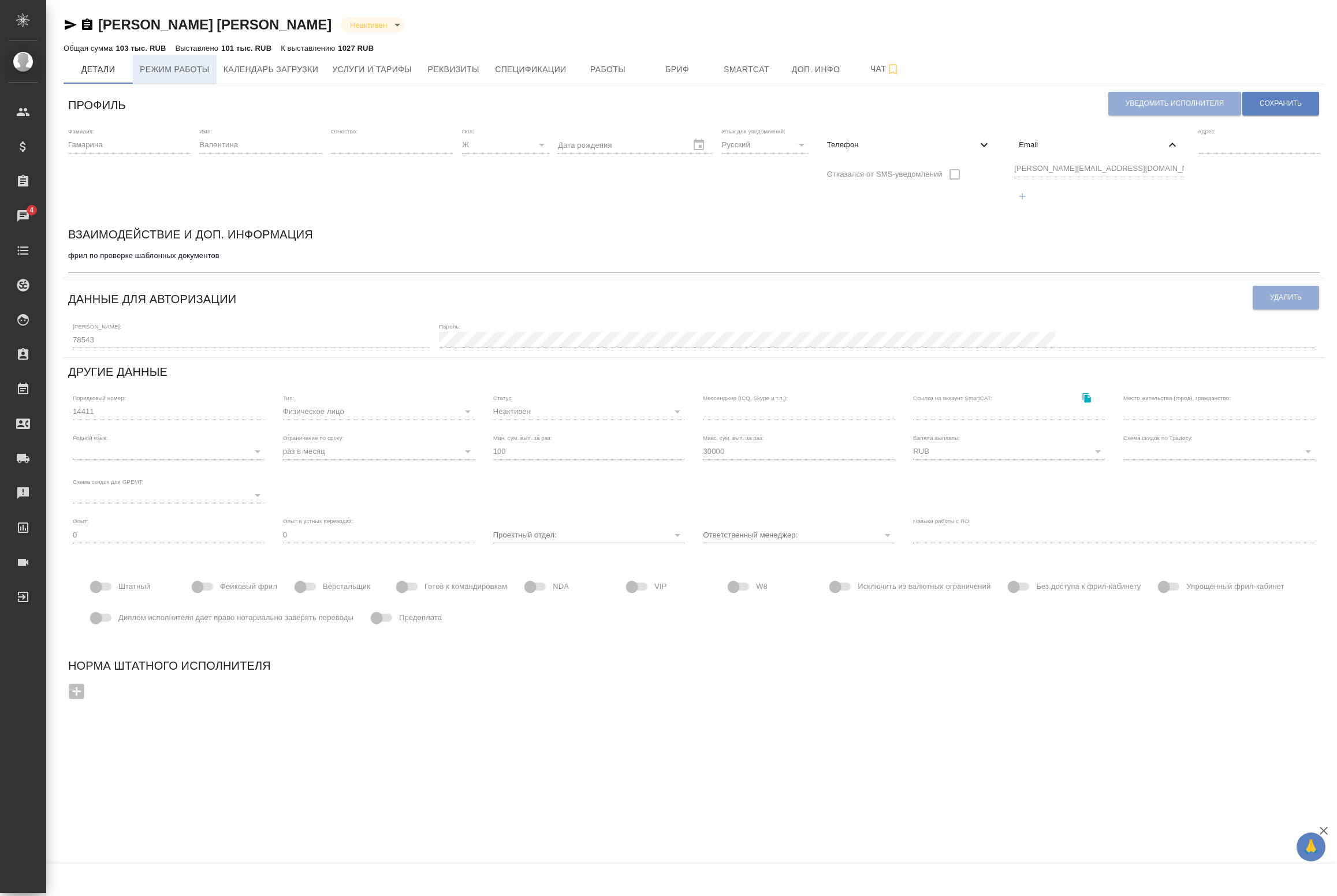
click at [187, 73] on span "Режим работы" at bounding box center [174, 69] width 70 height 14
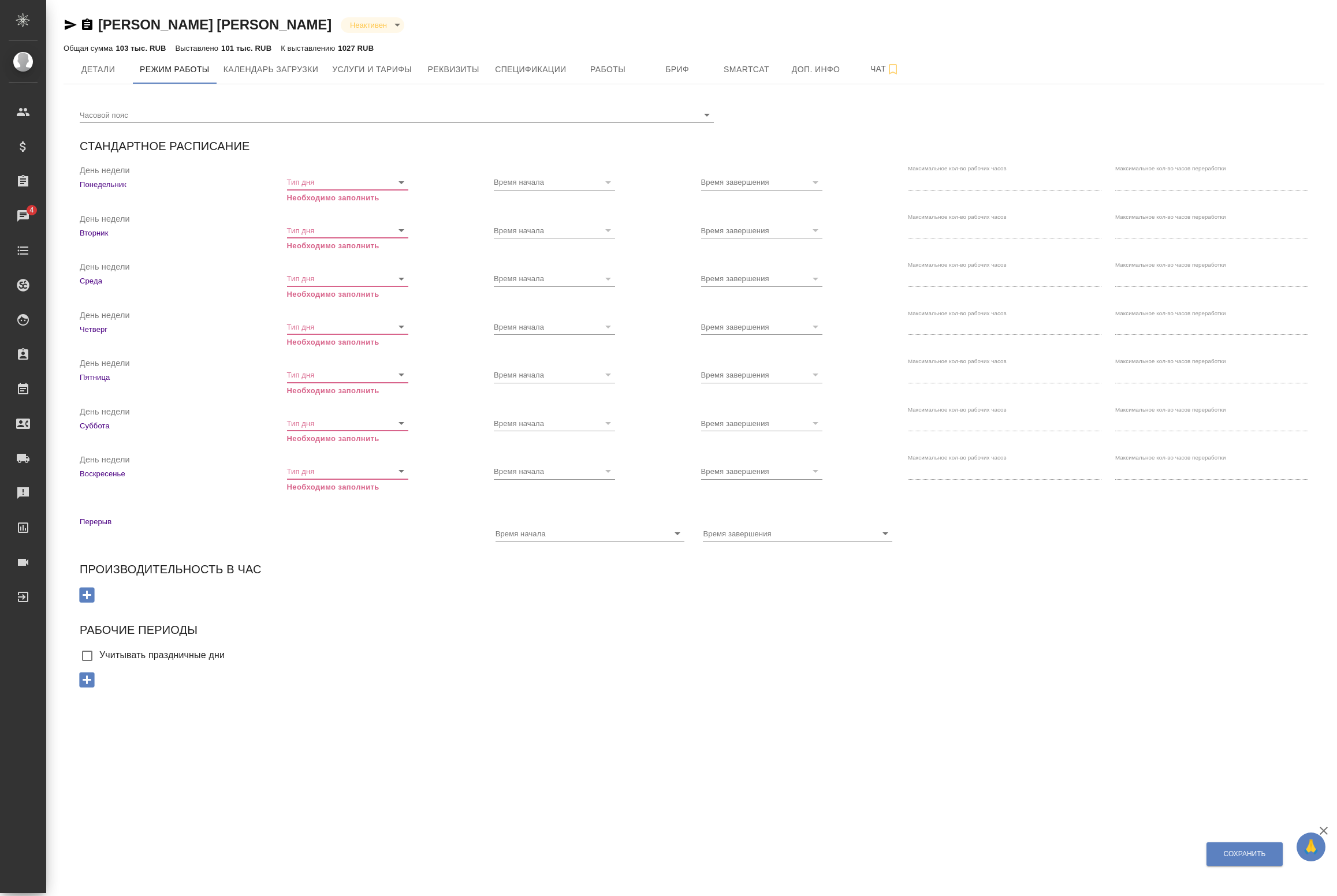
click at [375, 116] on input "Часовой пояс" at bounding box center [385, 114] width 612 height 16
click at [172, 778] on div ".cls-1 fill:#fff; AWATERA Badanyan [PERSON_NAME] Спецификации Заказы 4 Чаты Tod…" at bounding box center [668, 448] width 1337 height 896
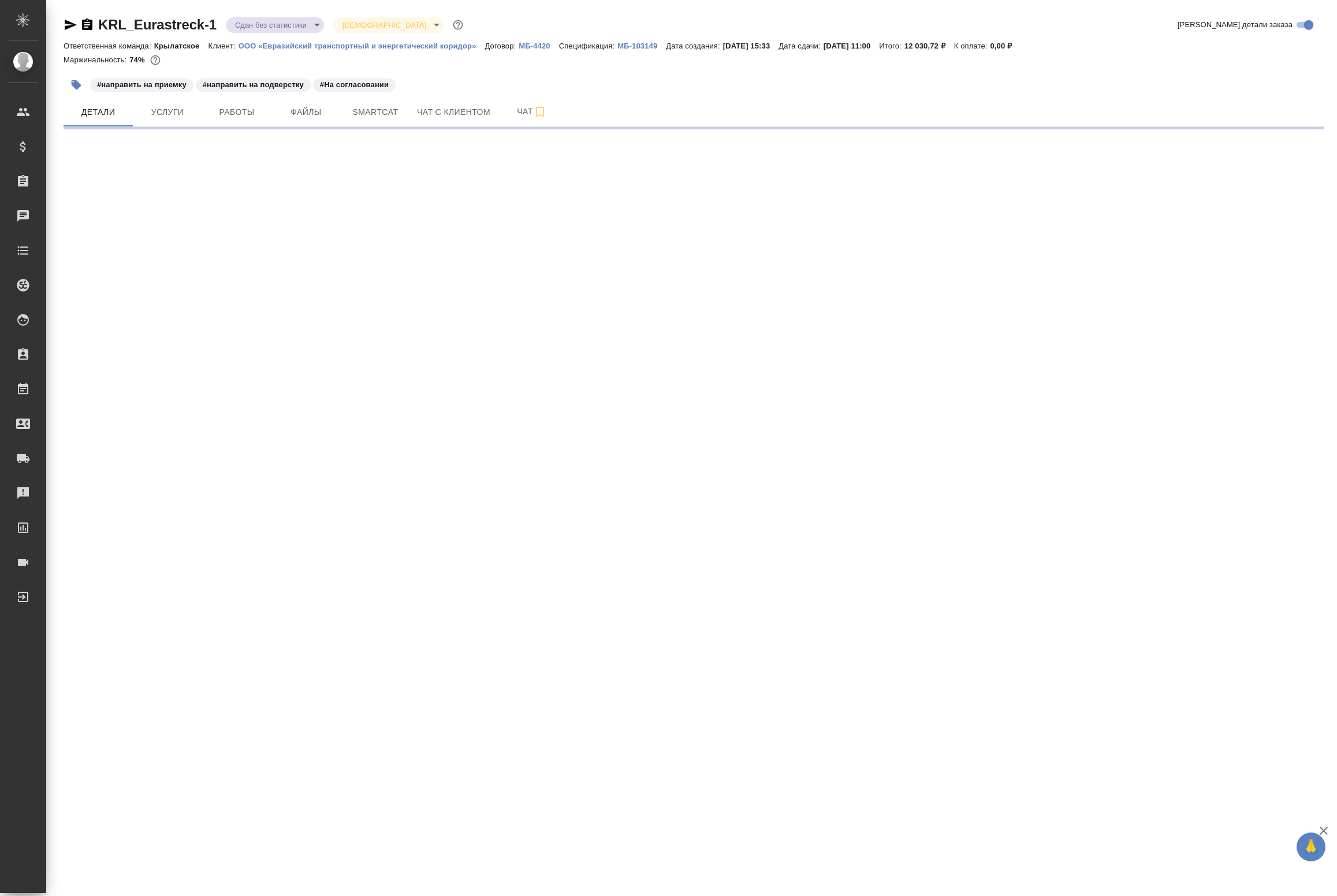
select select "RU"
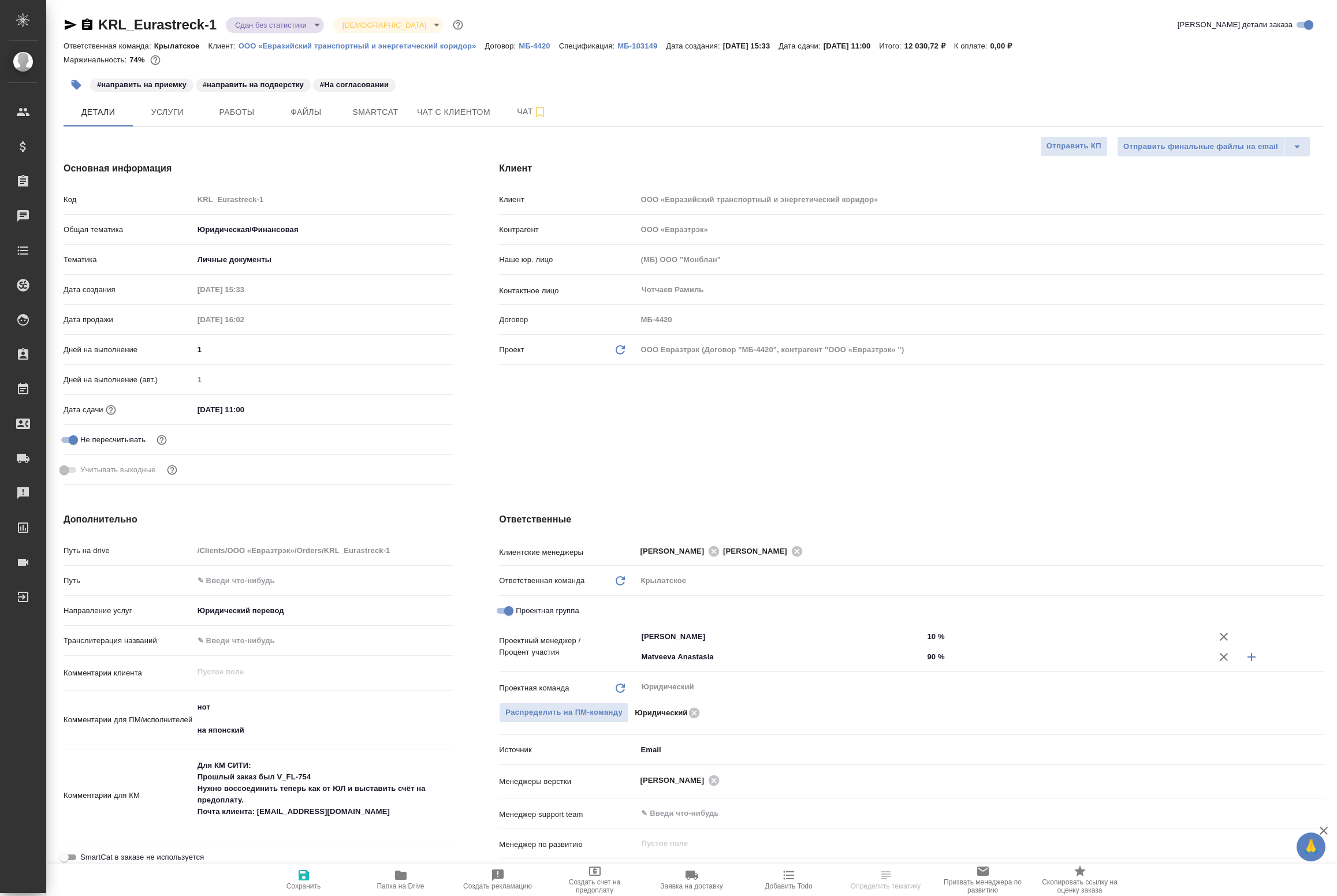
type textarea "x"
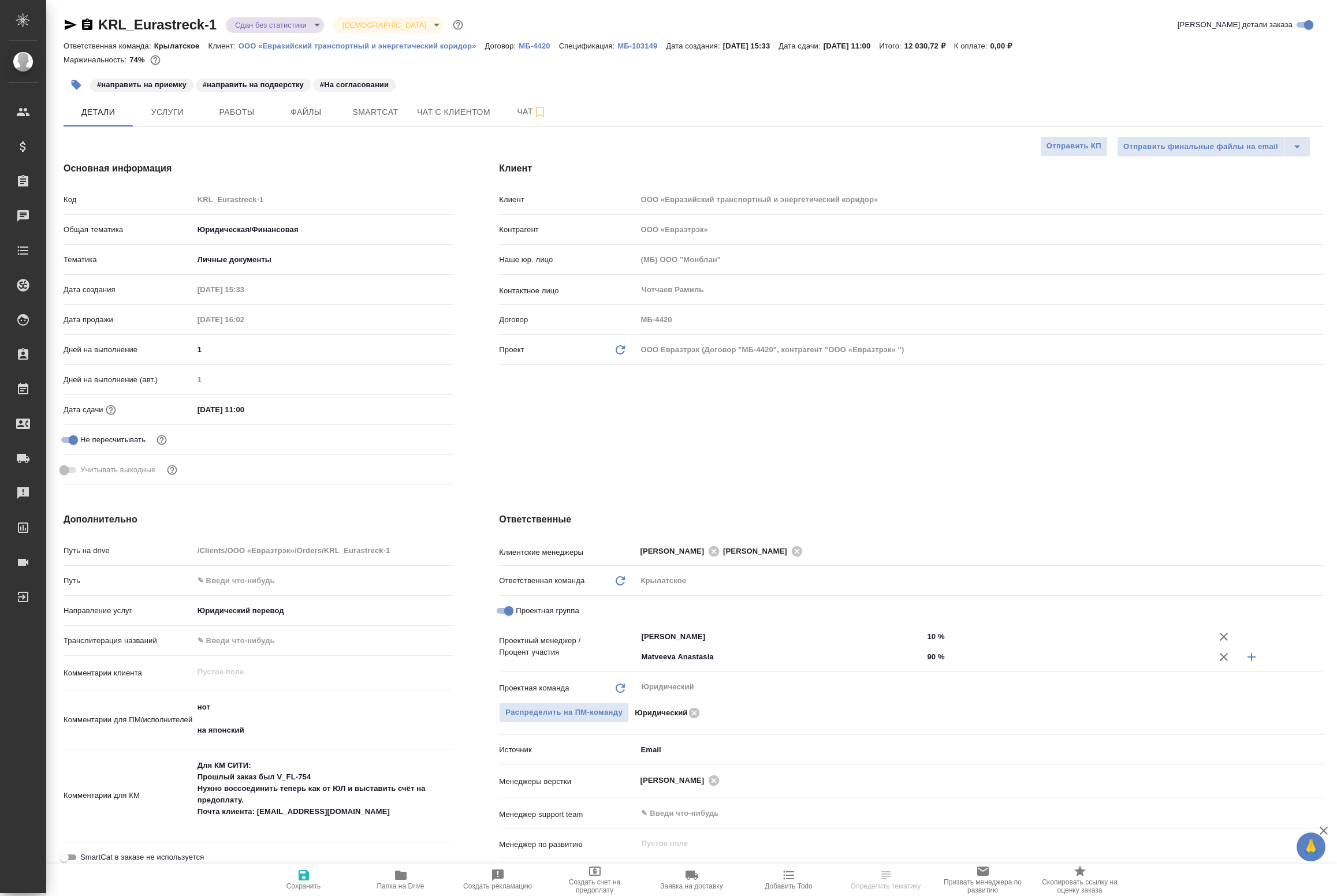
type textarea "x"
click at [256, 113] on span "Работы" at bounding box center [236, 112] width 55 height 14
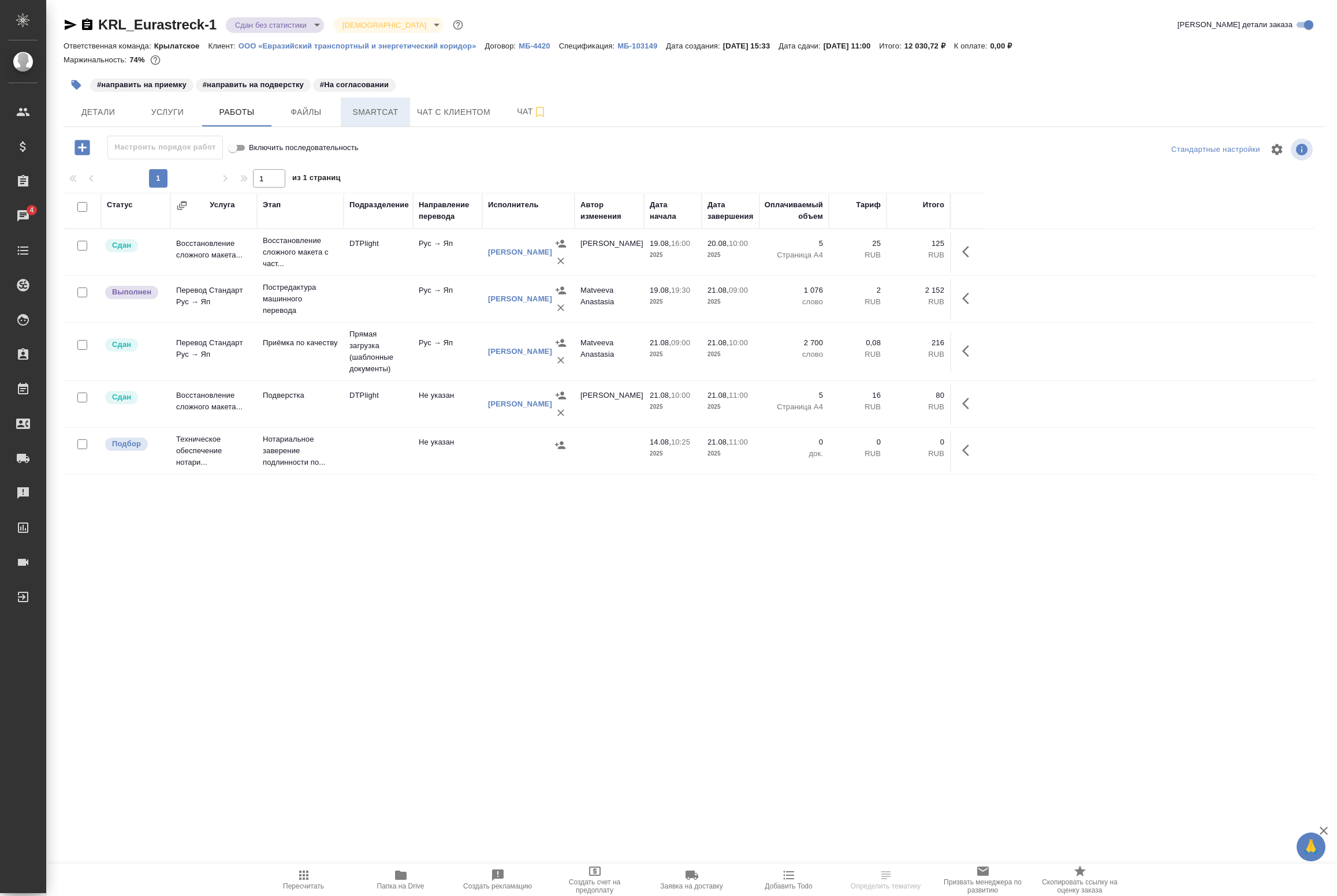
click at [374, 112] on span "Smartcat" at bounding box center [375, 112] width 55 height 14
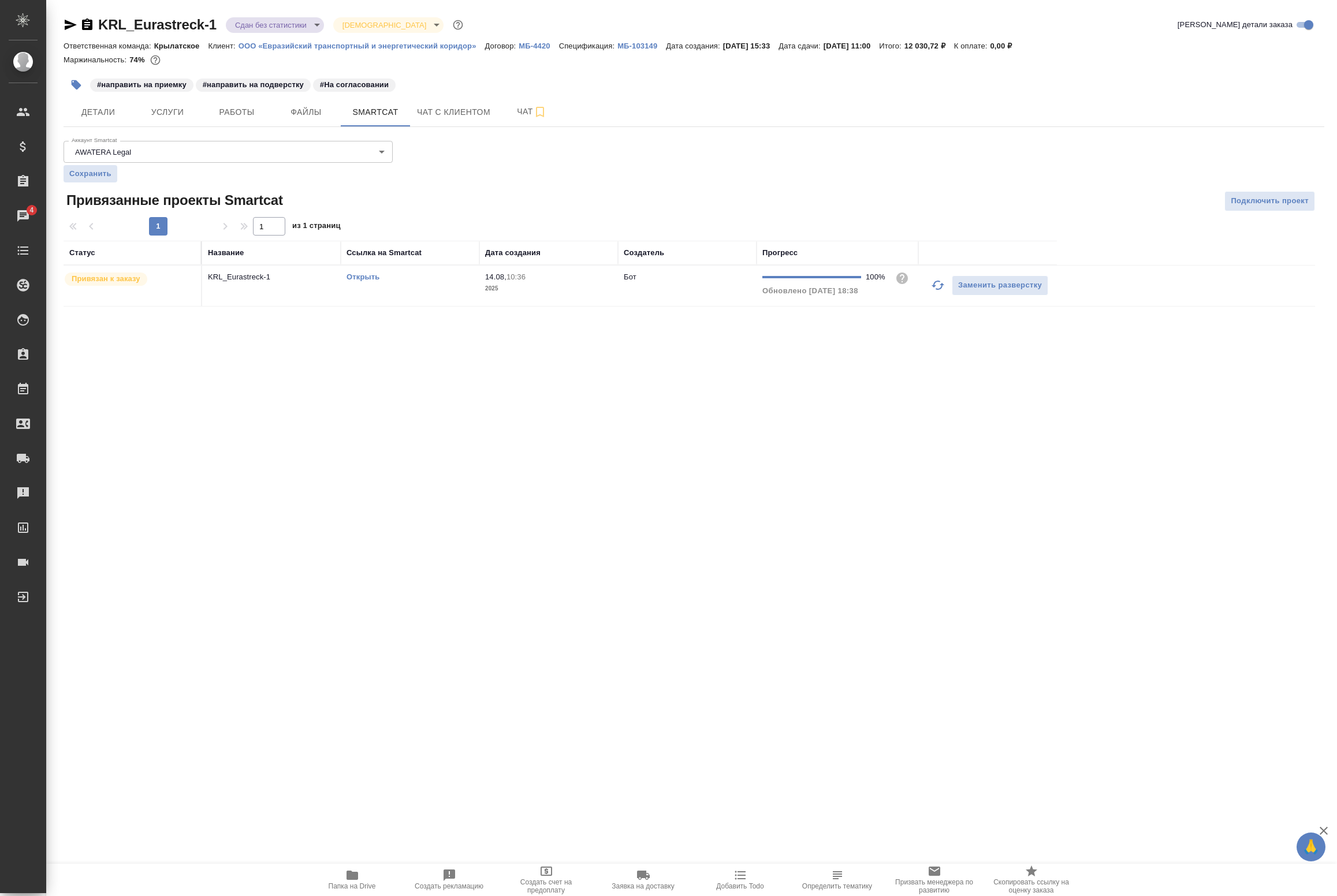
click at [359, 277] on link "Открыть" at bounding box center [363, 276] width 33 height 8
click at [350, 876] on icon "button" at bounding box center [353, 875] width 11 height 9
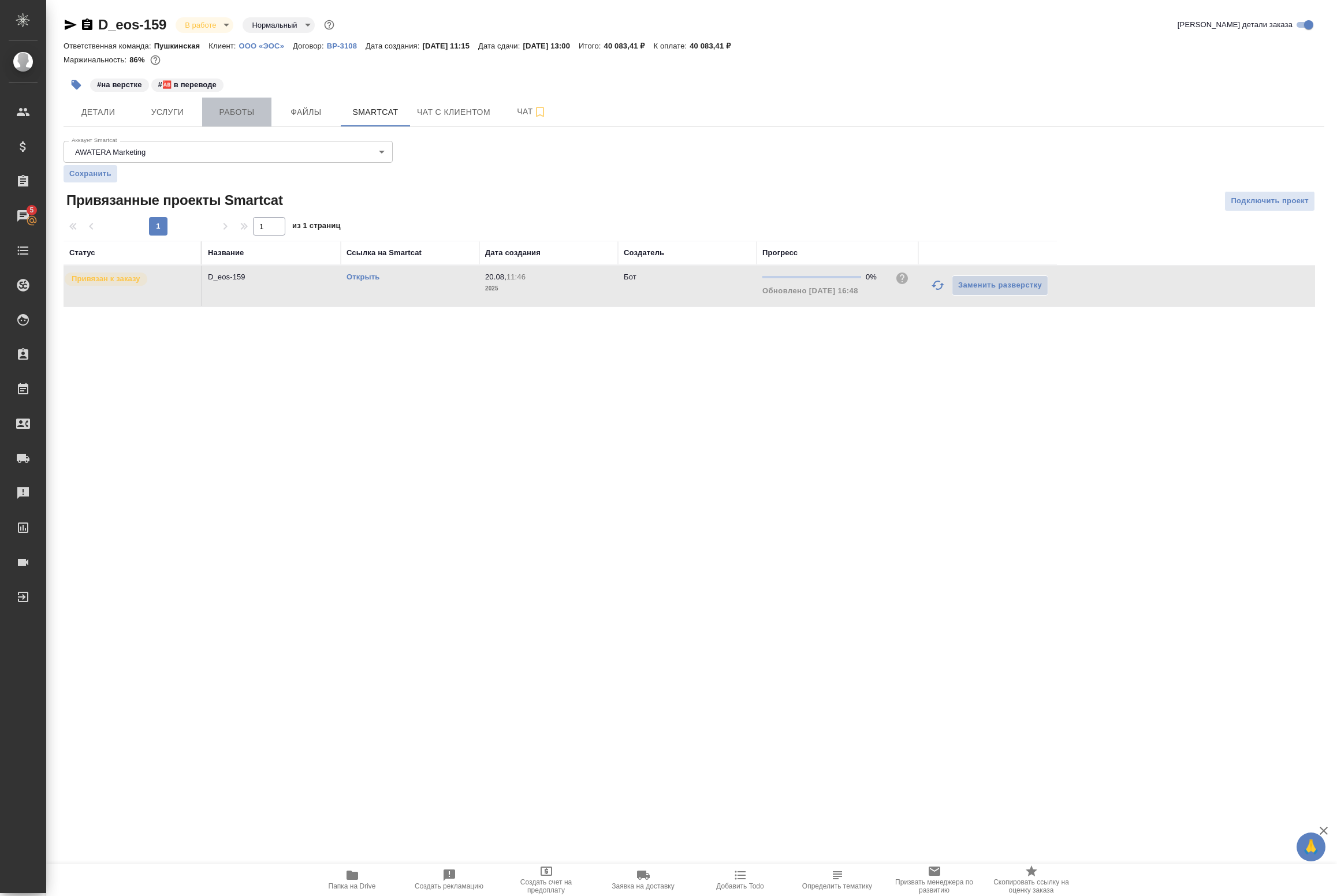
click at [244, 117] on span "Работы" at bounding box center [236, 112] width 55 height 14
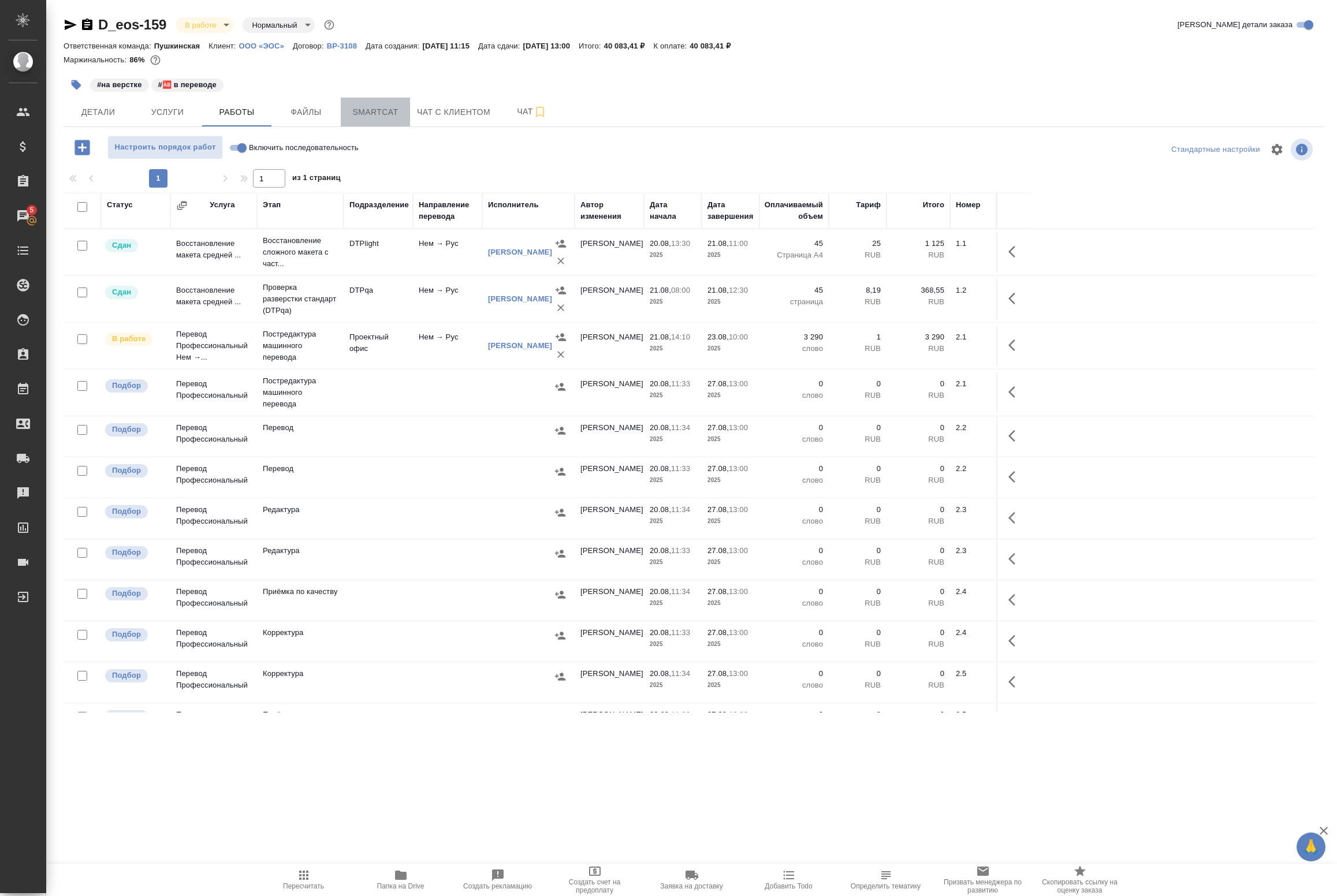
click at [355, 118] on span "Smartcat" at bounding box center [375, 112] width 55 height 14
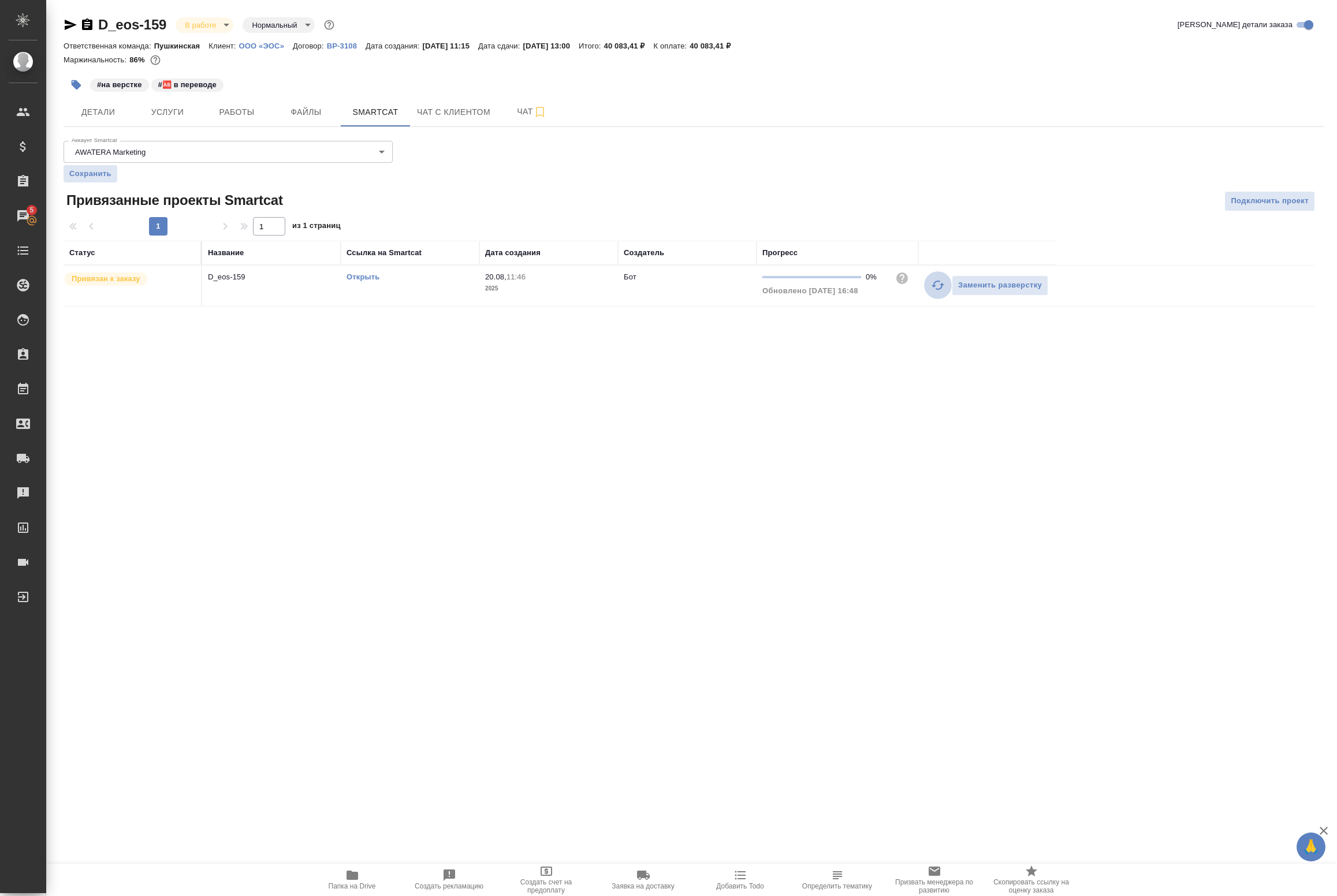
click at [939, 287] on icon "button" at bounding box center [938, 285] width 14 height 14
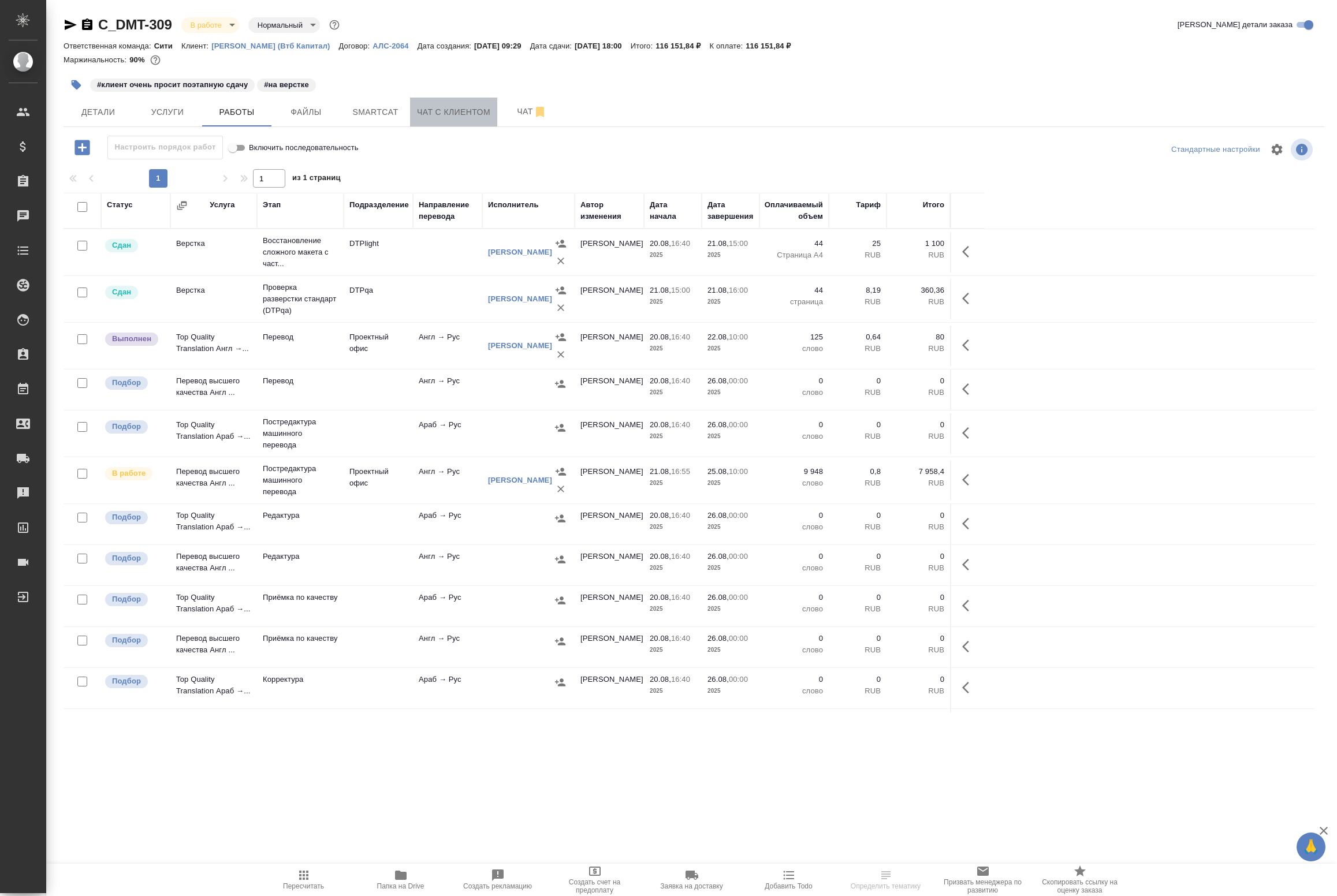
click at [441, 118] on span "Чат с клиентом" at bounding box center [454, 112] width 73 height 14
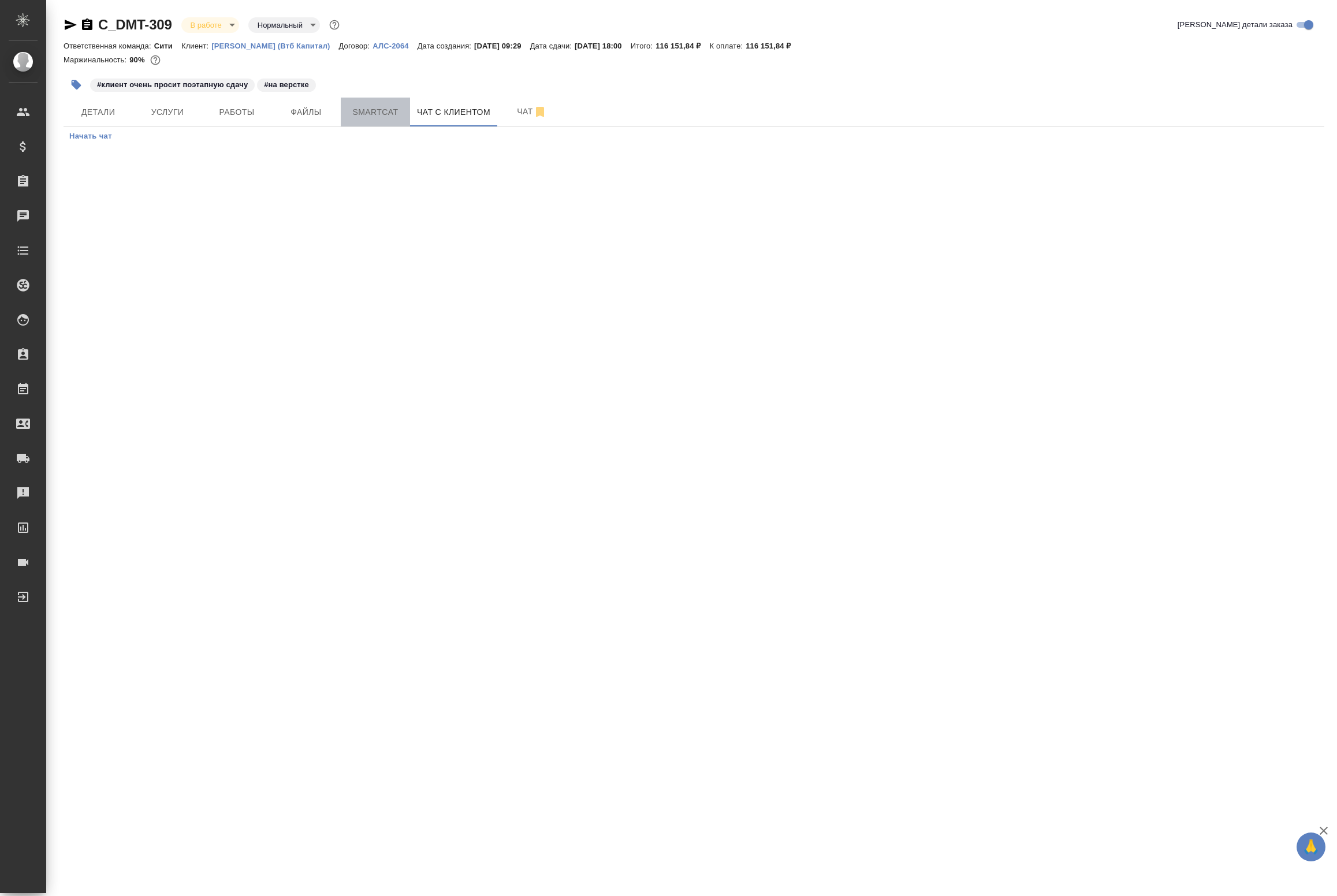
click at [368, 123] on button "Smartcat" at bounding box center [375, 112] width 69 height 29
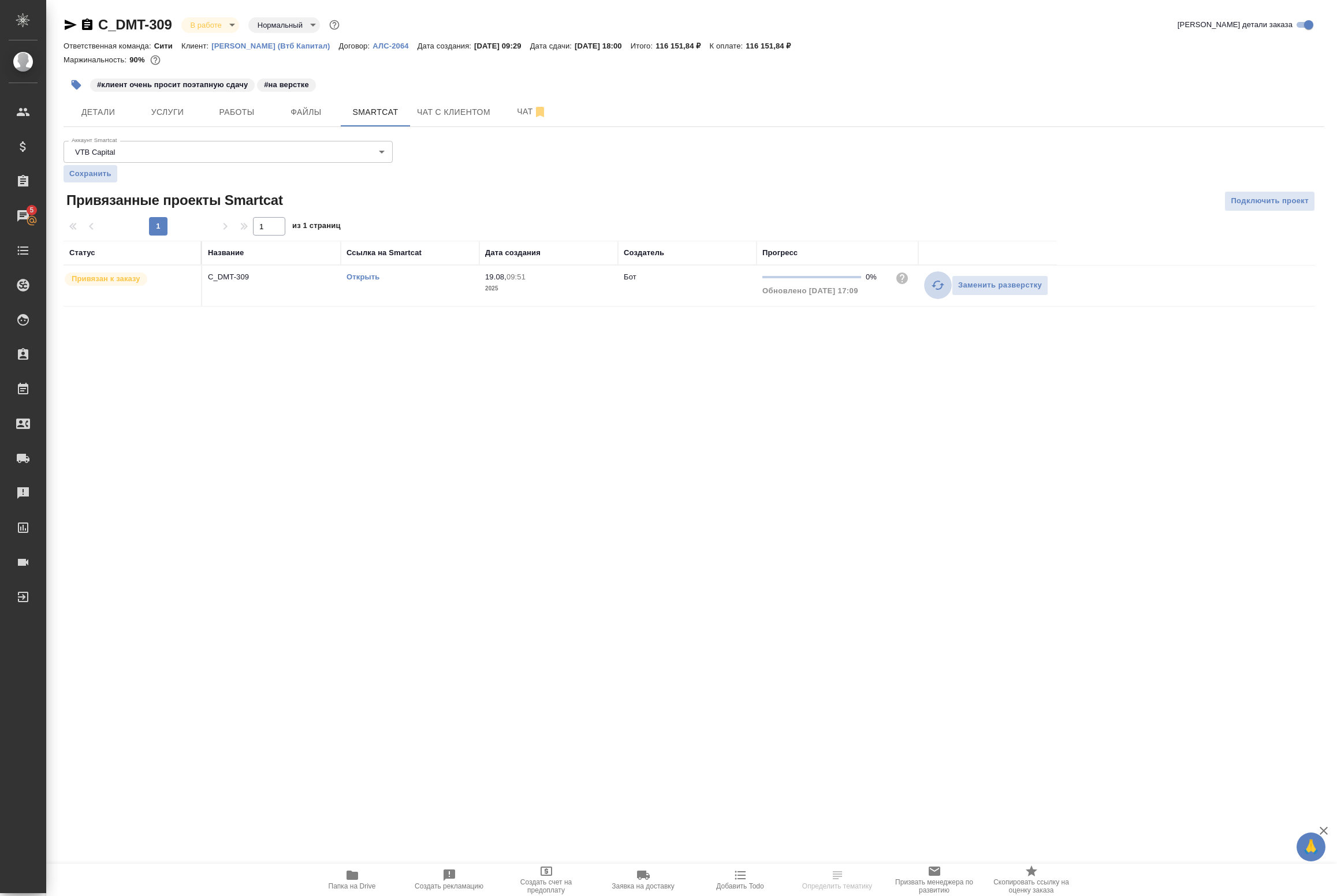
click at [933, 289] on icon "button" at bounding box center [938, 285] width 14 height 14
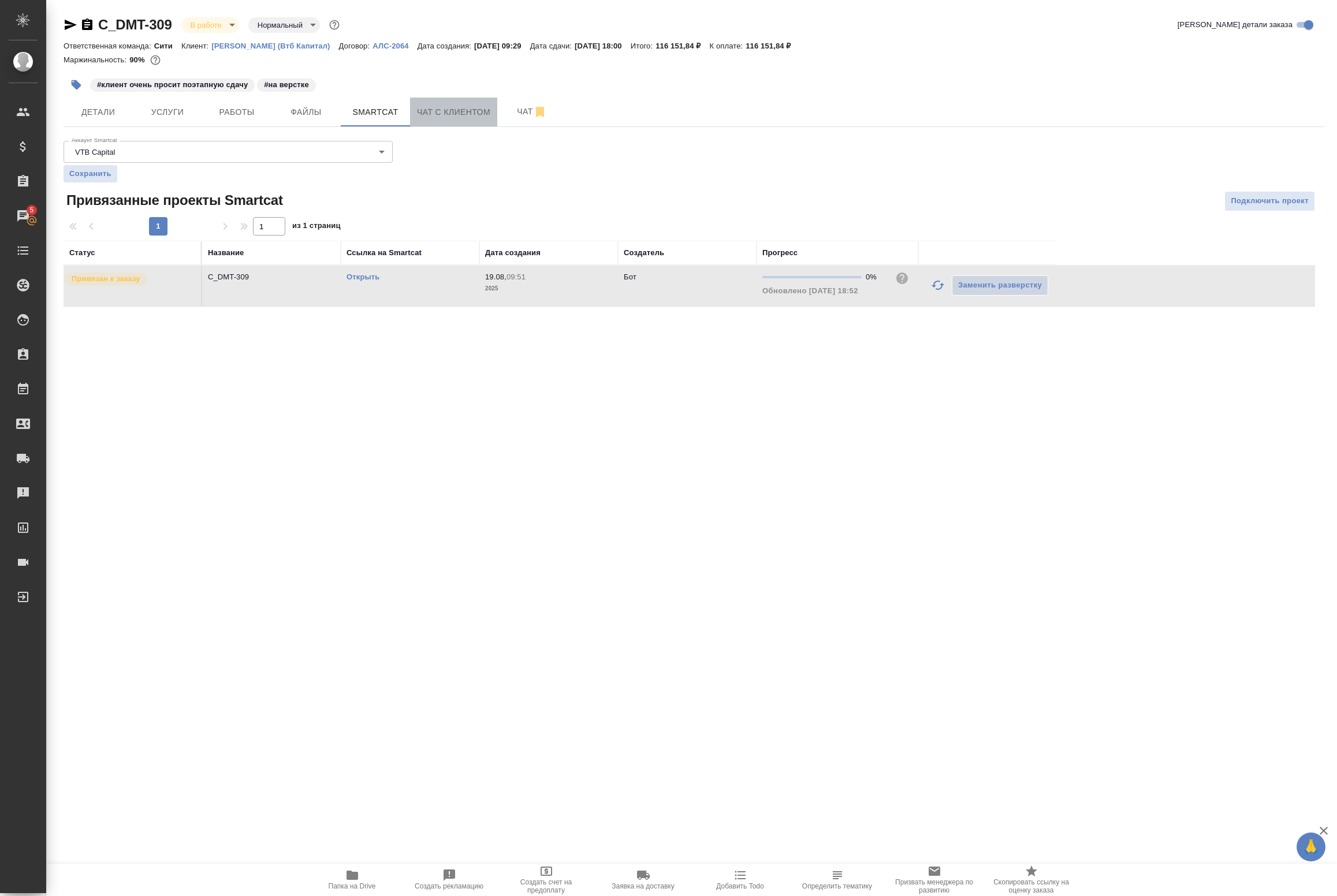
click at [435, 108] on span "Чат с клиентом" at bounding box center [454, 112] width 73 height 14
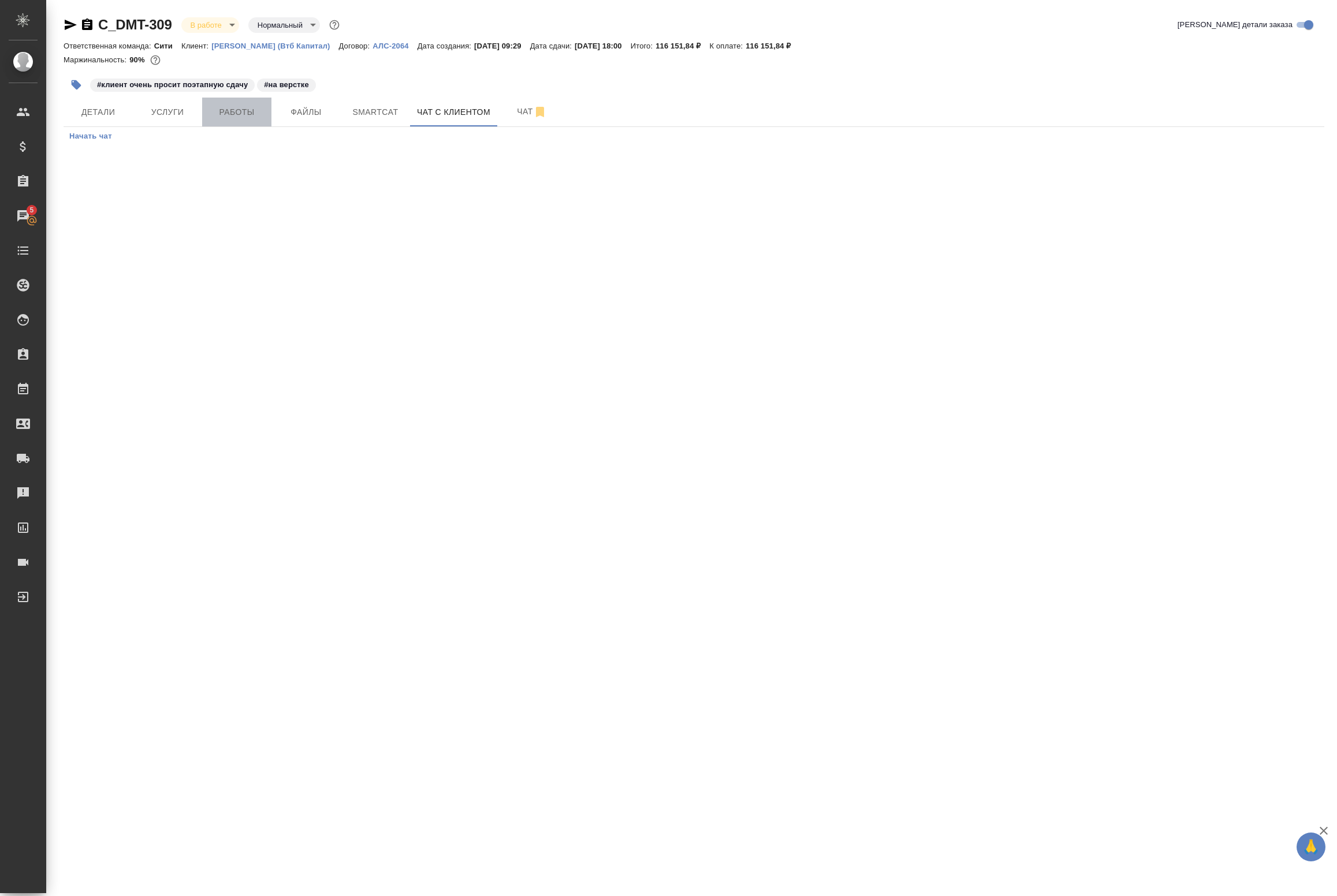
click at [230, 116] on span "Работы" at bounding box center [236, 112] width 55 height 14
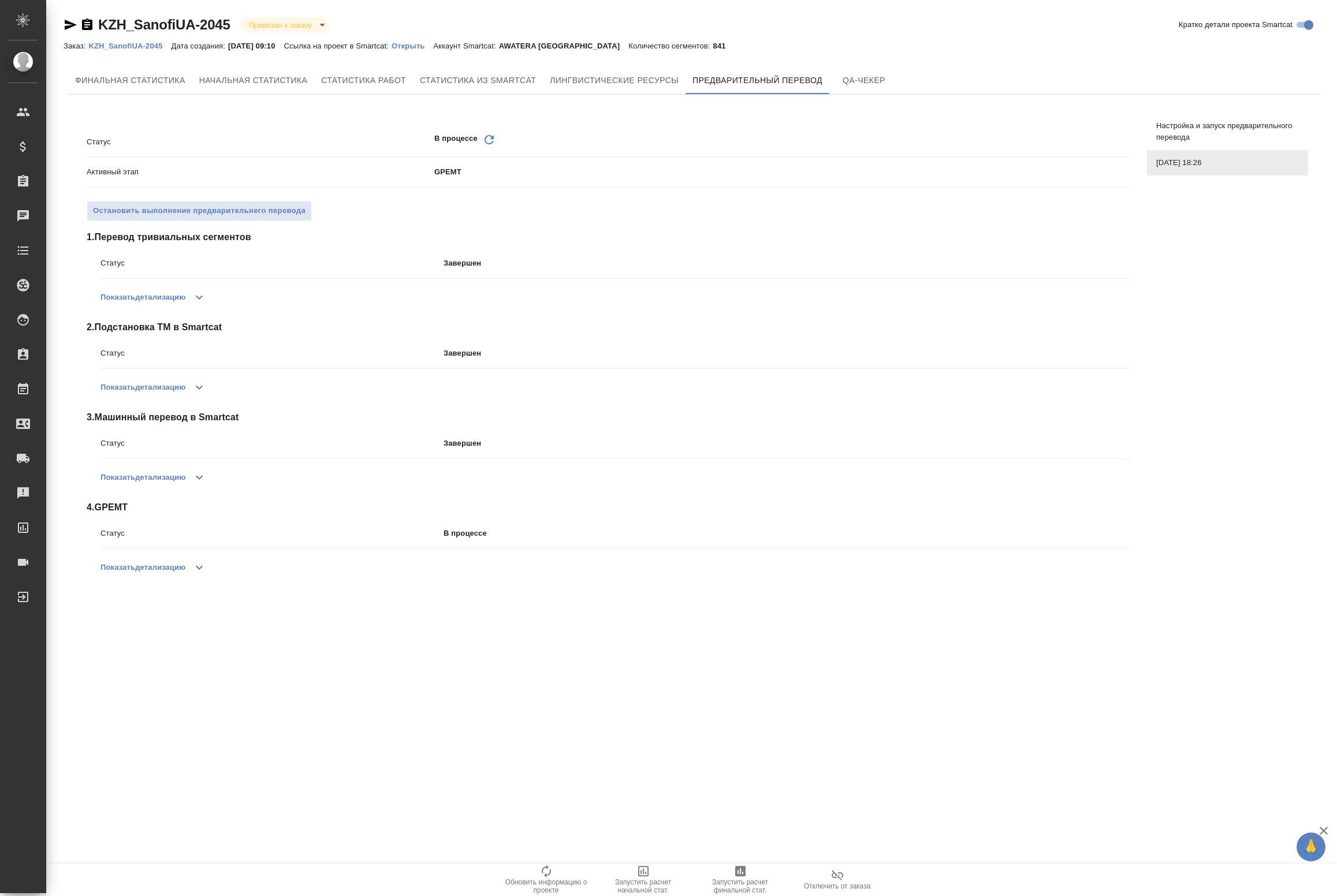
click at [489, 142] on icon "Обновить" at bounding box center [488, 140] width 14 height 14
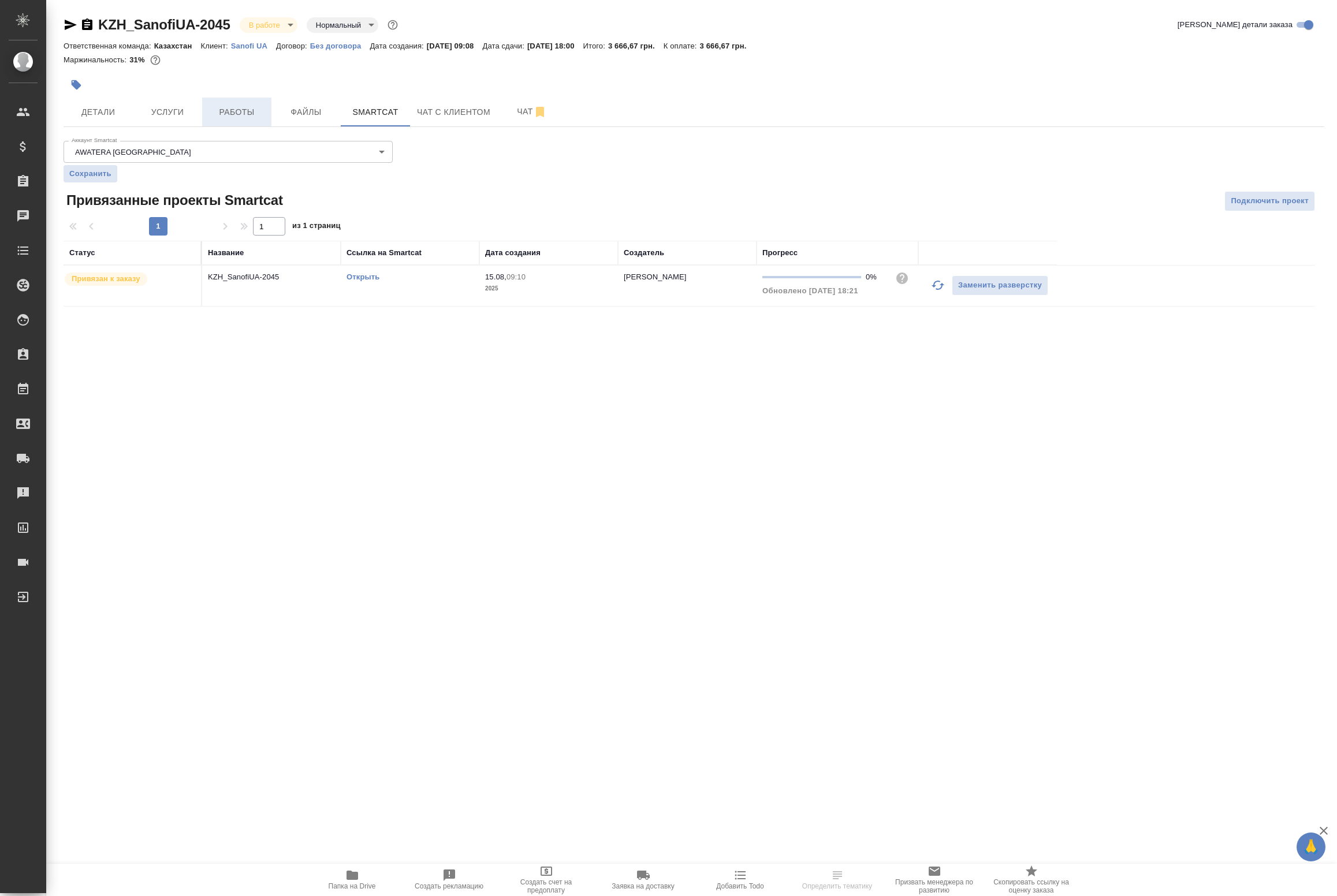
click at [221, 97] on button "Работы" at bounding box center [237, 112] width 69 height 29
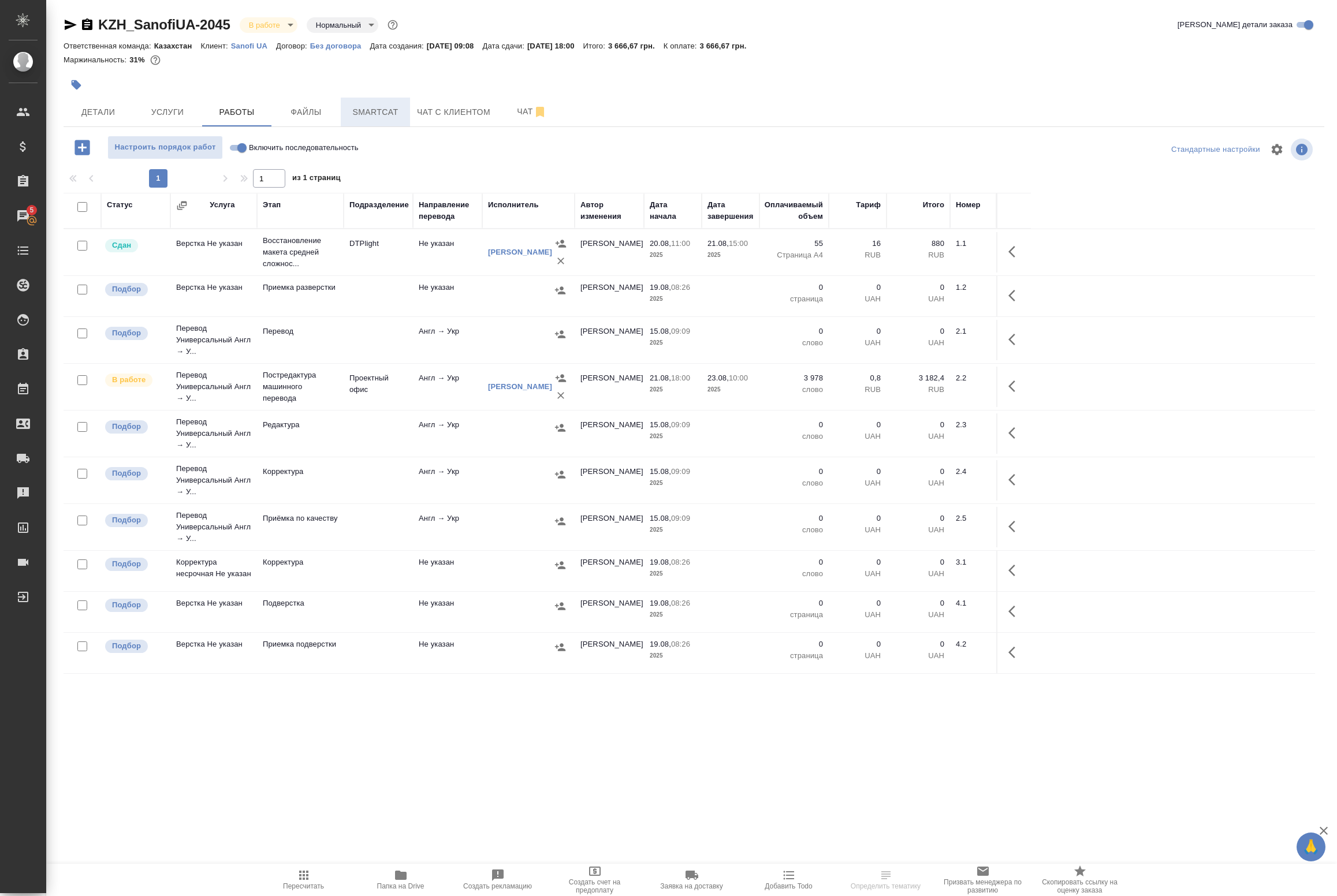
click at [368, 115] on span "Smartcat" at bounding box center [375, 112] width 55 height 14
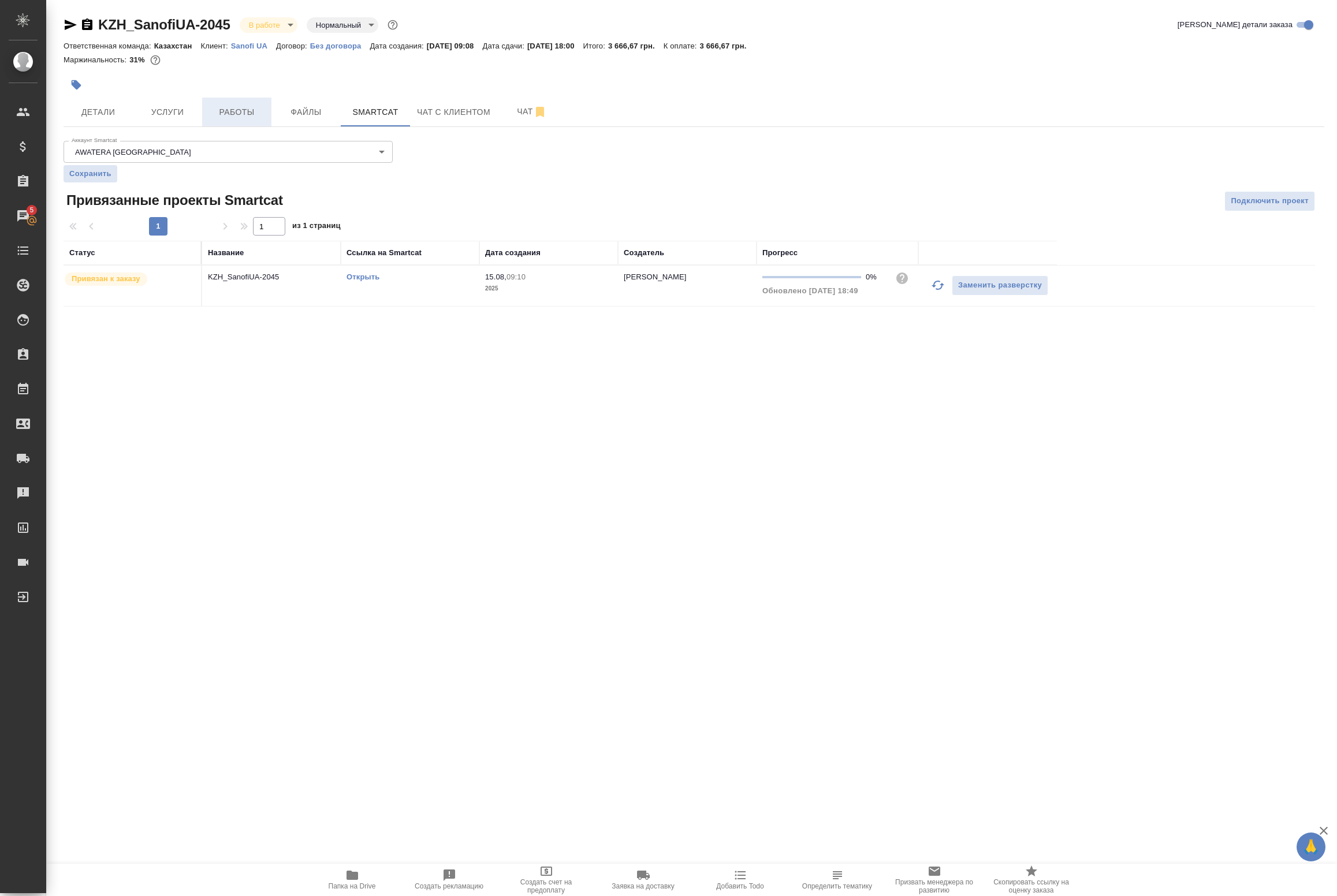
click at [219, 113] on span "Работы" at bounding box center [236, 112] width 55 height 14
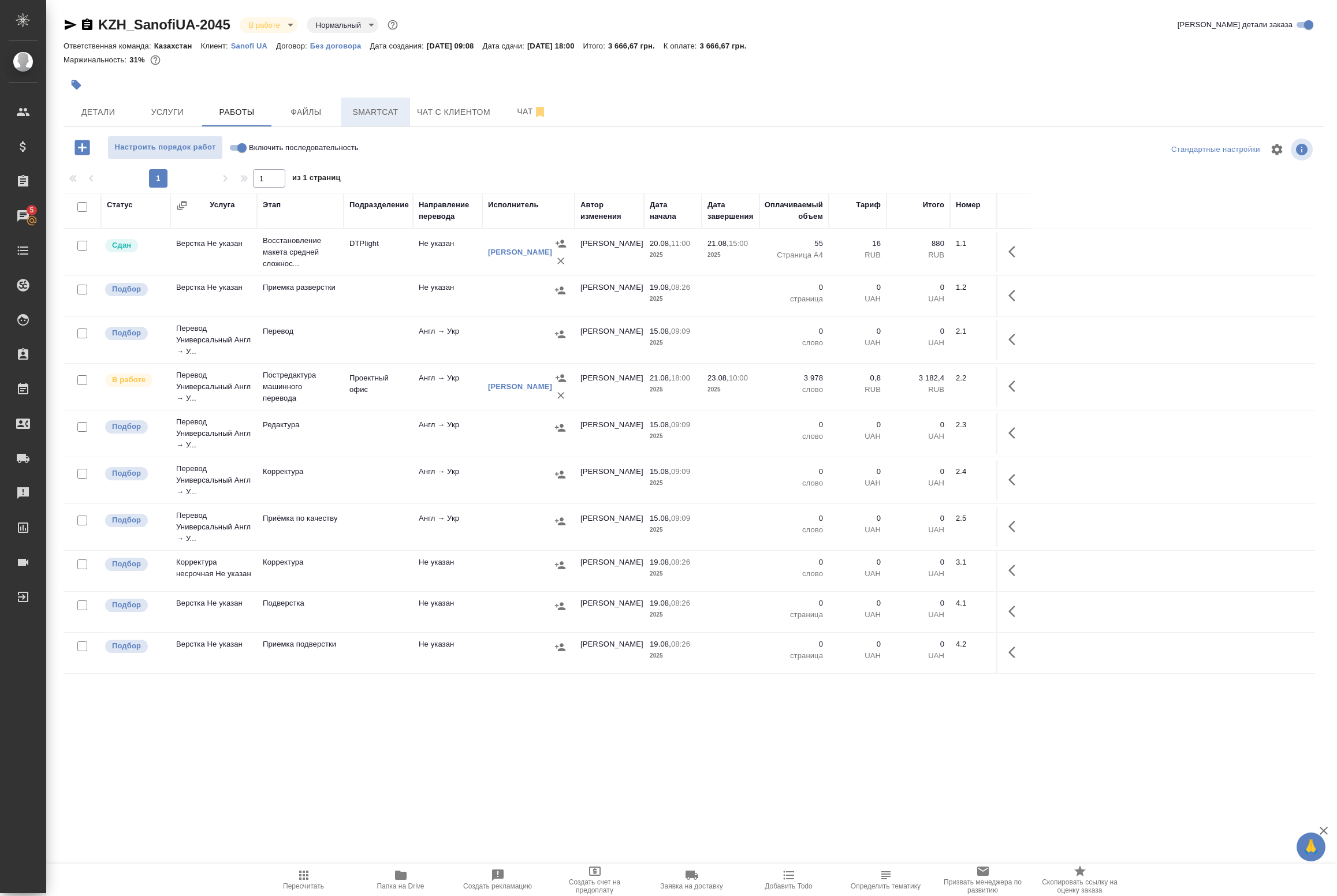
click at [382, 112] on span "Smartcat" at bounding box center [375, 112] width 55 height 14
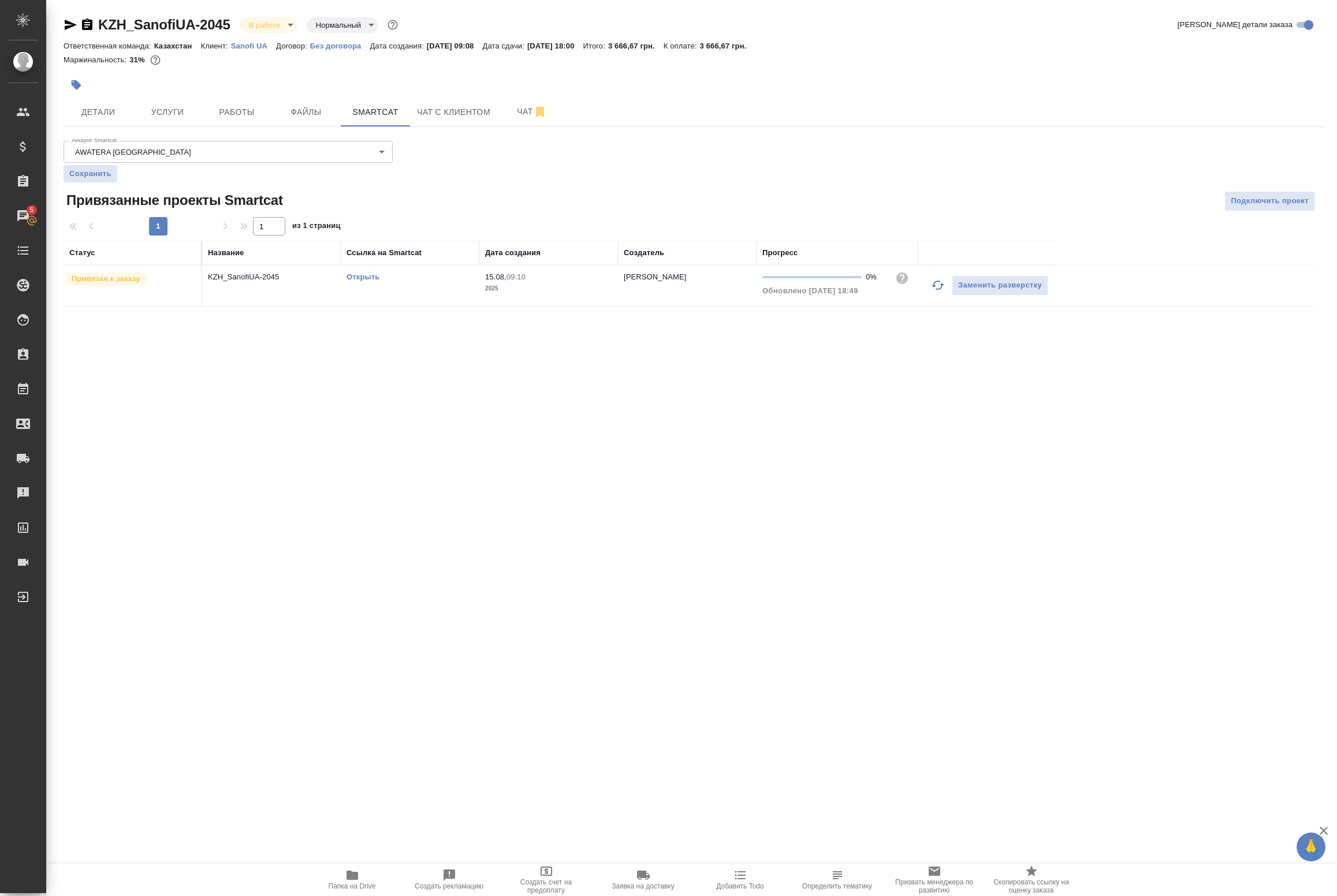
click at [374, 273] on link "Открыть" at bounding box center [363, 276] width 33 height 8
click at [219, 111] on span "Работы" at bounding box center [236, 112] width 55 height 14
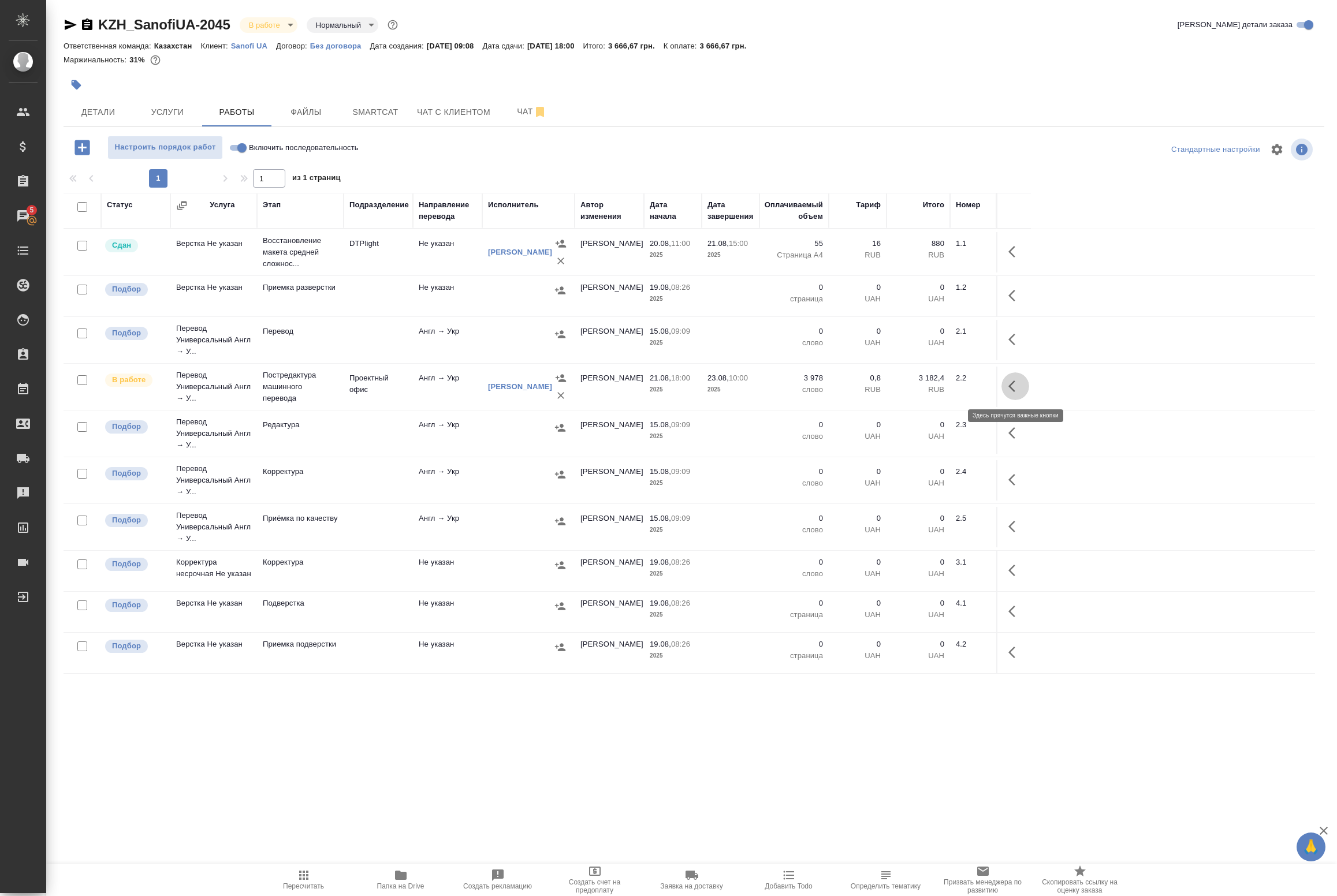
click at [1009, 388] on icon "button" at bounding box center [1015, 386] width 14 height 14
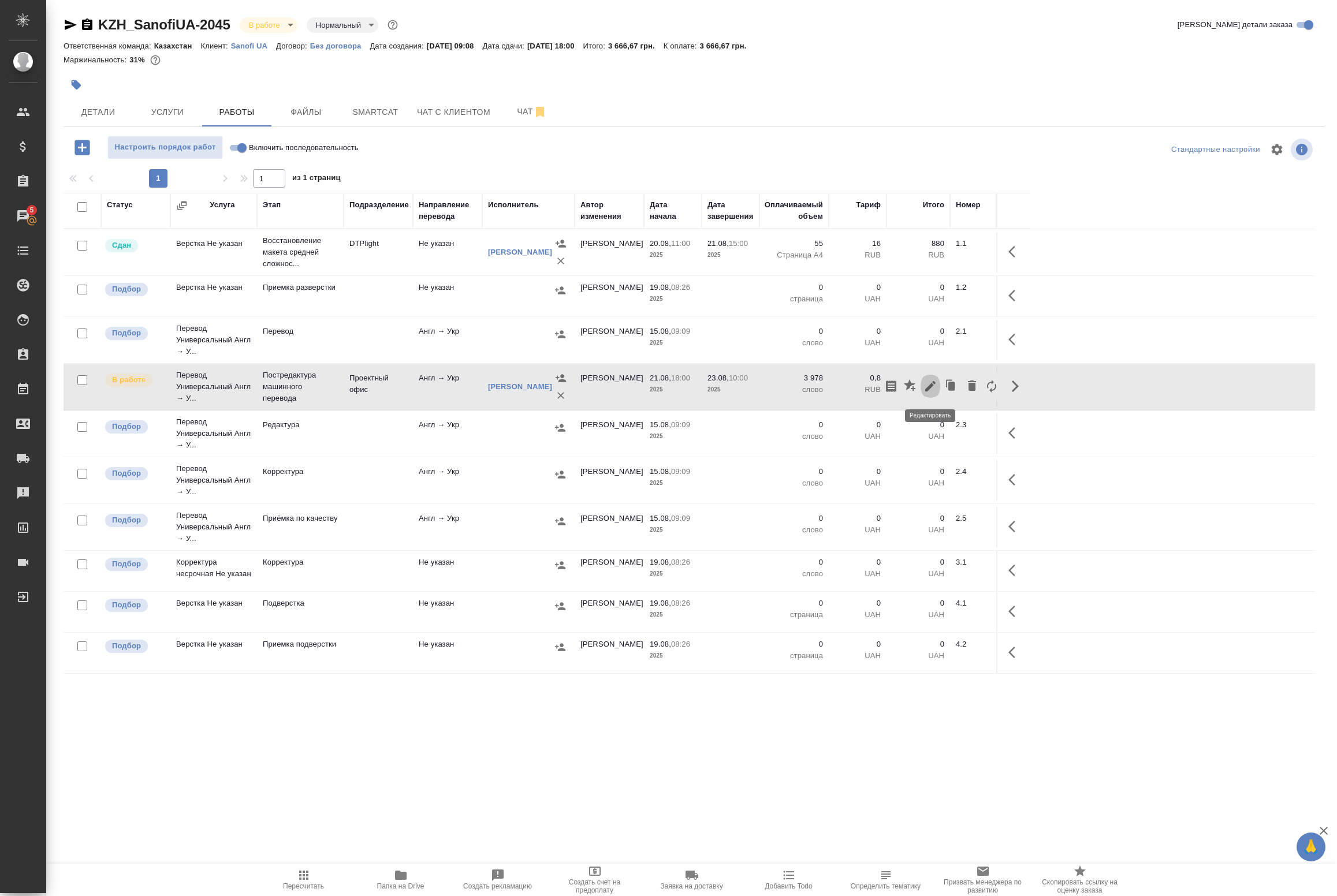
click at [923, 389] on button "button" at bounding box center [930, 386] width 20 height 28
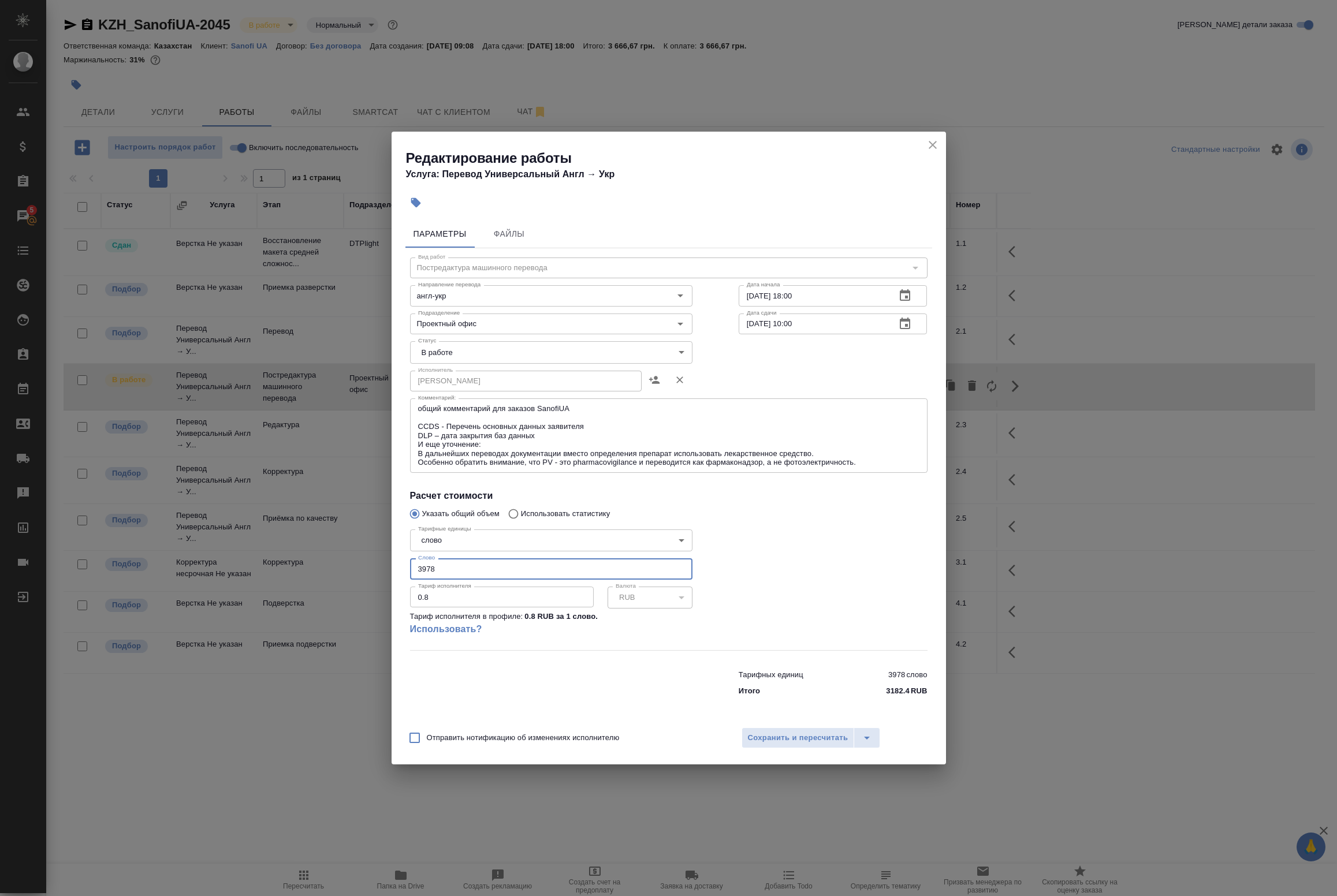
drag, startPoint x: 451, startPoint y: 569, endPoint x: 427, endPoint y: 567, distance: 24.1
click at [427, 567] on input "3978" at bounding box center [550, 569] width 282 height 21
type input "3942"
click at [784, 734] on span "Сохранить и пересчитать" at bounding box center [798, 739] width 100 height 13
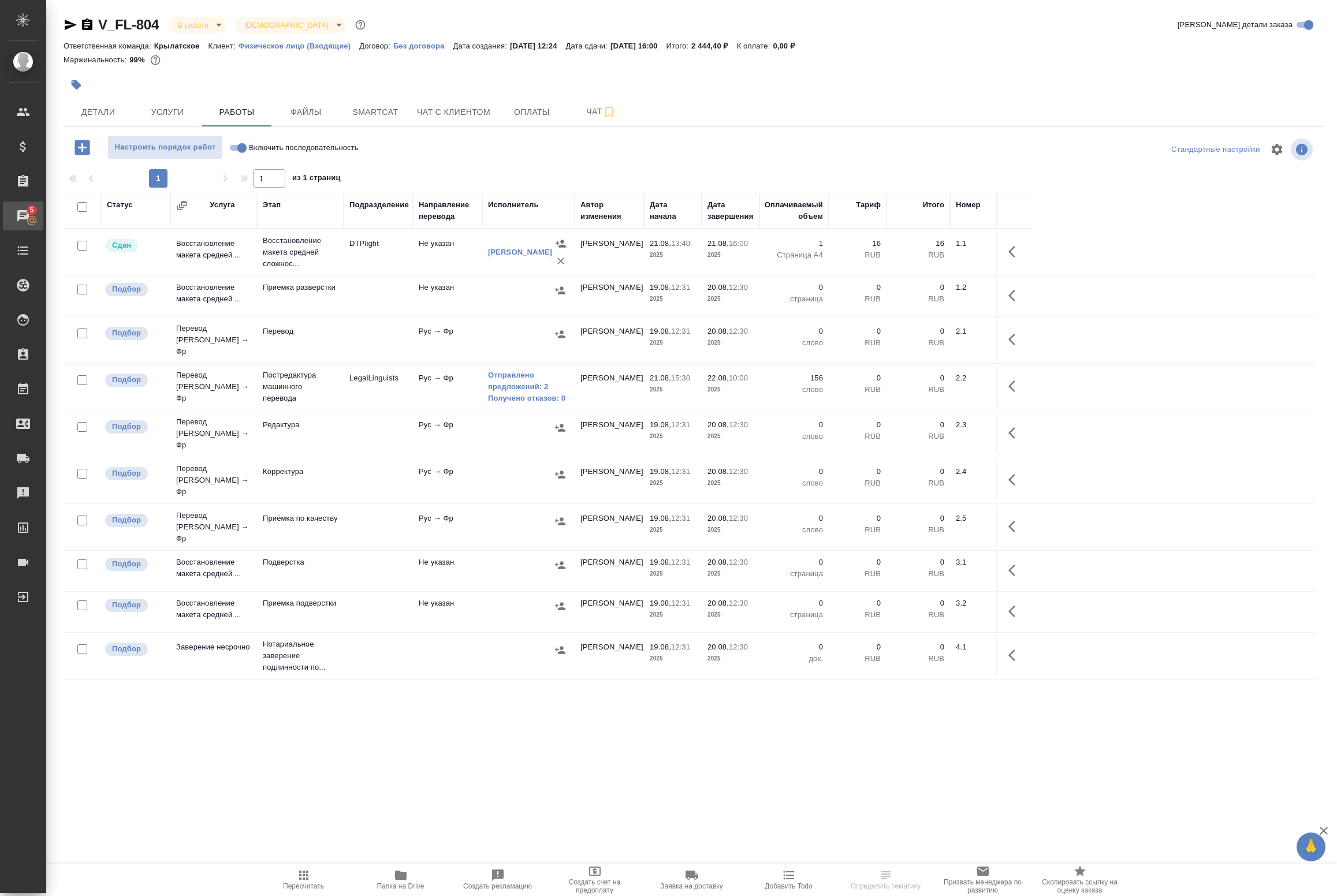
click at [23, 211] on div "Чаты" at bounding box center [8, 216] width 29 height 17
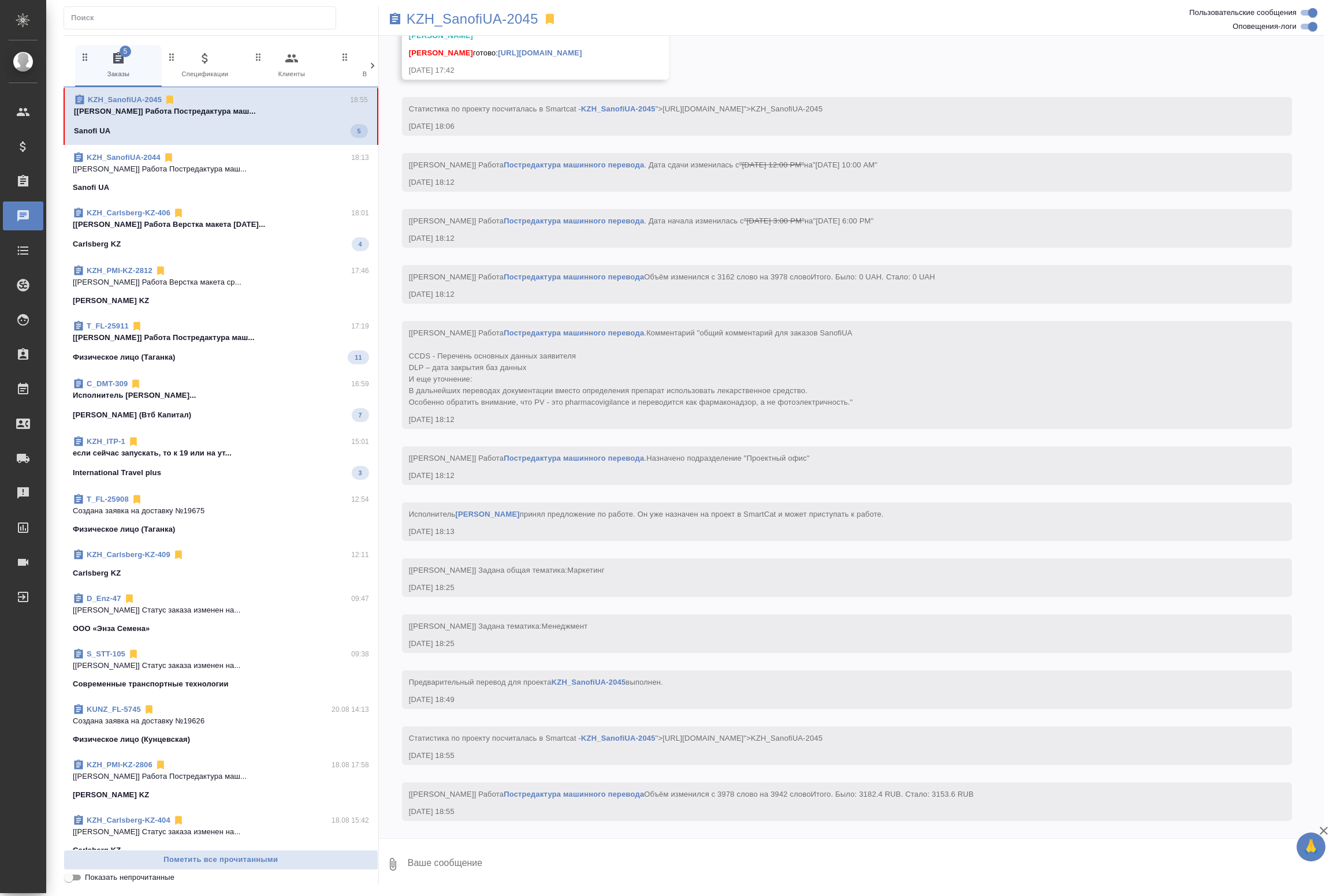
scroll to position [2471, 0]
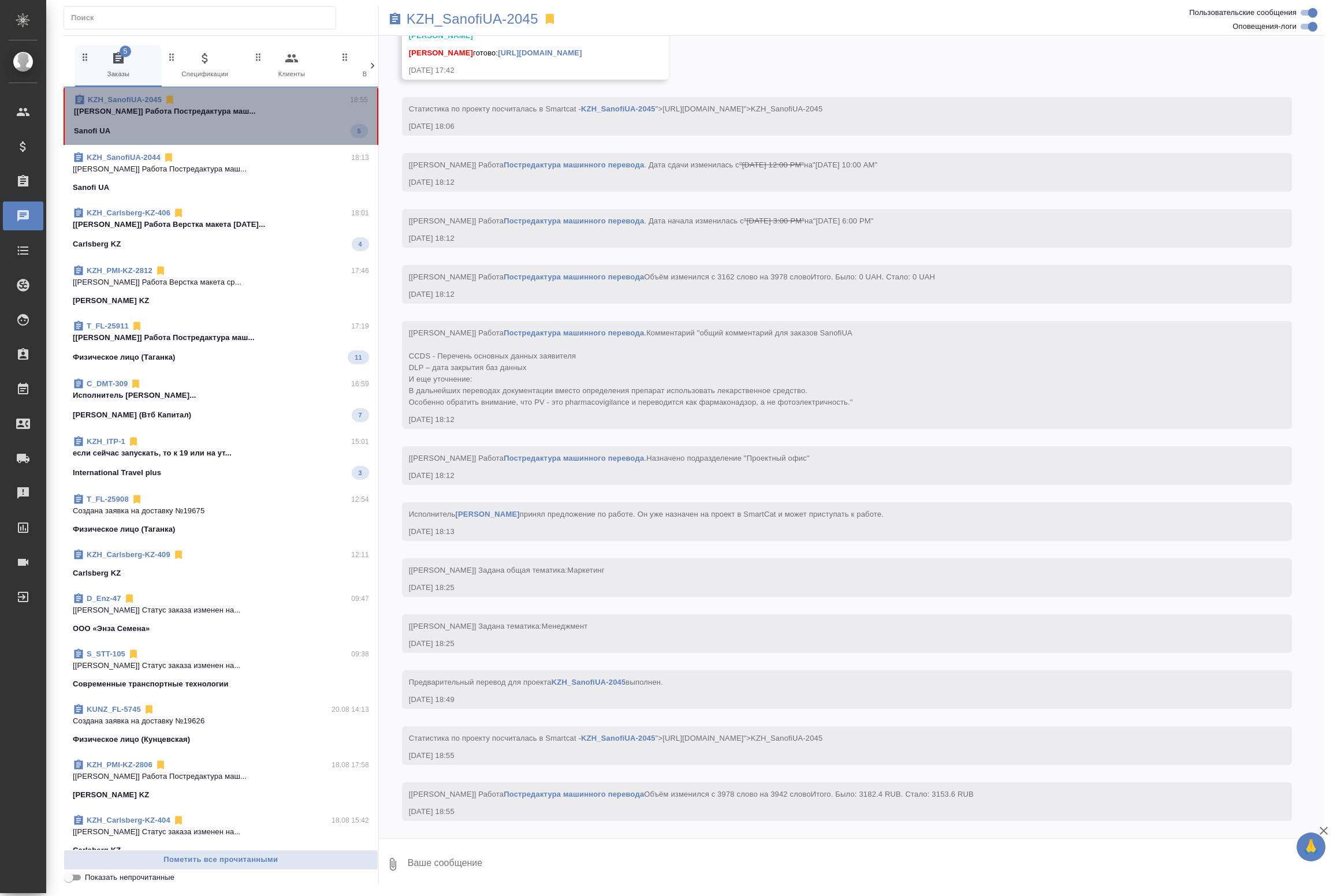
click at [295, 126] on div "Sanofi UA 5" at bounding box center [221, 130] width 294 height 14
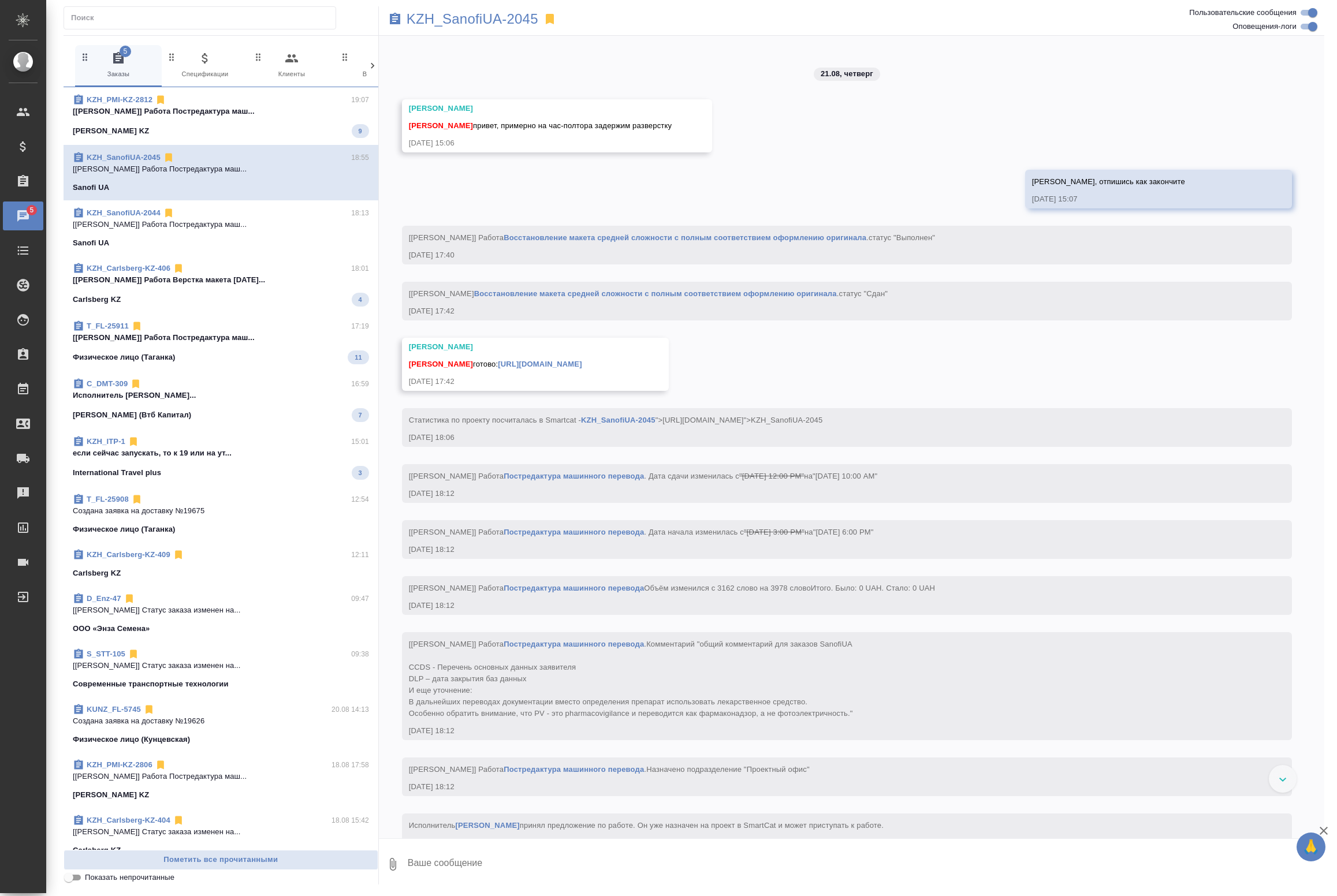
scroll to position [2111, 0]
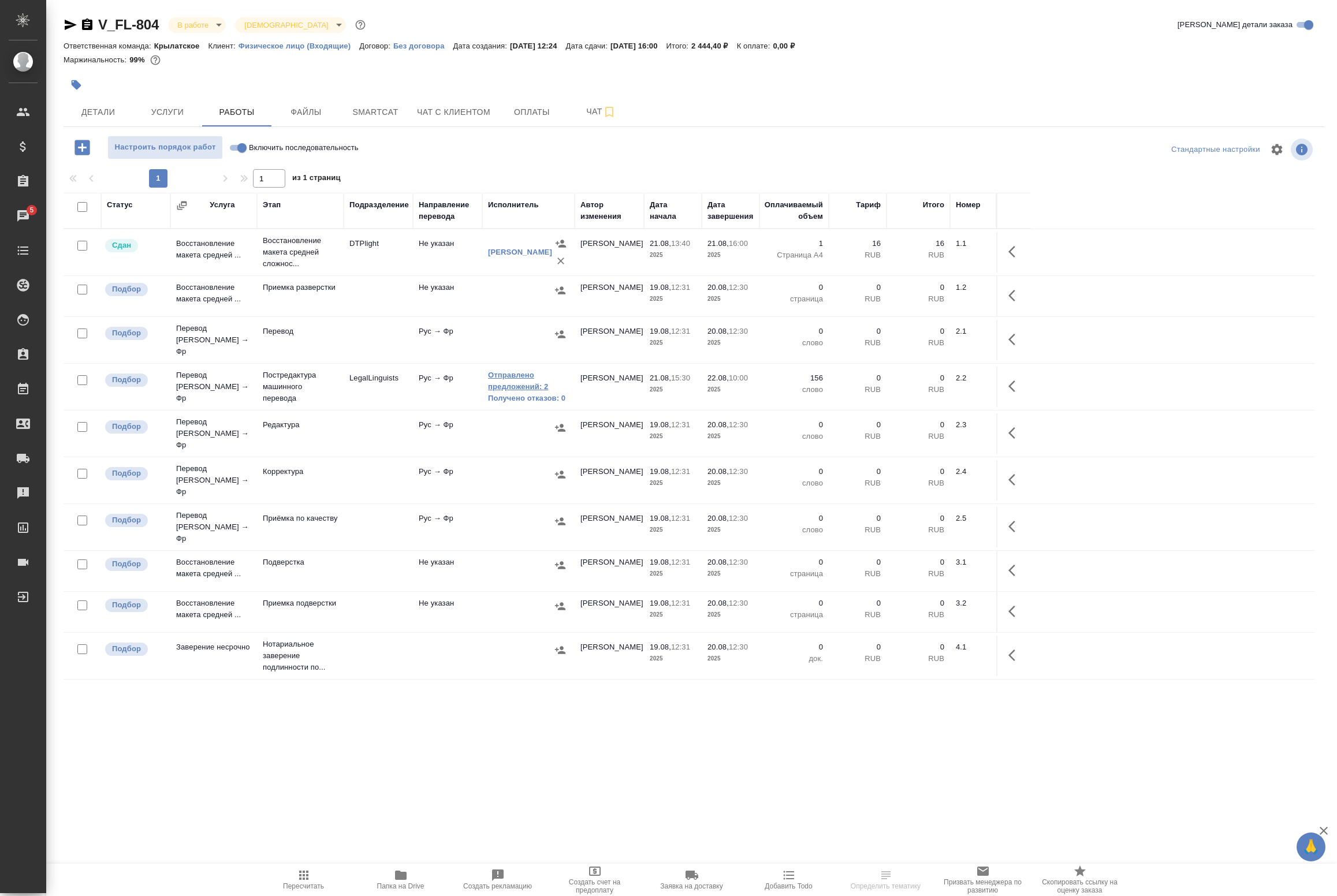
click at [507, 380] on link "Отправлено предложений: 2" at bounding box center [529, 381] width 81 height 23
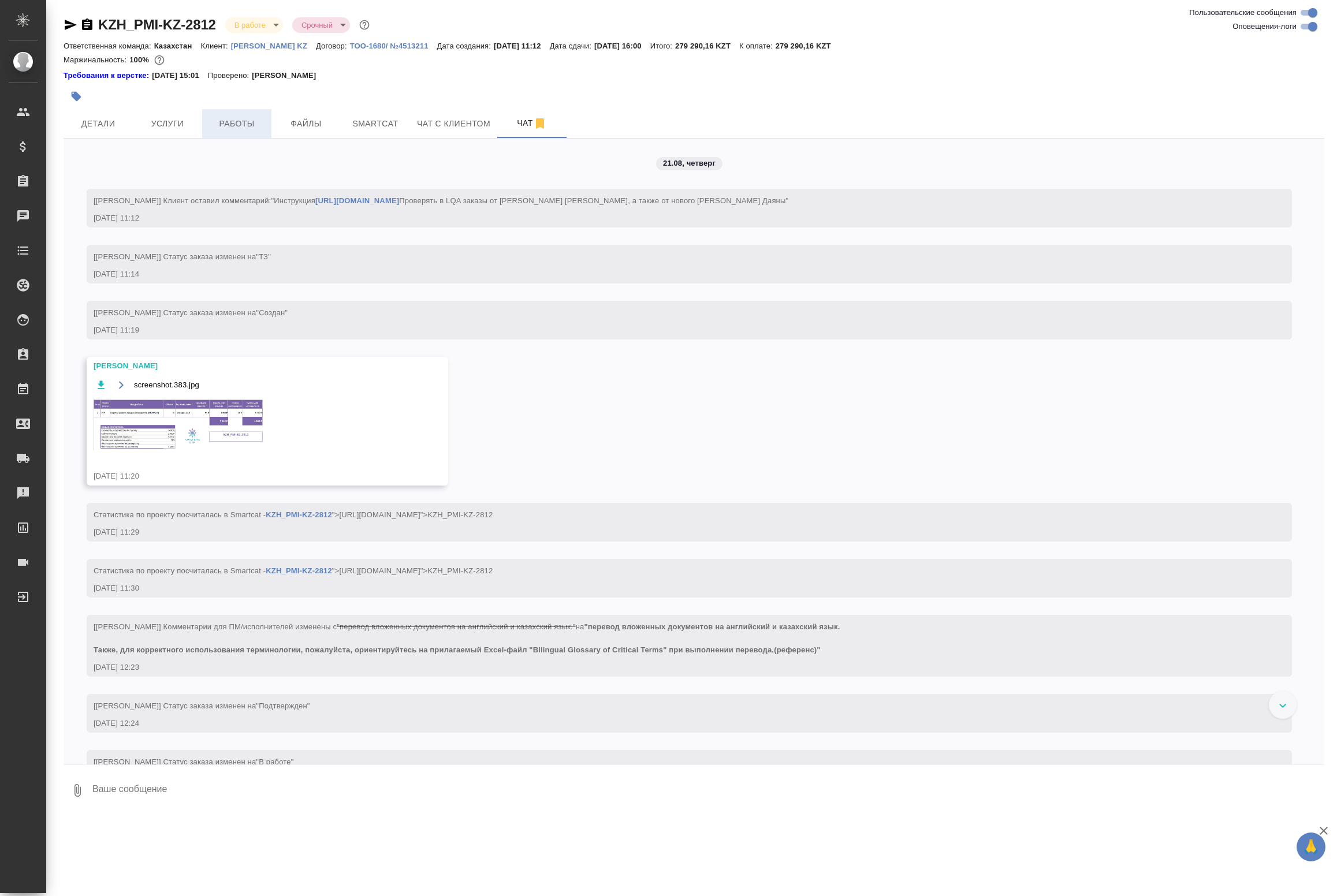
click at [232, 123] on span "Работы" at bounding box center [236, 123] width 55 height 14
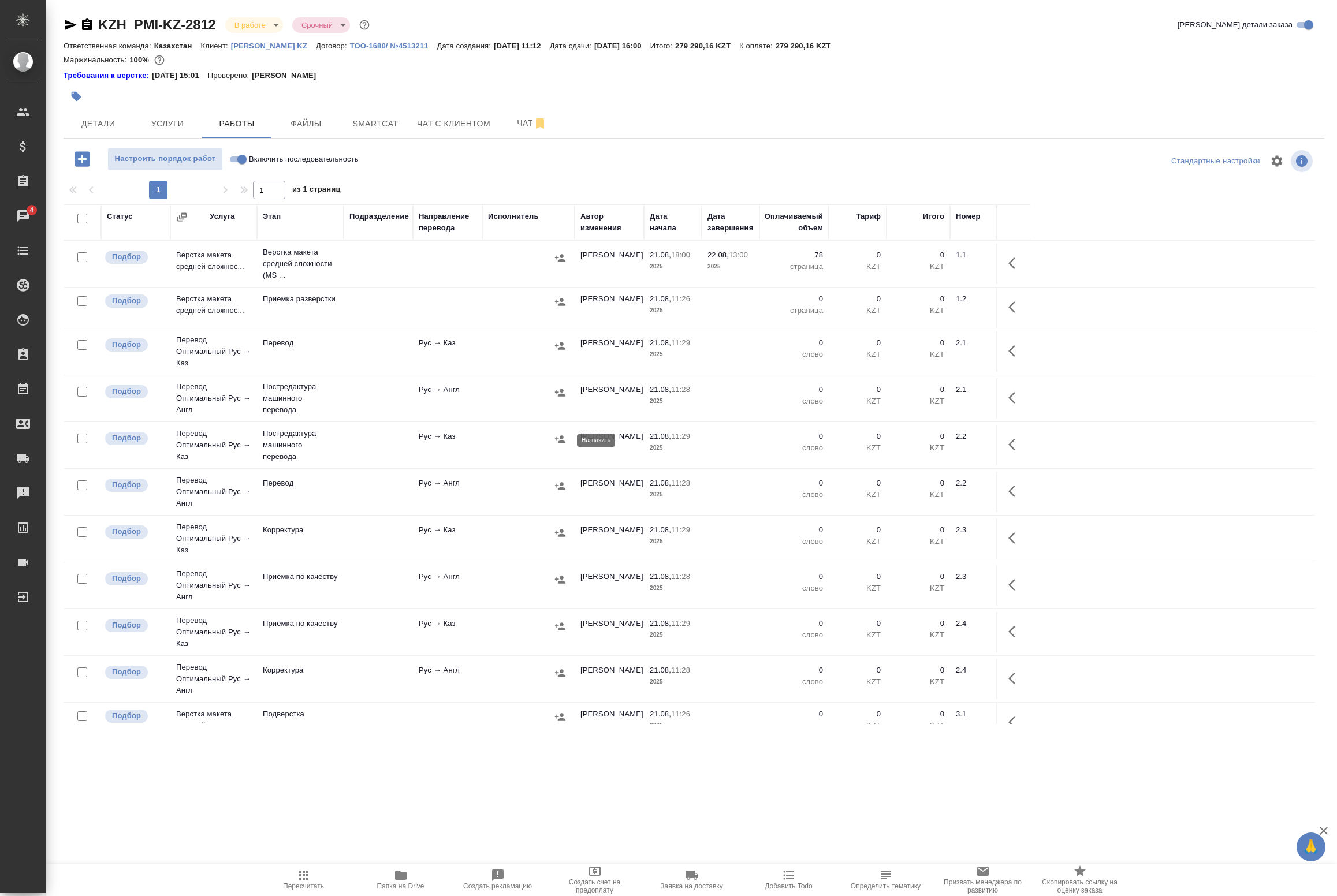
click at [558, 445] on icon "button" at bounding box center [560, 440] width 11 height 11
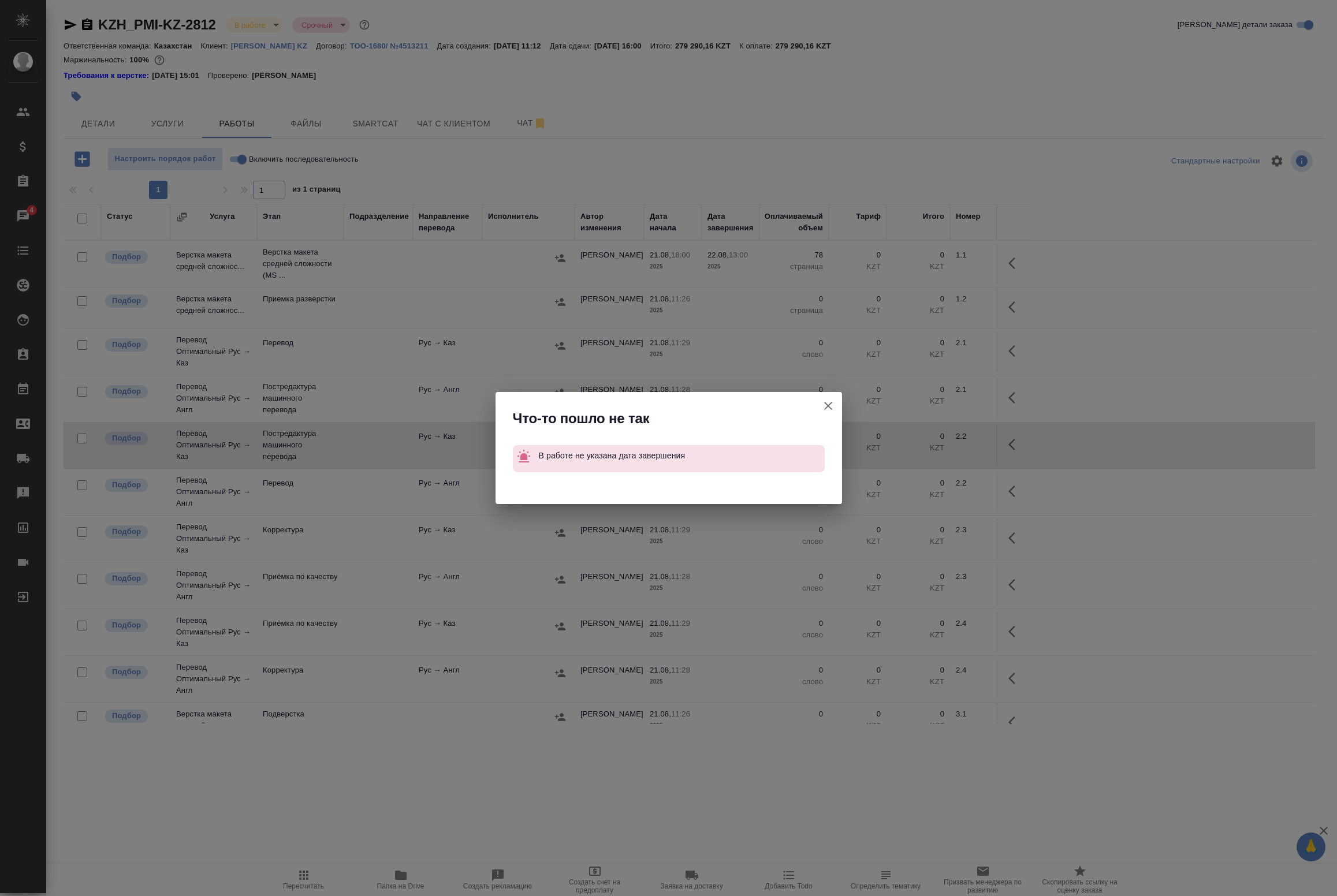
click at [834, 419] on div at bounding box center [829, 410] width 28 height 36
click at [824, 408] on icon "button" at bounding box center [828, 406] width 14 height 14
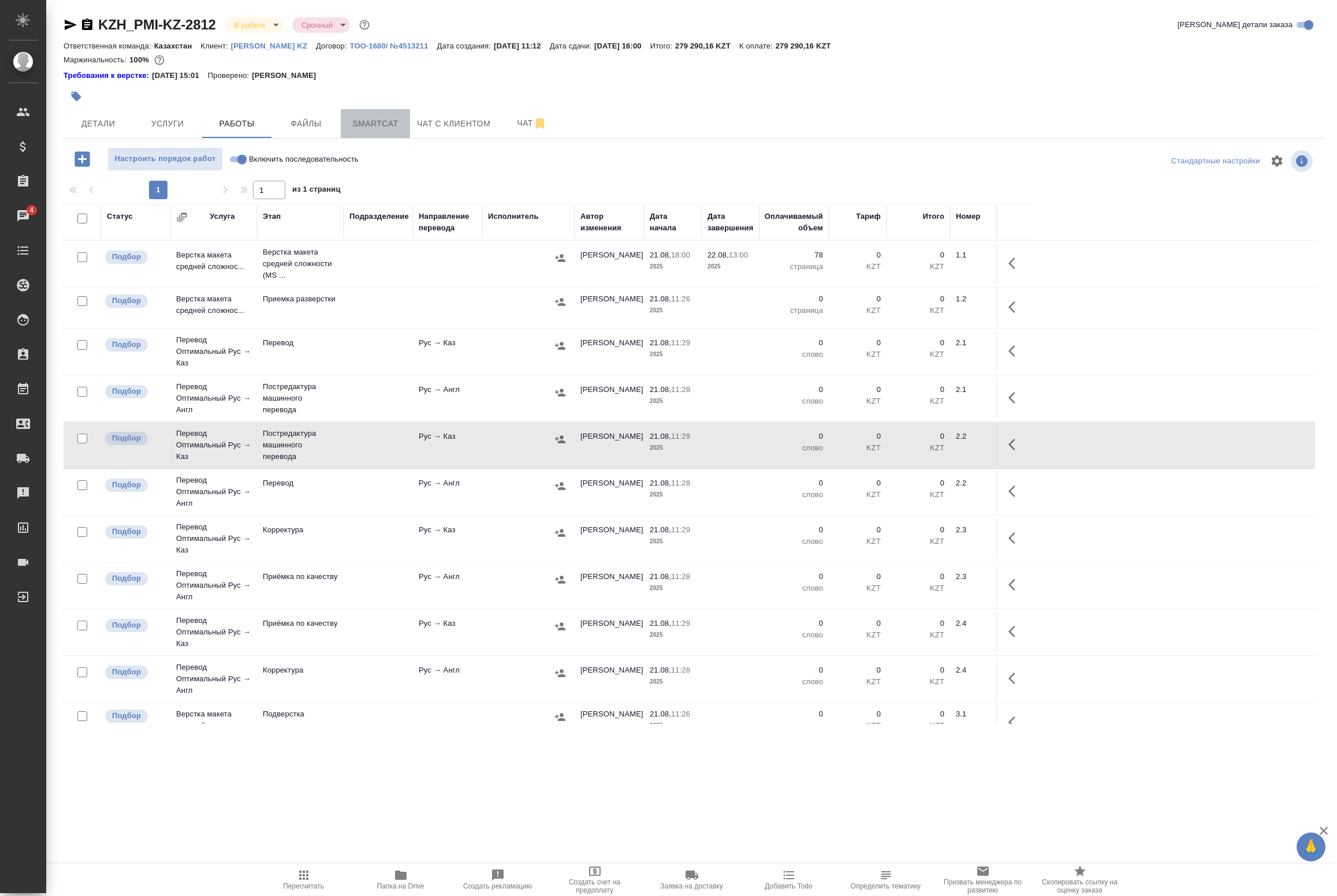
click at [371, 117] on span "Smartcat" at bounding box center [375, 123] width 55 height 14
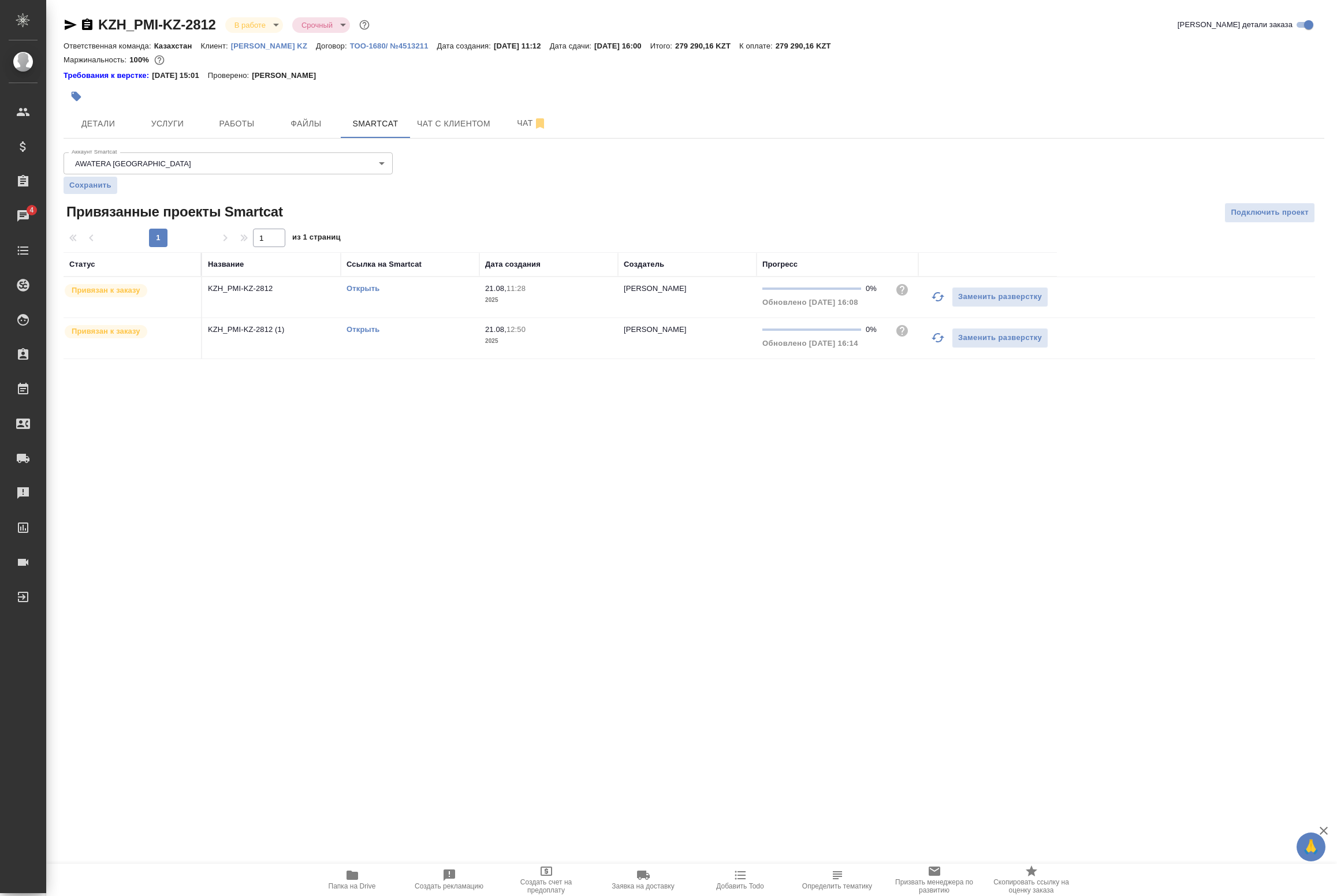
click at [368, 333] on link "Открыть" at bounding box center [363, 329] width 33 height 8
click at [234, 119] on span "Работы" at bounding box center [236, 123] width 55 height 14
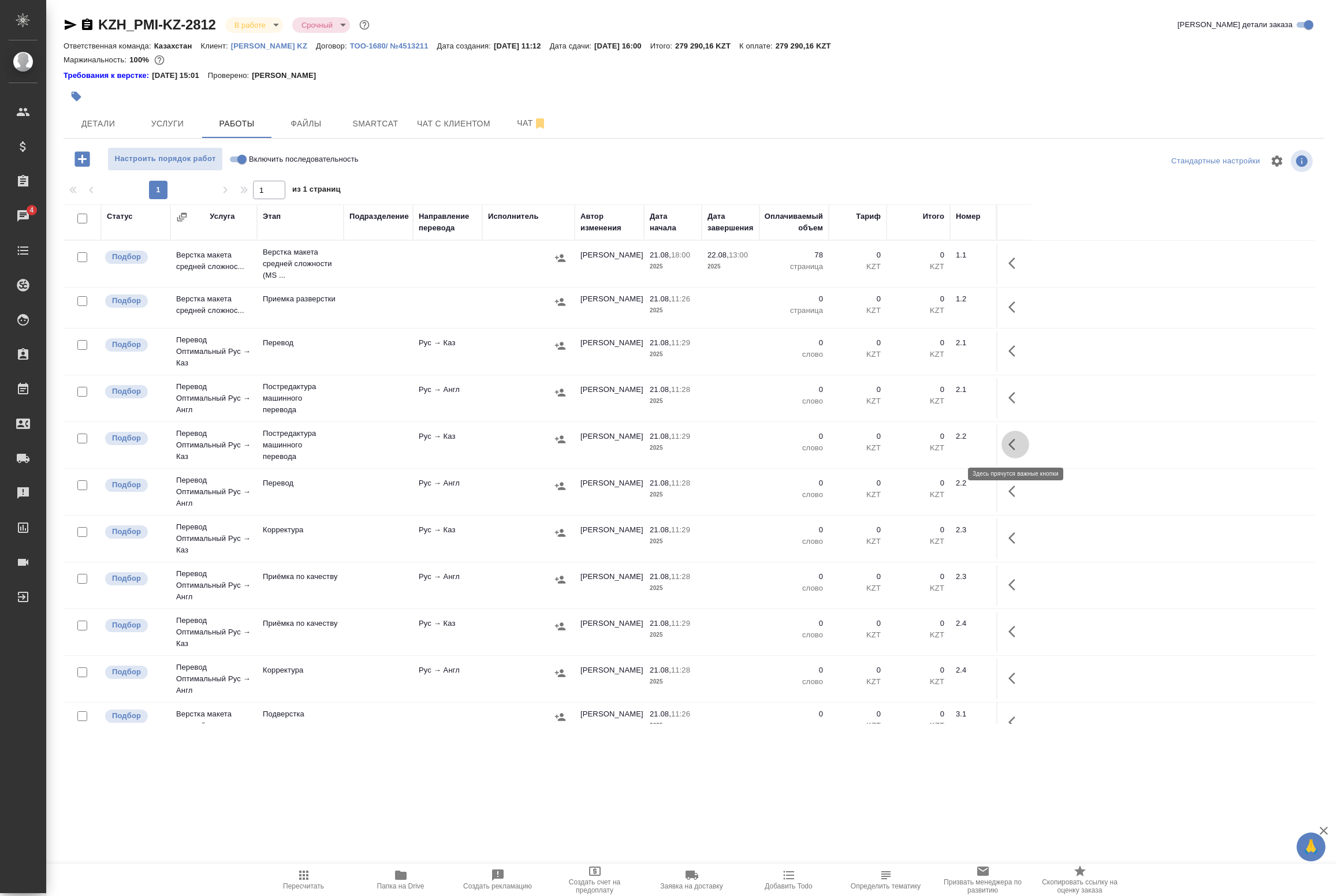
click at [1014, 439] on icon "button" at bounding box center [1015, 444] width 14 height 14
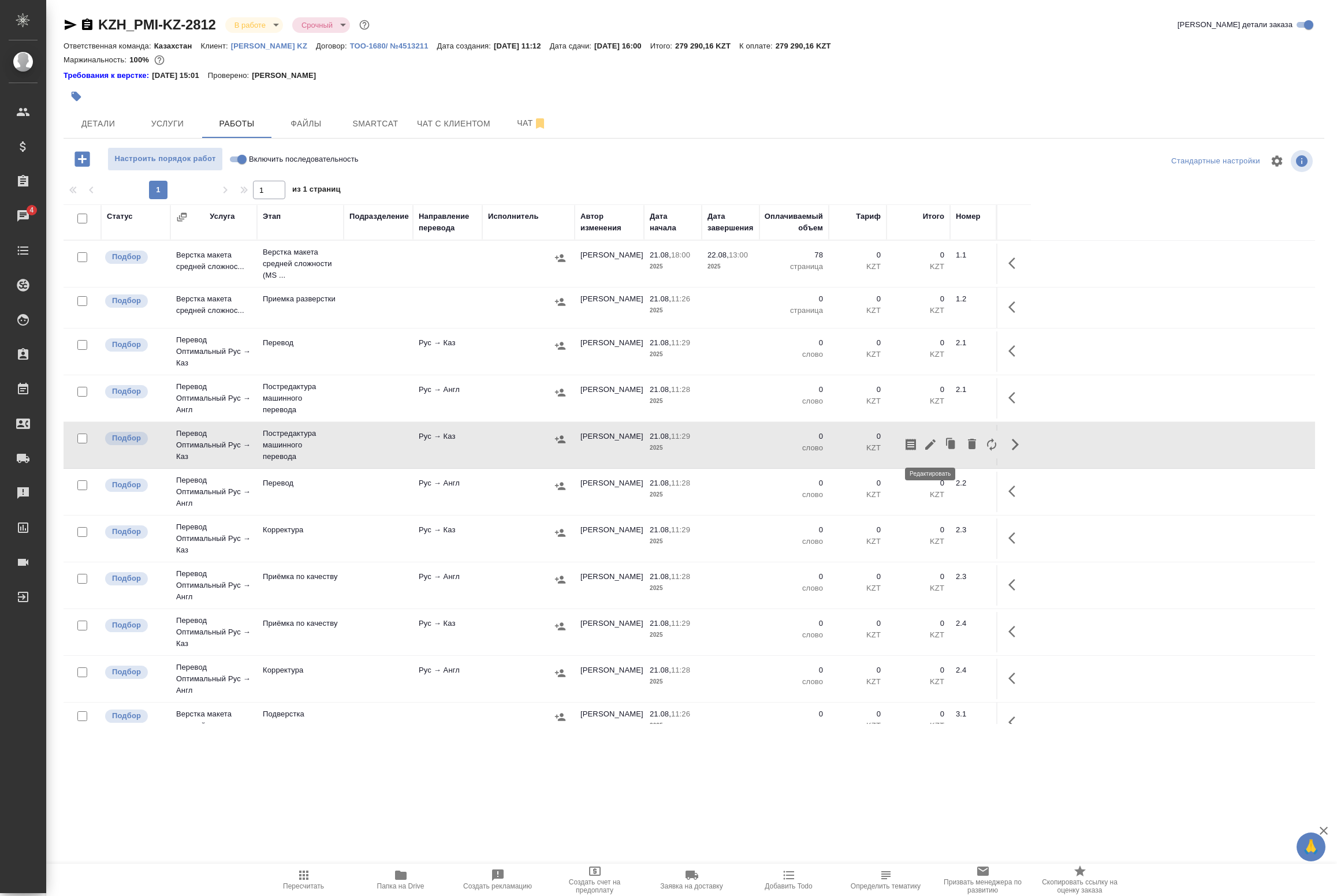
click at [931, 448] on icon "button" at bounding box center [930, 444] width 14 height 14
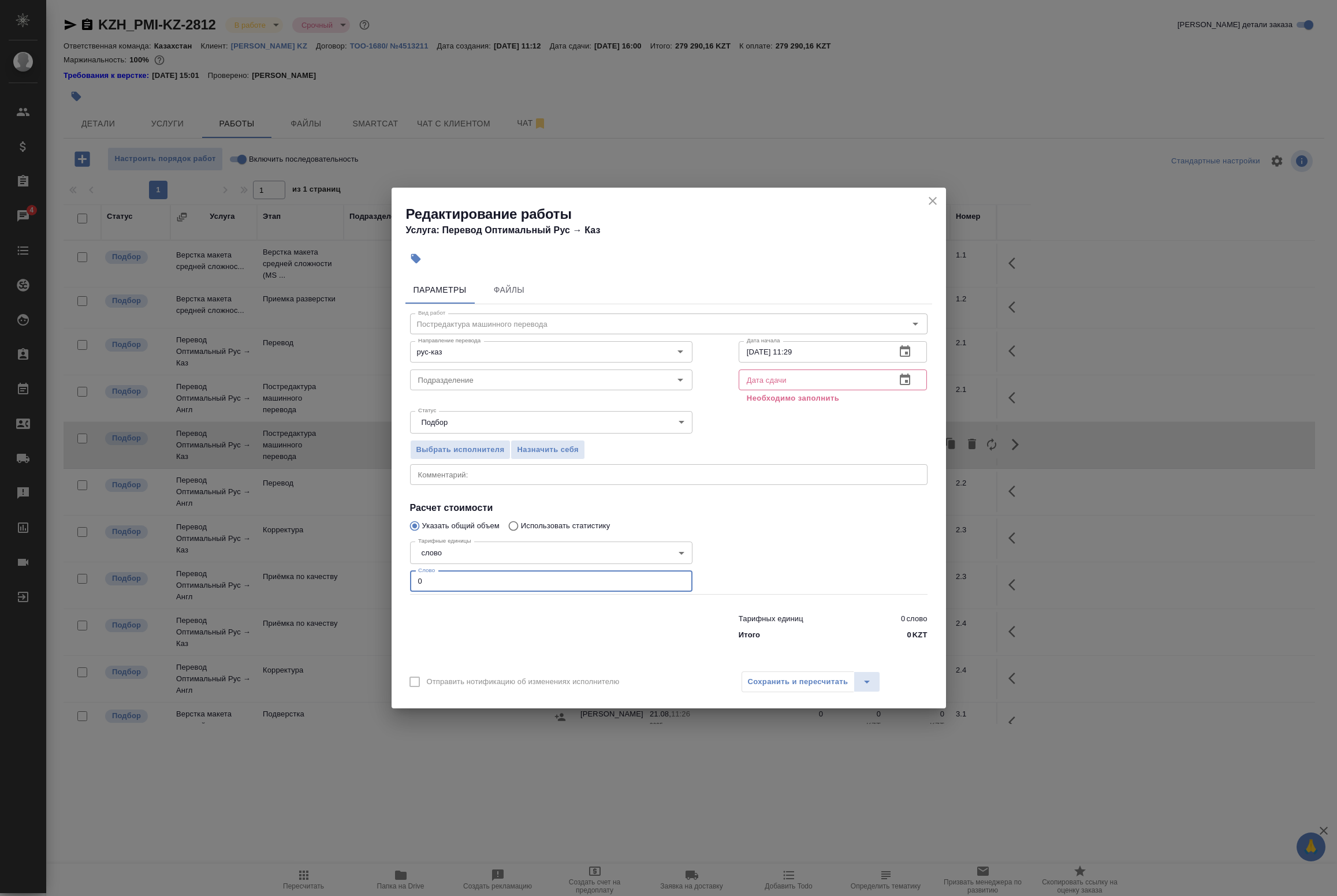
drag, startPoint x: 484, startPoint y: 575, endPoint x: 323, endPoint y: 578, distance: 161.0
click at [324, 578] on div "Редактирование работы Услуга: Перевод Оптимальный Рус → Каз Параметры Файлы Вид…" at bounding box center [668, 448] width 1337 height 896
paste input "8454"
drag, startPoint x: 520, startPoint y: 584, endPoint x: 581, endPoint y: 612, distance: 67.1
click at [576, 605] on div "Вид работ Постредактура машинного перевода Вид работ Направление перевода рус-к…" at bounding box center [668, 475] width 527 height 341
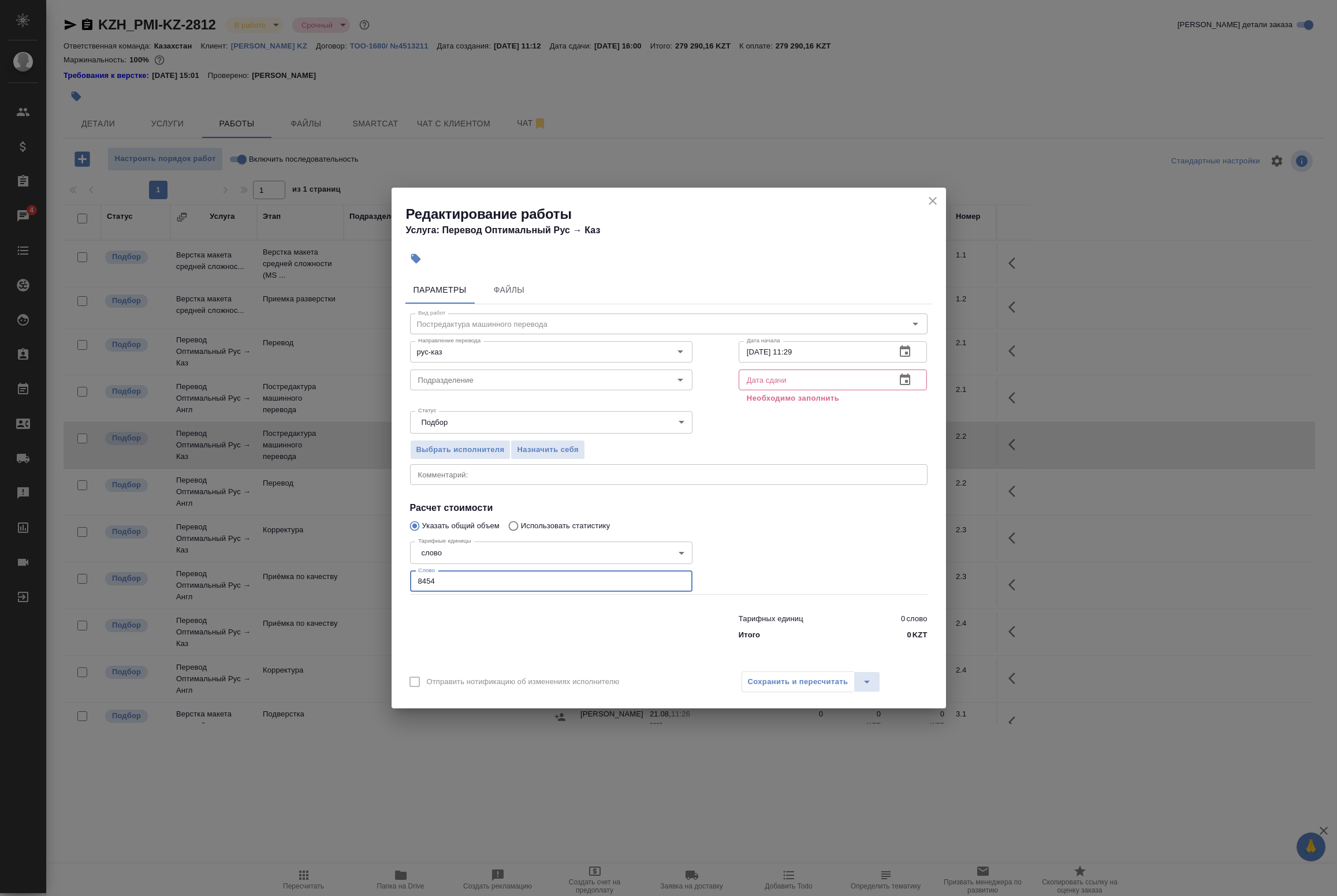
type input "8454"
click at [795, 679] on div "Сохранить и пересчитать" at bounding box center [811, 681] width 139 height 21
click at [909, 380] on icon "button" at bounding box center [905, 380] width 10 height 11
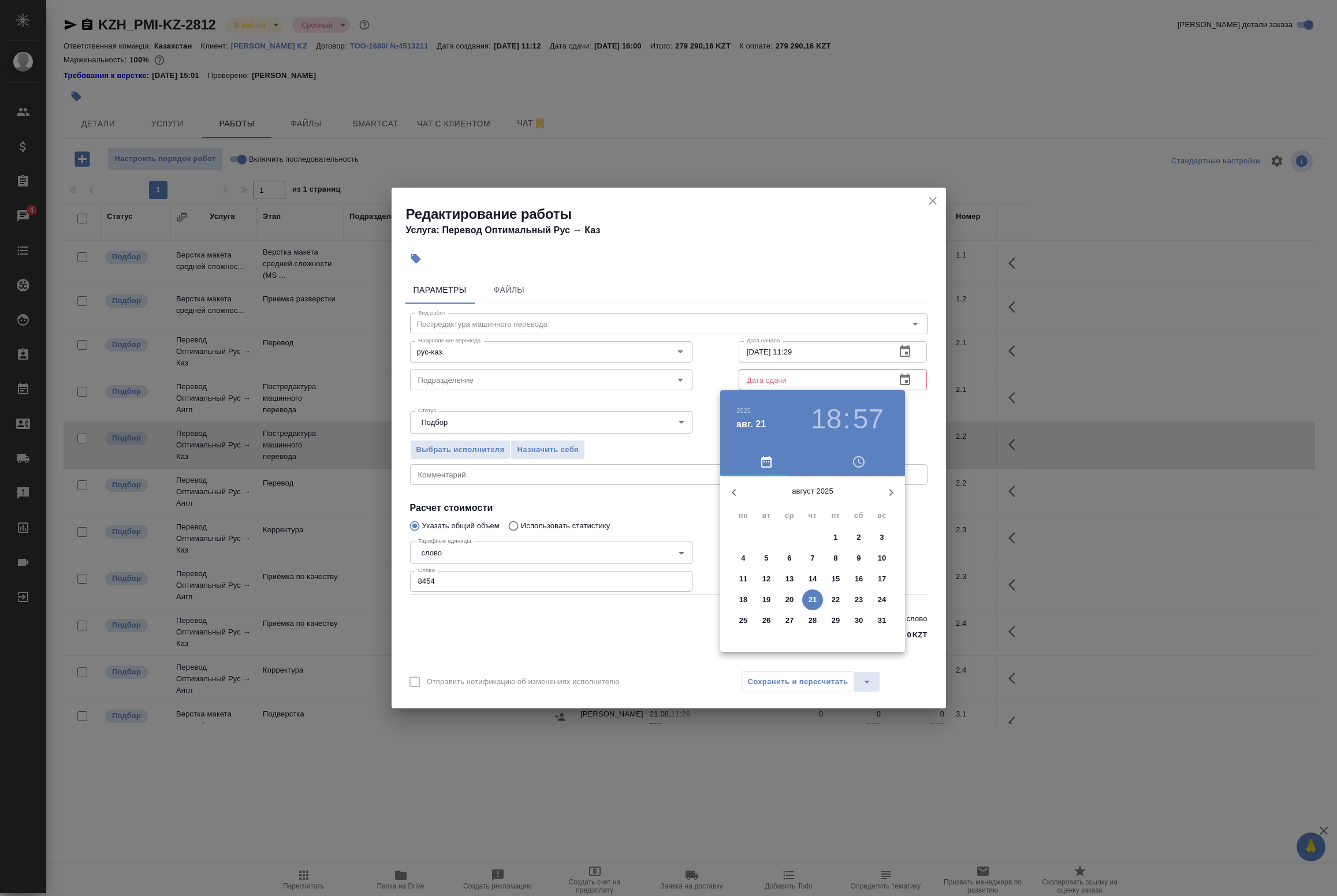
click at [770, 620] on p "26" at bounding box center [766, 620] width 8 height 11
type input "26.08.2025 18:57"
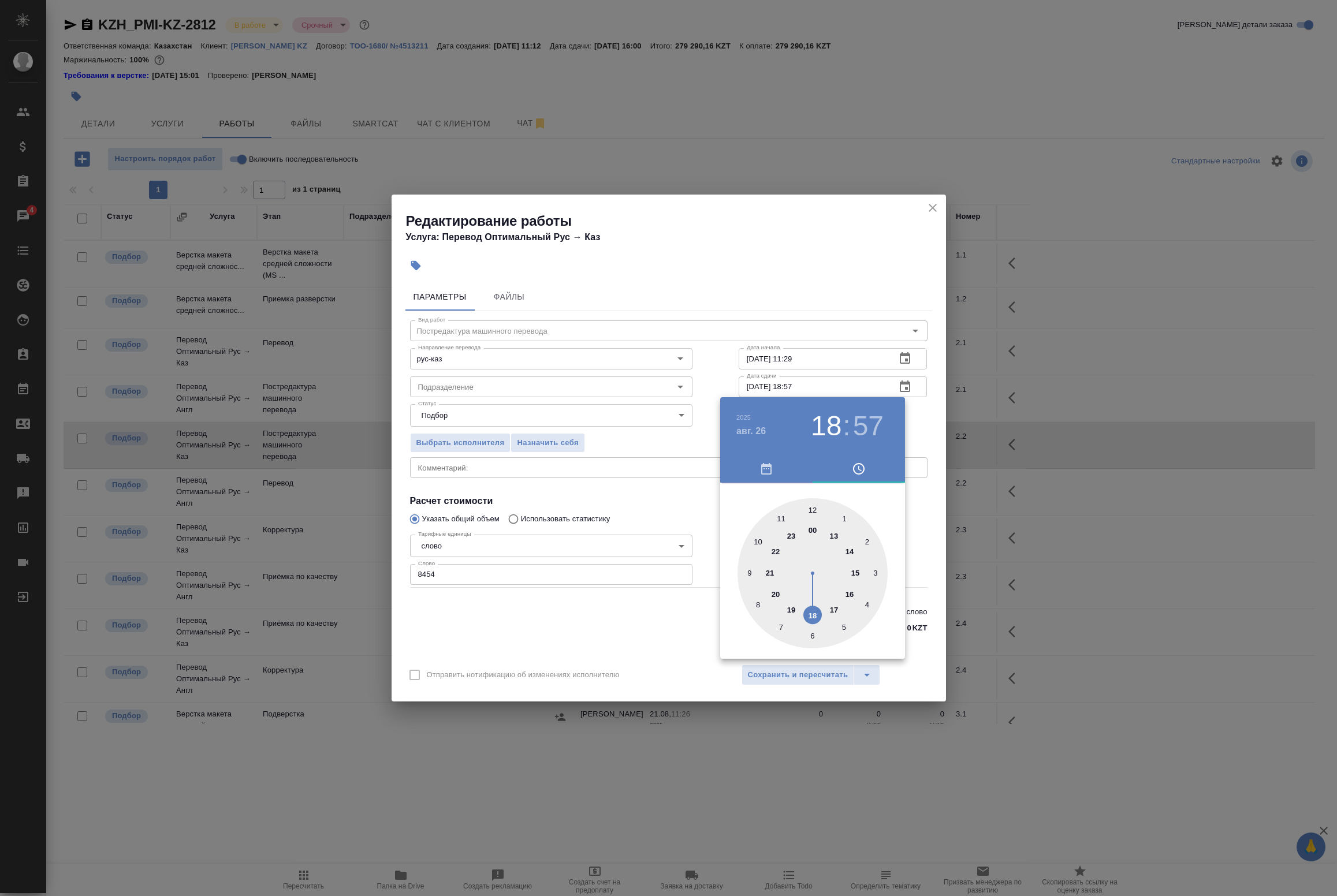
click at [924, 554] on div at bounding box center [668, 448] width 1337 height 896
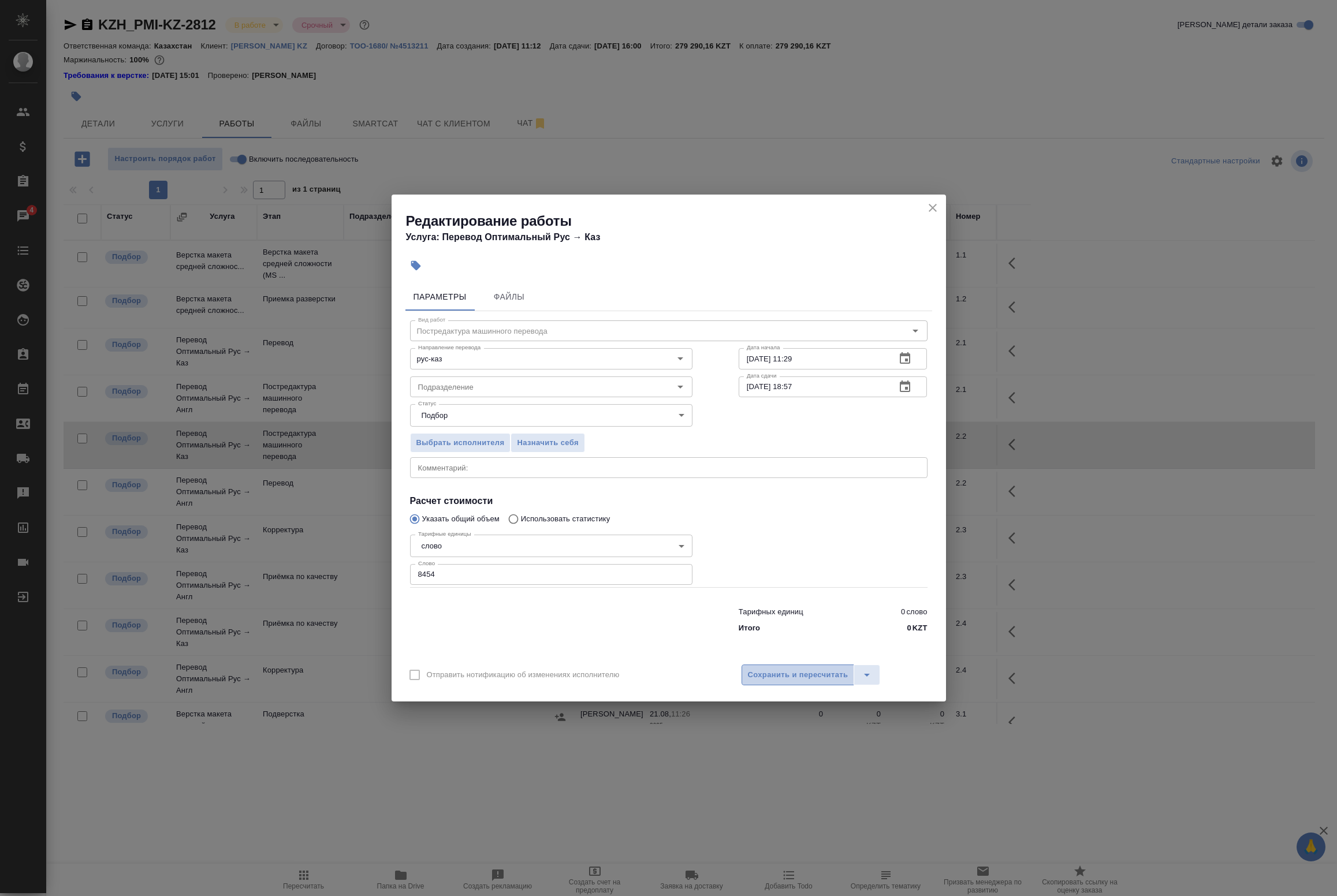
click at [810, 665] on button "Сохранить и пересчитать" at bounding box center [798, 675] width 113 height 21
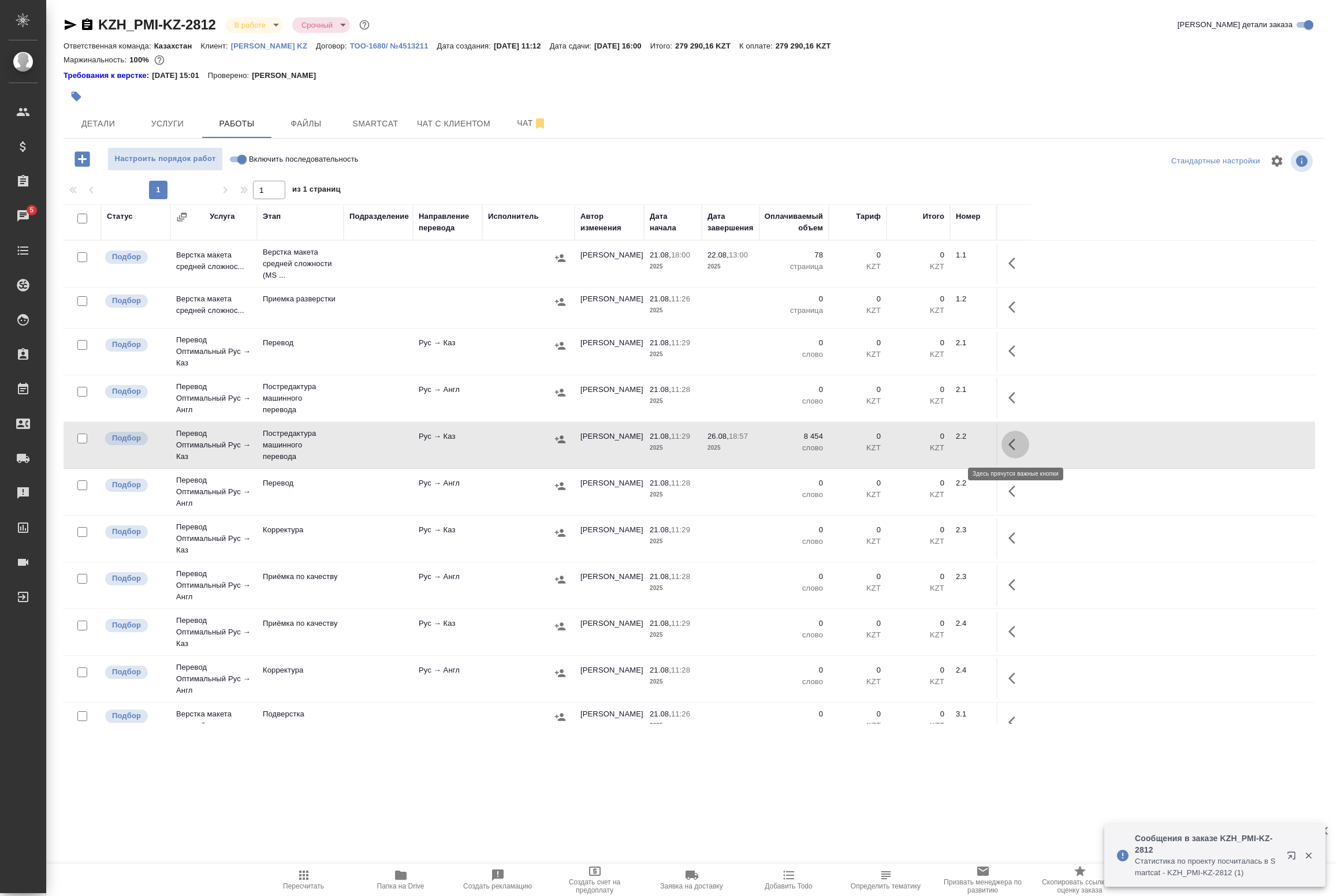
click at [1009, 442] on icon "button" at bounding box center [1015, 444] width 14 height 14
click at [934, 447] on icon "button" at bounding box center [930, 444] width 14 height 14
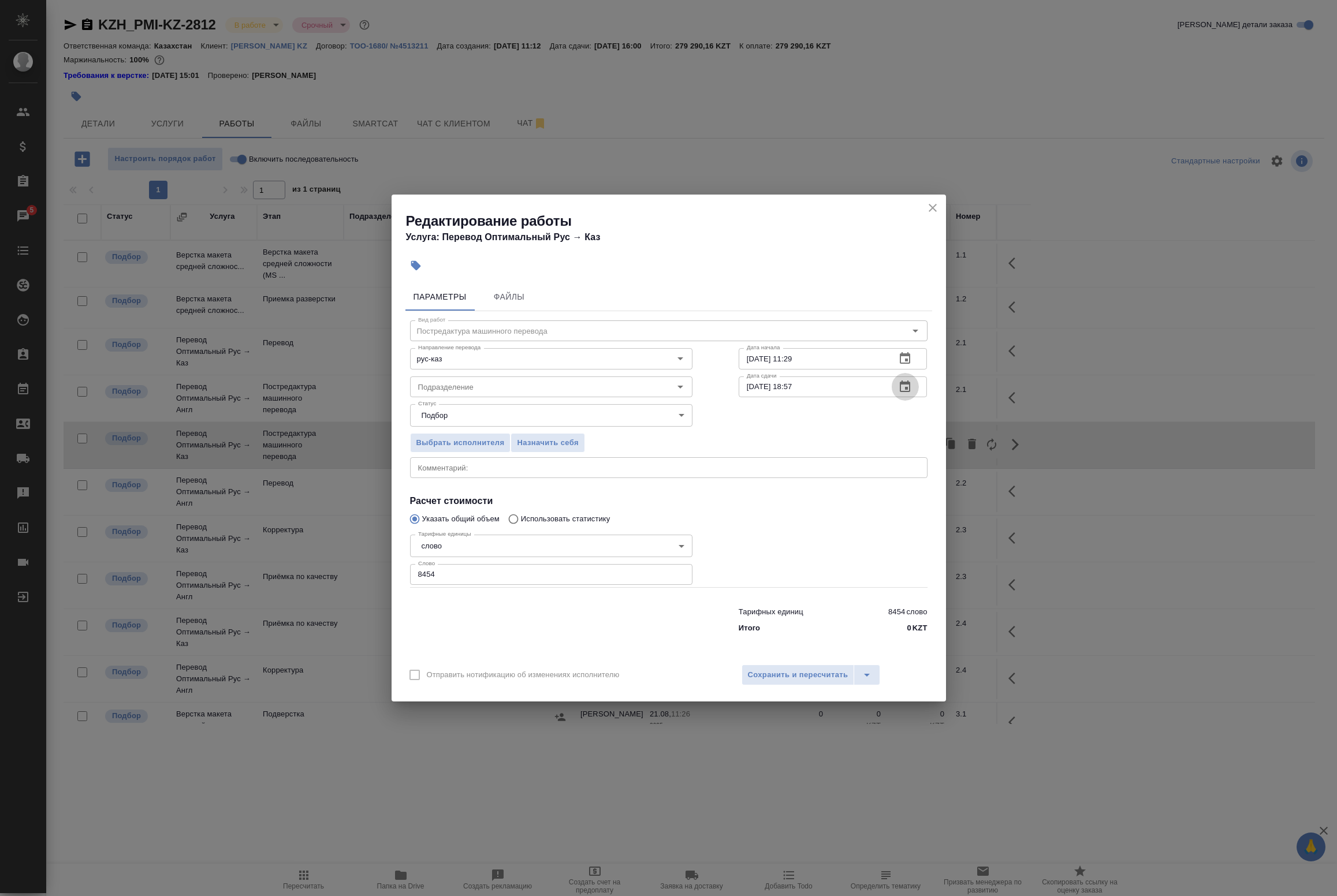
click at [905, 382] on icon "button" at bounding box center [905, 386] width 10 height 11
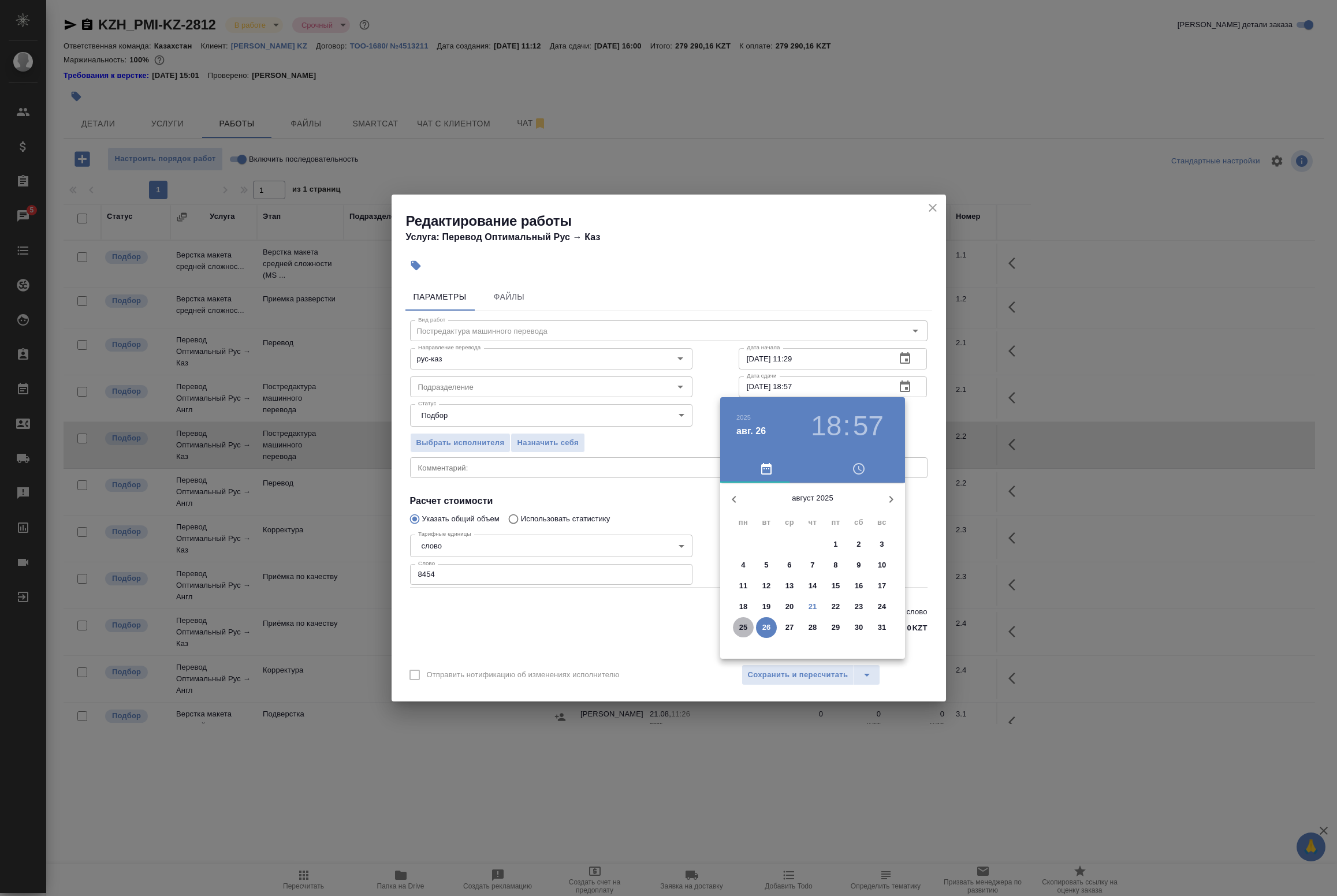
click at [746, 622] on p "25" at bounding box center [744, 628] width 8 height 11
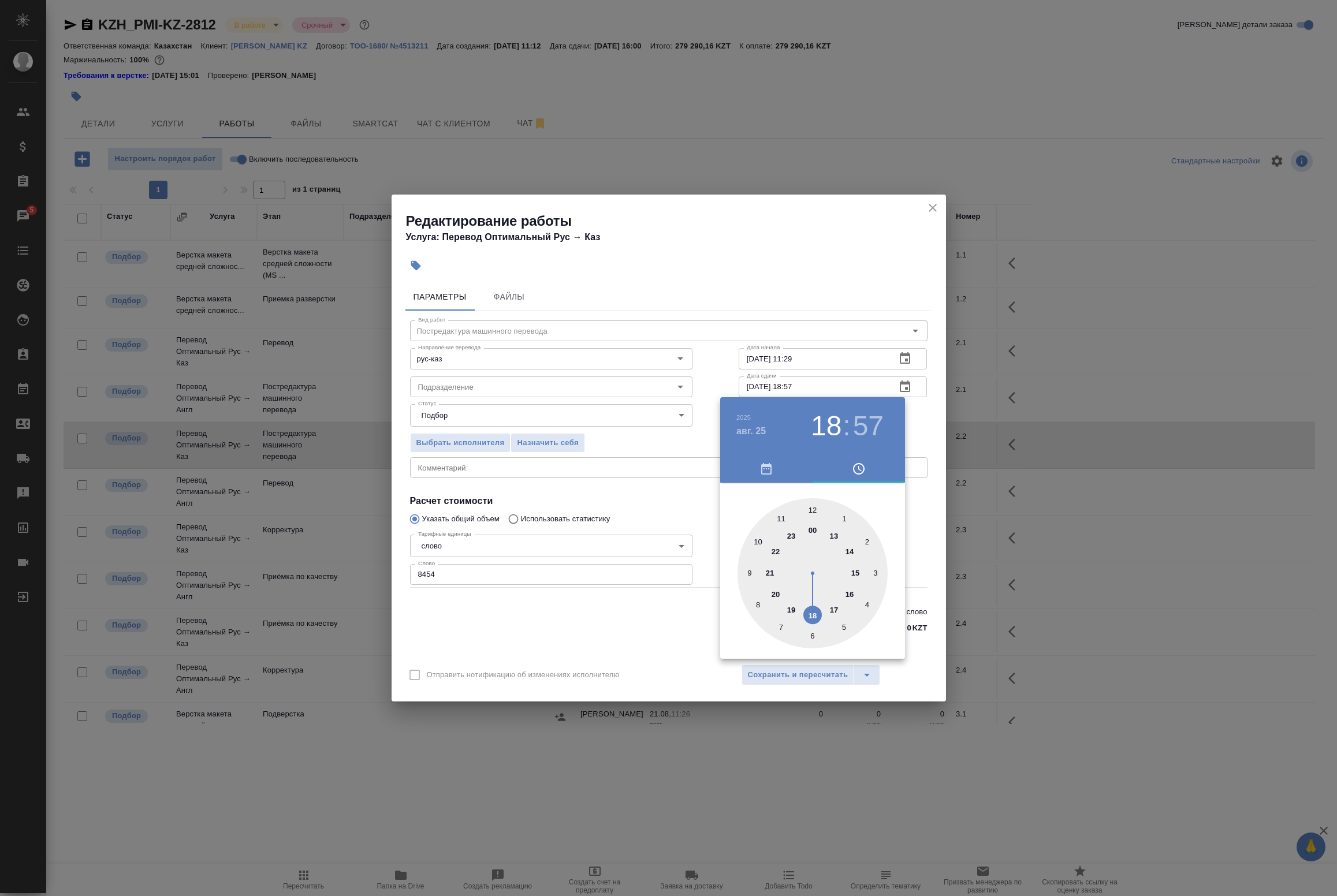
click at [760, 542] on div at bounding box center [813, 574] width 150 height 150
click at [835, 429] on h3 "10" at bounding box center [826, 426] width 31 height 33
click at [748, 573] on div at bounding box center [813, 574] width 150 height 150
click at [816, 508] on div at bounding box center [813, 574] width 150 height 150
click at [810, 506] on div at bounding box center [813, 574] width 150 height 150
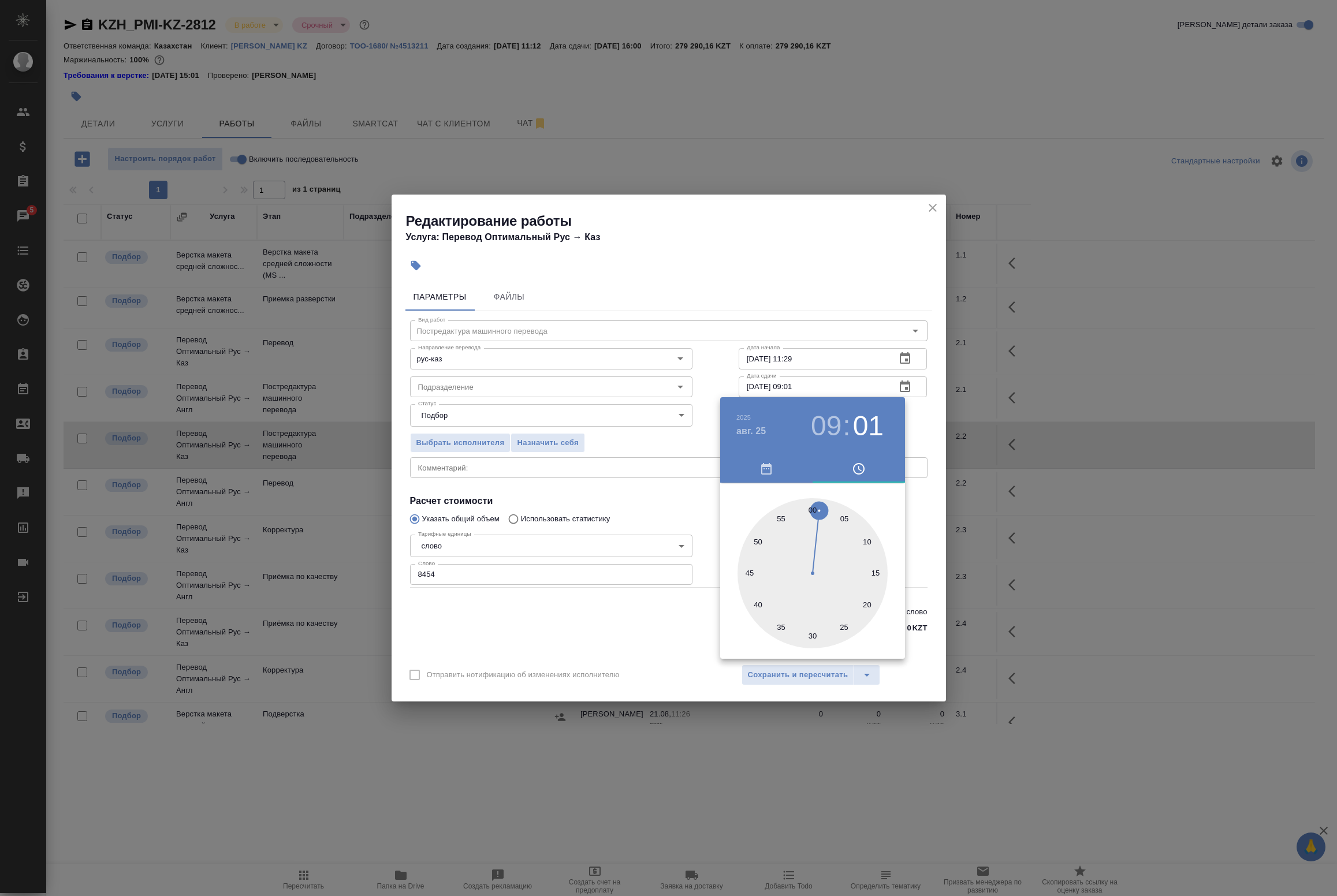
type input "25.08.2025 09:00"
click at [914, 422] on div at bounding box center [668, 448] width 1337 height 896
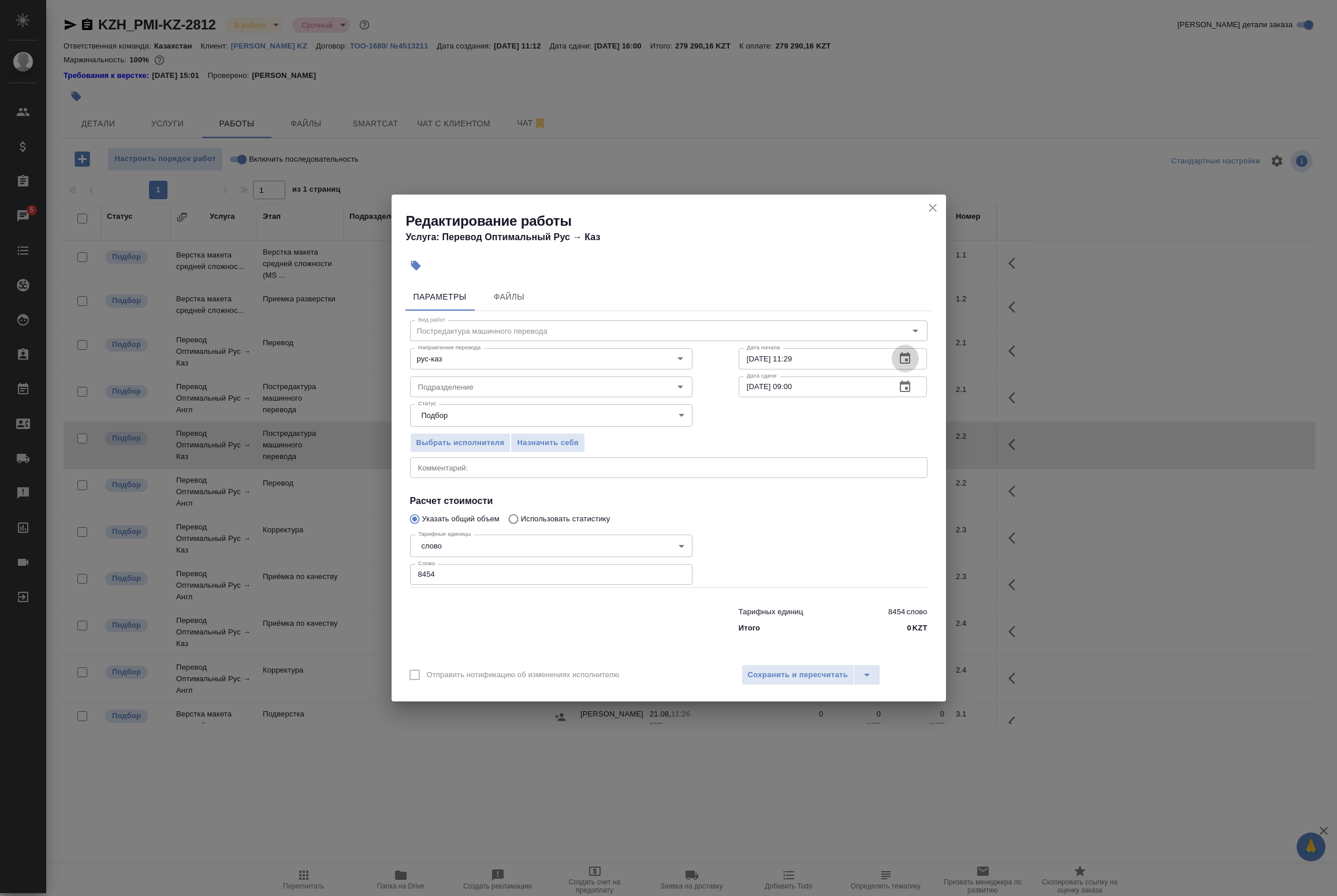
click at [903, 357] on icon "button" at bounding box center [905, 358] width 14 height 14
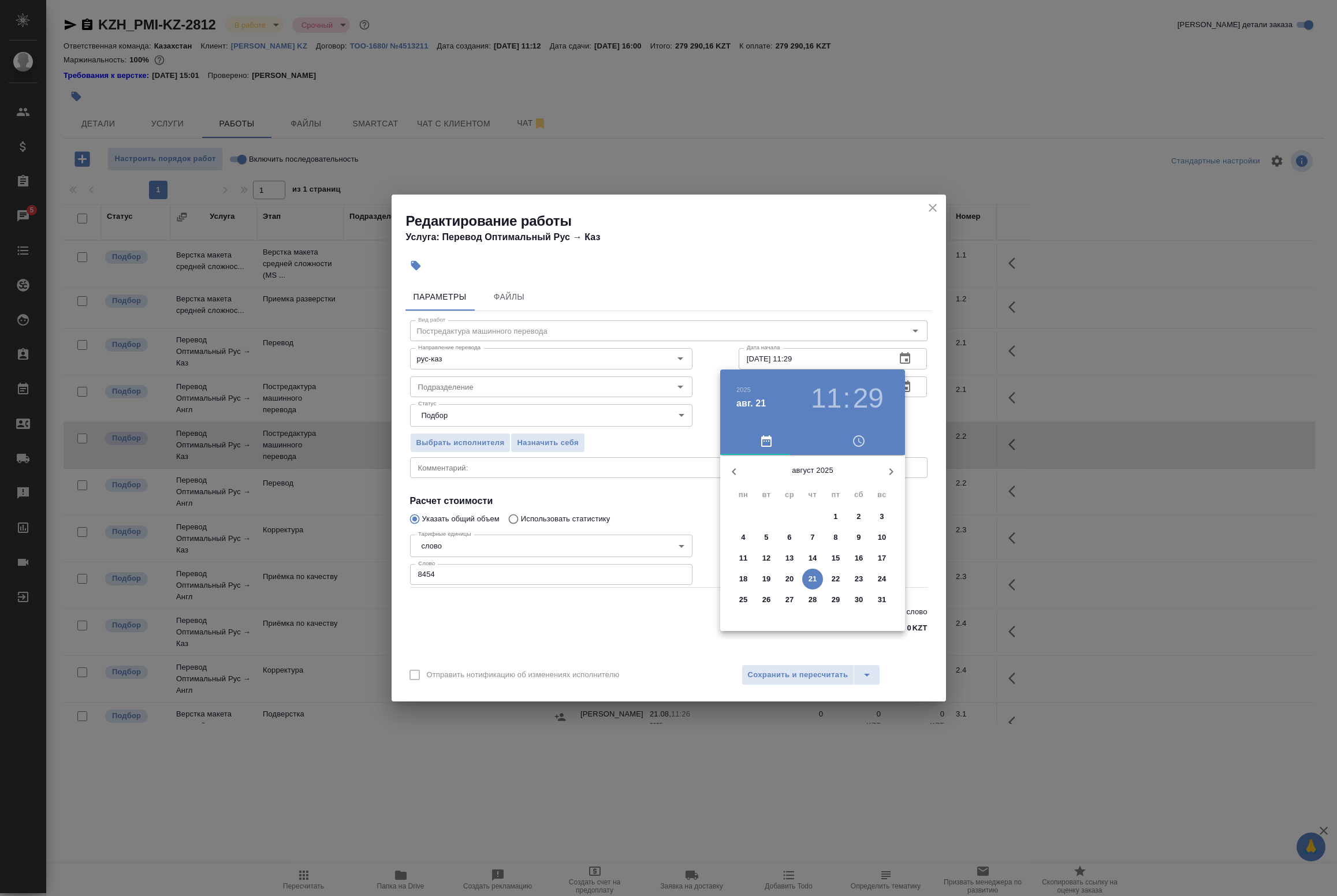
click at [835, 397] on h3 "11" at bounding box center [826, 398] width 31 height 33
click at [812, 588] on div at bounding box center [813, 545] width 150 height 150
click at [810, 485] on div at bounding box center [813, 545] width 150 height 150
type input "21.08.2025 18:00"
click at [920, 424] on div at bounding box center [668, 448] width 1337 height 896
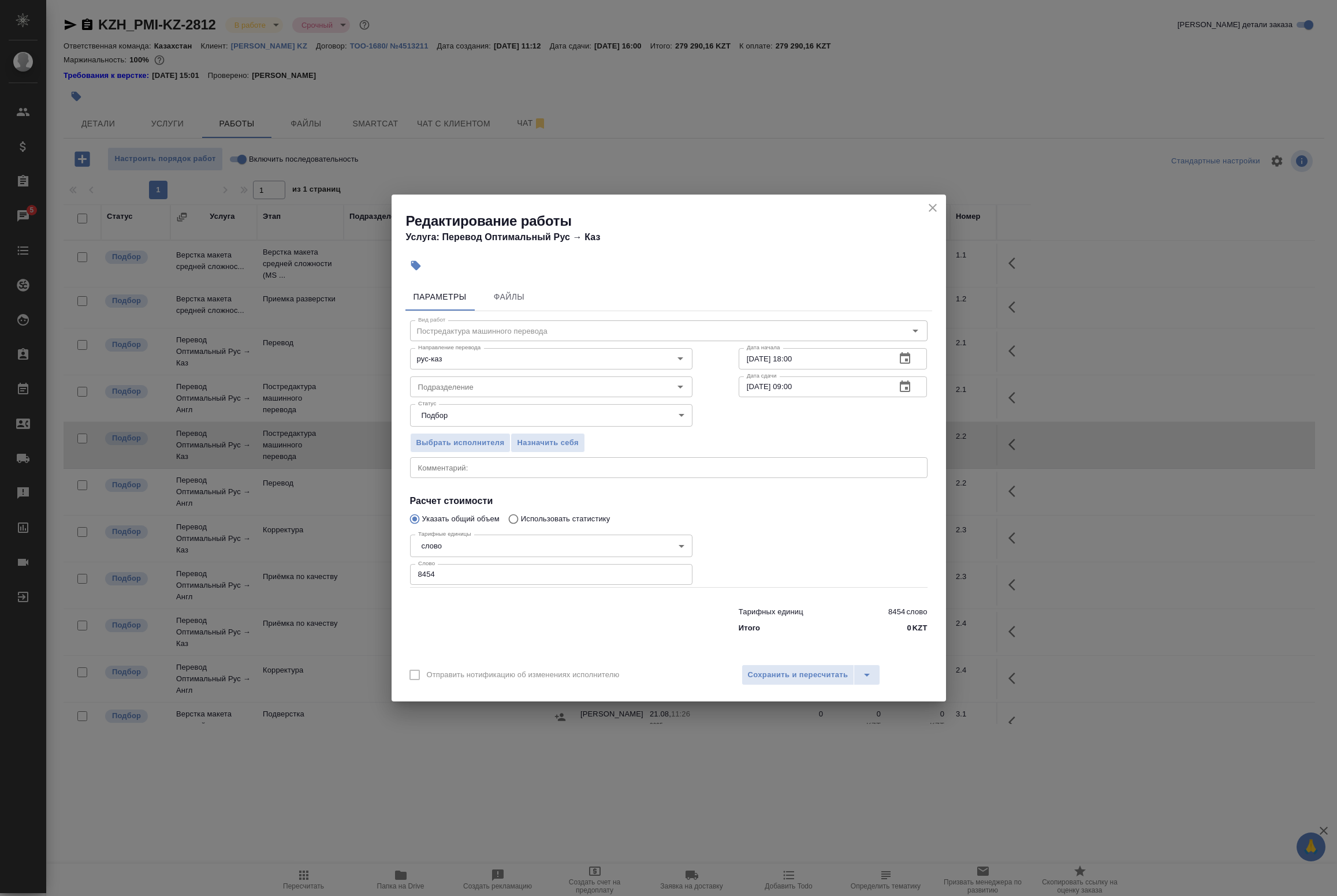
drag, startPoint x: 789, startPoint y: 670, endPoint x: 555, endPoint y: 489, distance: 295.8
click at [563, 495] on div "Редактирование работы Услуга: Перевод Оптимальный Рус → Каз Параметры Файлы Вид…" at bounding box center [668, 448] width 554 height 507
click at [530, 461] on div "x Комментарий:" at bounding box center [668, 468] width 518 height 21
click at [792, 674] on span "Сохранить и пересчитать" at bounding box center [798, 675] width 100 height 13
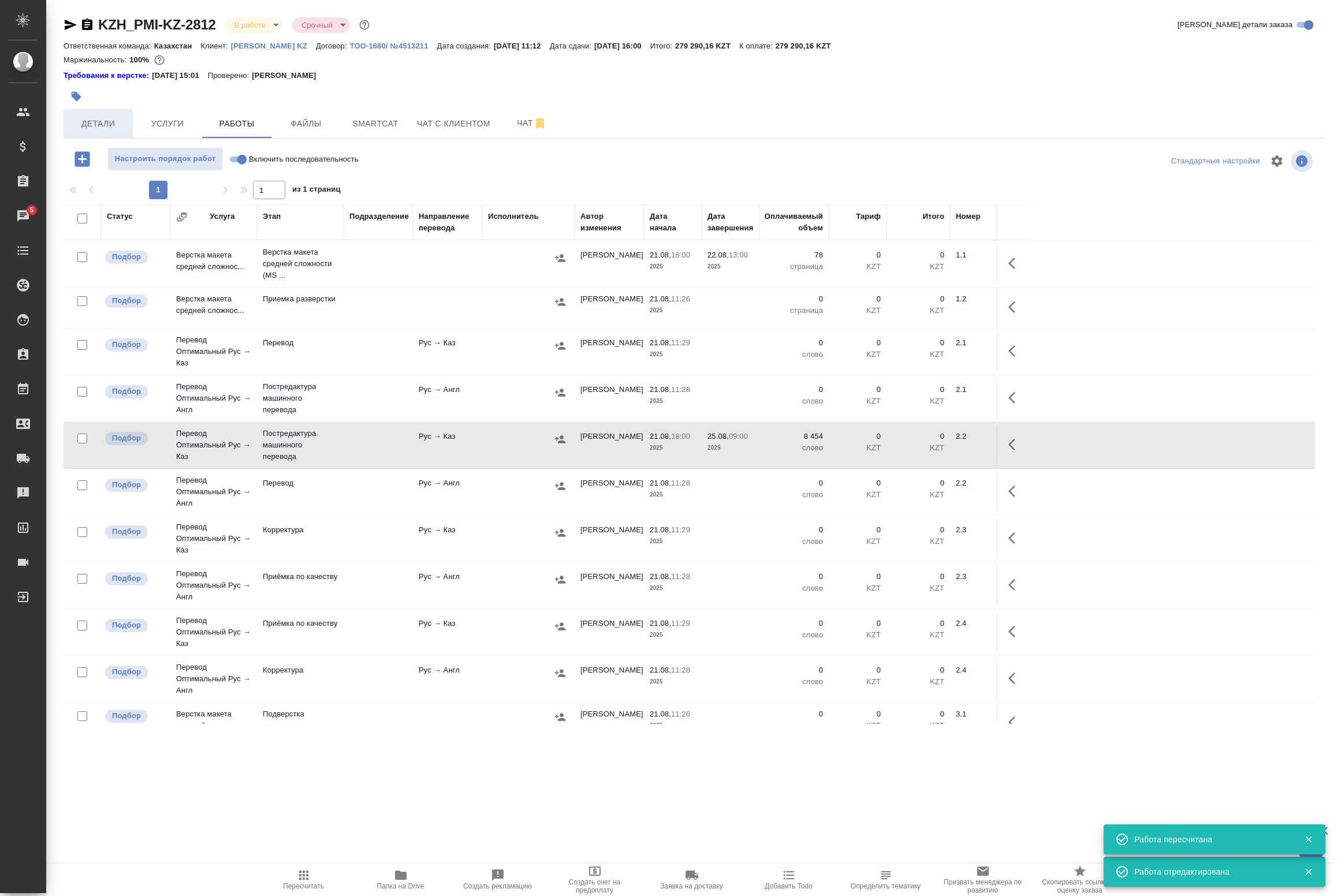
click at [98, 127] on span "Детали" at bounding box center [98, 123] width 55 height 14
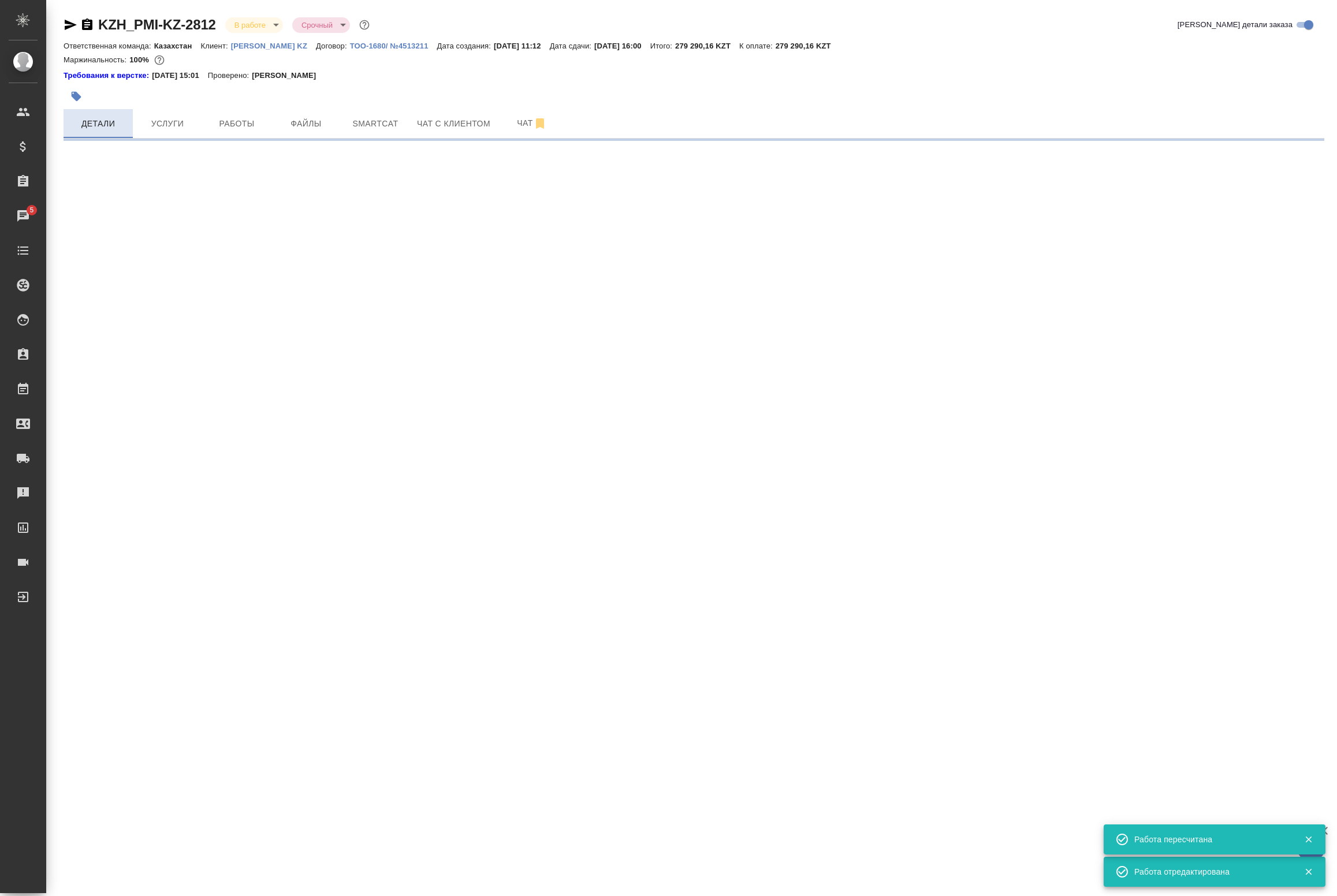
select select "RU"
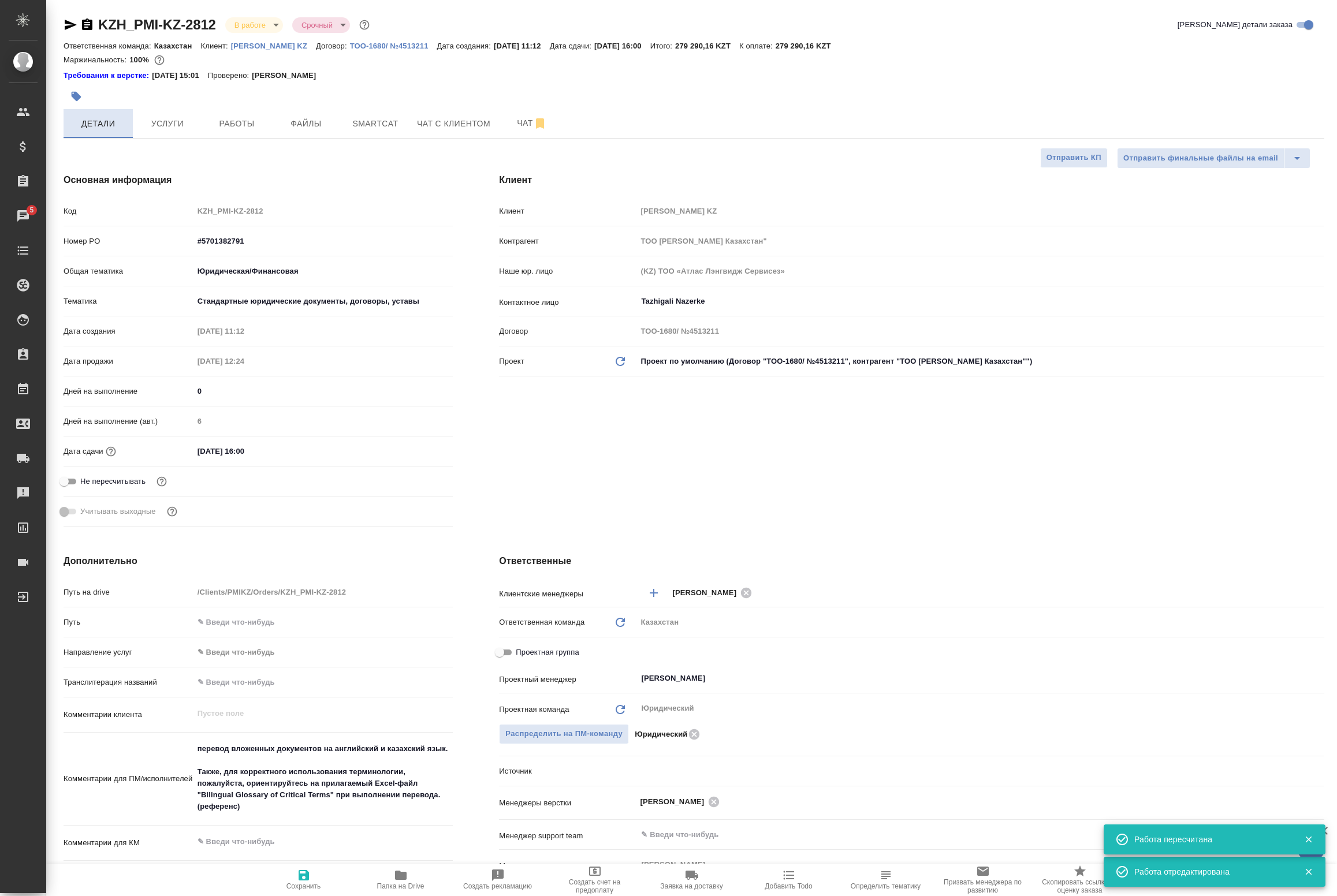
type textarea "x"
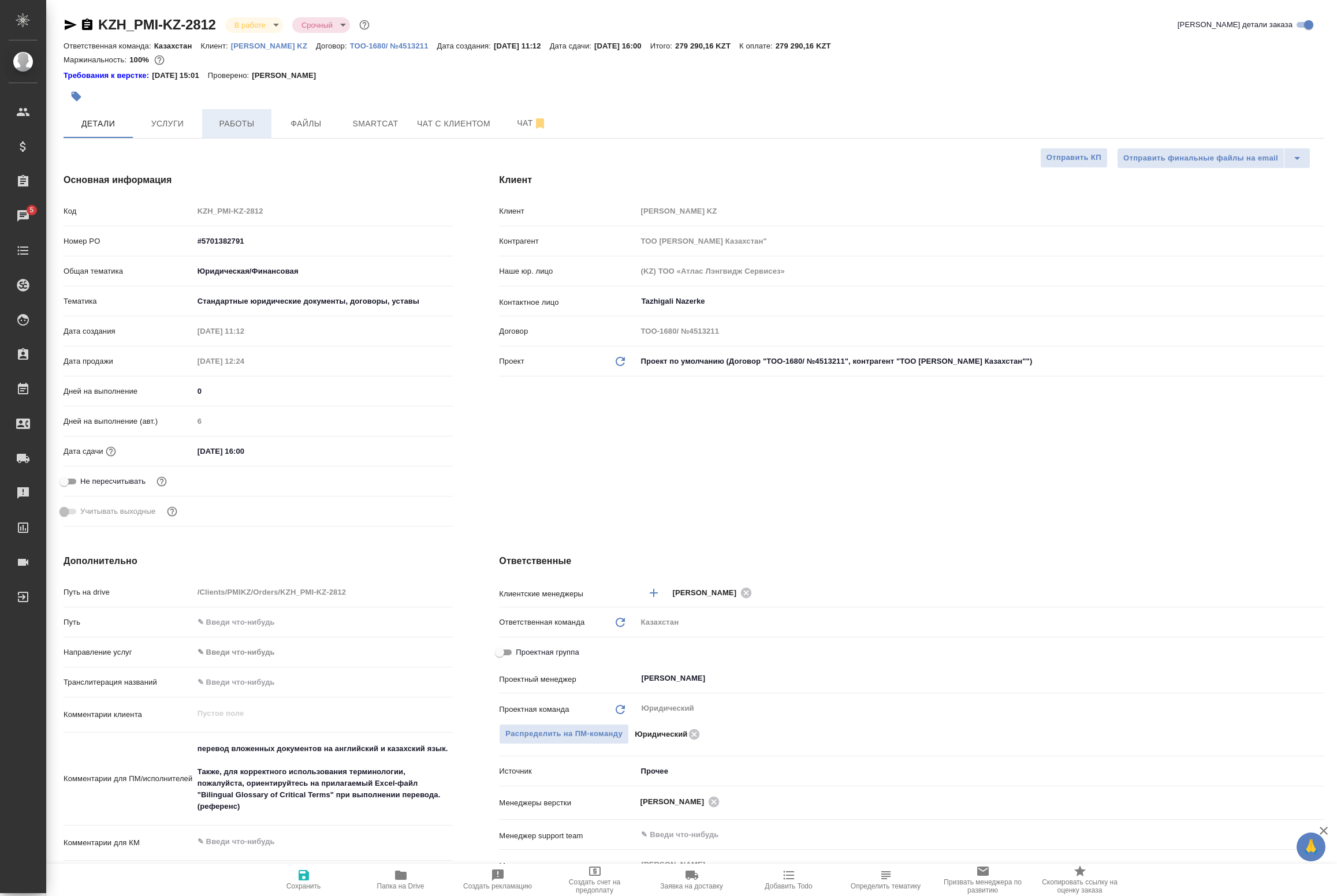
click at [246, 113] on button "Работы" at bounding box center [237, 123] width 69 height 29
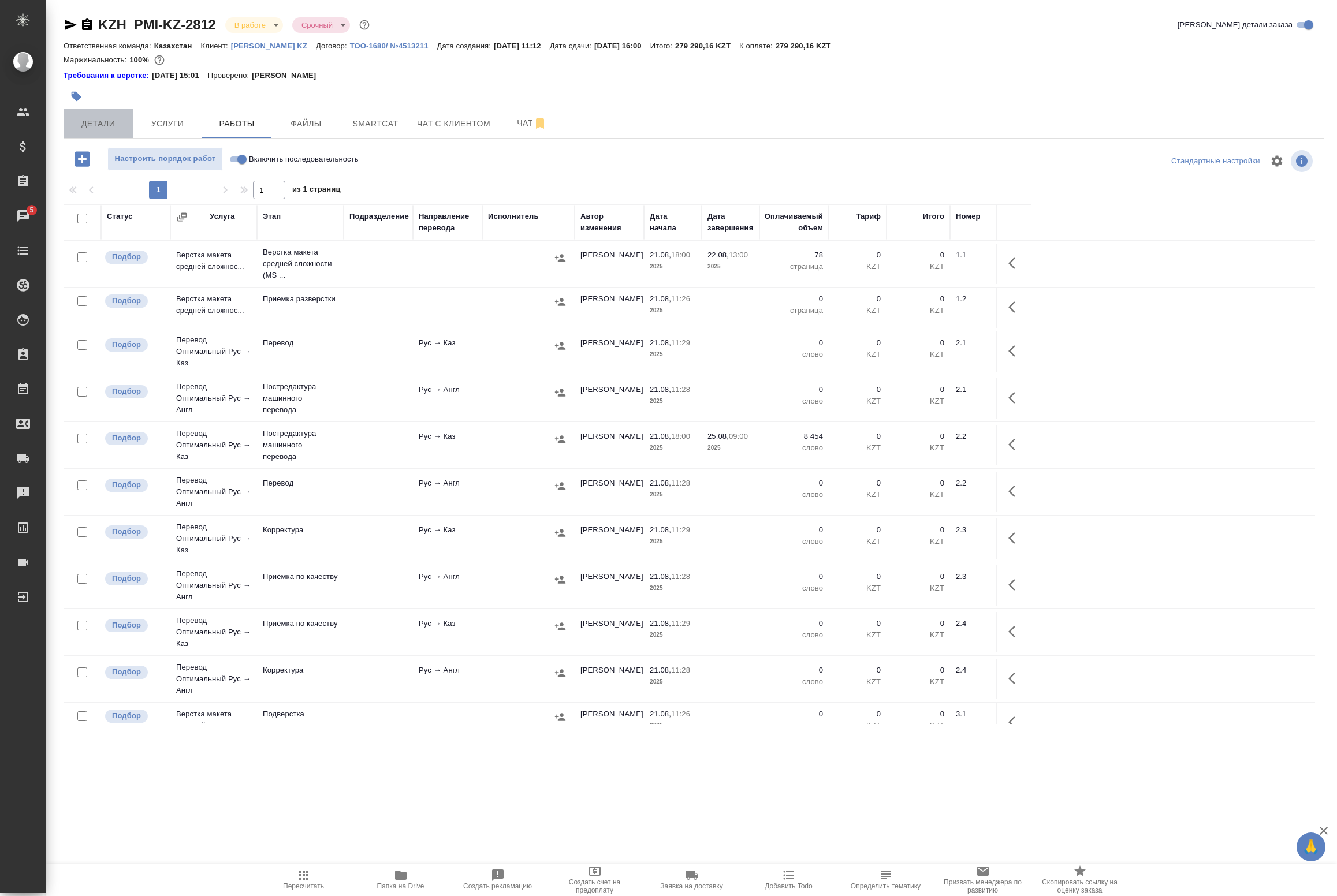
click at [76, 124] on span "Детали" at bounding box center [98, 123] width 55 height 14
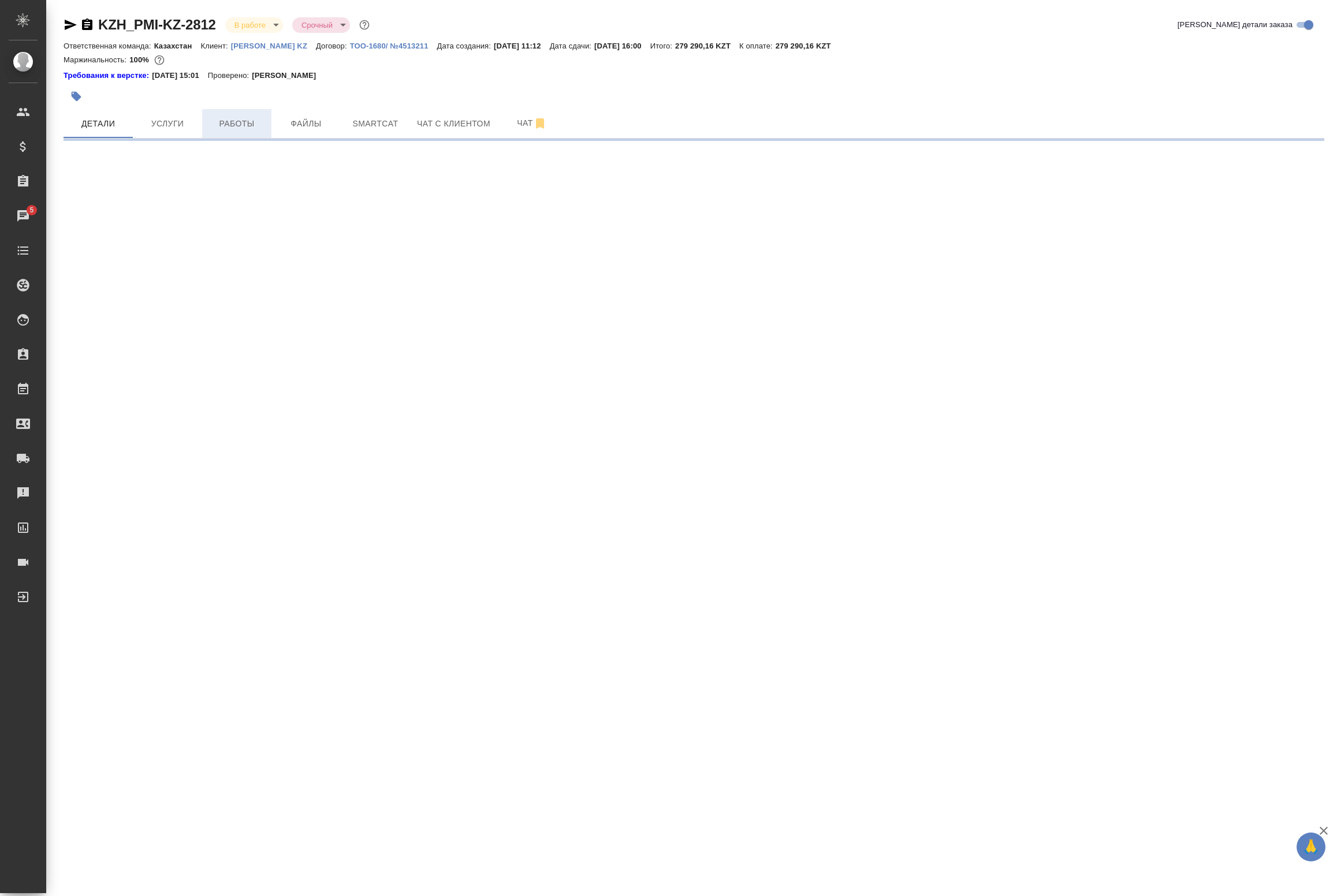
select select "RU"
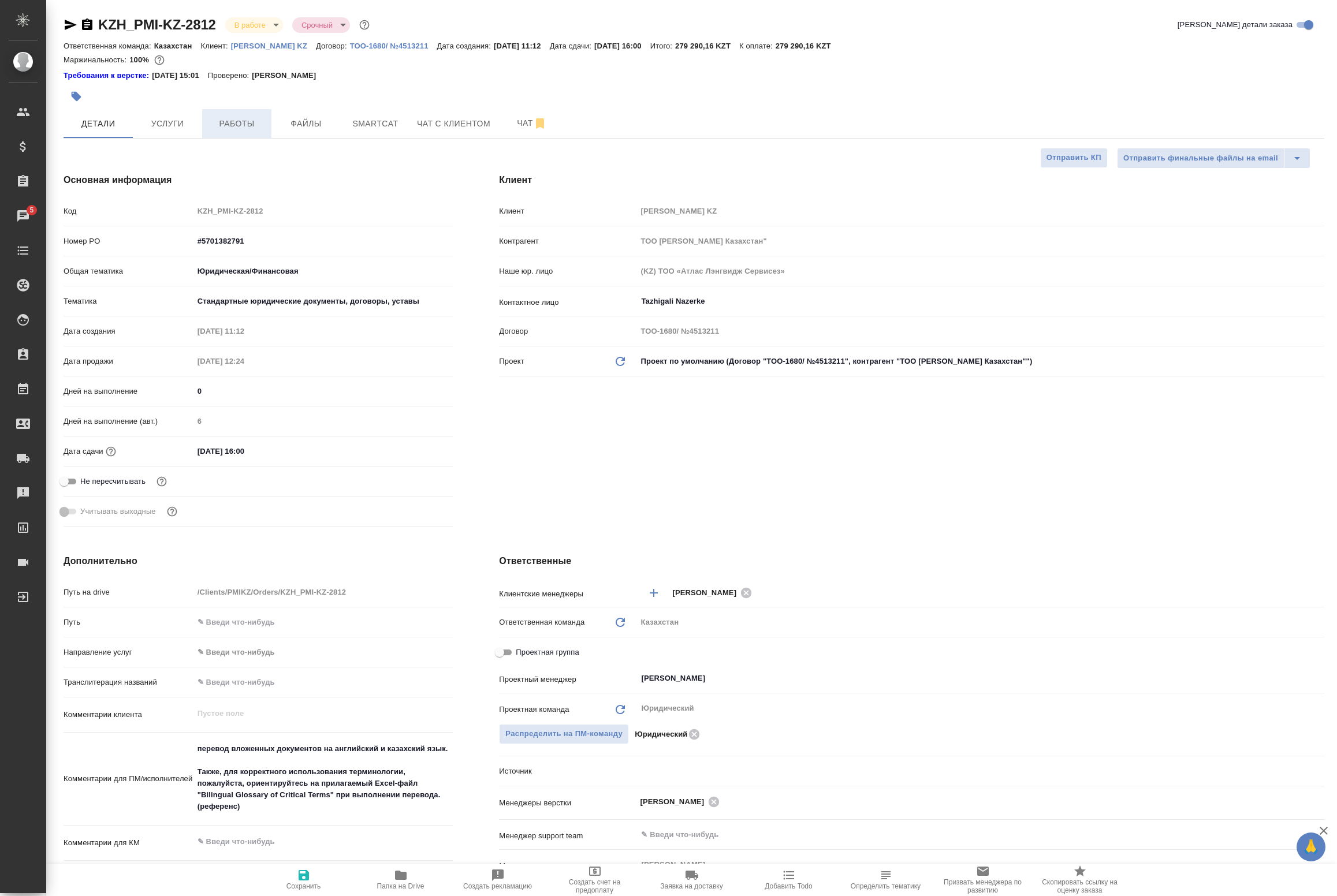
type textarea "x"
click at [254, 121] on span "Работы" at bounding box center [236, 123] width 55 height 14
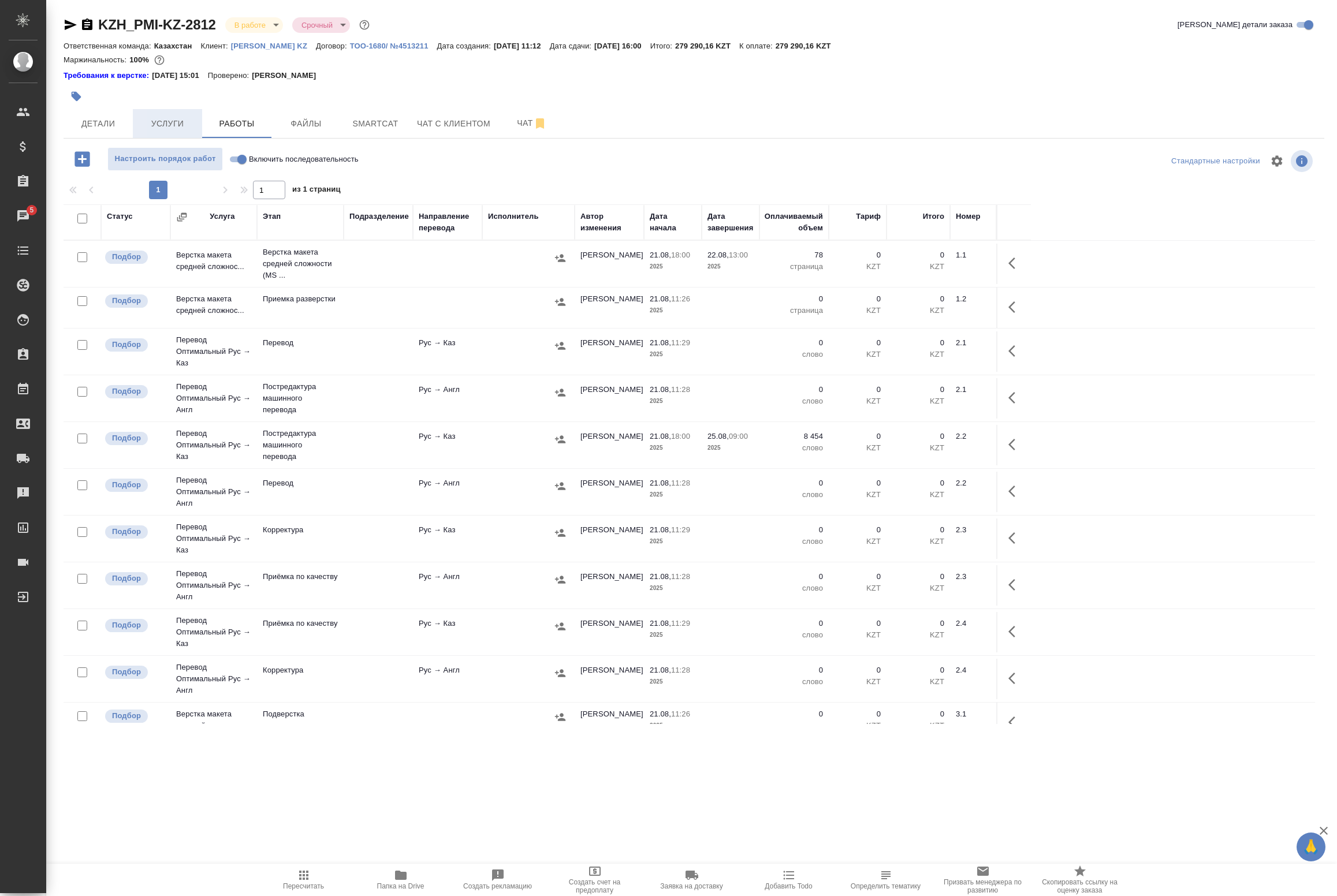
click at [195, 119] on span "Услуги" at bounding box center [167, 123] width 55 height 14
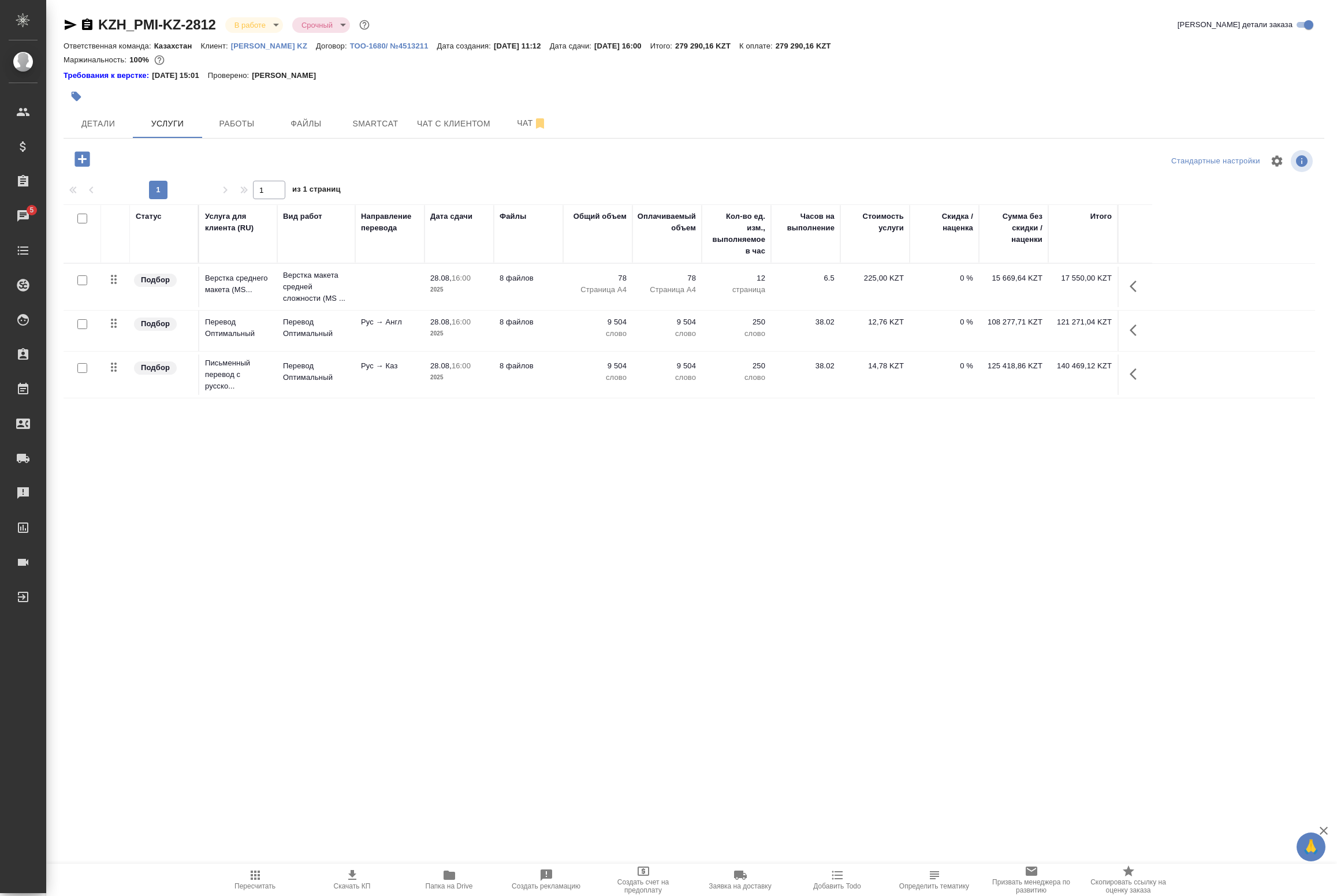
click at [1136, 374] on icon "button" at bounding box center [1136, 374] width 14 height 14
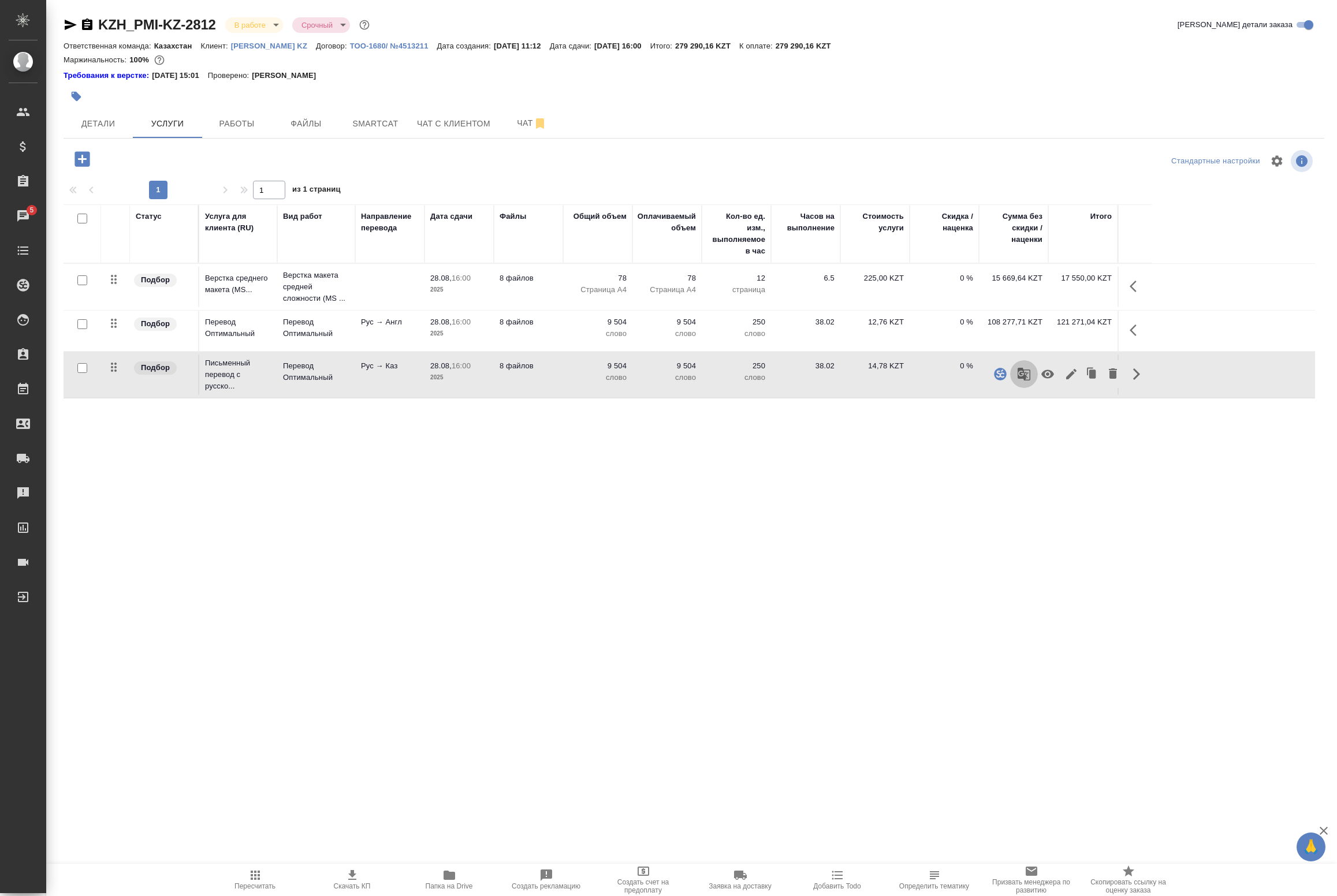
click at [1029, 376] on icon "button" at bounding box center [1025, 374] width 13 height 13
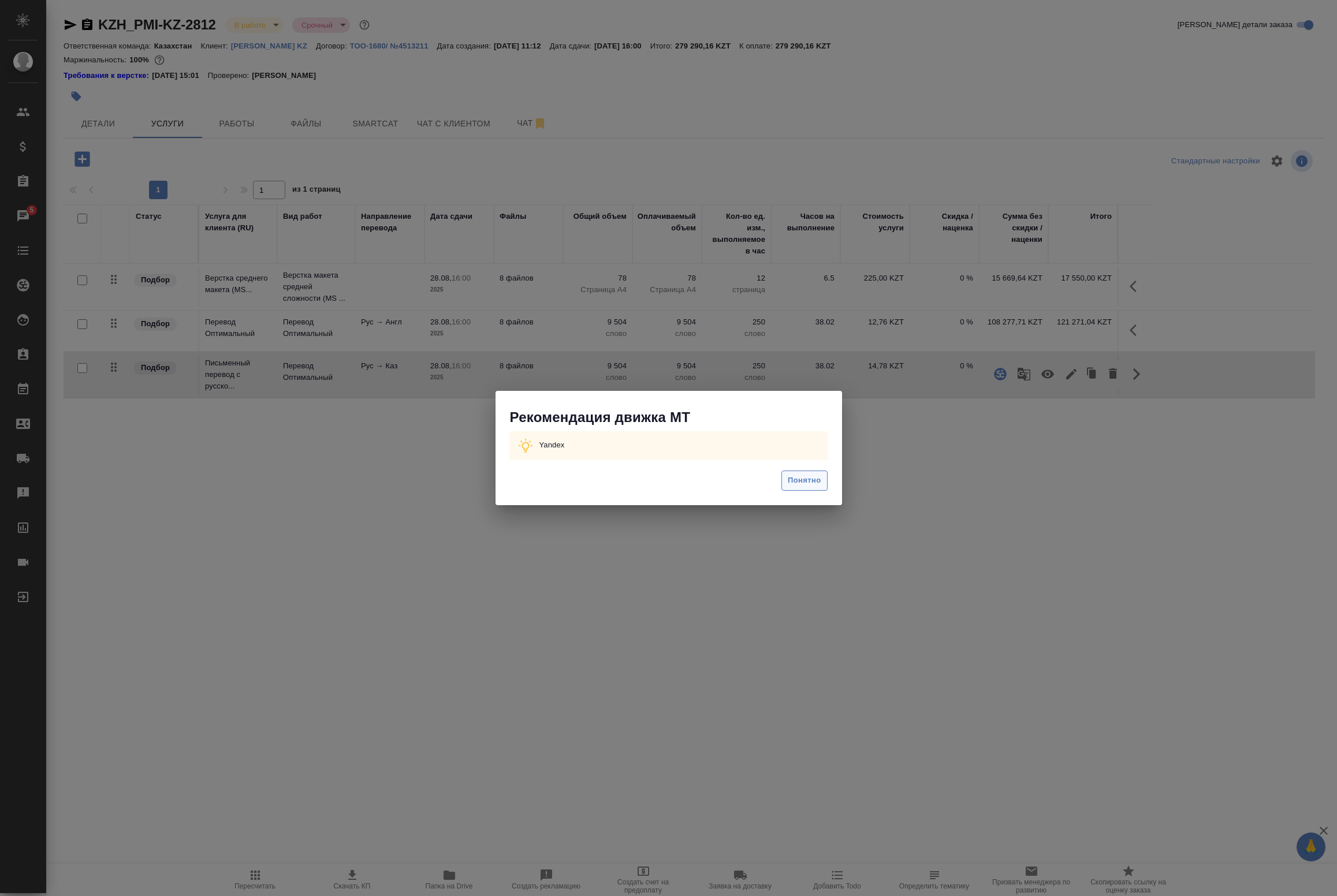
click at [825, 483] on button "Понятно" at bounding box center [804, 481] width 46 height 21
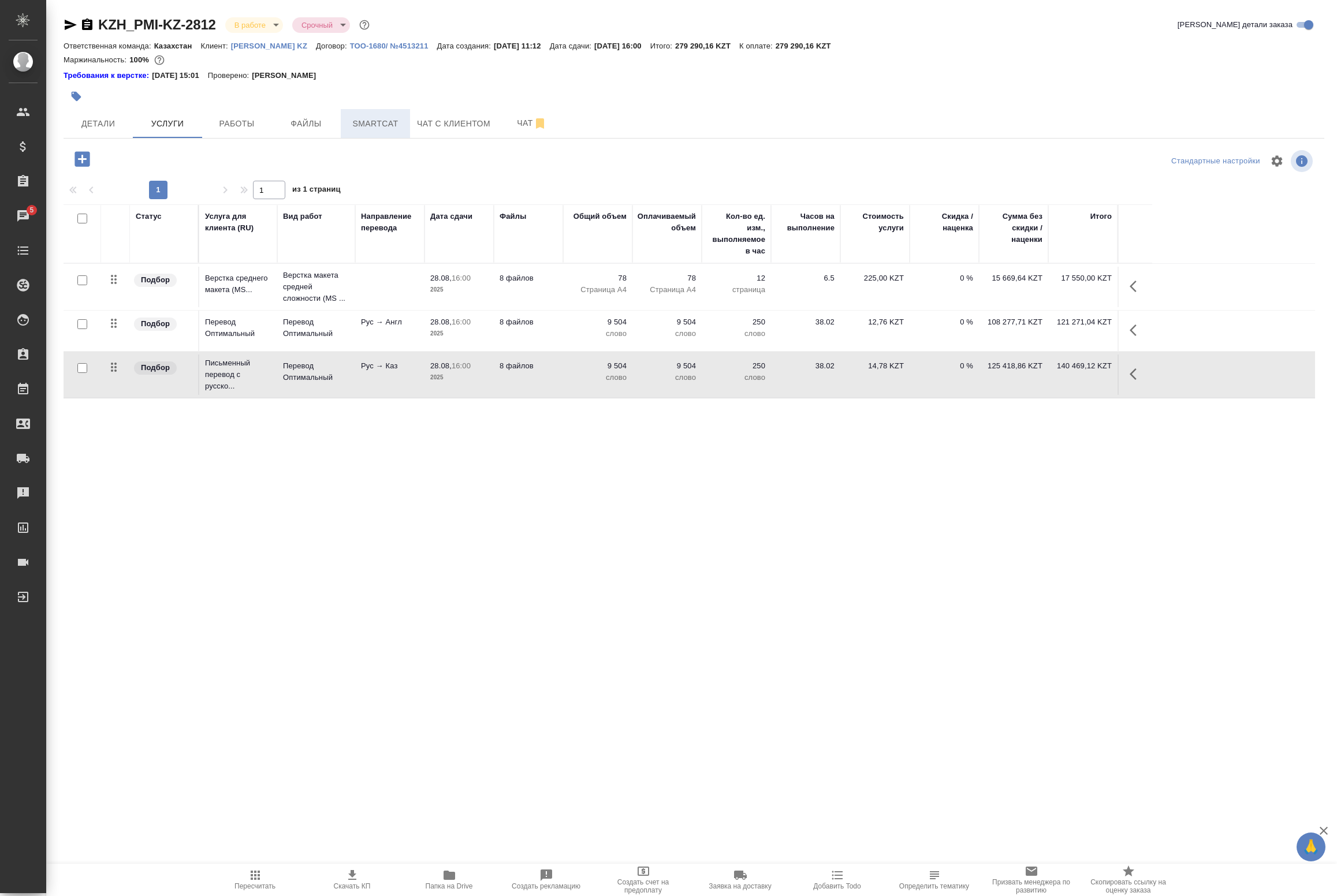
click at [360, 127] on span "Smartcat" at bounding box center [375, 123] width 55 height 14
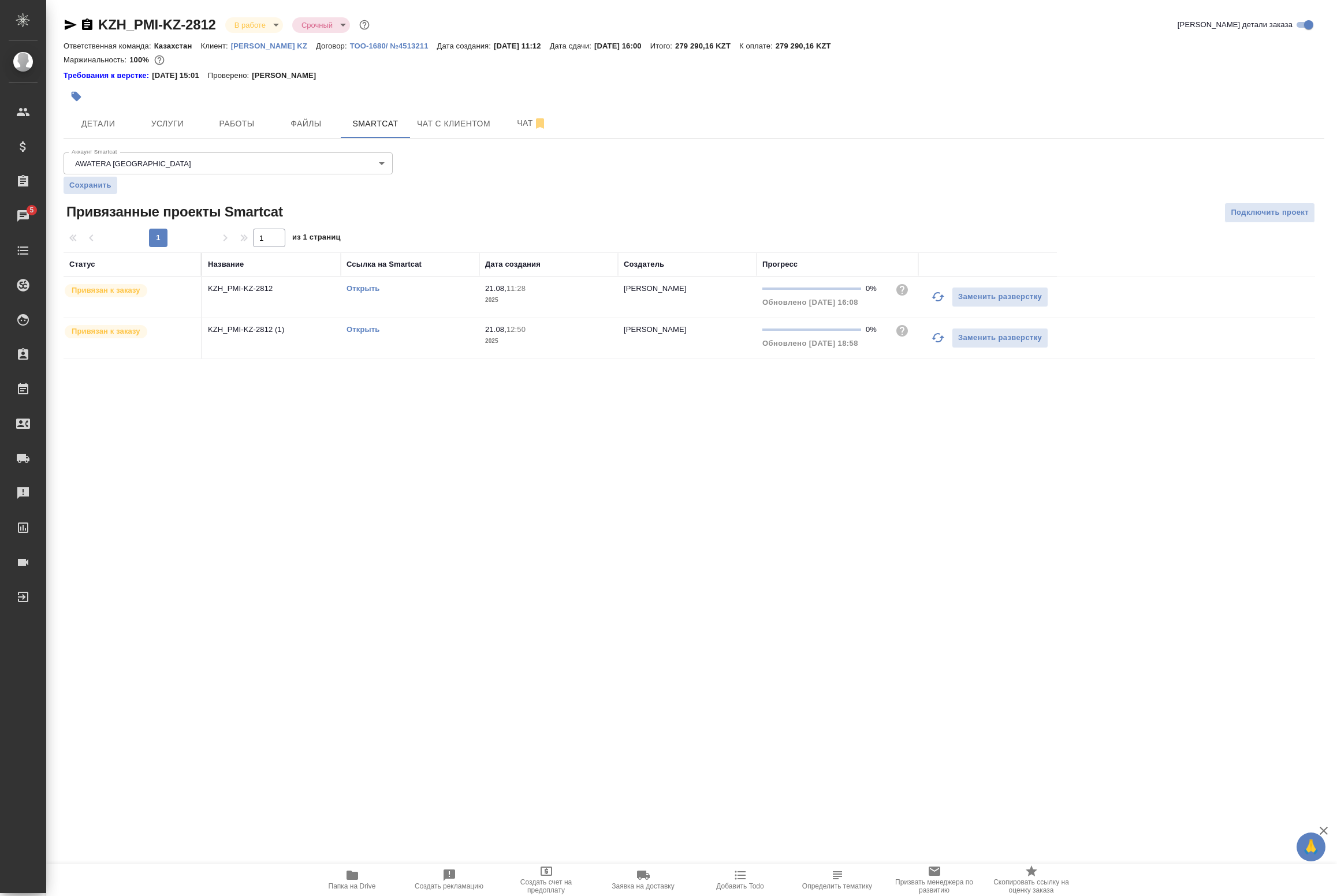
click at [359, 294] on div "Открыть" at bounding box center [411, 289] width 128 height 11
click at [293, 318] on td "KZH_PMI-KZ-2812 (1)" at bounding box center [272, 297] width 139 height 40
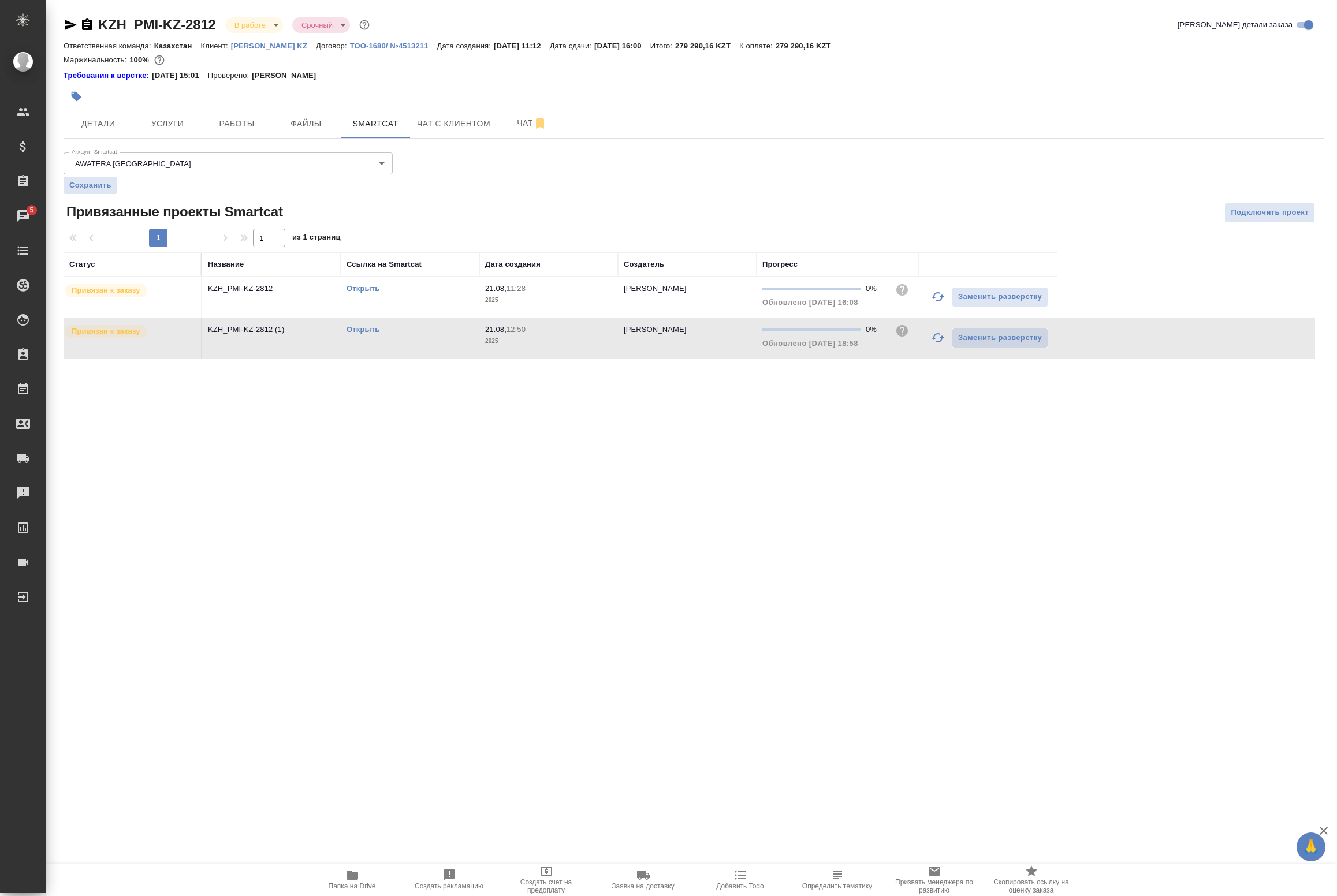
click at [293, 318] on td "KZH_PMI-KZ-2812 (1)" at bounding box center [272, 297] width 139 height 40
click at [253, 120] on span "Работы" at bounding box center [236, 123] width 55 height 14
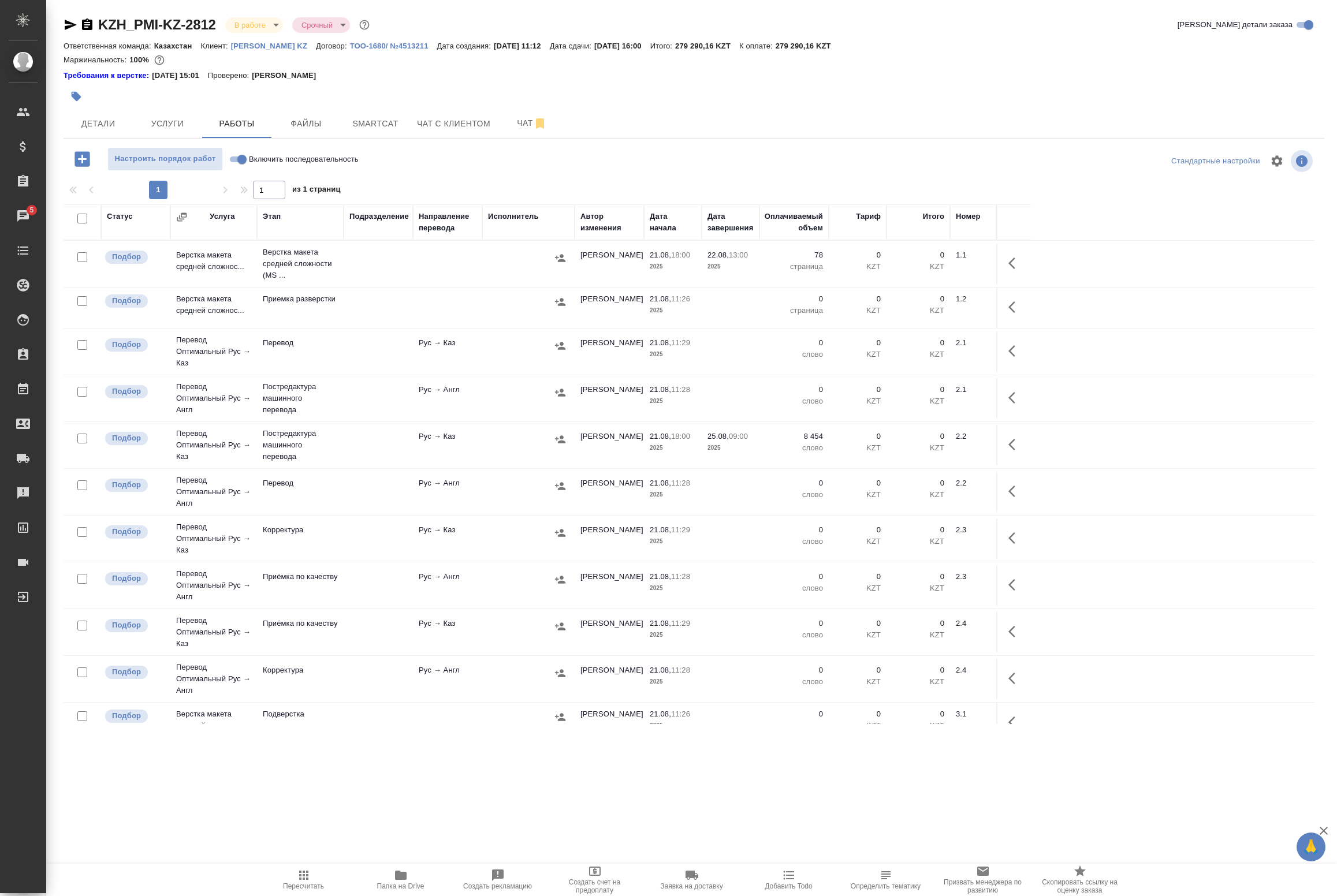
click at [471, 284] on td "Рус → Каз" at bounding box center [447, 263] width 69 height 40
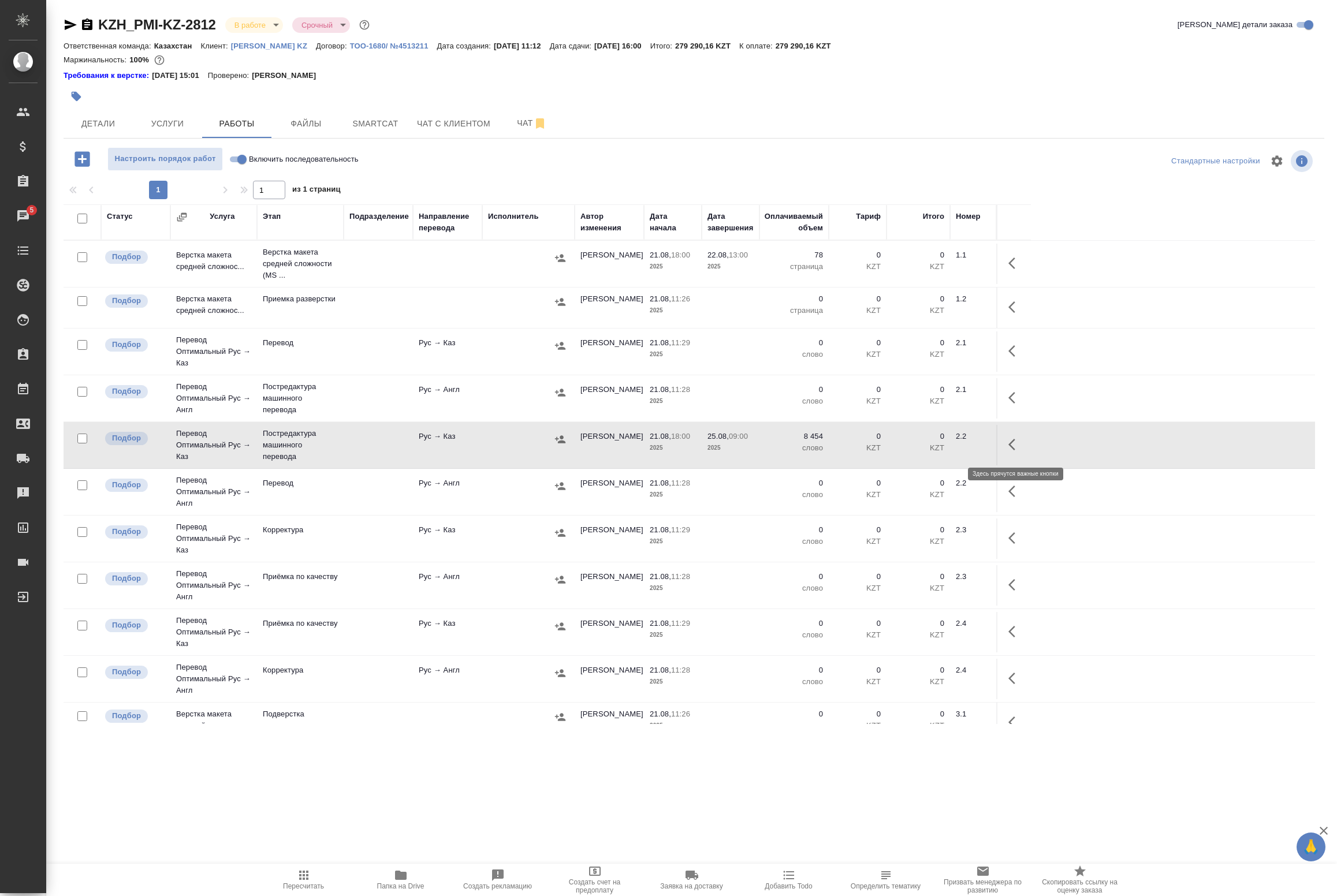
click at [1017, 444] on icon "button" at bounding box center [1015, 444] width 14 height 14
click at [931, 446] on icon "button" at bounding box center [930, 444] width 10 height 10
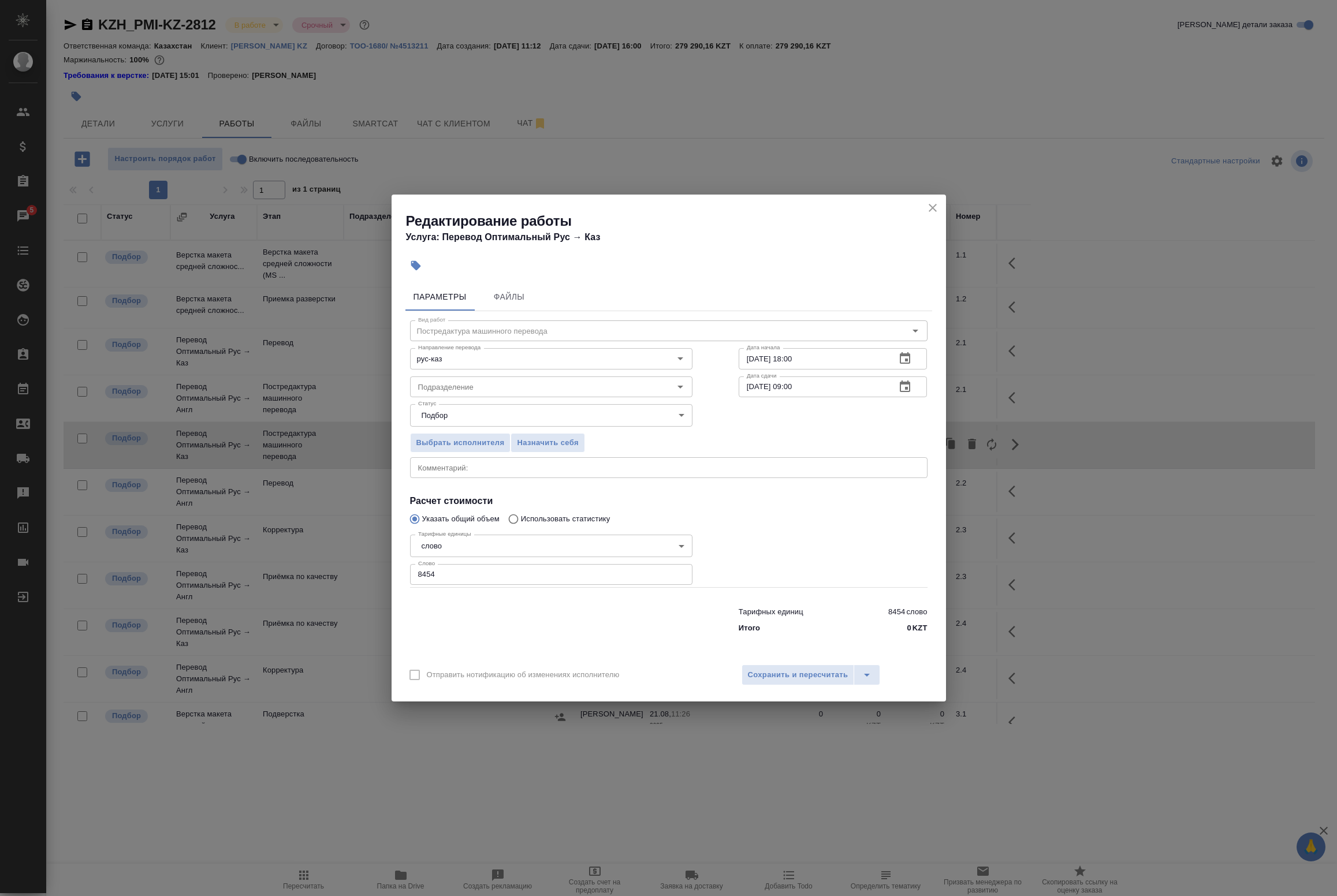
click at [529, 324] on div "Направление перевода рус-каз Направление перевода" at bounding box center [551, 357] width 329 height 74
click at [523, 341] on div "Направление перевода рус-каз Направление перевода" at bounding box center [551, 357] width 329 height 74
click at [484, 327] on div "Направление перевода рус-каз Направление перевода" at bounding box center [551, 357] width 329 height 74
click at [470, 393] on input "Подразделение" at bounding box center [532, 386] width 237 height 14
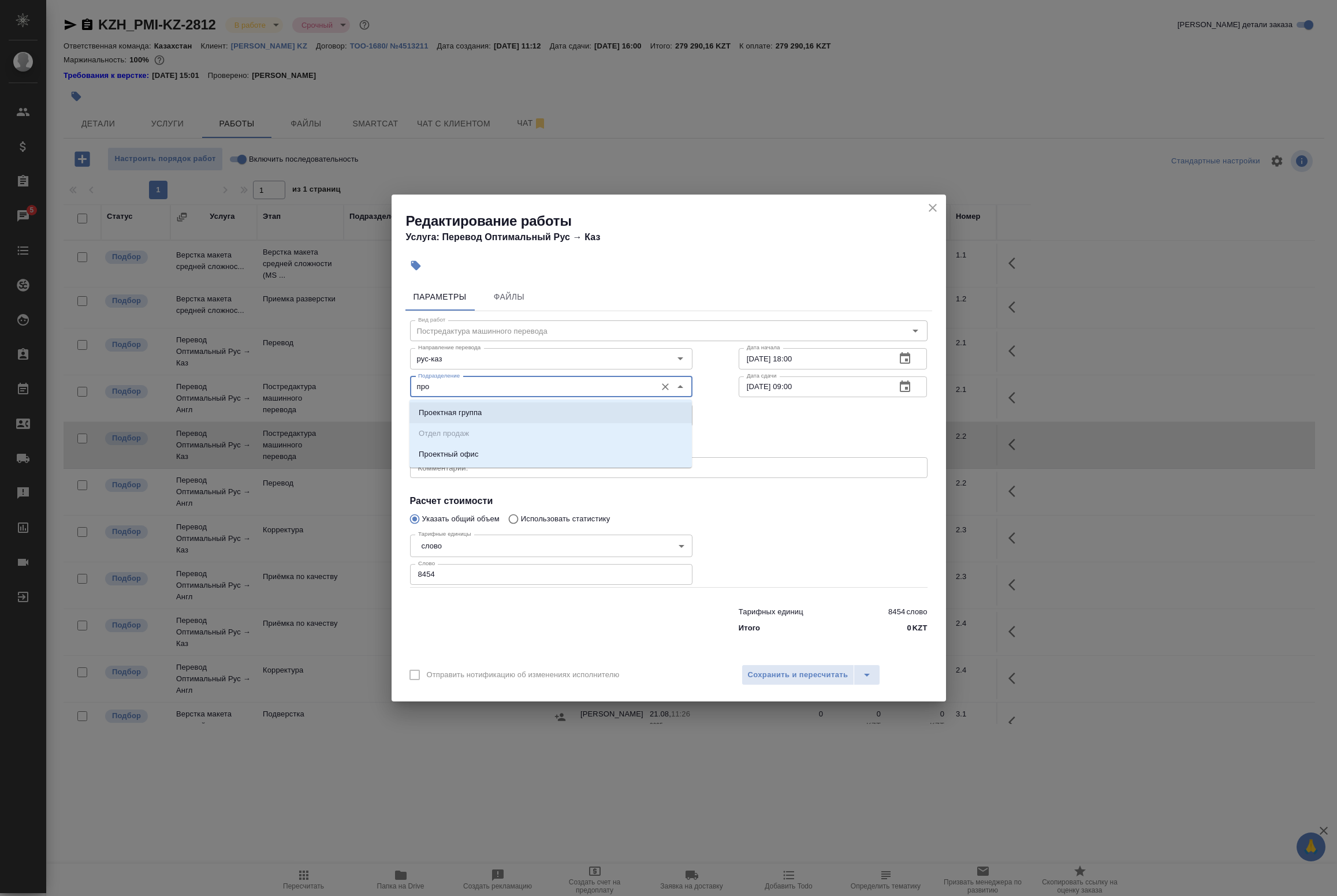
click at [470, 407] on p "Проектная группа" at bounding box center [450, 412] width 63 height 11
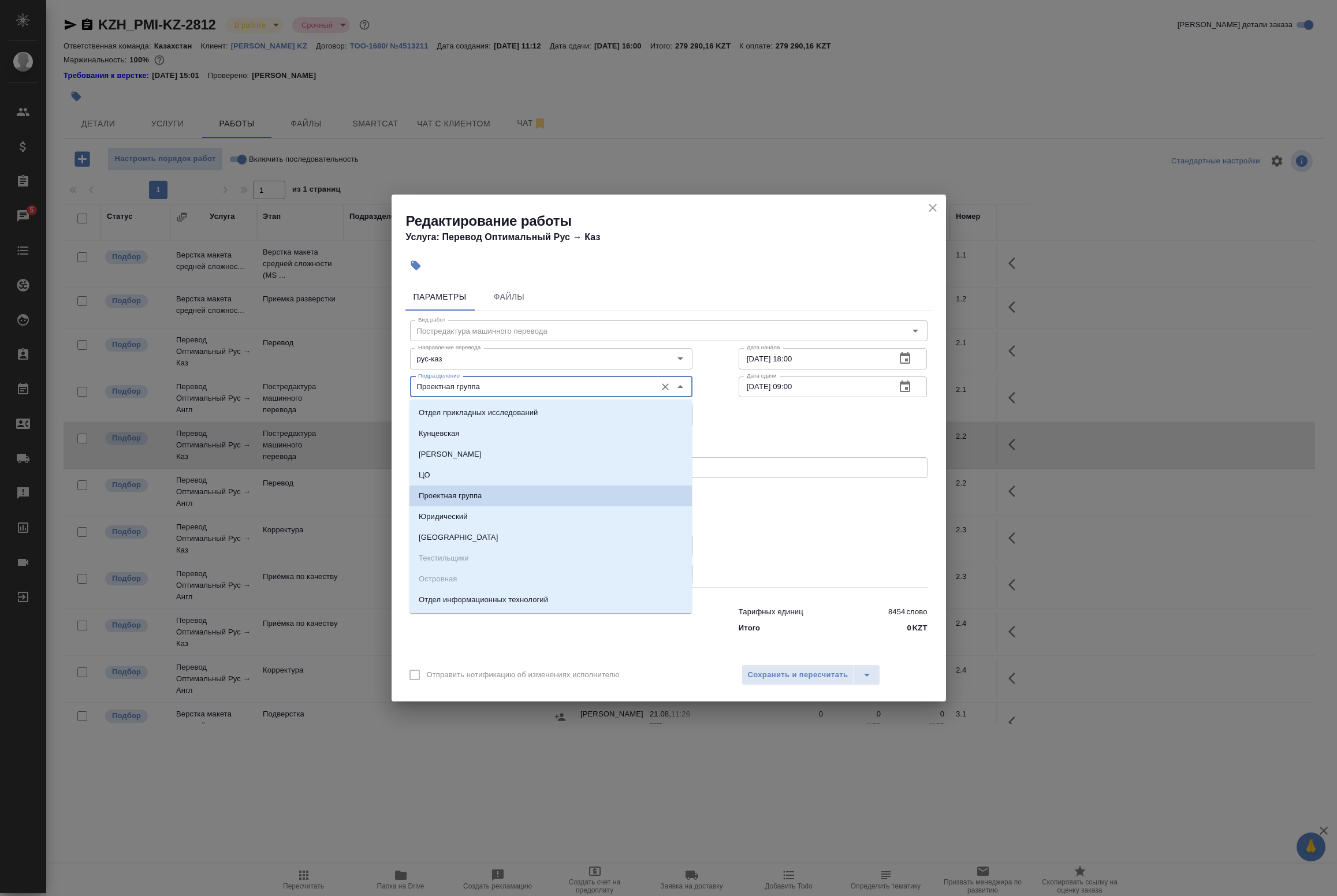
drag, startPoint x: 506, startPoint y: 390, endPoint x: 197, endPoint y: 377, distance: 309.3
click at [203, 377] on div "Редактирование работы Услуга: Перевод Оптимальный Рус → Каз Параметры Файлы Вид…" at bounding box center [668, 448] width 1337 height 896
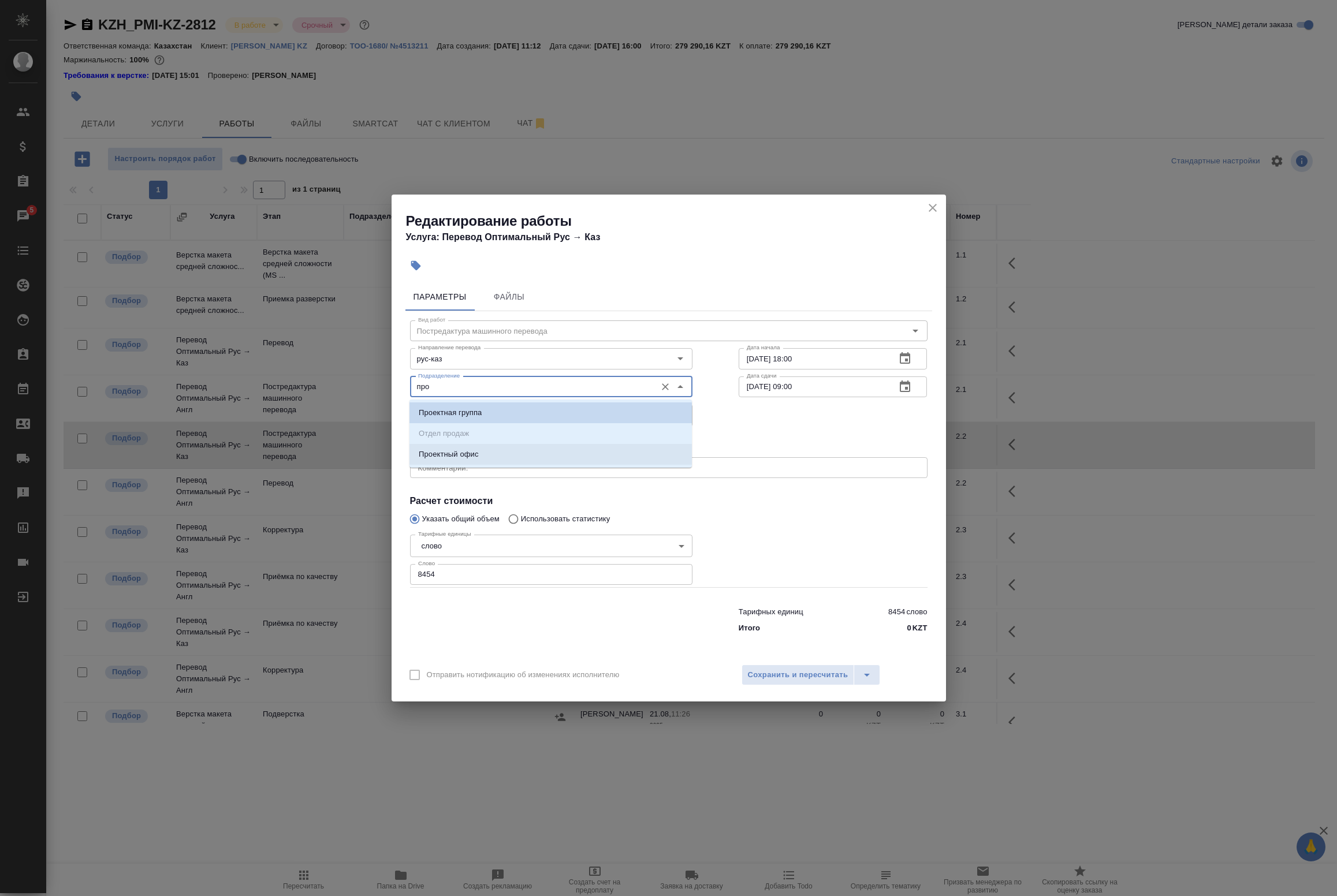
click at [496, 458] on li "Проектный офис" at bounding box center [550, 455] width 282 height 21
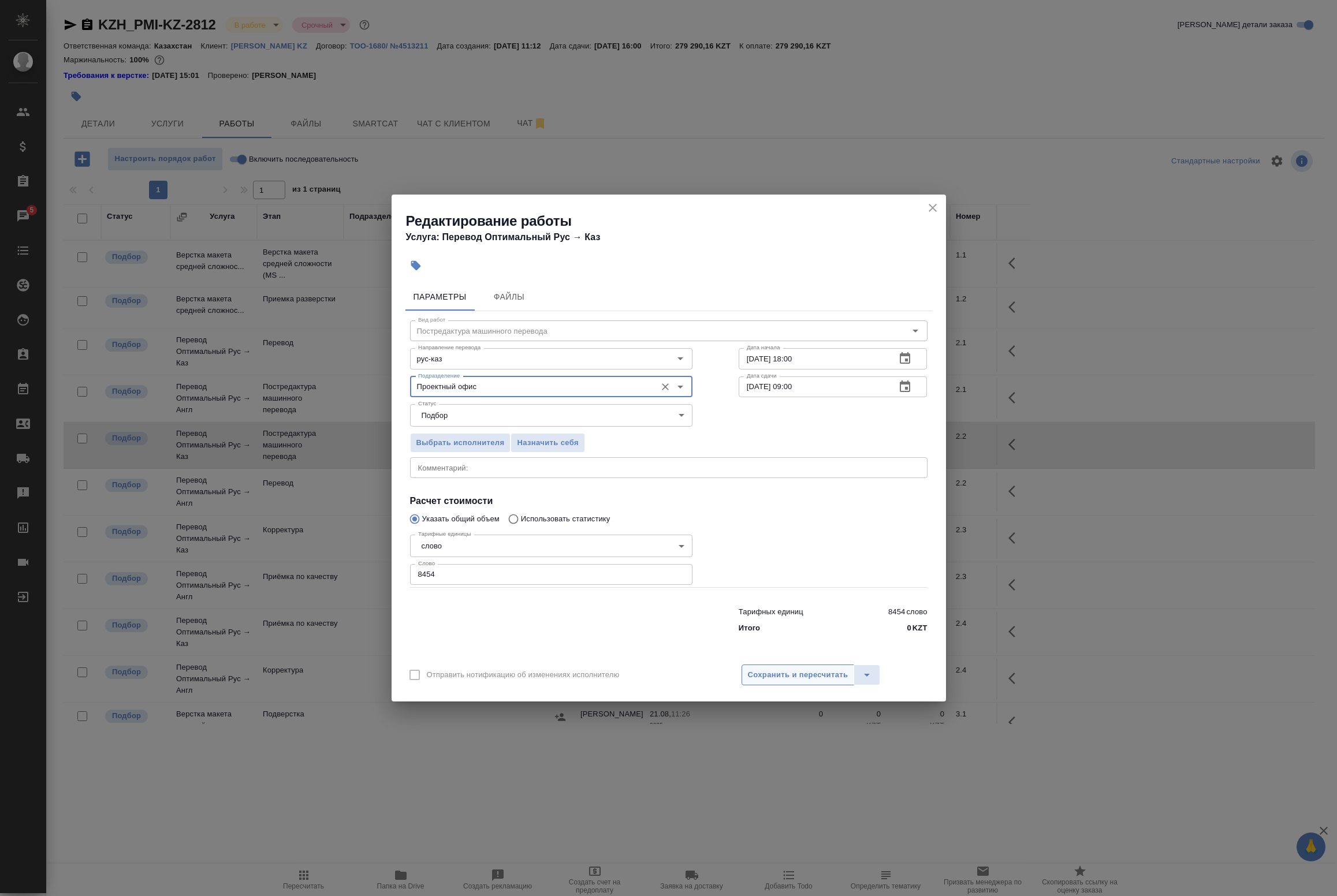
type input "Проектный офис"
click at [805, 677] on span "Сохранить и пересчитать" at bounding box center [798, 675] width 100 height 13
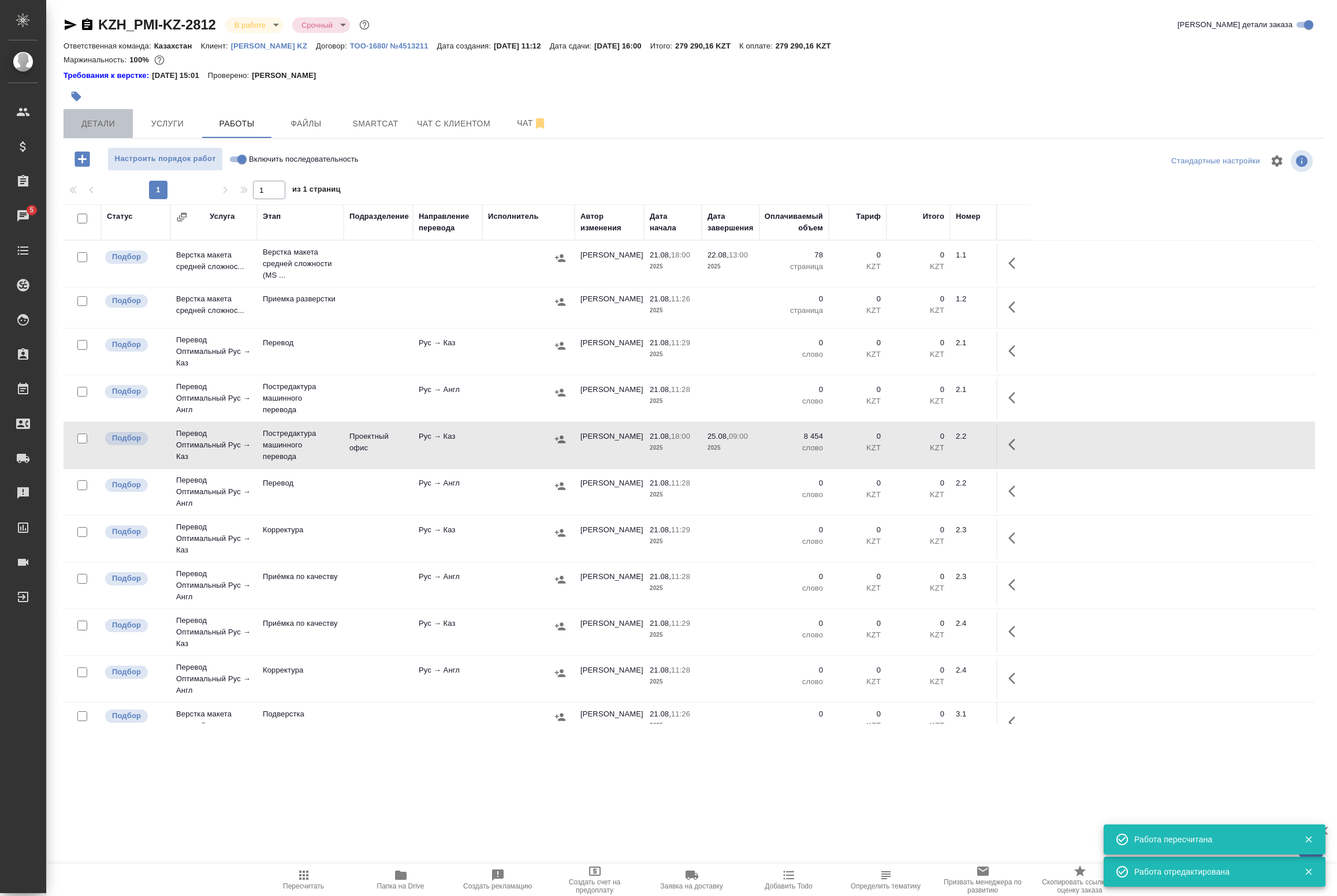
click at [84, 136] on button "Детали" at bounding box center [98, 123] width 69 height 29
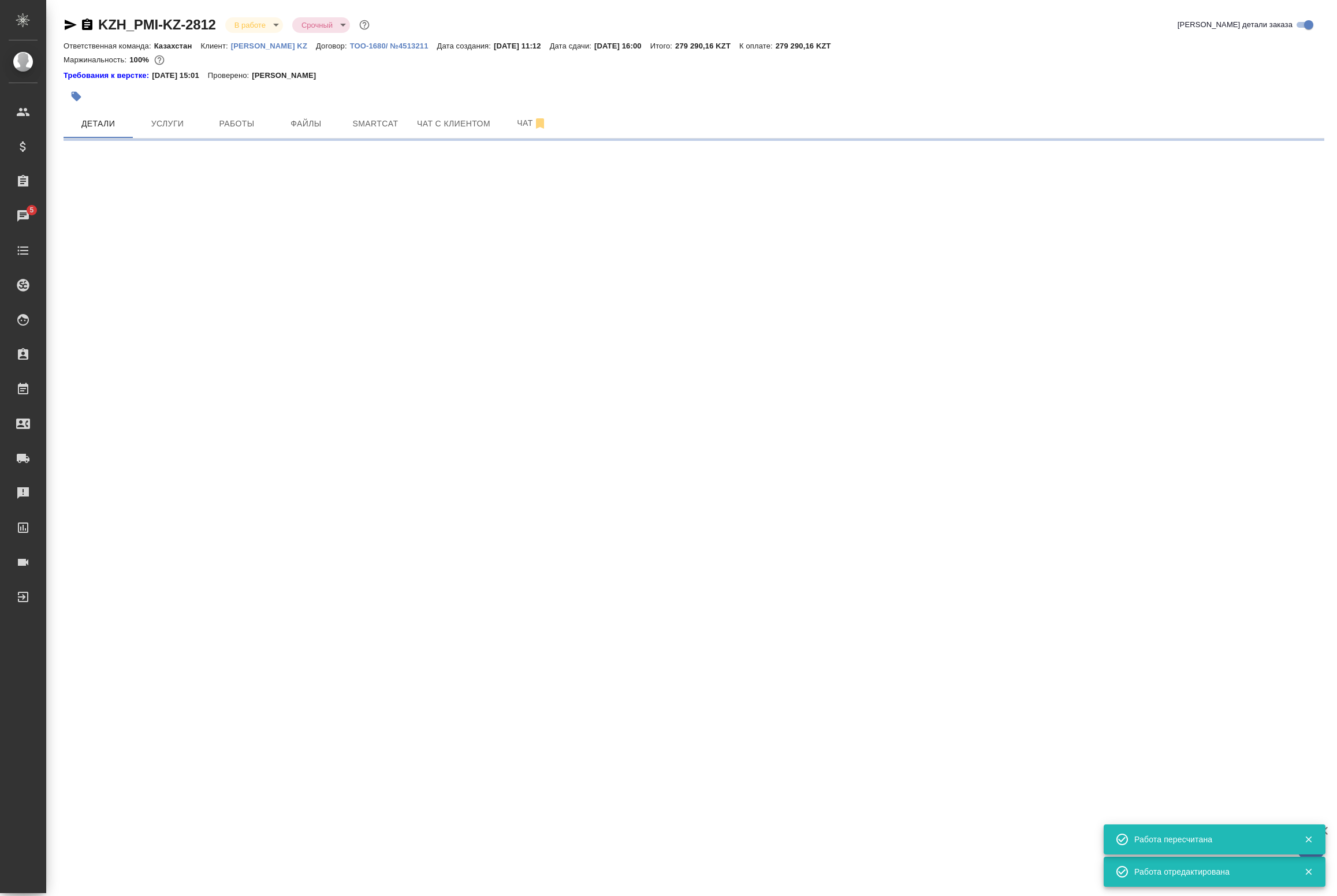
select select "RU"
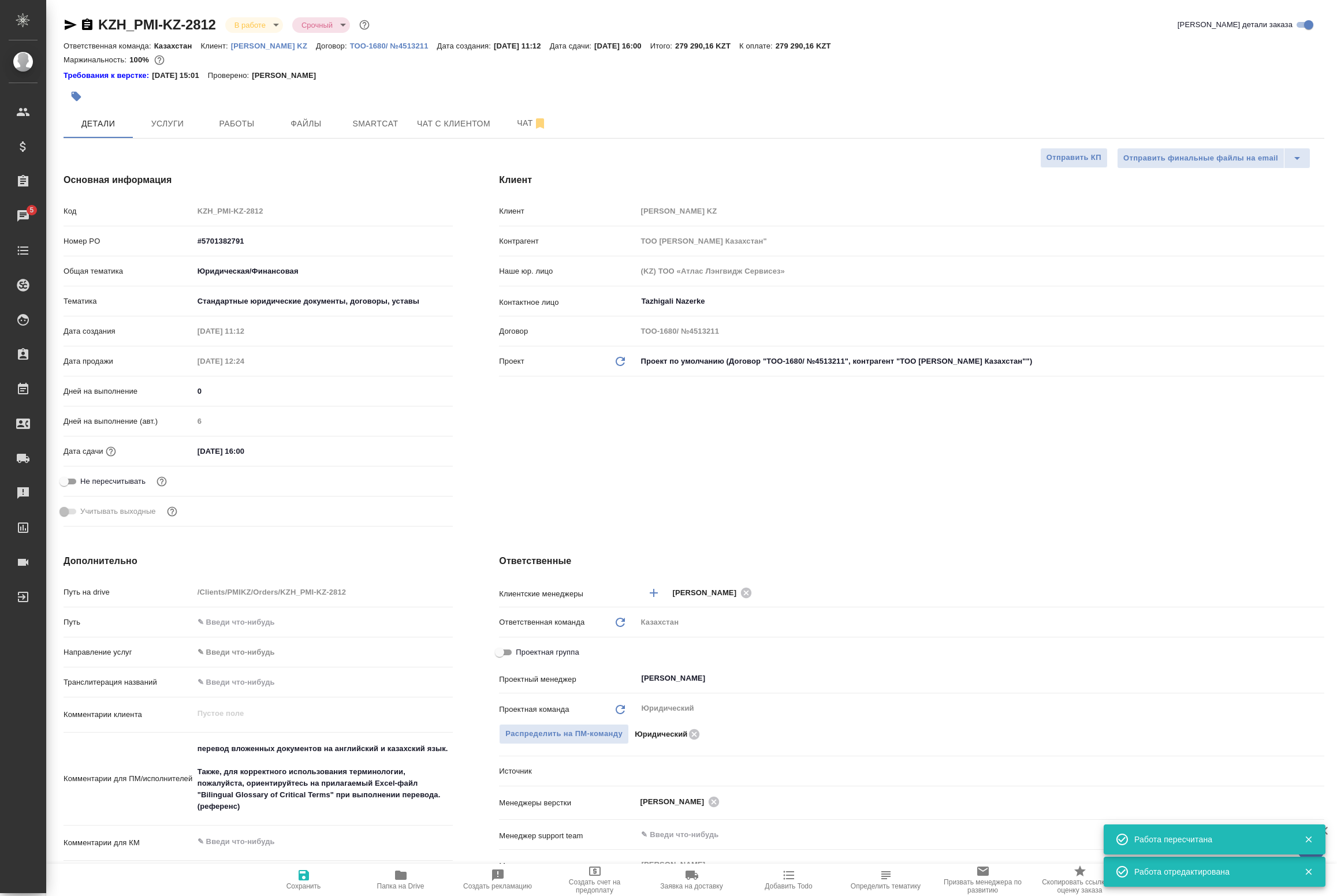
type textarea "x"
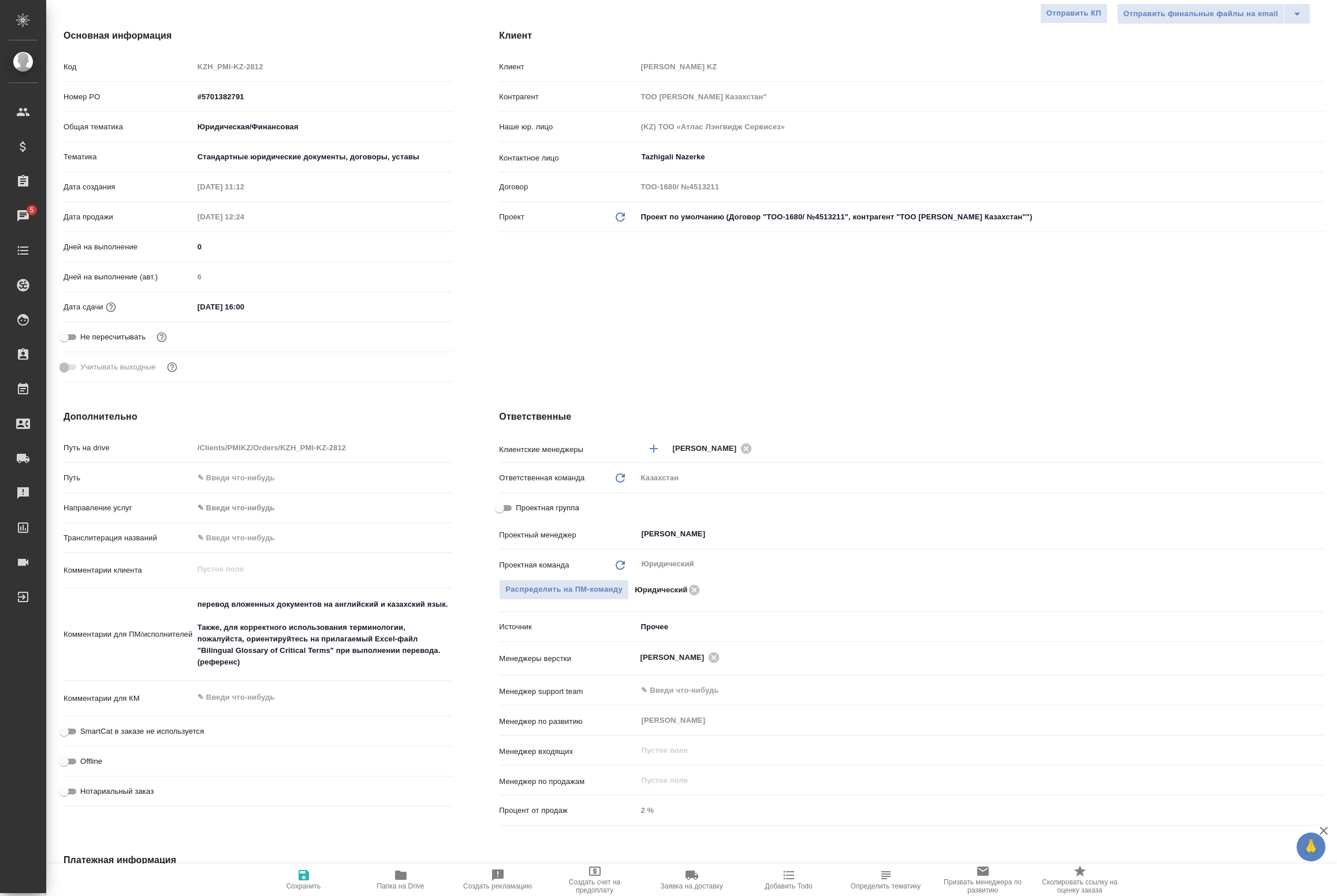
click at [412, 871] on span "Папка на Drive" at bounding box center [400, 879] width 83 height 22
type textarea "x"
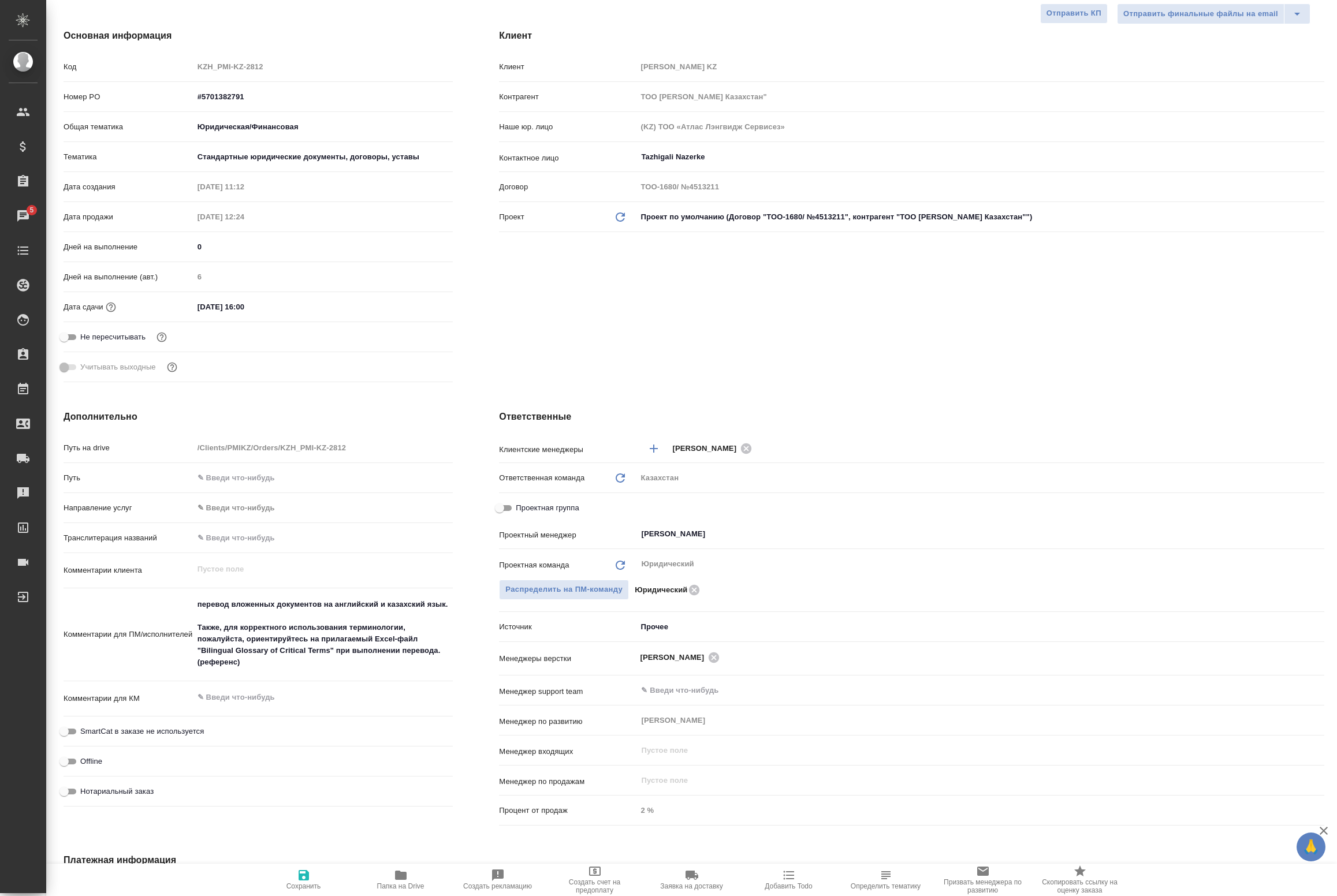
type textarea "x"
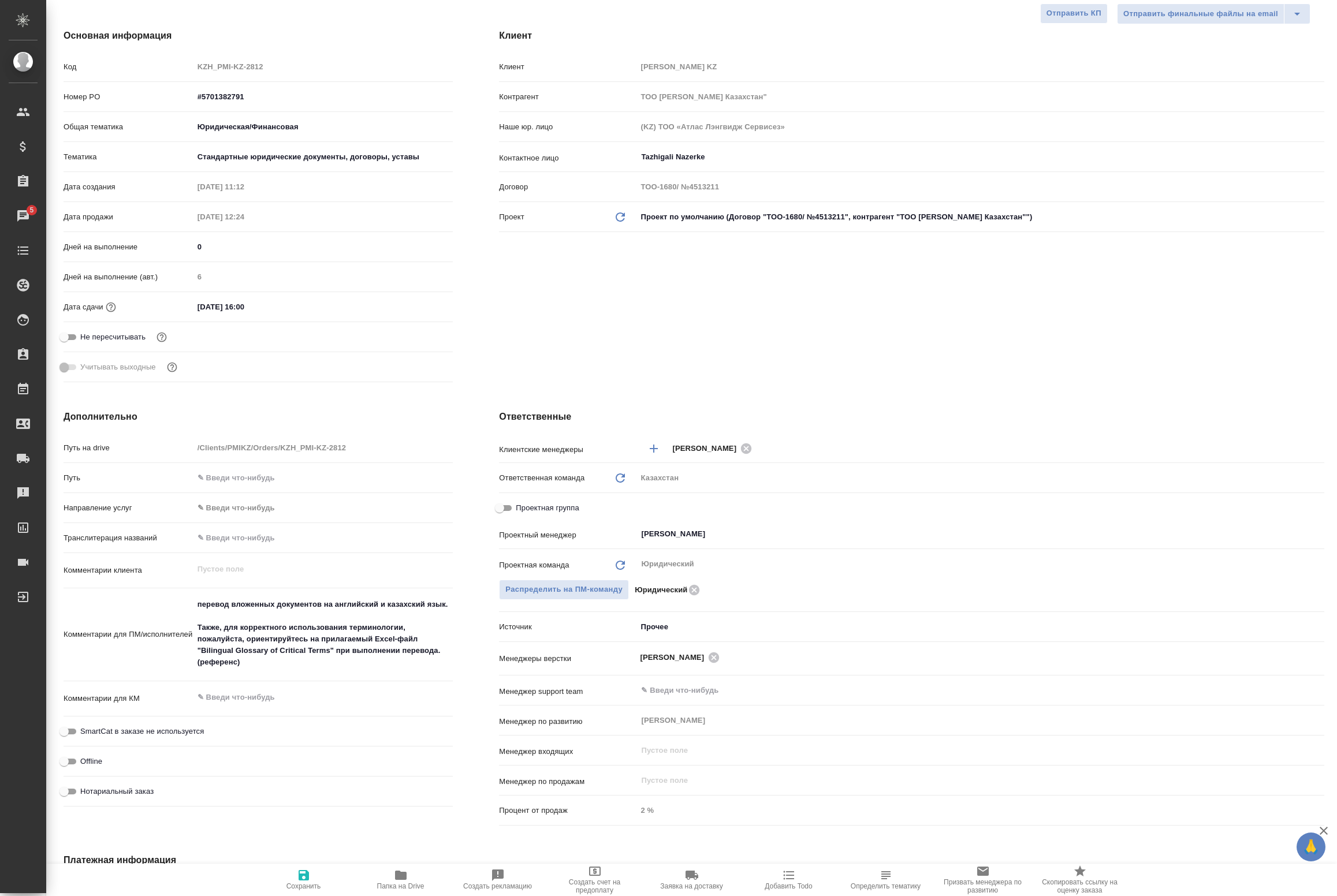
scroll to position [0, 0]
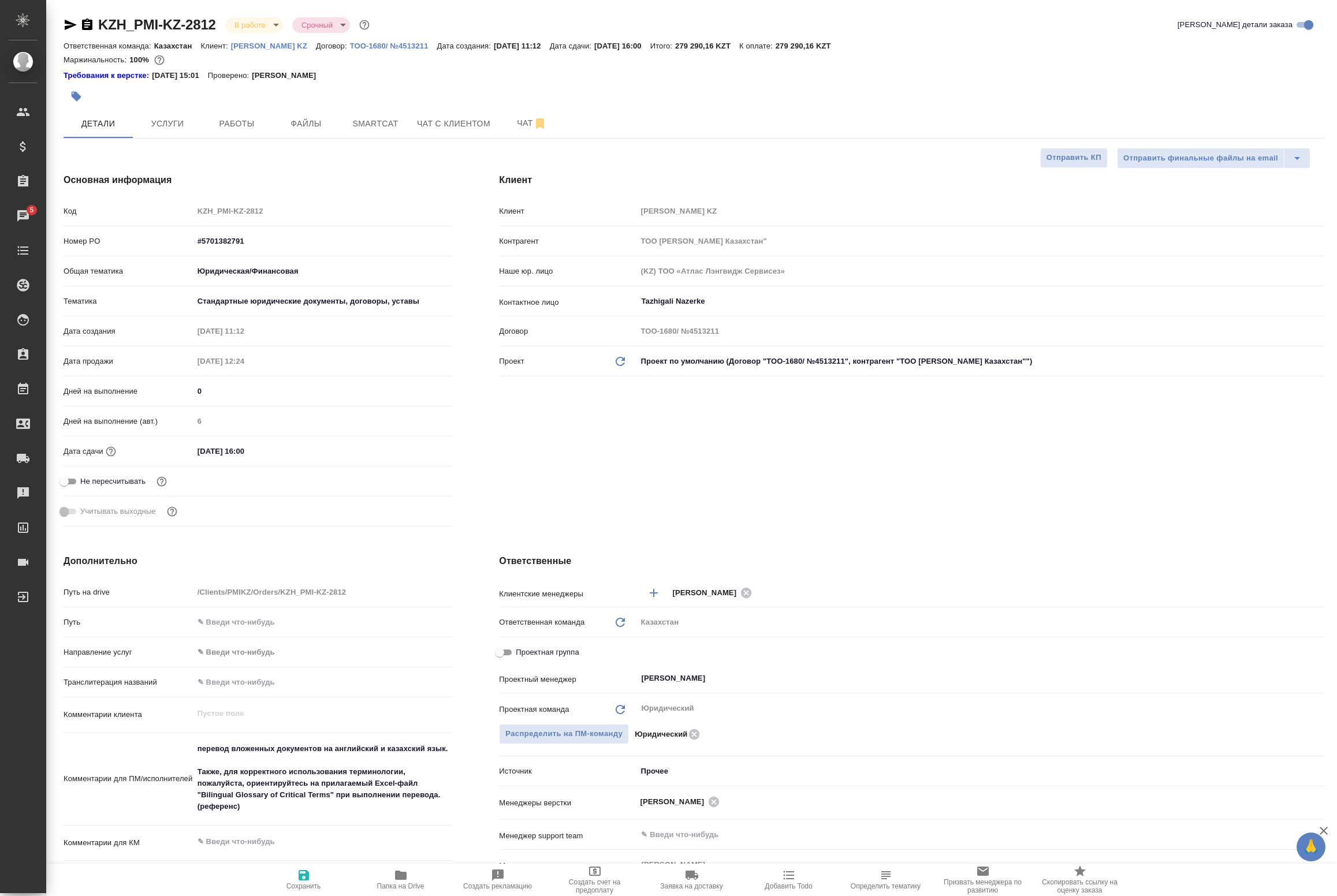
type textarea "x"
drag, startPoint x: 251, startPoint y: 807, endPoint x: 190, endPoint y: 787, distance: 64.2
click at [190, 787] on div "Комментарии для ПМ/исполнителей перевод вложенных документов на английский и ка…" at bounding box center [258, 780] width 389 height 84
type textarea "x"
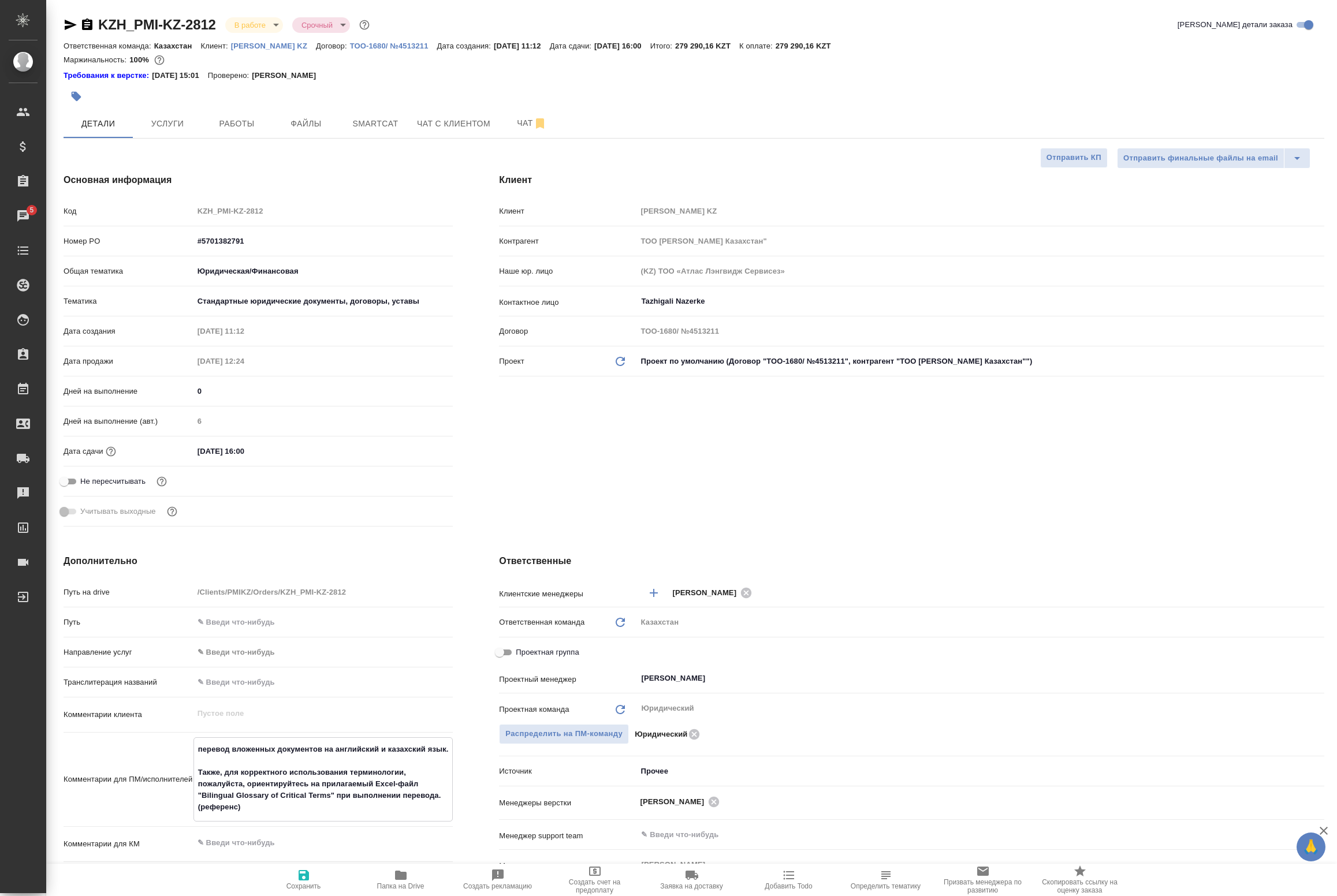
type textarea "x"
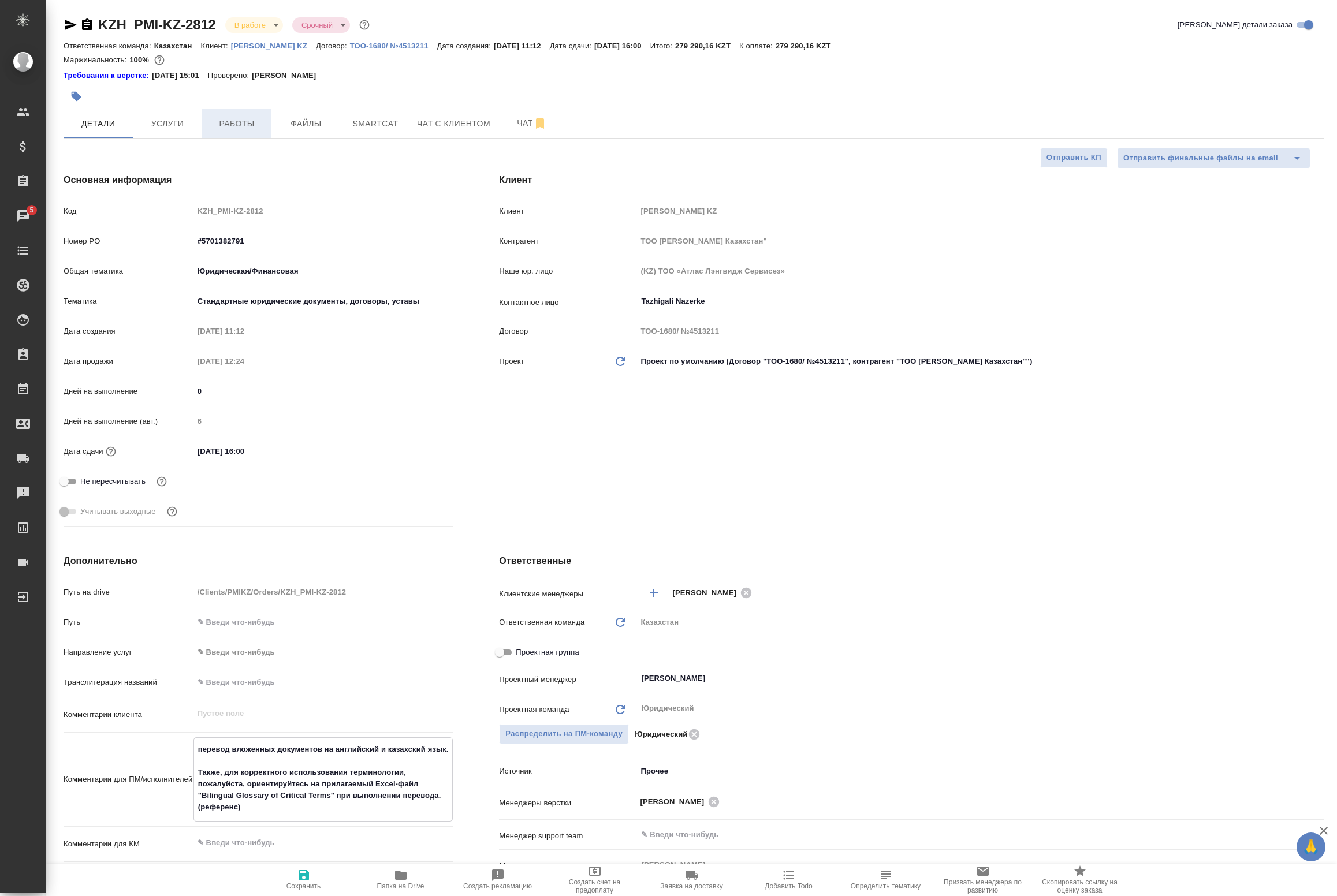
click at [258, 113] on button "Работы" at bounding box center [237, 123] width 69 height 29
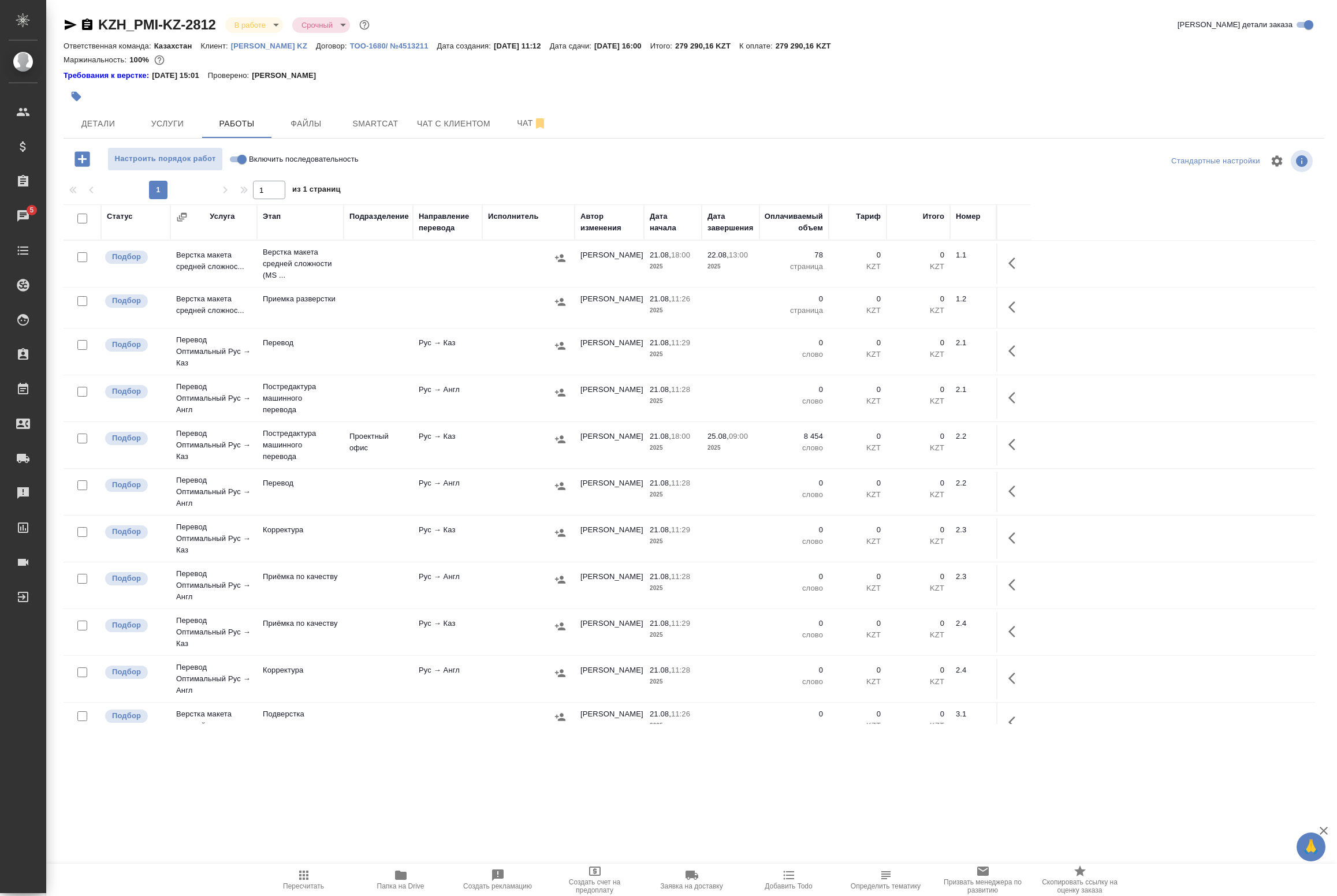
click at [1009, 446] on icon "button" at bounding box center [1015, 444] width 14 height 14
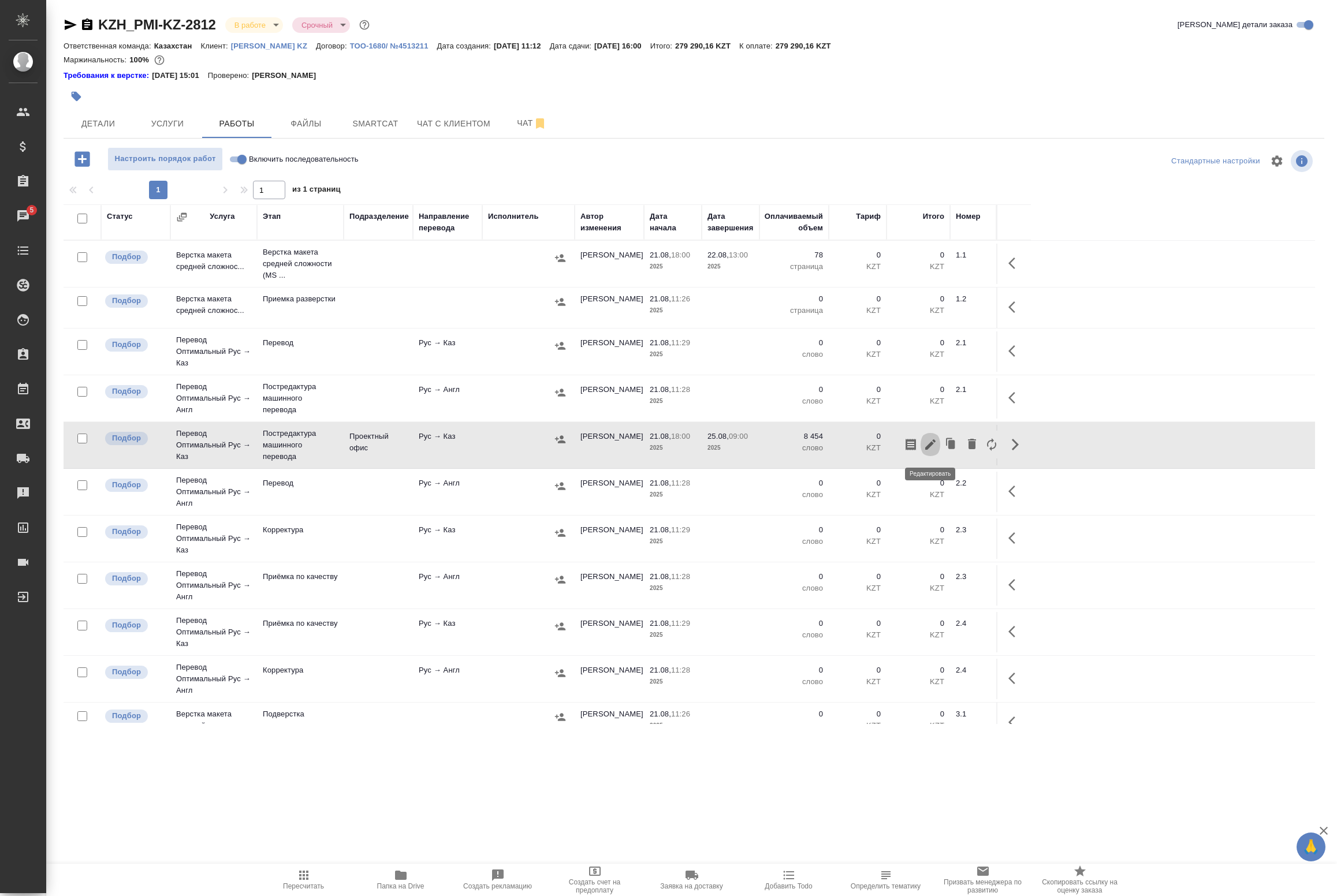
click at [931, 444] on icon "button" at bounding box center [930, 444] width 10 height 10
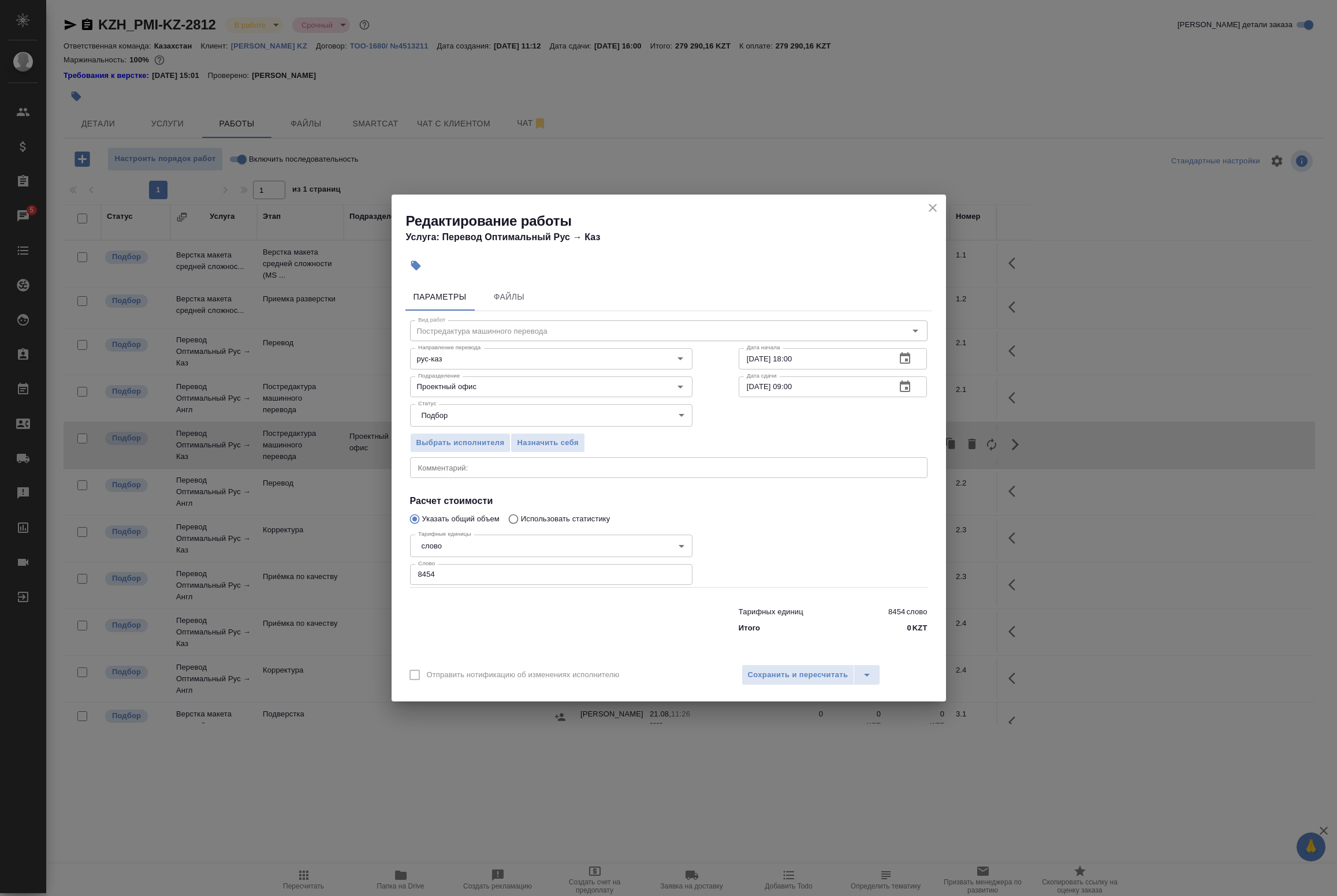
click at [462, 471] on textarea at bounding box center [668, 468] width 502 height 8
paste textarea "пожалуйста, ориентируйтесь на прилагаемый Excel-файл "Bilingual Glossary of Cri…"
drag, startPoint x: 900, startPoint y: 469, endPoint x: 847, endPoint y: 472, distance: 53.1
click at [847, 472] on div "пожалуйста, ориентируйтесь на прилагаемый Excel-файл "Bilingual Glossary of Cri…" at bounding box center [668, 468] width 518 height 21
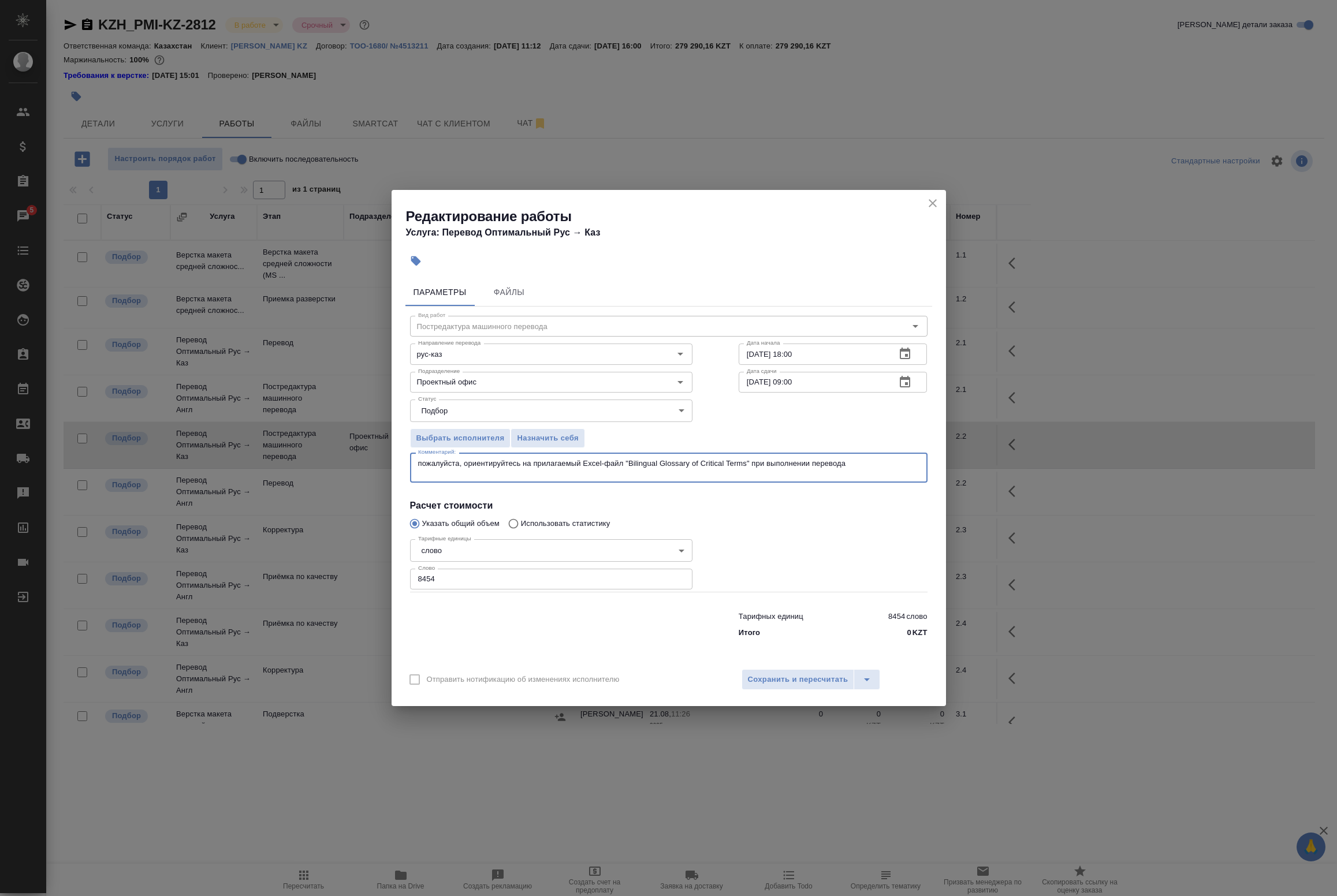
paste textarea "https://drive.awatera.com/s/5D2esWHZKjRr4BH"
click at [752, 462] on textarea "пожалуйста, ориентируйтесь на прилагаемый Excel-файл "Bilingual Glossary of Cri…" at bounding box center [668, 468] width 502 height 18
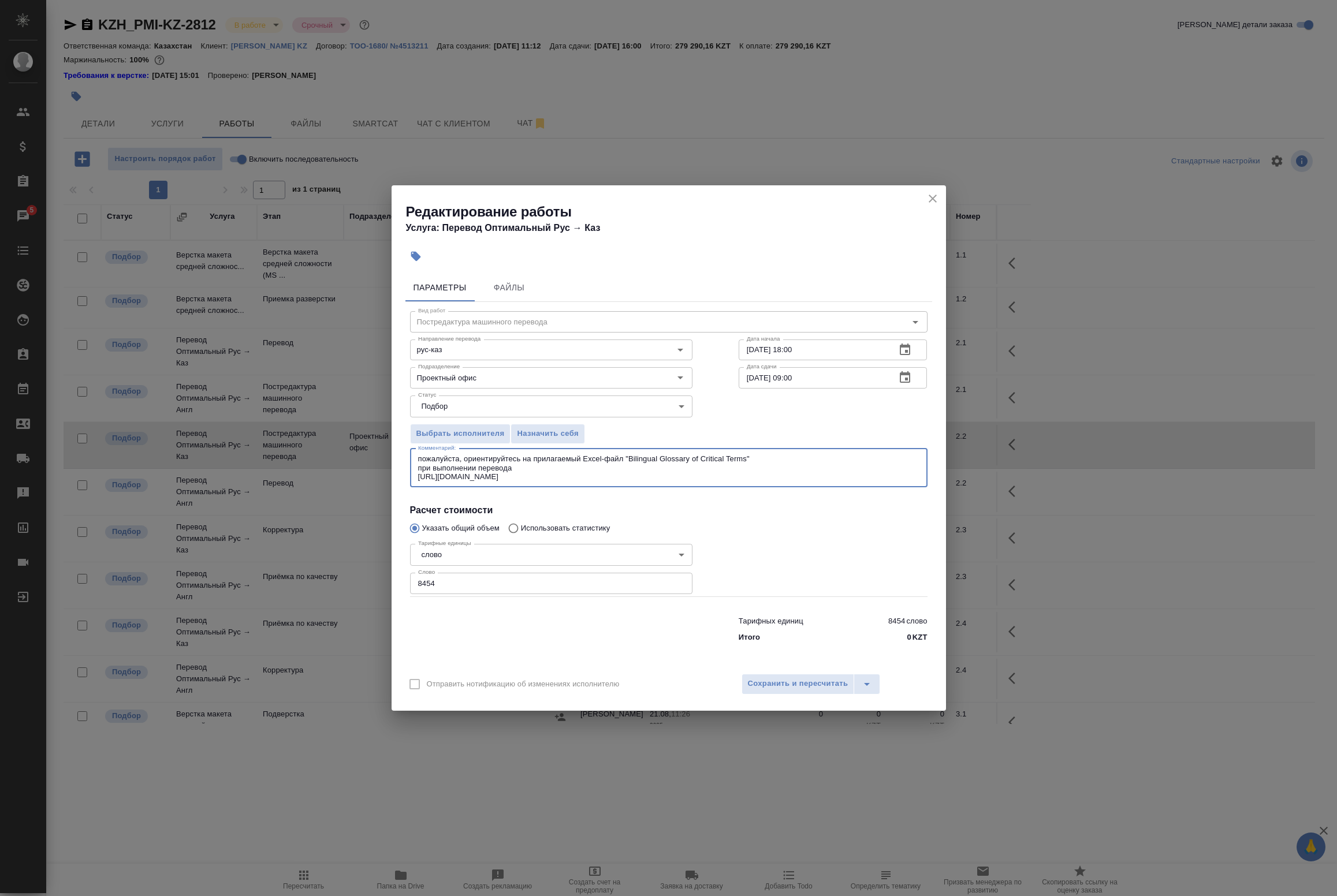
click at [555, 469] on textarea "пожалуйста, ориентируйтесь на прилагаемый Excel-файл "Bilingual Glossary of Cri…" at bounding box center [668, 468] width 502 height 26
click at [603, 477] on textarea "пожалуйста, ориентируйтесь на прилагаемый Excel-файл "Bilingual Glossary of Cri…" at bounding box center [668, 468] width 502 height 26
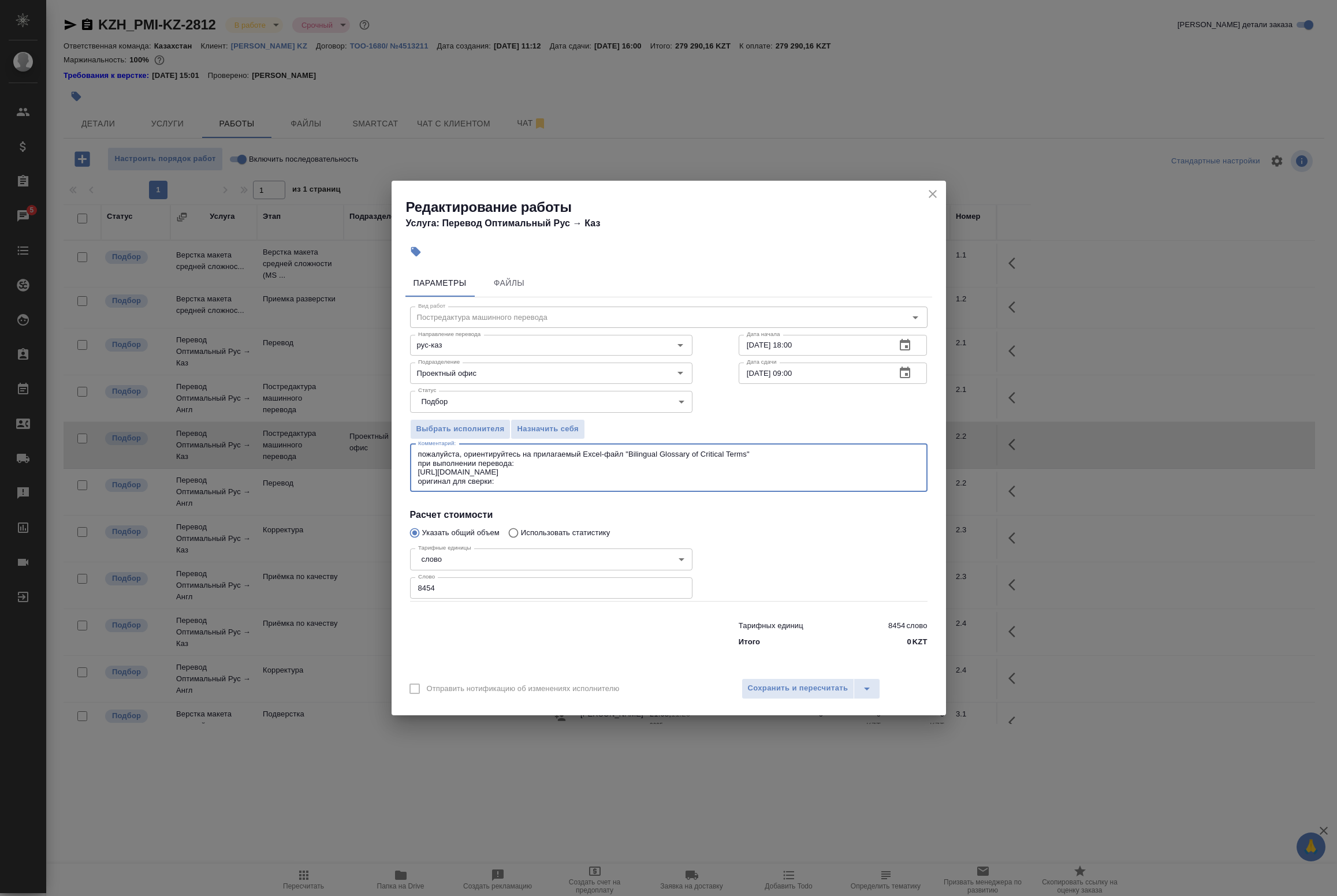
paste textarea "https://drive.awatera.com/s/L8GFP2HEKb7rCYj"
type textarea "пожалуйста, ориентируйтесь на прилагаемый Excel-файл "Bilingual Glossary of Cri…"
click at [802, 690] on span "Сохранить и пересчитать" at bounding box center [798, 689] width 100 height 13
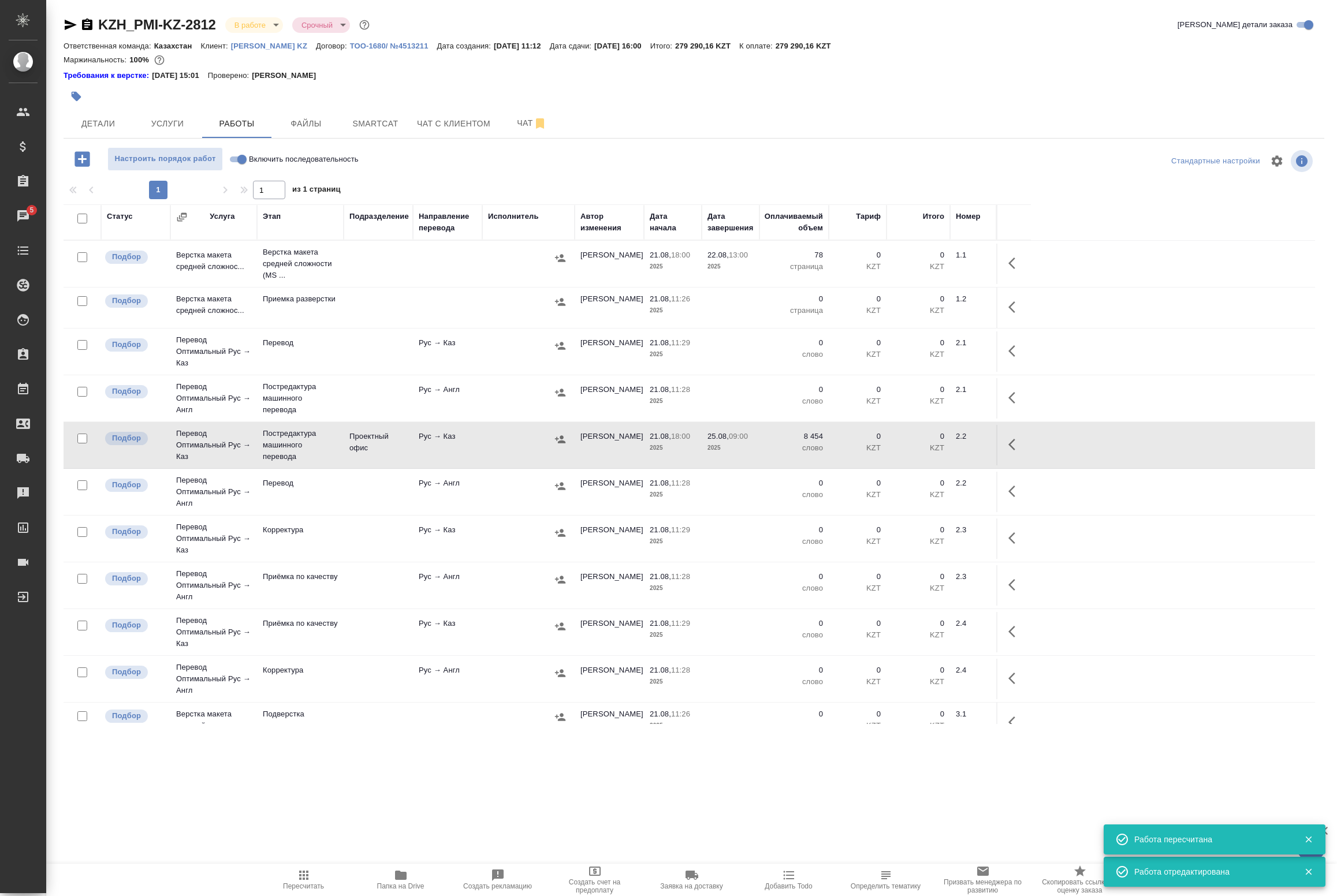
click at [1012, 447] on icon "button" at bounding box center [1012, 444] width 7 height 11
click at [930, 446] on icon "button" at bounding box center [930, 444] width 10 height 10
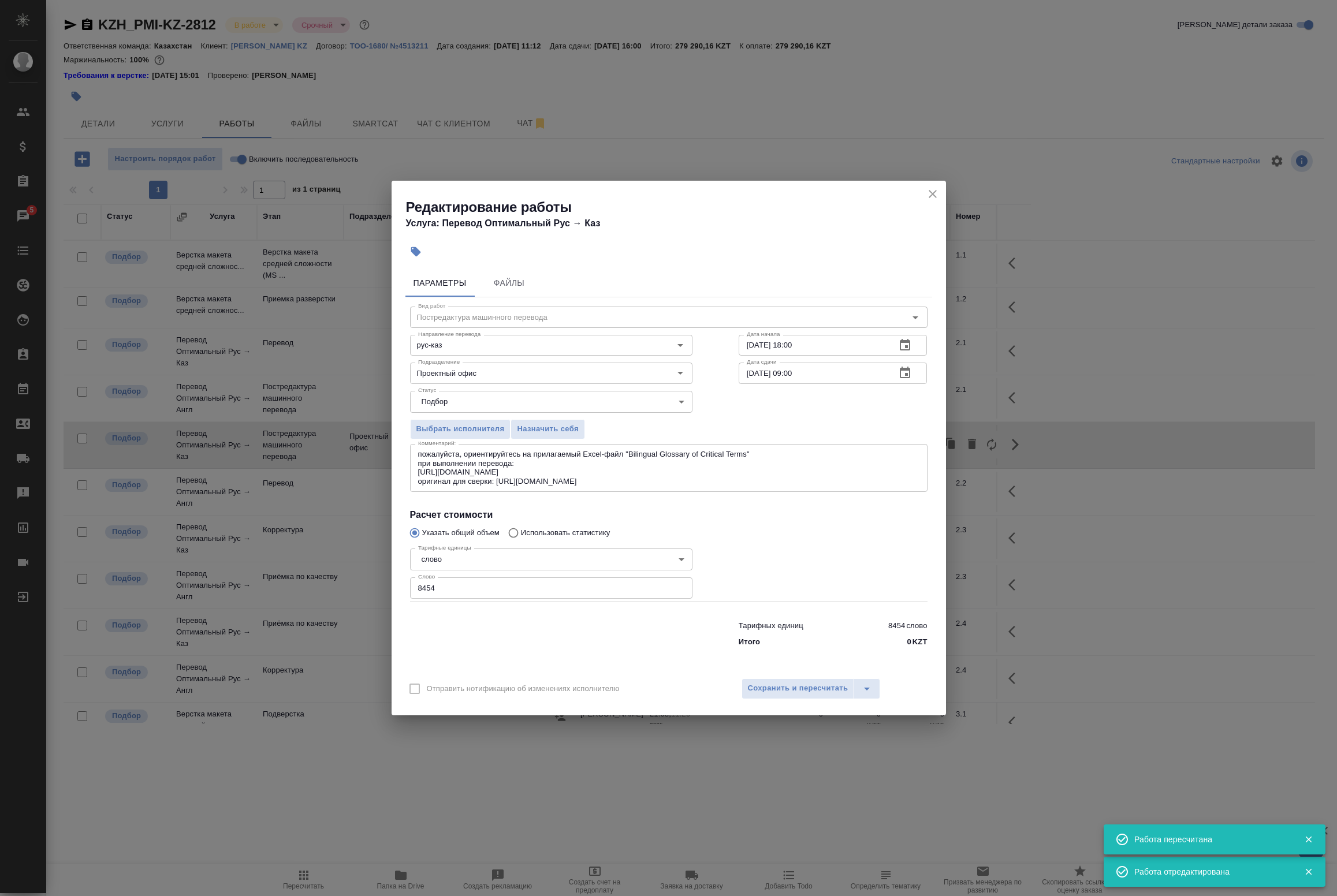
click at [616, 470] on textarea "пожалуйста, ориентируйтесь на прилагаемый Excel-файл "Bilingual Glossary of Cri…" at bounding box center [668, 468] width 502 height 36
click at [929, 197] on icon "close" at bounding box center [933, 194] width 8 height 8
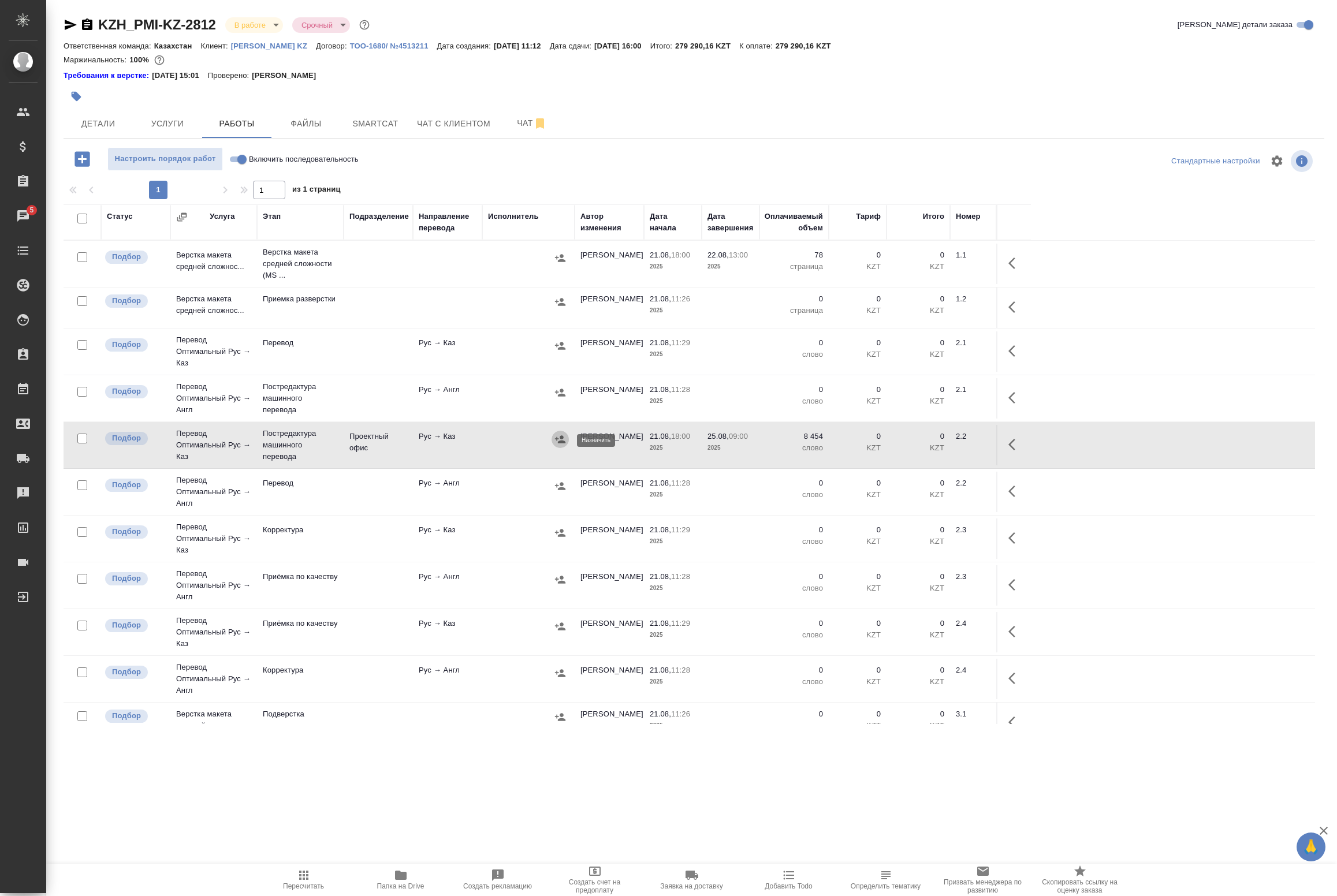
click at [561, 444] on icon "button" at bounding box center [560, 440] width 11 height 11
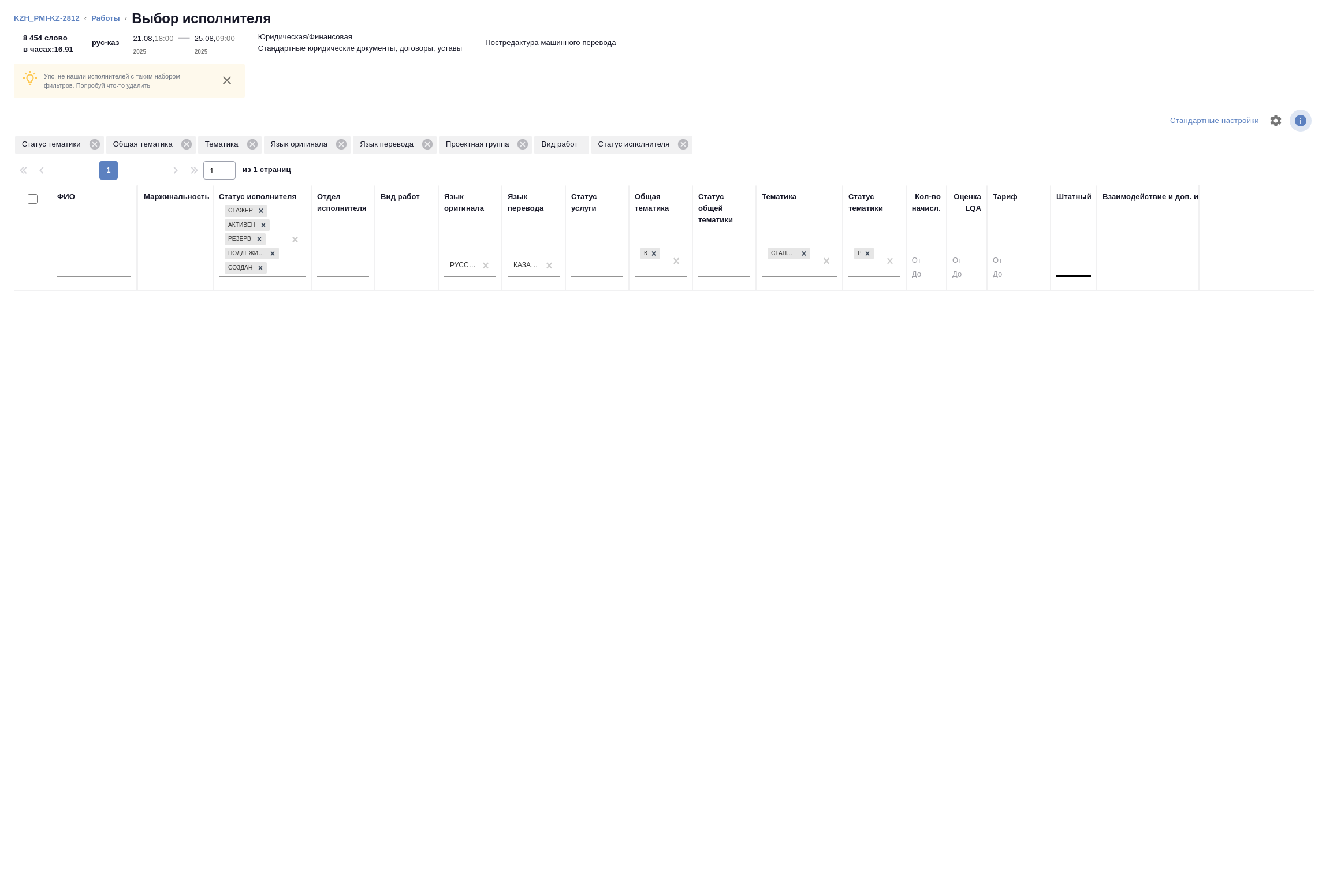
click at [1071, 267] on div at bounding box center [1074, 265] width 35 height 17
click at [1068, 290] on div "Нет Да" at bounding box center [1143, 312] width 173 height 46
click at [1068, 300] on div "Нет" at bounding box center [1143, 302] width 173 height 21
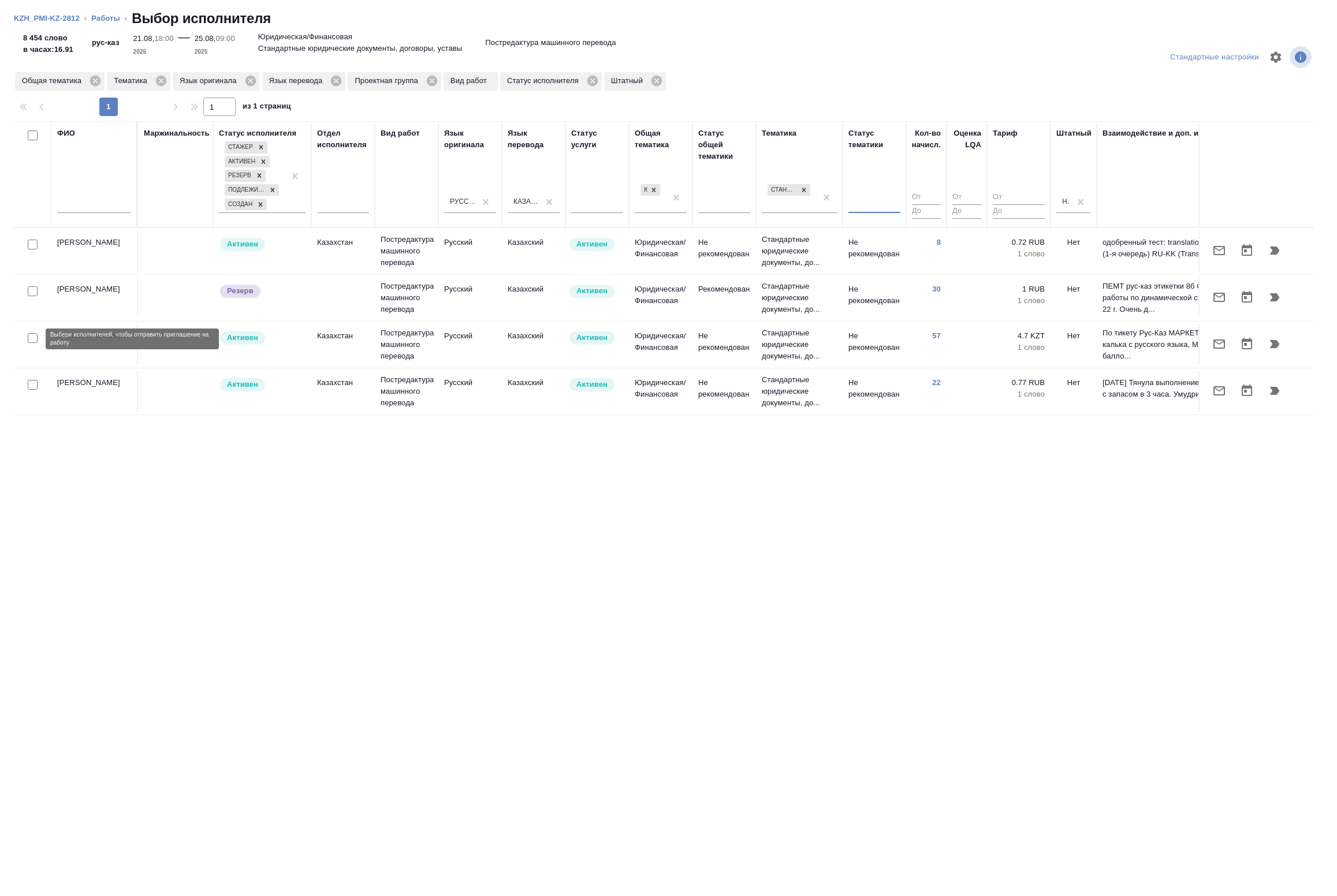
click at [33, 337] on input "checkbox" at bounding box center [33, 337] width 9 height 9
checkbox input "true"
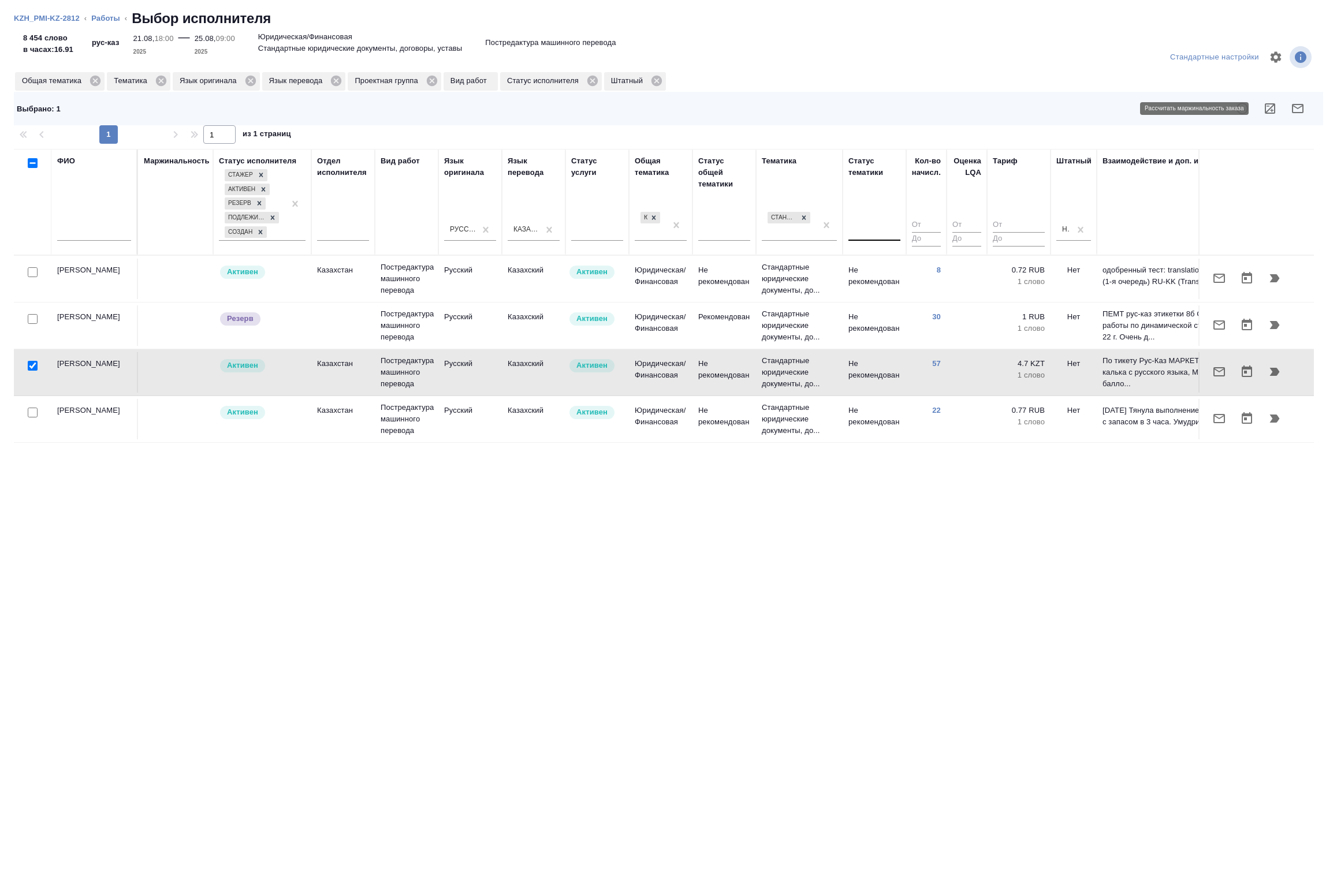
click at [1275, 111] on icon "button" at bounding box center [1269, 108] width 10 height 10
click at [32, 280] on div at bounding box center [33, 272] width 26 height 16
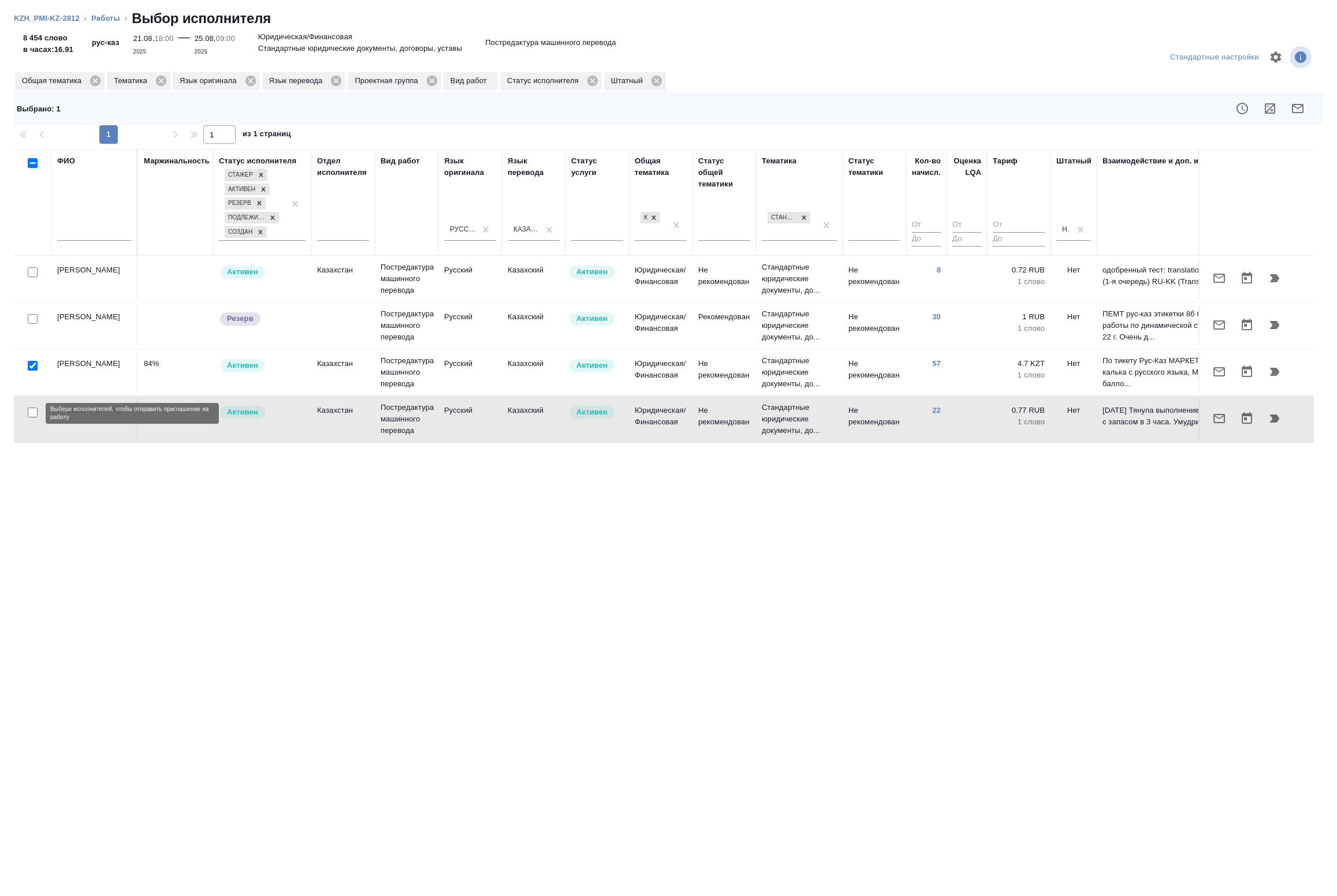
click at [33, 413] on input "checkbox" at bounding box center [33, 412] width 9 height 9
checkbox input "true"
click at [1264, 112] on icon "button" at bounding box center [1269, 108] width 14 height 14
click at [30, 277] on div at bounding box center [33, 272] width 26 height 16
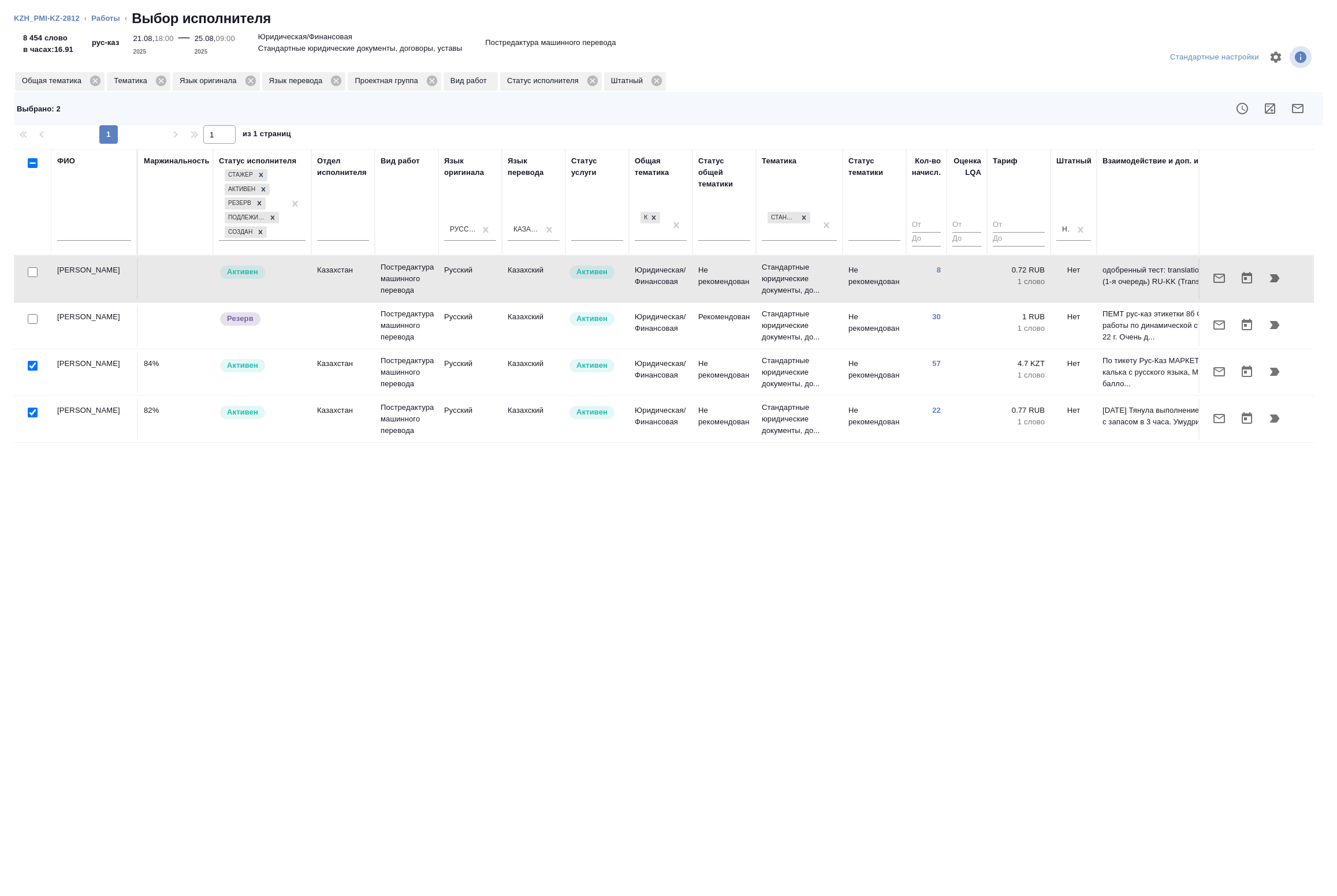
drag, startPoint x: 33, startPoint y: 272, endPoint x: 67, endPoint y: 280, distance: 34.9
click at [33, 270] on input "checkbox" at bounding box center [33, 272] width 9 height 9
checkbox input "true"
click at [1302, 113] on icon "button" at bounding box center [1298, 108] width 14 height 14
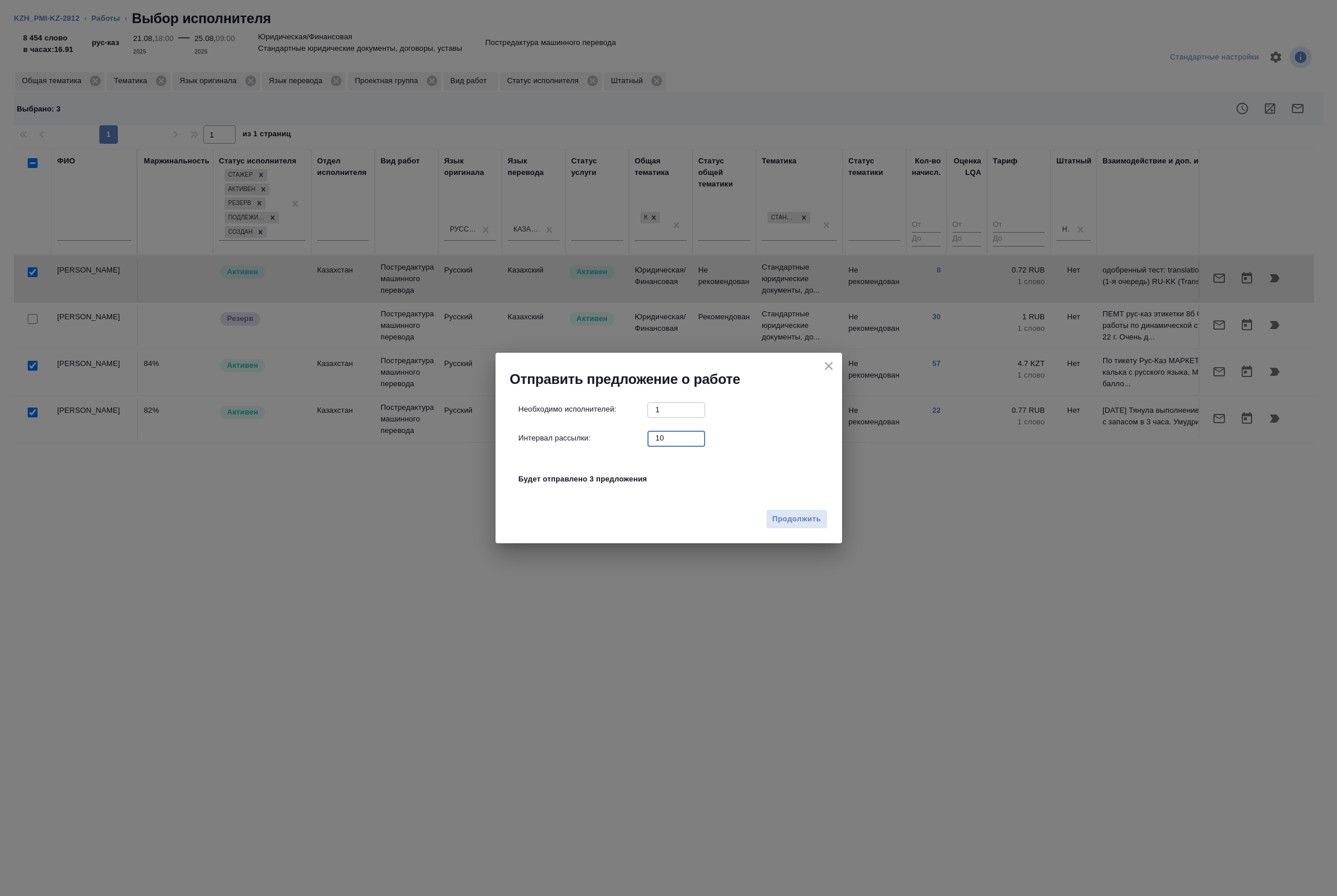
drag, startPoint x: 671, startPoint y: 439, endPoint x: 517, endPoint y: 428, distance: 154.4
click at [524, 429] on div "Необходимо исполнителей: 1 ​ Интервал рассылки: 10 ​ Будет отправлено 3 предлож…" at bounding box center [673, 450] width 309 height 97
type input "0"
click at [796, 513] on span "Продолжить" at bounding box center [797, 519] width 49 height 13
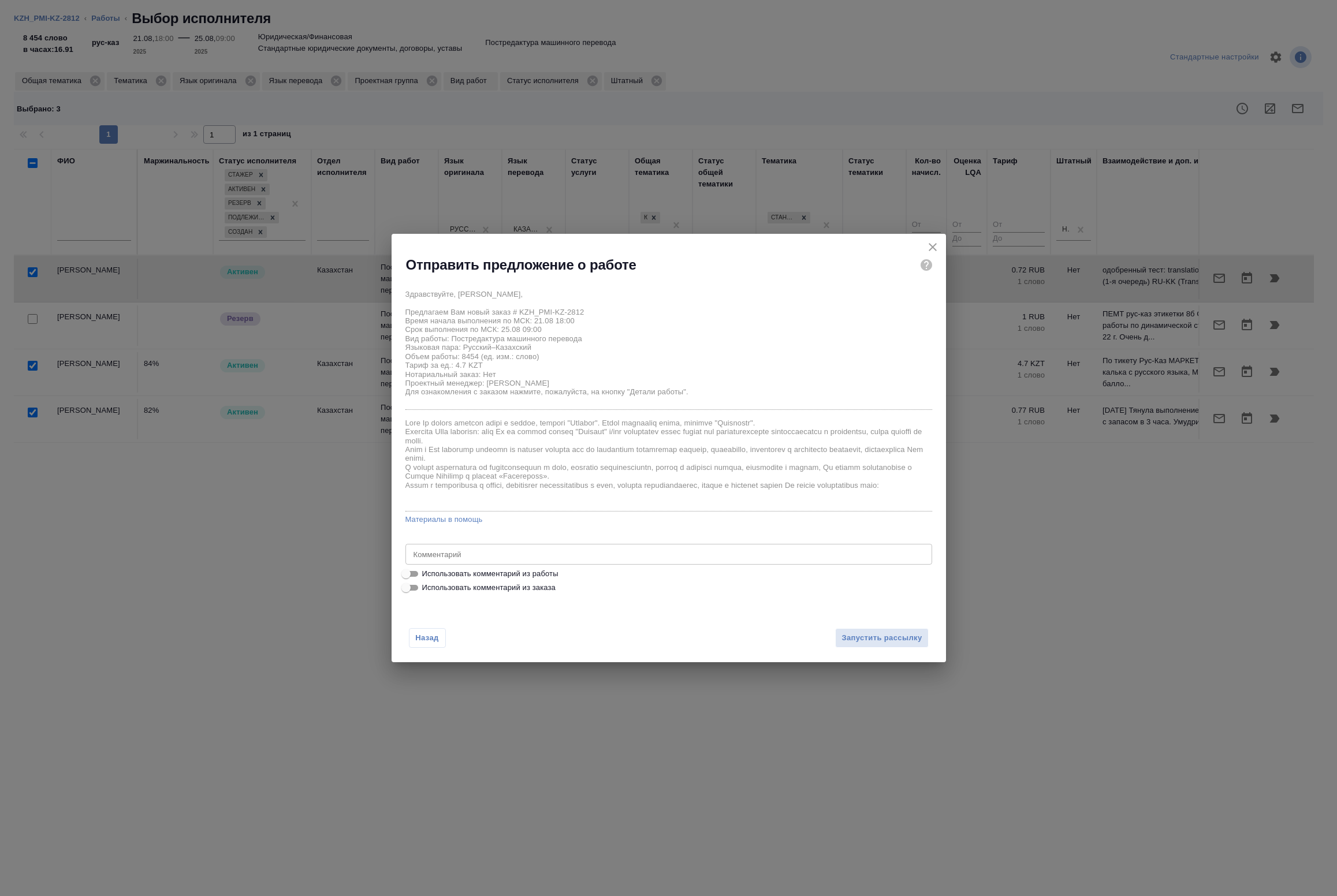
click at [515, 575] on span "Использовать комментарий из работы" at bounding box center [489, 574] width 136 height 11
click at [427, 575] on input "Использовать комментарий из работы" at bounding box center [406, 574] width 41 height 14
checkbox input "true"
type textarea "пожалуйста, ориентируйтесь на прилагаемый Excel-файл "Bilingual Glossary of Cri…"
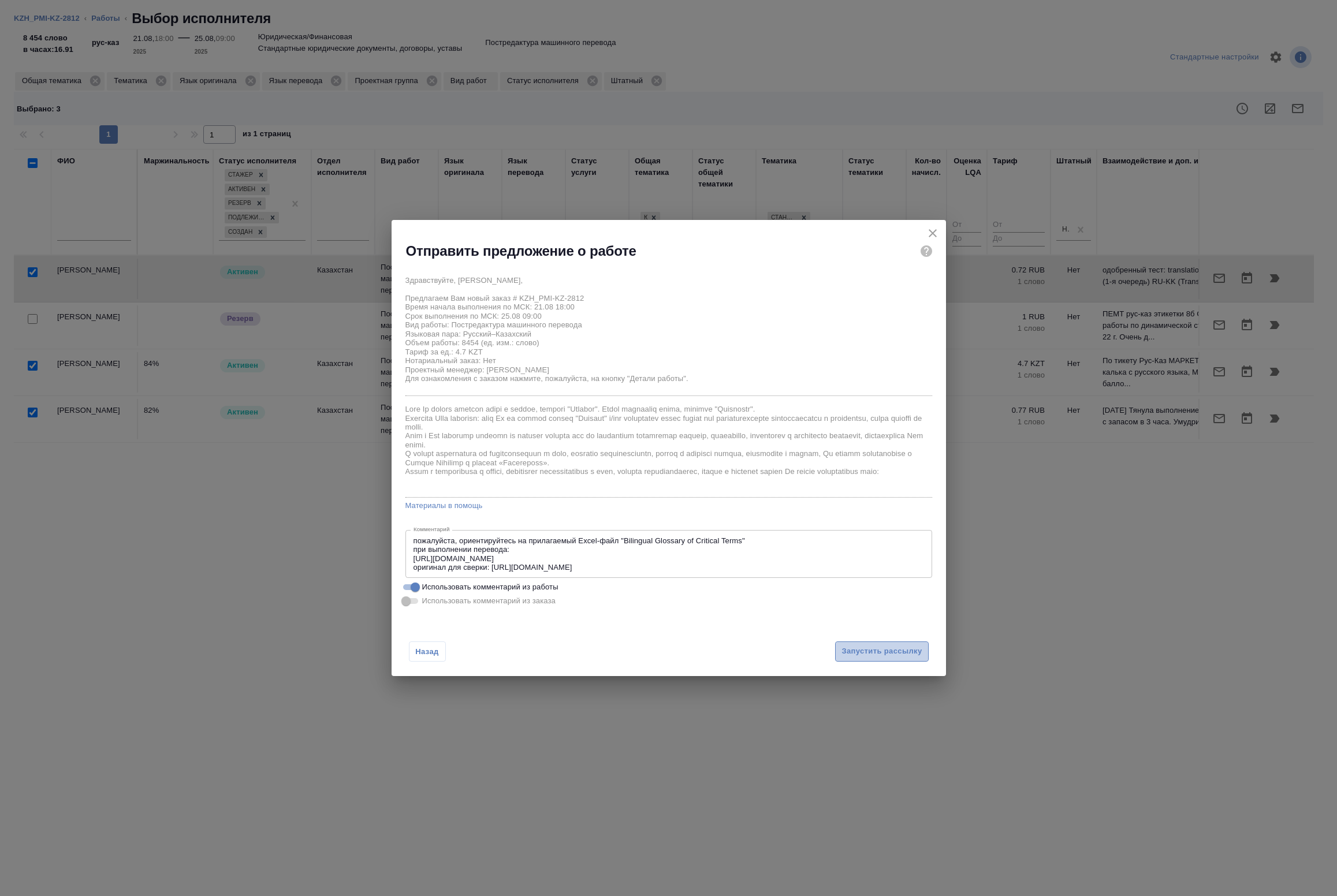
click at [882, 642] on button "Запустить рассылку" at bounding box center [881, 651] width 93 height 21
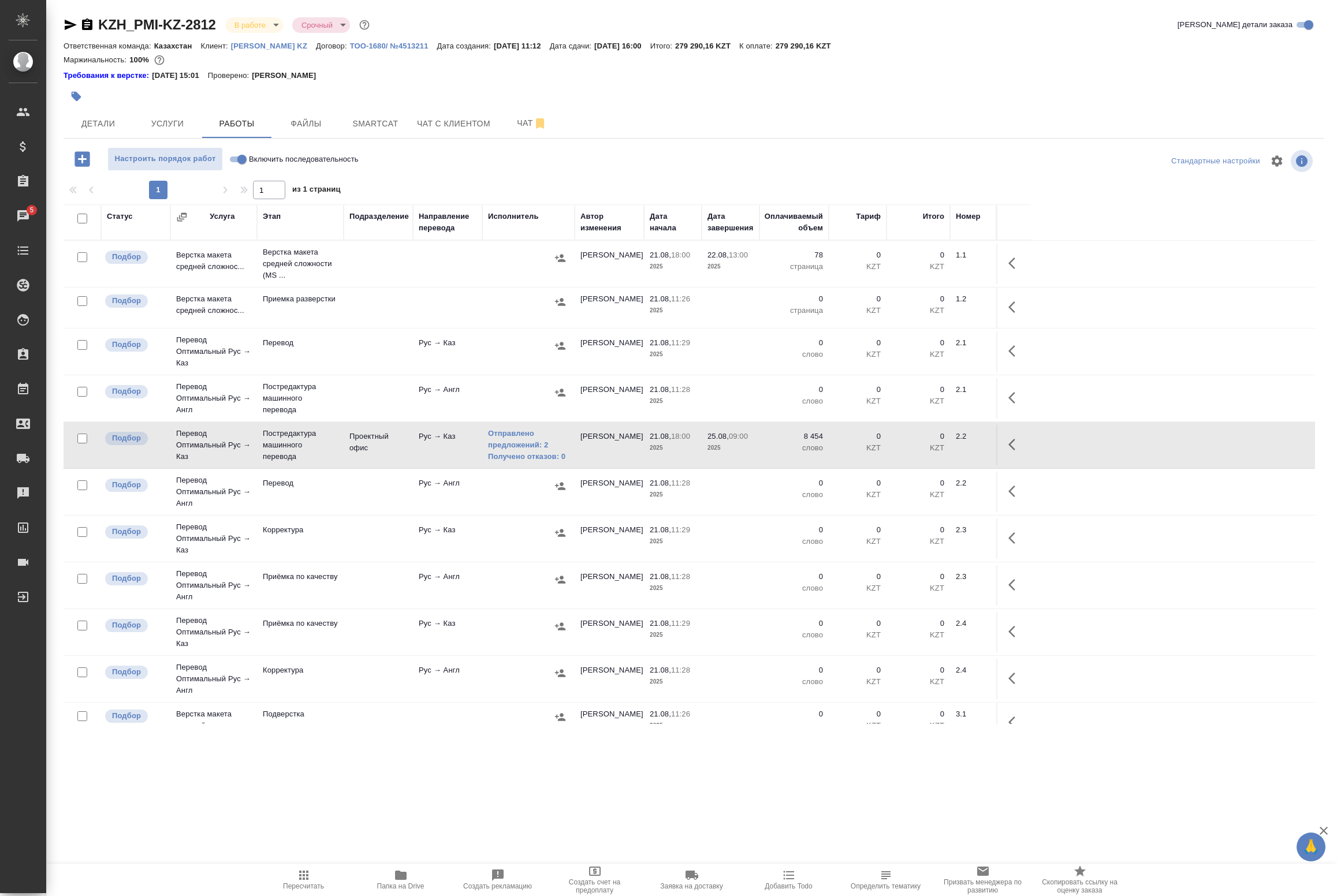
click at [501, 396] on div at bounding box center [529, 393] width 81 height 17
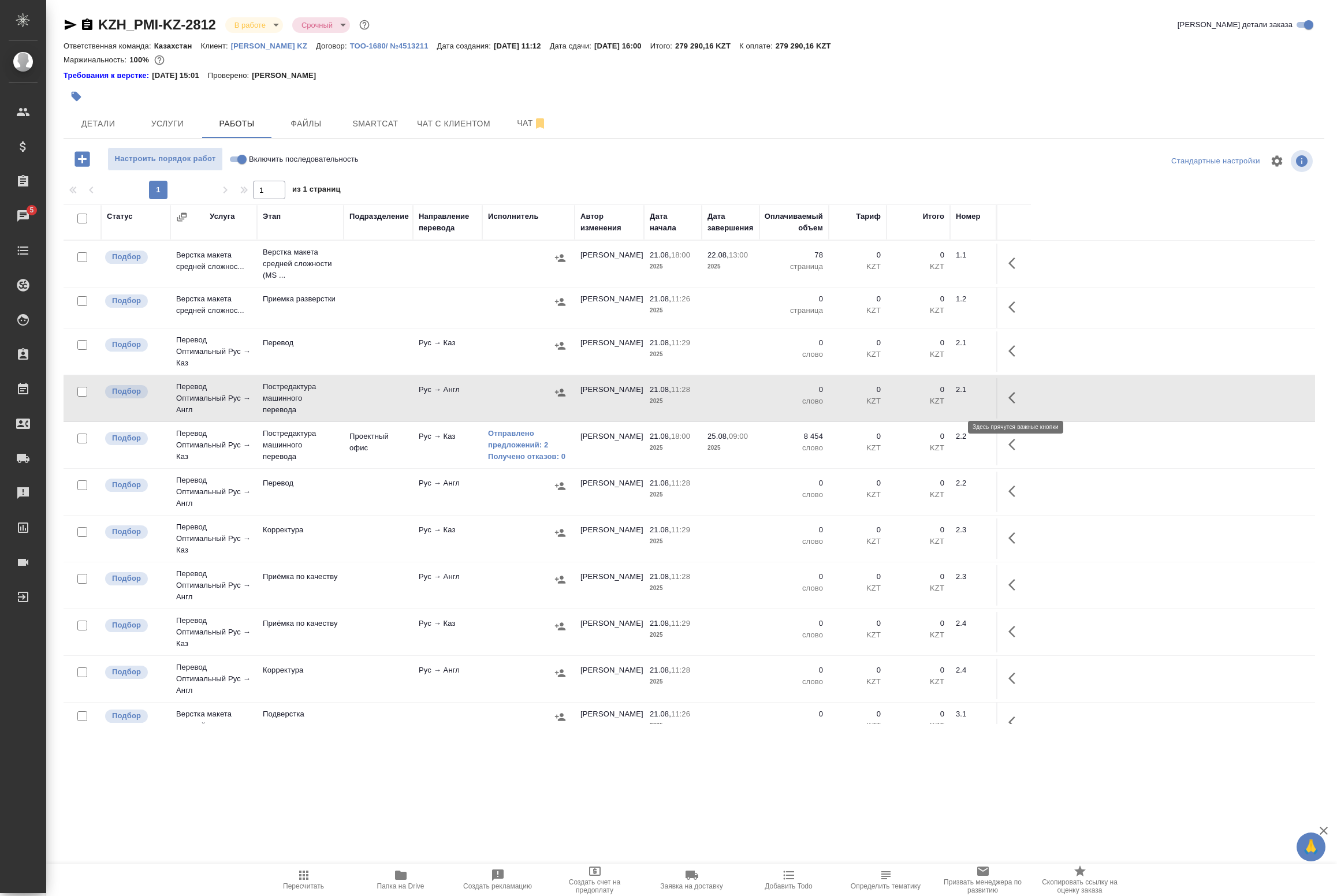
click at [1007, 396] on button "button" at bounding box center [1015, 398] width 28 height 28
click at [935, 397] on icon "button" at bounding box center [930, 397] width 14 height 14
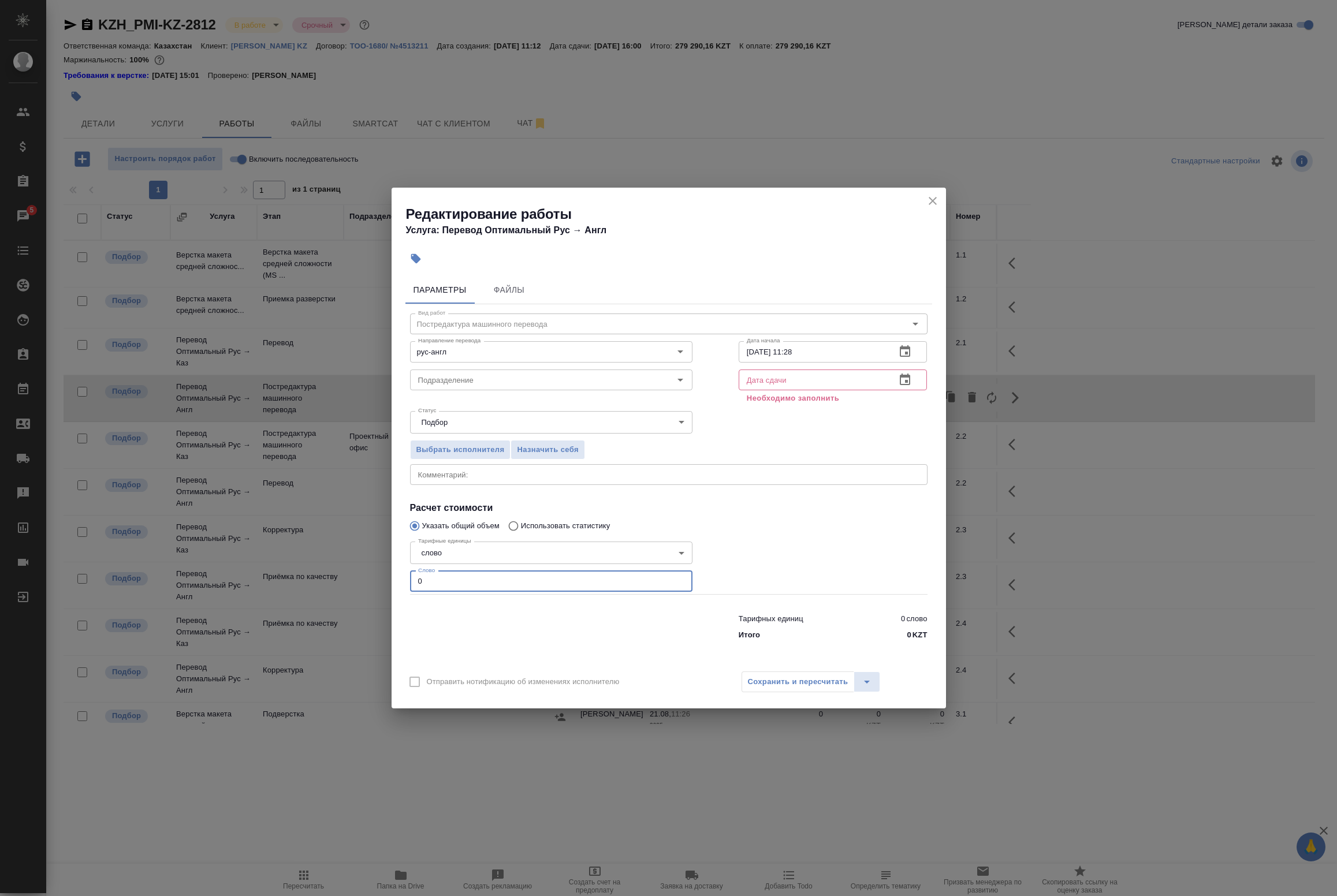
drag, startPoint x: 503, startPoint y: 586, endPoint x: 501, endPoint y: 549, distance: 37.1
click at [503, 584] on input "0" at bounding box center [550, 581] width 282 height 21
click at [481, 477] on textarea at bounding box center [668, 474] width 502 height 8
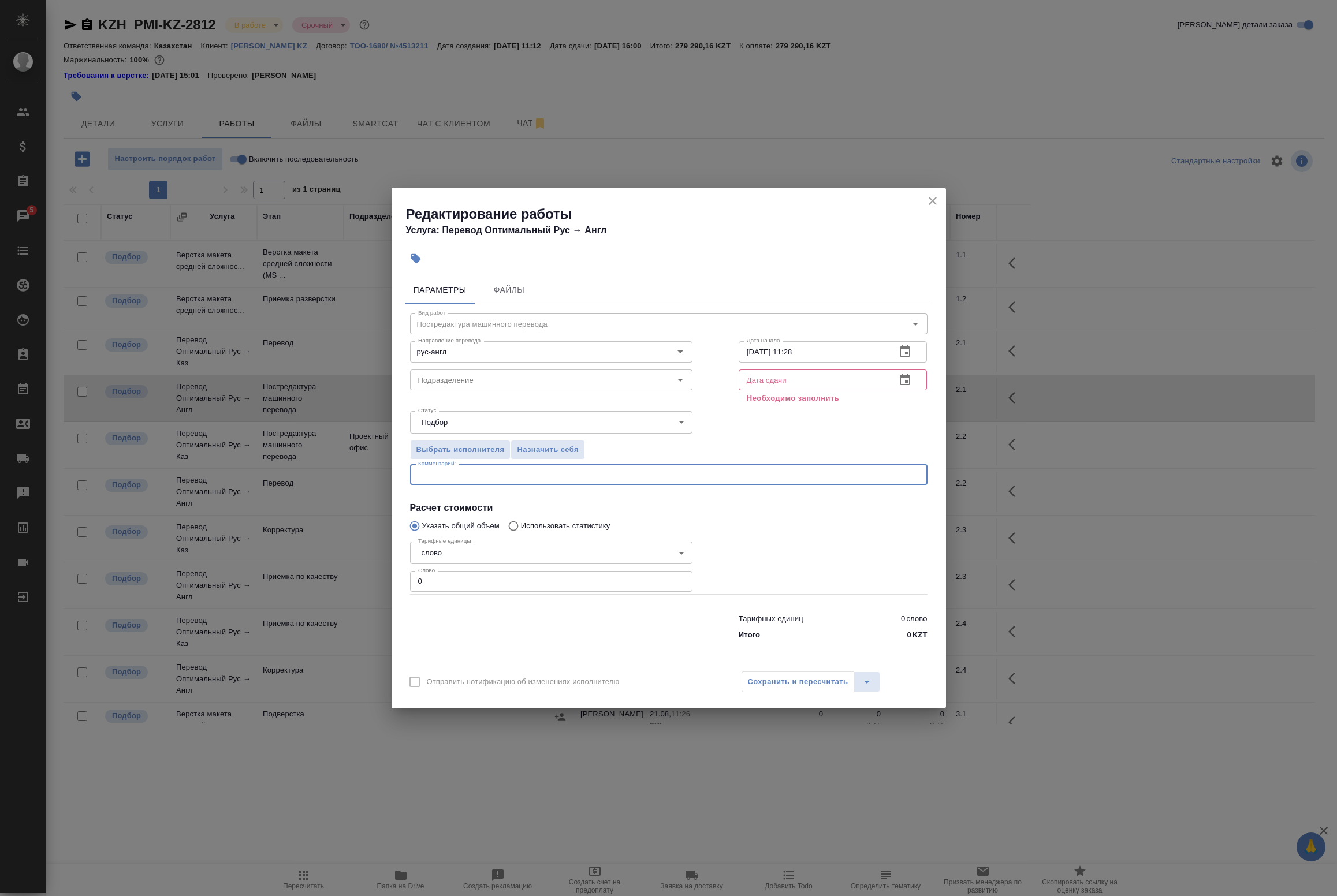
paste textarea "пожалуйста, ориентируйтесь на прилагаемый Excel-файл "Bilingual Glossary of Cri…"
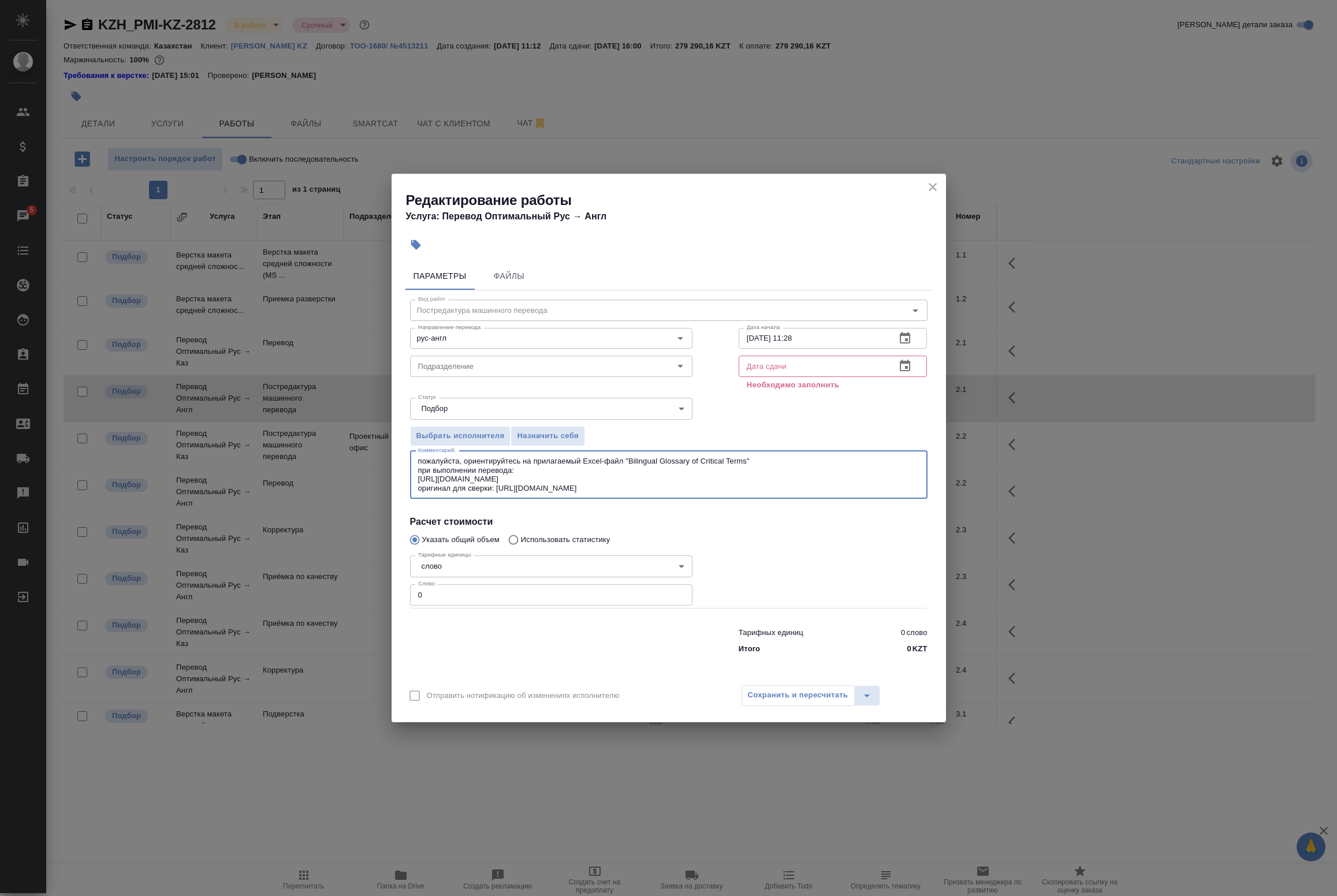
type textarea "пожалуйста, ориентируйтесь на прилагаемый Excel-файл "Bilingual Glossary of Cri…"
click at [910, 371] on icon "button" at bounding box center [905, 366] width 10 height 11
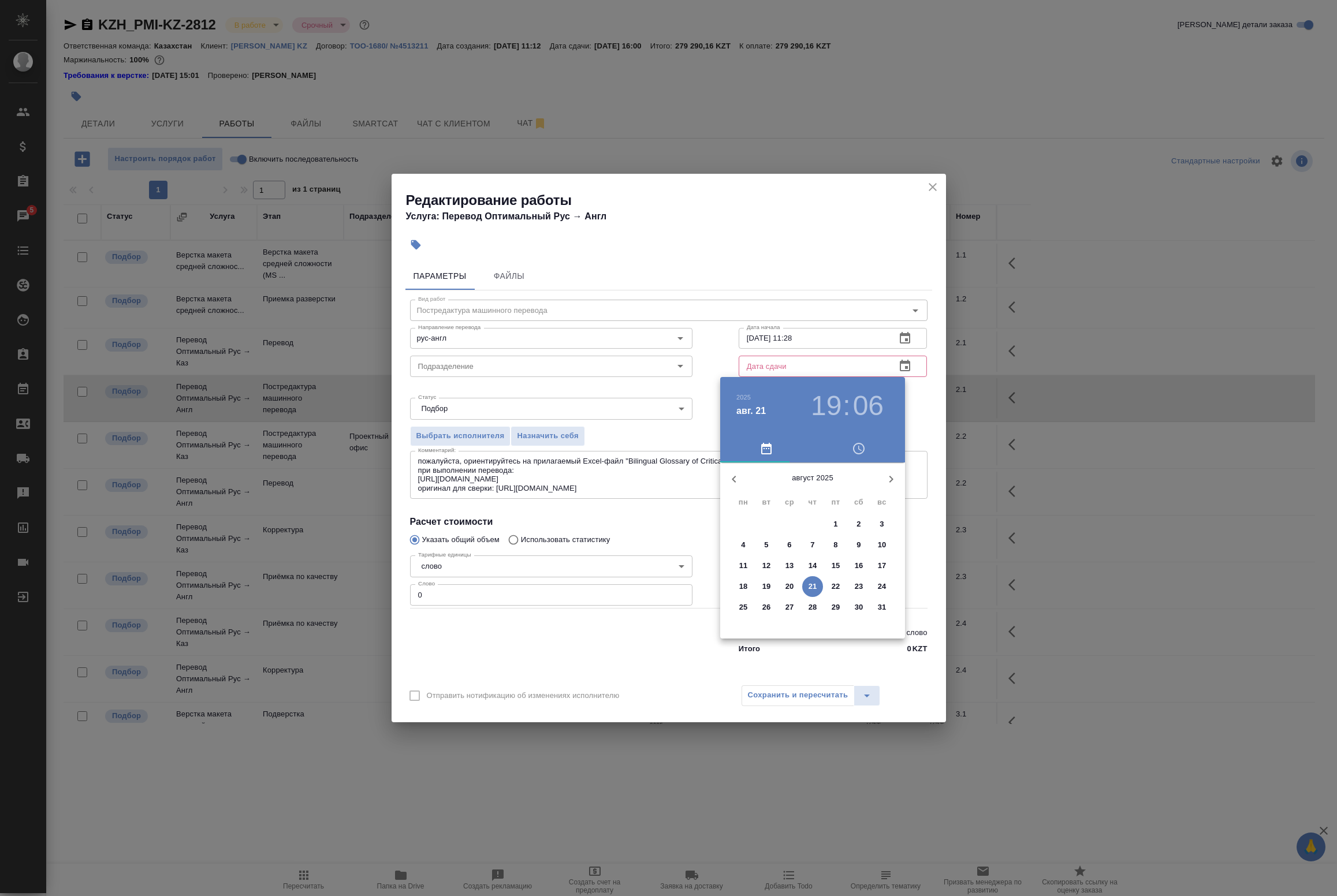
click at [749, 606] on span "25" at bounding box center [744, 607] width 21 height 11
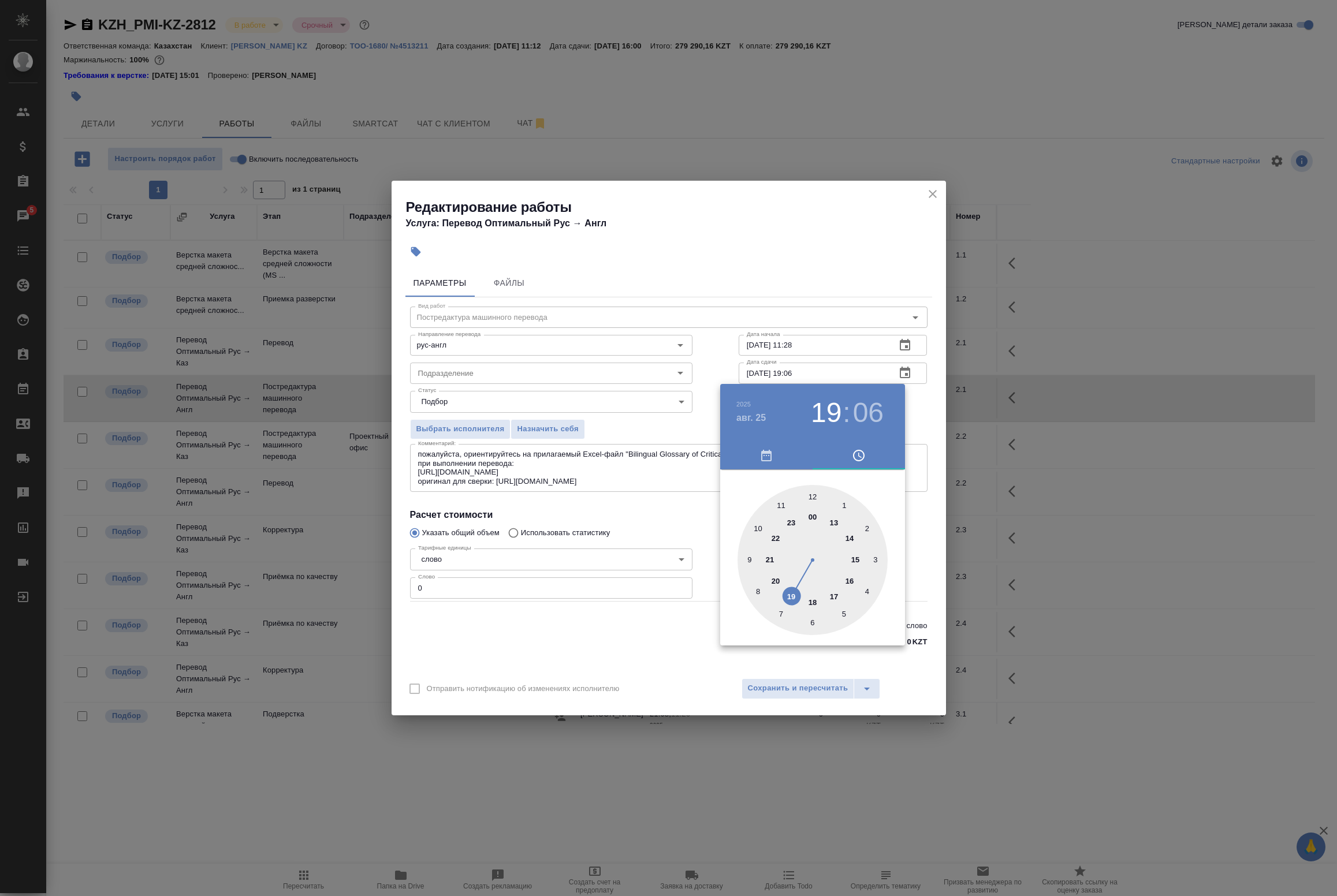
click at [750, 560] on div at bounding box center [813, 560] width 150 height 150
click at [805, 493] on div at bounding box center [813, 560] width 150 height 150
click at [809, 497] on div at bounding box center [813, 560] width 150 height 150
click at [812, 498] on div at bounding box center [813, 560] width 150 height 150
type input "25.08.2025 09:00"
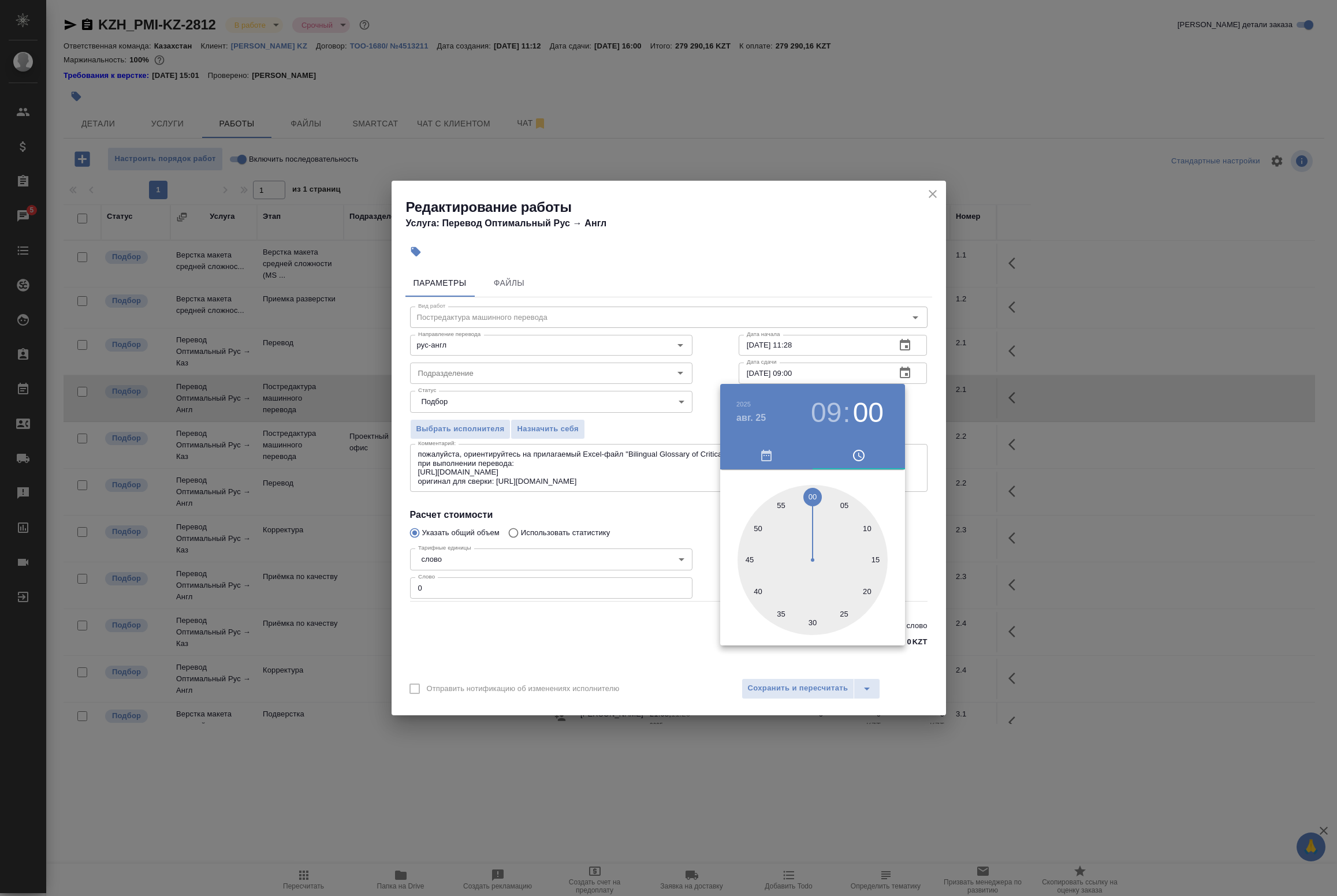
click at [810, 494] on div at bounding box center [813, 560] width 150 height 150
drag, startPoint x: 934, startPoint y: 511, endPoint x: 919, endPoint y: 517, distance: 16.2
click at [934, 511] on div at bounding box center [668, 448] width 1337 height 896
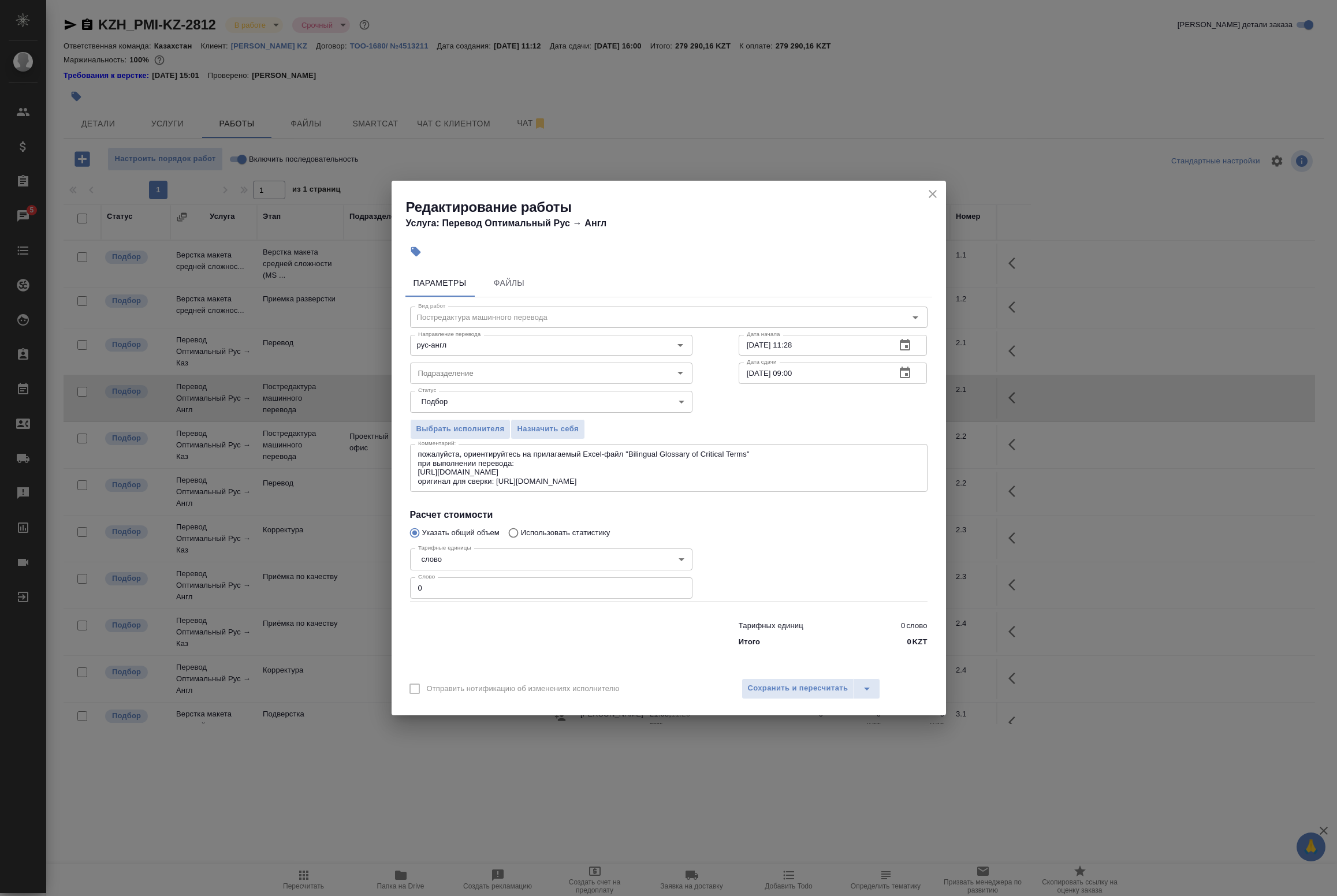
click at [899, 342] on icon "button" at bounding box center [905, 345] width 14 height 14
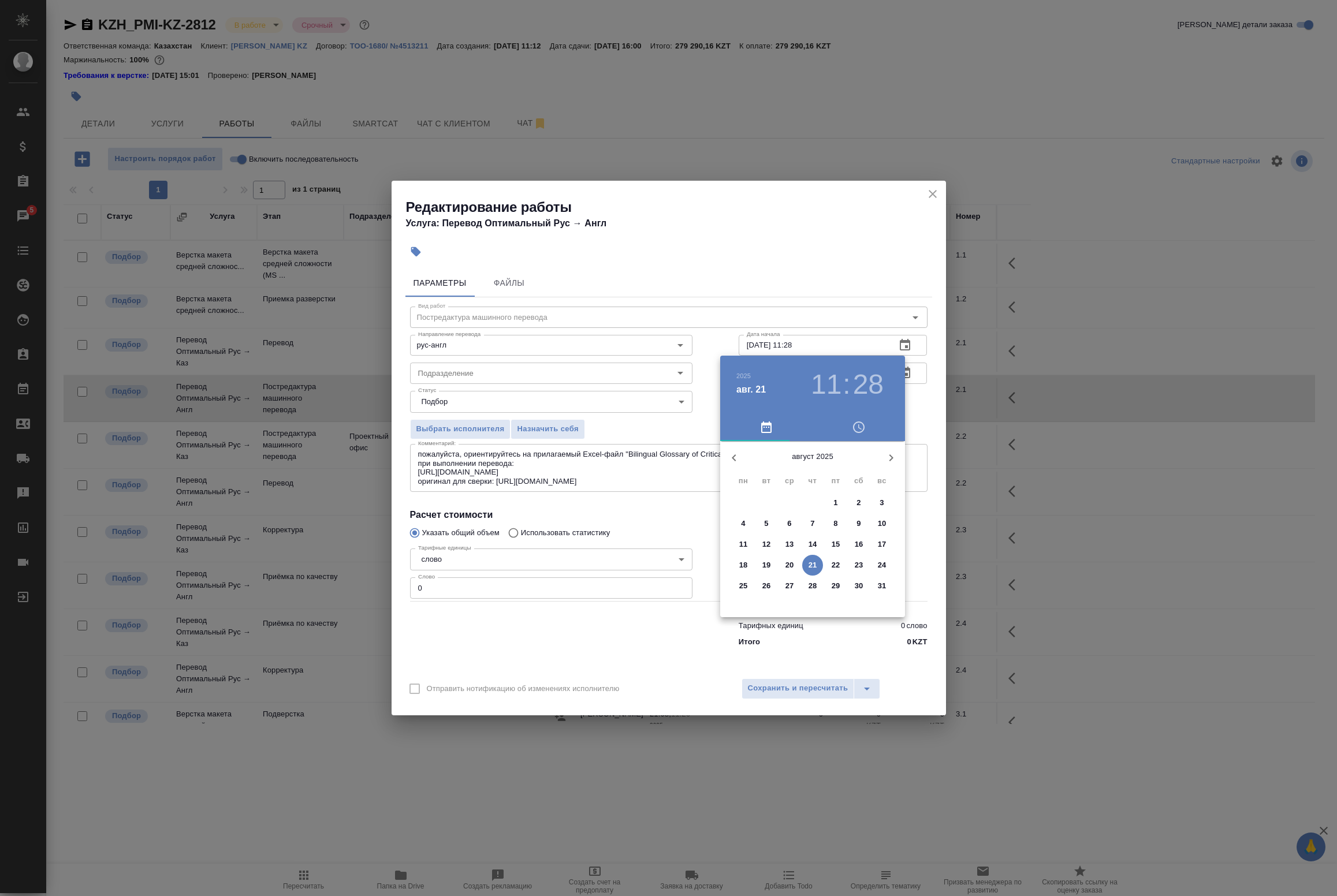
click at [834, 393] on h3 "11" at bounding box center [826, 384] width 31 height 33
click at [813, 574] on div at bounding box center [813, 531] width 150 height 150
click at [812, 470] on div at bounding box center [813, 531] width 150 height 150
type input "21.08.2025 18:00"
click at [920, 408] on div at bounding box center [668, 448] width 1337 height 896
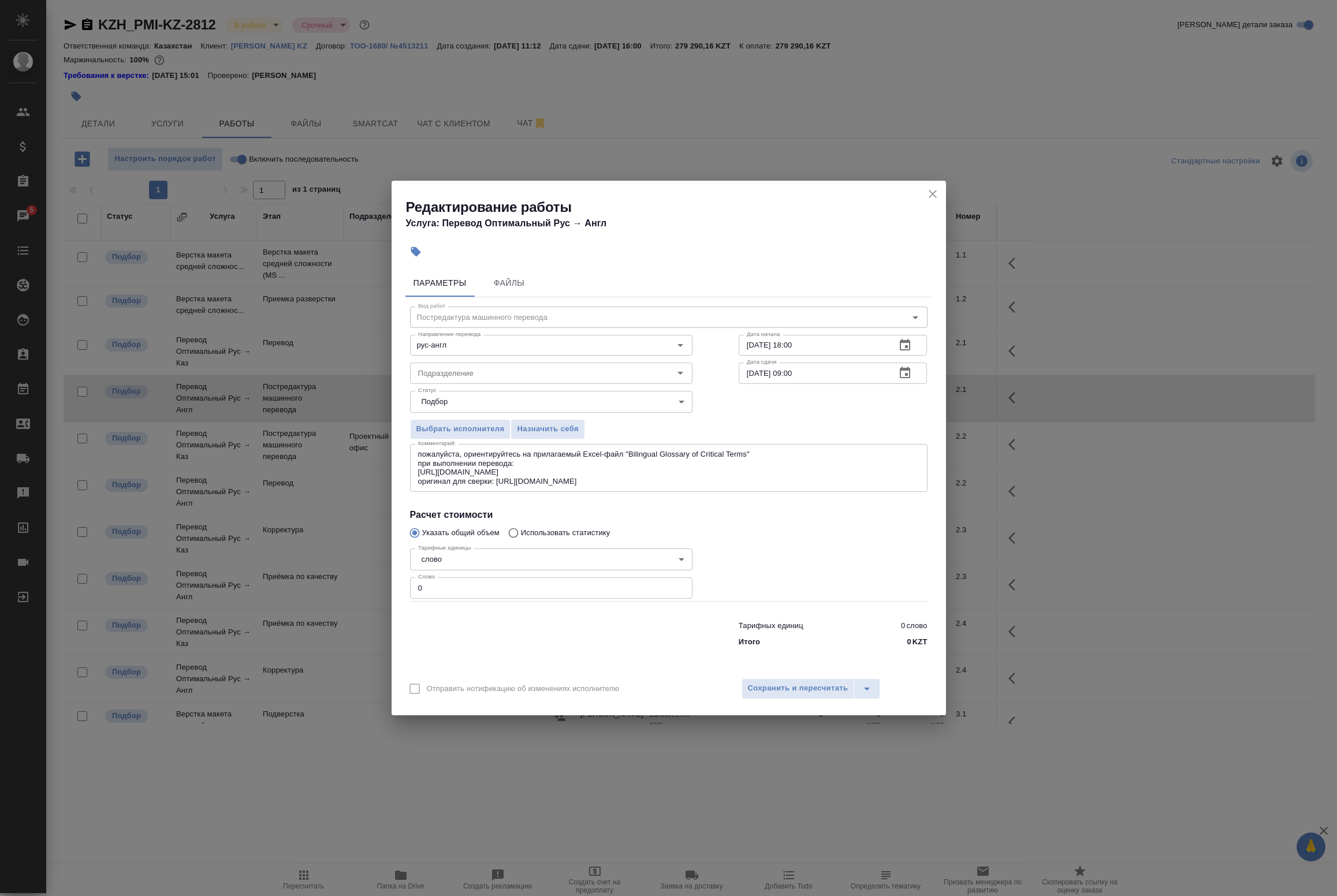
drag, startPoint x: 819, startPoint y: 665, endPoint x: 812, endPoint y: 661, distance: 8.1
click at [807, 679] on button "Сохранить и пересчитать" at bounding box center [798, 689] width 113 height 21
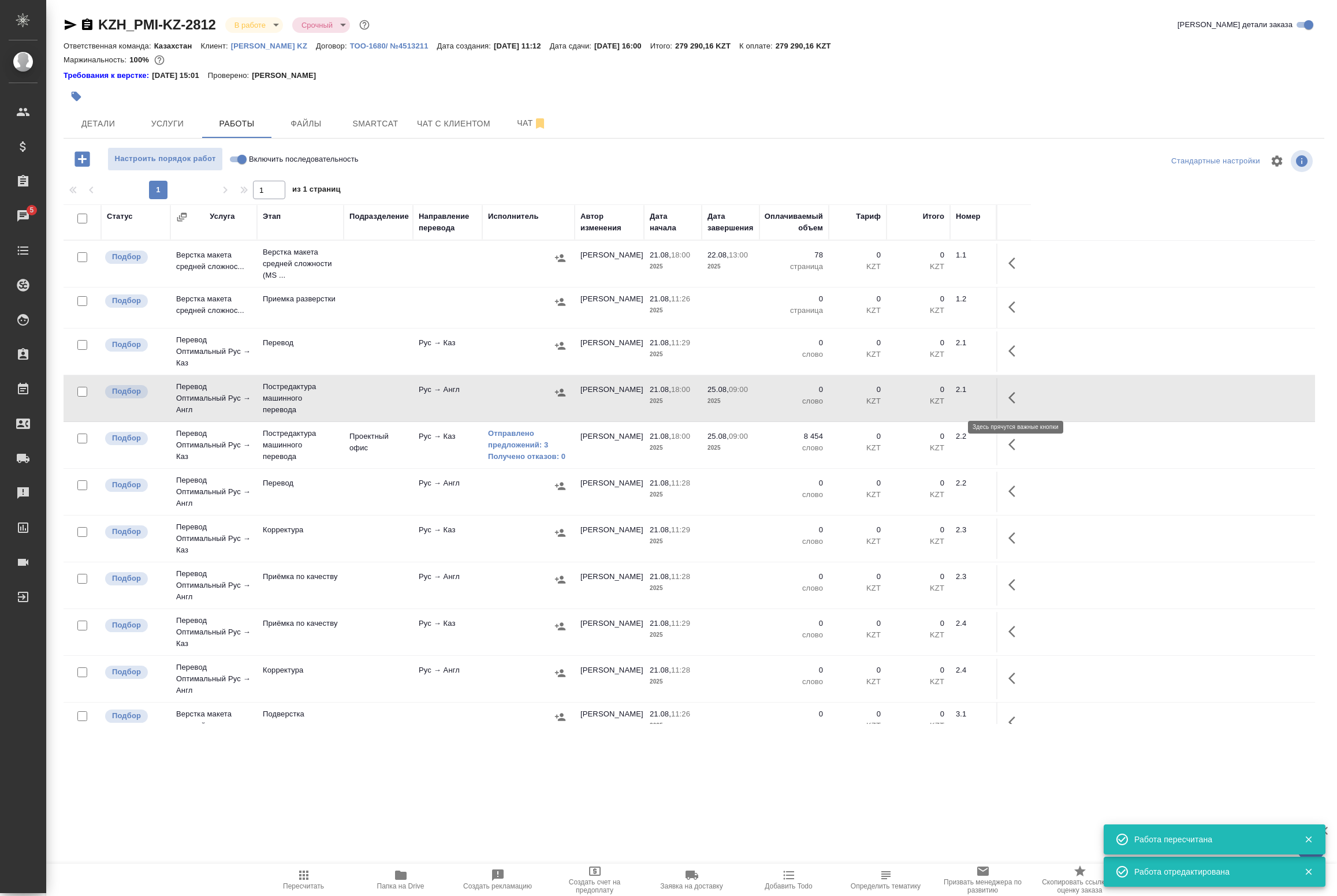
click at [1010, 400] on icon "button" at bounding box center [1015, 397] width 14 height 14
click at [929, 399] on icon "button" at bounding box center [930, 397] width 10 height 10
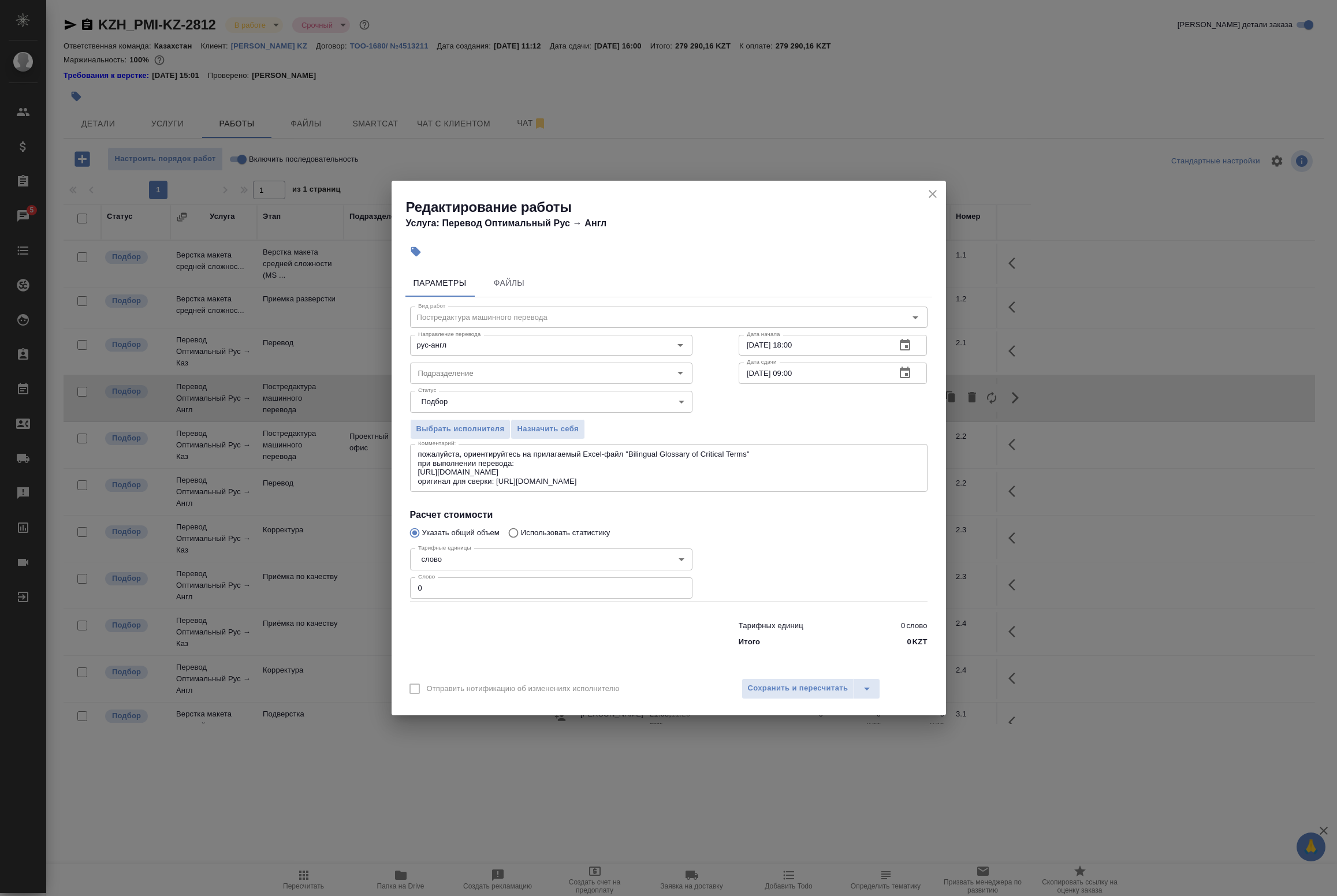
drag, startPoint x: 445, startPoint y: 587, endPoint x: 296, endPoint y: 575, distance: 149.5
click at [303, 575] on div "Редактирование работы Услуга: Перевод Оптимальный Рус → Англ Параметры Файлы Ви…" at bounding box center [668, 448] width 1337 height 896
type input "8454"
click at [802, 694] on span "Сохранить и пересчитать" at bounding box center [798, 689] width 100 height 13
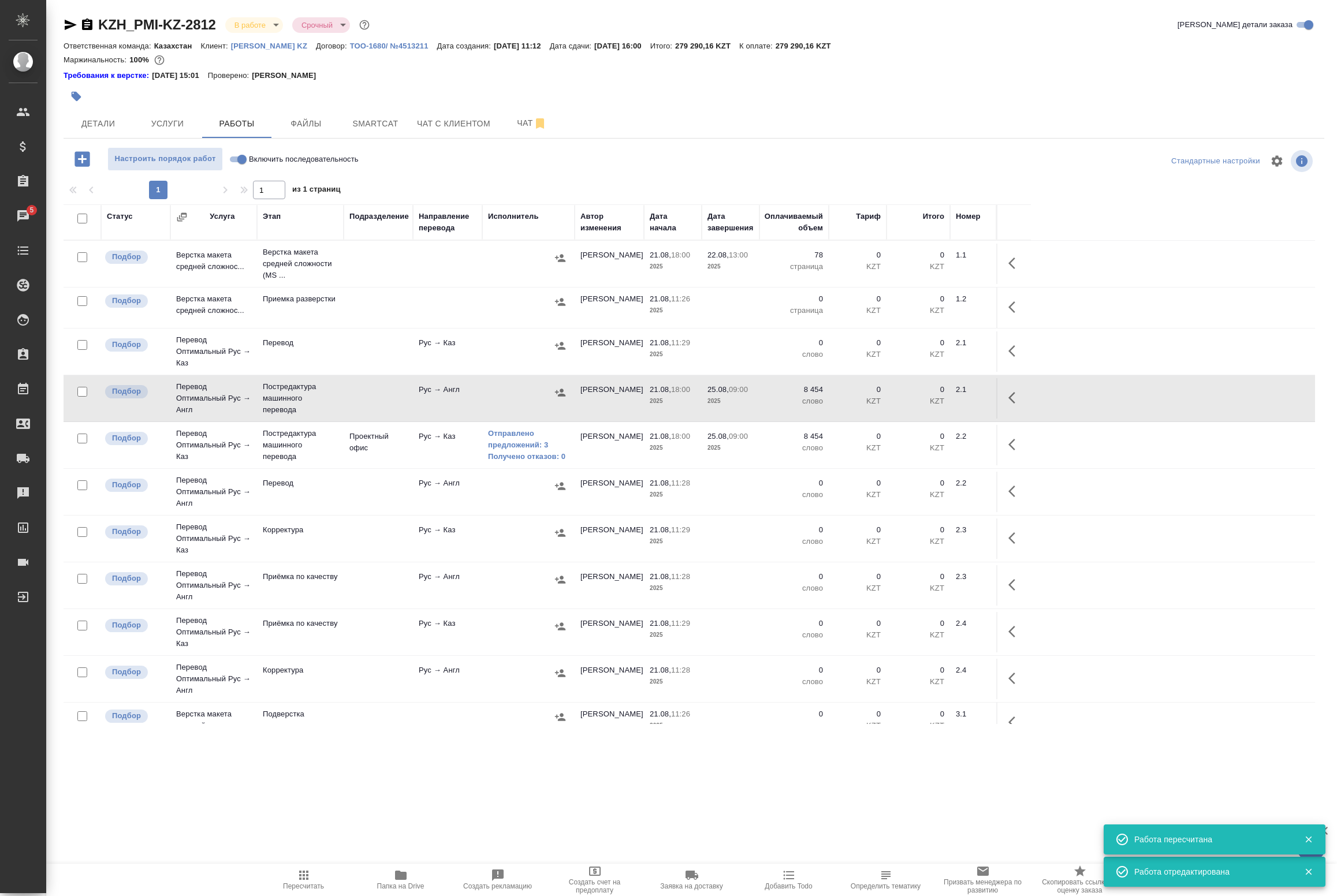
click at [1014, 395] on icon "button" at bounding box center [1012, 397] width 7 height 11
click at [932, 397] on icon "button" at bounding box center [930, 397] width 10 height 10
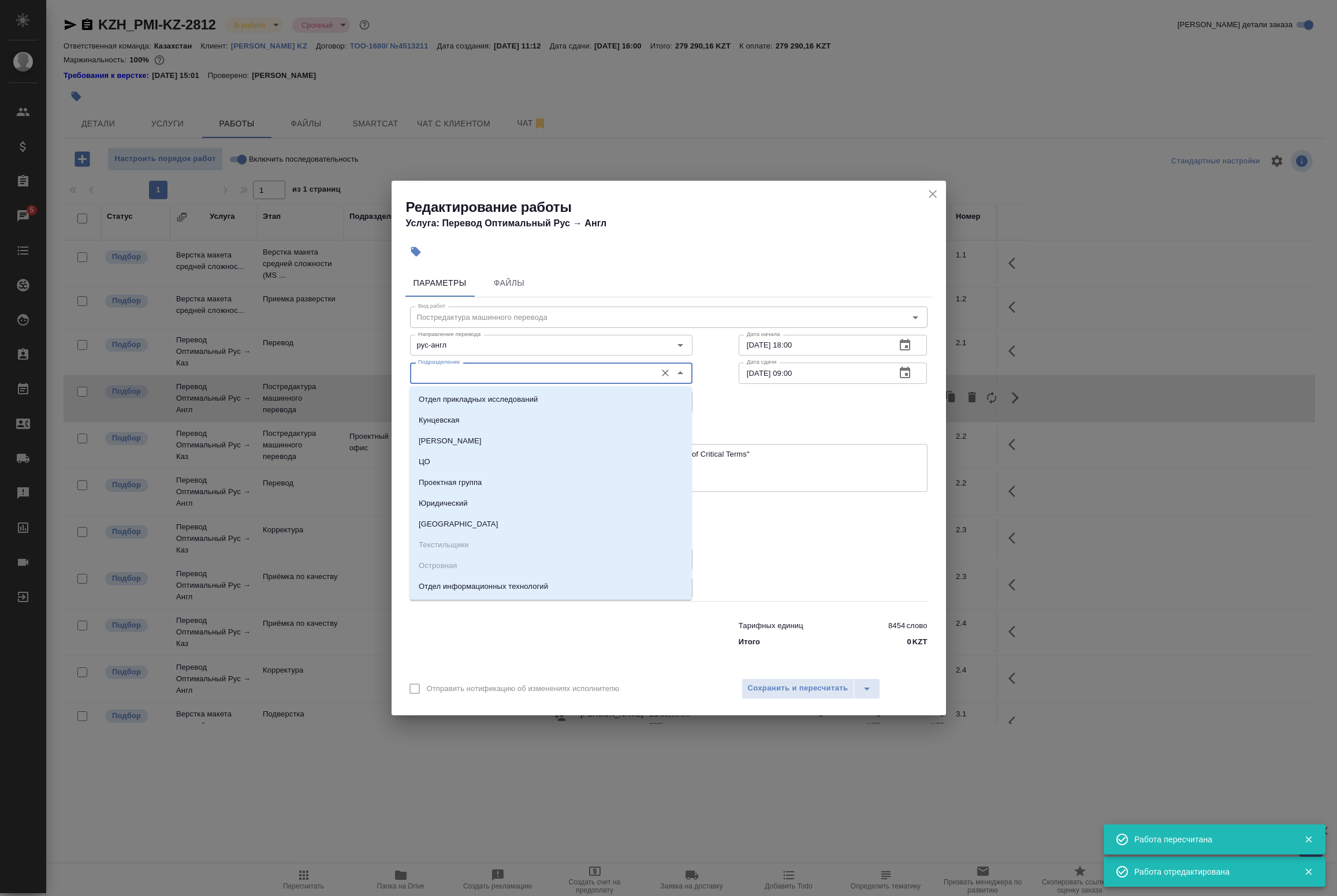
click at [518, 380] on input "Подразделение" at bounding box center [532, 373] width 237 height 14
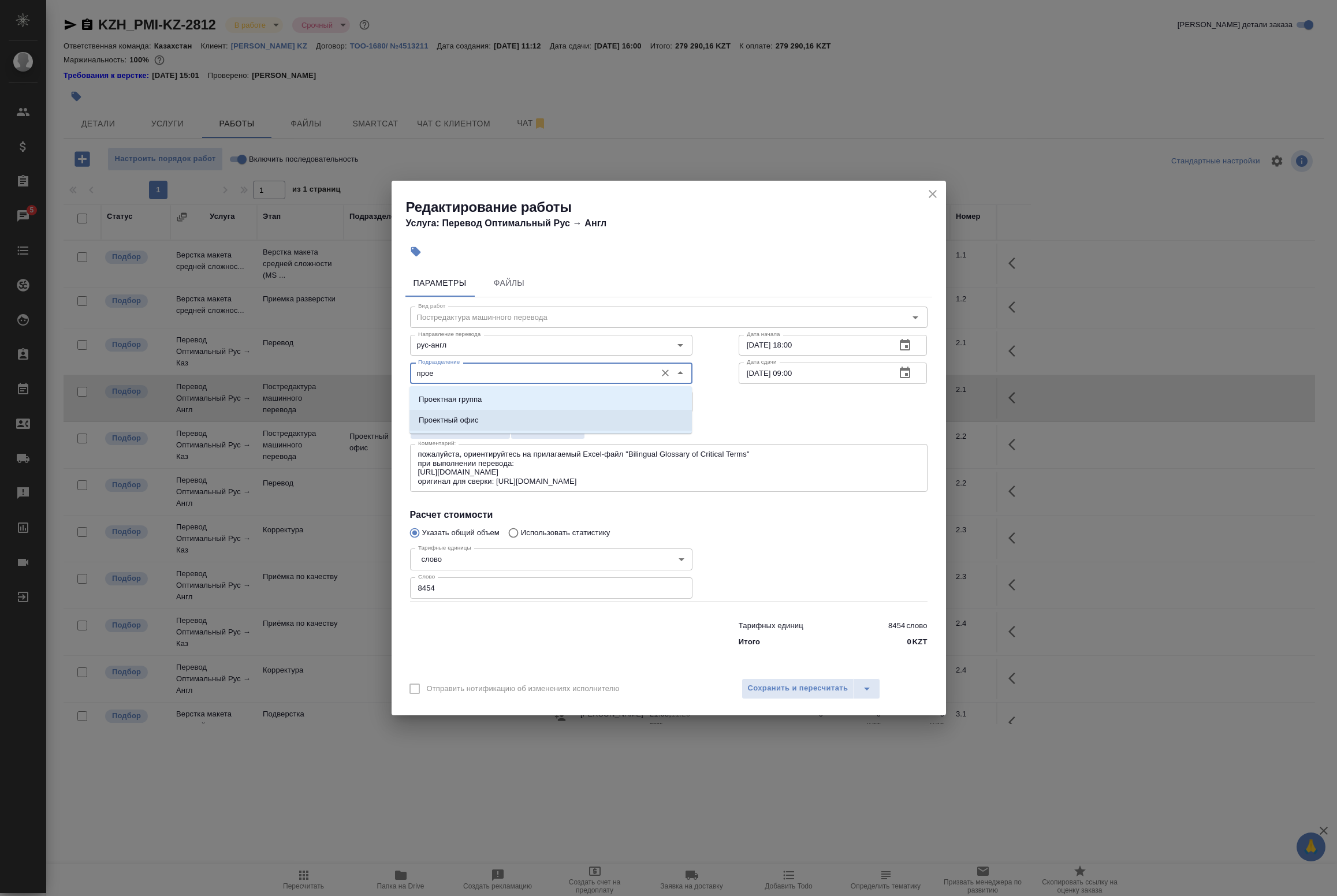
click at [494, 421] on li "Проектный офис" at bounding box center [550, 420] width 282 height 21
type input "Проектный офис"
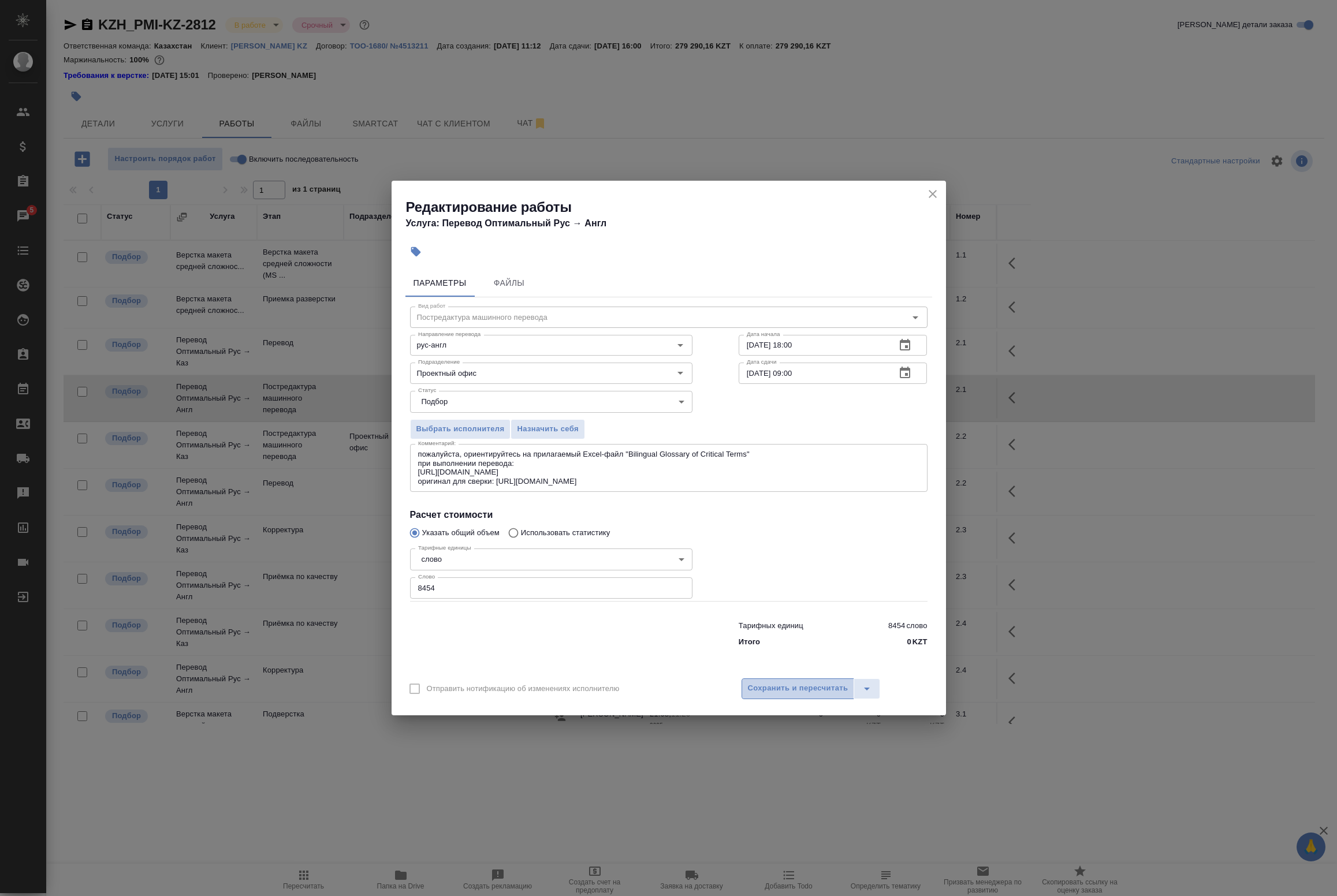
click at [799, 689] on span "Сохранить и пересчитать" at bounding box center [798, 689] width 100 height 13
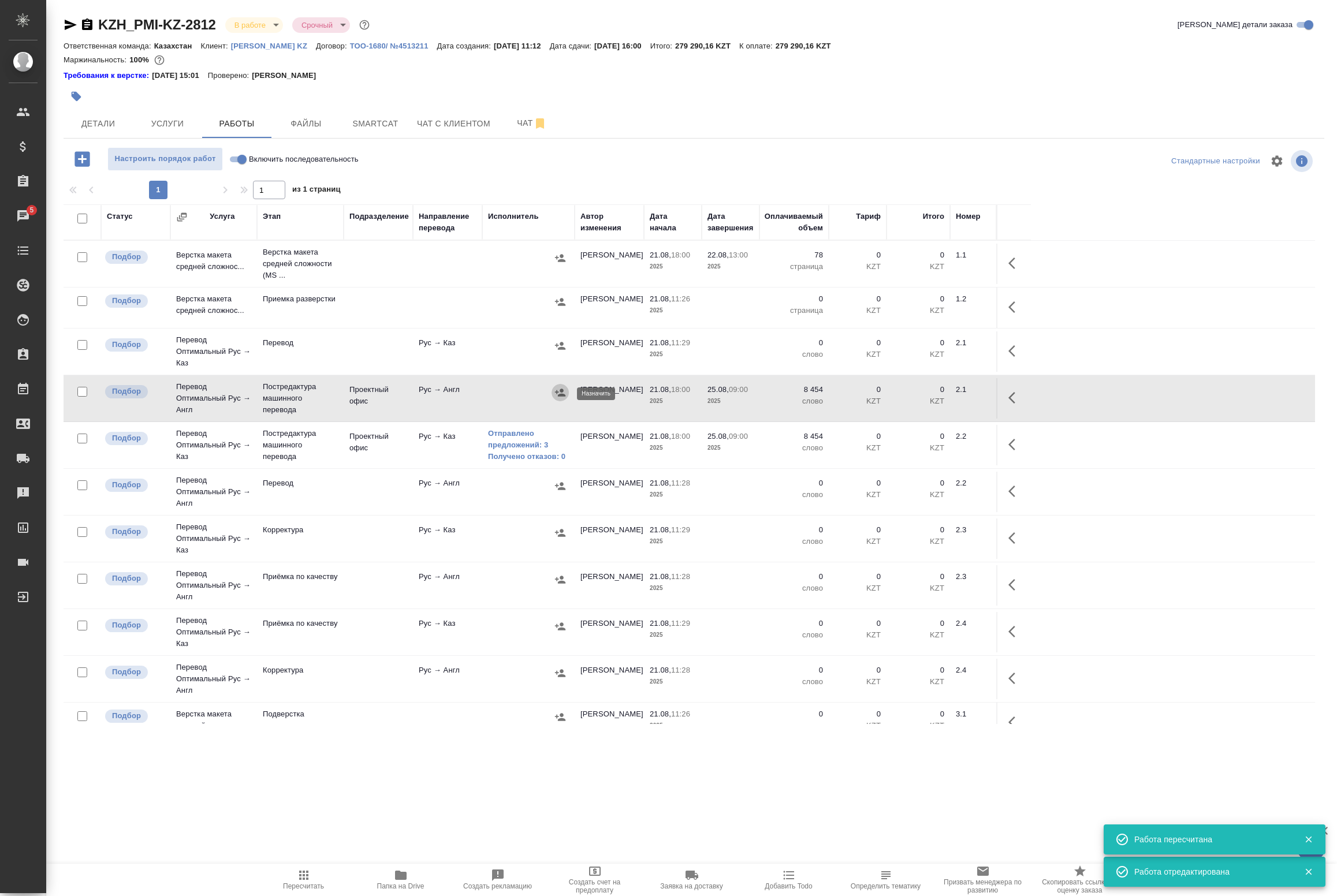
click at [564, 397] on icon "button" at bounding box center [560, 393] width 11 height 11
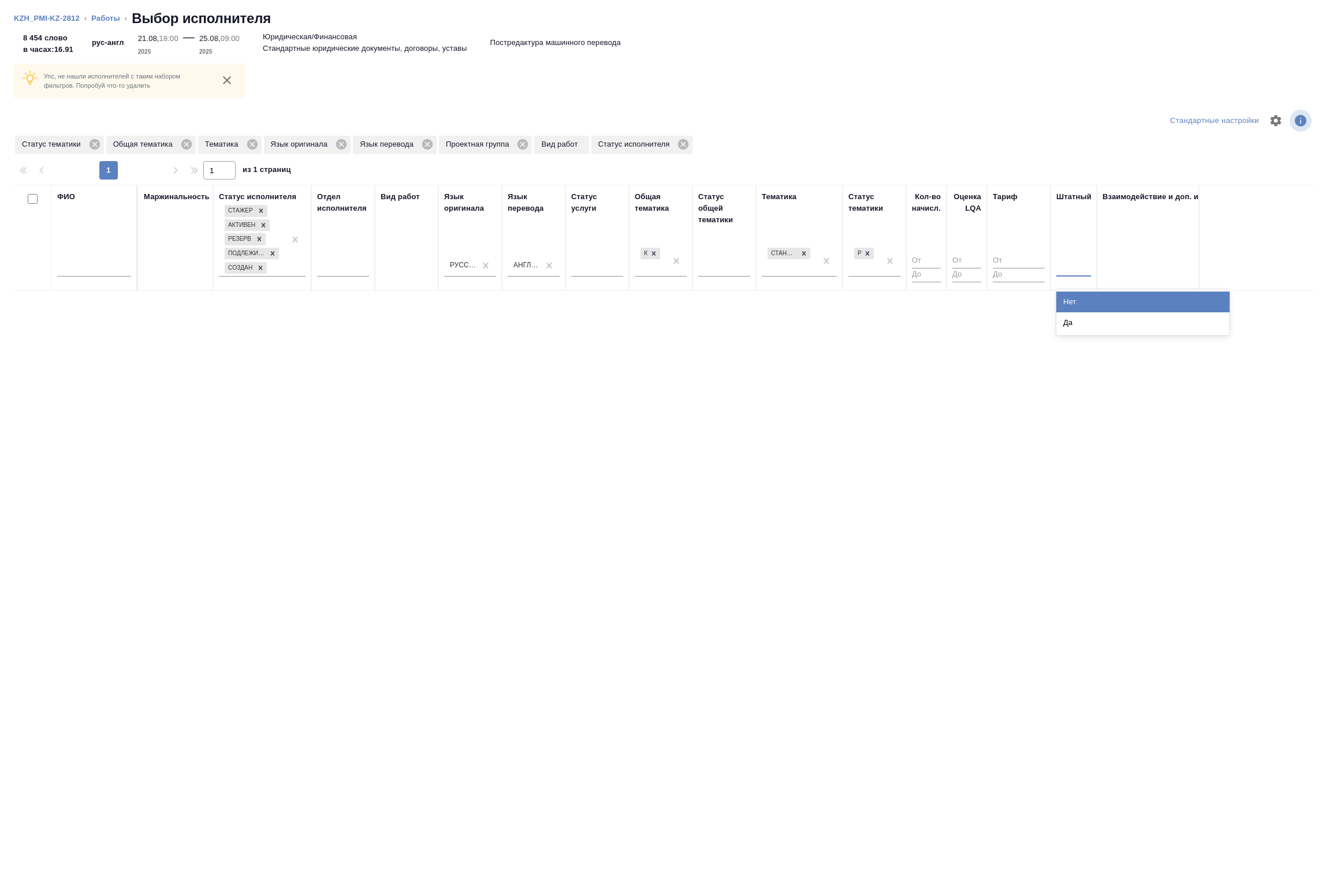
click at [1076, 275] on div at bounding box center [1074, 265] width 35 height 22
click at [1072, 296] on div "Нет" at bounding box center [1143, 302] width 173 height 21
click at [810, 260] on div "Стандартные юридические документы, договоры, уставы" at bounding box center [789, 252] width 45 height 14
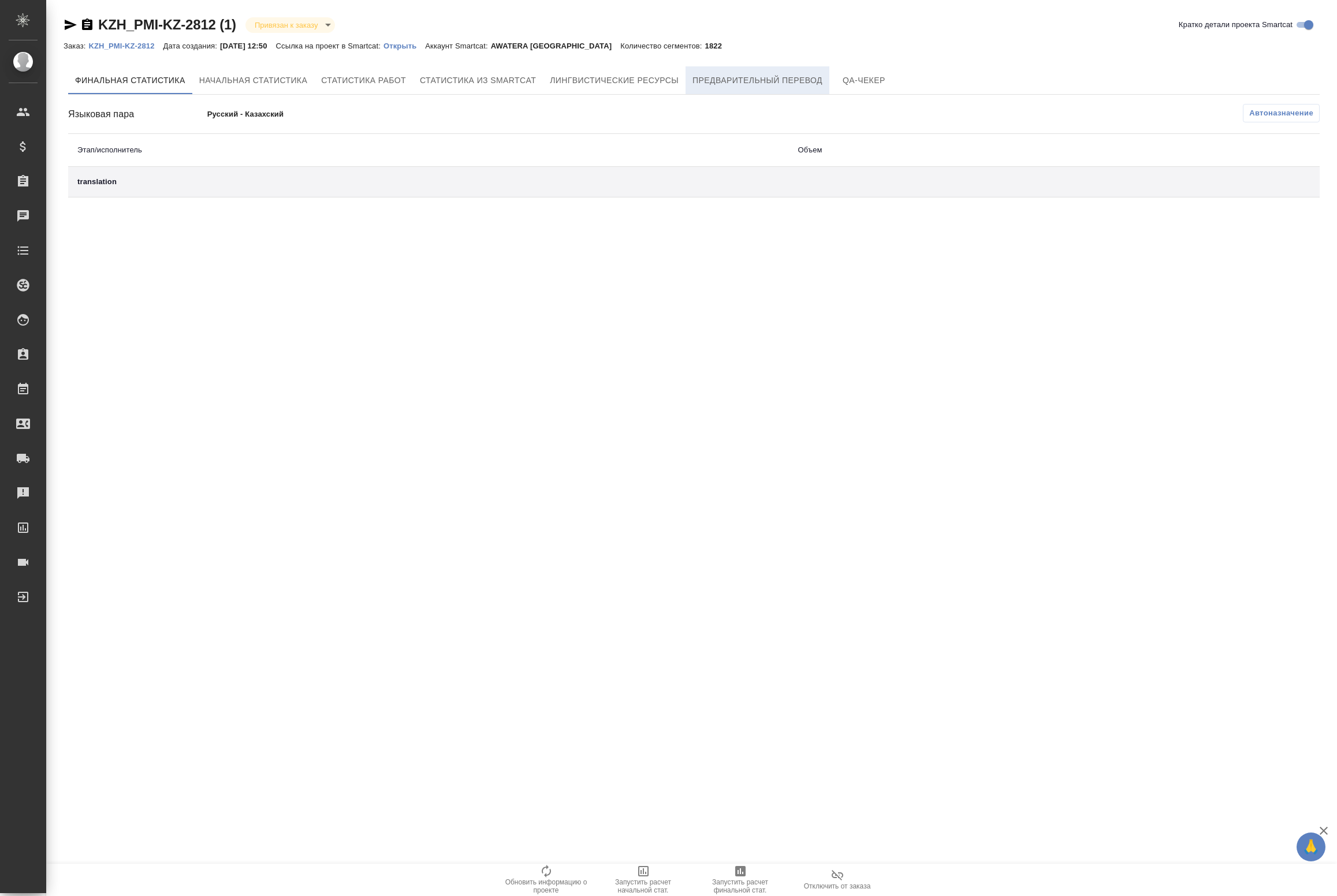
click at [718, 87] on button "Предварительный перевод" at bounding box center [757, 81] width 143 height 28
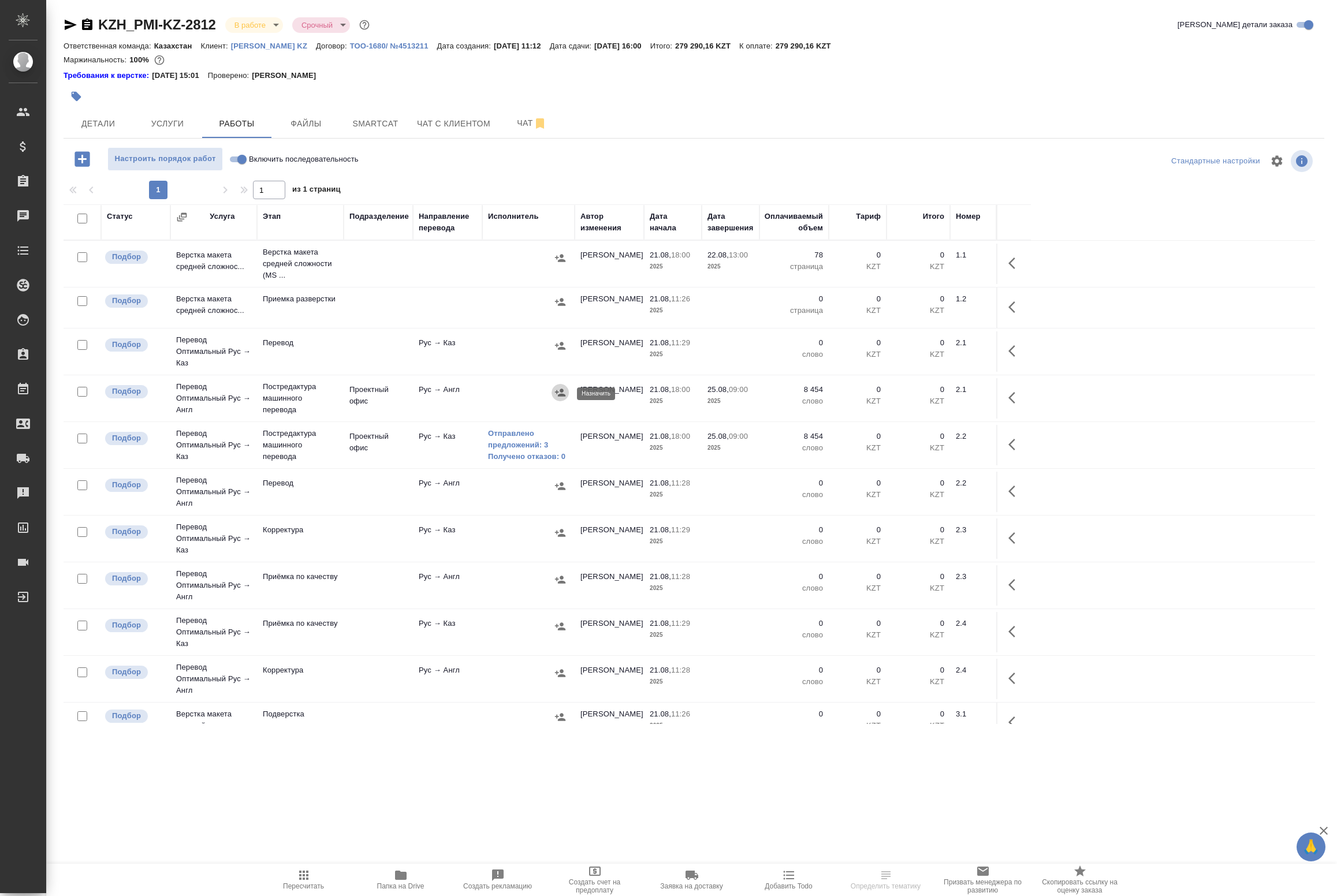
click at [555, 395] on icon "button" at bounding box center [560, 393] width 11 height 11
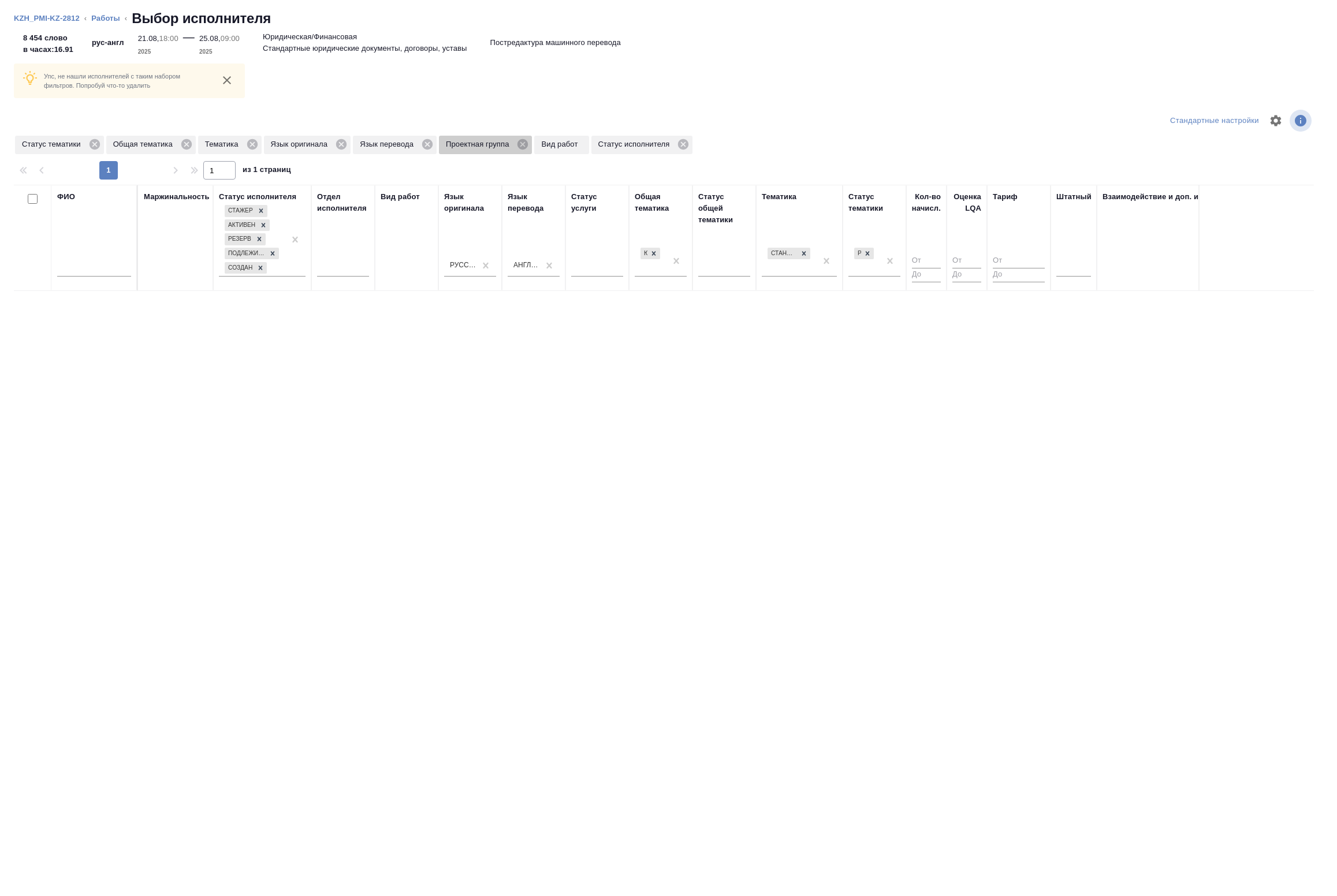
click at [516, 143] on span "Проектная группа" at bounding box center [479, 144] width 81 height 11
click at [517, 143] on icon at bounding box center [523, 144] width 13 height 13
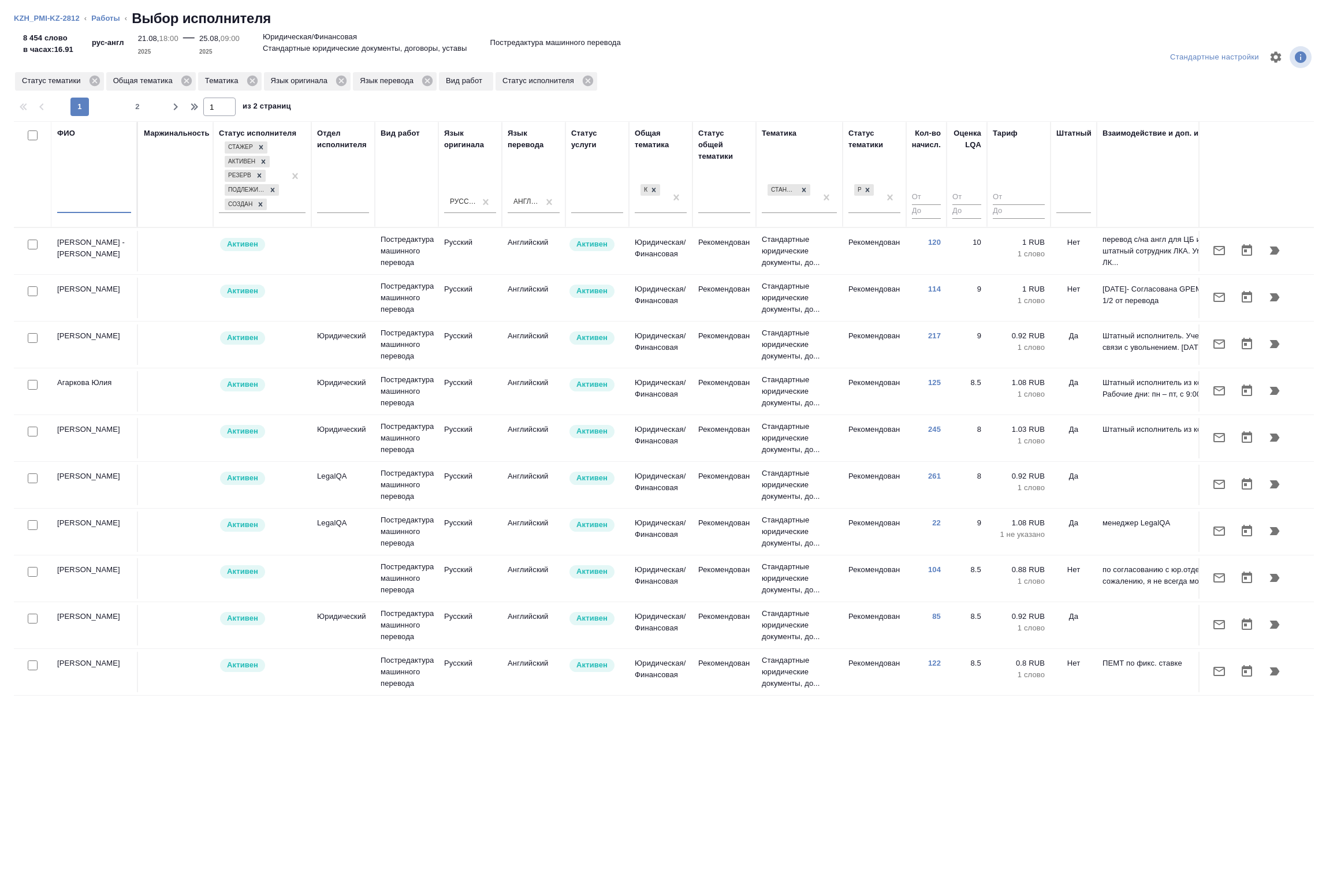
click at [79, 201] on input "text" at bounding box center [94, 205] width 74 height 14
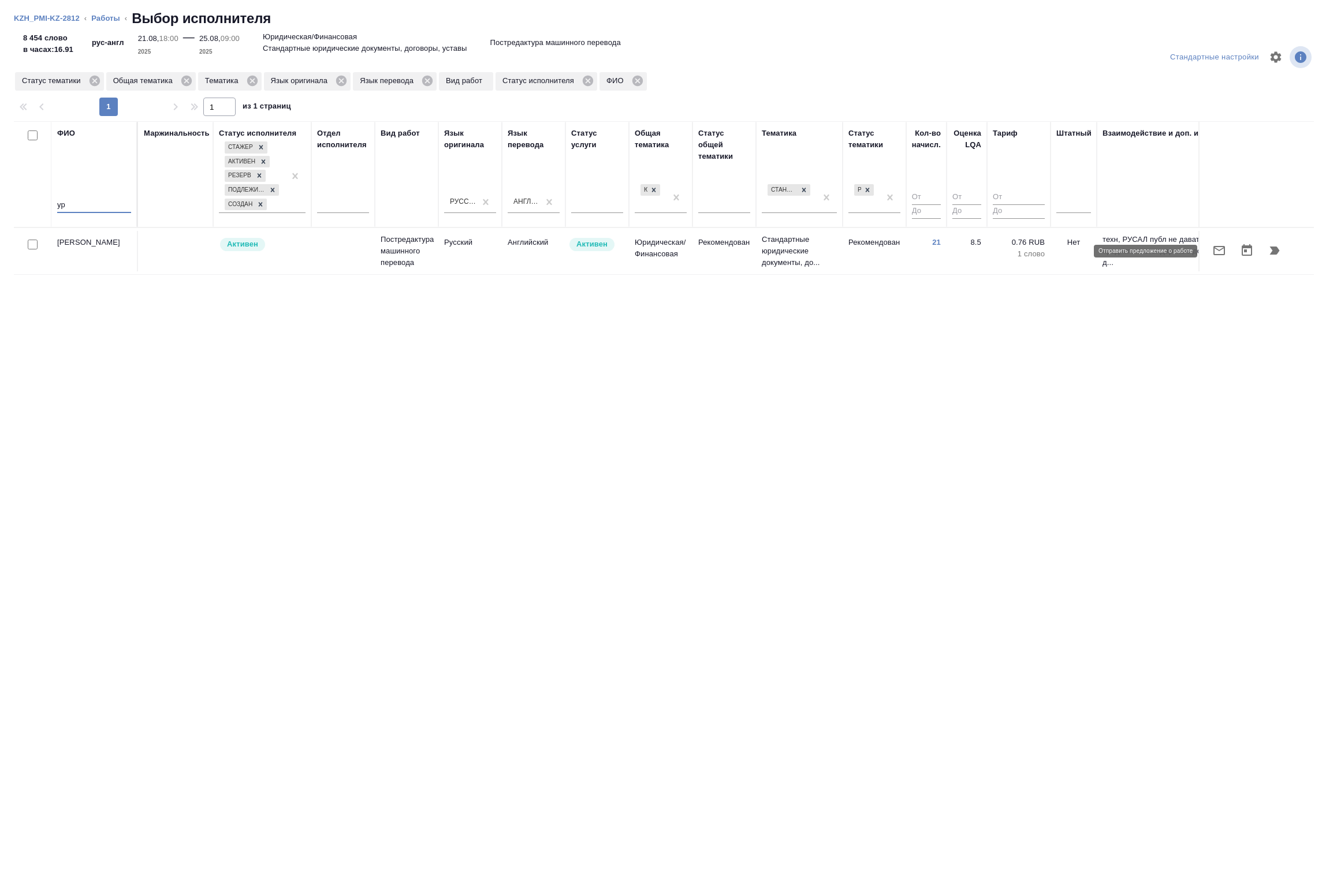
type input "ур"
click at [1224, 252] on icon "button" at bounding box center [1219, 250] width 11 height 9
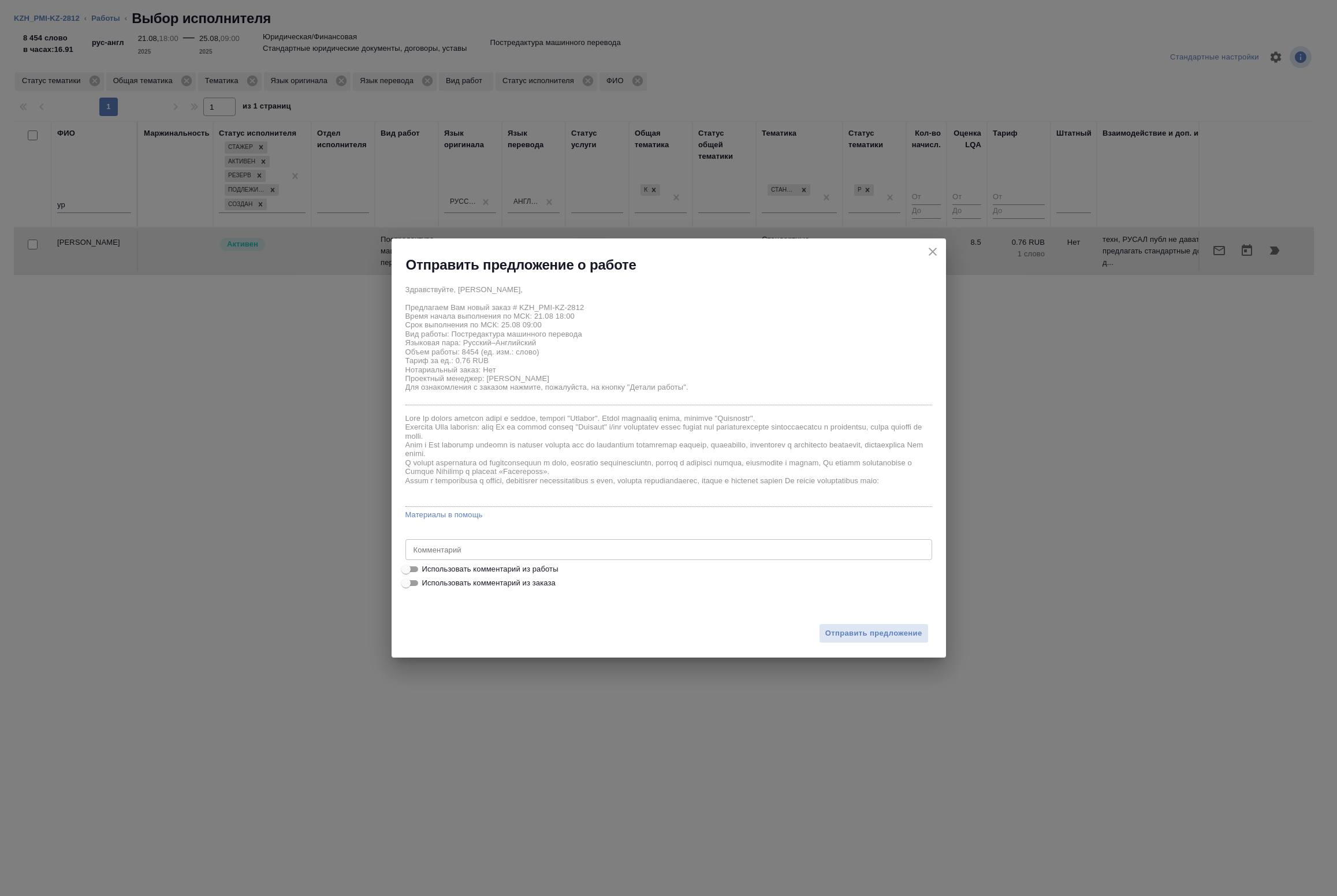
click at [446, 567] on span "Использовать комментарий из работы" at bounding box center [489, 569] width 136 height 11
click at [427, 567] on input "Использовать комментарий из работы" at bounding box center [406, 569] width 41 height 14
checkbox input "true"
type textarea "пожалуйста, ориентируйтесь на прилагаемый Excel-файл "Bilingual Glossary of Cri…"
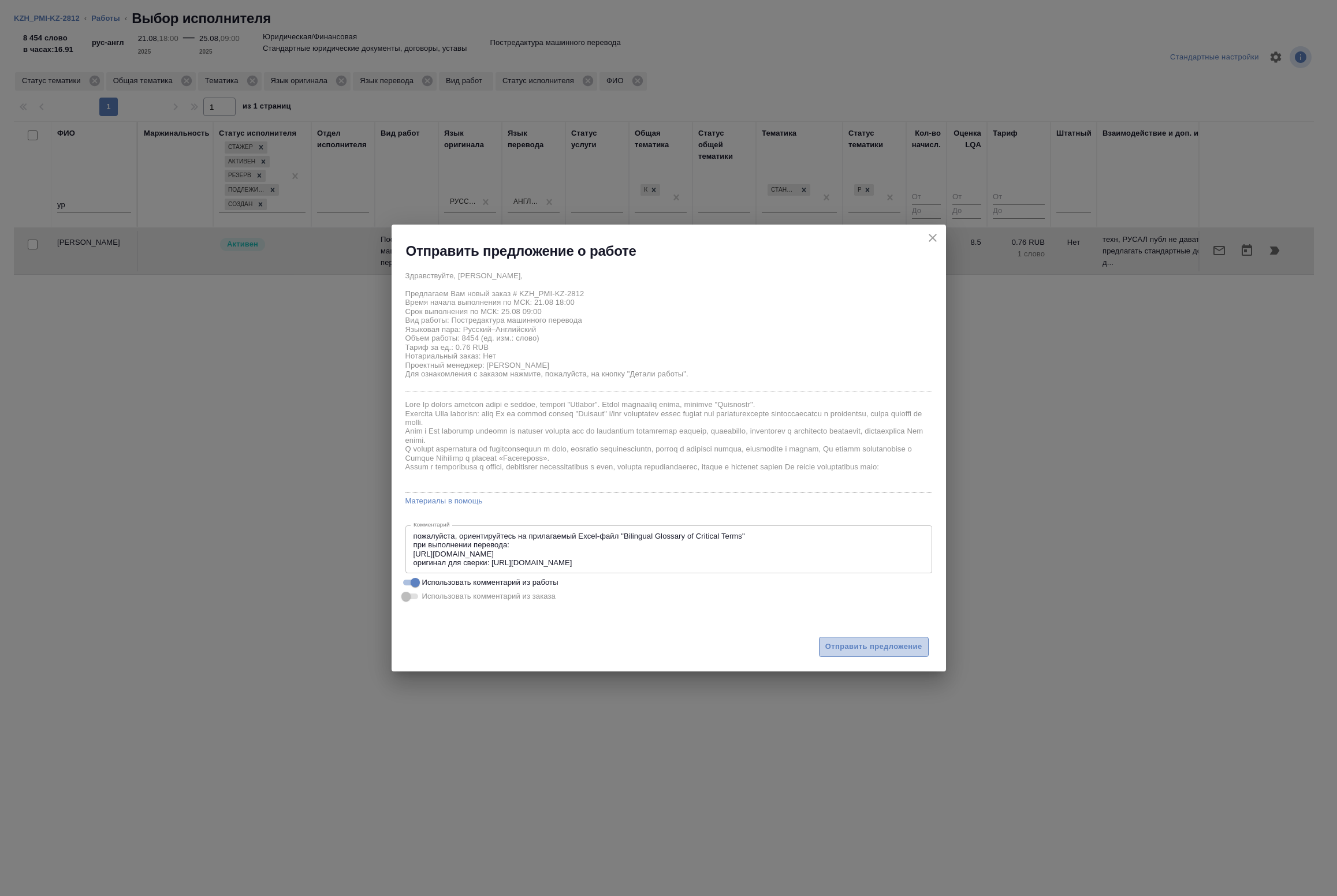
click at [849, 641] on span "Отправить предложение" at bounding box center [874, 647] width 98 height 13
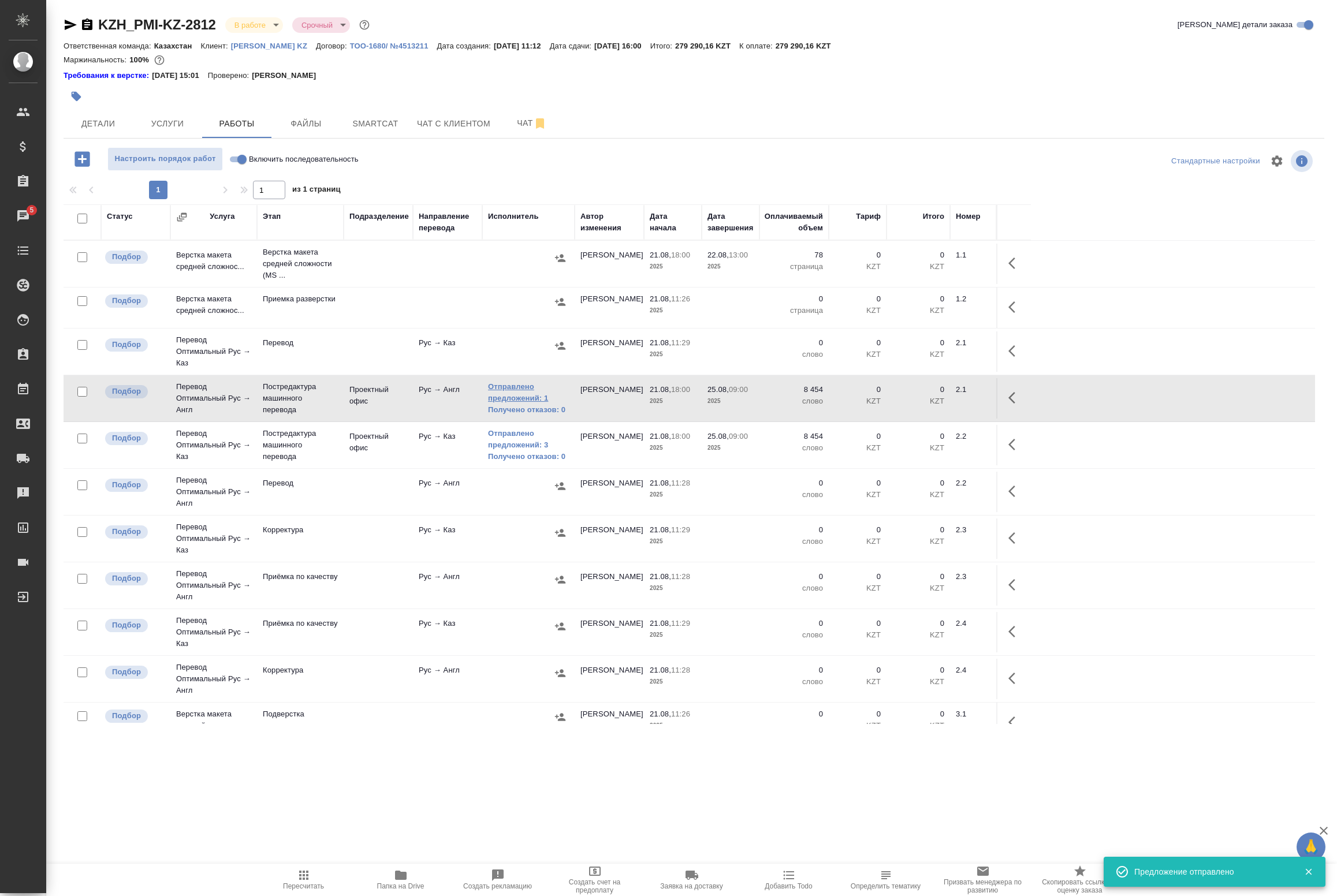
click at [517, 390] on link "Отправлено предложений: 1" at bounding box center [529, 393] width 81 height 23
click at [506, 437] on link "Отправлено предложений: 3" at bounding box center [529, 440] width 81 height 23
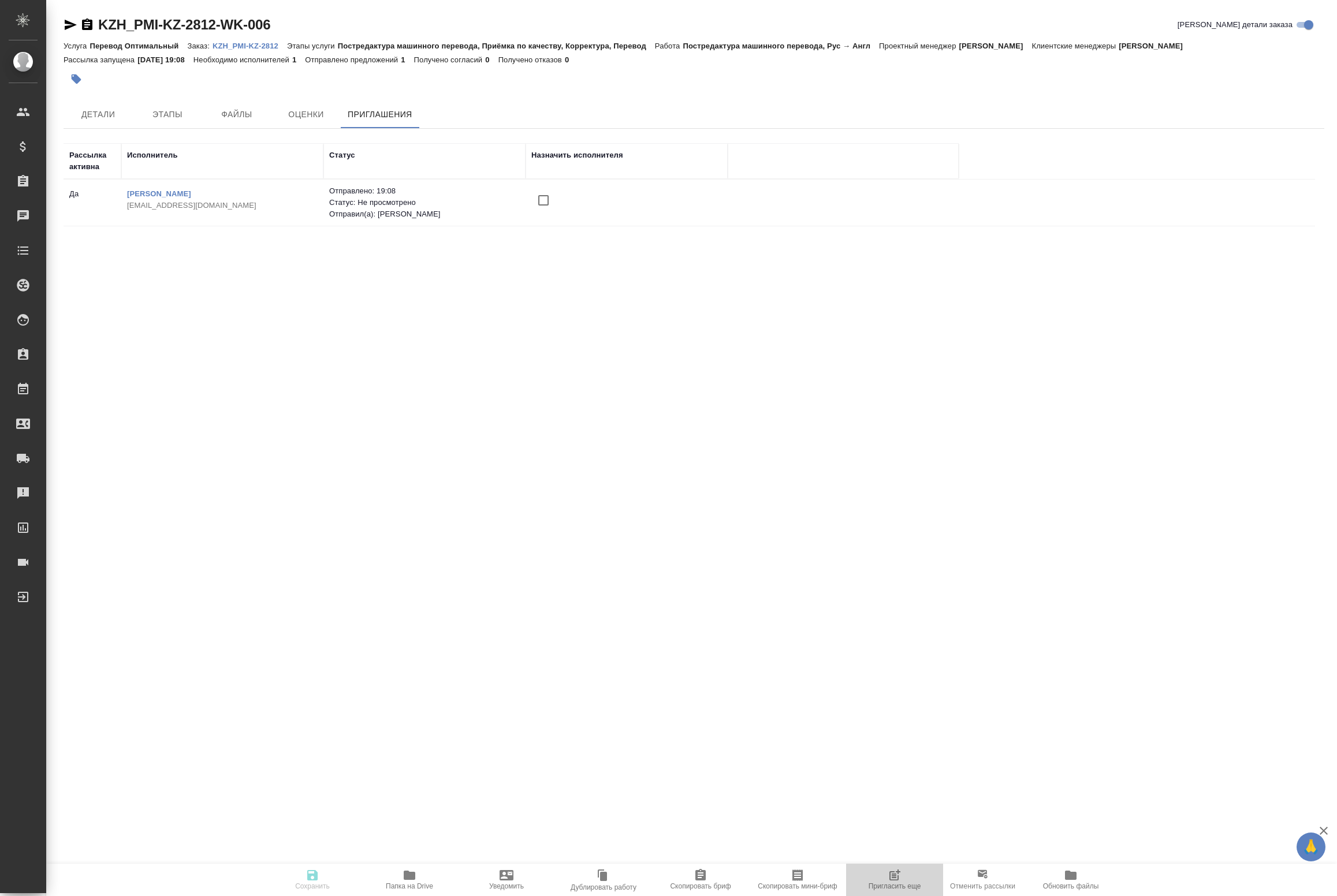
click at [903, 885] on span "Пригласить еще" at bounding box center [895, 886] width 53 height 8
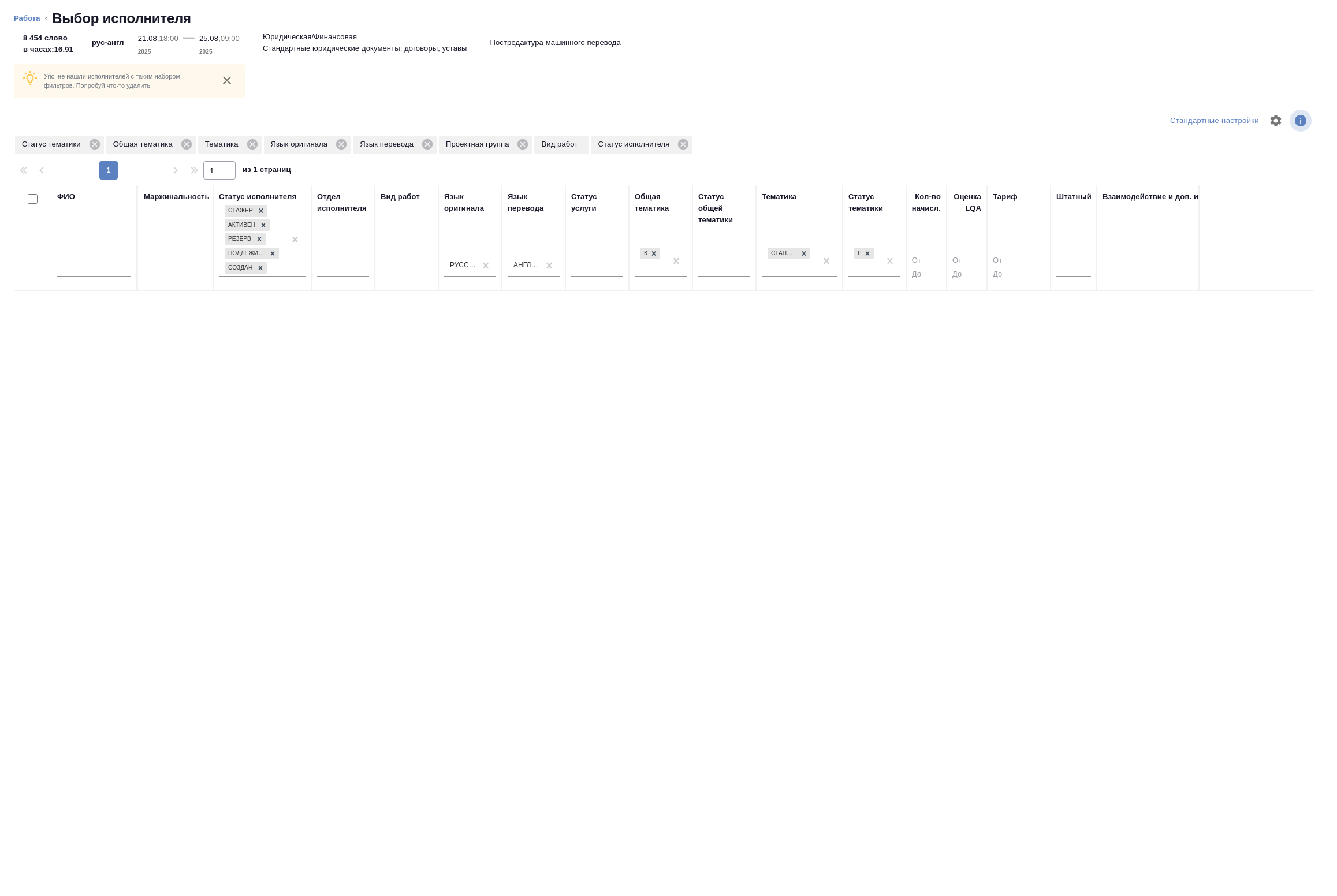
click at [103, 270] on input "text" at bounding box center [94, 269] width 74 height 14
type input "ры"
click at [518, 145] on icon at bounding box center [522, 143] width 10 height 10
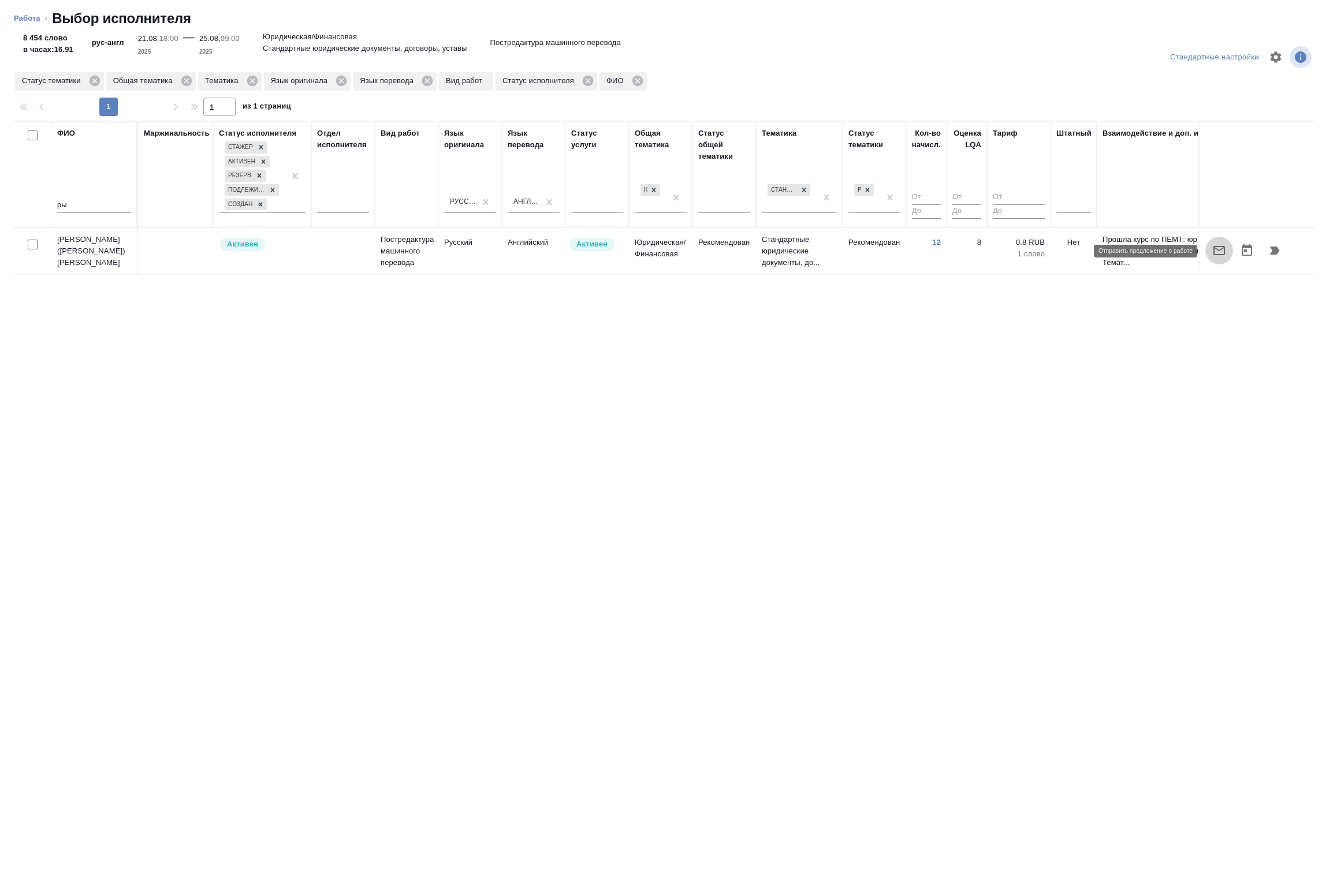
click at [1217, 253] on icon "button" at bounding box center [1219, 250] width 14 height 14
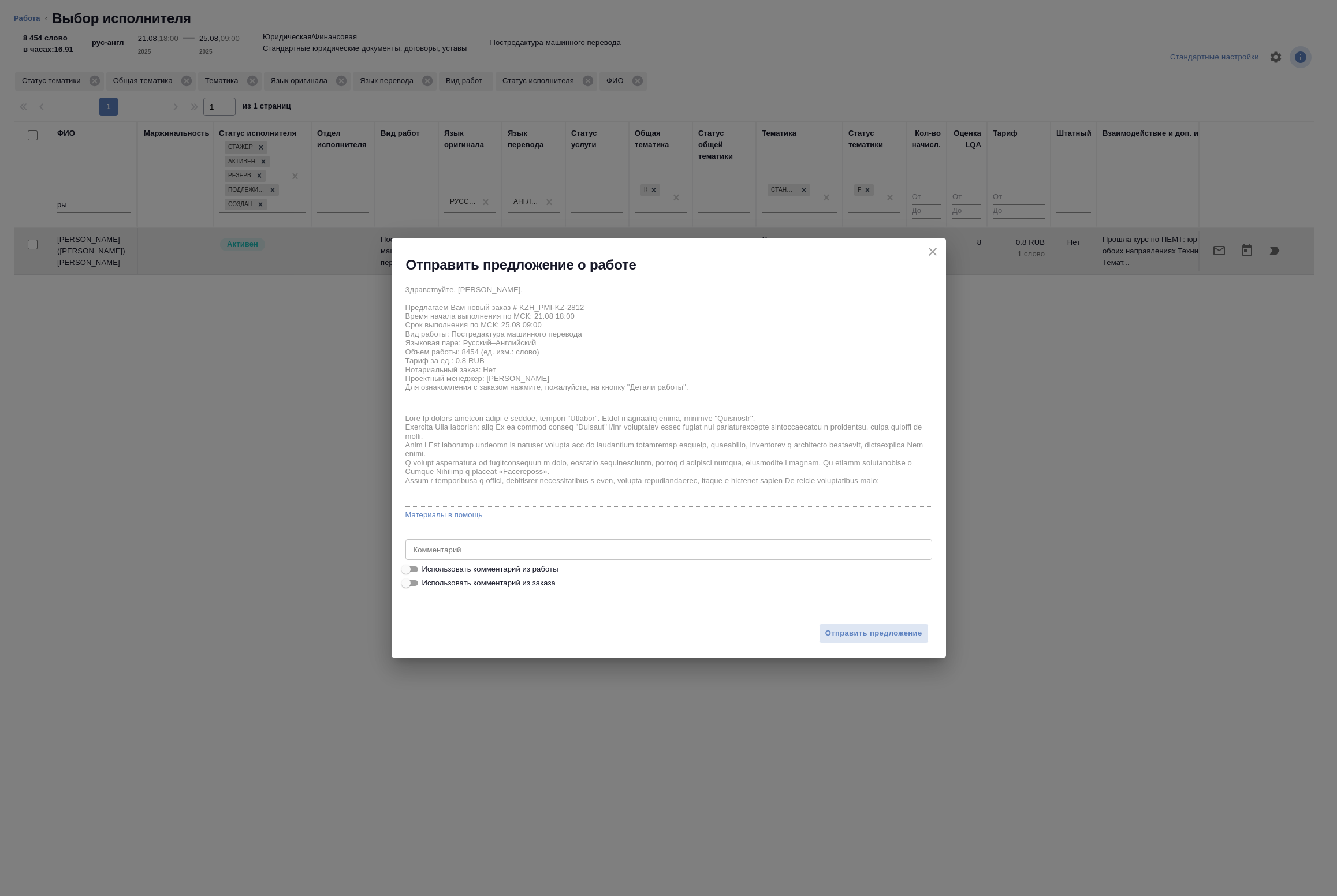
click at [446, 575] on span "Использовать комментарий из работы" at bounding box center [489, 569] width 136 height 11
click at [427, 575] on input "Использовать комментарий из работы" at bounding box center [406, 569] width 41 height 14
checkbox input "true"
type textarea "пожалуйста, ориентируйтесь на прилагаемый Excel-файл "Bilingual Glossary of Cri…"
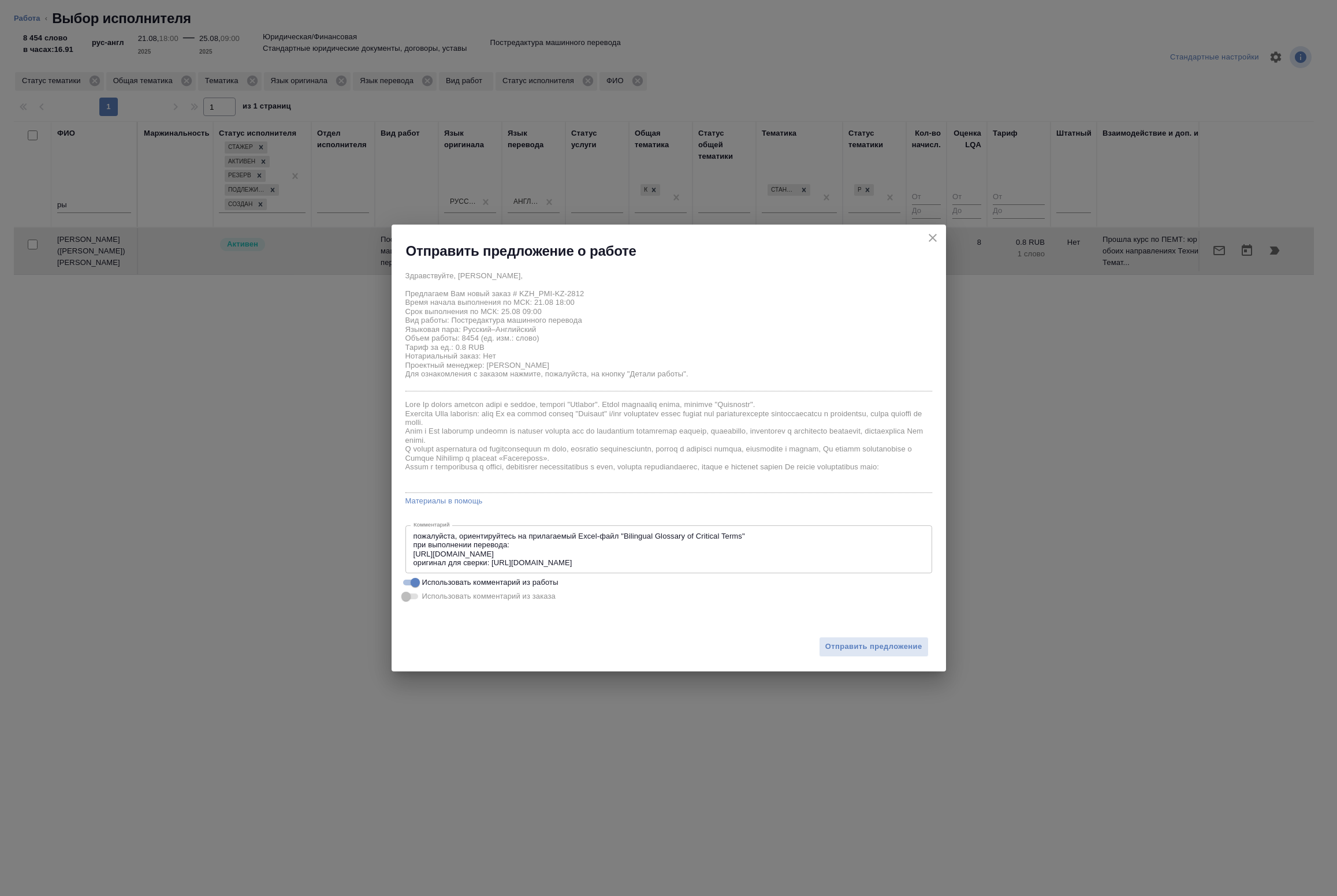
click at [931, 243] on icon "close" at bounding box center [933, 237] width 14 height 14
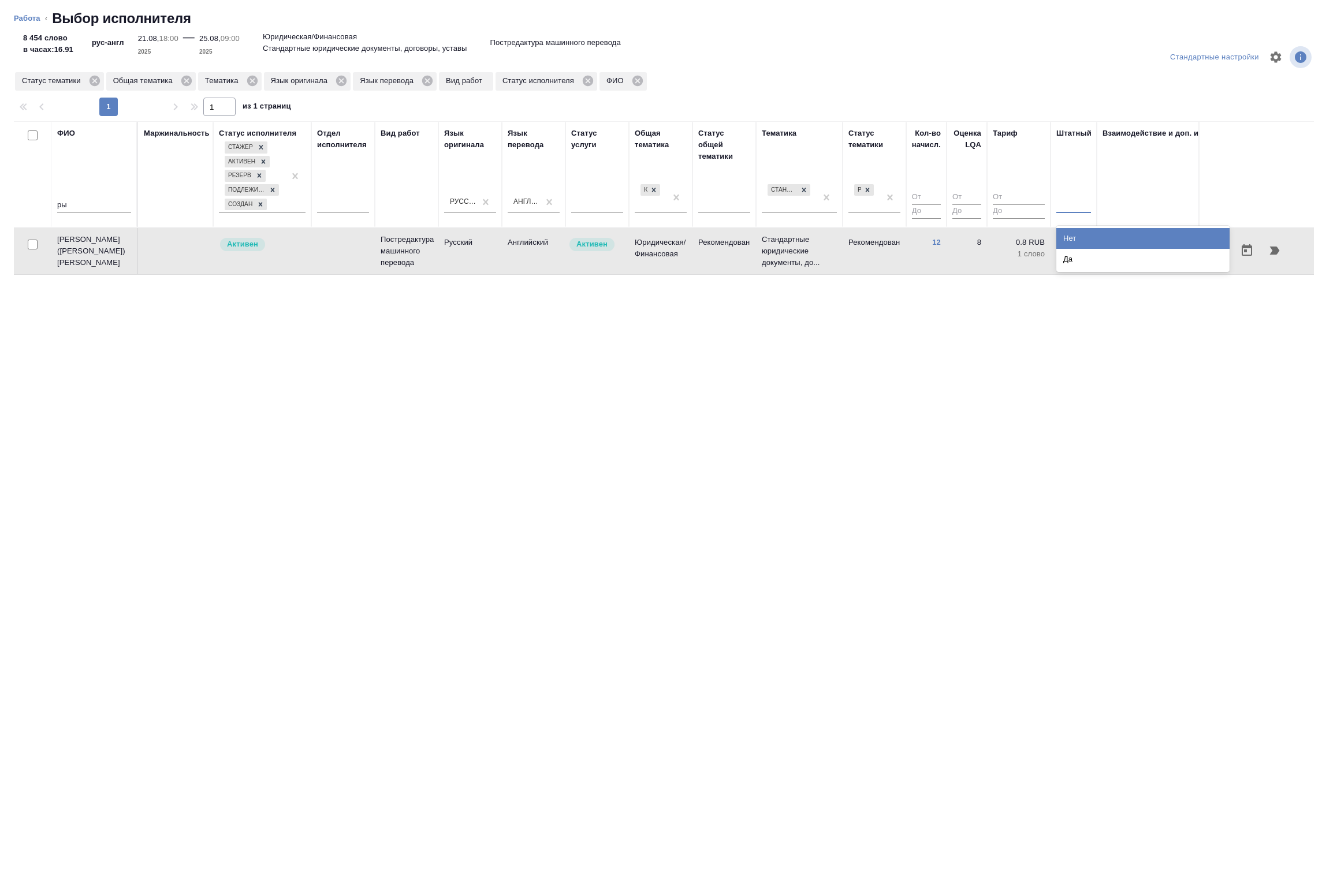
click at [1084, 205] on div at bounding box center [1074, 202] width 35 height 17
click at [1070, 238] on div "Нет" at bounding box center [1143, 238] width 173 height 21
click at [1217, 252] on icon "button" at bounding box center [1219, 250] width 14 height 14
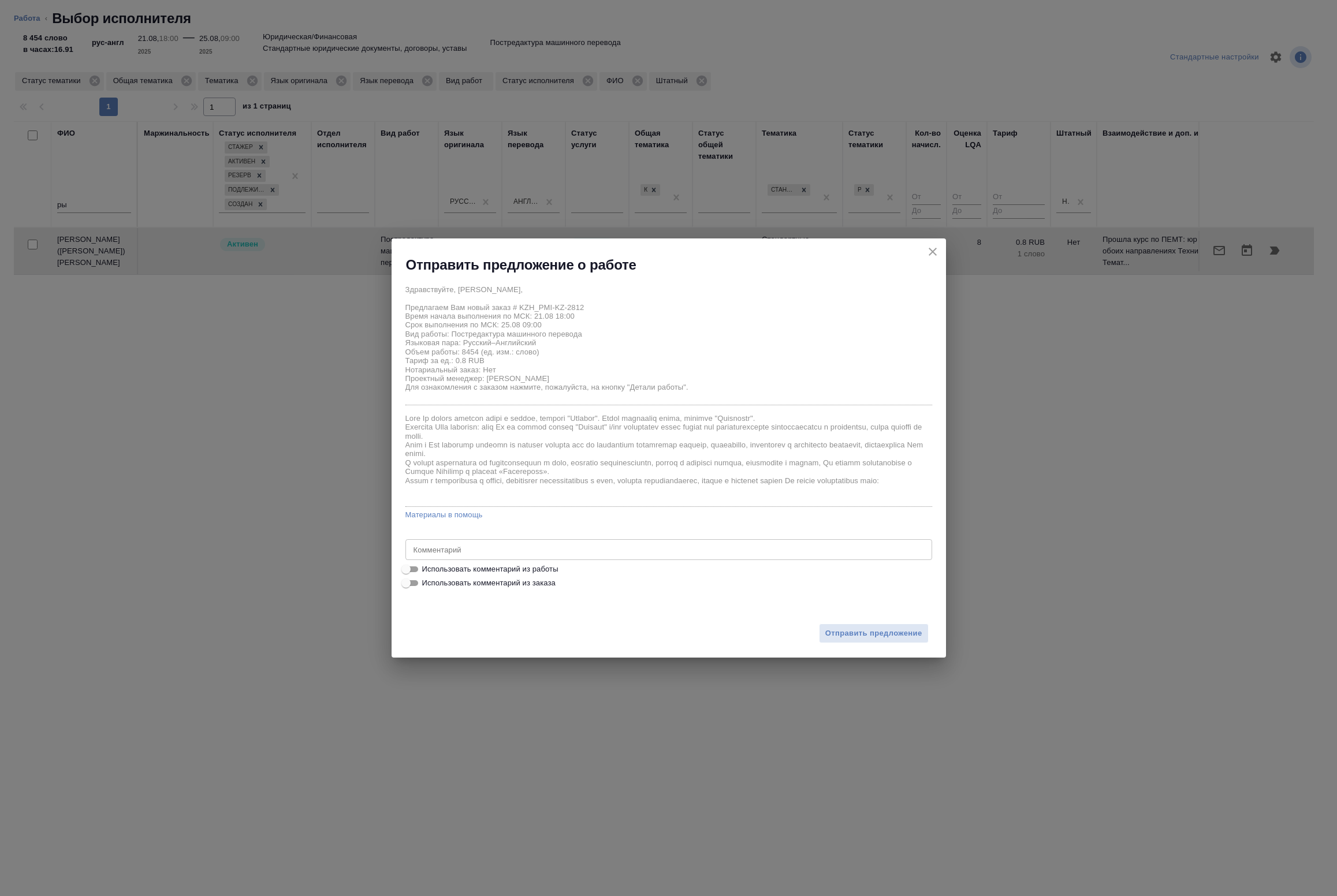
click at [455, 556] on div "x Комментарий" at bounding box center [668, 549] width 527 height 21
click at [445, 573] on span "Использовать комментарий из работы" at bounding box center [489, 569] width 136 height 11
click at [427, 573] on input "Использовать комментарий из работы" at bounding box center [406, 569] width 41 height 14
checkbox input "true"
type textarea "пожалуйста, ориентируйтесь на прилагаемый Excel-файл "Bilingual Glossary of Cri…"
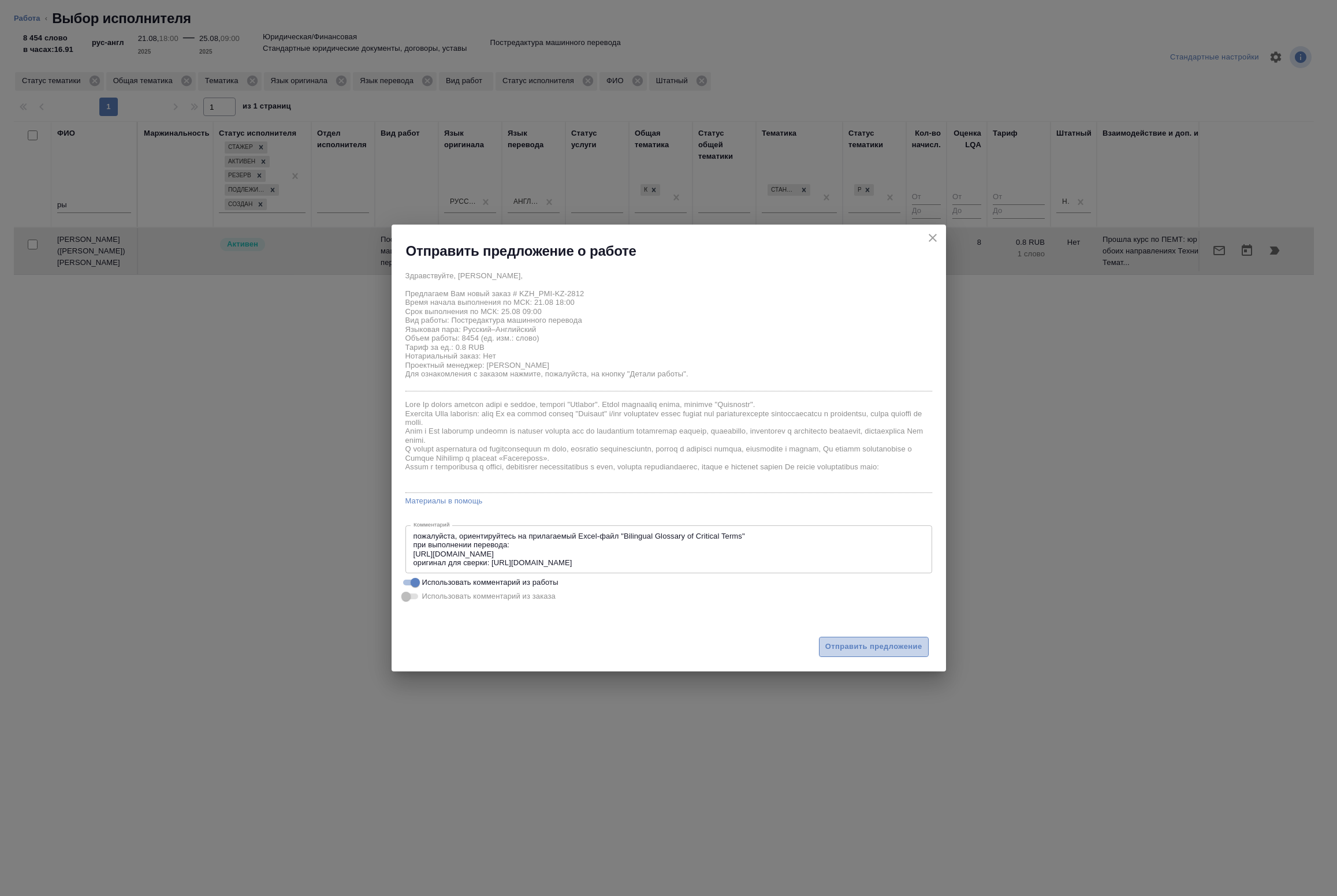
click at [873, 645] on span "Отправить предложение" at bounding box center [874, 647] width 98 height 13
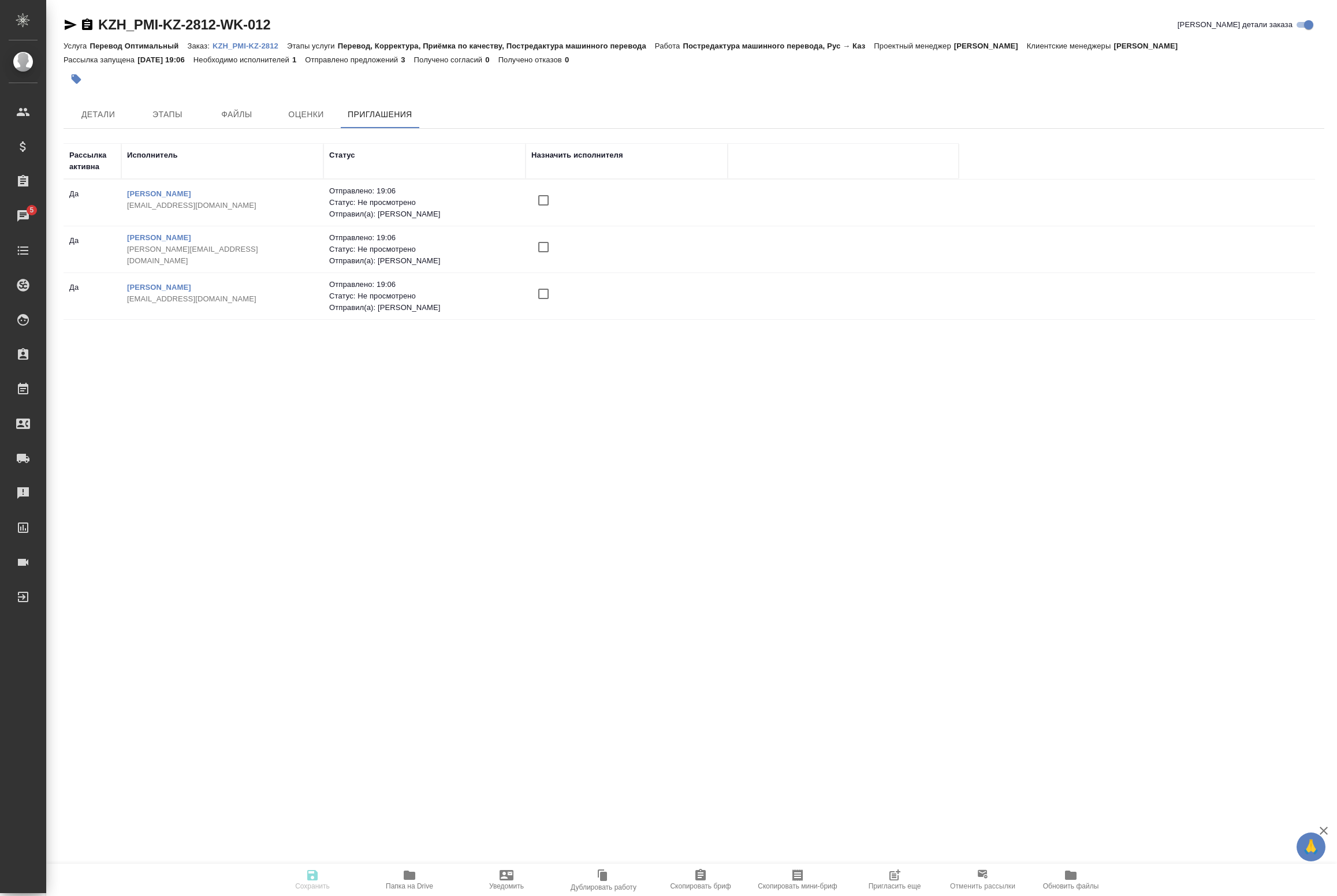
click at [891, 874] on icon "button" at bounding box center [894, 875] width 14 height 14
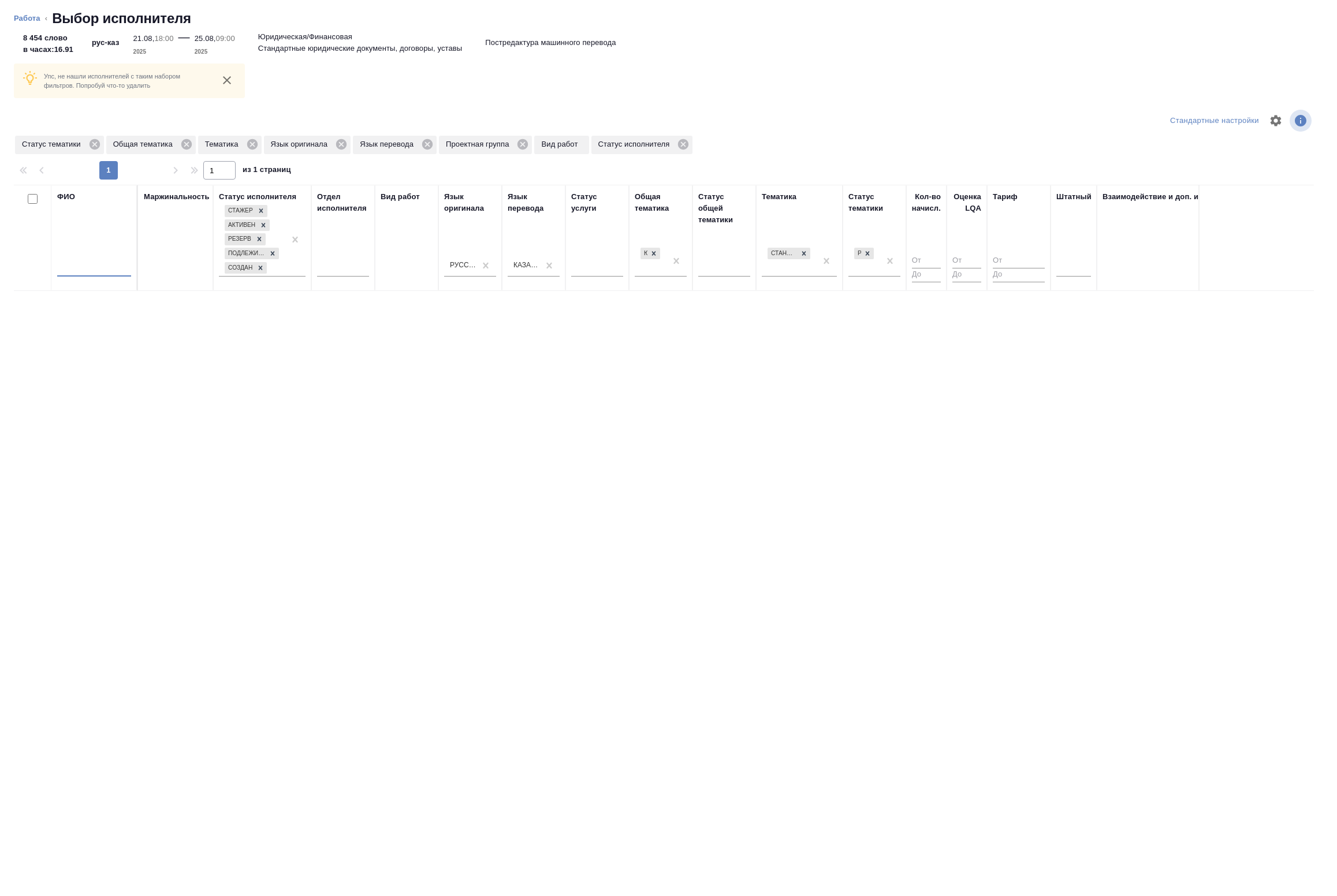
click at [93, 264] on input "text" at bounding box center [94, 269] width 74 height 14
click at [519, 145] on icon at bounding box center [522, 143] width 10 height 10
click at [1106, 261] on div "Взаимодействие и доп. информация" at bounding box center [1197, 238] width 190 height 94
click at [1075, 268] on div at bounding box center [1074, 265] width 35 height 17
click at [1080, 287] on th "Штатный option Нет focused, 1 of 2. 2 results available. Use Up and Down to cho…" at bounding box center [1074, 237] width 46 height 106
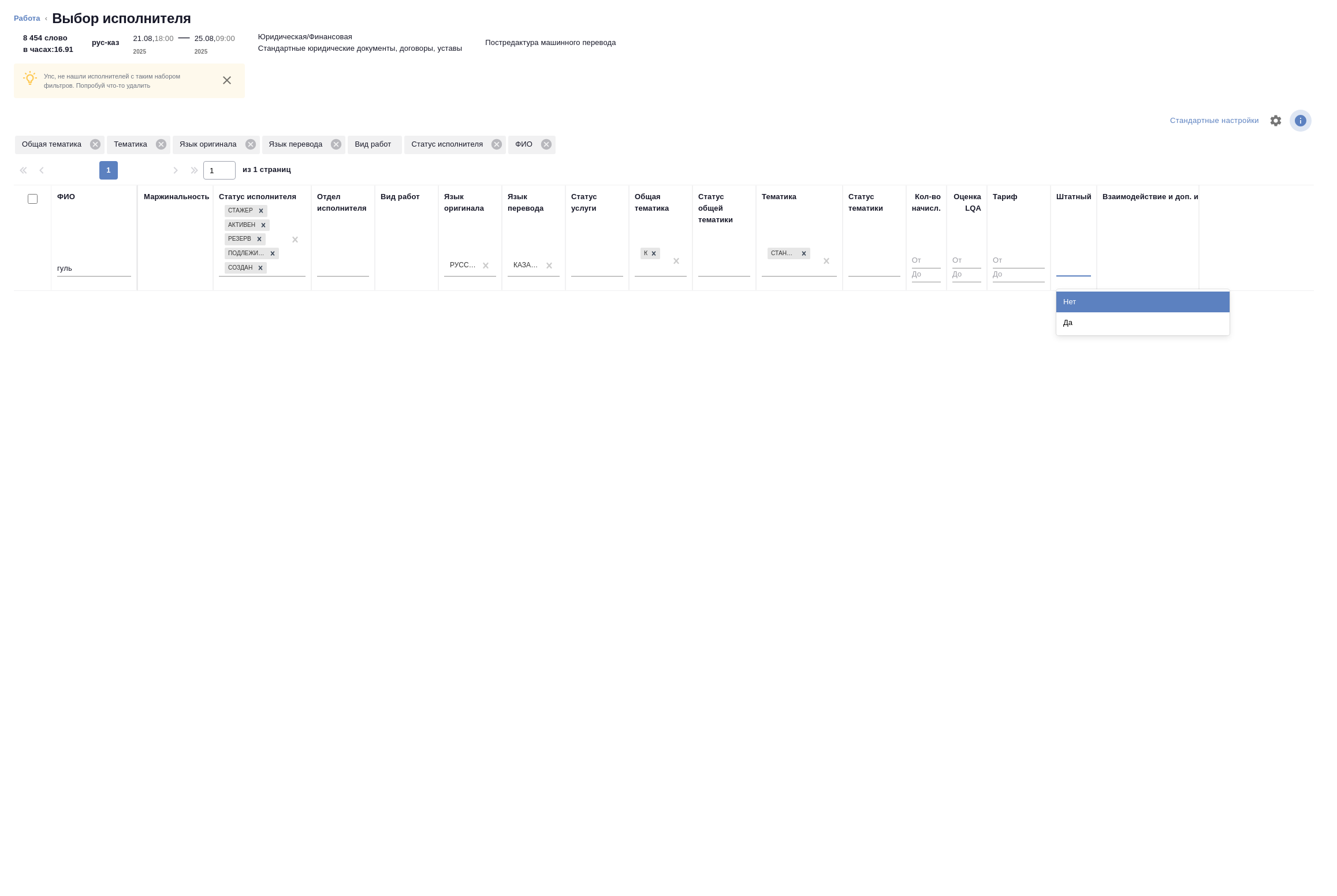
drag, startPoint x: 1064, startPoint y: 269, endPoint x: 1071, endPoint y: 295, distance: 26.9
click at [1064, 272] on div at bounding box center [1074, 265] width 35 height 17
click at [1071, 296] on div "Нет" at bounding box center [1143, 302] width 173 height 21
click at [607, 143] on icon at bounding box center [610, 143] width 10 height 10
click at [802, 254] on icon at bounding box center [804, 253] width 8 height 8
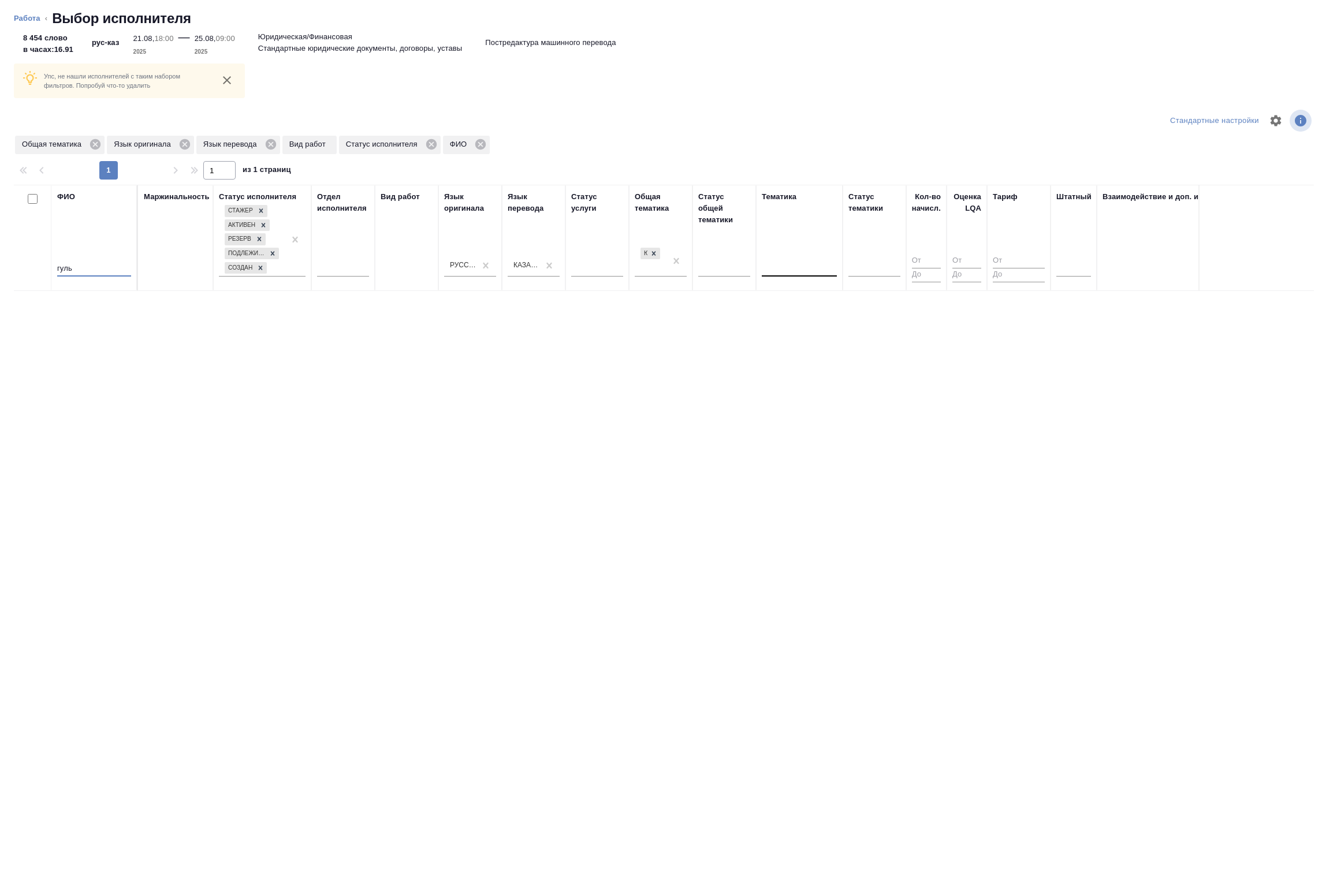
click at [96, 268] on input "гуль" at bounding box center [94, 269] width 74 height 14
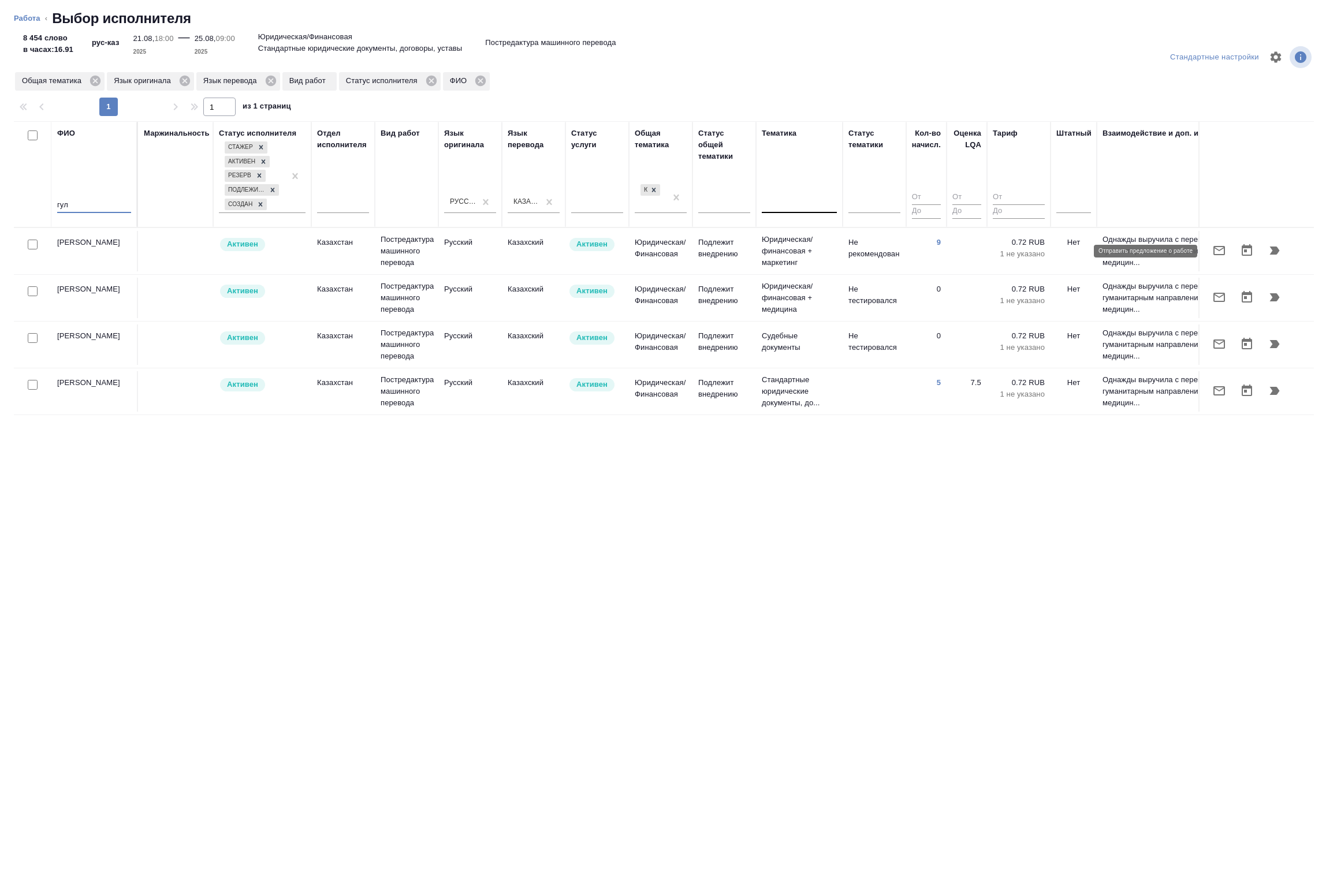
type input "гул"
click at [1220, 252] on icon "button" at bounding box center [1219, 250] width 14 height 14
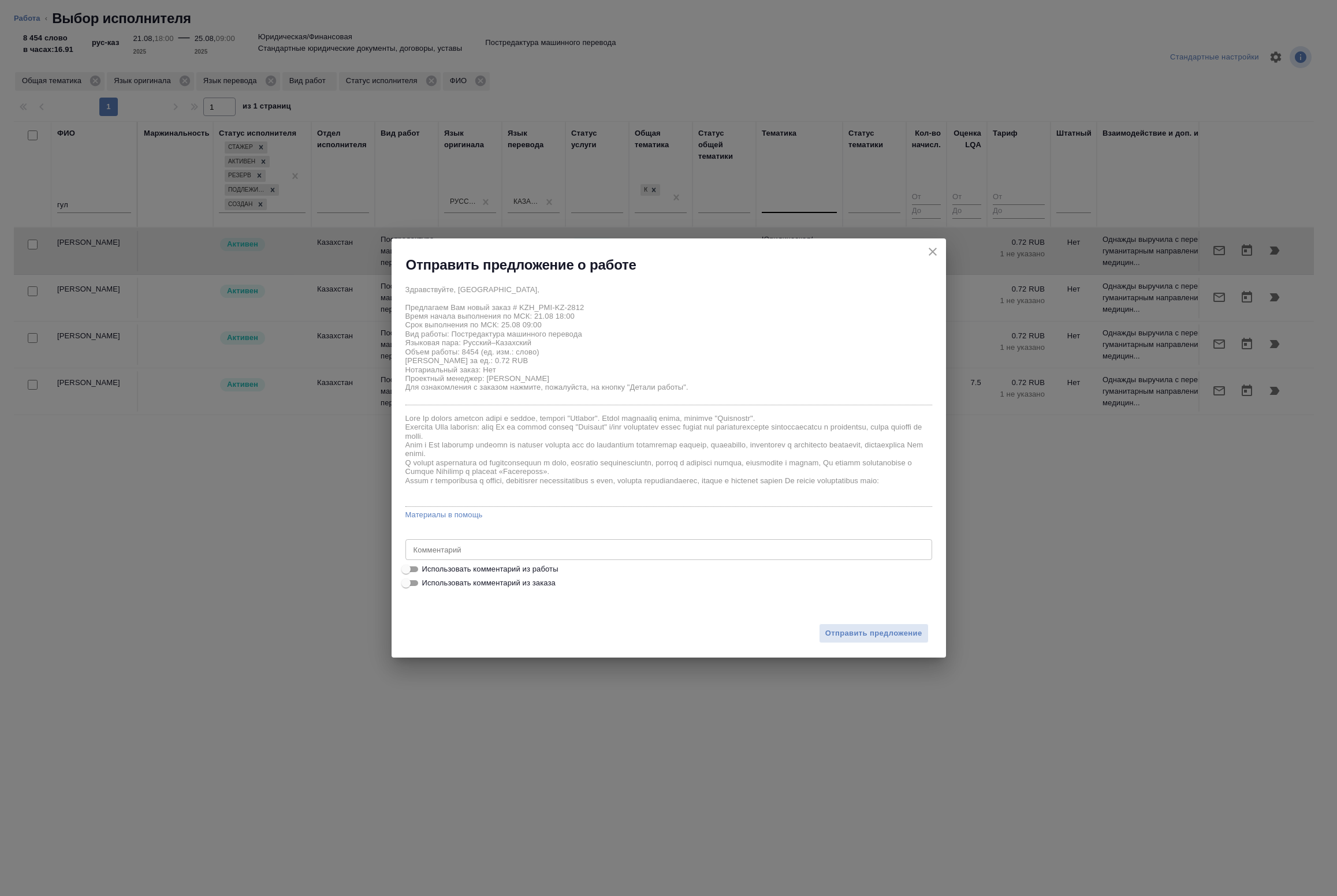
click at [452, 568] on span "Использовать комментарий из работы" at bounding box center [489, 569] width 136 height 11
click at [427, 568] on input "Использовать комментарий из работы" at bounding box center [406, 569] width 41 height 14
checkbox input "true"
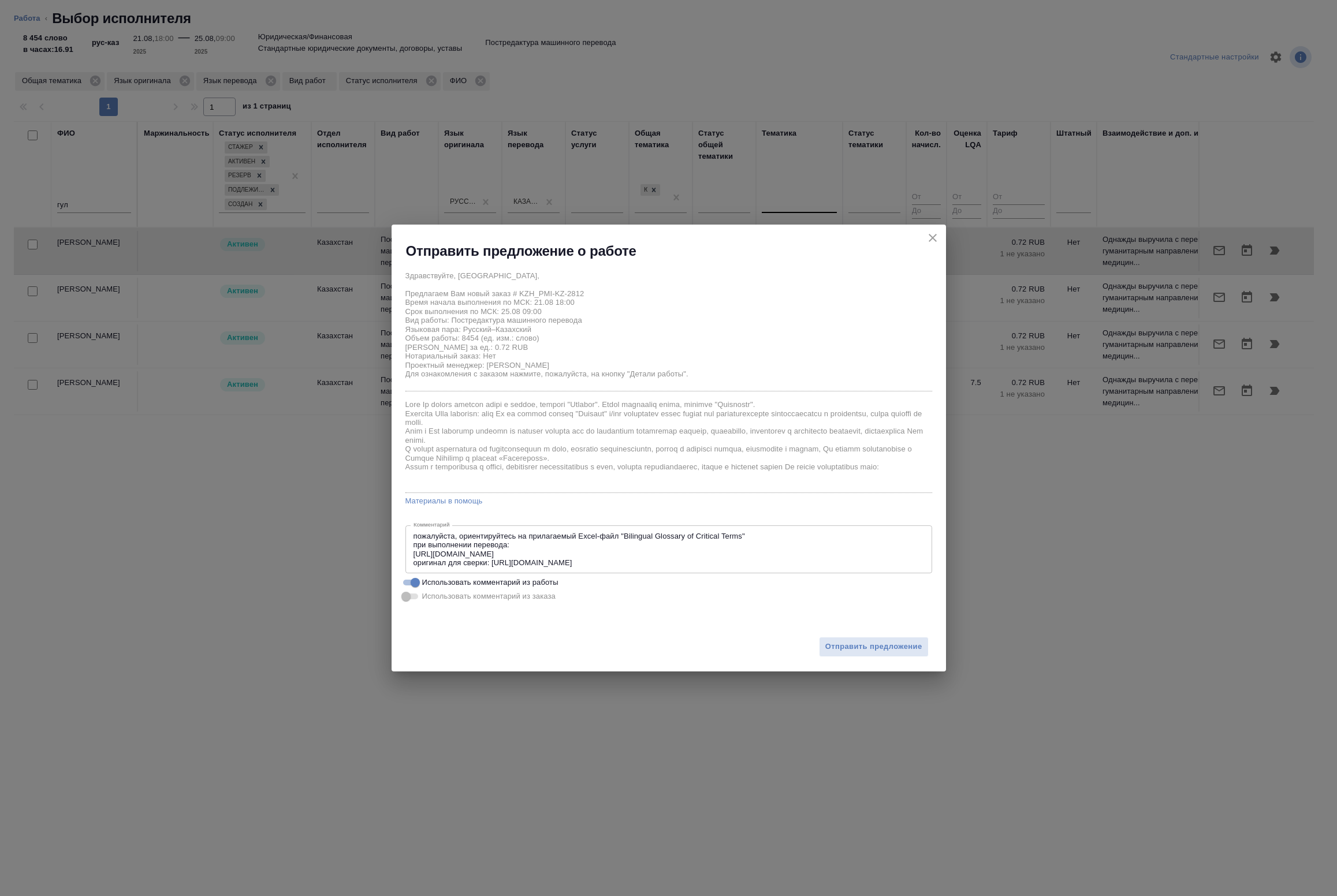
type textarea "пожалуйста, ориентируйтесь на прилагаемый Excel-файл "Bilingual Glossary of Cri…"
click at [870, 650] on span "Отправить предложение" at bounding box center [874, 647] width 98 height 13
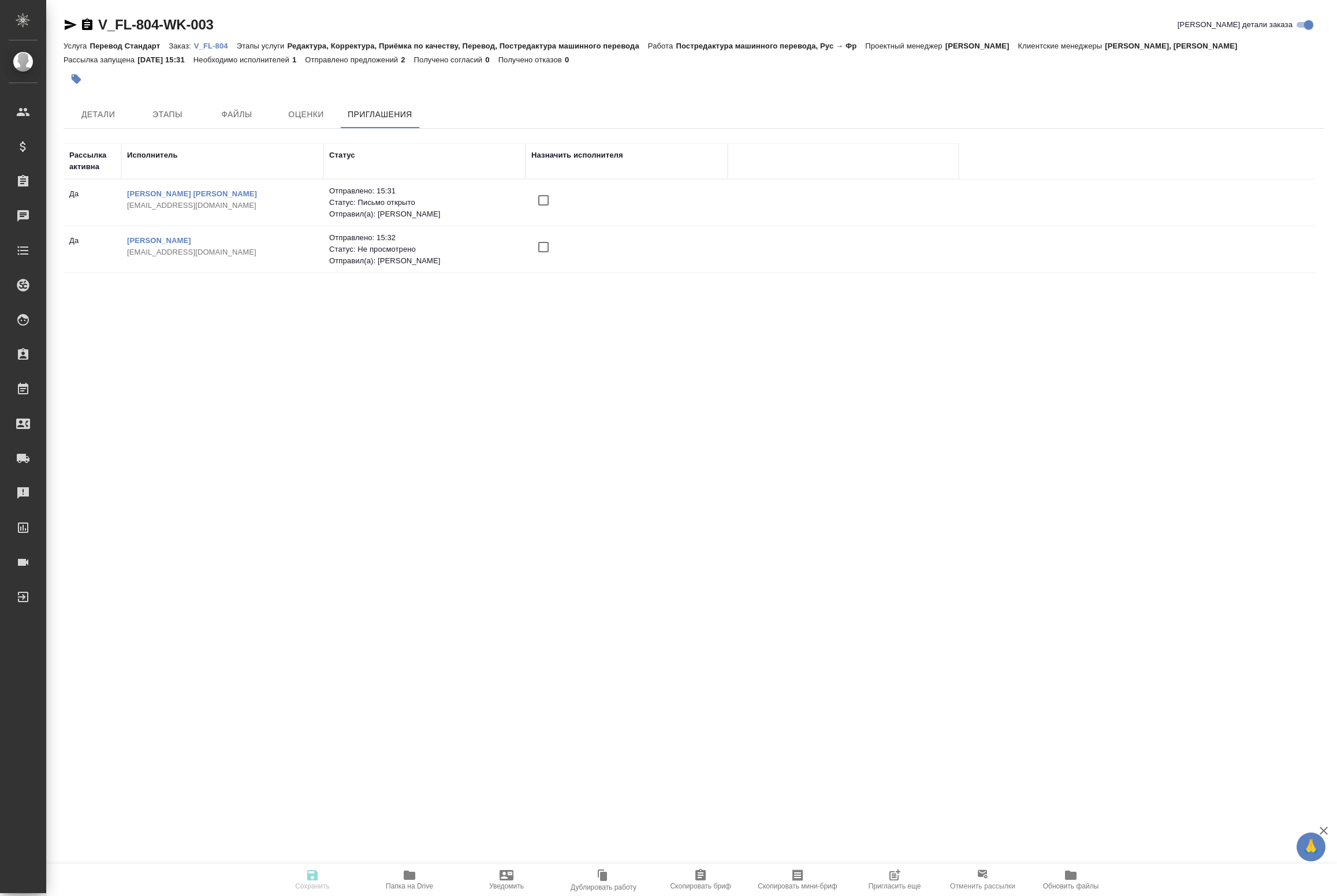
click at [877, 873] on span "Пригласить еще" at bounding box center [894, 879] width 83 height 22
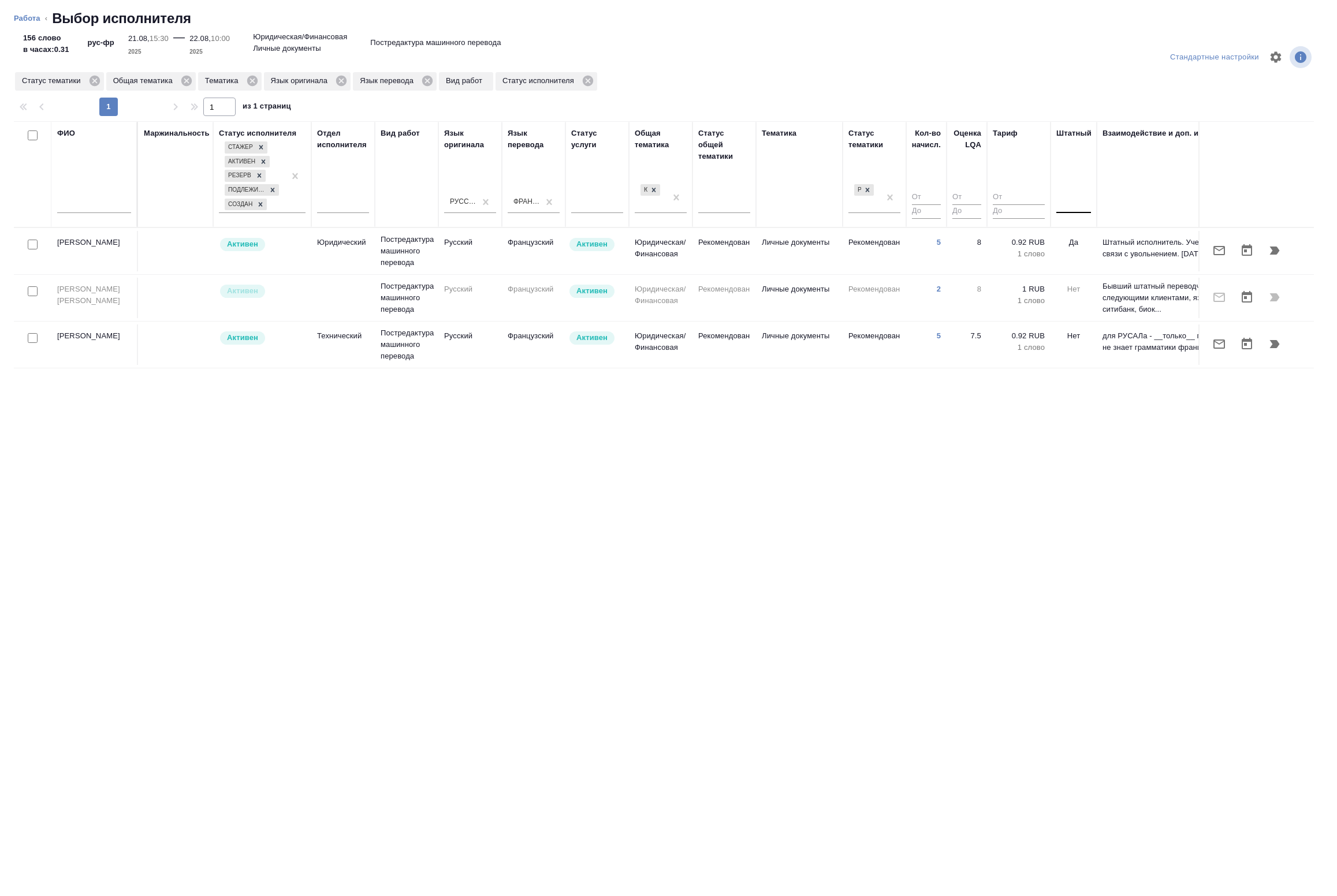
click at [1072, 211] on div at bounding box center [1074, 202] width 35 height 22
click at [1083, 234] on div "Нет" at bounding box center [1143, 238] width 173 height 21
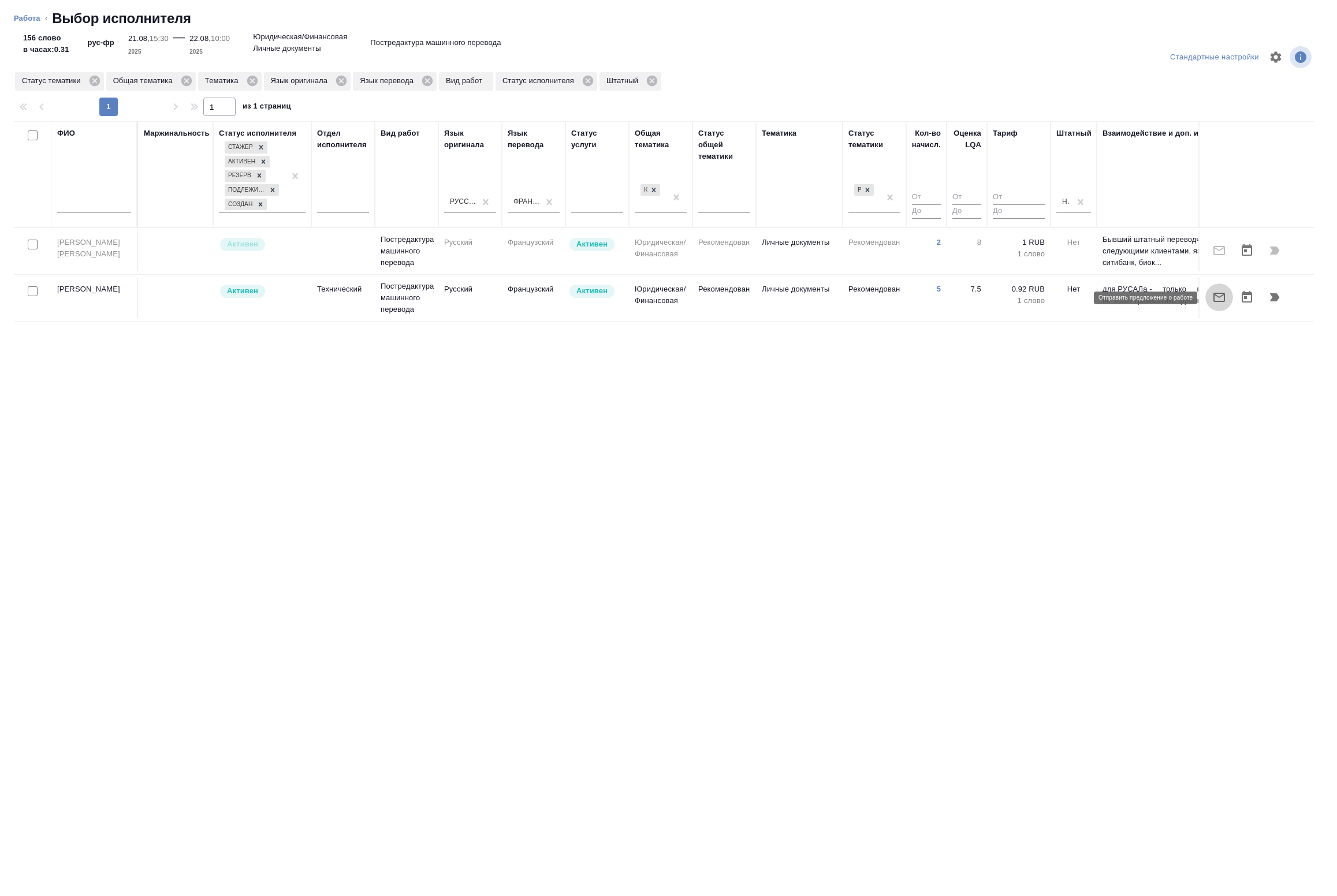
click at [1222, 306] on button "button" at bounding box center [1220, 297] width 28 height 28
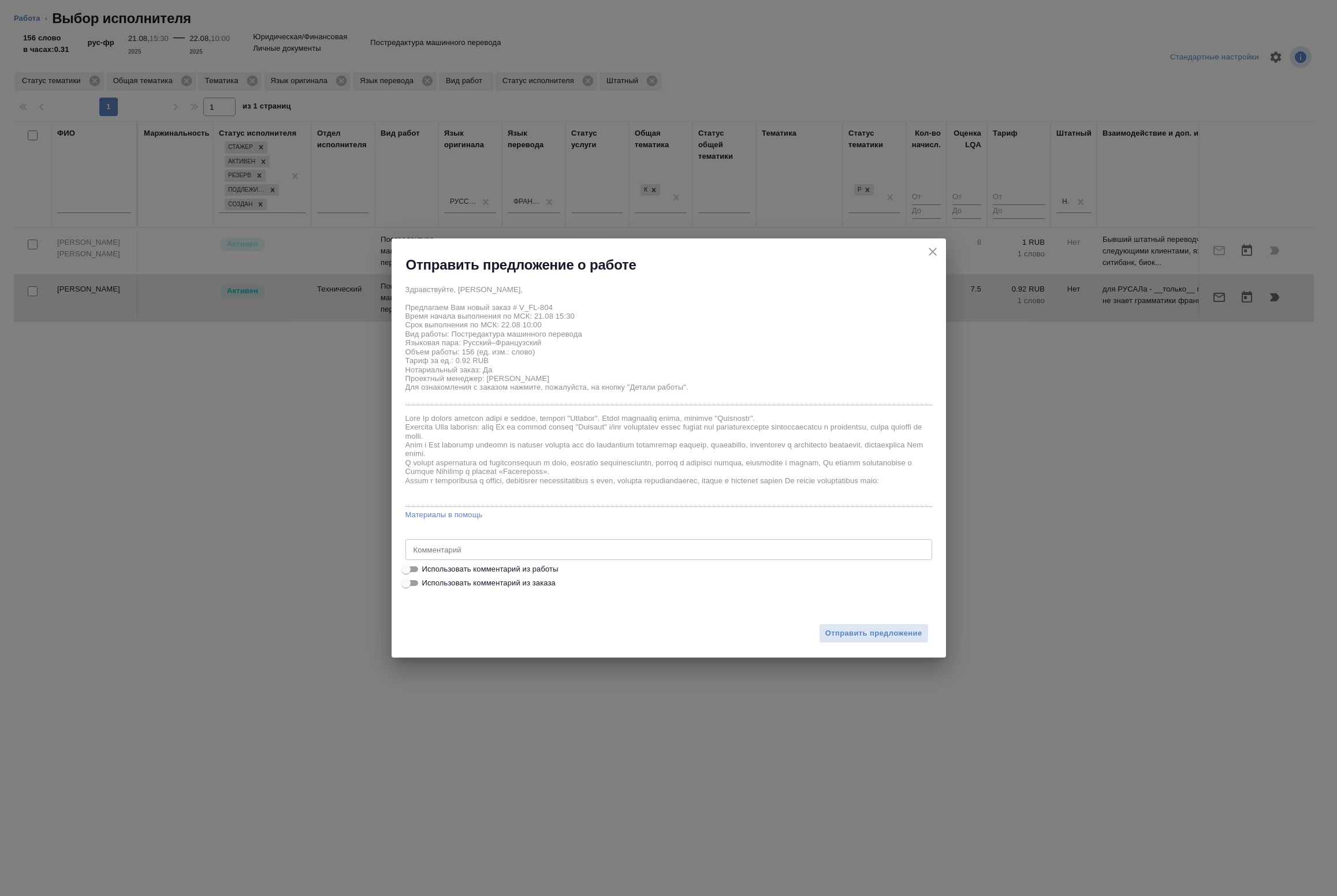
click at [460, 572] on span "Использовать комментарий из работы" at bounding box center [489, 569] width 136 height 11
click at [427, 572] on input "Использовать комментарий из работы" at bounding box center [406, 569] width 41 height 14
checkbox input "true"
type textarea "Под нот"
click at [849, 637] on span "Отправить предложение" at bounding box center [874, 634] width 98 height 13
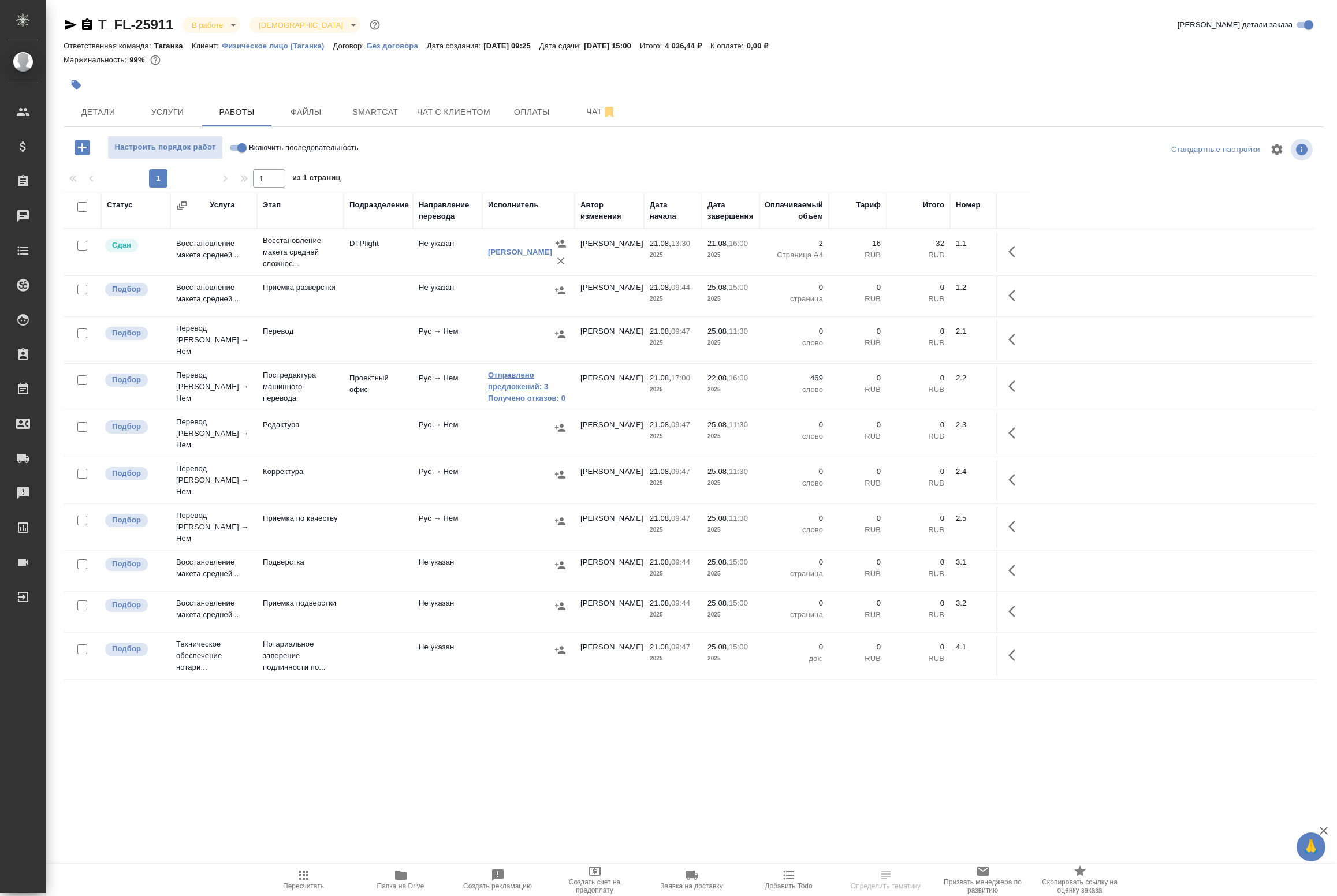
click at [518, 381] on link "Отправлено предложений: 3" at bounding box center [529, 381] width 81 height 23
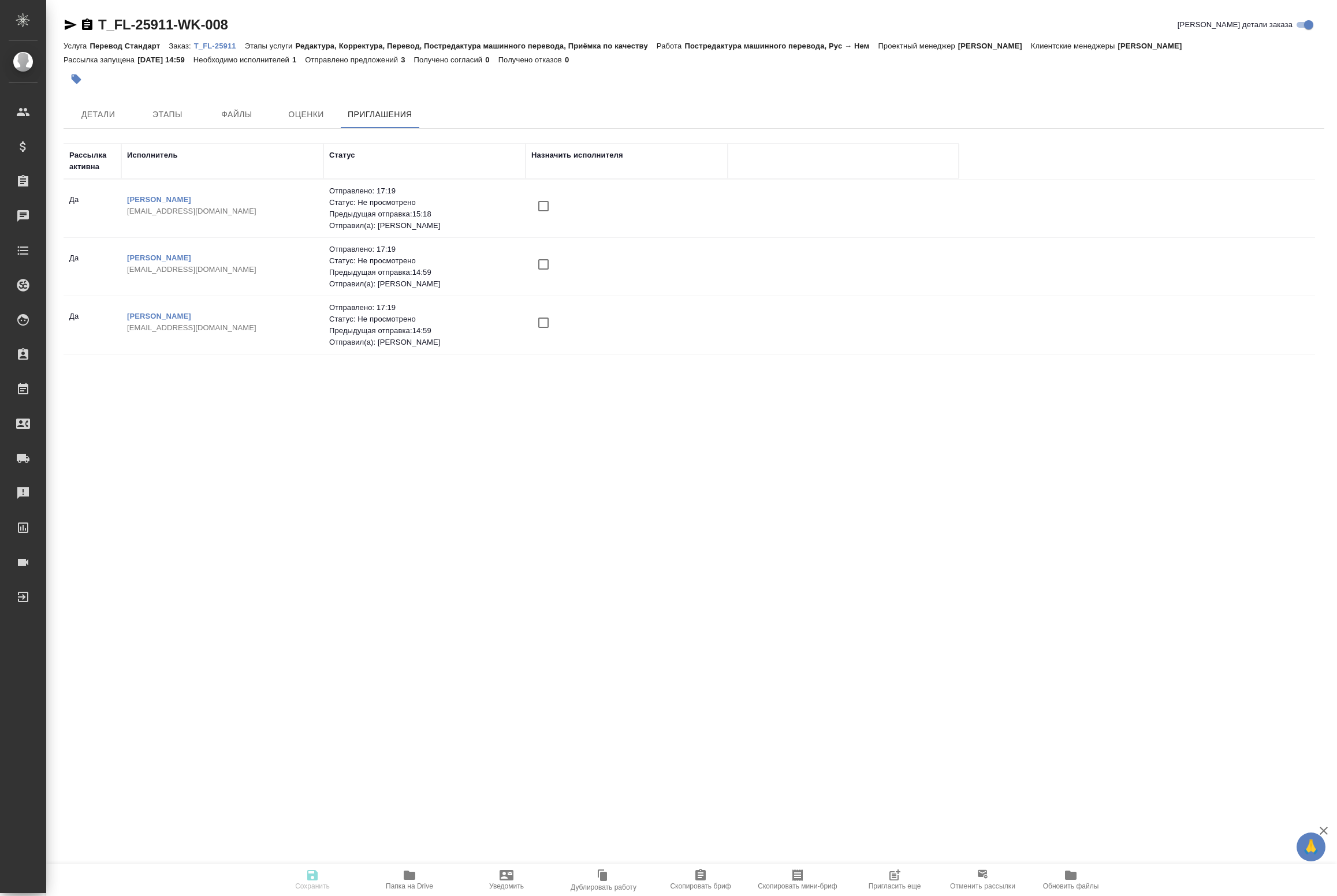
click at [902, 865] on button "Пригласить еще" at bounding box center [895, 880] width 98 height 33
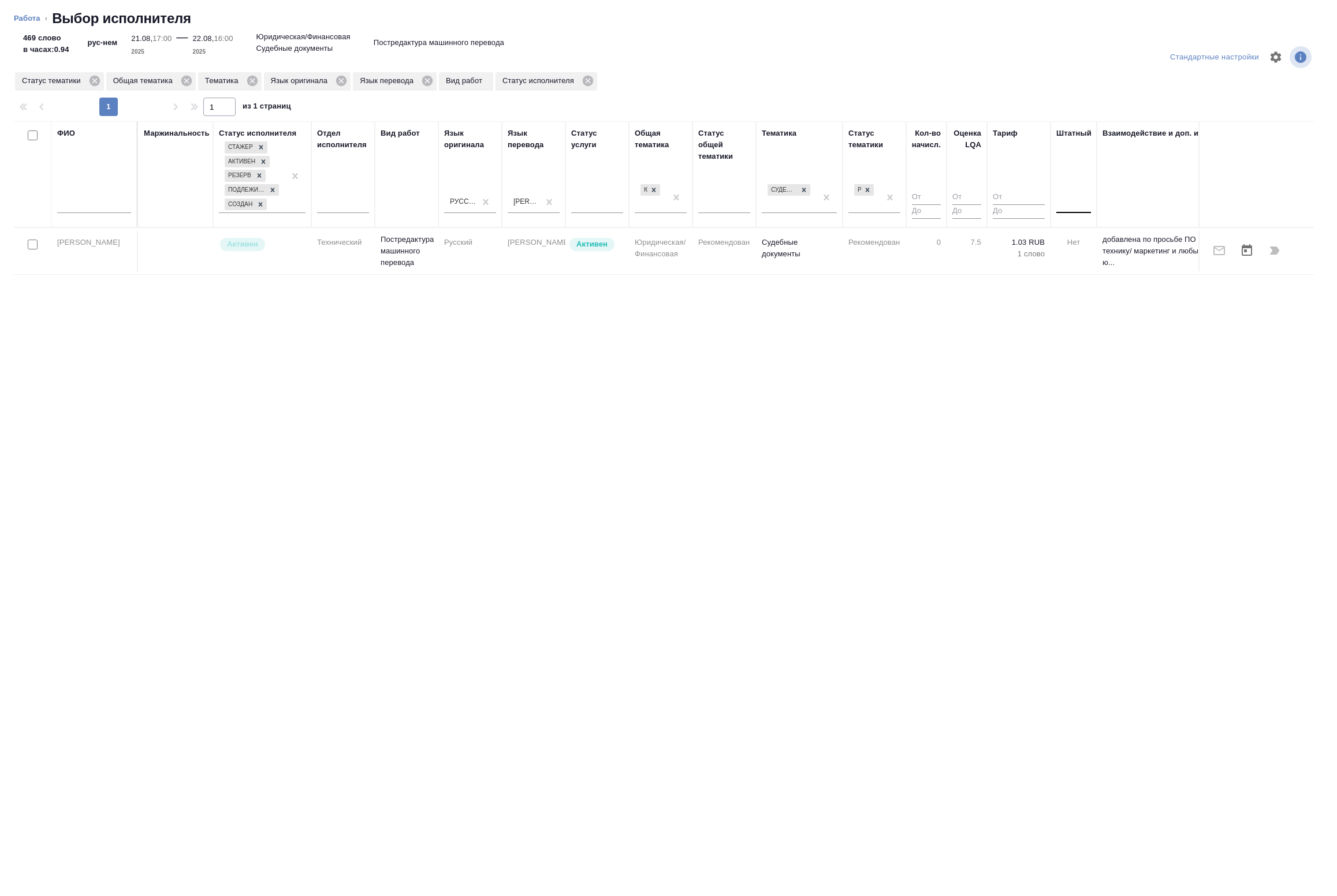
click at [1069, 200] on div at bounding box center [1074, 202] width 35 height 17
click at [1075, 229] on div "Нет" at bounding box center [1143, 238] width 173 height 21
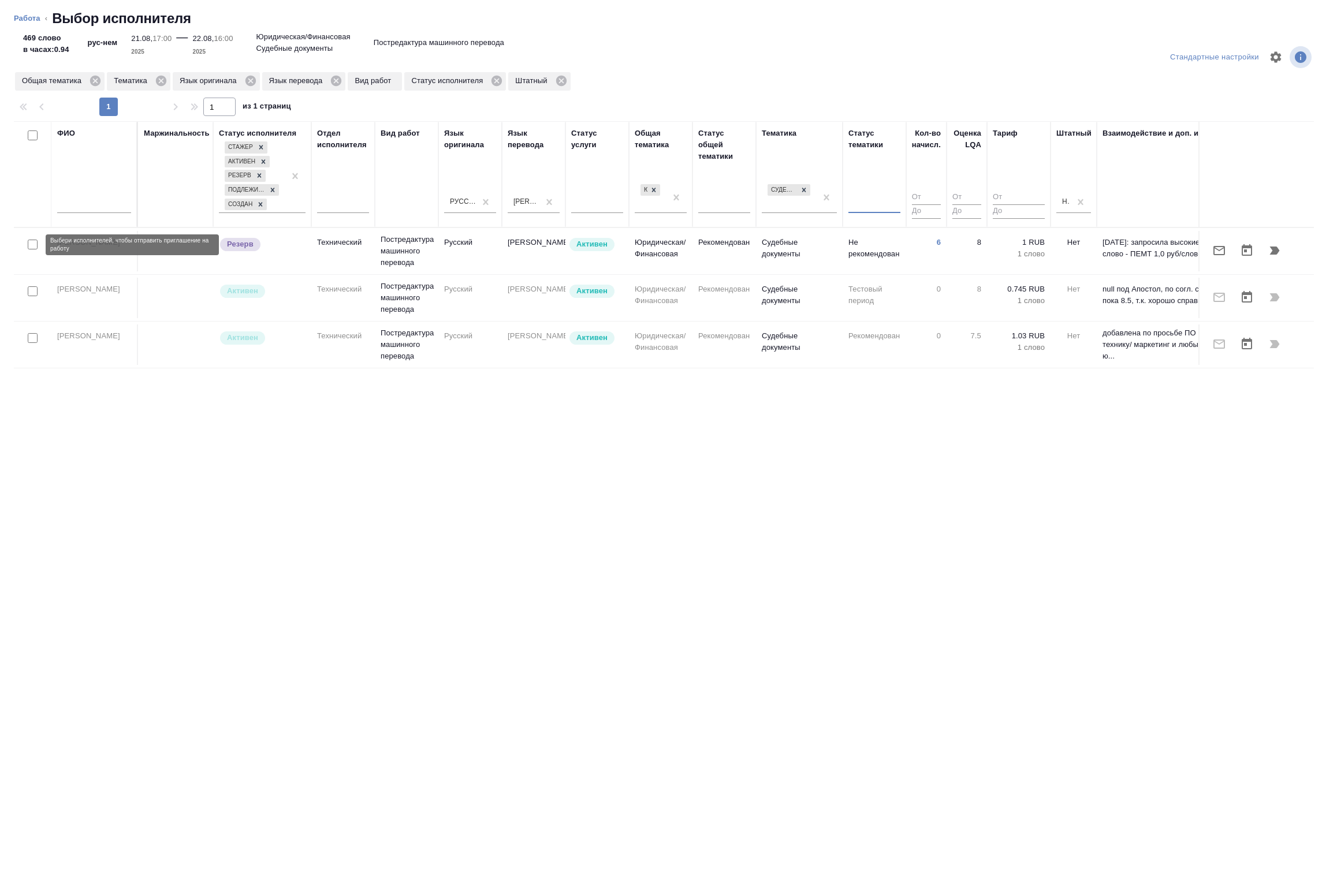
click at [30, 246] on input "checkbox" at bounding box center [33, 245] width 9 height 9
checkbox input "true"
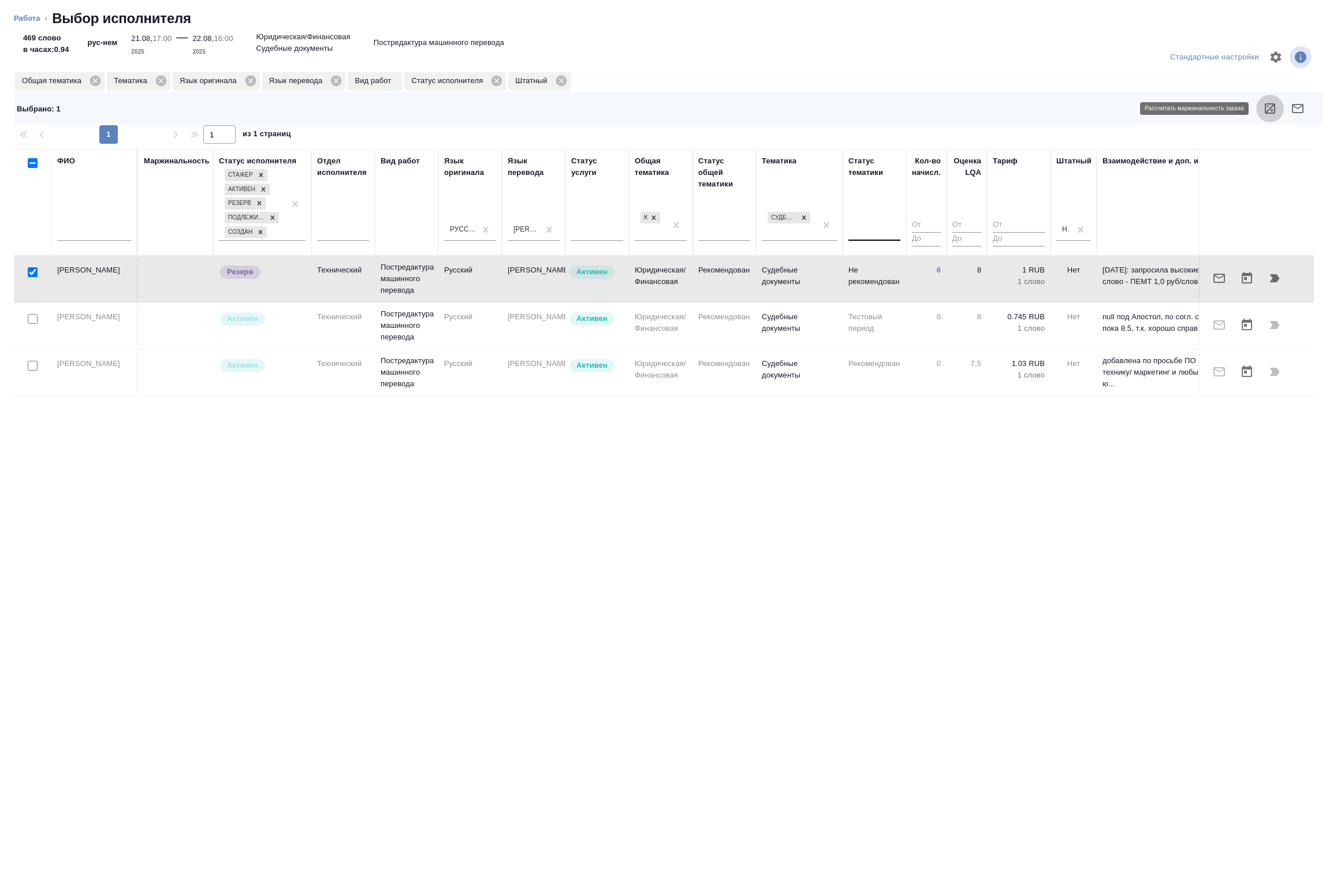
click at [1280, 112] on button "button" at bounding box center [1270, 109] width 28 height 28
click at [1225, 277] on icon "button" at bounding box center [1219, 278] width 14 height 14
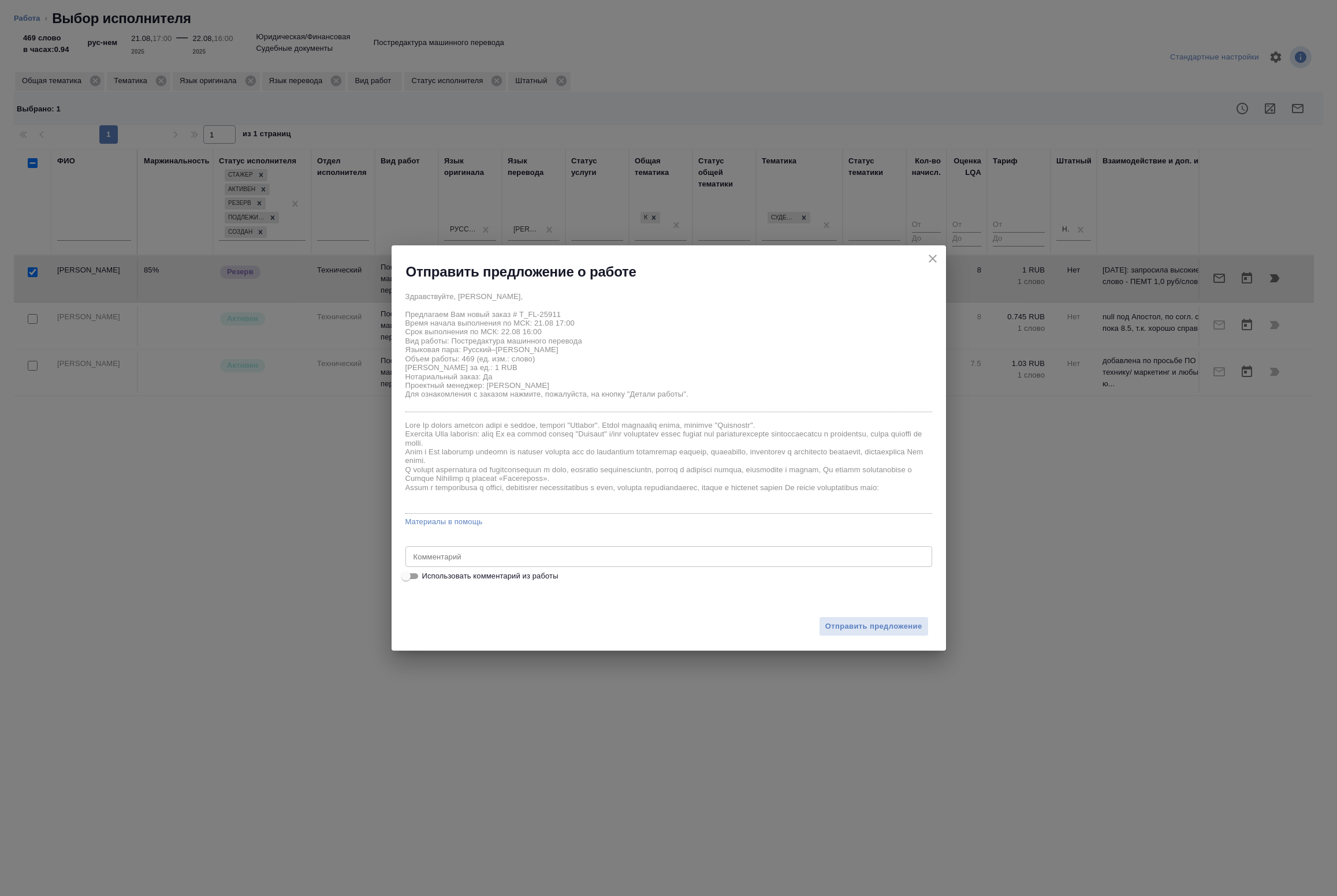
click at [476, 583] on div "Здравствуйте, Елена, Предлагаем Вам новый заказ # T_FL-25911 Время начала выпол…" at bounding box center [668, 434] width 554 height 306
click at [478, 575] on span "Использовать комментарий из работы" at bounding box center [489, 576] width 136 height 11
click at [427, 575] on input "Использовать комментарий из работы" at bounding box center [406, 575] width 41 height 14
checkbox input "true"
type textarea "Под нот Оригинал для сверки :https://drive.awatera.com/s/3jLiPeyodSg4pzE"
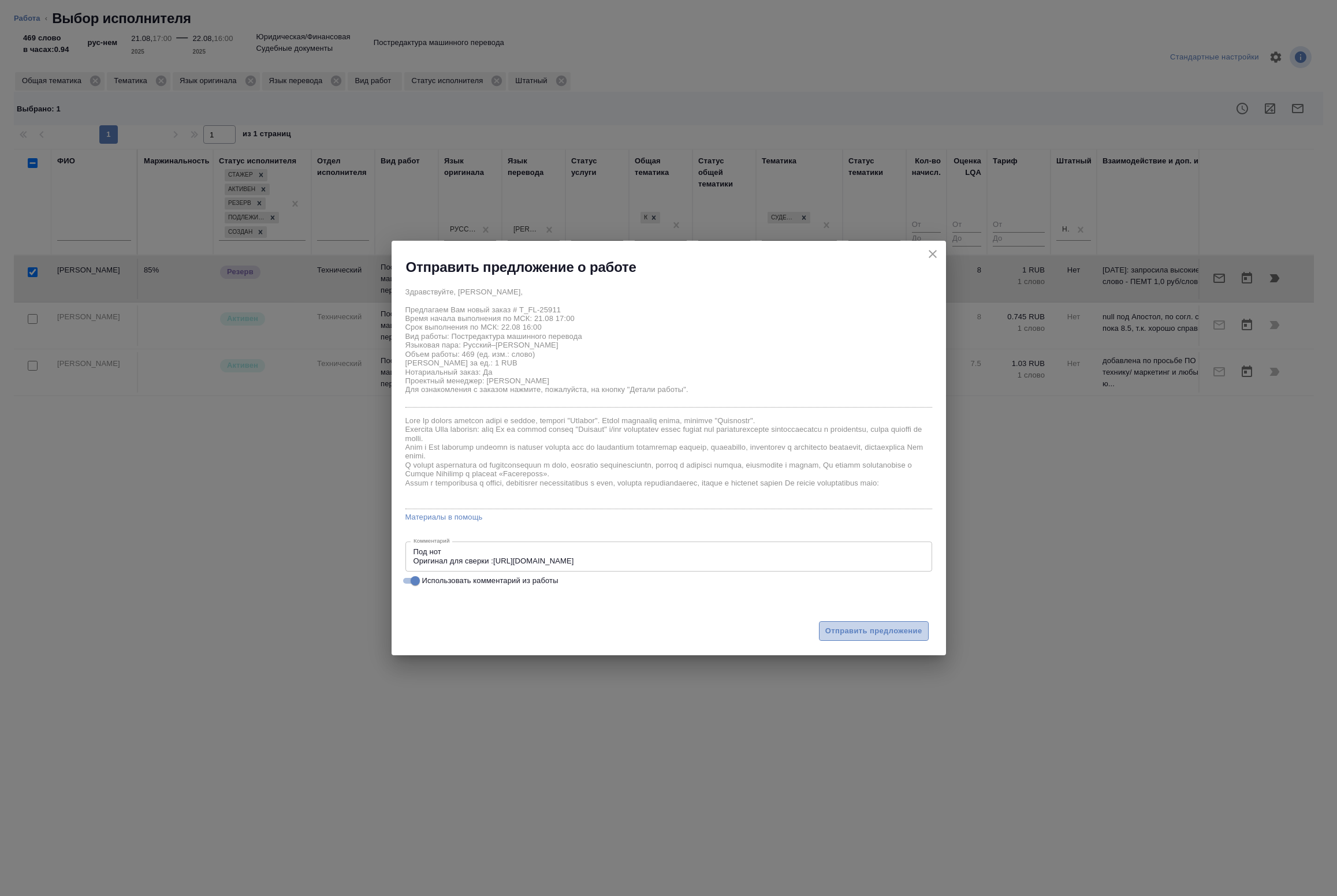
click at [835, 641] on button "Отправить предложение" at bounding box center [874, 632] width 110 height 21
